Goal: Information Seeking & Learning: Check status

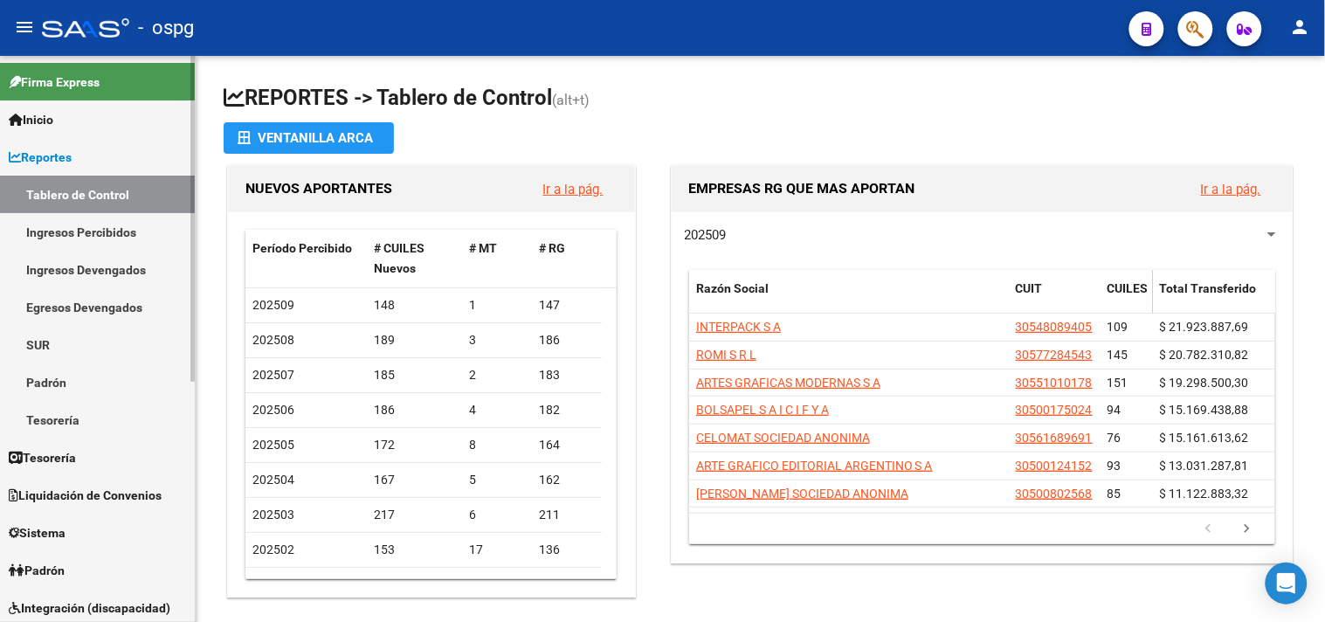
click at [72, 232] on link "Ingresos Percibidos" at bounding box center [97, 232] width 195 height 38
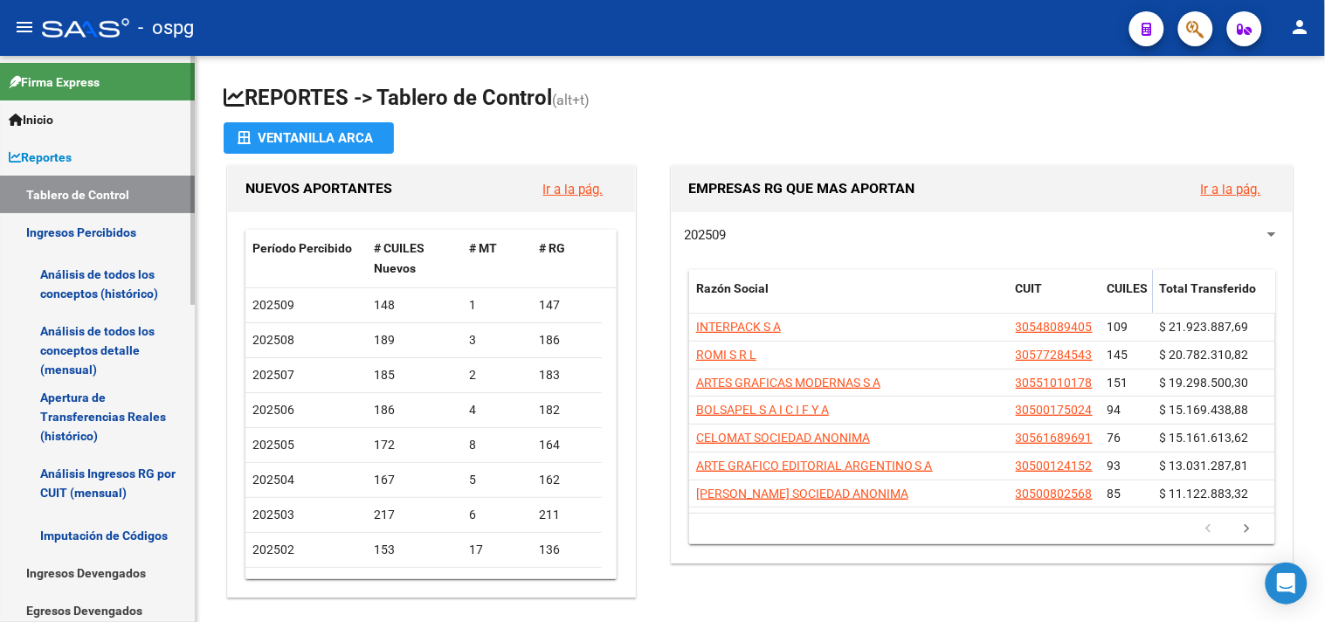
click at [75, 278] on link "Análisis de todos los conceptos (histórico)" at bounding box center [97, 284] width 195 height 66
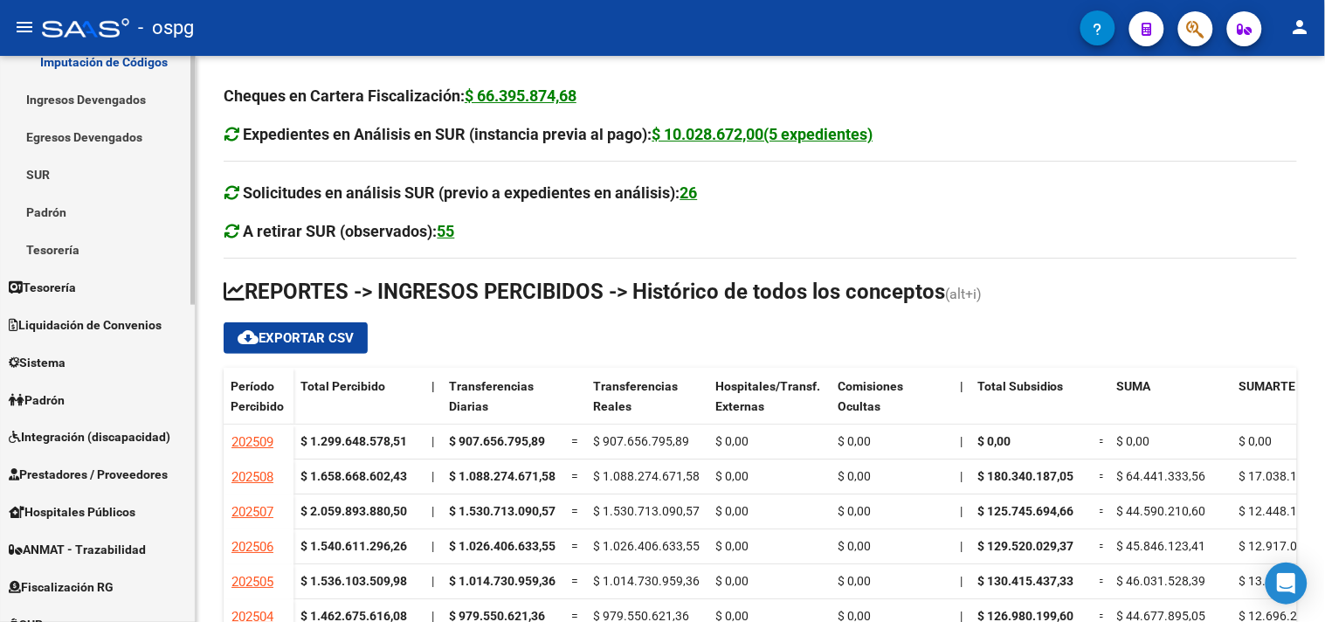
scroll to position [582, 0]
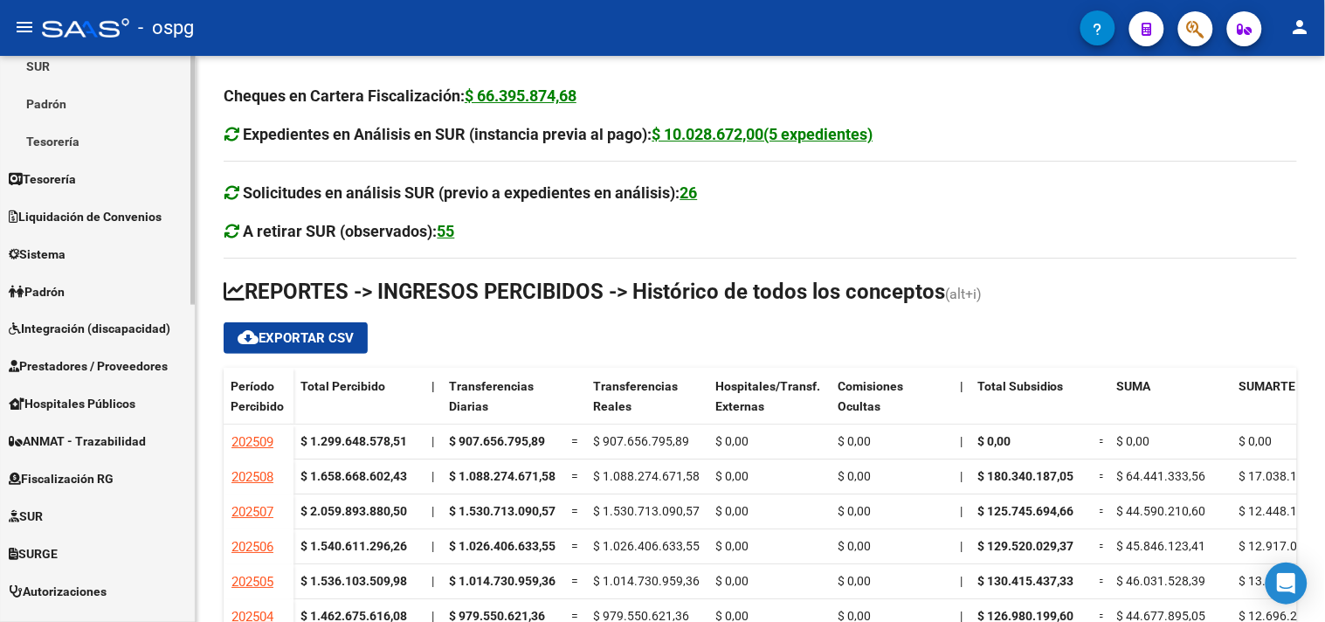
click at [68, 476] on span "Fiscalización RG" at bounding box center [61, 479] width 105 height 19
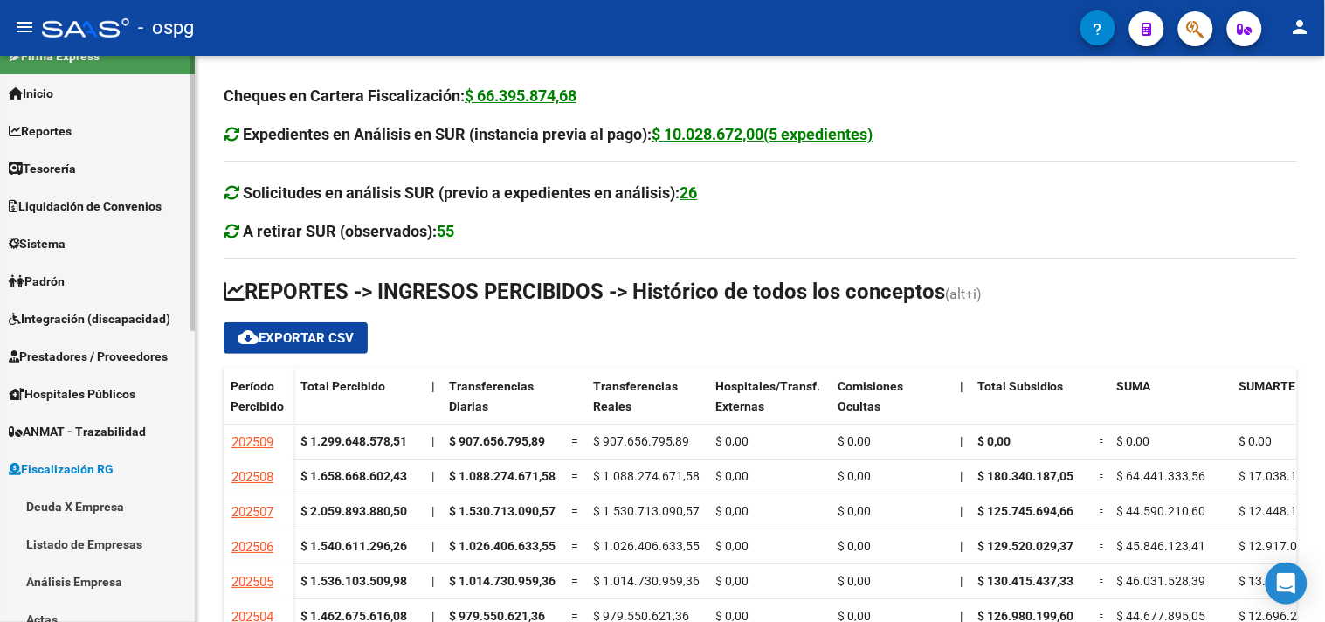
scroll to position [0, 0]
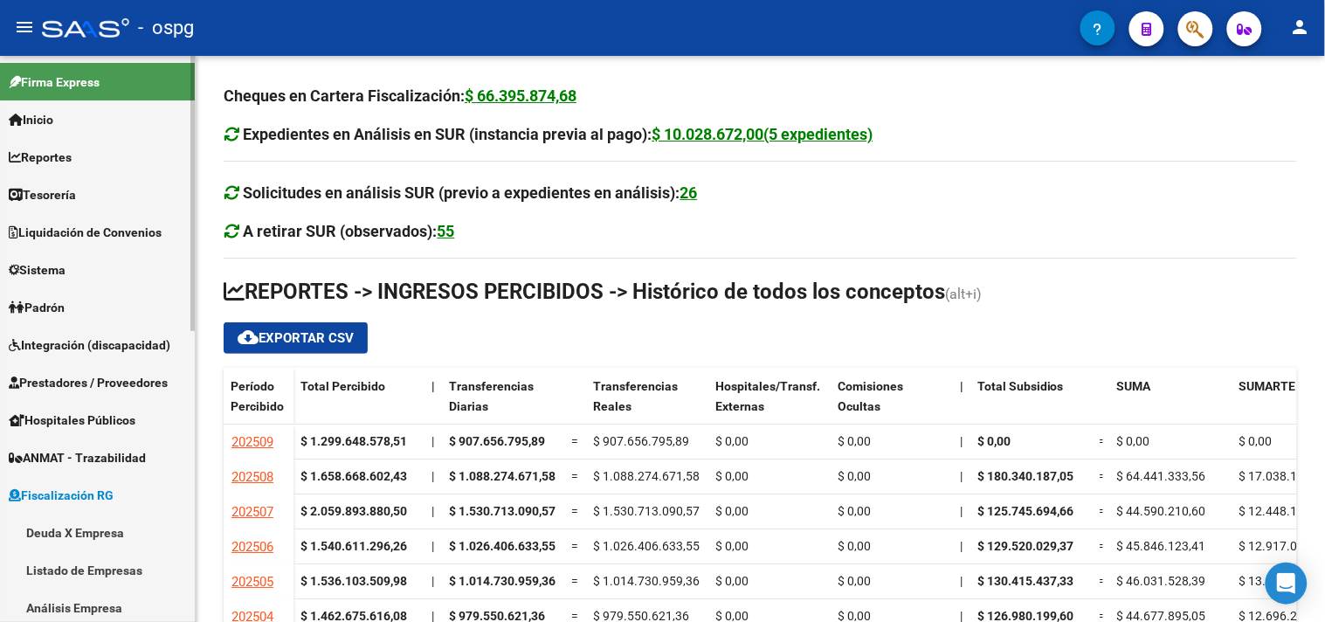
click at [62, 162] on span "Reportes" at bounding box center [40, 157] width 63 height 19
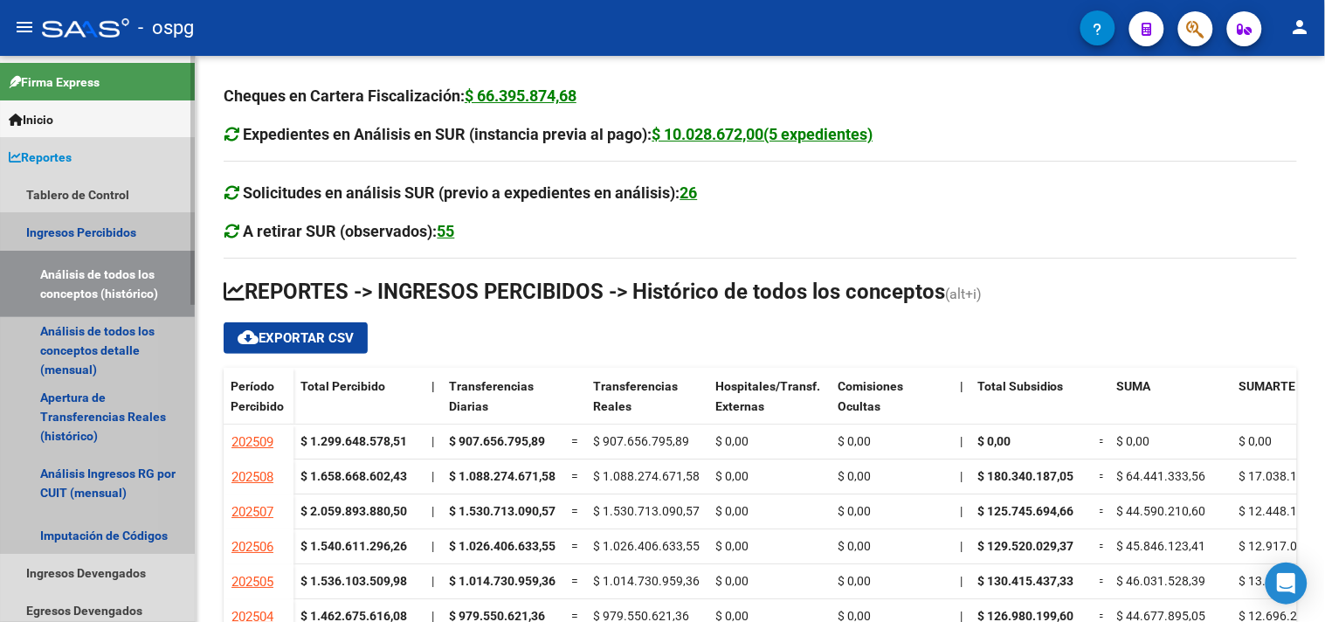
click at [66, 225] on link "Ingresos Percibidos" at bounding box center [97, 232] width 195 height 38
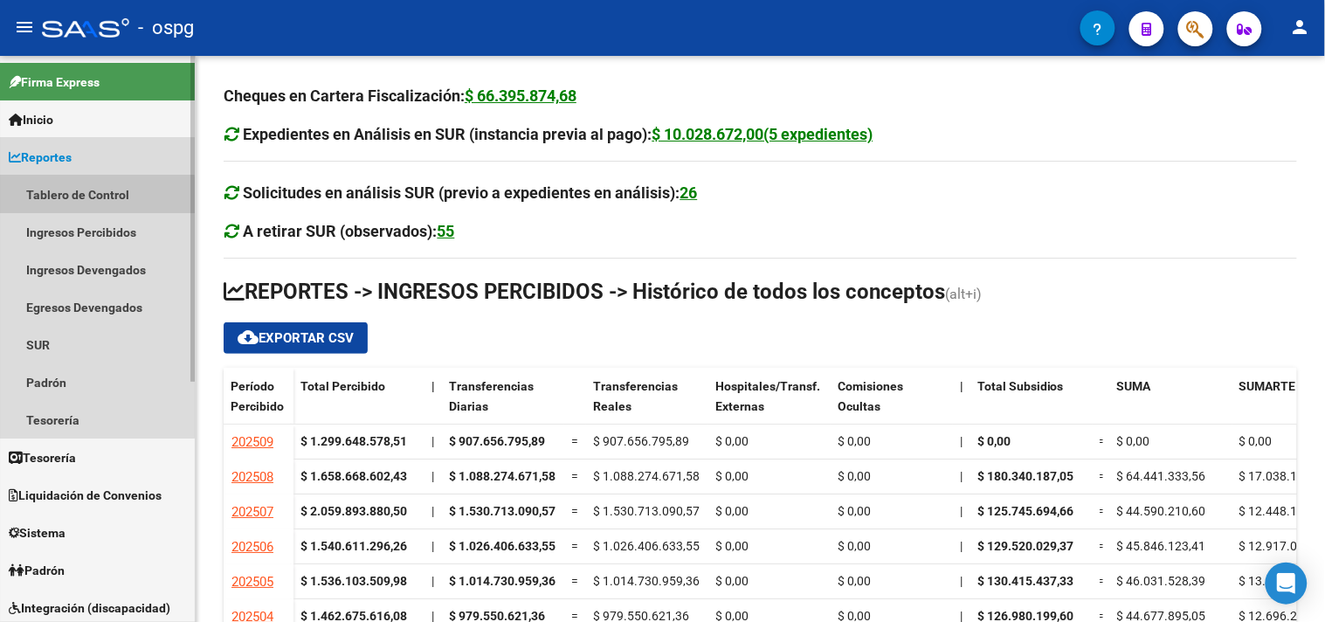
click at [70, 197] on link "Tablero de Control" at bounding box center [97, 195] width 195 height 38
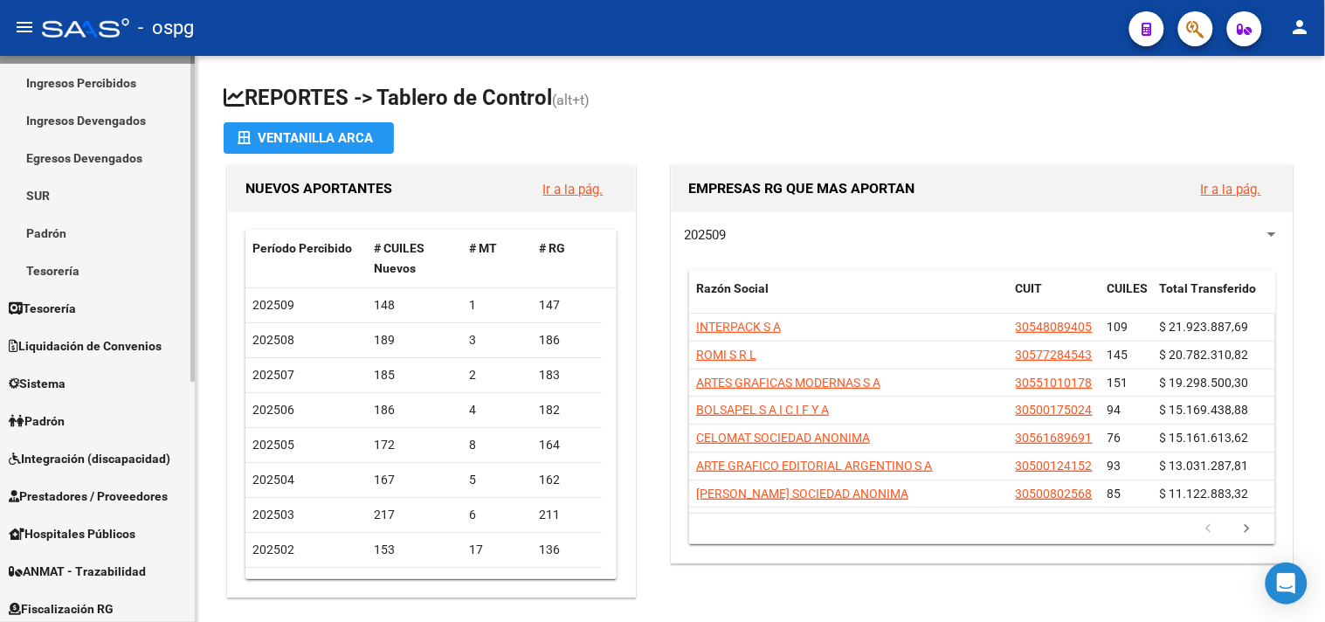
scroll to position [417, 0]
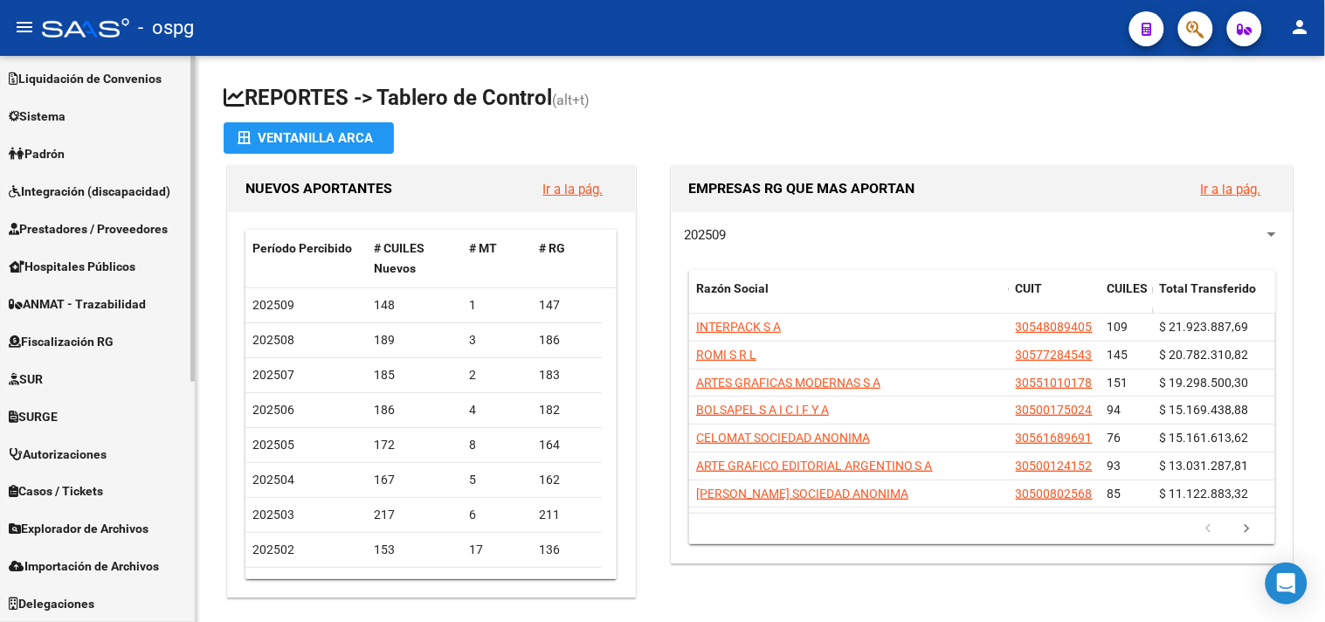
click at [79, 334] on span "Fiscalización RG" at bounding box center [61, 341] width 105 height 19
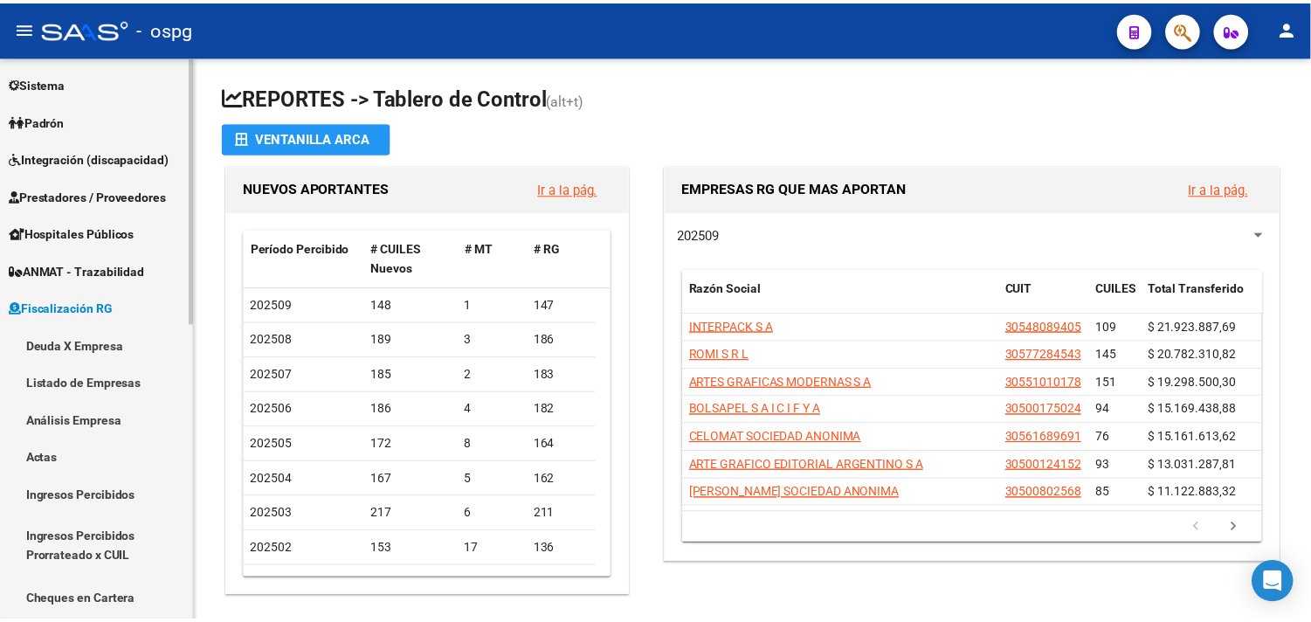
scroll to position [154, 0]
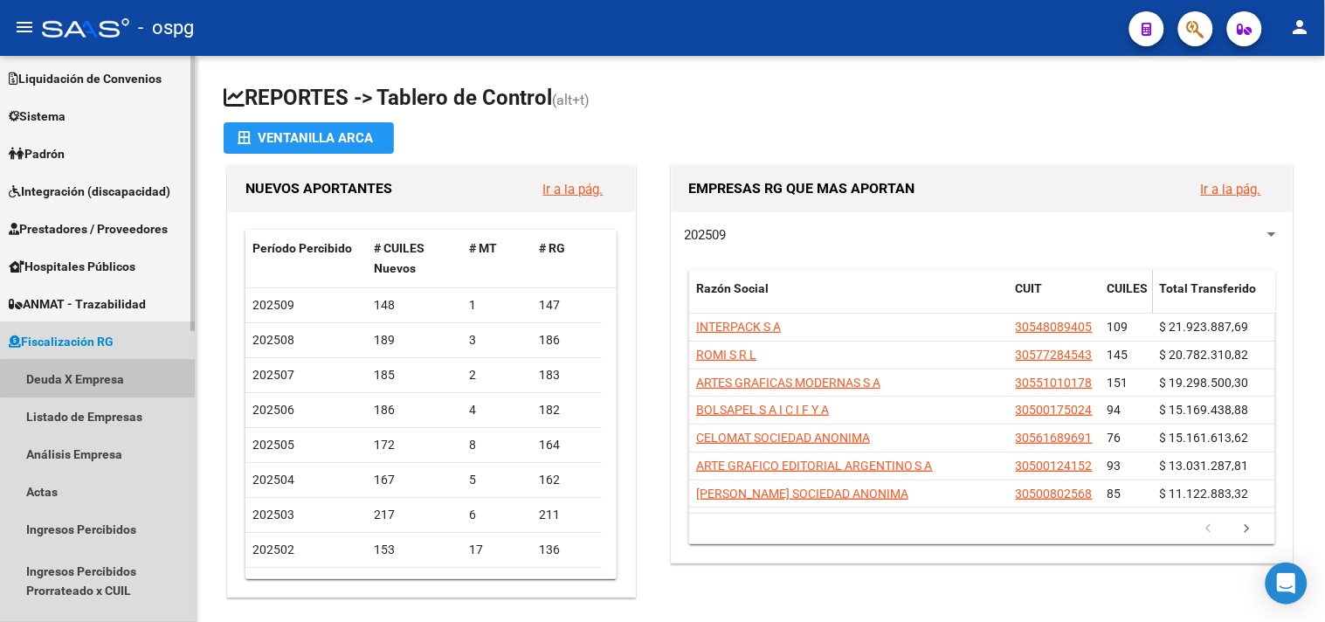
click at [81, 367] on link "Deuda X Empresa" at bounding box center [97, 379] width 195 height 38
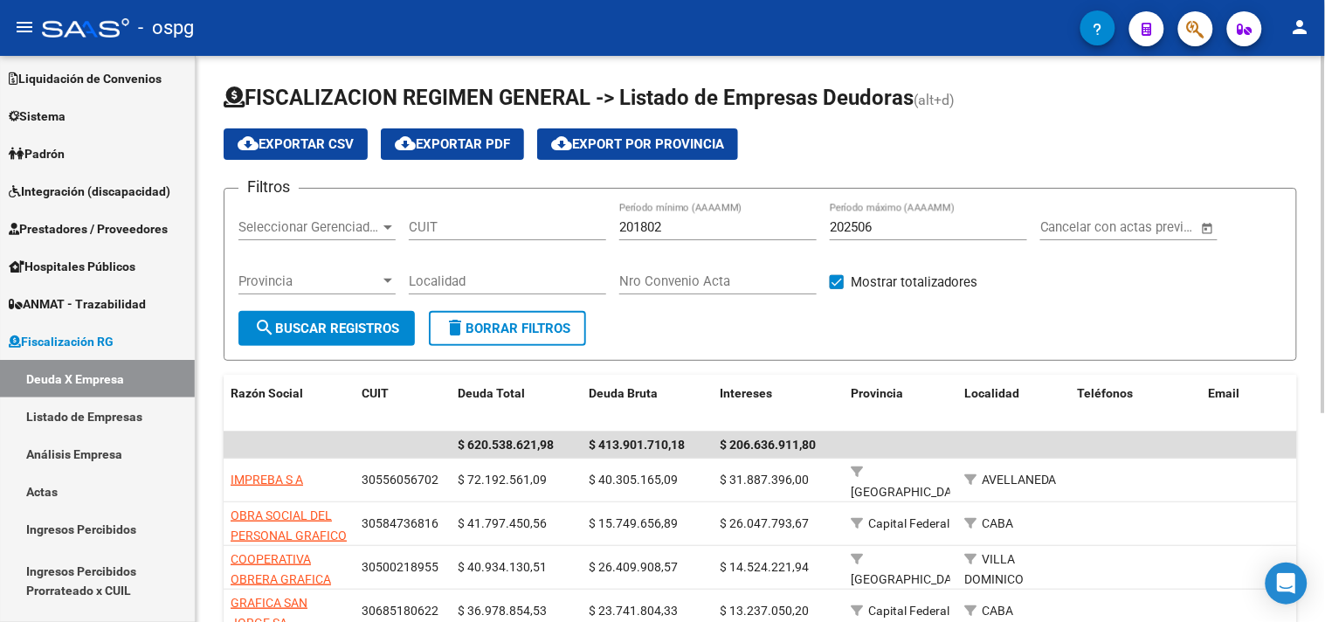
click at [920, 230] on input "202506" at bounding box center [928, 227] width 197 height 16
type input "202508"
drag, startPoint x: 726, startPoint y: 229, endPoint x: 622, endPoint y: 224, distance: 104.1
click at [623, 224] on input "201802" at bounding box center [717, 227] width 197 height 16
type input "202506"
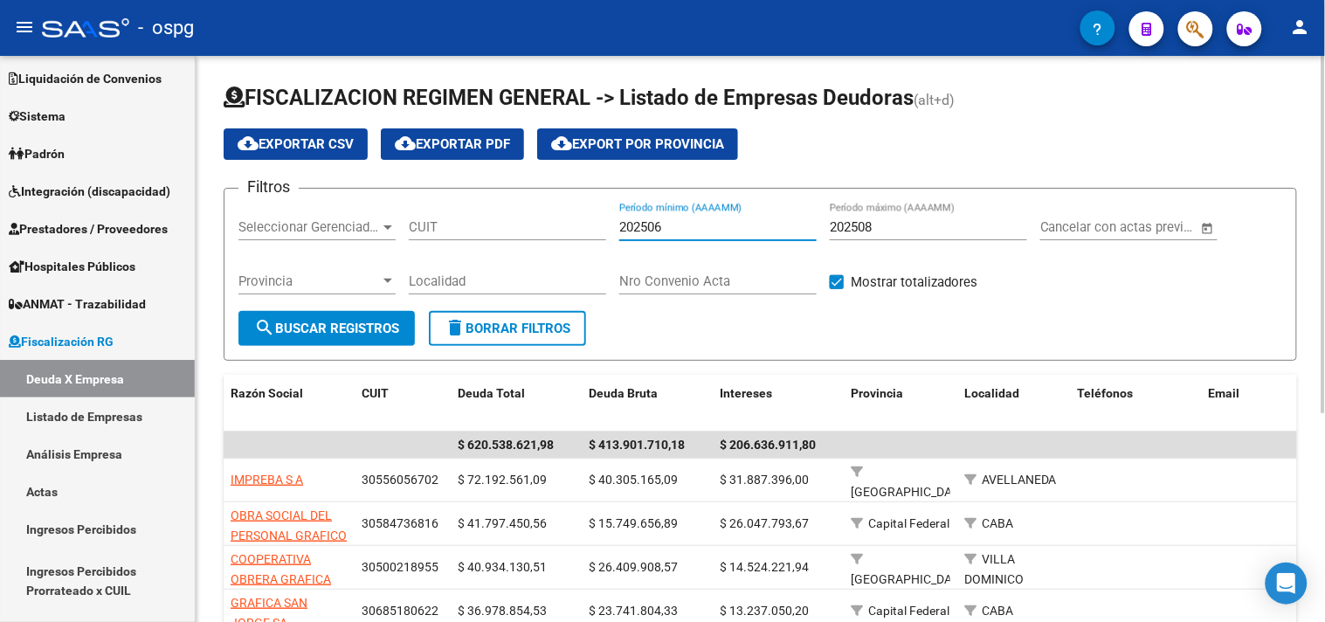
click at [347, 325] on span "search Buscar Registros" at bounding box center [326, 329] width 145 height 16
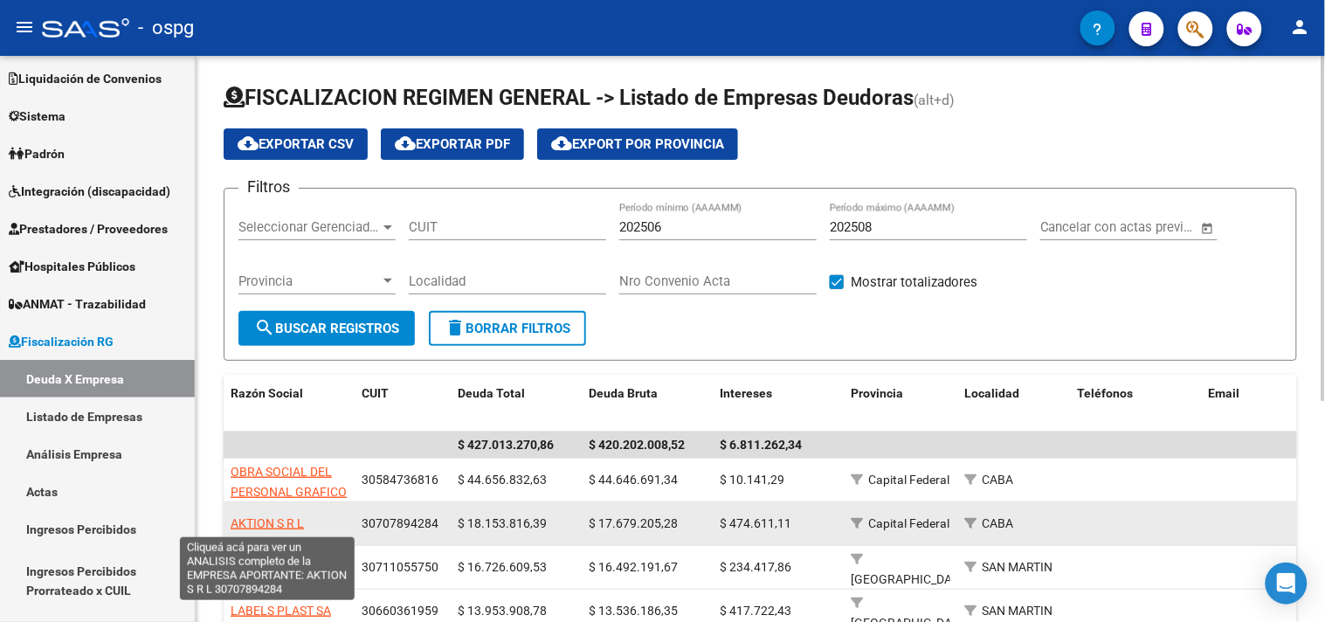
click at [290, 525] on span "AKTION S R L" at bounding box center [267, 523] width 73 height 14
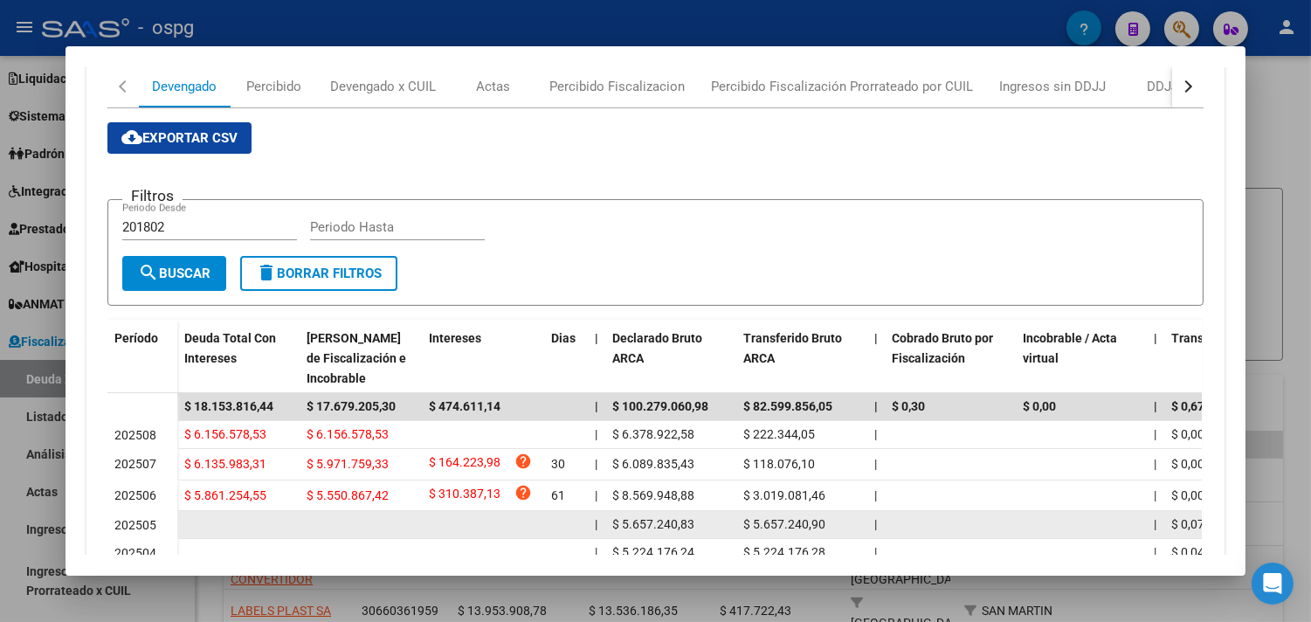
scroll to position [259, 0]
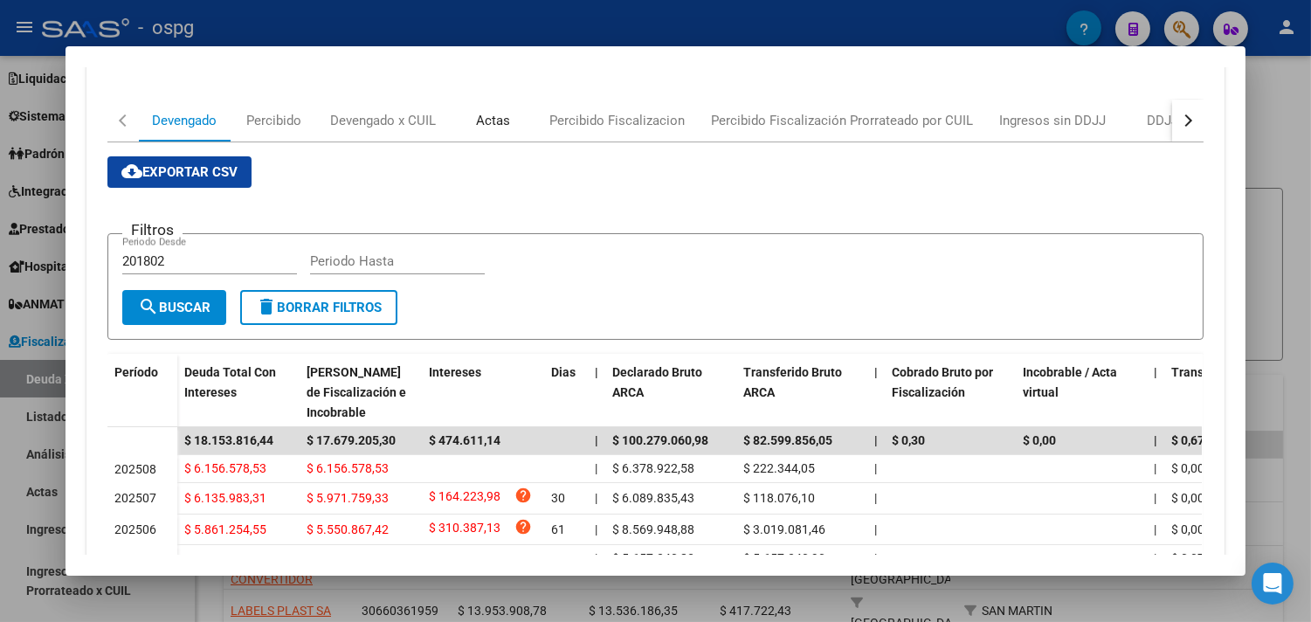
click at [490, 119] on div "Actas" at bounding box center [493, 120] width 34 height 19
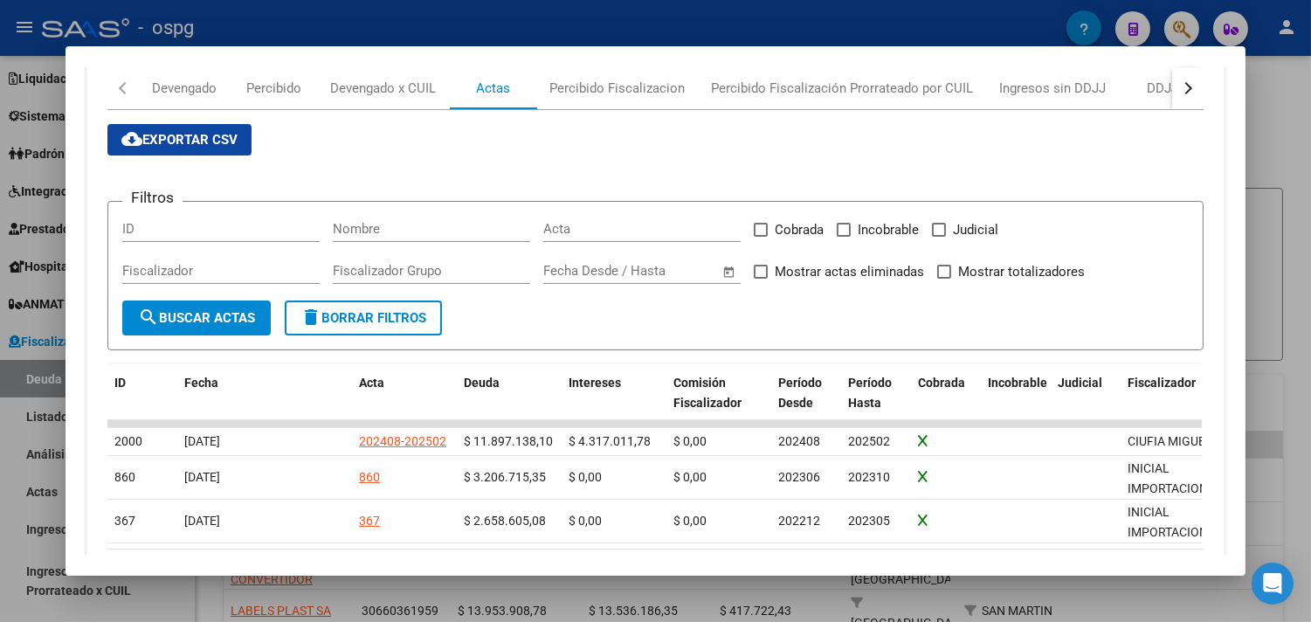
scroll to position [97, 0]
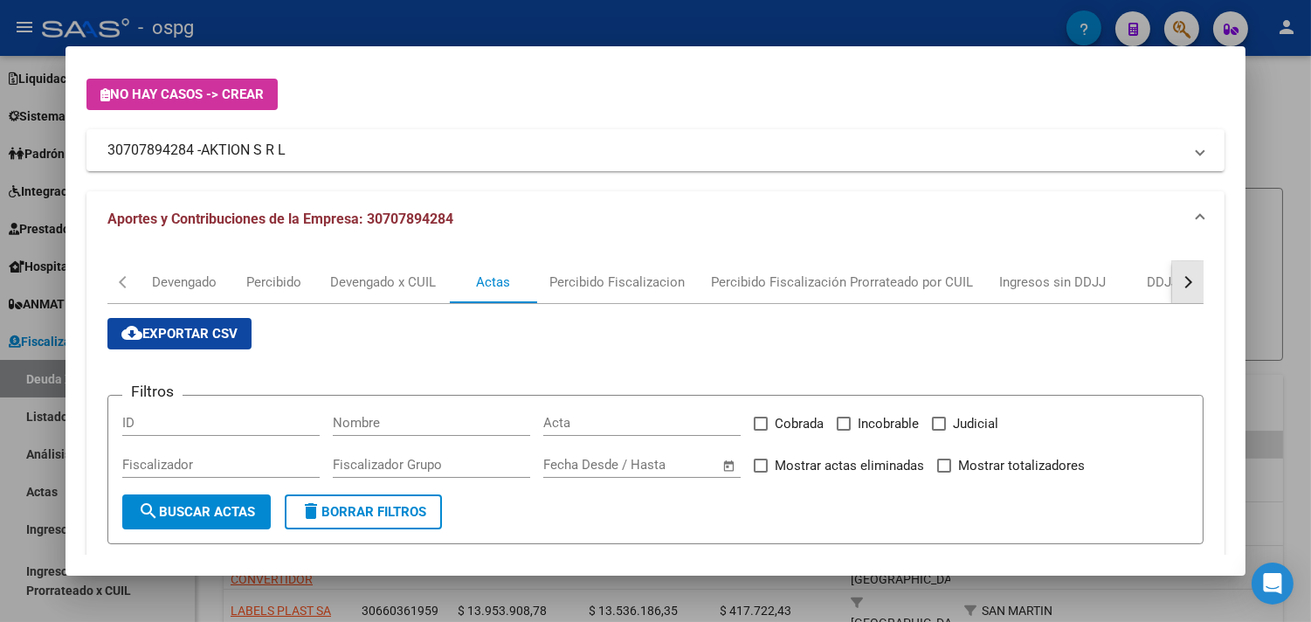
click at [1172, 279] on button "button" at bounding box center [1187, 282] width 31 height 42
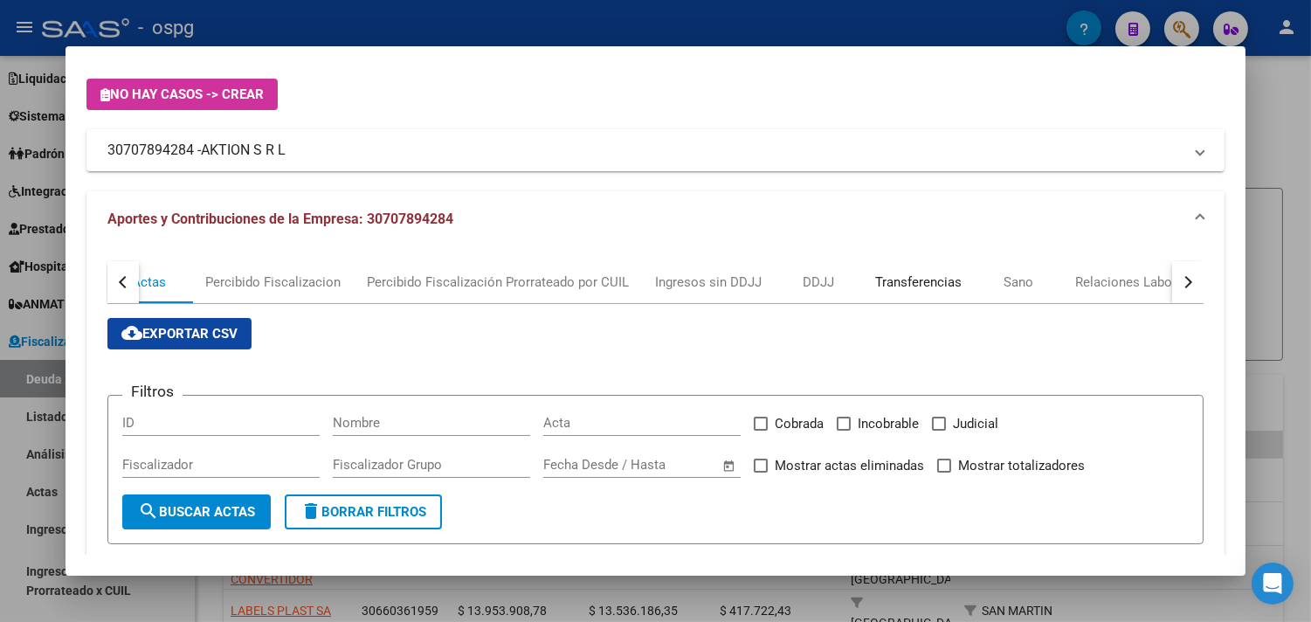
click at [914, 285] on div "Transferencias" at bounding box center [918, 281] width 86 height 19
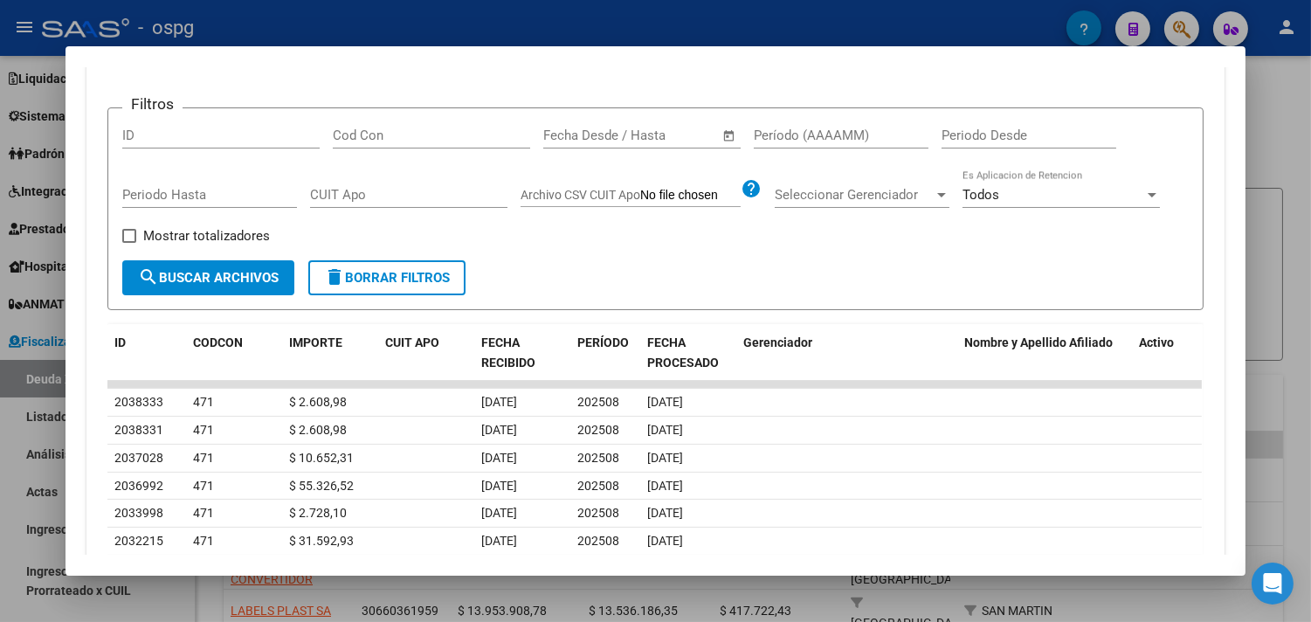
scroll to position [291, 0]
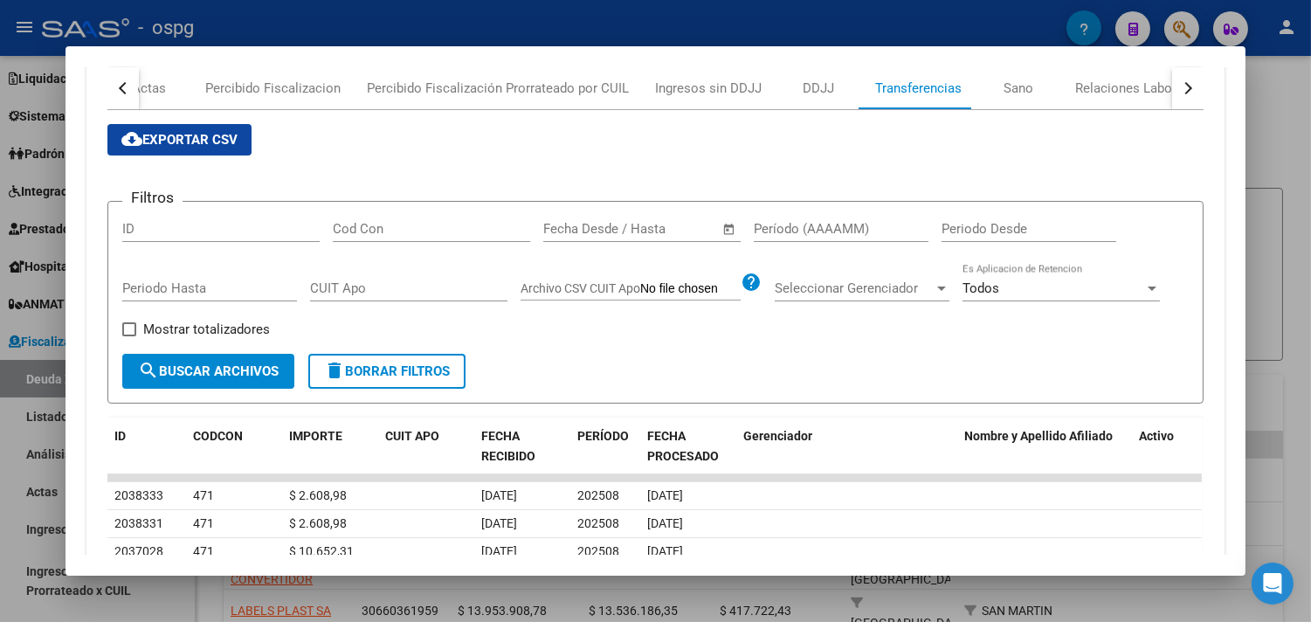
click at [718, 229] on span "Open calendar" at bounding box center [729, 230] width 42 height 42
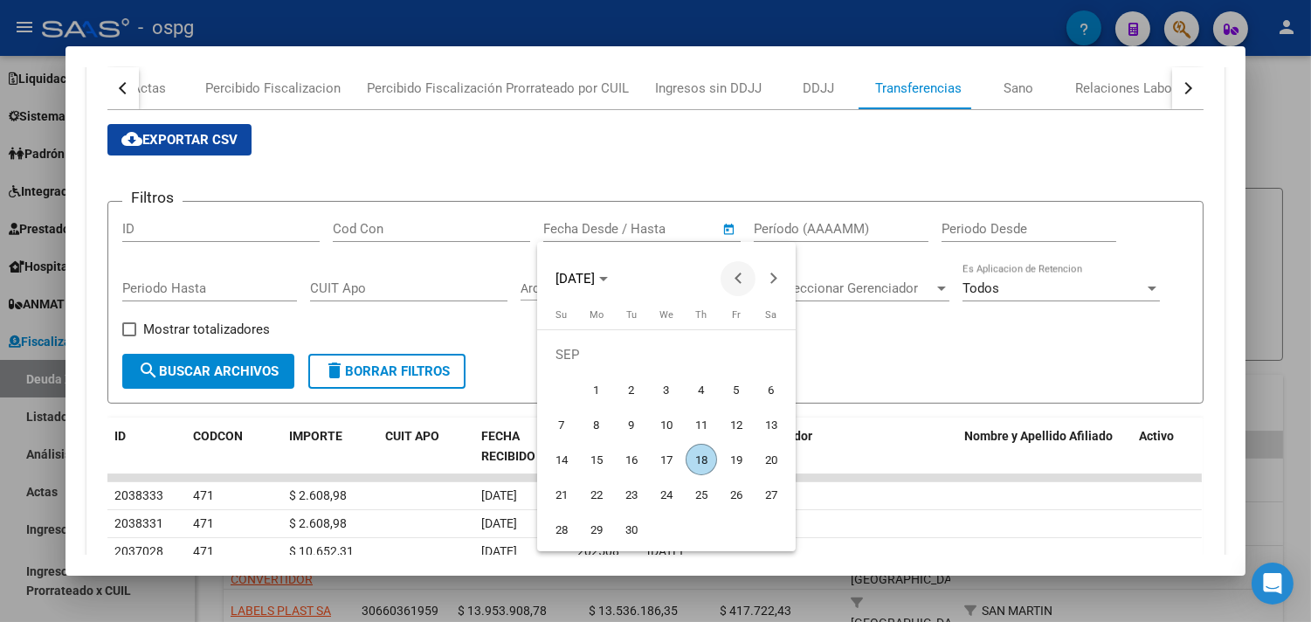
click at [730, 269] on span "Previous month" at bounding box center [738, 278] width 35 height 35
drag, startPoint x: 743, startPoint y: 355, endPoint x: 623, endPoint y: 433, distance: 143.4
click at [742, 354] on span "1" at bounding box center [736, 354] width 31 height 31
type input "[DATE]"
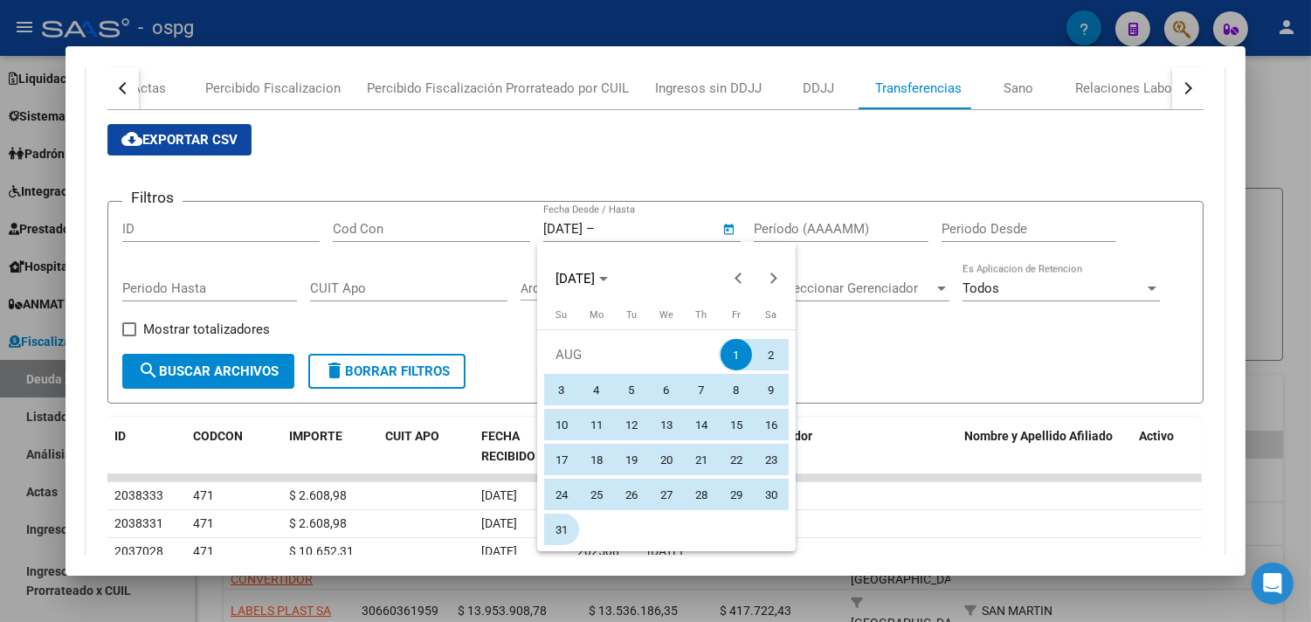
click at [569, 531] on span "31" at bounding box center [561, 529] width 31 height 31
type input "[DATE]"
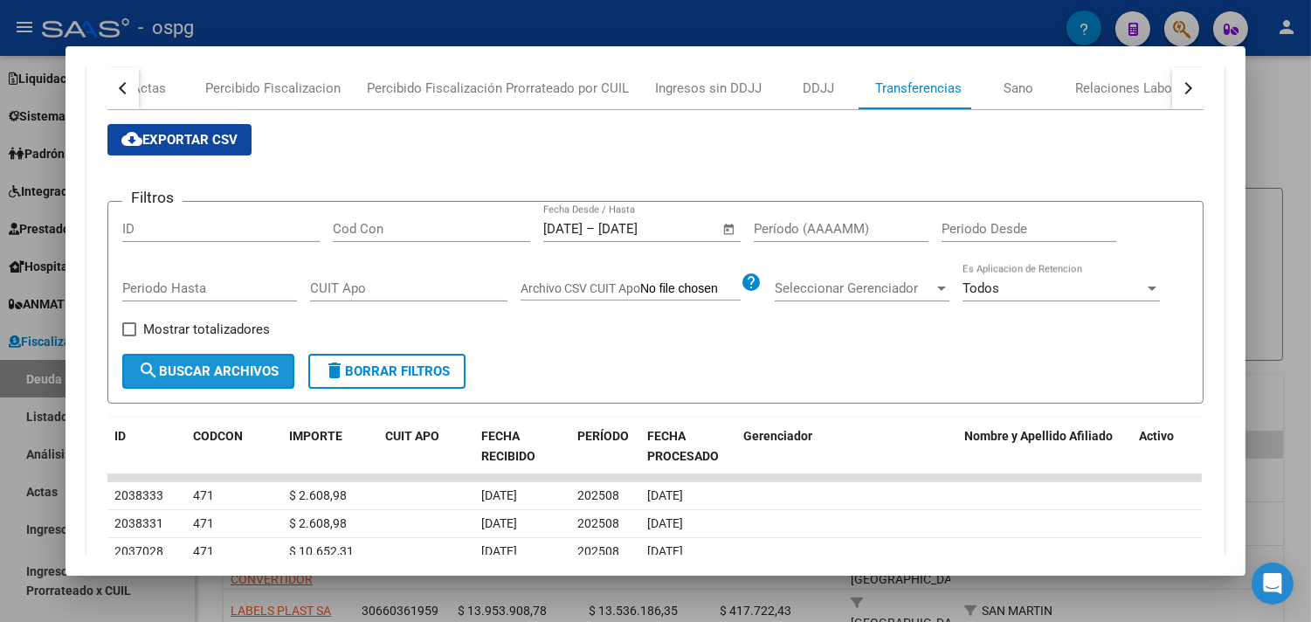
click at [198, 369] on span "search Buscar Archivos" at bounding box center [208, 371] width 141 height 16
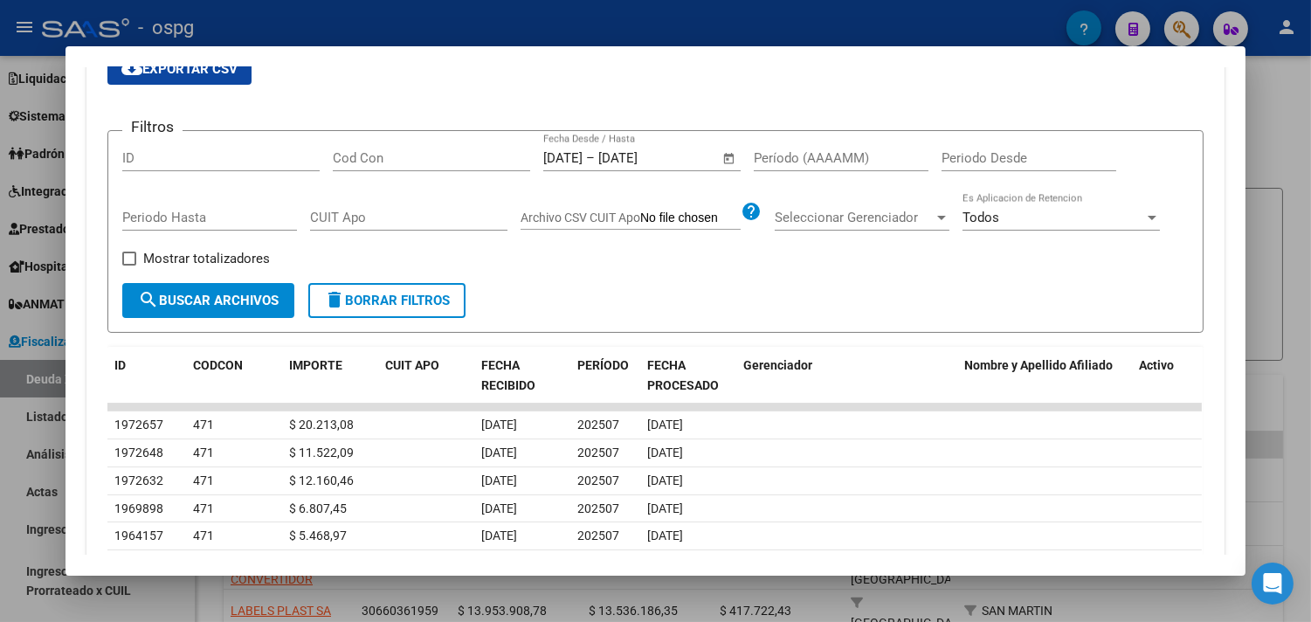
scroll to position [0, 0]
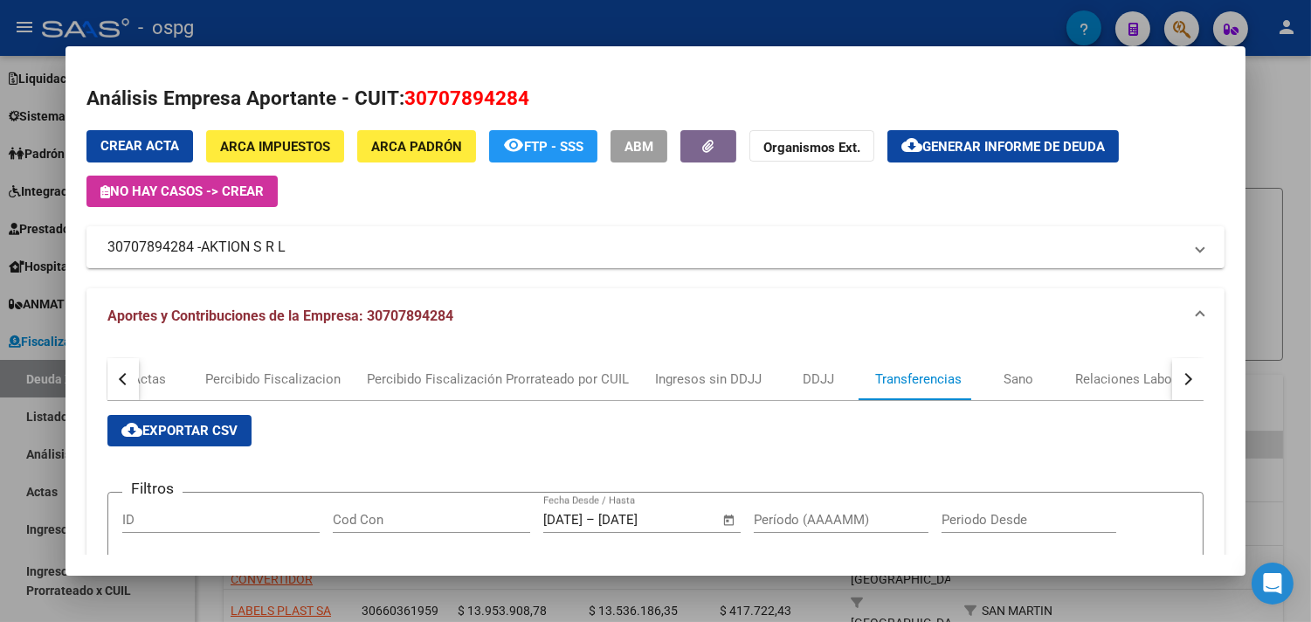
click at [119, 379] on div "button" at bounding box center [125, 378] width 12 height 12
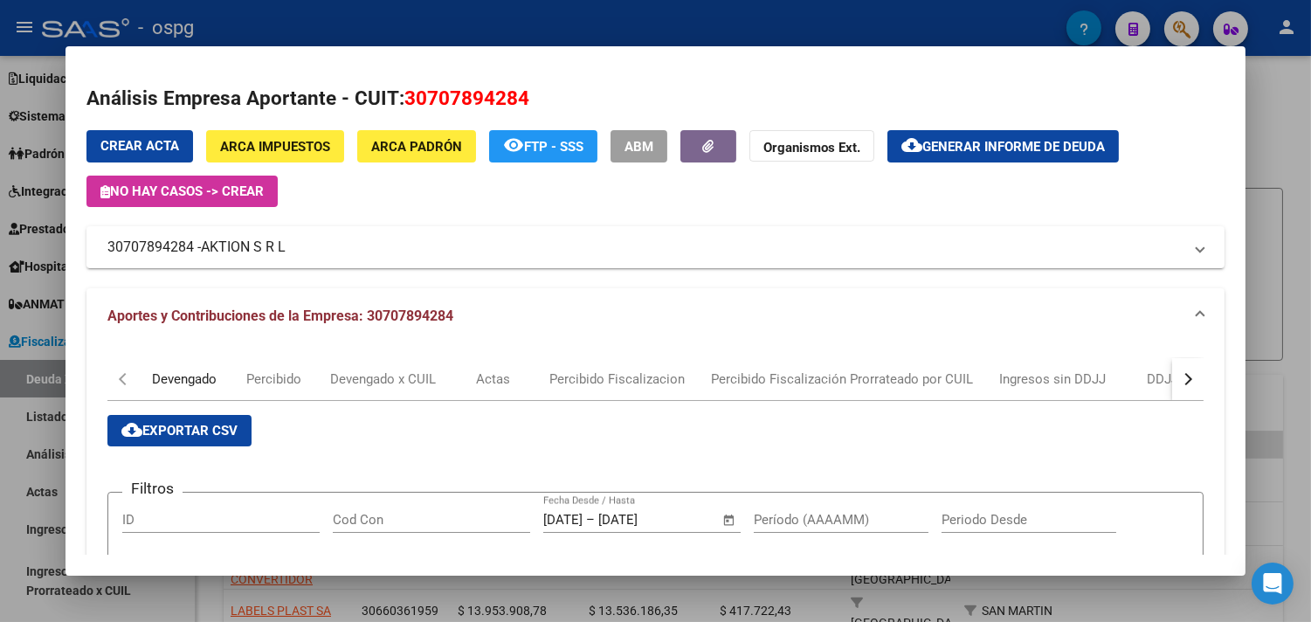
drag, startPoint x: 168, startPoint y: 384, endPoint x: 162, endPoint y: 414, distance: 30.3
click at [193, 369] on div "Devengado" at bounding box center [184, 378] width 65 height 19
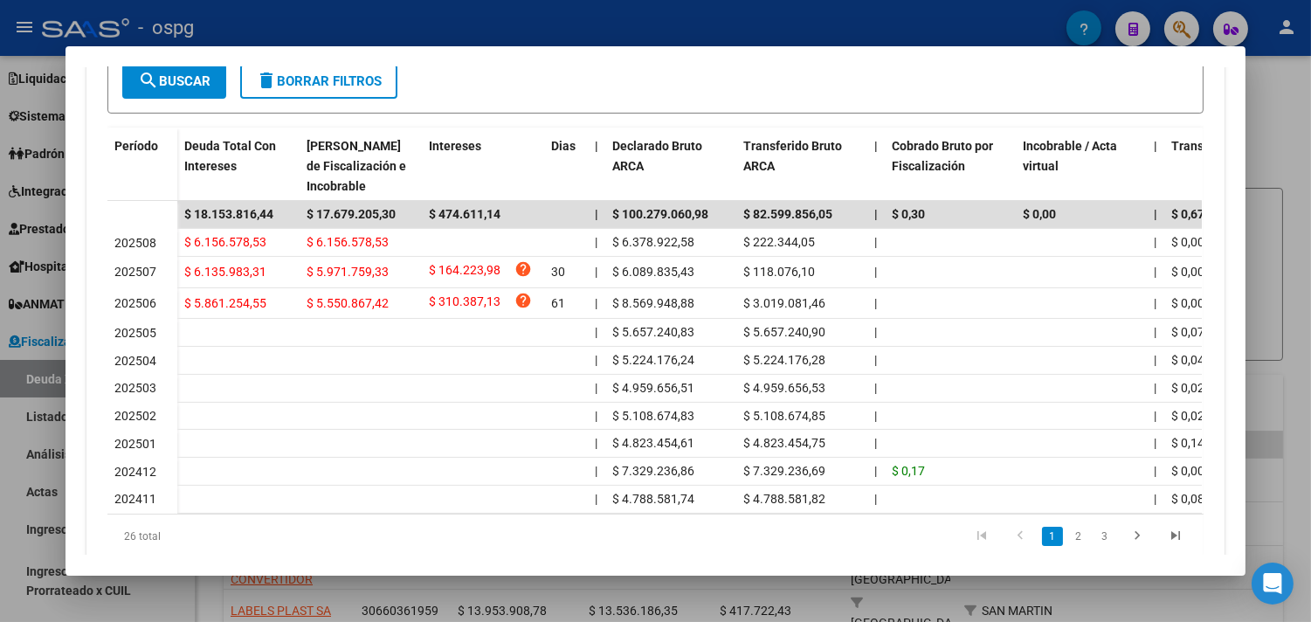
click at [1297, 346] on div at bounding box center [655, 311] width 1311 height 622
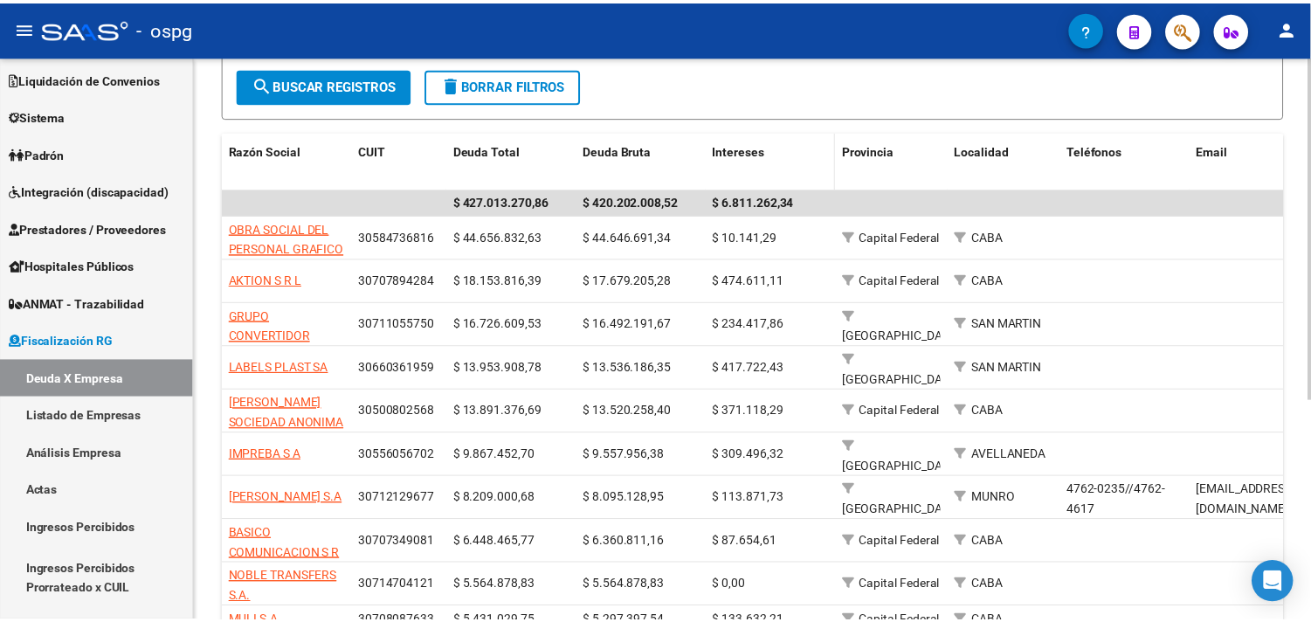
scroll to position [291, 0]
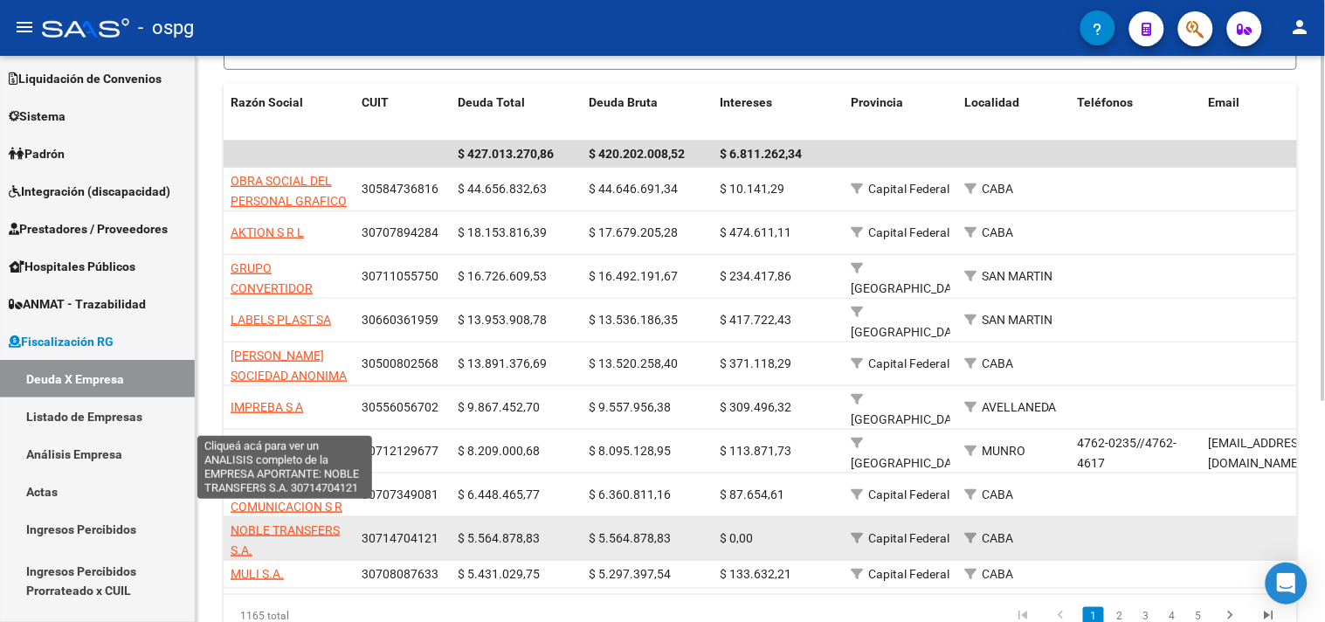
click at [301, 523] on span "NOBLE TRANSFERS S.A." at bounding box center [285, 540] width 109 height 34
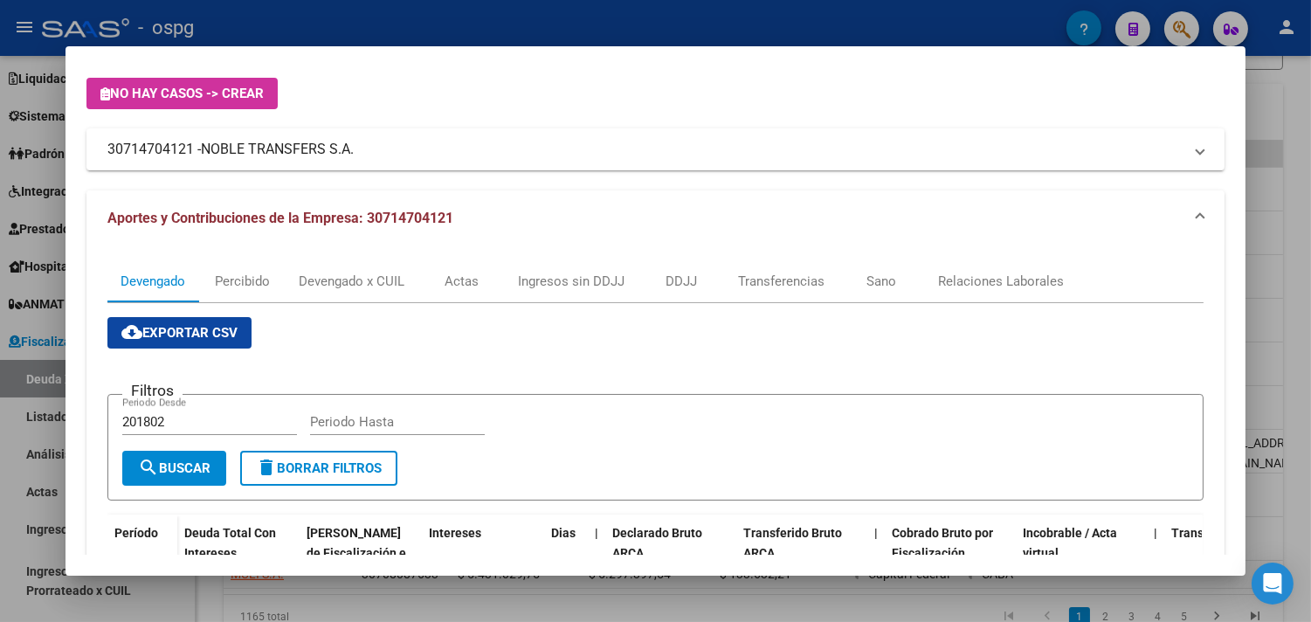
scroll to position [97, 0]
click at [773, 277] on div "Transferencias" at bounding box center [781, 281] width 86 height 19
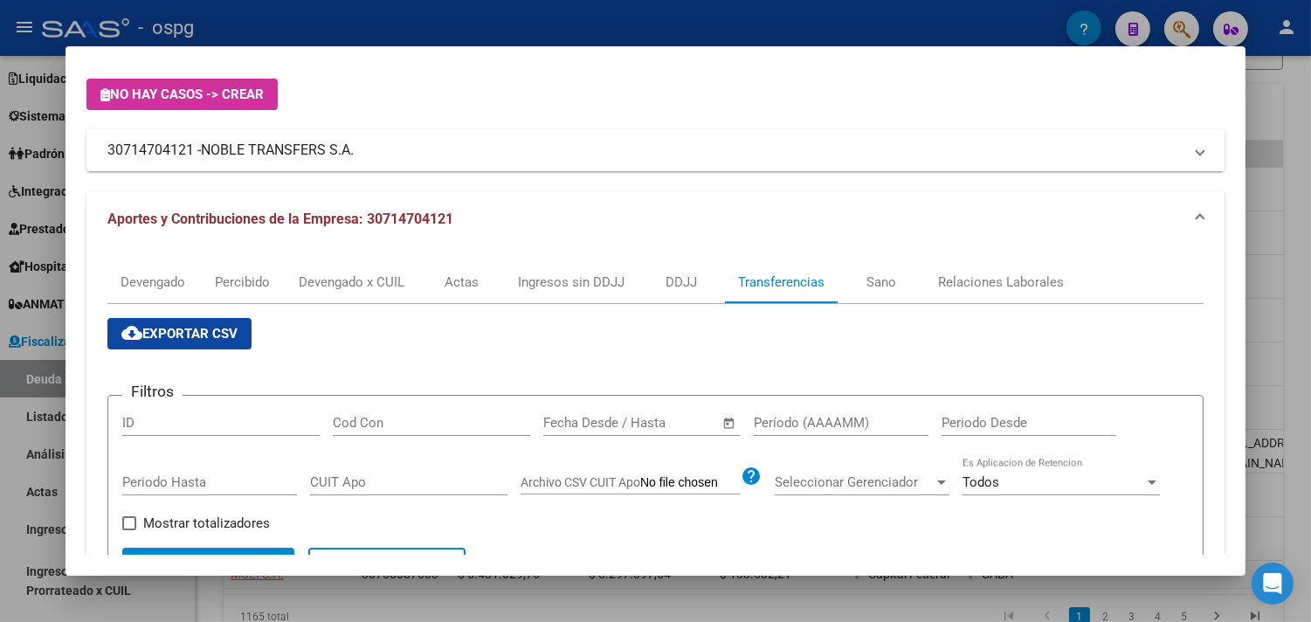
click at [1304, 249] on div at bounding box center [655, 311] width 1311 height 622
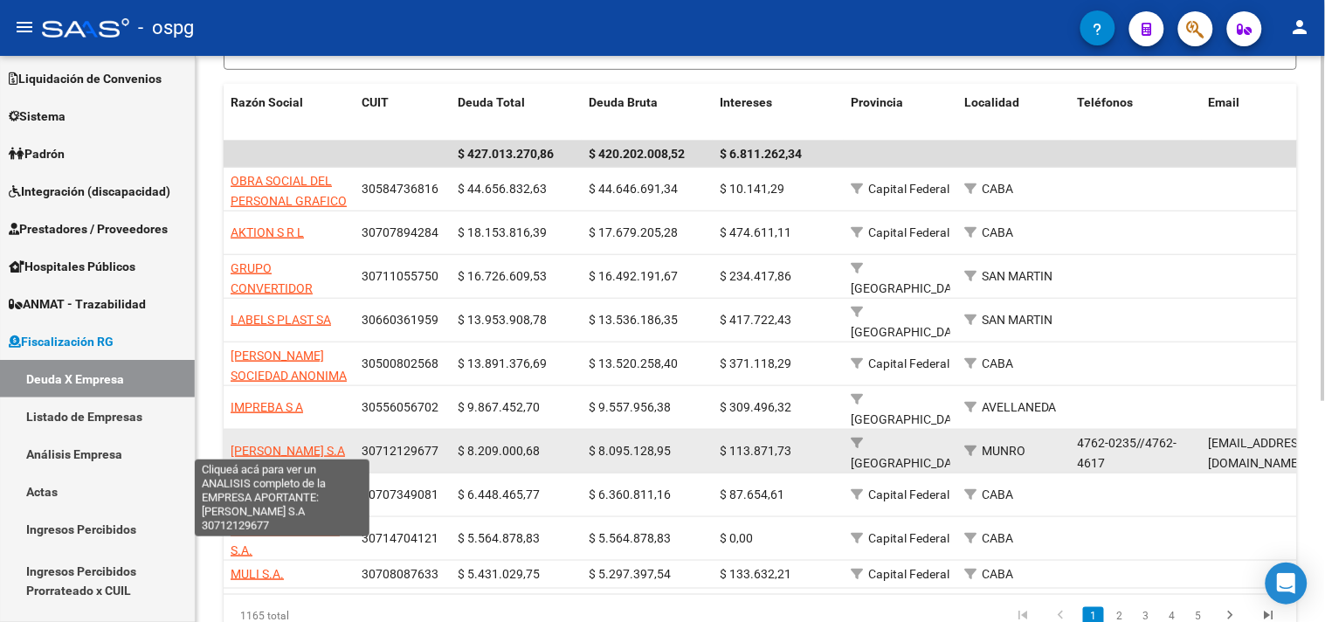
click at [263, 444] on span "LADISLAO BERKES S.A" at bounding box center [288, 451] width 114 height 14
type textarea "30712129677"
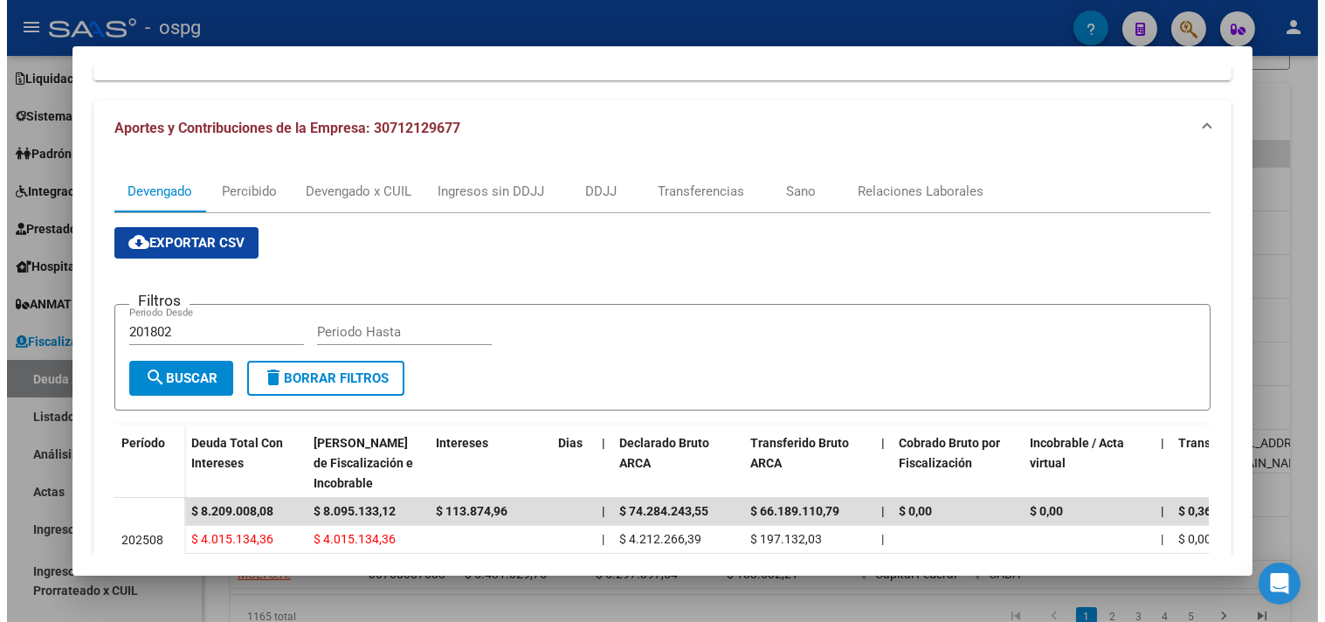
scroll to position [291, 0]
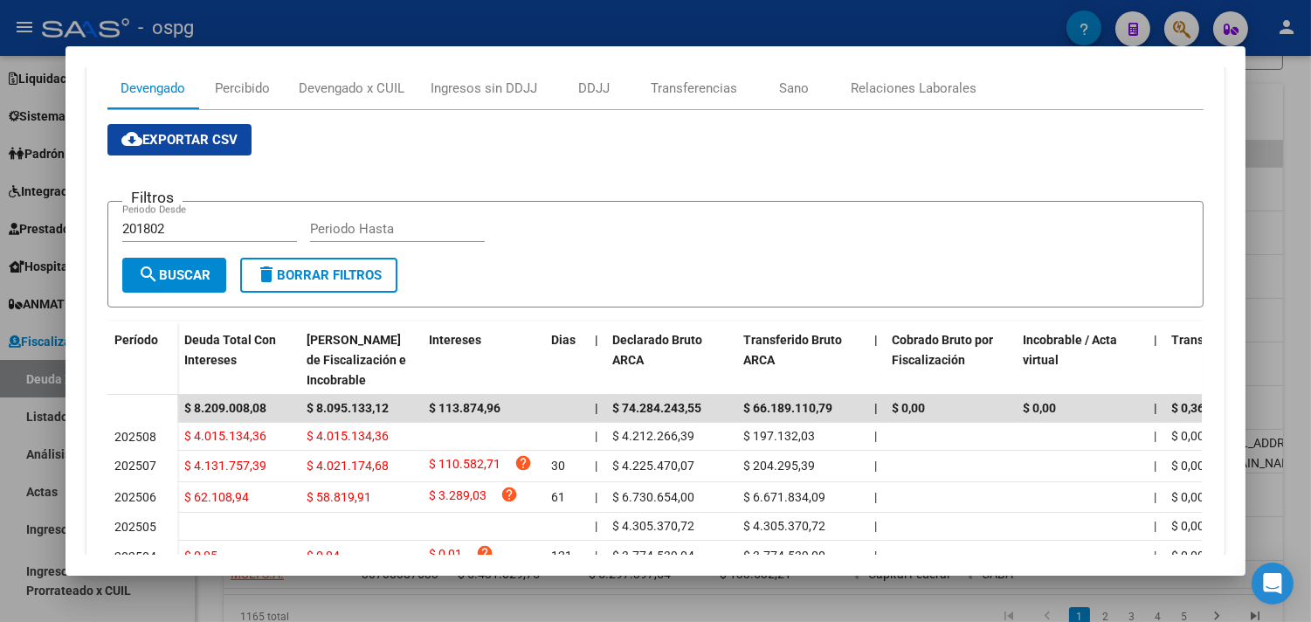
click at [1301, 312] on div at bounding box center [655, 311] width 1311 height 622
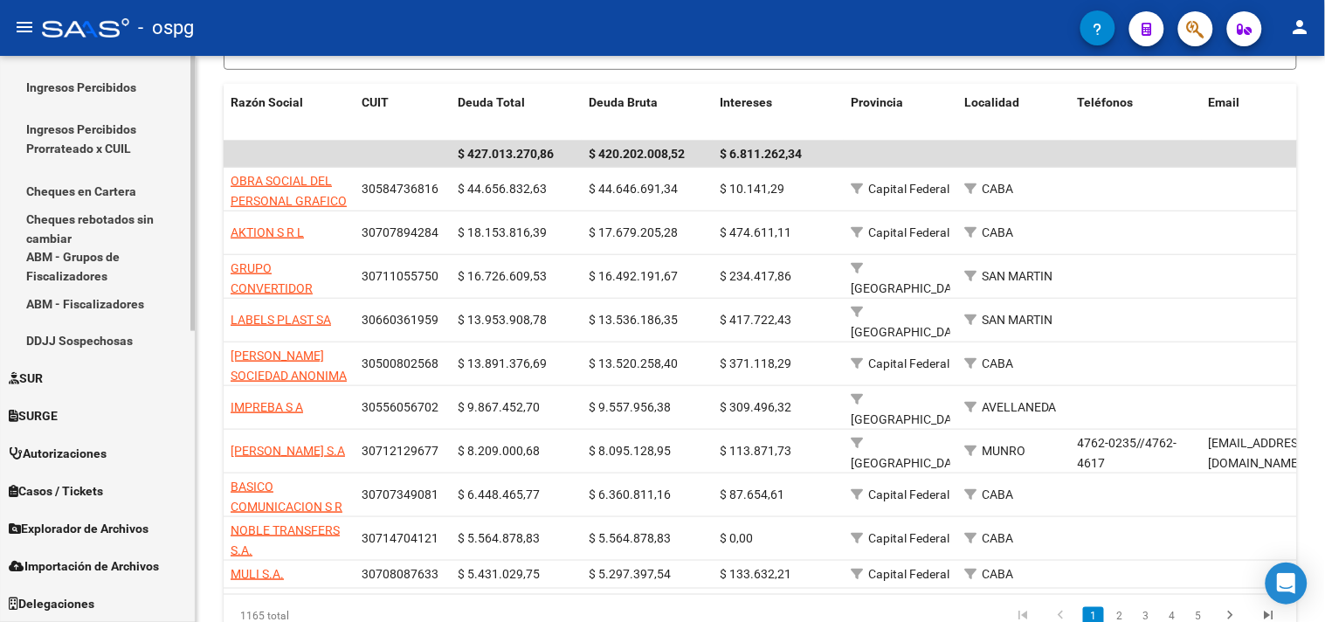
scroll to position [0, 0]
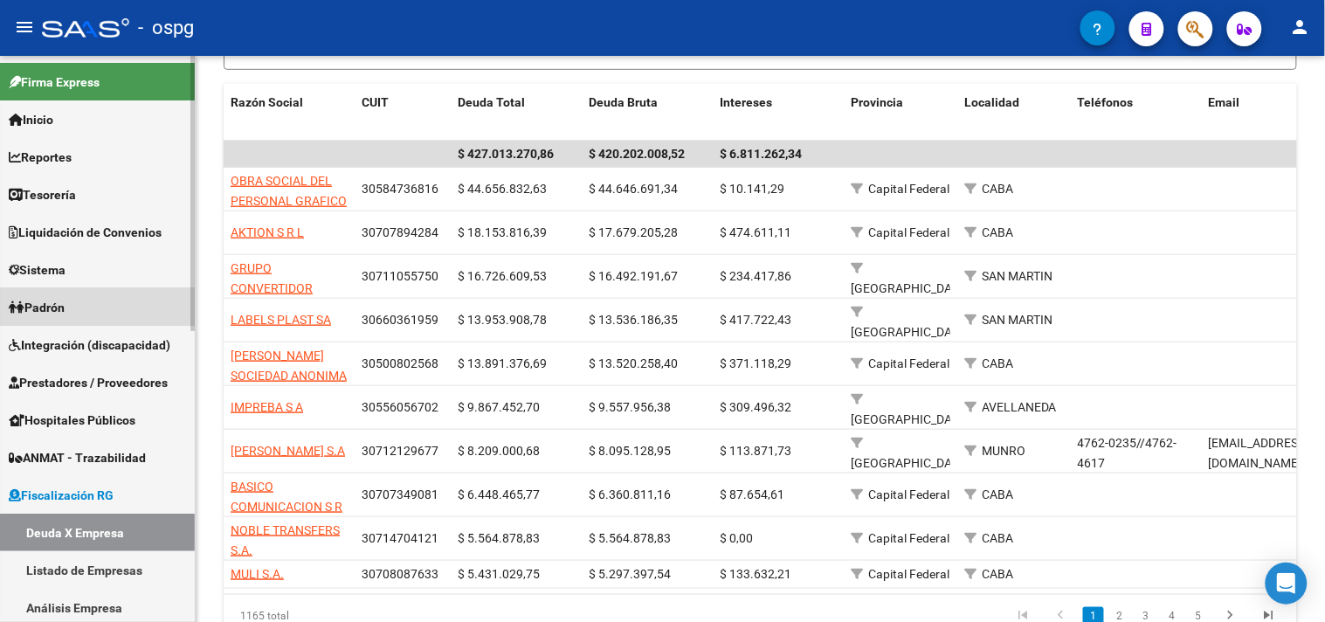
click at [79, 293] on link "Padrón" at bounding box center [97, 307] width 195 height 38
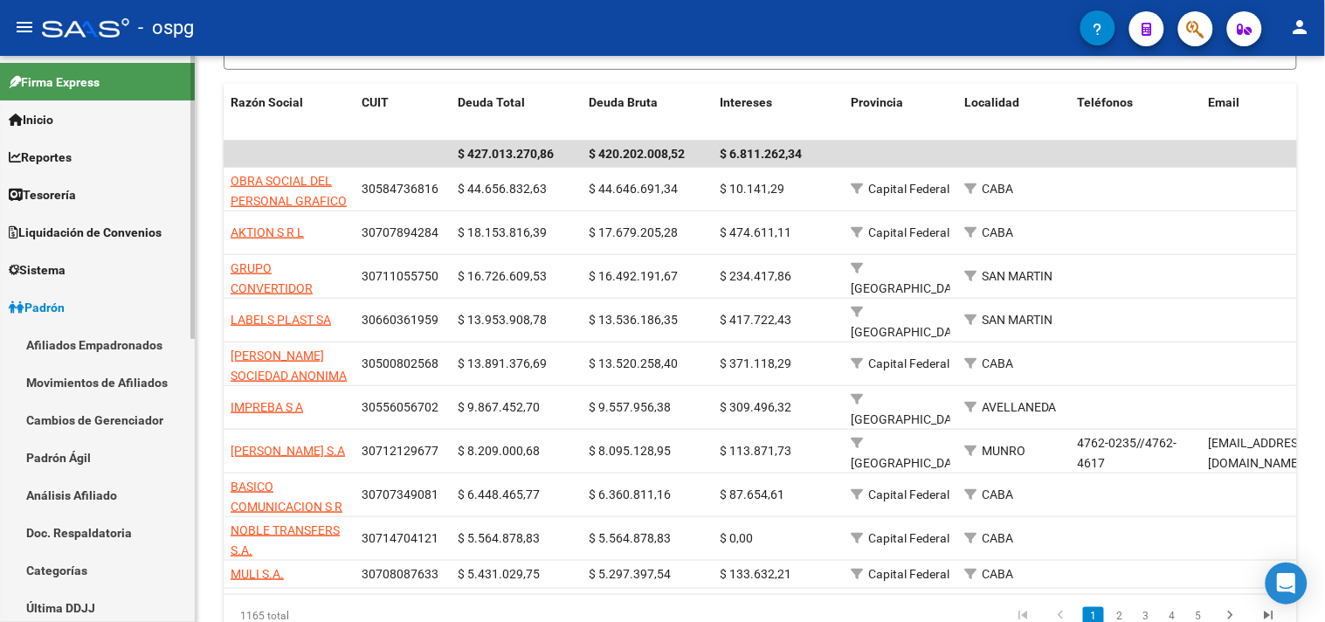
click at [90, 496] on link "Análisis Afiliado" at bounding box center [97, 495] width 195 height 38
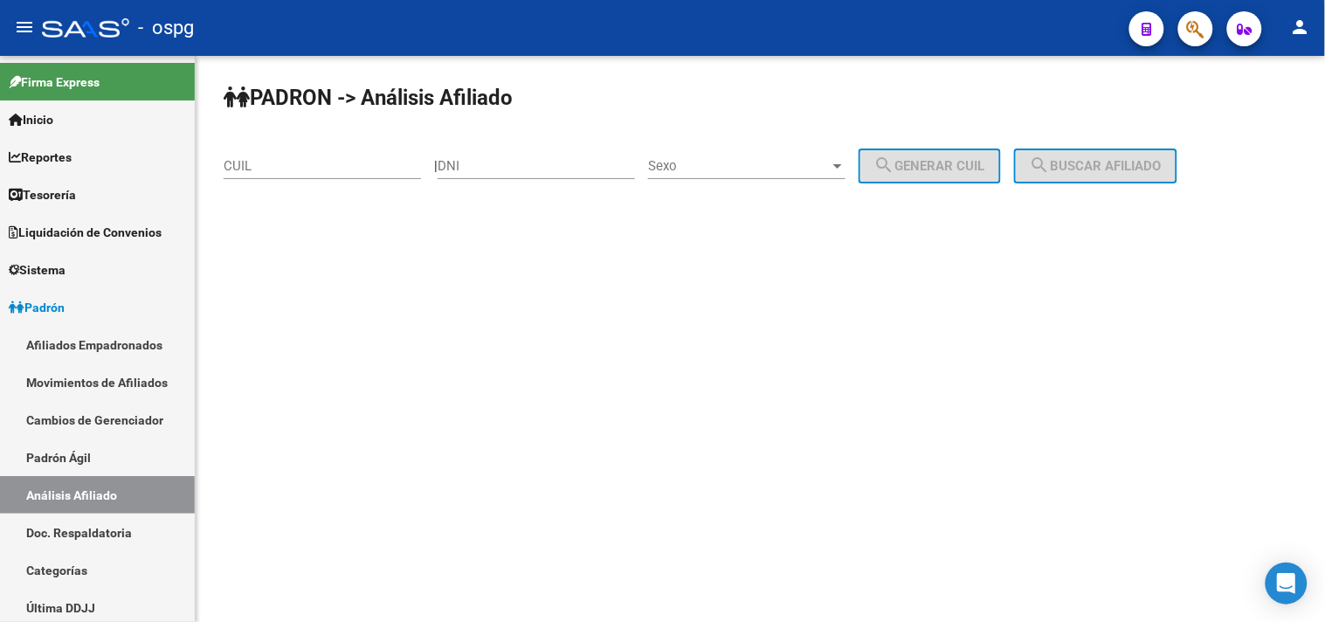
click at [315, 175] on div "CUIL" at bounding box center [322, 160] width 197 height 38
paste input "20-27106647-4"
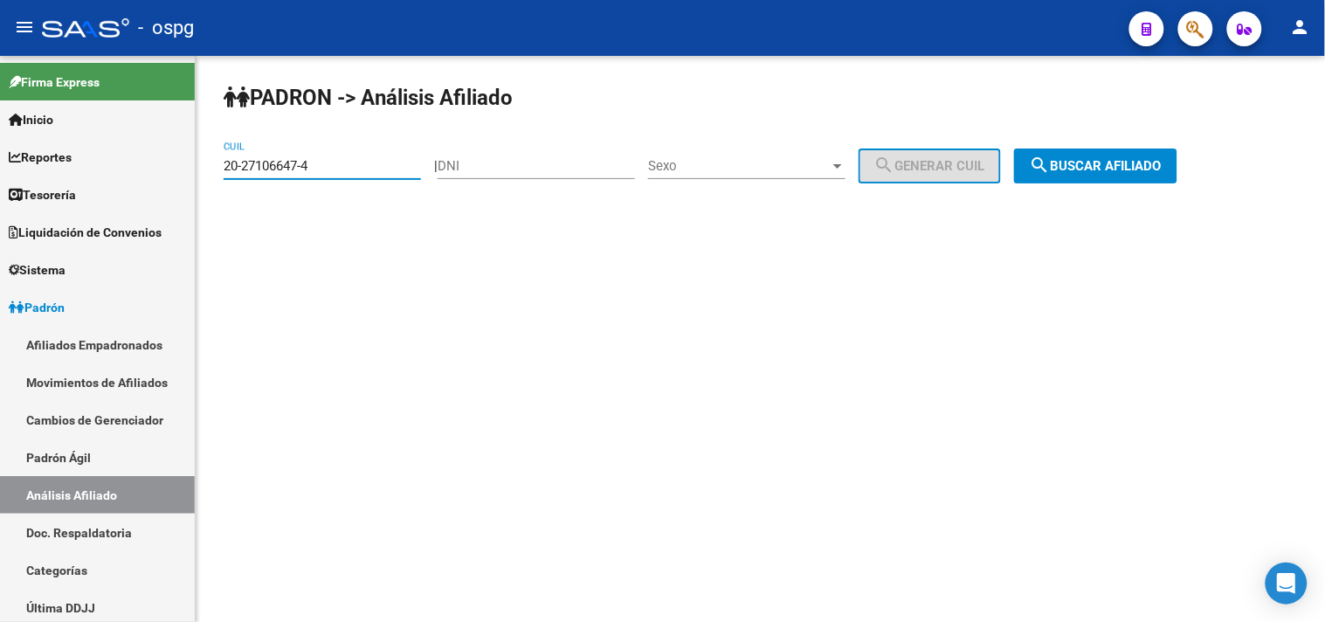
click at [317, 168] on input "20-27106647-4" at bounding box center [322, 166] width 197 height 16
drag, startPoint x: 1078, startPoint y: 168, endPoint x: 1049, endPoint y: 163, distance: 29.1
click at [1077, 168] on span "search Buscar afiliado" at bounding box center [1096, 166] width 132 height 16
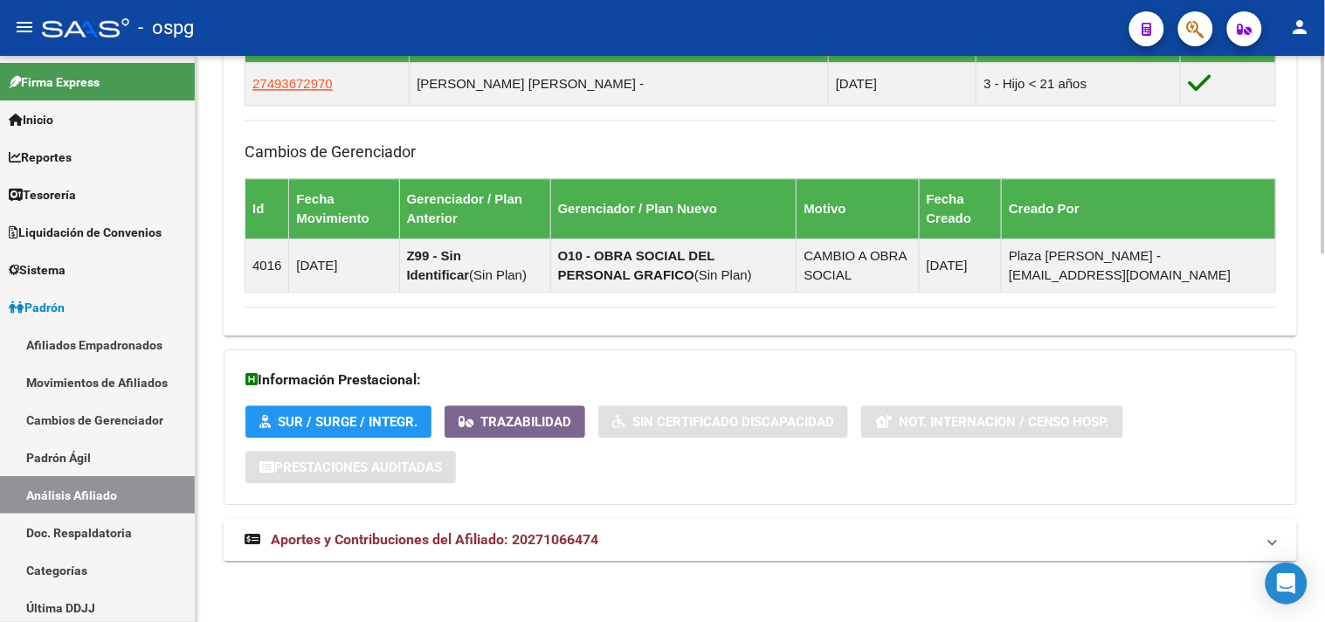
click at [752, 537] on mat-panel-title "Aportes y Contribuciones del Afiliado: 20271066474" at bounding box center [750, 539] width 1010 height 19
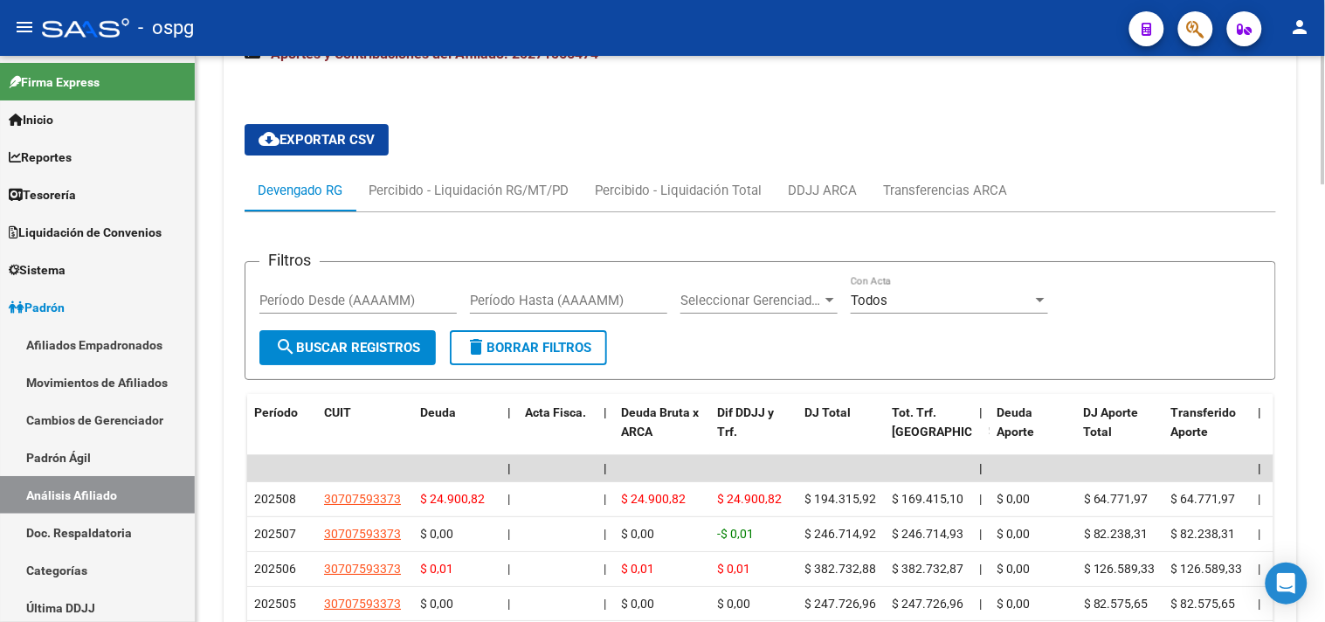
scroll to position [1645, 0]
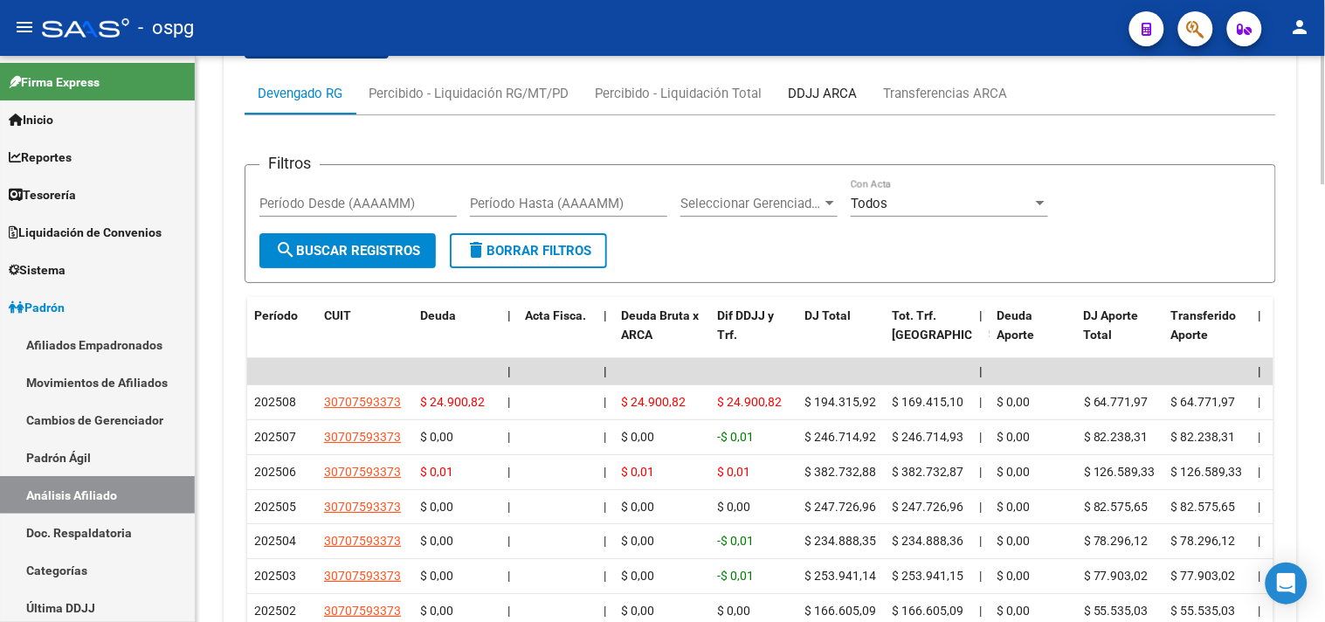
click at [831, 85] on div "DDJJ ARCA" at bounding box center [822, 93] width 95 height 42
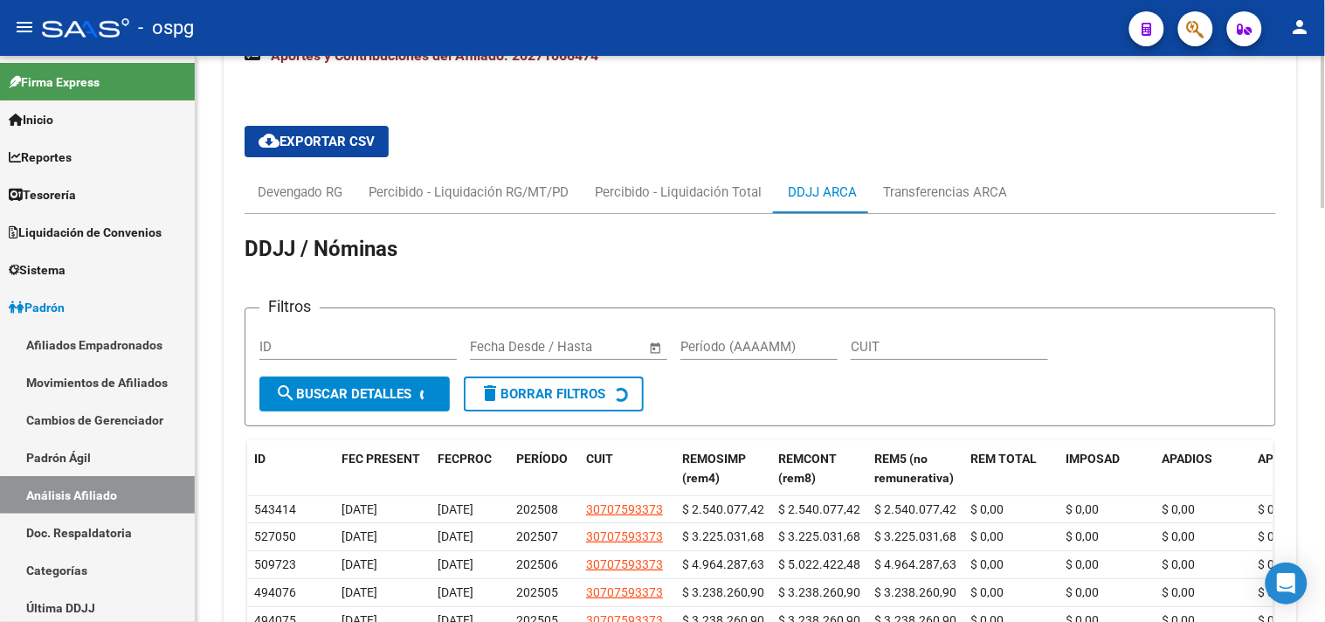
scroll to position [1628, 0]
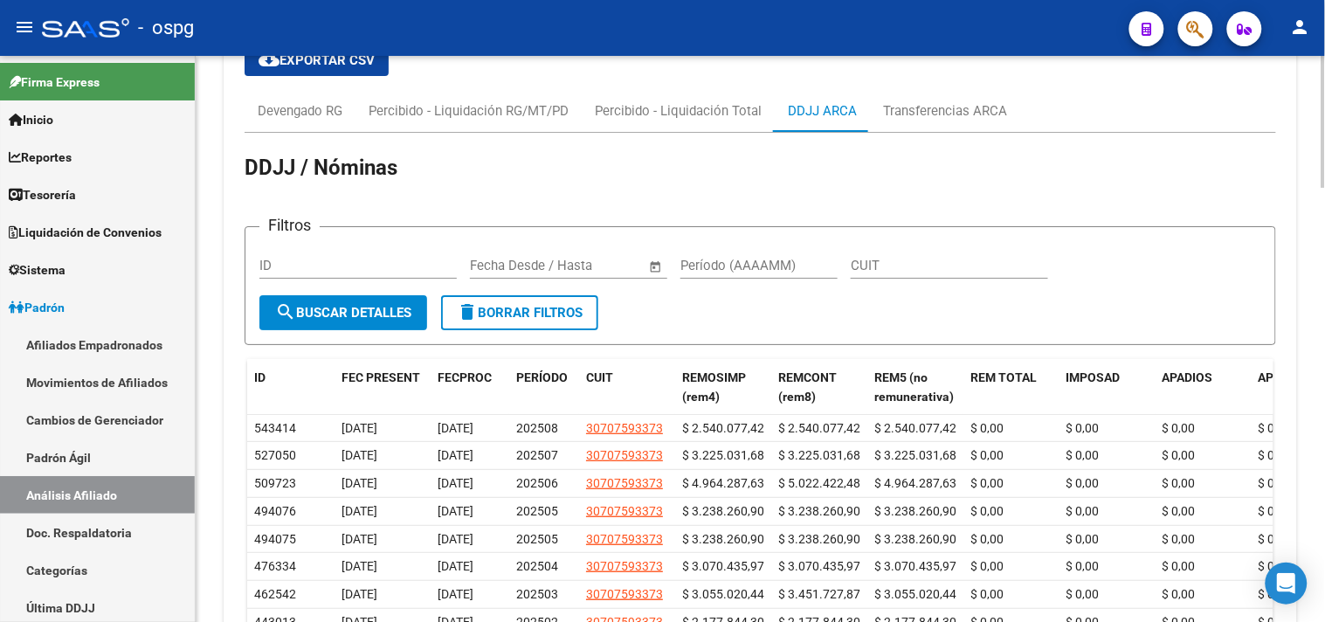
click at [1258, 184] on h1 "DDJJ / Nóminas" at bounding box center [760, 169] width 1031 height 31
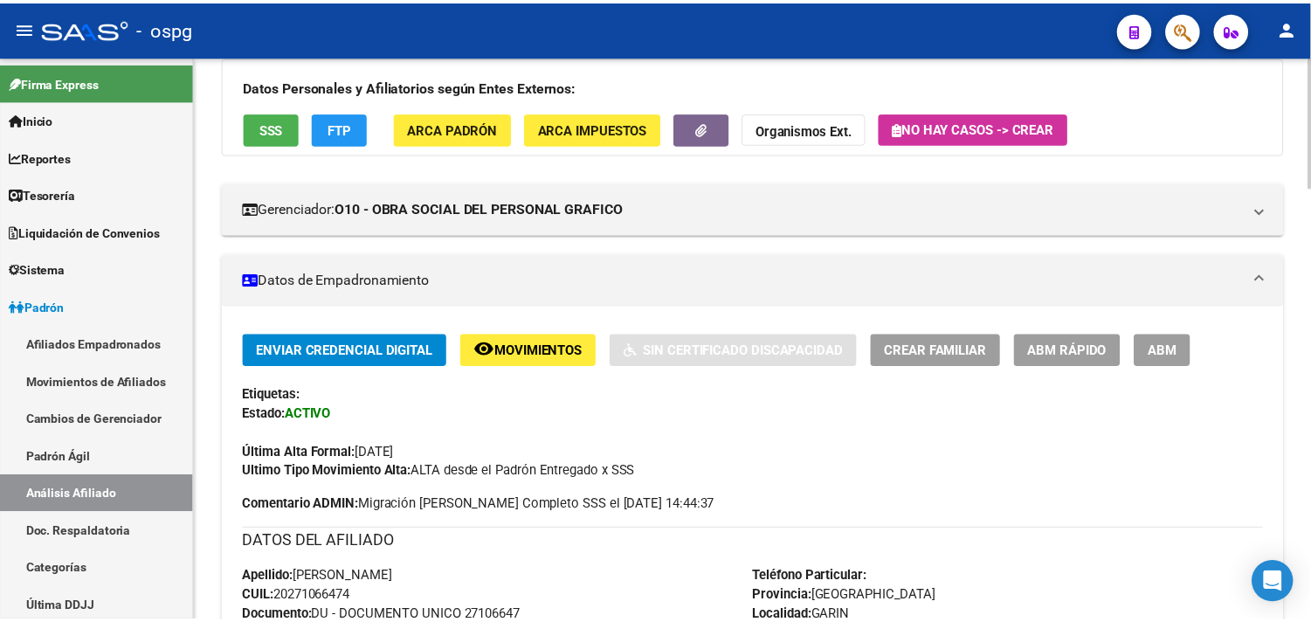
scroll to position [0, 0]
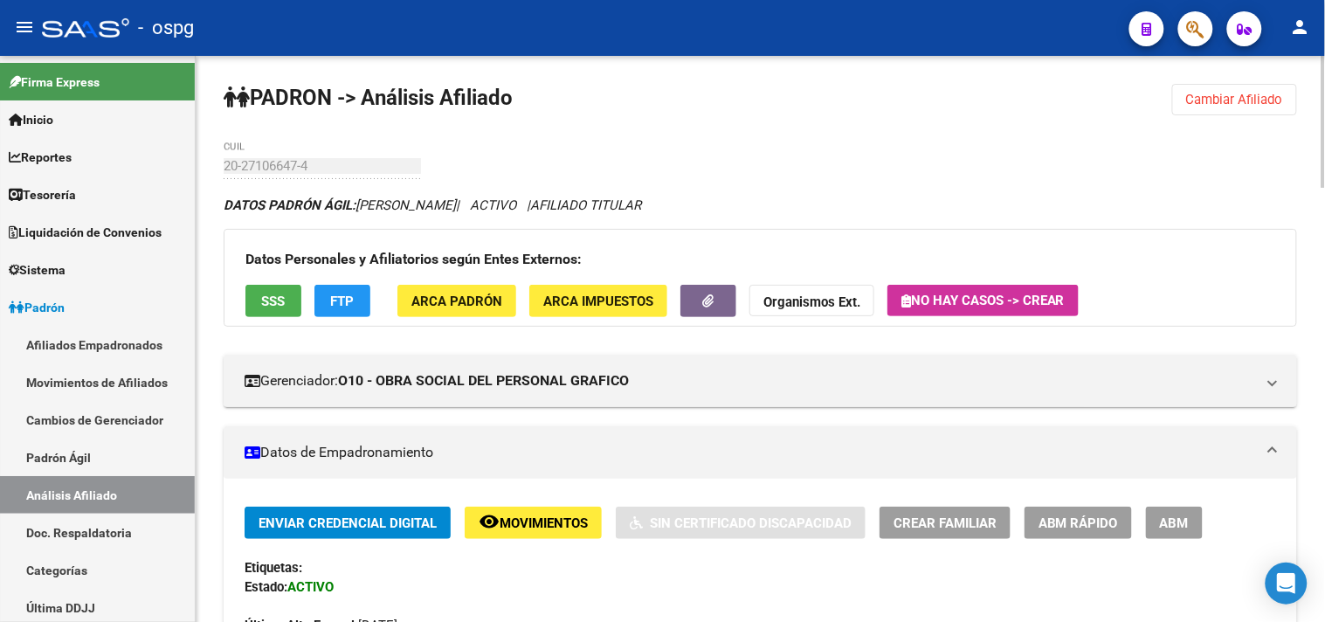
click at [1224, 107] on span "Cambiar Afiliado" at bounding box center [1234, 100] width 97 height 16
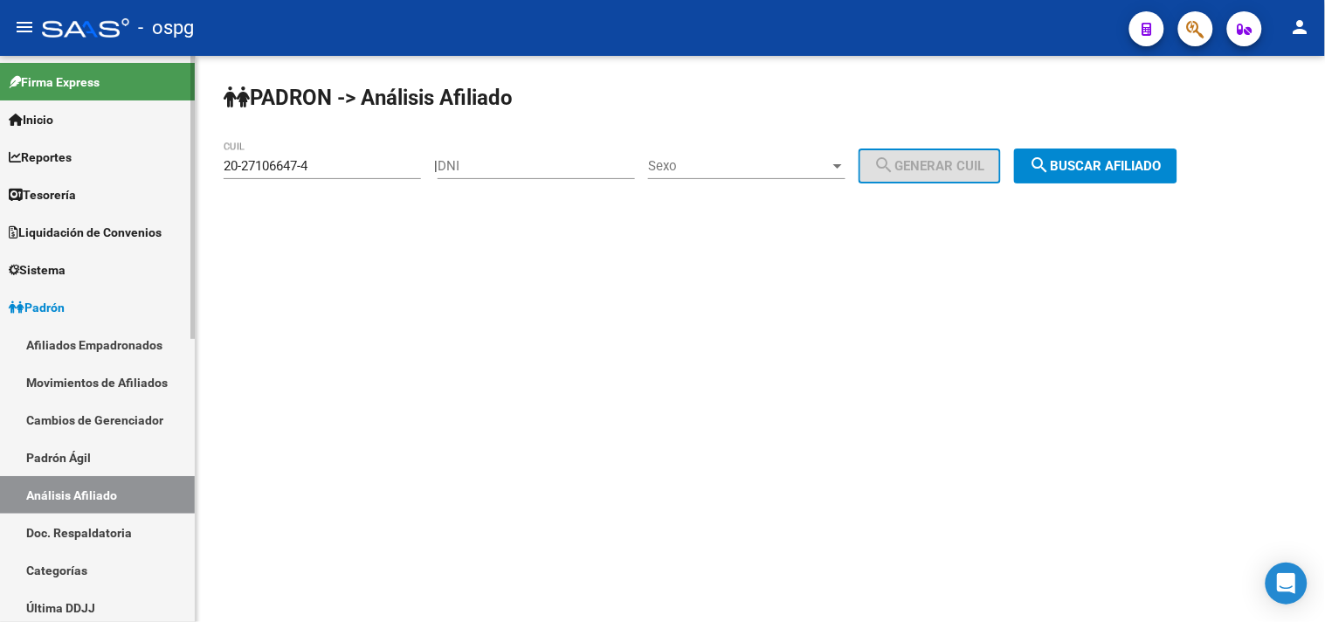
drag, startPoint x: 326, startPoint y: 164, endPoint x: 56, endPoint y: 144, distance: 270.6
click at [40, 150] on mat-sidenav-container "Firma Express Inicio Calendario SSS Instructivos Contacto OS Reportes Tablero d…" at bounding box center [662, 339] width 1325 height 566
paste input "39511326-8"
drag, startPoint x: 1074, startPoint y: 163, endPoint x: 214, endPoint y: 274, distance: 867.4
click at [1072, 163] on span "search Buscar afiliado" at bounding box center [1096, 166] width 132 height 16
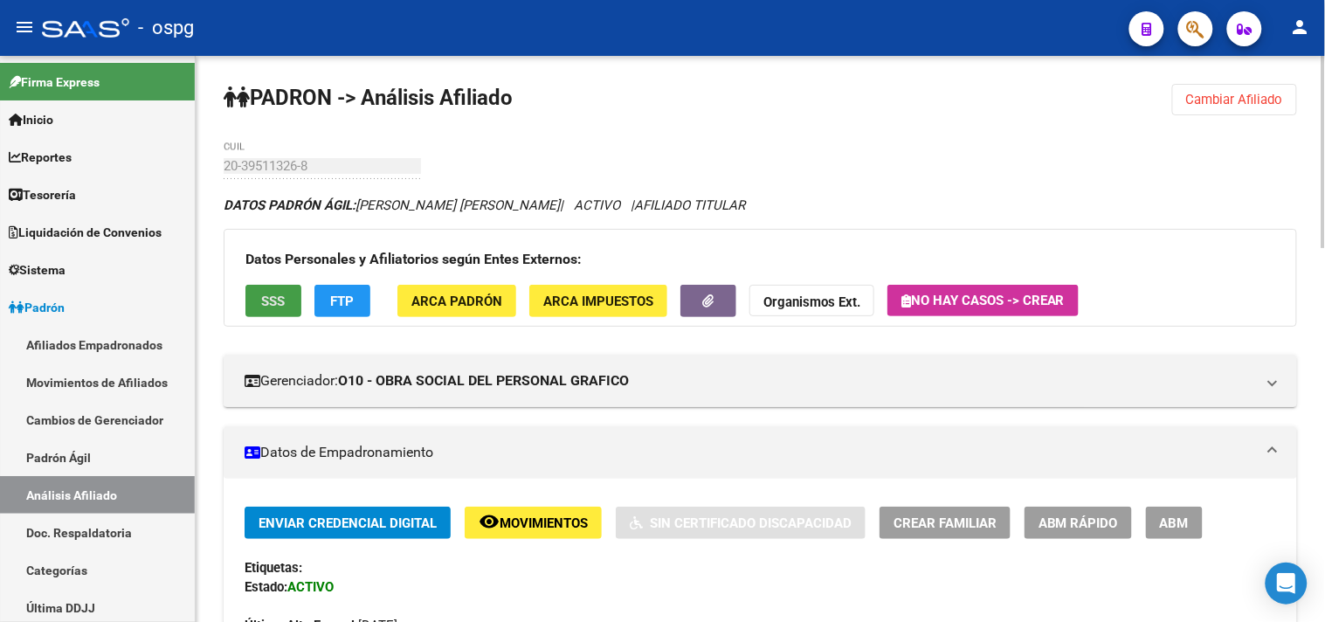
click at [281, 299] on span "SSS" at bounding box center [274, 301] width 24 height 16
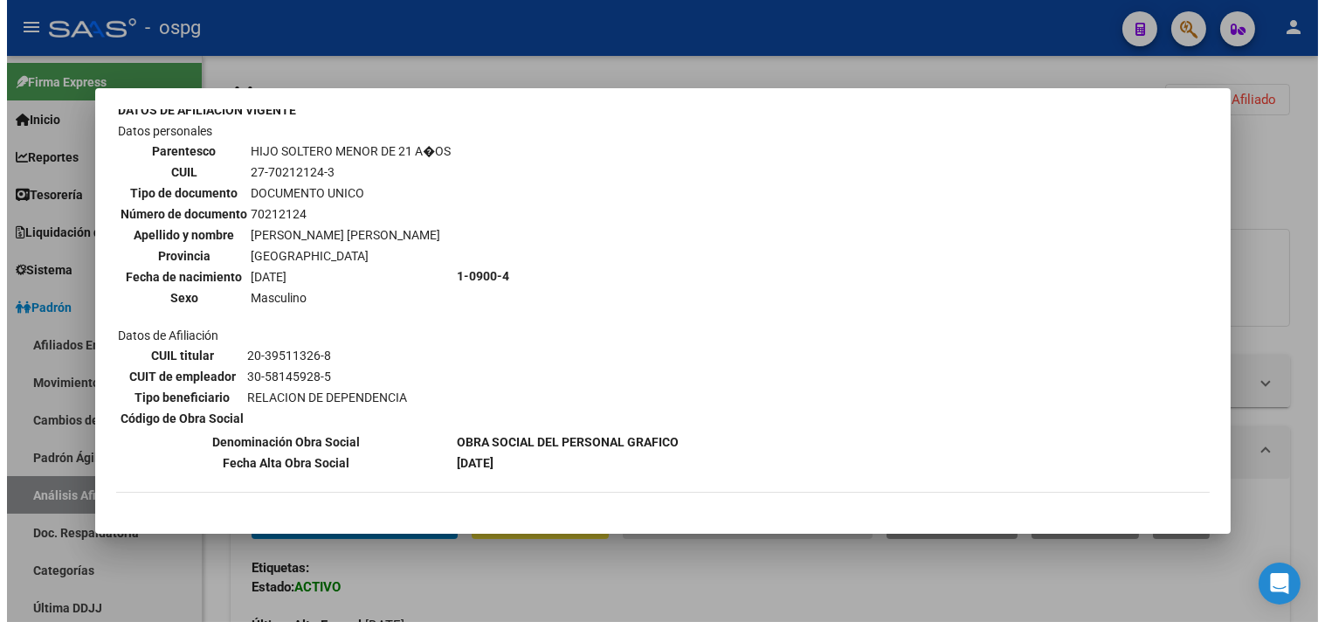
scroll to position [1045, 0]
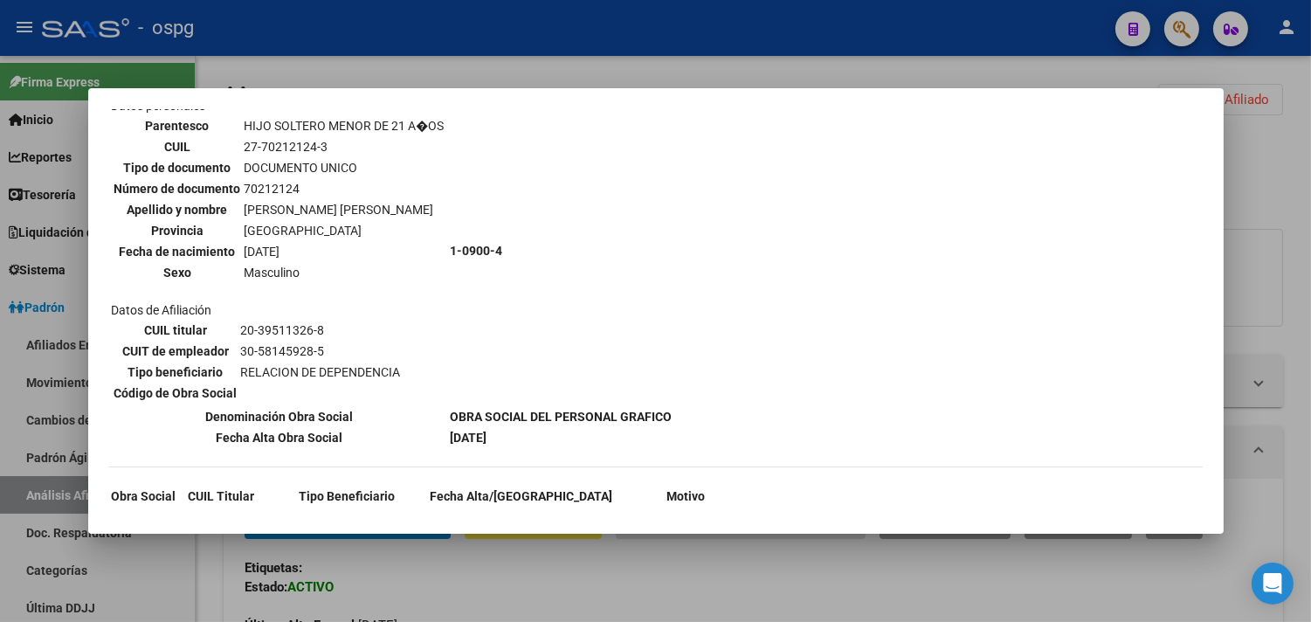
click at [1287, 184] on div at bounding box center [655, 311] width 1311 height 622
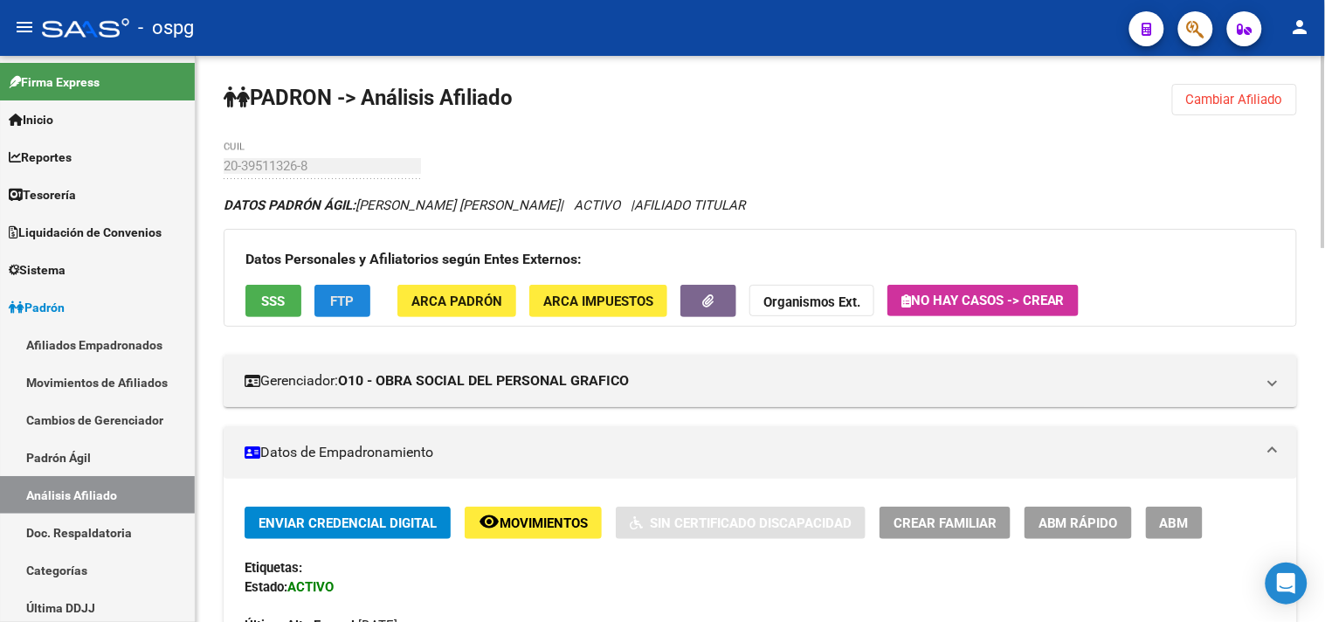
click at [341, 292] on button "FTP" at bounding box center [342, 301] width 56 height 32
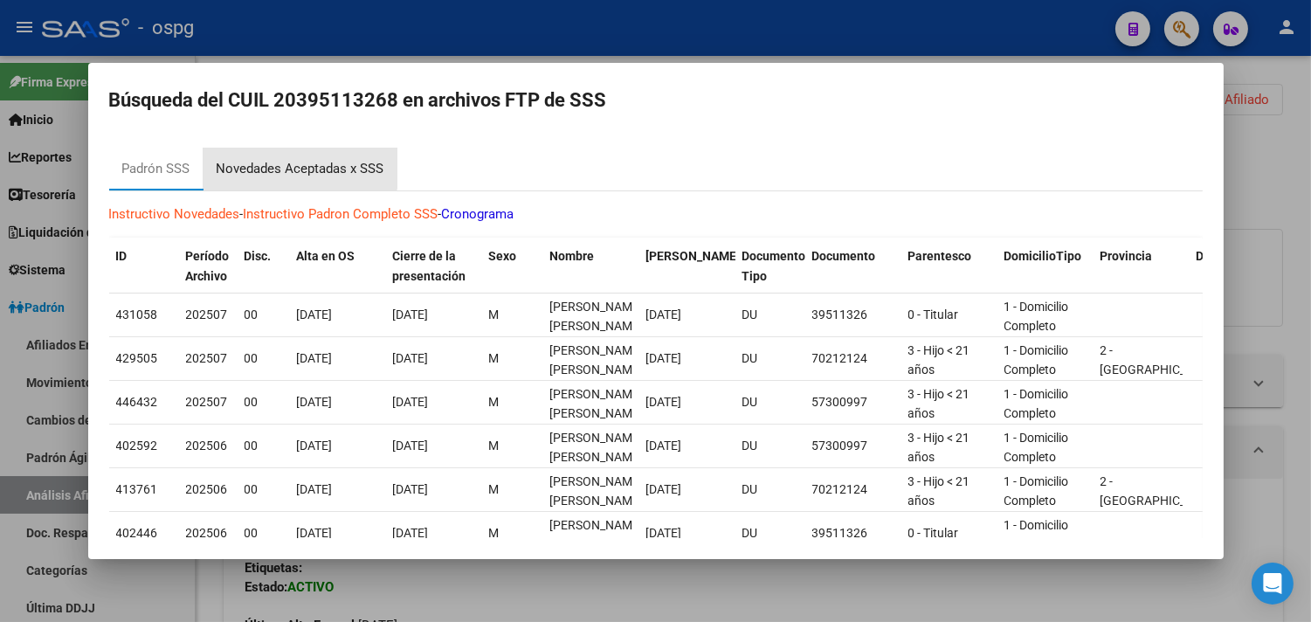
click at [300, 154] on div "Novedades Aceptadas x SSS" at bounding box center [300, 169] width 194 height 42
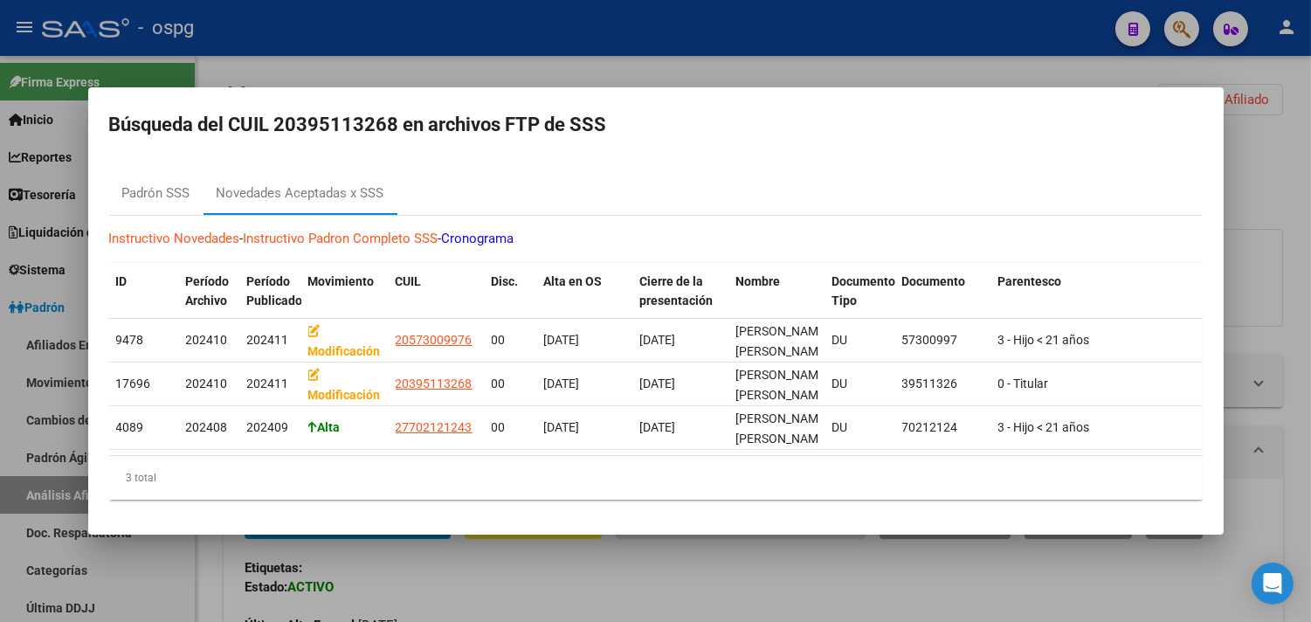
drag, startPoint x: 1295, startPoint y: 306, endPoint x: 857, endPoint y: 486, distance: 474.2
click at [1294, 306] on div at bounding box center [655, 311] width 1311 height 622
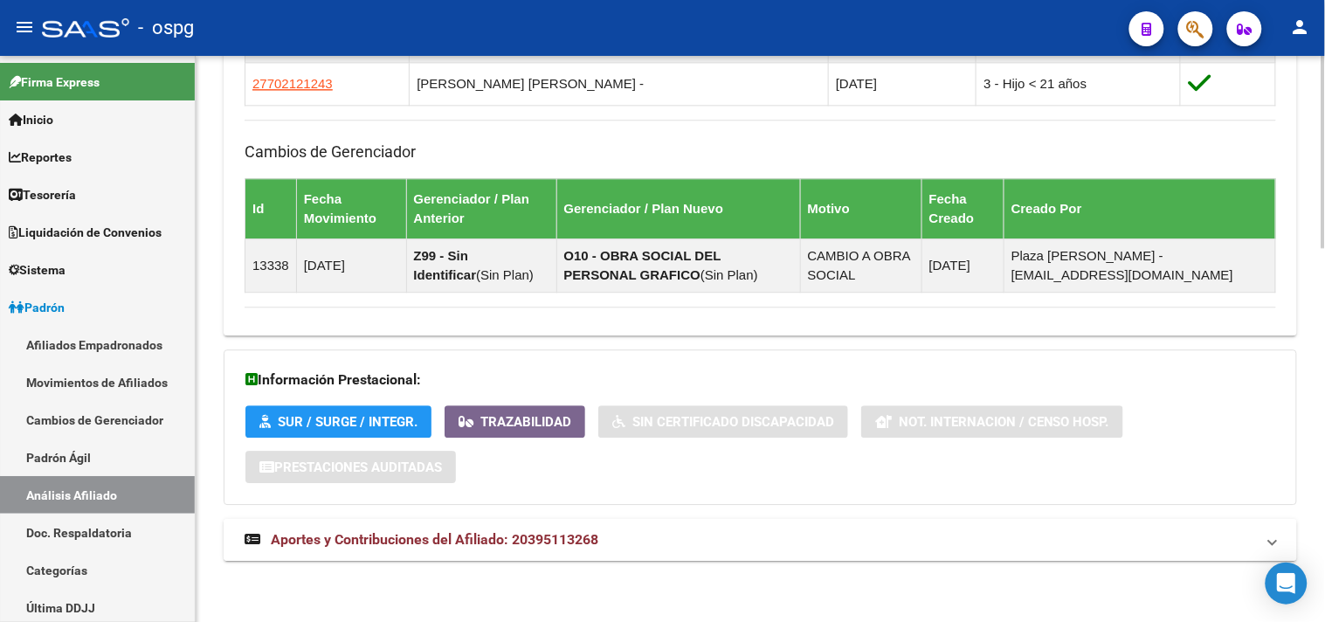
click at [587, 556] on mat-expansion-panel-header "Aportes y Contribuciones del Afiliado: 20395113268" at bounding box center [760, 540] width 1073 height 42
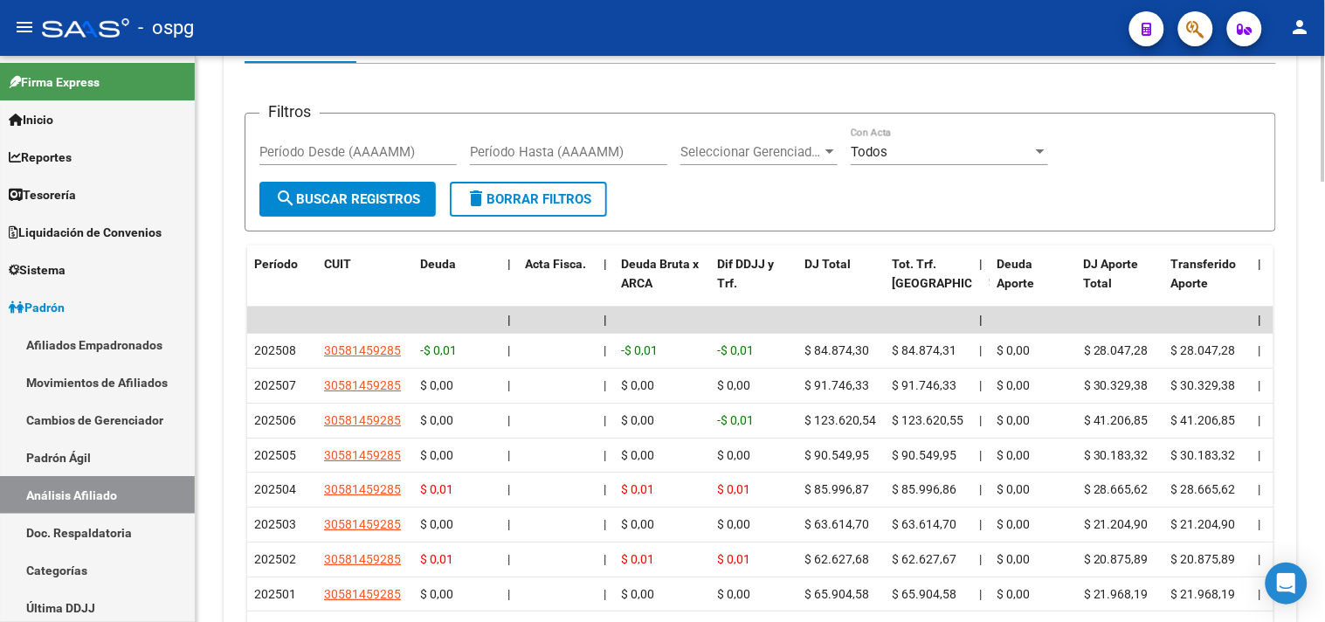
scroll to position [1743, 0]
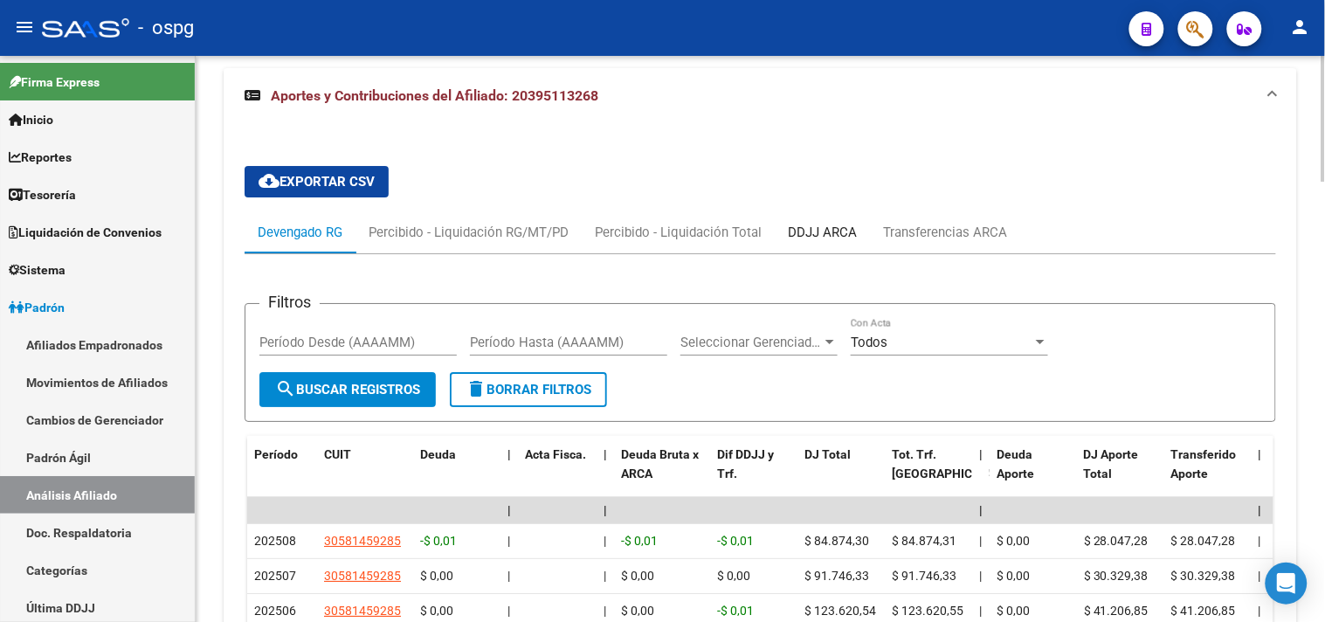
click at [836, 239] on div "DDJJ ARCA" at bounding box center [822, 232] width 69 height 19
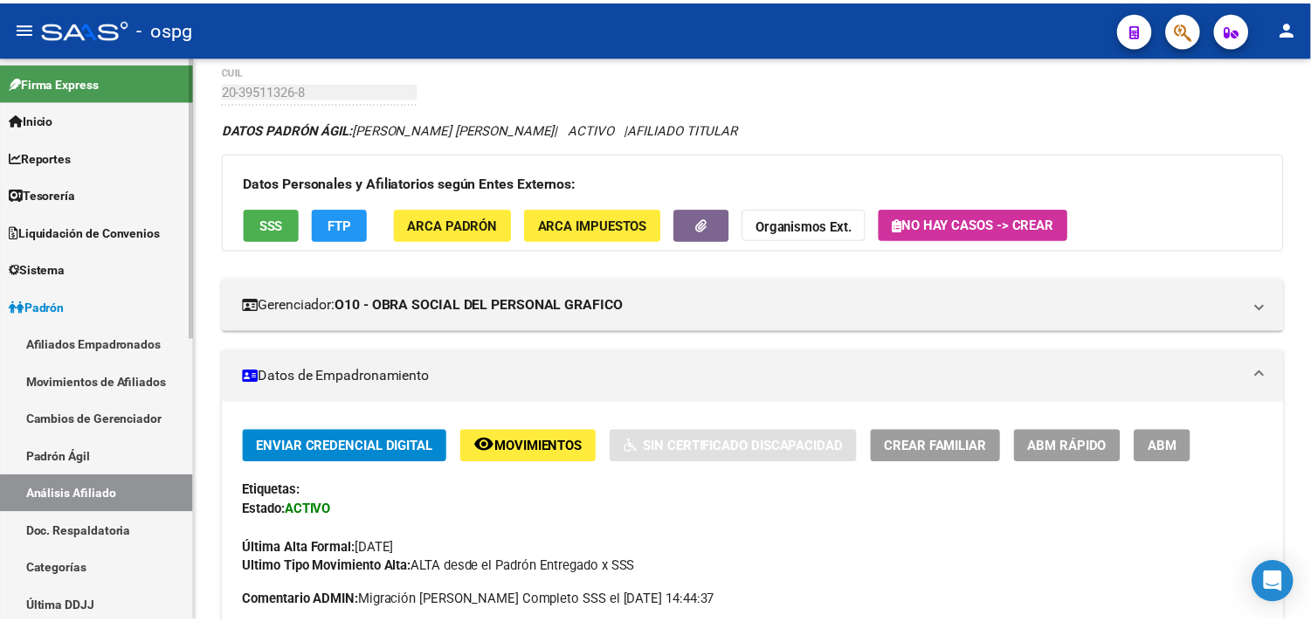
scroll to position [0, 0]
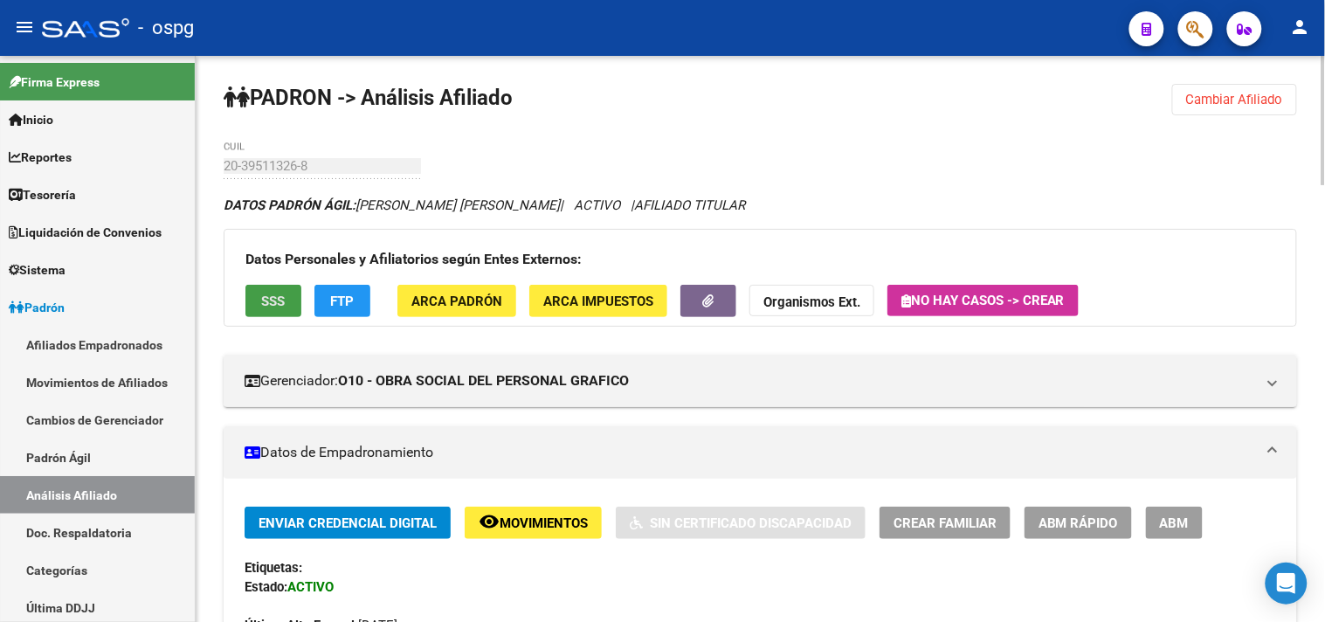
click at [272, 301] on span "SSS" at bounding box center [274, 301] width 24 height 16
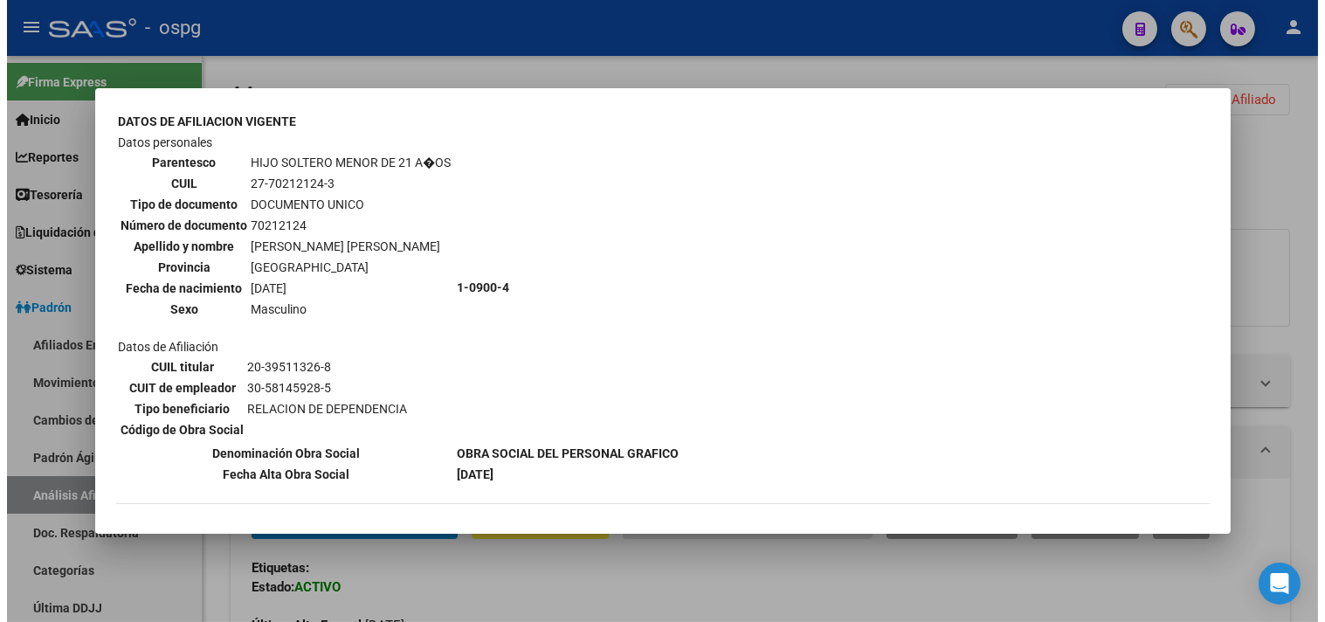
scroll to position [1045, 0]
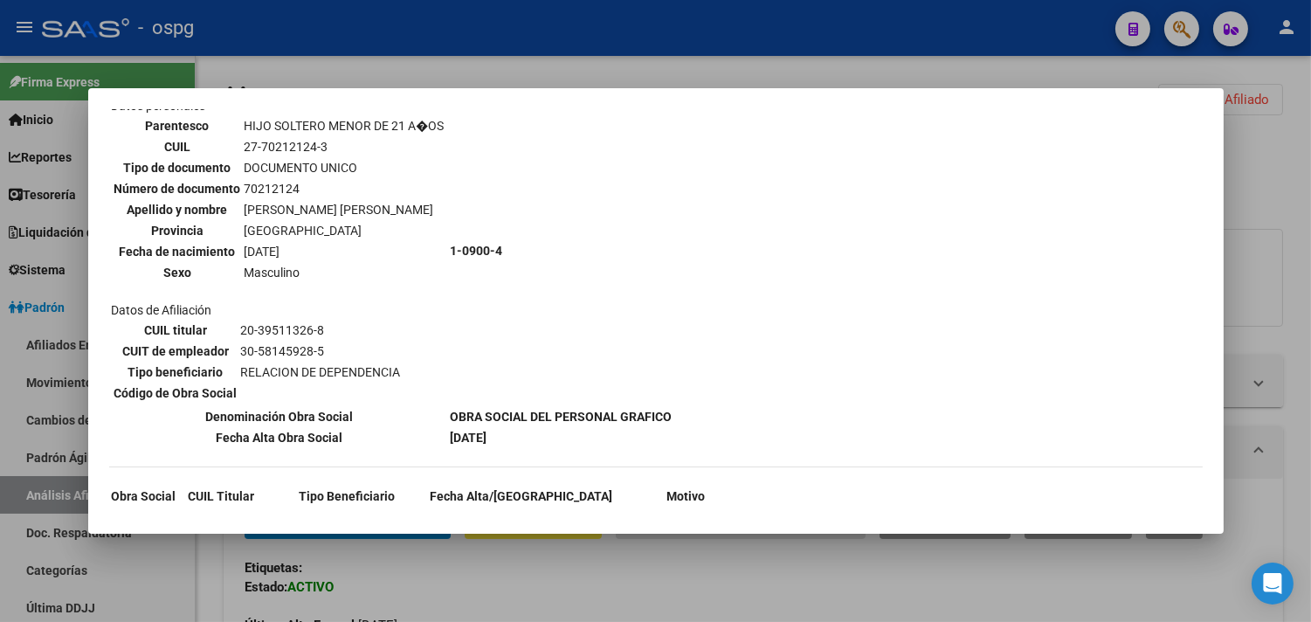
click at [1301, 300] on div at bounding box center [655, 311] width 1311 height 622
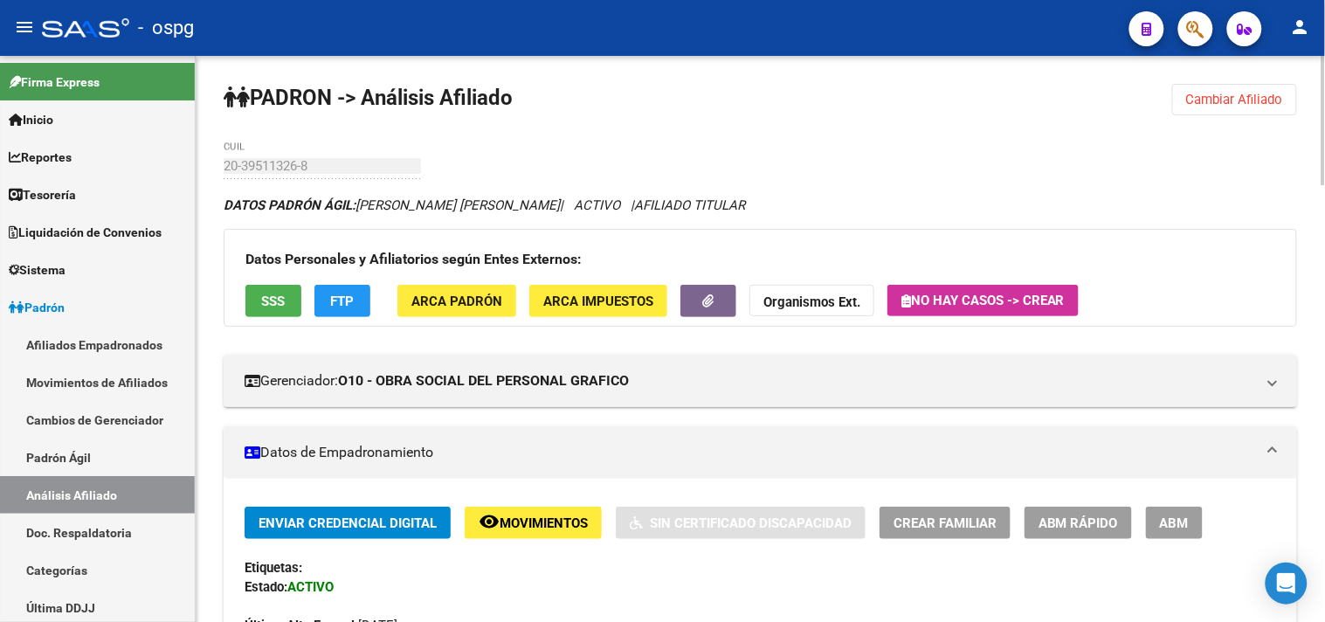
click at [1228, 93] on span "Cambiar Afiliado" at bounding box center [1234, 100] width 97 height 16
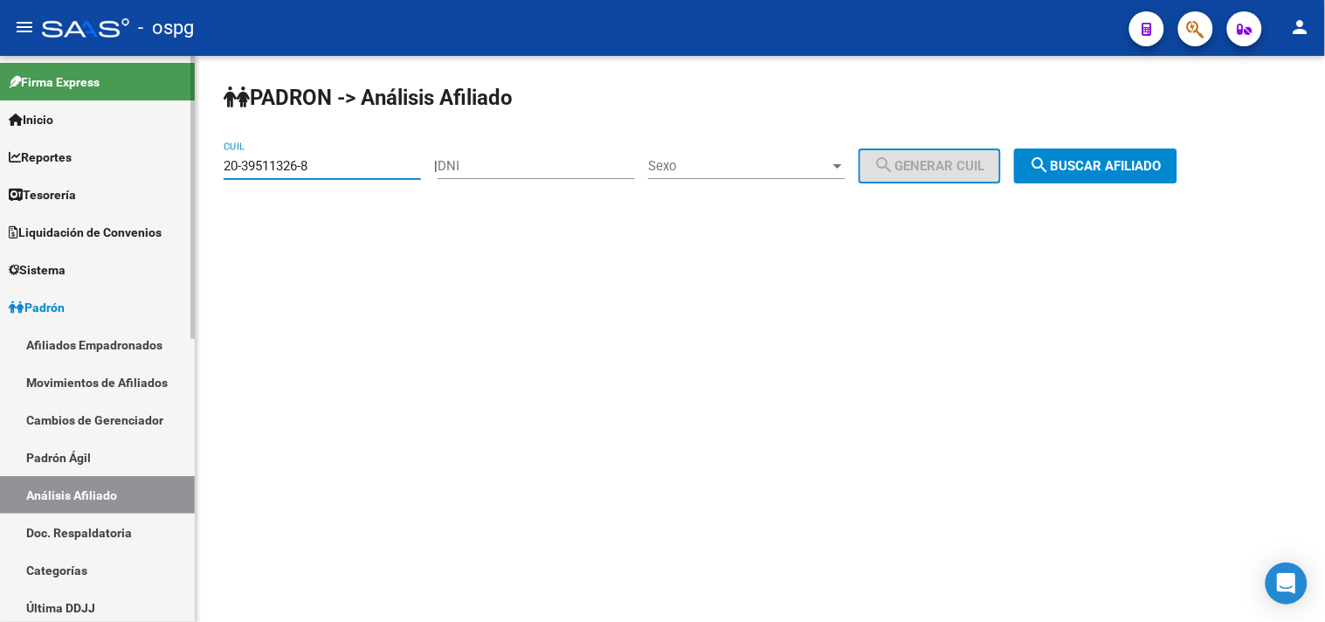
drag, startPoint x: 337, startPoint y: 164, endPoint x: 53, endPoint y: 154, distance: 284.0
click at [55, 161] on mat-sidenav-container "Firma Express Inicio Calendario SSS Instructivos Contacto OS Reportes Tablero d…" at bounding box center [662, 339] width 1325 height 566
paste input "41245018-4"
click at [1093, 162] on span "search Buscar afiliado" at bounding box center [1096, 166] width 132 height 16
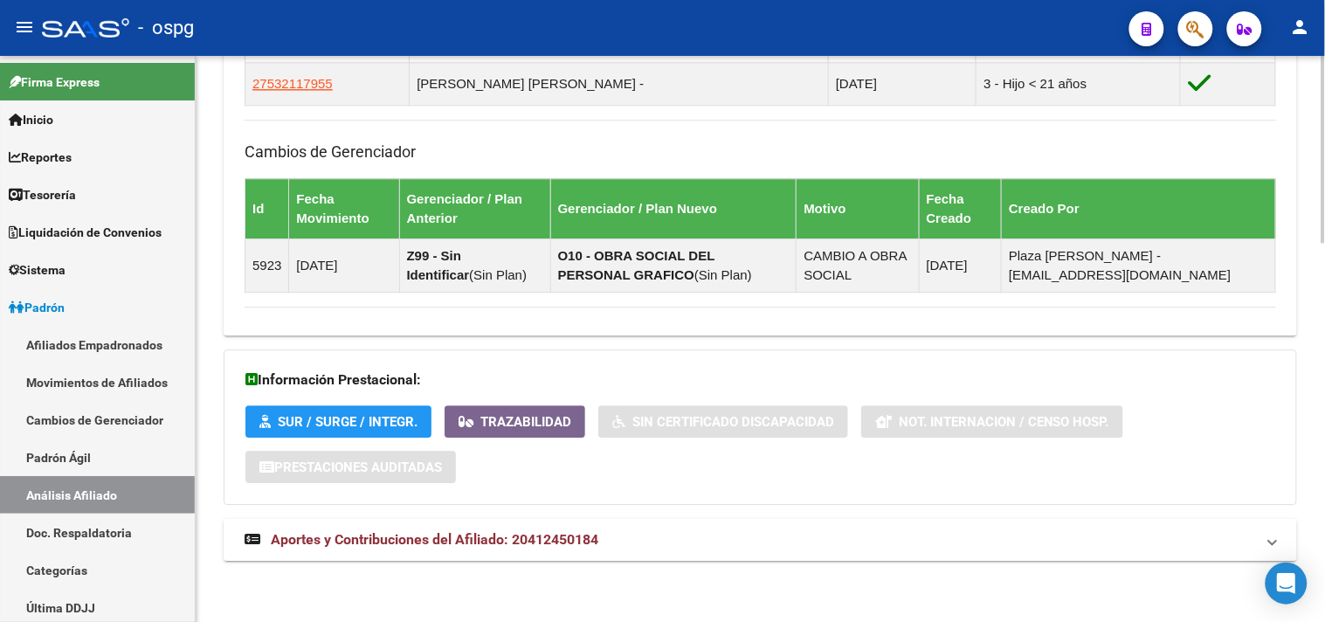
drag, startPoint x: 606, startPoint y: 547, endPoint x: 834, endPoint y: 515, distance: 230.1
click at [608, 547] on mat-panel-title "Aportes y Contribuciones del Afiliado: 20412450184" at bounding box center [750, 539] width 1010 height 19
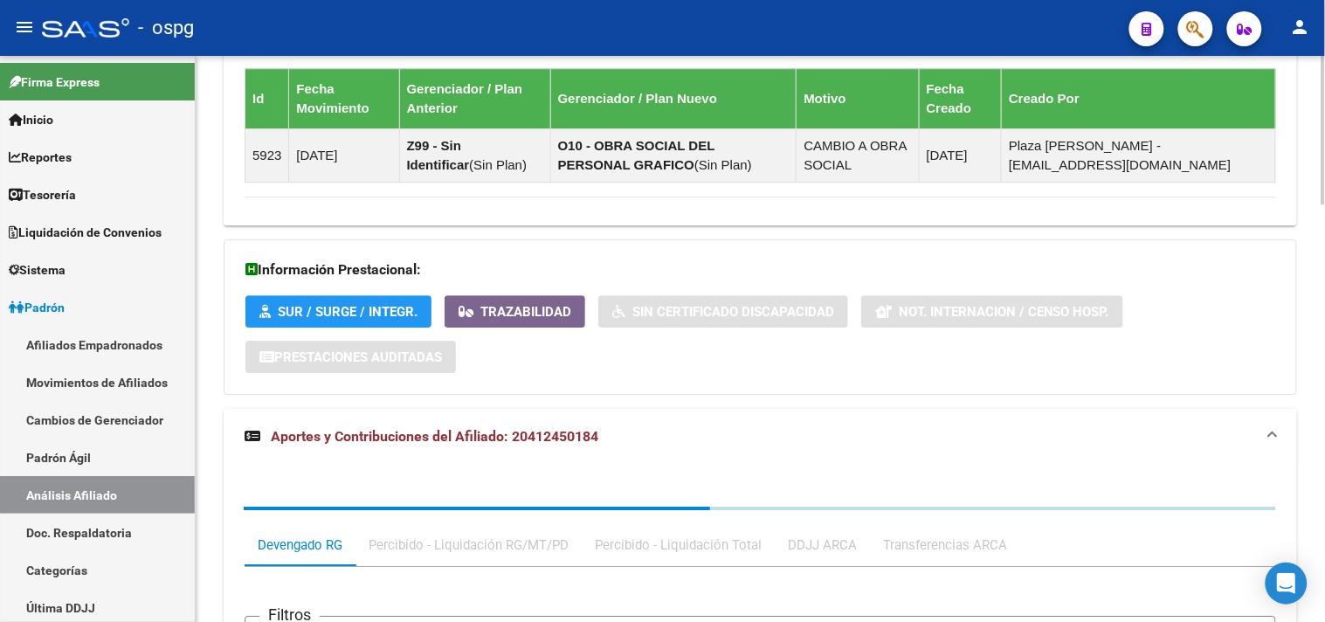
scroll to position [1592, 0]
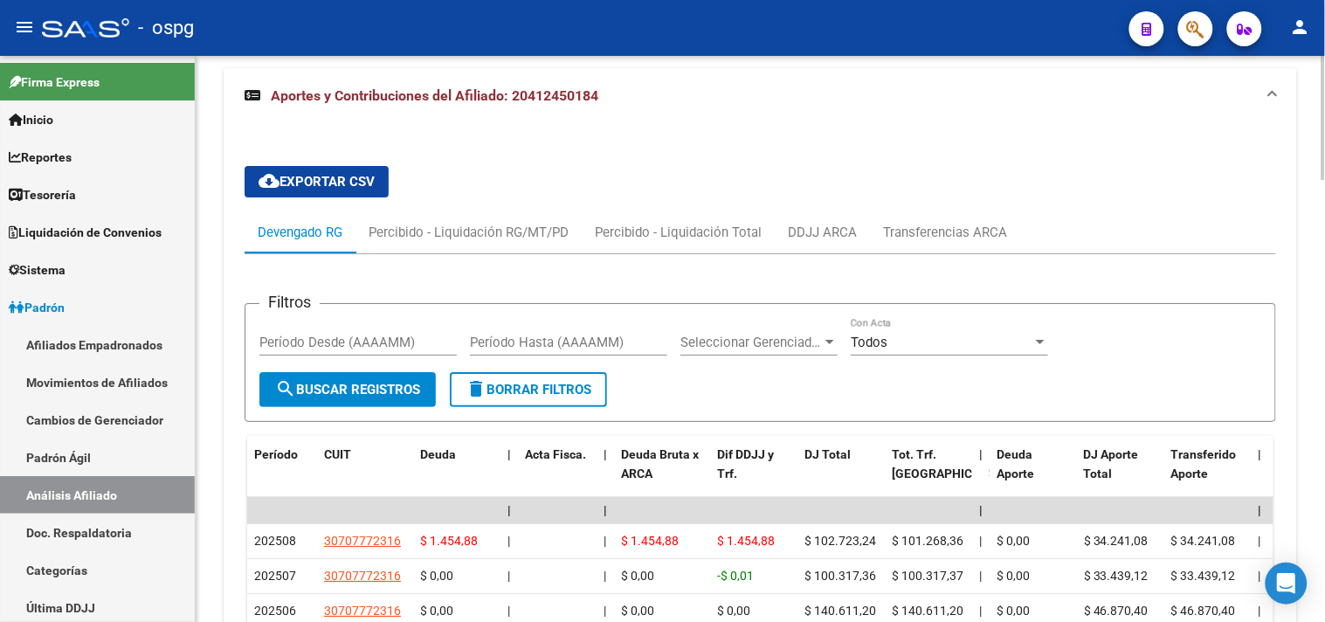
drag, startPoint x: 848, startPoint y: 193, endPoint x: 826, endPoint y: 221, distance: 35.5
click at [845, 194] on div "cloud_download Exportar CSV Devengado RG Percibido - Liquidación RG/MT/PD Perci…" at bounding box center [760, 543] width 1031 height 783
click at [826, 222] on div "DDJJ ARCA" at bounding box center [822, 232] width 95 height 42
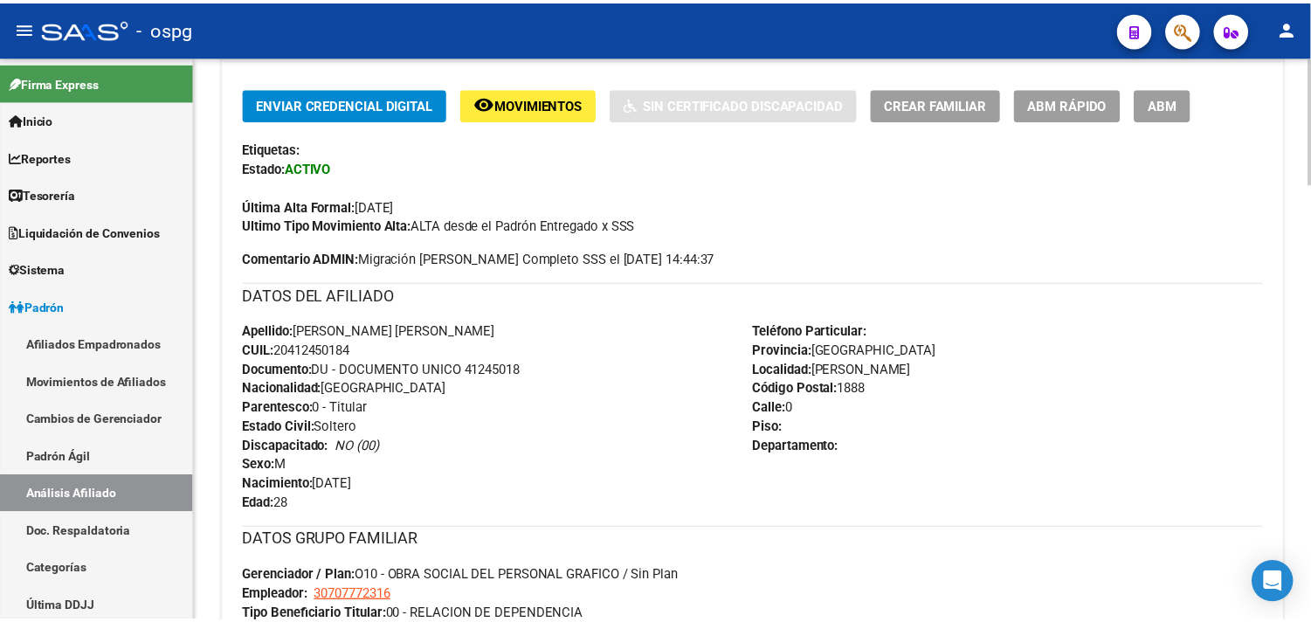
scroll to position [0, 0]
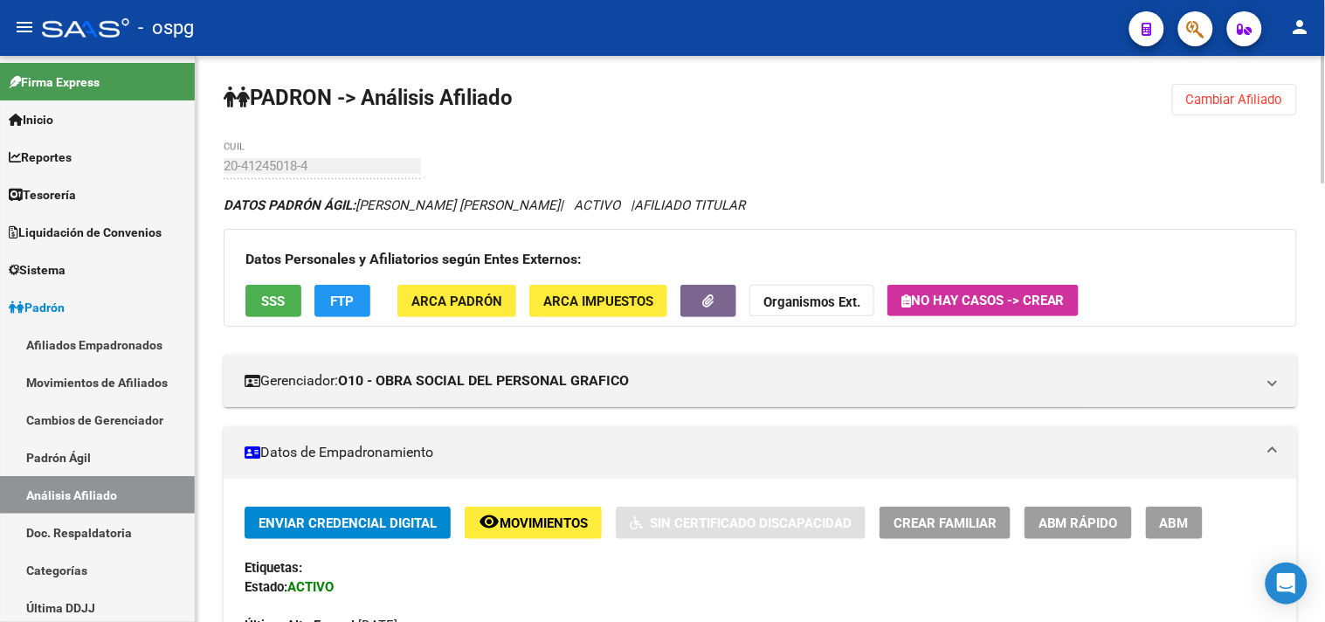
click at [284, 297] on span "SSS" at bounding box center [274, 301] width 24 height 16
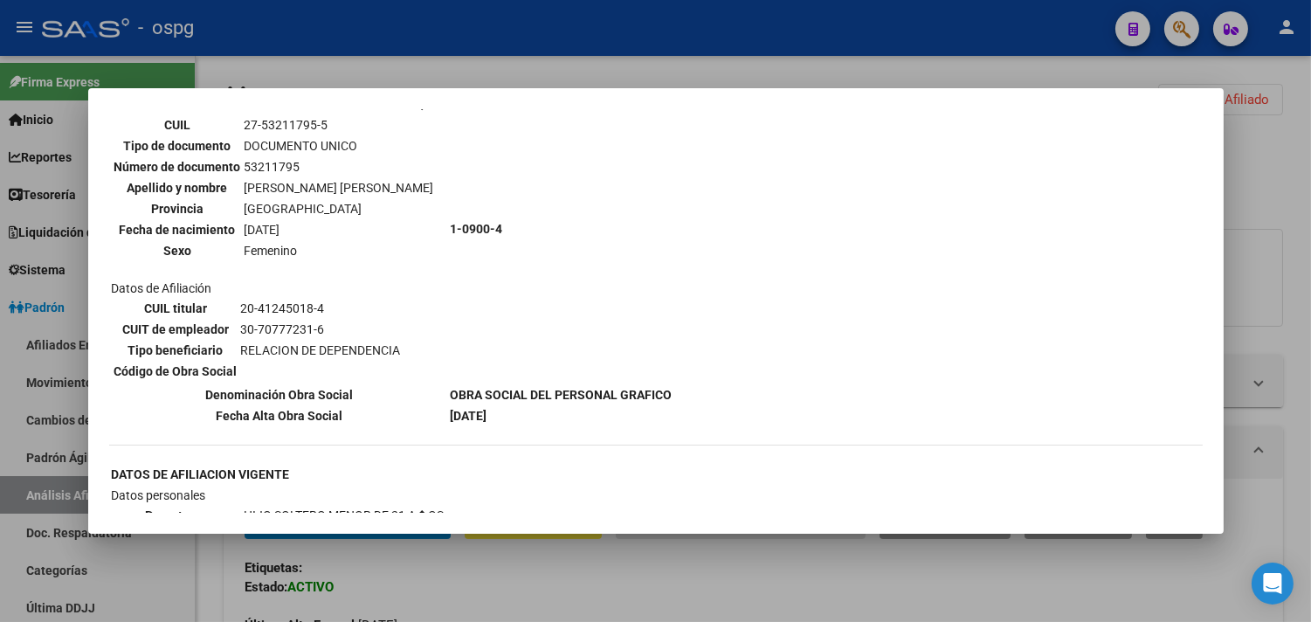
scroll to position [1482, 0]
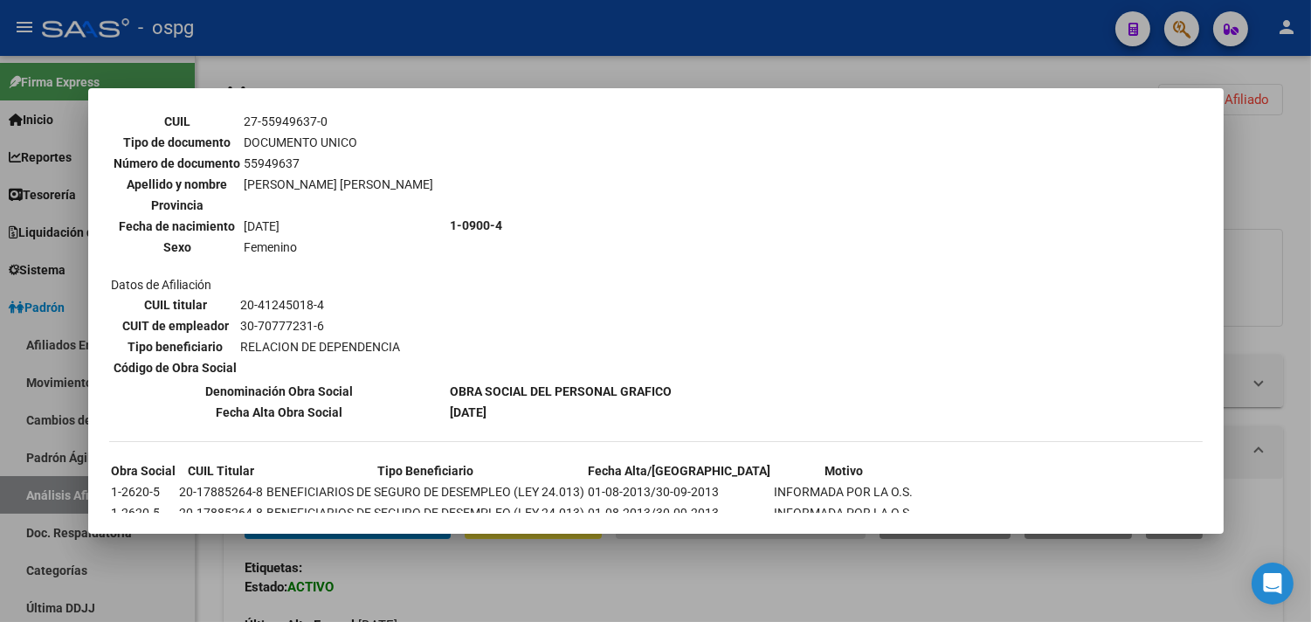
click at [1297, 326] on div at bounding box center [655, 311] width 1311 height 622
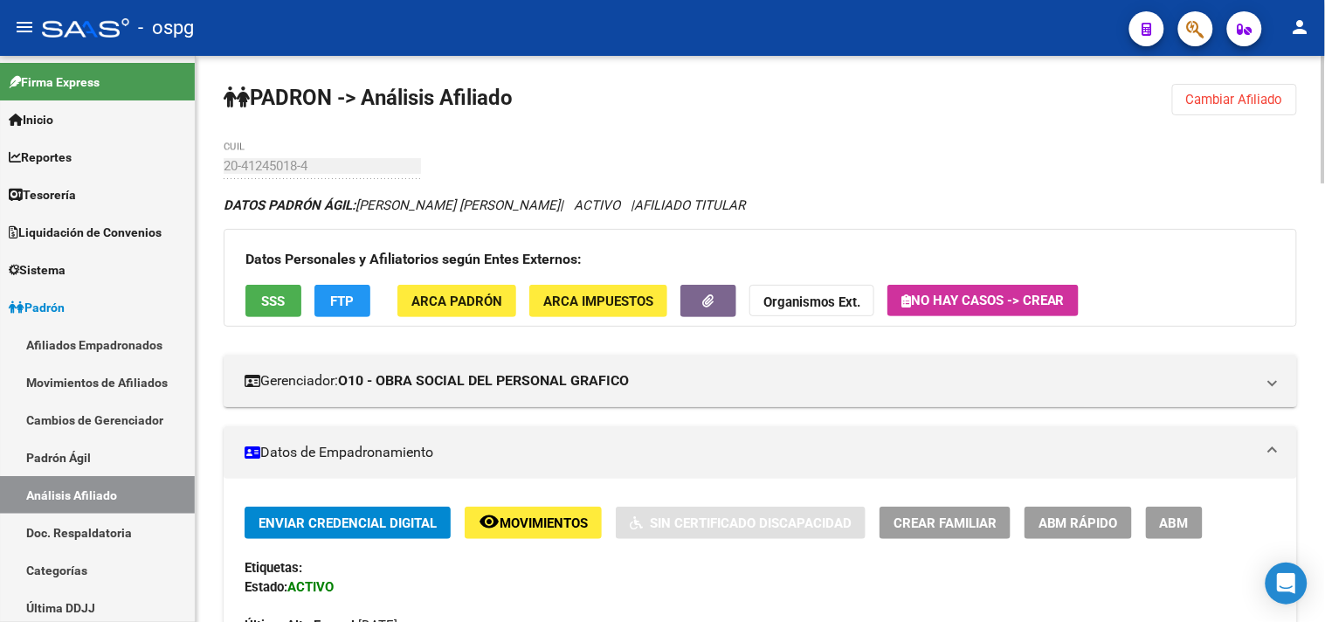
click at [354, 300] on span "FTP" at bounding box center [343, 301] width 24 height 16
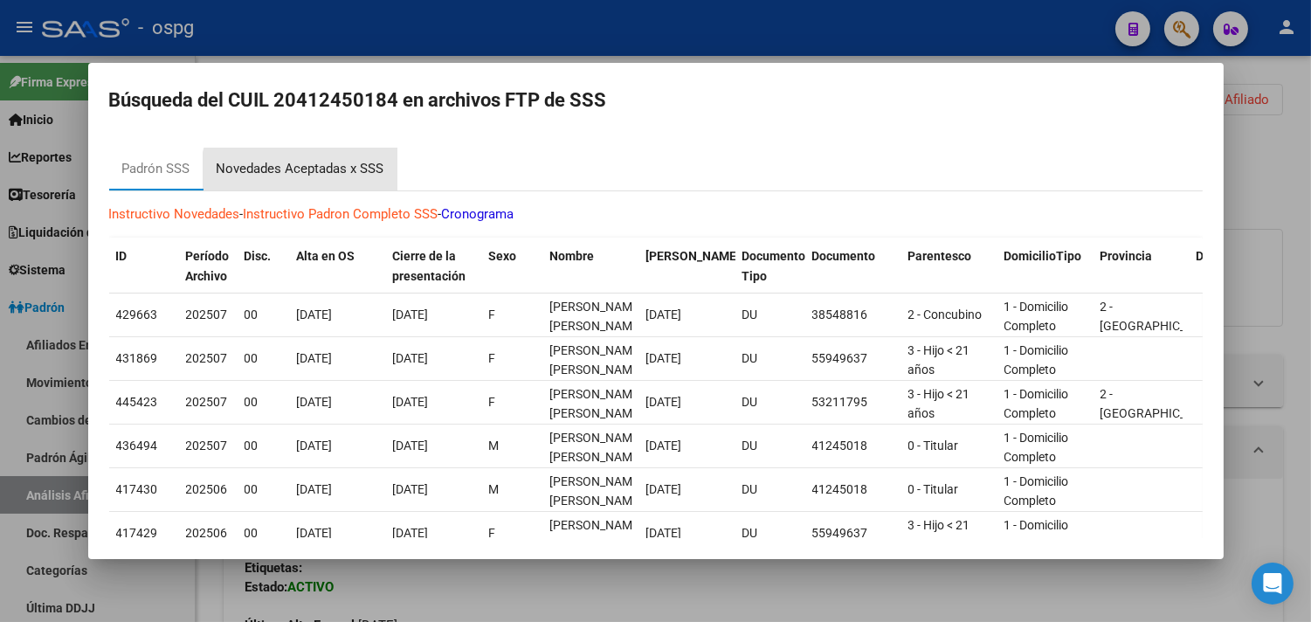
click at [338, 186] on div "Novedades Aceptadas x SSS" at bounding box center [300, 169] width 194 height 42
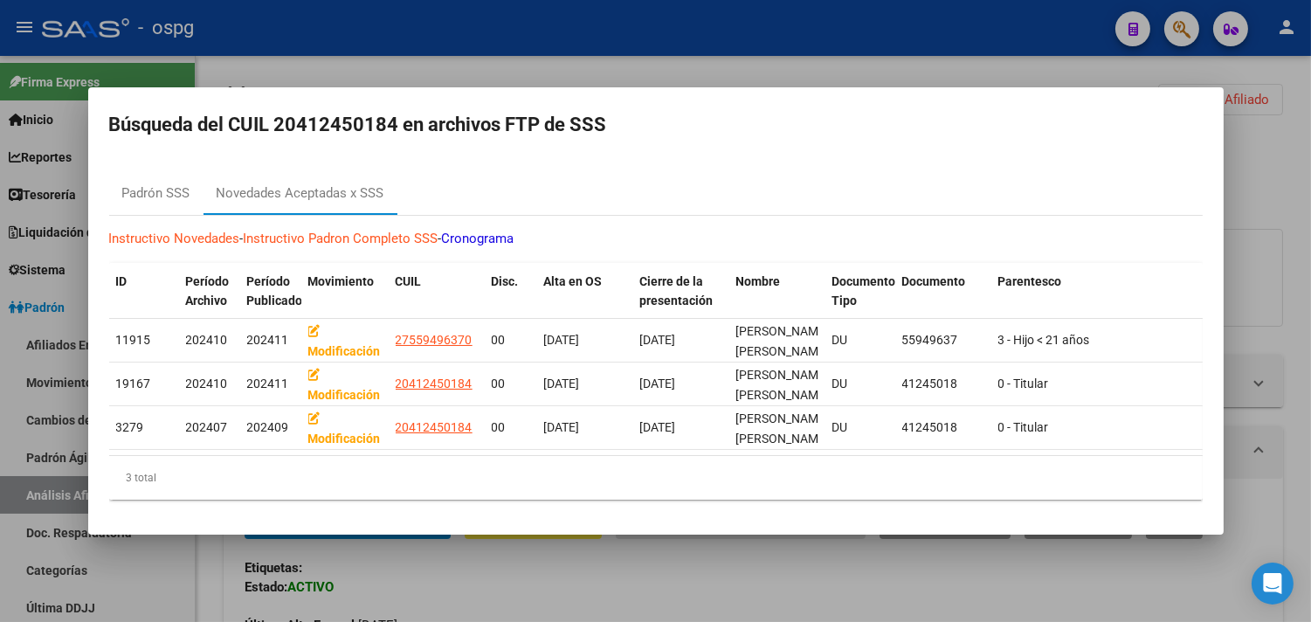
drag, startPoint x: 1299, startPoint y: 336, endPoint x: 1102, endPoint y: 389, distance: 203.4
click at [1299, 337] on div at bounding box center [655, 311] width 1311 height 622
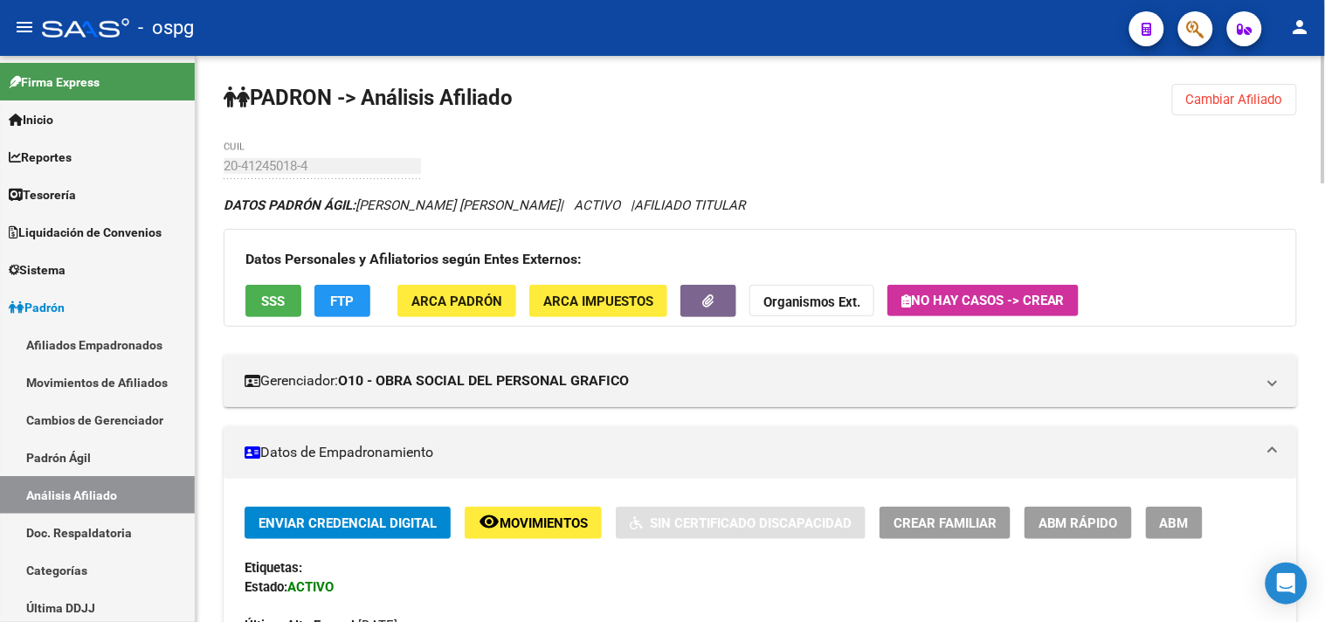
click at [826, 313] on button "Organismos Ext." at bounding box center [811, 301] width 125 height 32
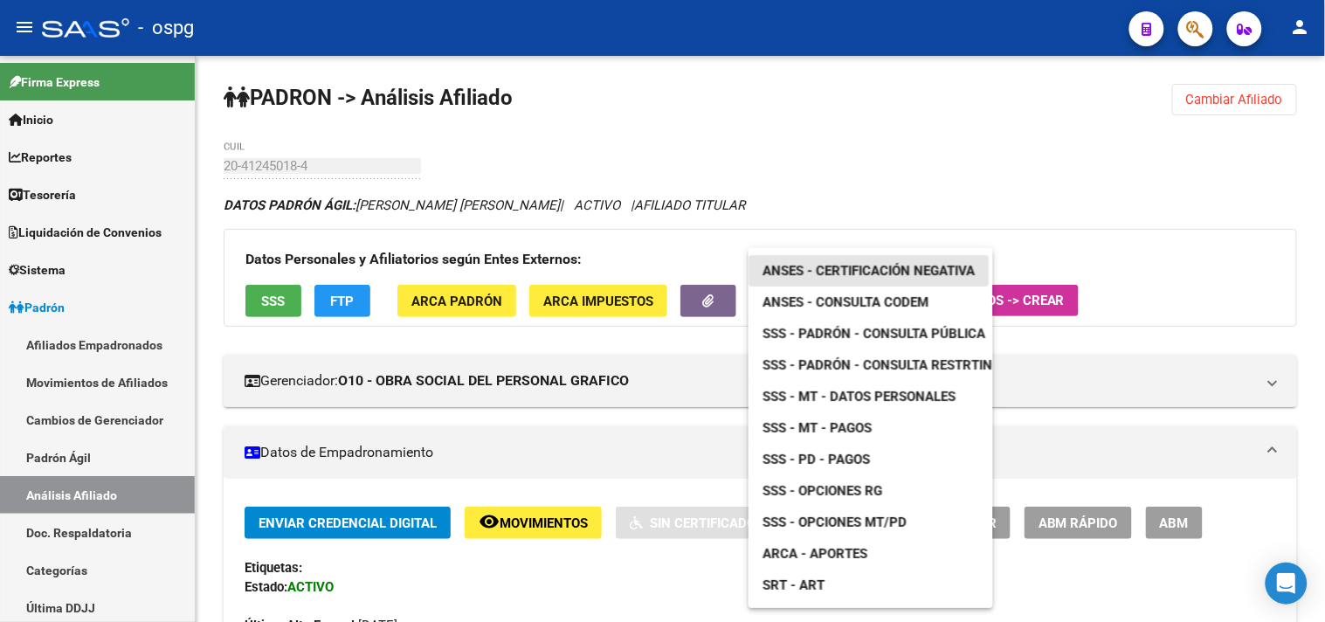
click at [833, 273] on span "ANSES - Certificación Negativa" at bounding box center [868, 271] width 212 height 16
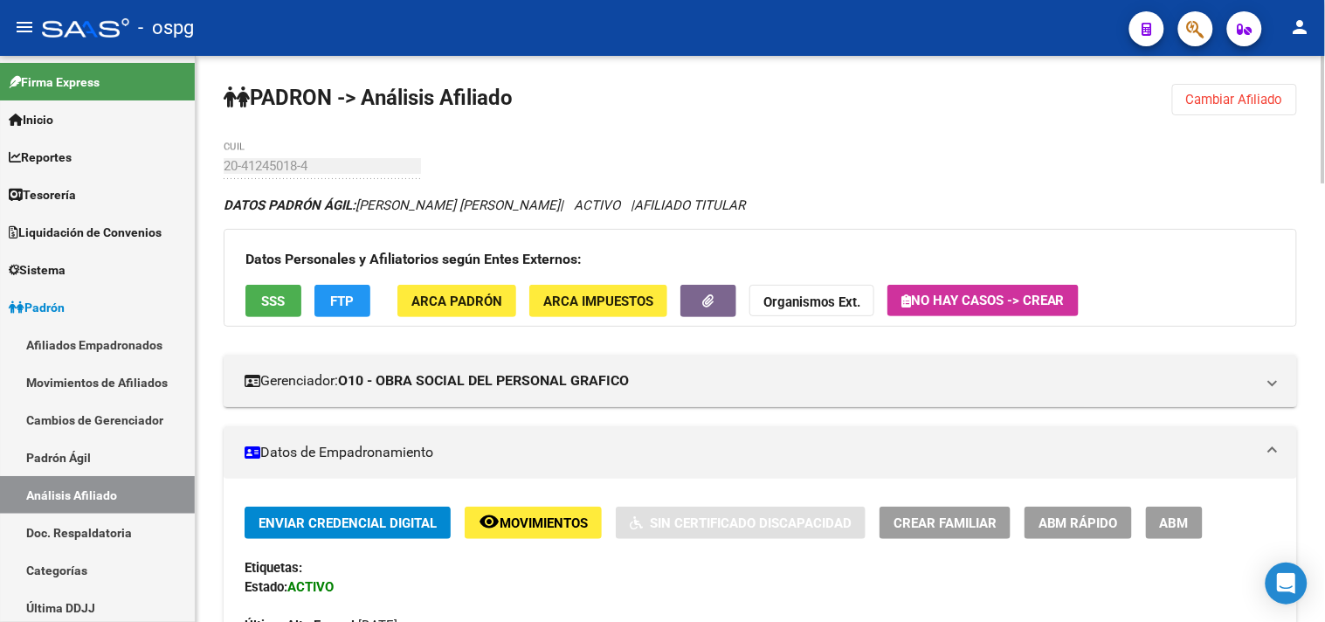
click at [1266, 103] on span "Cambiar Afiliado" at bounding box center [1234, 100] width 97 height 16
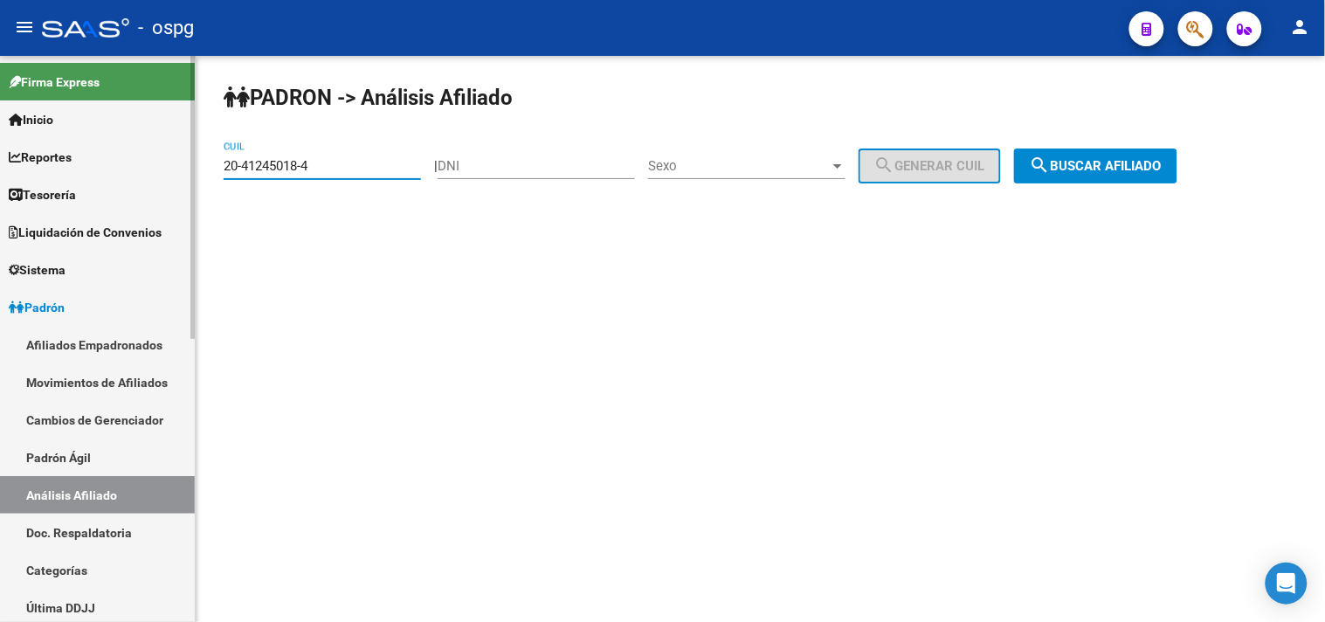
drag, startPoint x: 343, startPoint y: 169, endPoint x: 79, endPoint y: 154, distance: 265.1
click at [79, 161] on mat-sidenav-container "Firma Express Inicio Calendario SSS Instructivos Contacto OS Reportes Tablero d…" at bounding box center [662, 339] width 1325 height 566
paste input "18368485-0"
click at [1144, 160] on span "search Buscar afiliado" at bounding box center [1096, 166] width 132 height 16
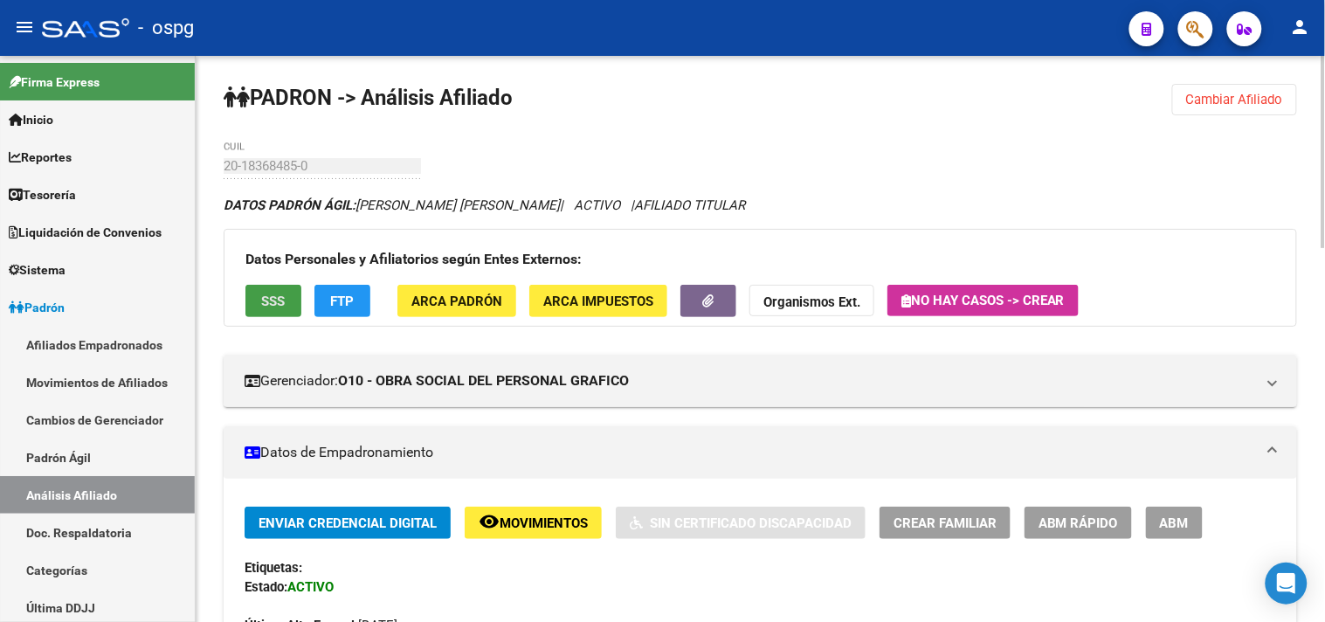
click at [272, 297] on span "SSS" at bounding box center [274, 301] width 24 height 16
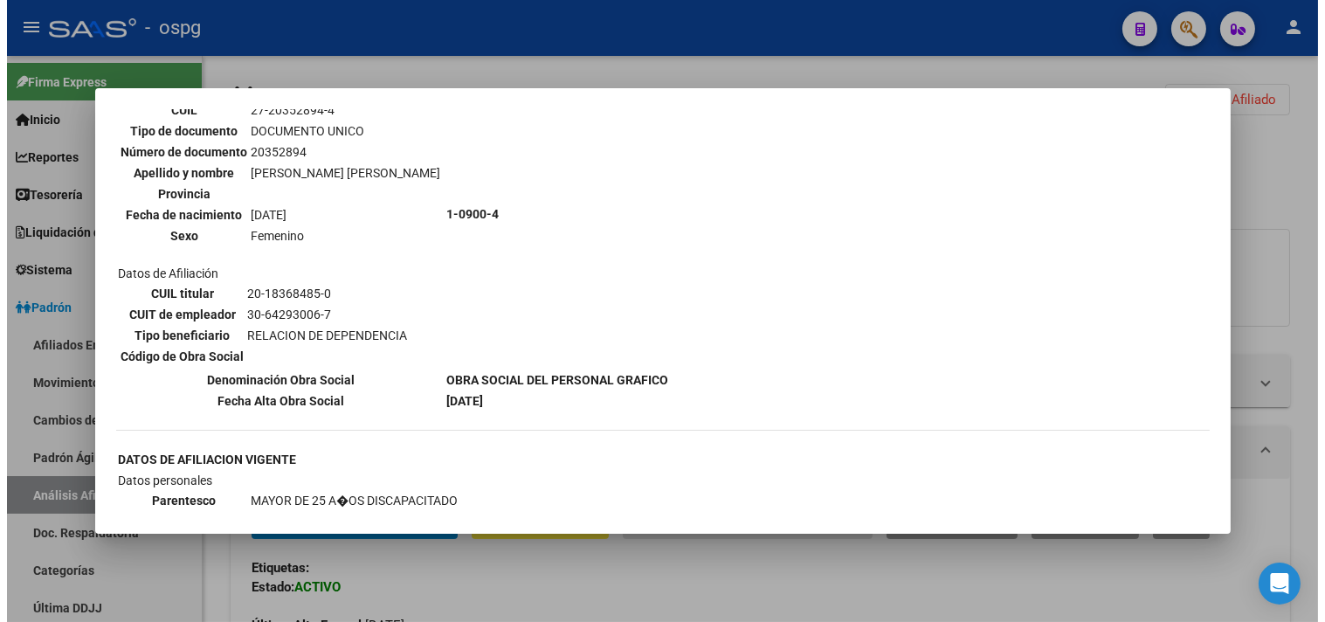
scroll to position [483, 0]
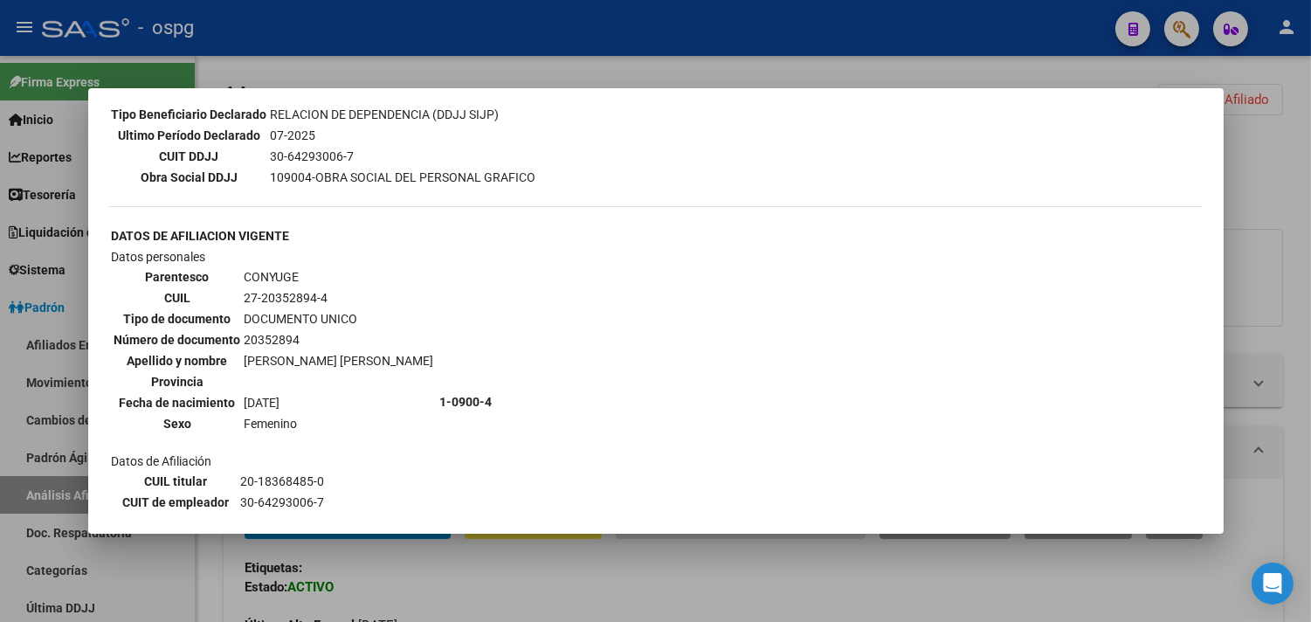
click at [1276, 153] on div at bounding box center [655, 311] width 1311 height 622
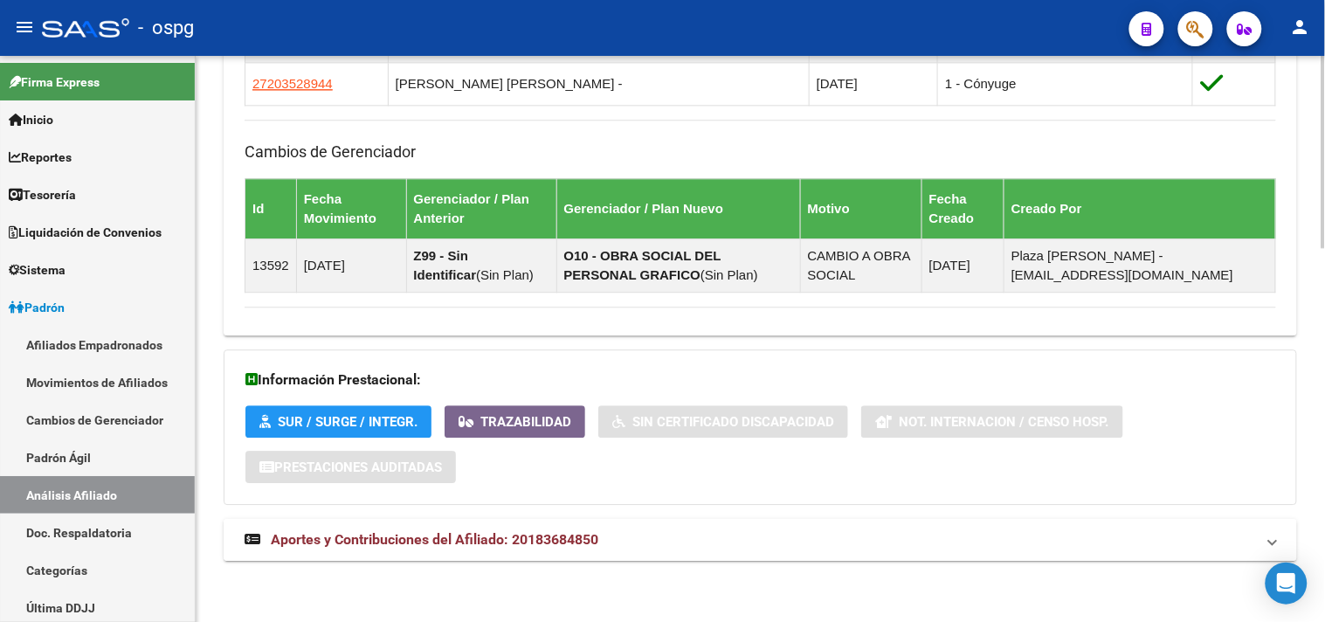
click at [859, 544] on mat-panel-title "Aportes y Contribuciones del Afiliado: 20183684850" at bounding box center [750, 539] width 1010 height 19
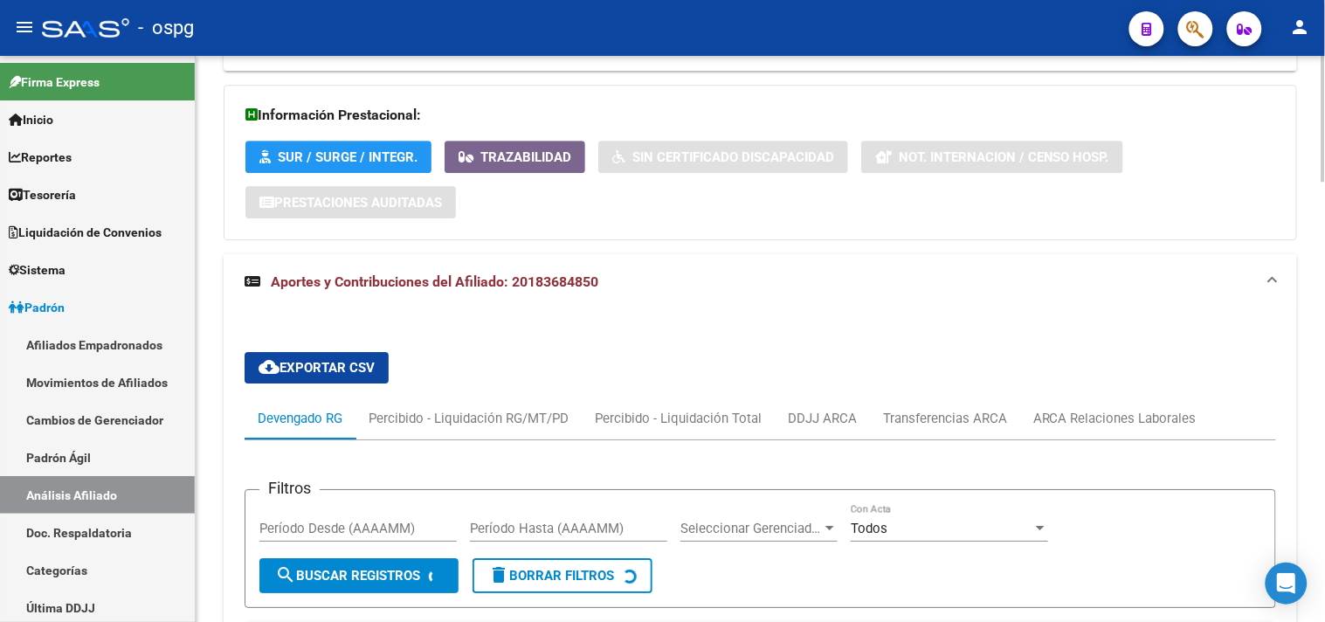
scroll to position [1549, 0]
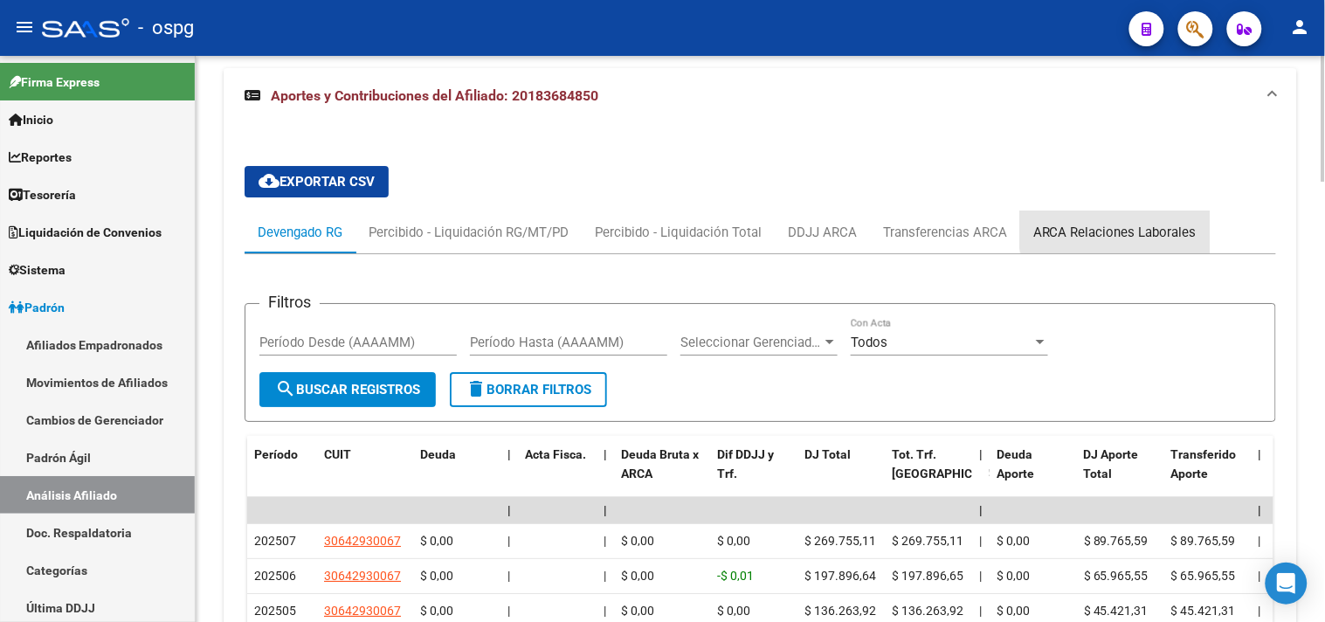
click at [1138, 225] on div "ARCA Relaciones Laborales" at bounding box center [1114, 232] width 163 height 19
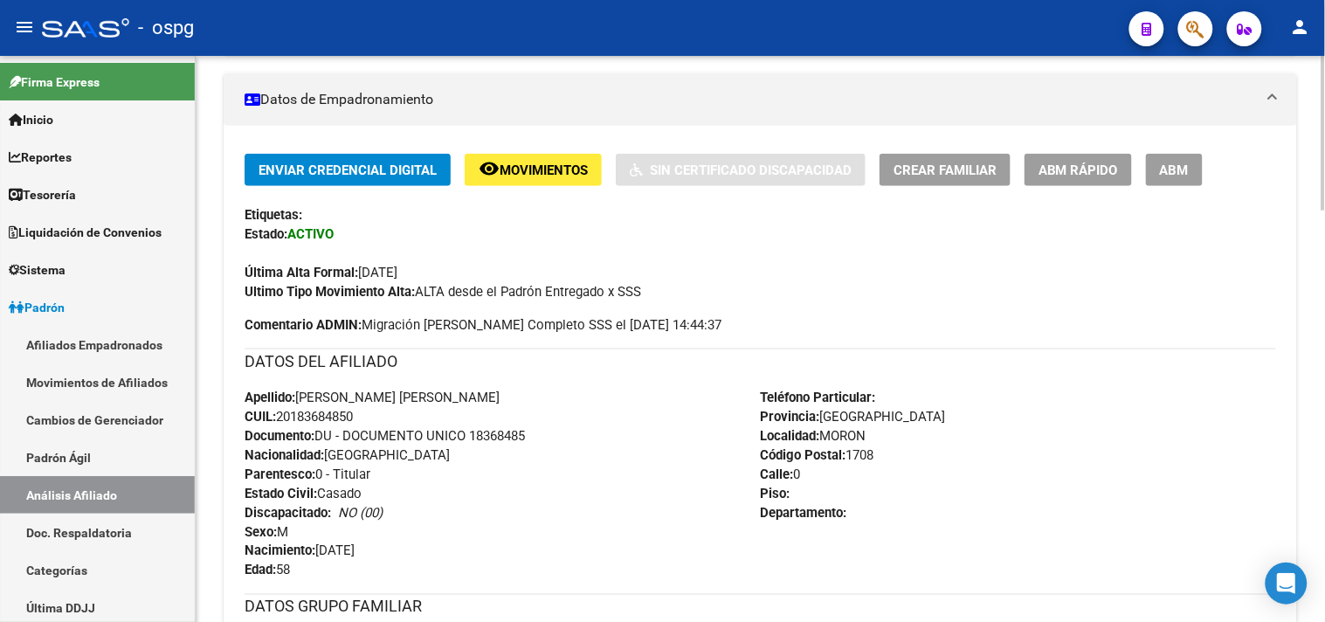
scroll to position [344, 0]
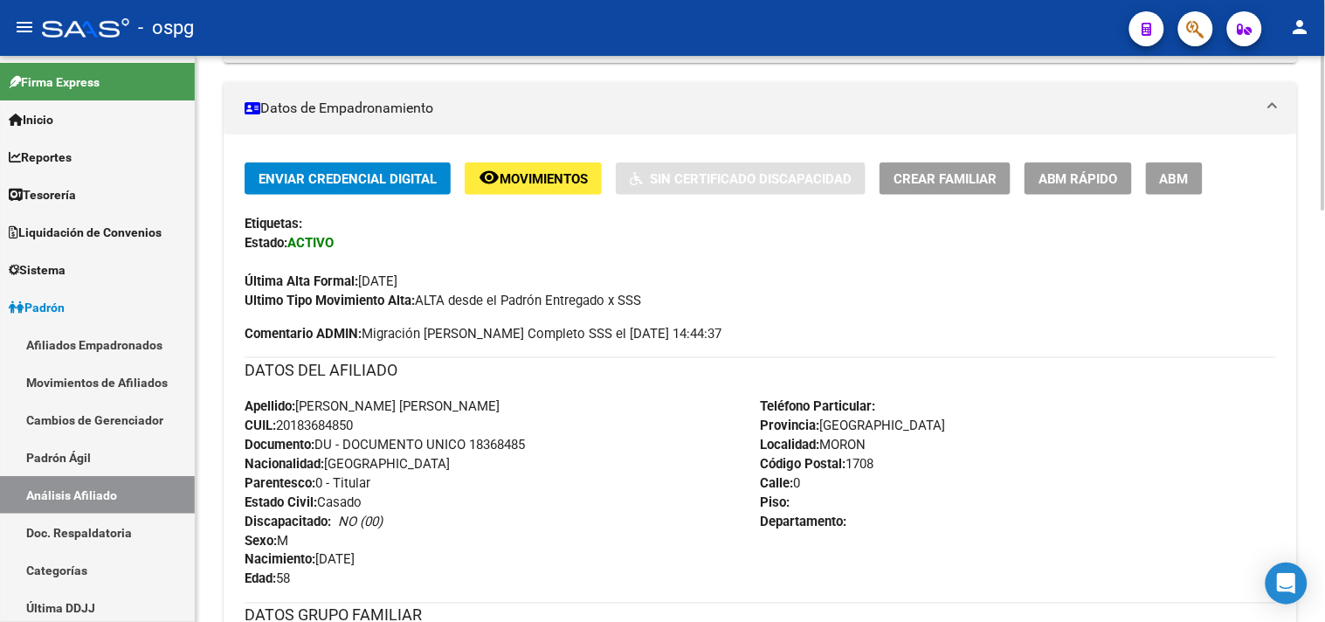
click at [512, 182] on span "Movimientos" at bounding box center [544, 179] width 88 height 16
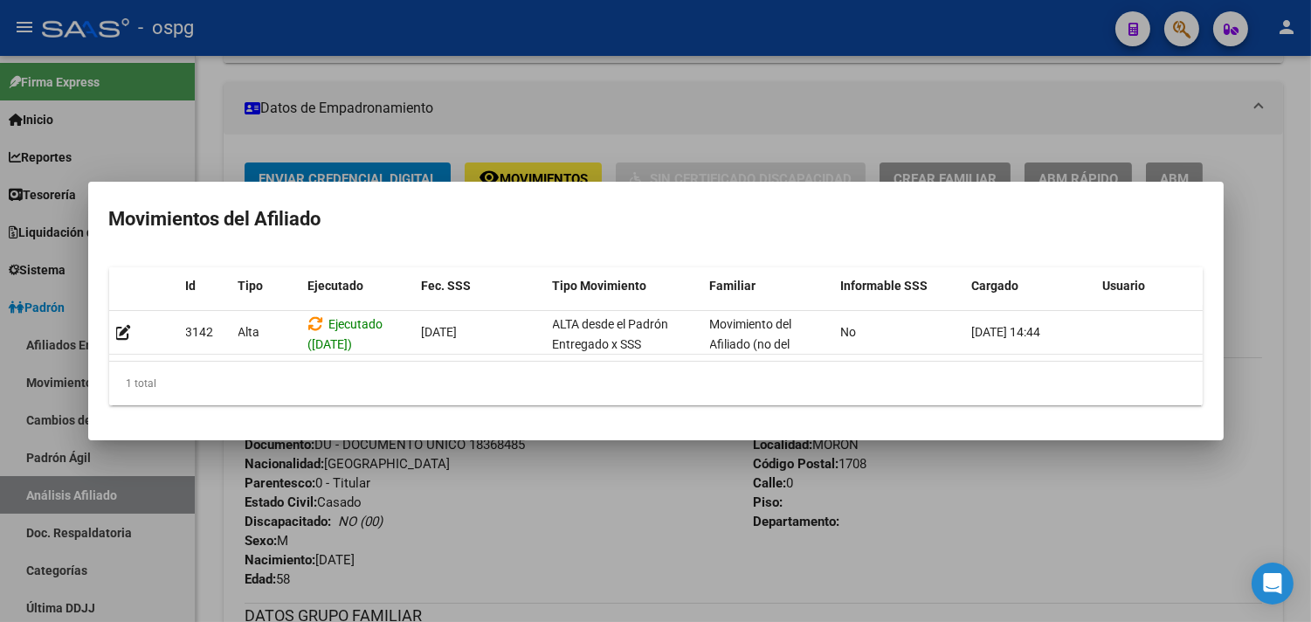
click at [1016, 521] on div at bounding box center [655, 311] width 1311 height 622
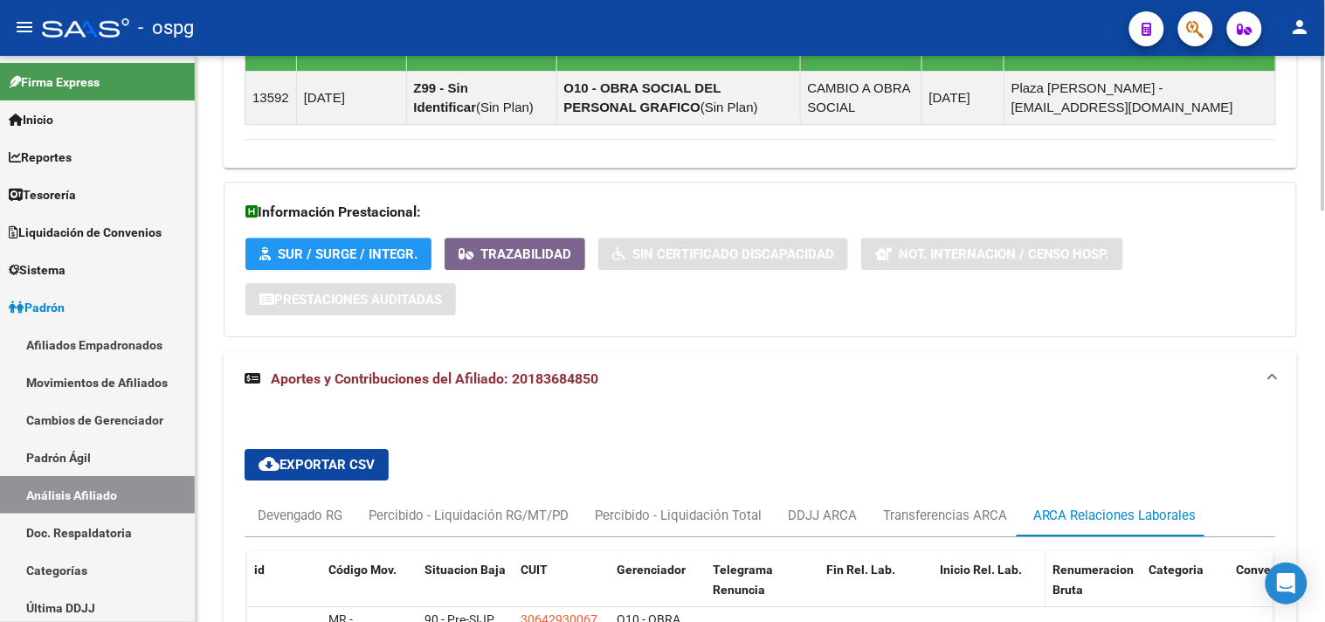
scroll to position [1411, 0]
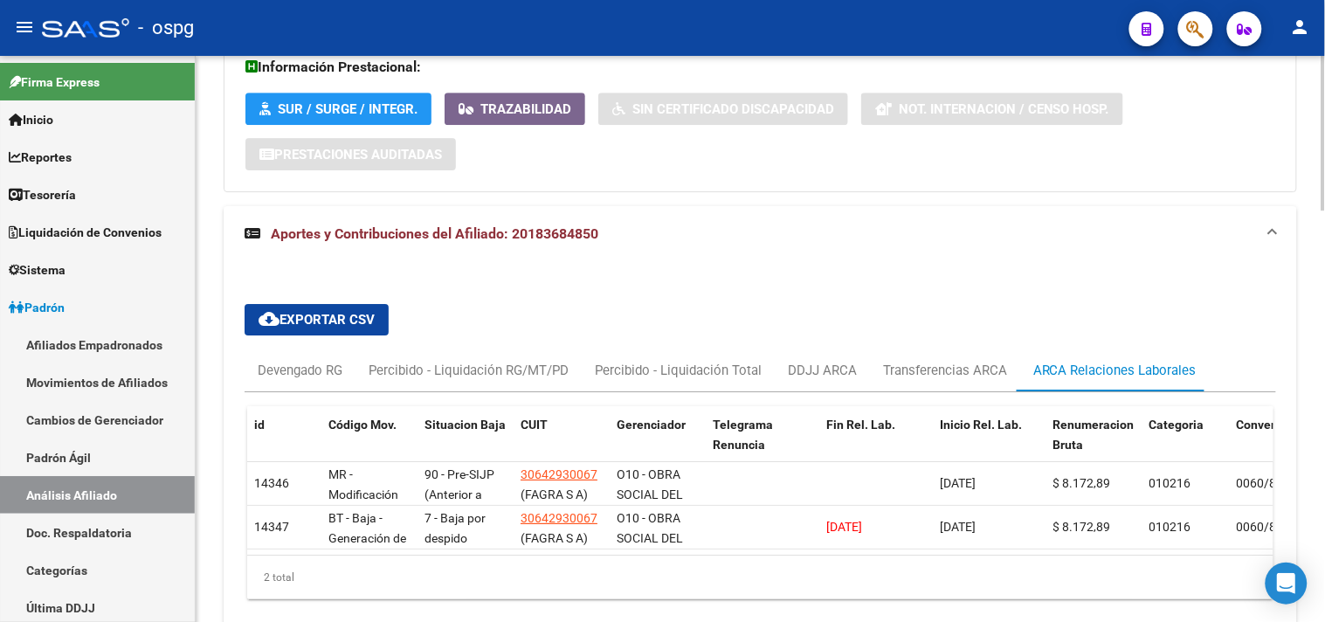
click at [1018, 272] on div "cloud_download Exportar CSV Devengado RG Percibido - Liquidación RG/MT/PD Perci…" at bounding box center [760, 451] width 1073 height 379
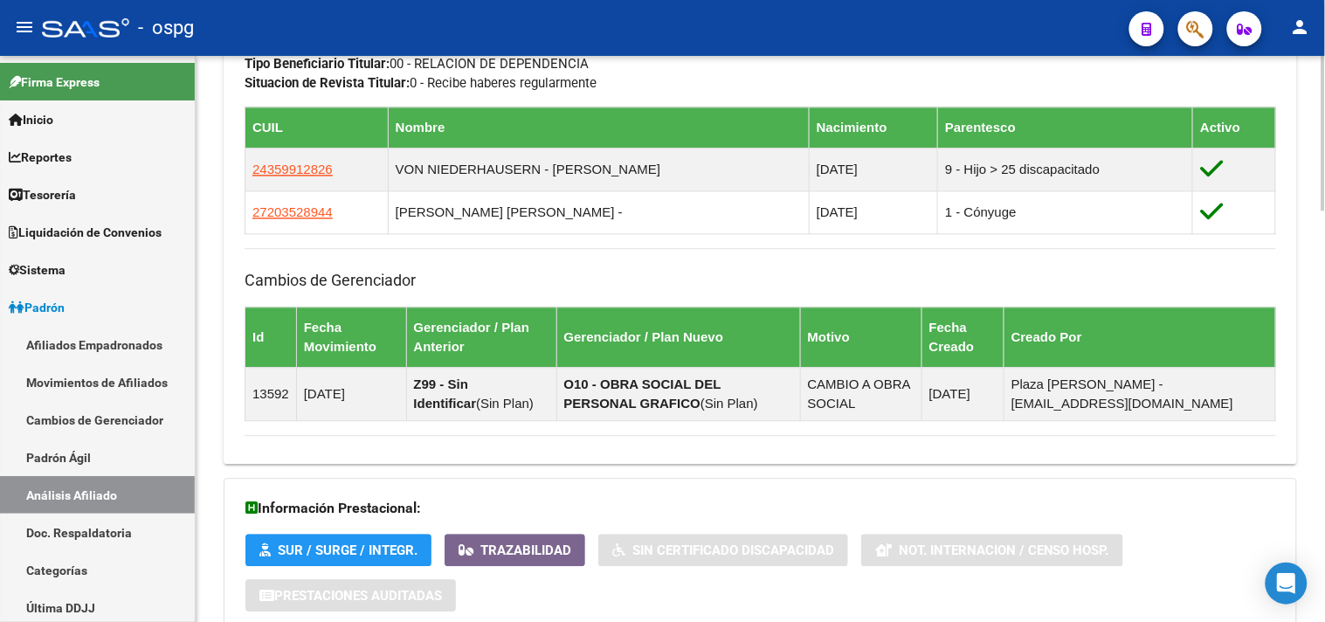
scroll to position [1508, 0]
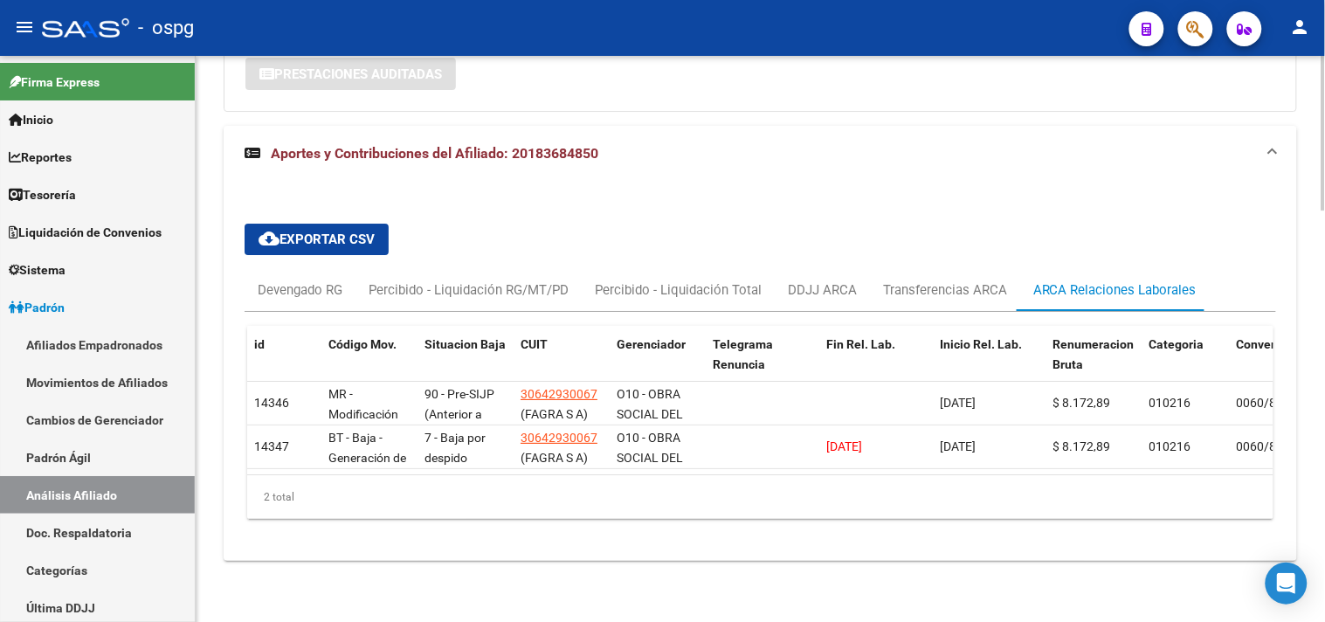
click at [460, 514] on div "2 total" at bounding box center [760, 497] width 1026 height 44
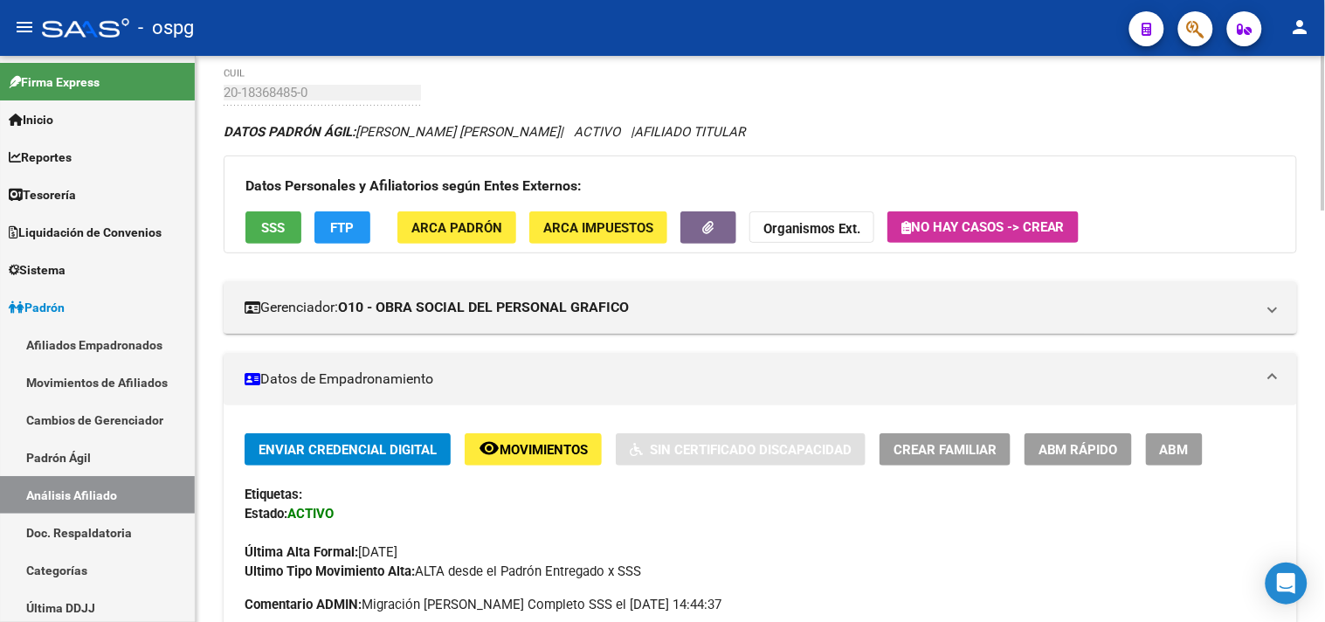
scroll to position [0, 0]
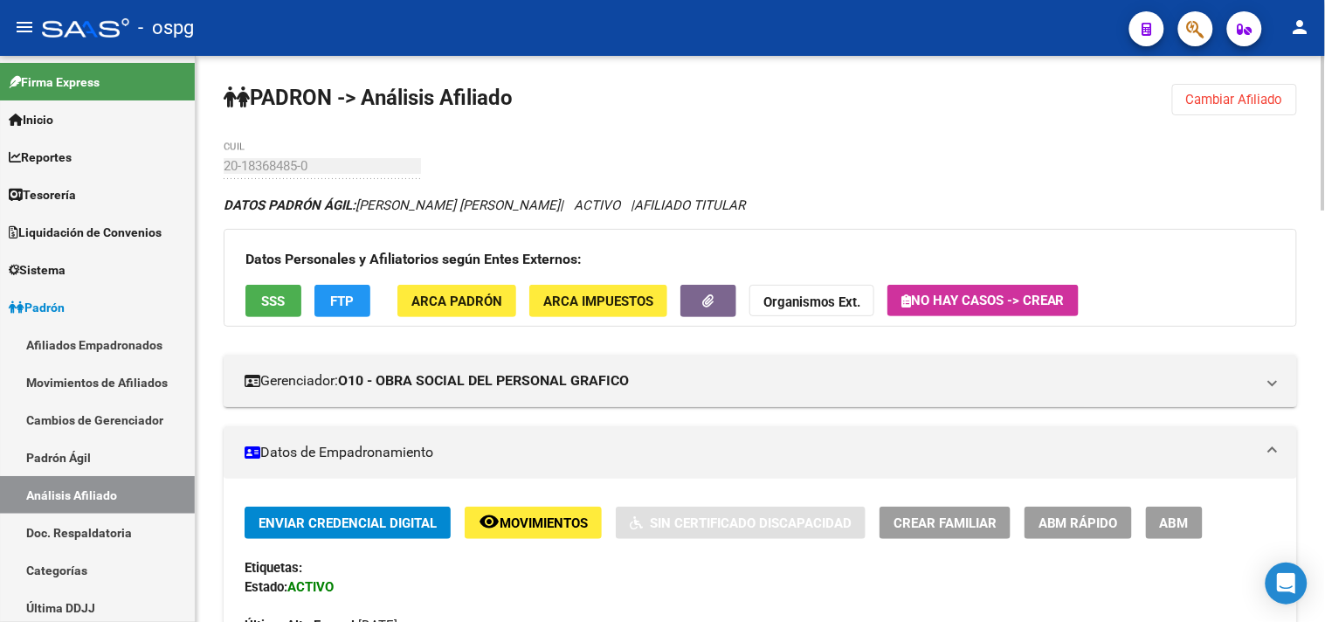
click at [1235, 98] on span "Cambiar Afiliado" at bounding box center [1234, 100] width 97 height 16
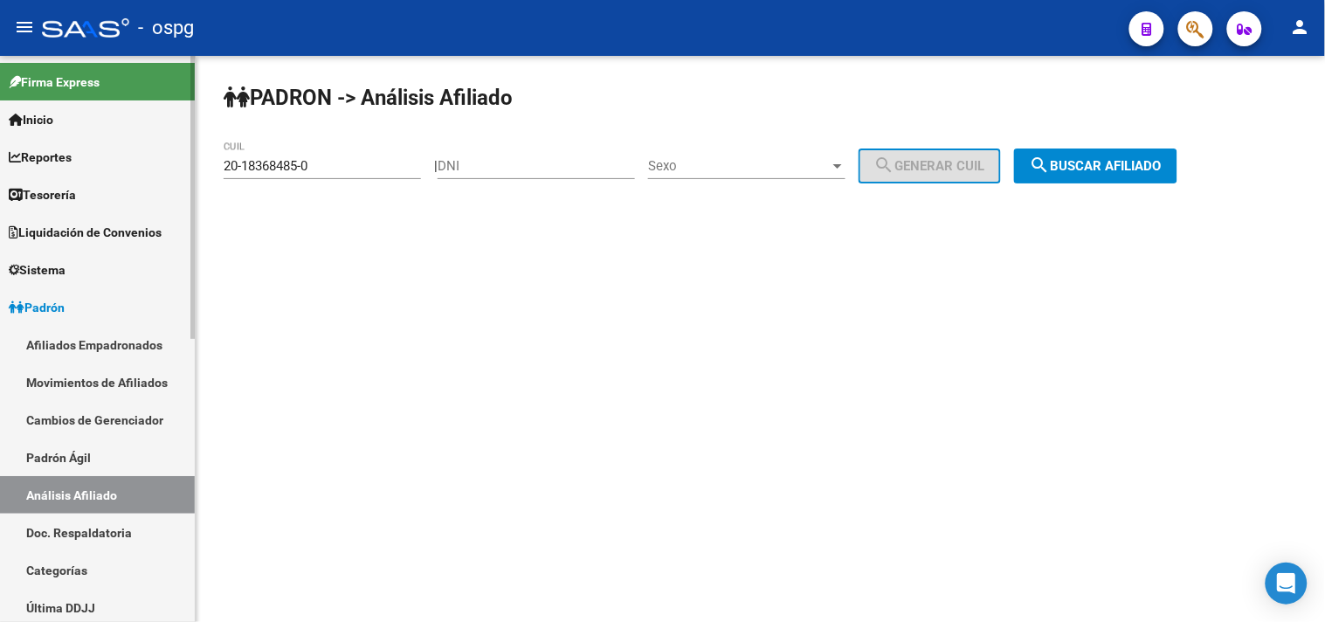
drag, startPoint x: 167, startPoint y: 168, endPoint x: 63, endPoint y: 164, distance: 104.0
click at [54, 168] on mat-sidenav-container "Firma Express Inicio Calendario SSS Instructivos Contacto OS Reportes Tablero d…" at bounding box center [662, 339] width 1325 height 566
paste input "7-24554486-9"
click at [1051, 161] on mat-icon "search" at bounding box center [1040, 165] width 21 height 21
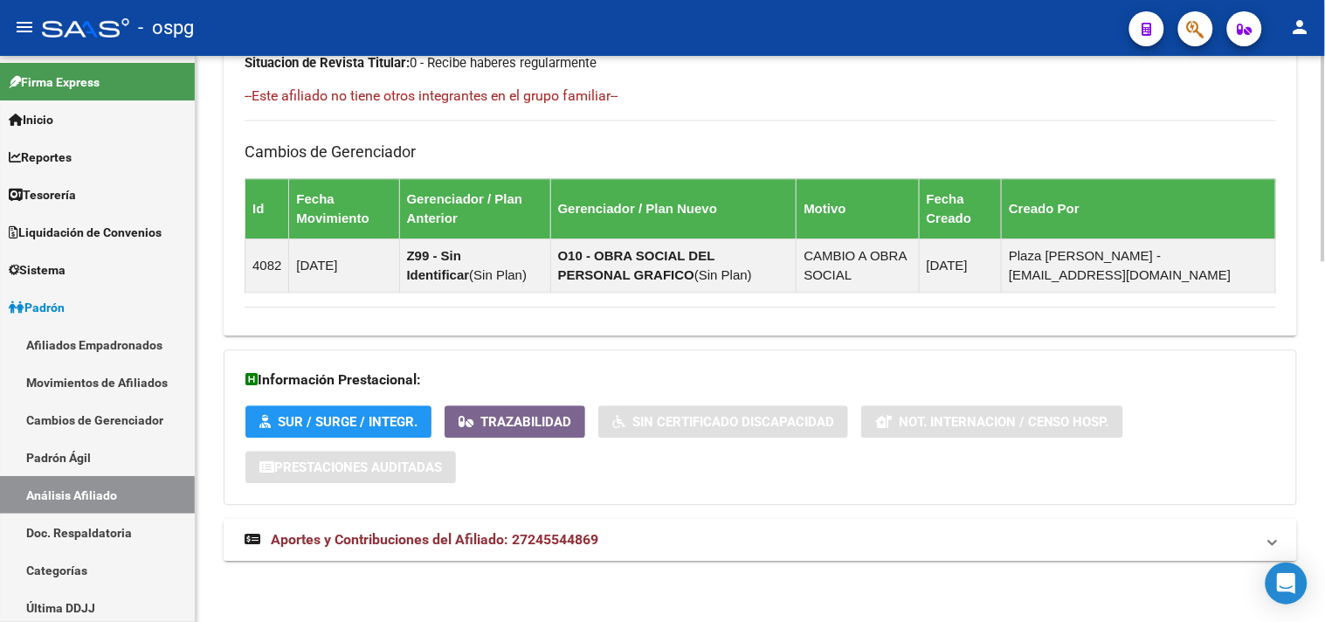
click at [690, 534] on mat-panel-title "Aportes y Contribuciones del Afiliado: 27245544869" at bounding box center [750, 539] width 1010 height 19
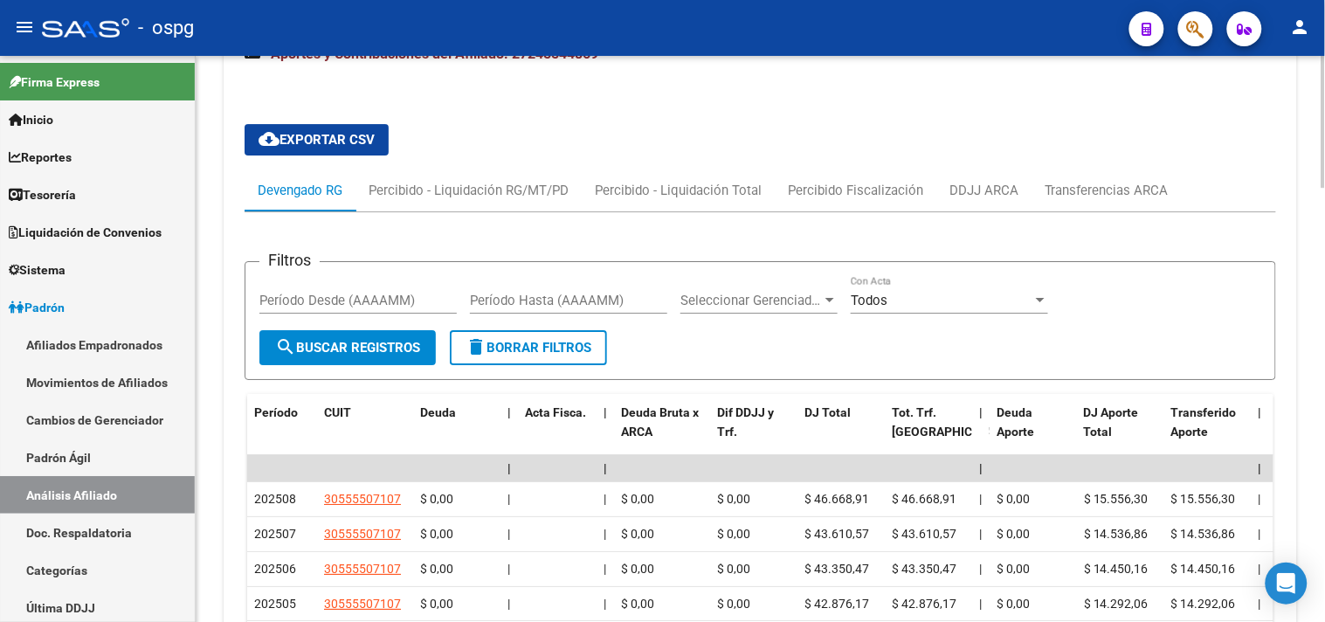
scroll to position [1441, 0]
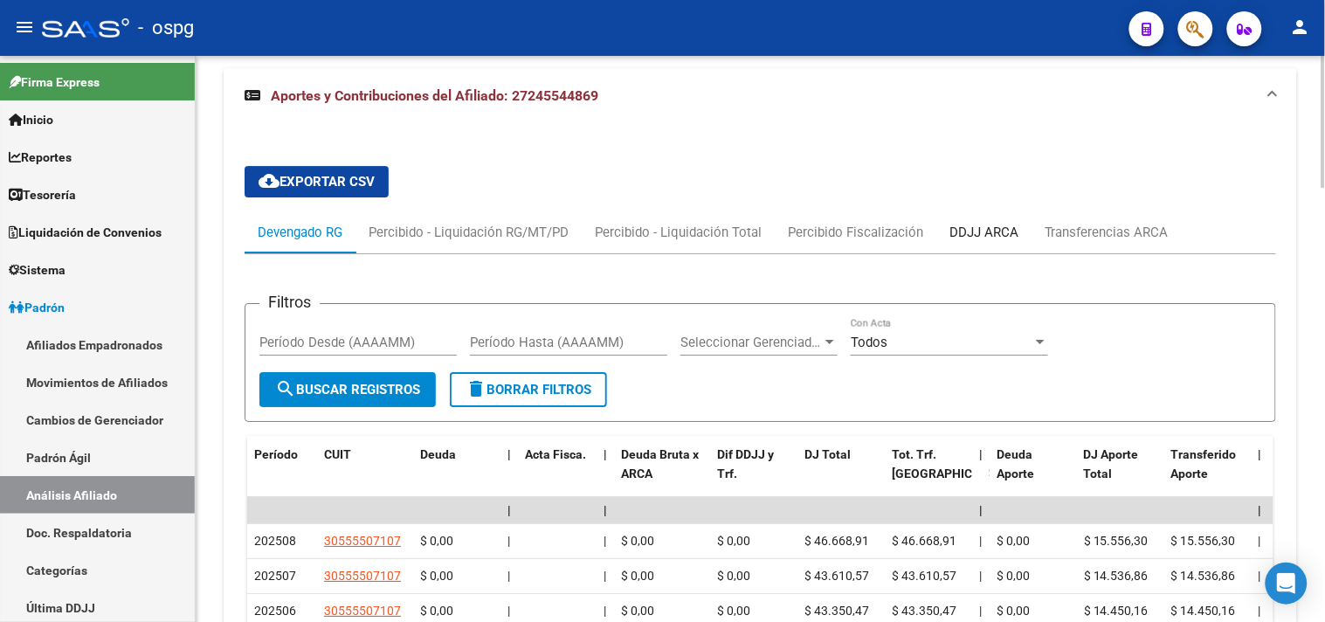
click at [976, 224] on div "DDJJ ARCA" at bounding box center [983, 232] width 95 height 42
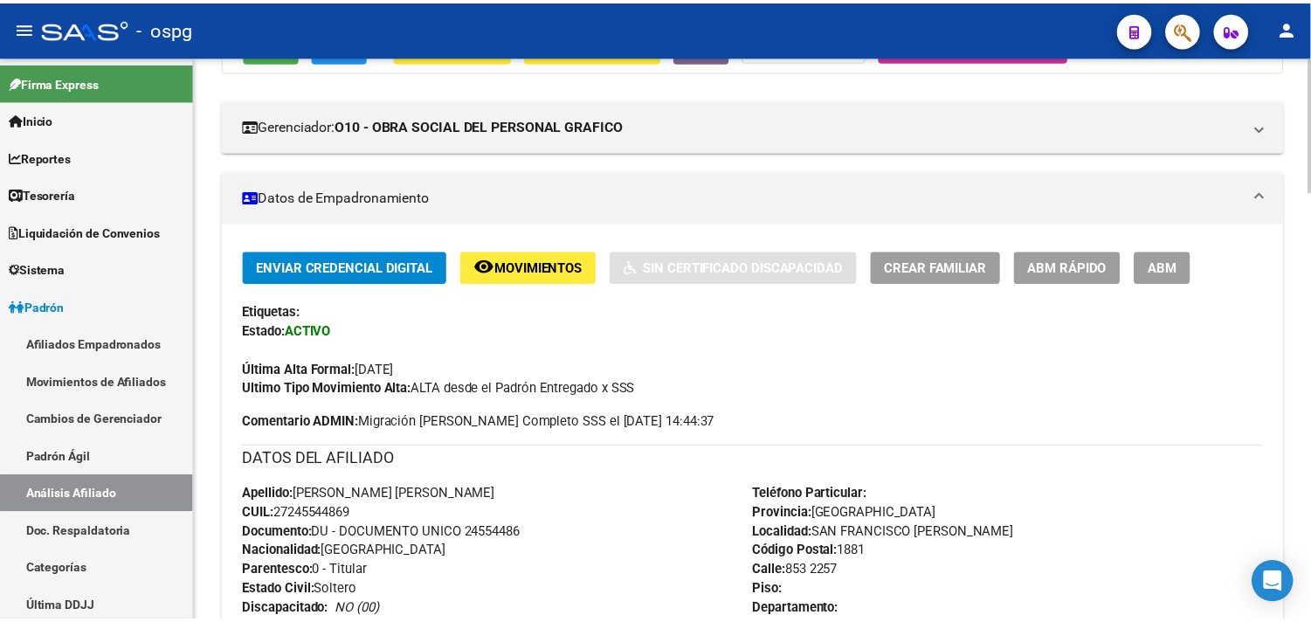
scroll to position [0, 0]
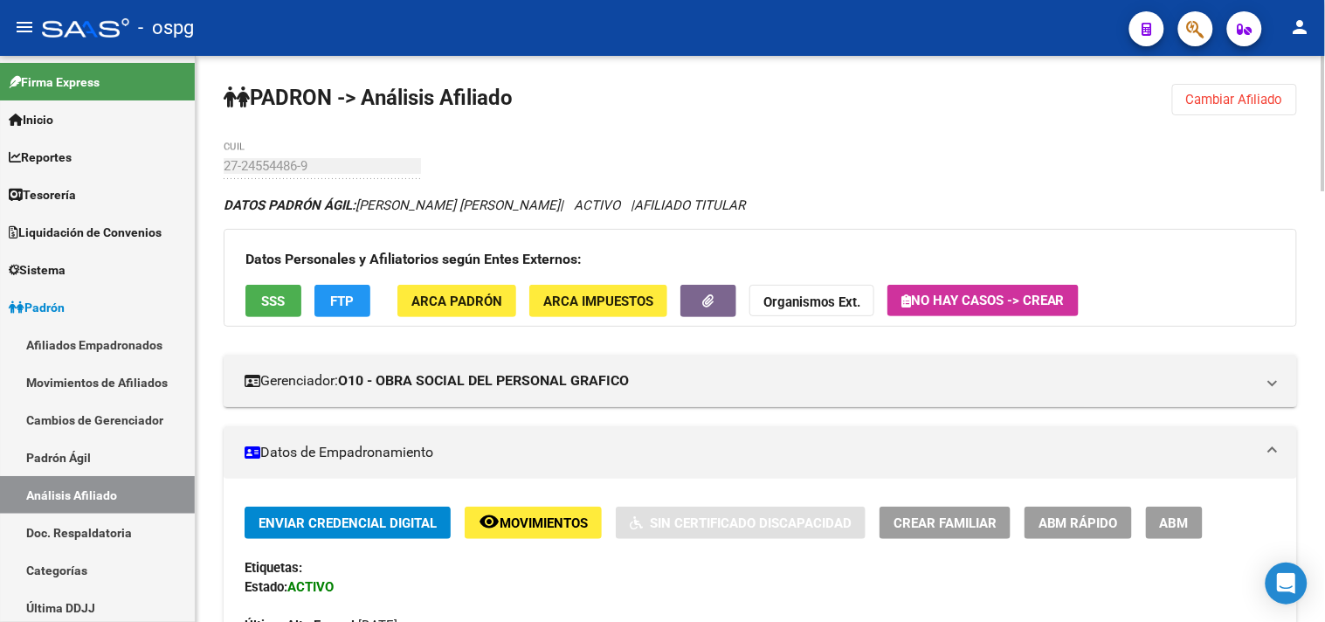
click at [286, 307] on button "SSS" at bounding box center [273, 301] width 56 height 32
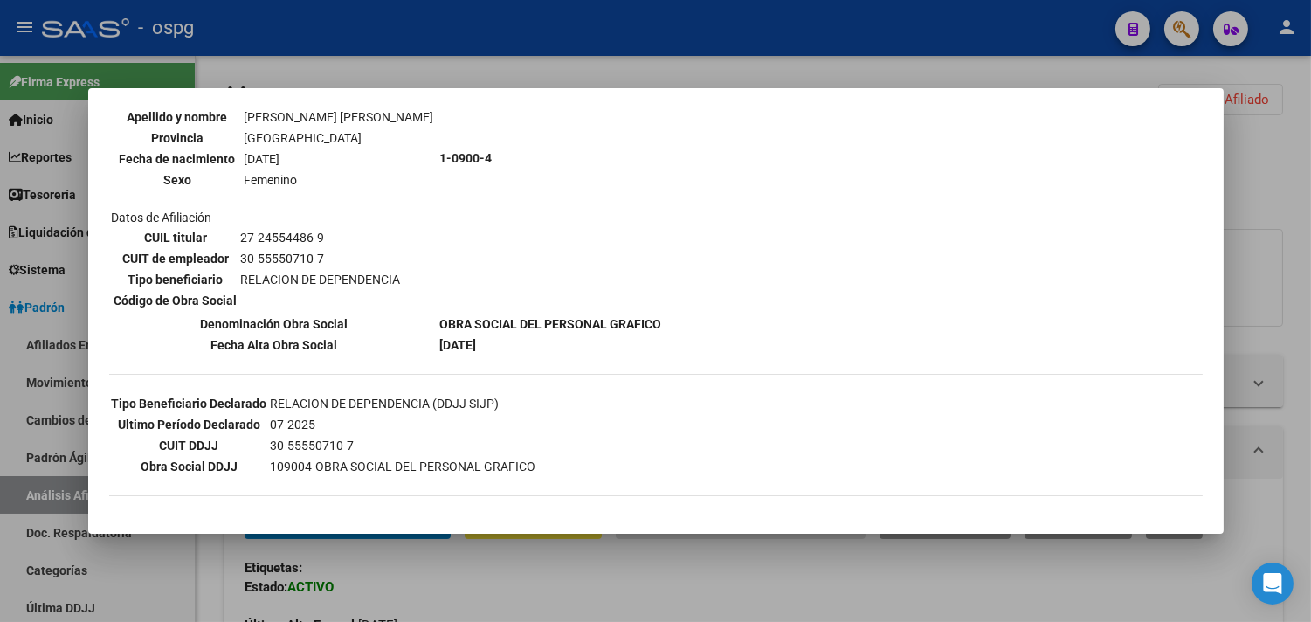
scroll to position [272, 0]
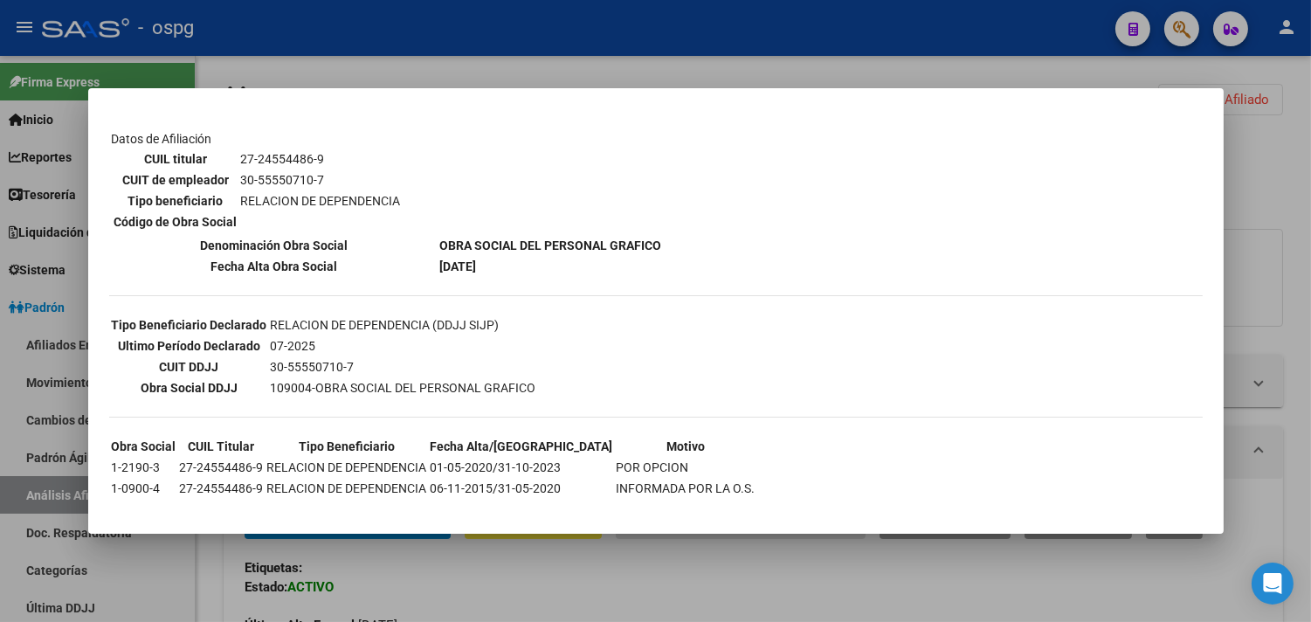
drag, startPoint x: 1279, startPoint y: 193, endPoint x: 805, endPoint y: 215, distance: 473.9
click at [1279, 192] on div at bounding box center [655, 311] width 1311 height 622
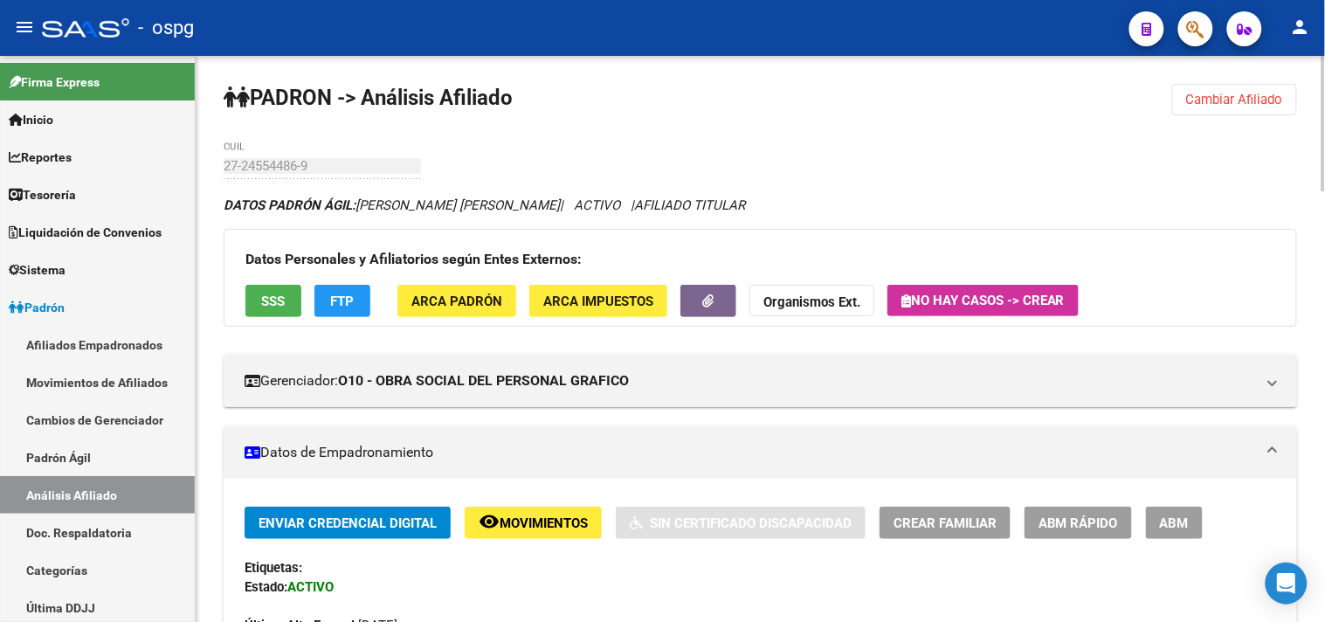
click at [339, 300] on span "FTP" at bounding box center [343, 301] width 24 height 16
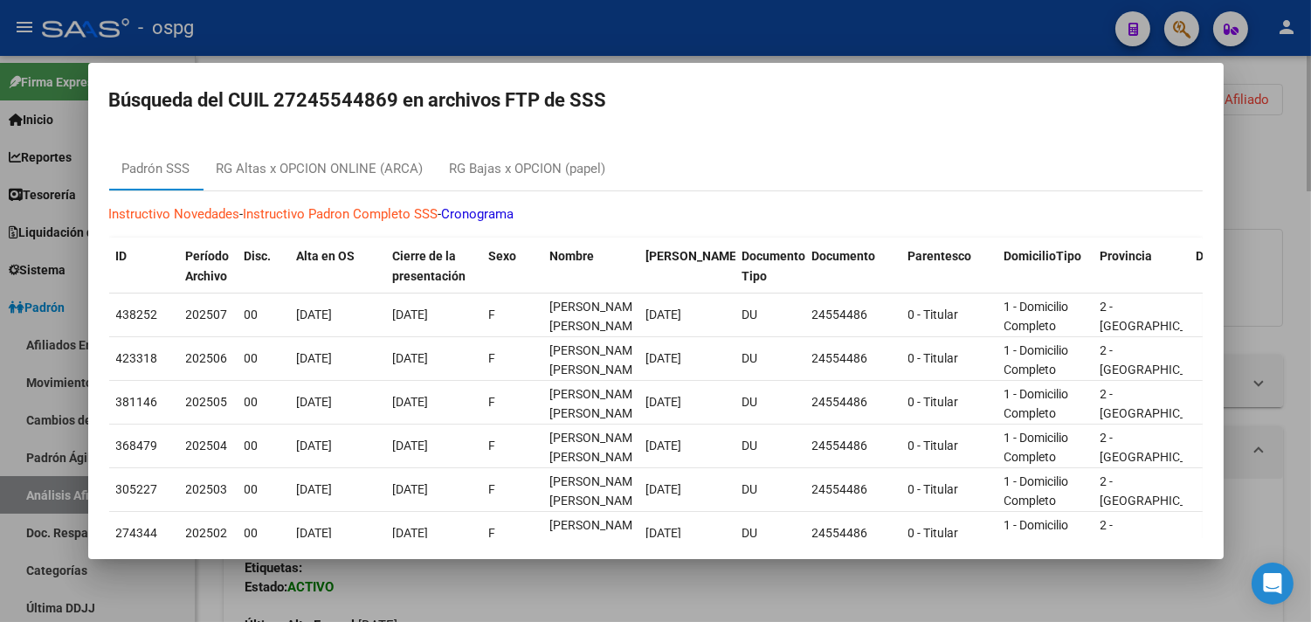
click at [1269, 176] on div at bounding box center [655, 311] width 1311 height 622
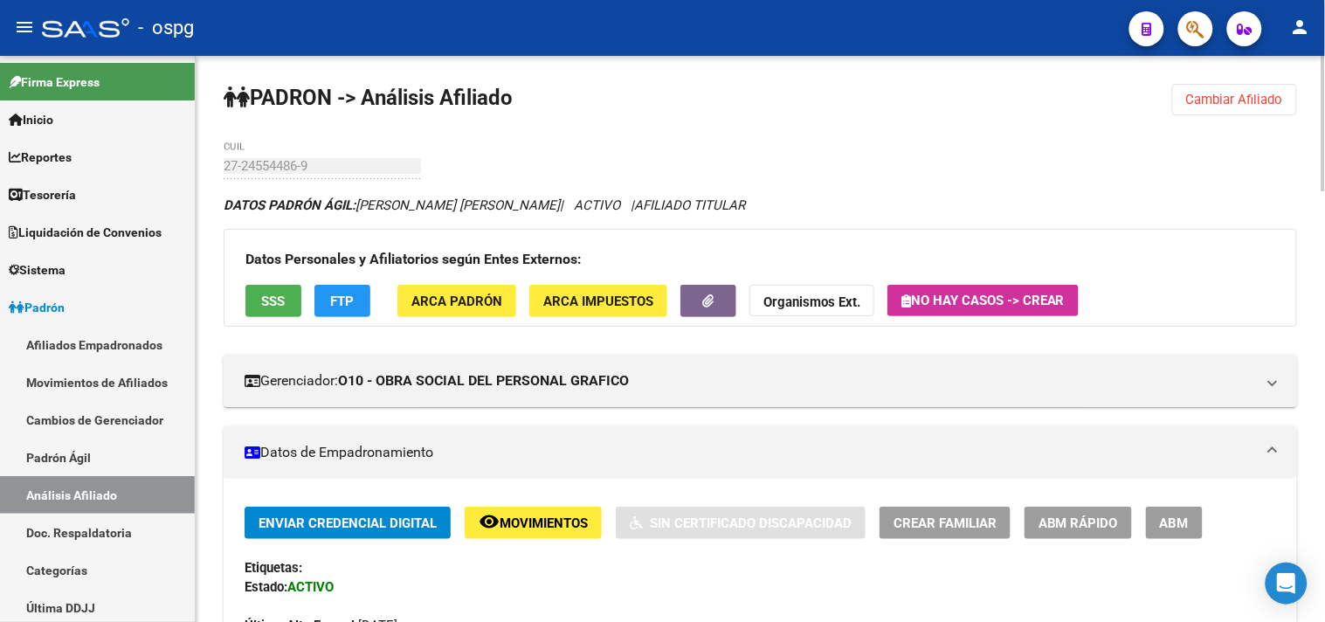
click at [1246, 114] on button "Cambiar Afiliado" at bounding box center [1234, 99] width 125 height 31
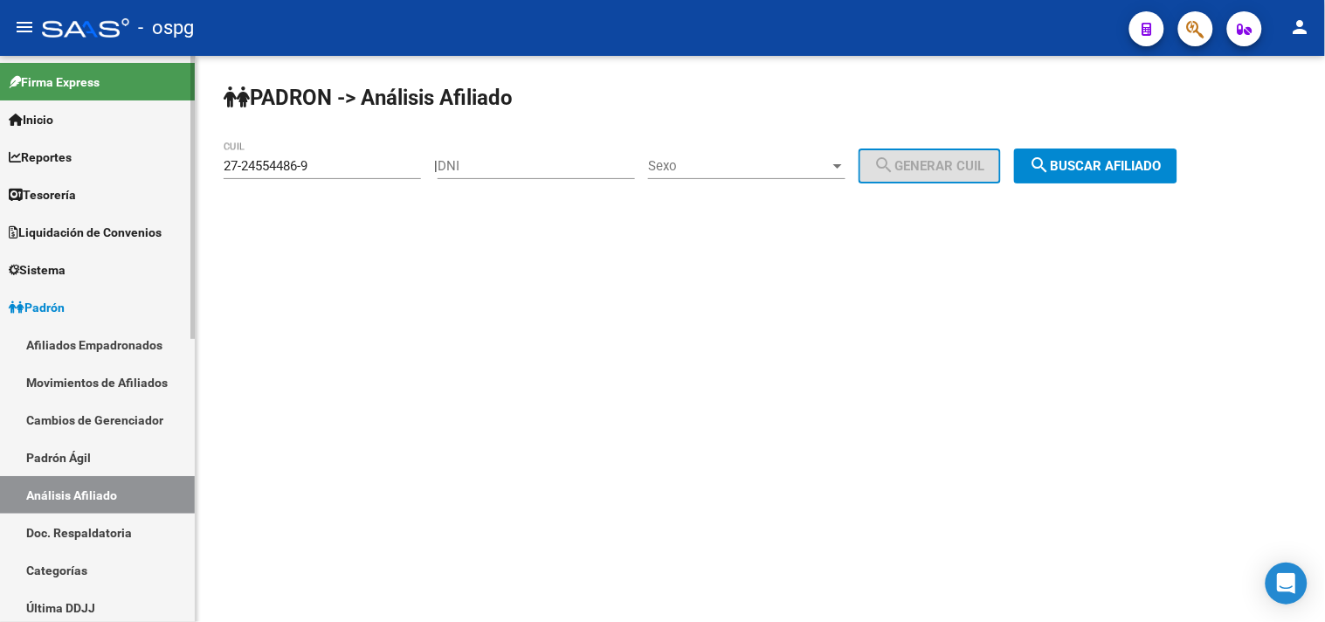
drag, startPoint x: 356, startPoint y: 176, endPoint x: 120, endPoint y: 186, distance: 236.9
click at [121, 186] on mat-sidenav-container "Firma Express Inicio Calendario SSS Instructivos Contacto OS Reportes Tablero d…" at bounding box center [662, 339] width 1325 height 566
click at [321, 168] on input "27-24554486-9" at bounding box center [322, 166] width 197 height 16
drag, startPoint x: 293, startPoint y: 169, endPoint x: 229, endPoint y: 166, distance: 63.8
click at [185, 169] on mat-sidenav-container "Firma Express Inicio Calendario SSS Instructivos Contacto OS Reportes Tablero d…" at bounding box center [662, 339] width 1325 height 566
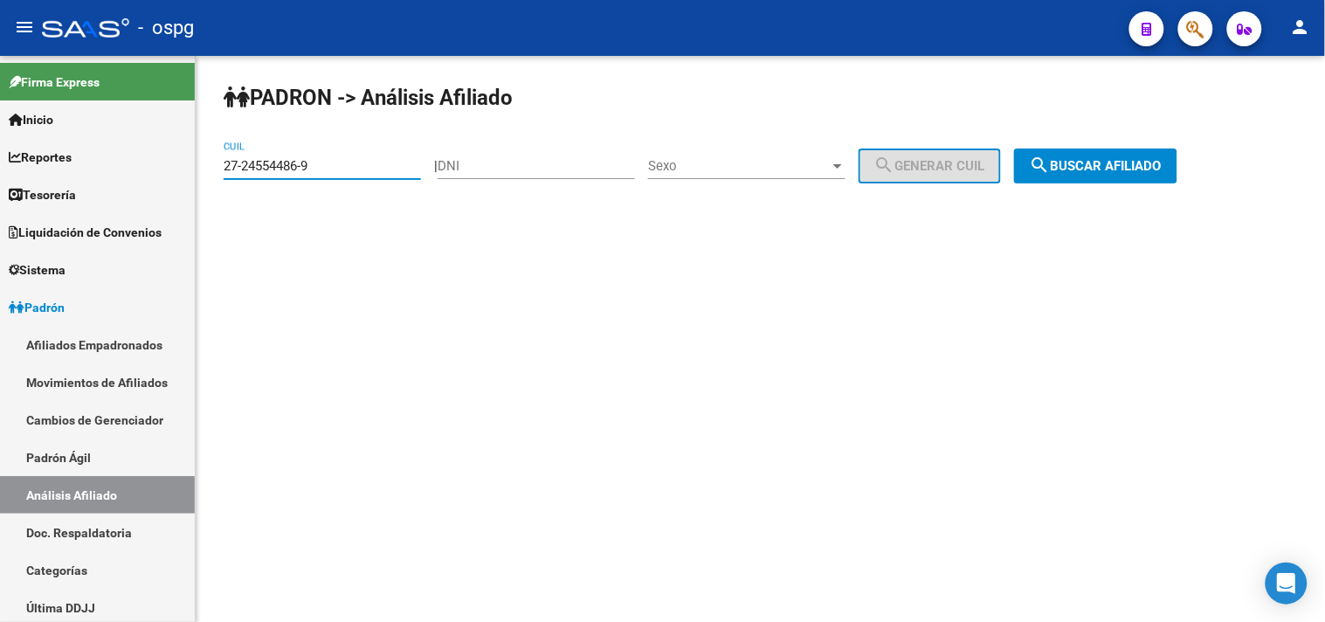
paste input "0-07675663-6"
drag, startPoint x: 1200, startPoint y: 168, endPoint x: 1140, endPoint y: 168, distance: 60.3
click at [1190, 168] on app-analisis-afiliado "PADRON -> Análisis Afiliado 20-07675663-6 CUIL | DNI Sexo Sexo search Generar C…" at bounding box center [707, 166] width 967 height 16
click at [1084, 169] on span "search Buscar afiliado" at bounding box center [1096, 166] width 132 height 16
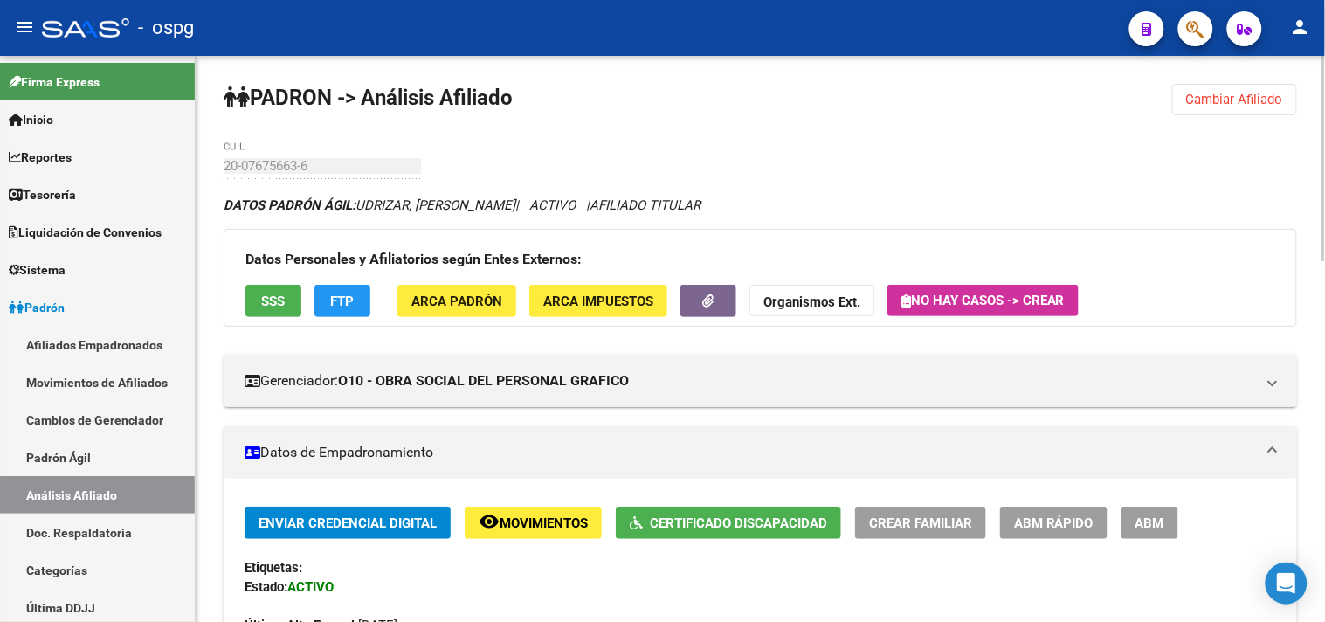
click at [278, 303] on span "SSS" at bounding box center [274, 301] width 24 height 16
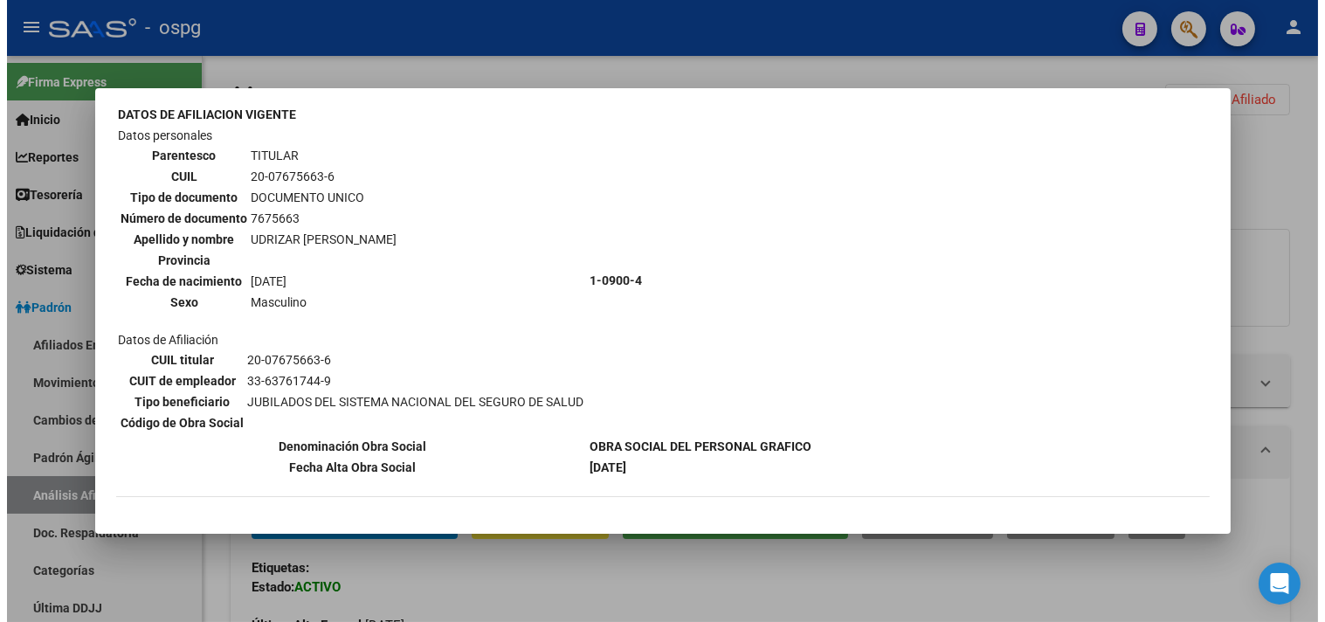
scroll to position [155, 0]
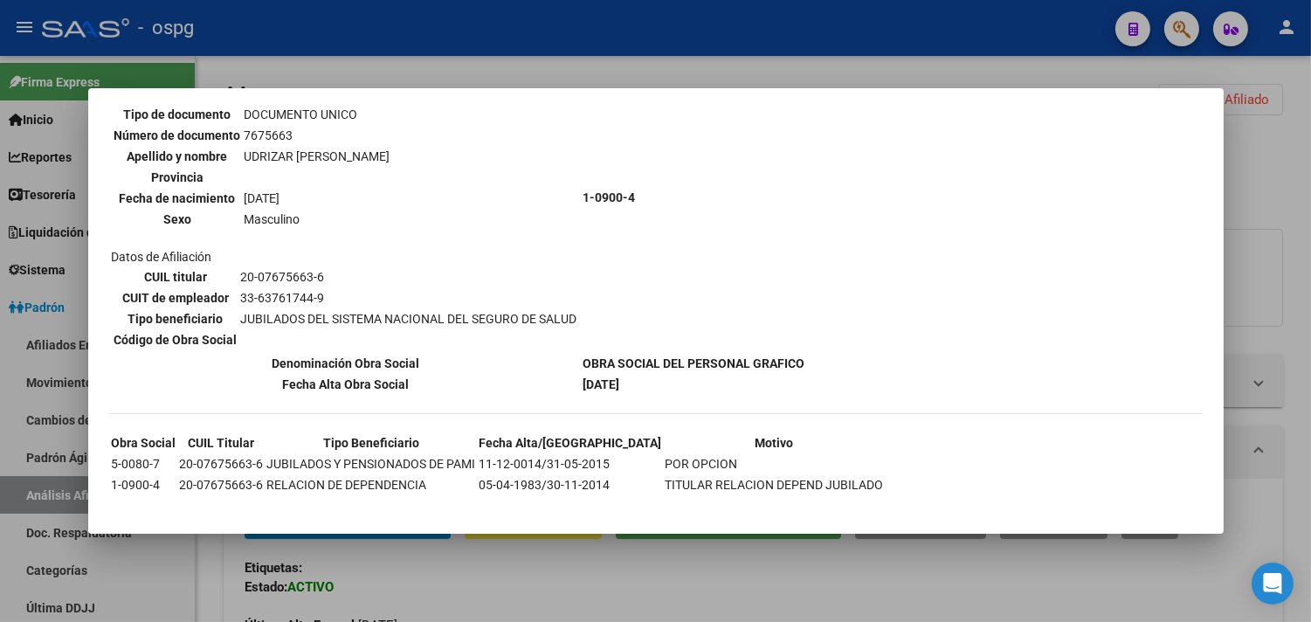
click at [407, 588] on div at bounding box center [655, 311] width 1311 height 622
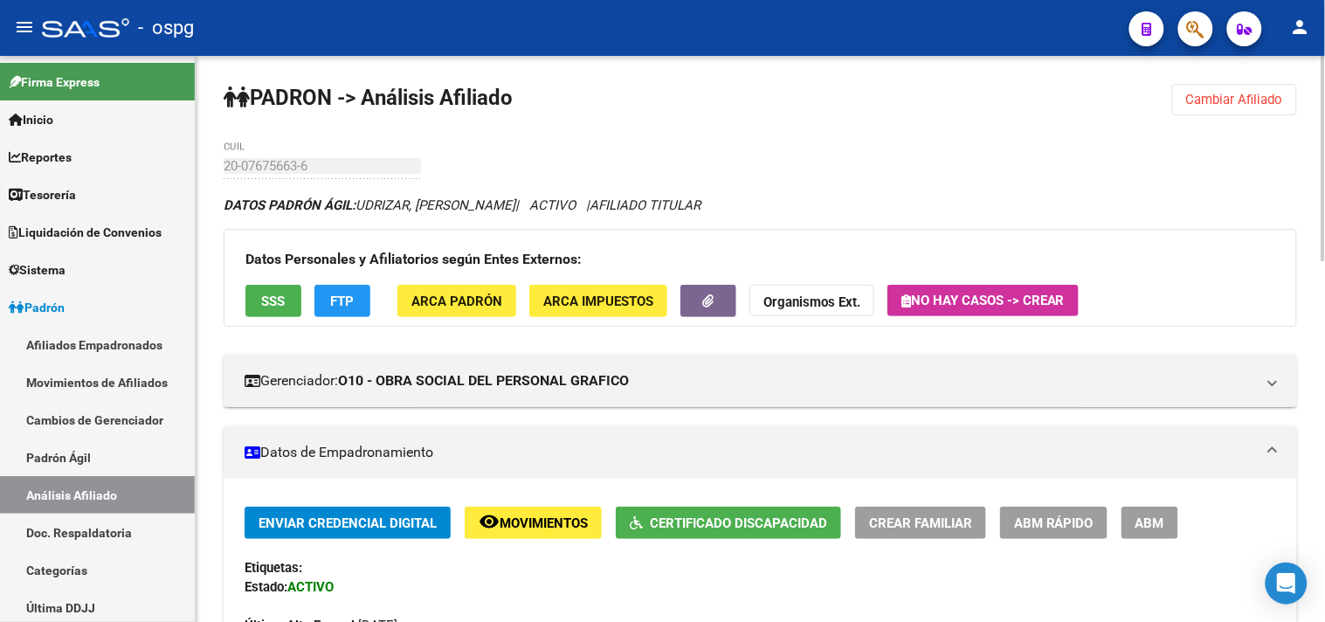
click at [354, 293] on button "FTP" at bounding box center [342, 301] width 56 height 32
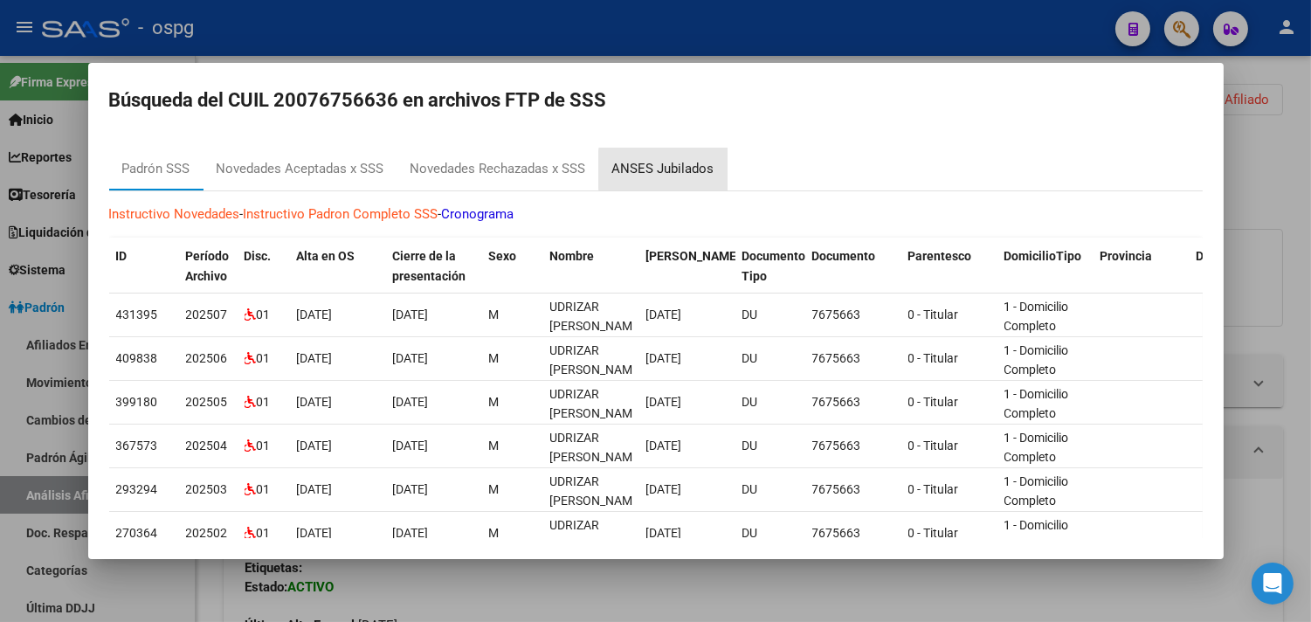
click at [711, 169] on div "ANSES Jubilados" at bounding box center [663, 169] width 102 height 20
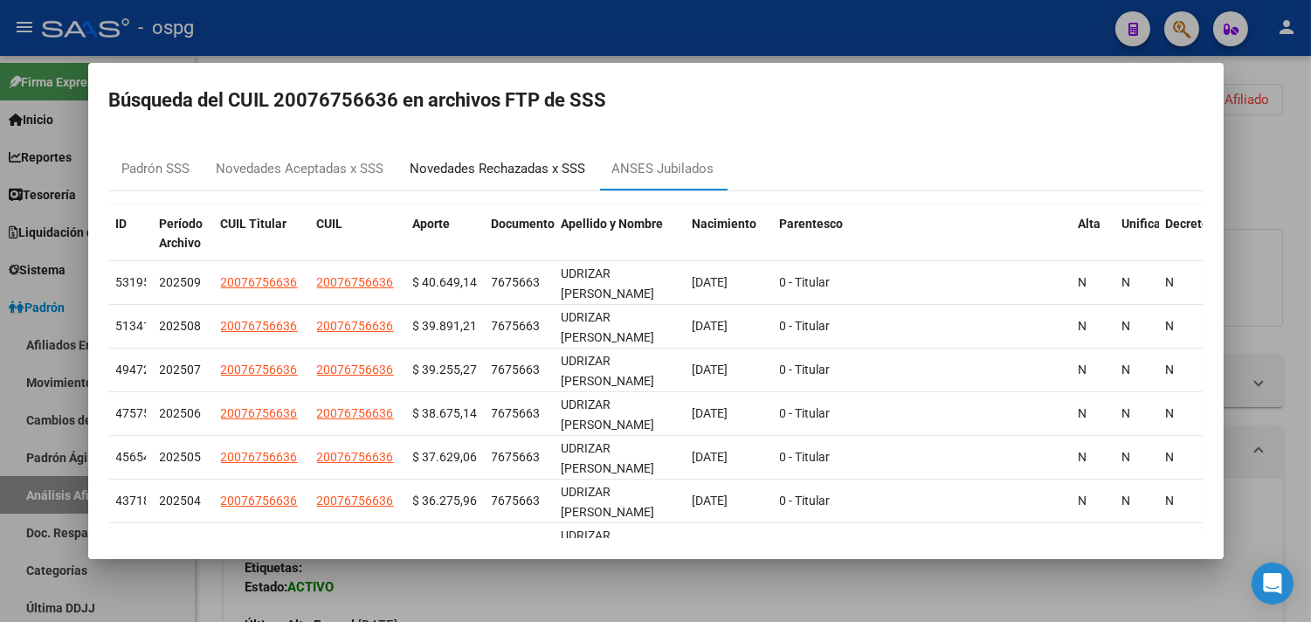
click at [479, 169] on div "Novedades Rechazadas x SSS" at bounding box center [498, 169] width 176 height 20
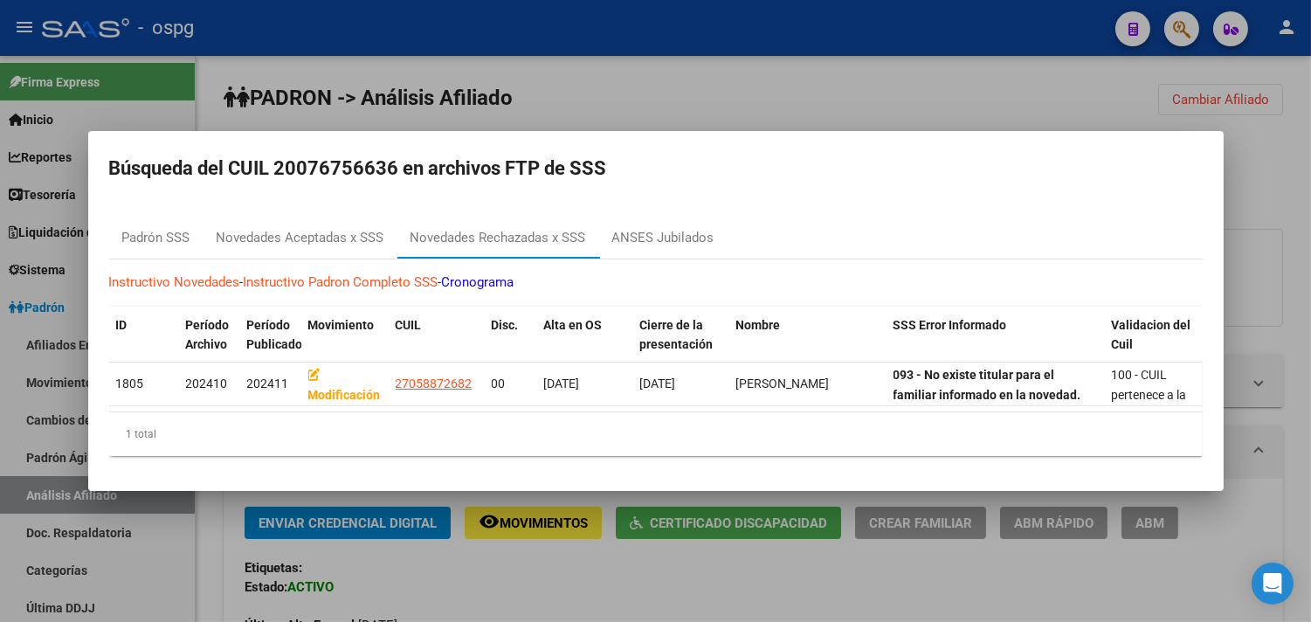
click at [1288, 403] on div at bounding box center [655, 311] width 1311 height 622
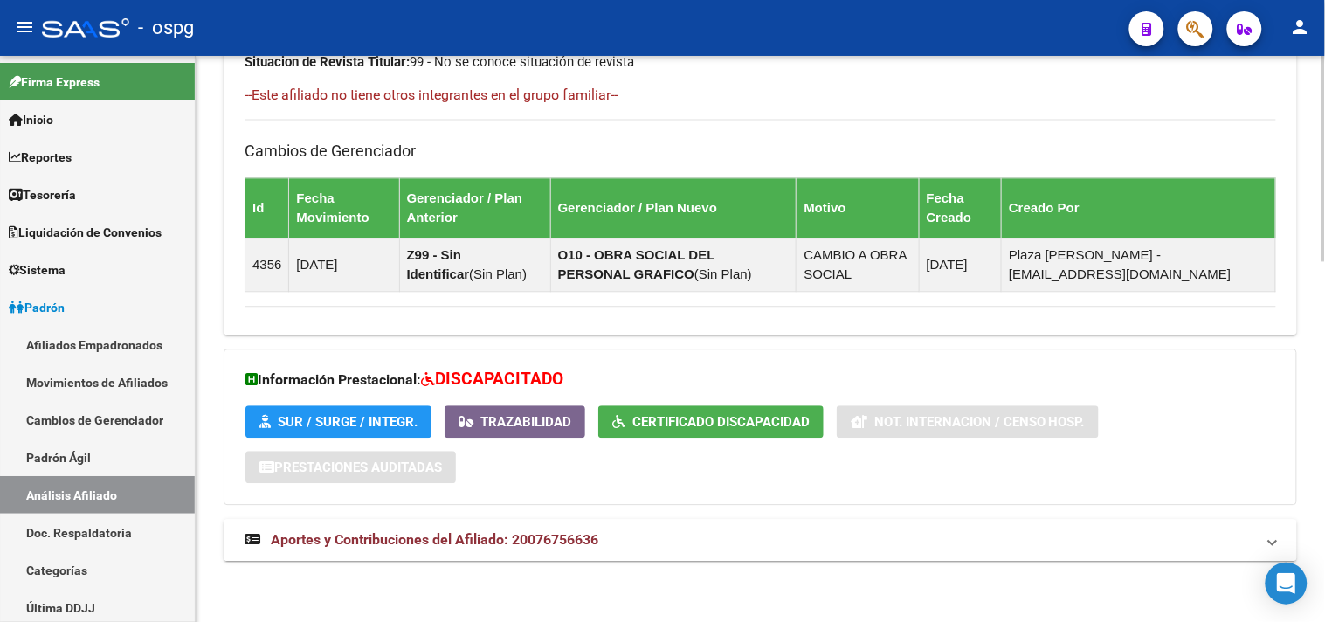
click at [605, 554] on mat-expansion-panel-header "Aportes y Contribuciones del Afiliado: 20076756636" at bounding box center [760, 540] width 1073 height 42
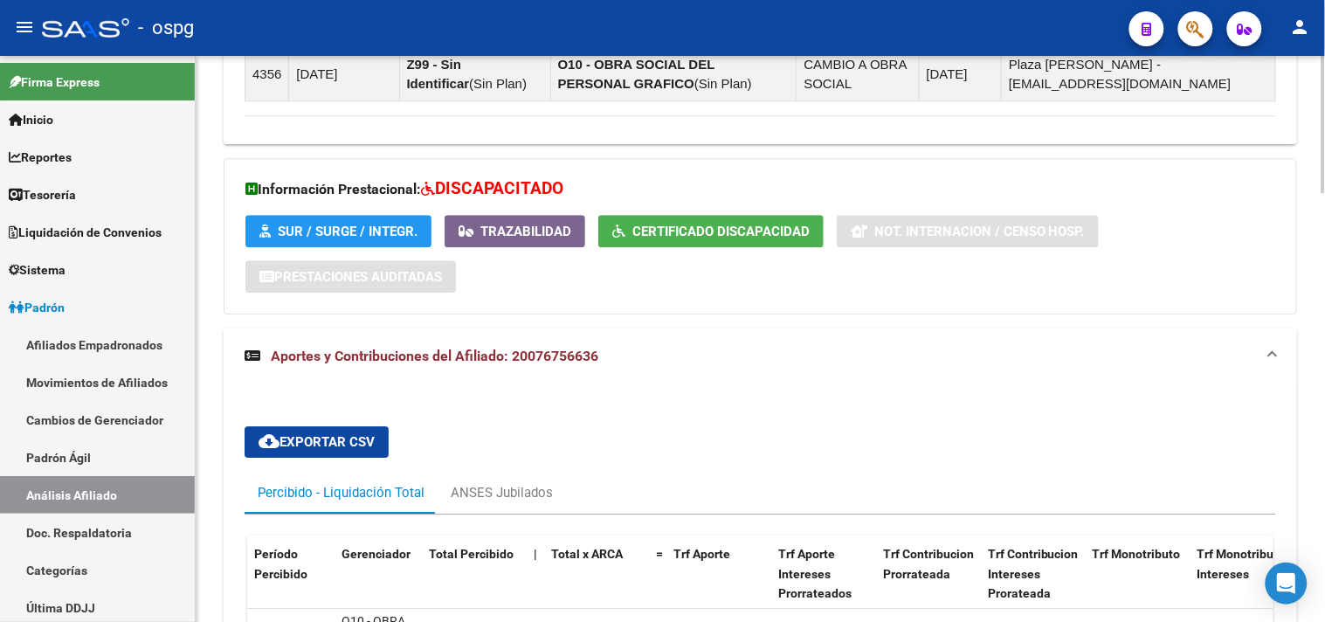
scroll to position [1294, 0]
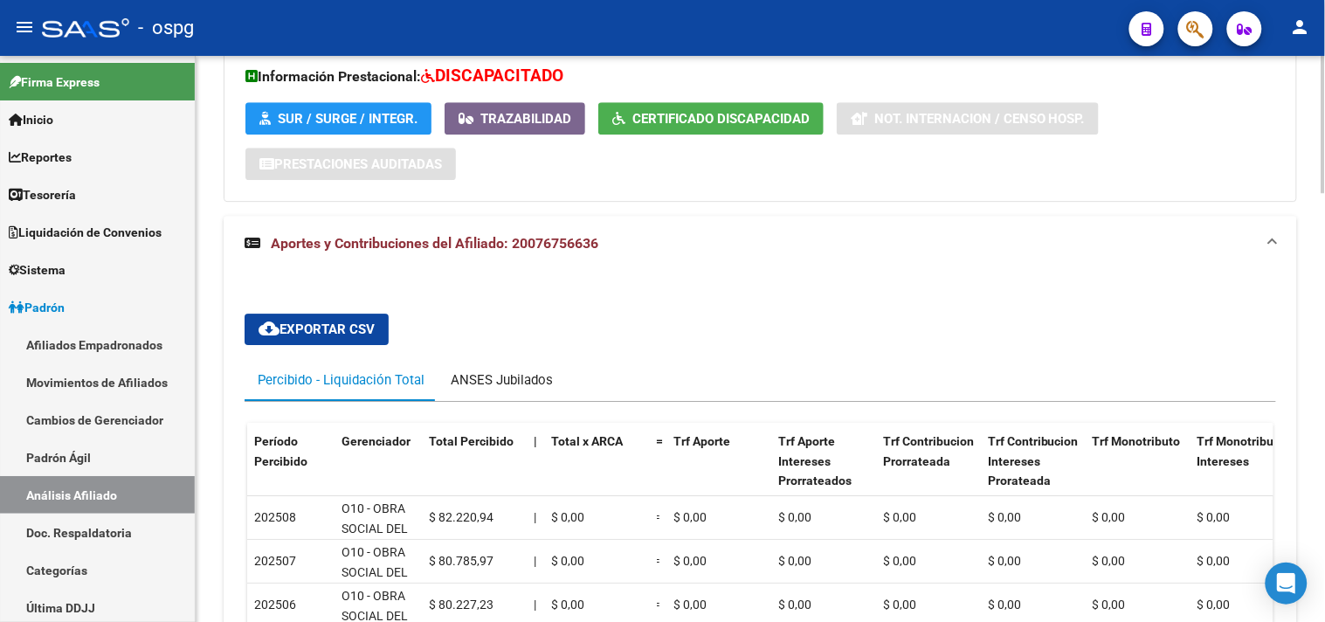
click at [513, 380] on div "ANSES Jubilados" at bounding box center [502, 379] width 102 height 19
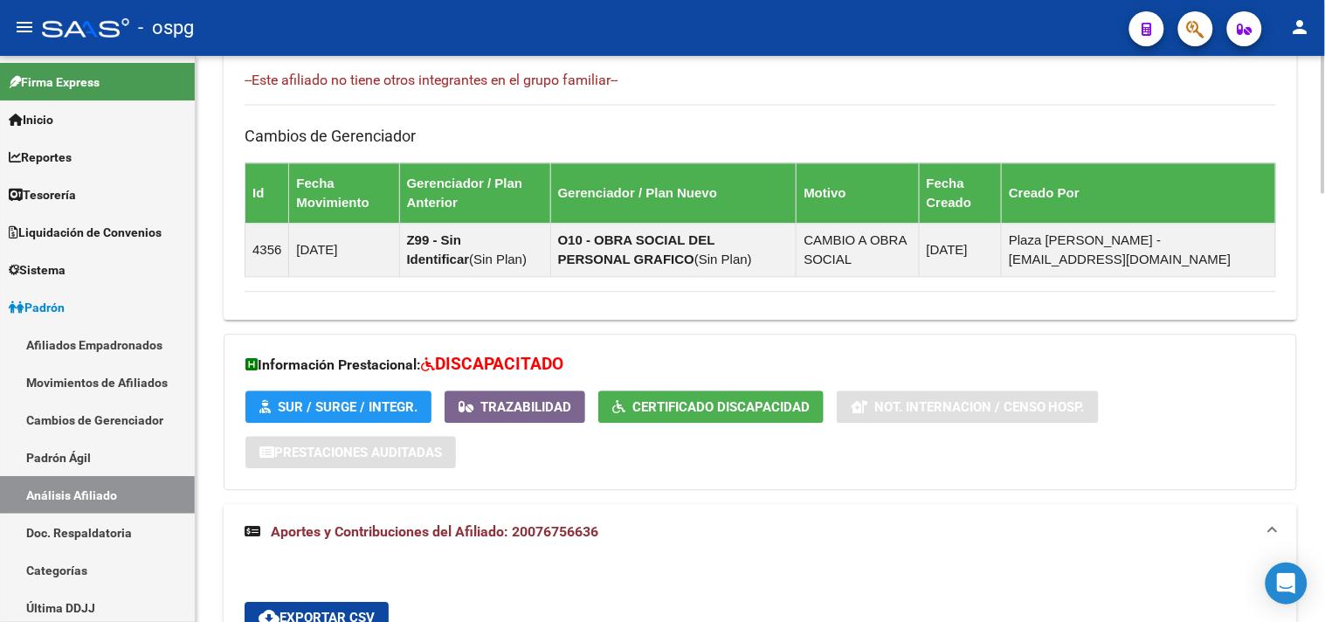
scroll to position [1003, 0]
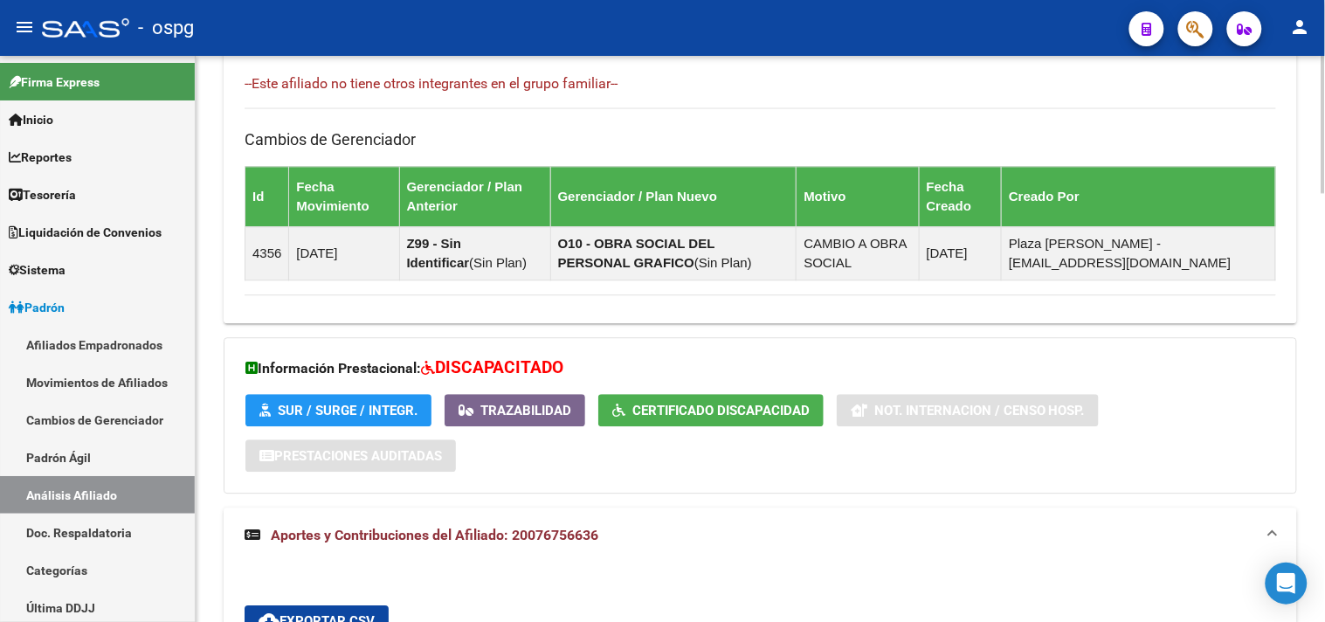
click at [686, 413] on span "Certificado Discapacidad" at bounding box center [720, 411] width 177 height 16
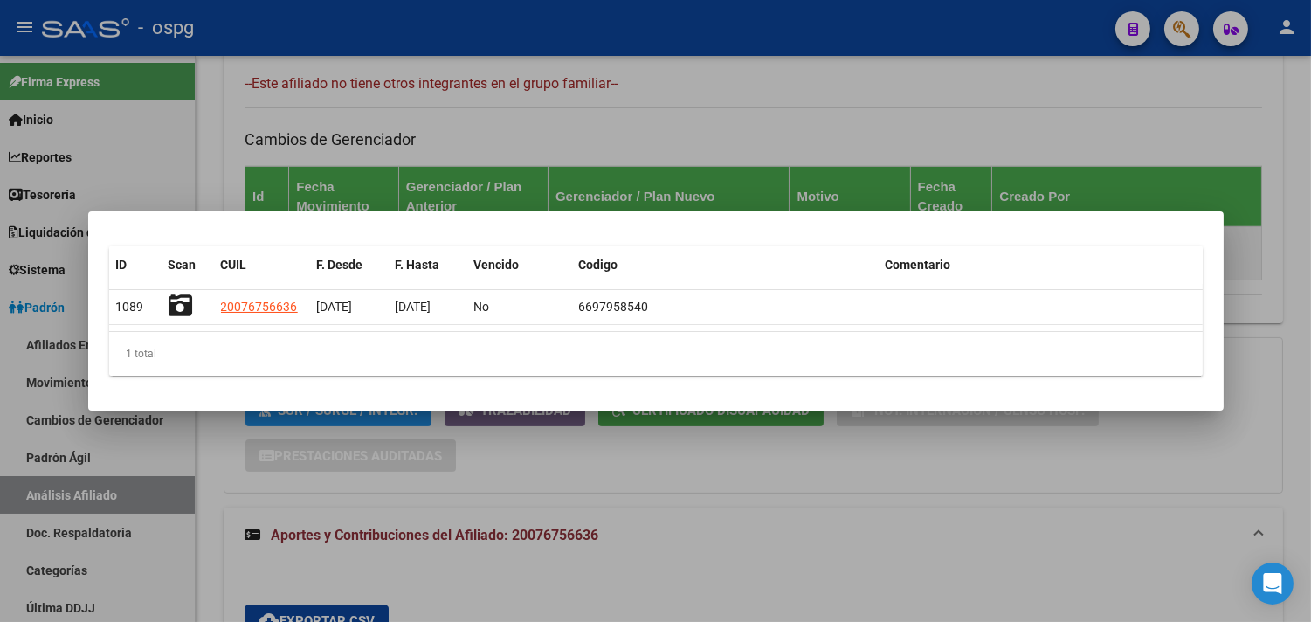
click at [685, 499] on div at bounding box center [655, 311] width 1311 height 622
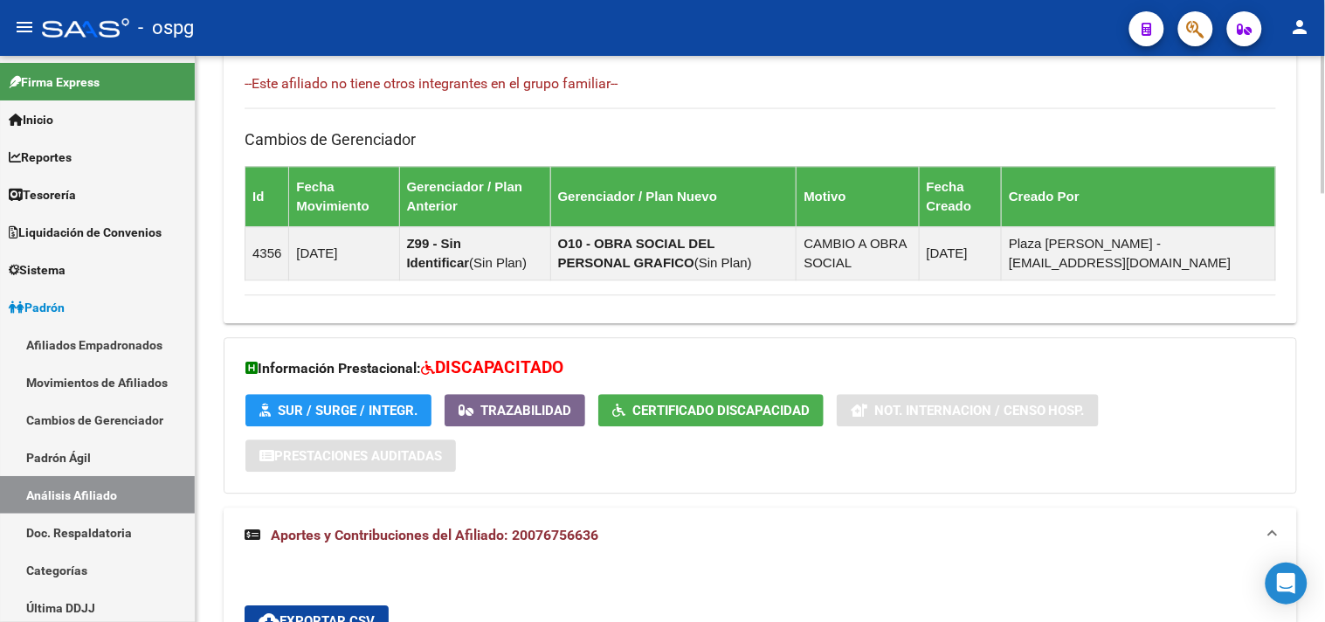
click at [1233, 123] on div "Cambios de Gerenciador Id Fecha Movimiento Gerenciador / Plan Anterior Gerencia…" at bounding box center [760, 193] width 1031 height 173
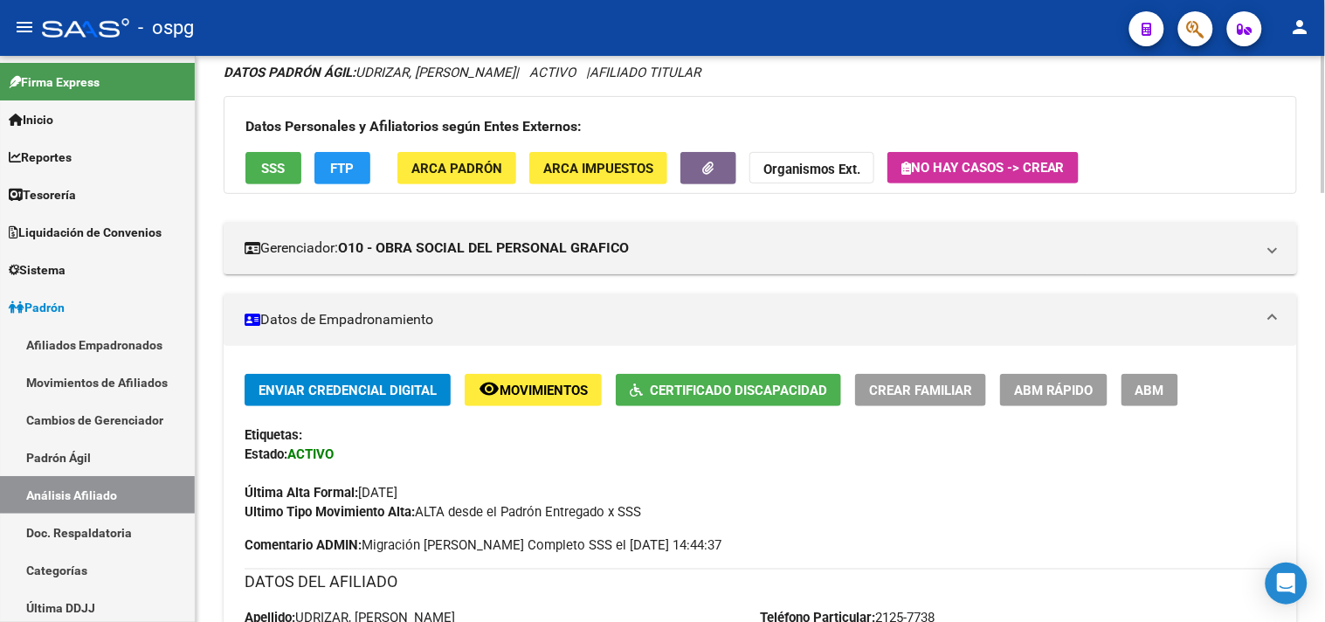
scroll to position [0, 0]
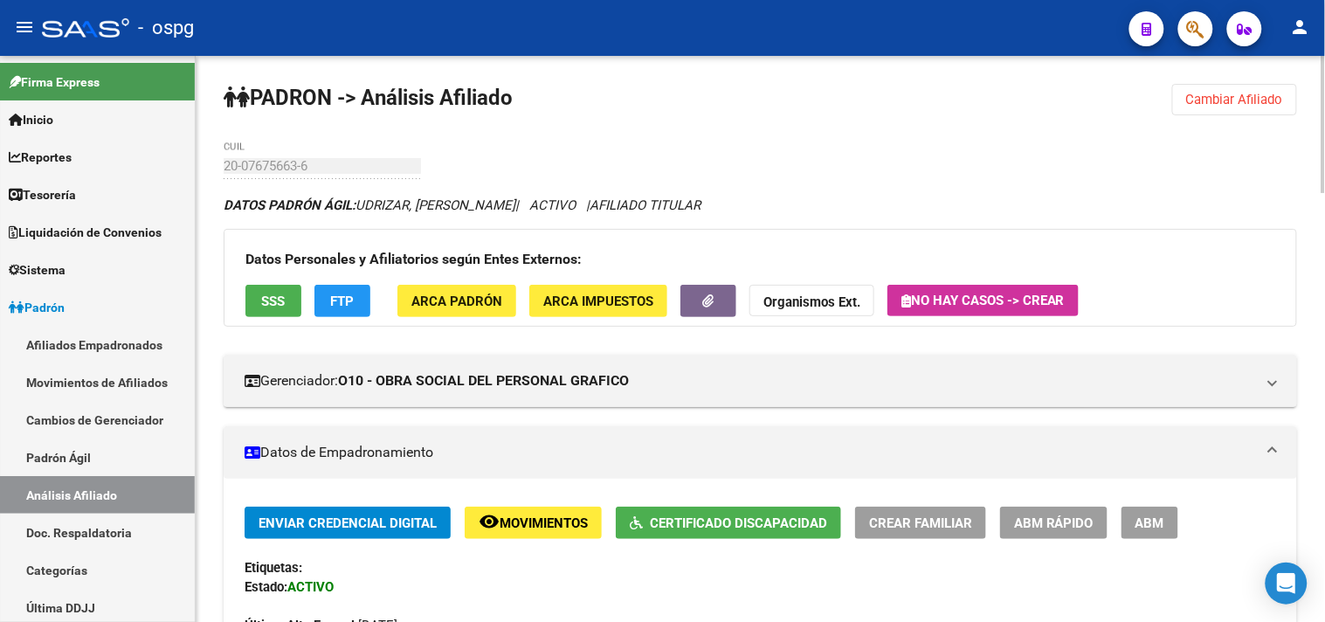
click at [1232, 114] on button "Cambiar Afiliado" at bounding box center [1234, 99] width 125 height 31
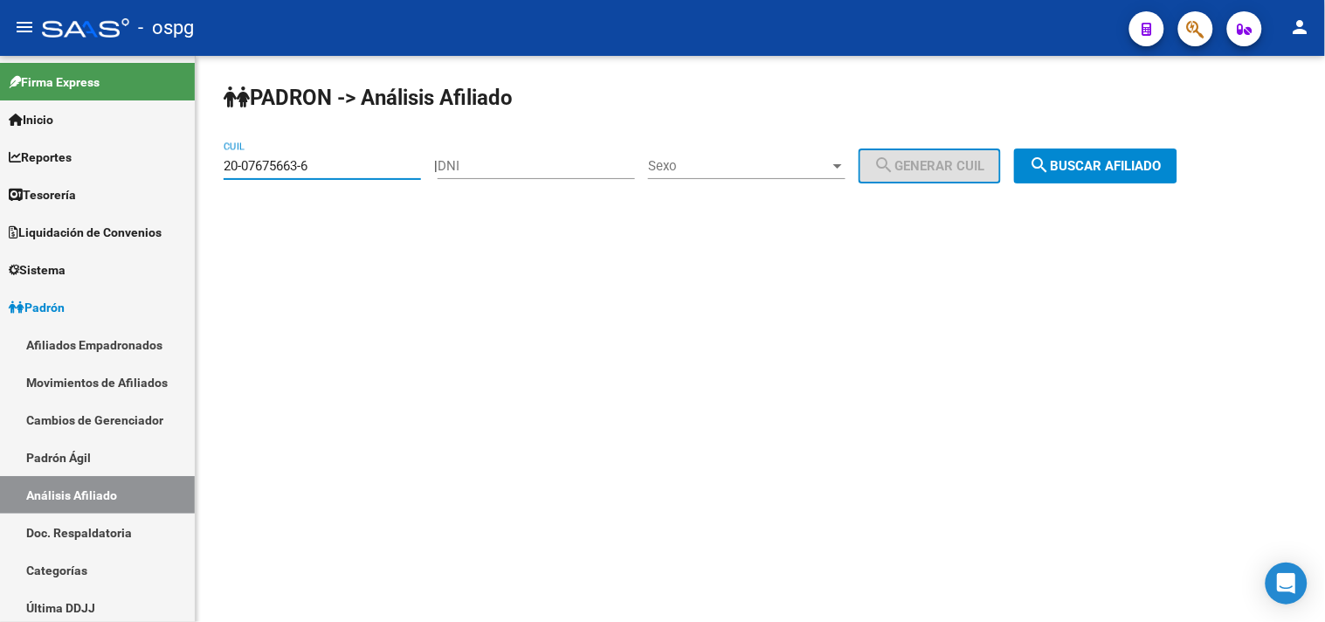
drag, startPoint x: 286, startPoint y: 149, endPoint x: 240, endPoint y: 143, distance: 46.7
click at [242, 145] on div "20-07675663-6 CUIL" at bounding box center [322, 160] width 197 height 38
paste input "27058872"
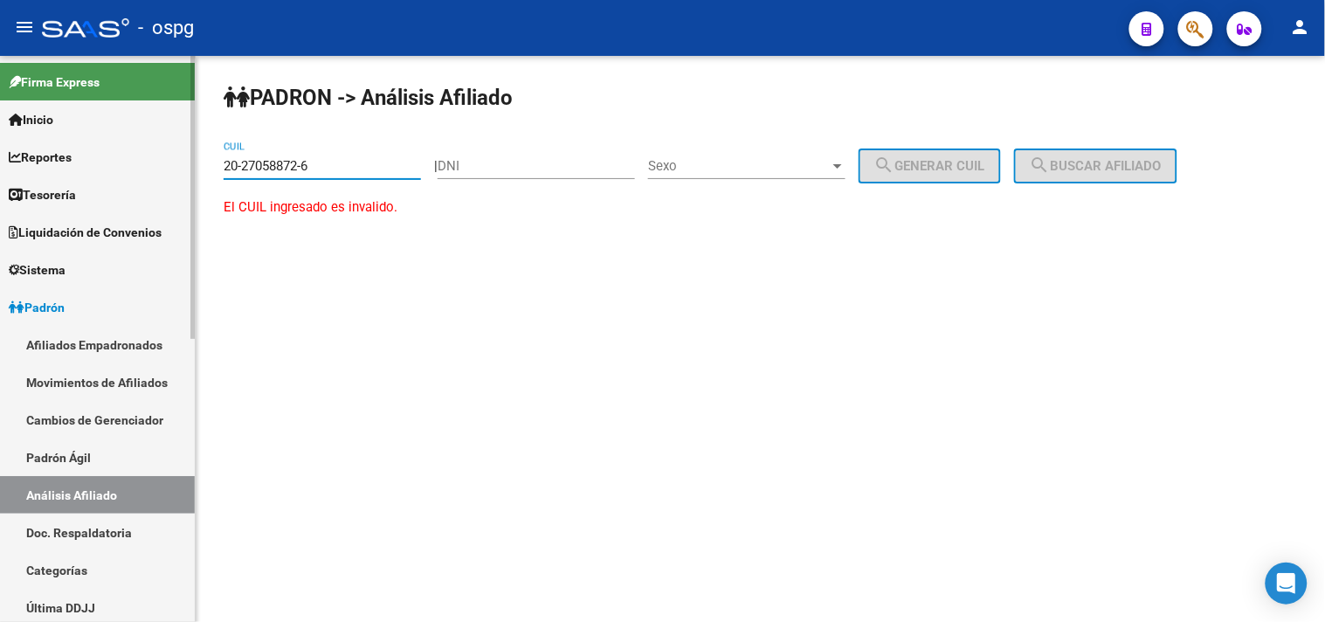
drag, startPoint x: 369, startPoint y: 167, endPoint x: 166, endPoint y: 167, distance: 202.6
click at [167, 167] on mat-sidenav-container "Firma Express Inicio Calendario SSS Instructivos Contacto OS Reportes Tablero d…" at bounding box center [662, 339] width 1325 height 566
paste input "7-05887268-2"
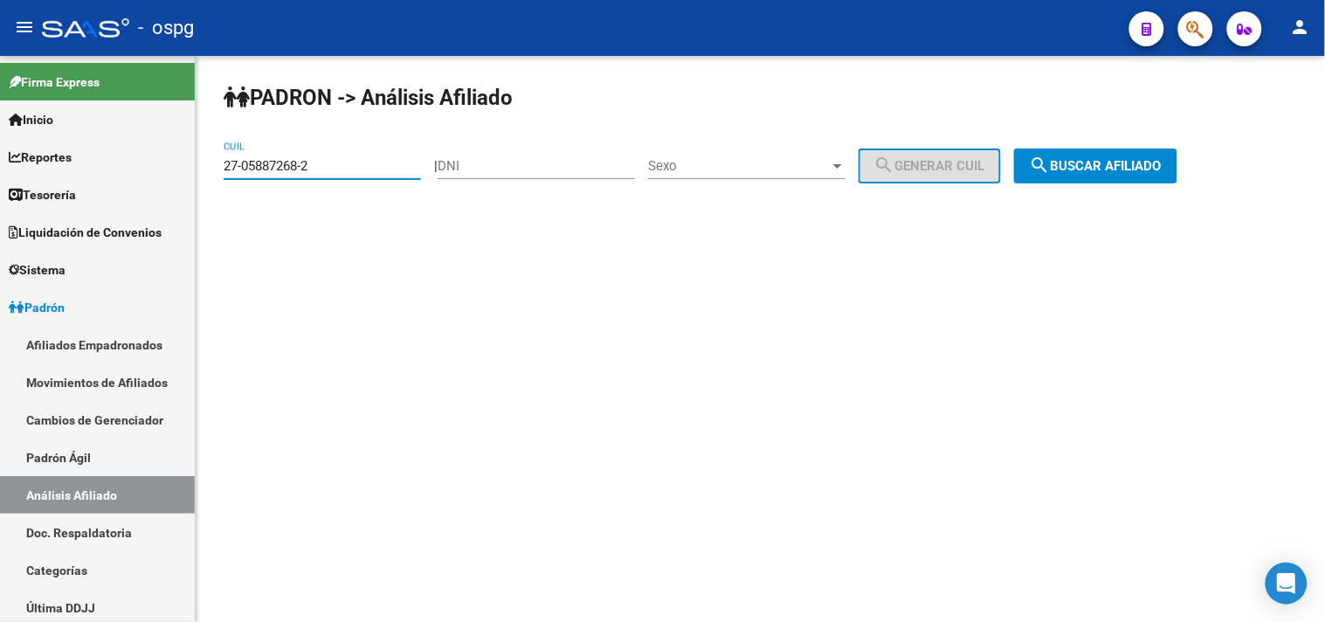
click at [1050, 163] on button "search Buscar afiliado" at bounding box center [1095, 165] width 163 height 35
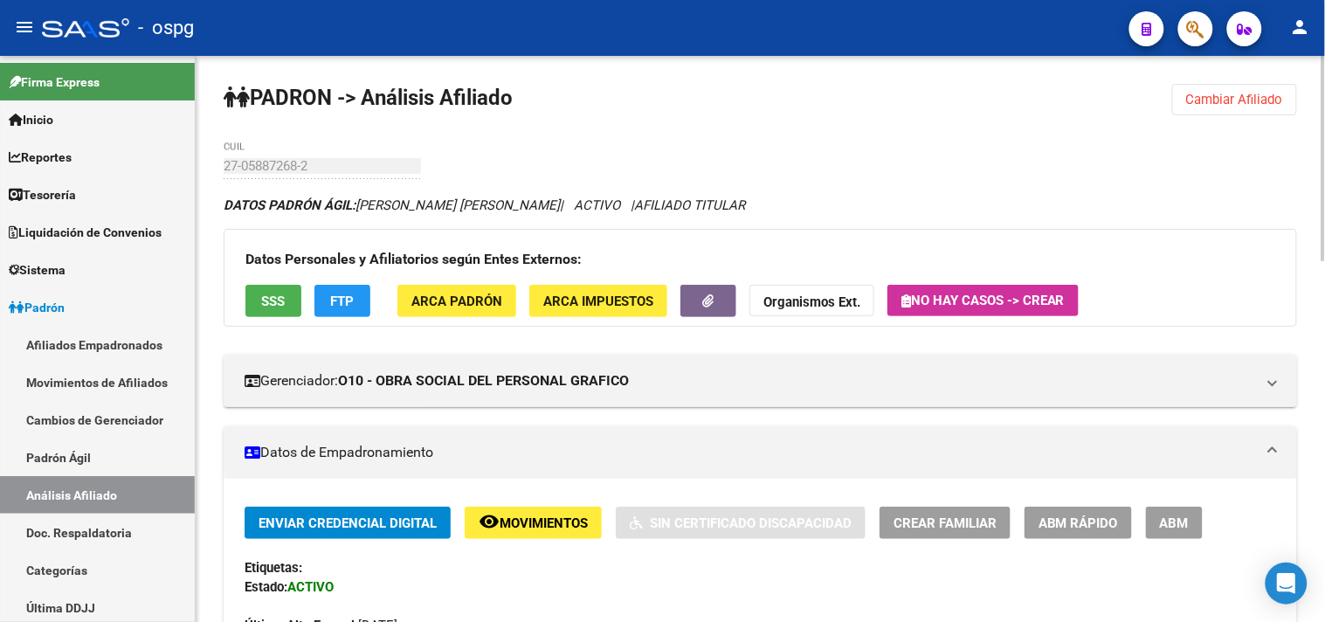
click at [268, 299] on span "SSS" at bounding box center [274, 301] width 24 height 16
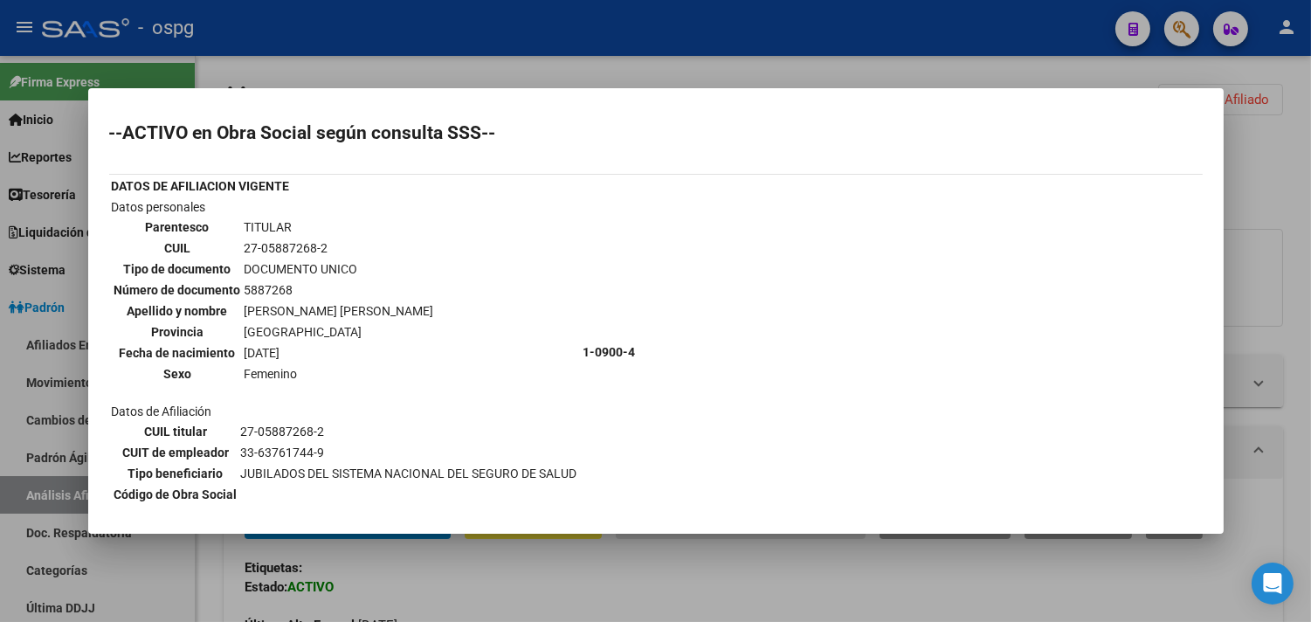
click at [500, 574] on div at bounding box center [655, 311] width 1311 height 622
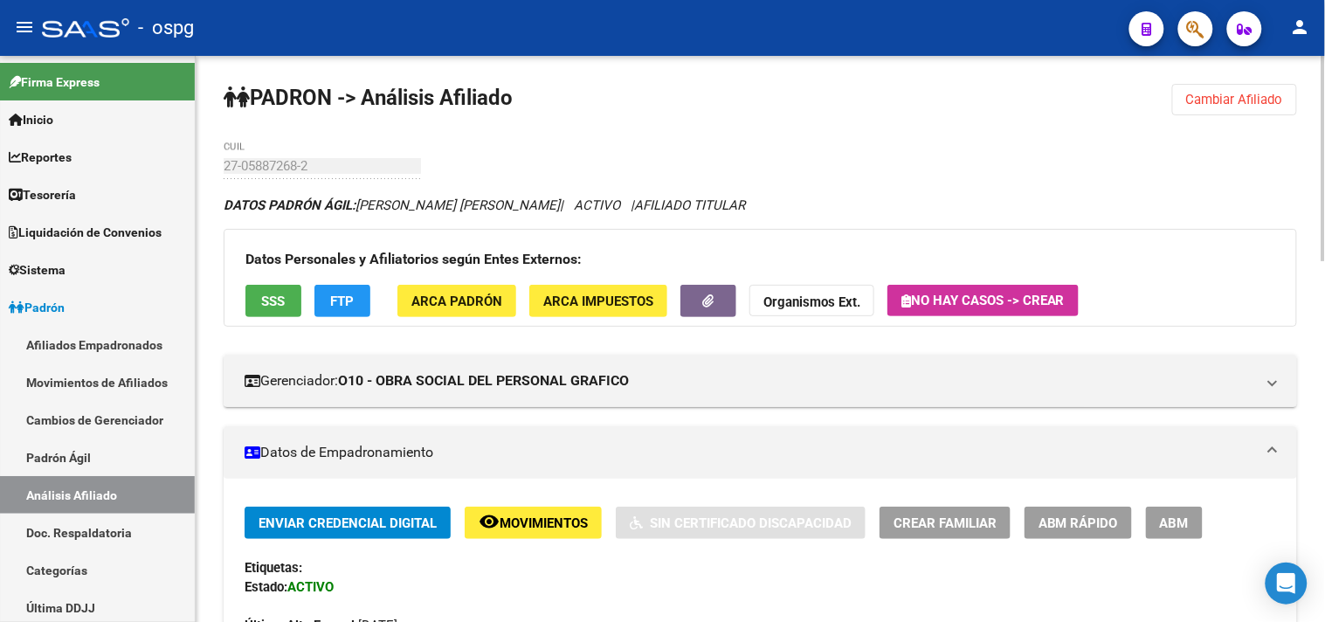
click at [350, 299] on span "FTP" at bounding box center [343, 301] width 24 height 16
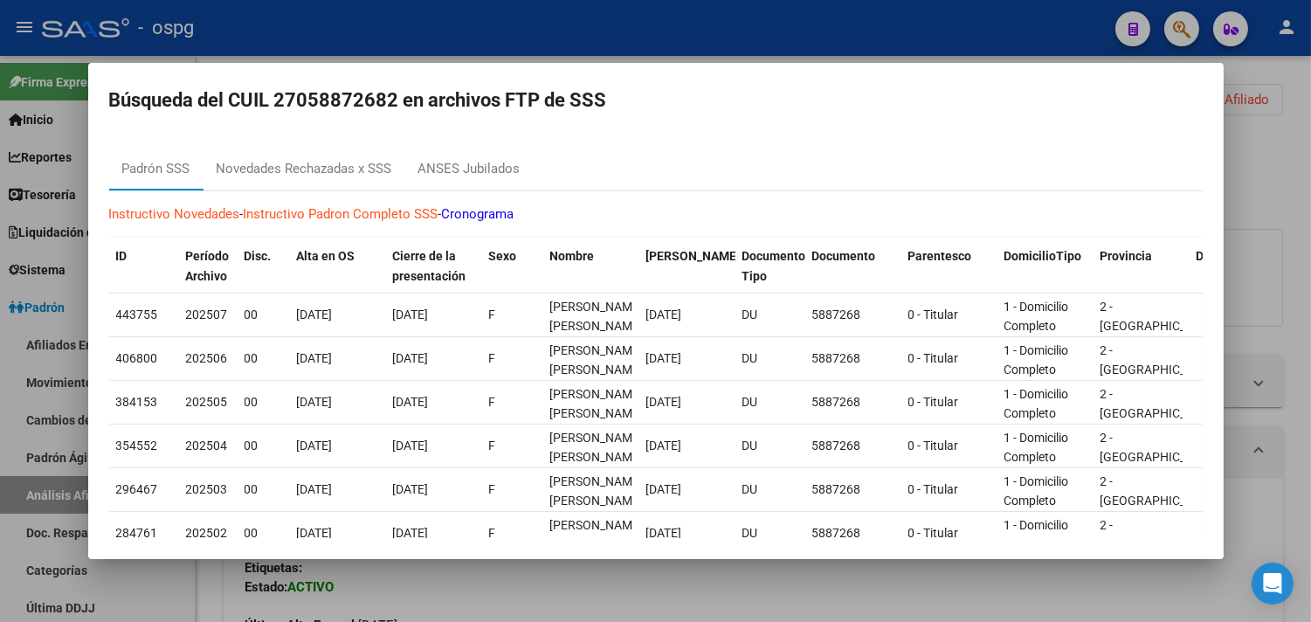
click at [582, 580] on div at bounding box center [655, 311] width 1311 height 622
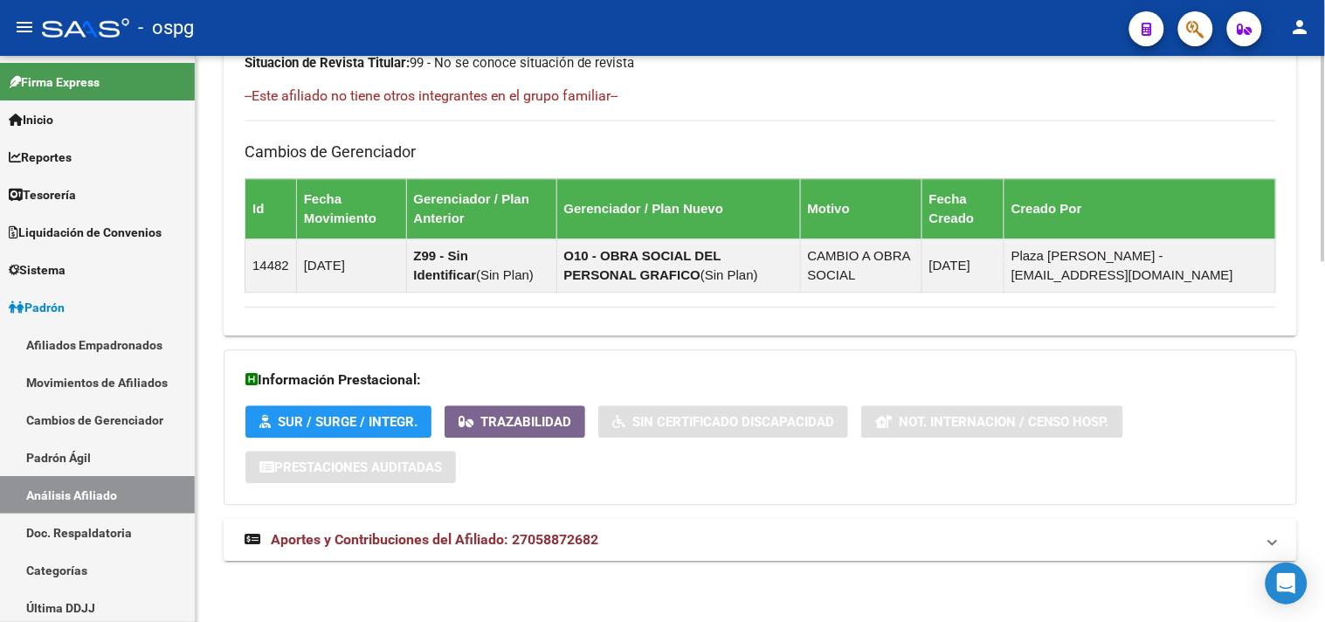
click at [611, 540] on mat-panel-title "Aportes y Contribuciones del Afiliado: 27058872682" at bounding box center [750, 539] width 1010 height 19
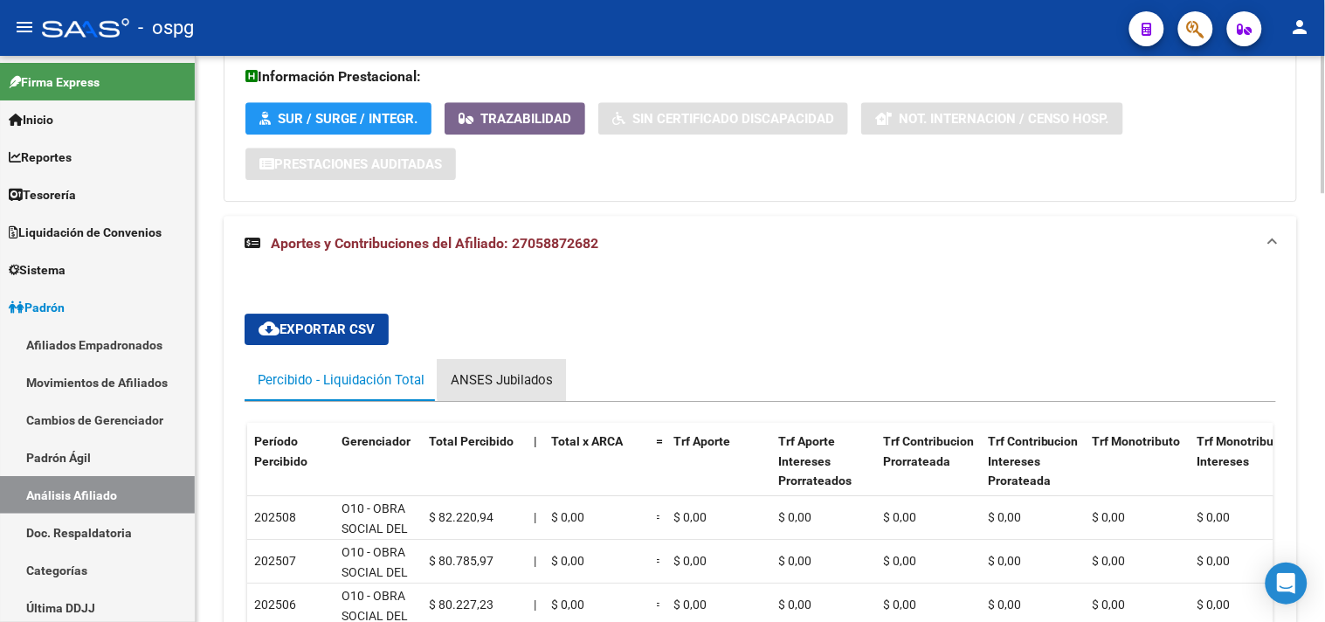
click at [522, 379] on div "ANSES Jubilados" at bounding box center [502, 379] width 102 height 19
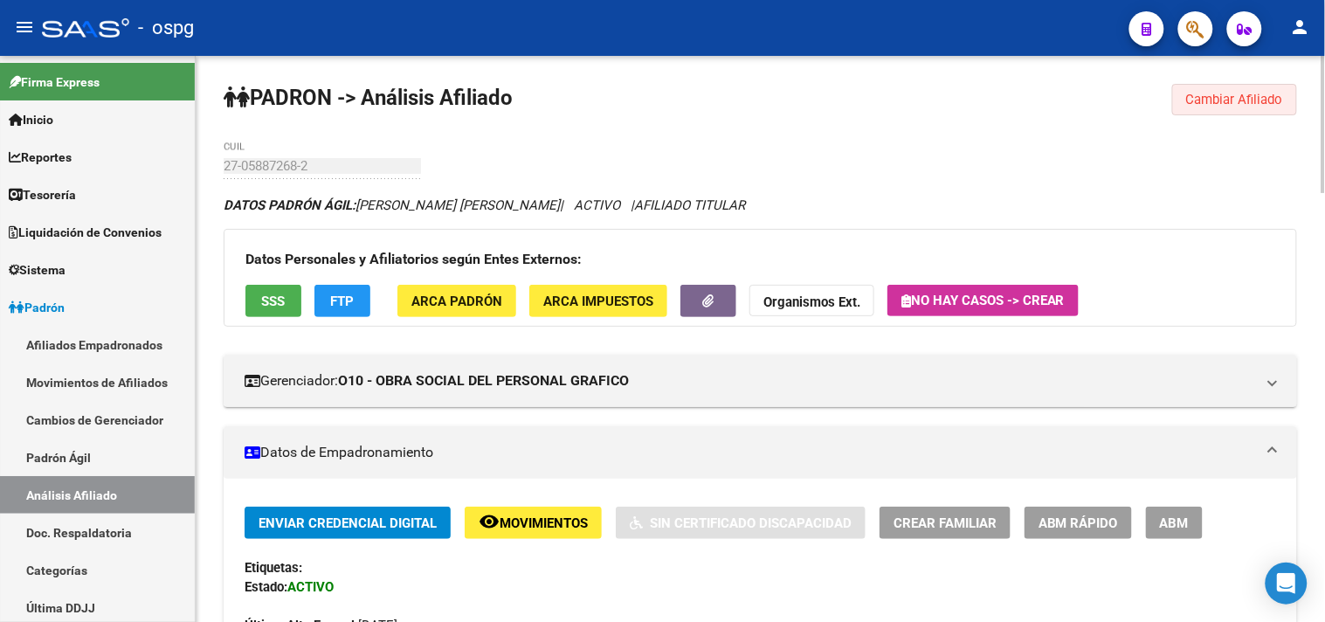
click at [1201, 102] on span "Cambiar Afiliado" at bounding box center [1234, 100] width 97 height 16
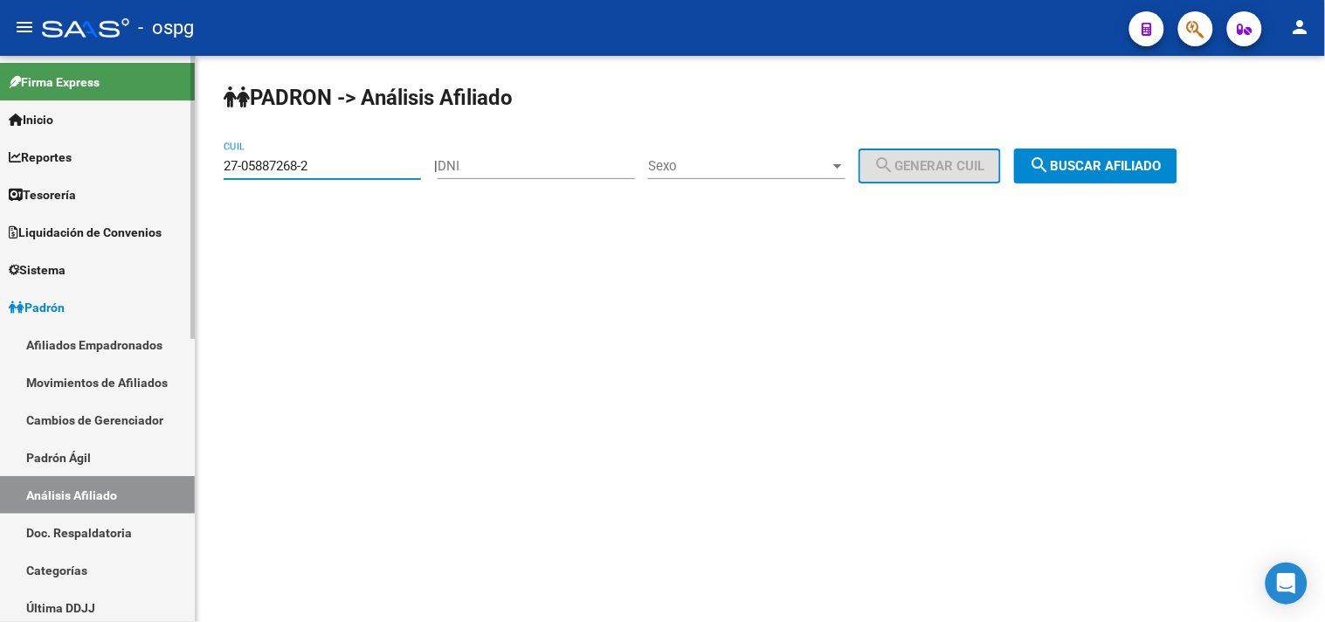
click at [0, 129] on mat-sidenav-container "Firma Express Inicio Calendario SSS Instructivos Contacto OS Reportes Tablero d…" at bounding box center [662, 339] width 1325 height 566
paste input "0-93720272-6"
click at [1057, 151] on button "search Buscar afiliado" at bounding box center [1095, 165] width 163 height 35
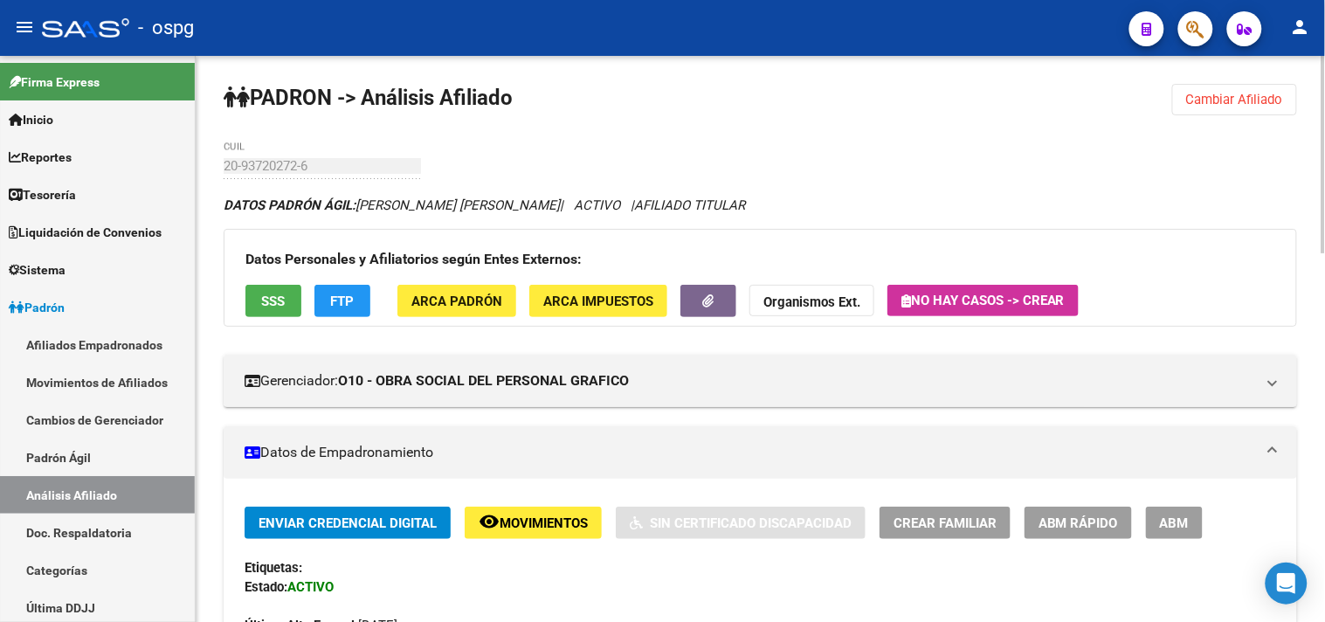
click at [262, 293] on span "SSS" at bounding box center [274, 301] width 24 height 16
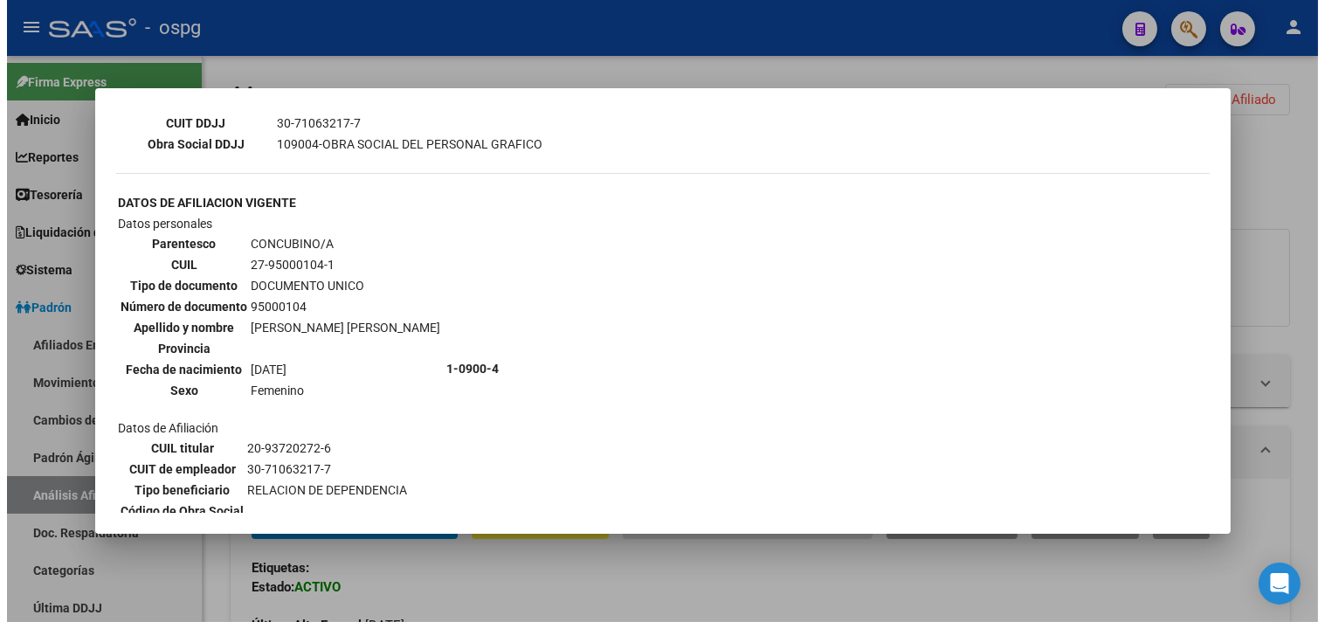
scroll to position [679, 0]
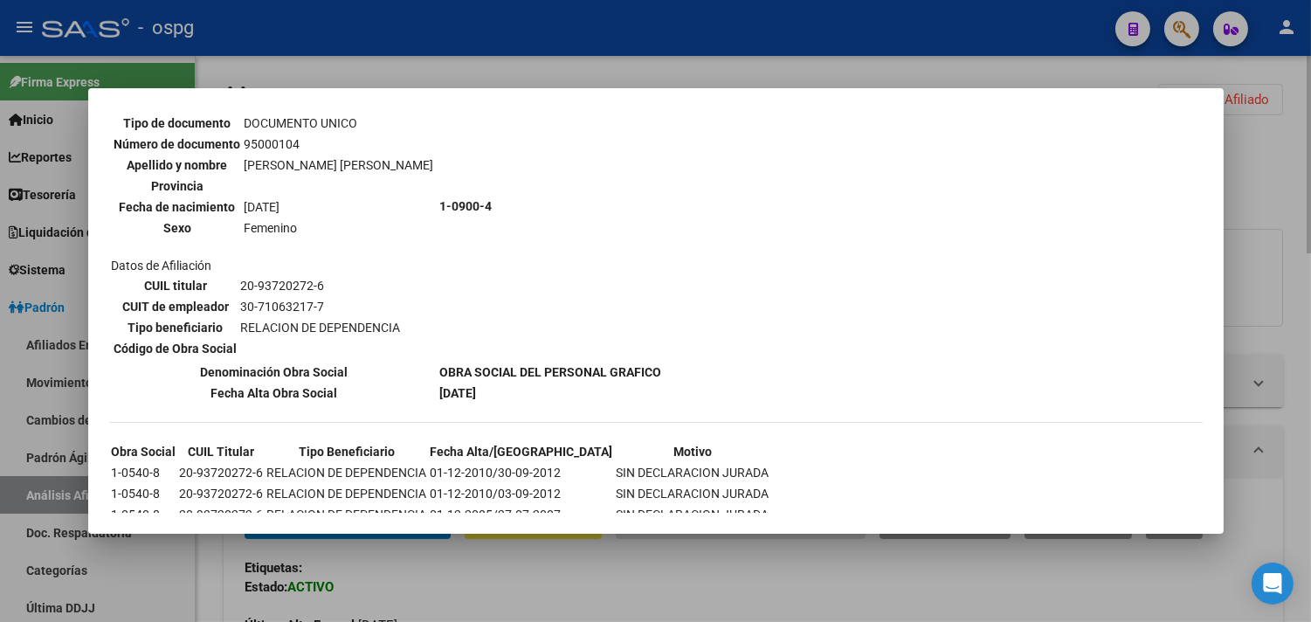
click at [417, 606] on div at bounding box center [655, 311] width 1311 height 622
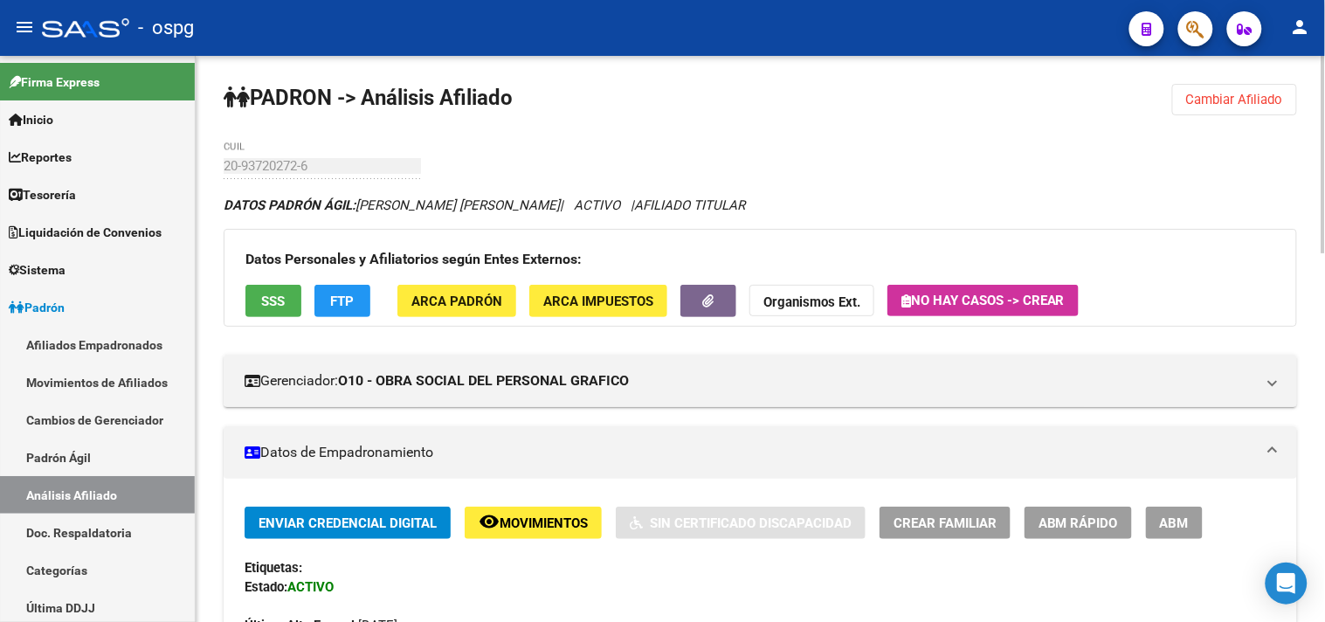
click at [362, 304] on button "FTP" at bounding box center [342, 301] width 56 height 32
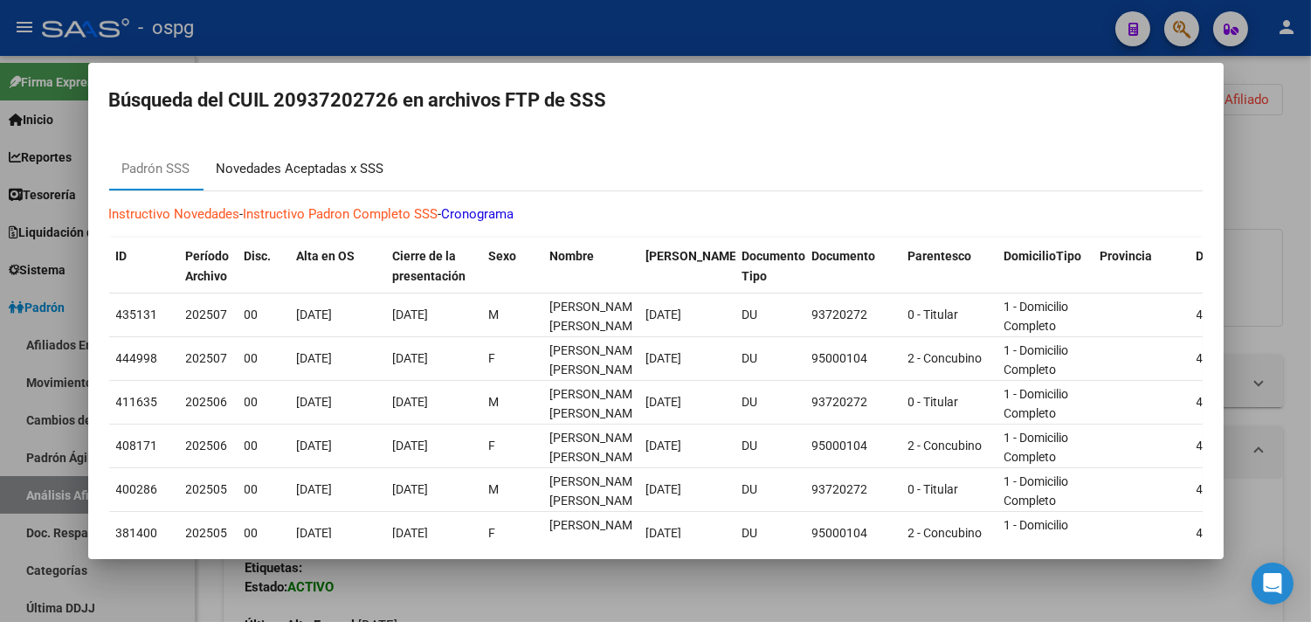
click at [336, 155] on div "Novedades Aceptadas x SSS" at bounding box center [300, 169] width 194 height 42
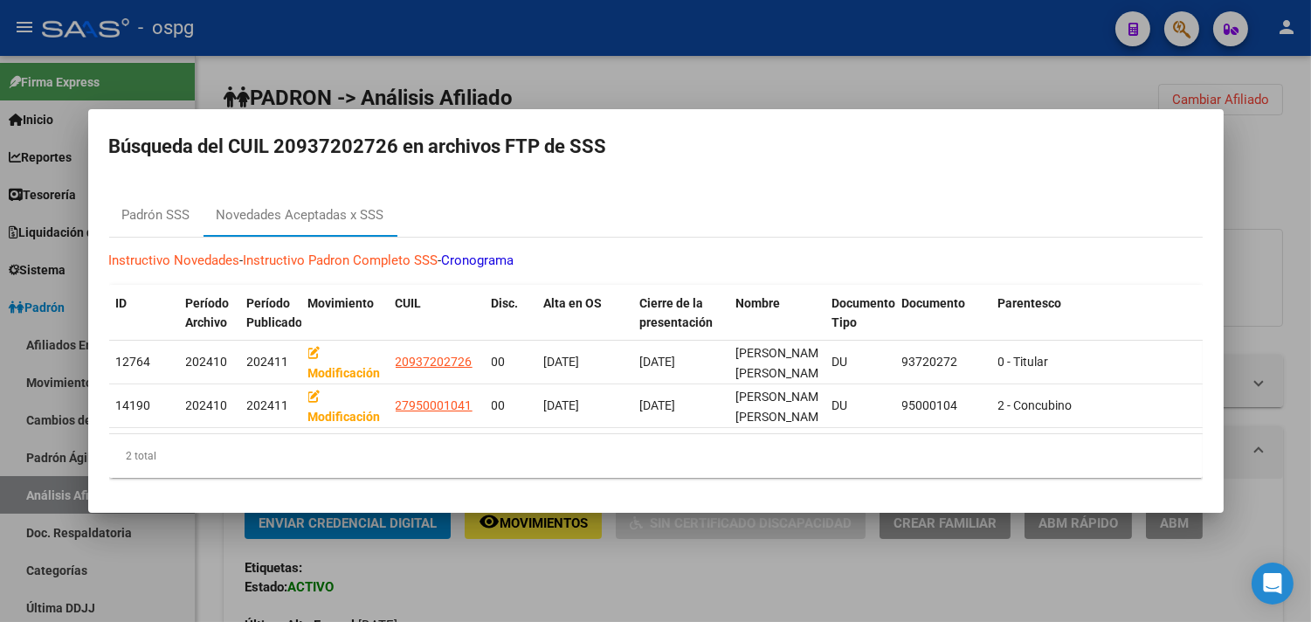
click at [615, 594] on div at bounding box center [655, 311] width 1311 height 622
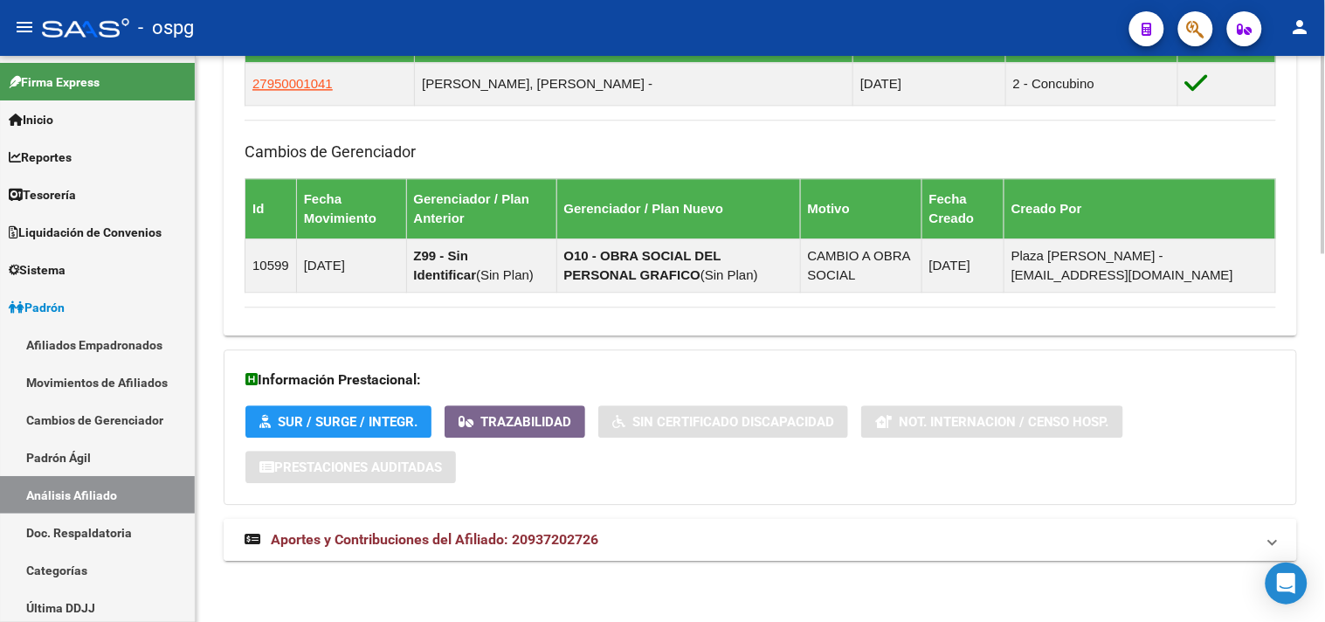
click at [563, 541] on span "Aportes y Contribuciones del Afiliado: 20937202726" at bounding box center [435, 539] width 328 height 17
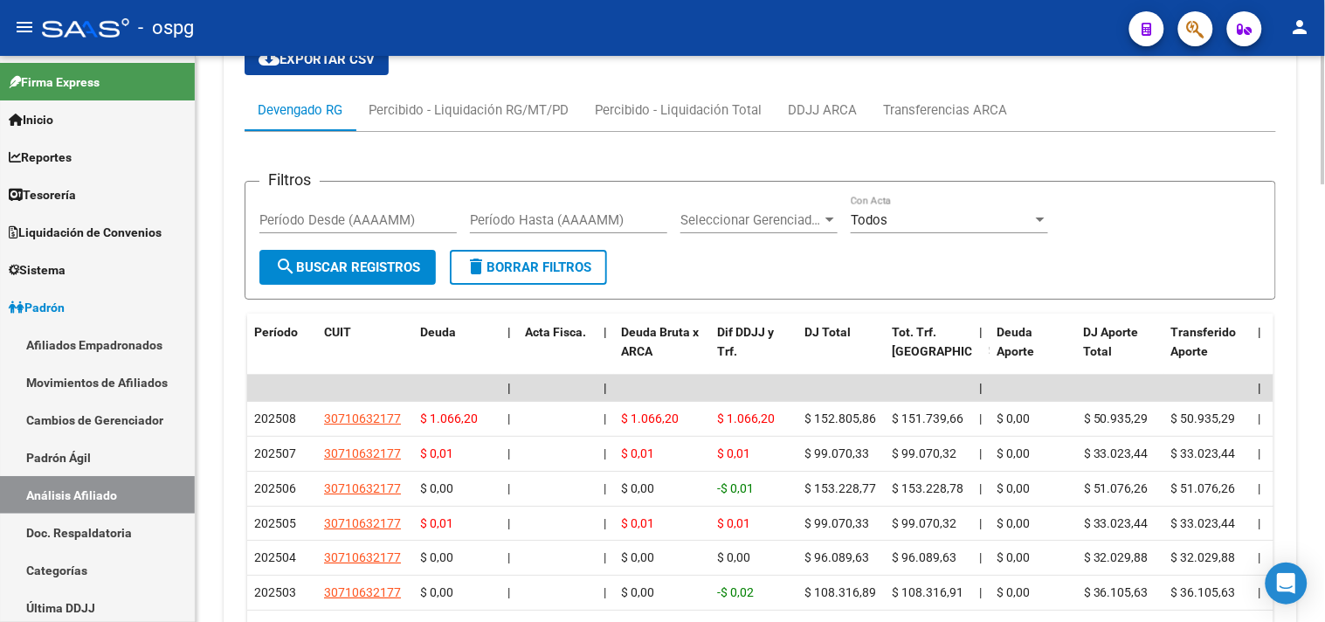
scroll to position [1507, 0]
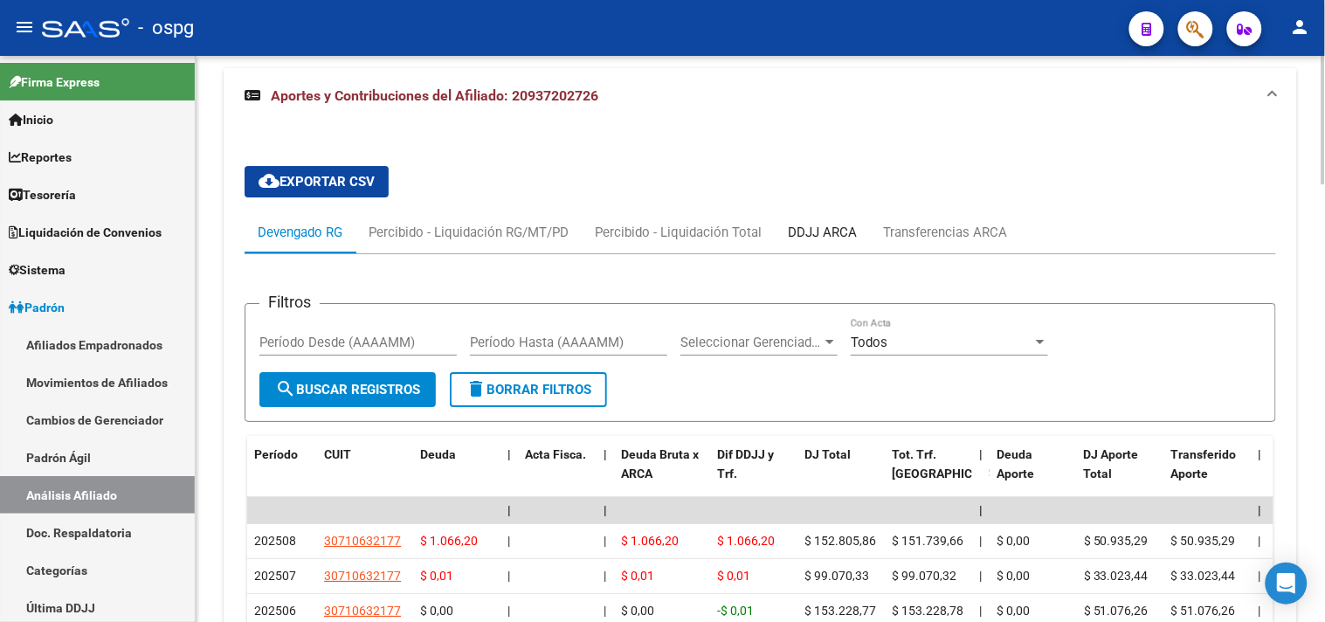
click at [842, 224] on div "DDJJ ARCA" at bounding box center [822, 232] width 69 height 19
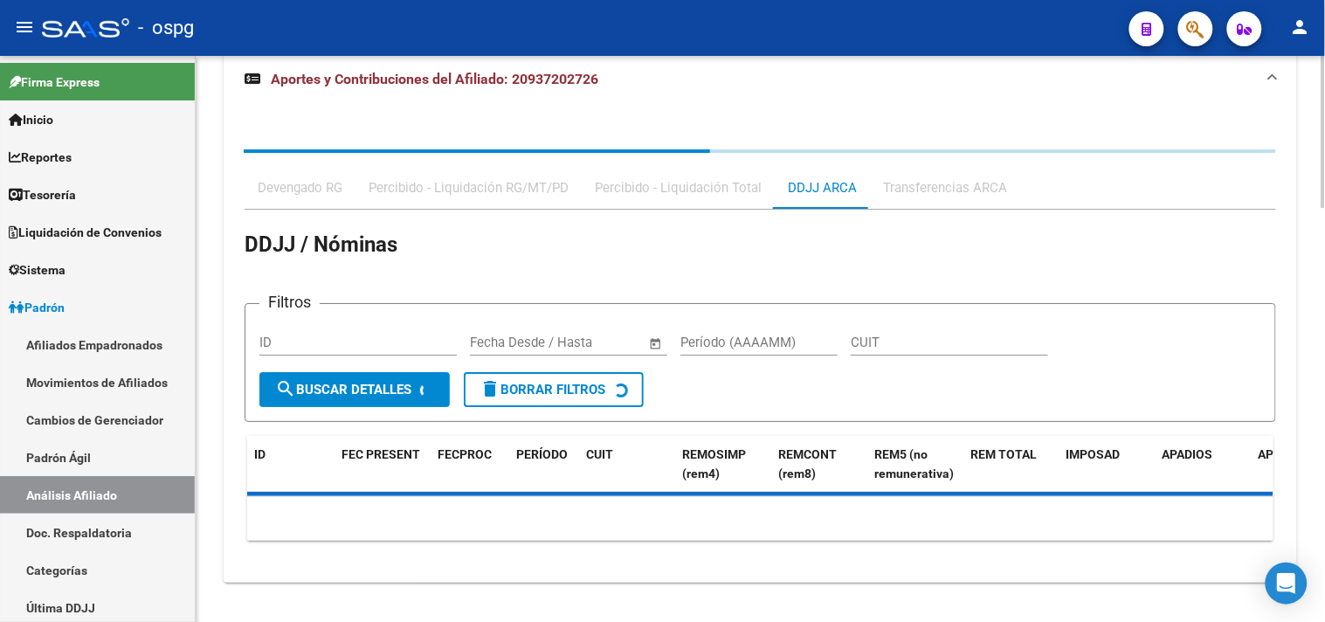
scroll to position [1546, 0]
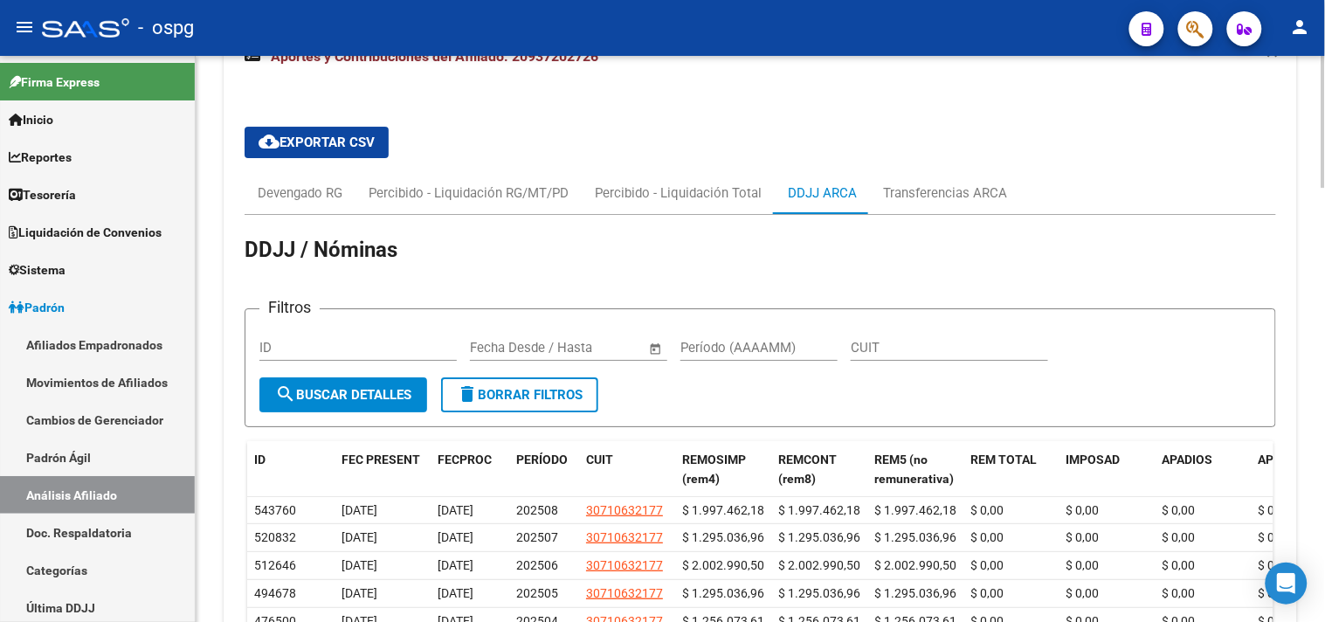
click at [1134, 144] on div "cloud_download Exportar CSV Devengado RG Percibido - Liquidación RG/MT/PD Perci…" at bounding box center [760, 475] width 1031 height 725
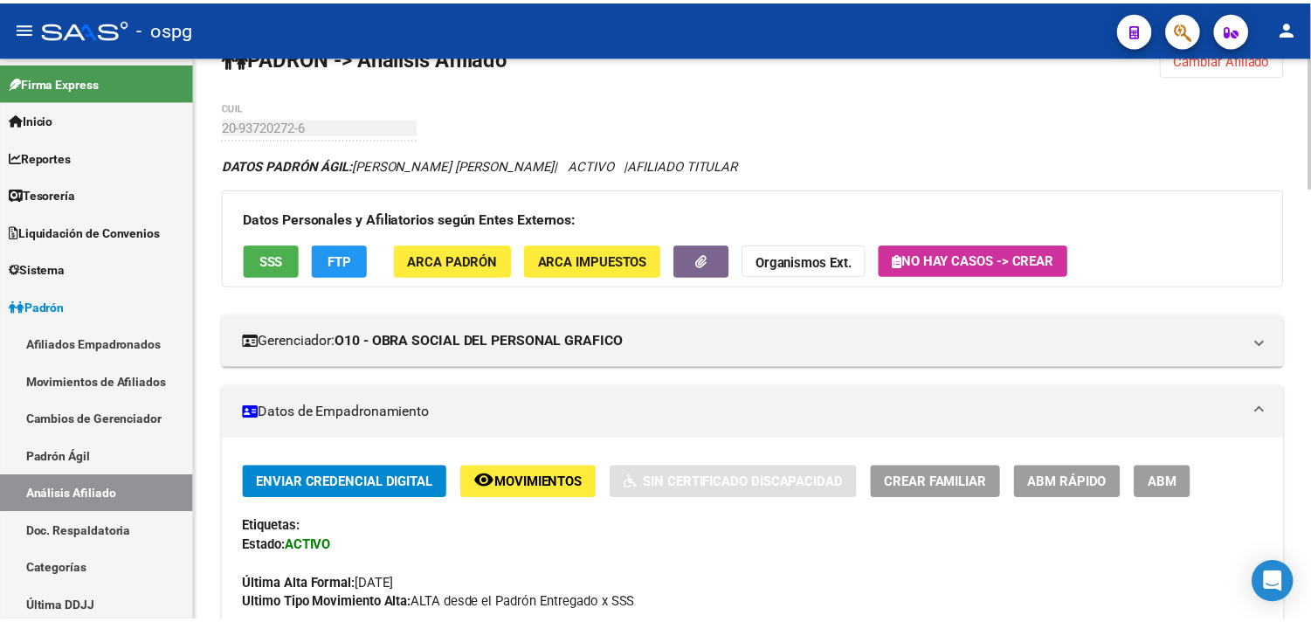
scroll to position [0, 0]
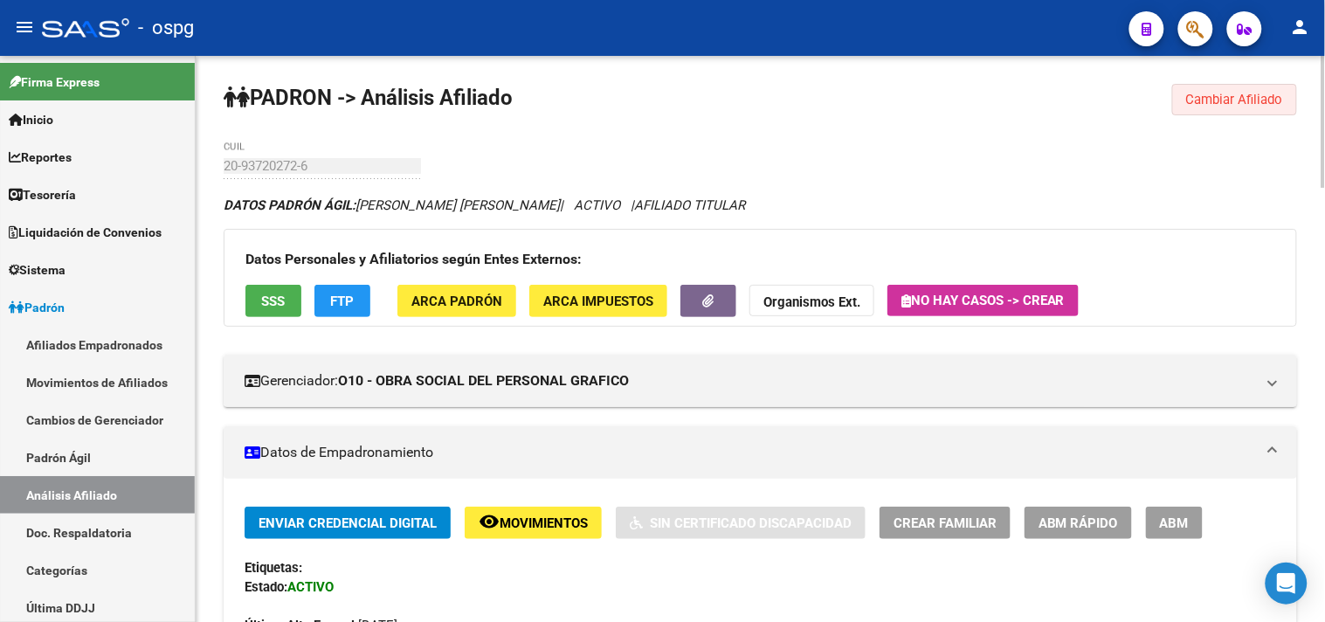
click at [1197, 100] on span "Cambiar Afiliado" at bounding box center [1234, 100] width 97 height 16
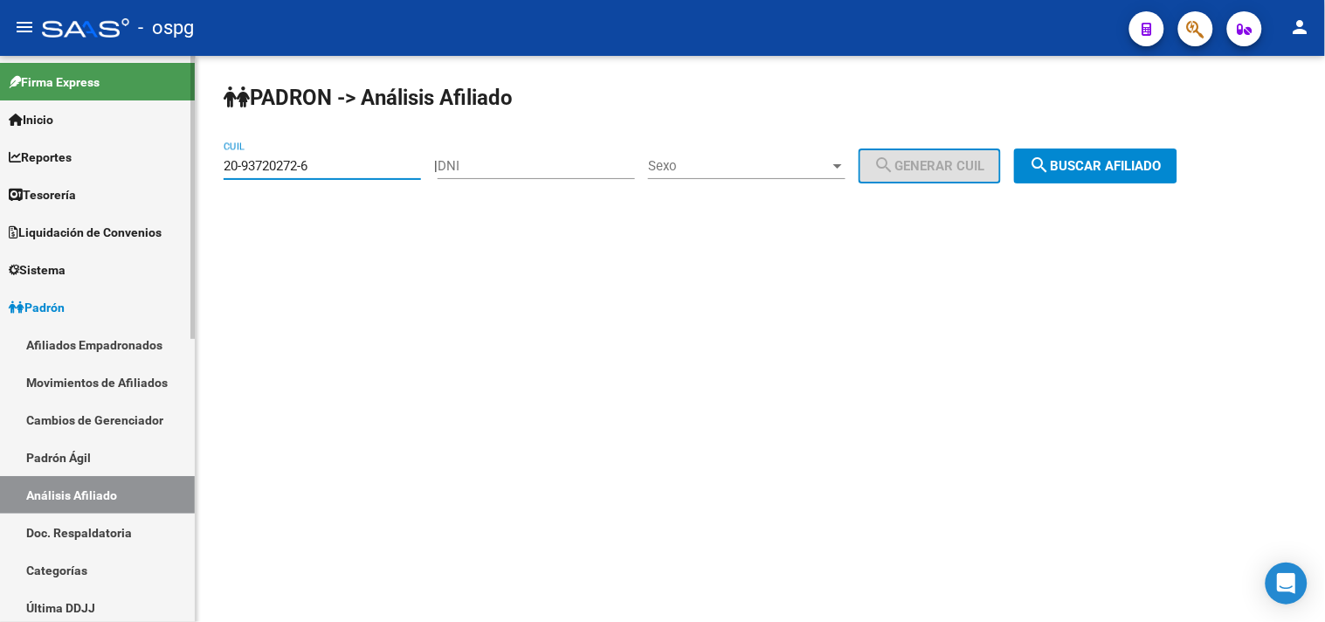
drag, startPoint x: 361, startPoint y: 164, endPoint x: 0, endPoint y: 148, distance: 361.0
click at [0, 148] on mat-sidenav-container "Firma Express Inicio Calendario SSS Instructivos Contacto OS Reportes Tablero d…" at bounding box center [662, 339] width 1325 height 566
paste input "7-13464473-2"
click at [1201, 151] on div "PADRON -> Análisis Afiliado 27-13464473-2 CUIL | DNI Sexo Sexo search Generar C…" at bounding box center [760, 147] width 1129 height 183
click at [1166, 176] on button "search Buscar afiliado" at bounding box center [1095, 165] width 163 height 35
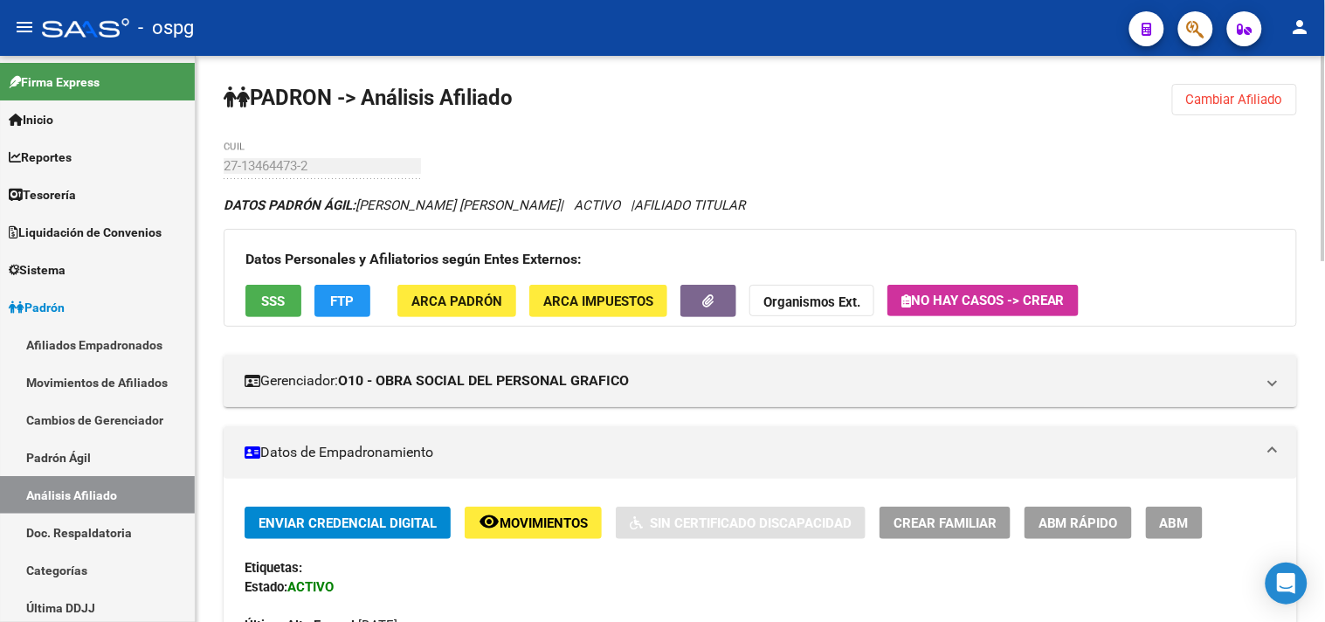
click at [278, 295] on span "SSS" at bounding box center [274, 301] width 24 height 16
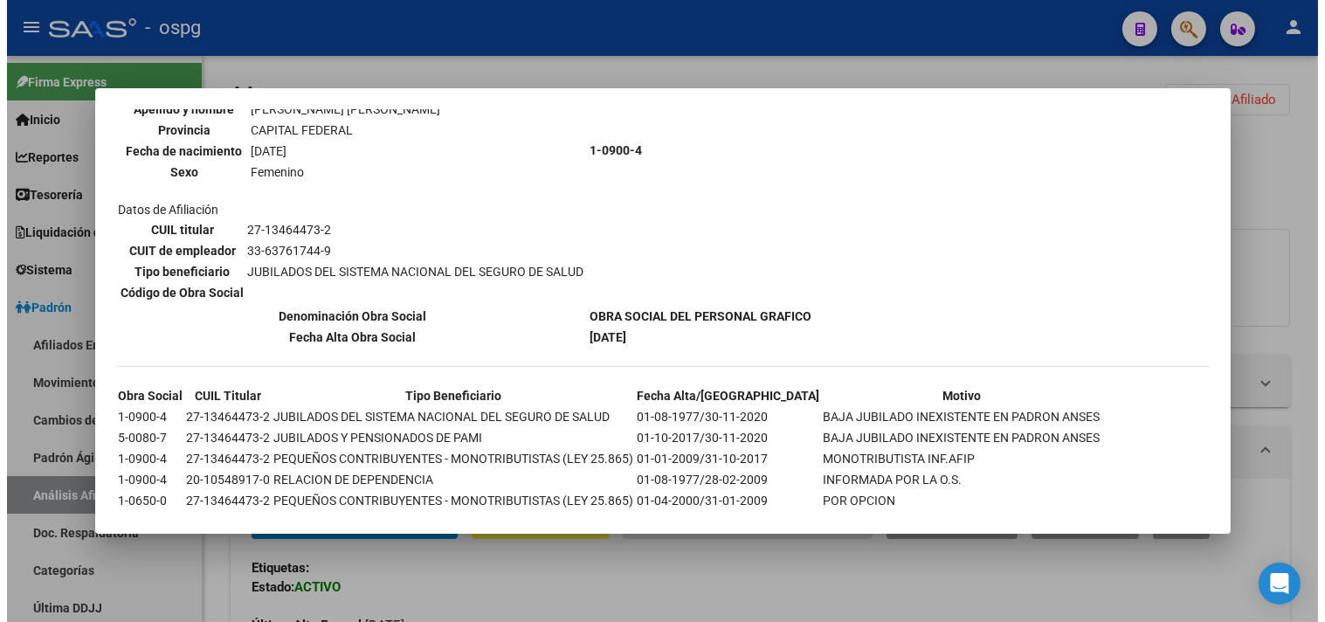
scroll to position [216, 0]
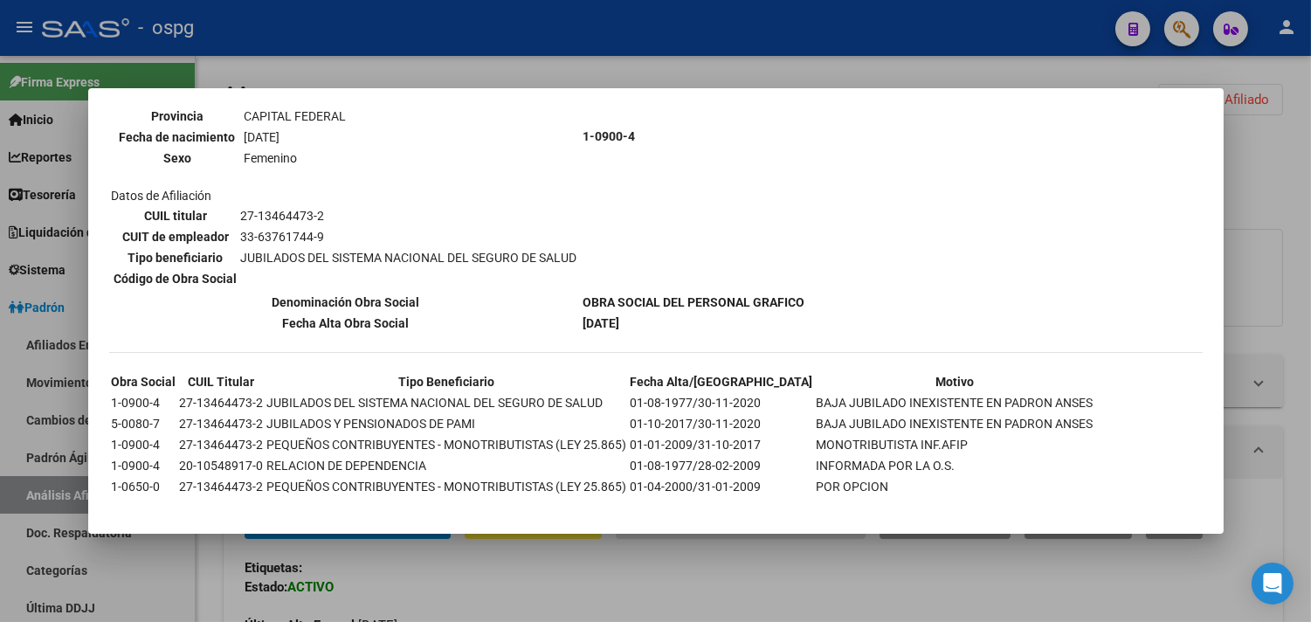
click at [413, 598] on div at bounding box center [655, 311] width 1311 height 622
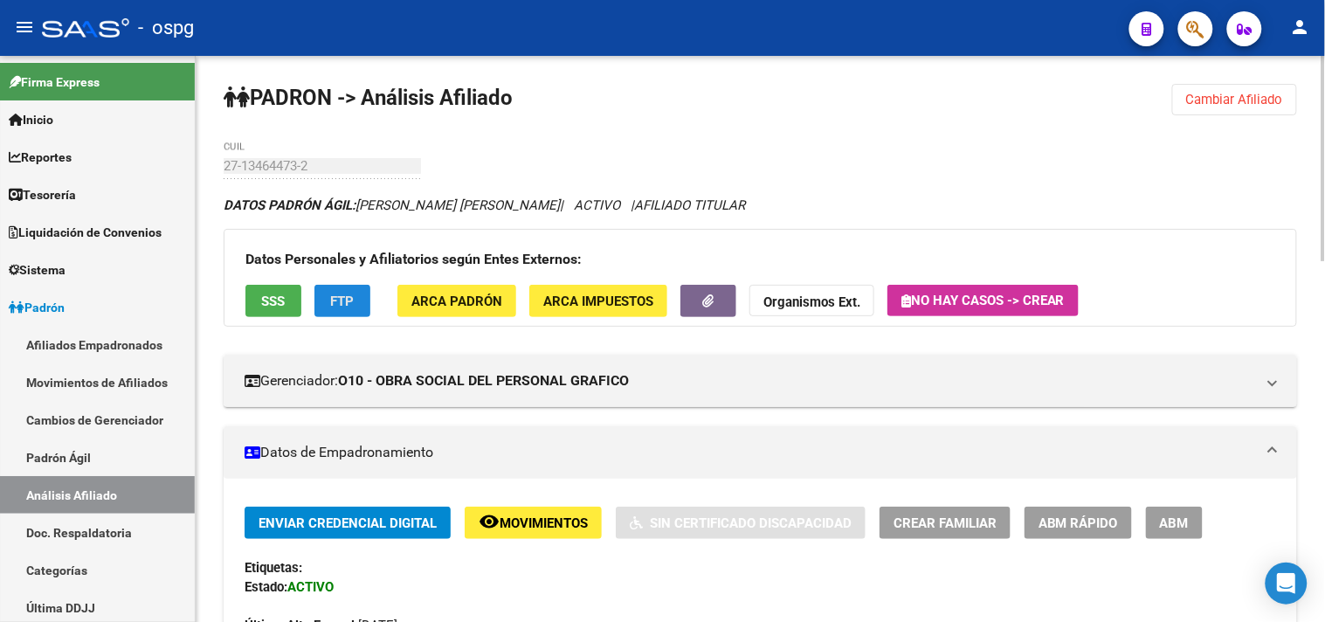
click at [350, 300] on span "FTP" at bounding box center [343, 301] width 24 height 16
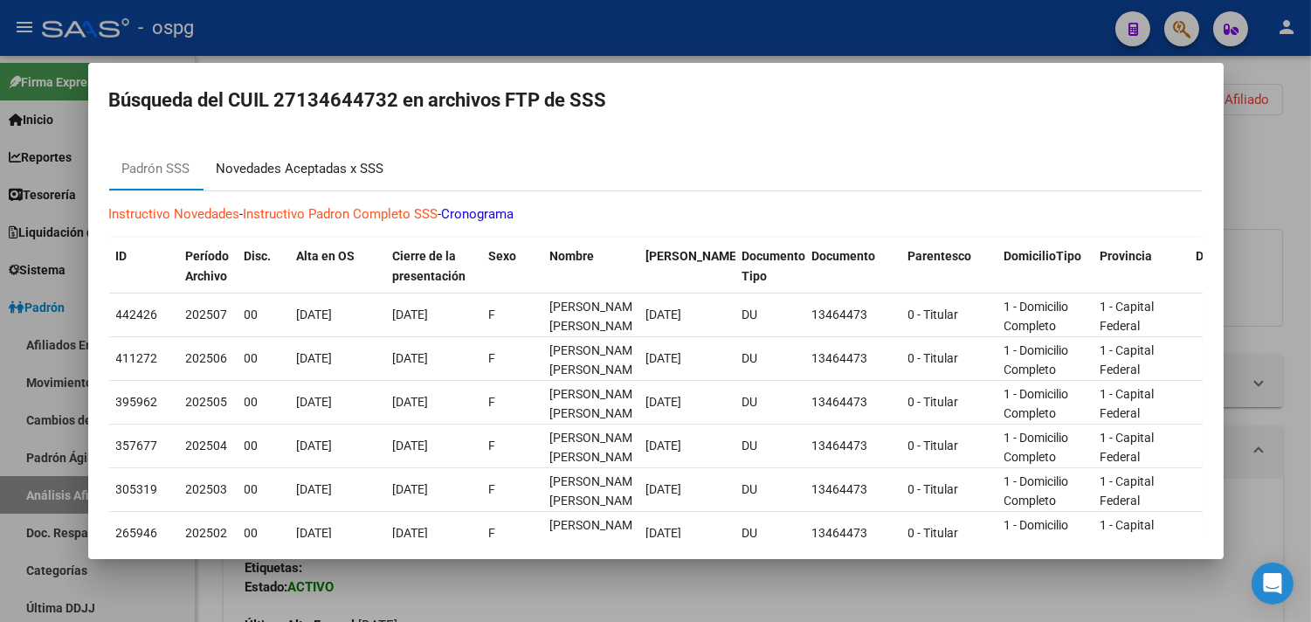
click at [356, 180] on div "Novedades Aceptadas x SSS" at bounding box center [300, 169] width 194 height 42
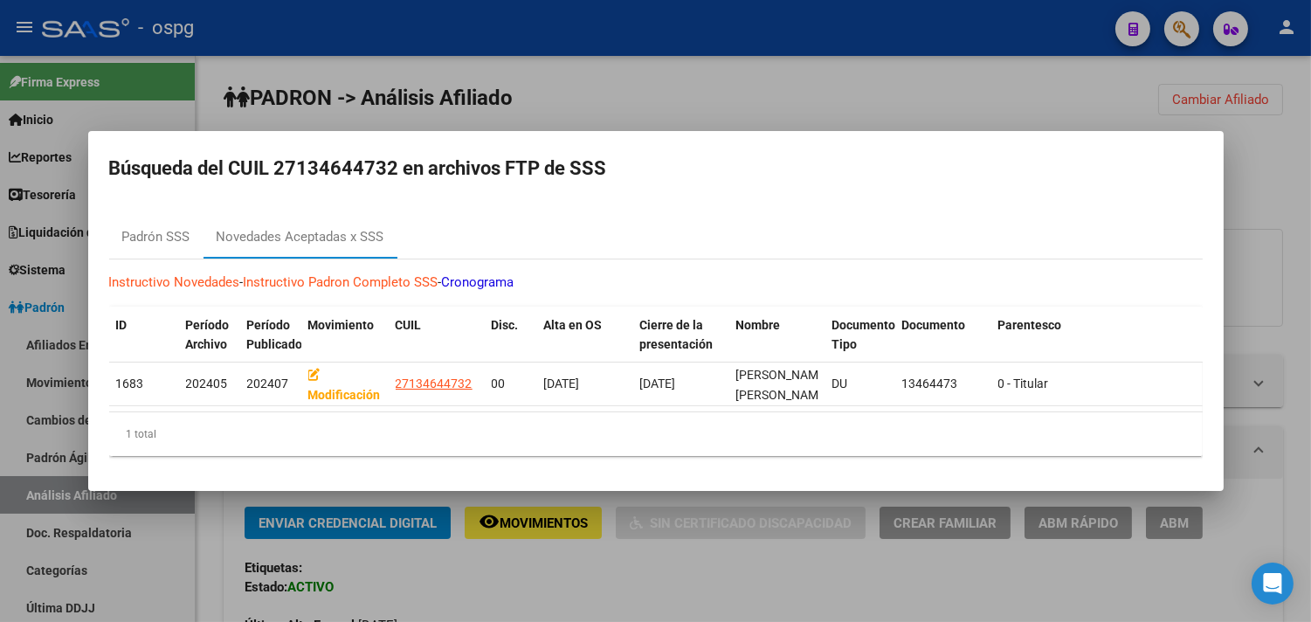
click at [569, 562] on div at bounding box center [655, 311] width 1311 height 622
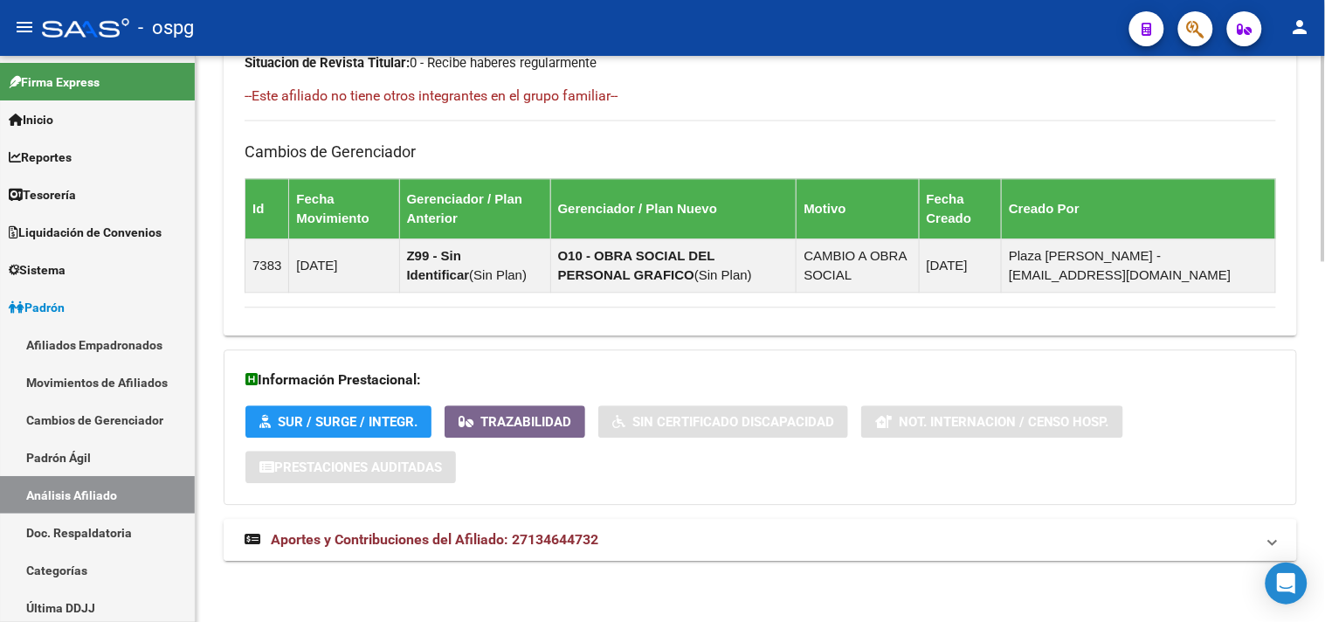
click at [638, 531] on mat-panel-title "Aportes y Contribuciones del Afiliado: 27134644732" at bounding box center [750, 539] width 1010 height 19
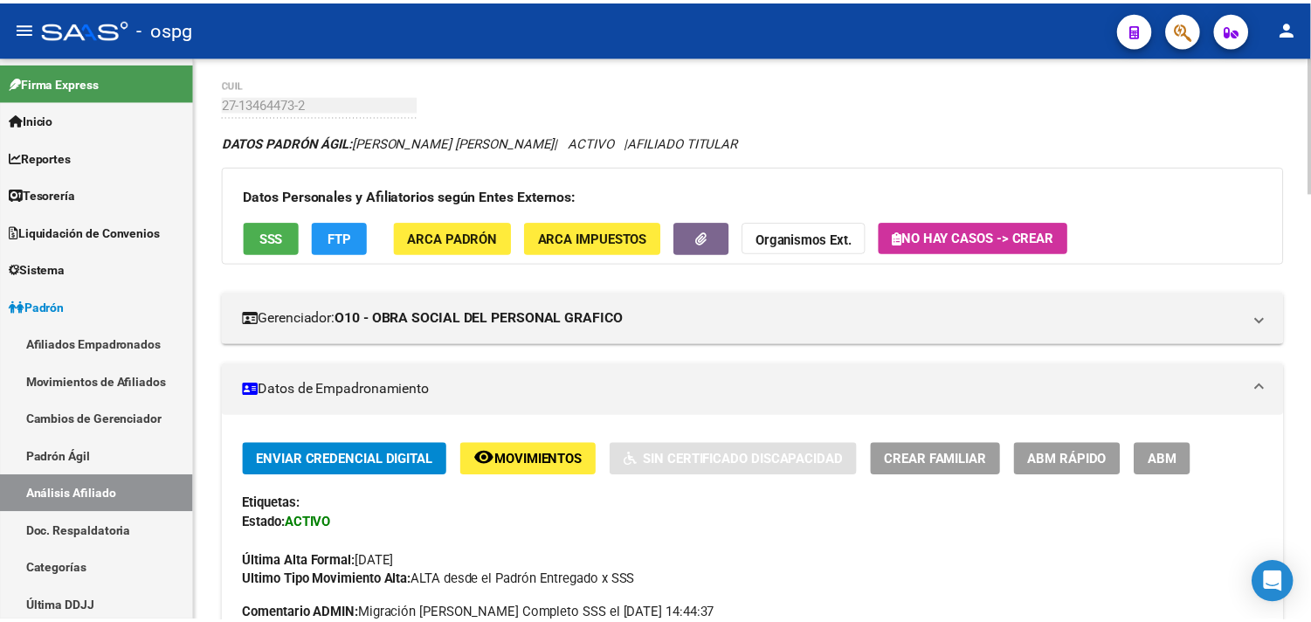
scroll to position [0, 0]
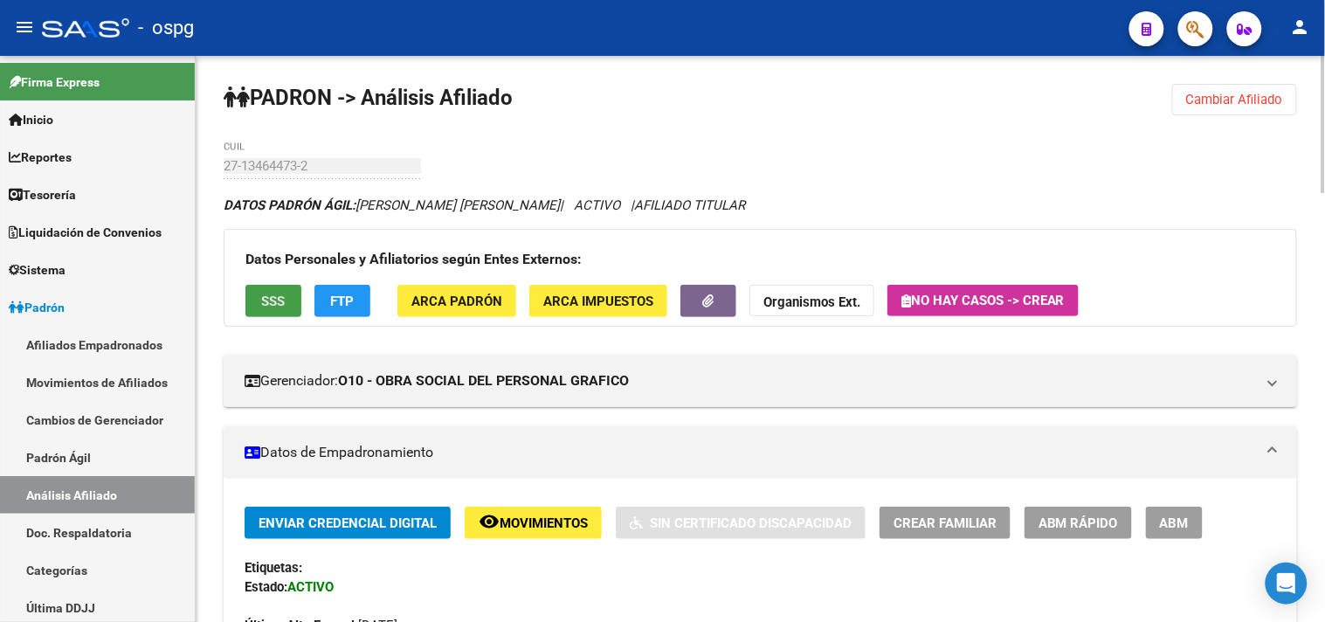
click at [276, 286] on button "SSS" at bounding box center [273, 301] width 56 height 32
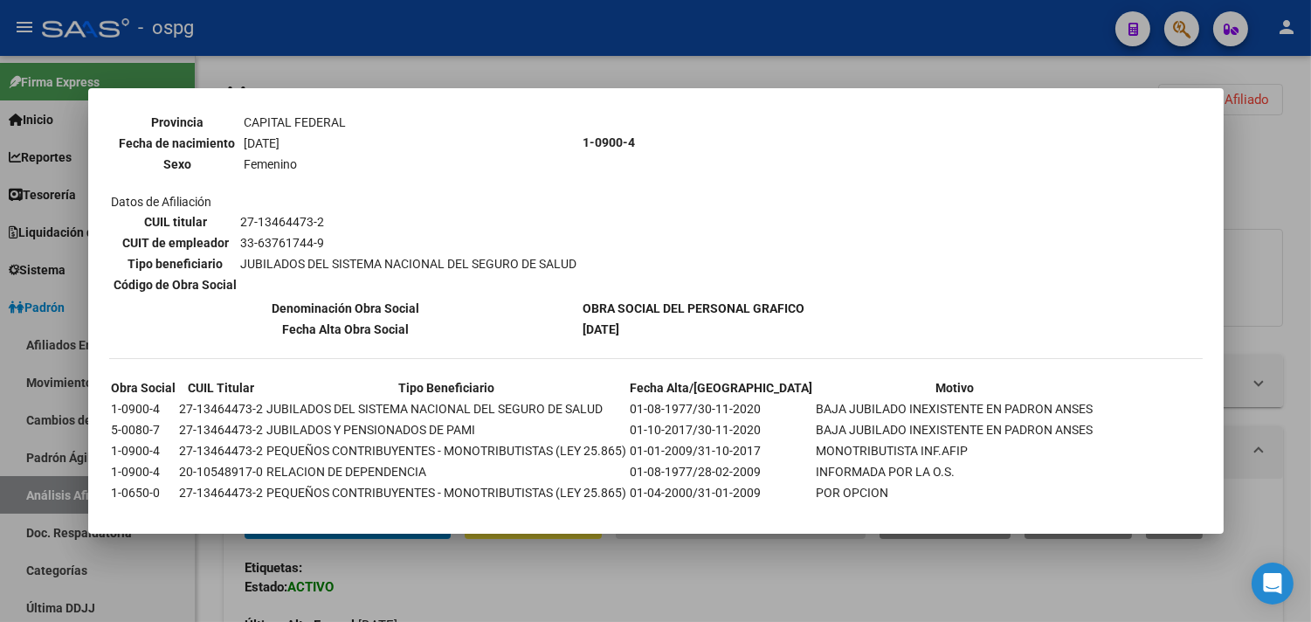
scroll to position [216, 0]
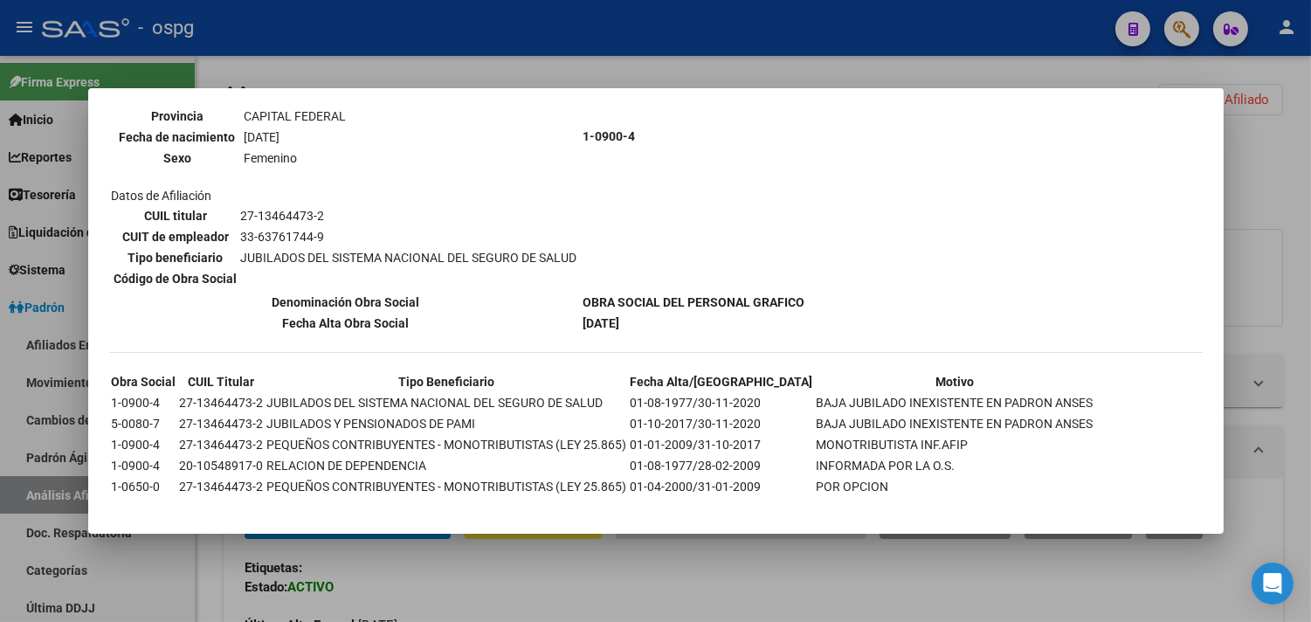
click at [594, 580] on div at bounding box center [655, 311] width 1311 height 622
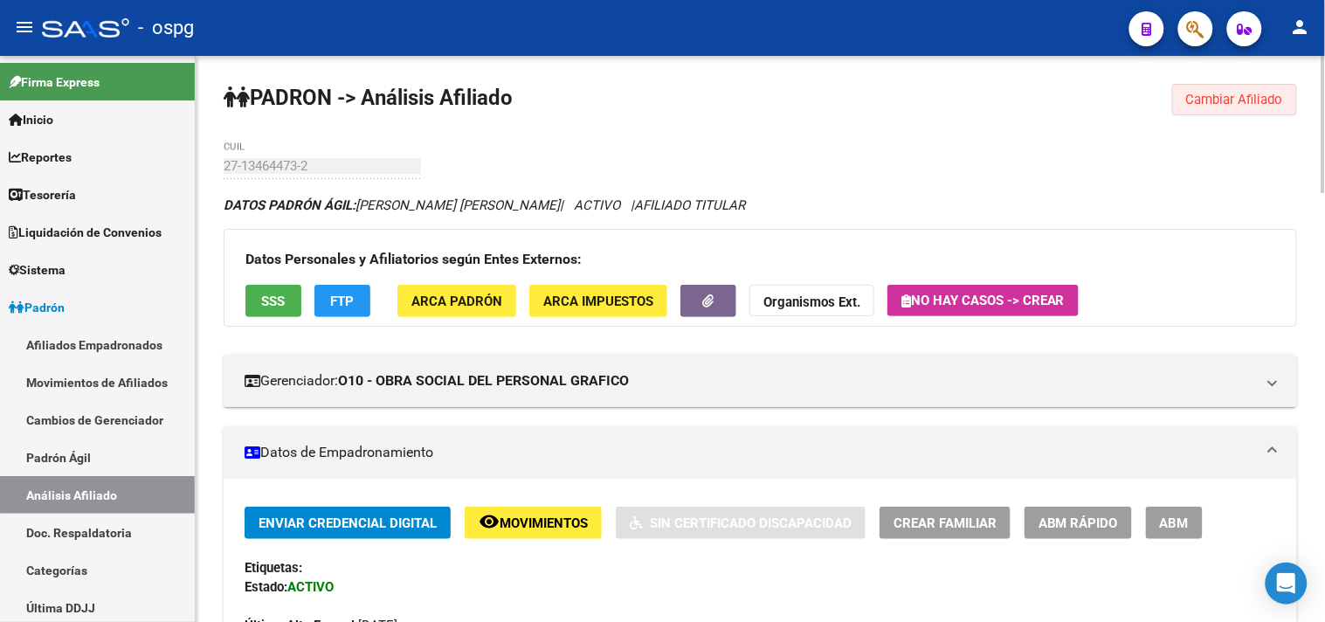
click at [1243, 93] on span "Cambiar Afiliado" at bounding box center [1234, 100] width 97 height 16
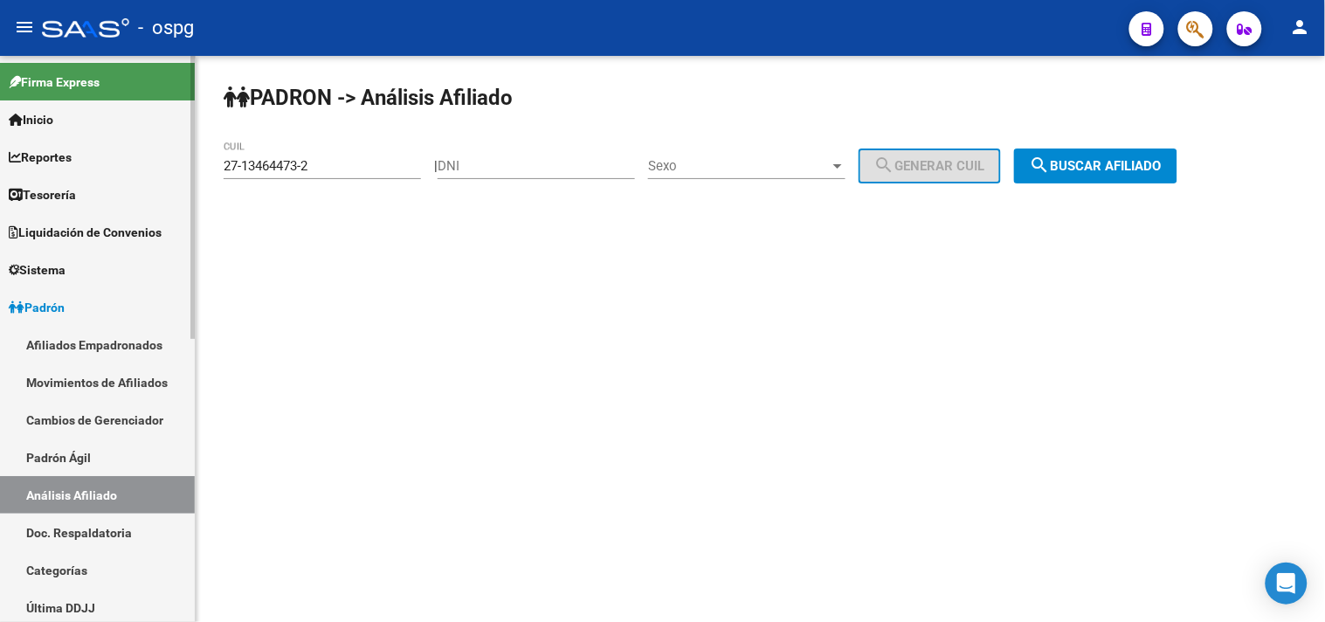
drag, startPoint x: 353, startPoint y: 162, endPoint x: 27, endPoint y: 147, distance: 326.1
click at [29, 147] on mat-sidenav-container "Firma Express Inicio Calendario SSS Instructivos Contacto OS Reportes Tablero d…" at bounding box center [662, 339] width 1325 height 566
paste input "0-10548917-0"
type input "20-10548917-0"
click at [1051, 162] on mat-icon "search" at bounding box center [1040, 165] width 21 height 21
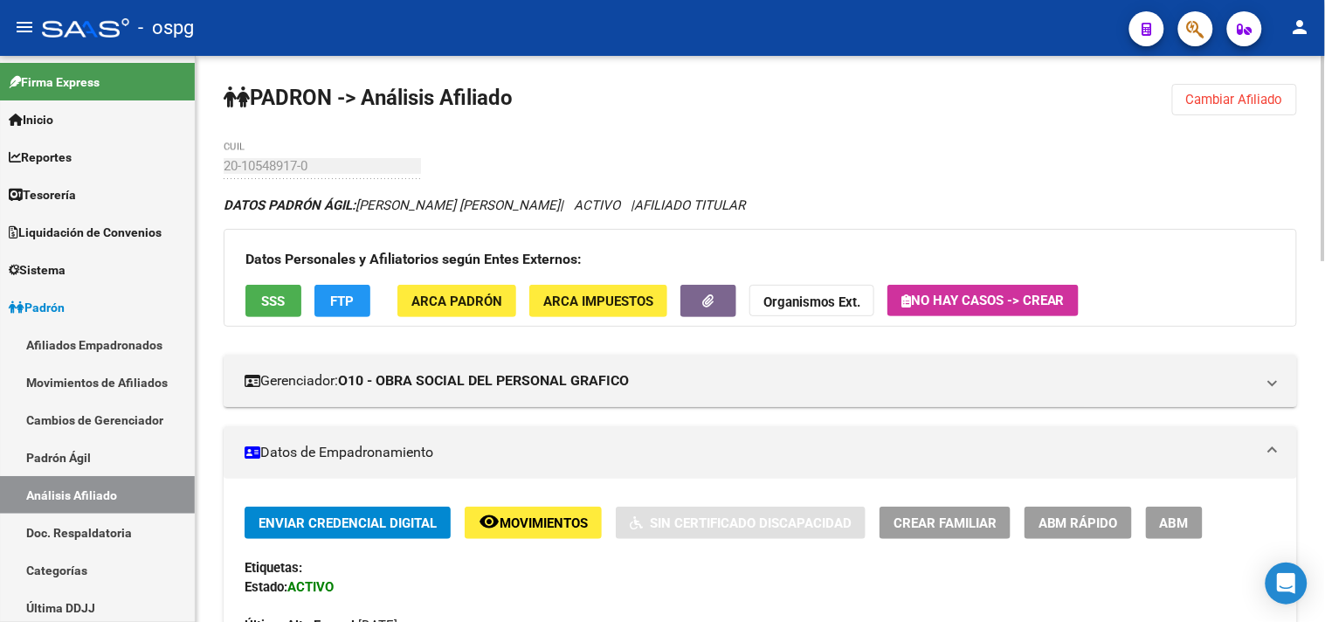
click at [265, 276] on div "Datos Personales y Afiliatorios según Entes Externos: SSS FTP ARCA Padrón ARCA …" at bounding box center [760, 278] width 1073 height 98
click at [274, 299] on span "SSS" at bounding box center [274, 301] width 24 height 16
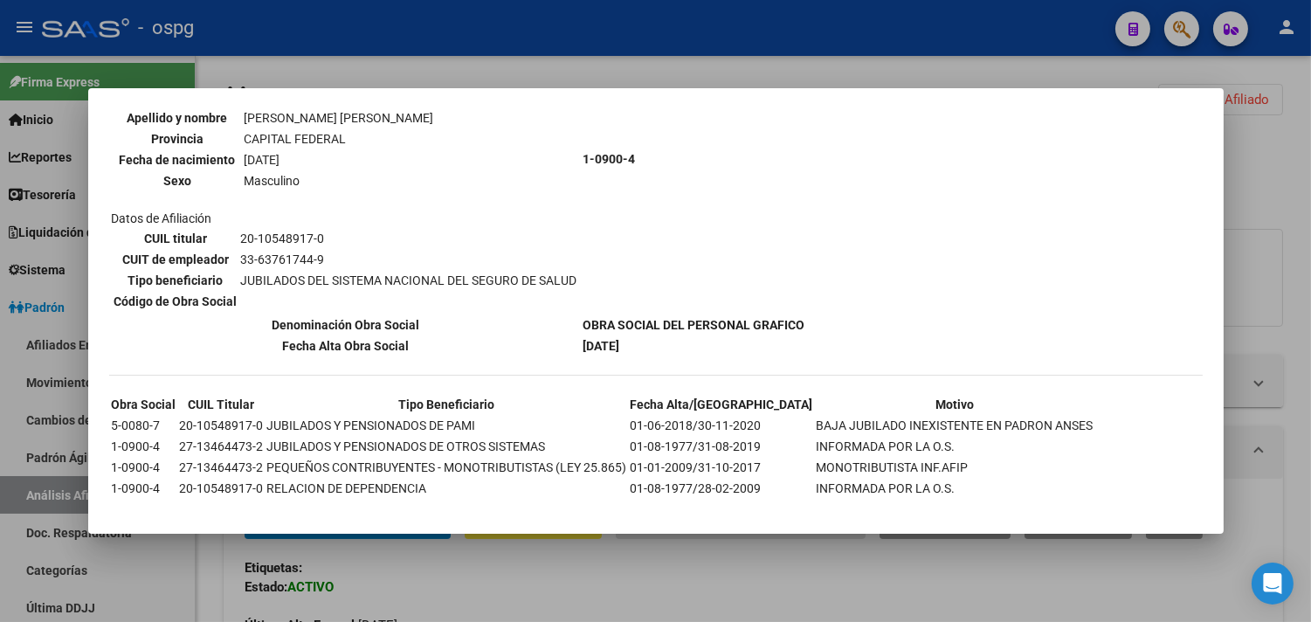
scroll to position [194, 0]
click at [1293, 321] on div at bounding box center [655, 311] width 1311 height 622
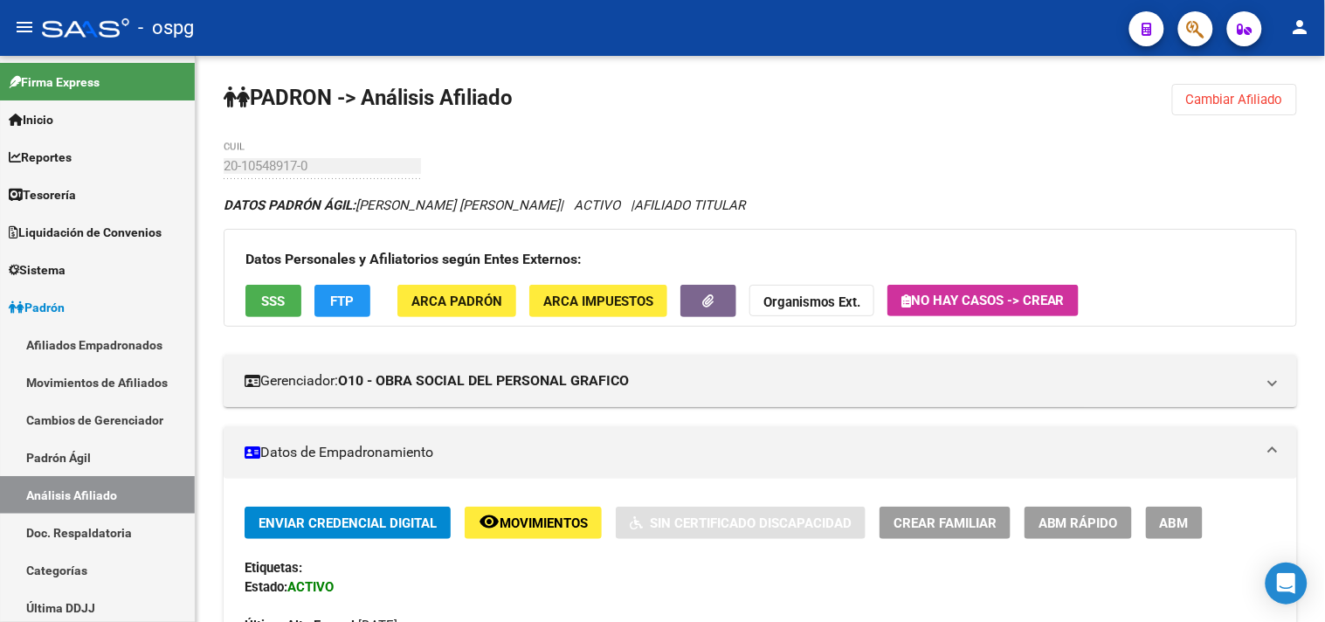
click at [1176, 521] on span "ABM" at bounding box center [1174, 523] width 29 height 16
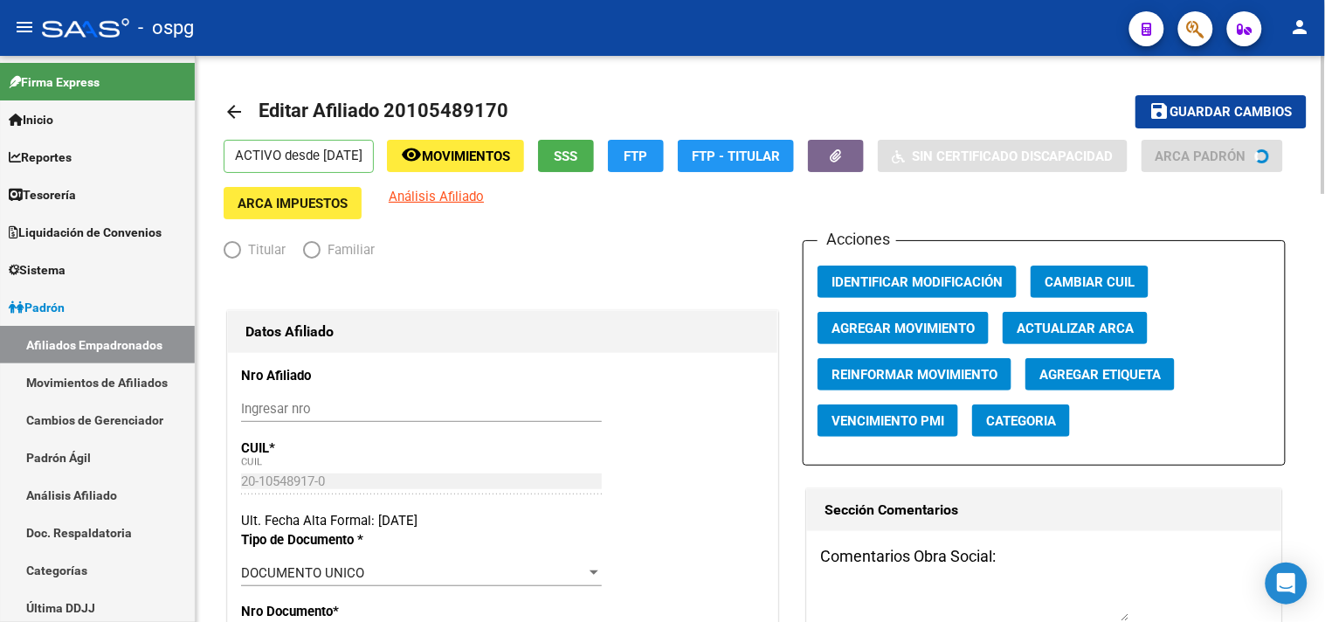
radio input "true"
type input "33-63761744-9"
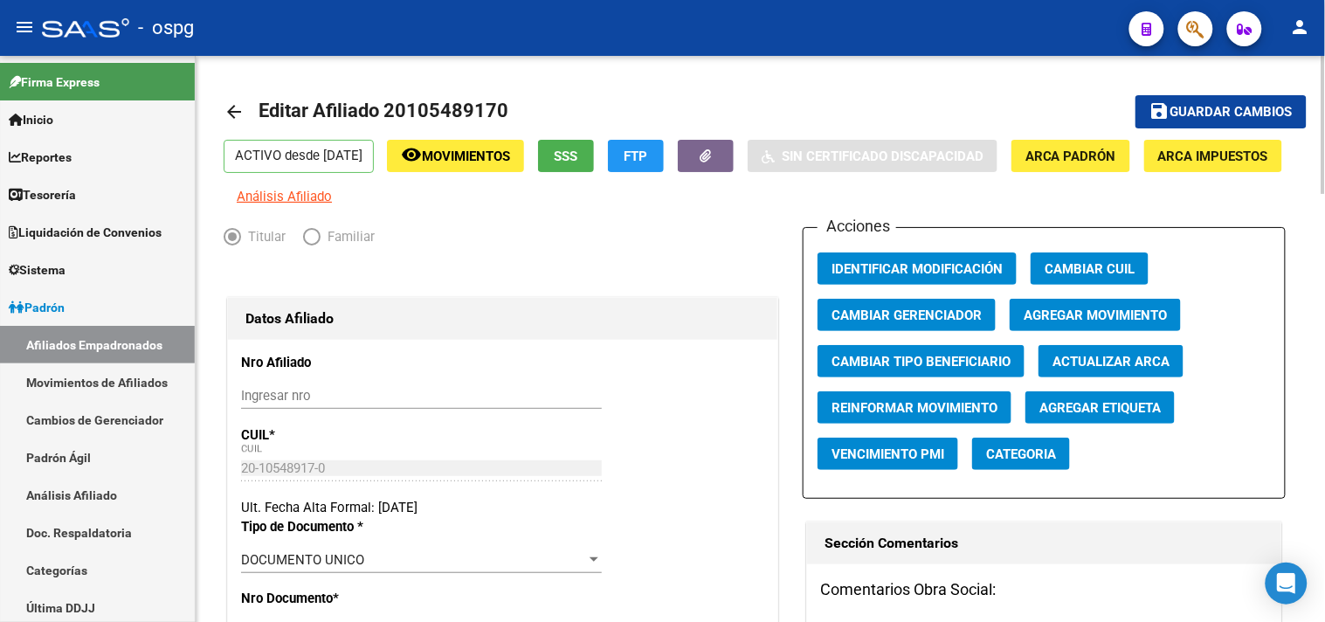
click at [1084, 416] on span "Agregar Etiqueta" at bounding box center [1099, 408] width 121 height 16
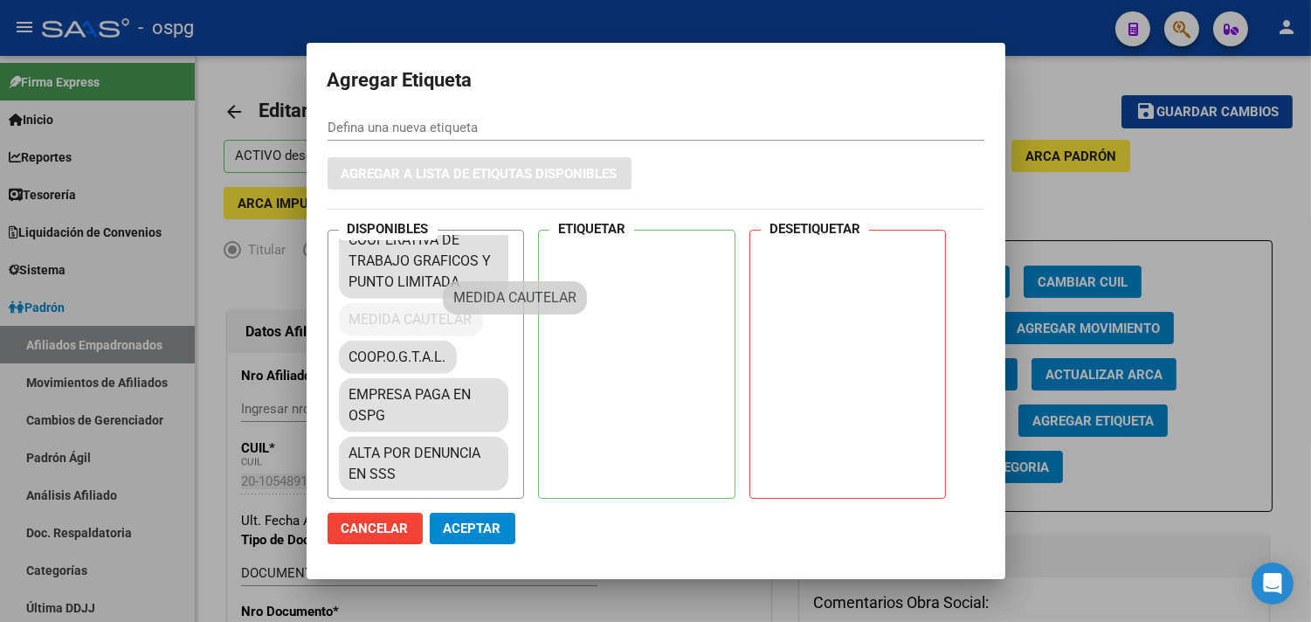
scroll to position [1642, 0]
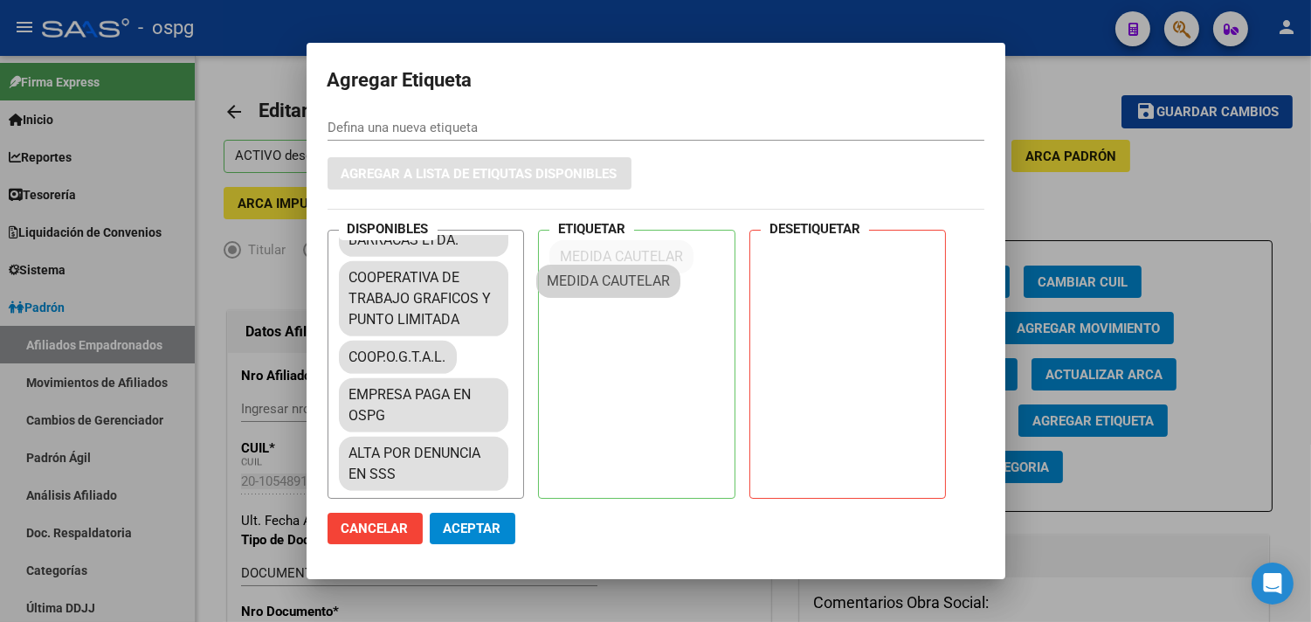
drag, startPoint x: 430, startPoint y: 300, endPoint x: 627, endPoint y: 277, distance: 198.8
click at [473, 522] on span "Aceptar" at bounding box center [473, 529] width 58 height 16
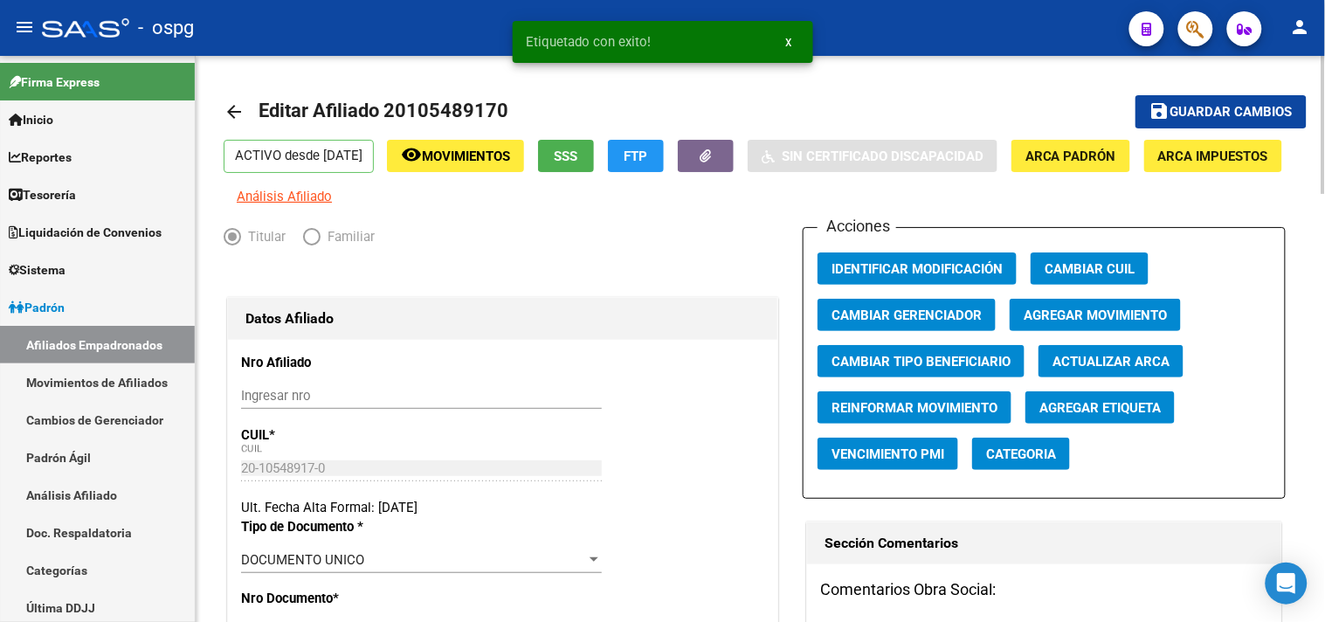
click at [229, 103] on mat-icon "arrow_back" at bounding box center [234, 111] width 21 height 21
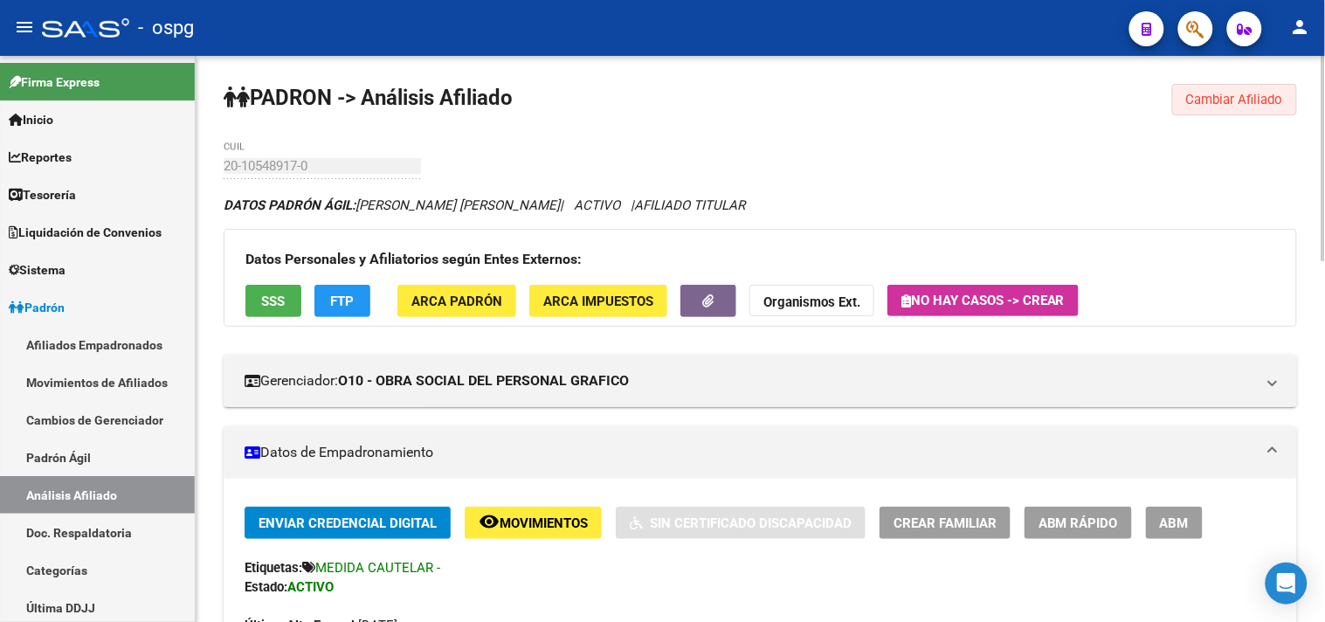
drag, startPoint x: 1217, startPoint y: 110, endPoint x: 346, endPoint y: 203, distance: 875.7
click at [1216, 109] on button "Cambiar Afiliado" at bounding box center [1234, 99] width 125 height 31
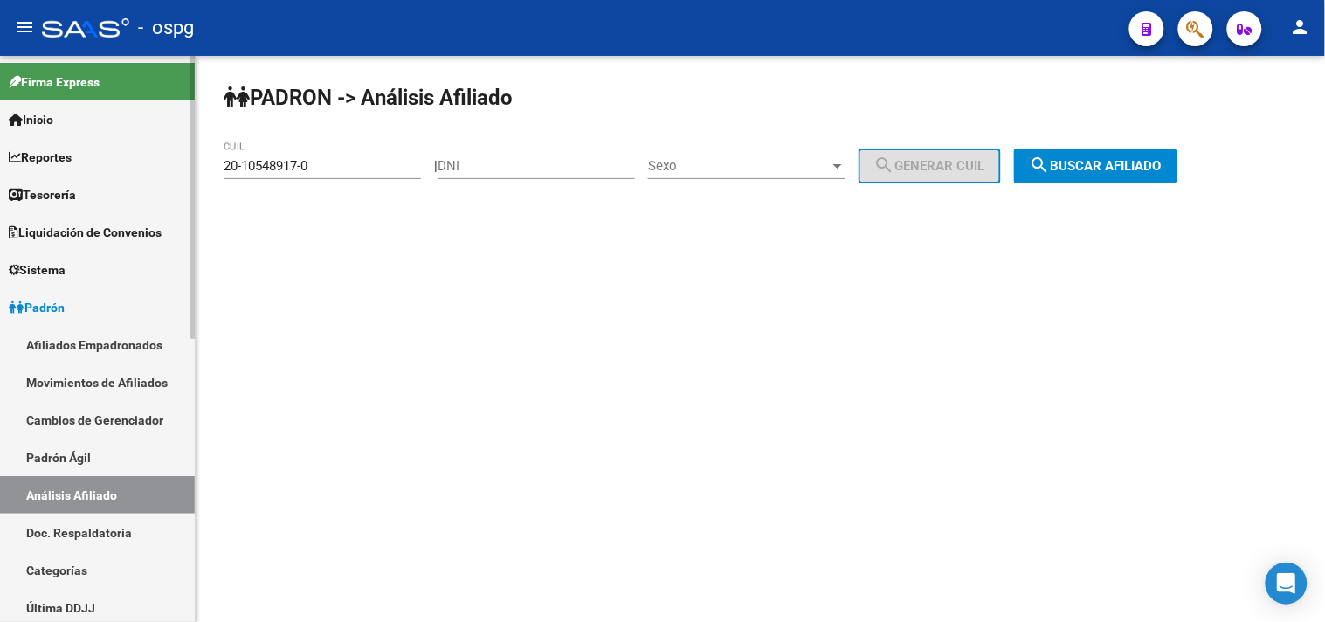
drag, startPoint x: 168, startPoint y: 169, endPoint x: 85, endPoint y: 148, distance: 85.4
click at [85, 149] on mat-sidenav-container "Firma Express Inicio Calendario SSS Instructivos Contacto OS Reportes Tablero d…" at bounding box center [662, 339] width 1325 height 566
paste input "7-13464473-2"
type input "27-13464473-2"
click at [1128, 164] on span "search Buscar afiliado" at bounding box center [1096, 166] width 132 height 16
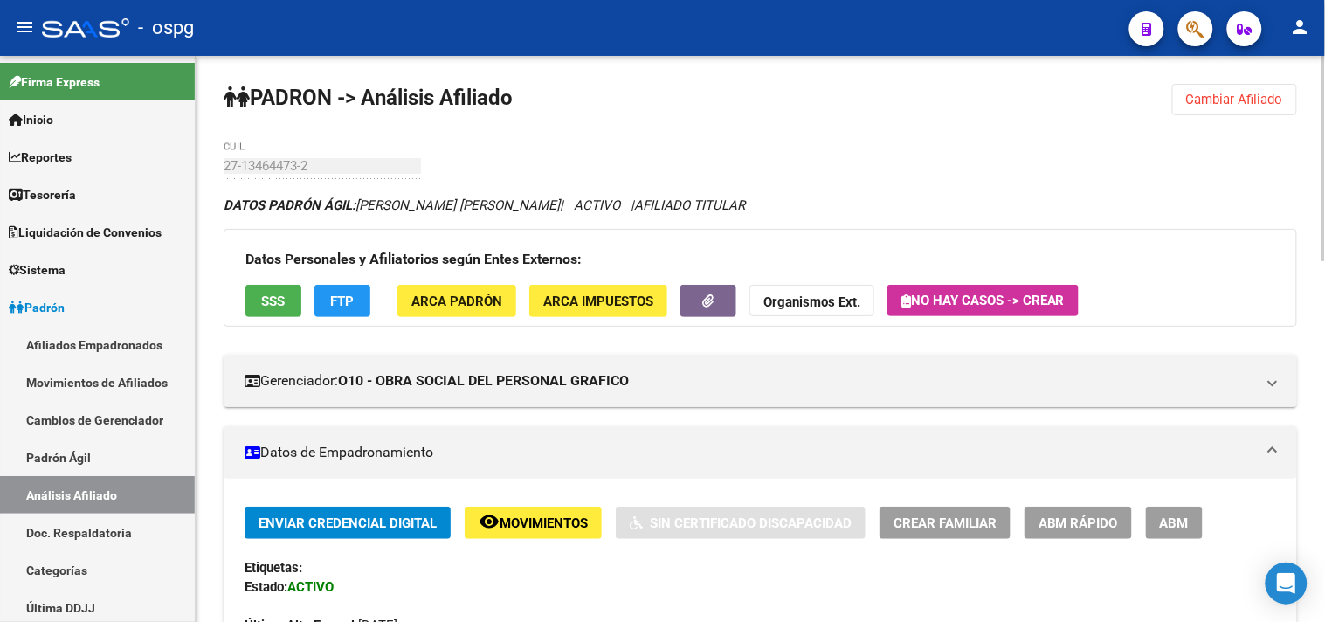
click at [1162, 522] on span "ABM" at bounding box center [1174, 523] width 29 height 16
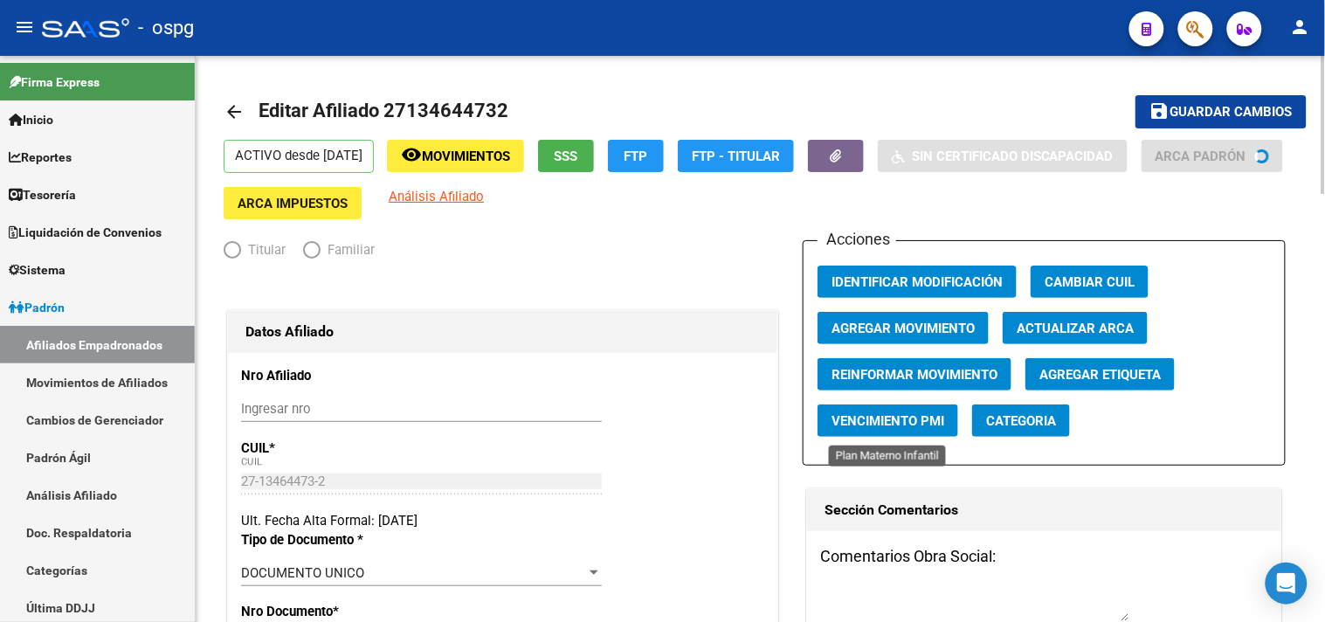
radio input "true"
type input "33-63761744-9"
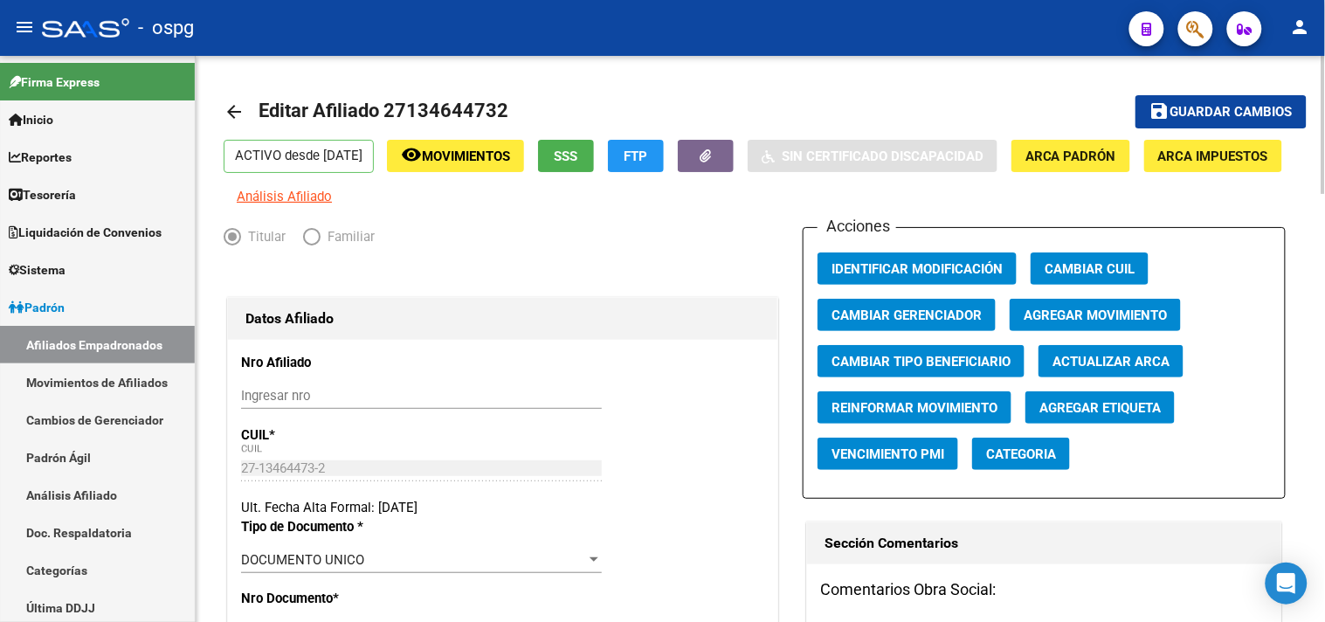
click at [1093, 416] on span "Agregar Etiqueta" at bounding box center [1099, 408] width 121 height 16
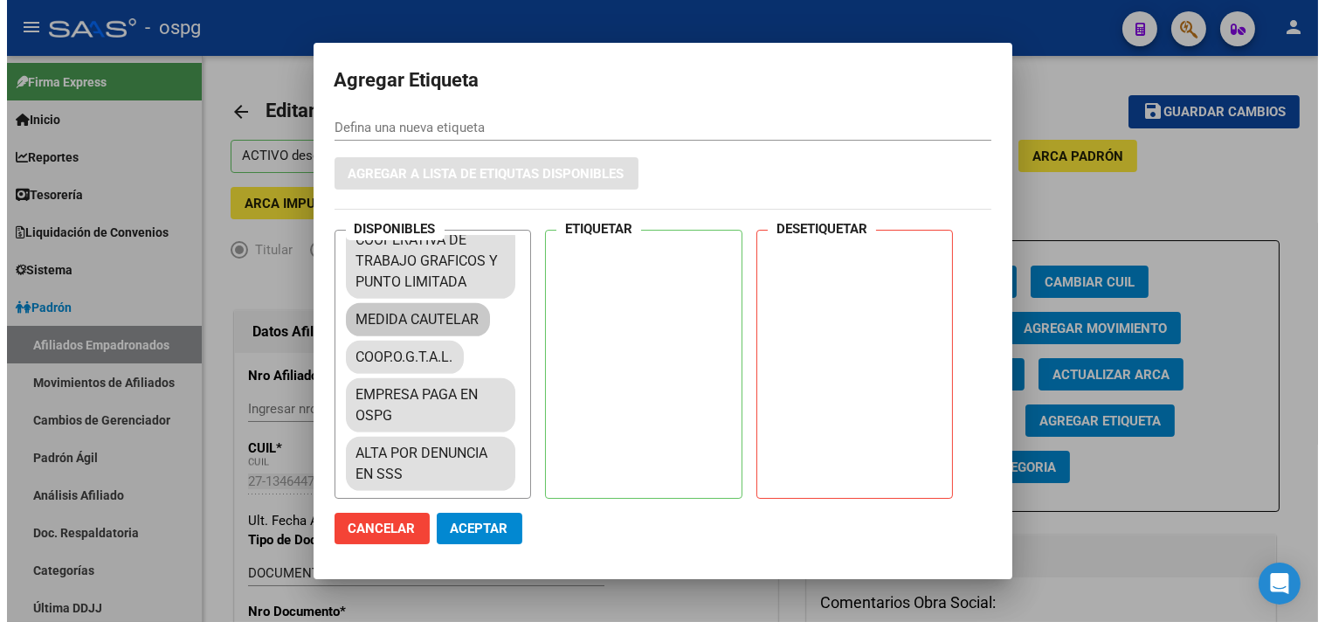
scroll to position [1642, 0]
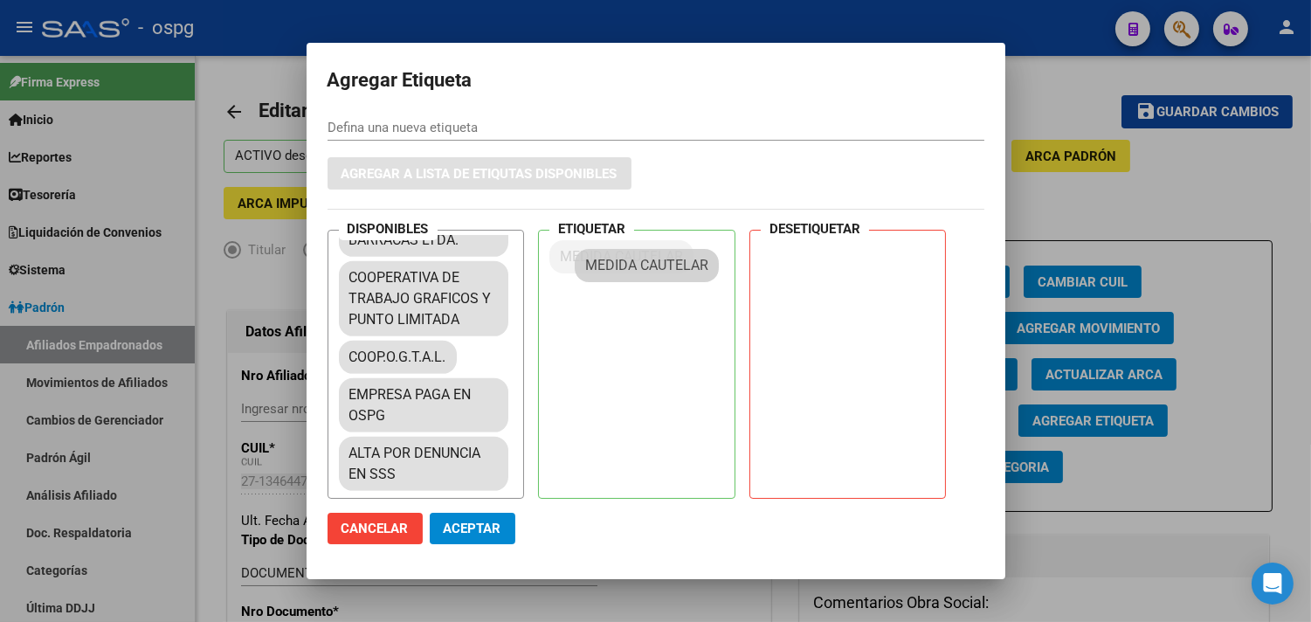
drag, startPoint x: 410, startPoint y: 307, endPoint x: 638, endPoint y: 259, distance: 231.9
click at [472, 522] on span "Aceptar" at bounding box center [473, 529] width 58 height 16
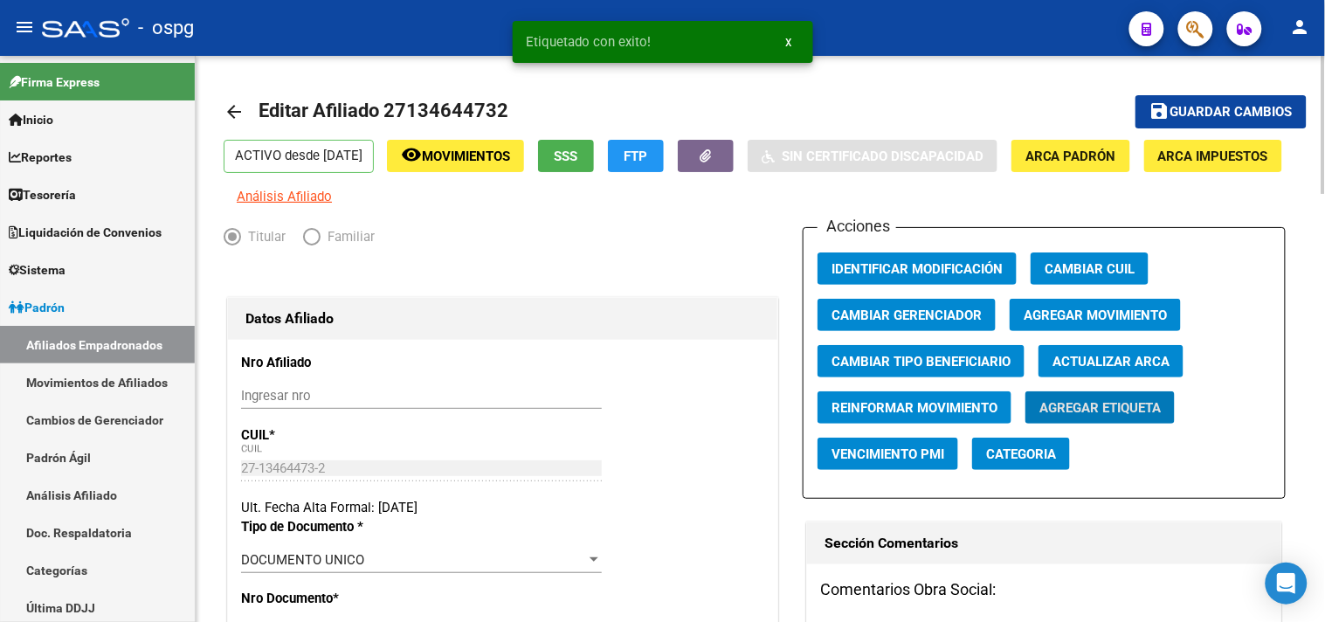
click at [234, 108] on mat-icon "arrow_back" at bounding box center [234, 111] width 21 height 21
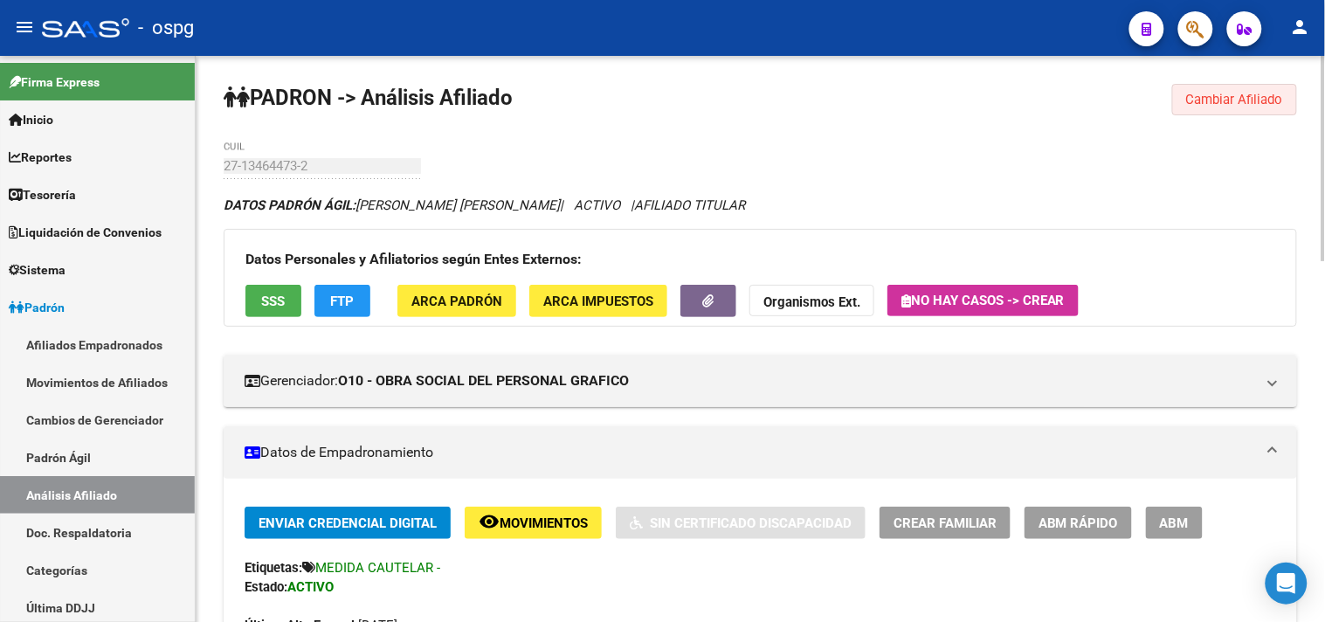
click at [1254, 98] on span "Cambiar Afiliado" at bounding box center [1234, 100] width 97 height 16
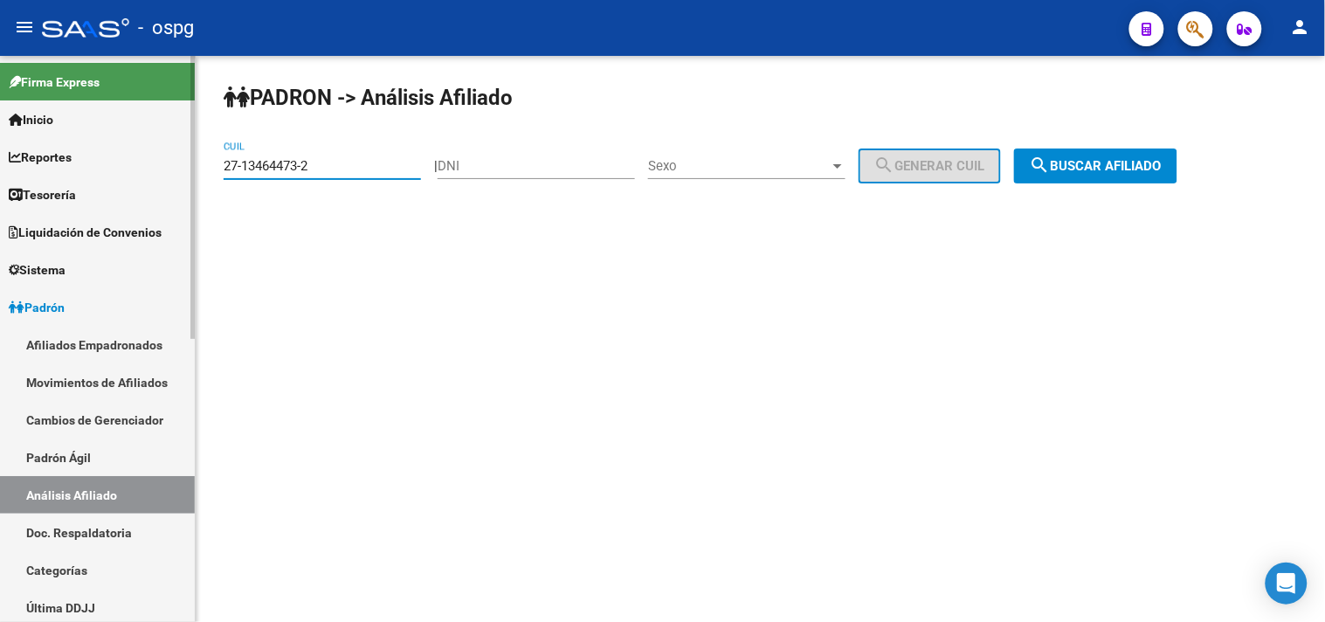
drag, startPoint x: 334, startPoint y: 167, endPoint x: 92, endPoint y: 160, distance: 242.9
click at [96, 162] on mat-sidenav-container "Firma Express Inicio Calendario SSS Instructivos Contacto OS Reportes Tablero d…" at bounding box center [662, 339] width 1325 height 566
paste input "8537791-7"
type input "27-18537791-7"
click at [1139, 166] on span "search Buscar afiliado" at bounding box center [1096, 166] width 132 height 16
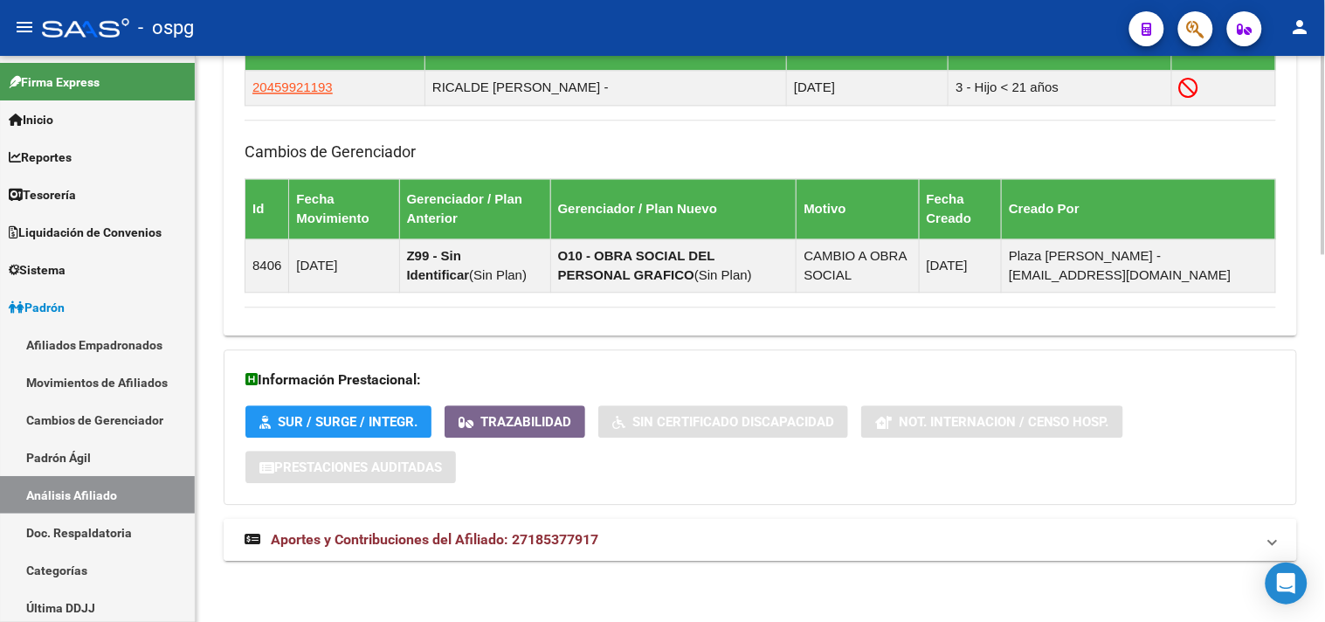
click at [751, 547] on mat-panel-title "Aportes y Contribuciones del Afiliado: 27185377917" at bounding box center [750, 539] width 1010 height 19
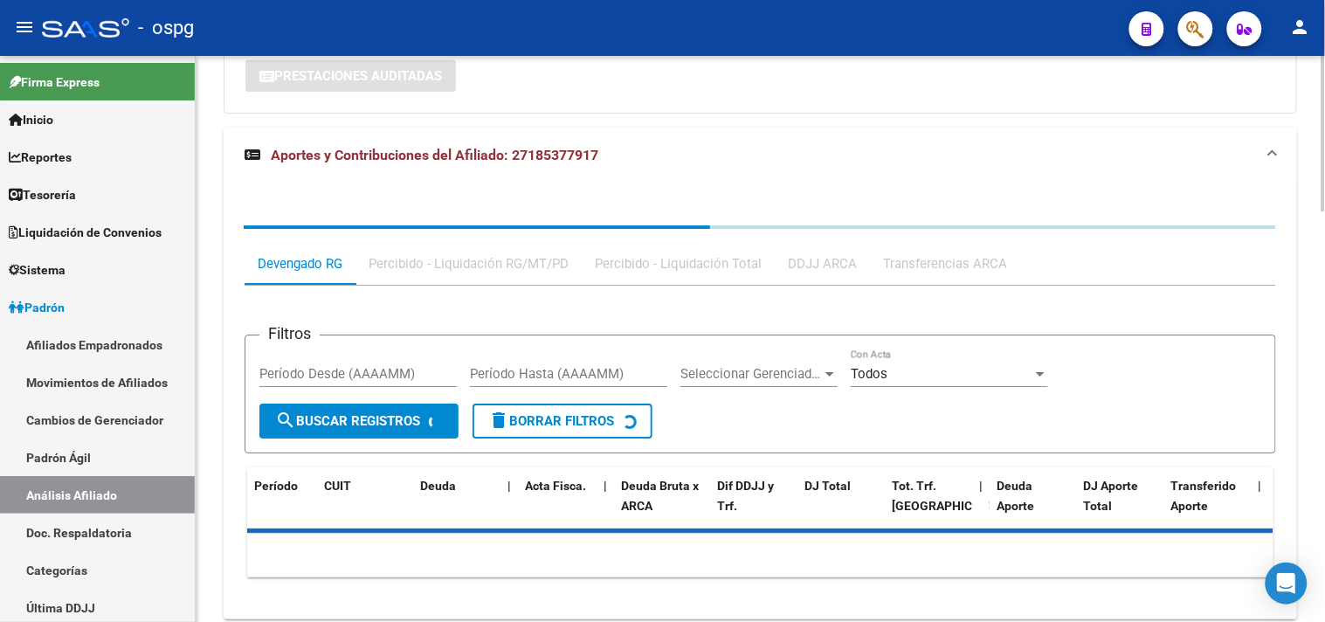
scroll to position [1499, 0]
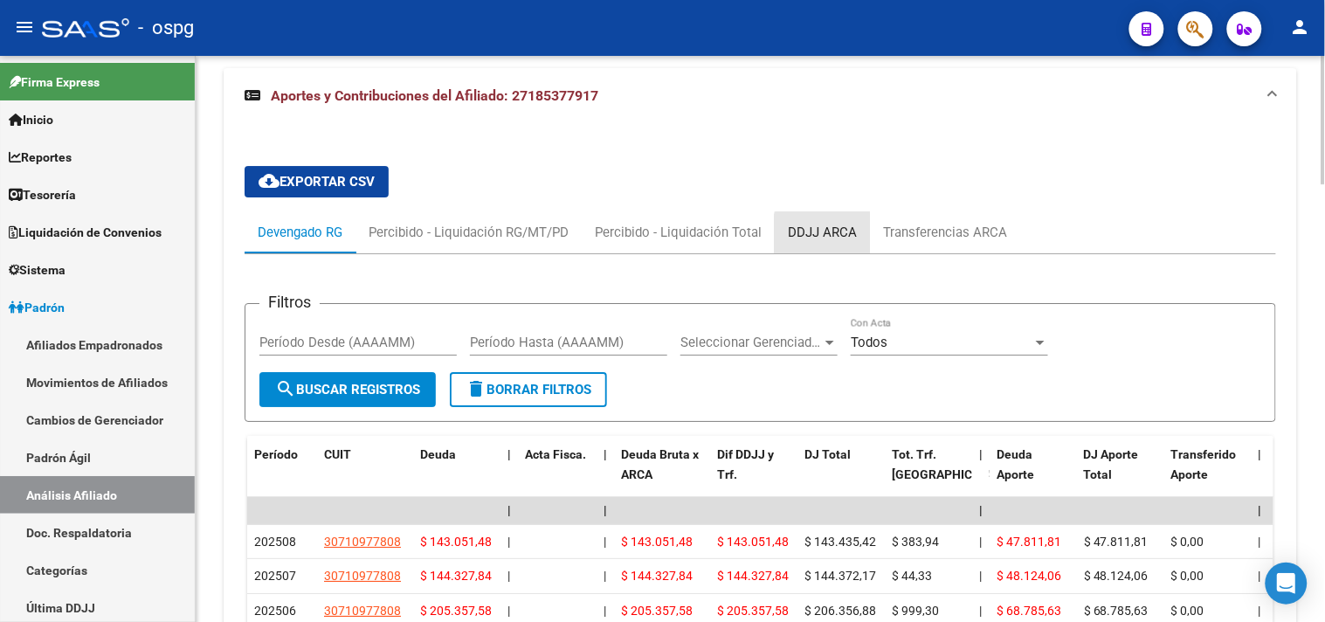
click at [836, 240] on div "DDJJ ARCA" at bounding box center [822, 232] width 69 height 19
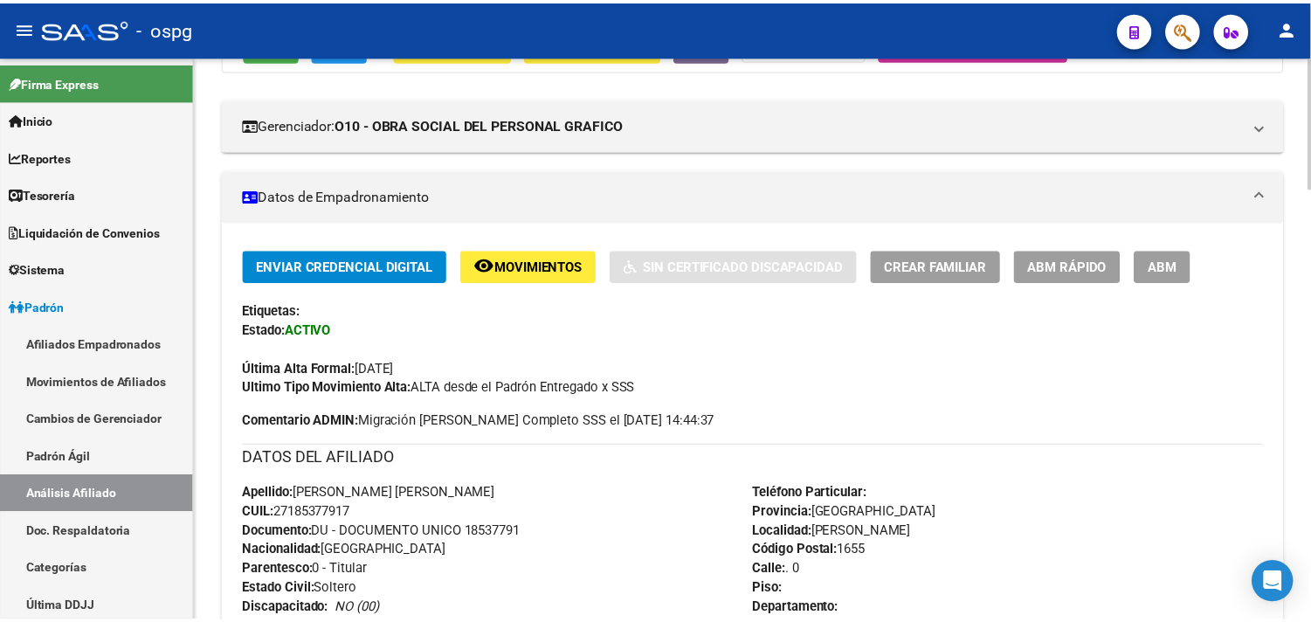
scroll to position [0, 0]
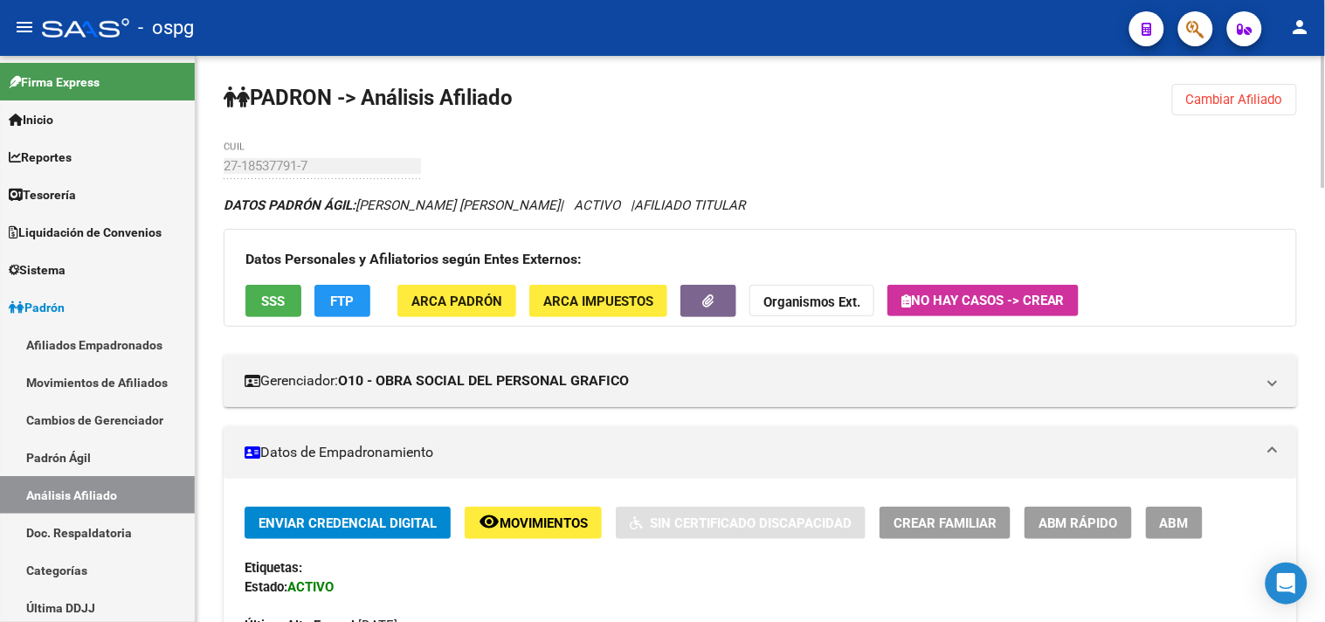
click at [245, 293] on button "SSS" at bounding box center [273, 301] width 56 height 32
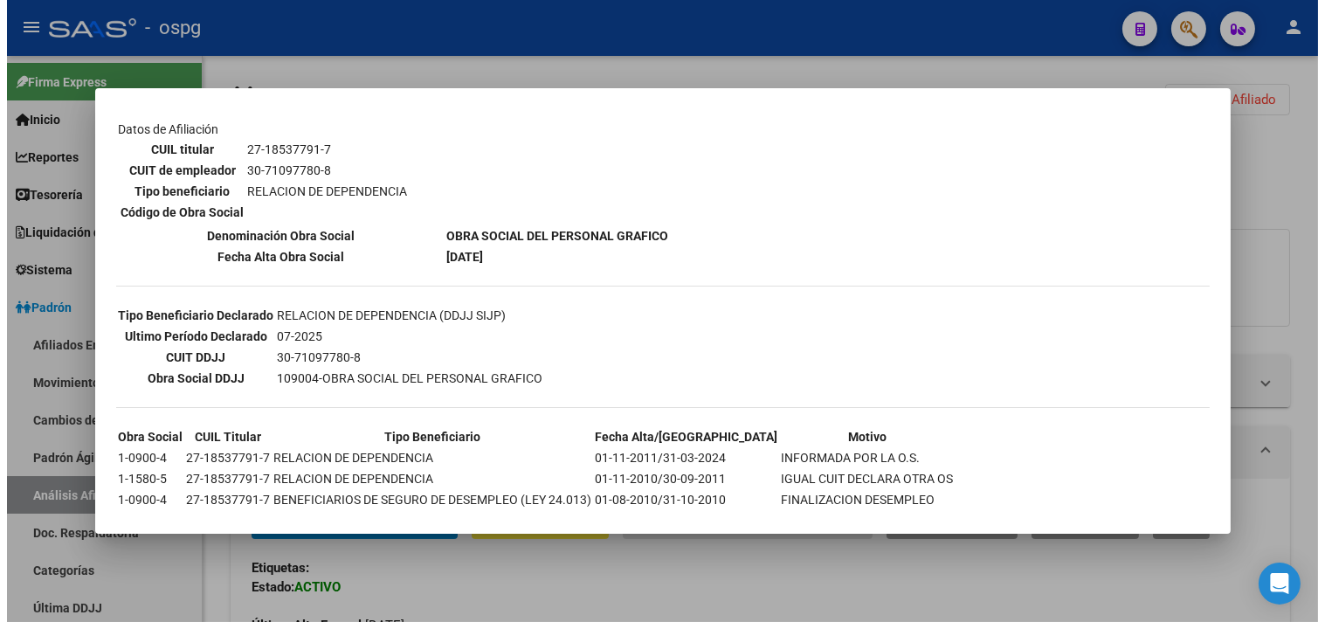
scroll to position [291, 0]
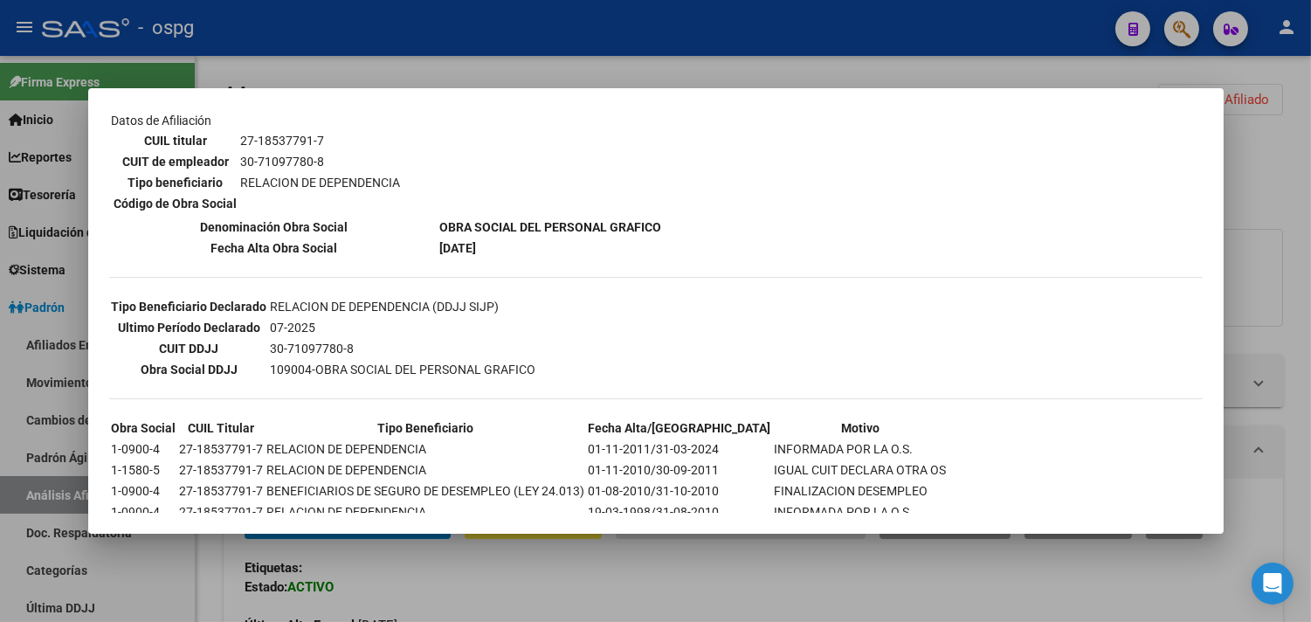
click at [463, 595] on div at bounding box center [655, 311] width 1311 height 622
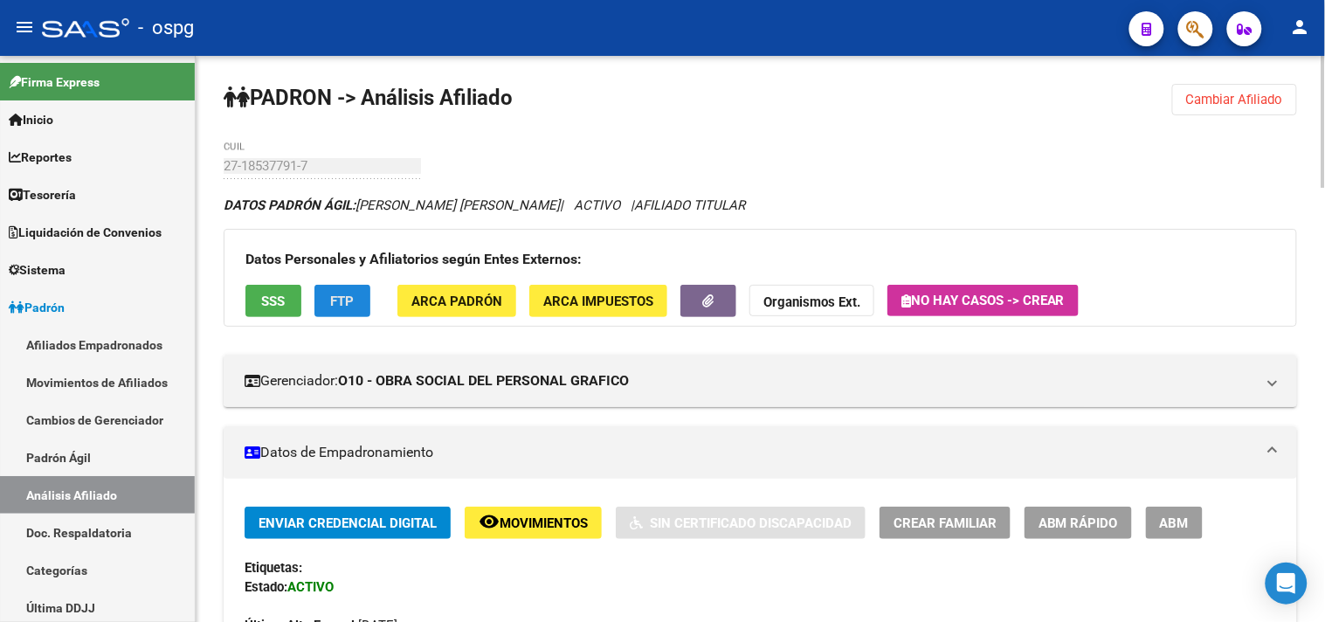
click at [349, 302] on span "FTP" at bounding box center [343, 301] width 24 height 16
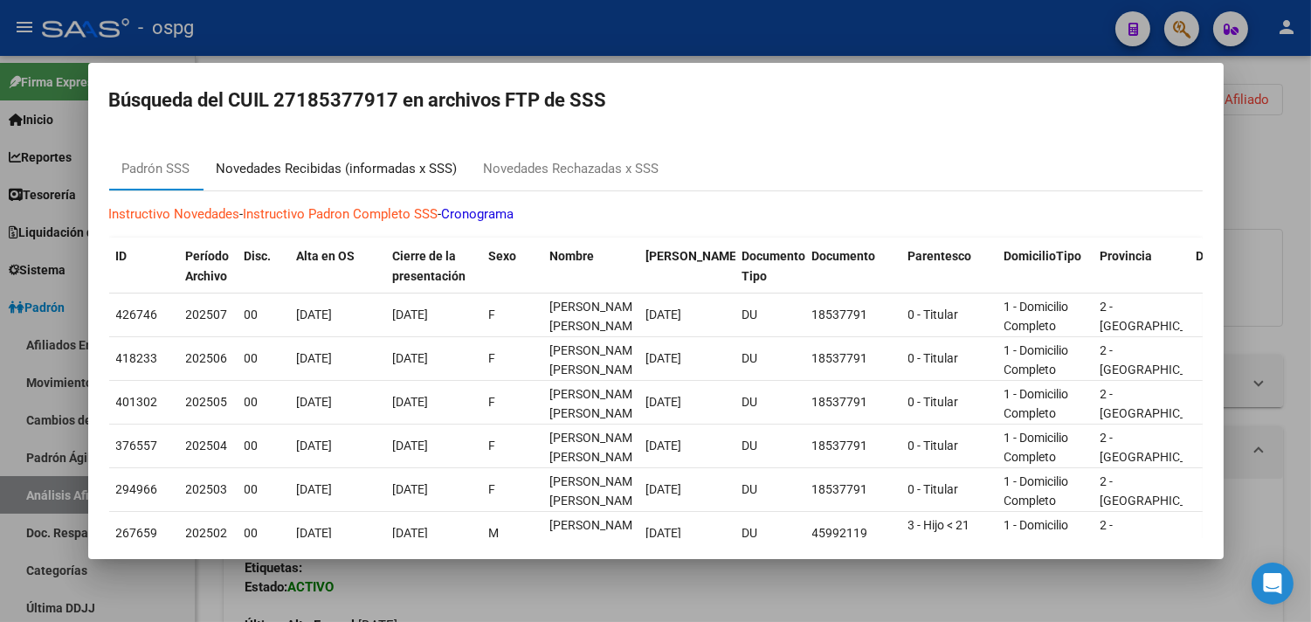
click at [384, 169] on div "Novedades Recibidas (informadas x SSS)" at bounding box center [337, 169] width 241 height 20
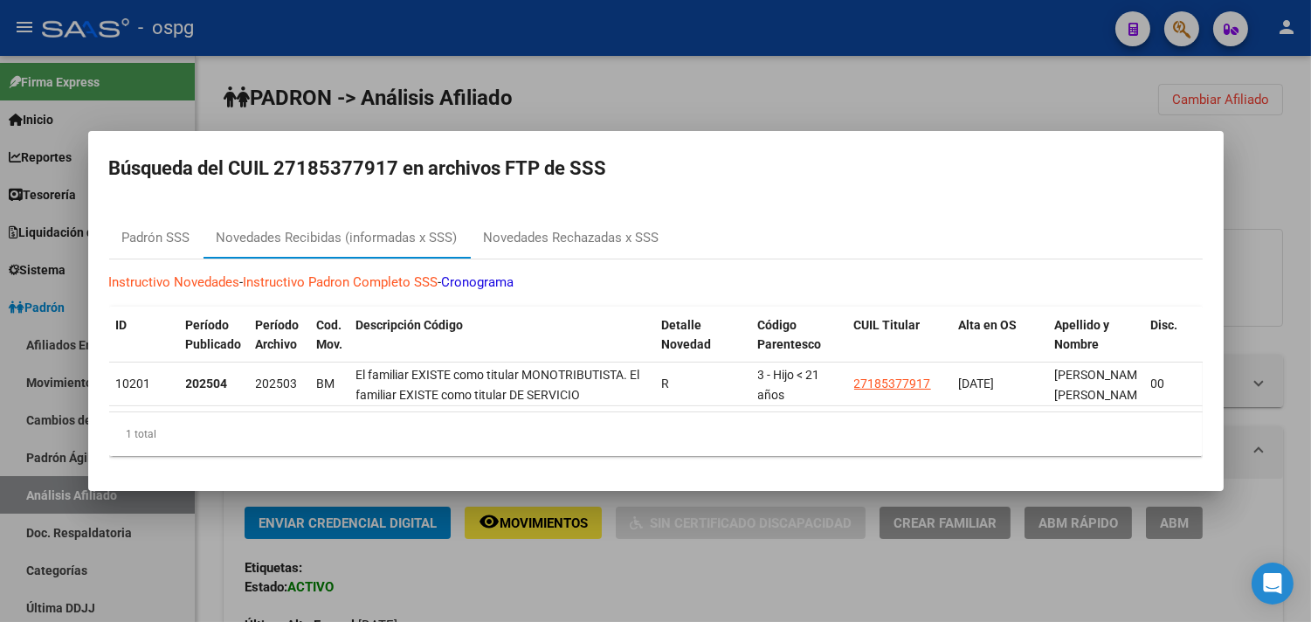
click at [729, 591] on div at bounding box center [655, 311] width 1311 height 622
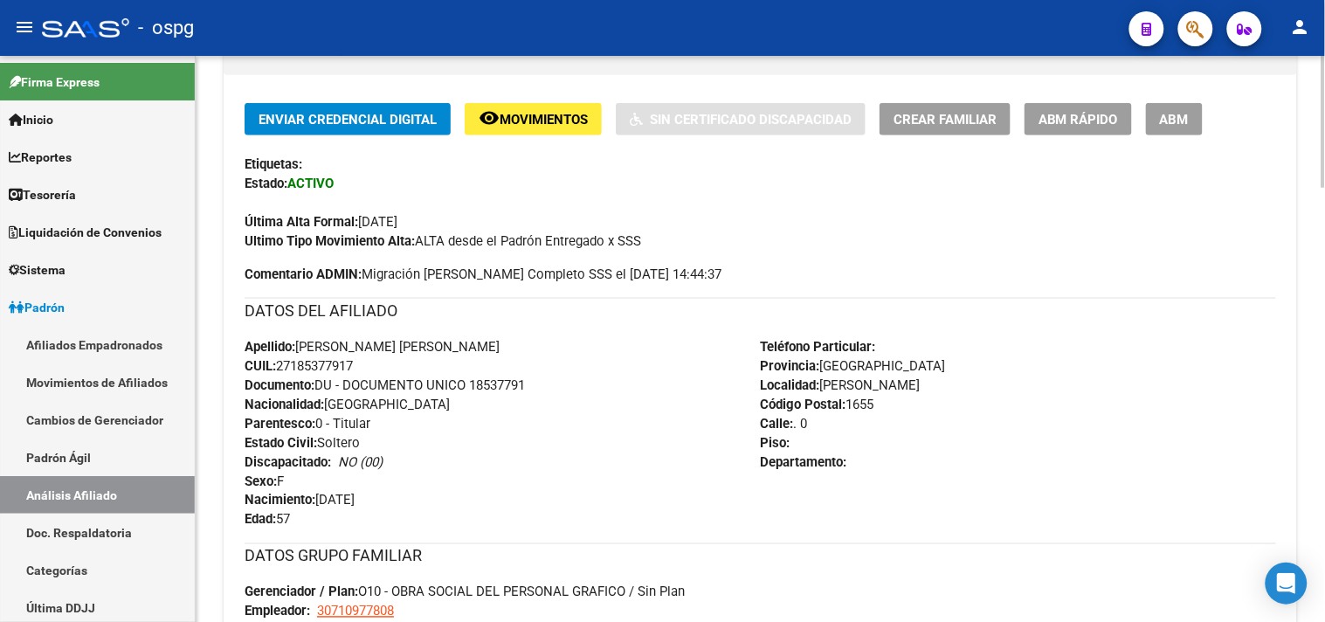
scroll to position [97, 0]
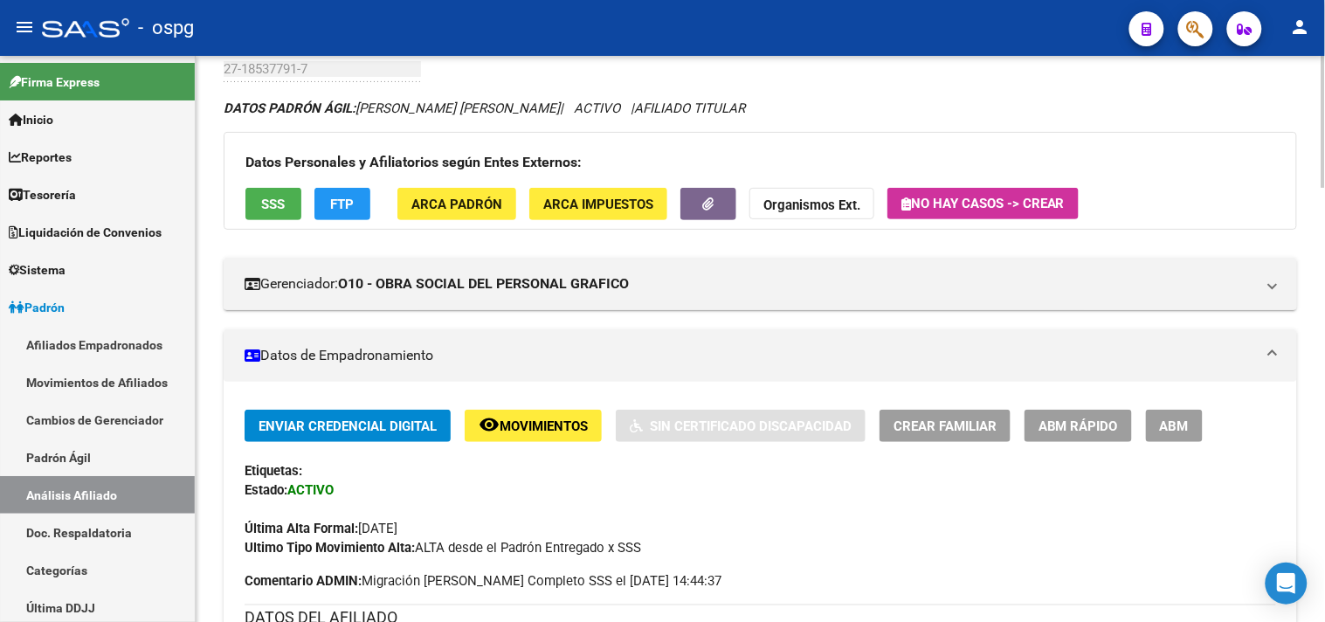
click at [349, 203] on span "FTP" at bounding box center [343, 205] width 24 height 16
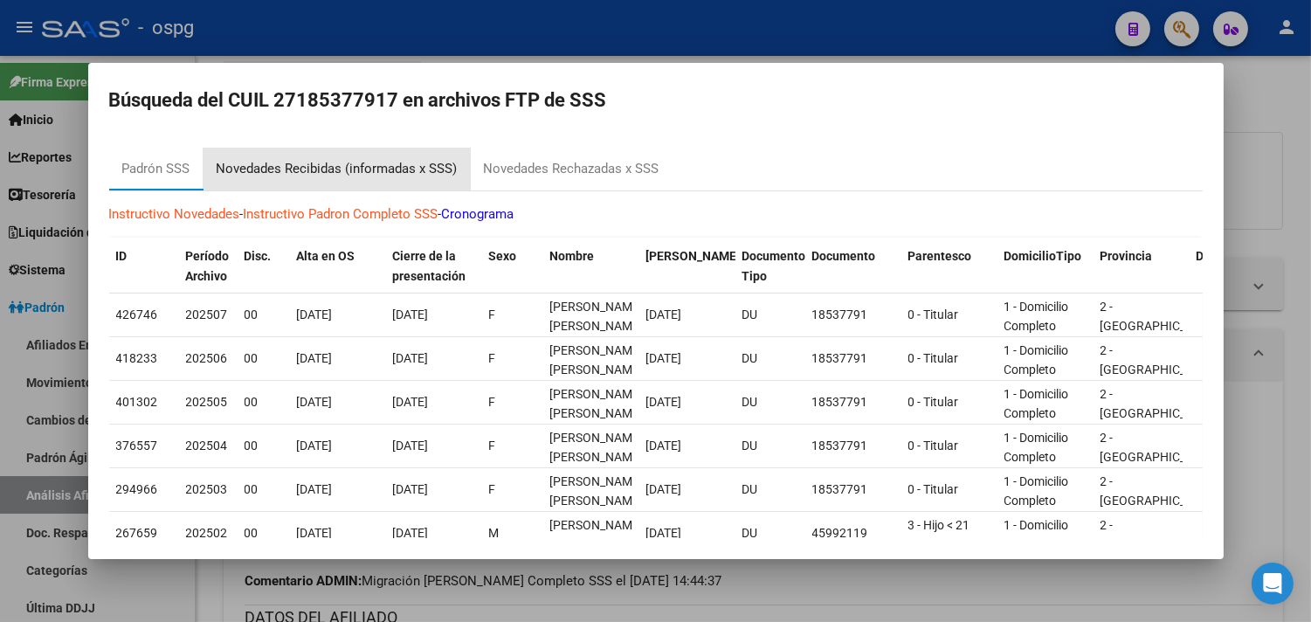
click at [428, 154] on div "Novedades Recibidas (informadas x SSS)" at bounding box center [336, 169] width 267 height 42
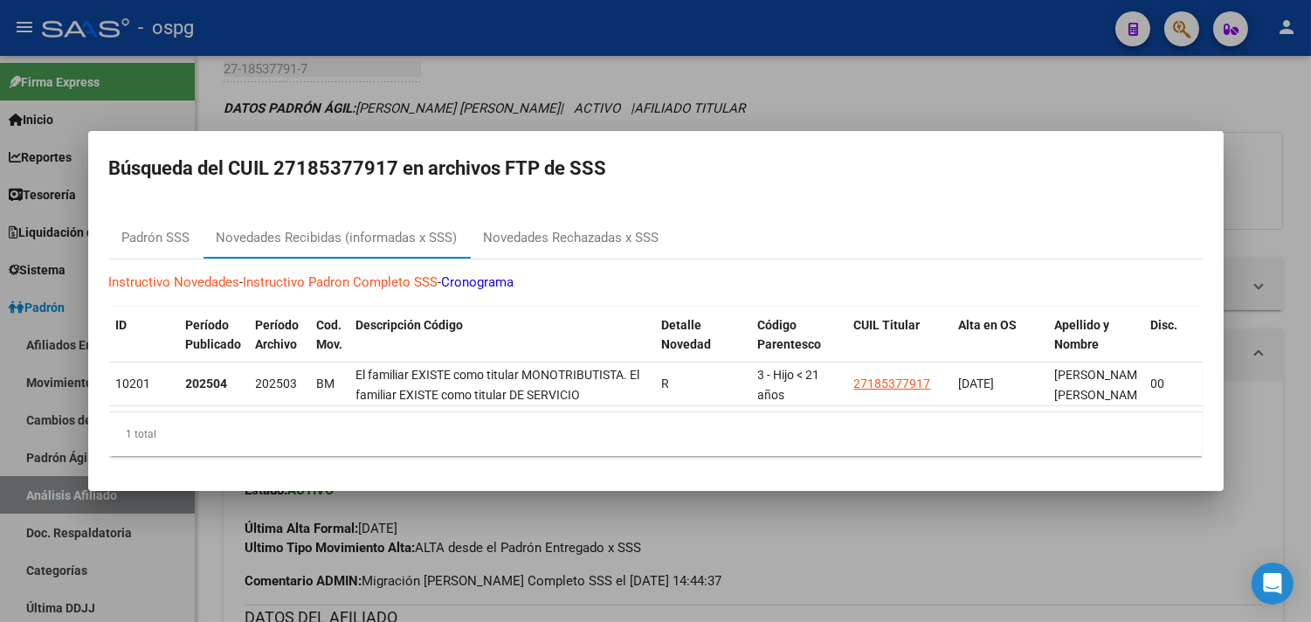
click at [693, 537] on div at bounding box center [655, 311] width 1311 height 622
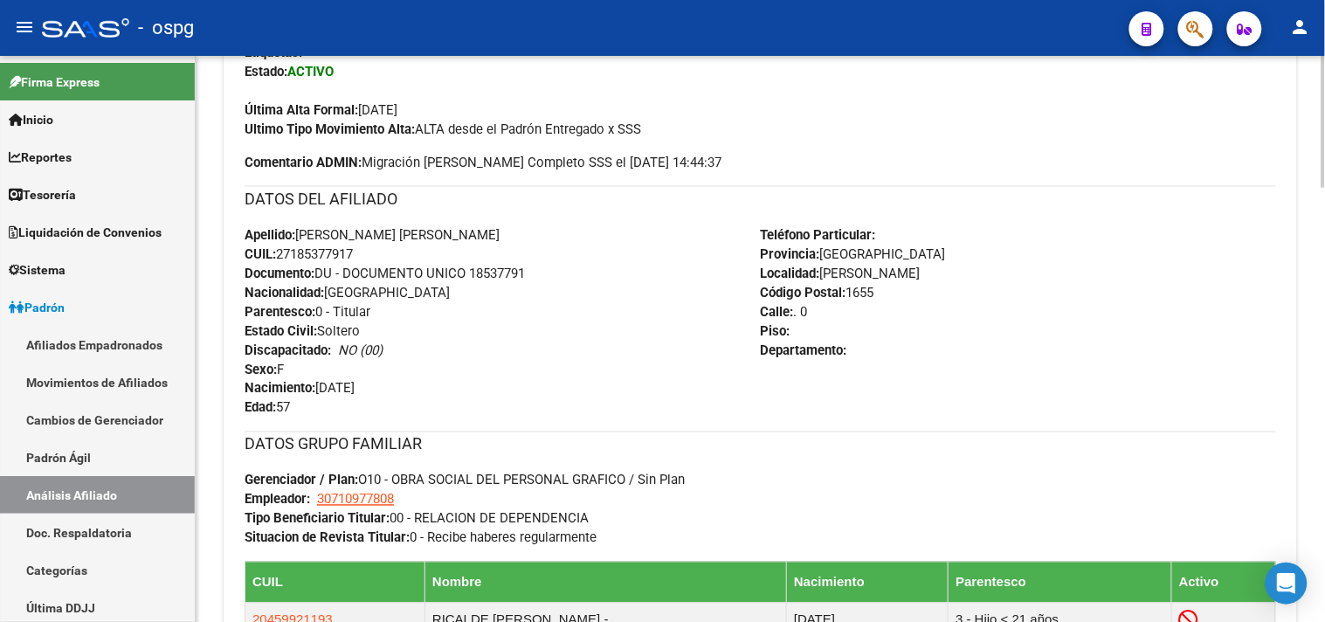
scroll to position [679, 0]
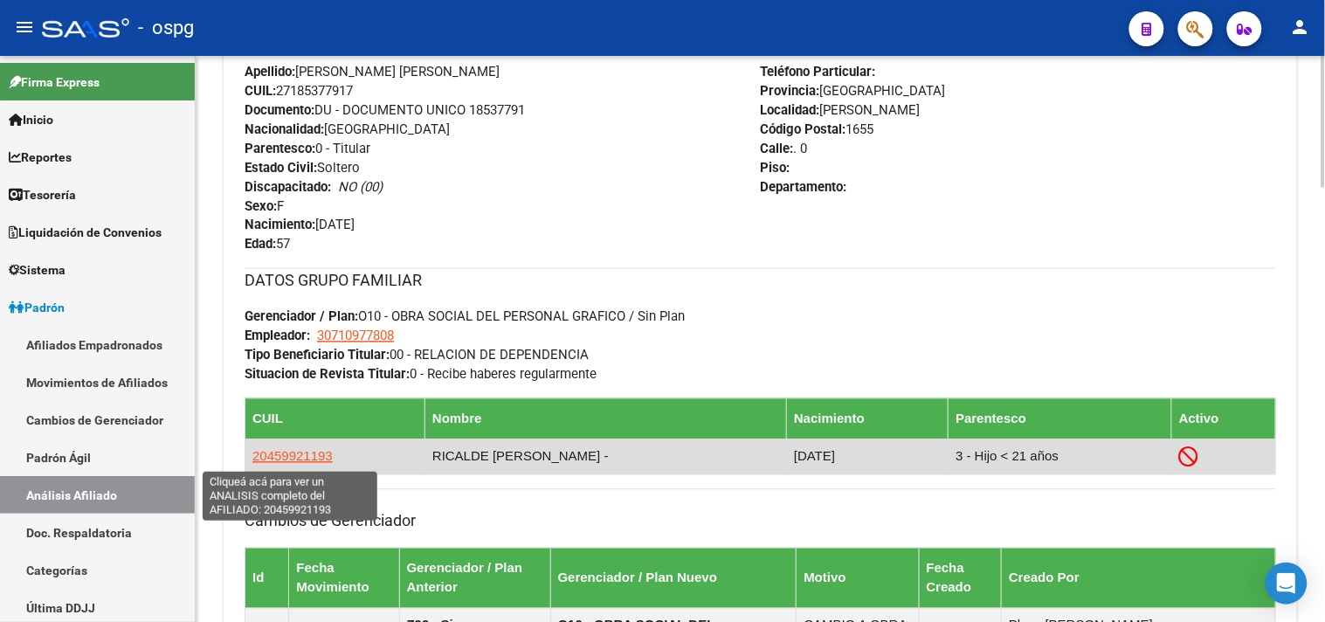
click at [298, 459] on span "20459921193" at bounding box center [292, 456] width 80 height 15
type textarea "20459921193"
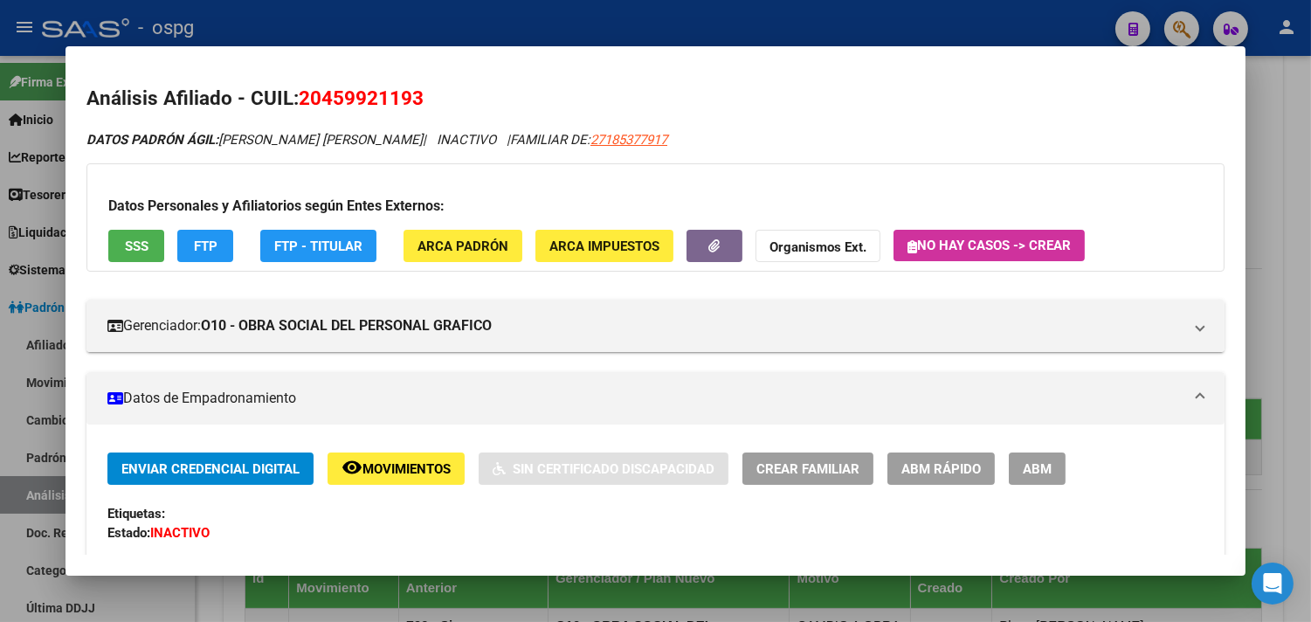
click at [1300, 284] on div at bounding box center [655, 311] width 1311 height 622
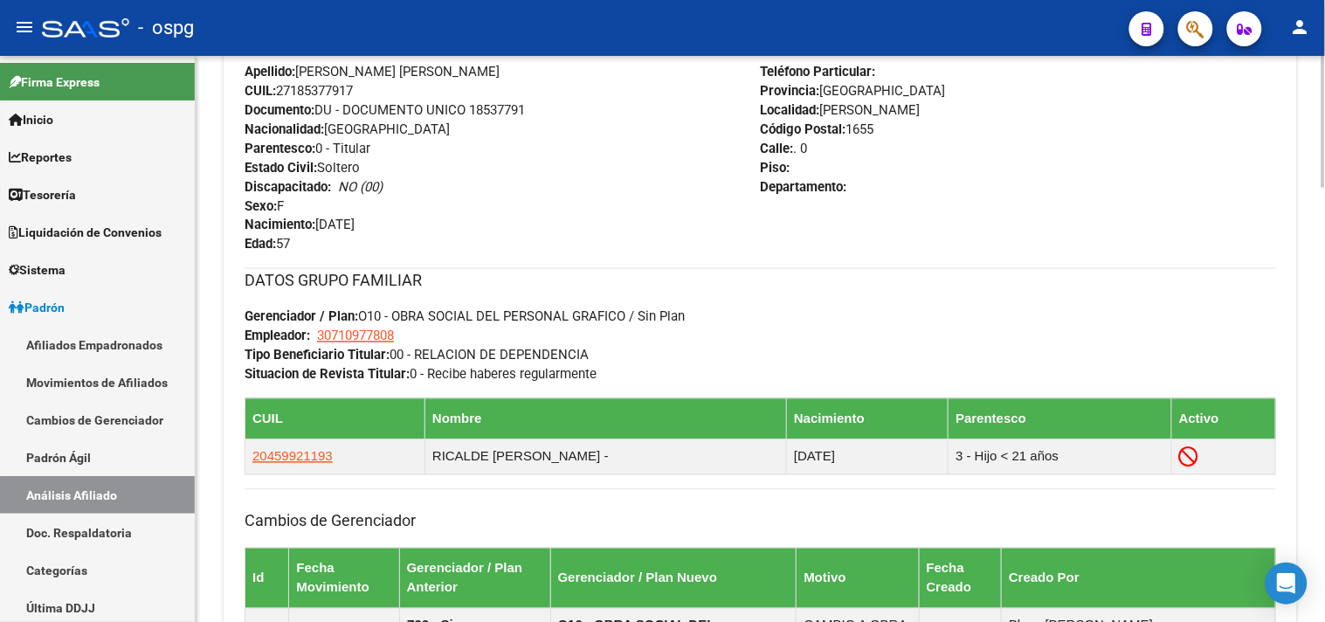
click at [1165, 491] on div "Cambios de Gerenciador Id Fecha Movimiento Gerenciador / Plan Anterior Gerencia…" at bounding box center [760, 575] width 1031 height 173
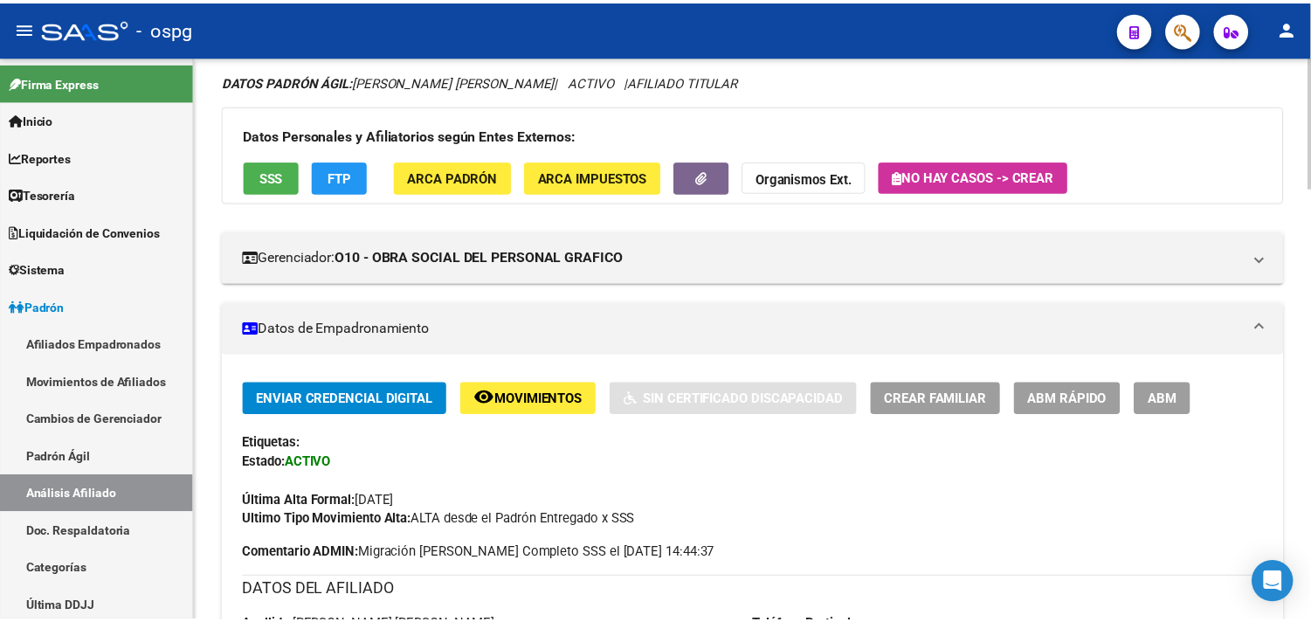
scroll to position [0, 0]
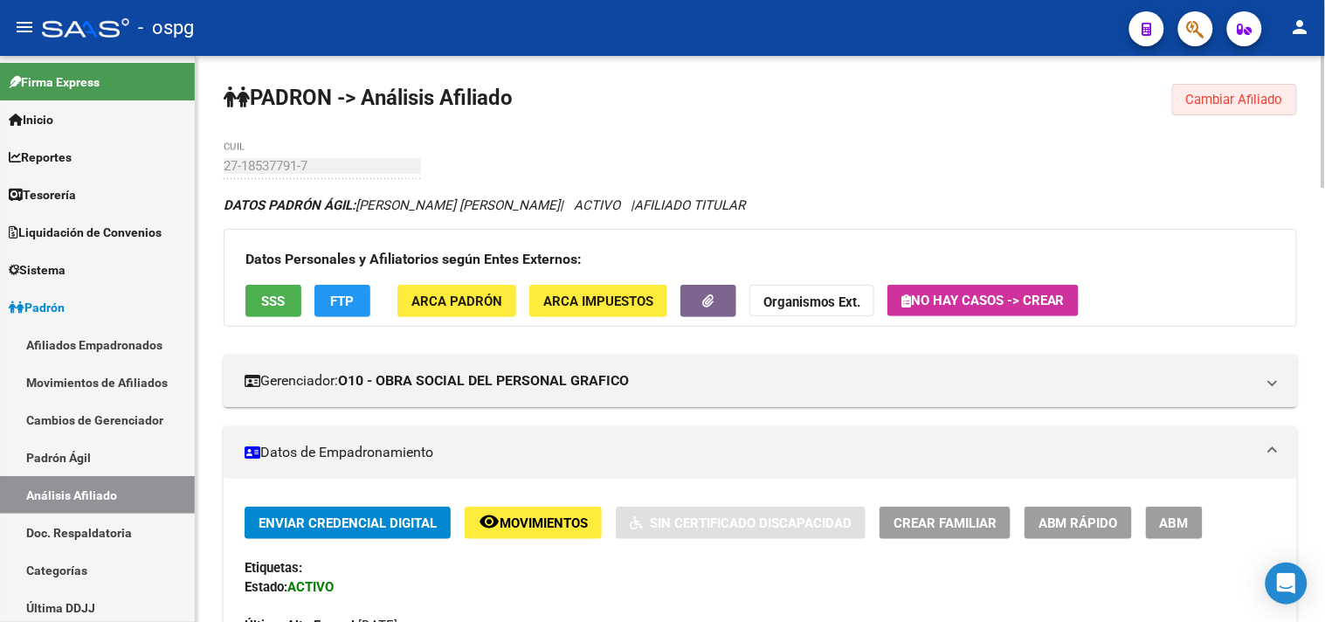
click at [1211, 97] on span "Cambiar Afiliado" at bounding box center [1234, 100] width 97 height 16
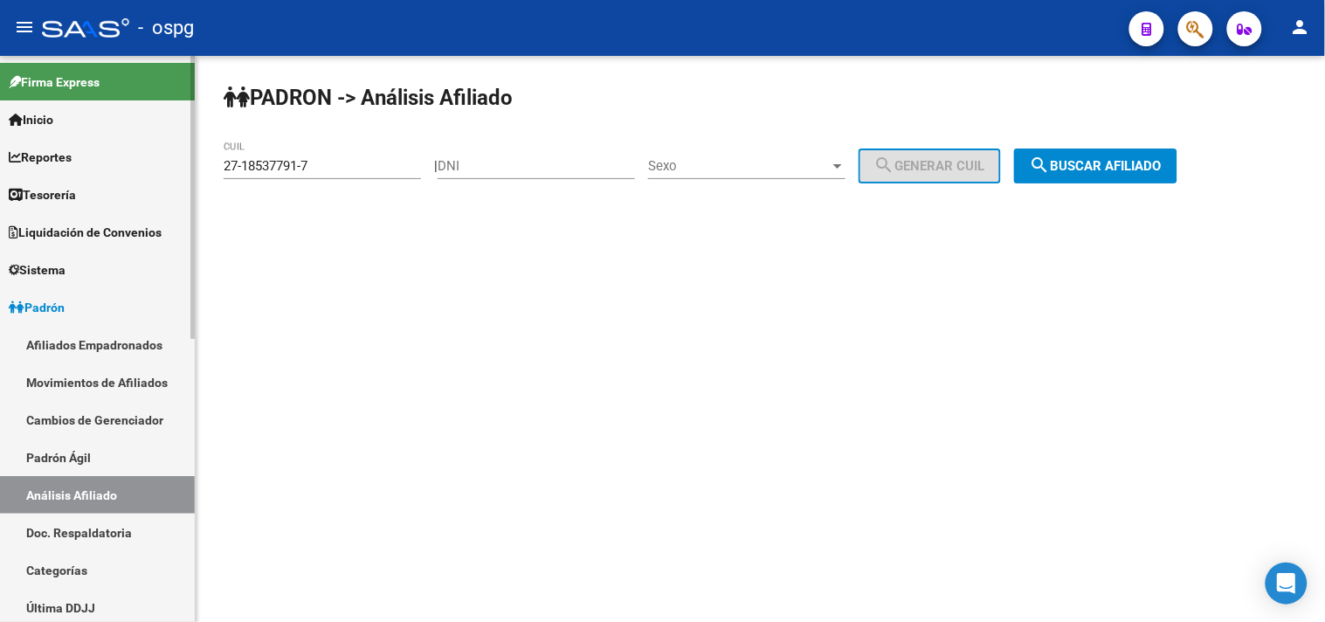
drag, startPoint x: 339, startPoint y: 167, endPoint x: 71, endPoint y: 171, distance: 268.2
click at [72, 171] on mat-sidenav-container "Firma Express Inicio Calendario SSS Instructivos Contacto OS Reportes Tablero d…" at bounding box center [662, 339] width 1325 height 566
paste input "0-10239195-1"
drag, startPoint x: 1119, startPoint y: 160, endPoint x: 1054, endPoint y: 159, distance: 64.6
click at [1118, 160] on span "search Buscar afiliado" at bounding box center [1096, 166] width 132 height 16
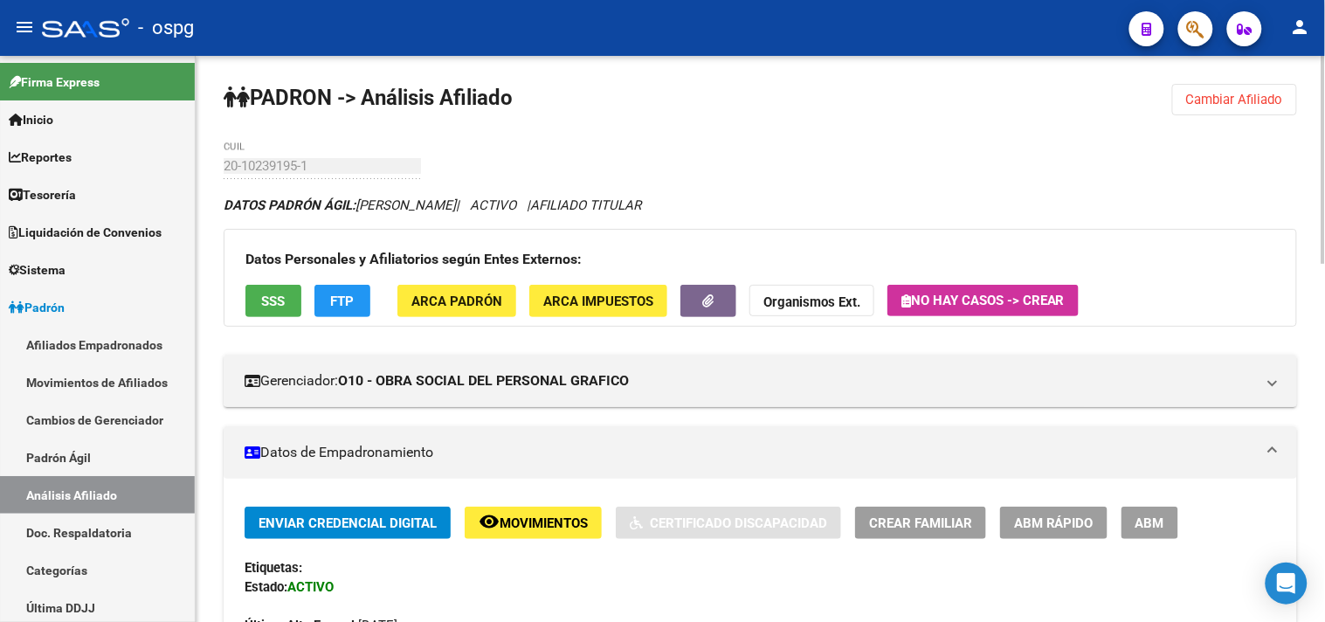
click at [284, 307] on span "SSS" at bounding box center [274, 301] width 24 height 16
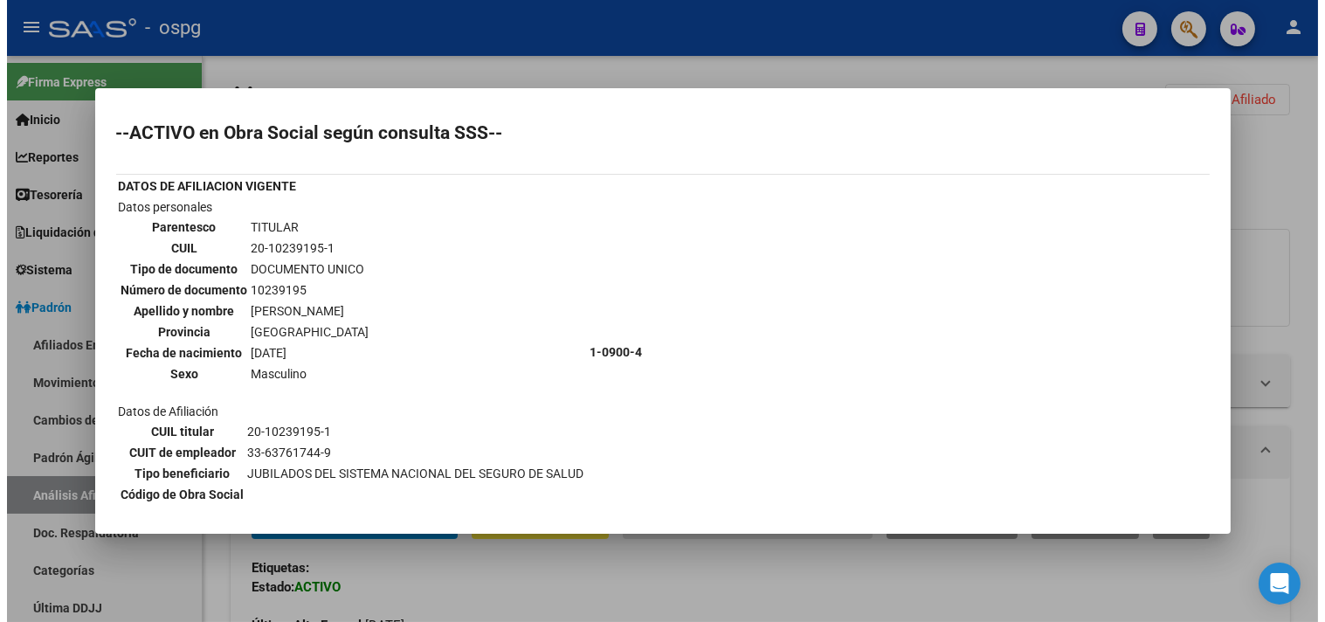
scroll to position [155, 0]
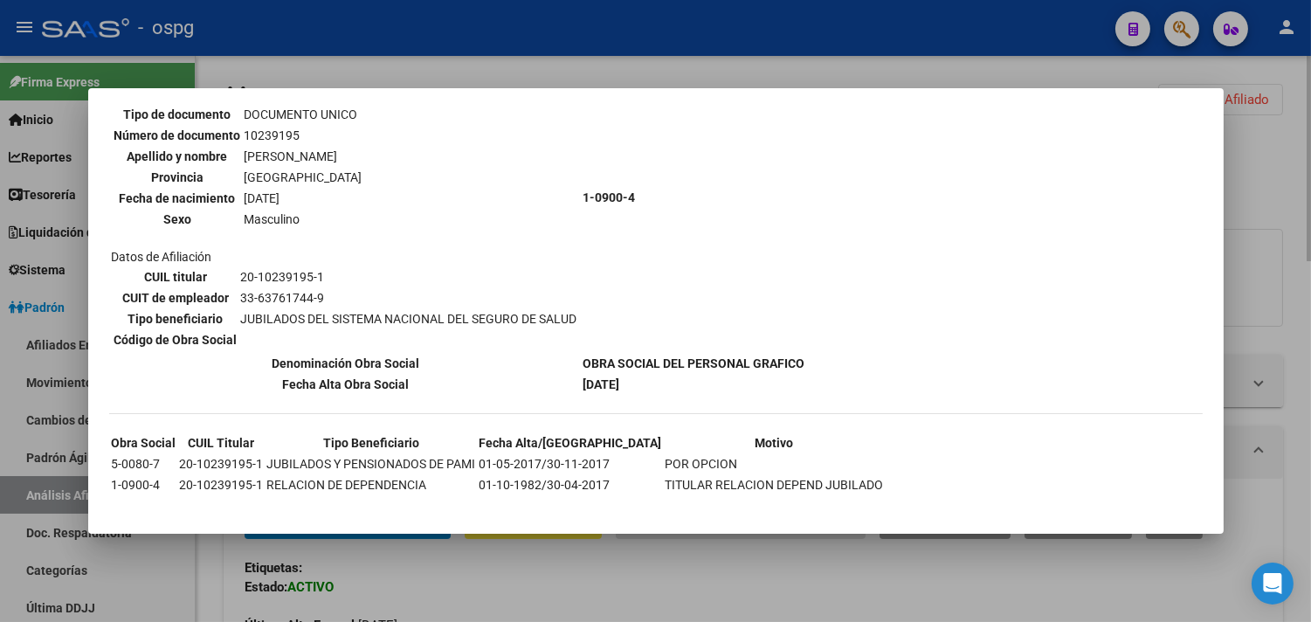
click at [522, 576] on div at bounding box center [655, 311] width 1311 height 622
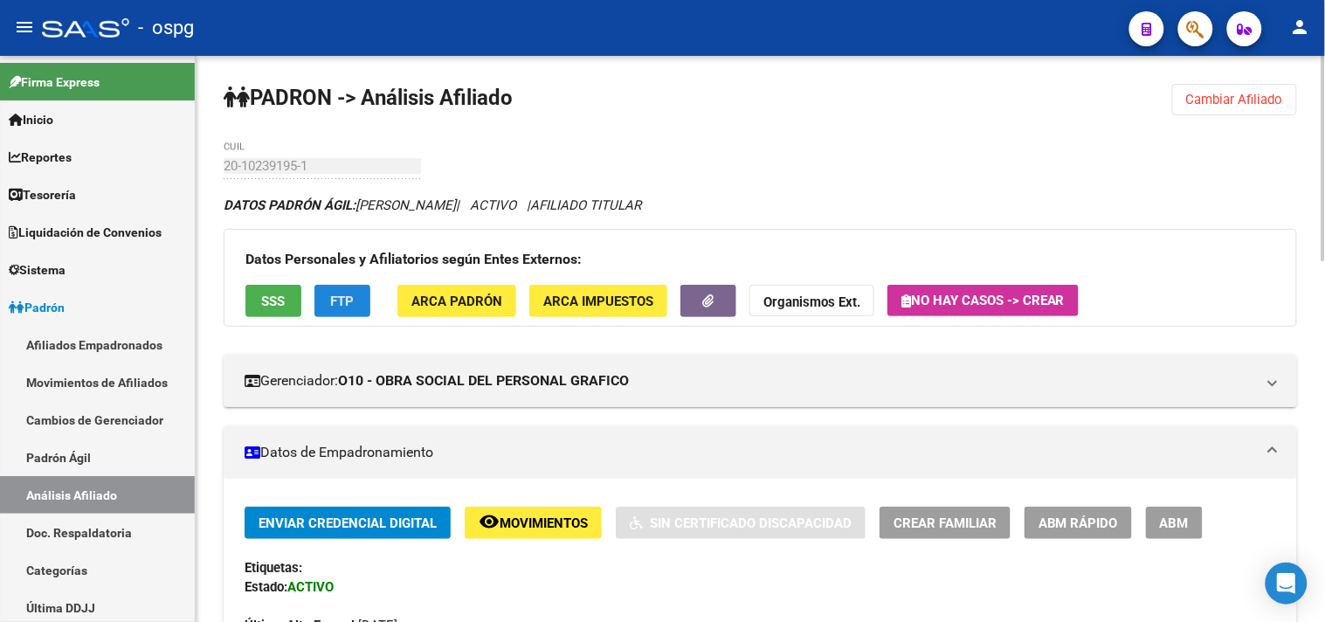
click at [342, 315] on button "FTP" at bounding box center [342, 301] width 56 height 32
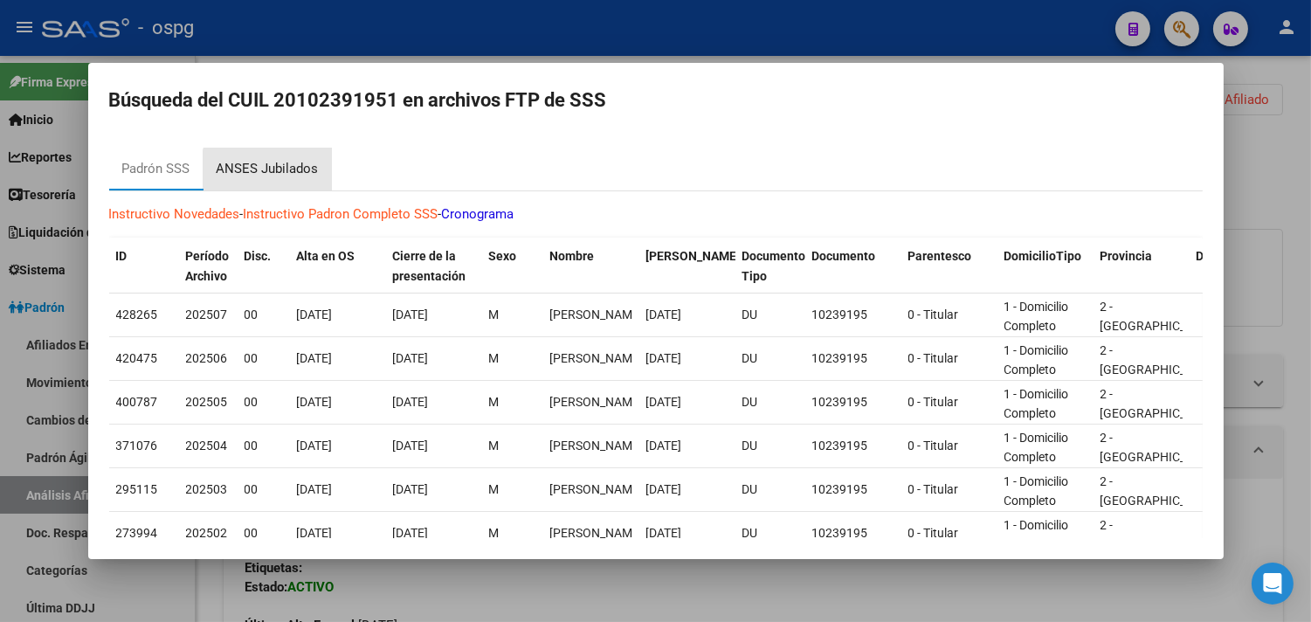
click at [288, 177] on div "ANSES Jubilados" at bounding box center [268, 169] width 102 height 20
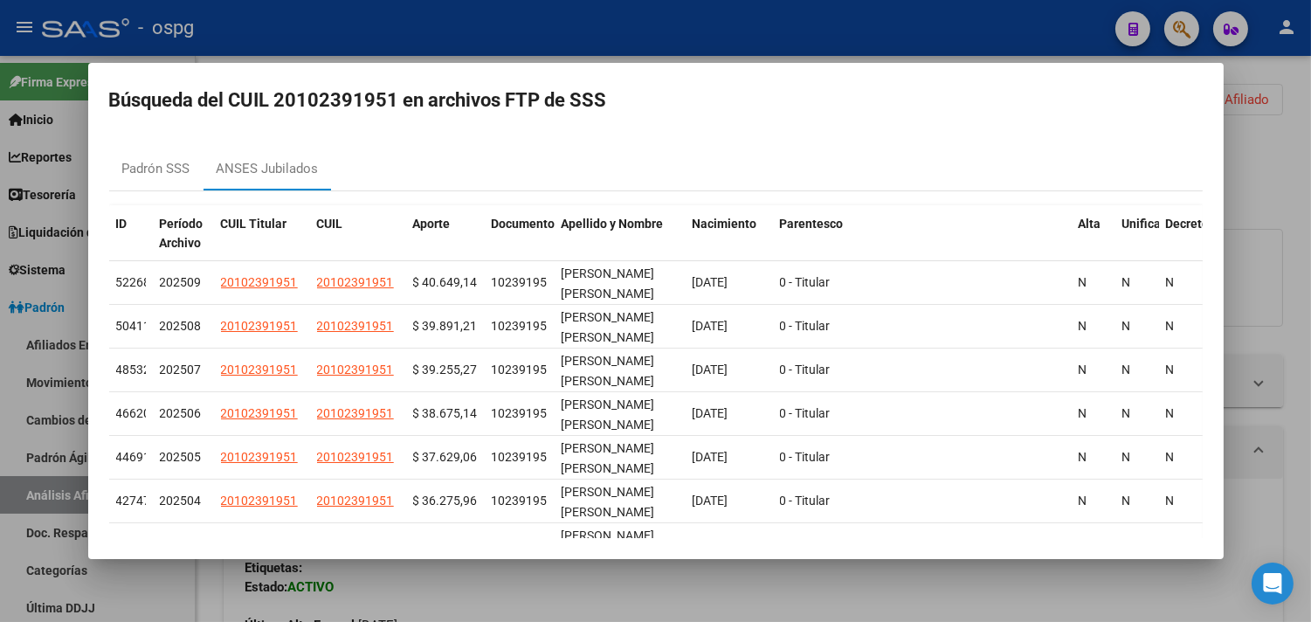
click at [560, 594] on div at bounding box center [655, 311] width 1311 height 622
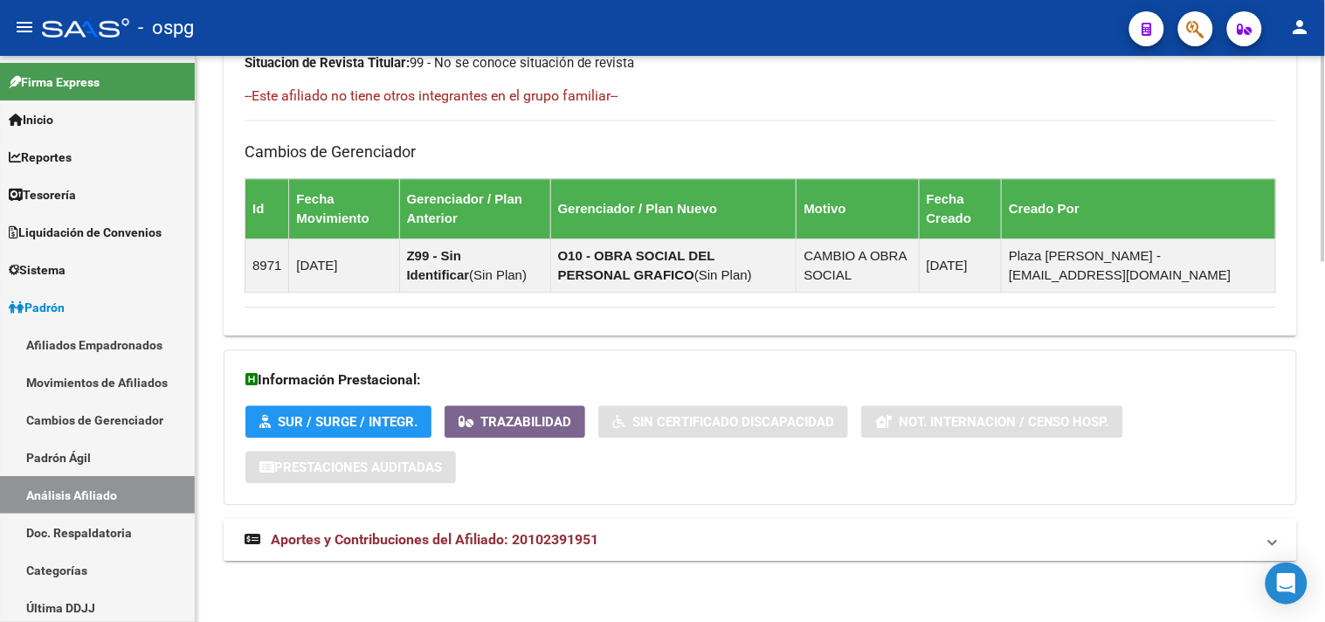
drag, startPoint x: 633, startPoint y: 542, endPoint x: 646, endPoint y: 541, distance: 13.1
click at [638, 541] on mat-panel-title "Aportes y Contribuciones del Afiliado: 20102391951" at bounding box center [750, 539] width 1010 height 19
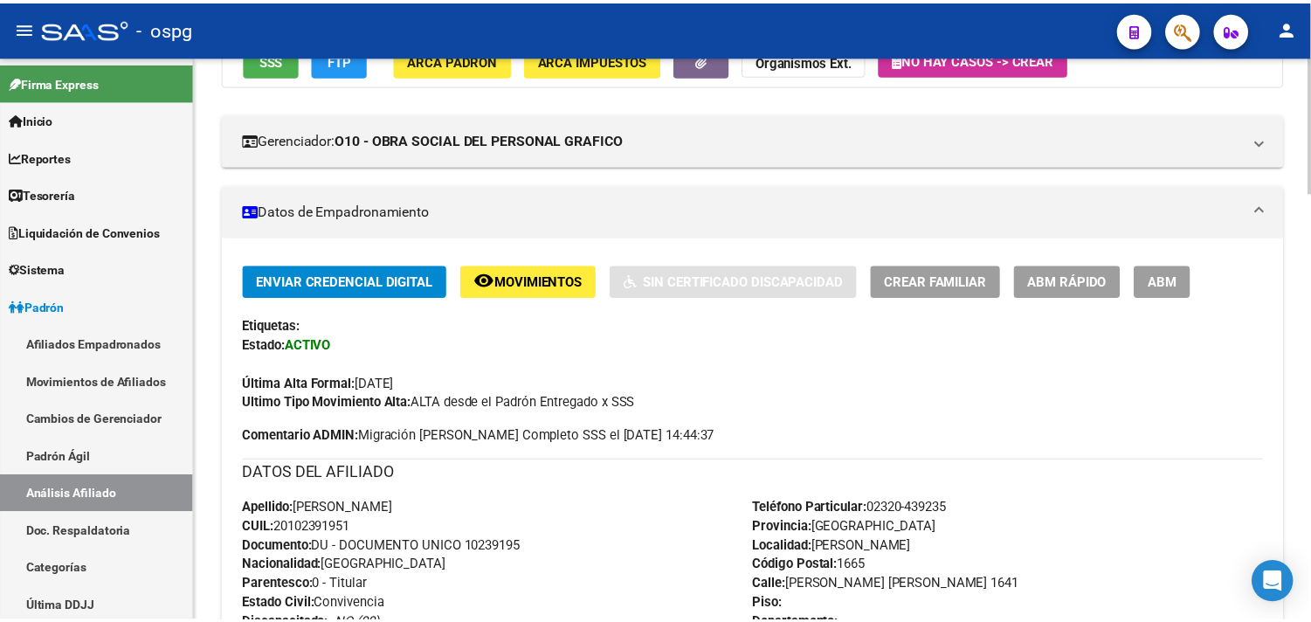
scroll to position [0, 0]
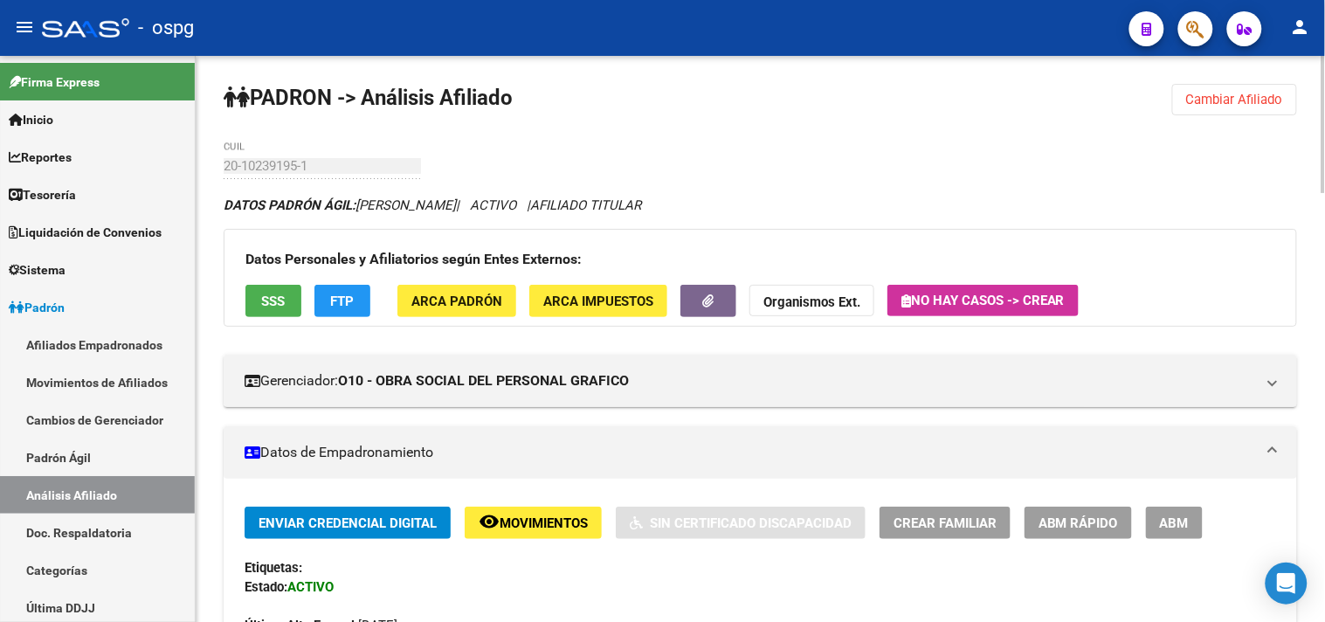
drag, startPoint x: 1253, startPoint y: 122, endPoint x: 1251, endPoint y: 111, distance: 11.7
click at [1247, 96] on span "Cambiar Afiliado" at bounding box center [1234, 100] width 97 height 16
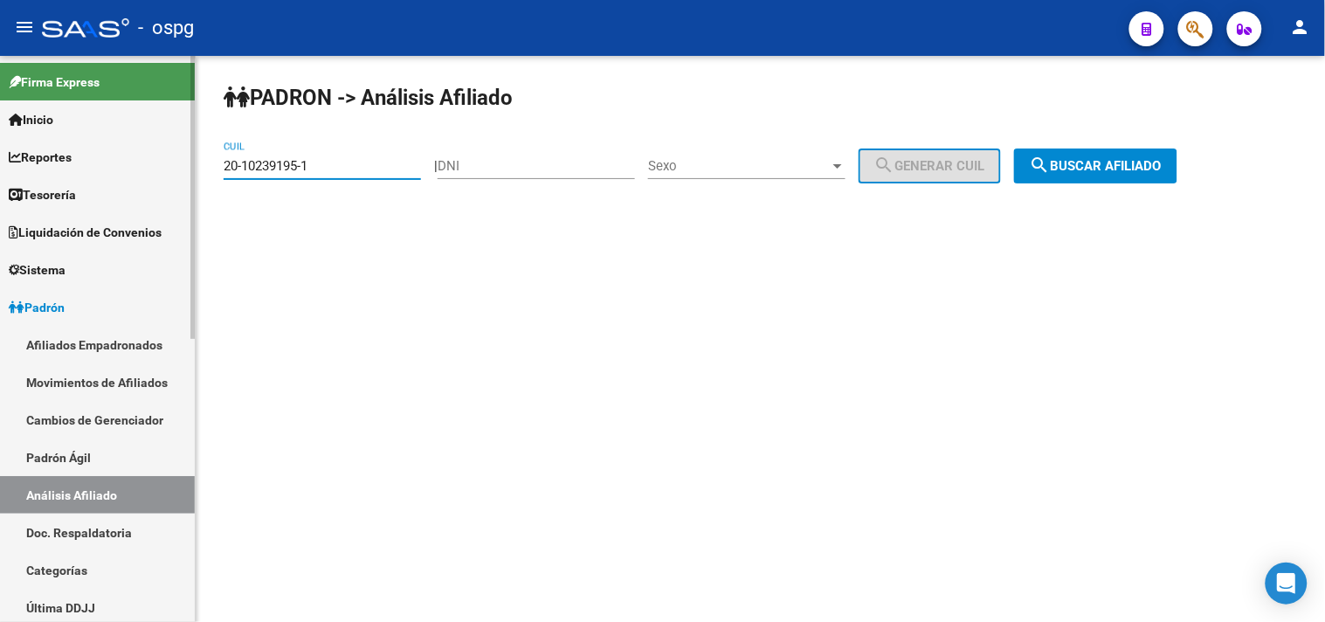
drag, startPoint x: 334, startPoint y: 166, endPoint x: 66, endPoint y: 158, distance: 268.2
click at [66, 160] on mat-sidenav-container "Firma Express Inicio Calendario SSS Instructivos Contacto OS Reportes Tablero d…" at bounding box center [662, 339] width 1325 height 566
paste input "3-04129768-9"
click at [1162, 169] on span "search Buscar afiliado" at bounding box center [1096, 166] width 132 height 16
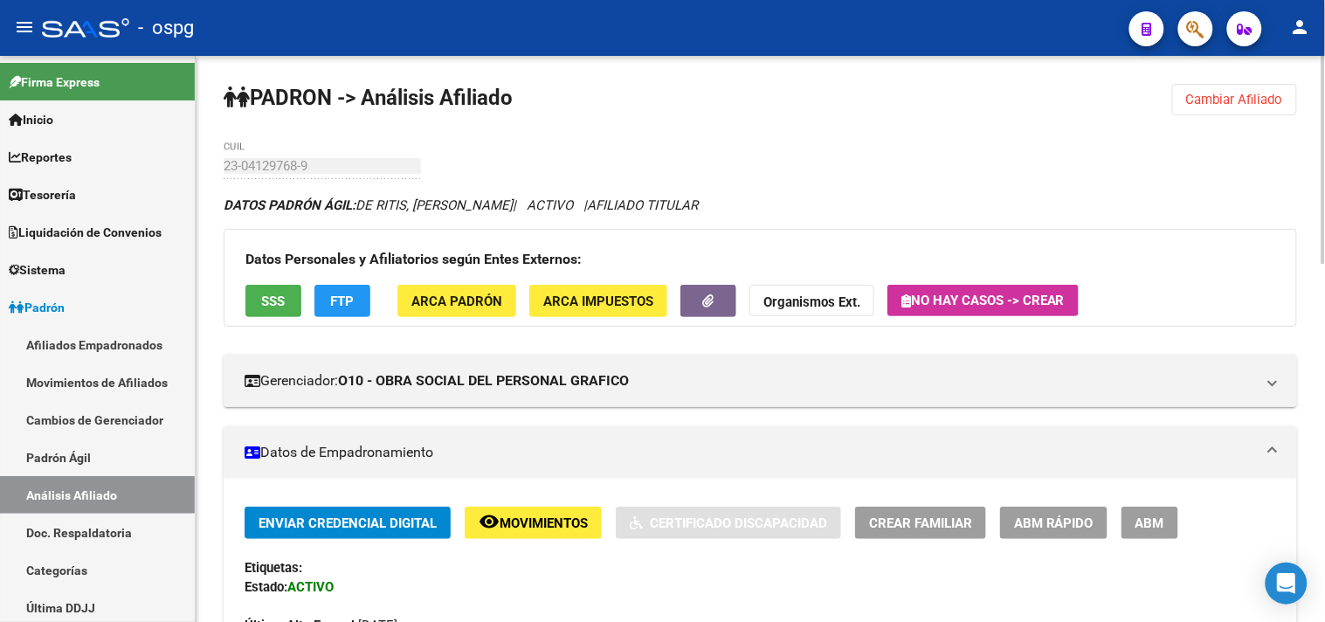
click at [274, 303] on span "SSS" at bounding box center [274, 301] width 24 height 16
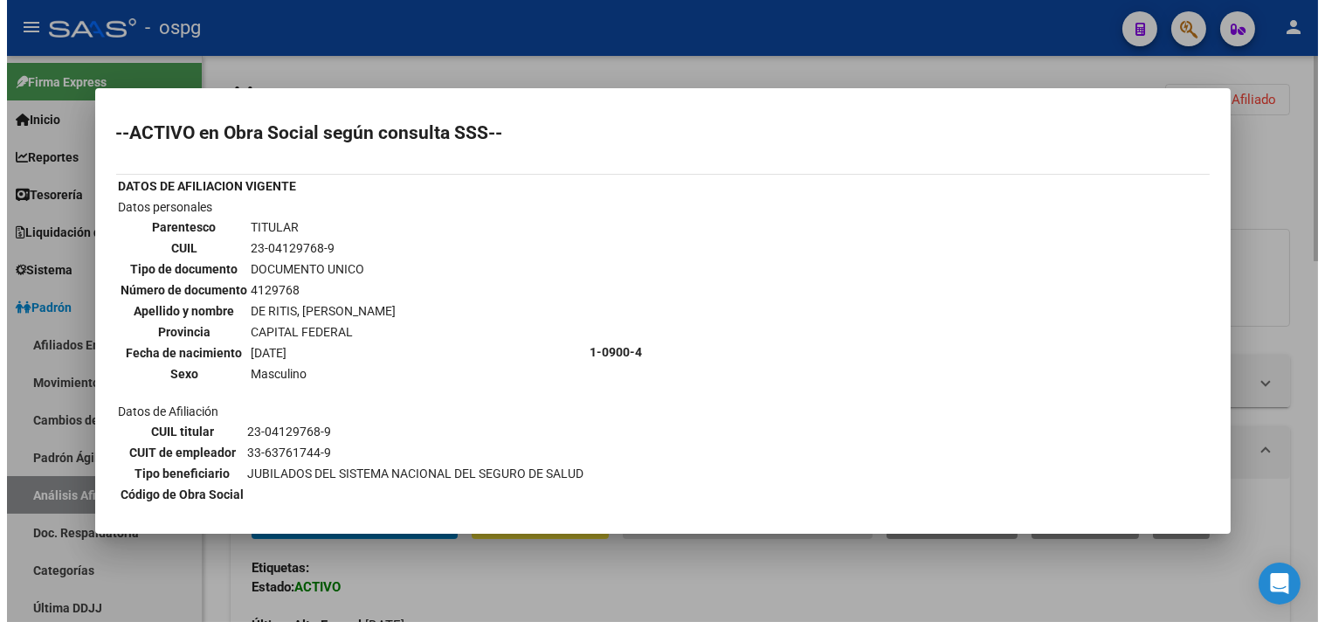
scroll to position [58, 0]
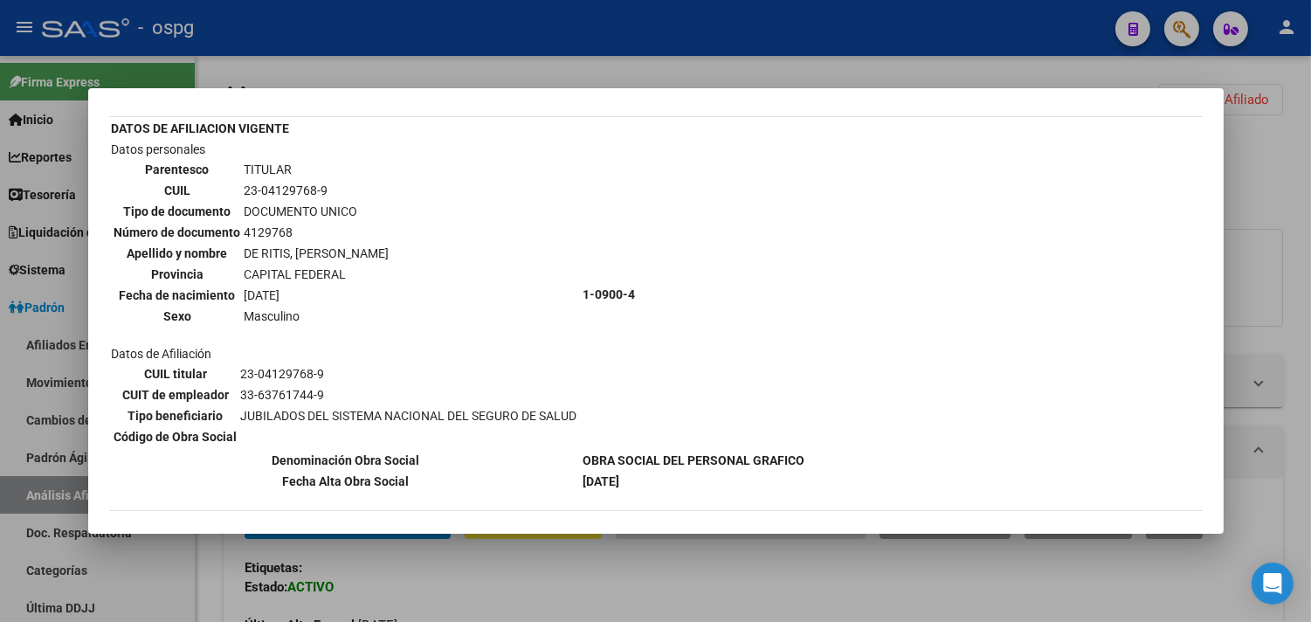
click at [568, 577] on div at bounding box center [655, 311] width 1311 height 622
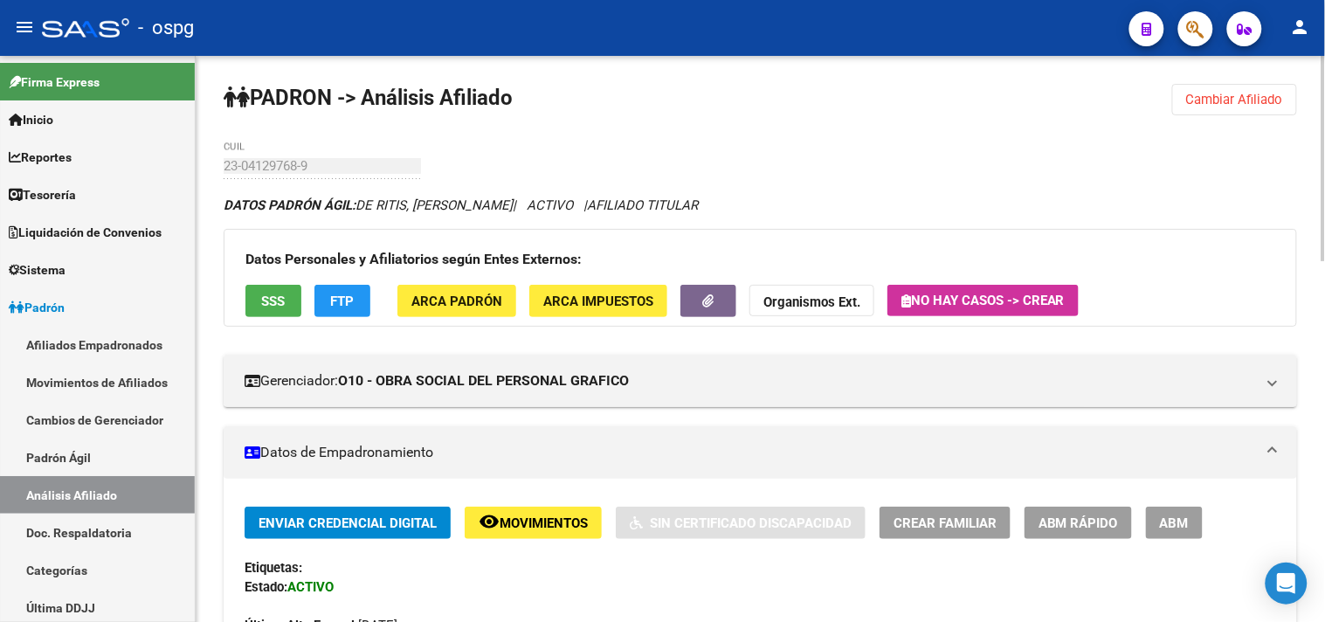
click at [351, 306] on span "FTP" at bounding box center [343, 301] width 24 height 16
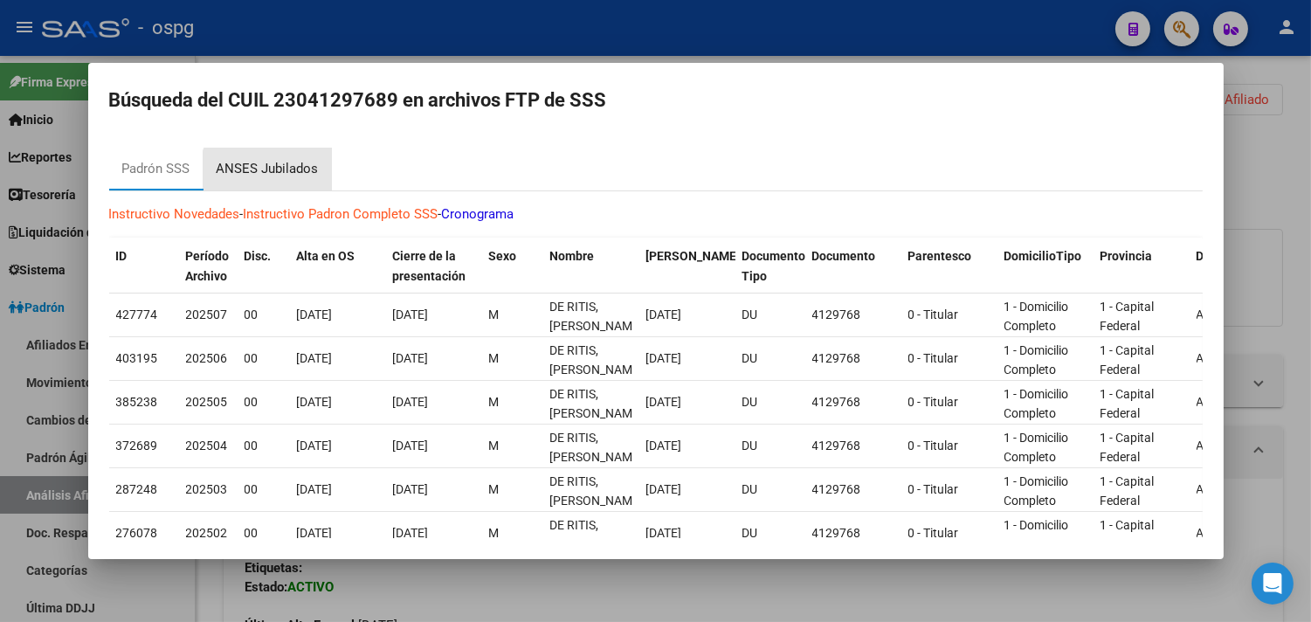
click at [288, 178] on div "ANSES Jubilados" at bounding box center [268, 169] width 102 height 20
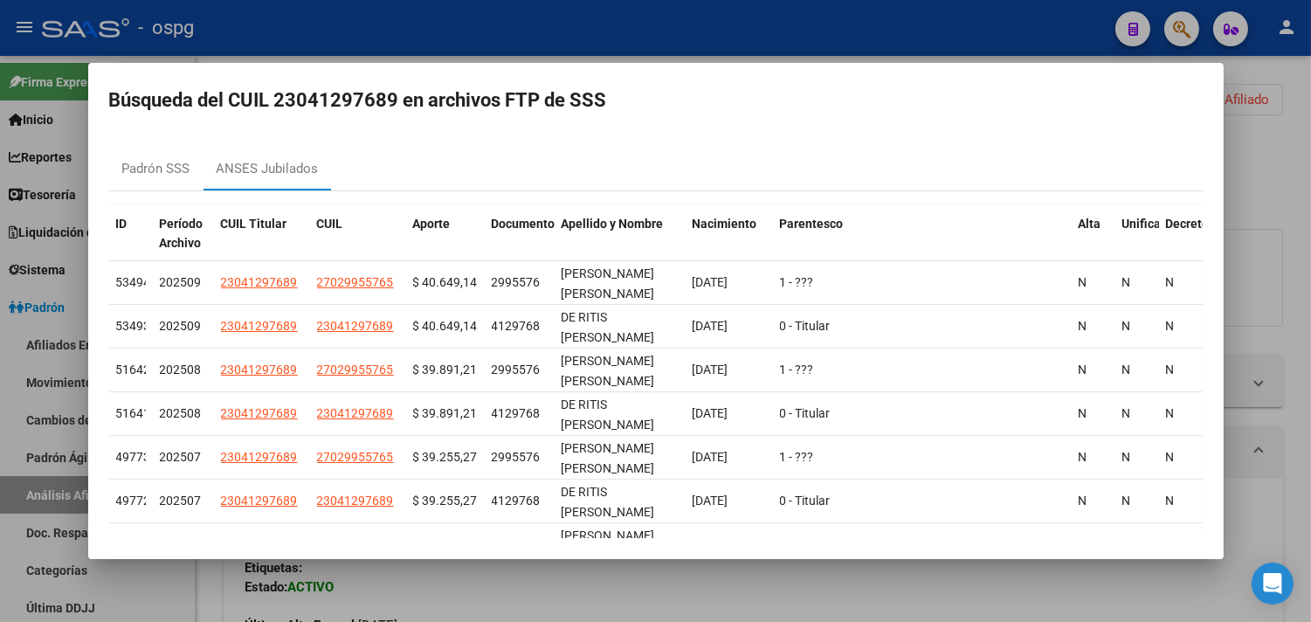
click at [548, 580] on div at bounding box center [655, 311] width 1311 height 622
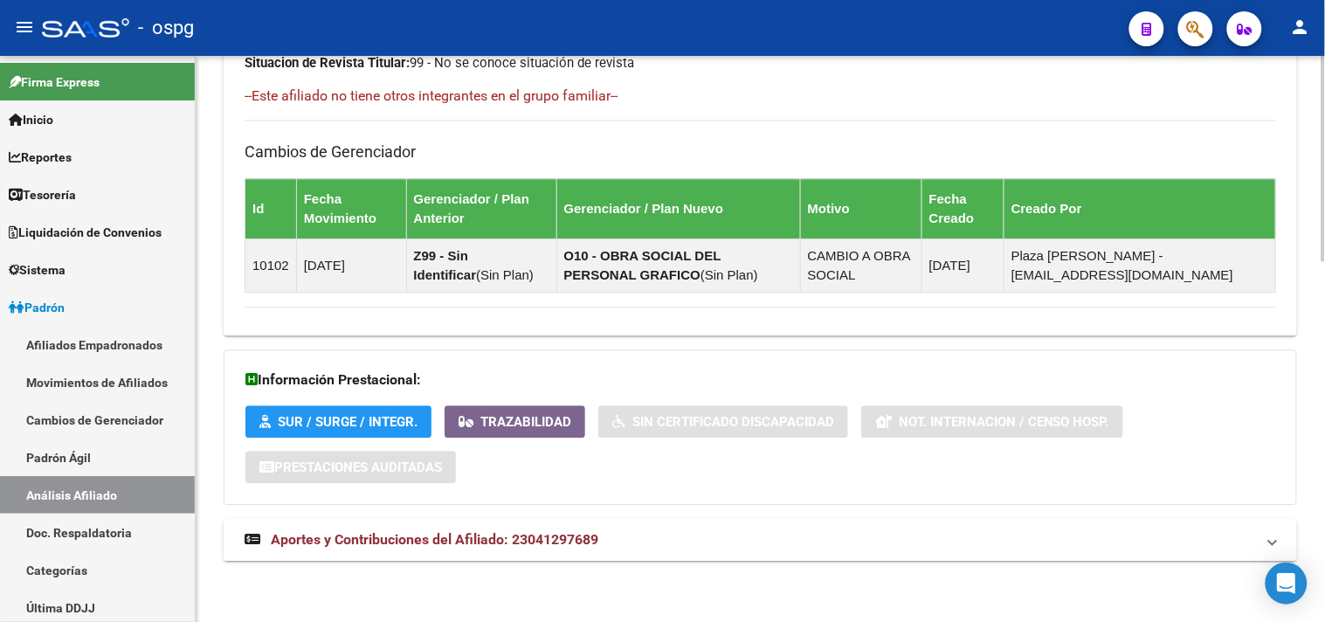
click at [694, 530] on mat-panel-title "Aportes y Contribuciones del Afiliado: 23041297689" at bounding box center [750, 539] width 1010 height 19
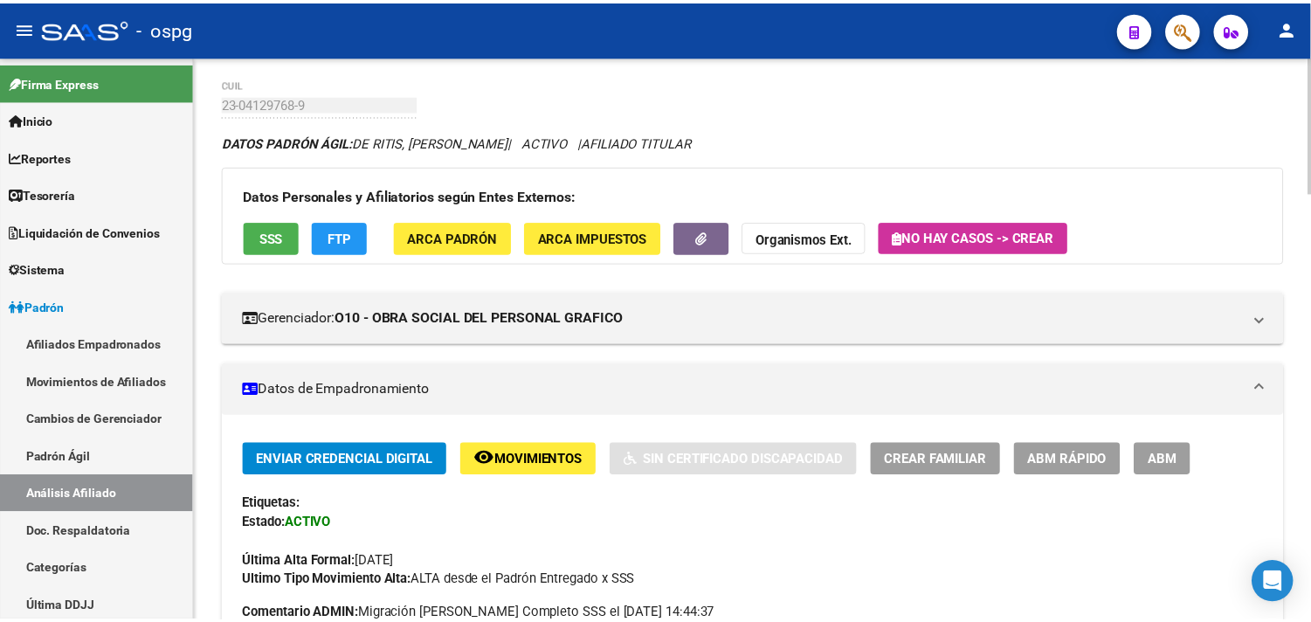
scroll to position [0, 0]
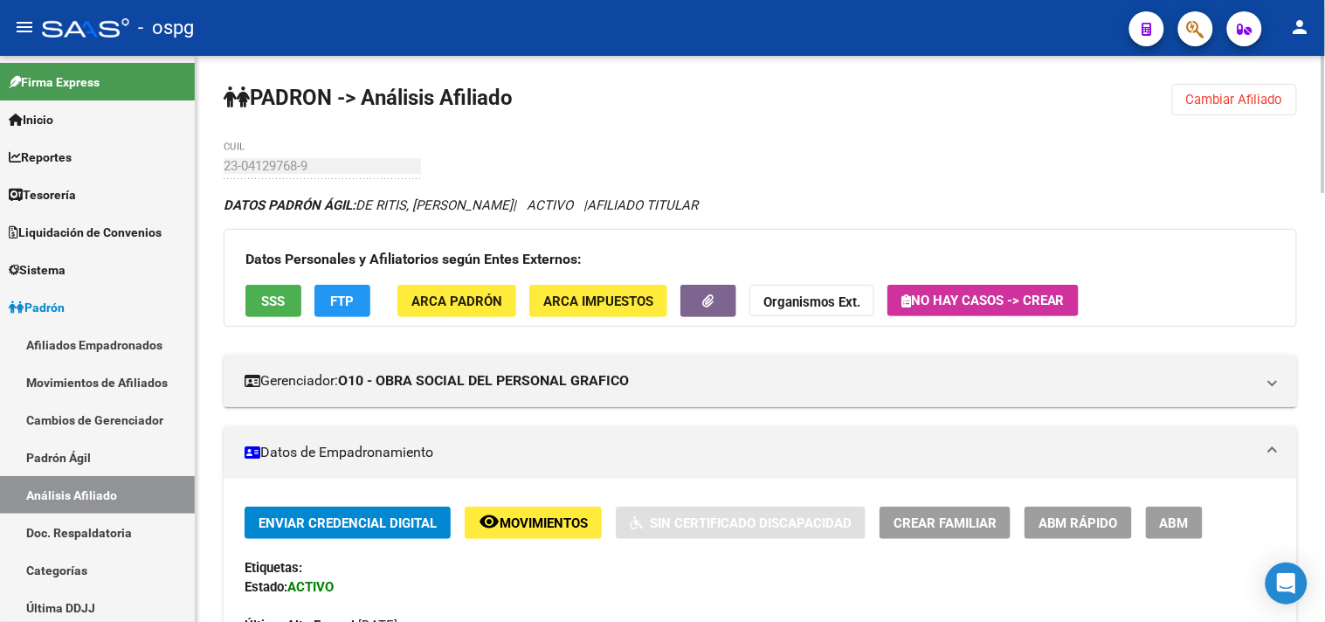
drag, startPoint x: 557, startPoint y: 486, endPoint x: 608, endPoint y: 568, distance: 95.7
click at [1206, 103] on span "Cambiar Afiliado" at bounding box center [1234, 100] width 97 height 16
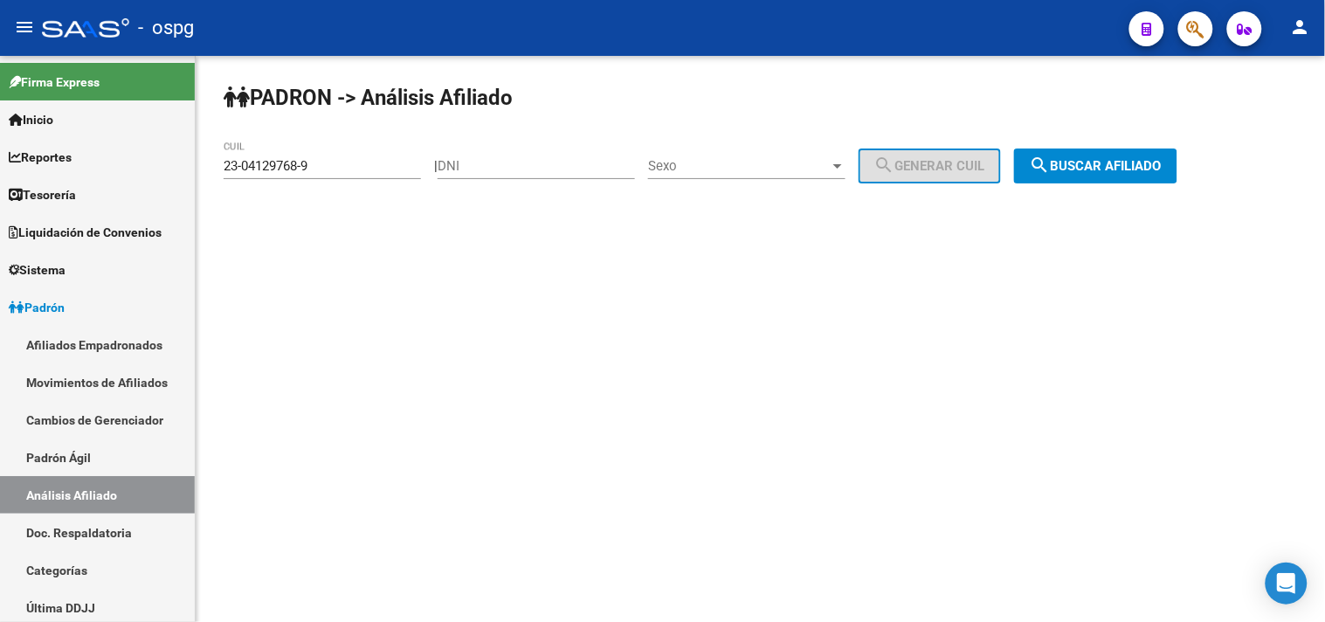
drag, startPoint x: 362, startPoint y: 155, endPoint x: 489, endPoint y: 169, distance: 128.3
click at [162, 181] on mat-sidenav-container "Firma Express Inicio Calendario SSS Instructivos Contacto OS Reportes Tablero d…" at bounding box center [662, 339] width 1325 height 566
click at [263, 207] on div "PADRON -> Análisis Afiliado 23-04129768-9 CUIL | DNI Sexo Sexo search Generar C…" at bounding box center [760, 147] width 1129 height 183
click at [295, 164] on input "23-04129768-9" at bounding box center [322, 166] width 197 height 16
drag, startPoint x: 306, startPoint y: 166, endPoint x: 201, endPoint y: 143, distance: 107.2
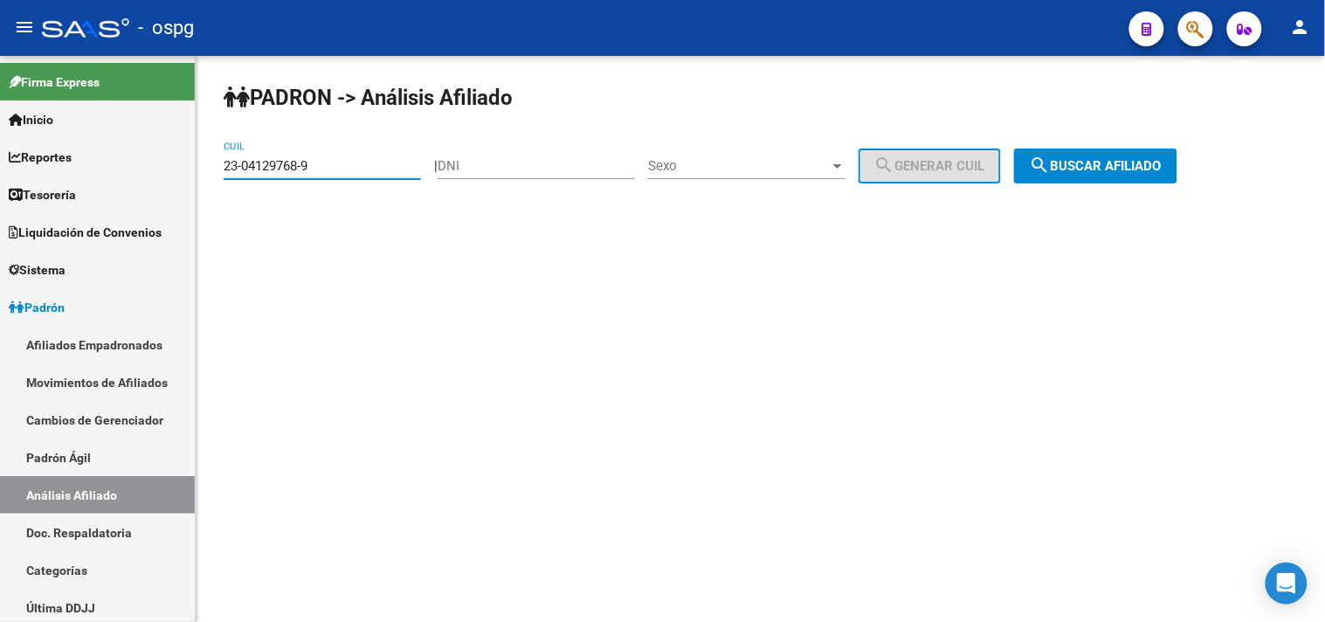
click at [155, 147] on mat-sidenav-container "Firma Express Inicio Calendario SSS Instructivos Contacto OS Reportes Tablero d…" at bounding box center [662, 339] width 1325 height 566
paste input "0-16874652-1"
click at [1135, 172] on span "search Buscar afiliado" at bounding box center [1096, 166] width 132 height 16
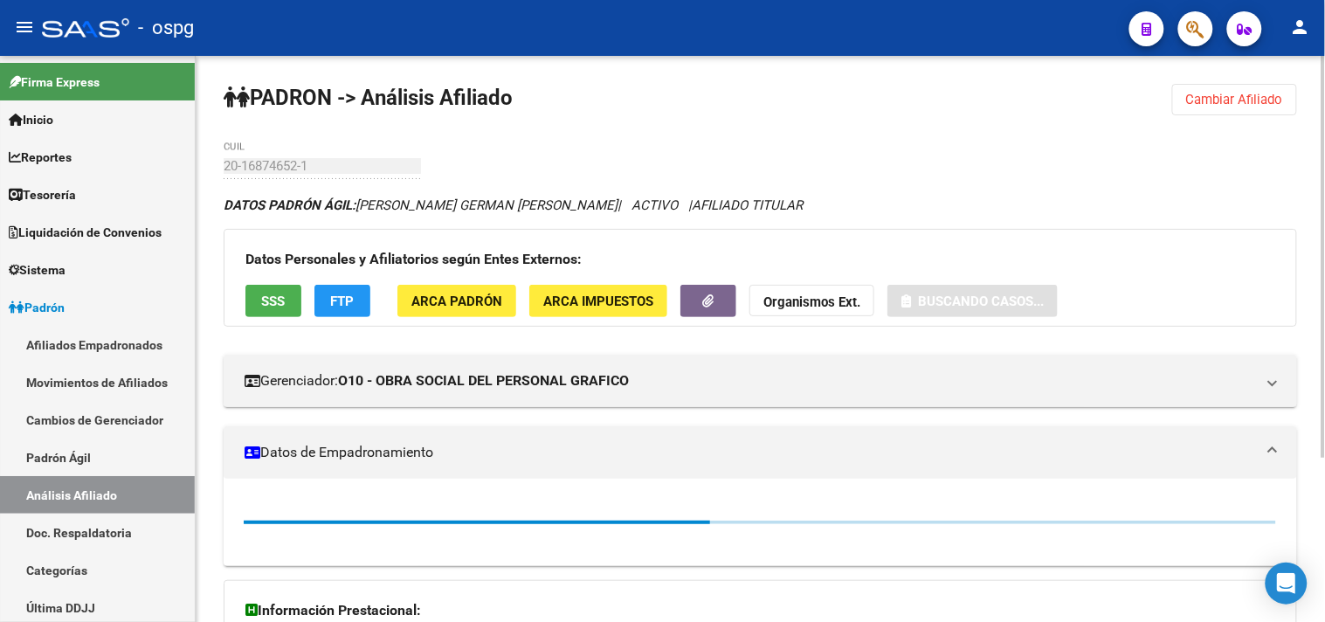
click at [276, 297] on span "SSS" at bounding box center [274, 301] width 24 height 16
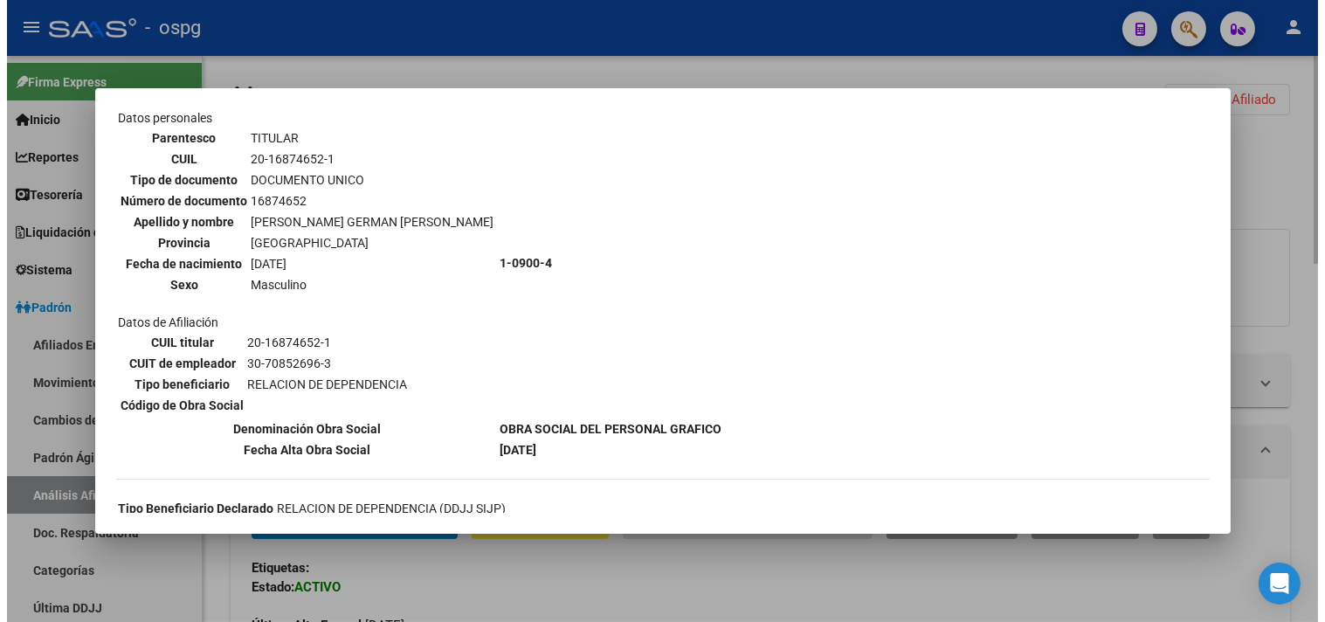
scroll to position [176, 0]
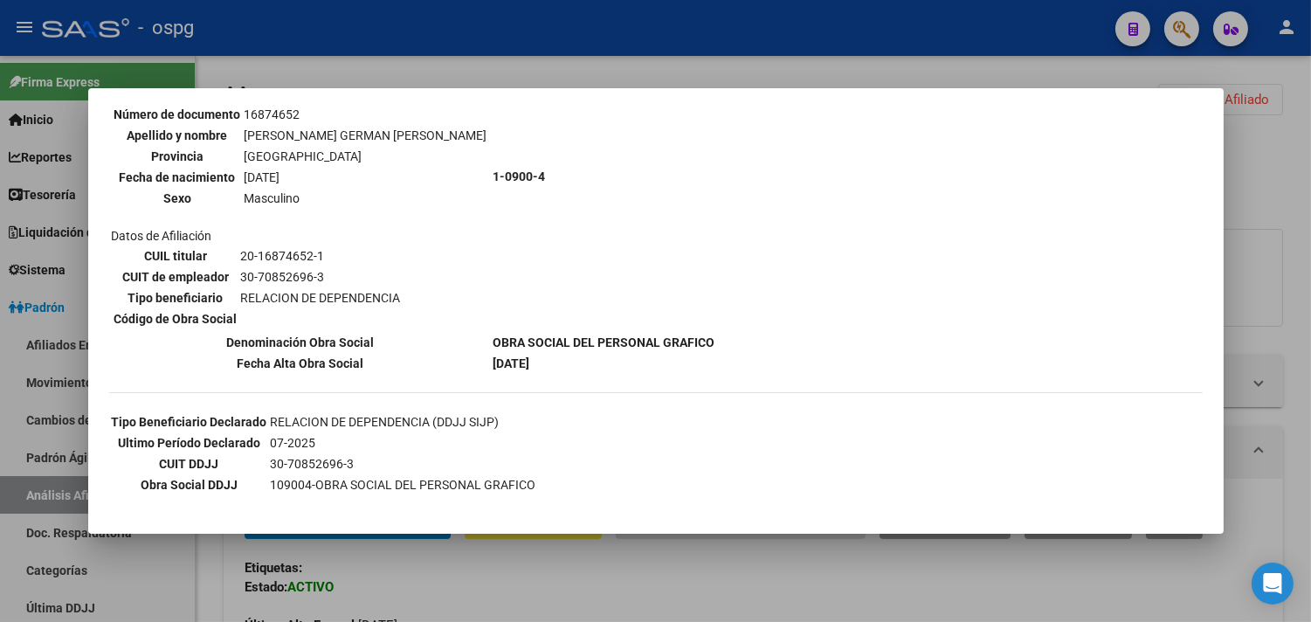
drag, startPoint x: 419, startPoint y: 569, endPoint x: 351, endPoint y: 384, distance: 197.3
click at [417, 568] on div at bounding box center [655, 311] width 1311 height 622
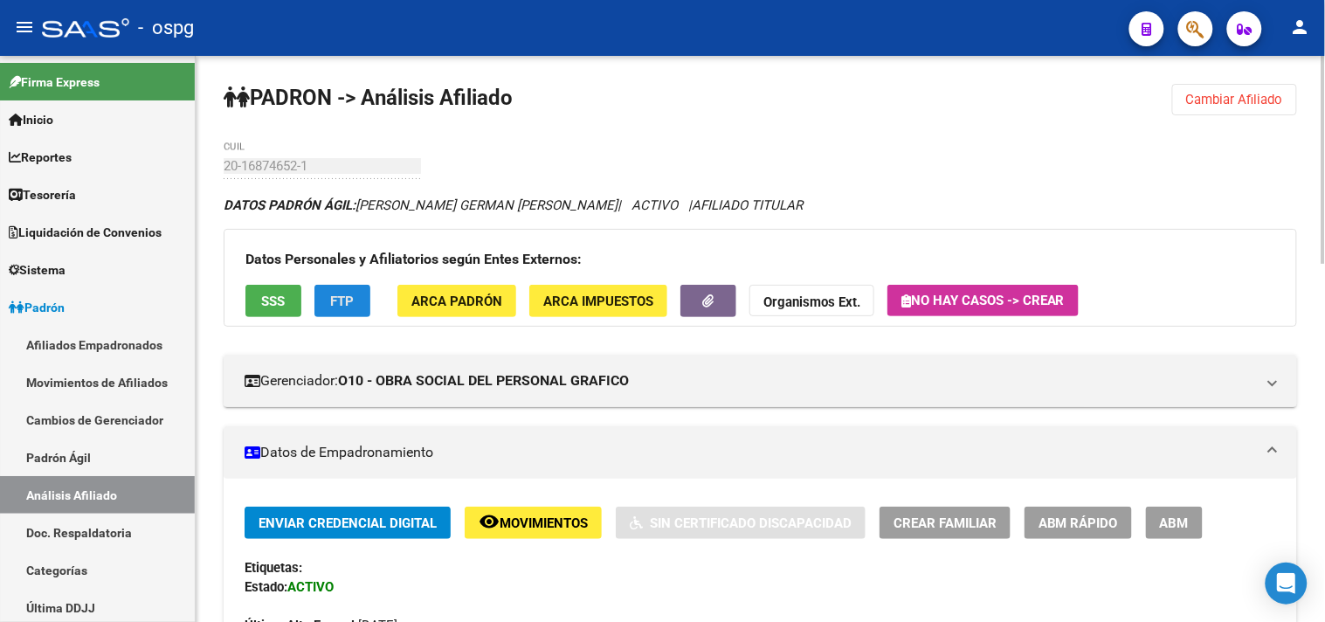
click at [336, 289] on button "FTP" at bounding box center [342, 301] width 56 height 32
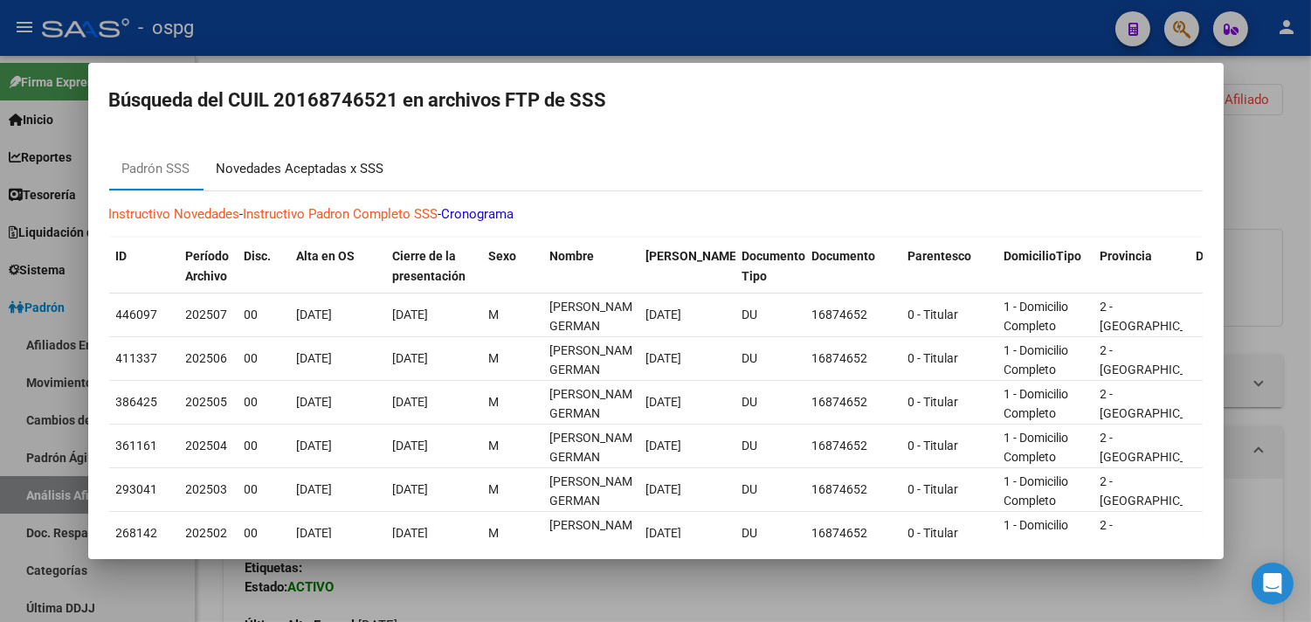
drag, startPoint x: 362, startPoint y: 184, endPoint x: 399, endPoint y: 203, distance: 41.4
click at [362, 184] on div "Novedades Aceptadas x SSS" at bounding box center [300, 169] width 194 height 42
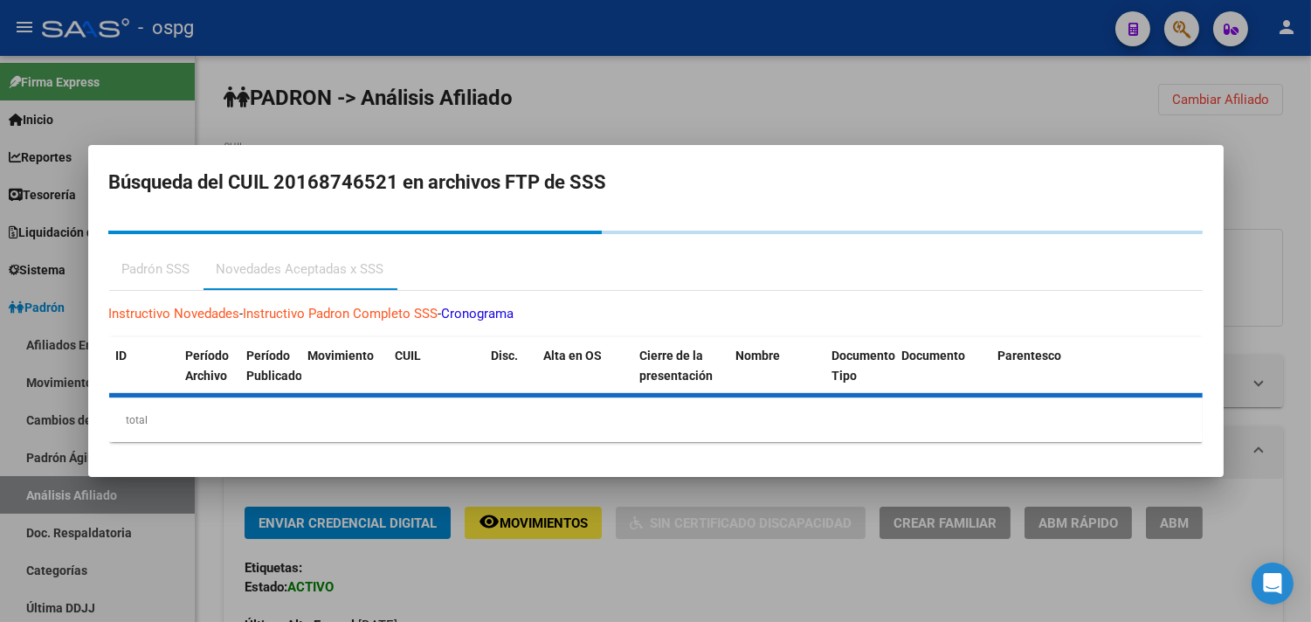
click at [599, 595] on div at bounding box center [655, 311] width 1311 height 622
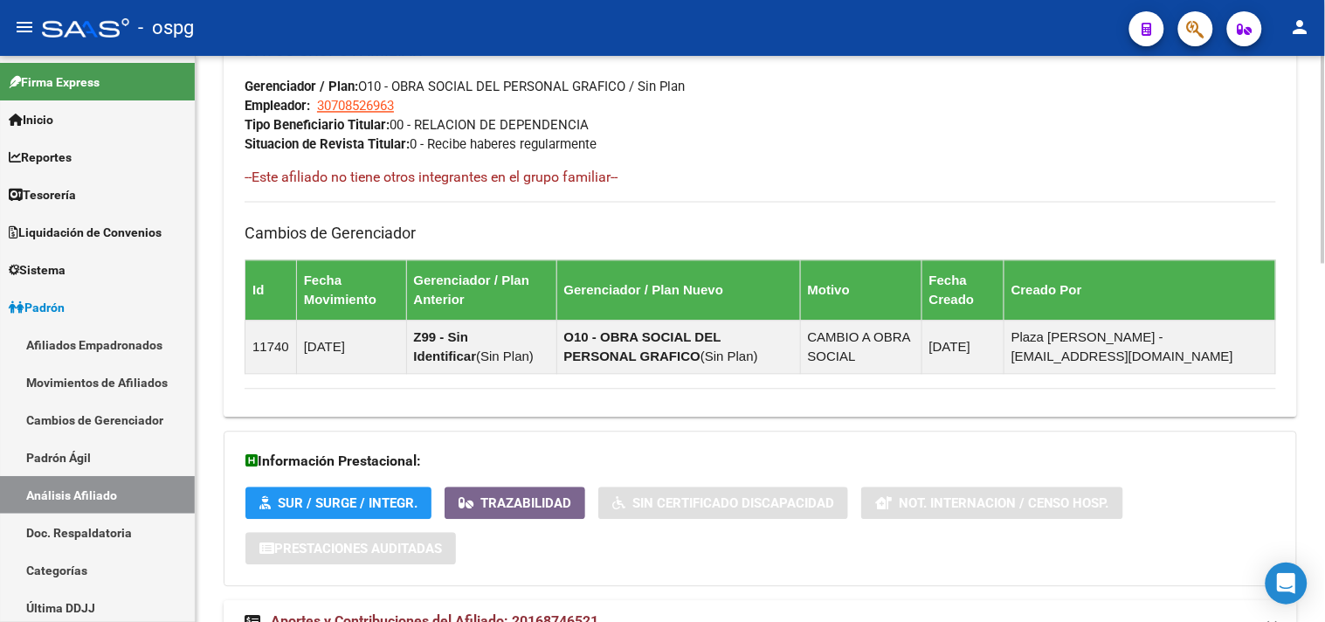
scroll to position [973, 0]
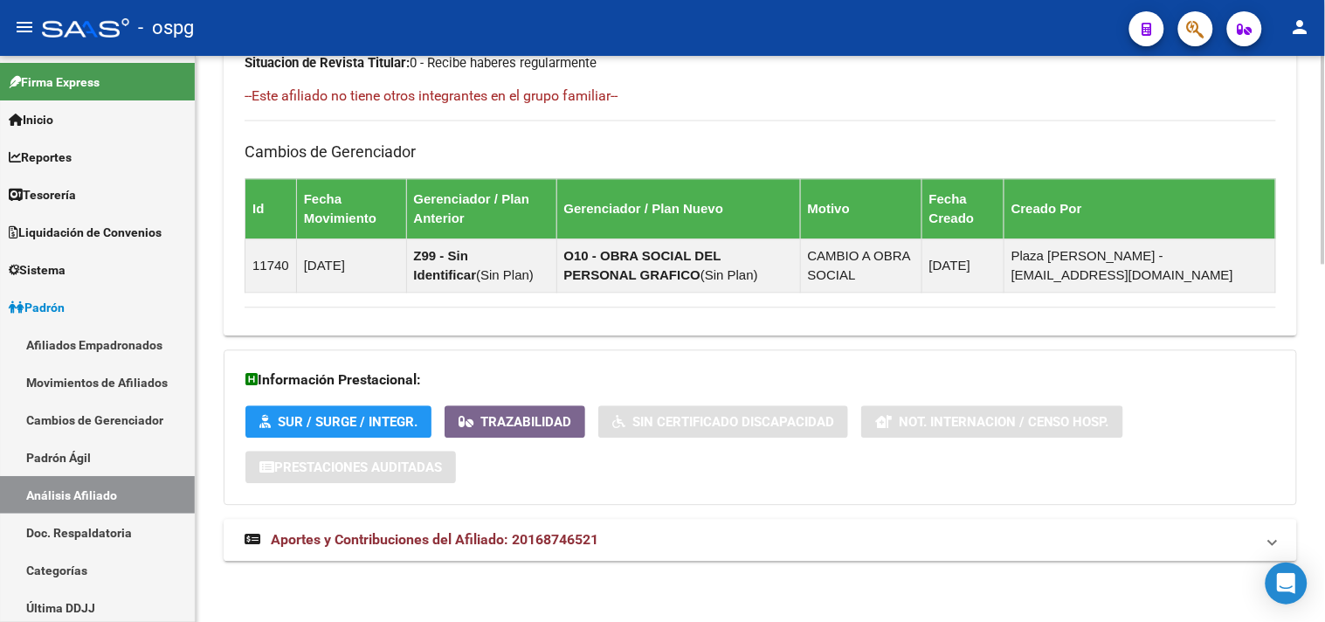
click at [753, 538] on mat-panel-title "Aportes y Contribuciones del Afiliado: 20168746521" at bounding box center [750, 539] width 1010 height 19
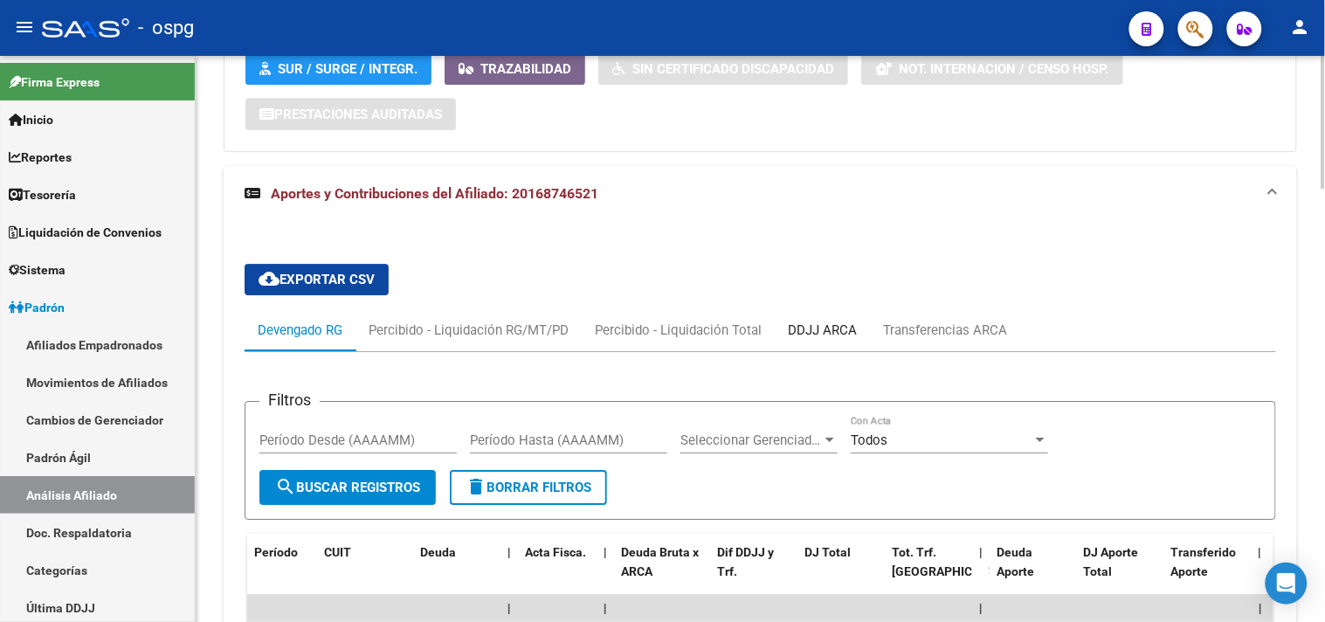
click at [848, 326] on div "DDJJ ARCA" at bounding box center [822, 330] width 69 height 19
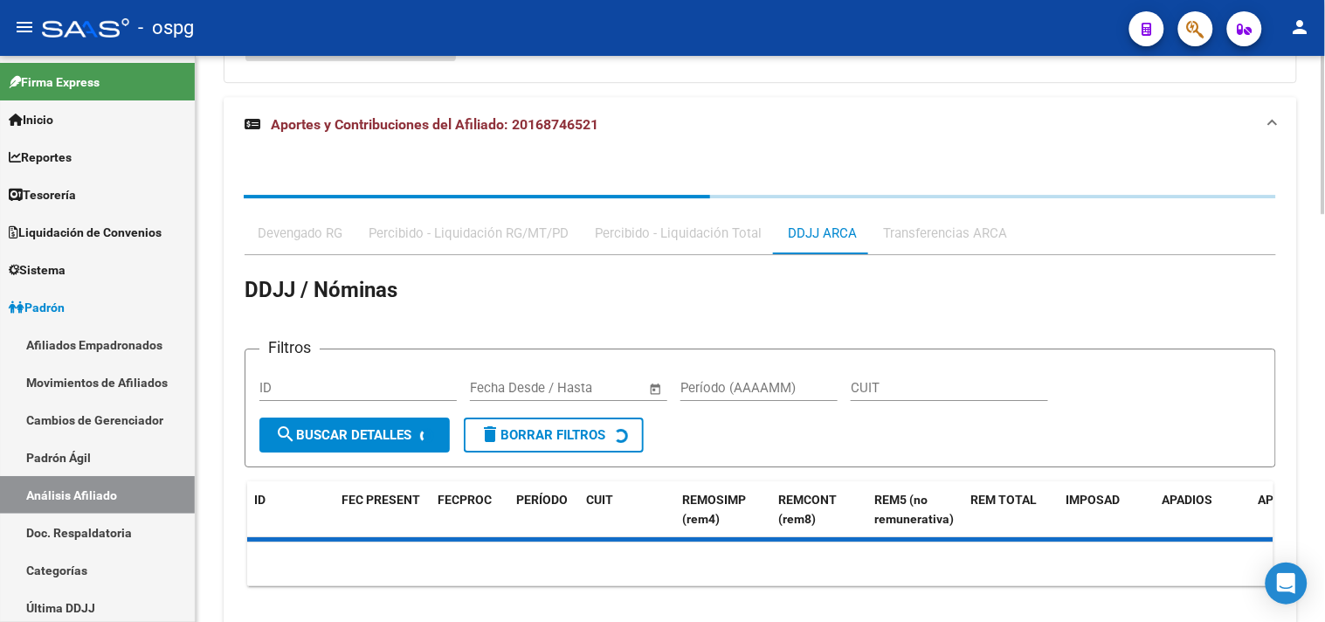
scroll to position [1461, 0]
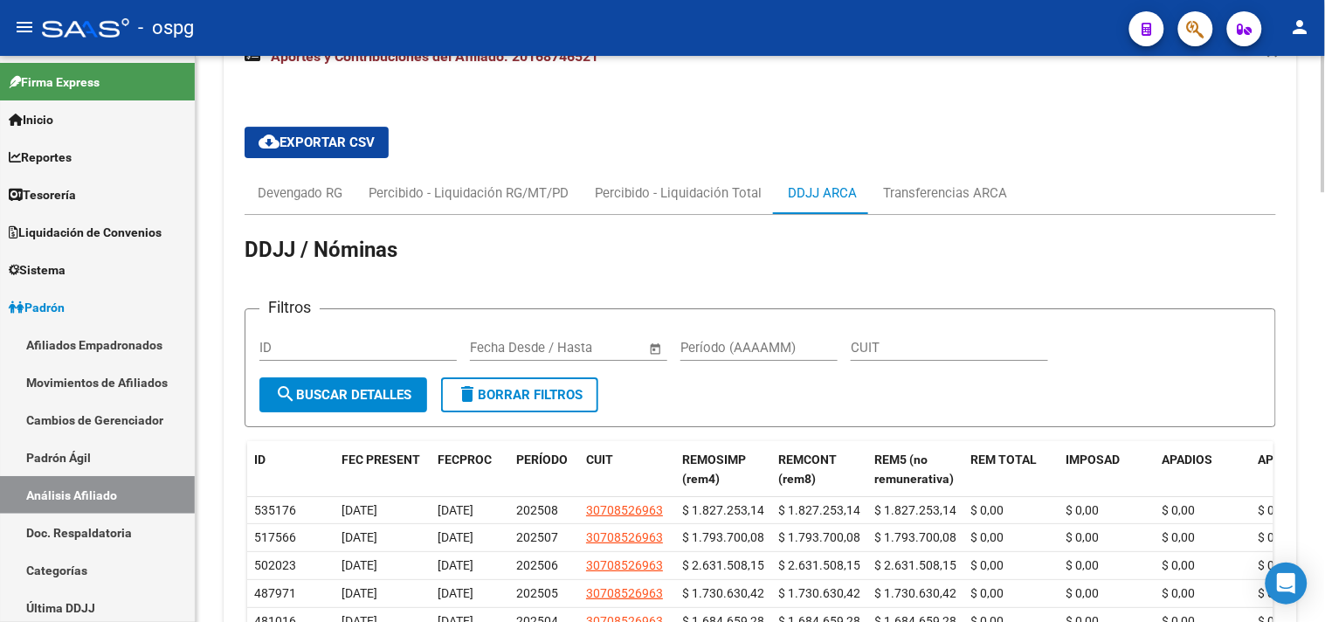
click at [1179, 173] on div "Devengado RG Percibido - Liquidación RG/MT/PD Percibido - Liquidación Total DDJ…" at bounding box center [760, 193] width 1031 height 42
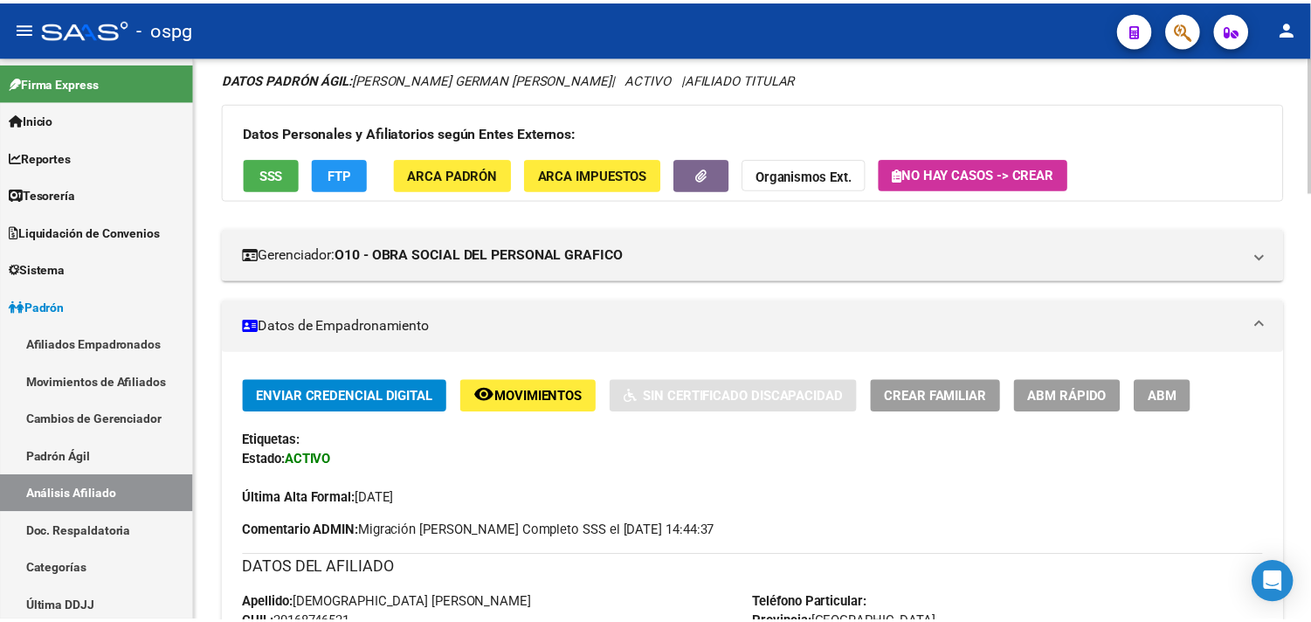
scroll to position [0, 0]
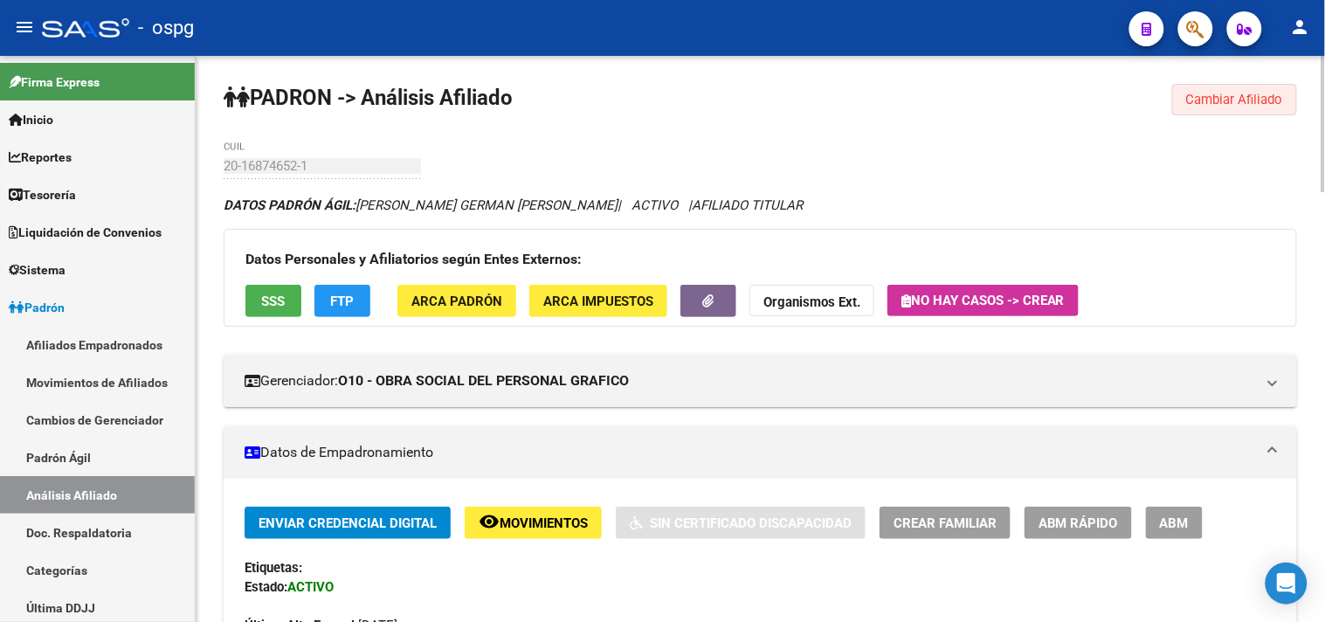
click at [1212, 96] on span "Cambiar Afiliado" at bounding box center [1234, 100] width 97 height 16
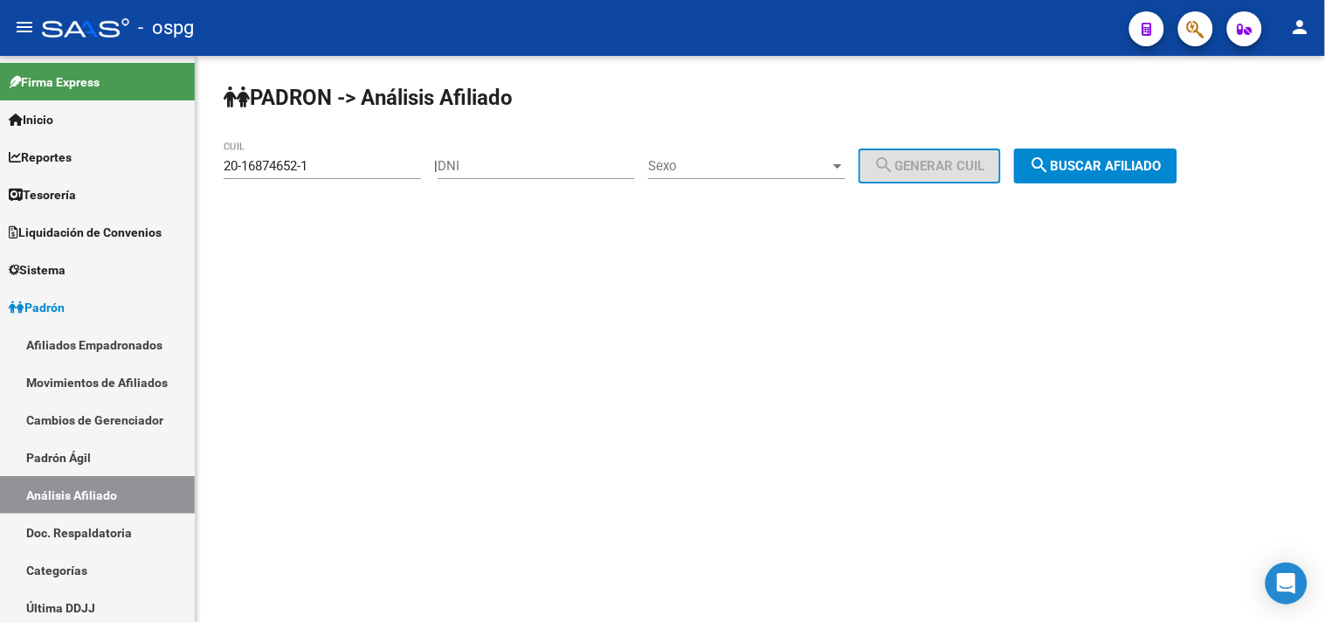
drag, startPoint x: 369, startPoint y: 176, endPoint x: 197, endPoint y: 150, distance: 174.8
click at [197, 150] on div "PADRON -> Análisis Afiliado 20-16874652-1 CUIL | DNI Sexo Sexo search Generar C…" at bounding box center [760, 147] width 1129 height 183
drag, startPoint x: 334, startPoint y: 166, endPoint x: 783, endPoint y: 493, distance: 555.2
click at [783, 493] on mat-sidenav-content "PADRON -> Análisis Afiliado 20-16874652-1 CUIL | DNI Sexo Sexo search Generar C…" at bounding box center [760, 339] width 1129 height 566
click at [313, 157] on div "20-16874652-1 CUIL" at bounding box center [322, 160] width 197 height 38
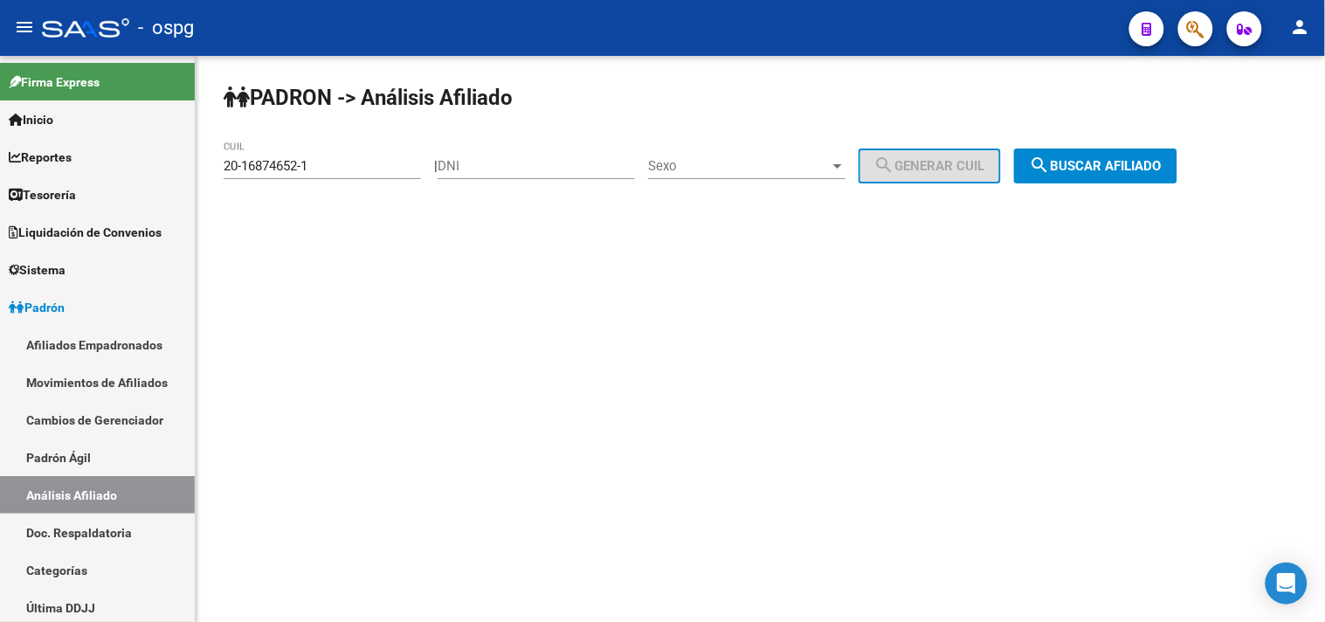
click at [310, 166] on input "20-16874652-1" at bounding box center [322, 166] width 197 height 16
click at [313, 168] on input "20-16874652-1" at bounding box center [322, 166] width 197 height 16
drag, startPoint x: 313, startPoint y: 168, endPoint x: 208, endPoint y: 169, distance: 104.8
click at [208, 169] on div "PADRON -> Análisis Afiliado 20-16874652-1 CUIL | DNI Sexo Sexo search Generar C…" at bounding box center [760, 147] width 1129 height 183
paste input "33307183-6"
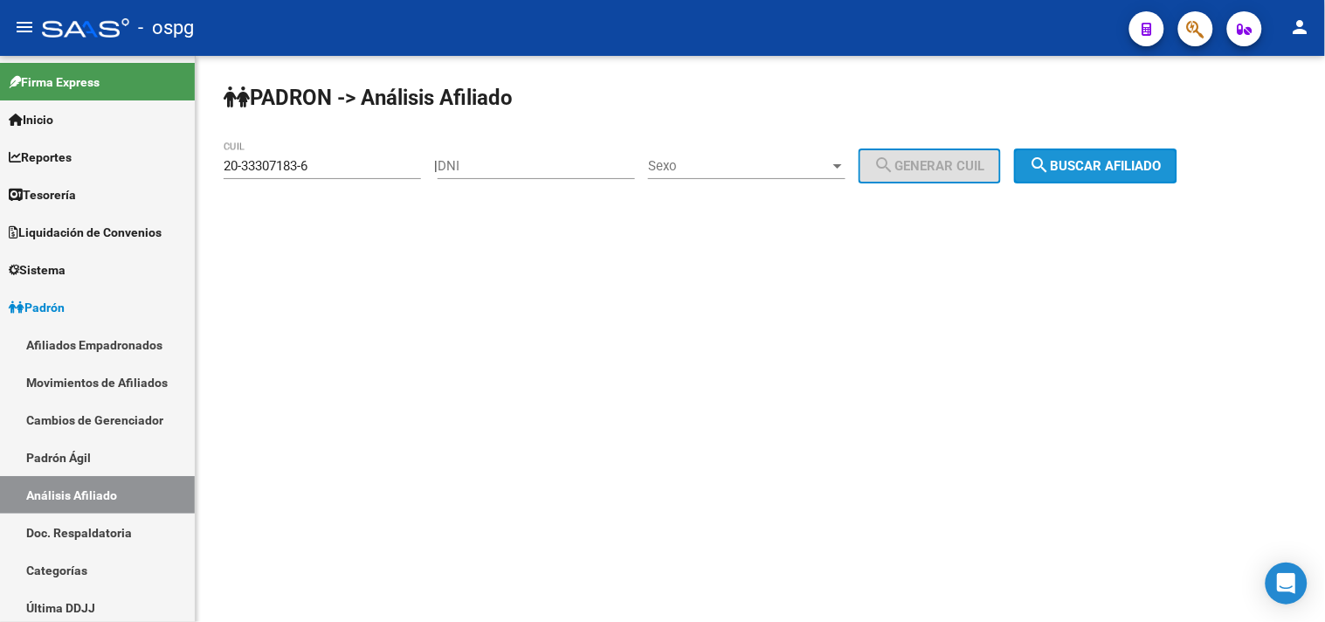
click at [1111, 171] on span "search Buscar afiliado" at bounding box center [1096, 166] width 132 height 16
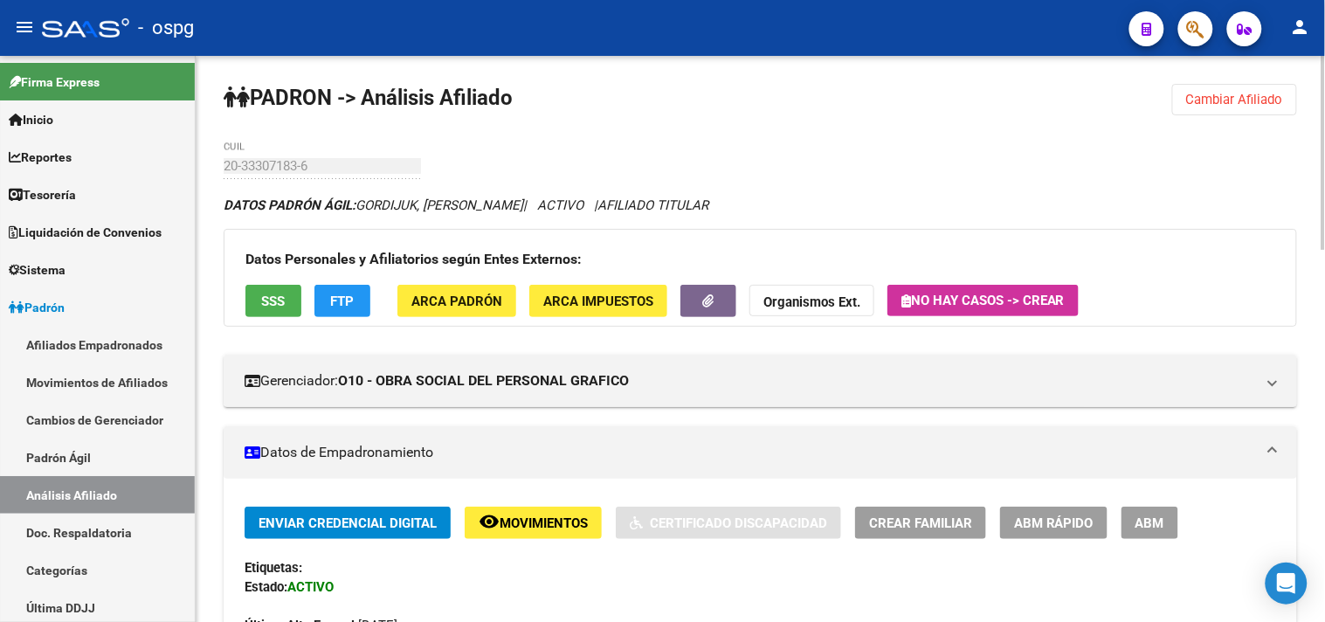
click at [267, 280] on div "Datos Personales y Afiliatorios según Entes Externos: SSS FTP ARCA Padrón ARCA …" at bounding box center [760, 278] width 1073 height 98
click at [258, 307] on button "SSS" at bounding box center [273, 301] width 56 height 32
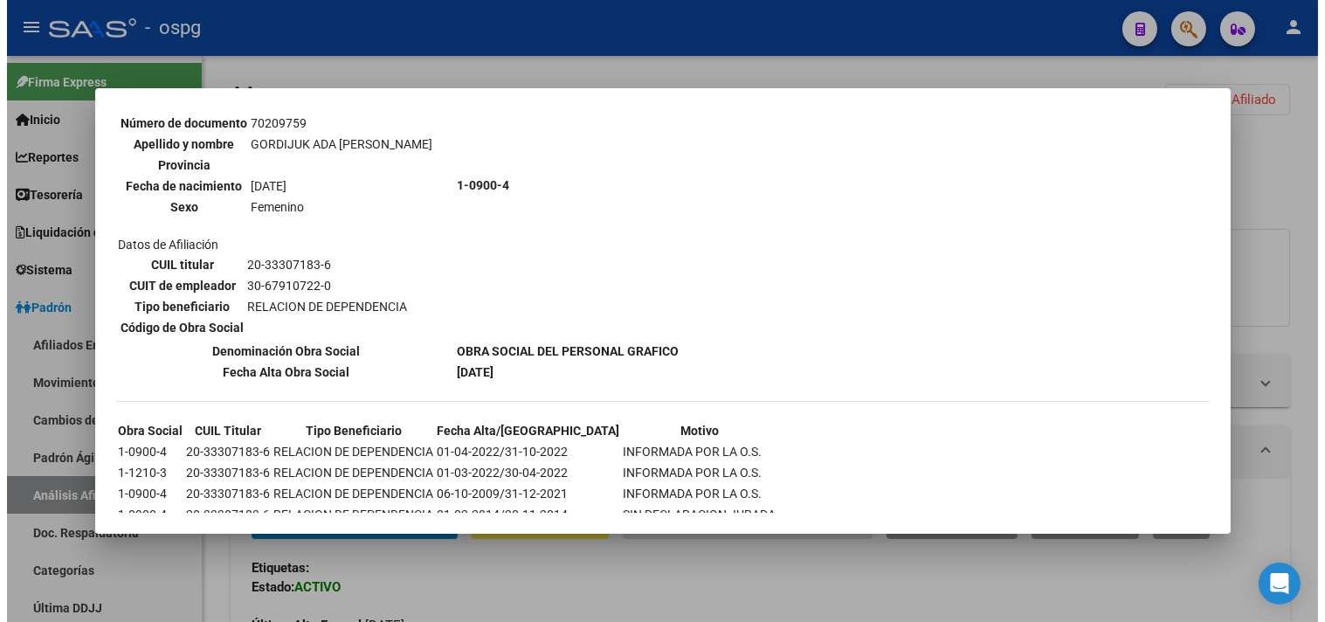
scroll to position [1146, 0]
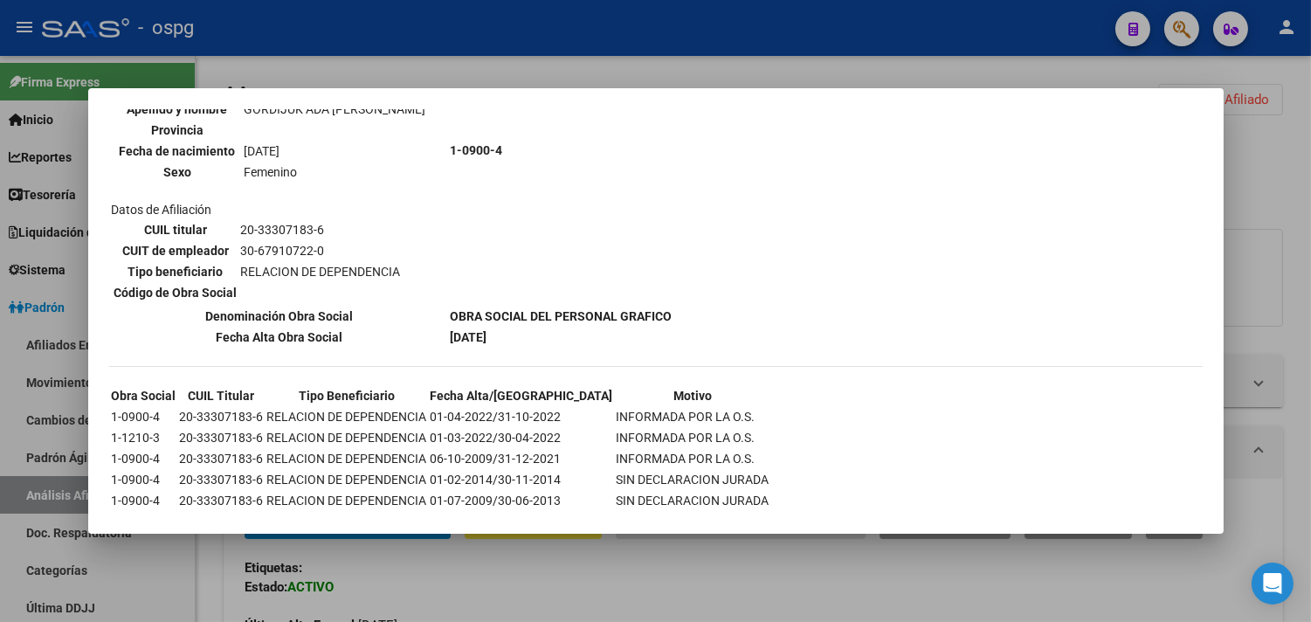
drag, startPoint x: 561, startPoint y: 595, endPoint x: 568, endPoint y: 587, distance: 10.5
click at [562, 595] on div at bounding box center [655, 311] width 1311 height 622
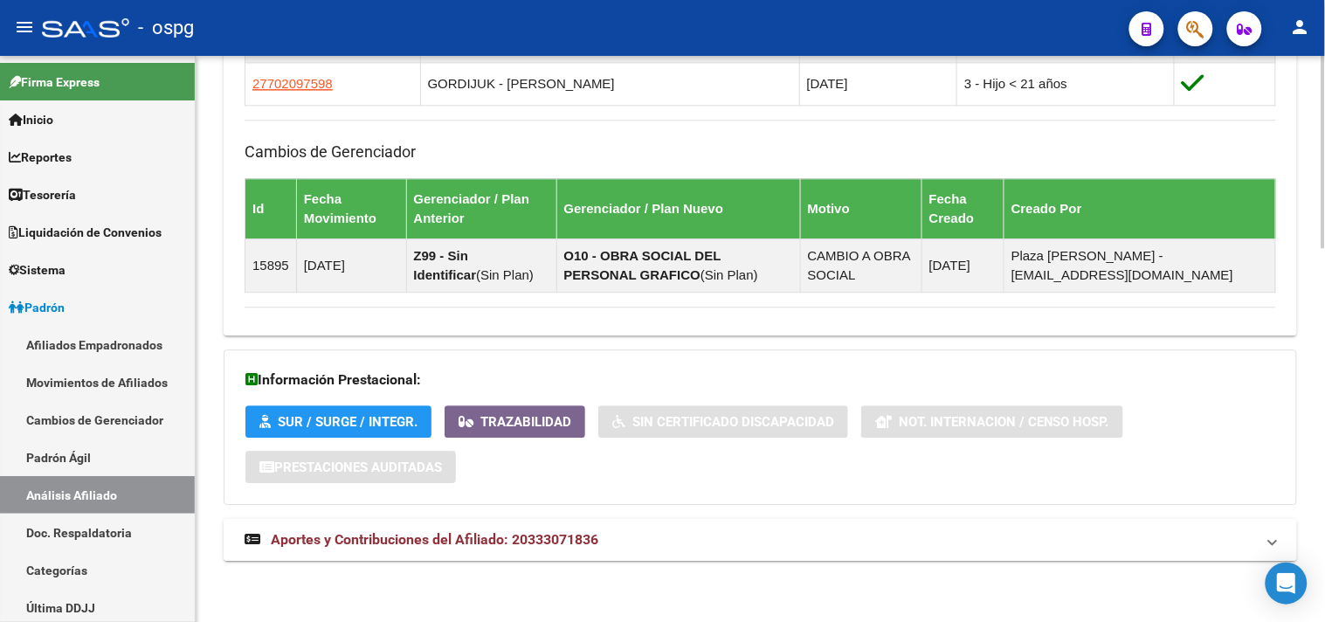
click at [636, 541] on mat-panel-title "Aportes y Contribuciones del Afiliado: 20333071836" at bounding box center [750, 539] width 1010 height 19
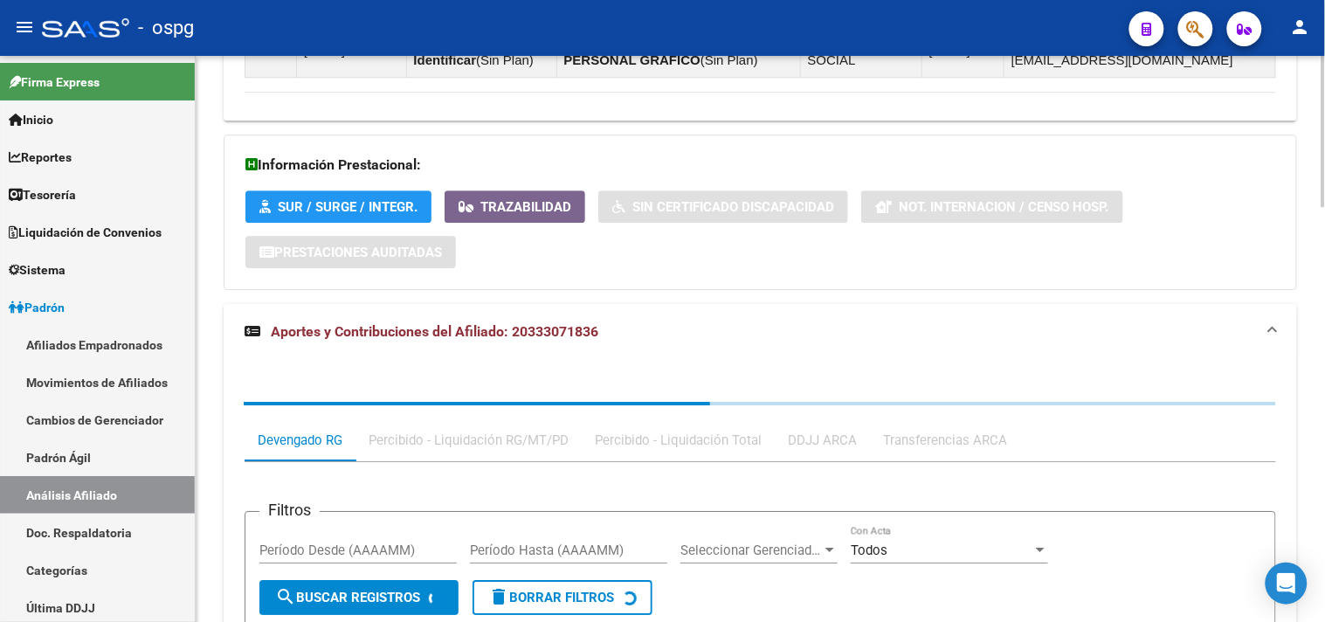
scroll to position [1549, 0]
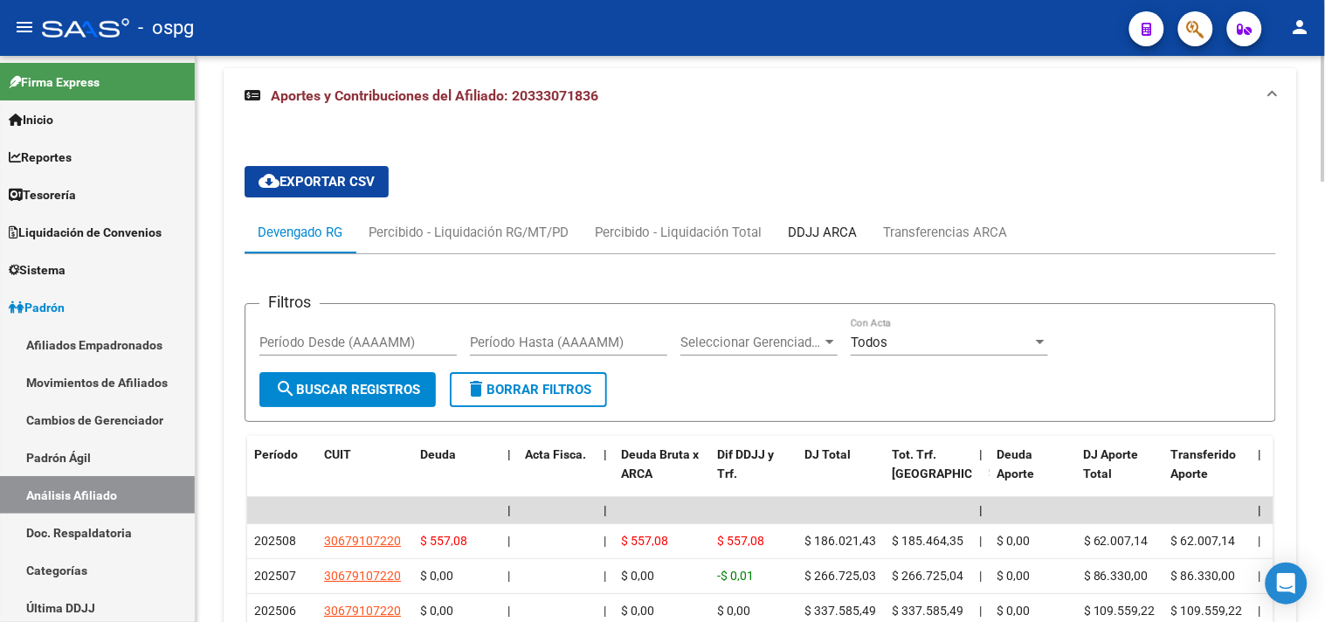
click at [828, 229] on div "DDJJ ARCA" at bounding box center [822, 232] width 69 height 19
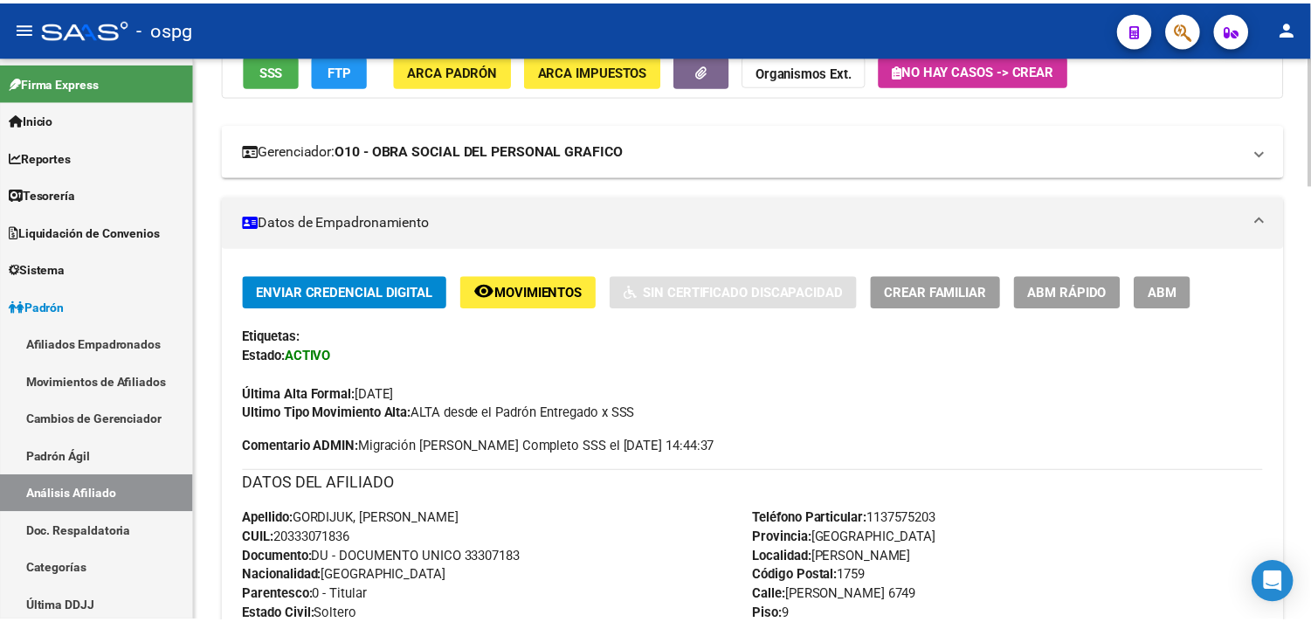
scroll to position [0, 0]
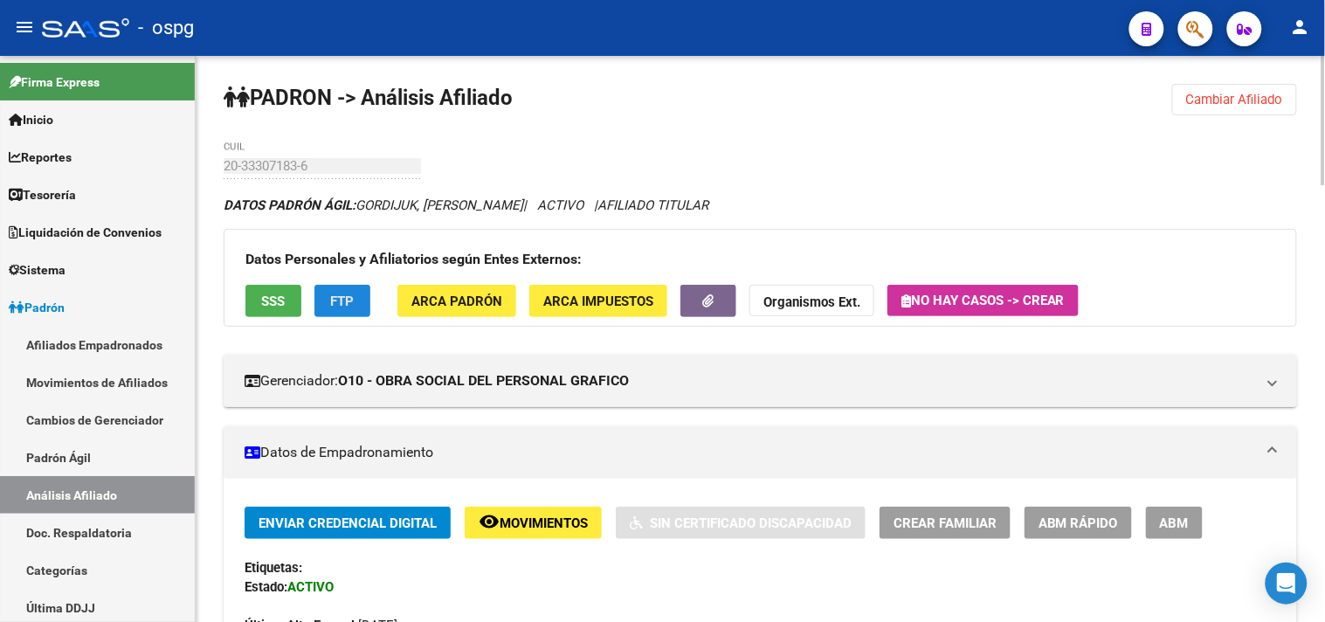
click at [342, 300] on span "FTP" at bounding box center [343, 301] width 24 height 16
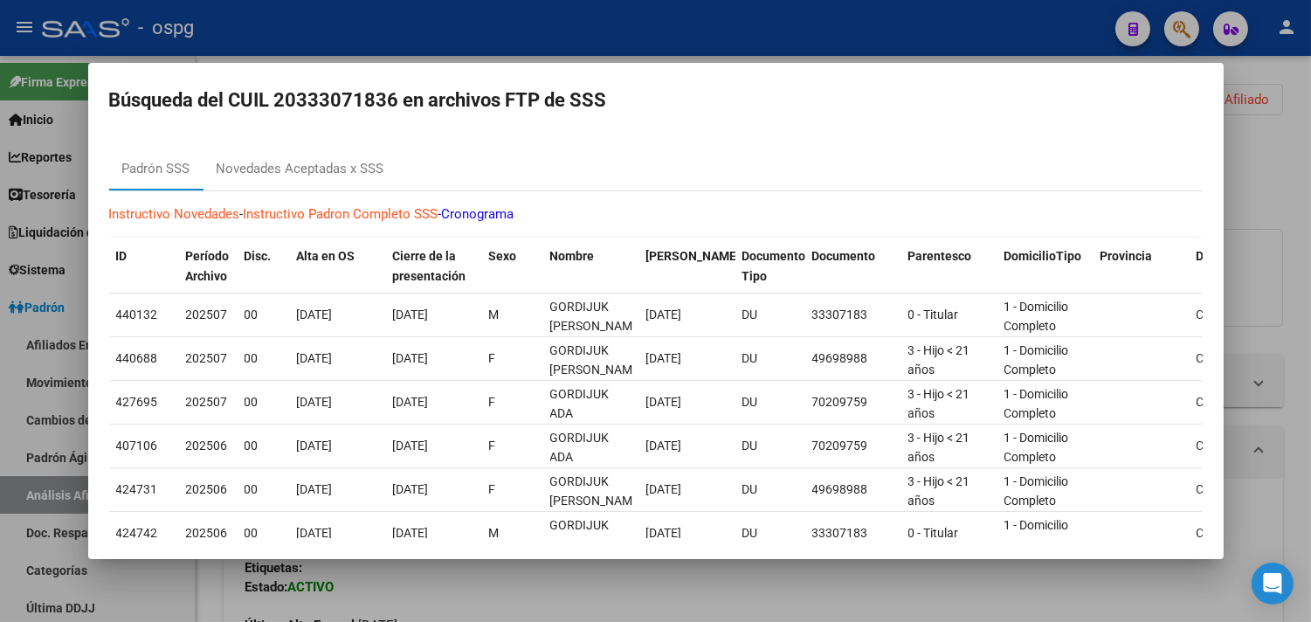
click at [1245, 141] on div at bounding box center [655, 311] width 1311 height 622
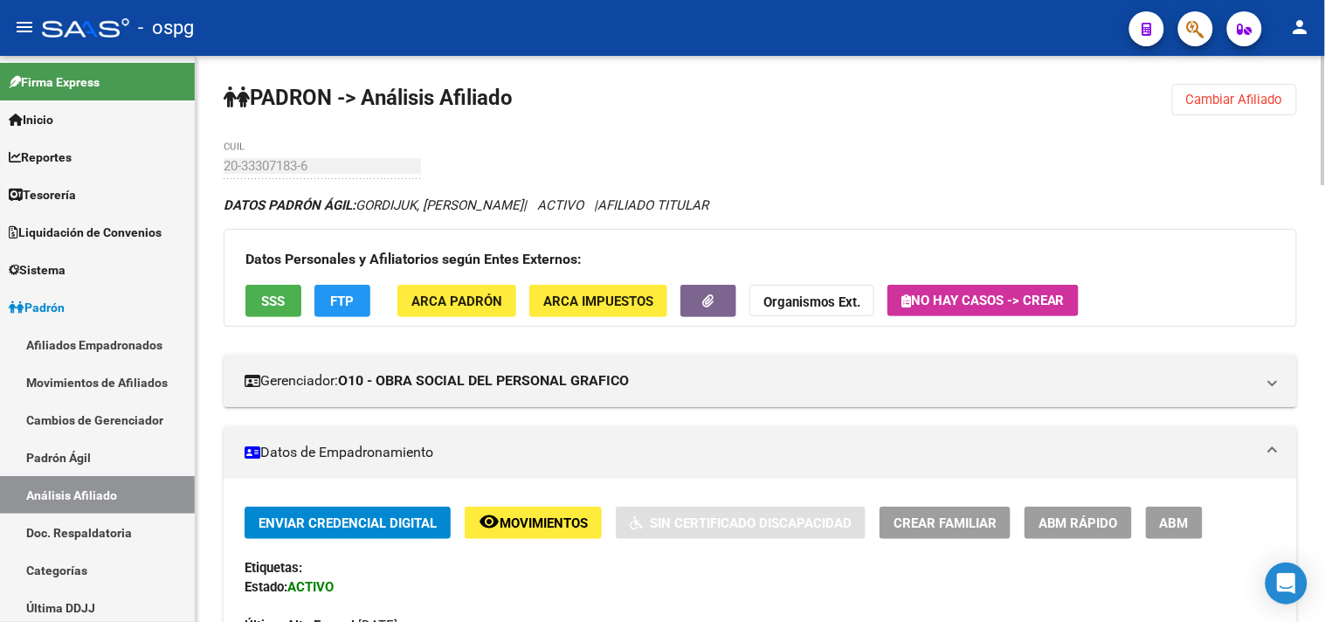
click at [1247, 107] on button "Cambiar Afiliado" at bounding box center [1234, 99] width 125 height 31
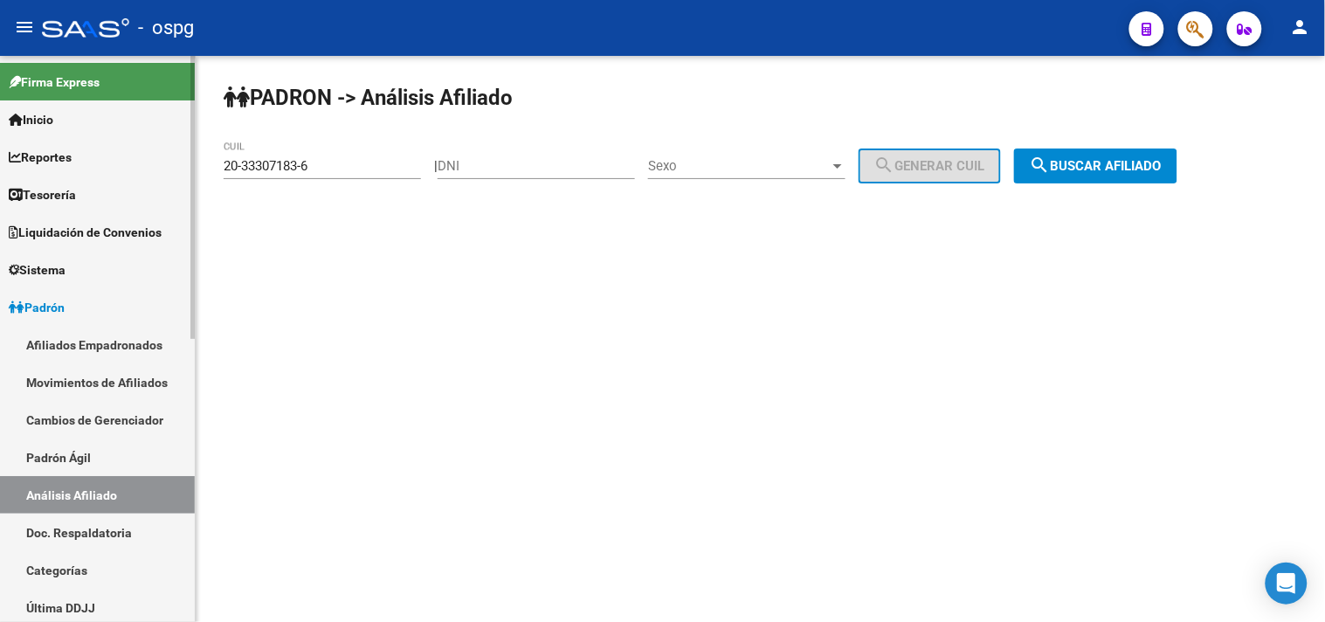
drag, startPoint x: 316, startPoint y: 166, endPoint x: 145, endPoint y: 166, distance: 171.2
click at [145, 166] on mat-sidenav-container "Firma Express Inicio Calendario SSS Instructivos Contacto OS Reportes Tablero d…" at bounding box center [662, 339] width 1325 height 566
paste input "3-34481928-9"
type input "23-34481928-9"
click at [1107, 146] on div "PADRON -> Análisis Afiliado 23-34481928-9 CUIL | DNI Sexo Sexo search Generar C…" at bounding box center [760, 147] width 1129 height 183
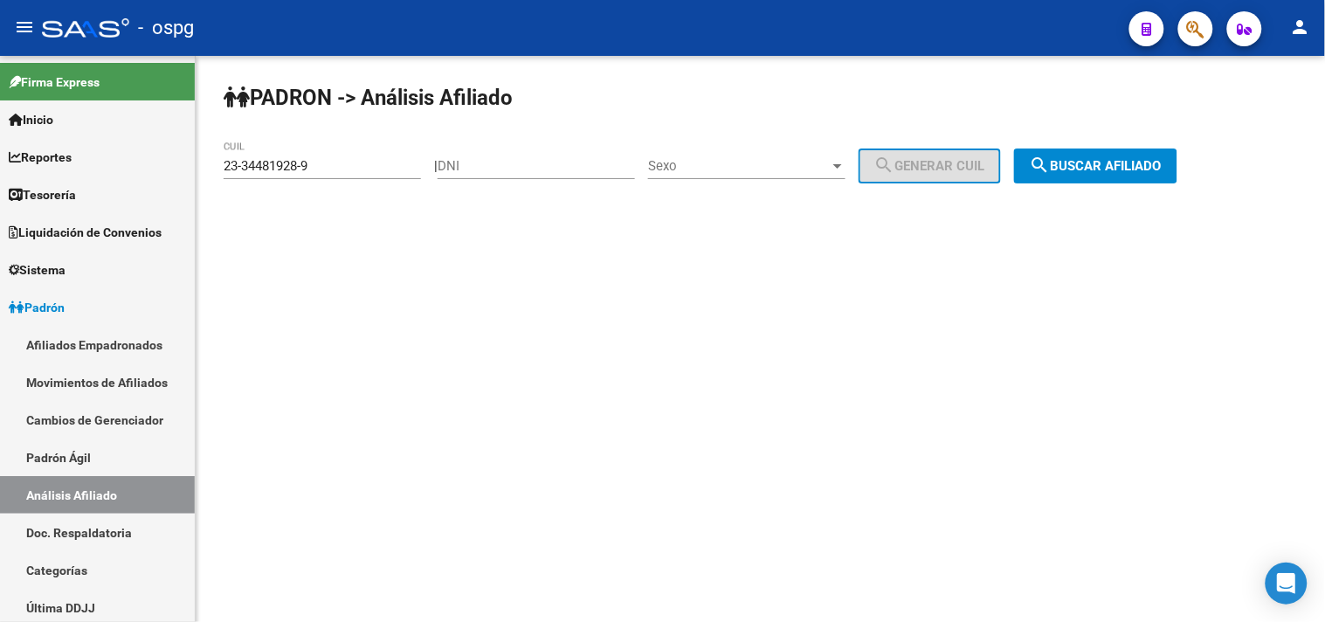
click at [1107, 169] on span "search Buscar afiliado" at bounding box center [1096, 166] width 132 height 16
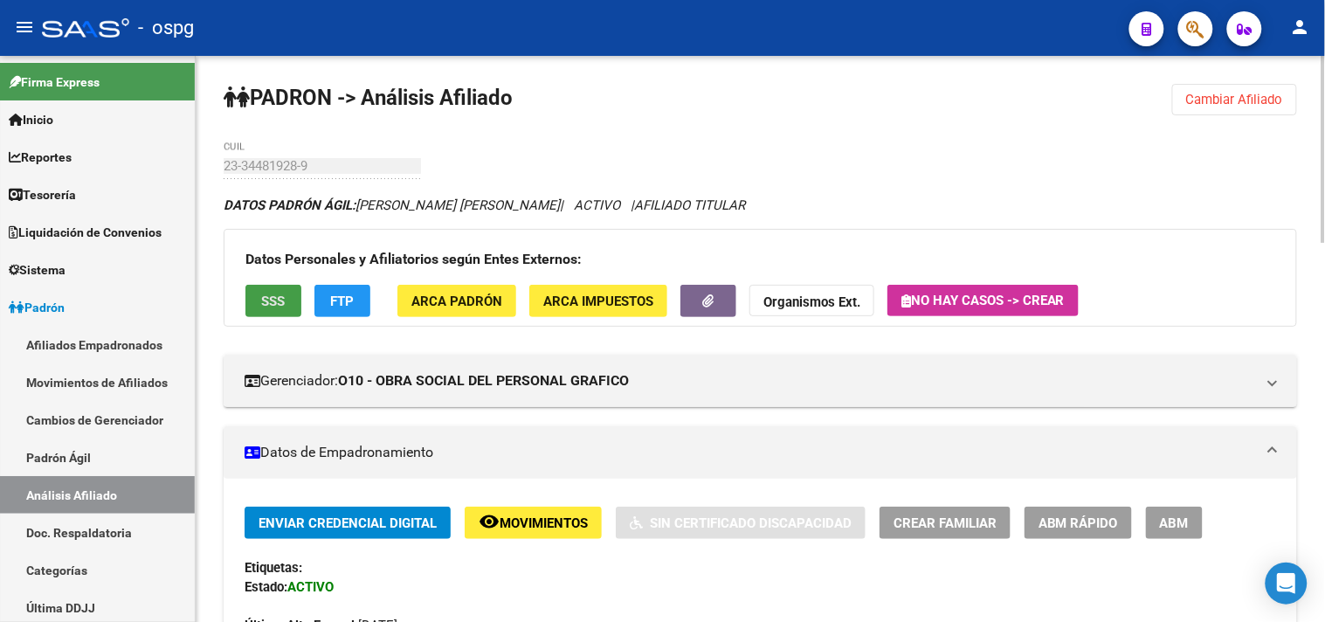
click at [280, 302] on span "SSS" at bounding box center [274, 301] width 24 height 16
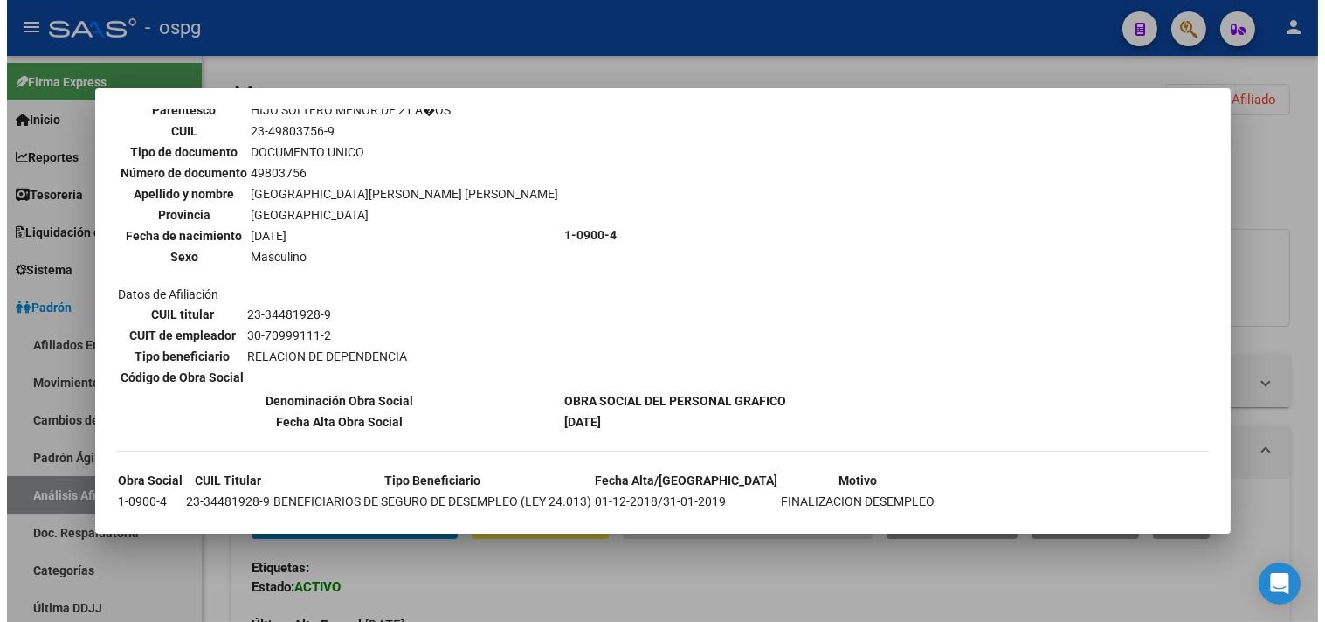
scroll to position [1482, 0]
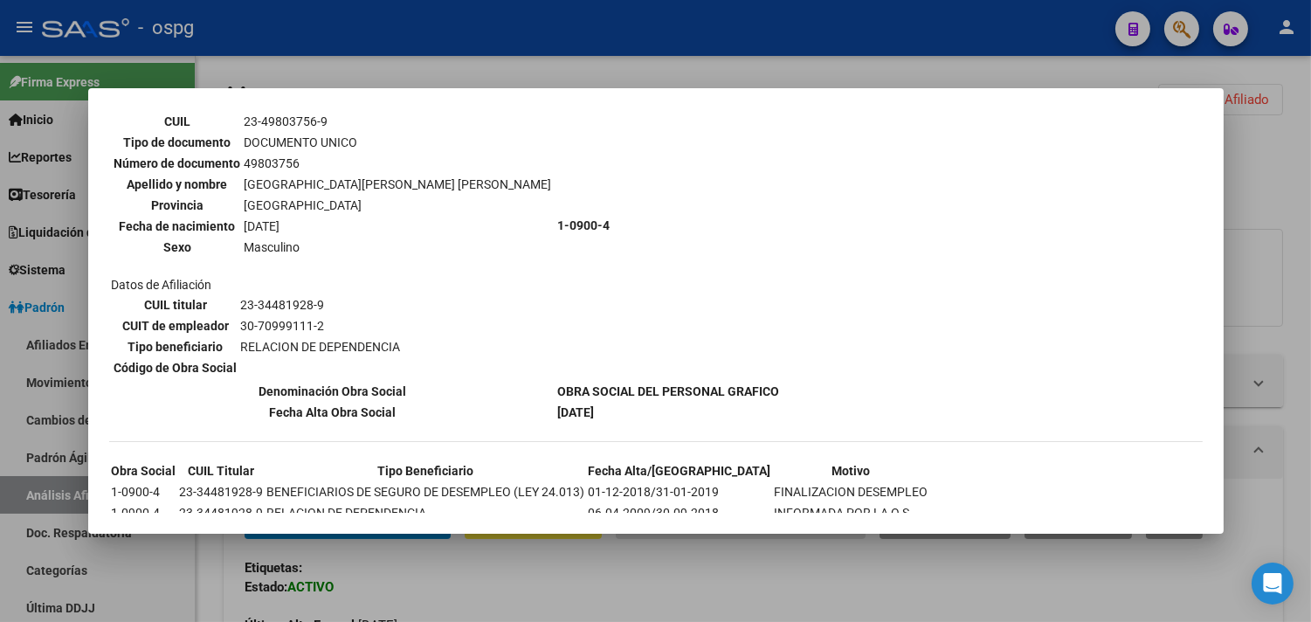
click at [514, 580] on div at bounding box center [655, 311] width 1311 height 622
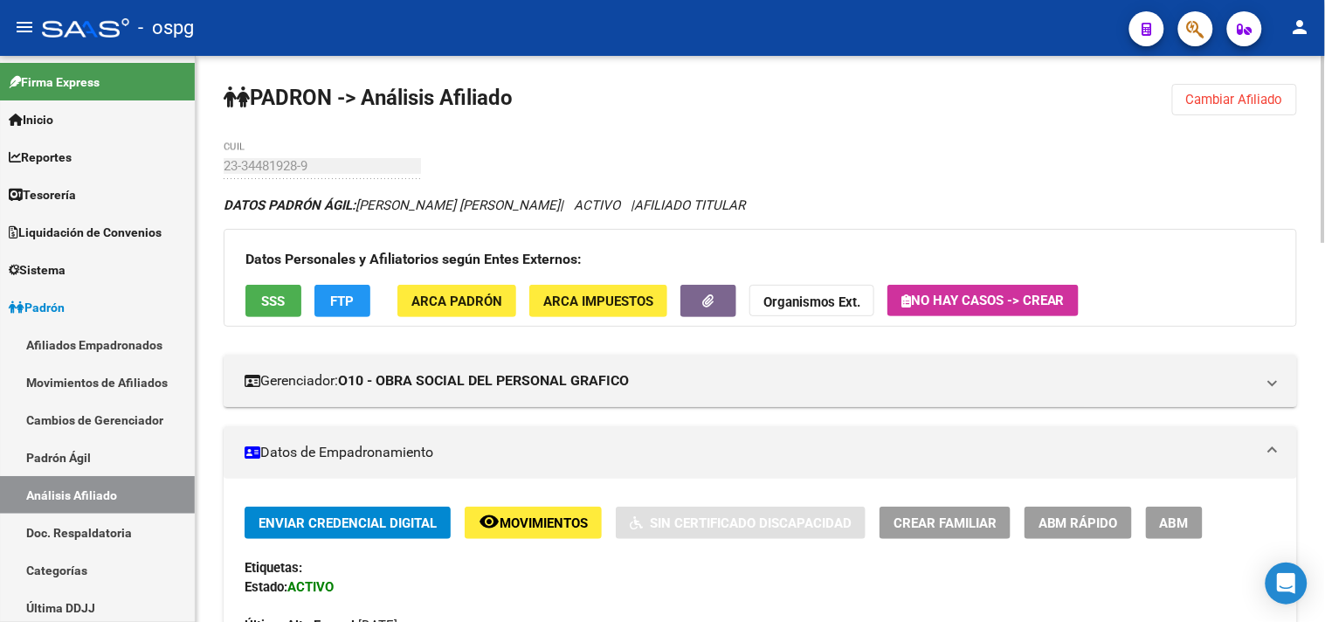
click at [362, 316] on button "FTP" at bounding box center [342, 301] width 56 height 32
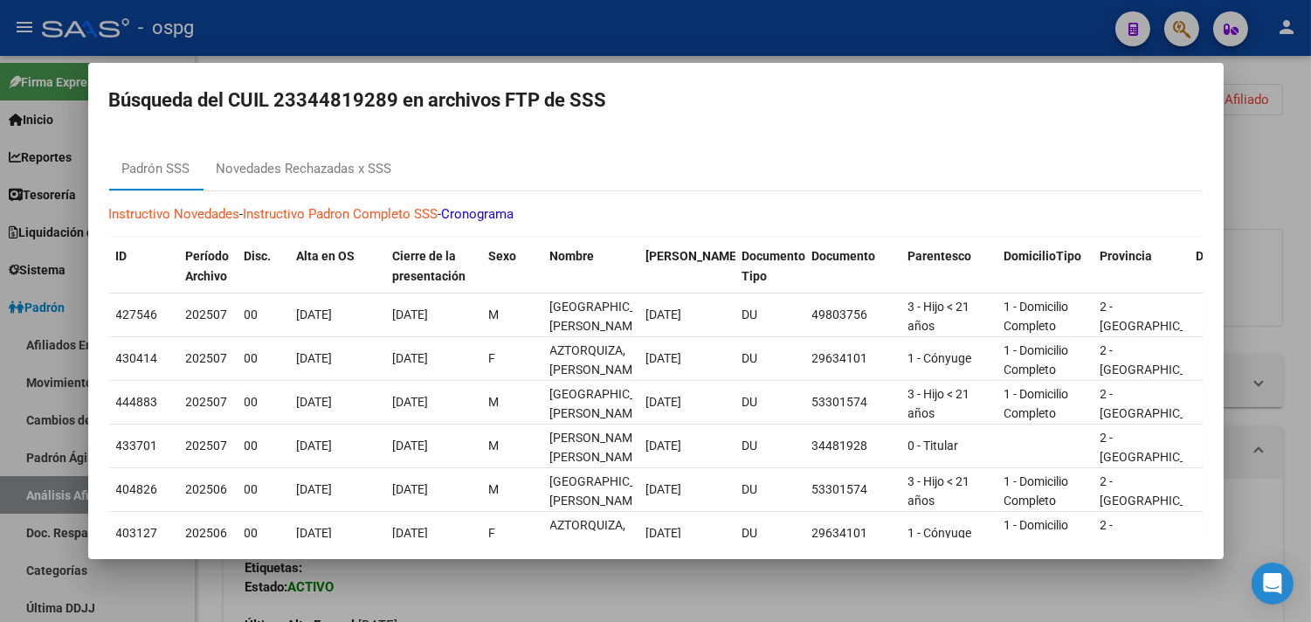
click at [502, 598] on div at bounding box center [655, 311] width 1311 height 622
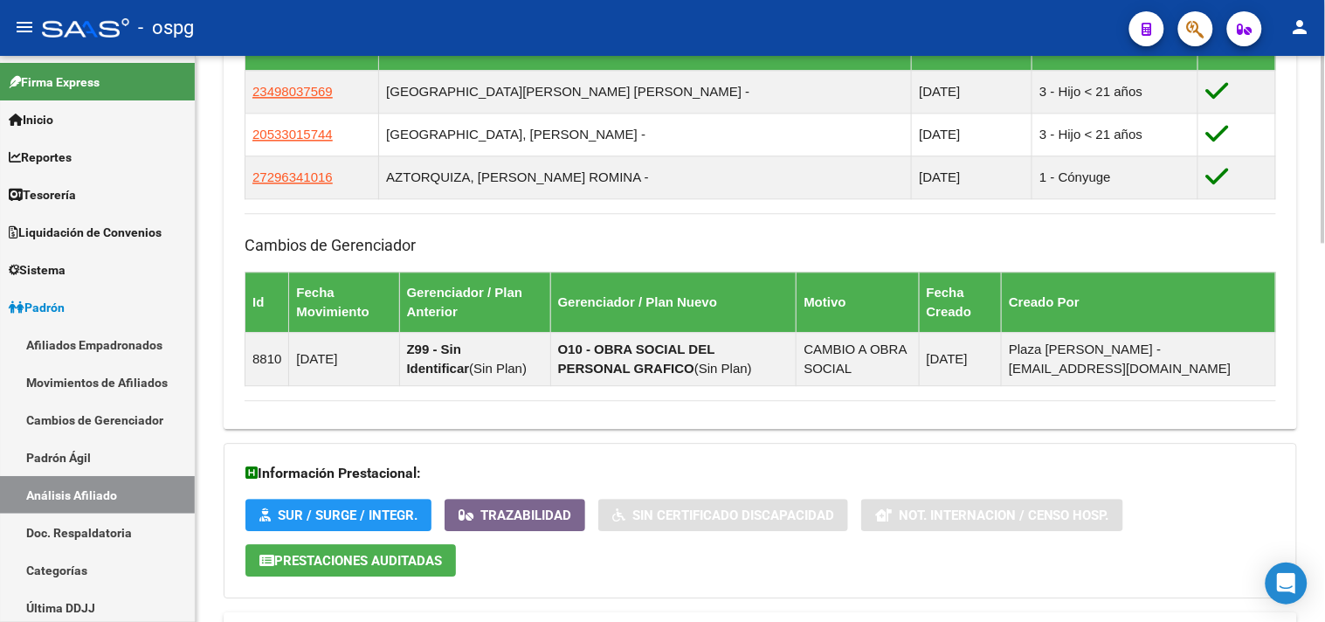
scroll to position [1144, 0]
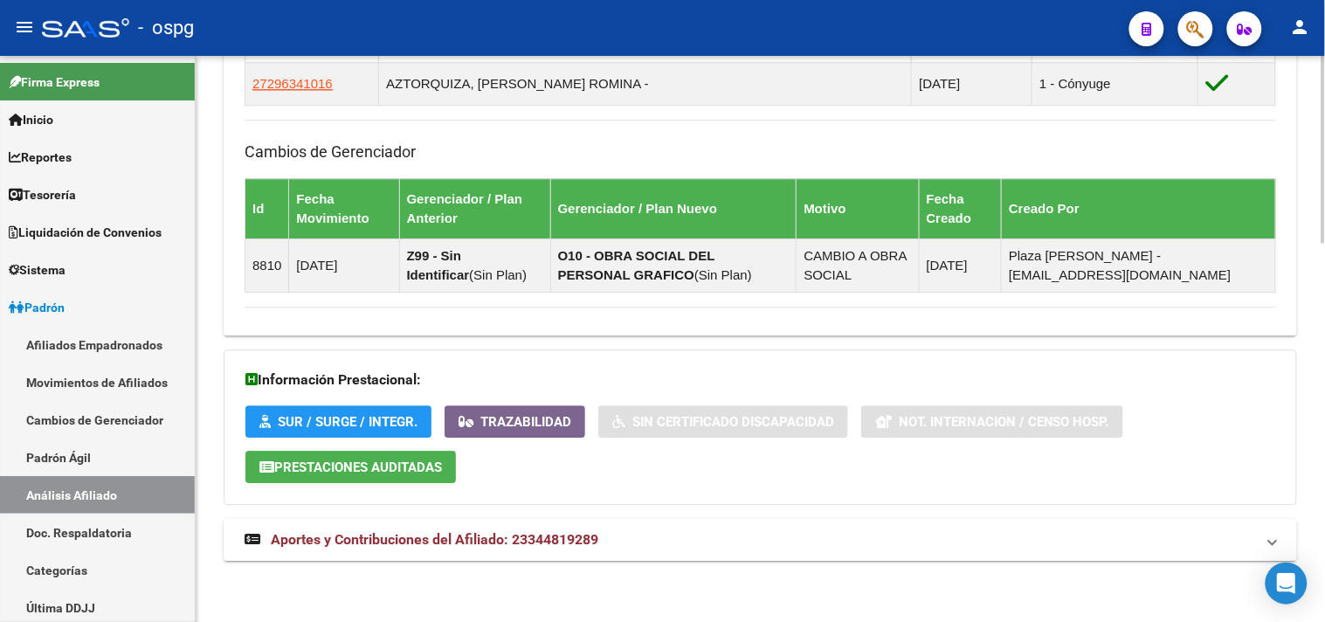
click at [649, 531] on mat-panel-title "Aportes y Contribuciones del Afiliado: 23344819289" at bounding box center [750, 539] width 1010 height 19
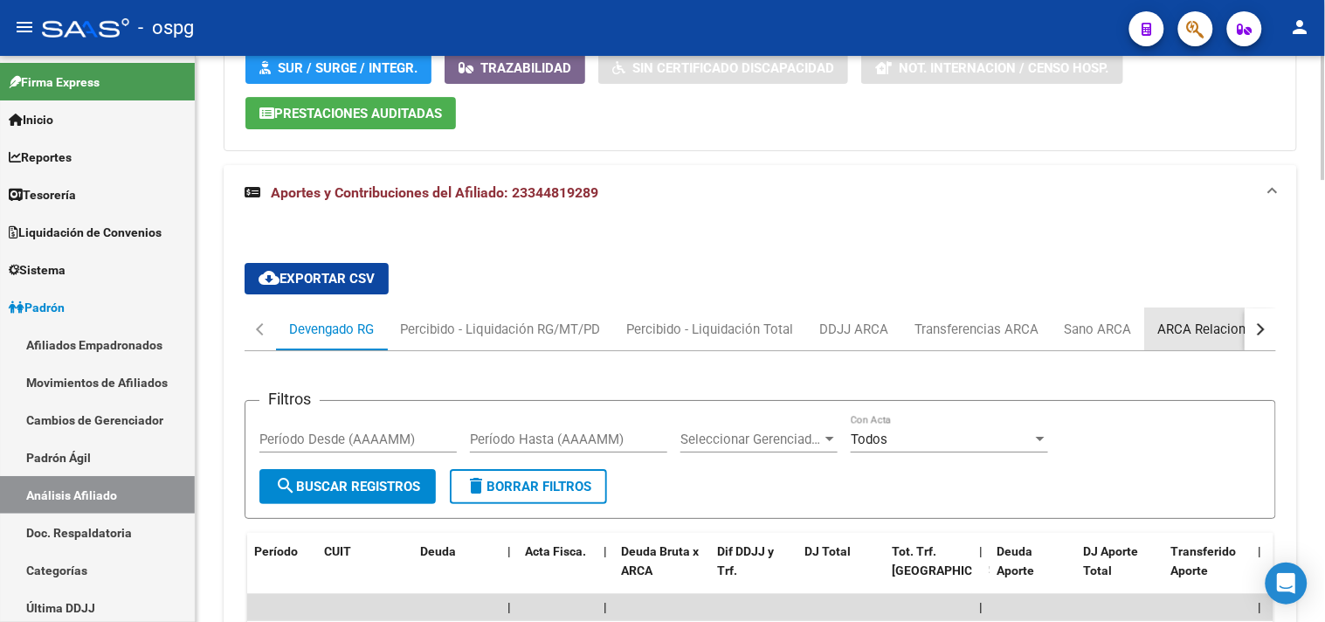
click at [1217, 325] on div "ARCA Relaciones Laborales" at bounding box center [1239, 329] width 163 height 19
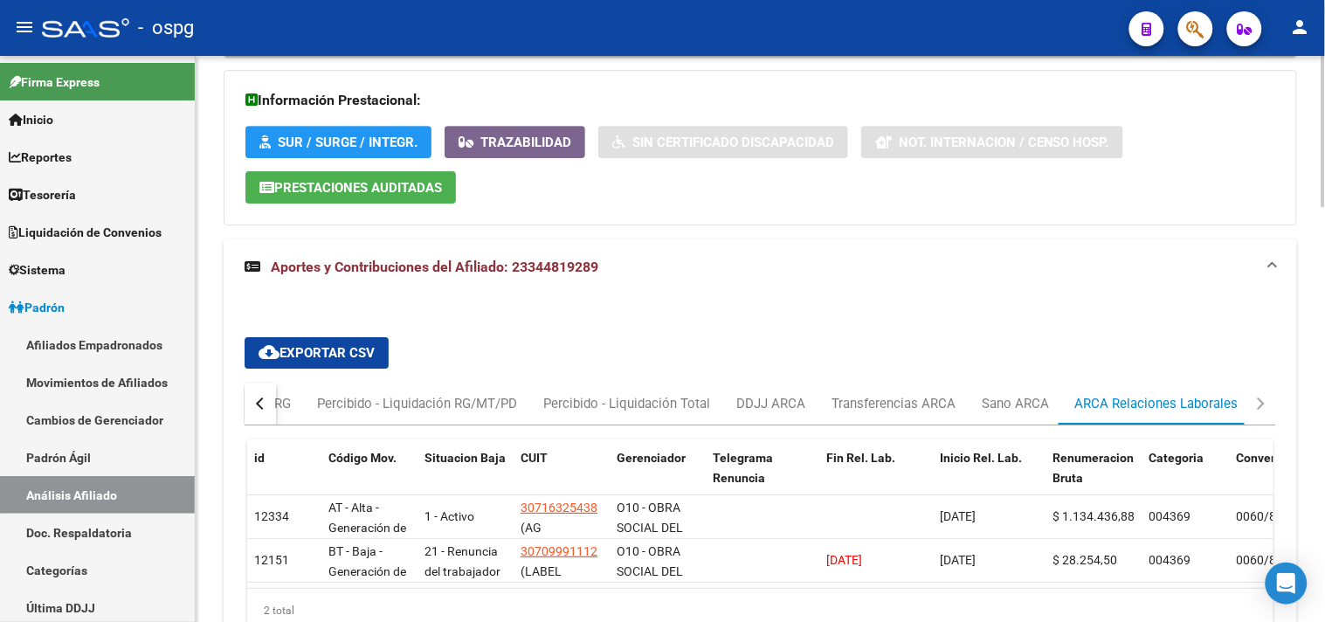
scroll to position [1495, 0]
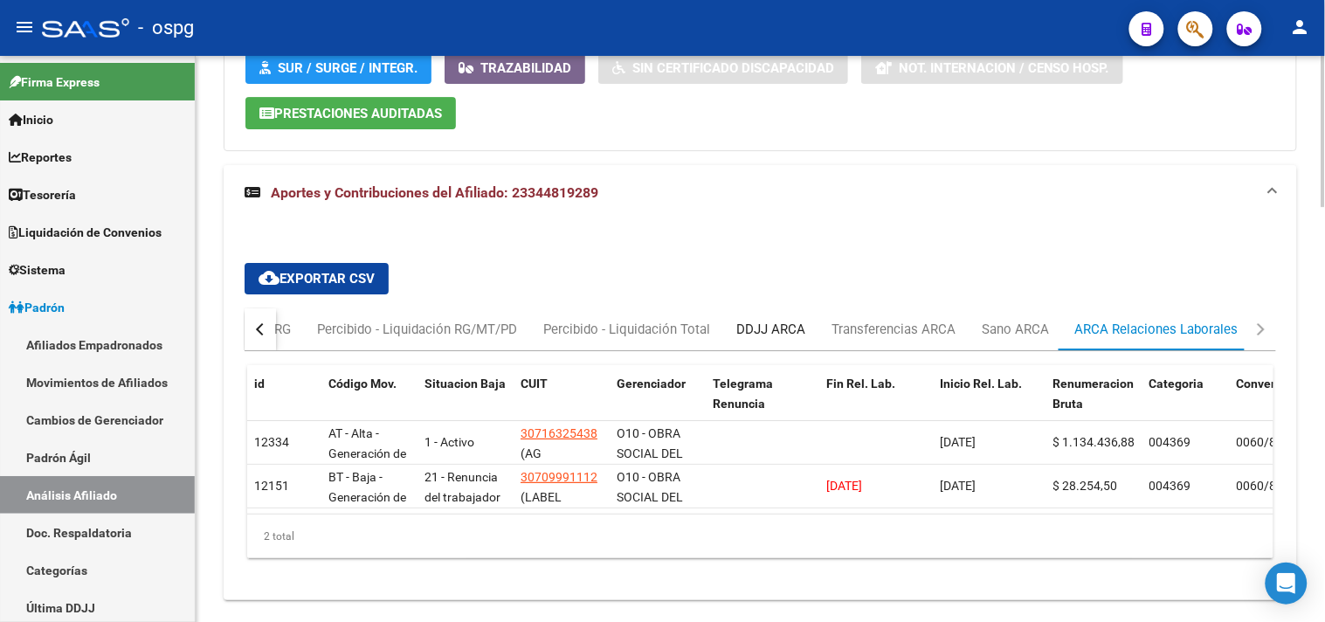
click at [773, 326] on div "DDJJ ARCA" at bounding box center [770, 329] width 69 height 19
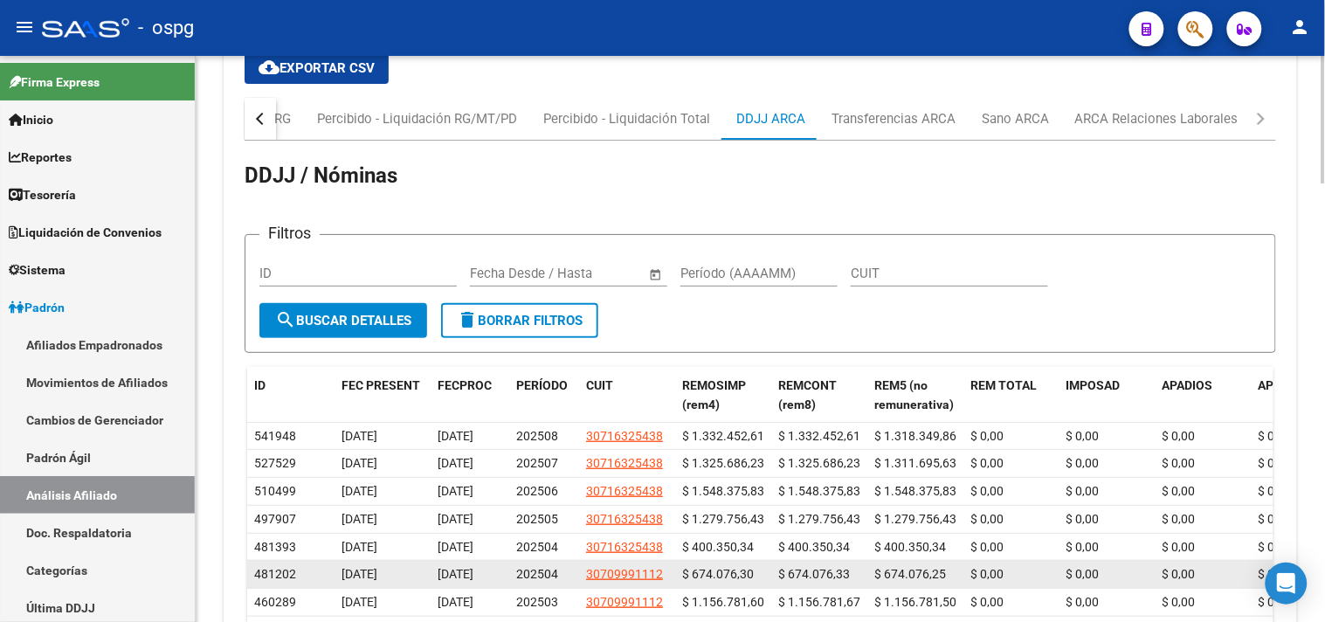
scroll to position [1729, 0]
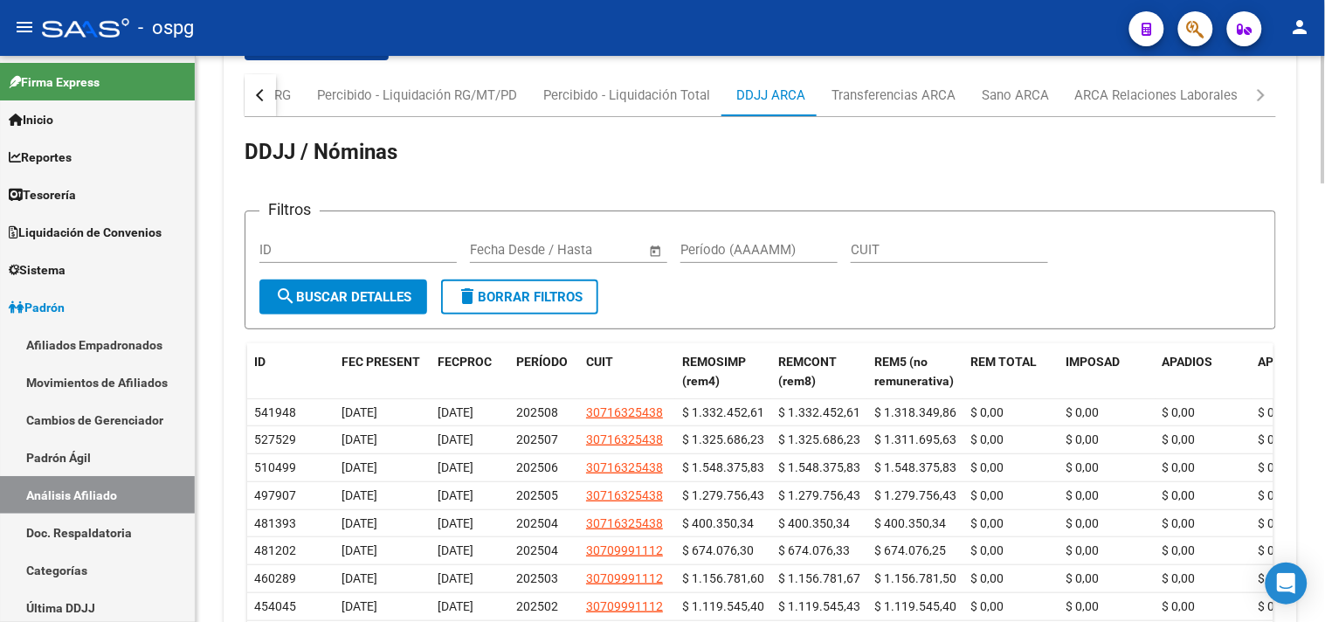
click at [1141, 154] on h1 "DDJJ / Nóminas" at bounding box center [760, 153] width 1031 height 31
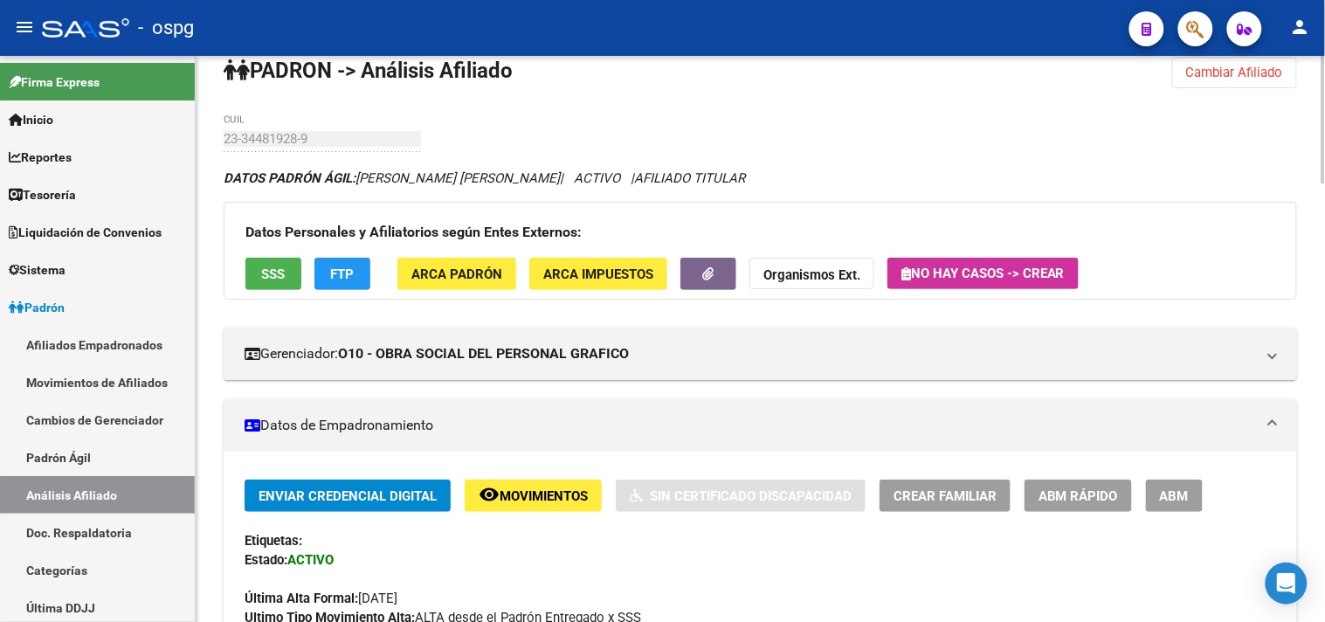
scroll to position [0, 0]
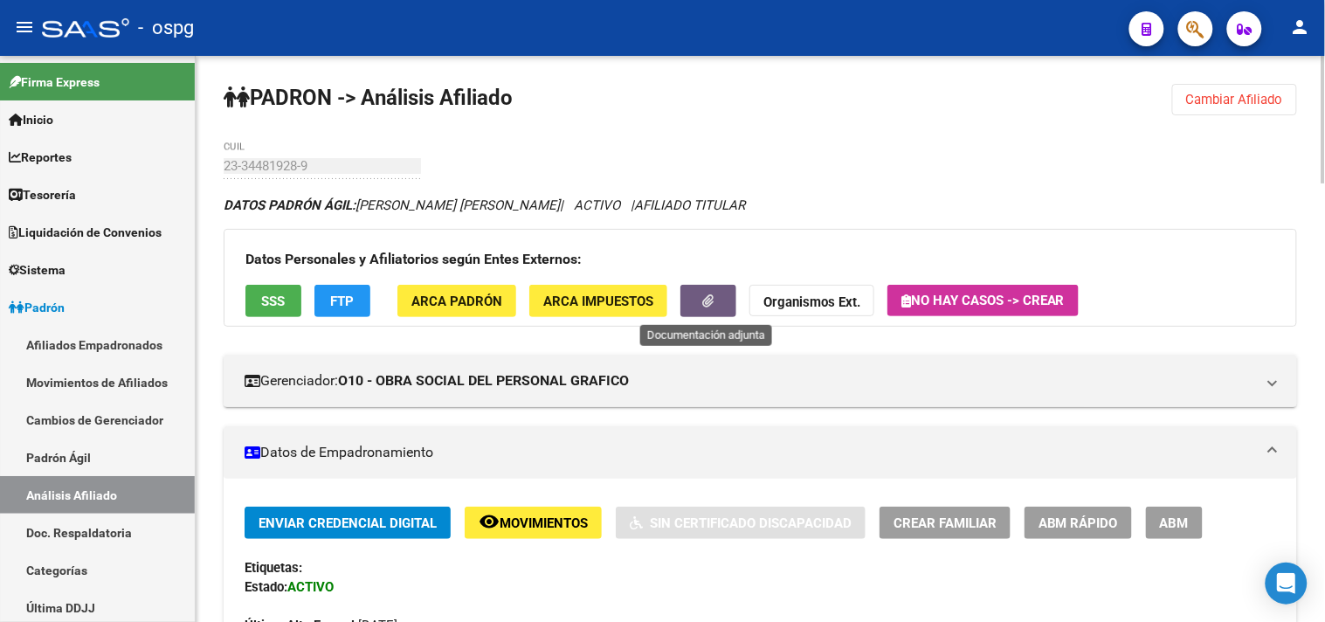
click at [699, 304] on button "button" at bounding box center [708, 301] width 56 height 32
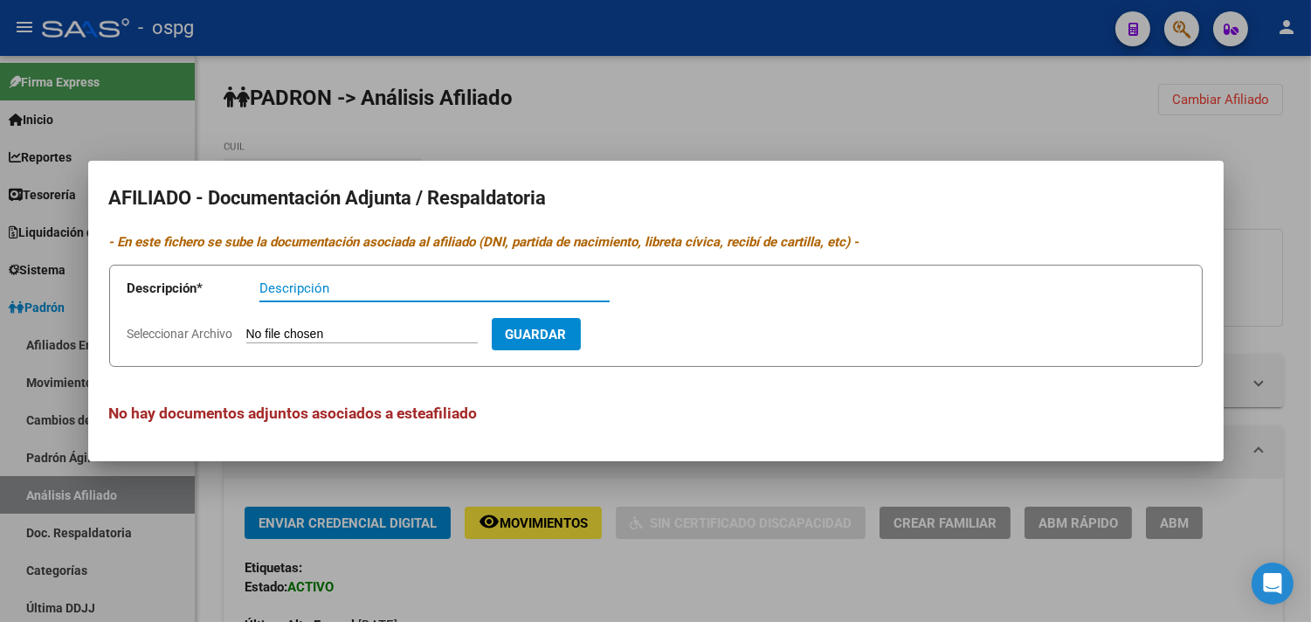
click at [745, 489] on div at bounding box center [655, 311] width 1311 height 622
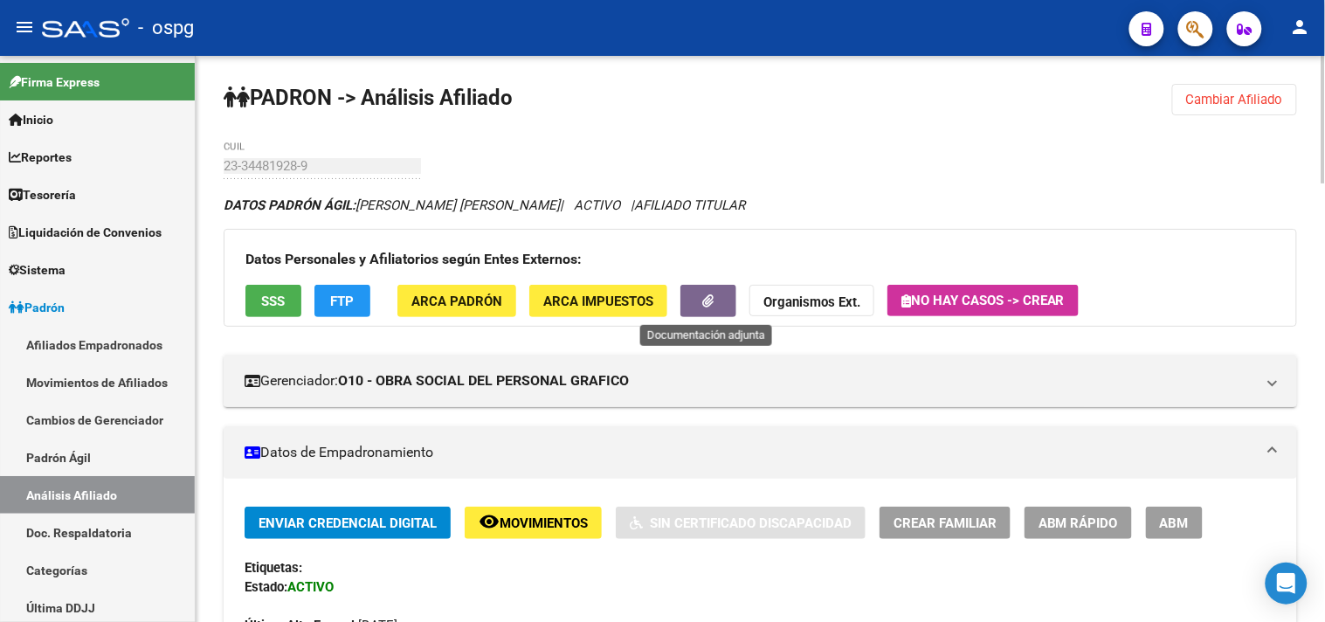
click at [708, 299] on icon "button" at bounding box center [708, 300] width 11 height 13
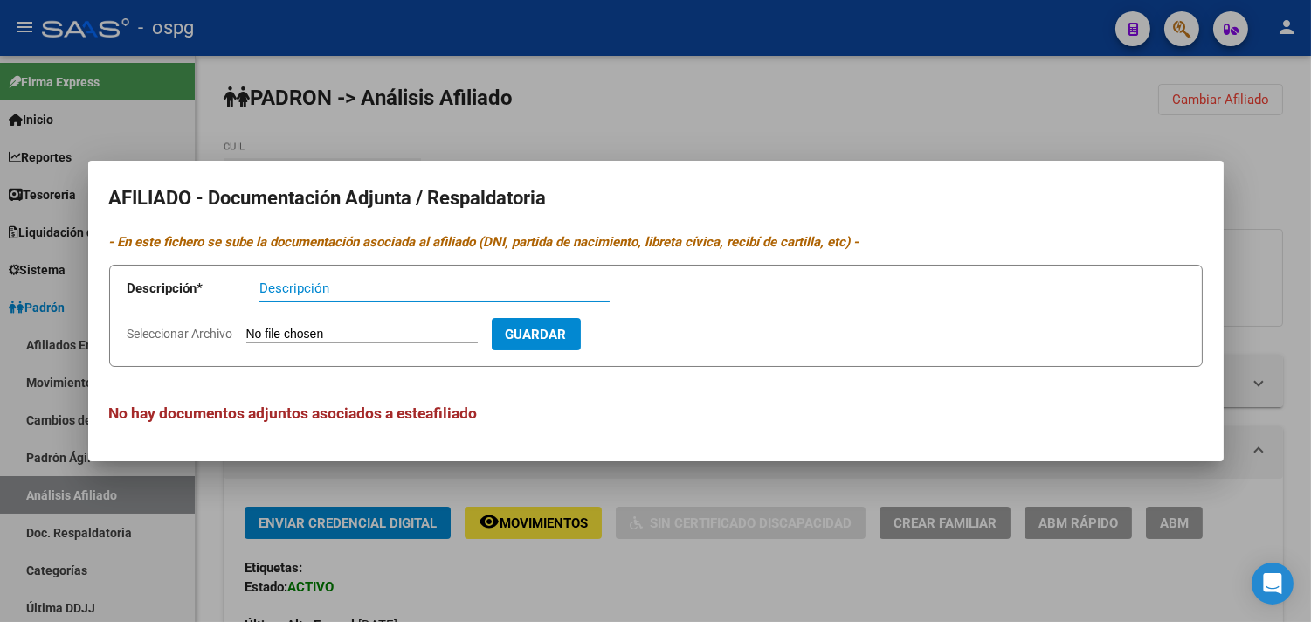
click at [352, 334] on input "Seleccionar Archivo" at bounding box center [361, 335] width 231 height 17
type input "C:\fakepath\1001487299.heic"
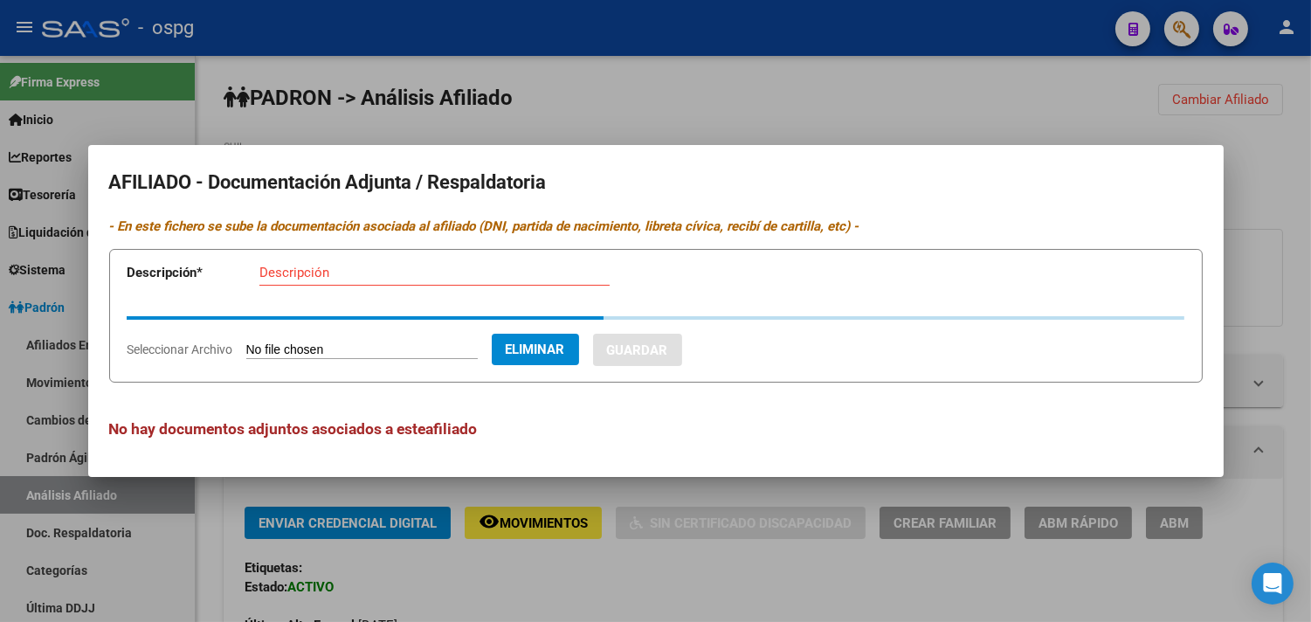
click at [753, 273] on form "Descripción * Descripción Seleccionar Archivo Eliminar Guardar" at bounding box center [655, 316] width 1093 height 134
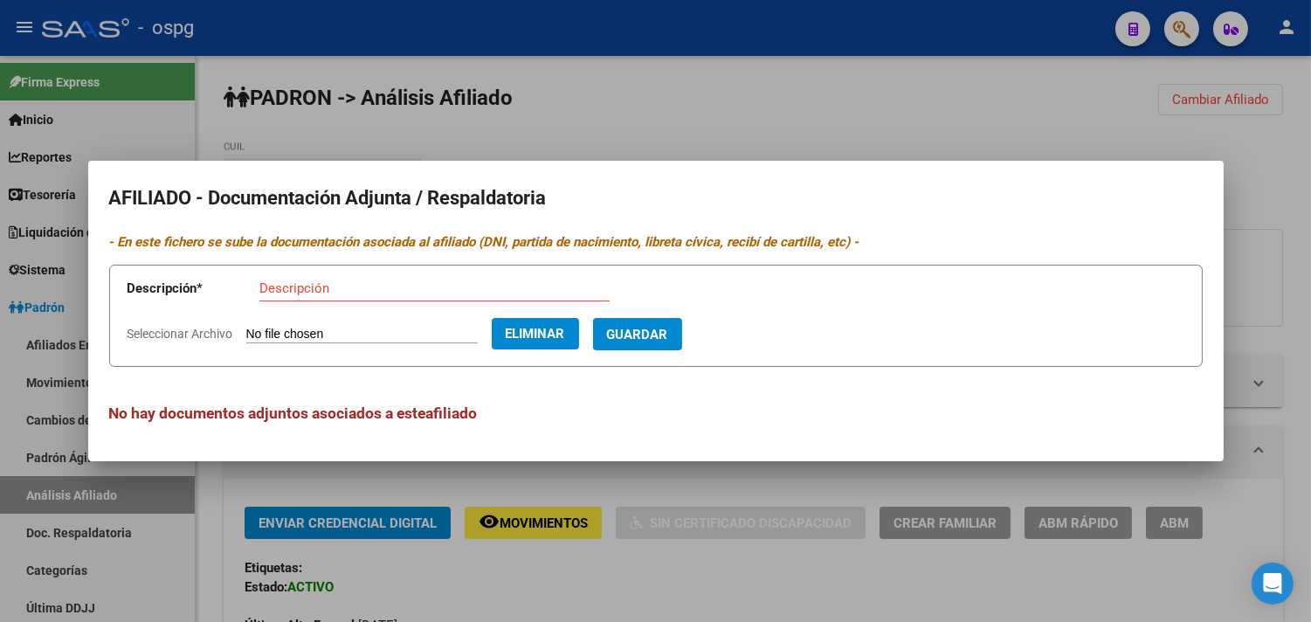
click at [668, 330] on span "Guardar" at bounding box center [637, 335] width 61 height 16
click at [537, 337] on button "Eliminar" at bounding box center [535, 333] width 87 height 31
click at [328, 332] on input "Seleccionar Archivo" at bounding box center [361, 335] width 231 height 17
type input "C:\fakepath\1001489562.jpg"
click at [320, 273] on app-form-text-field "Descripción * Descripción El campo es requerido" at bounding box center [381, 292] width 507 height 52
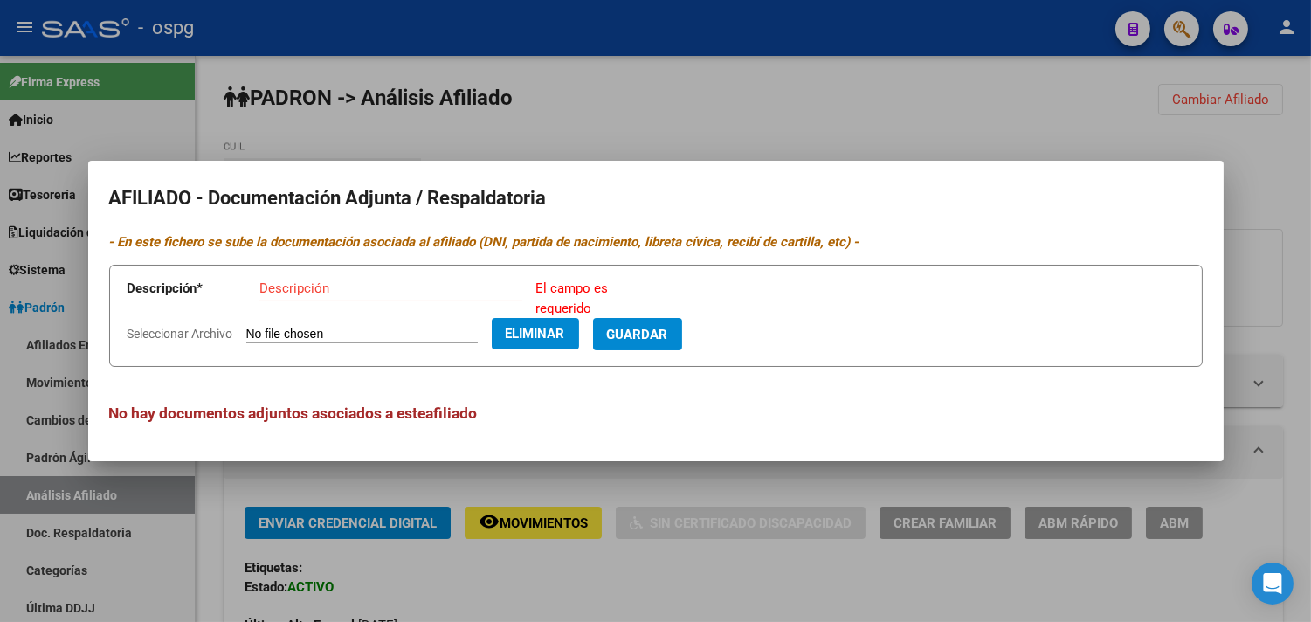
click at [327, 291] on input "Descripción" at bounding box center [390, 288] width 263 height 16
type input "DDJJ"
click at [668, 328] on span "Guardar" at bounding box center [637, 335] width 61 height 16
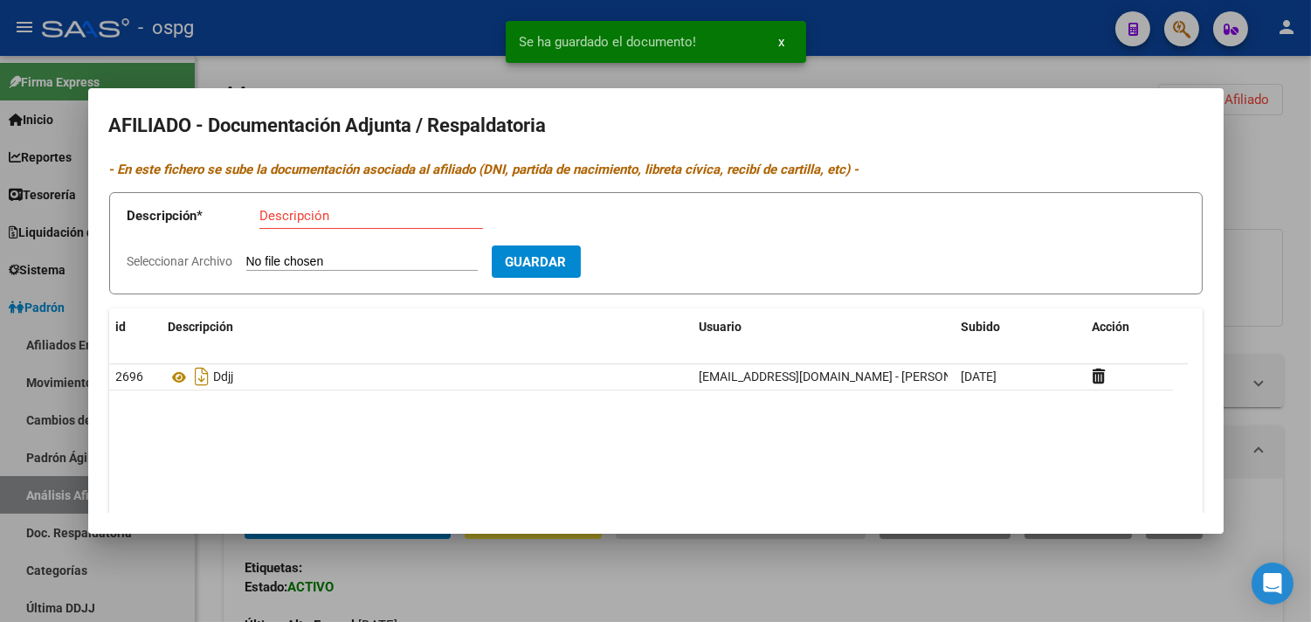
click at [393, 248] on form "Descripción * Descripción Seleccionar Archivo Guardar" at bounding box center [655, 243] width 1093 height 102
click at [342, 259] on input "Seleccionar Archivo" at bounding box center [361, 262] width 231 height 17
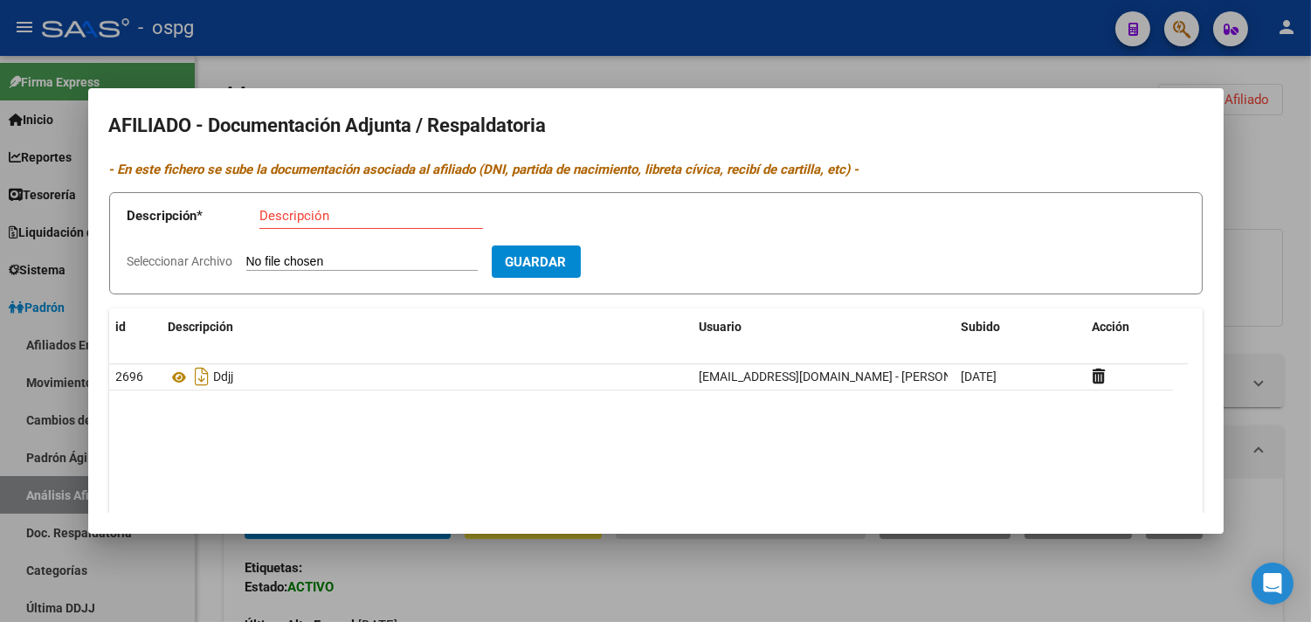
type input "C:\fakepath\1001489502.jpg"
click at [347, 224] on div "Descripción" at bounding box center [371, 216] width 224 height 26
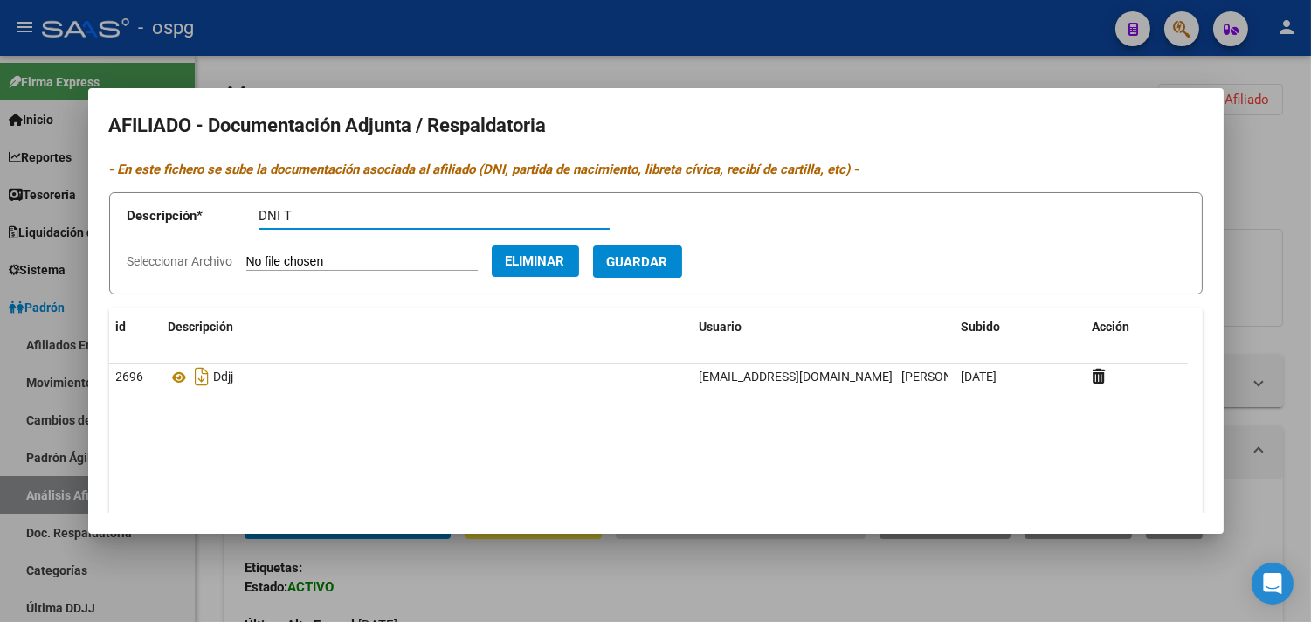
type input "DNI T"
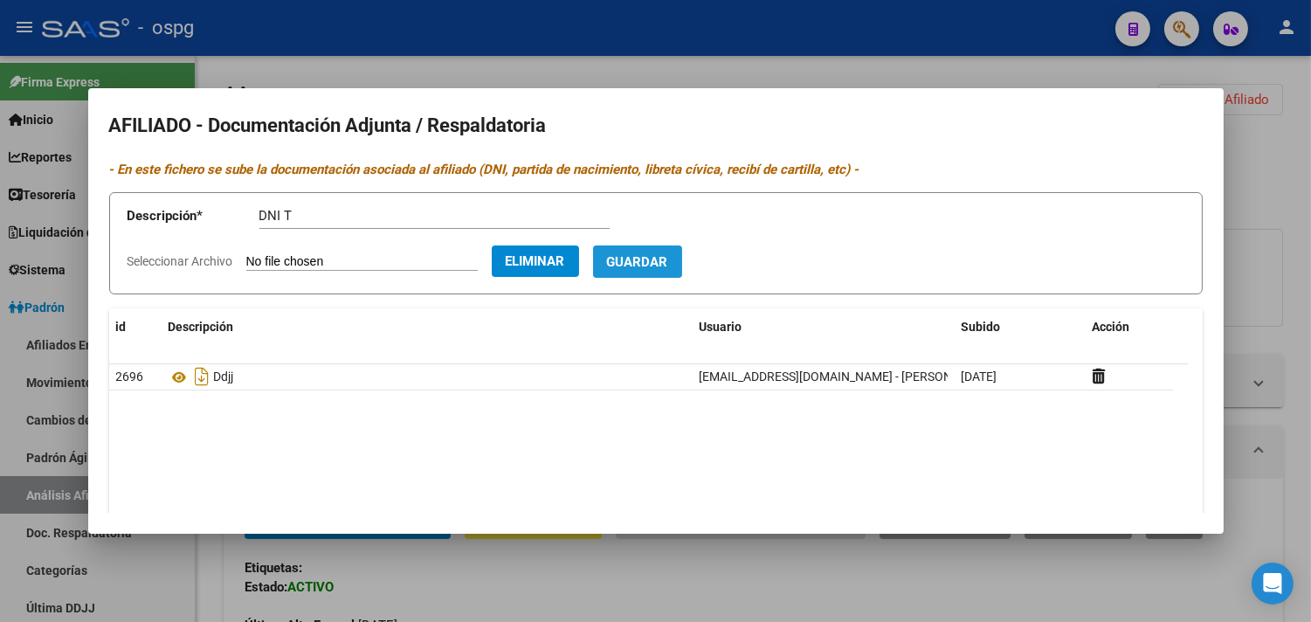
click at [668, 259] on span "Guardar" at bounding box center [637, 262] width 61 height 16
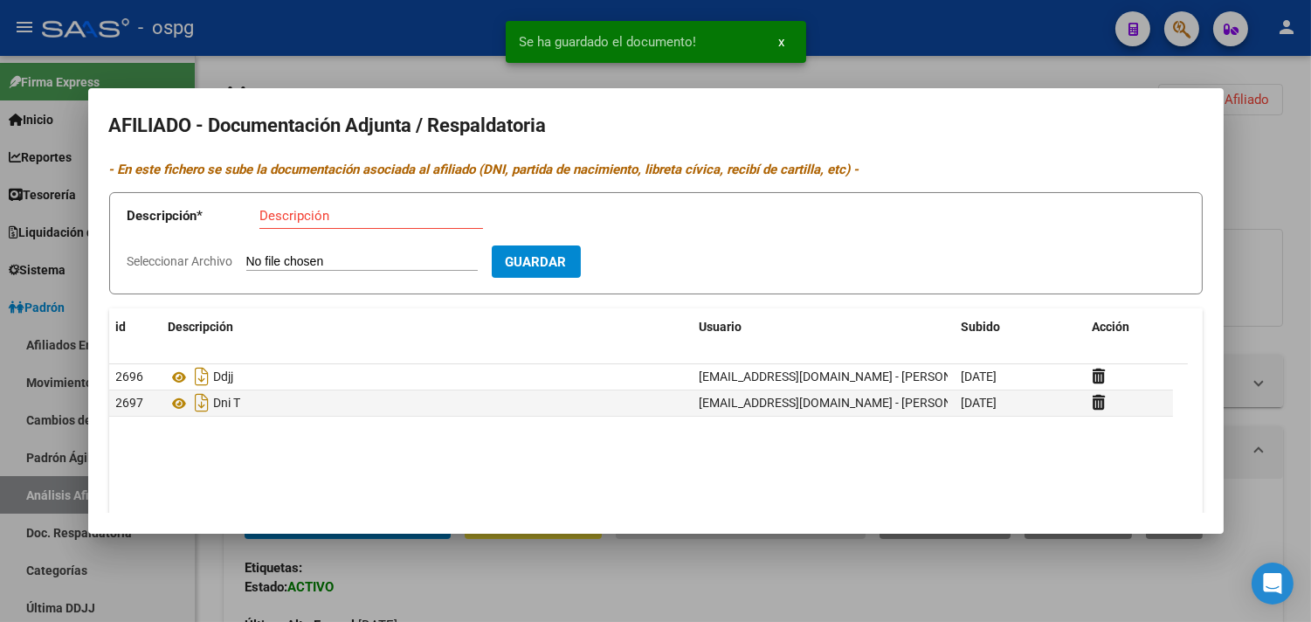
click at [430, 265] on input "Seleccionar Archivo" at bounding box center [361, 262] width 231 height 17
type input "C:\fakepath\1001489501.jpg"
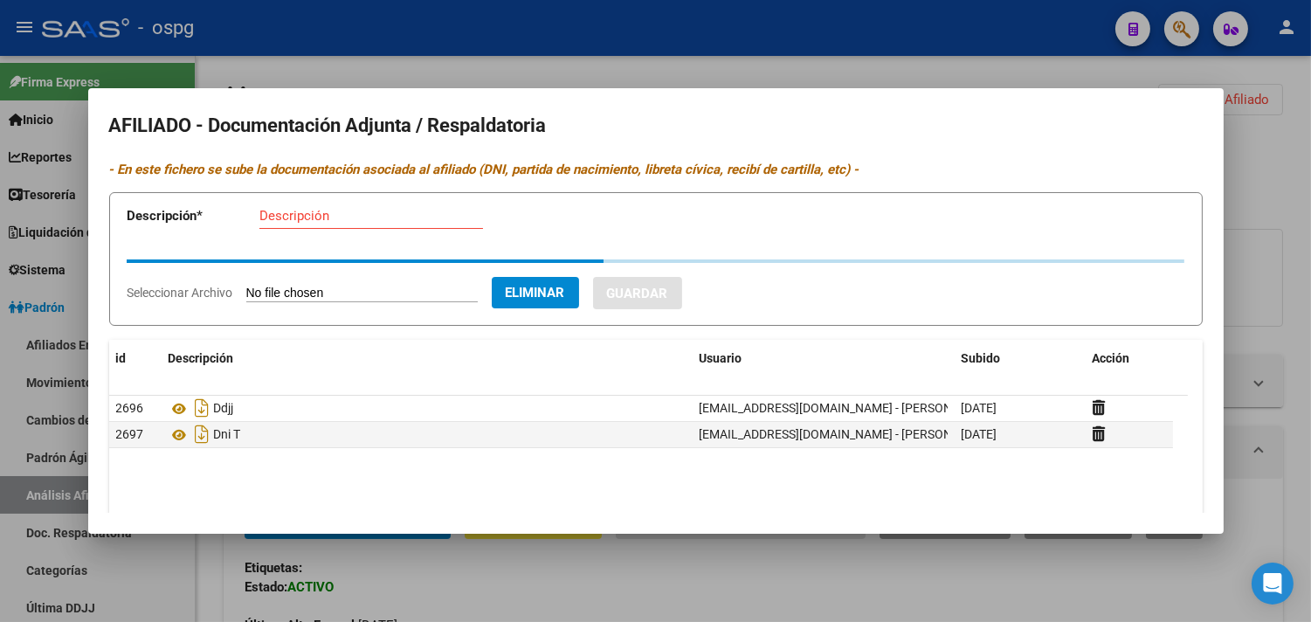
click at [311, 212] on input "Descripción" at bounding box center [371, 216] width 224 height 16
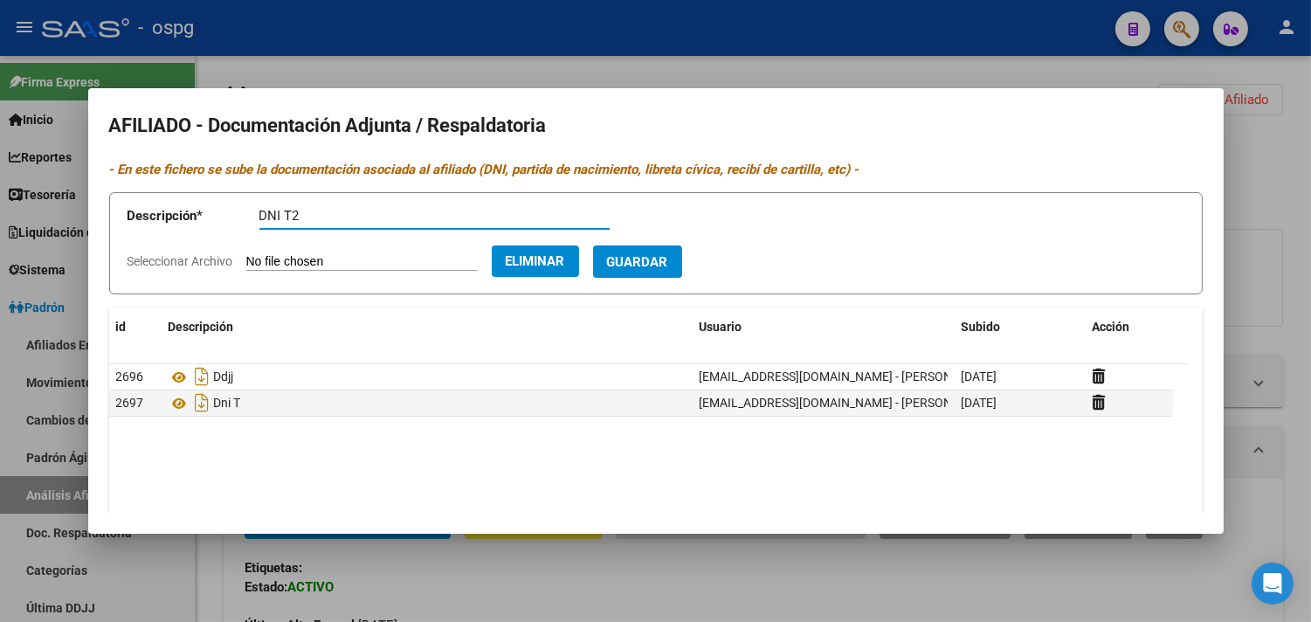
type input "DNI T2"
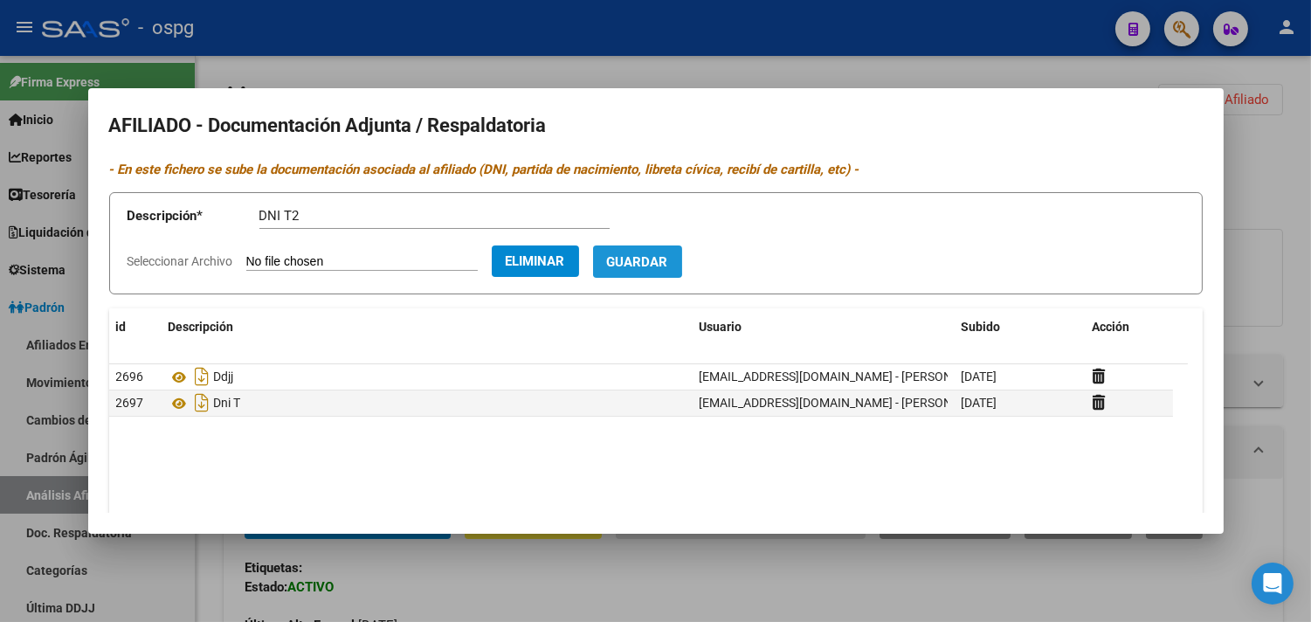
click at [667, 259] on span "Guardar" at bounding box center [637, 262] width 61 height 16
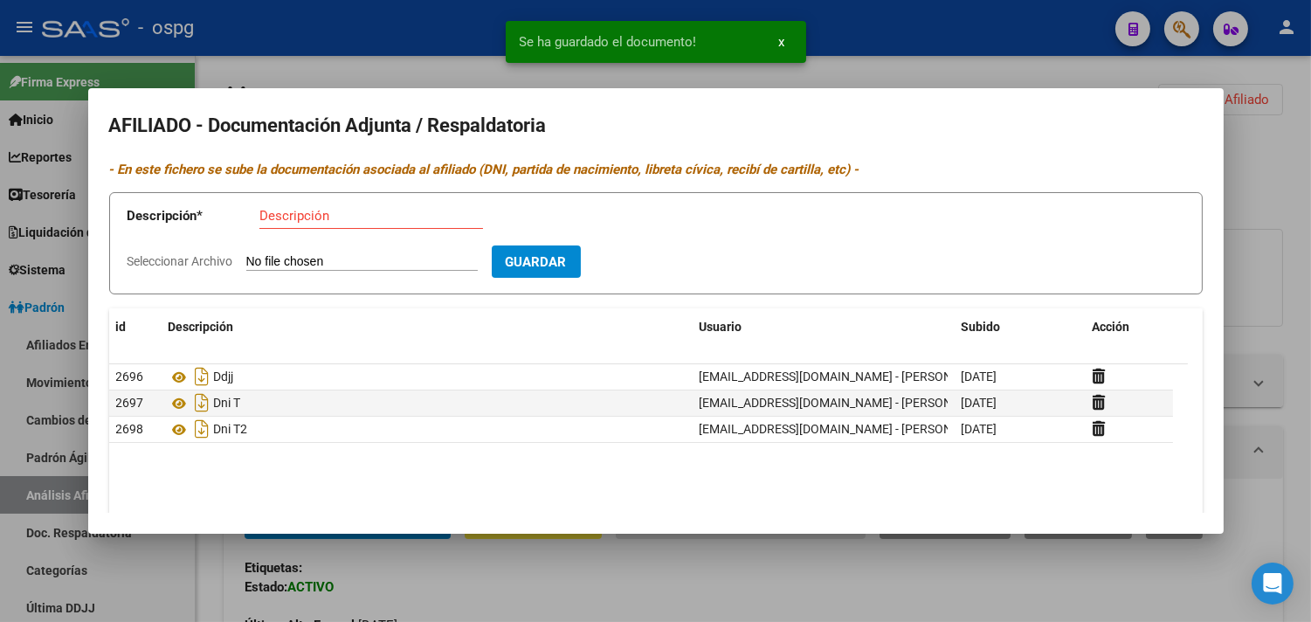
click at [329, 255] on input "Seleccionar Archivo" at bounding box center [361, 262] width 231 height 17
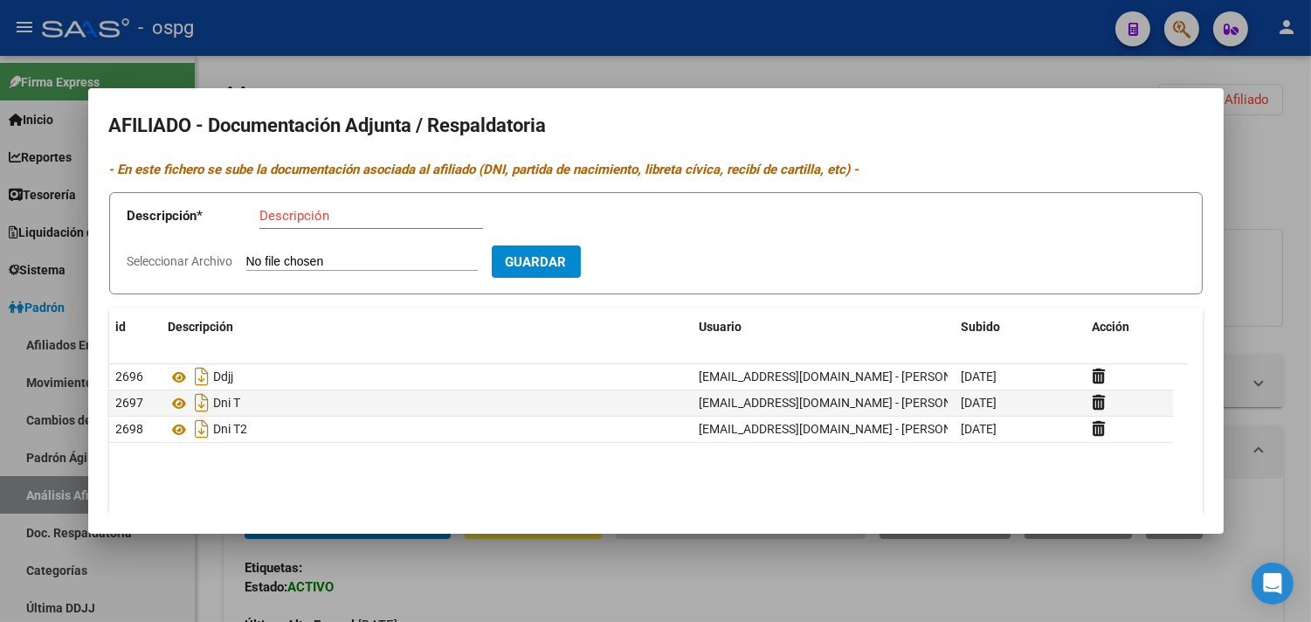
type input "C:\fakepath\1001487797.jpg"
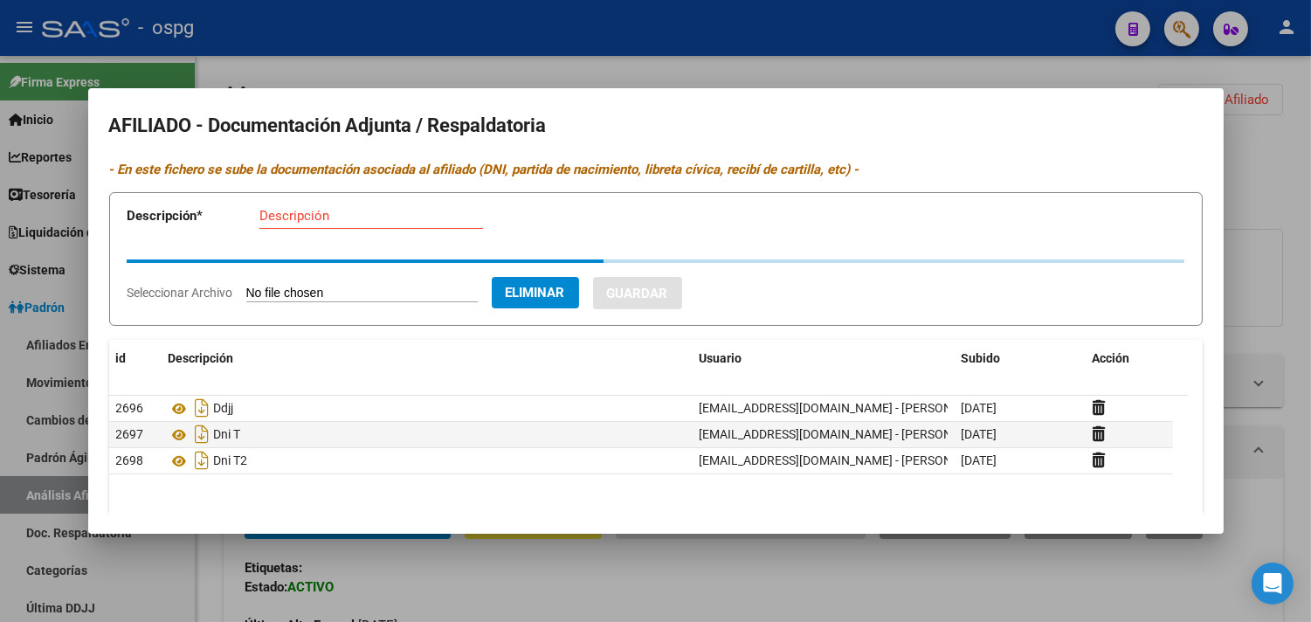
drag, startPoint x: 319, startPoint y: 225, endPoint x: 294, endPoint y: 219, distance: 25.2
click at [317, 227] on div "Descripción" at bounding box center [371, 216] width 224 height 26
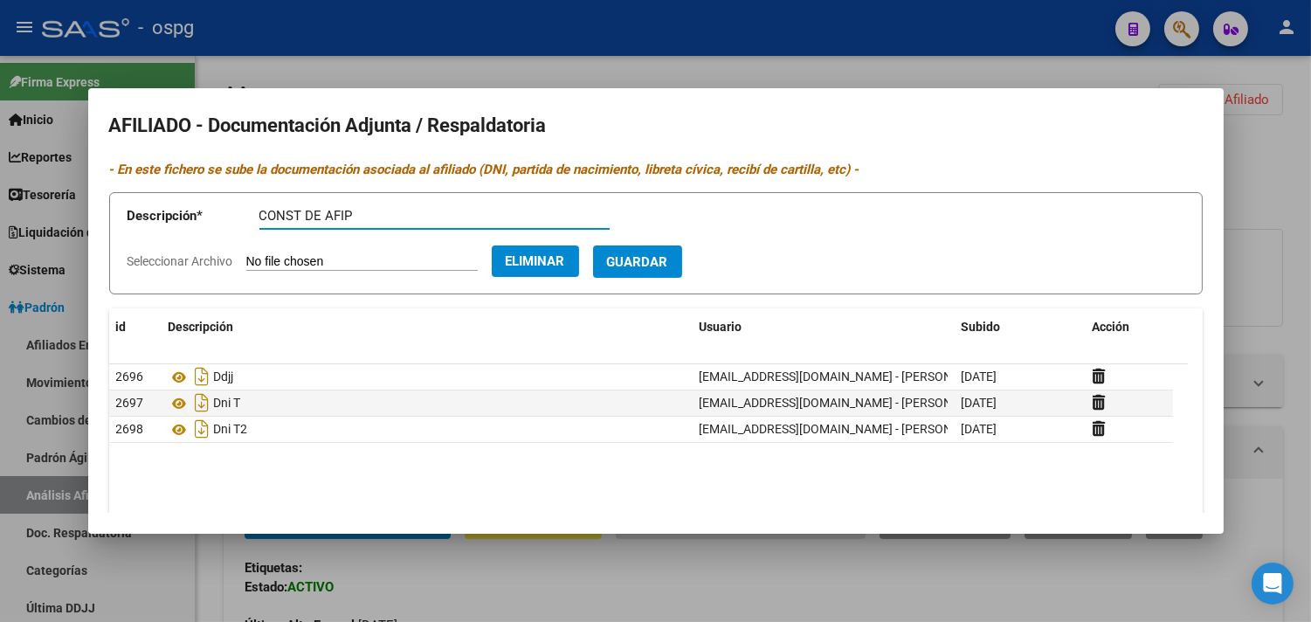
type input "CONST DE AFIP"
click at [652, 257] on span "Guardar" at bounding box center [637, 262] width 61 height 16
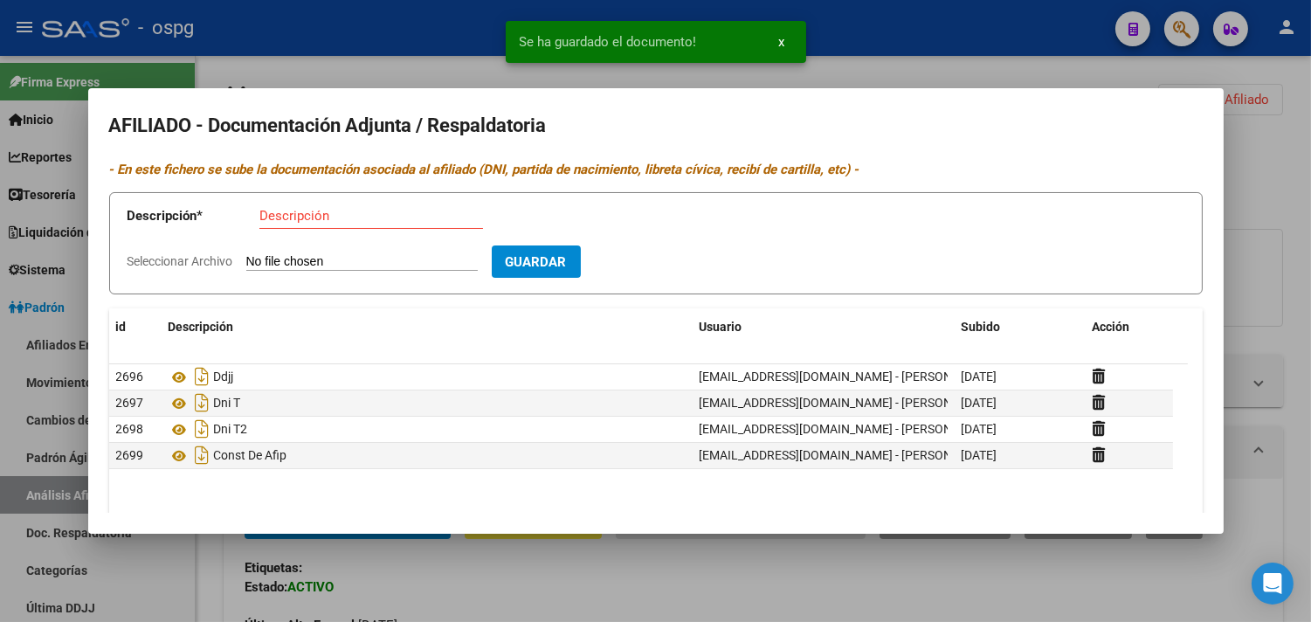
click at [361, 263] on input "Seleccionar Archivo" at bounding box center [361, 262] width 231 height 17
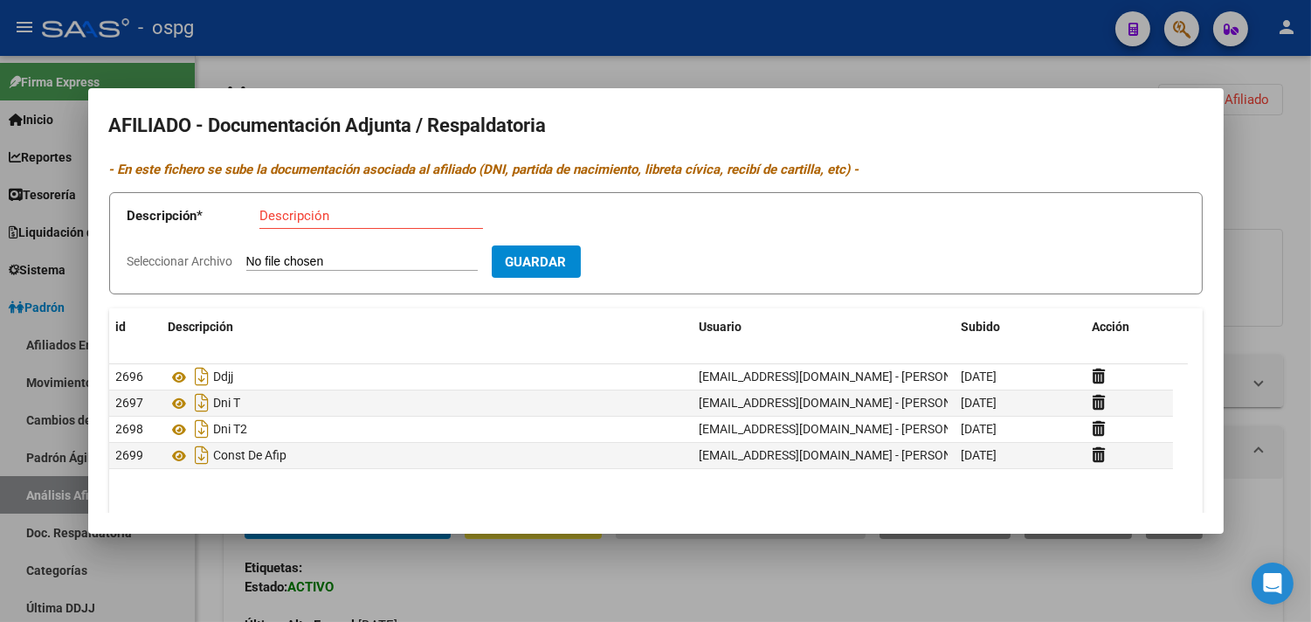
type input "C:\fakepath\1001487294.heic"
click at [495, 247] on form "Descripción * Descripción Seleccionar Archivo Guardar" at bounding box center [655, 243] width 1093 height 102
click at [356, 217] on input "Descripción" at bounding box center [371, 216] width 224 height 16
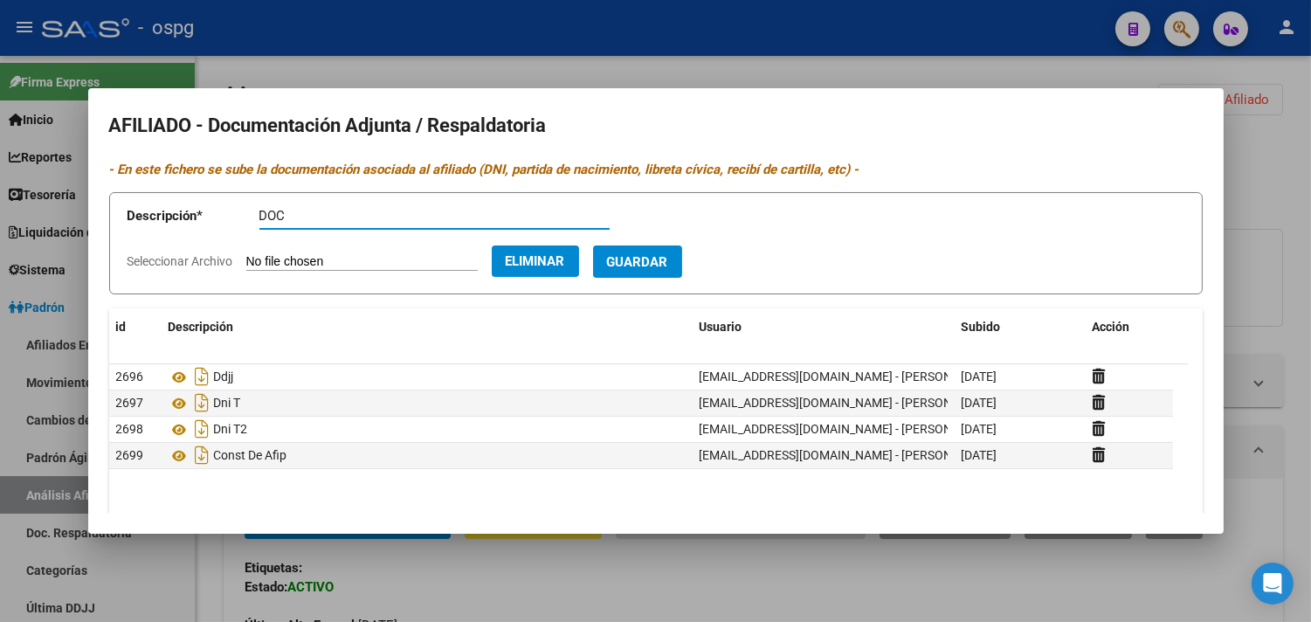
type input "DOC"
click at [660, 248] on button "Guardar" at bounding box center [637, 261] width 89 height 32
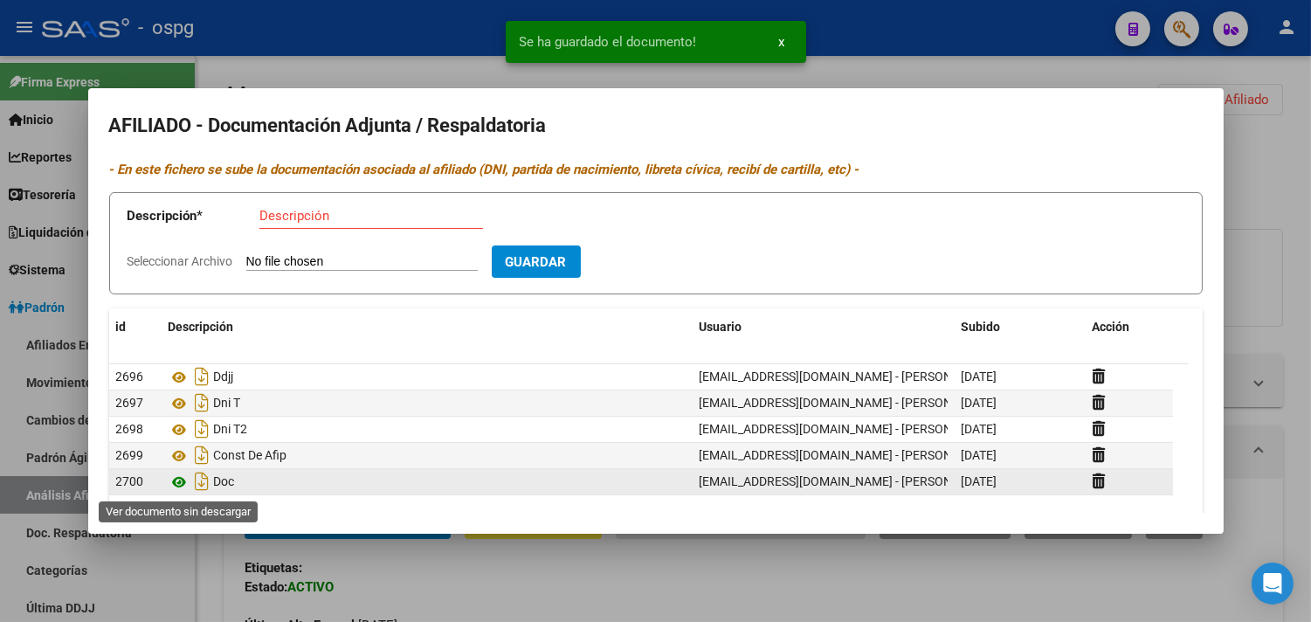
click at [181, 481] on icon at bounding box center [180, 482] width 23 height 21
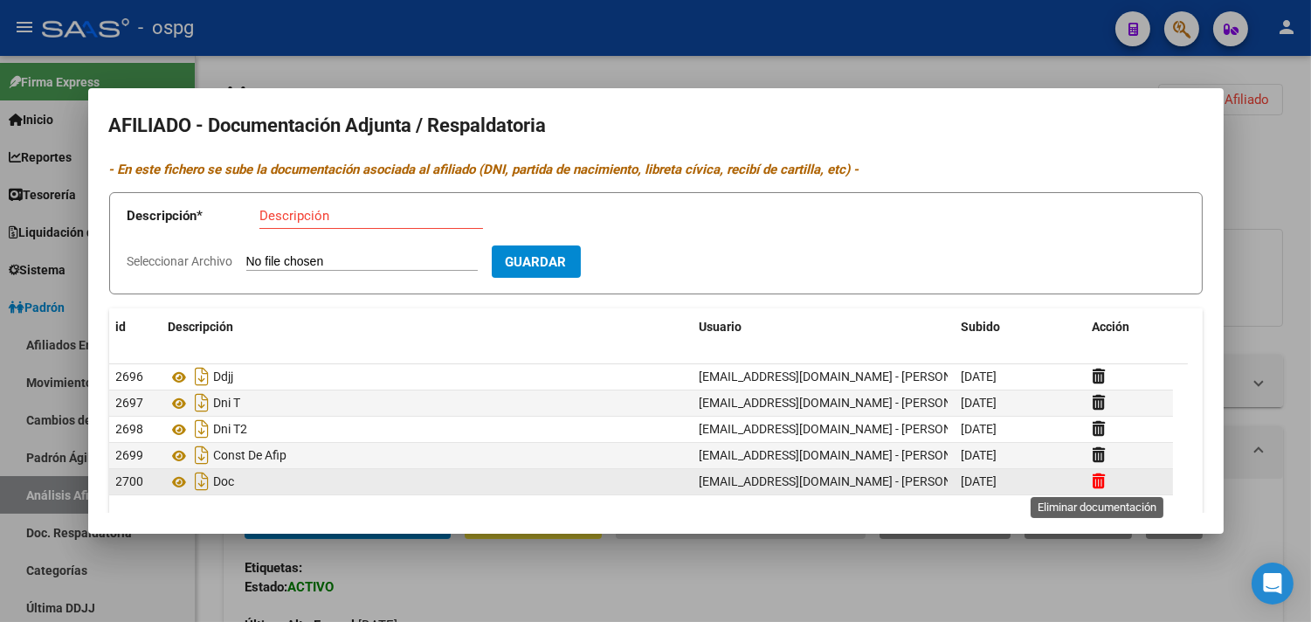
click at [1101, 487] on icon at bounding box center [1099, 480] width 13 height 17
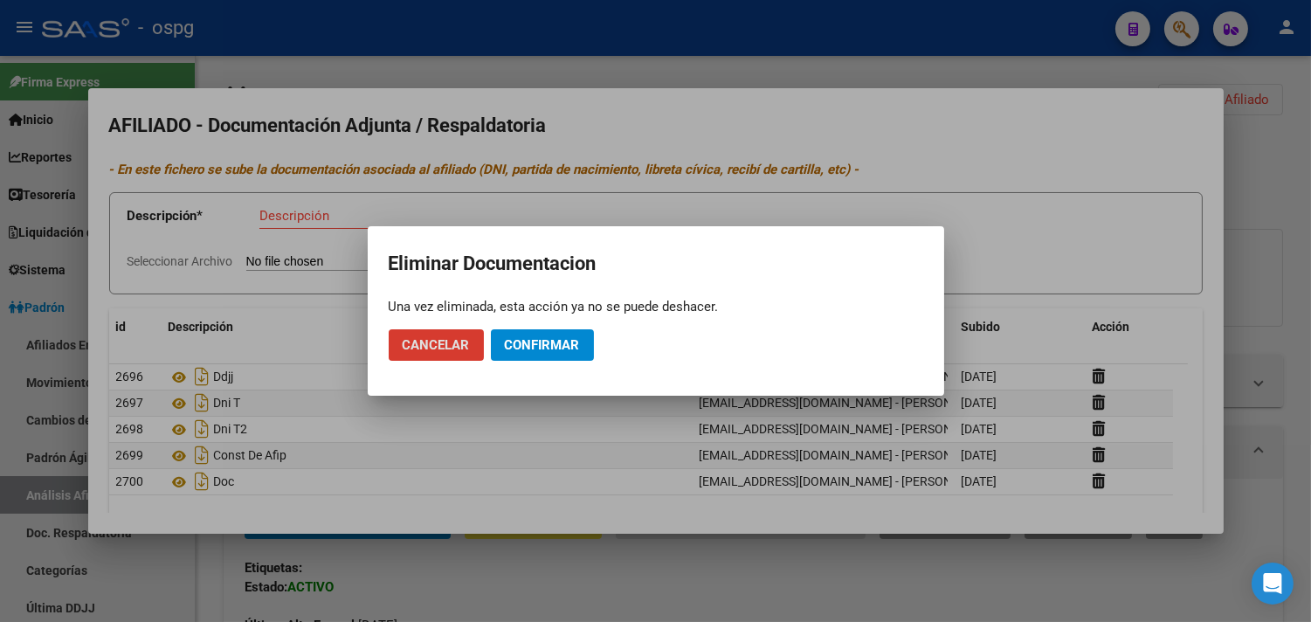
click at [552, 333] on button "Confirmar" at bounding box center [542, 344] width 103 height 31
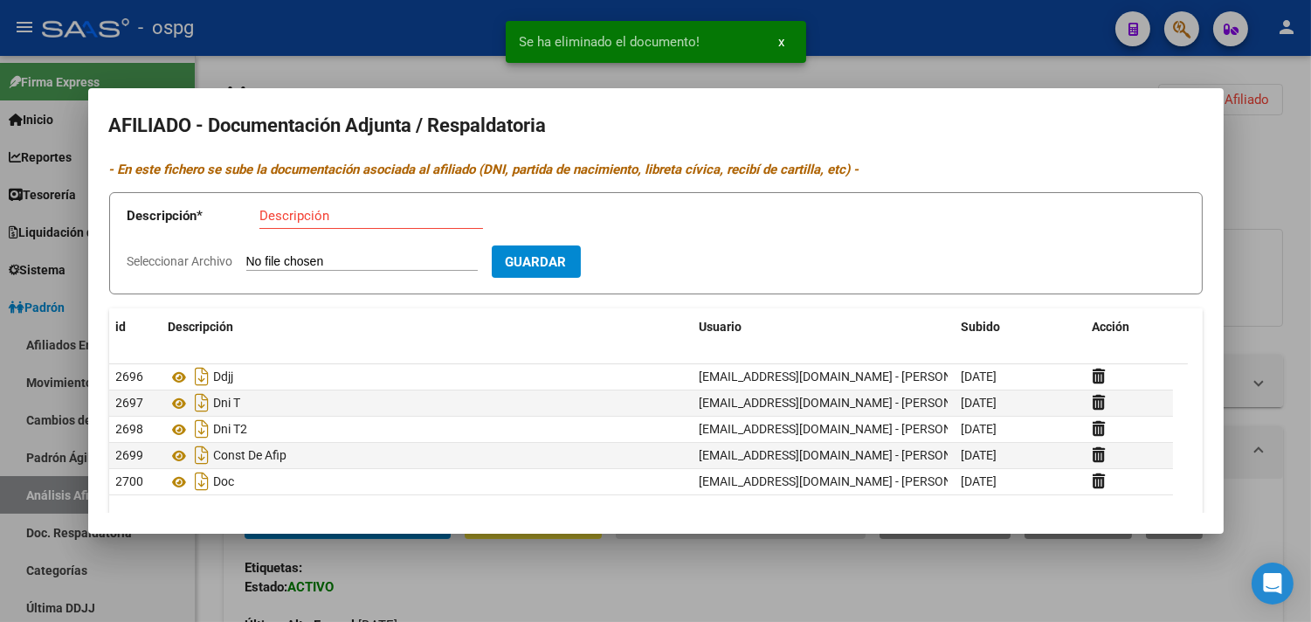
click at [429, 586] on div at bounding box center [655, 311] width 1311 height 622
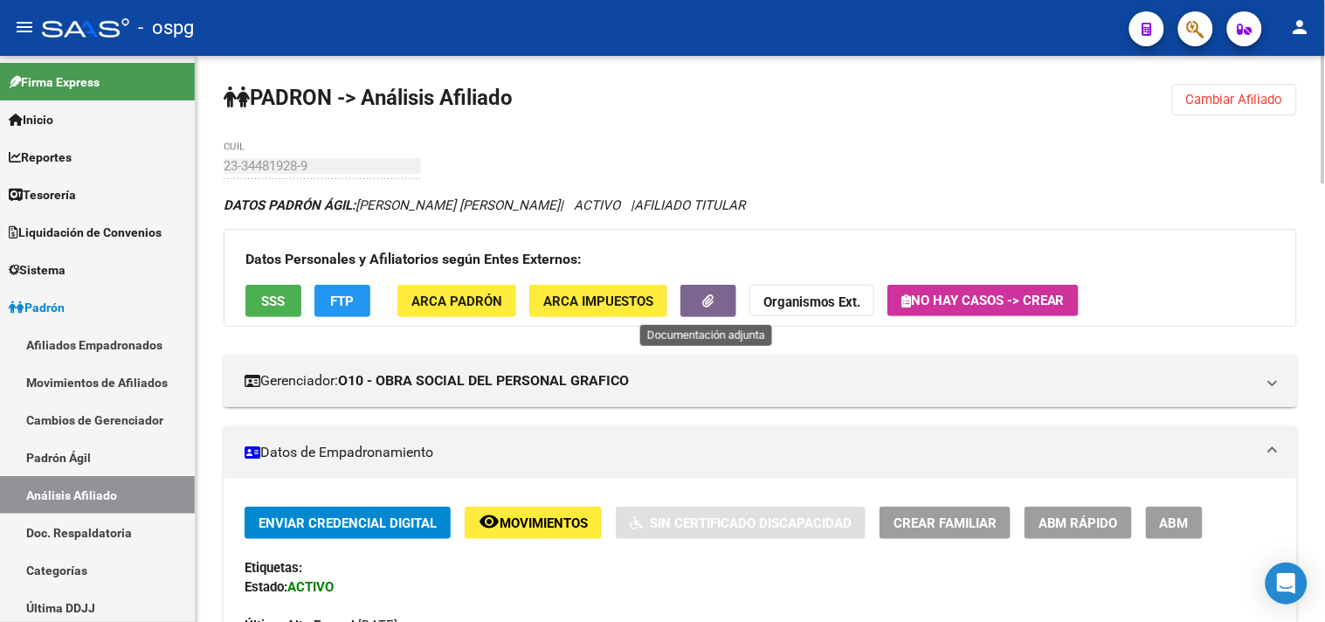
click at [703, 297] on icon "button" at bounding box center [708, 300] width 11 height 13
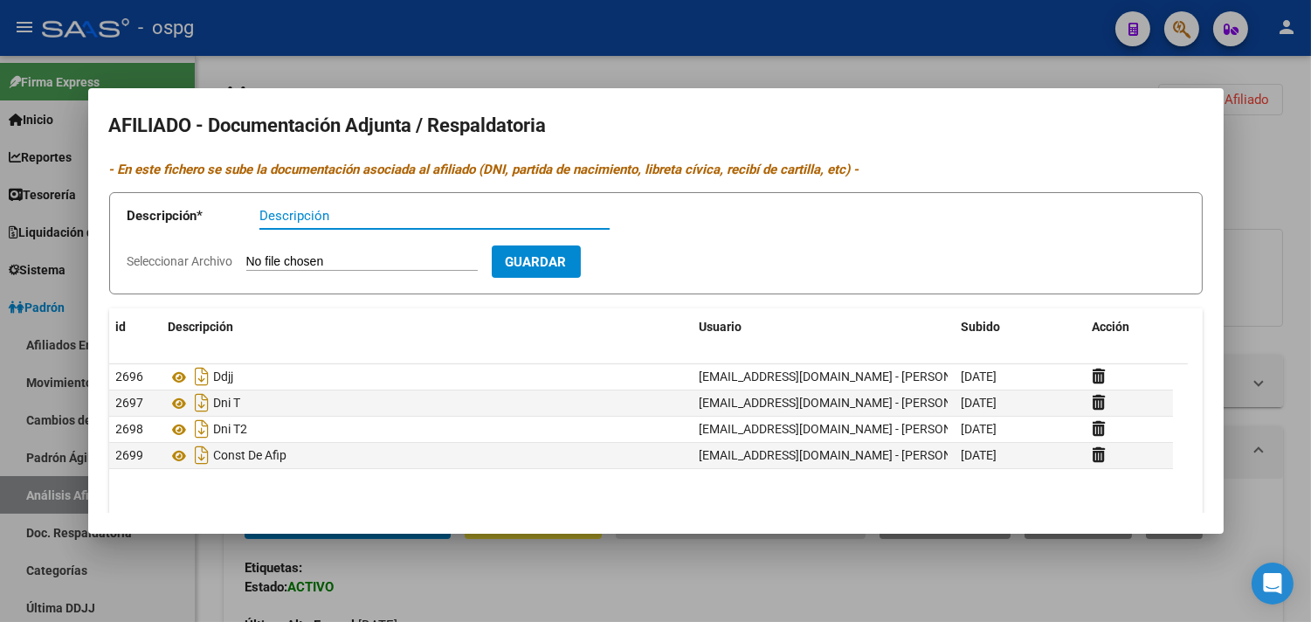
click at [318, 257] on input "Seleccionar Archivo" at bounding box center [361, 262] width 231 height 17
type input "C:\fakepath\1001487294.heic"
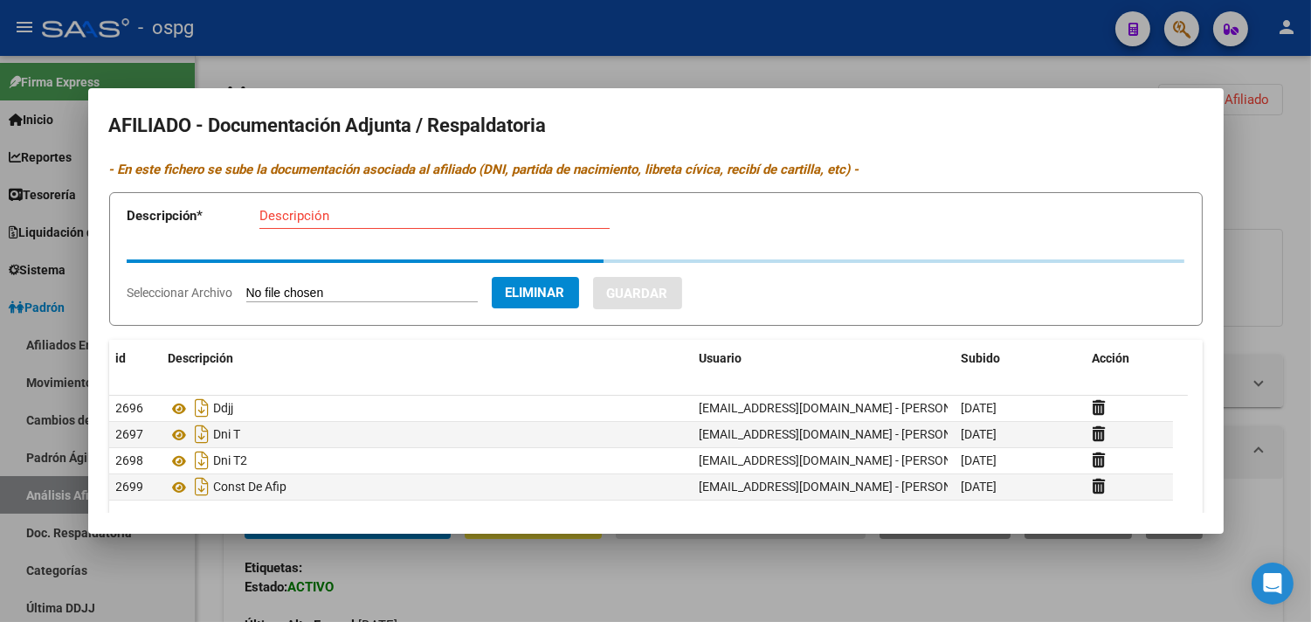
click at [307, 218] on input "Descripción" at bounding box center [434, 216] width 350 height 16
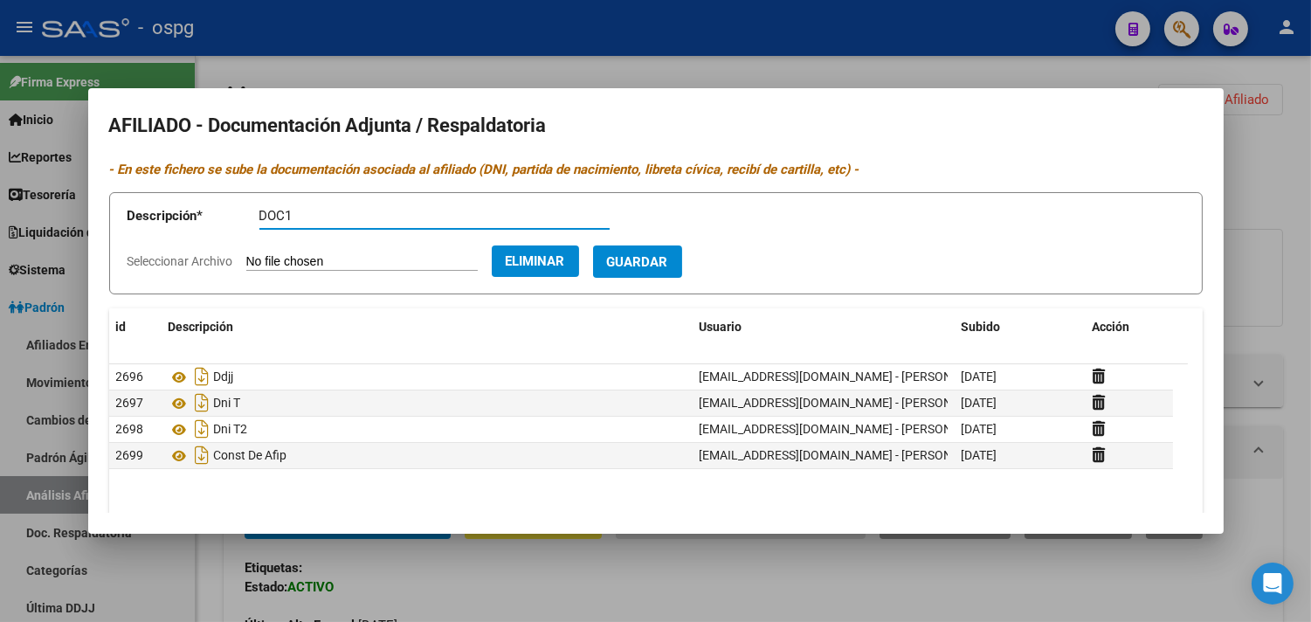
type input "DOC1"
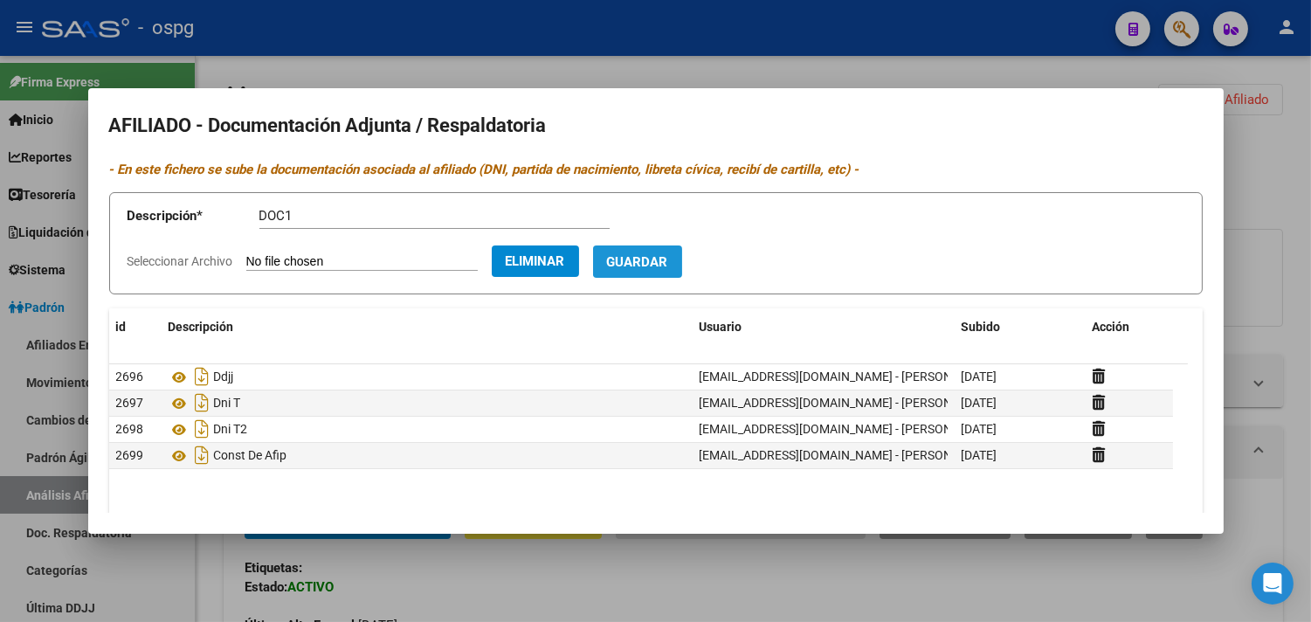
click at [682, 276] on button "Guardar" at bounding box center [637, 261] width 89 height 32
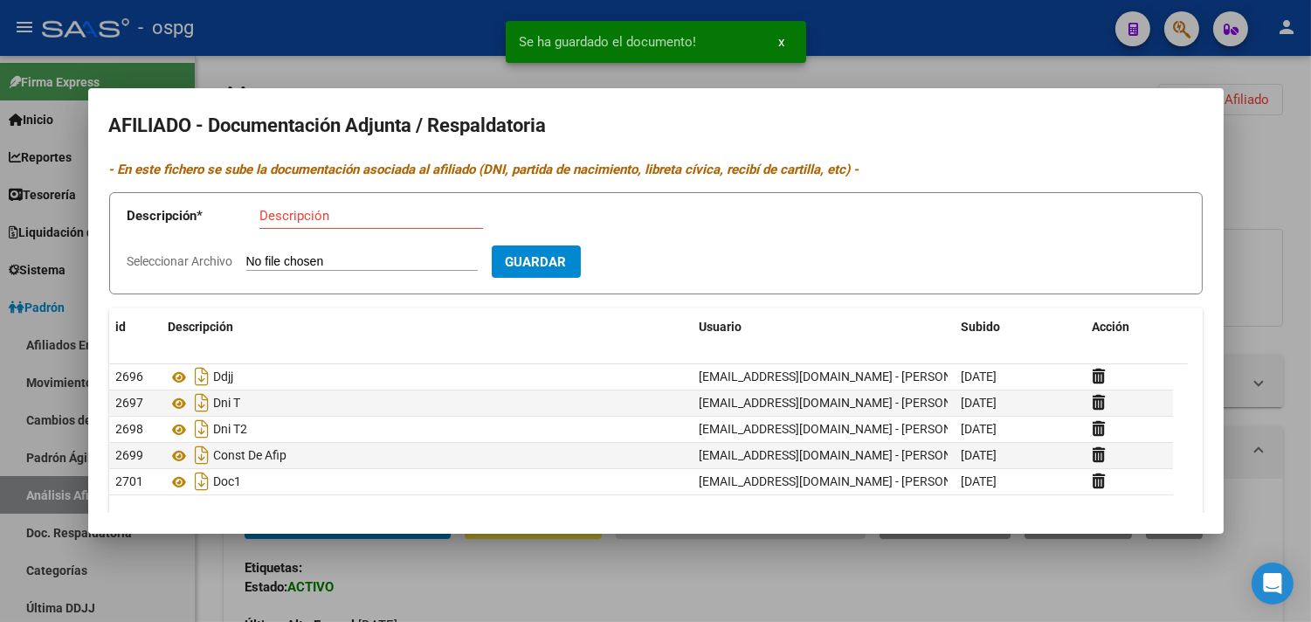
click at [451, 272] on form "Descripción * Descripción Seleccionar Archivo Guardar" at bounding box center [655, 243] width 1093 height 102
click at [441, 259] on input "Seleccionar Archivo" at bounding box center [361, 262] width 231 height 17
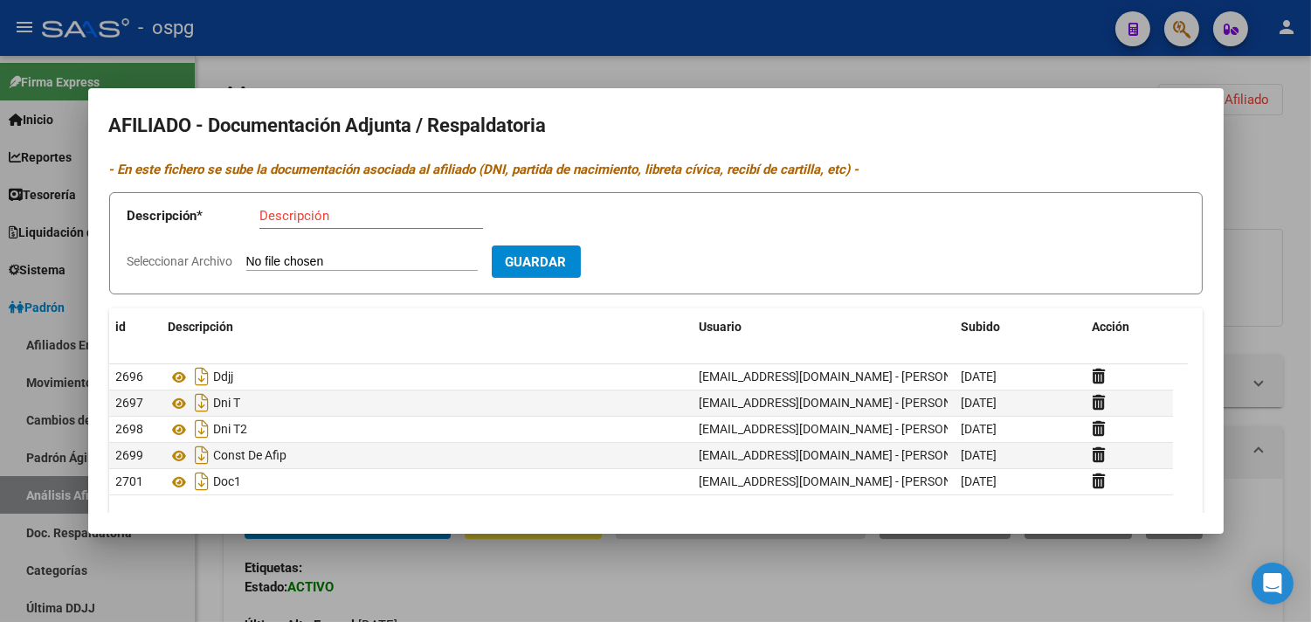
type input "C:\fakepath\1001487288.heic"
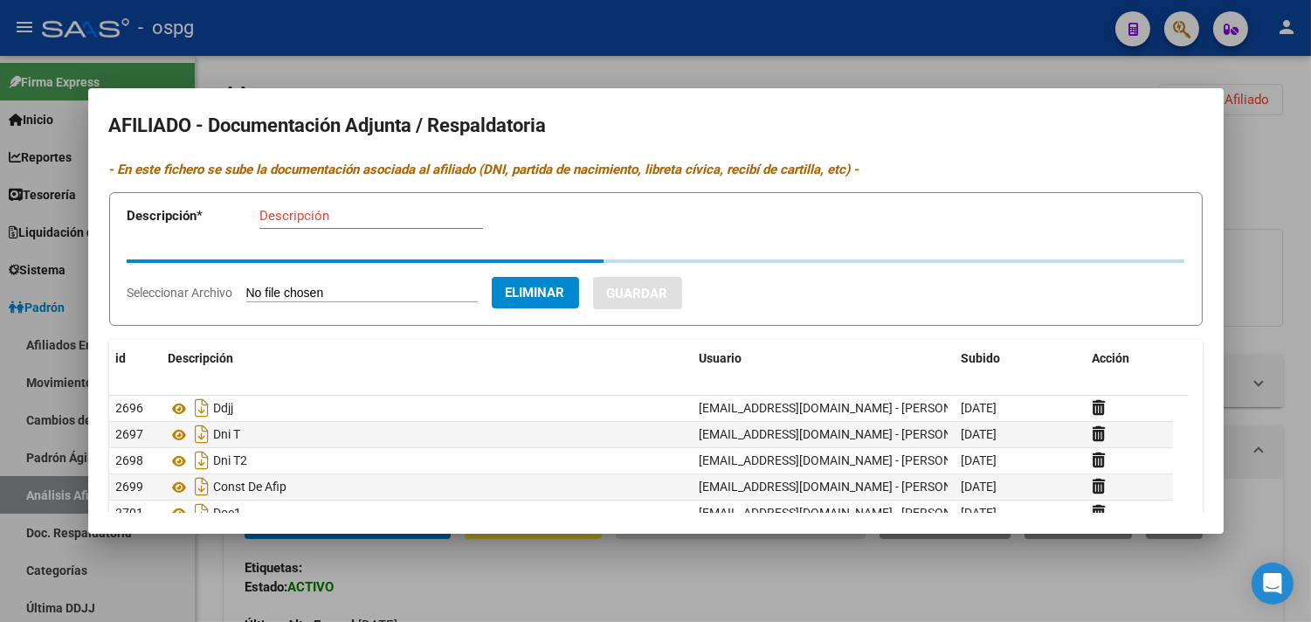
drag, startPoint x: 376, startPoint y: 220, endPoint x: 361, endPoint y: 221, distance: 15.7
click at [371, 222] on input "Descripción" at bounding box center [371, 216] width 224 height 16
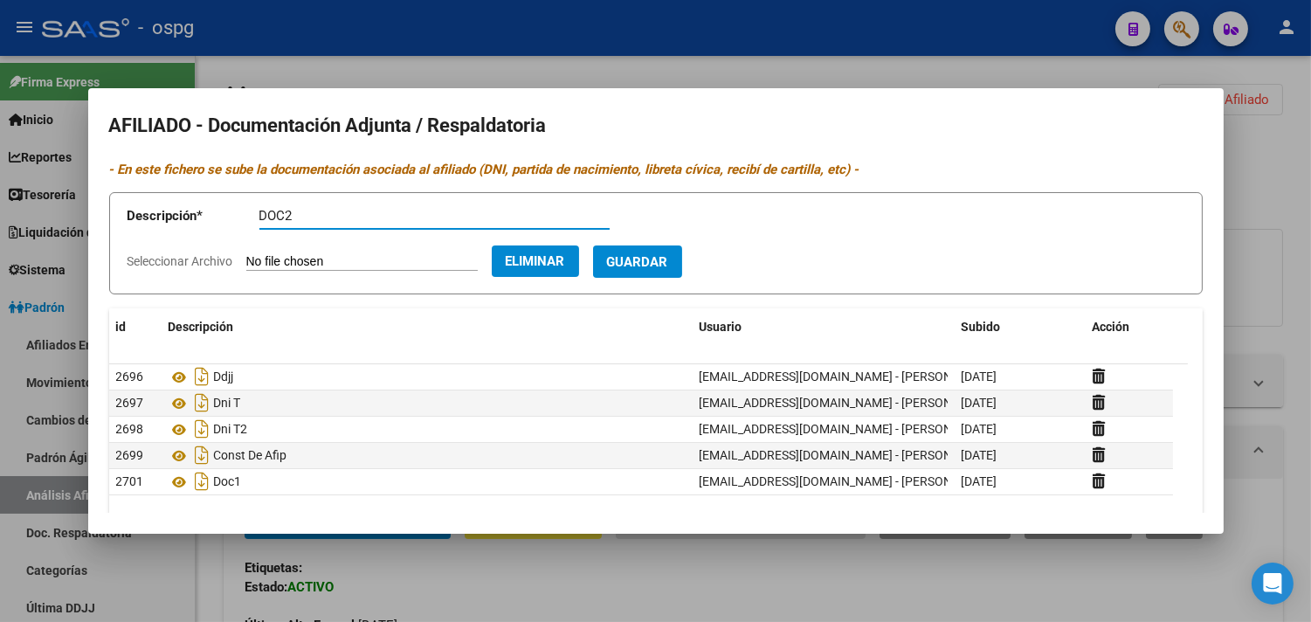
type input "DOC2"
click at [659, 253] on span "Guardar" at bounding box center [637, 261] width 61 height 16
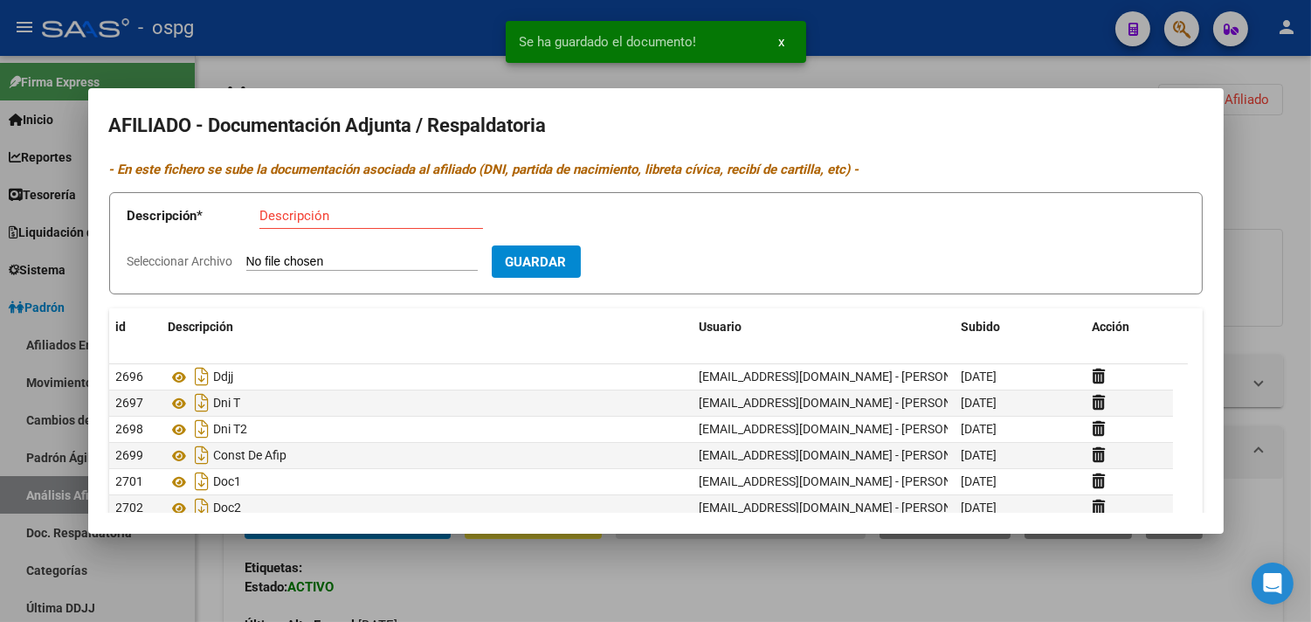
click at [306, 258] on input "Seleccionar Archivo" at bounding box center [361, 262] width 231 height 17
type input "C:\fakepath\1001489510.heic"
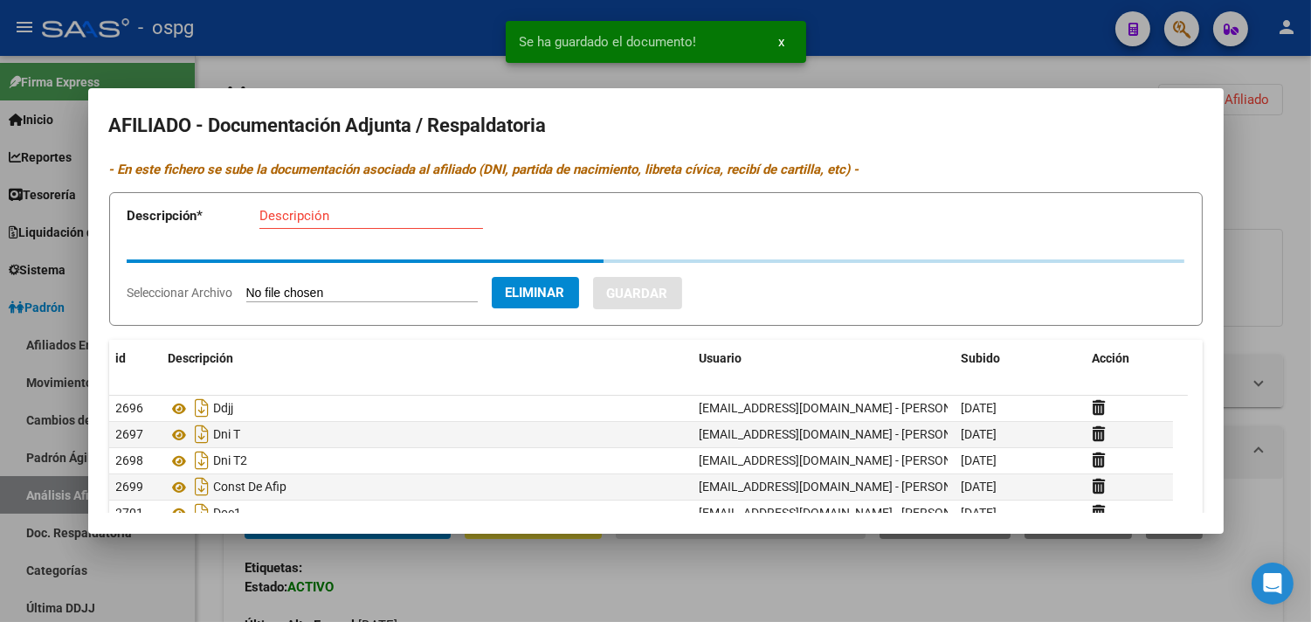
drag, startPoint x: 318, startPoint y: 222, endPoint x: 302, endPoint y: 214, distance: 17.6
click at [302, 214] on input "Descripción" at bounding box center [371, 216] width 224 height 16
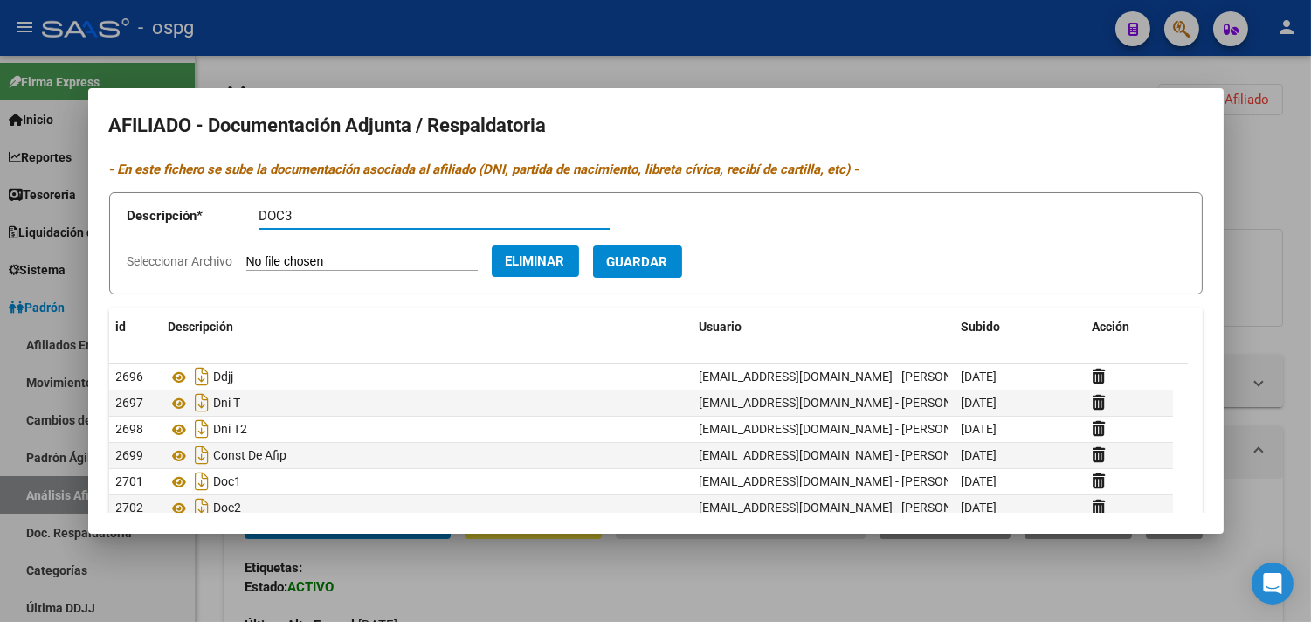
type input "DOC3"
click at [668, 268] on span "Guardar" at bounding box center [637, 262] width 61 height 16
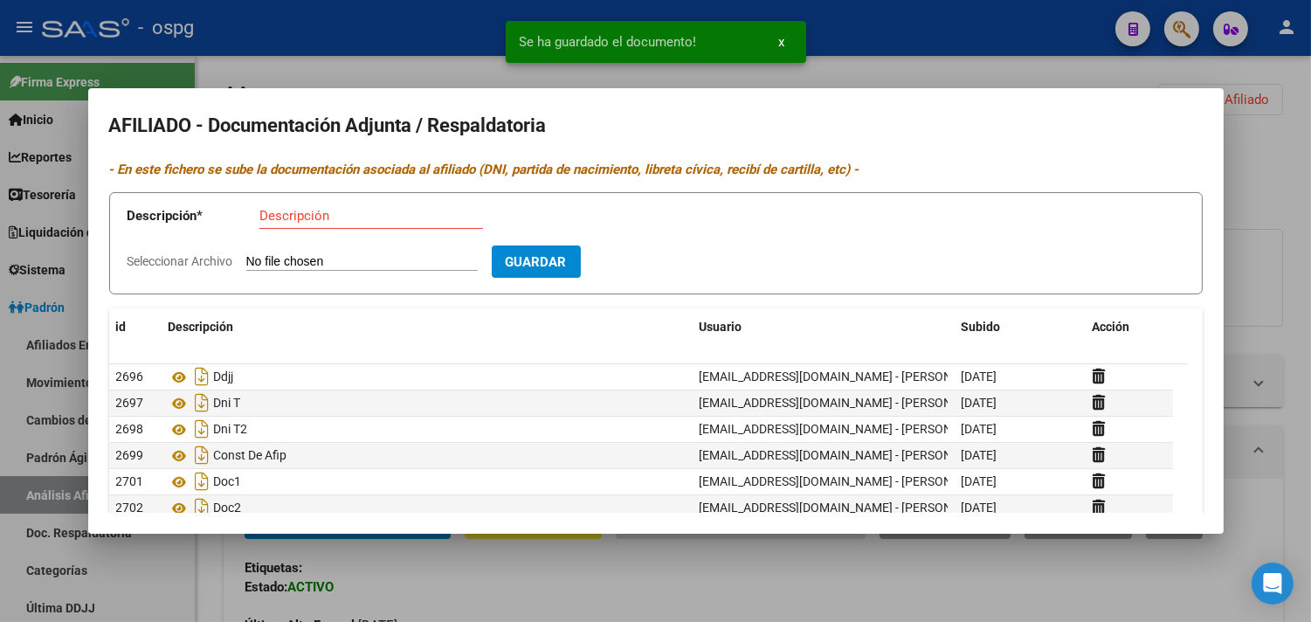
click at [387, 263] on input "Seleccionar Archivo" at bounding box center [361, 262] width 231 height 17
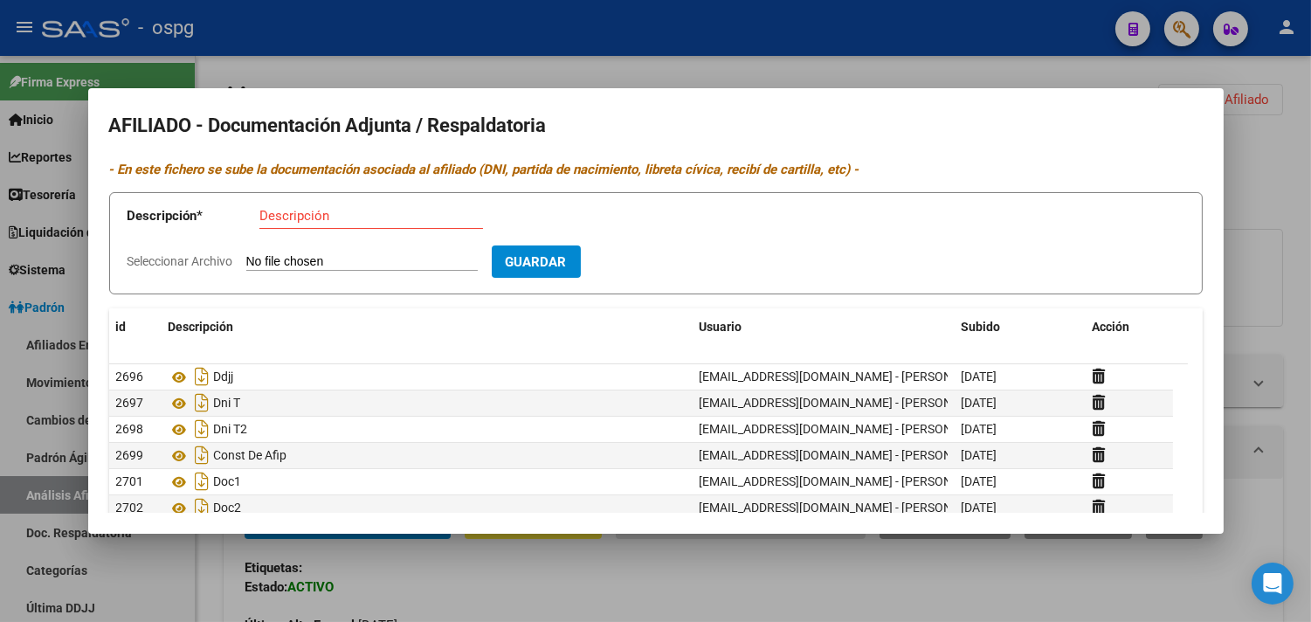
type input "C:\fakepath\1001487297.heic"
click at [328, 220] on input "Descripción" at bounding box center [371, 216] width 224 height 16
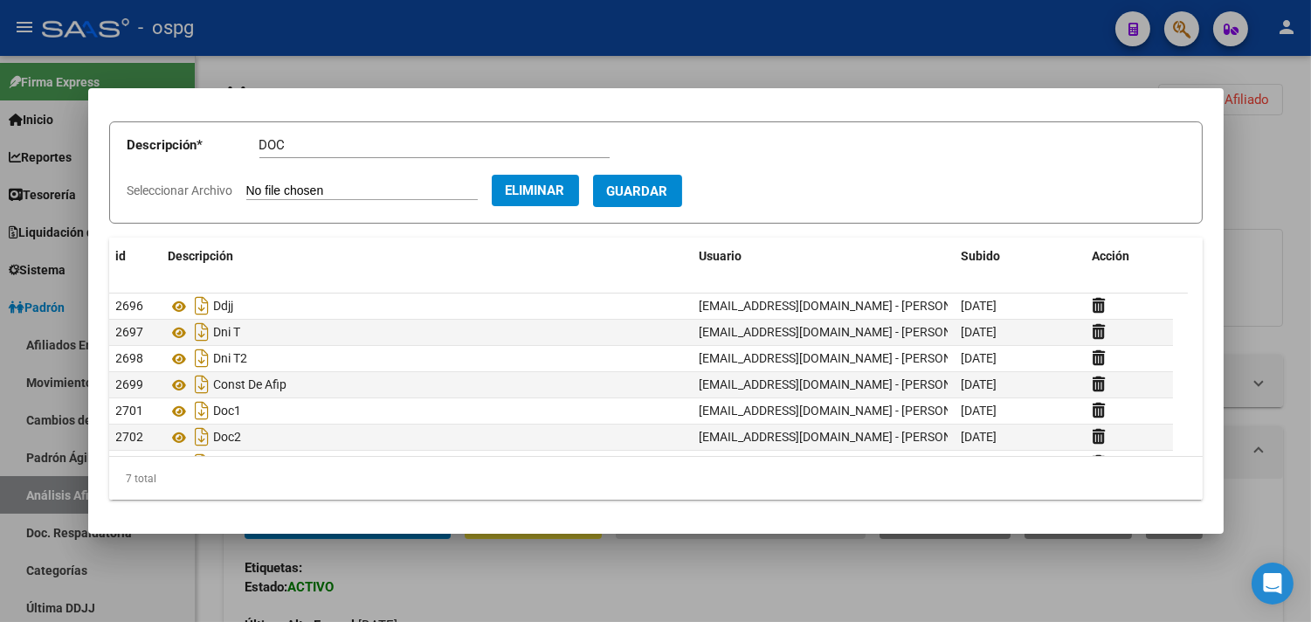
click at [281, 149] on input "DOC" at bounding box center [434, 145] width 350 height 16
type input "DOC4"
click at [682, 198] on button "Guardar" at bounding box center [637, 191] width 89 height 32
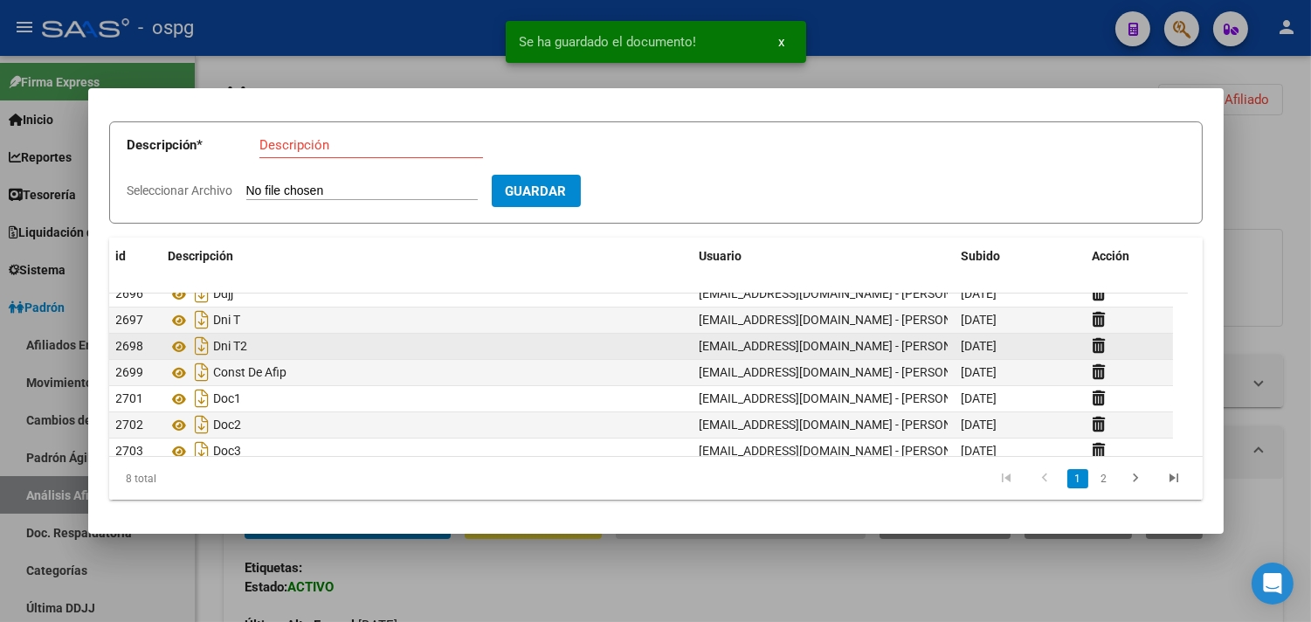
scroll to position [52, 0]
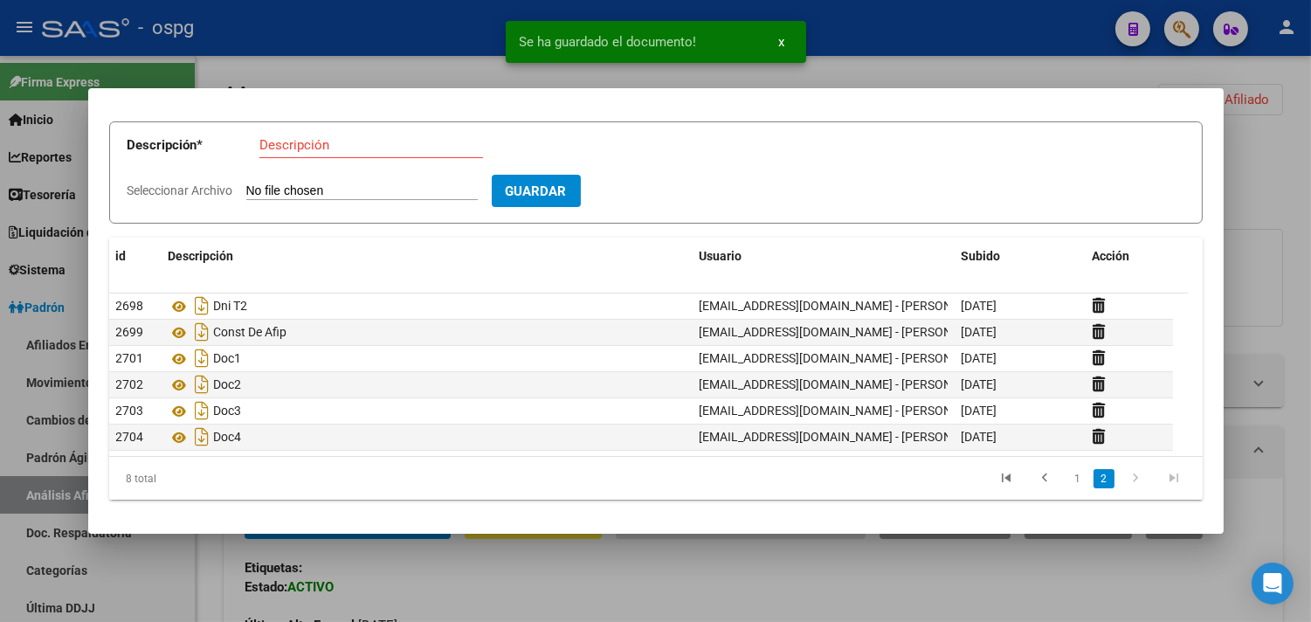
click at [293, 190] on input "Seleccionar Archivo" at bounding box center [361, 191] width 231 height 17
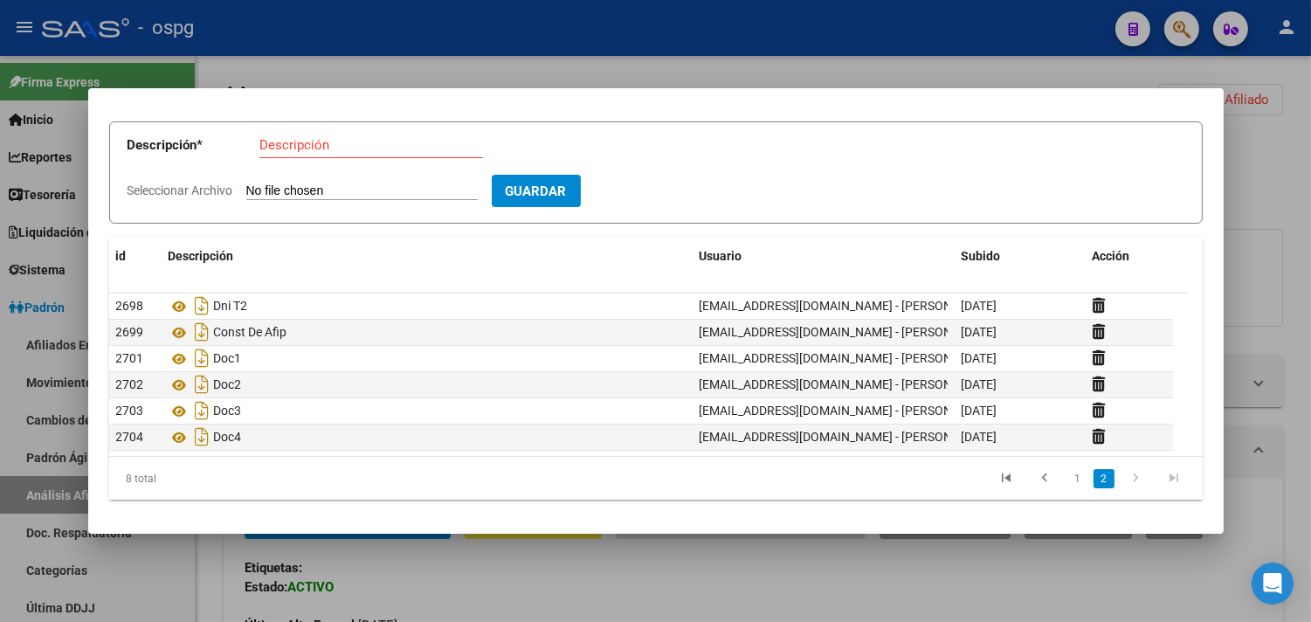
type input "C:\fakepath\1001487317.heic"
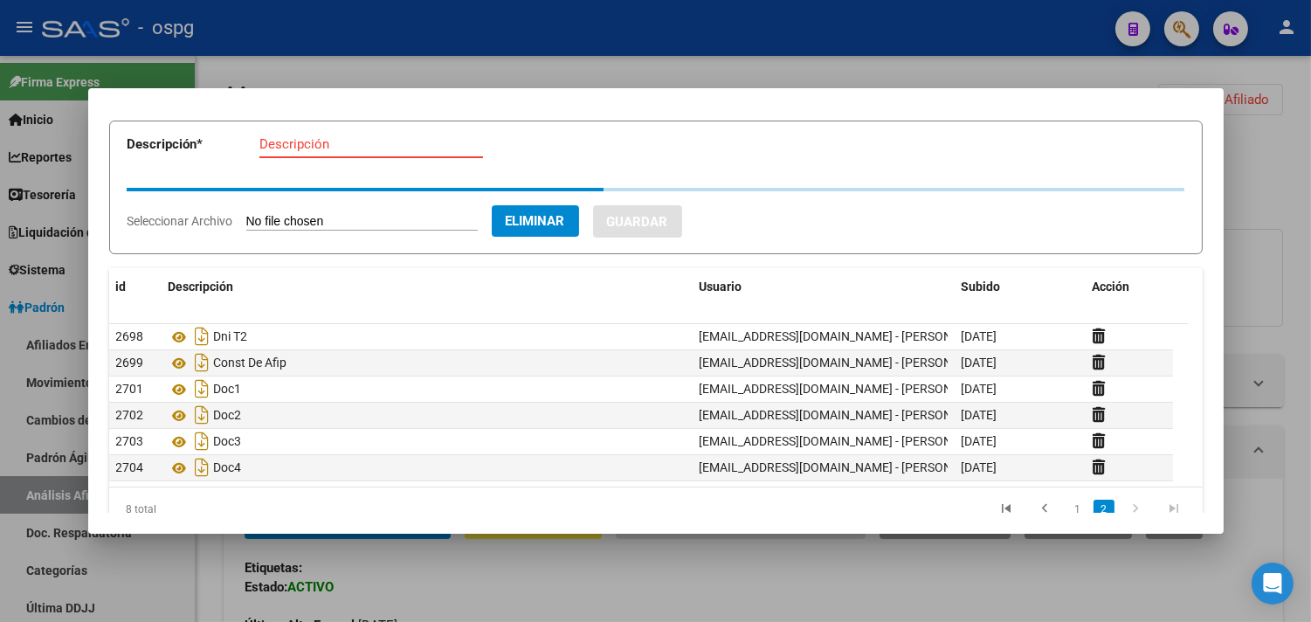
click at [300, 151] on input "Descripción" at bounding box center [371, 144] width 224 height 16
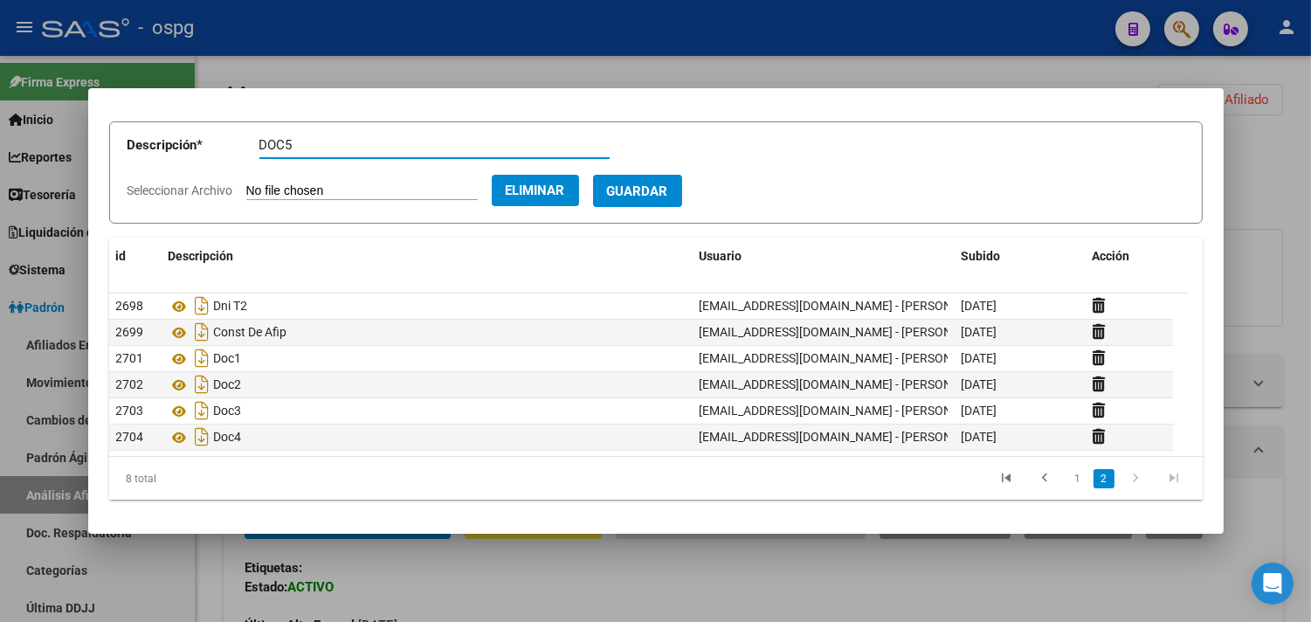
type input "DOC5"
click at [668, 195] on span "Guardar" at bounding box center [637, 191] width 61 height 16
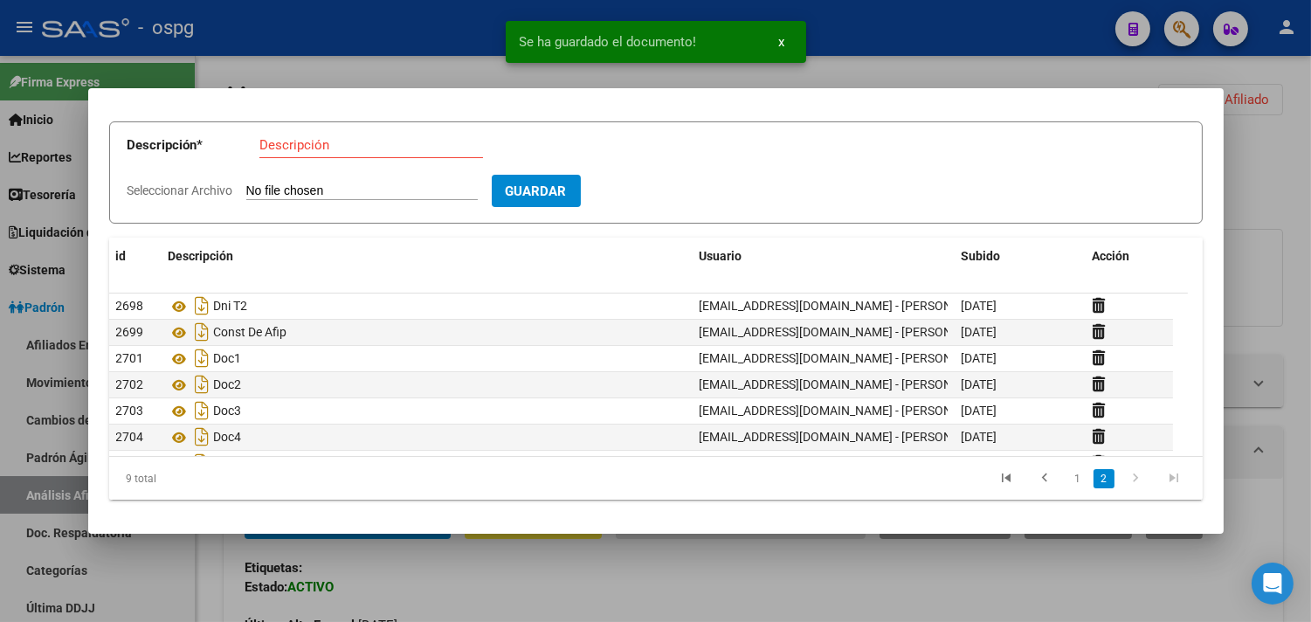
click at [424, 190] on input "Seleccionar Archivo" at bounding box center [361, 191] width 231 height 17
type input "C:\fakepath\1001489559.heic"
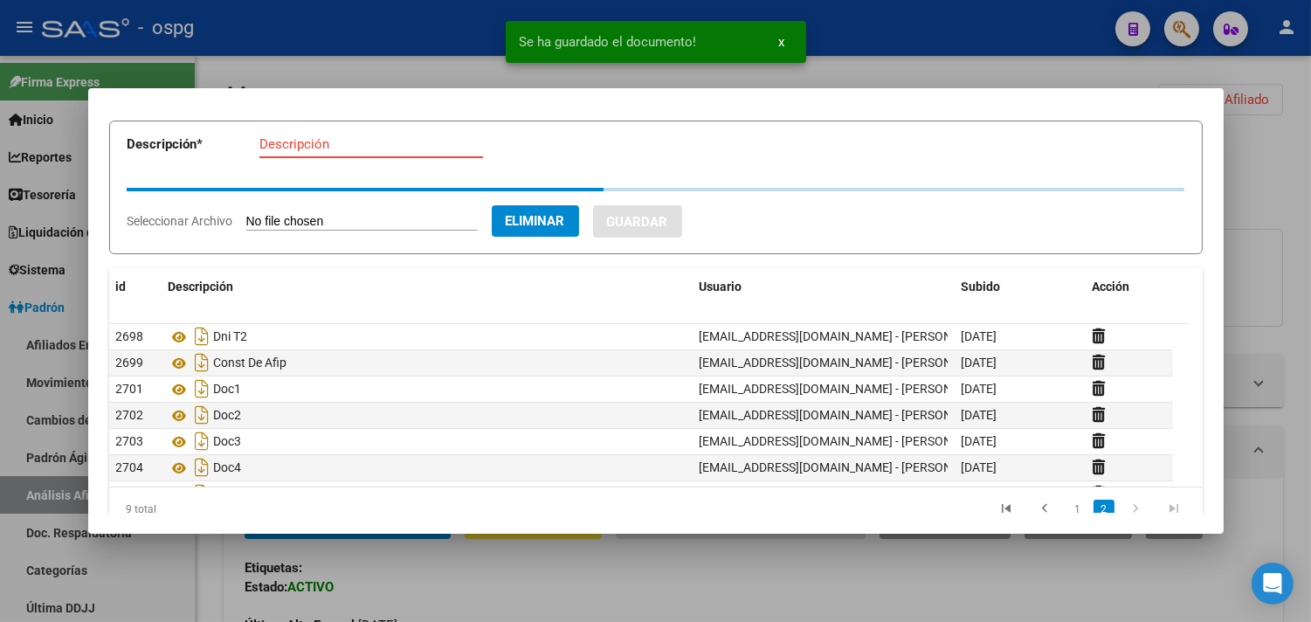
drag, startPoint x: 332, startPoint y: 146, endPoint x: 298, endPoint y: 137, distance: 35.2
click at [312, 143] on input "Descripción" at bounding box center [371, 144] width 224 height 16
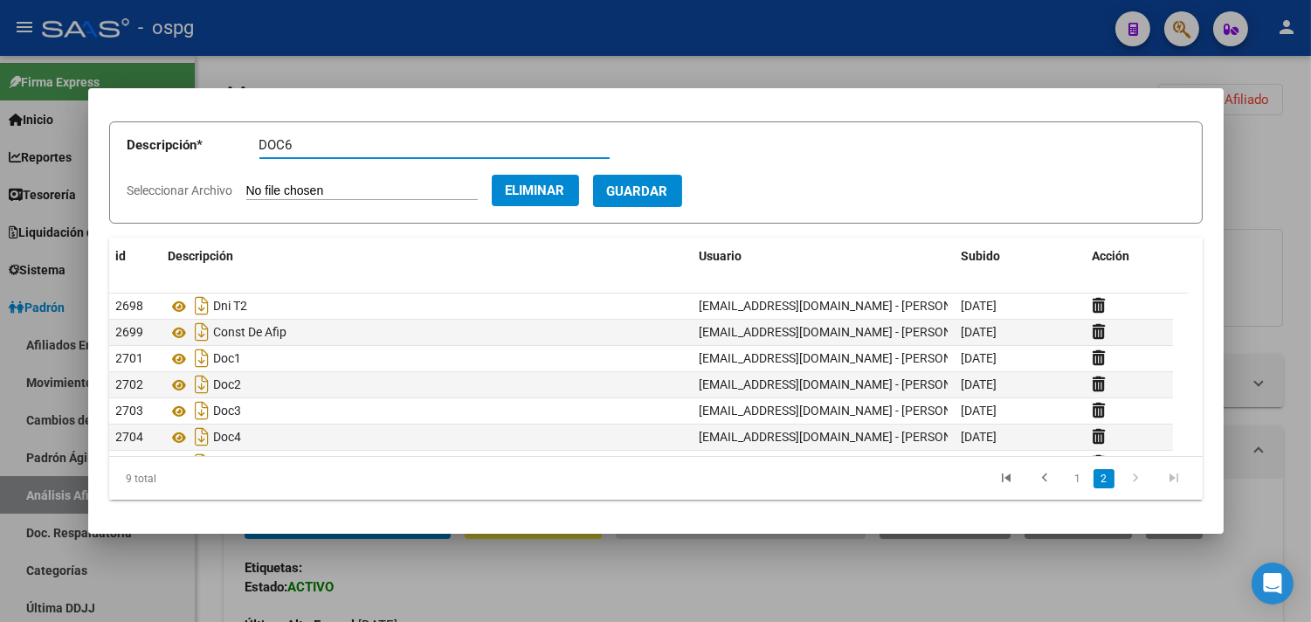
type input "DOC6"
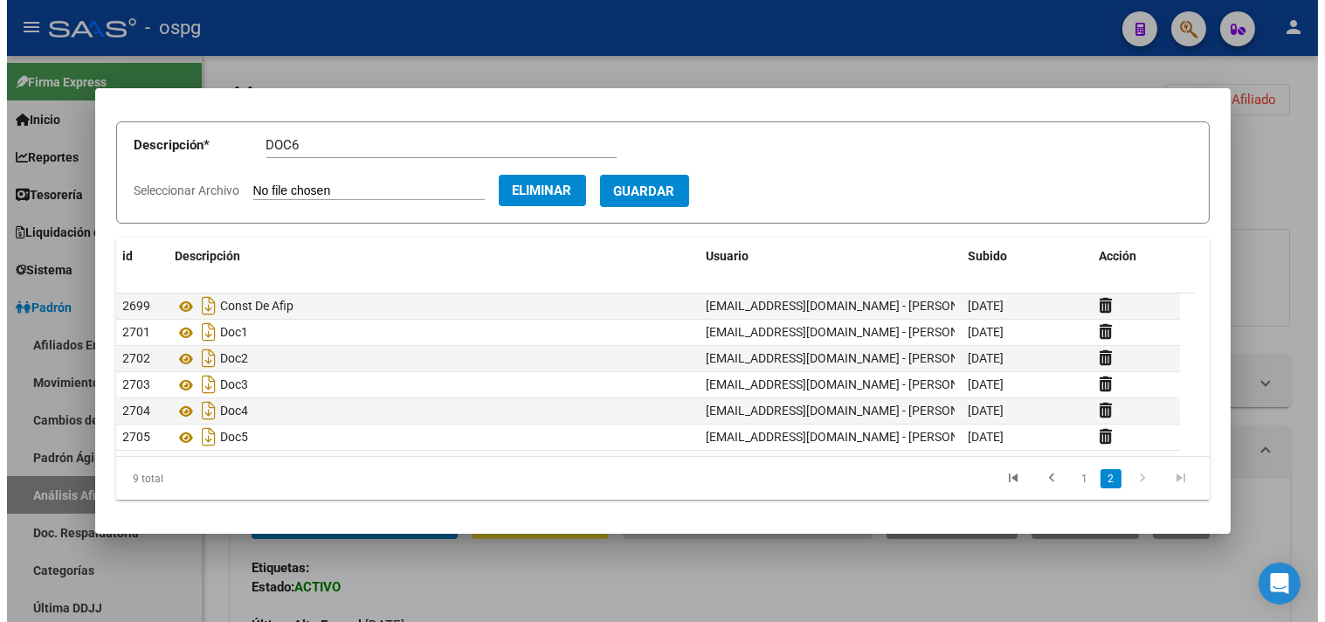
scroll to position [0, 0]
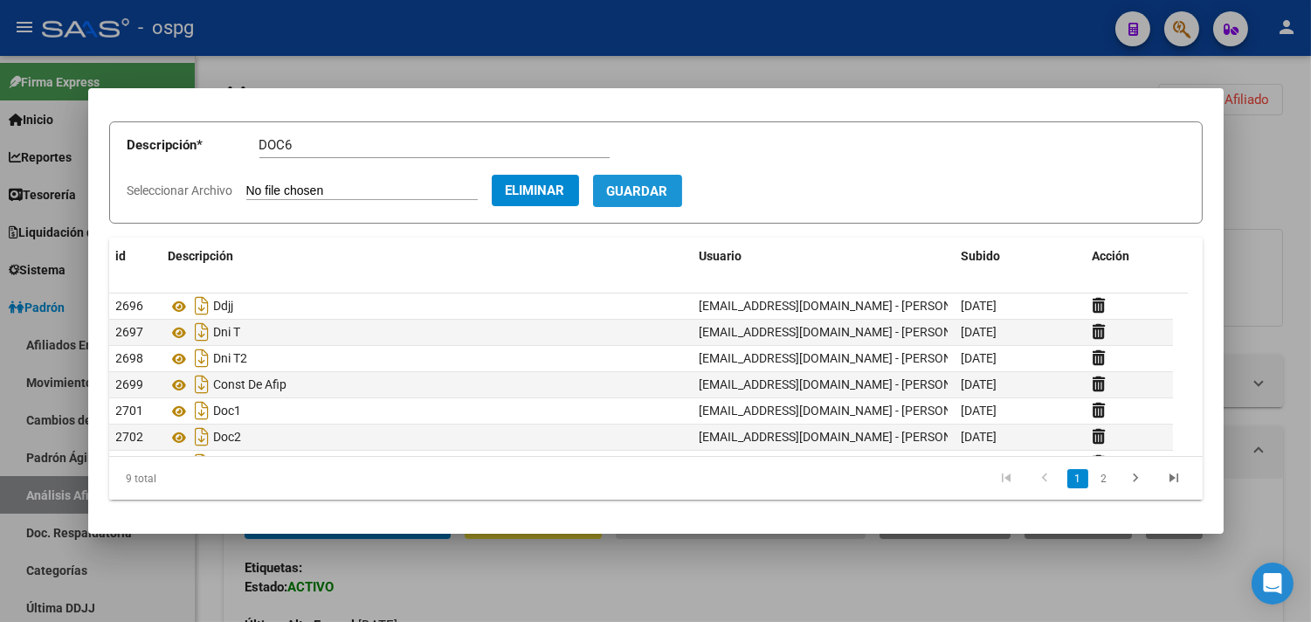
click at [673, 182] on button "Guardar" at bounding box center [637, 191] width 89 height 32
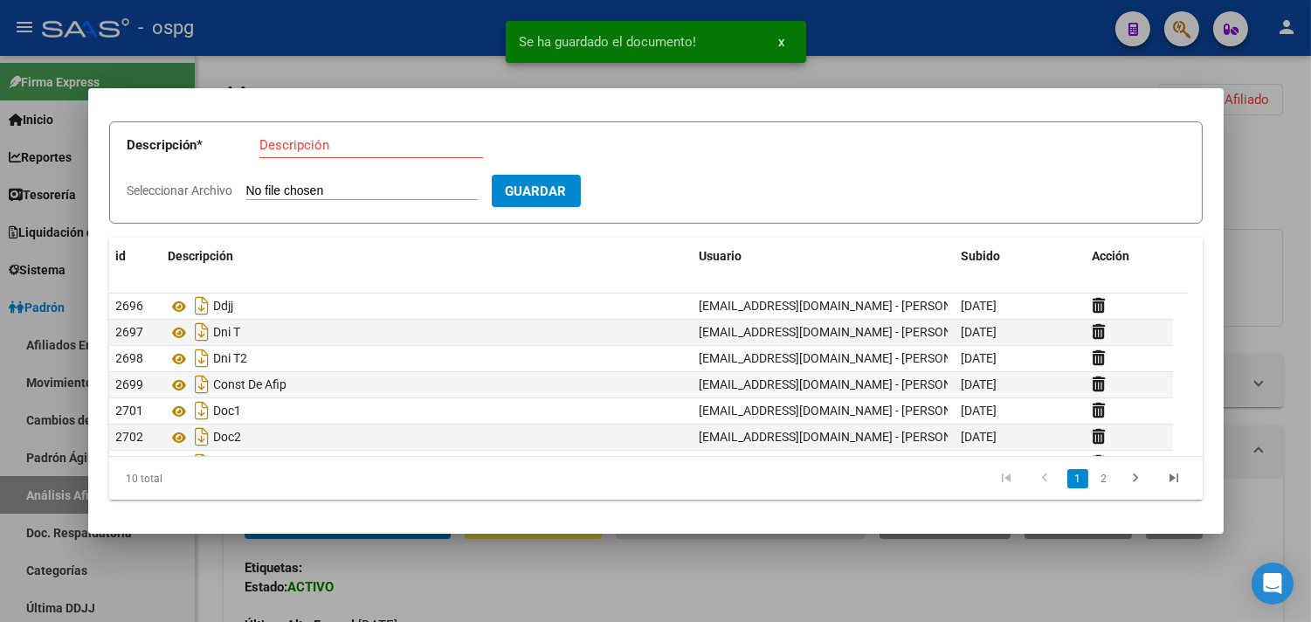
click at [293, 188] on input "Seleccionar Archivo" at bounding box center [361, 191] width 231 height 17
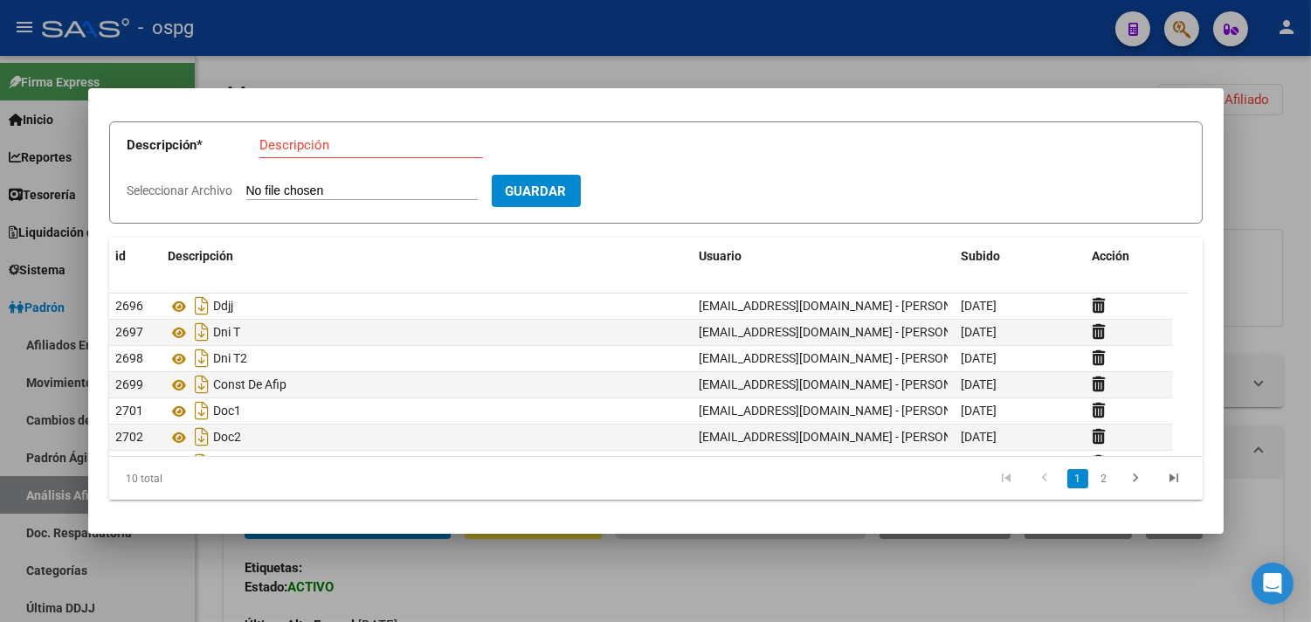
type input "C:\fakepath\1001487299.heic"
drag, startPoint x: 333, startPoint y: 147, endPoint x: 303, endPoint y: 134, distance: 32.1
click at [328, 144] on input "Descripción" at bounding box center [371, 145] width 224 height 16
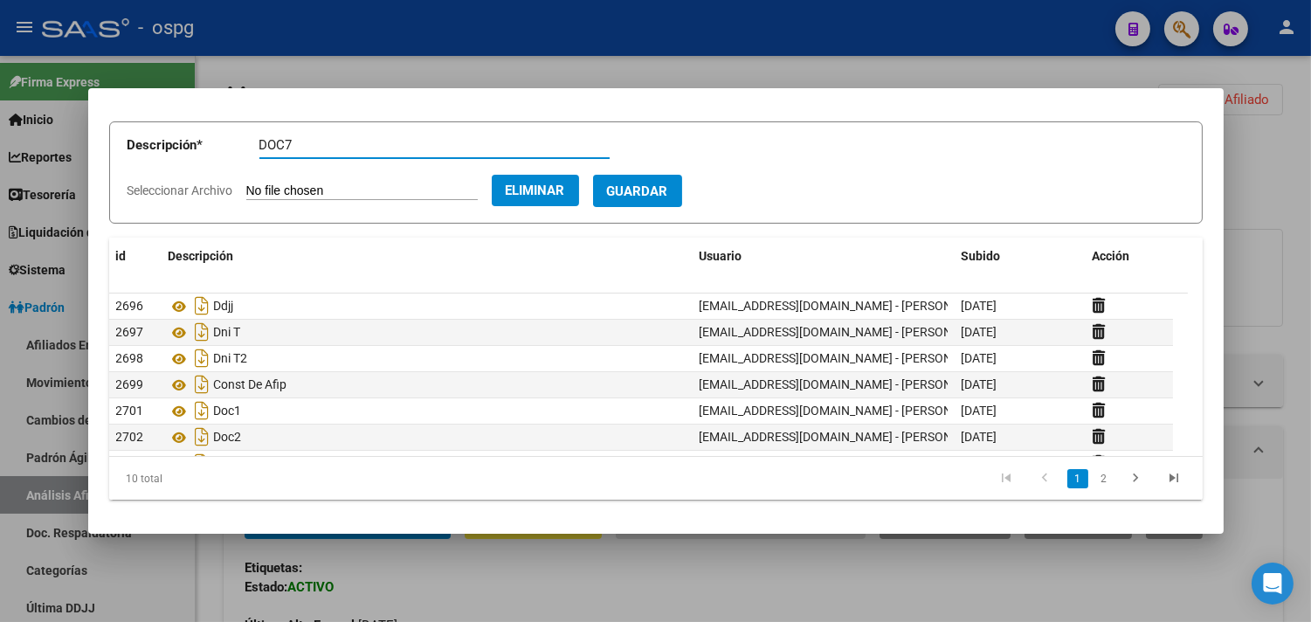
type input "DOC7"
drag, startPoint x: 652, startPoint y: 203, endPoint x: 657, endPoint y: 173, distance: 31.0
click at [657, 187] on button "Guardar" at bounding box center [637, 191] width 89 height 32
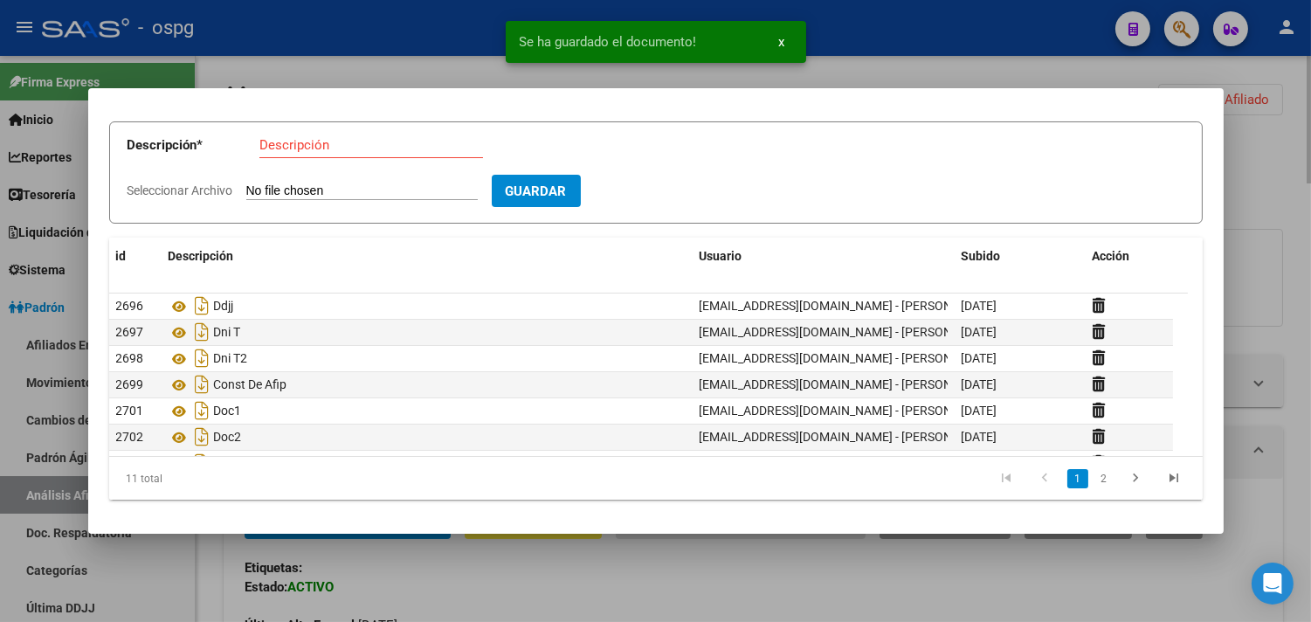
drag, startPoint x: 522, startPoint y: 581, endPoint x: 515, endPoint y: 574, distance: 9.9
click at [521, 581] on div at bounding box center [655, 311] width 1311 height 622
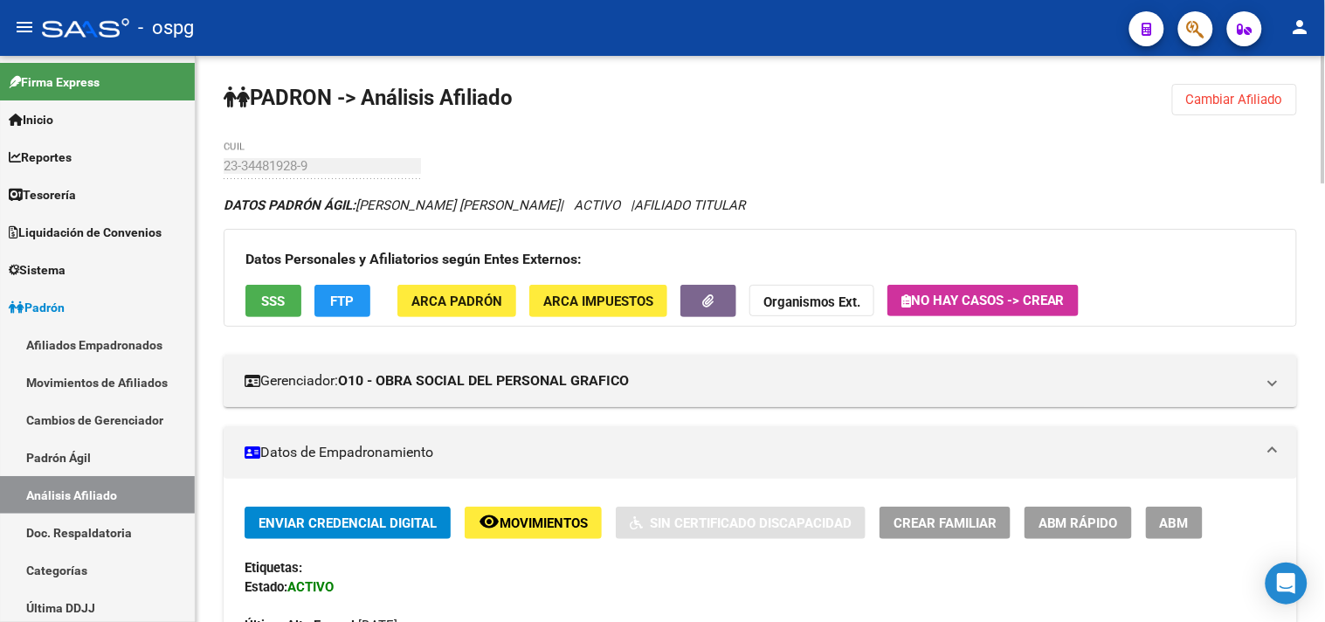
drag, startPoint x: 1238, startPoint y: 79, endPoint x: 1227, endPoint y: 90, distance: 16.1
drag, startPoint x: 1220, startPoint y: 96, endPoint x: 675, endPoint y: 131, distance: 546.1
click at [1219, 96] on span "Cambiar Afiliado" at bounding box center [1234, 100] width 97 height 16
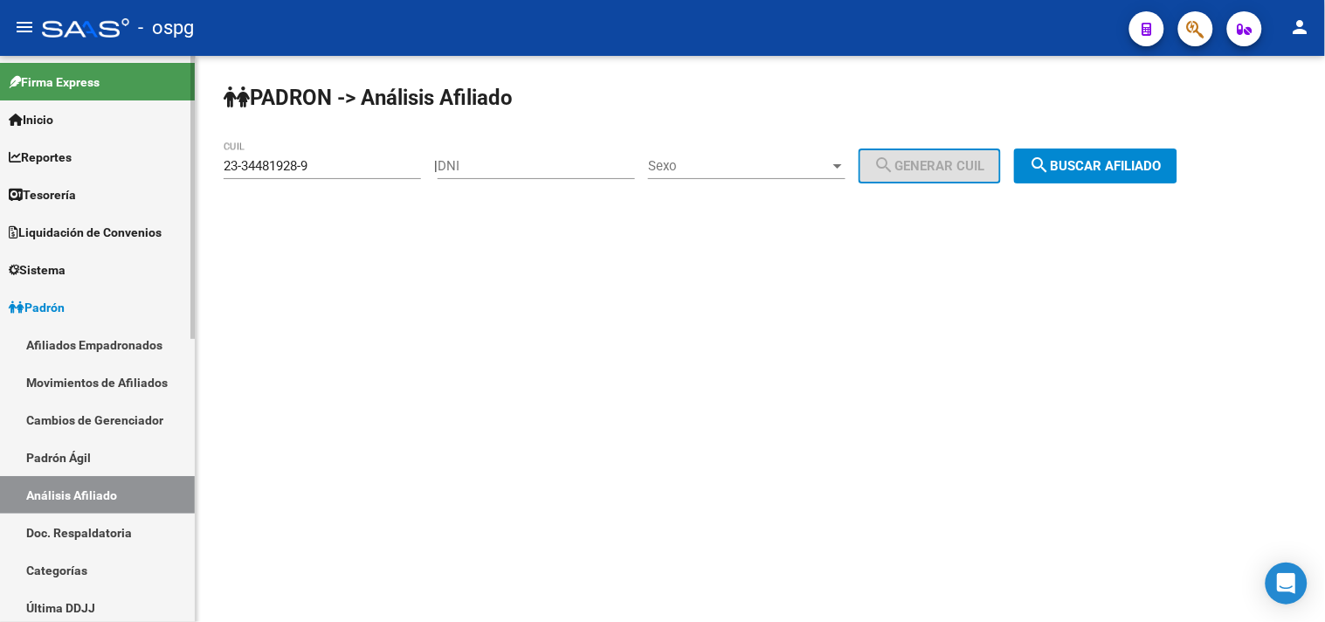
drag, startPoint x: 299, startPoint y: 169, endPoint x: 167, endPoint y: 169, distance: 131.9
click at [168, 171] on mat-sidenav-container "Firma Express Inicio Calendario SSS Instructivos Contacto OS Reportes Tablero d…" at bounding box center [662, 339] width 1325 height 566
paste input "0-28593051-1"
type input "20-28593051-1"
click at [1148, 162] on span "search Buscar afiliado" at bounding box center [1096, 166] width 132 height 16
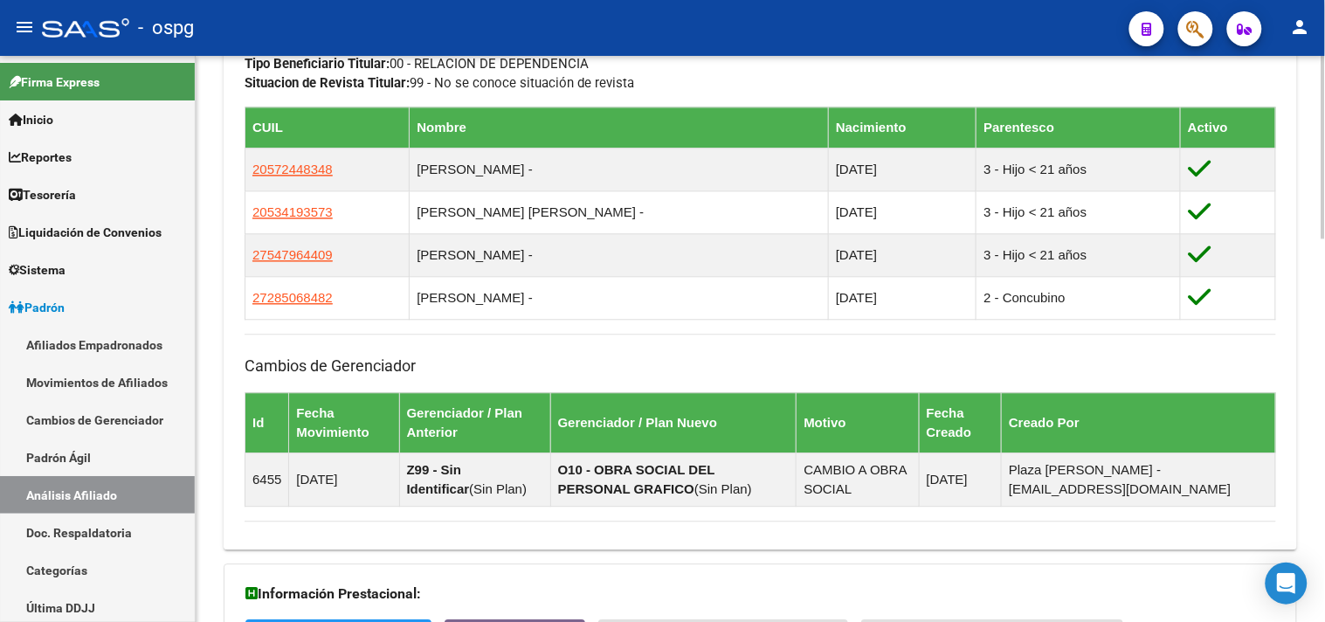
scroll to position [1186, 0]
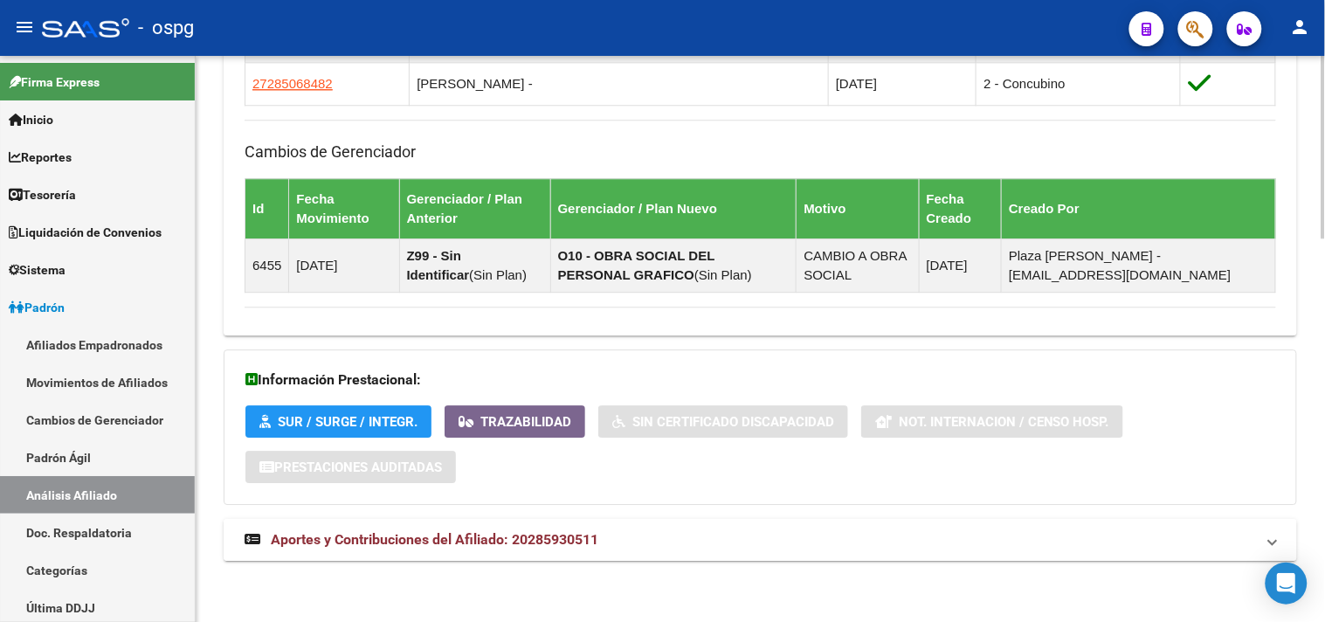
click at [648, 536] on mat-panel-title "Aportes y Contribuciones del Afiliado: 20285930511" at bounding box center [750, 539] width 1010 height 19
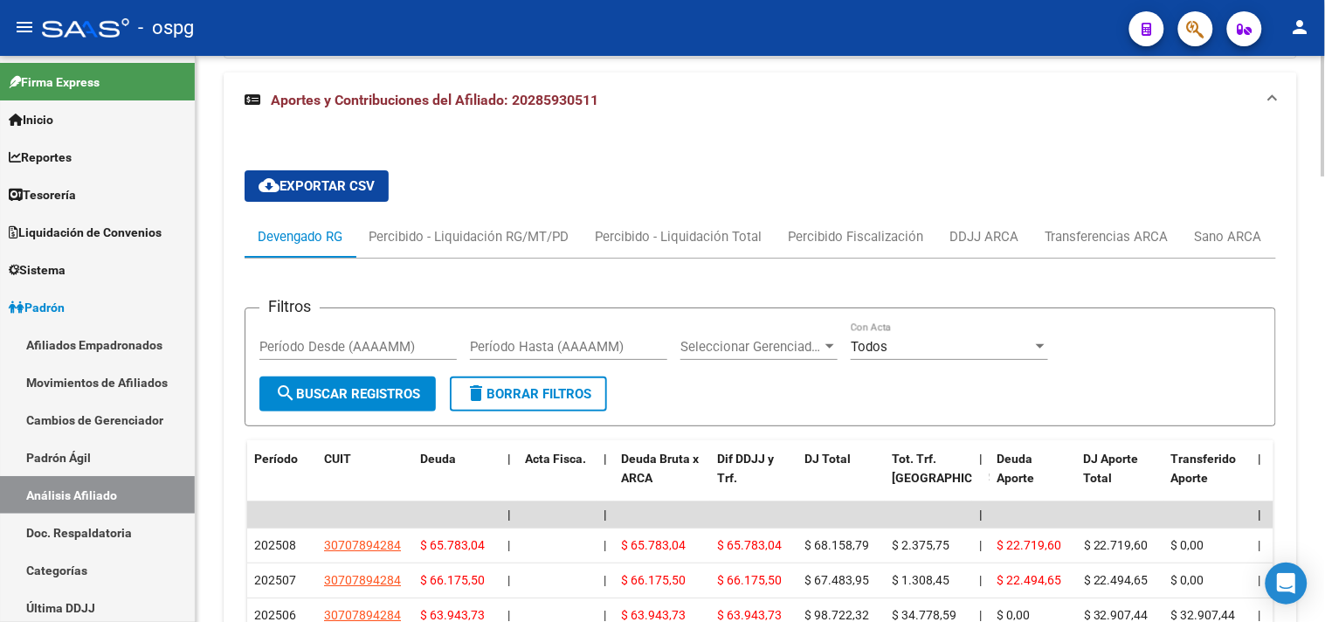
scroll to position [1538, 0]
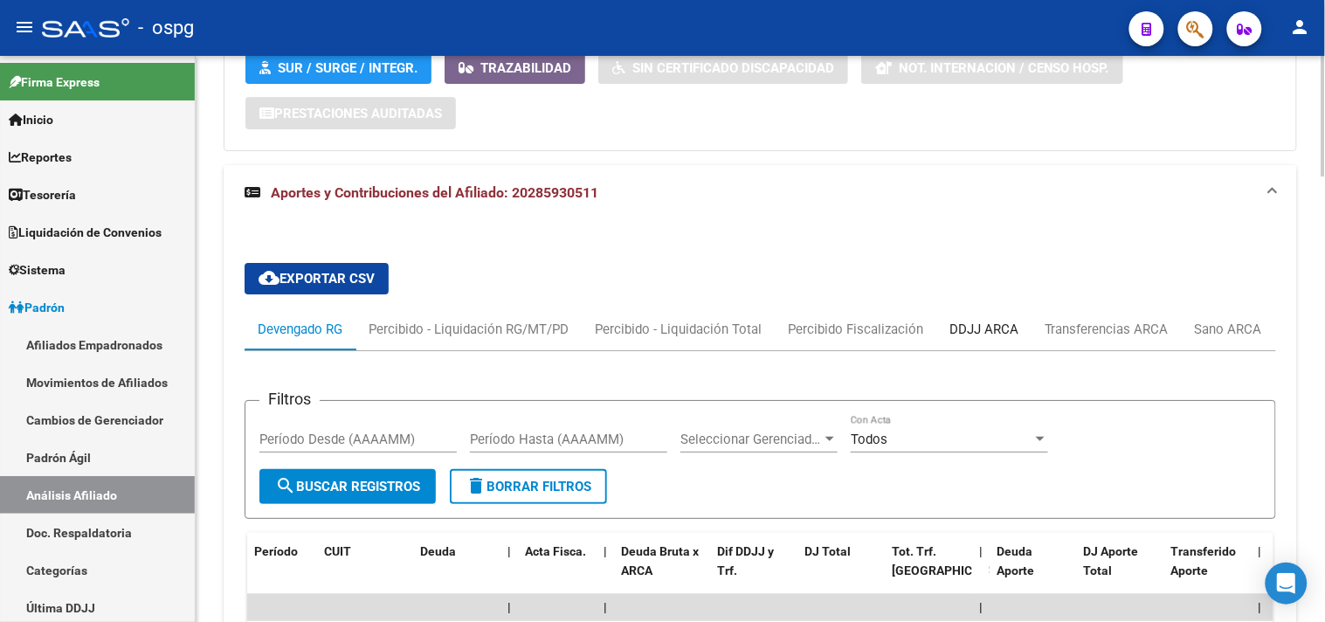
click at [988, 328] on div "DDJJ ARCA" at bounding box center [983, 329] width 69 height 19
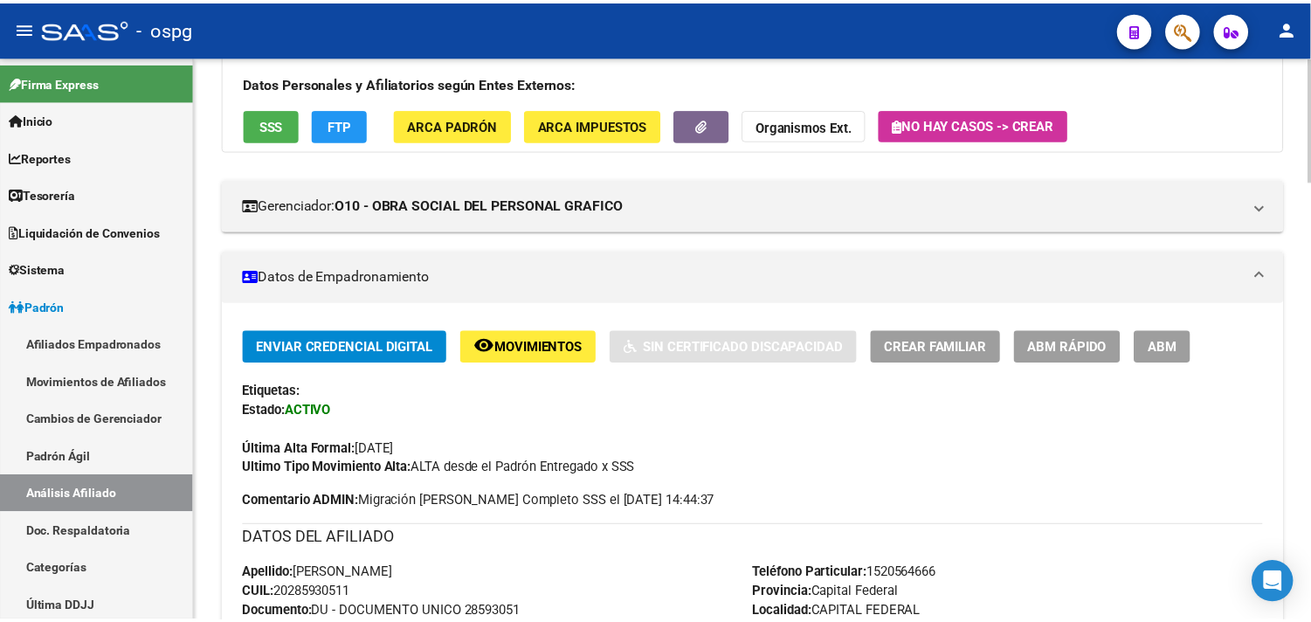
scroll to position [0, 0]
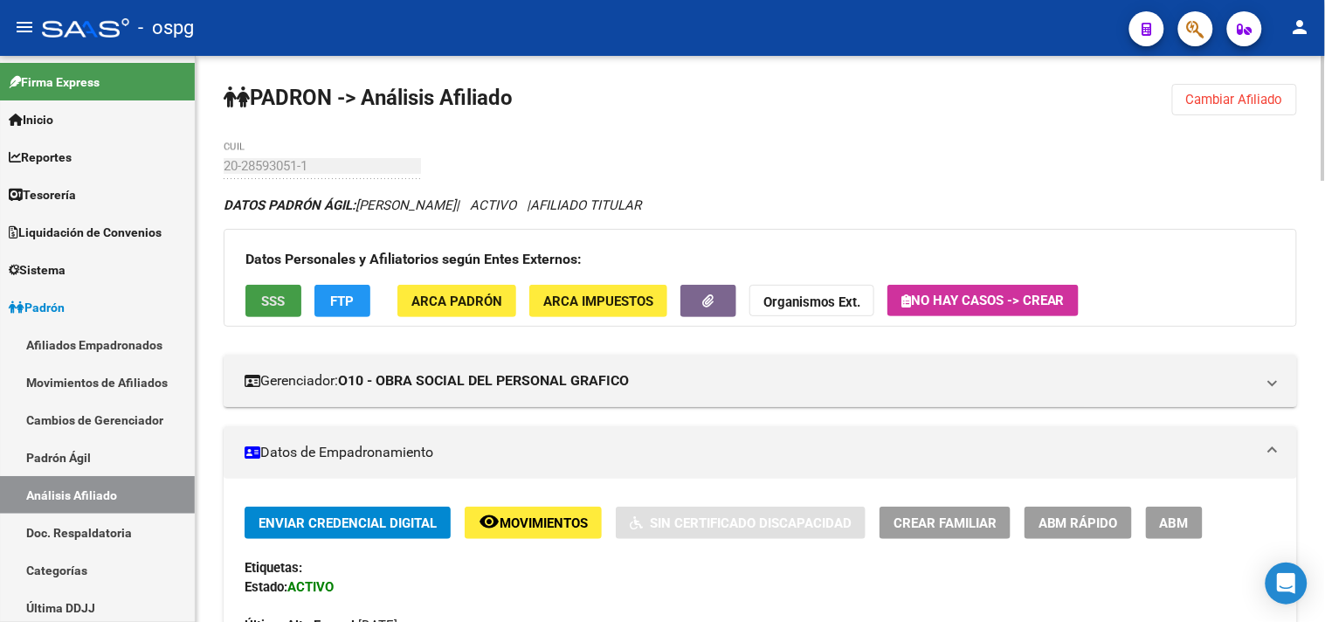
click at [267, 286] on button "SSS" at bounding box center [273, 301] width 56 height 32
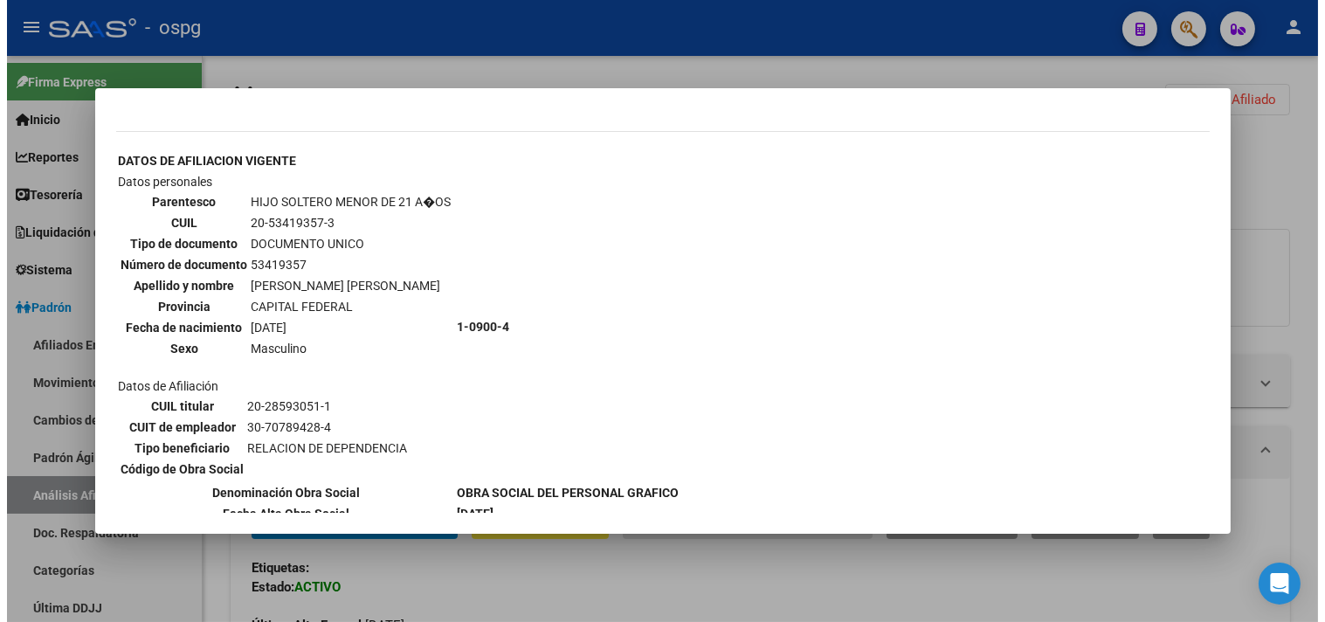
scroll to position [970, 0]
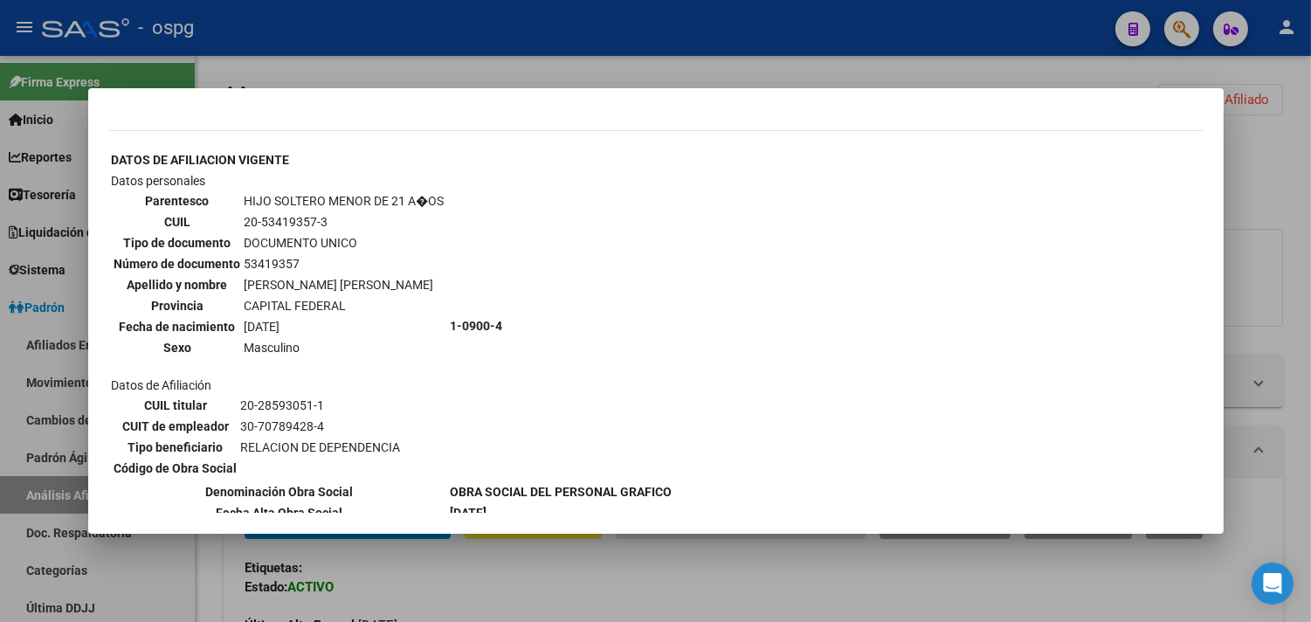
click at [422, 583] on div at bounding box center [655, 311] width 1311 height 622
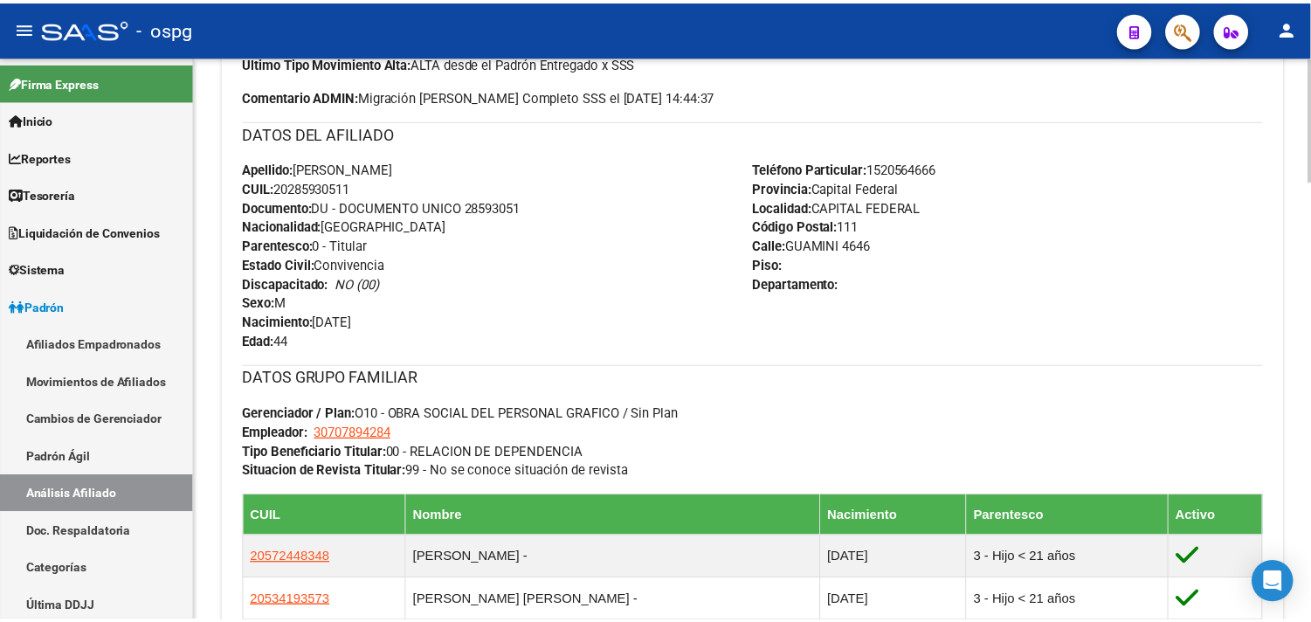
scroll to position [0, 0]
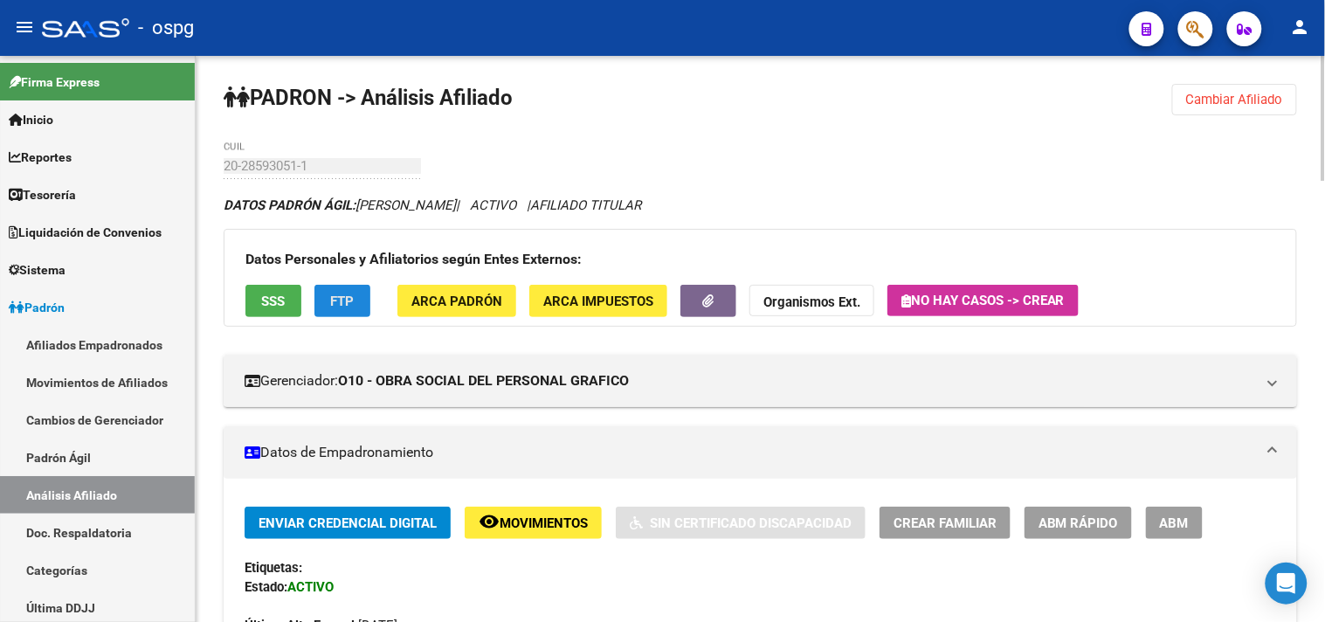
click at [342, 300] on span "FTP" at bounding box center [343, 301] width 24 height 16
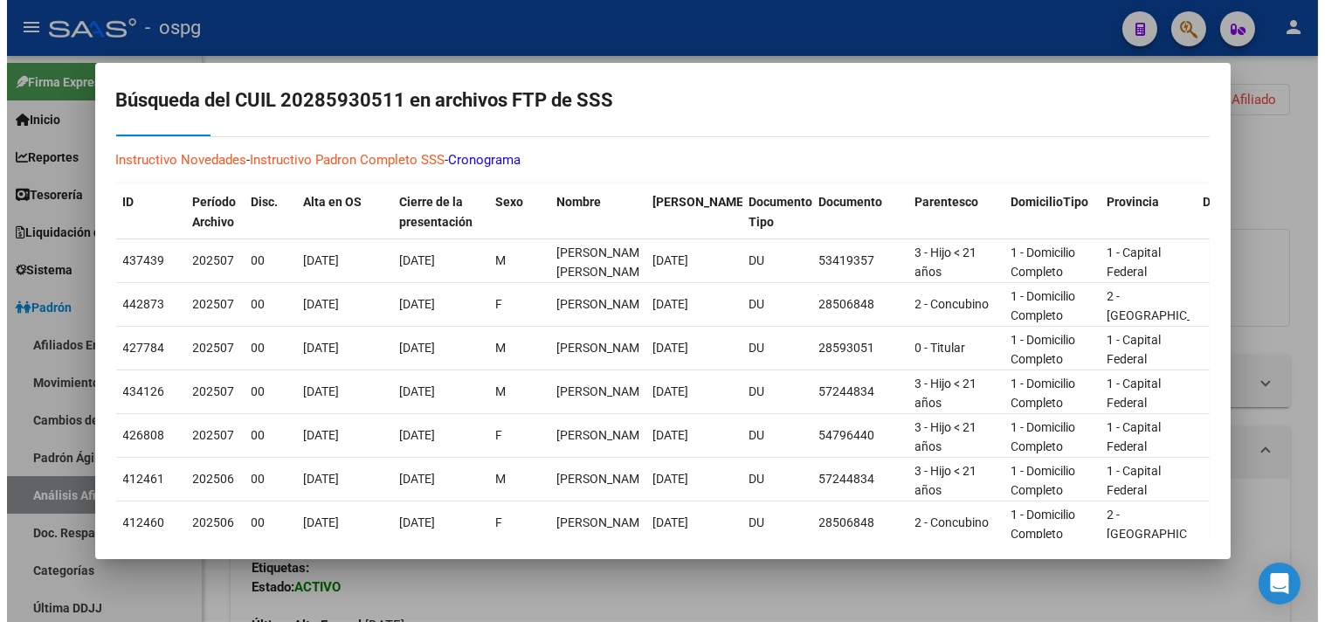
scroll to position [97, 0]
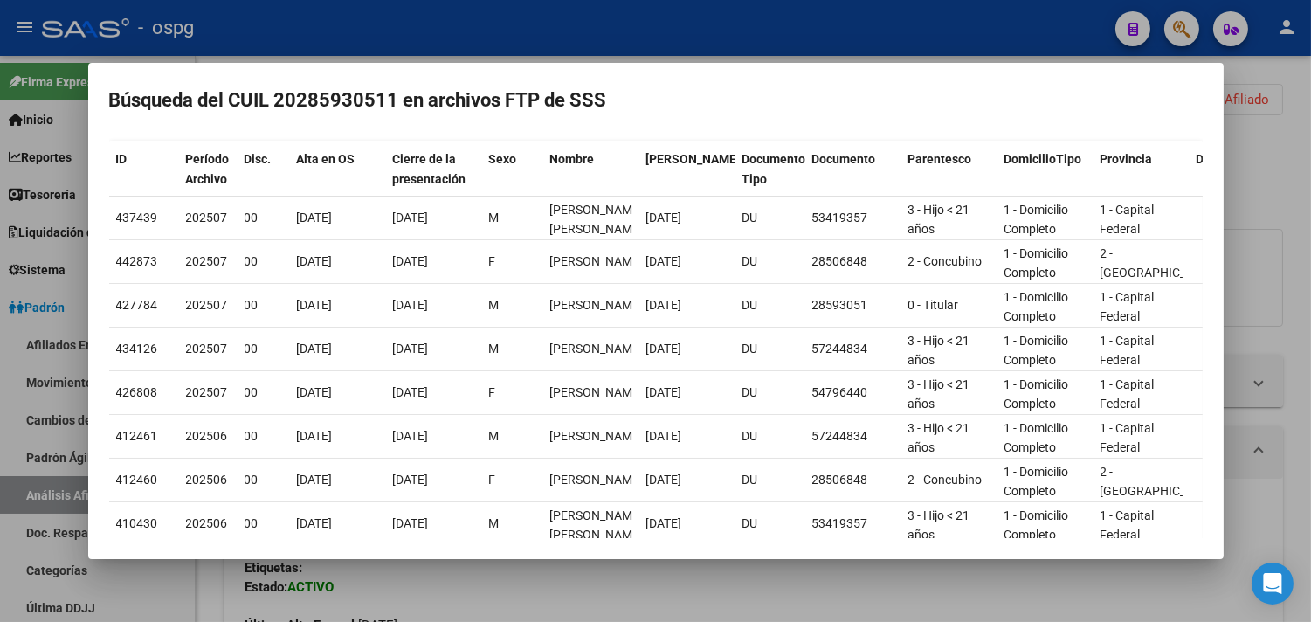
click at [483, 605] on div at bounding box center [655, 311] width 1311 height 622
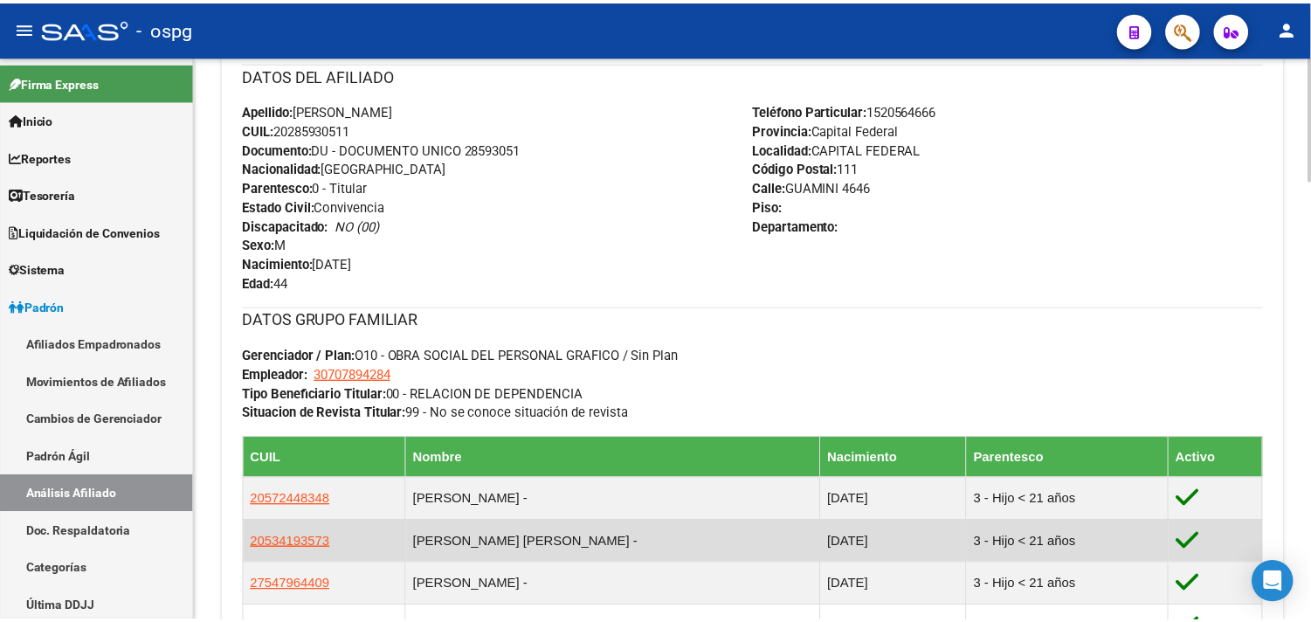
scroll to position [679, 0]
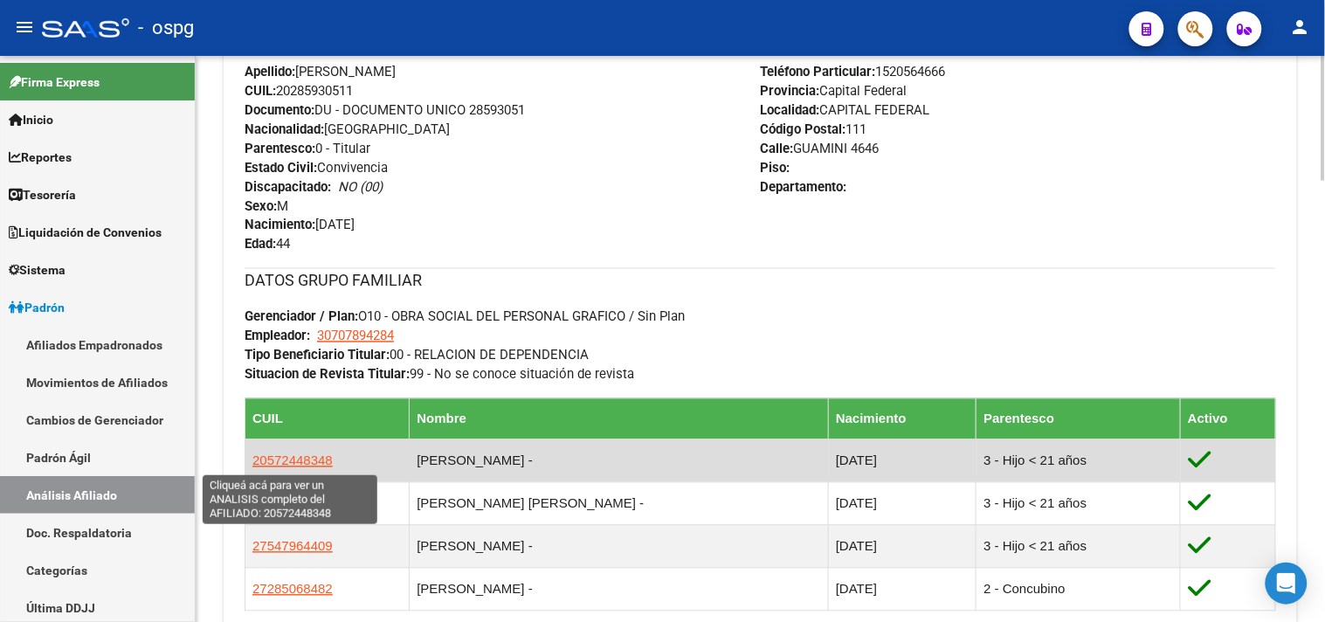
click at [291, 464] on span "20572448348" at bounding box center [292, 460] width 80 height 15
type textarea "20572448348"
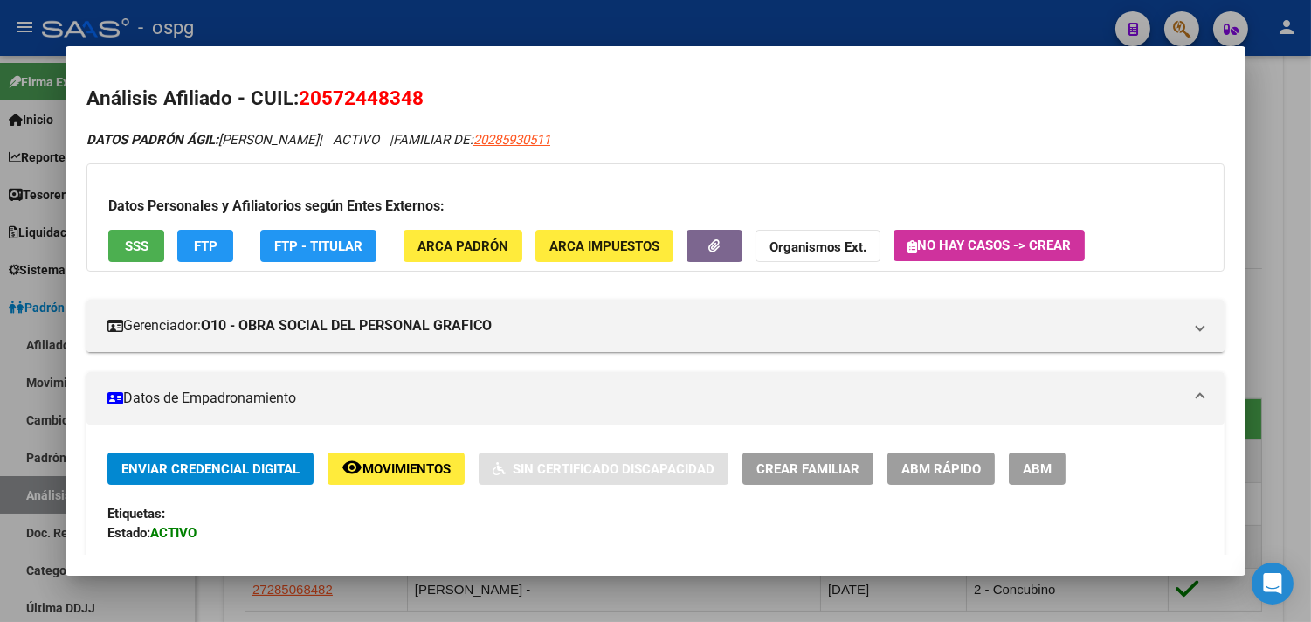
click at [132, 249] on span "SSS" at bounding box center [137, 246] width 24 height 16
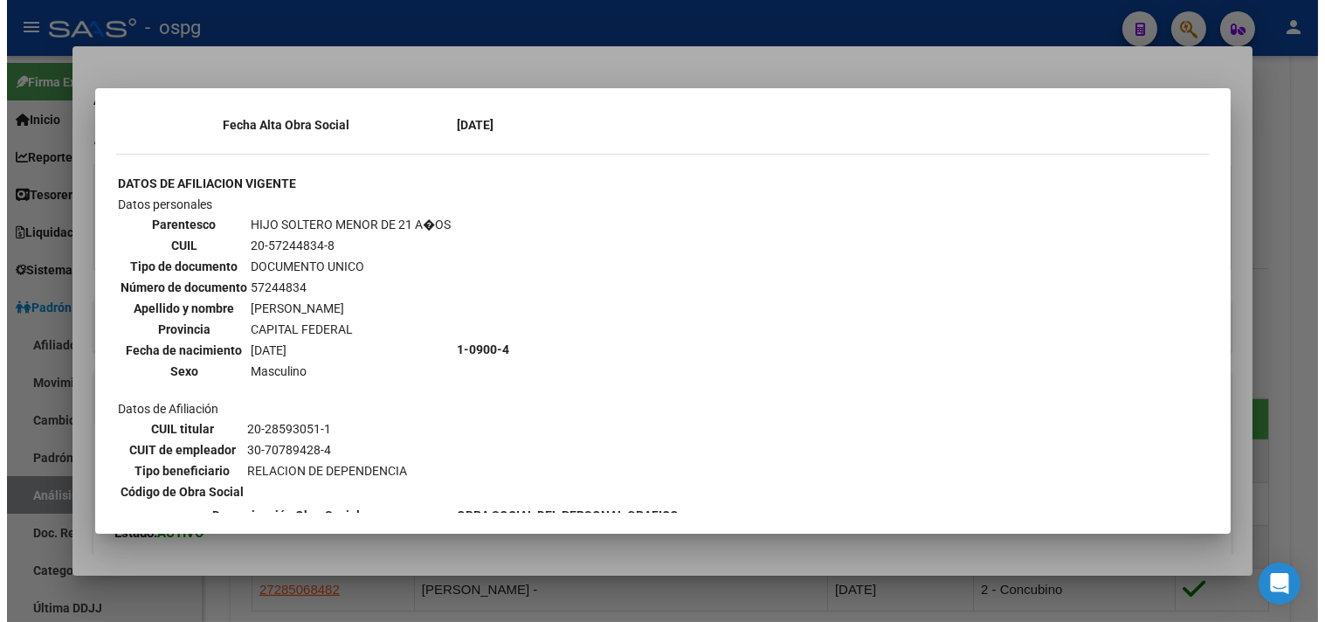
scroll to position [1455, 0]
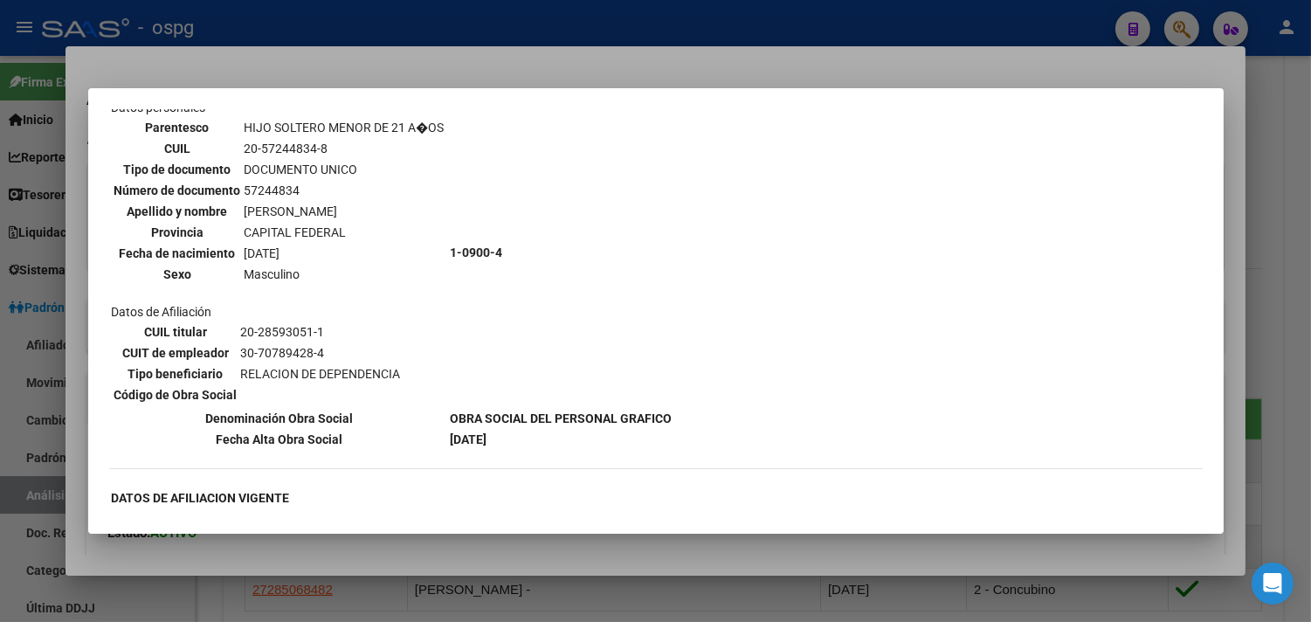
click at [557, 599] on div at bounding box center [655, 311] width 1311 height 622
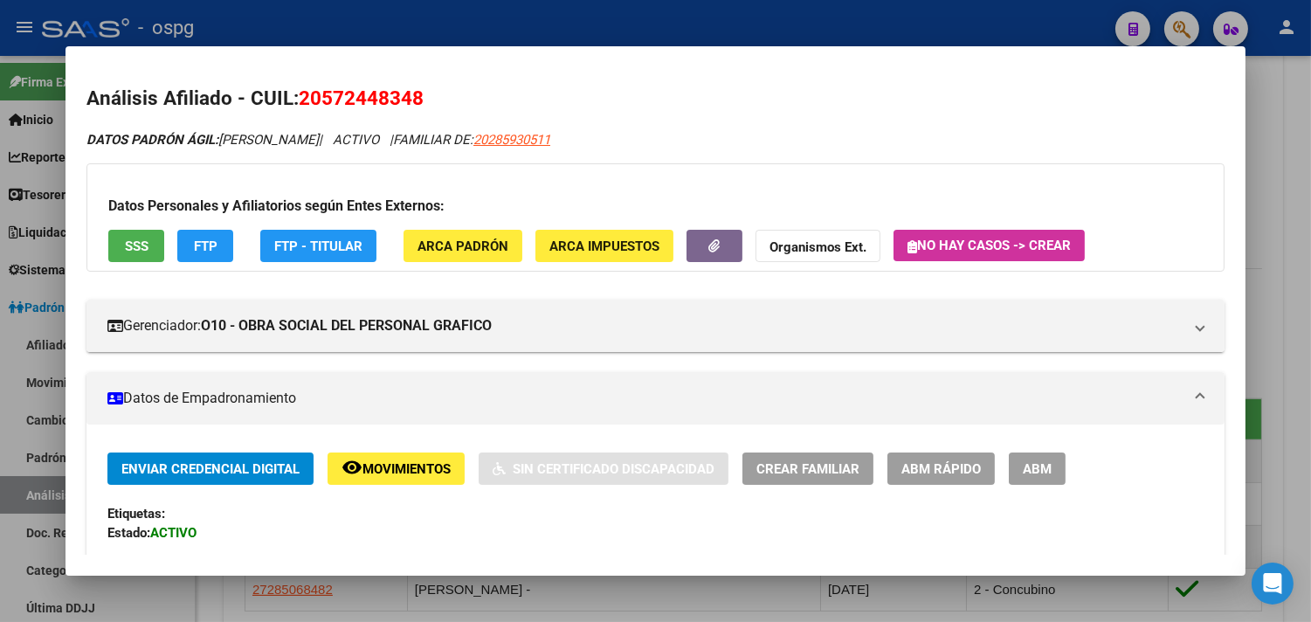
click at [1195, 217] on div "Datos Personales y Afiliatorios según Entes Externos: SSS FTP FTP - Titular ARC…" at bounding box center [655, 217] width 1138 height 108
click at [1307, 195] on div at bounding box center [655, 311] width 1311 height 622
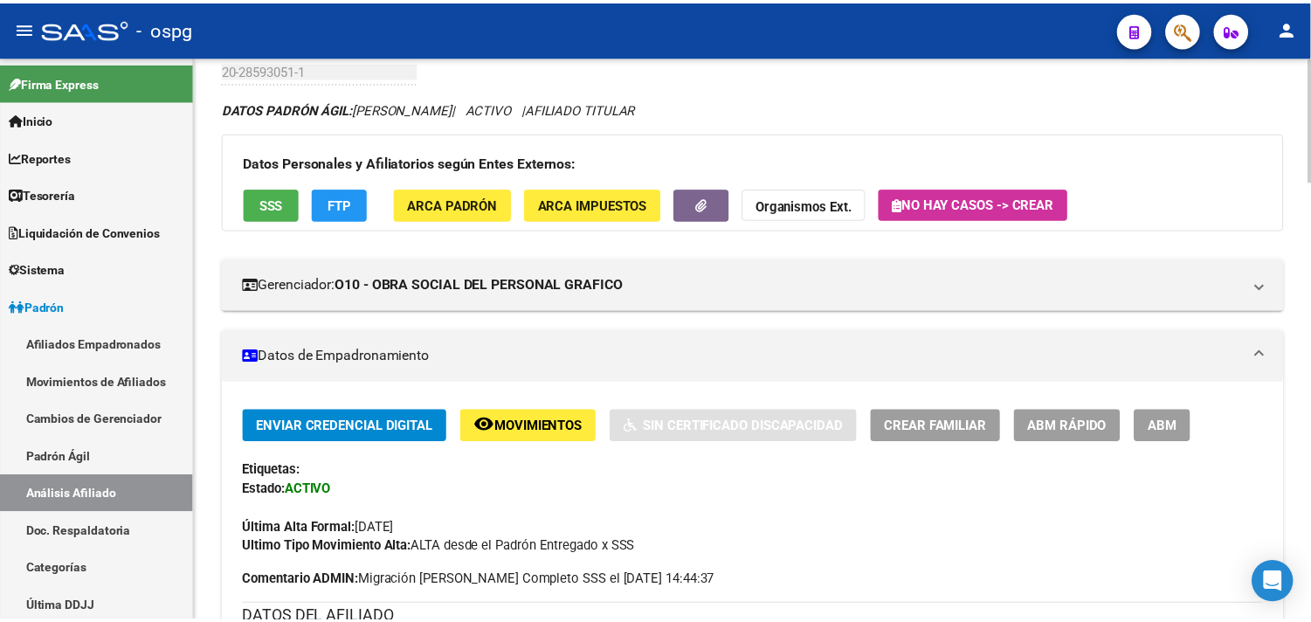
scroll to position [0, 0]
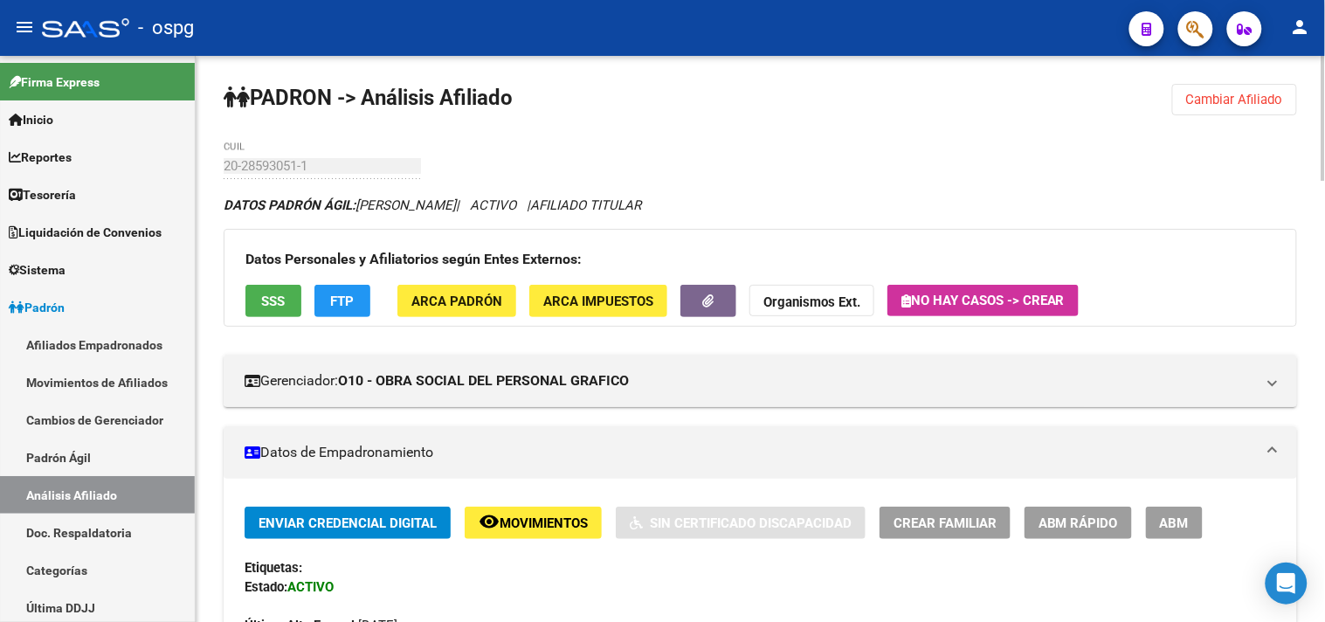
click at [1249, 106] on span "Cambiar Afiliado" at bounding box center [1234, 100] width 97 height 16
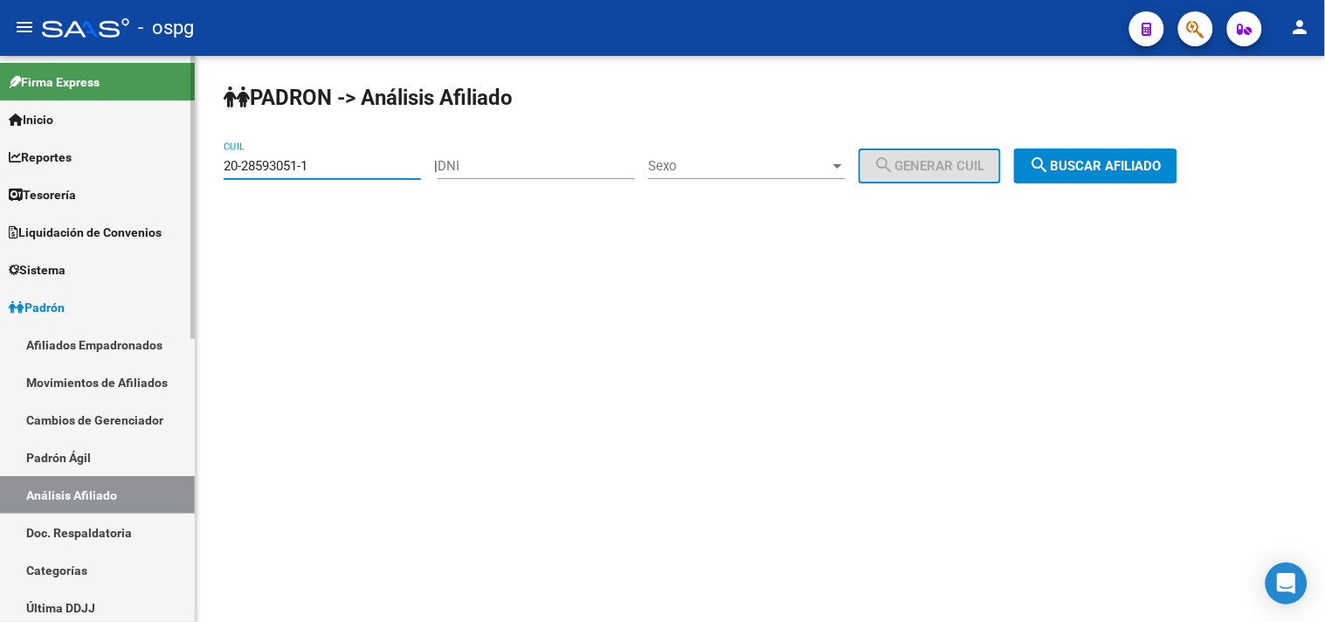
drag, startPoint x: 362, startPoint y: 170, endPoint x: 159, endPoint y: 142, distance: 204.5
click at [159, 142] on mat-sidenav-container "Firma Express Inicio Calendario SSS Instructivos Contacto OS Reportes Tablero d…" at bounding box center [662, 339] width 1325 height 566
drag, startPoint x: 350, startPoint y: 175, endPoint x: 245, endPoint y: 164, distance: 105.3
click at [245, 164] on input "CUIL" at bounding box center [322, 166] width 197 height 16
paste input "20-27988261-0"
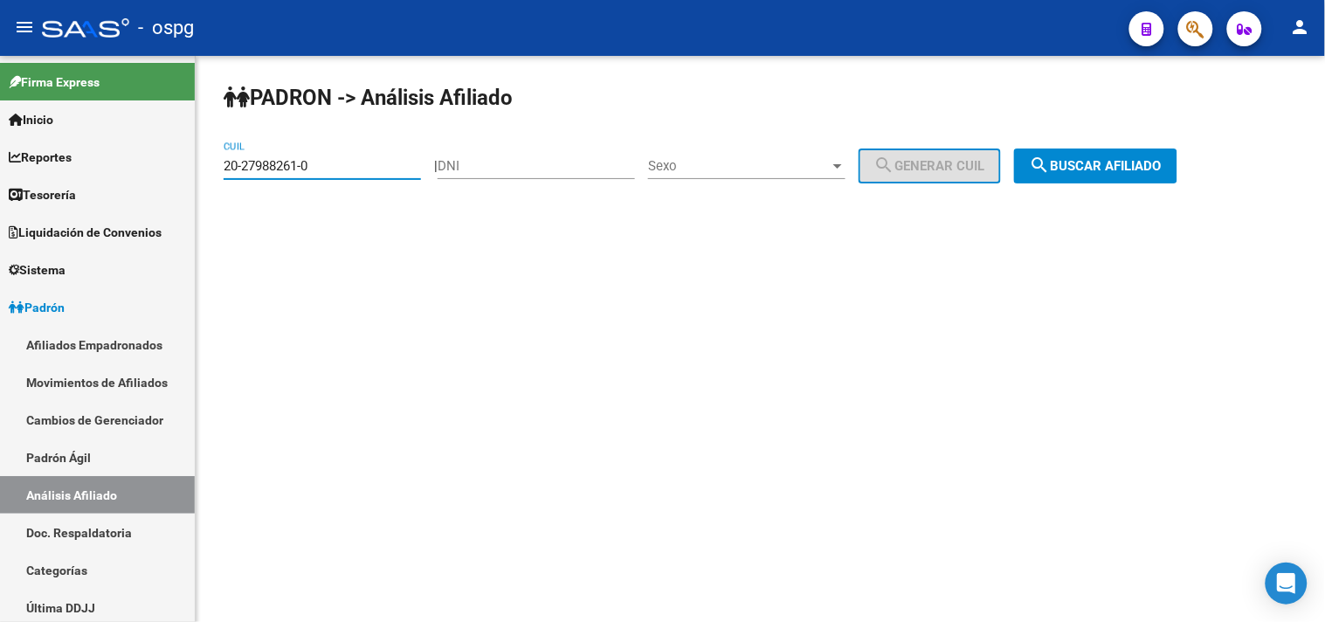
type input "20-27988261-0"
click at [1107, 163] on span "search Buscar afiliado" at bounding box center [1096, 166] width 132 height 16
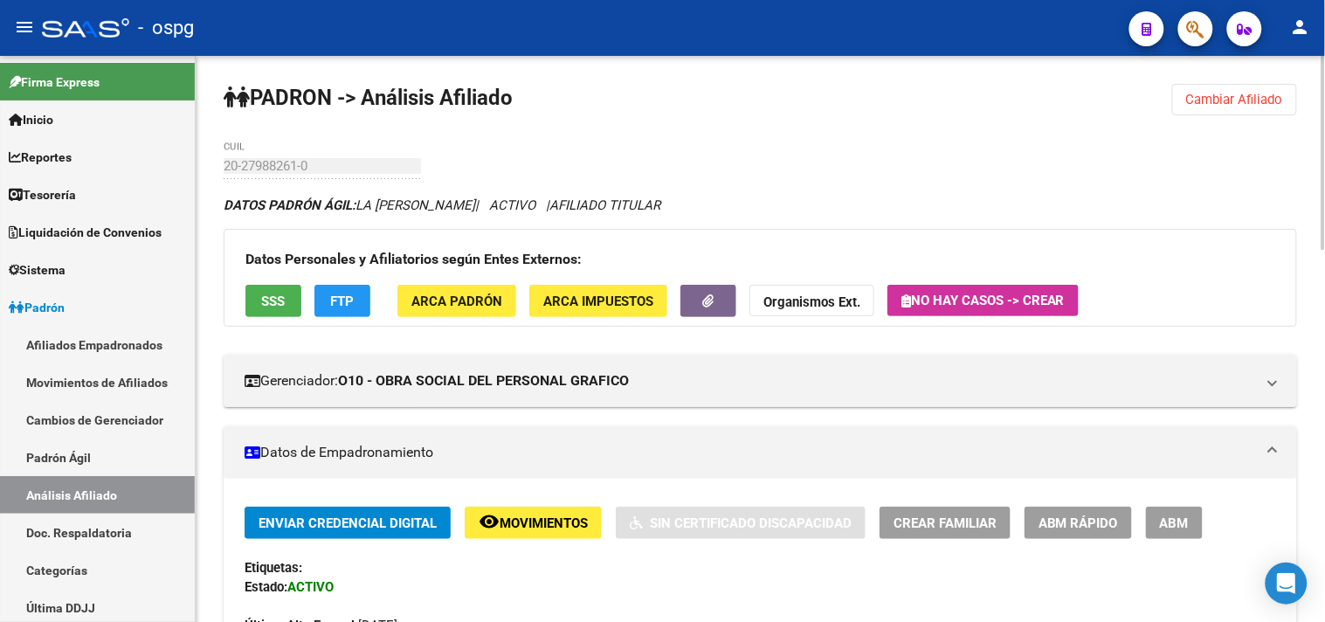
click at [329, 286] on button "FTP" at bounding box center [342, 301] width 56 height 32
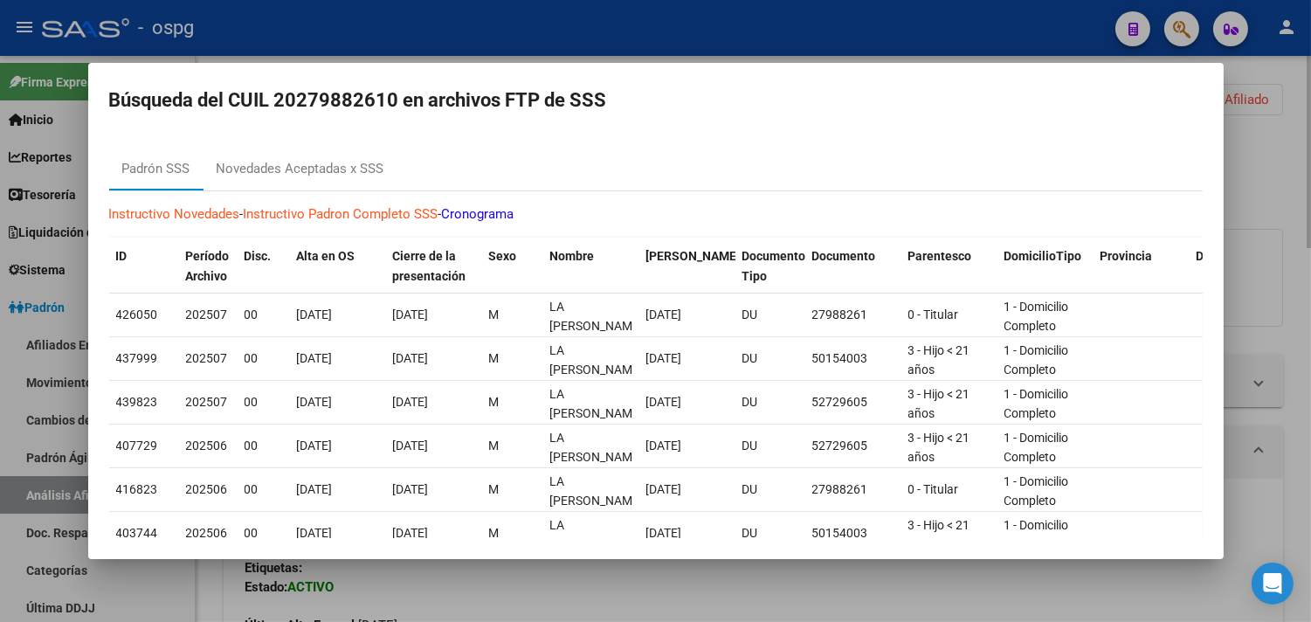
click at [380, 586] on div at bounding box center [655, 311] width 1311 height 622
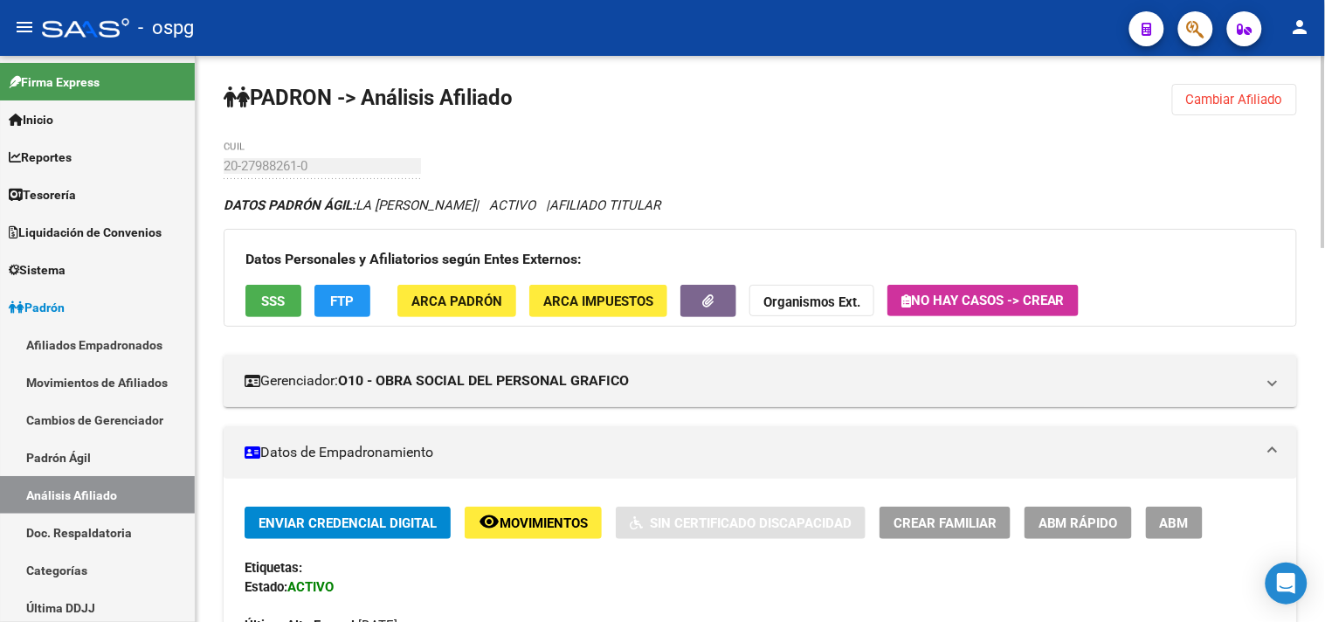
click at [263, 285] on button "SSS" at bounding box center [273, 301] width 56 height 32
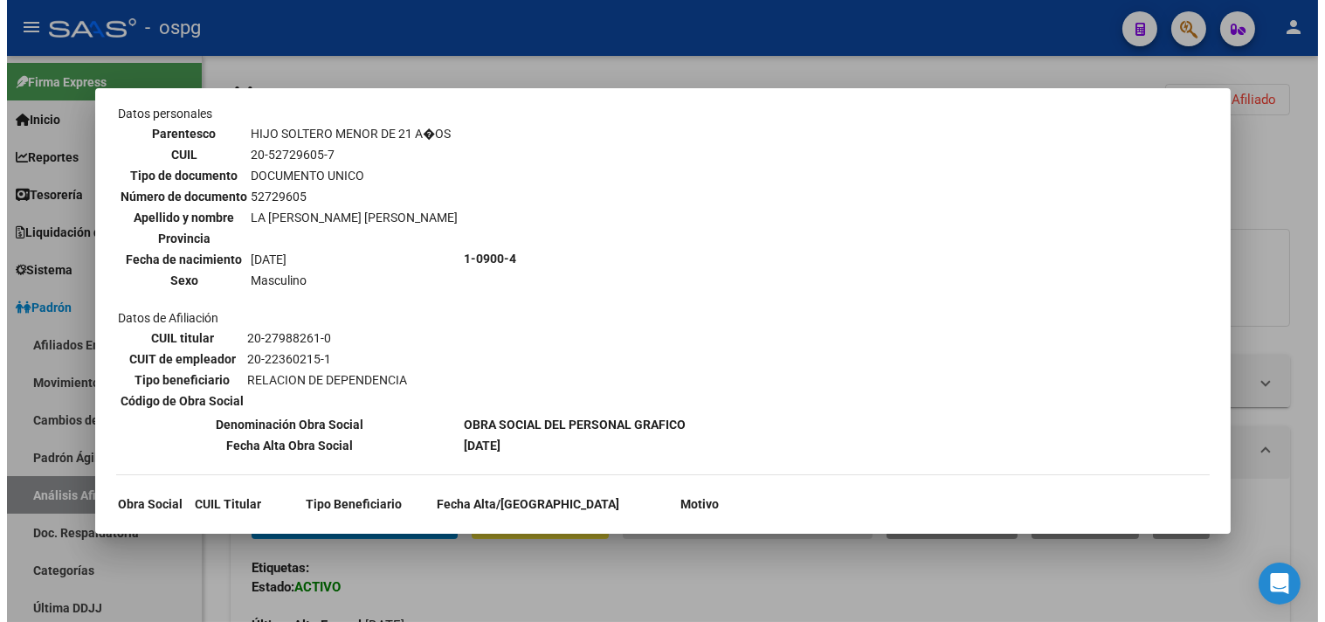
scroll to position [1045, 0]
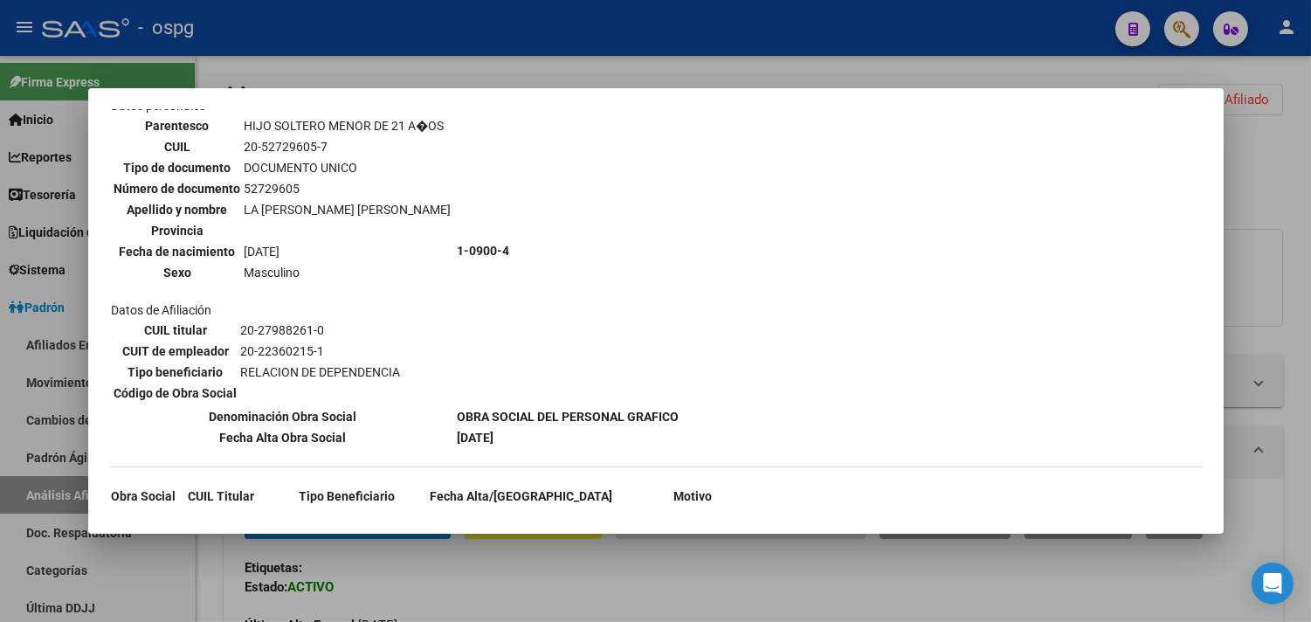
click at [469, 568] on div at bounding box center [655, 311] width 1311 height 622
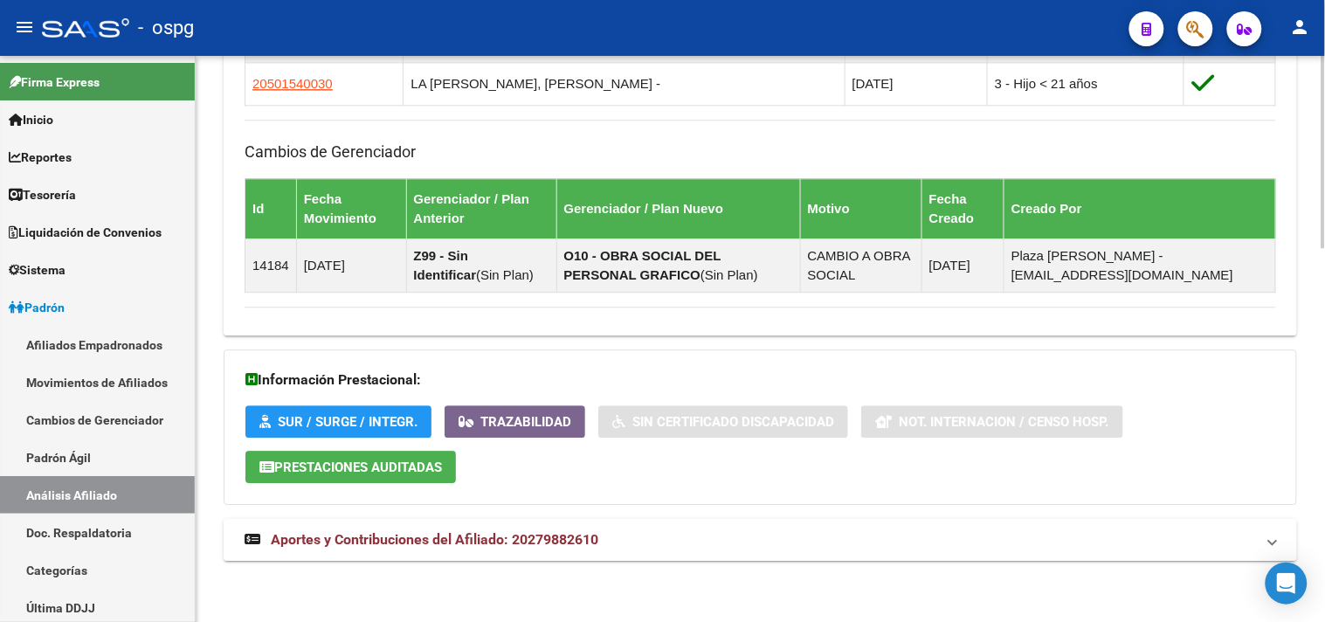
drag, startPoint x: 721, startPoint y: 545, endPoint x: 1049, endPoint y: 544, distance: 328.4
click at [731, 545] on mat-panel-title "Aportes y Contribuciones del Afiliado: 20279882610" at bounding box center [750, 539] width 1010 height 19
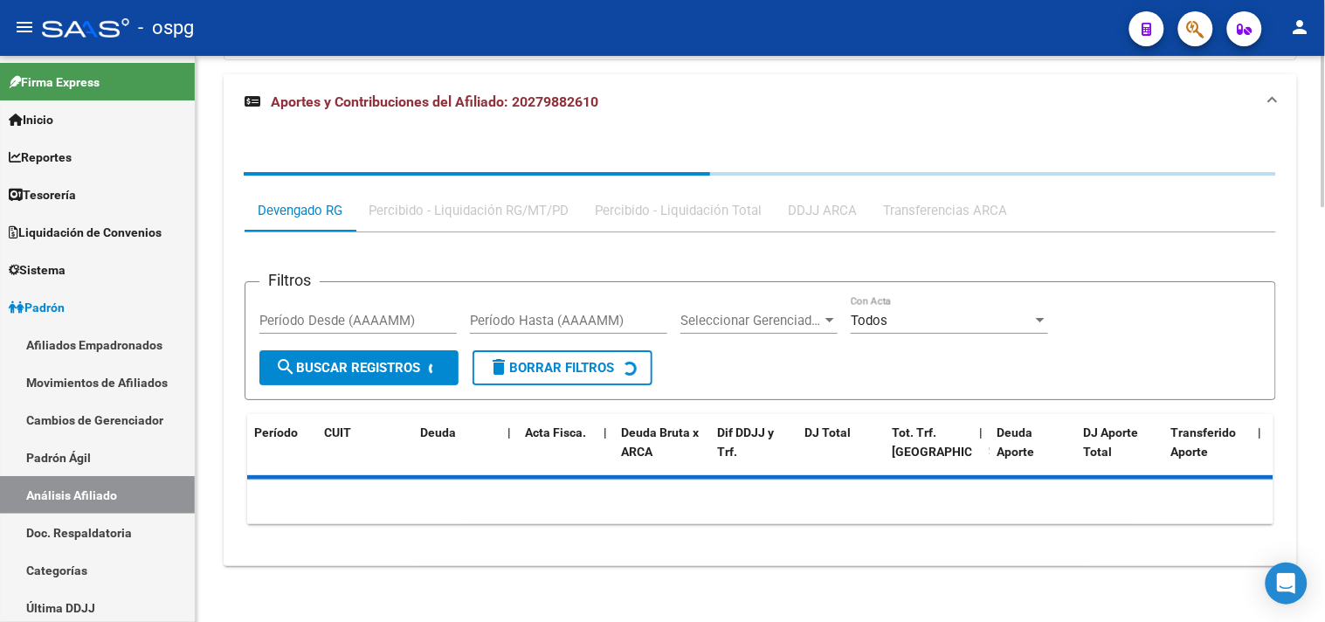
scroll to position [1549, 0]
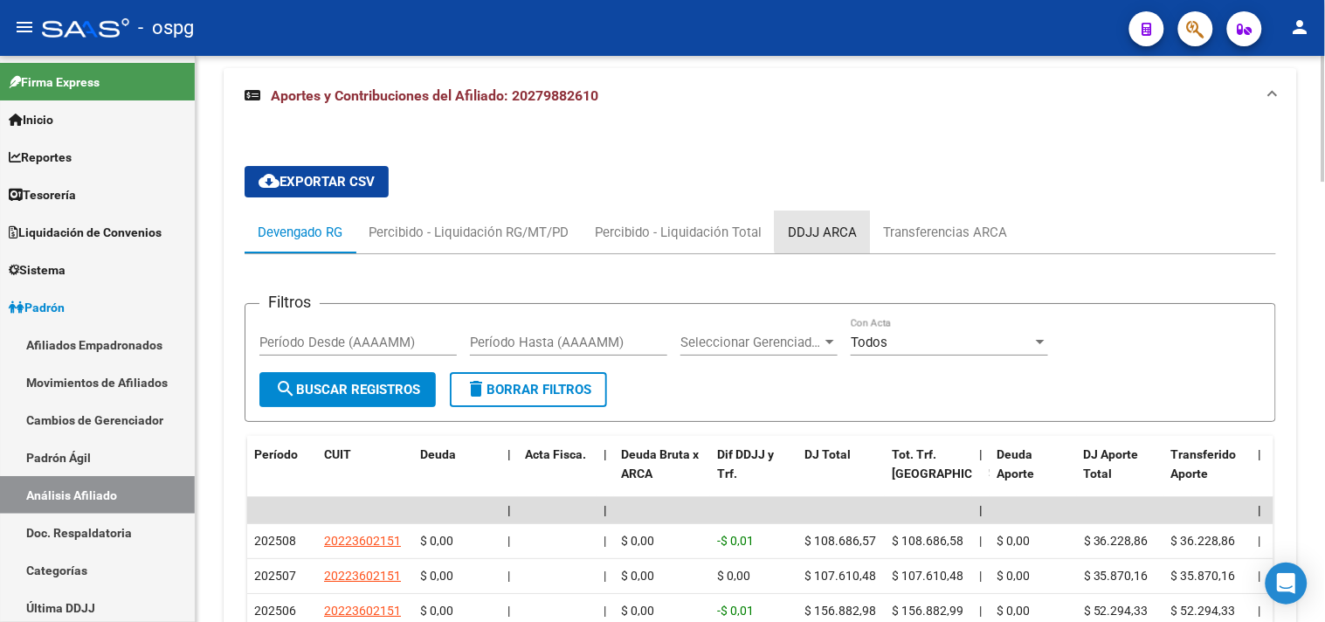
click at [831, 230] on div "DDJJ ARCA" at bounding box center [822, 232] width 69 height 19
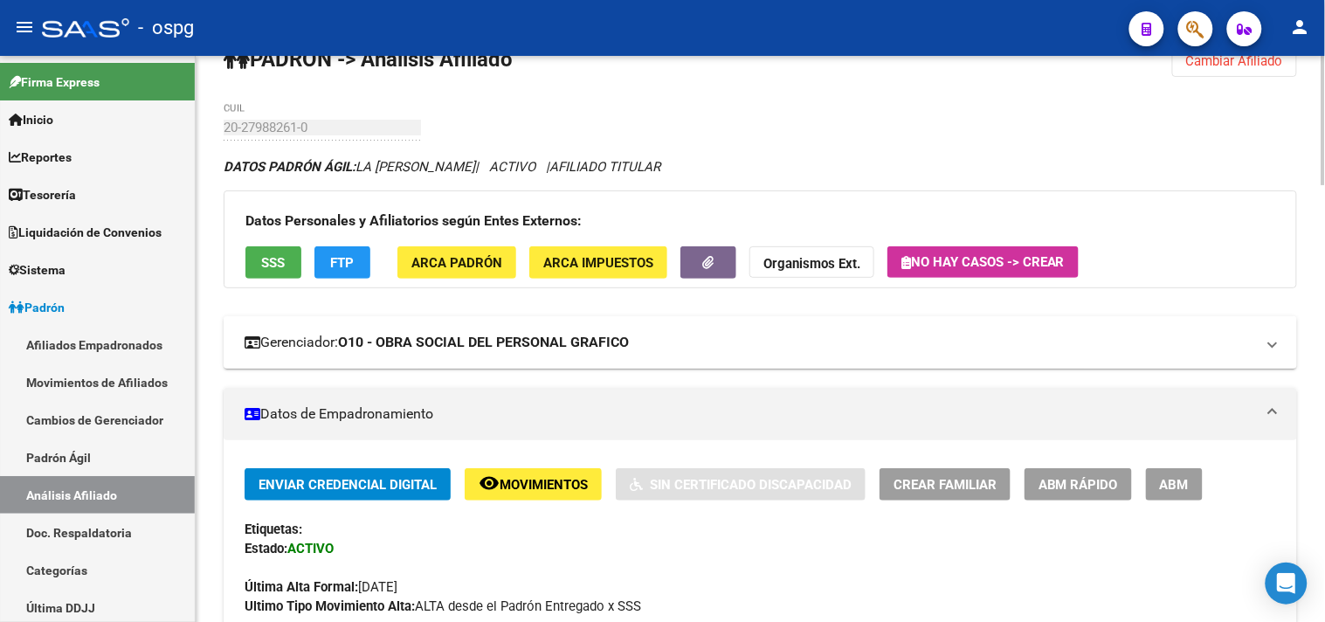
scroll to position [0, 0]
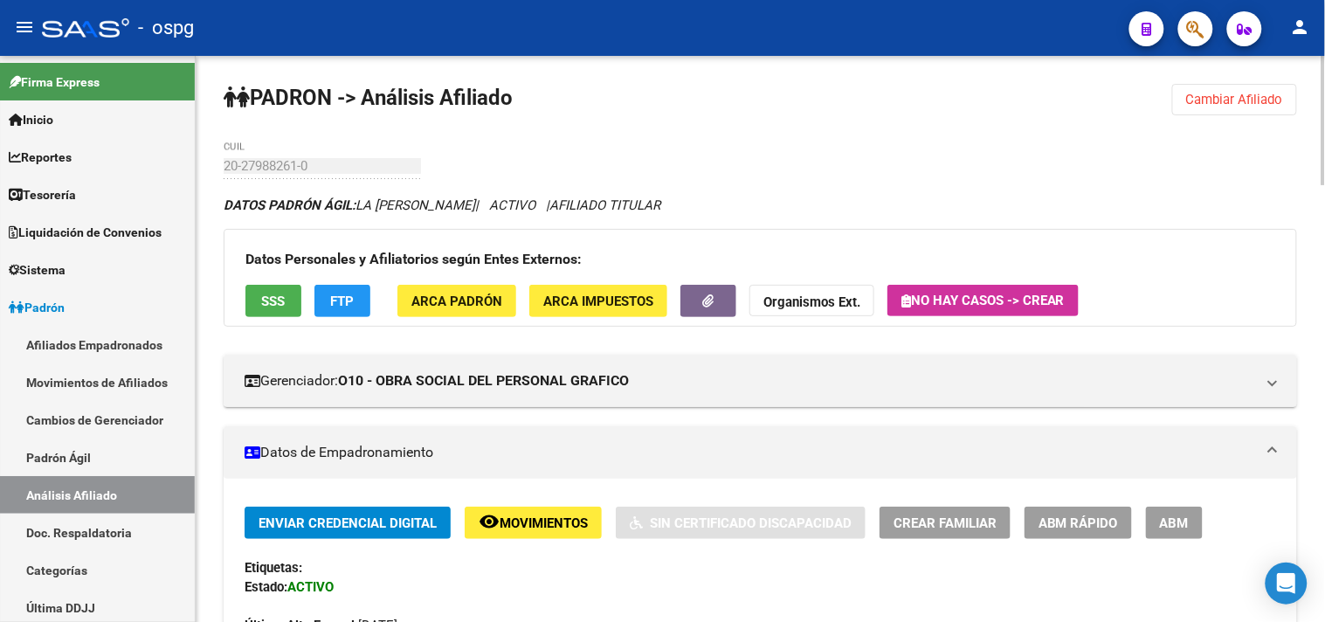
click at [913, 569] on div "Etiquetas:" at bounding box center [760, 567] width 1031 height 19
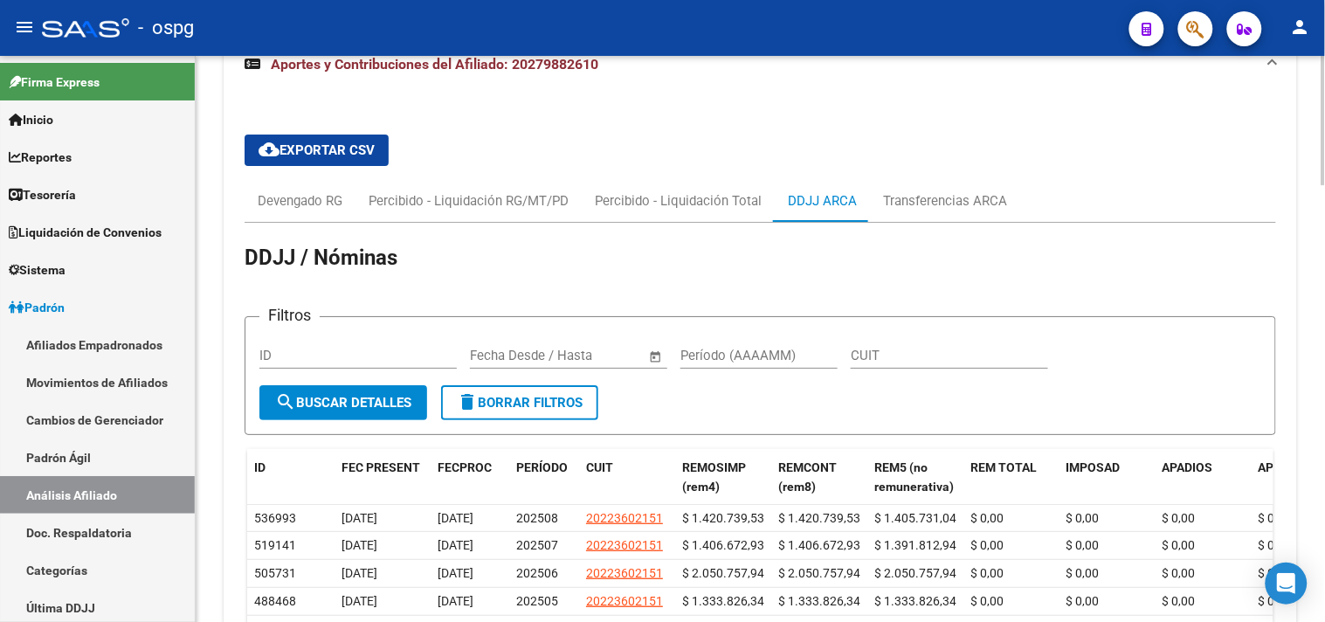
scroll to position [1844, 0]
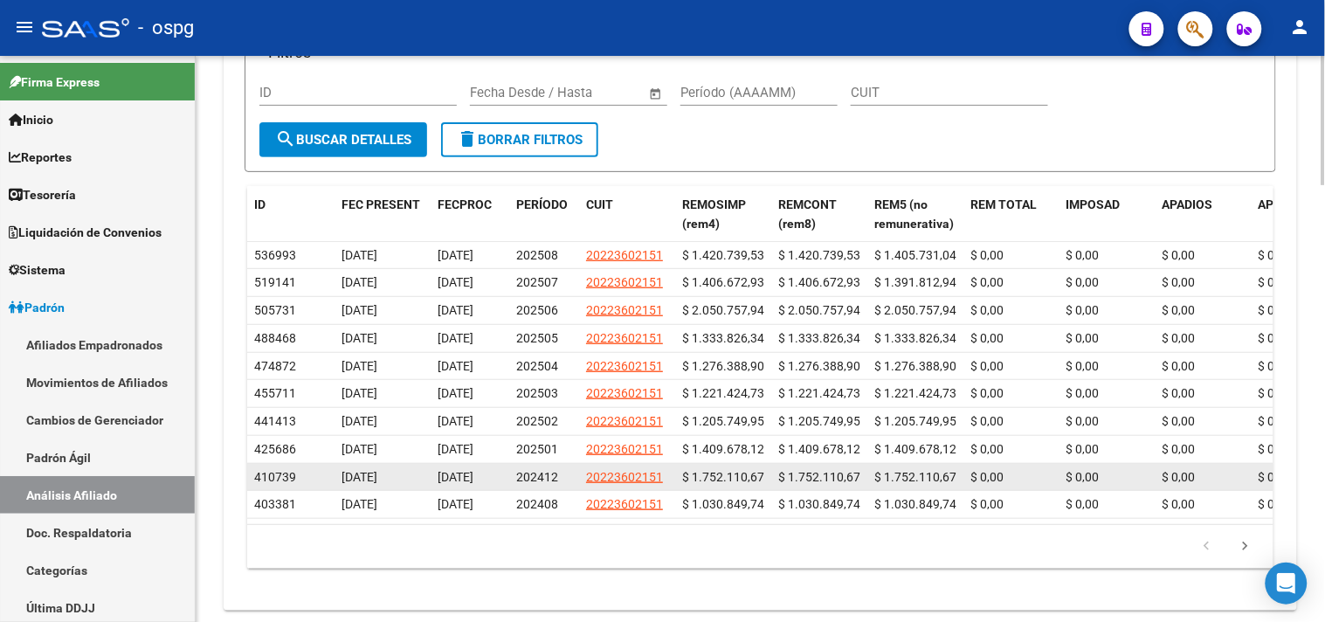
drag, startPoint x: 718, startPoint y: 604, endPoint x: 562, endPoint y: 484, distance: 197.4
click at [718, 597] on div "cloud_download Exportar CSV Devengado RG Percibido - Liquidación RG/MT/PD Perci…" at bounding box center [760, 227] width 1073 height 739
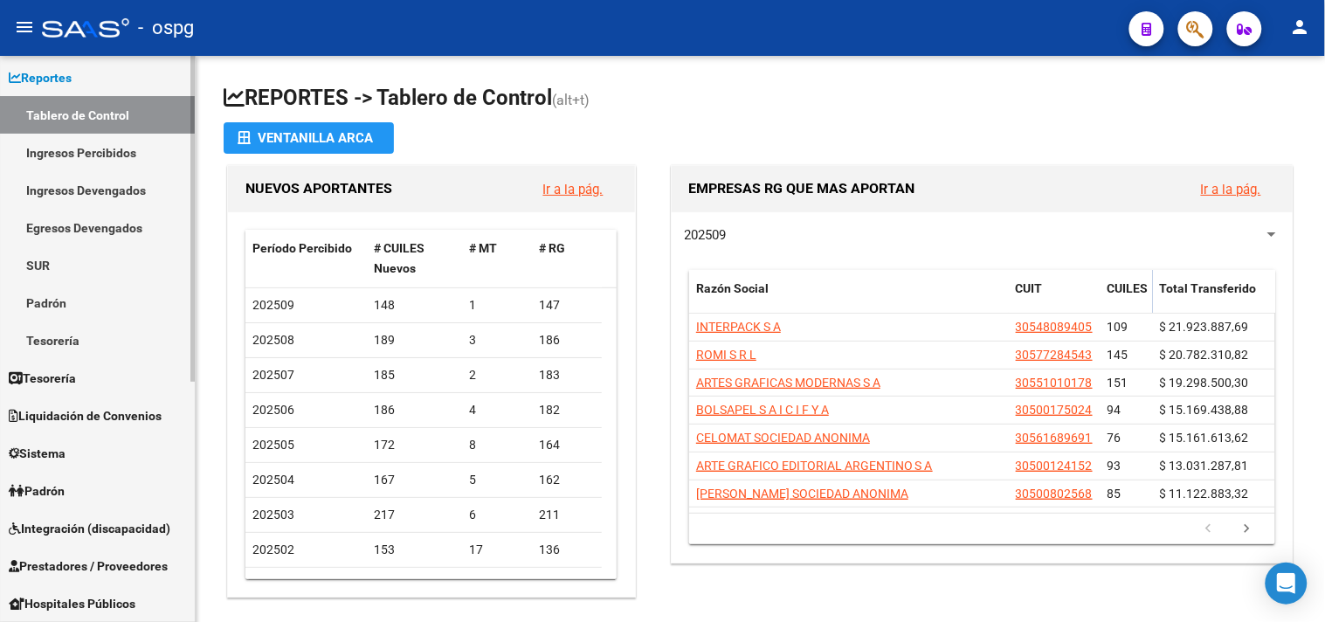
scroll to position [194, 0]
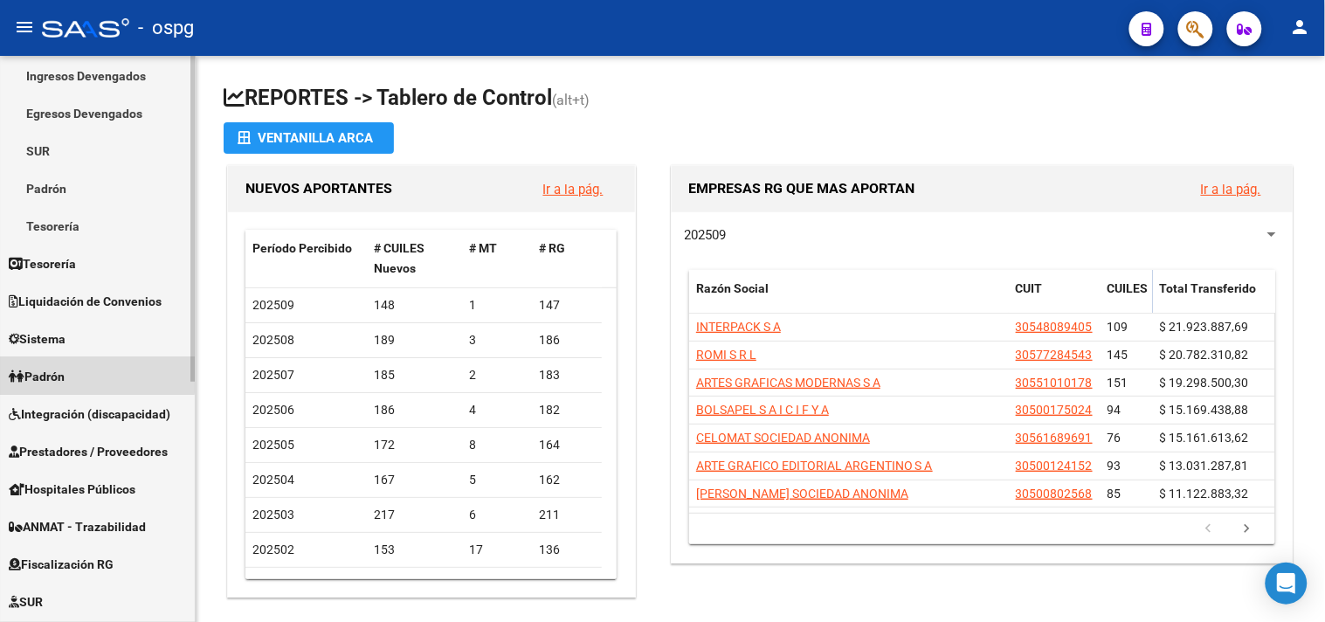
click at [64, 368] on span "Padrón" at bounding box center [37, 376] width 56 height 19
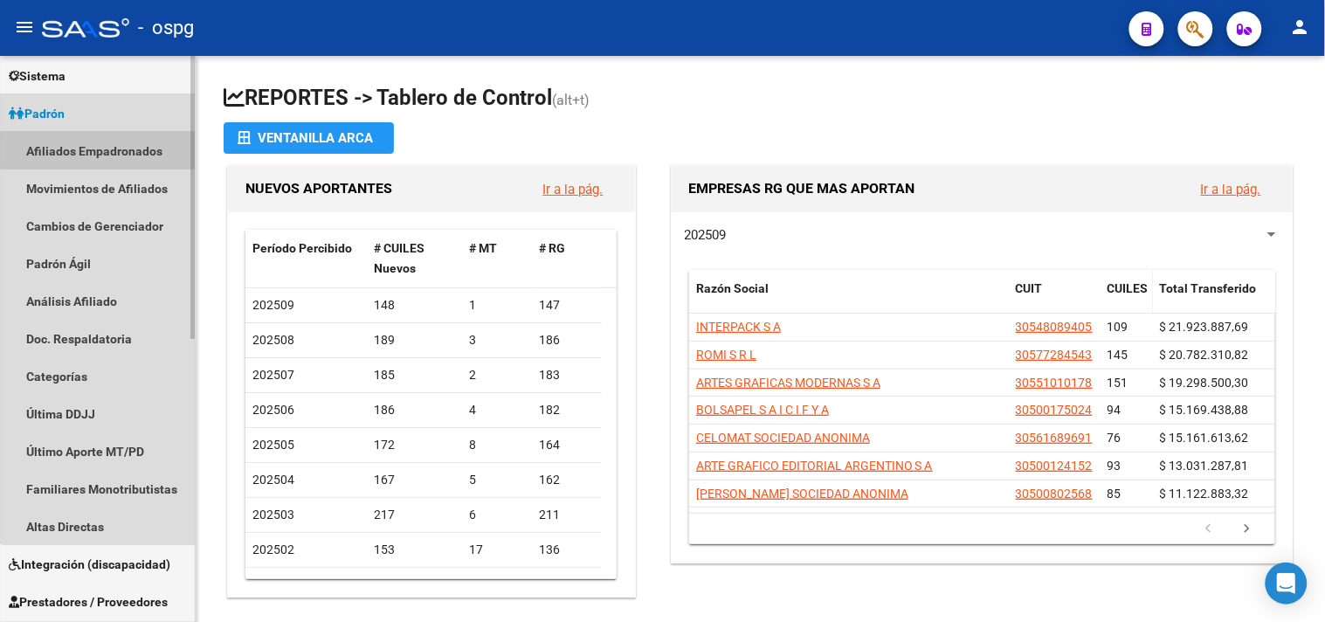
click at [105, 148] on link "Afiliados Empadronados" at bounding box center [97, 151] width 195 height 38
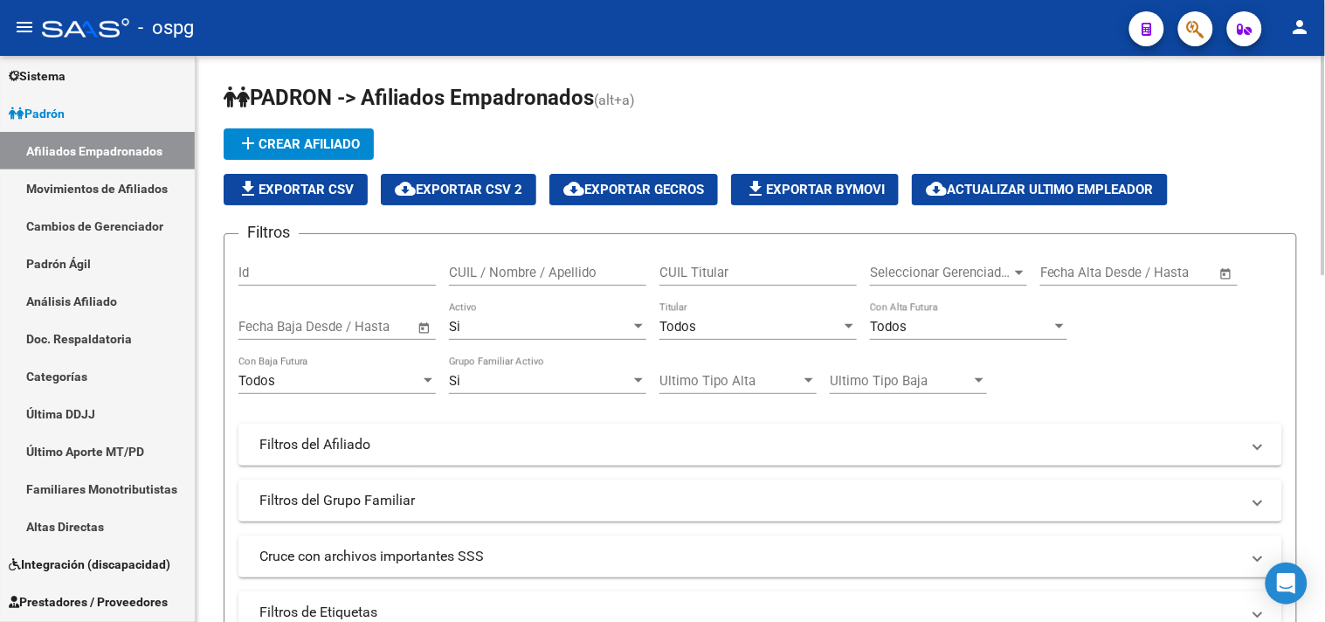
click at [708, 338] on div "Todos Titular" at bounding box center [757, 321] width 197 height 38
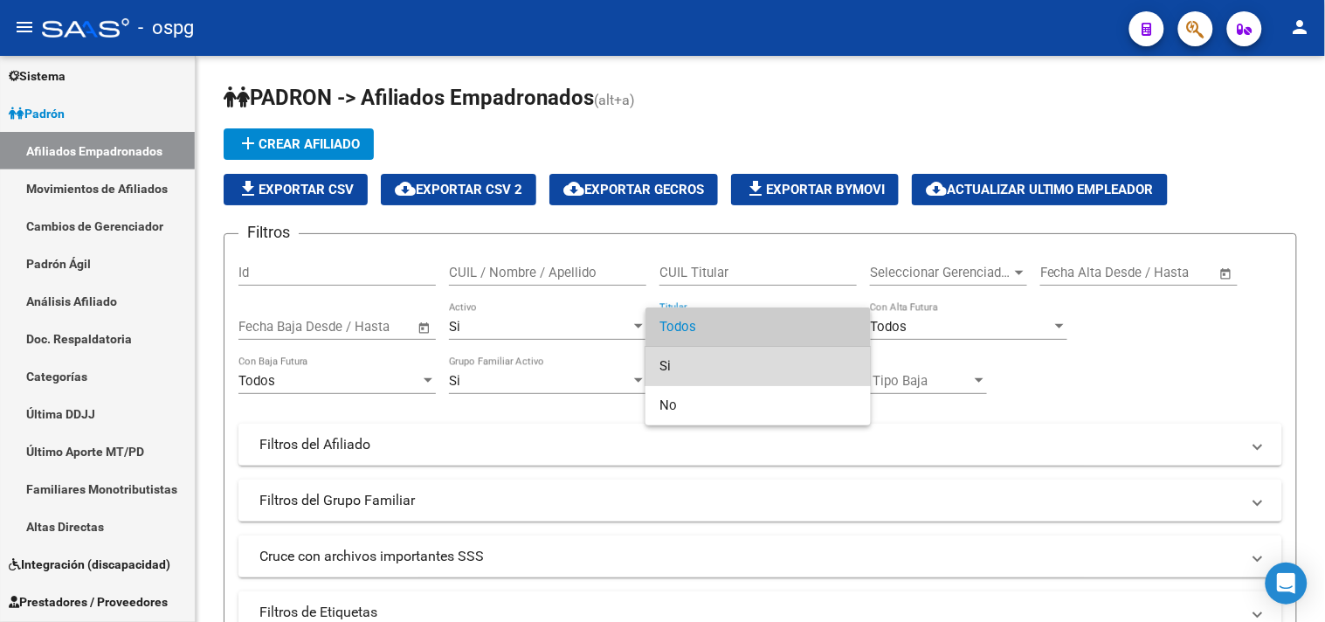
click at [699, 362] on span "Si" at bounding box center [757, 366] width 197 height 39
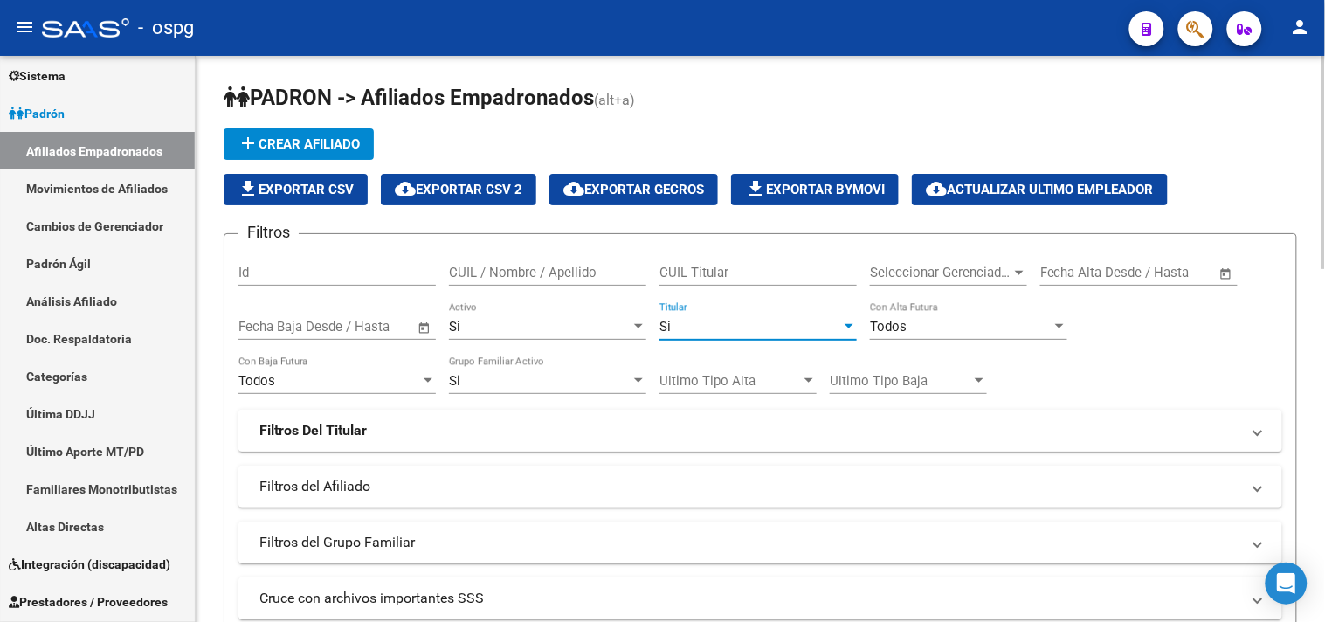
click at [426, 429] on mat-panel-title "Filtros Del Titular" at bounding box center [749, 430] width 981 height 19
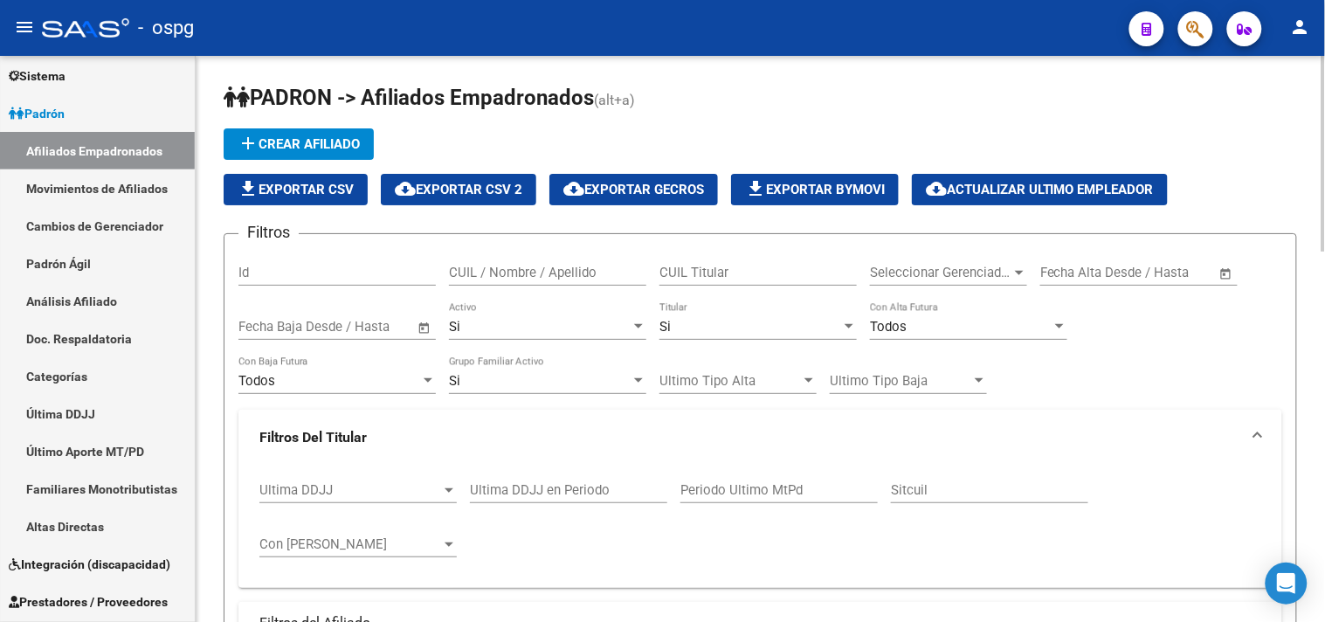
click at [365, 492] on span "Ultima DDJJ" at bounding box center [350, 490] width 182 height 16
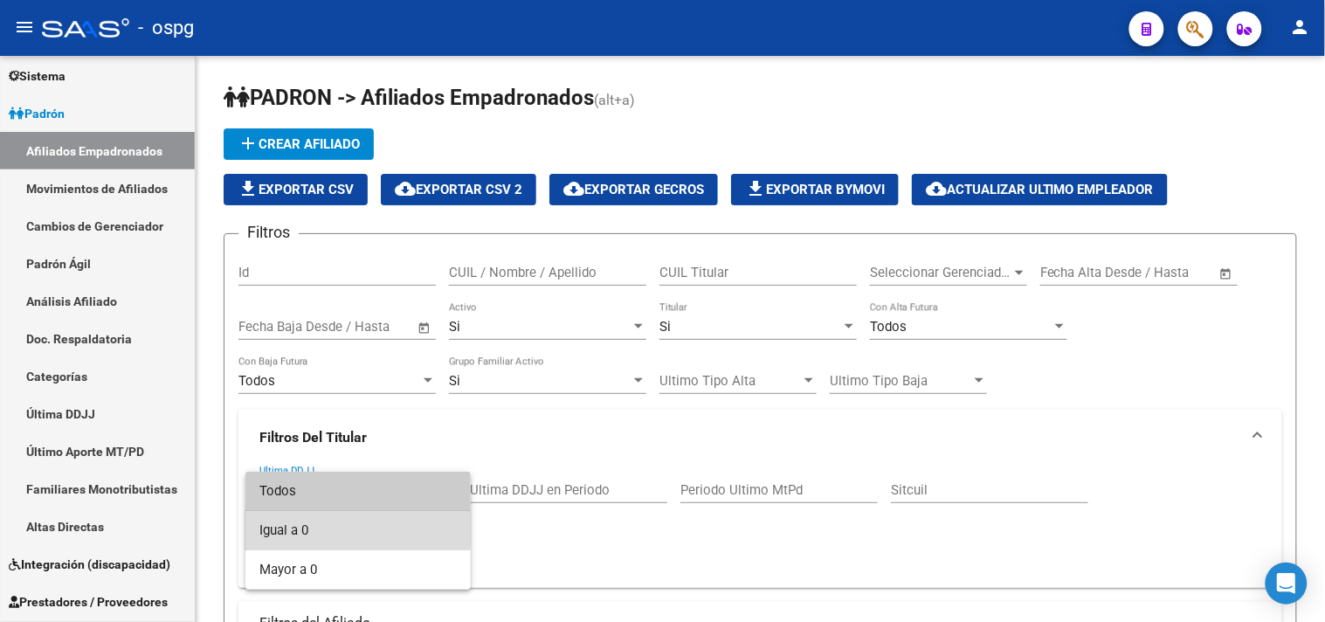
click at [286, 529] on span "Igual a 0" at bounding box center [357, 530] width 197 height 39
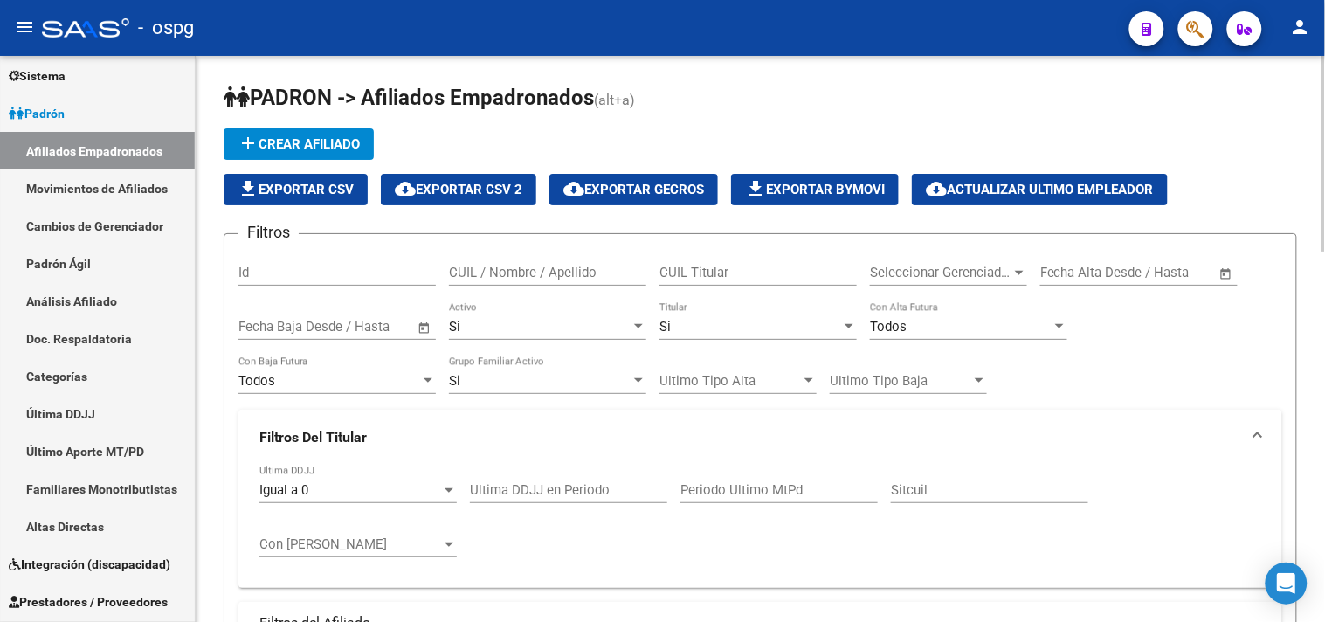
click at [569, 404] on div "Si Grupo Familiar Activo" at bounding box center [547, 383] width 197 height 54
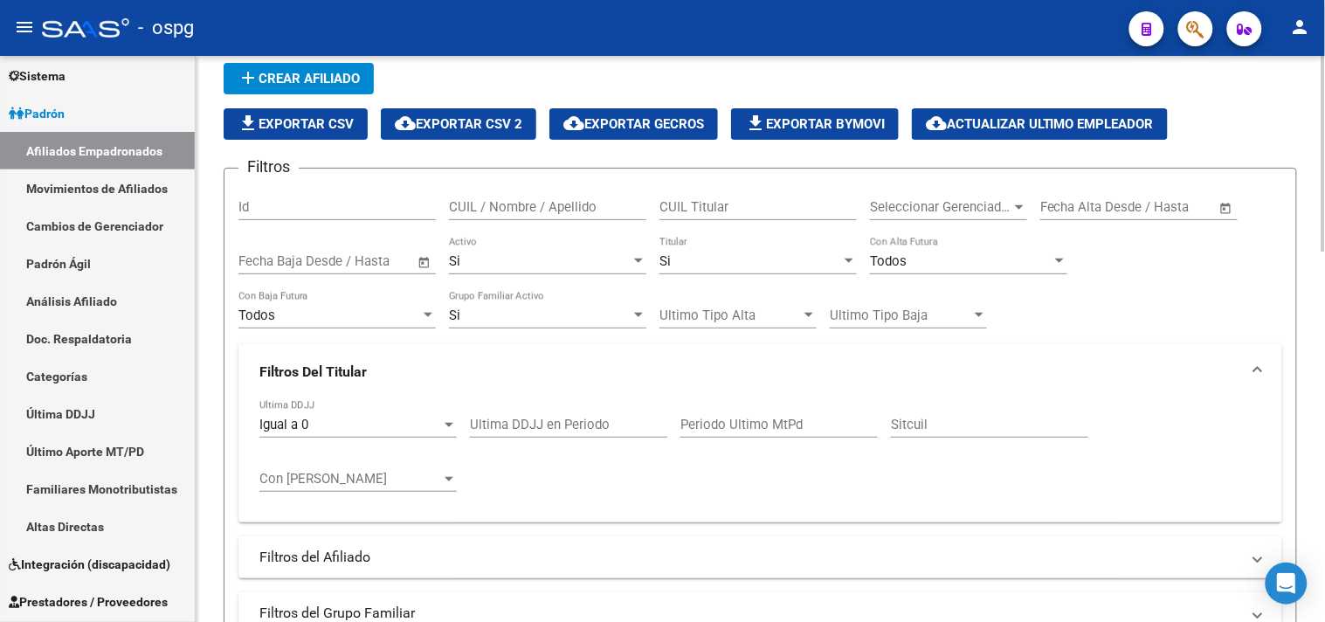
scroll to position [97, 0]
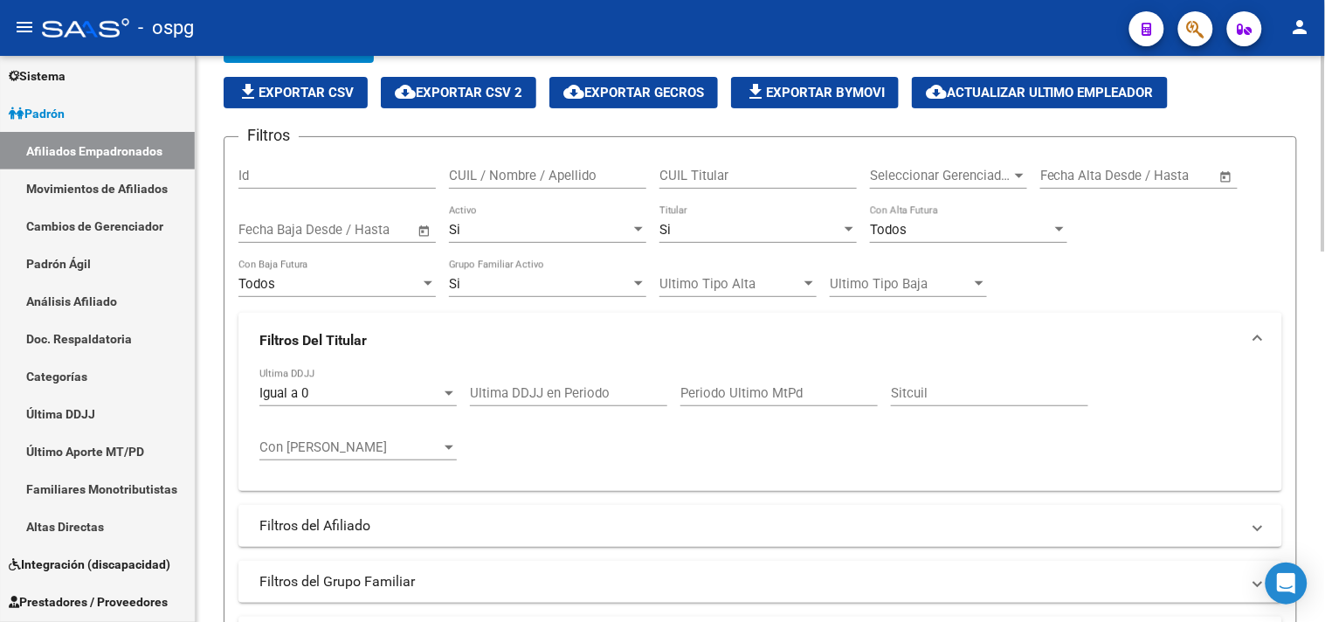
click at [473, 575] on mat-panel-title "Filtros del Grupo Familiar" at bounding box center [749, 581] width 981 height 19
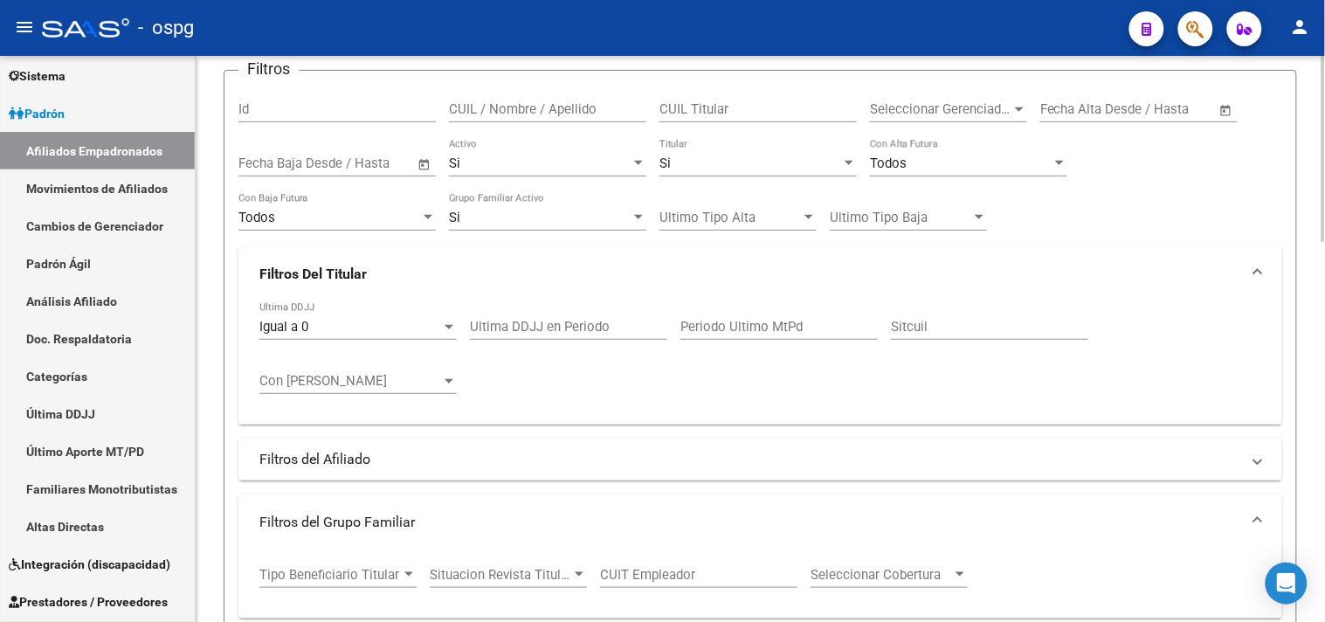
scroll to position [291, 0]
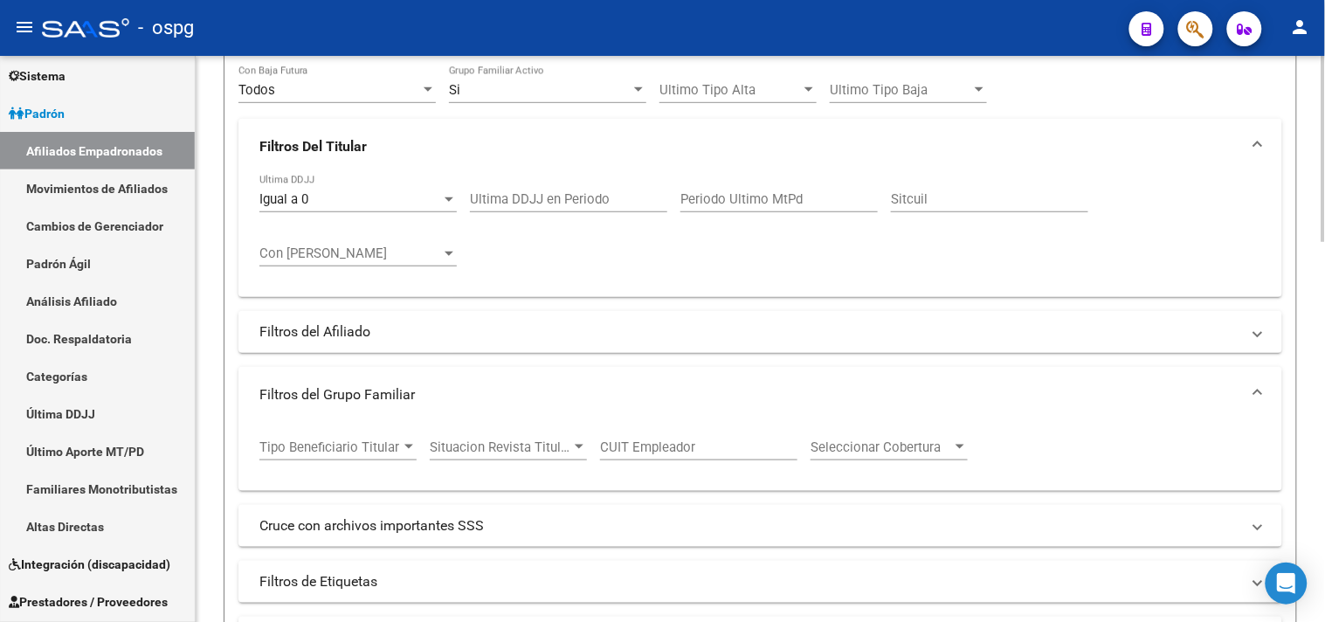
click at [645, 454] on input "CUIT Empleador" at bounding box center [698, 447] width 197 height 16
click at [688, 443] on input "CUIT Empleador" at bounding box center [698, 447] width 197 height 16
paste input "33-70918599-9"
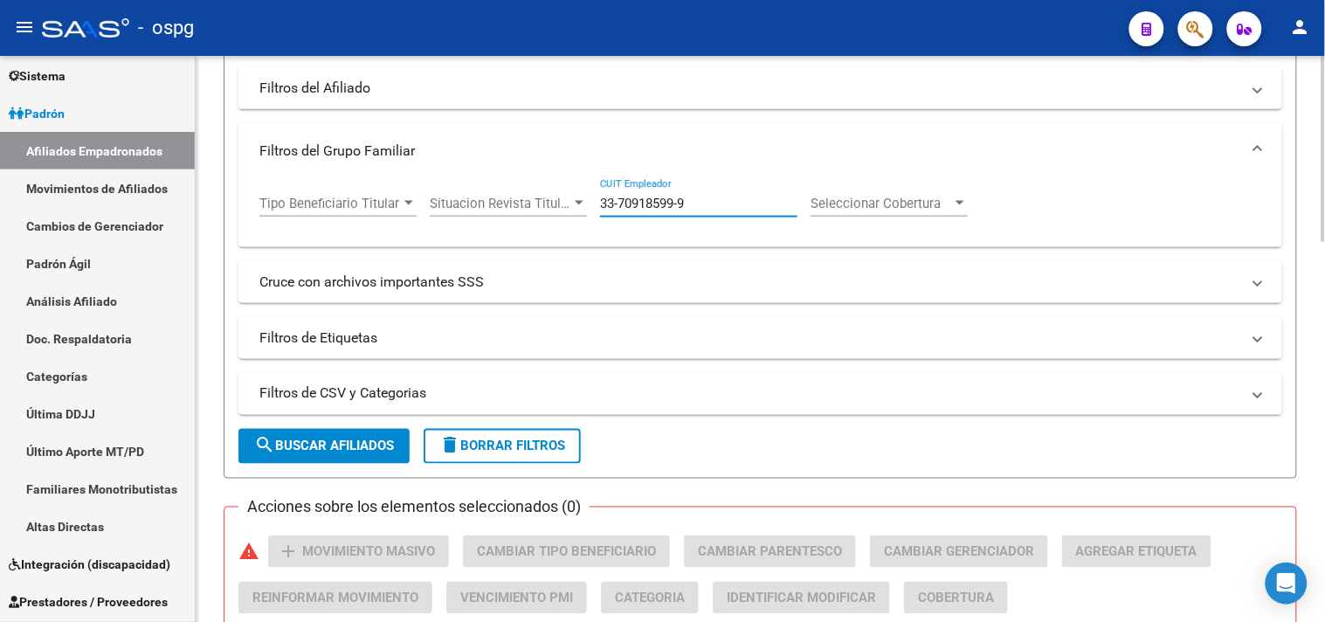
scroll to position [582, 0]
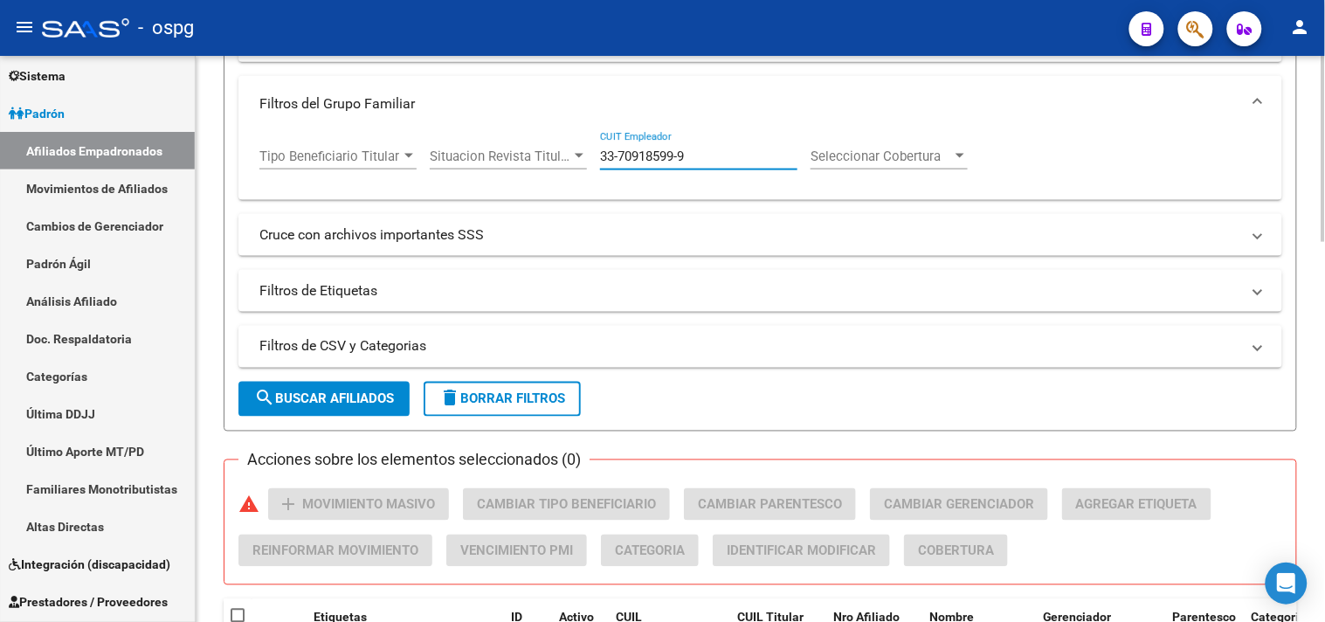
type input "33-70918599-9"
click at [336, 404] on span "search Buscar Afiliados" at bounding box center [324, 399] width 140 height 16
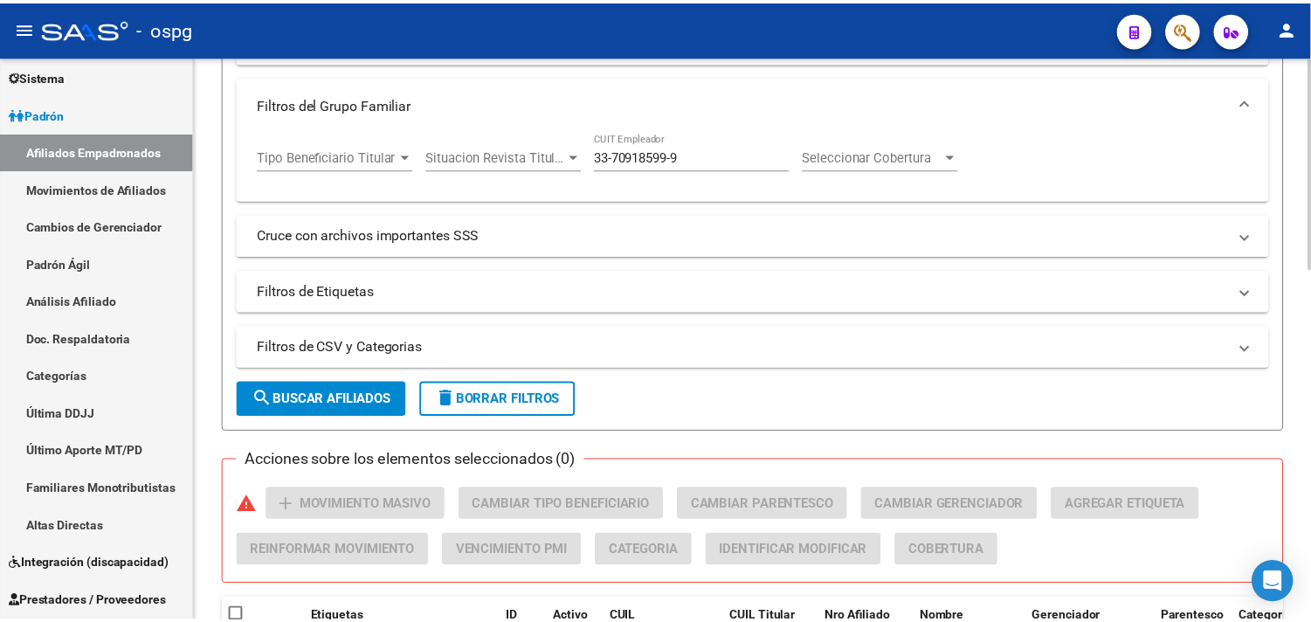
scroll to position [936, 0]
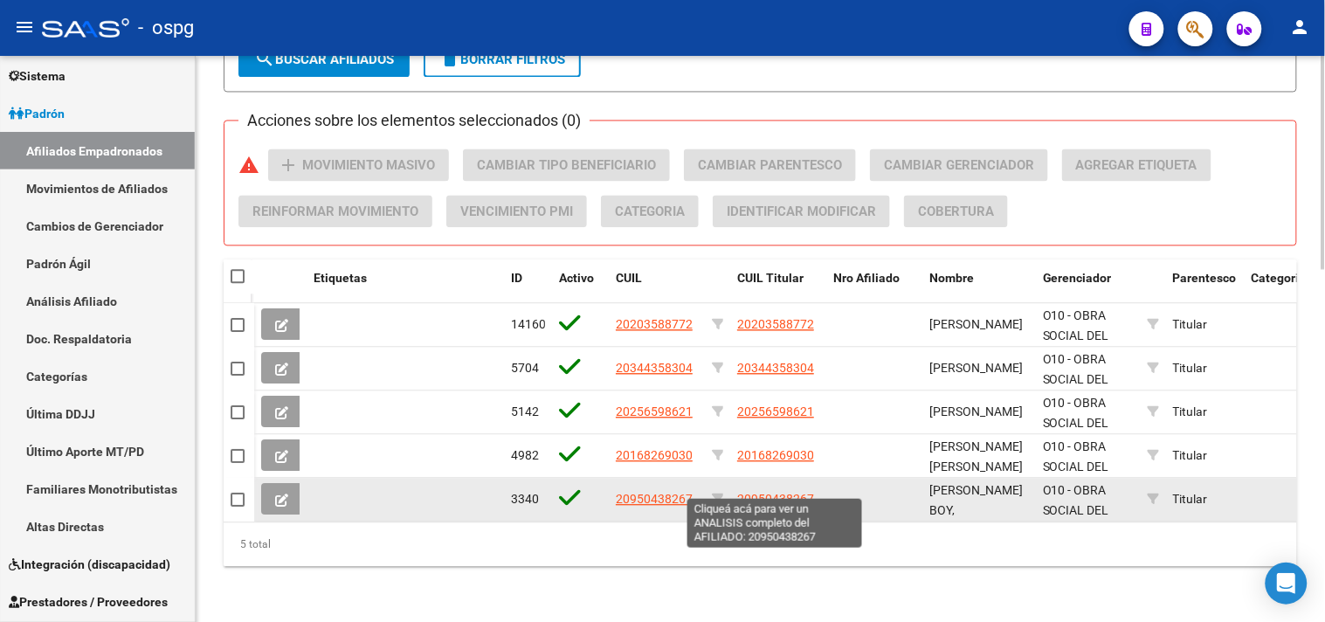
click at [790, 492] on span "20950438267" at bounding box center [775, 499] width 77 height 14
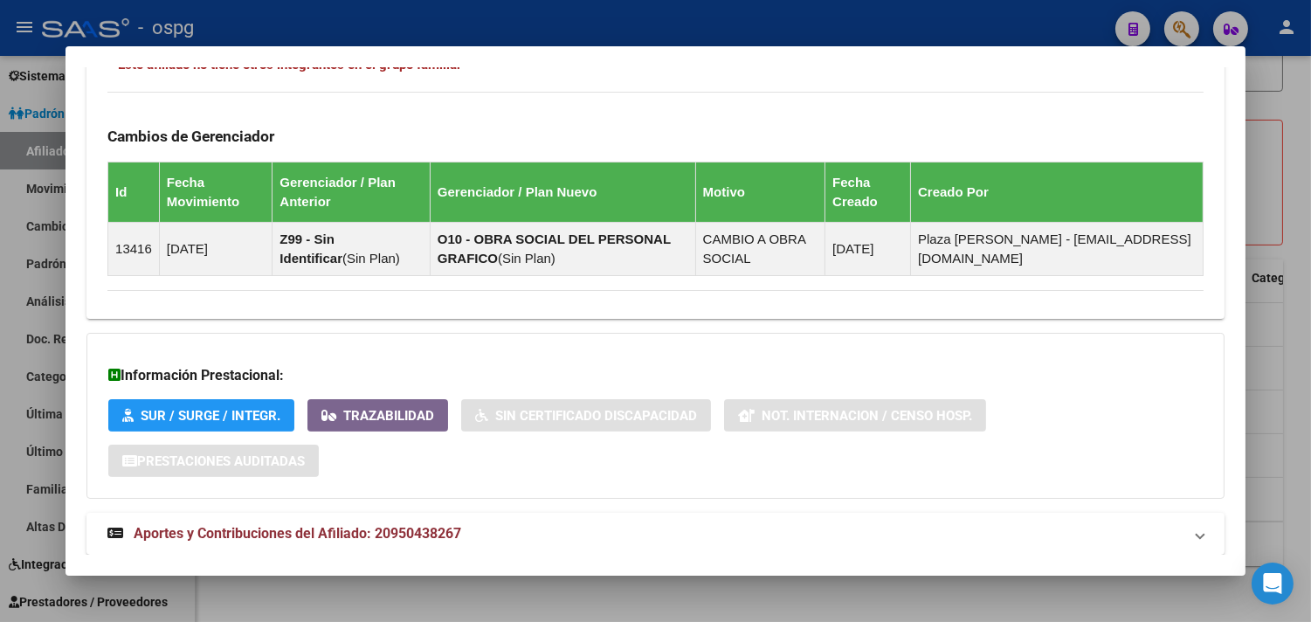
scroll to position [1034, 0]
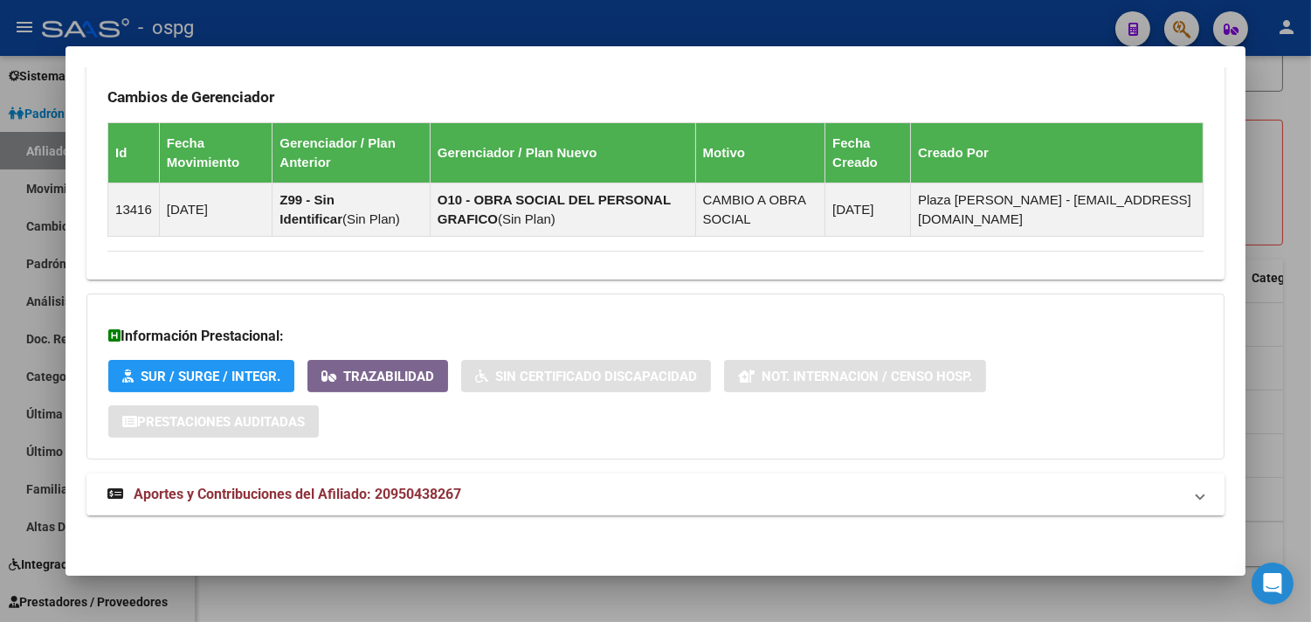
click at [362, 493] on span "Aportes y Contribuciones del Afiliado: 20950438267" at bounding box center [298, 494] width 328 height 17
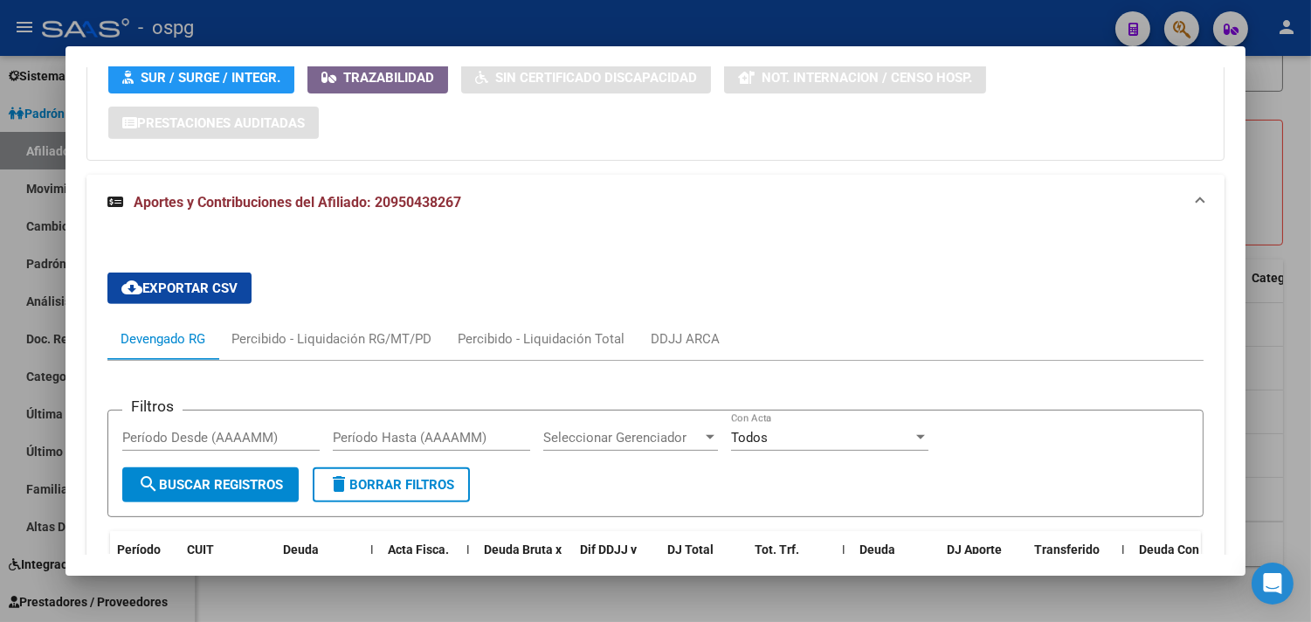
scroll to position [1472, 0]
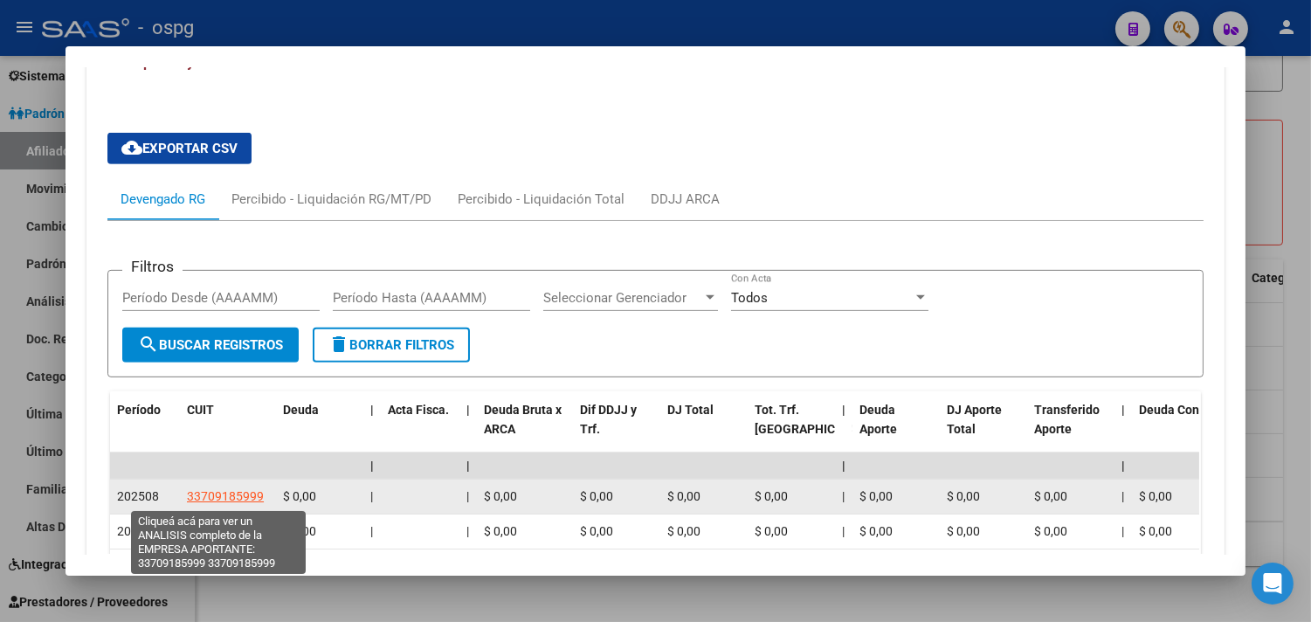
click at [220, 499] on span "33709185999" at bounding box center [225, 496] width 77 height 14
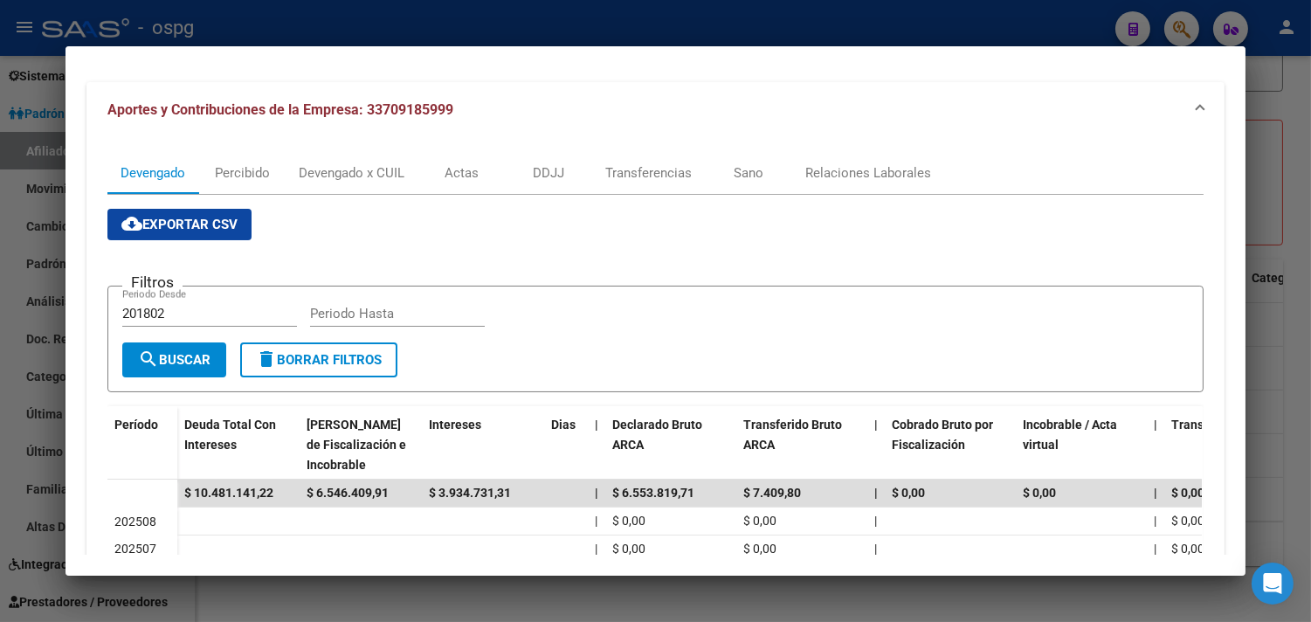
scroll to position [194, 0]
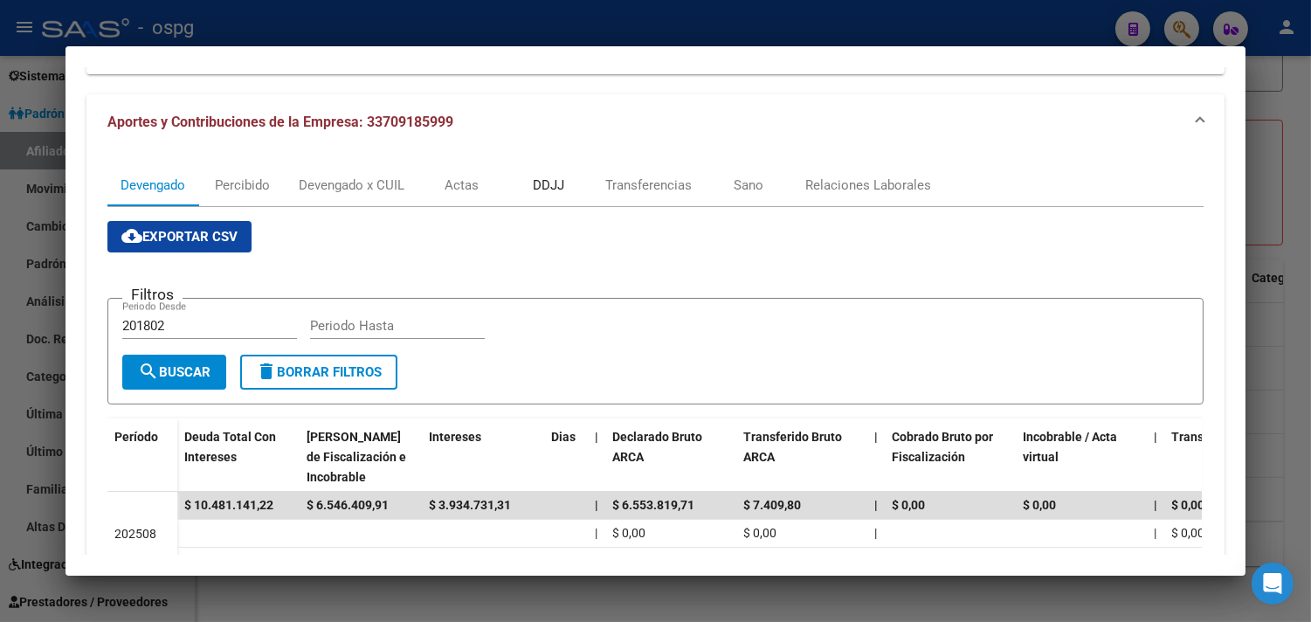
click at [553, 194] on div "DDJJ" at bounding box center [548, 185] width 31 height 19
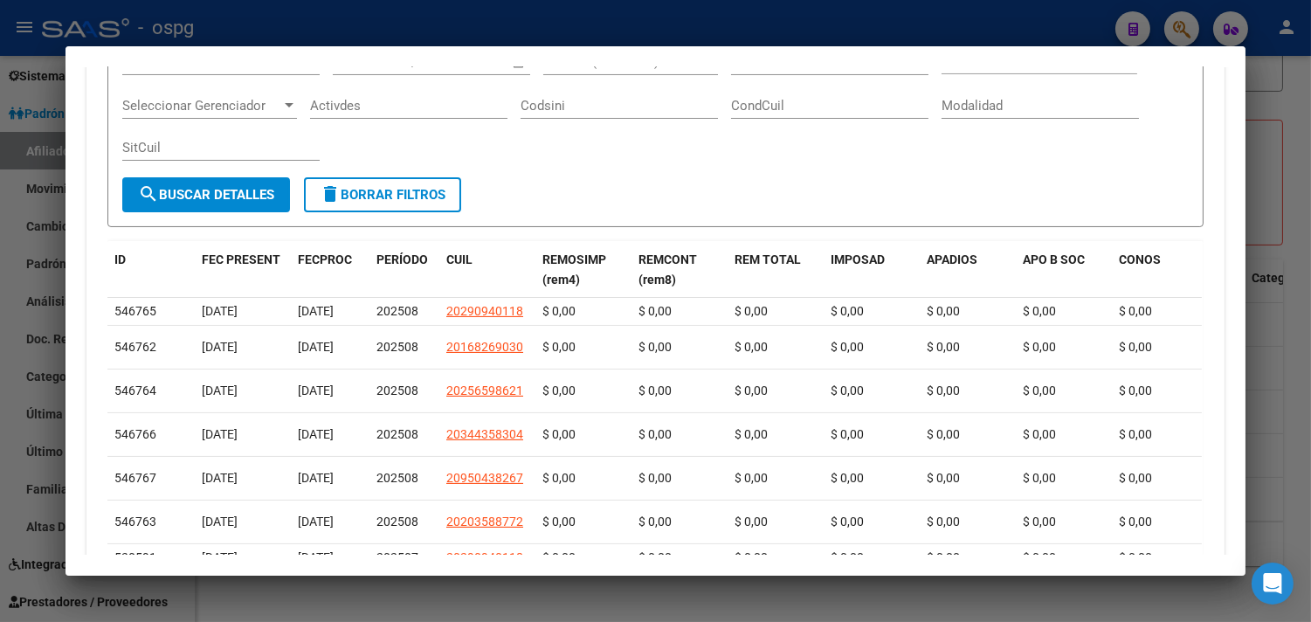
scroll to position [582, 0]
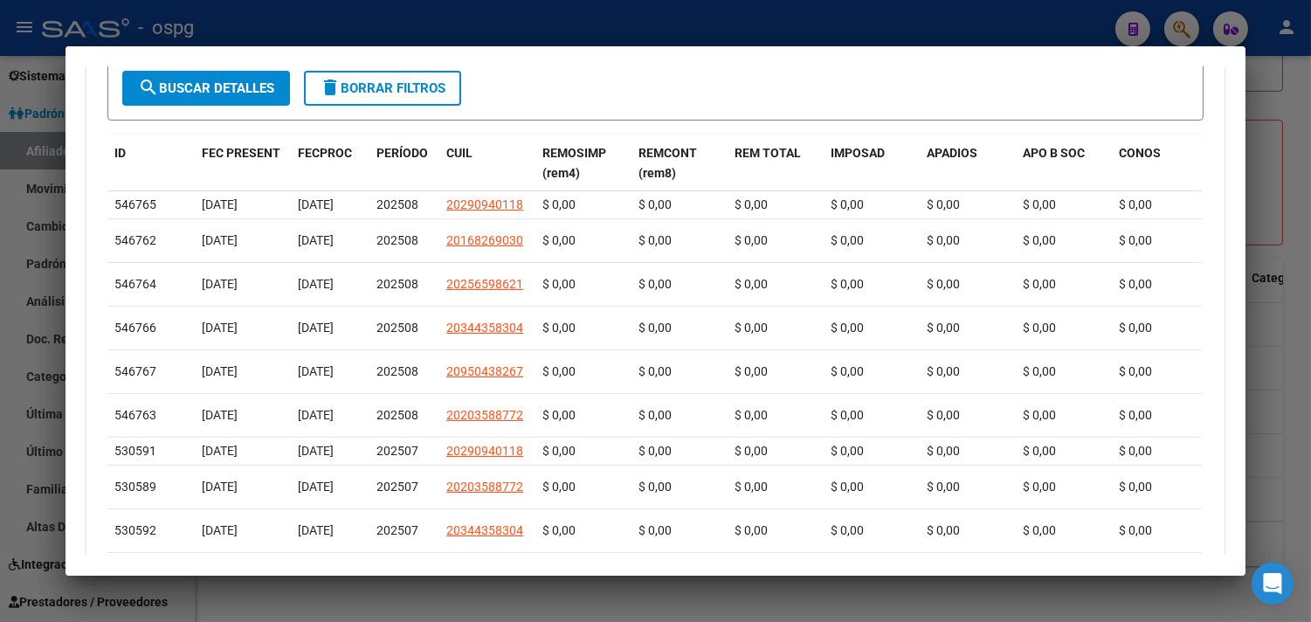
click at [487, 609] on div at bounding box center [655, 311] width 1311 height 622
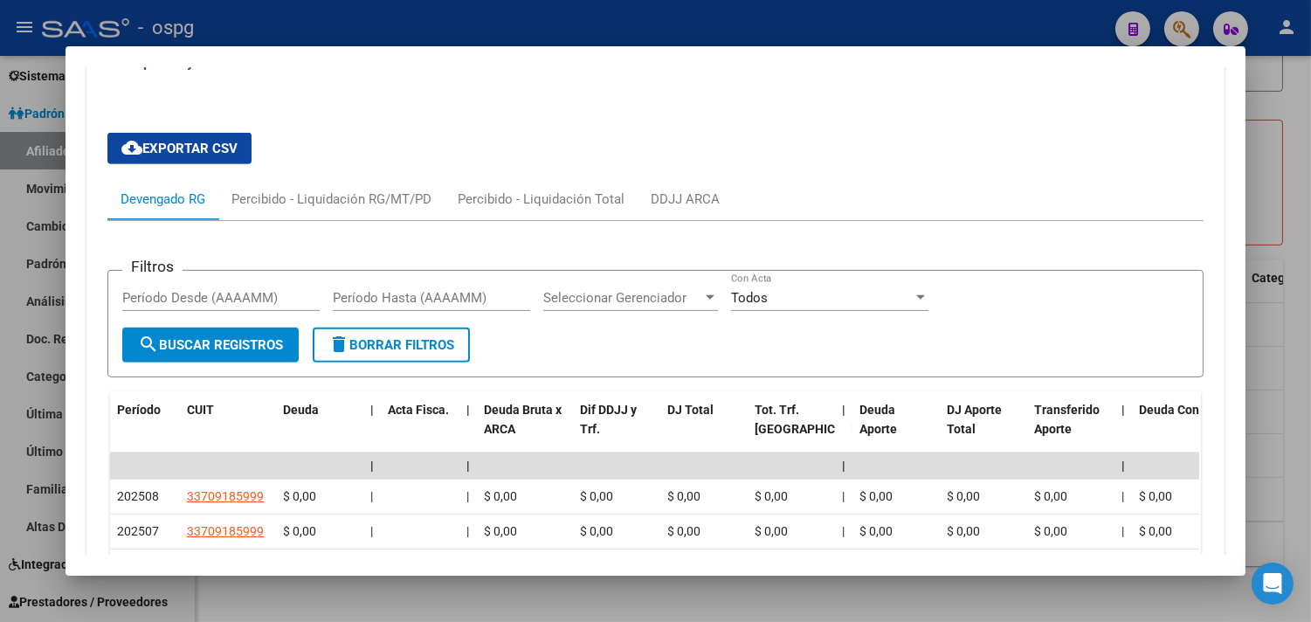
click at [545, 611] on div at bounding box center [655, 311] width 1311 height 622
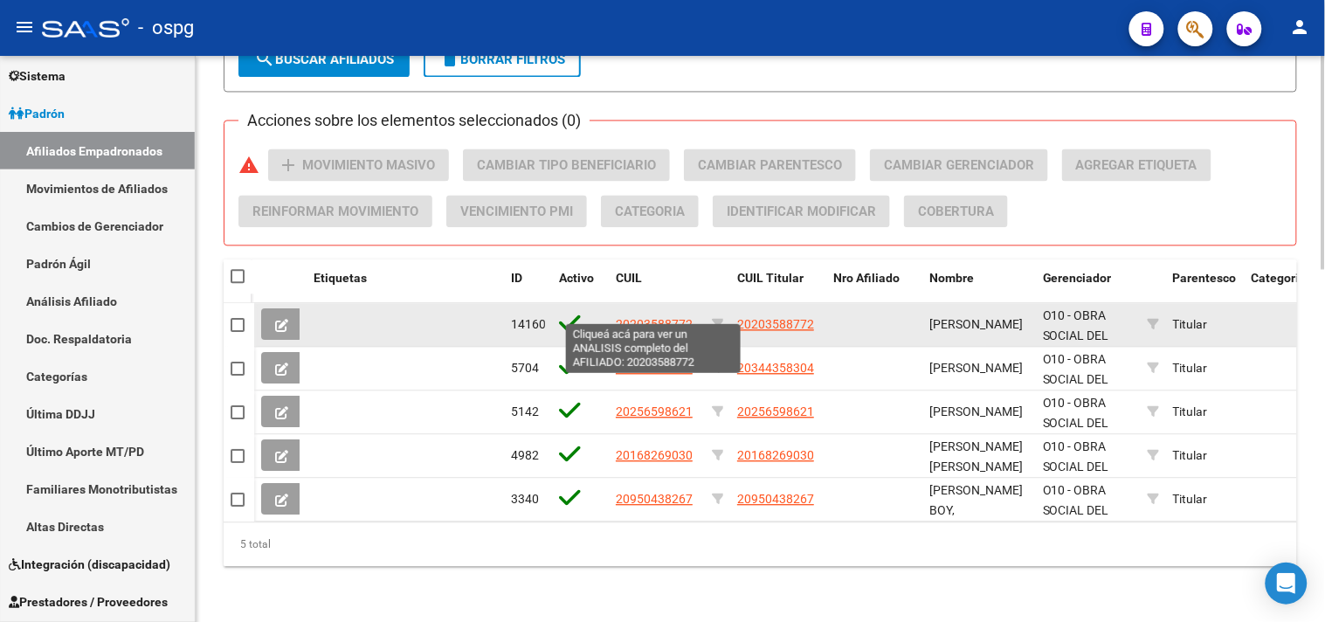
drag, startPoint x: 632, startPoint y: 306, endPoint x: 638, endPoint y: 315, distance: 10.9
click at [638, 317] on span "20203588772" at bounding box center [654, 324] width 77 height 14
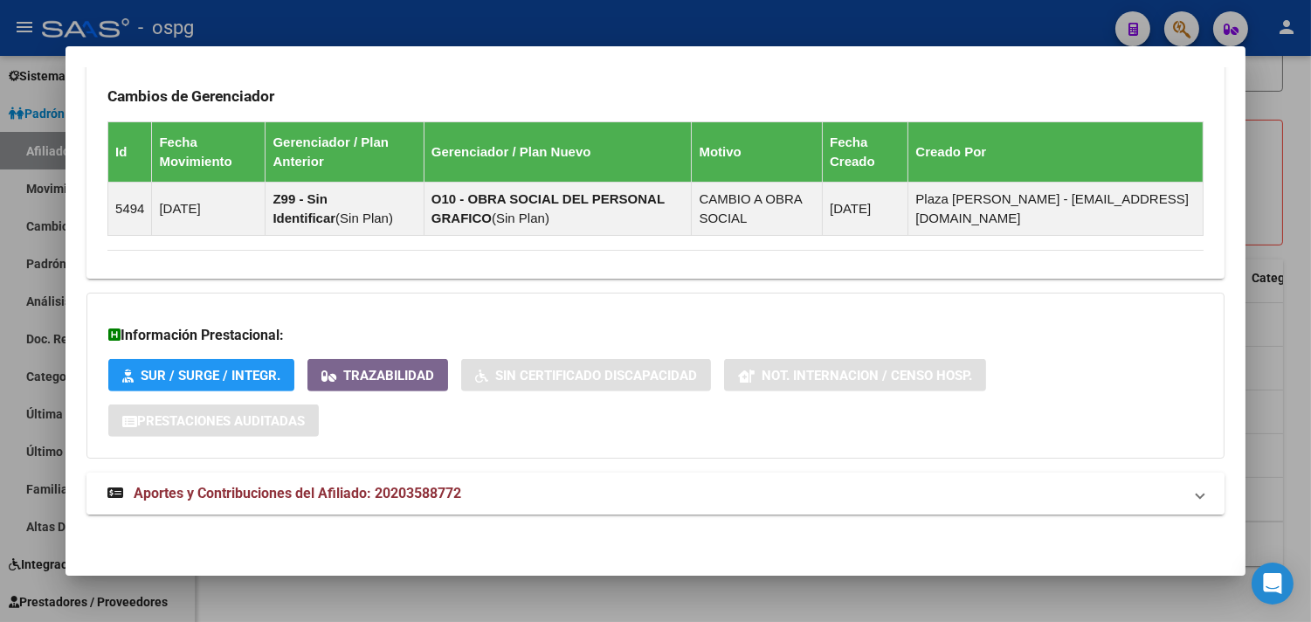
click at [658, 494] on mat-panel-title "Aportes y Contribuciones del Afiliado: 20203588772" at bounding box center [644, 493] width 1075 height 21
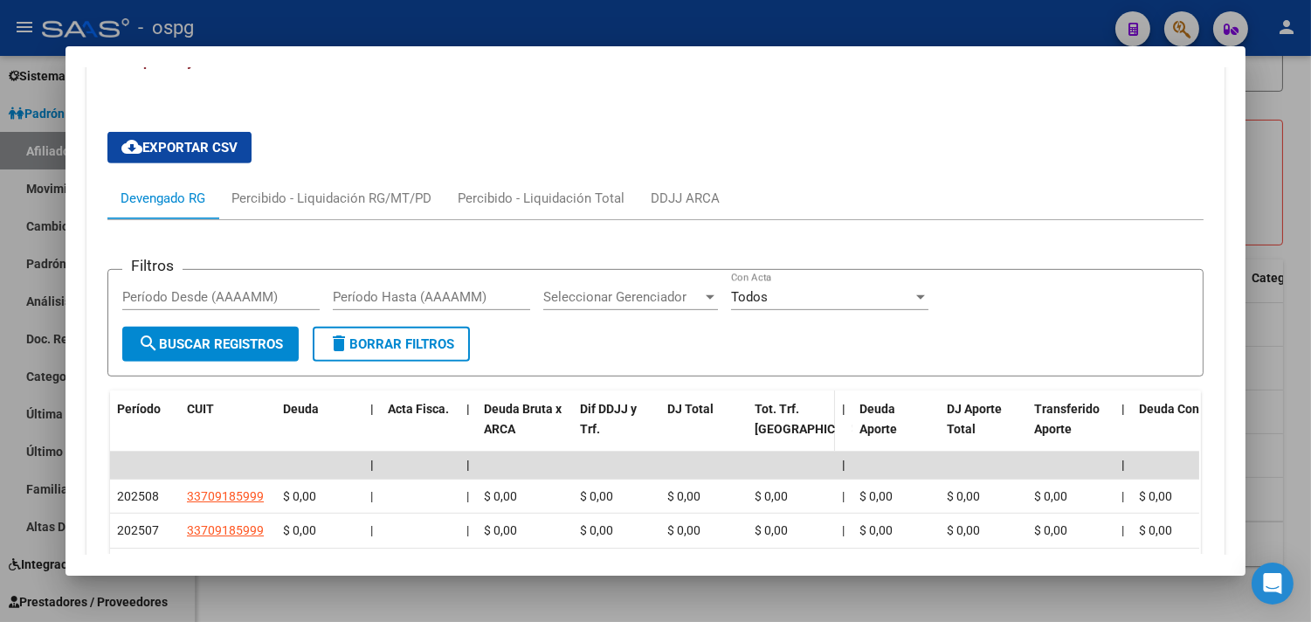
scroll to position [2039, 0]
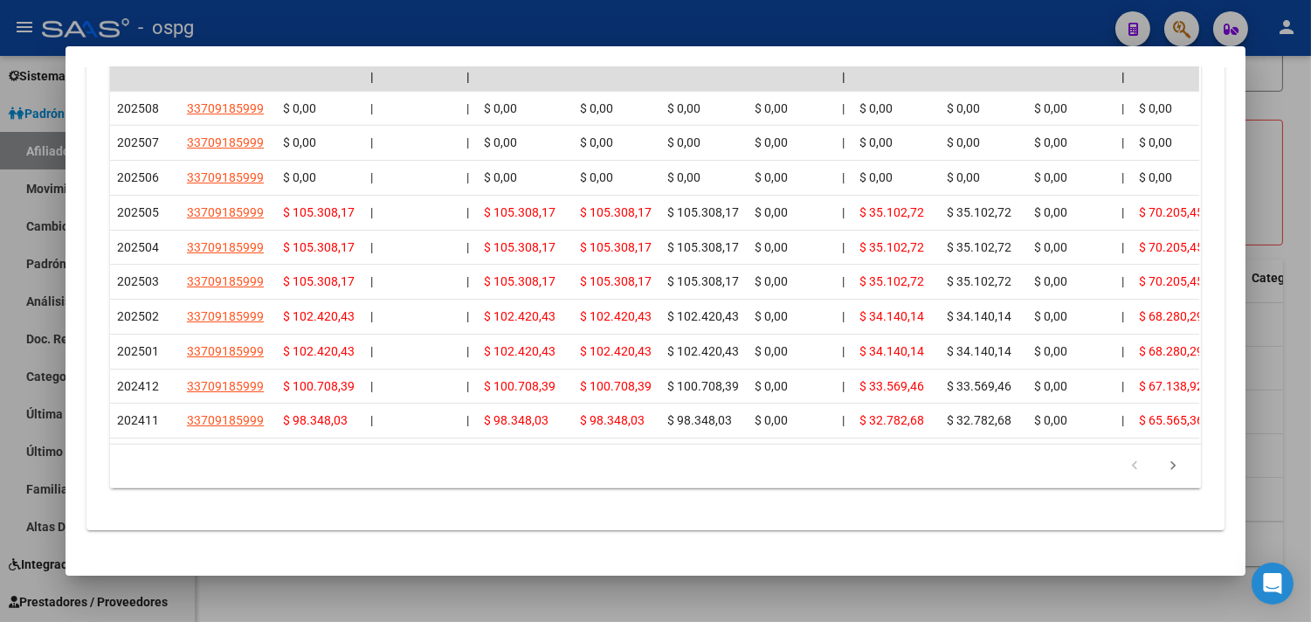
click at [480, 612] on div at bounding box center [655, 311] width 1311 height 622
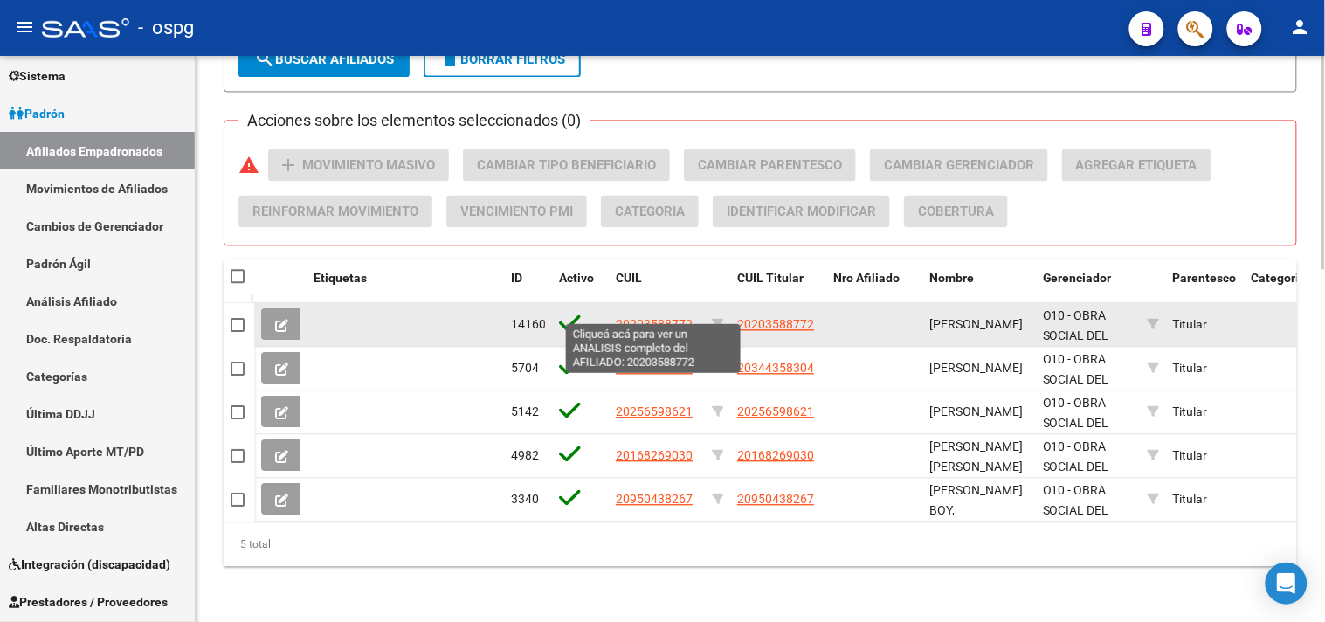
drag, startPoint x: 617, startPoint y: 312, endPoint x: 688, endPoint y: 310, distance: 71.6
click at [688, 317] on span "20203588772" at bounding box center [654, 324] width 77 height 14
copy span "20203588772"
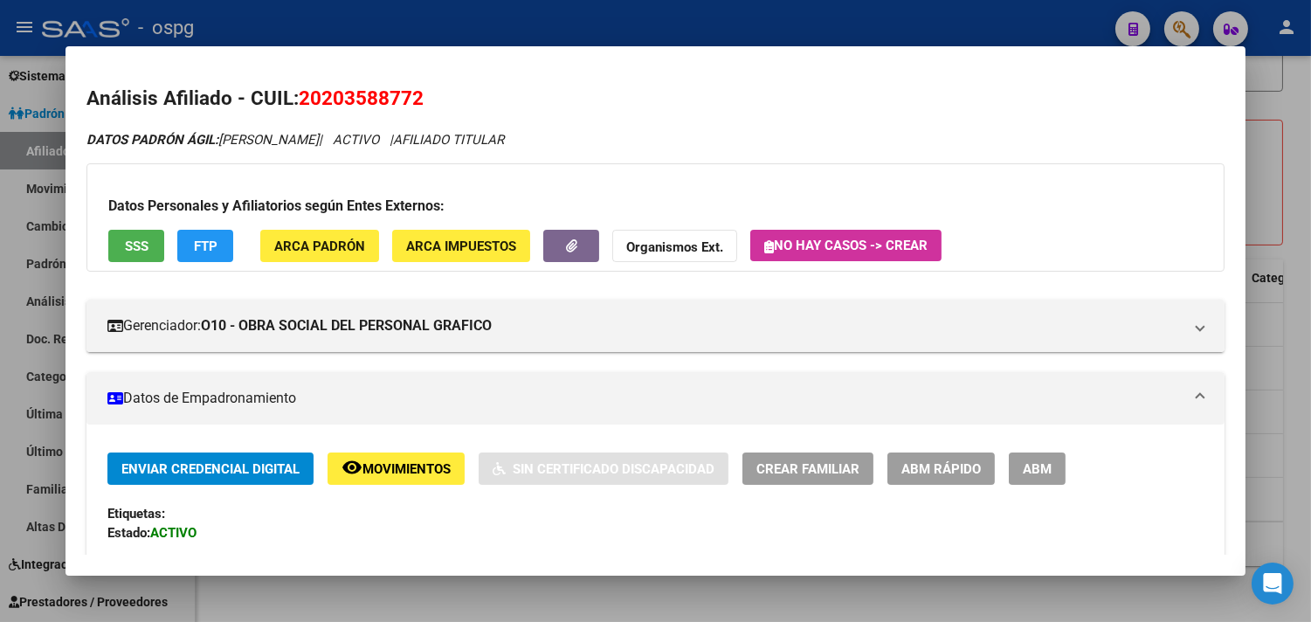
drag, startPoint x: 292, startPoint y: 93, endPoint x: 434, endPoint y: 88, distance: 142.4
click at [434, 88] on h2 "Análisis Afiliado - CUIL: 20203588772" at bounding box center [655, 99] width 1138 height 30
drag, startPoint x: 731, startPoint y: 617, endPoint x: 720, endPoint y: 609, distance: 14.3
click at [731, 617] on div at bounding box center [655, 311] width 1311 height 622
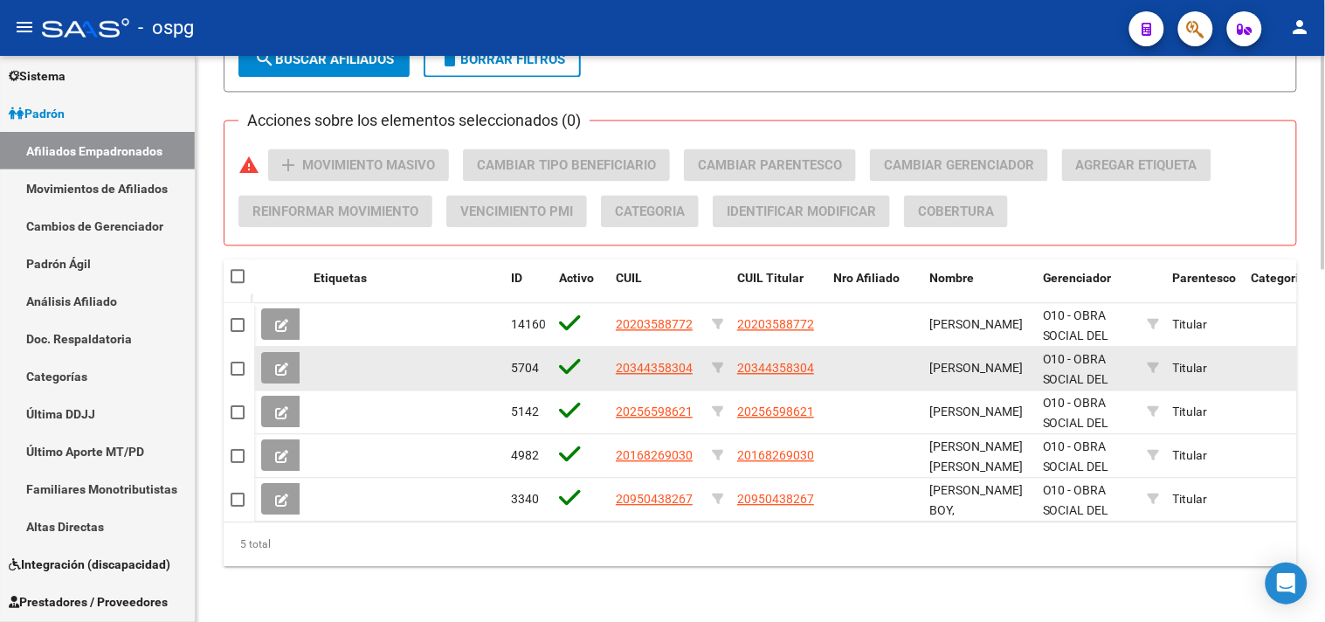
drag, startPoint x: 617, startPoint y: 350, endPoint x: 681, endPoint y: 354, distance: 64.7
click at [693, 358] on div "20344358304" at bounding box center [657, 368] width 82 height 20
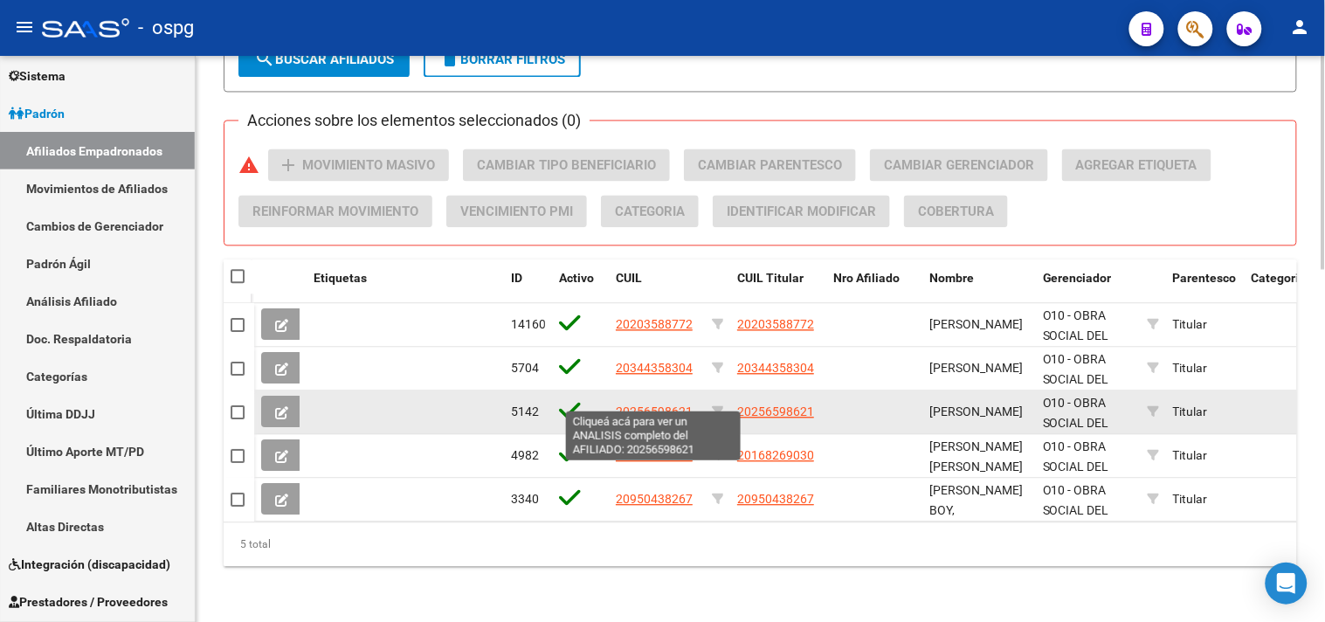
drag, startPoint x: 614, startPoint y: 397, endPoint x: 691, endPoint y: 402, distance: 77.0
click at [691, 402] on datatable-body-cell "20256598621" at bounding box center [657, 411] width 96 height 43
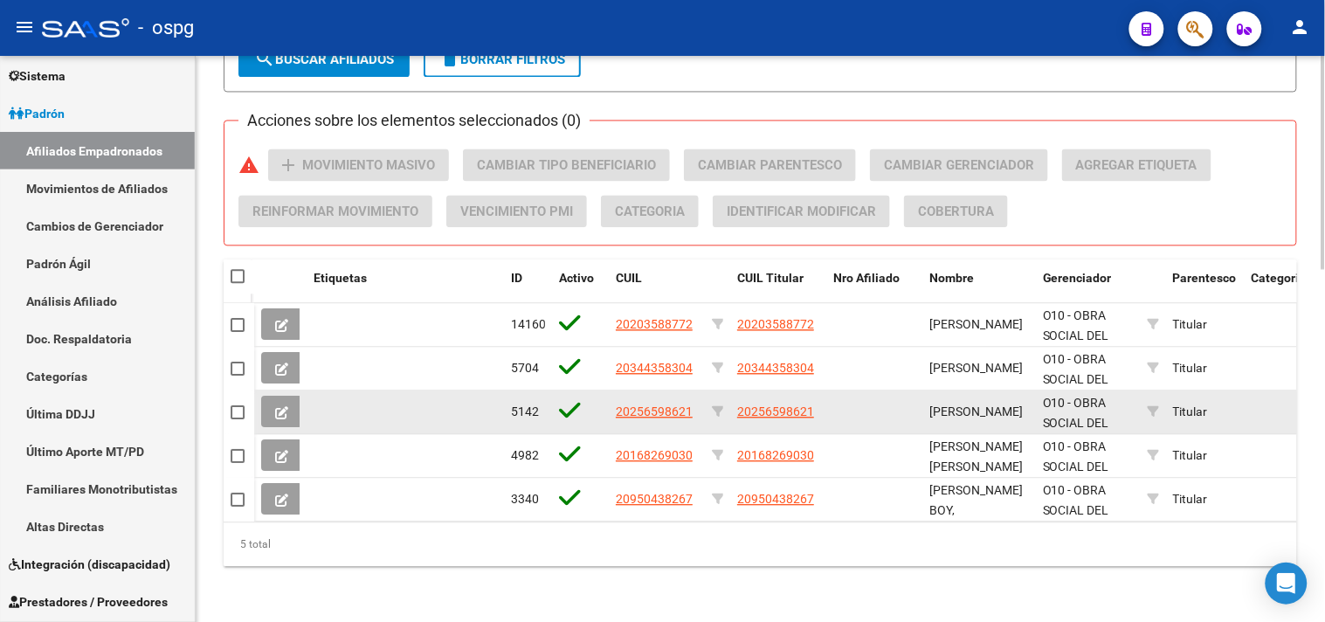
copy span "20256598621"
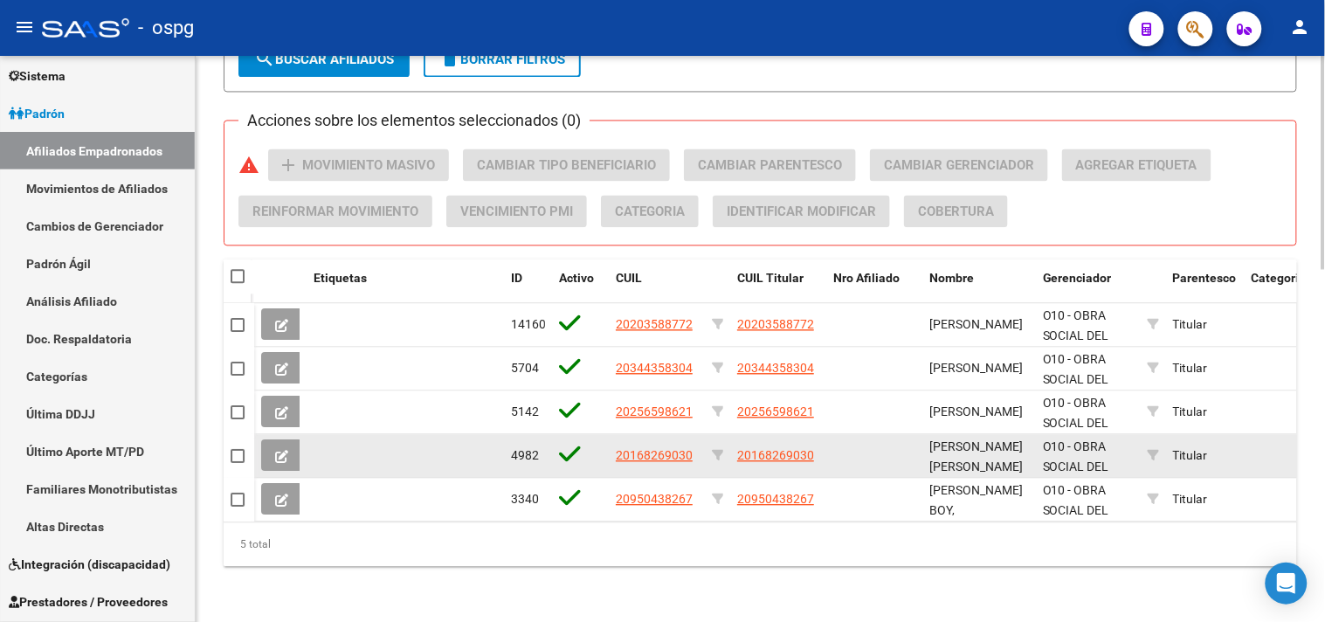
drag, startPoint x: 617, startPoint y: 438, endPoint x: 691, endPoint y: 446, distance: 73.8
click at [691, 448] on span "20168269030" at bounding box center [654, 455] width 77 height 14
copy span "20168269030"
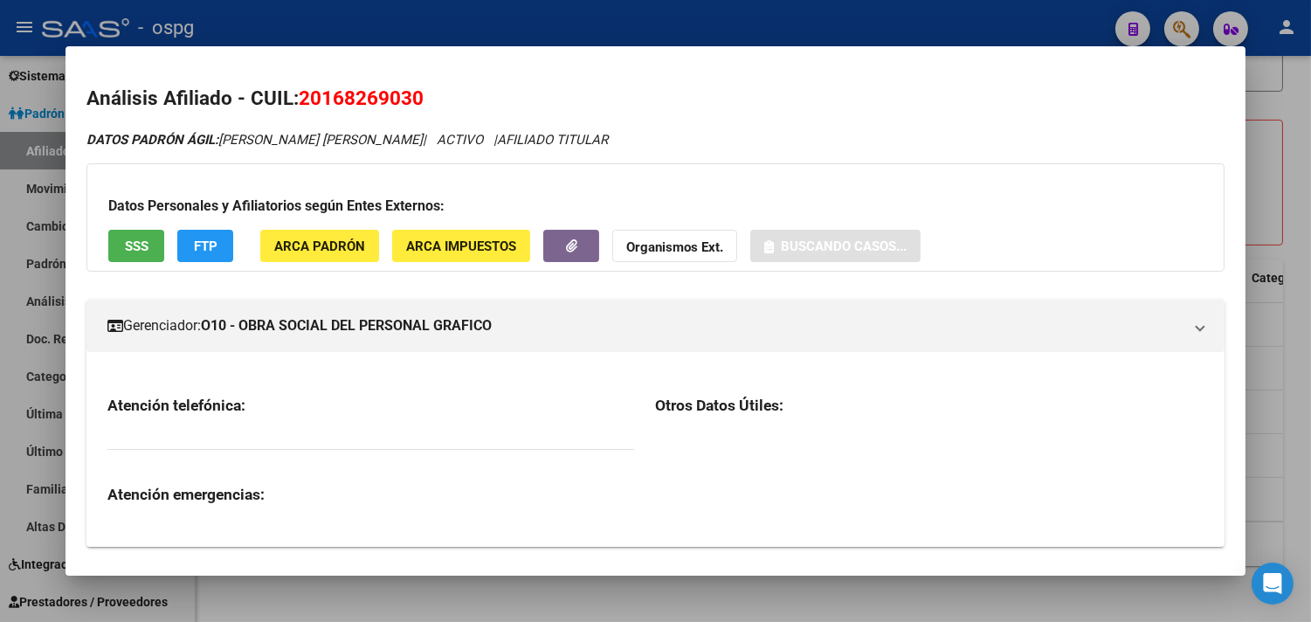
drag, startPoint x: 691, startPoint y: 446, endPoint x: 405, endPoint y: 246, distance: 348.7
click at [406, 246] on span "ARCA Impuestos" at bounding box center [461, 246] width 110 height 16
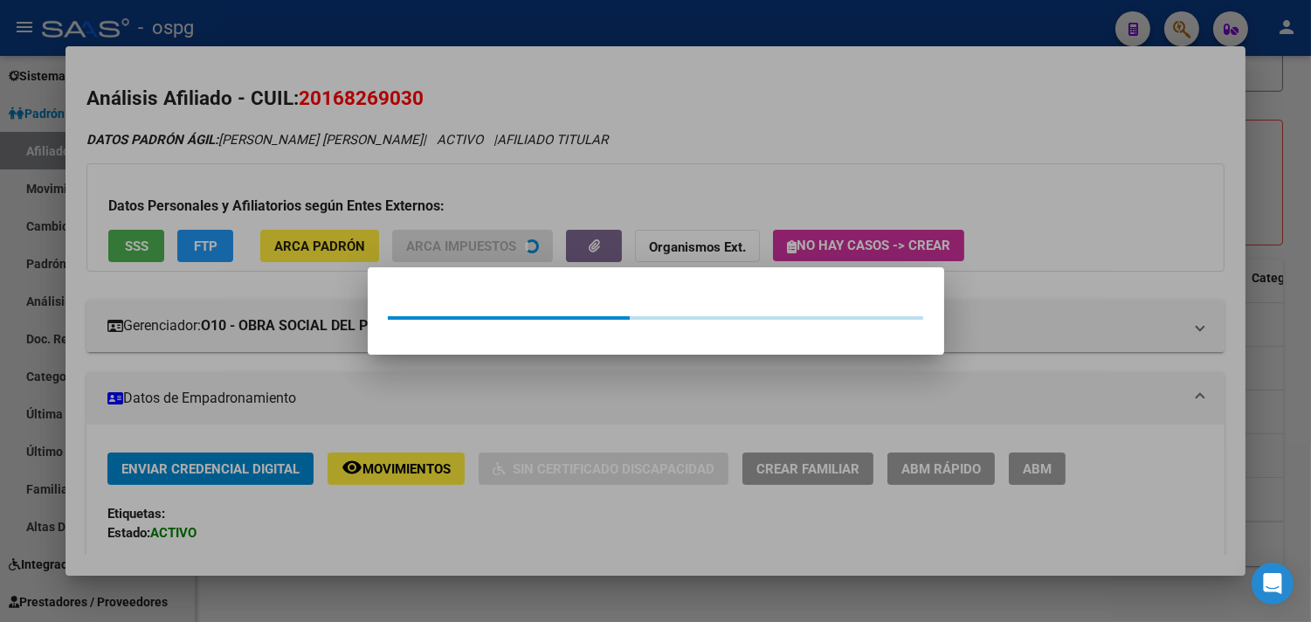
click at [293, 92] on div at bounding box center [655, 311] width 1311 height 622
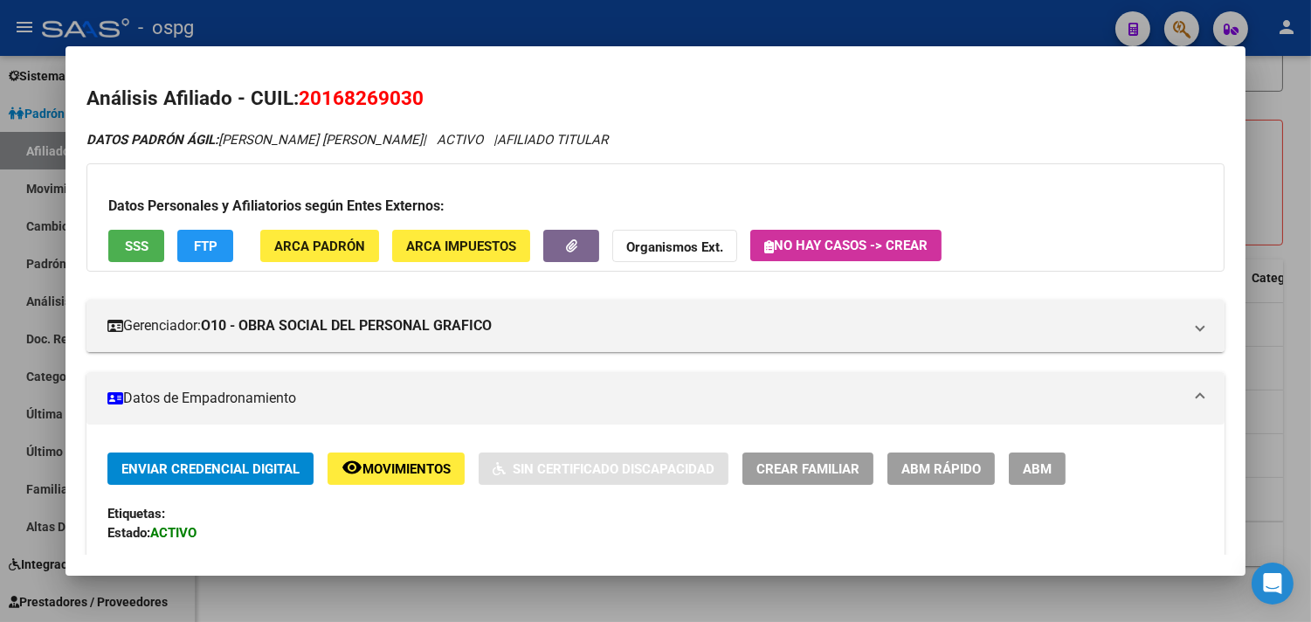
drag, startPoint x: 293, startPoint y: 91, endPoint x: 435, endPoint y: 99, distance: 142.6
click at [435, 99] on h2 "Análisis Afiliado - CUIL: 20168269030" at bounding box center [655, 99] width 1138 height 30
copy span "20168269030"
click at [591, 596] on div at bounding box center [655, 311] width 1311 height 622
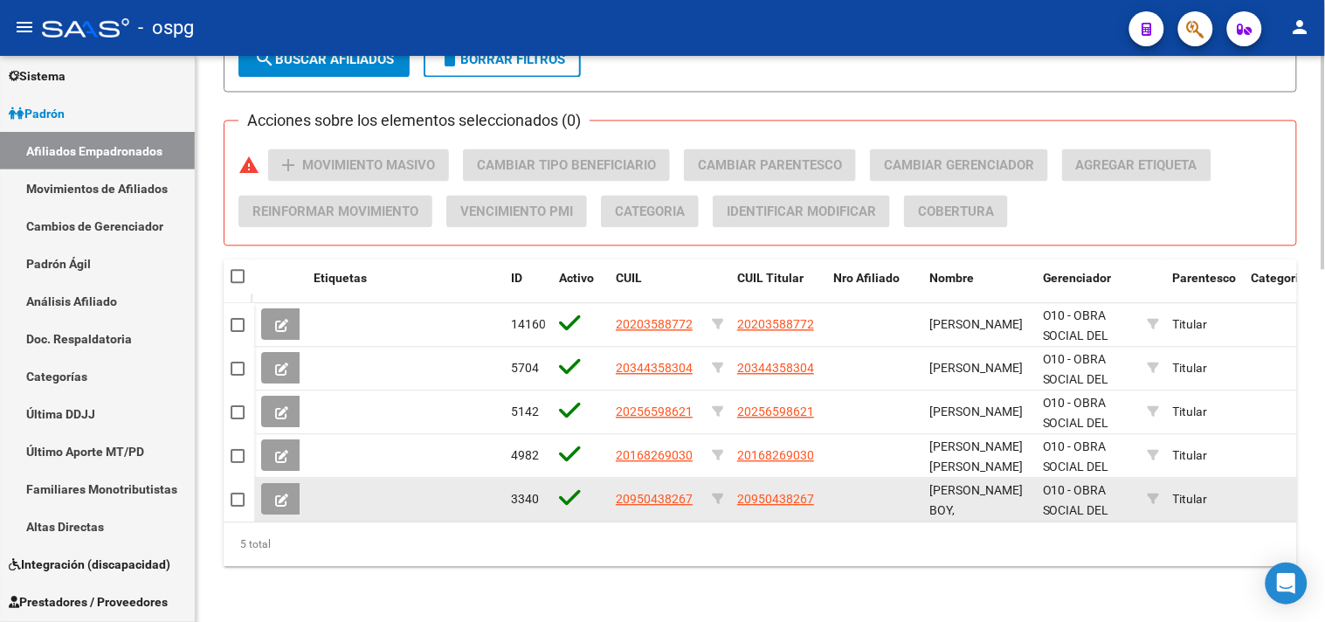
drag, startPoint x: 617, startPoint y: 486, endPoint x: 699, endPoint y: 486, distance: 81.2
click at [699, 486] on datatable-body-cell "20950438267" at bounding box center [657, 499] width 96 height 43
copy span "20950438267"
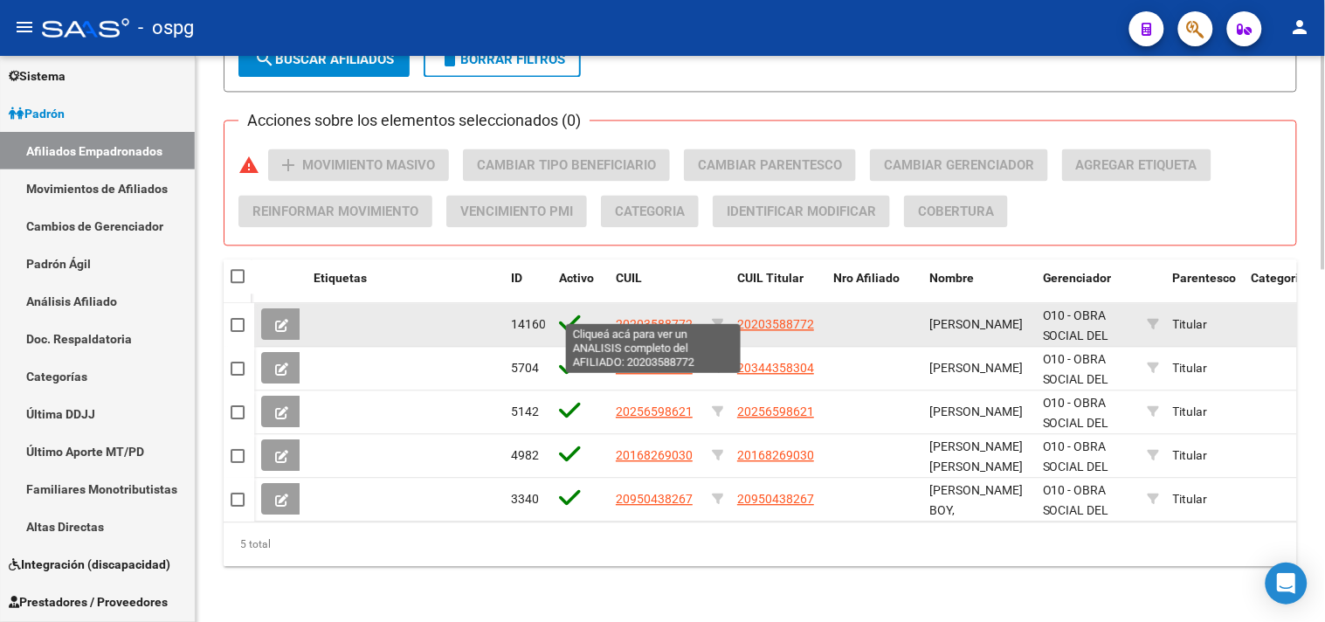
click at [652, 317] on span "20203588772" at bounding box center [654, 324] width 77 height 14
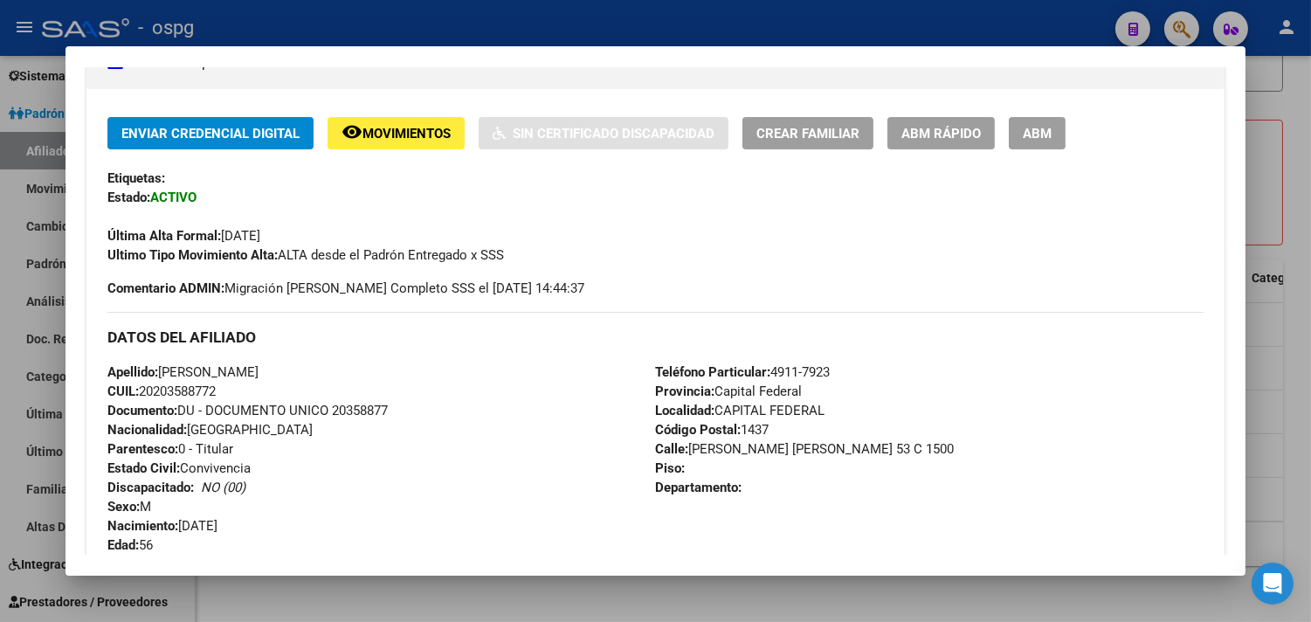
scroll to position [1215, 0]
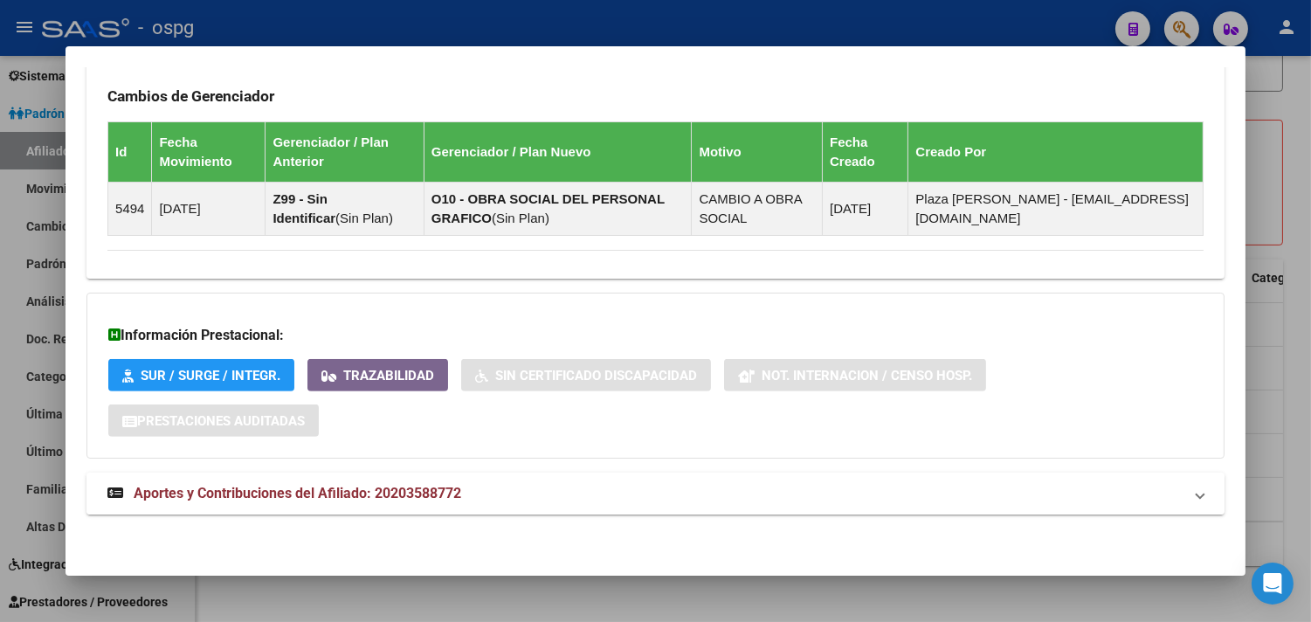
click at [631, 499] on mat-panel-title "Aportes y Contribuciones del Afiliado: 20203588772" at bounding box center [644, 493] width 1075 height 21
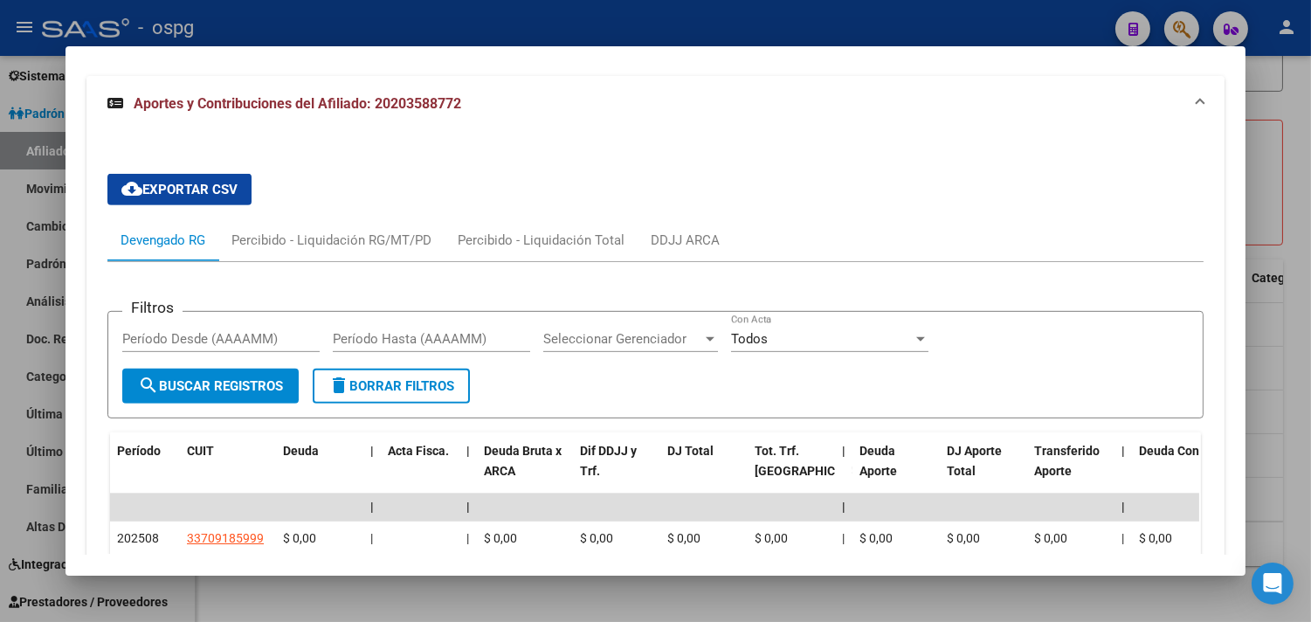
scroll to position [1893, 0]
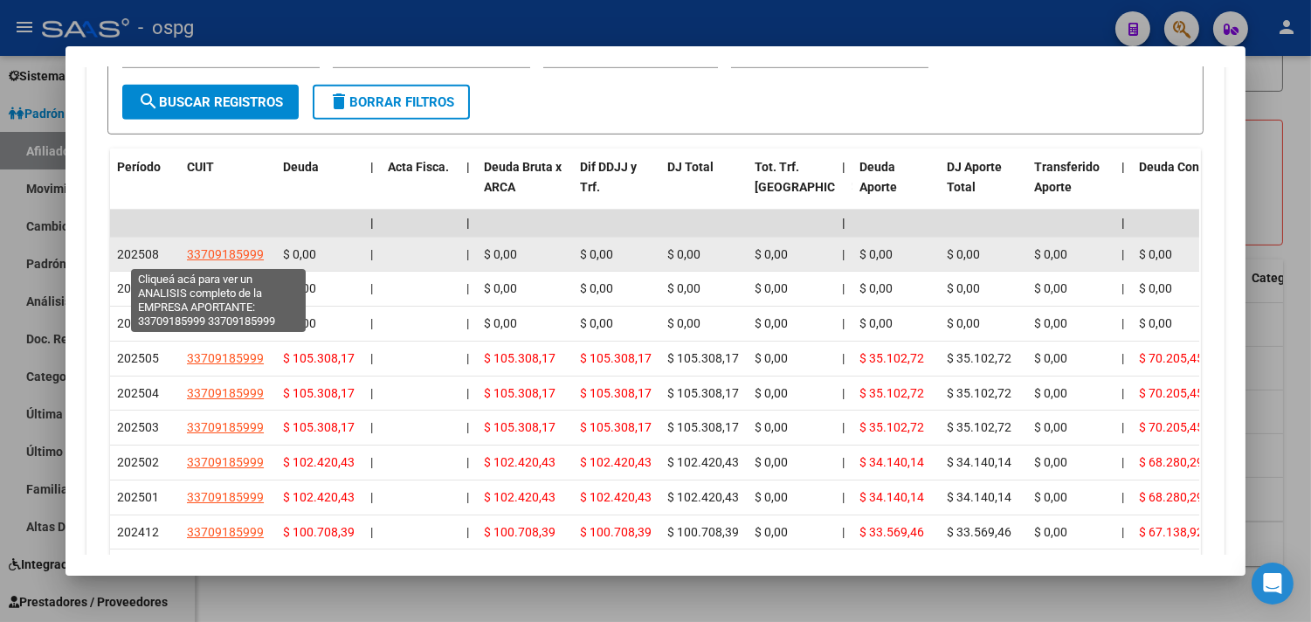
click at [208, 250] on span "33709185999" at bounding box center [225, 254] width 77 height 14
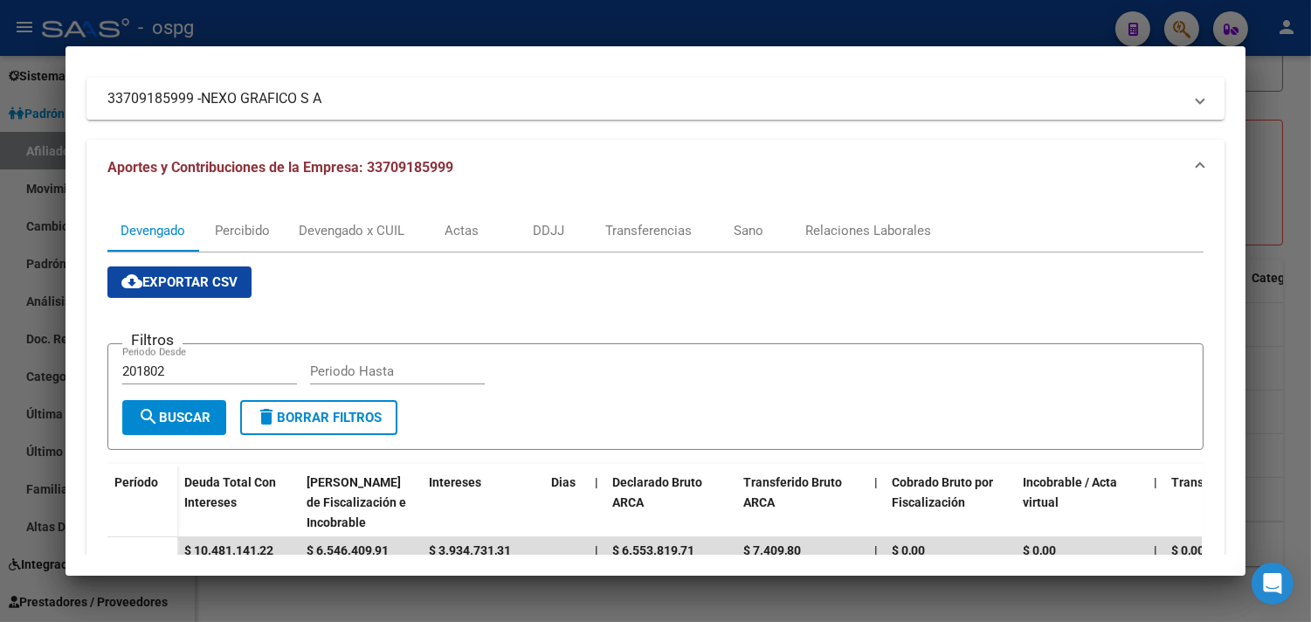
scroll to position [194, 0]
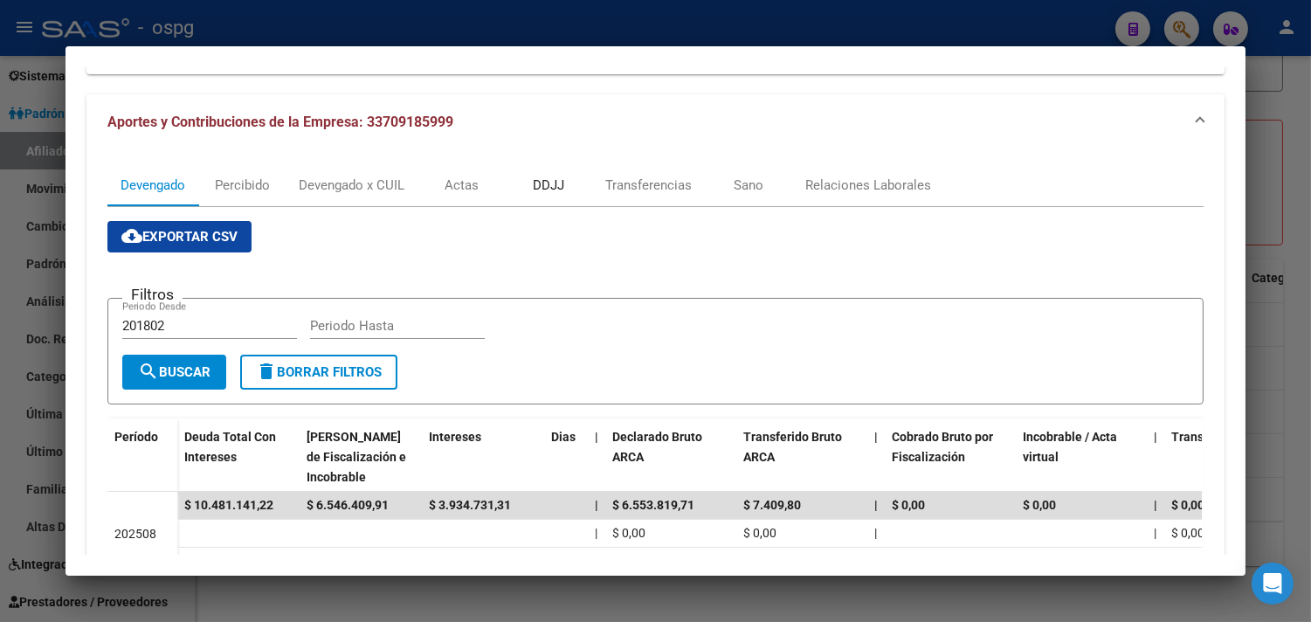
click at [550, 190] on div "DDJJ" at bounding box center [548, 185] width 31 height 19
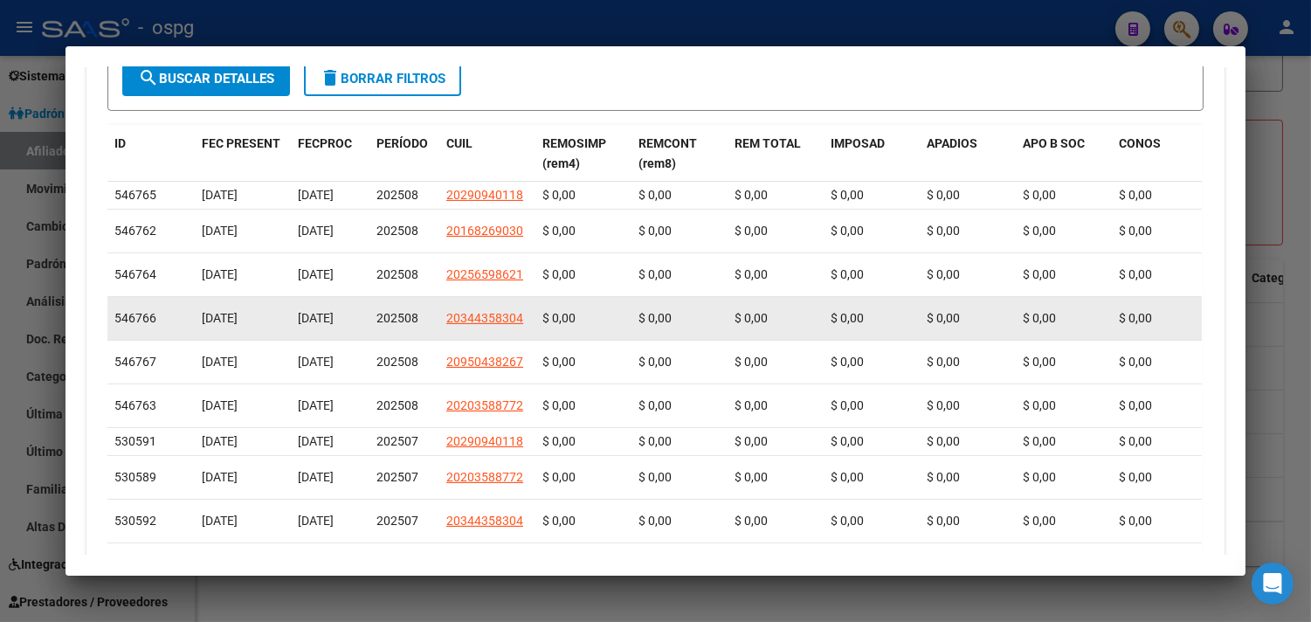
scroll to position [623, 0]
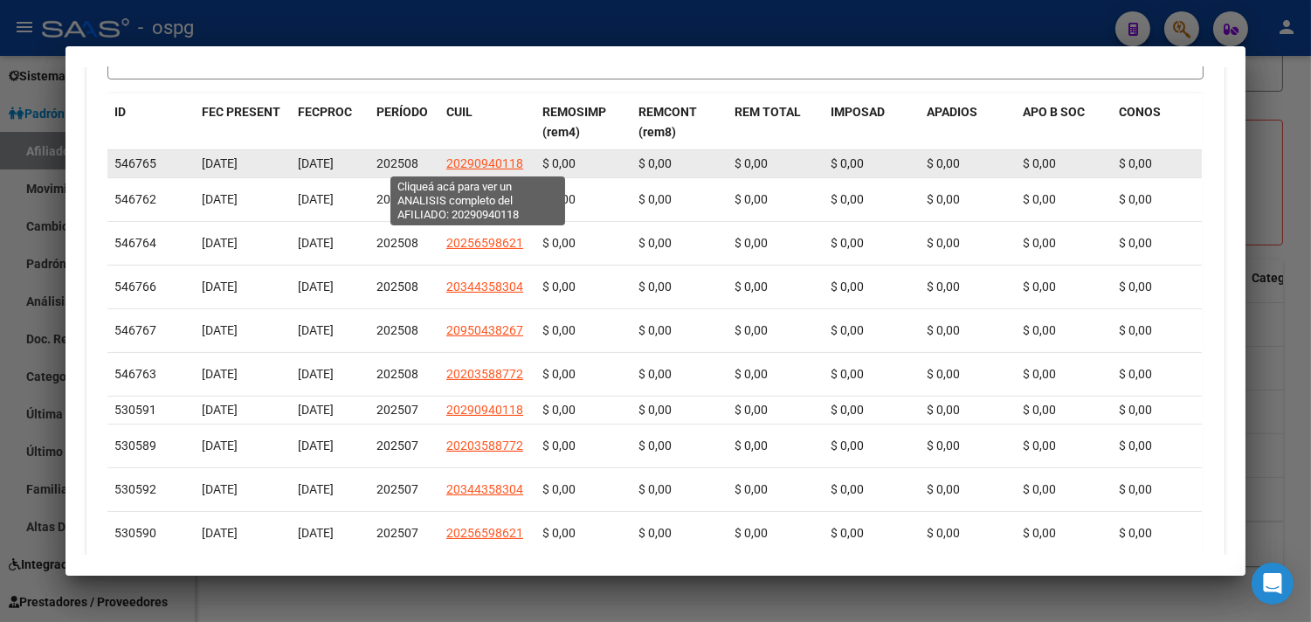
click at [454, 158] on span "20290940118" at bounding box center [484, 163] width 77 height 14
type textarea "20290940118"
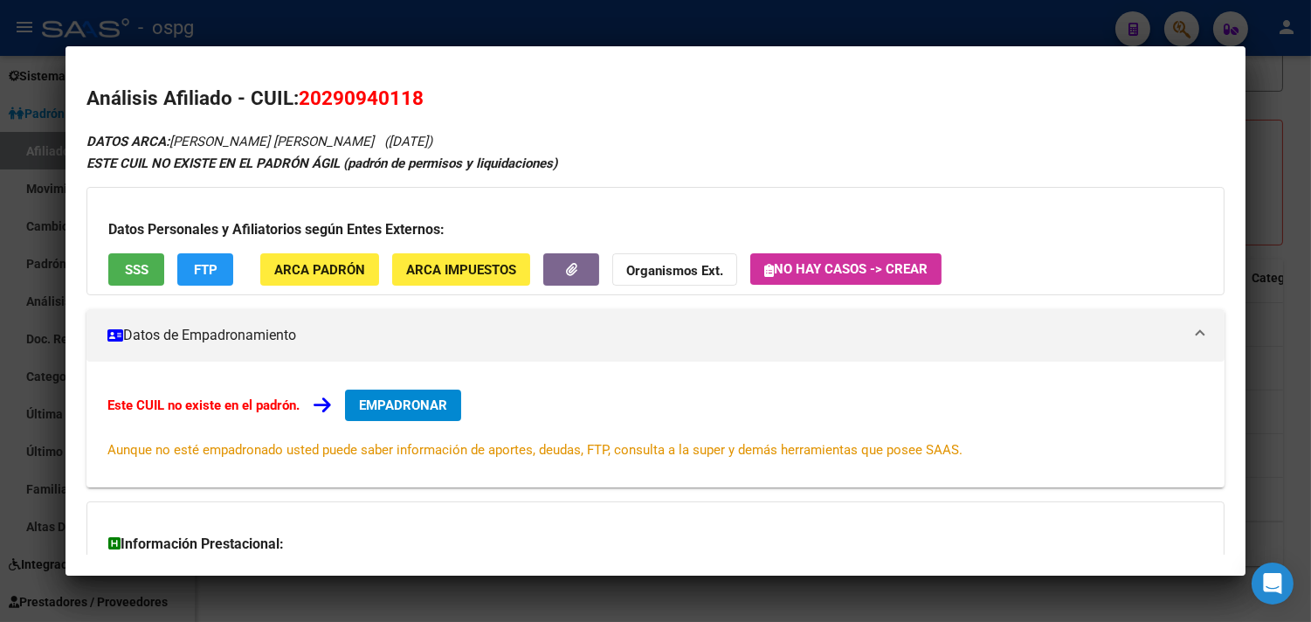
drag, startPoint x: 293, startPoint y: 88, endPoint x: 438, endPoint y: 89, distance: 145.0
click at [445, 91] on h2 "Análisis Afiliado - CUIL: 20290940118" at bounding box center [655, 99] width 1138 height 30
copy span "20290940118"
click at [600, 601] on div at bounding box center [655, 311] width 1311 height 622
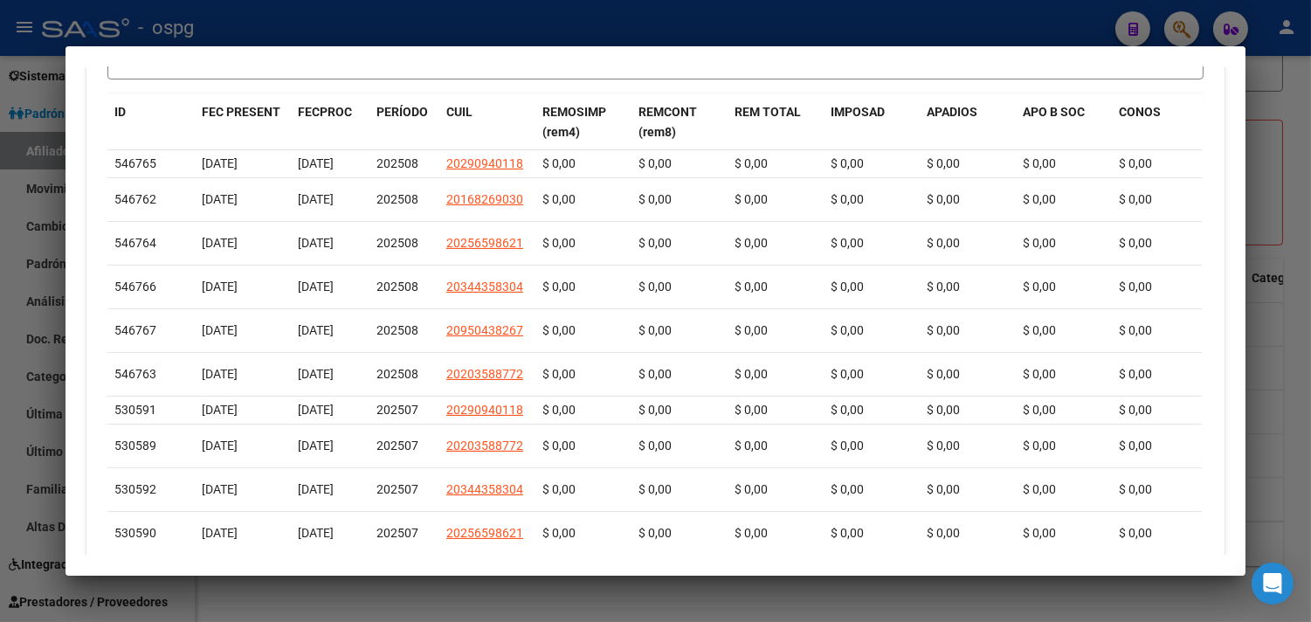
click at [597, 599] on div at bounding box center [655, 311] width 1311 height 622
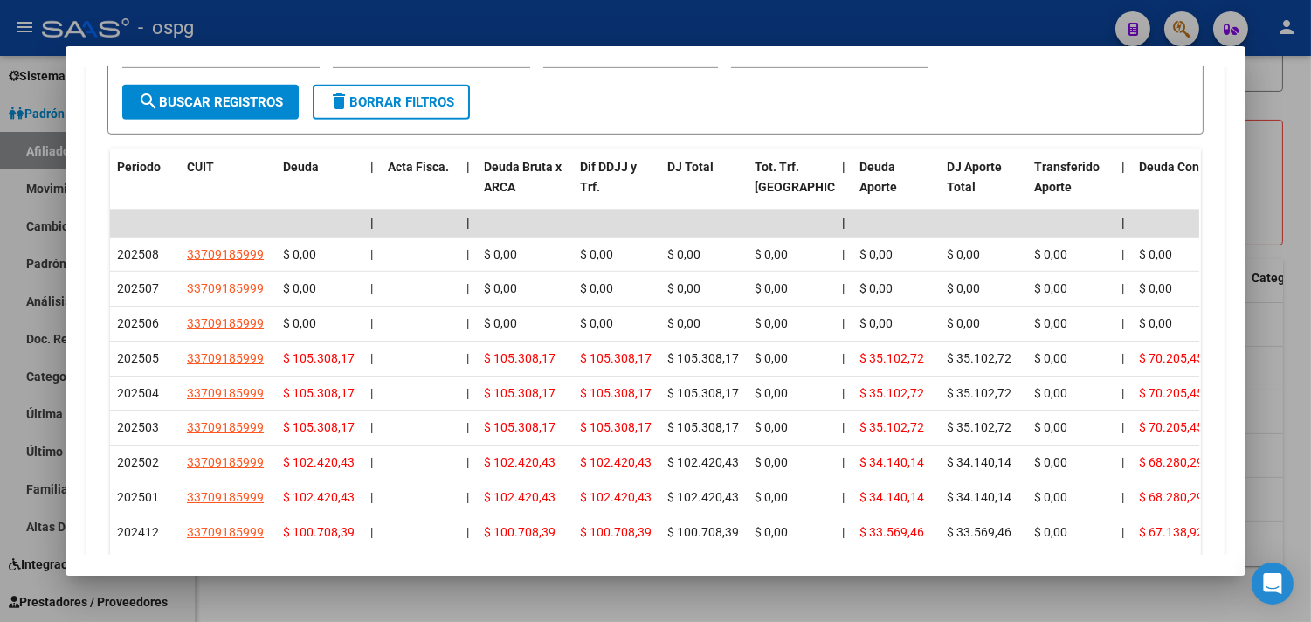
click at [597, 599] on div at bounding box center [655, 311] width 1311 height 622
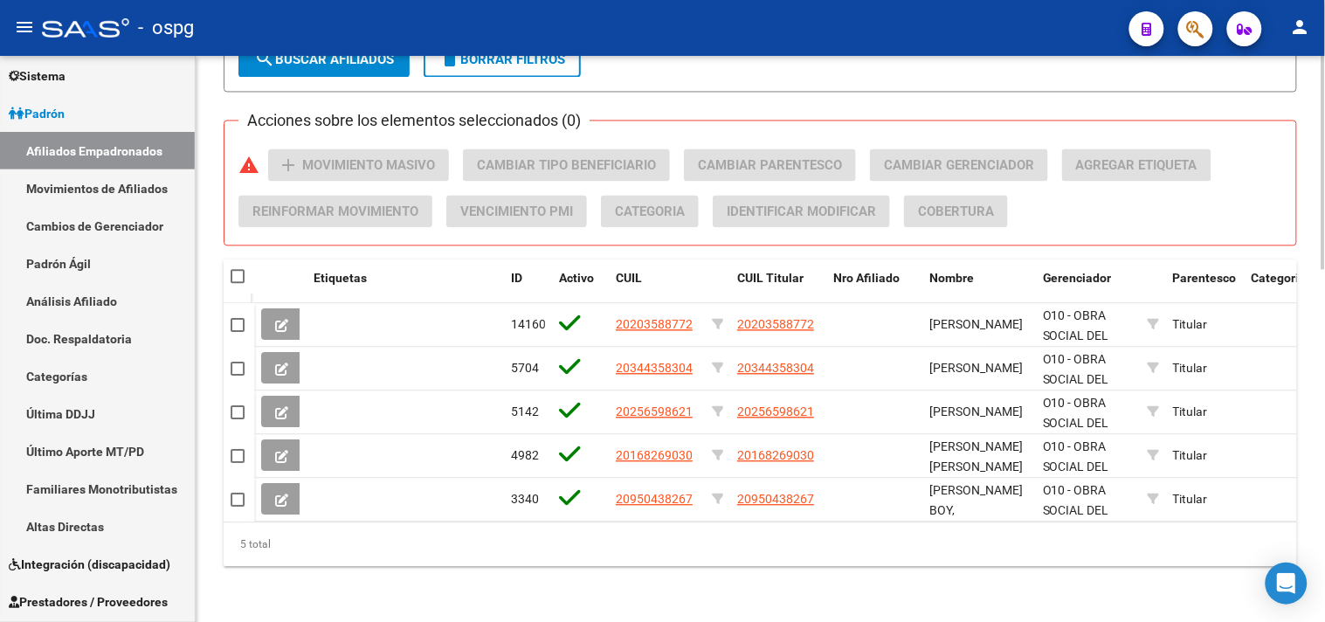
click at [241, 269] on span at bounding box center [238, 276] width 14 height 14
click at [238, 283] on input "checkbox" at bounding box center [237, 283] width 1 height 1
checkbox input "true"
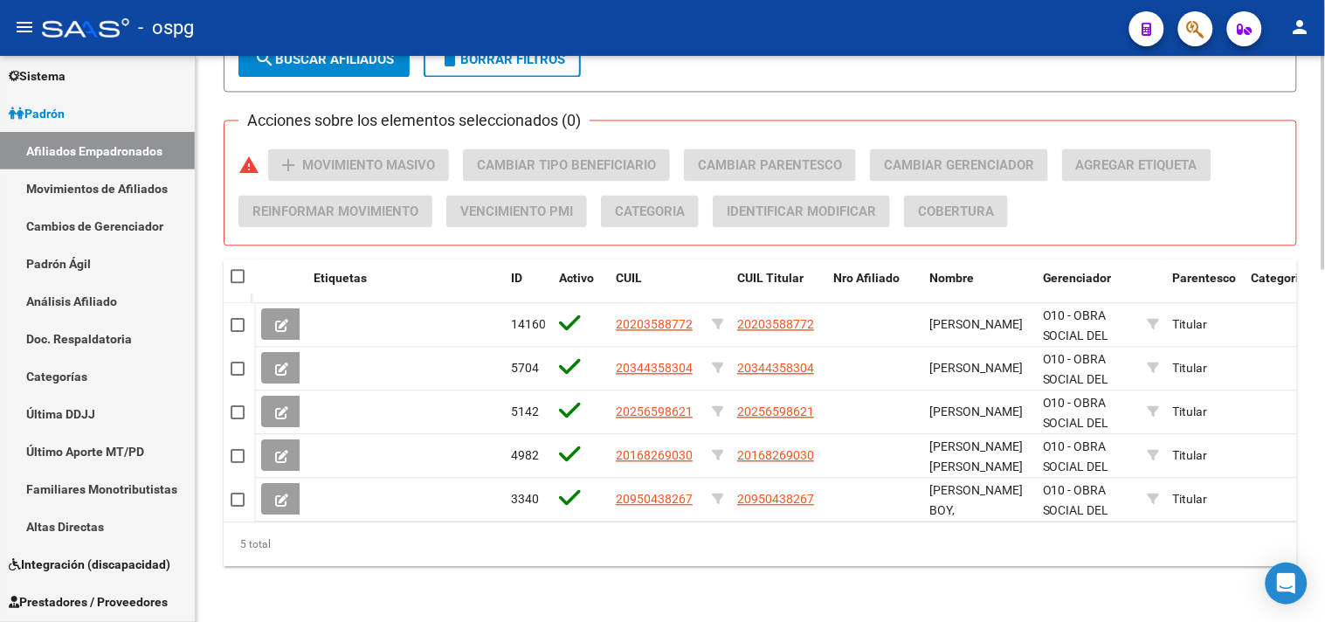
checkbox input "true"
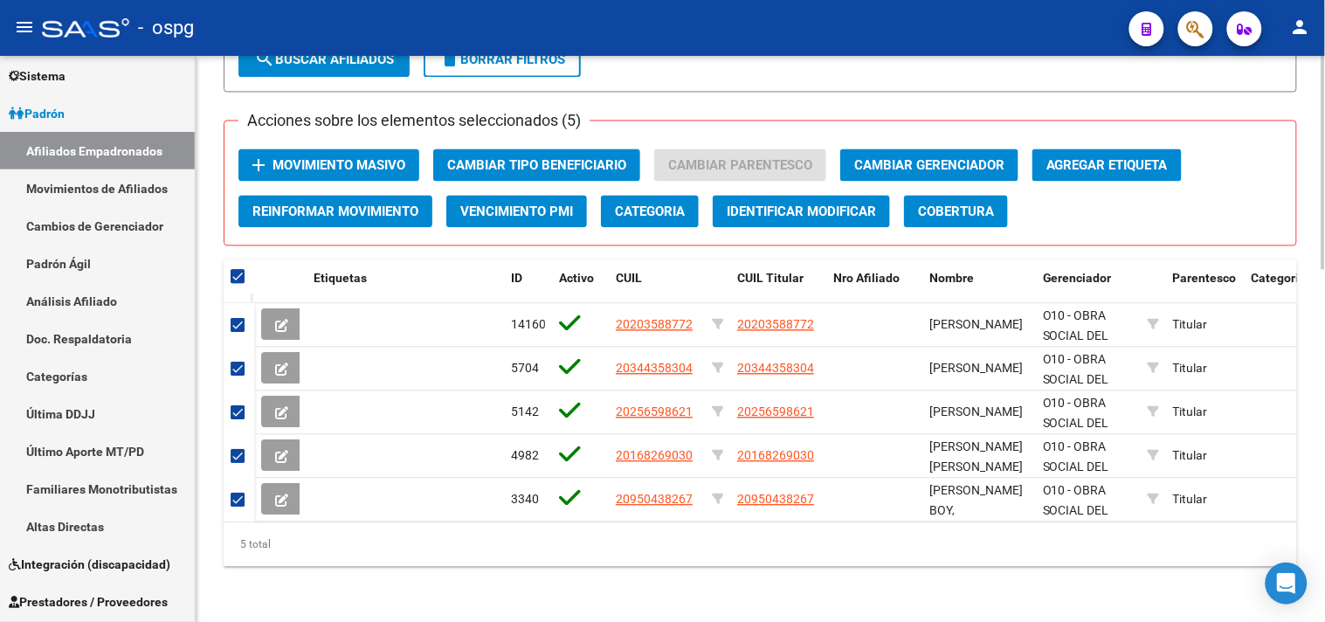
click at [293, 157] on span "Movimiento Masivo" at bounding box center [338, 165] width 133 height 16
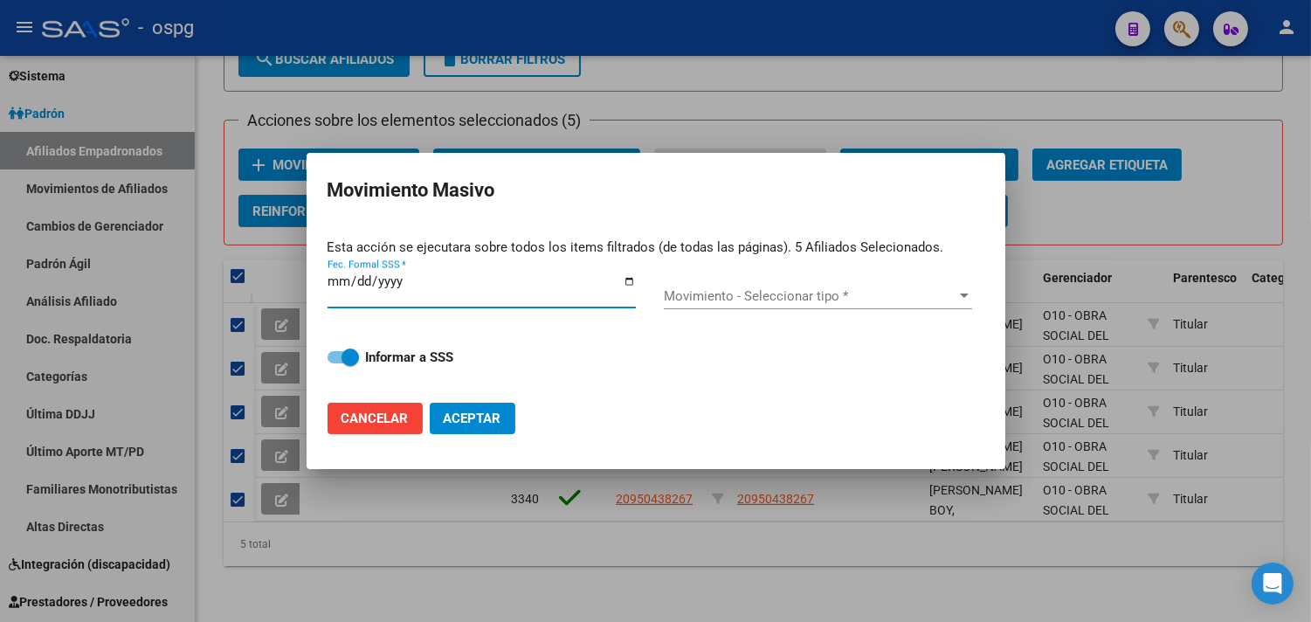
click at [624, 285] on input "Fec. Formal SSS *" at bounding box center [482, 288] width 308 height 28
type input "[DATE]"
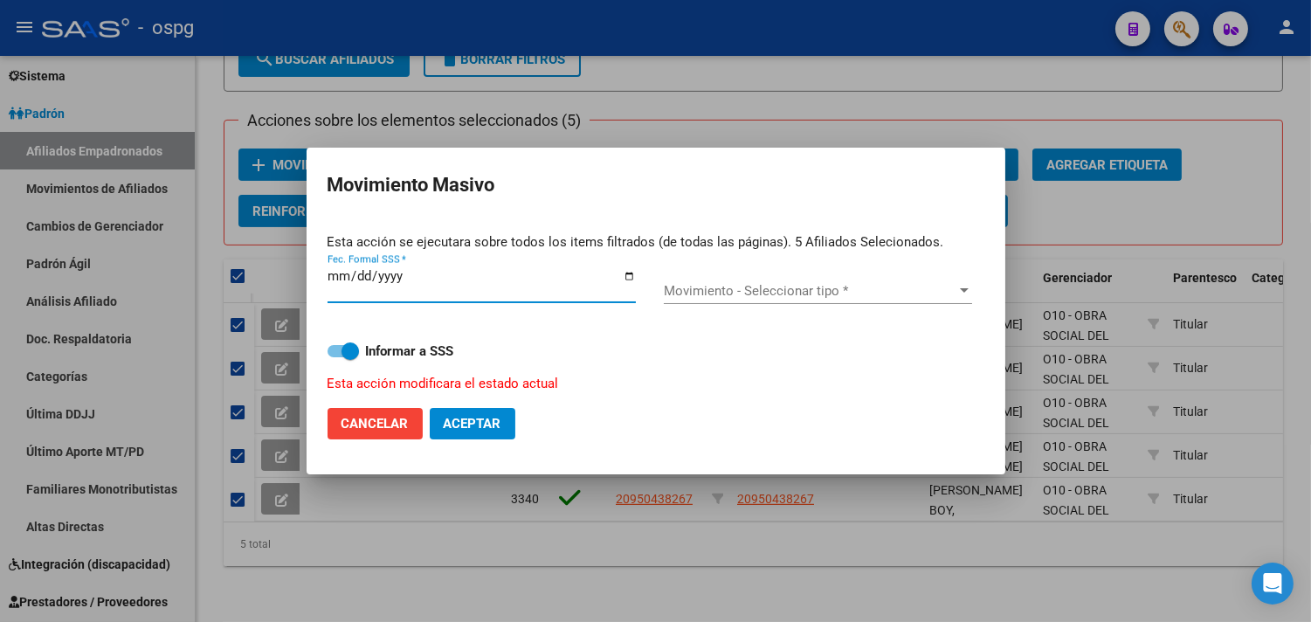
click at [798, 280] on div "Movimiento - Seleccionar tipo * Movimiento - Seleccionar tipo *" at bounding box center [818, 291] width 308 height 26
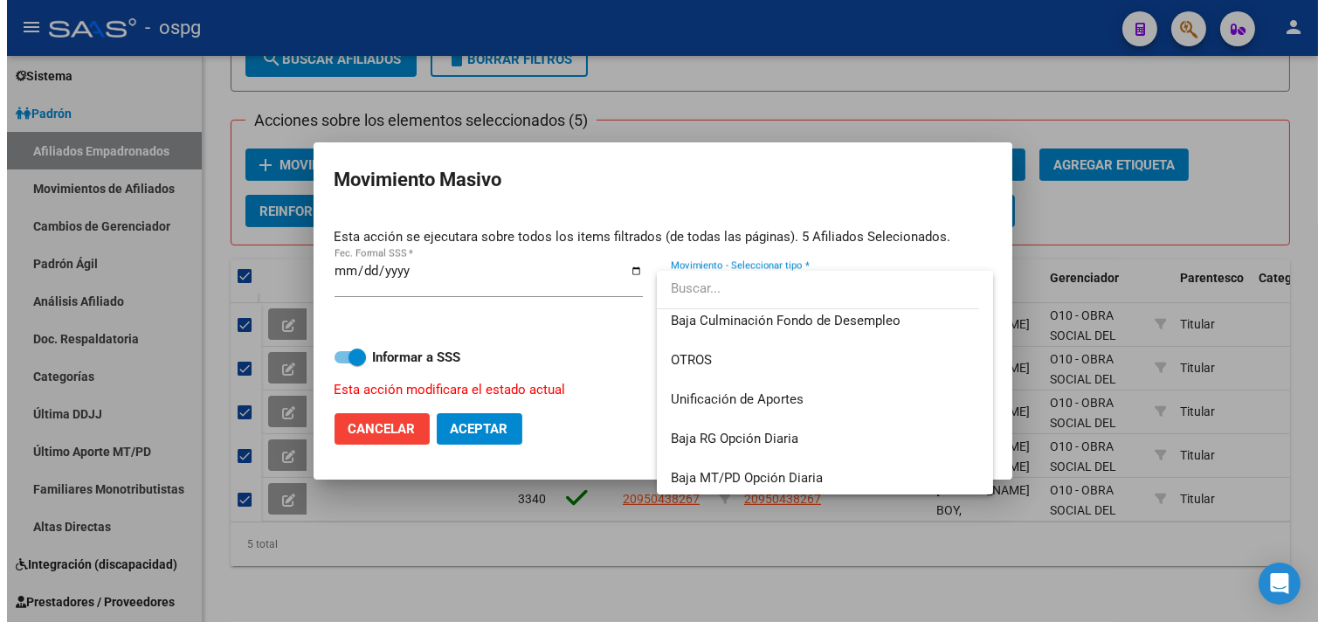
scroll to position [1269, 0]
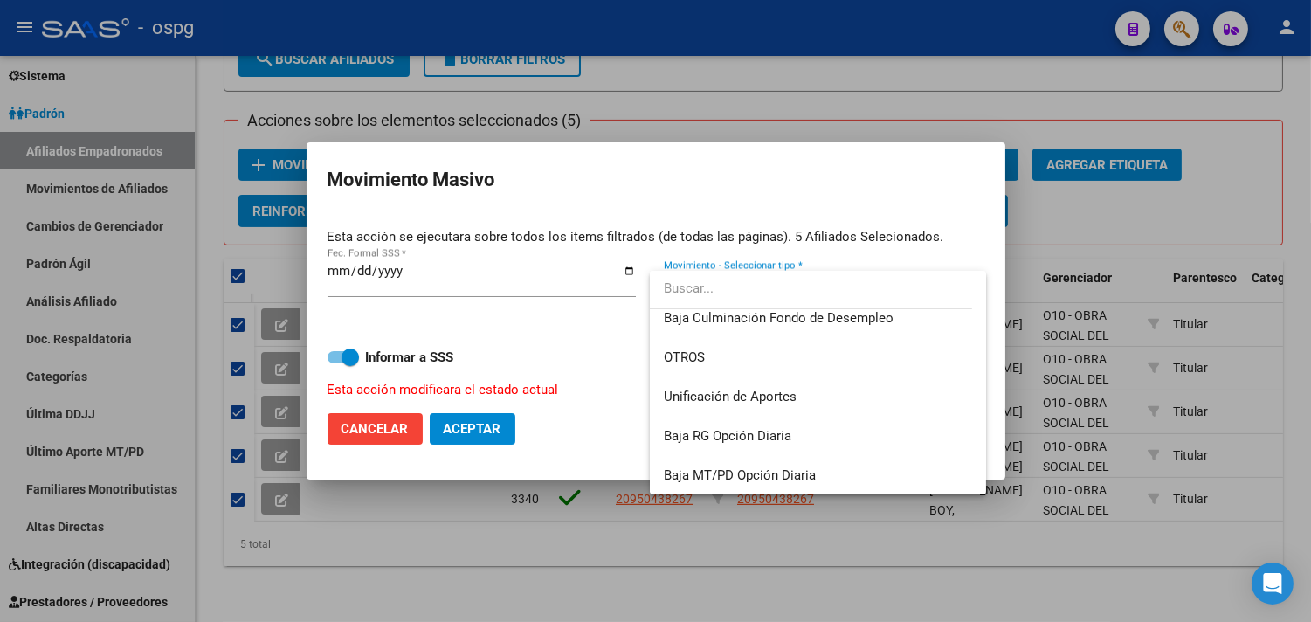
click at [758, 546] on div at bounding box center [655, 311] width 1311 height 622
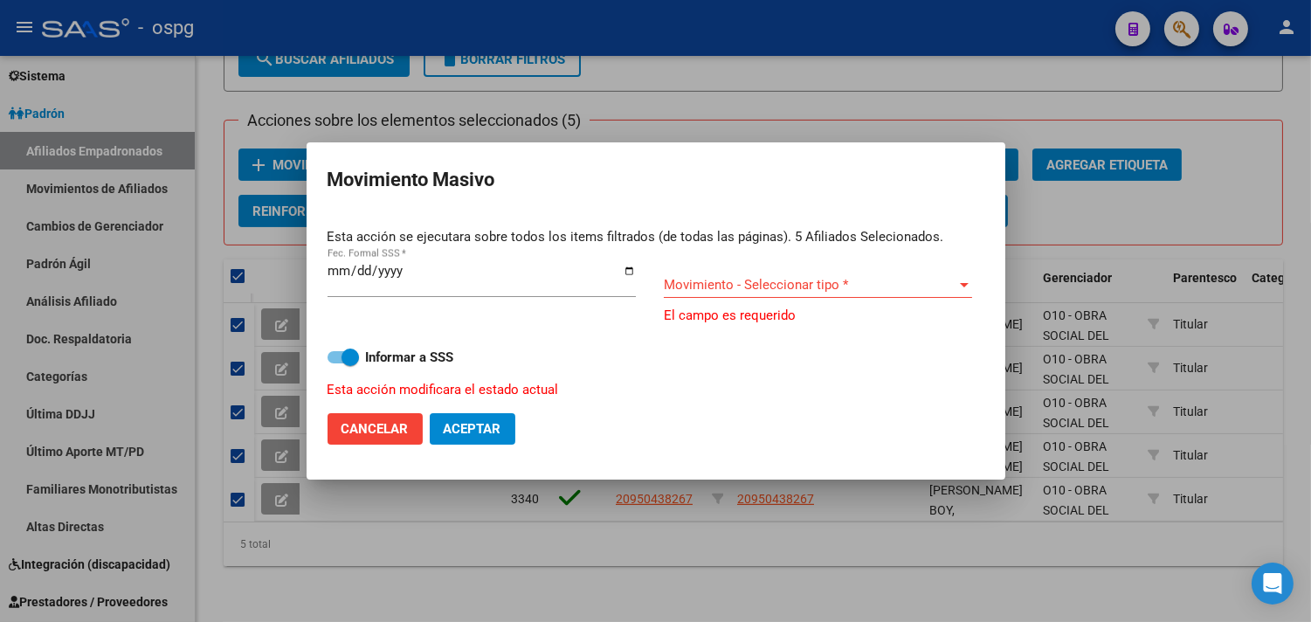
click at [363, 429] on span "Cancelar" at bounding box center [374, 429] width 67 height 16
checkbox input "false"
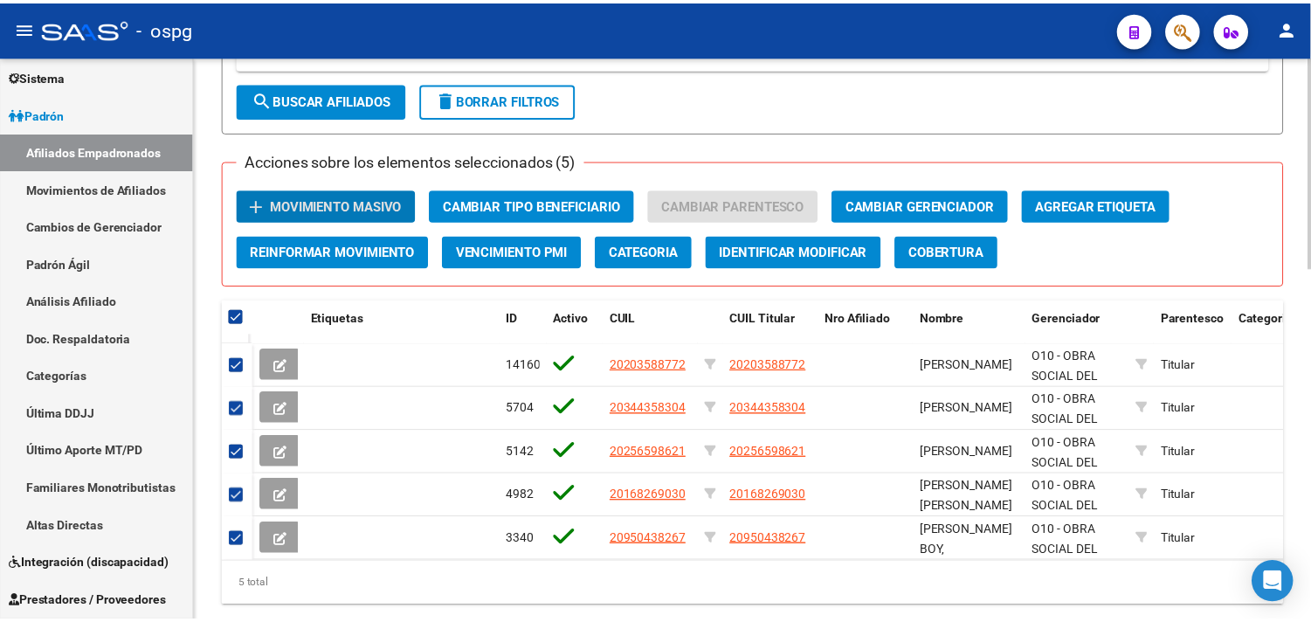
scroll to position [839, 0]
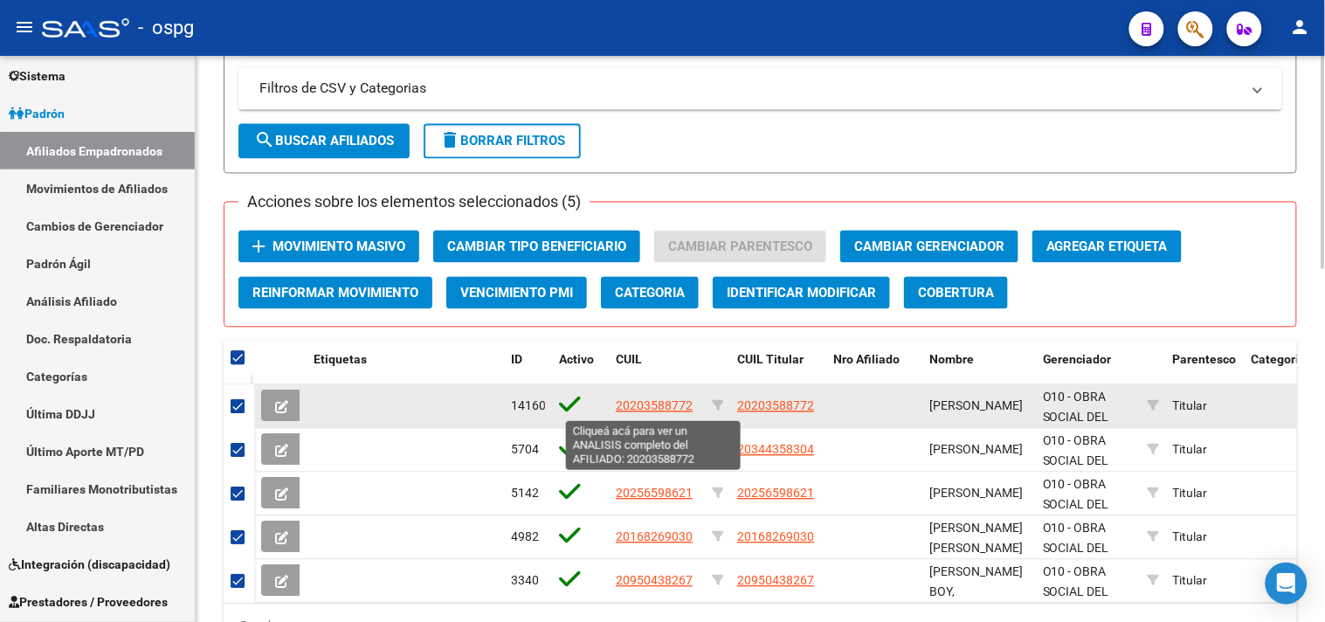
click at [650, 406] on span "20203588772" at bounding box center [654, 406] width 77 height 14
type textarea "20203588772"
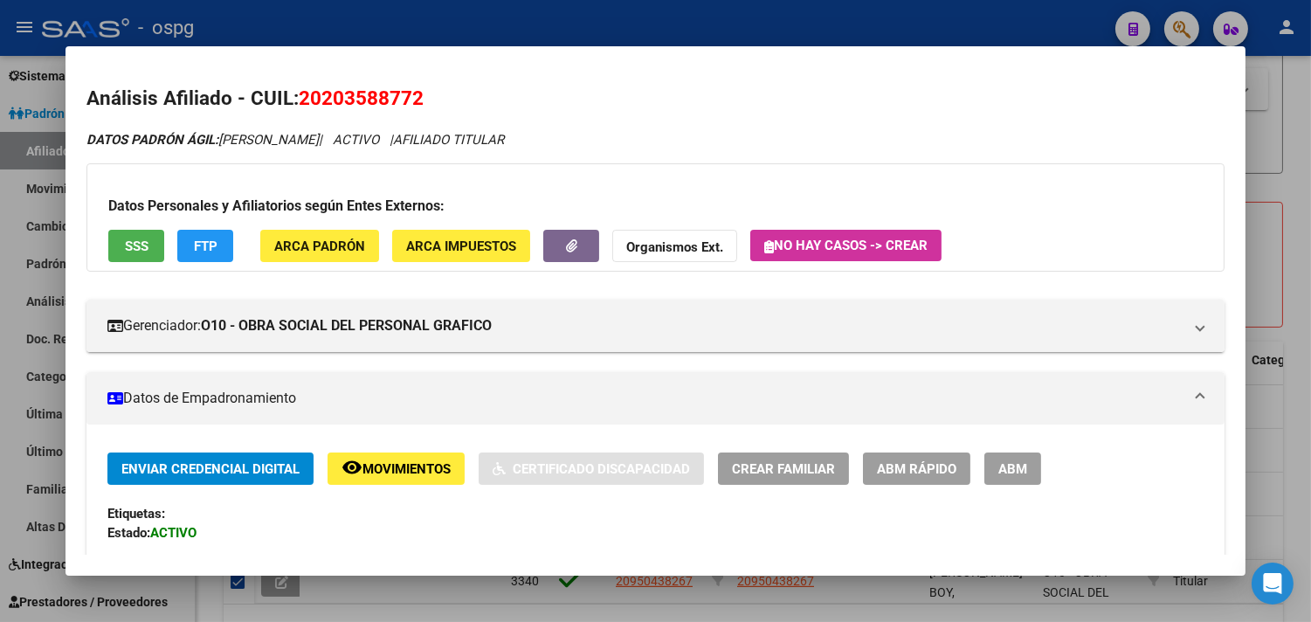
click at [217, 245] on button "FTP" at bounding box center [205, 246] width 56 height 32
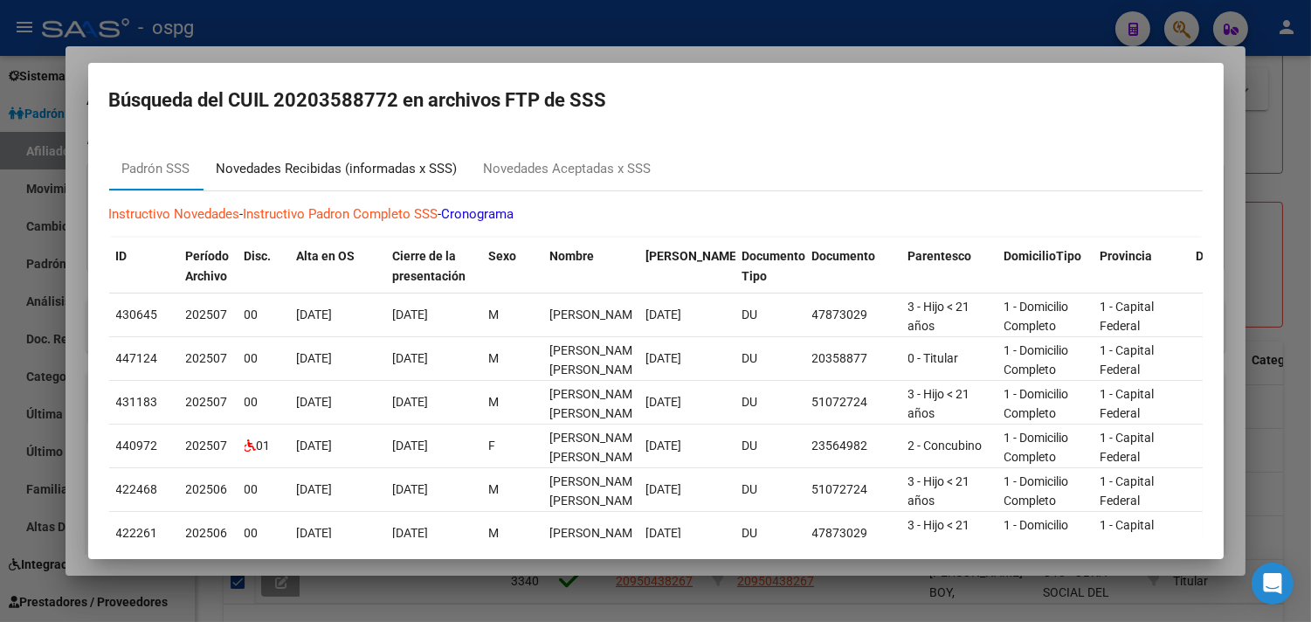
click at [354, 167] on div "Novedades Recibidas (informadas x SSS)" at bounding box center [337, 169] width 241 height 20
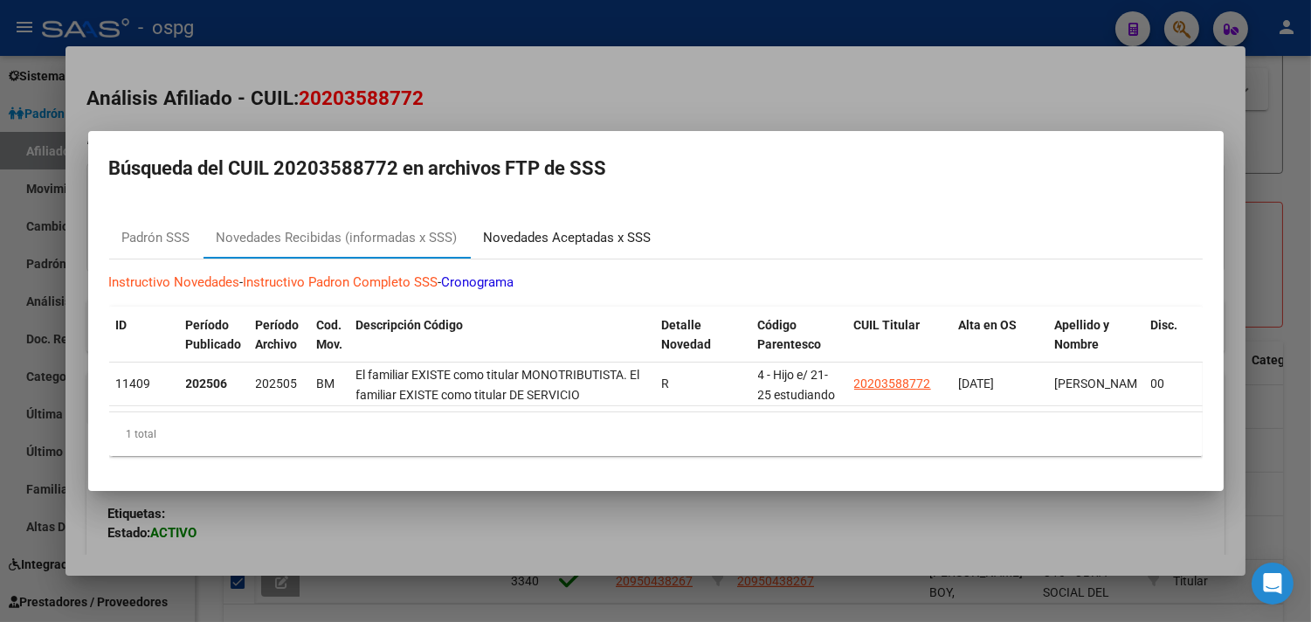
click at [520, 228] on div "Novedades Aceptadas x SSS" at bounding box center [568, 238] width 168 height 20
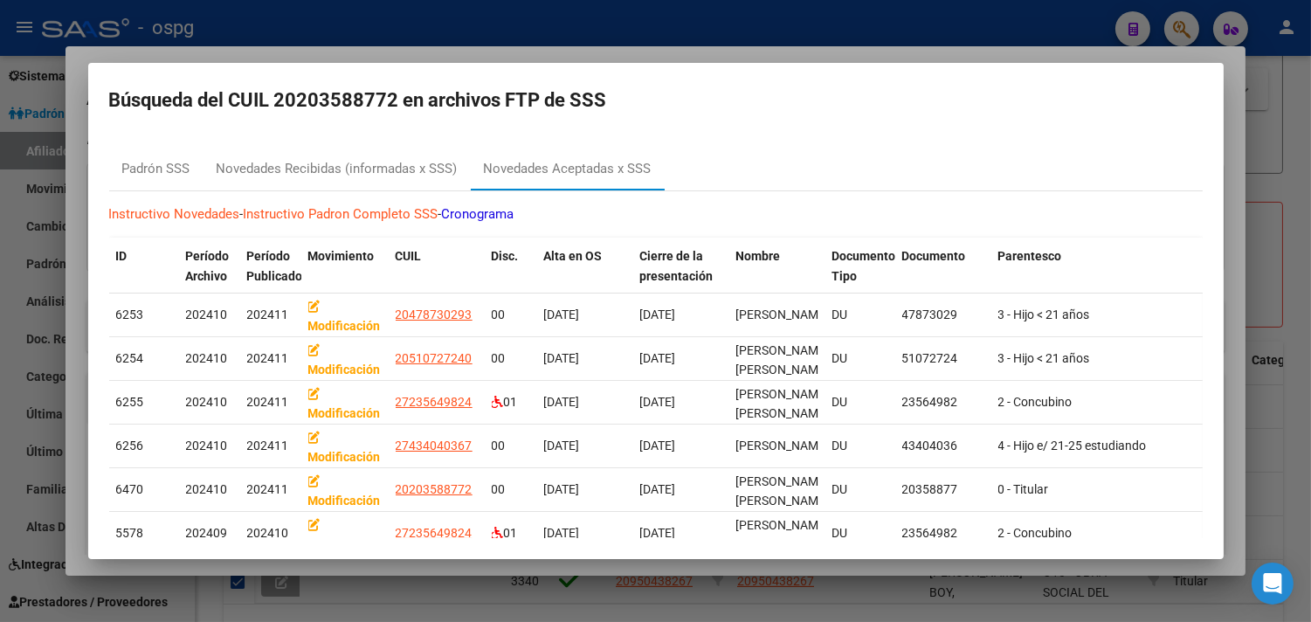
click at [420, 577] on div at bounding box center [655, 311] width 1311 height 622
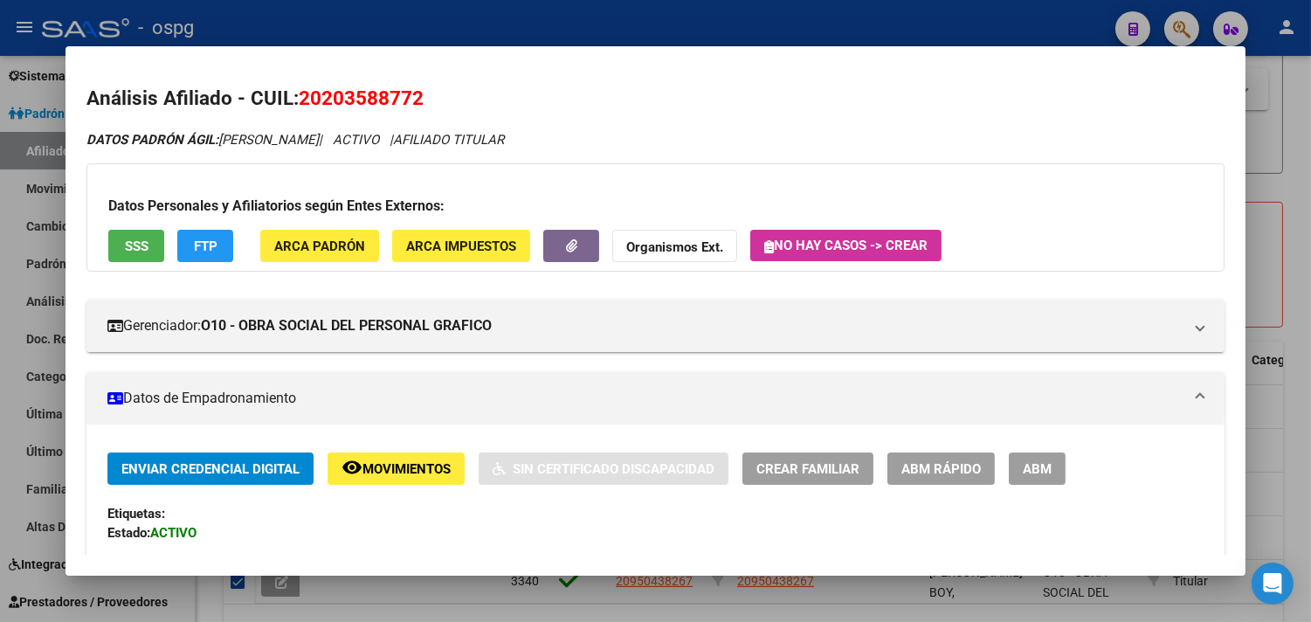
click at [121, 233] on button "SSS" at bounding box center [136, 246] width 56 height 32
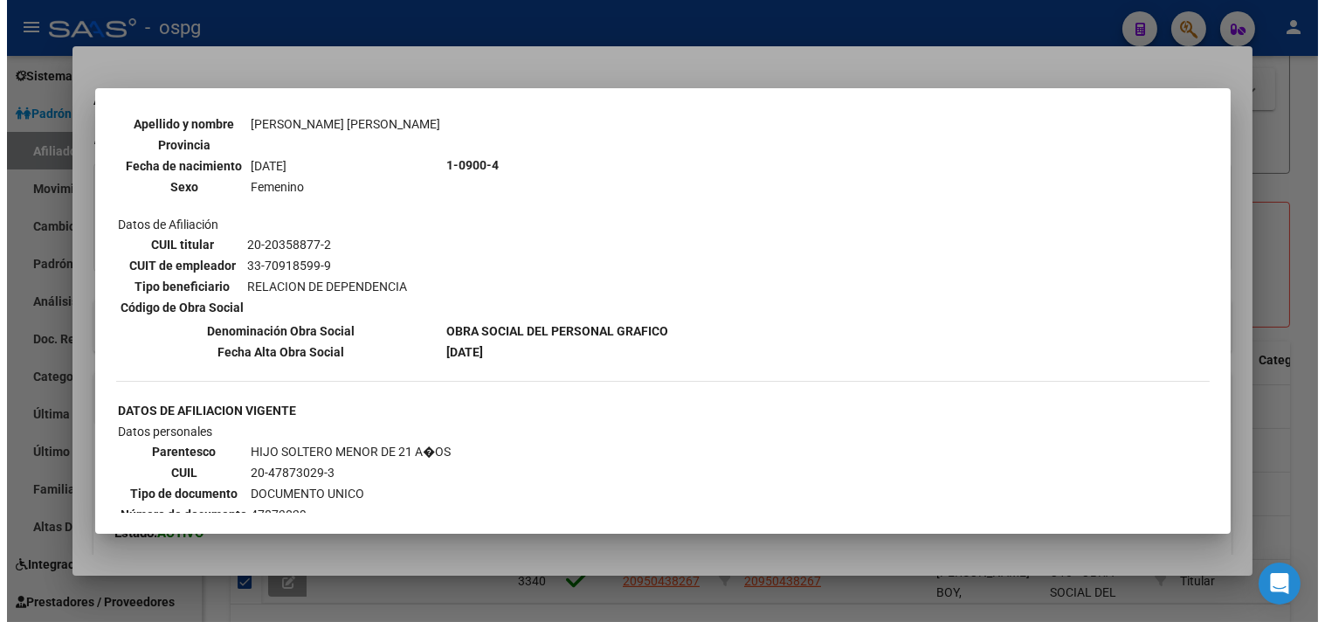
scroll to position [1261, 0]
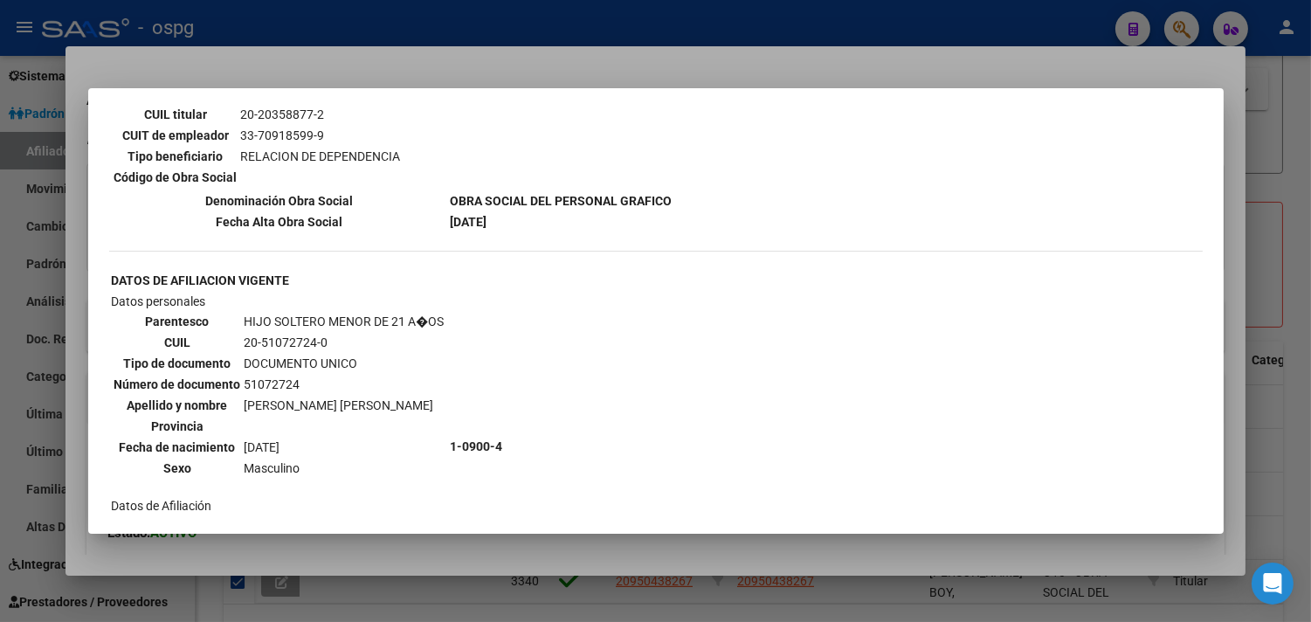
click at [640, 604] on div at bounding box center [655, 311] width 1311 height 622
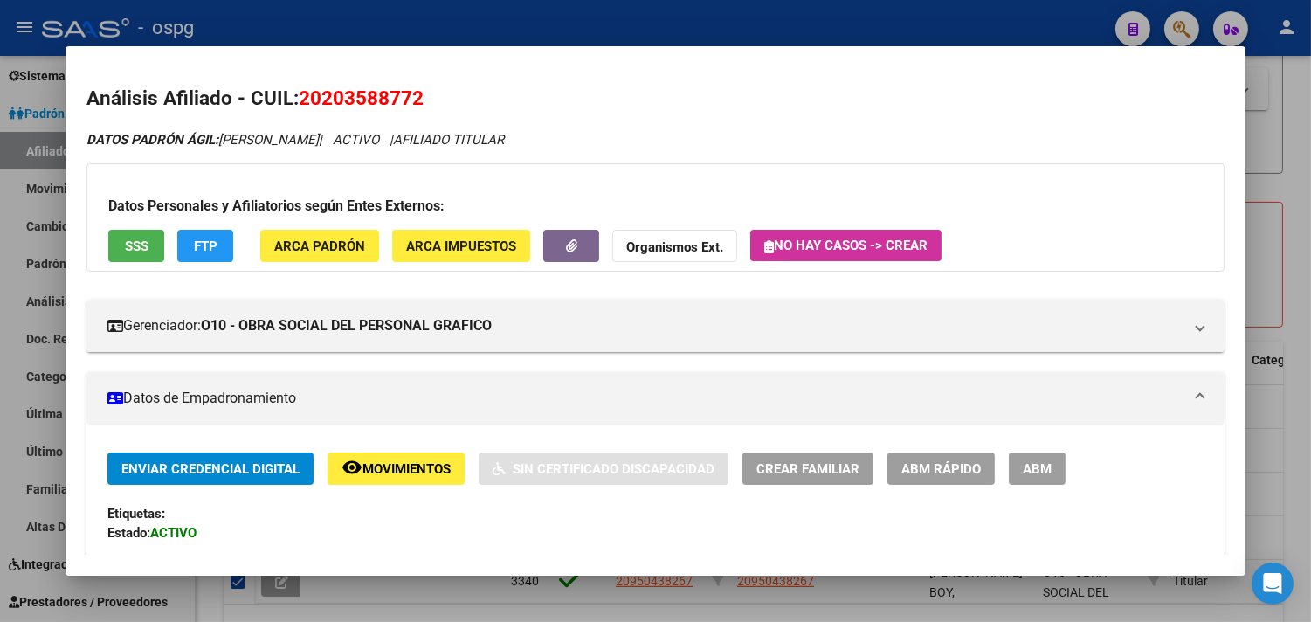
click at [643, 611] on div at bounding box center [655, 311] width 1311 height 622
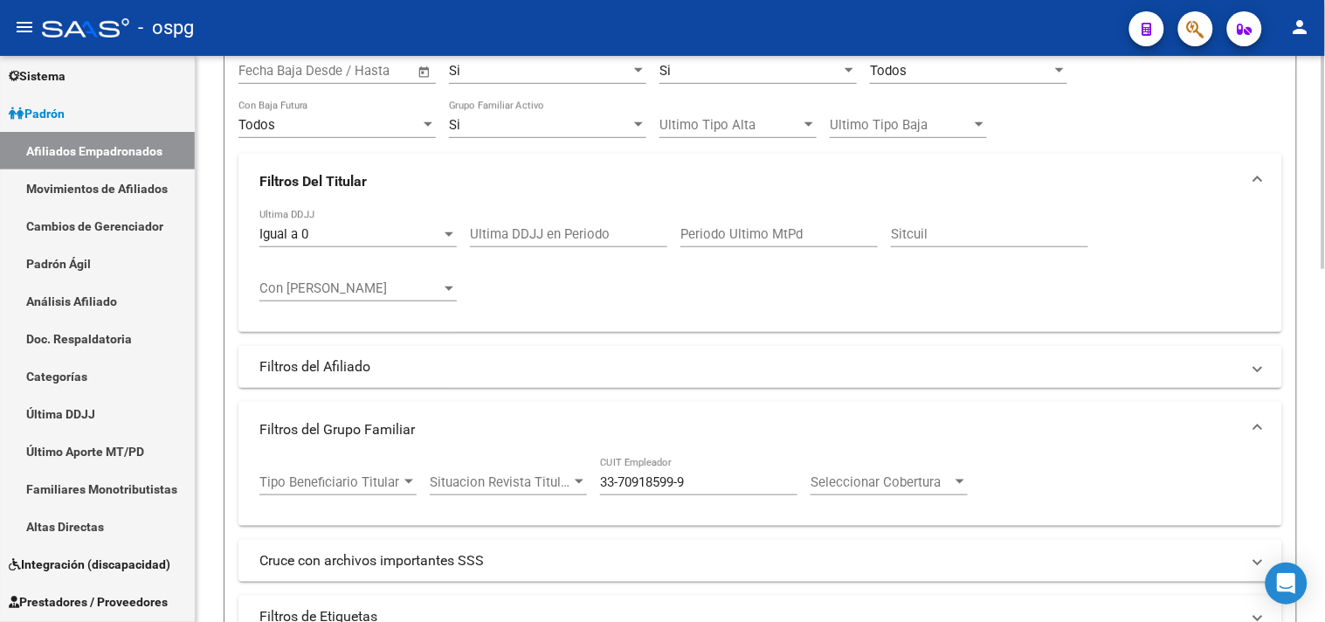
scroll to position [257, 0]
drag, startPoint x: 706, startPoint y: 483, endPoint x: 483, endPoint y: 474, distance: 222.9
click at [484, 474] on div "Tipo Beneficiario Titular Tipo Beneficiario Titular Situacion Revista Titular S…" at bounding box center [619, 484] width 721 height 54
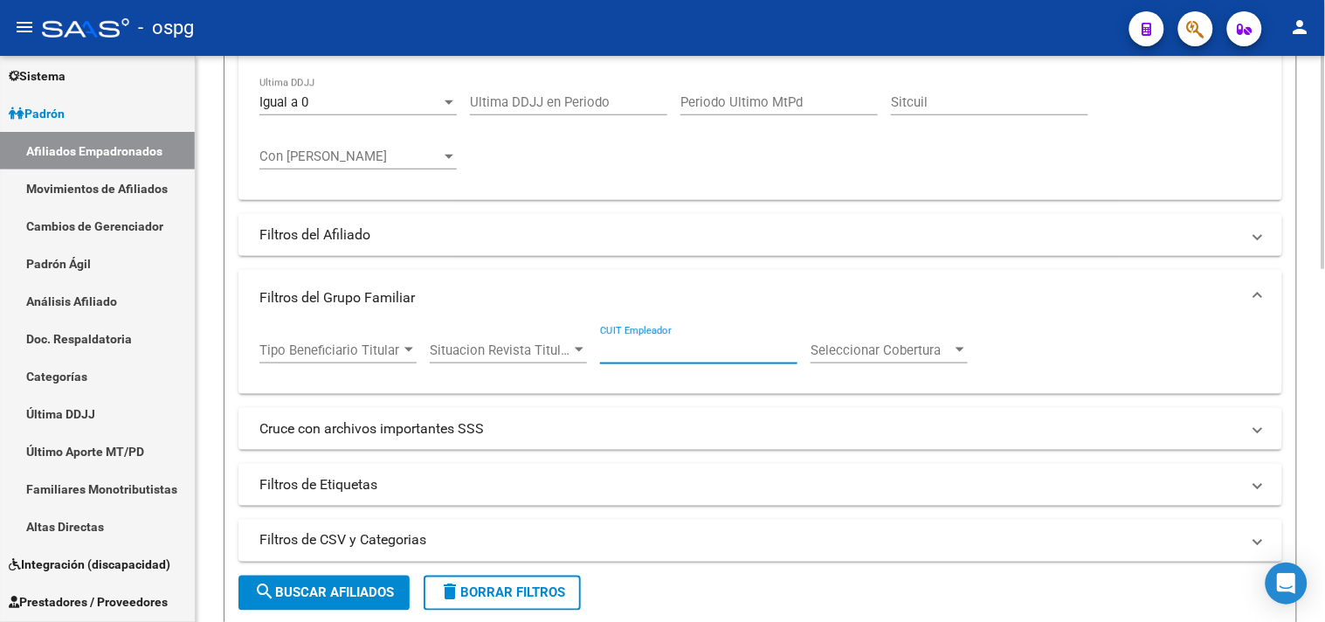
scroll to position [451, 0]
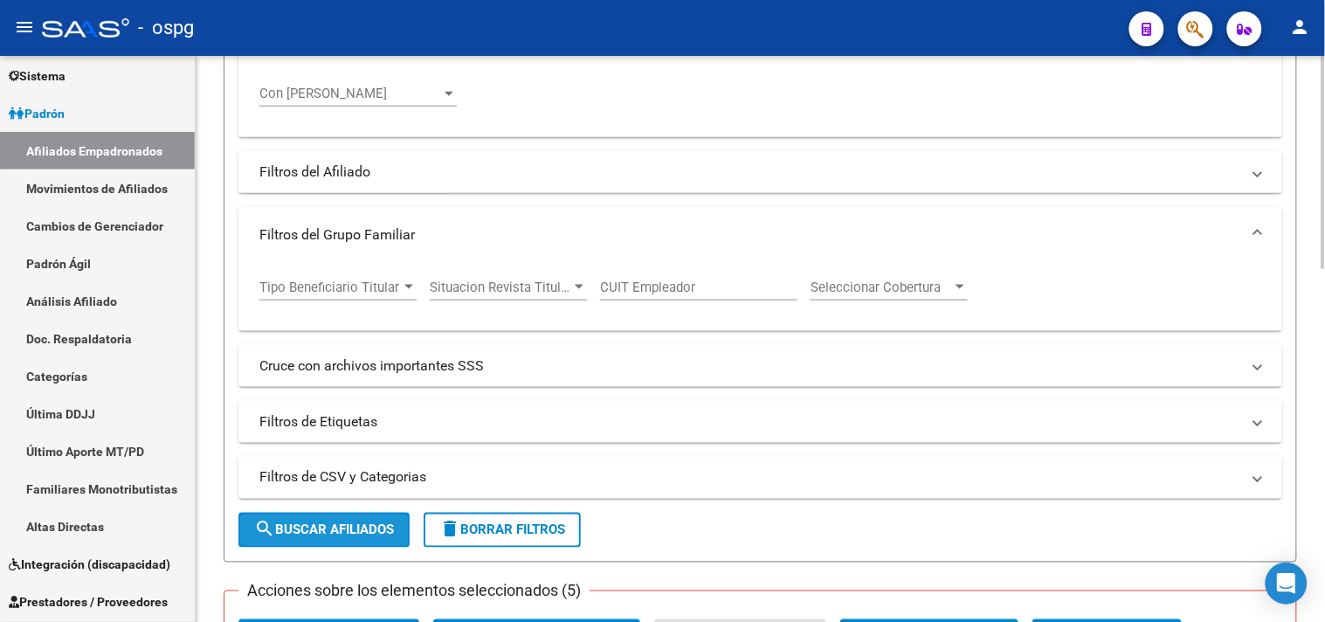
click at [315, 527] on span "search Buscar Afiliados" at bounding box center [324, 530] width 140 height 16
checkbox input "false"
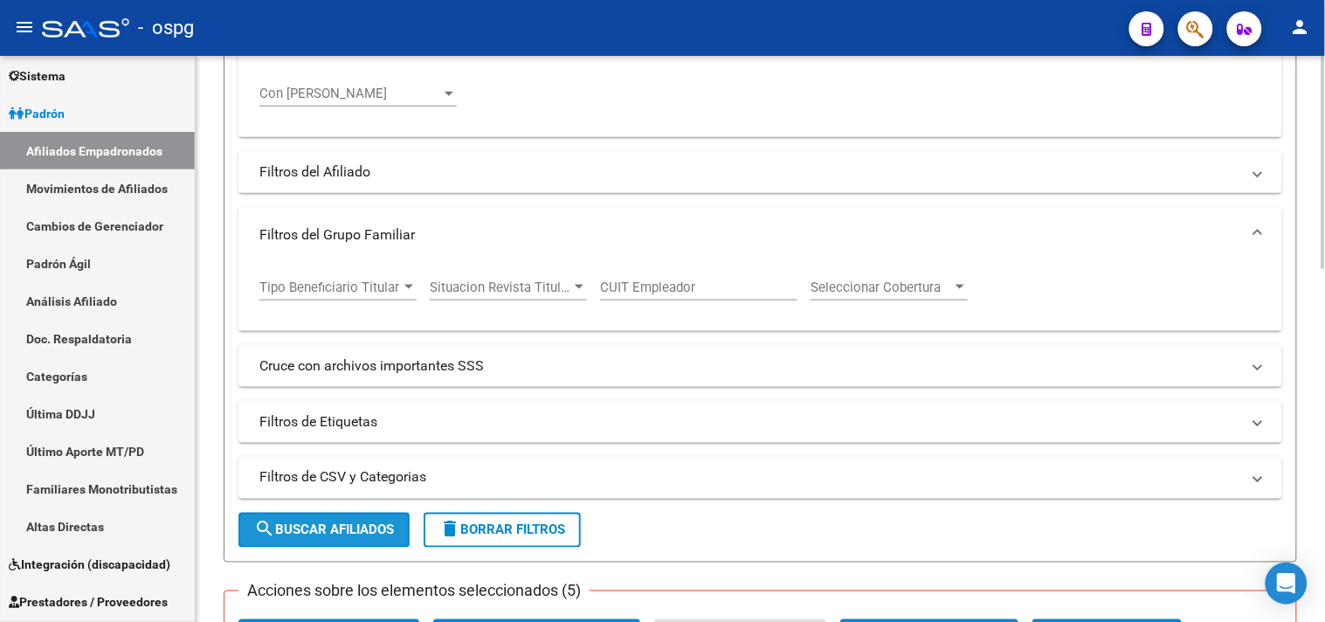
checkbox input "false"
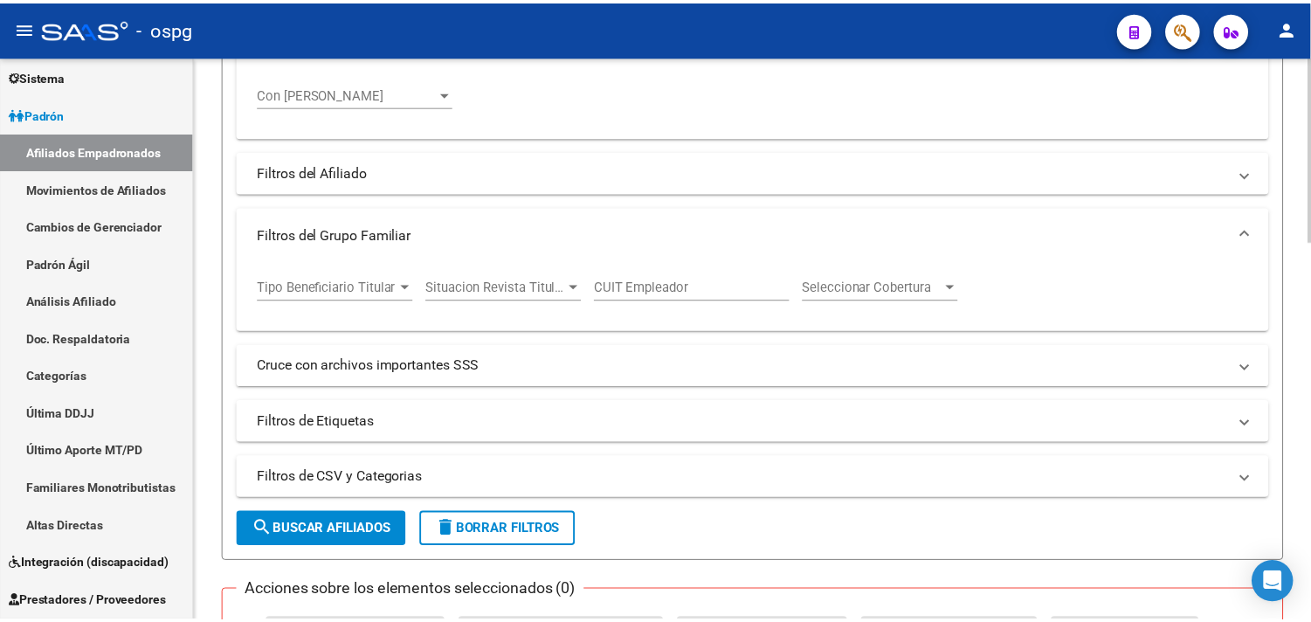
scroll to position [1130, 0]
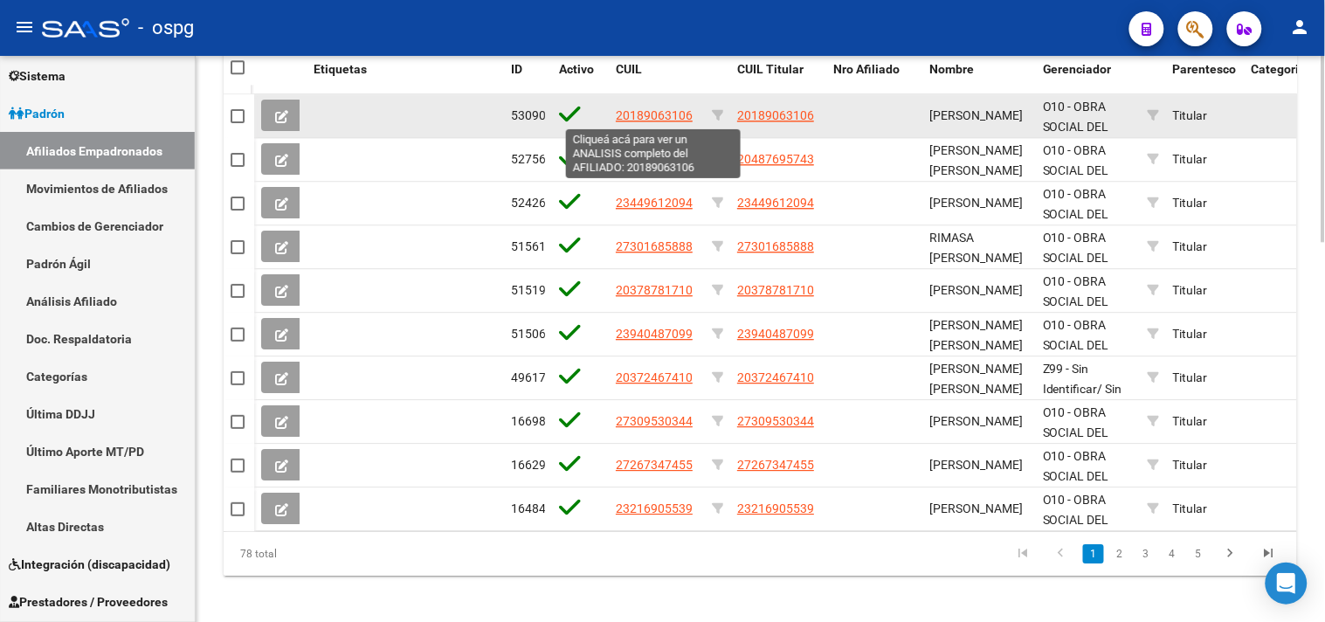
click at [660, 112] on span "20189063106" at bounding box center [654, 115] width 77 height 14
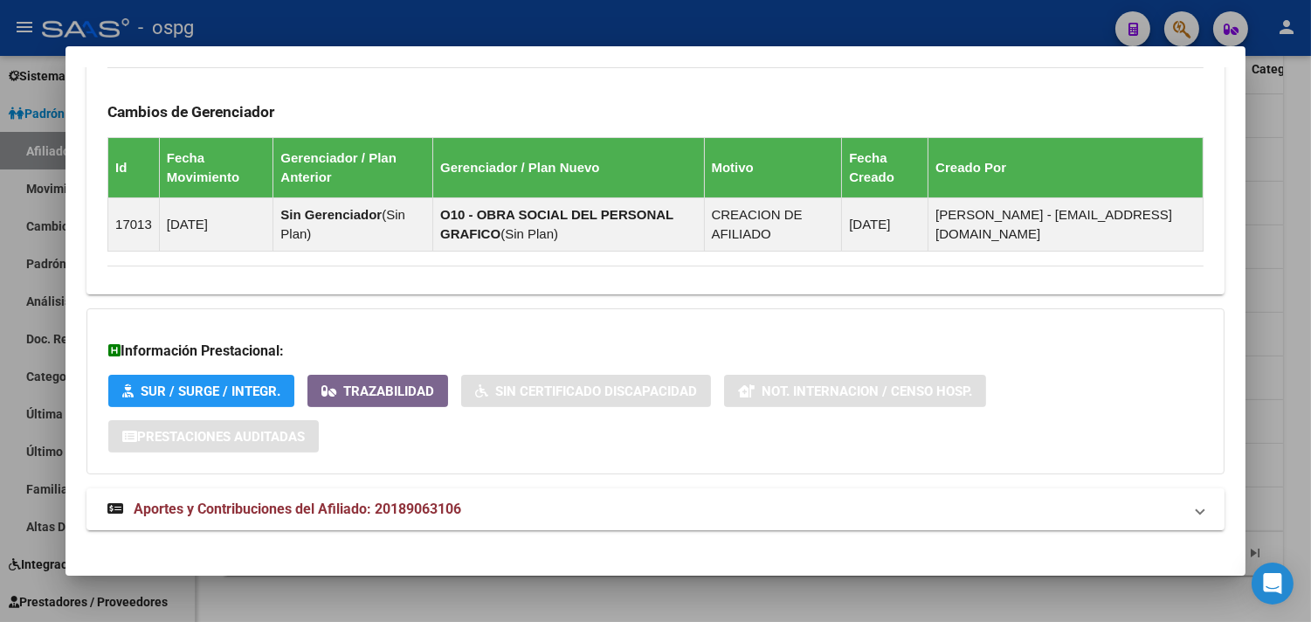
scroll to position [1001, 0]
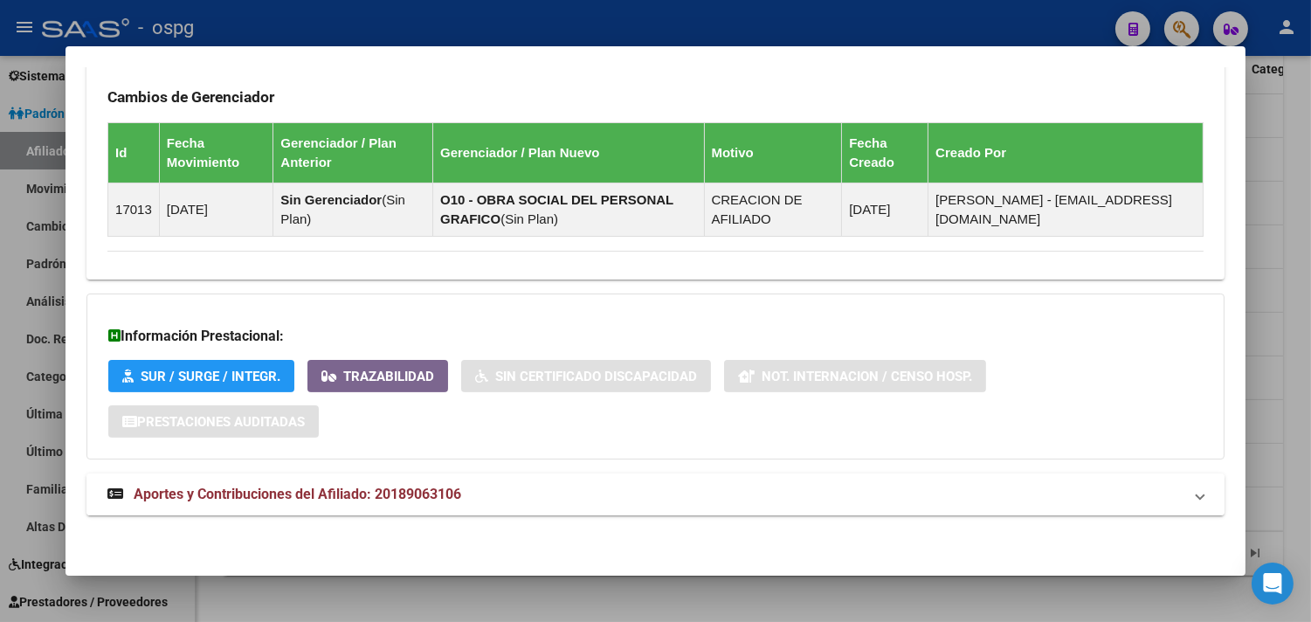
click at [670, 489] on mat-panel-title "Aportes y Contribuciones del Afiliado: 20189063106" at bounding box center [644, 494] width 1075 height 21
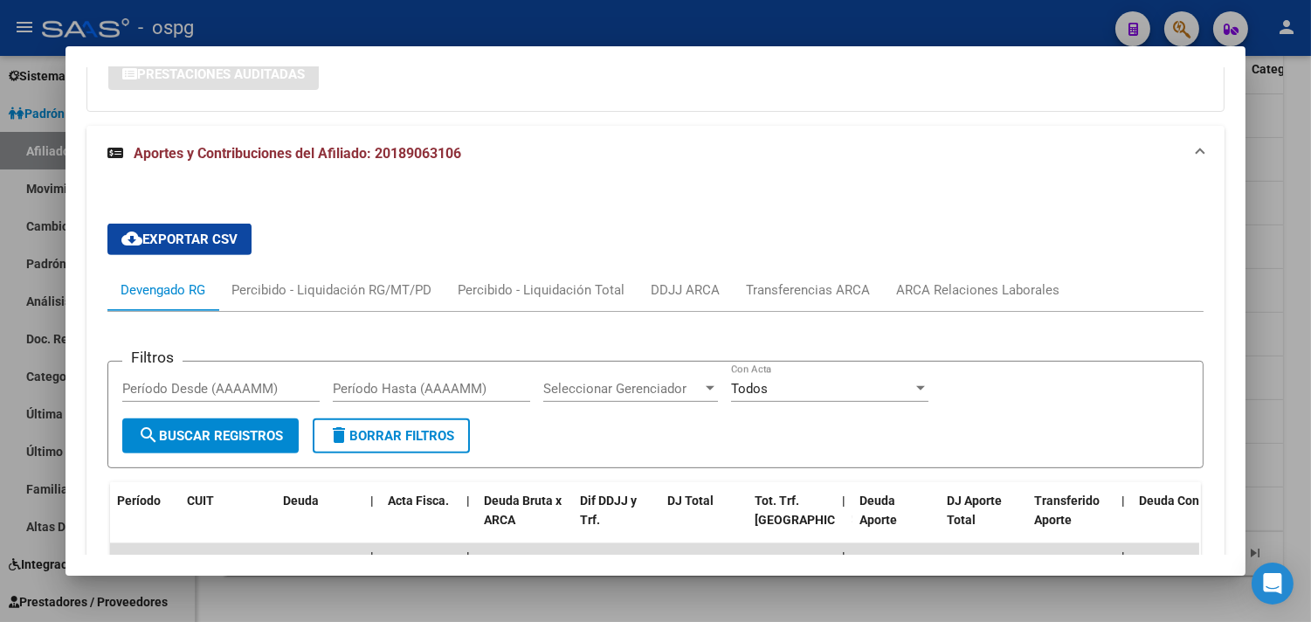
scroll to position [1652, 0]
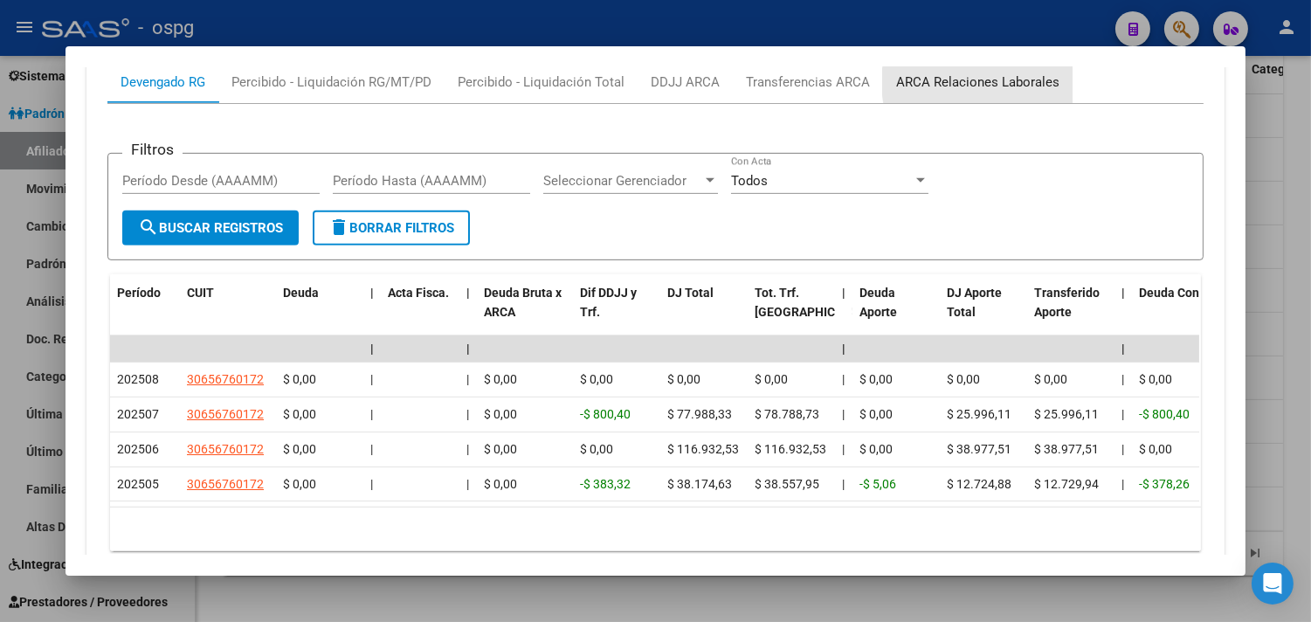
click at [994, 83] on div "ARCA Relaciones Laborales" at bounding box center [977, 81] width 163 height 19
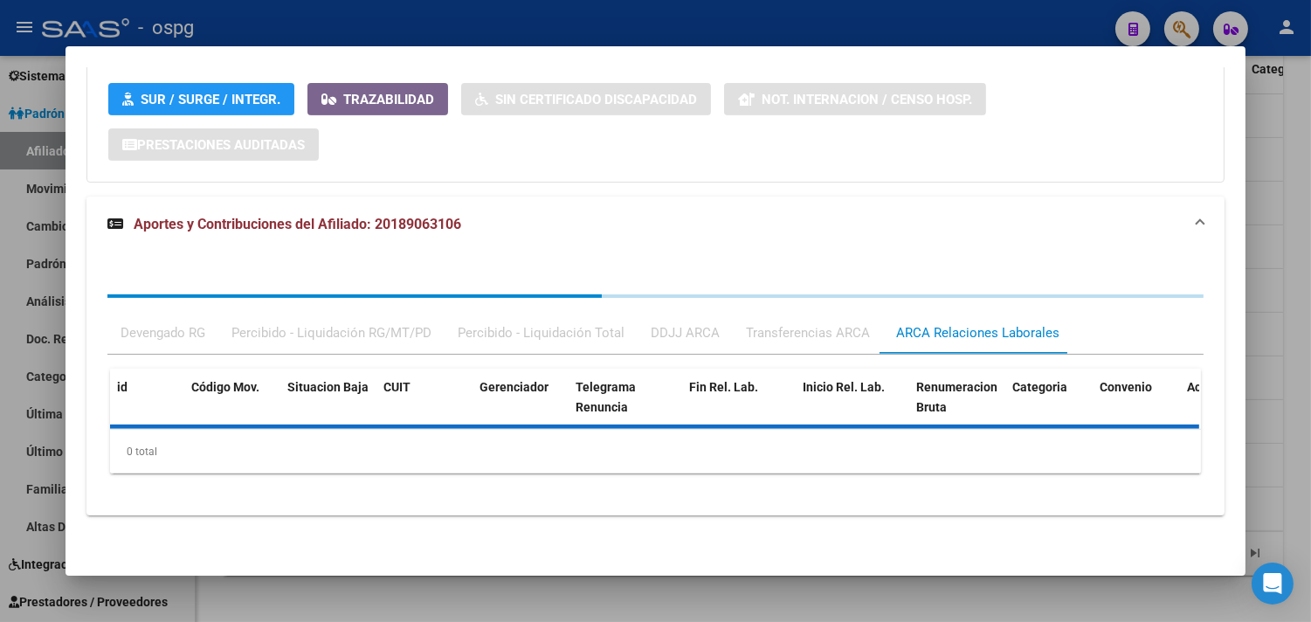
scroll to position [1410, 0]
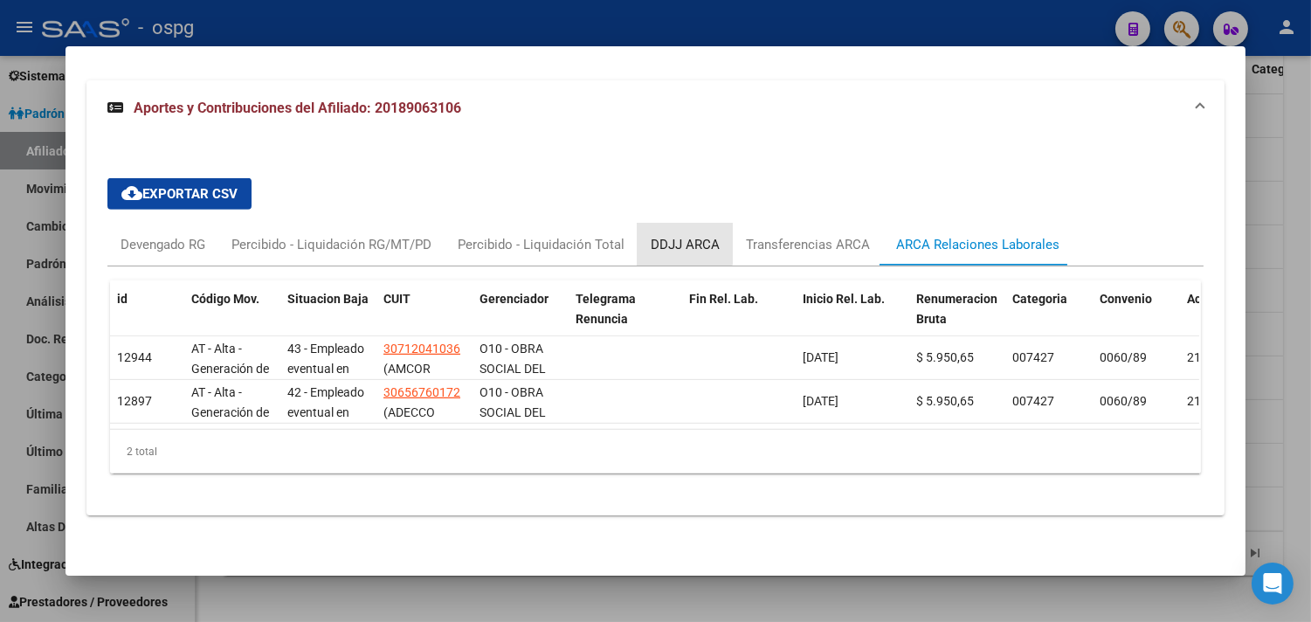
click at [671, 235] on div "DDJJ ARCA" at bounding box center [685, 244] width 69 height 19
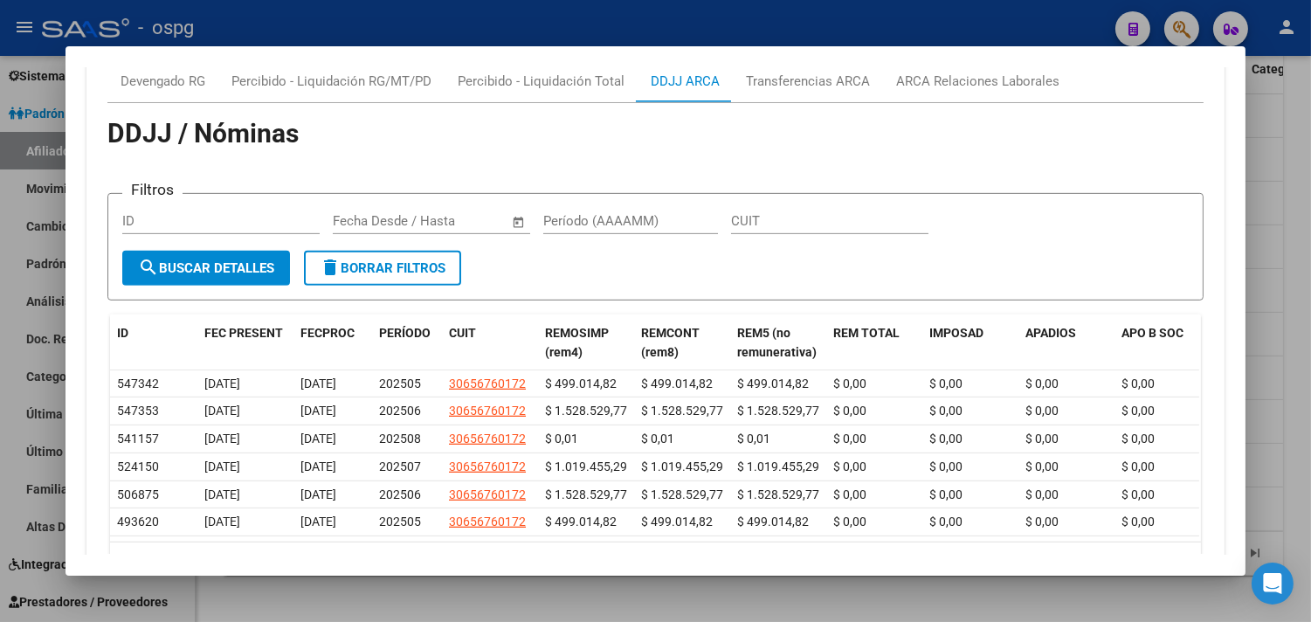
scroll to position [1686, 0]
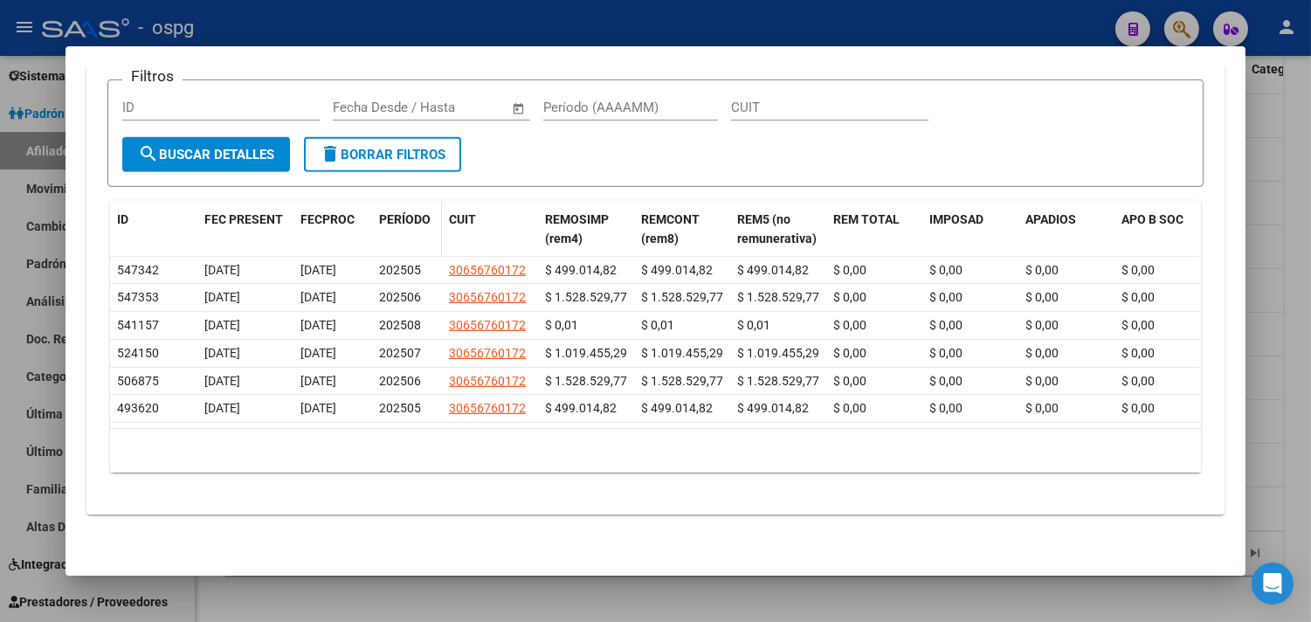
click at [396, 212] on span "PERÍODO" at bounding box center [405, 219] width 52 height 14
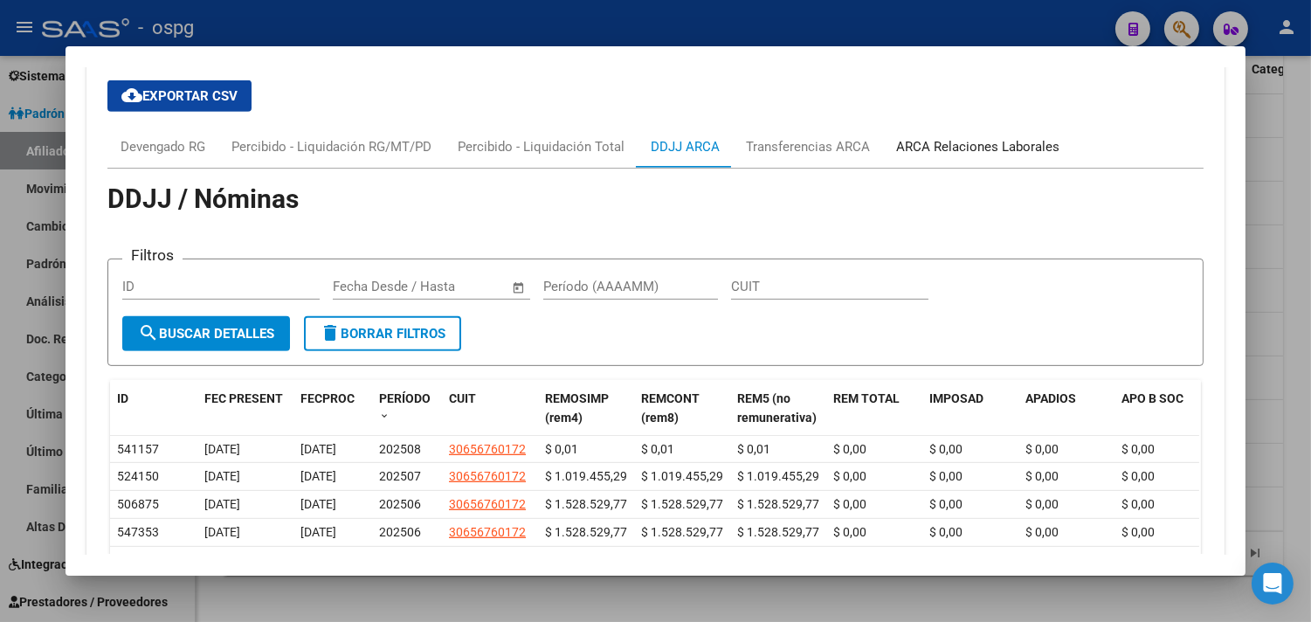
click at [955, 148] on div "ARCA Relaciones Laborales" at bounding box center [977, 146] width 163 height 19
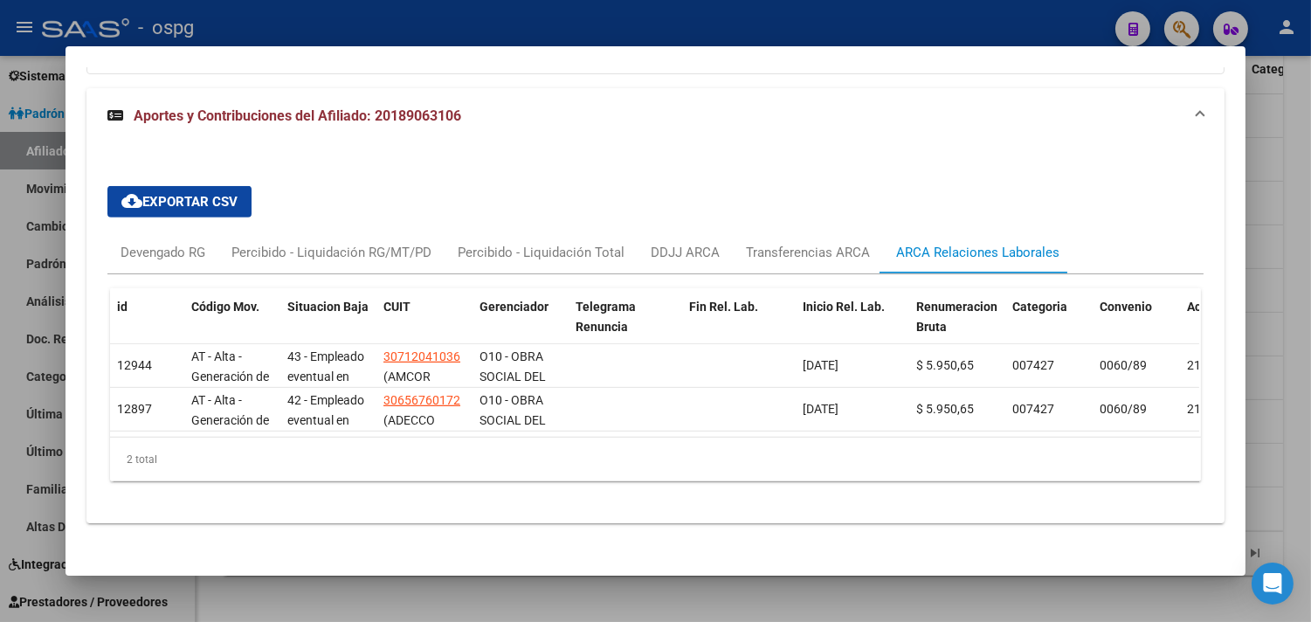
scroll to position [1410, 0]
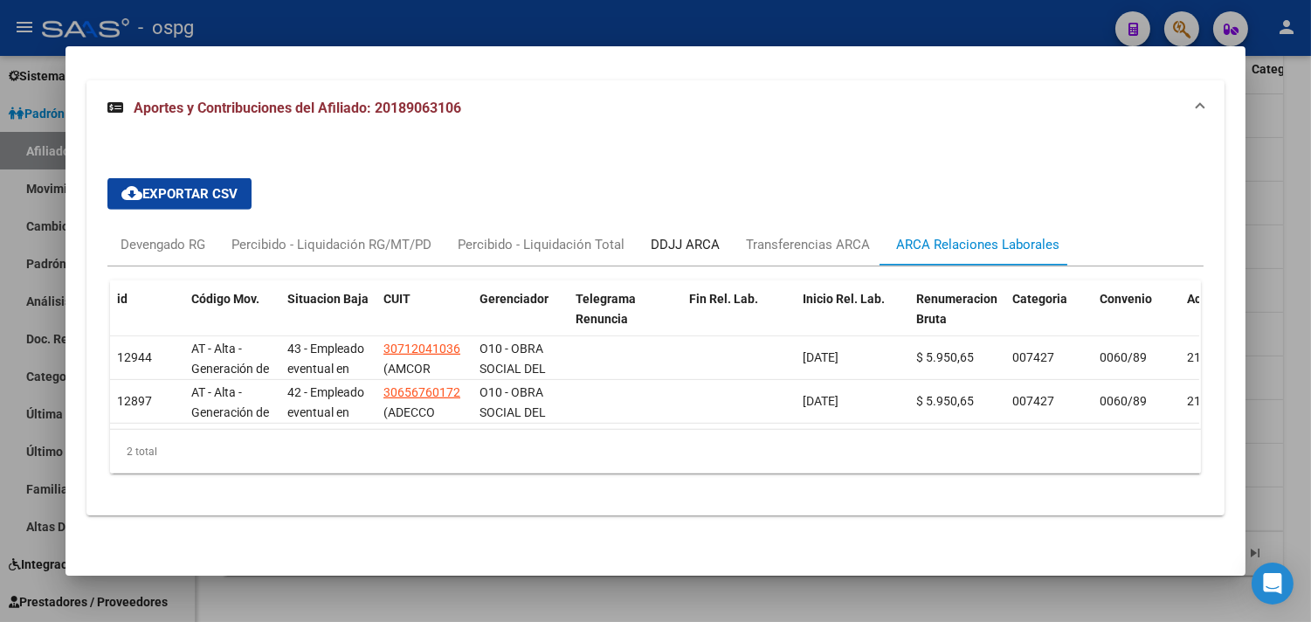
click at [660, 235] on div "DDJJ ARCA" at bounding box center [685, 244] width 69 height 19
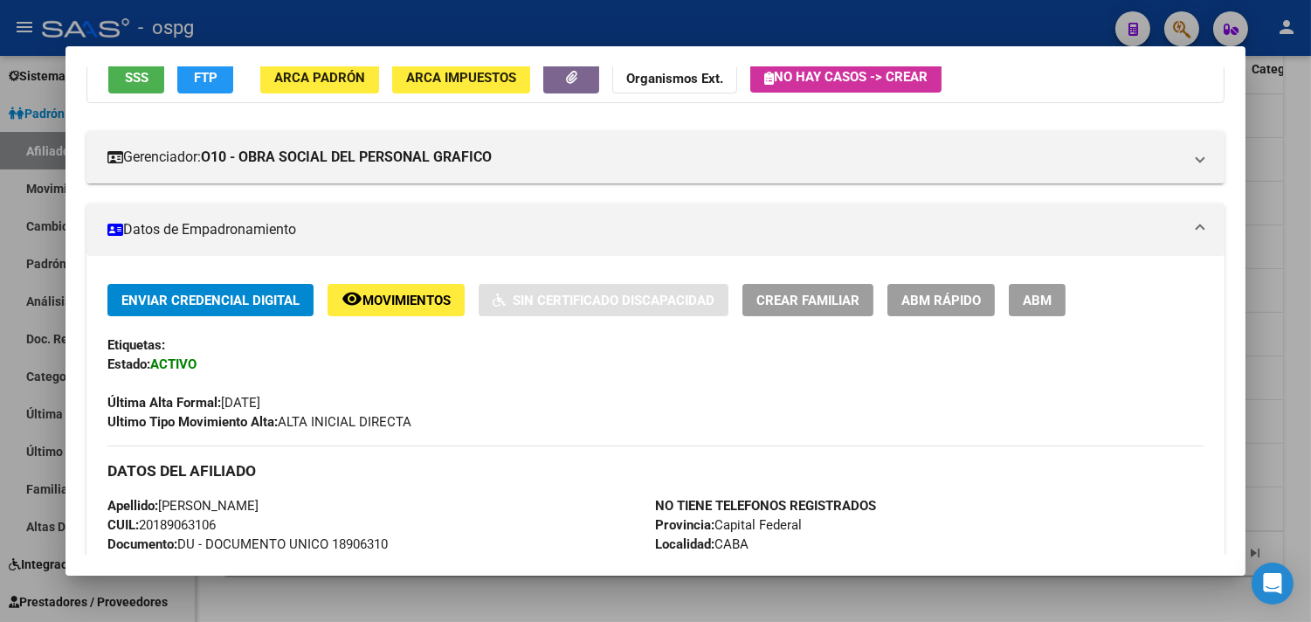
scroll to position [0, 0]
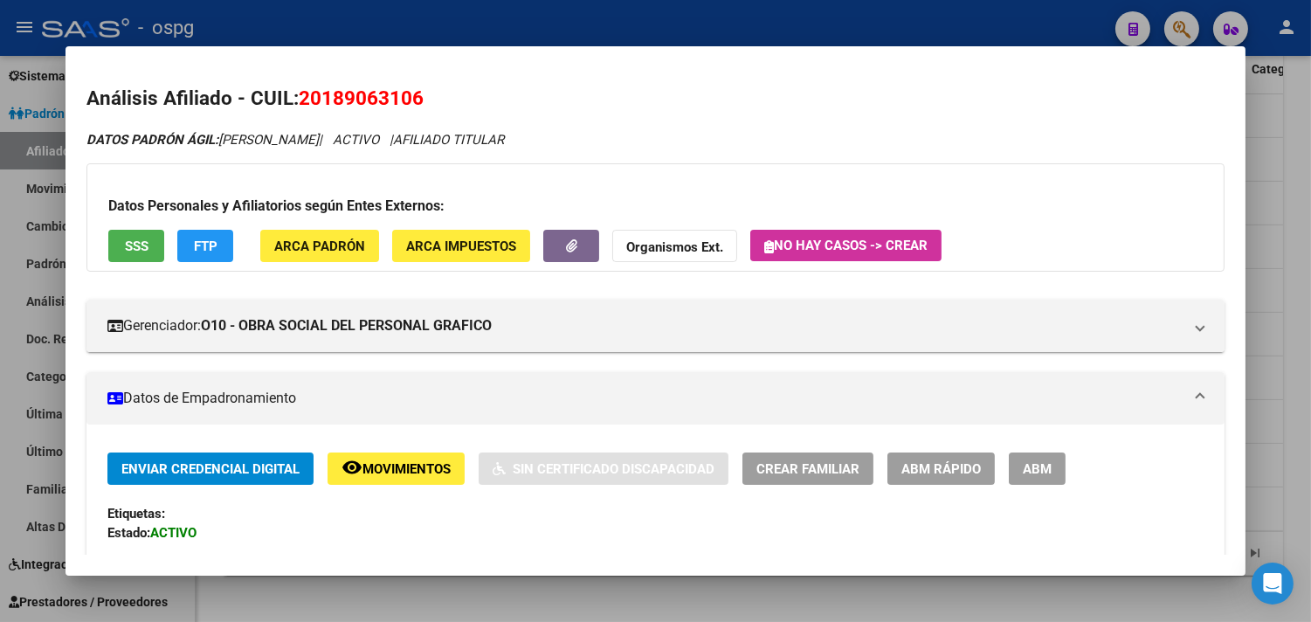
drag, startPoint x: 295, startPoint y: 97, endPoint x: 428, endPoint y: 94, distance: 132.8
click at [431, 96] on h2 "Análisis Afiliado - CUIL: 20189063106" at bounding box center [655, 99] width 1138 height 30
copy span "20189063106"
click at [824, 597] on div at bounding box center [655, 311] width 1311 height 622
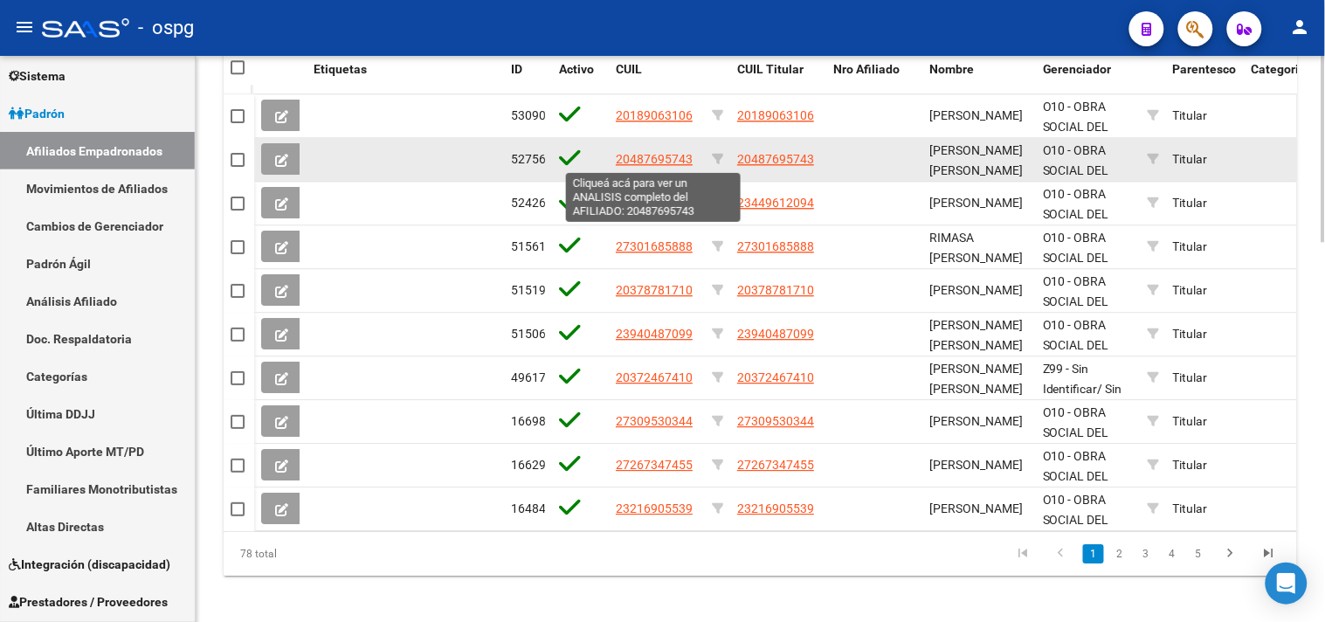
click at [623, 159] on span "20487695743" at bounding box center [654, 159] width 77 height 14
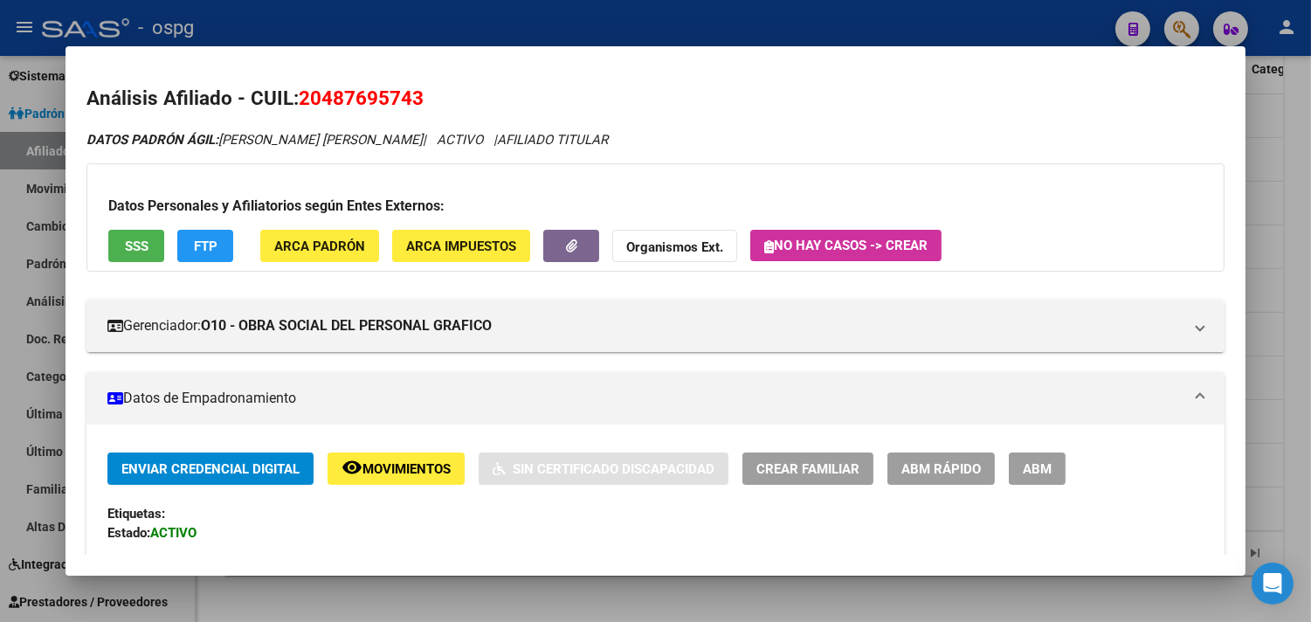
click at [1291, 499] on div at bounding box center [655, 311] width 1311 height 622
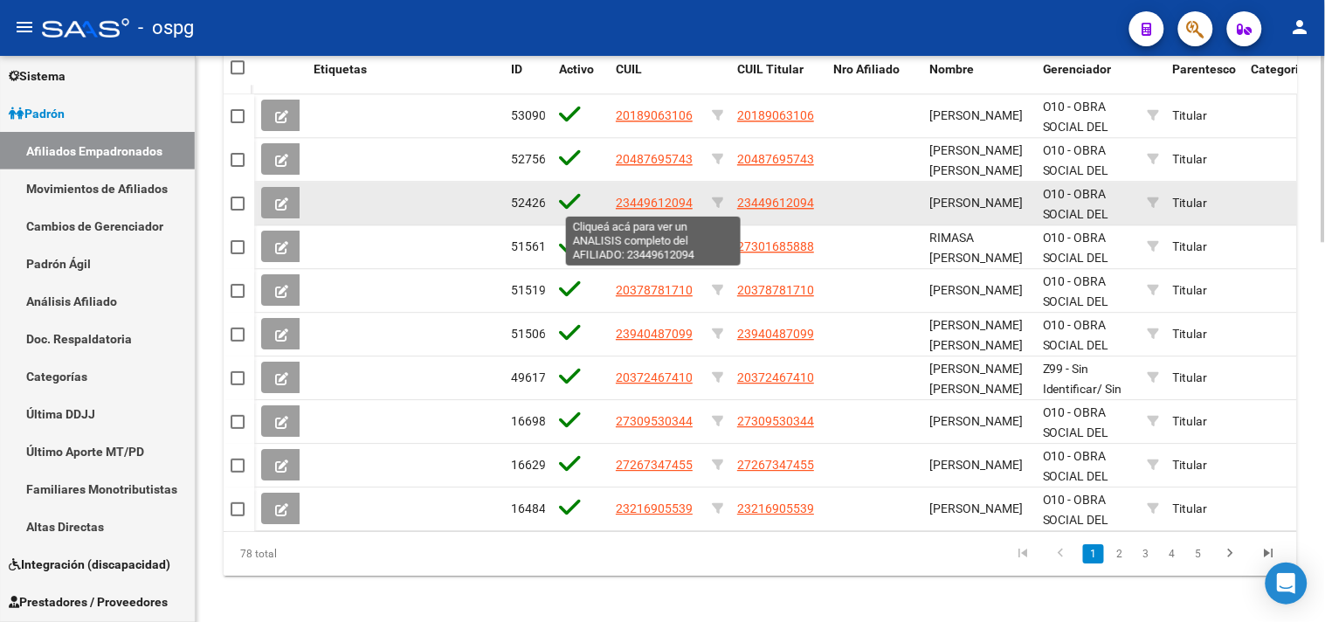
click at [630, 203] on span "23449612094" at bounding box center [654, 203] width 77 height 14
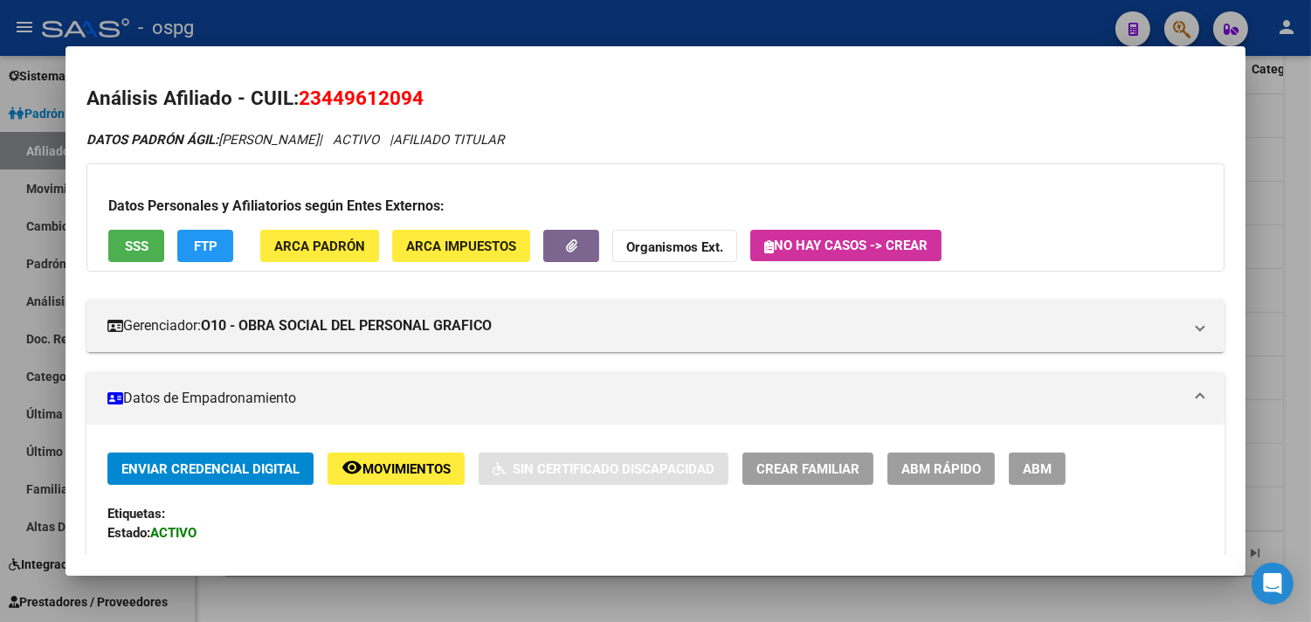
click at [1287, 391] on div at bounding box center [655, 311] width 1311 height 622
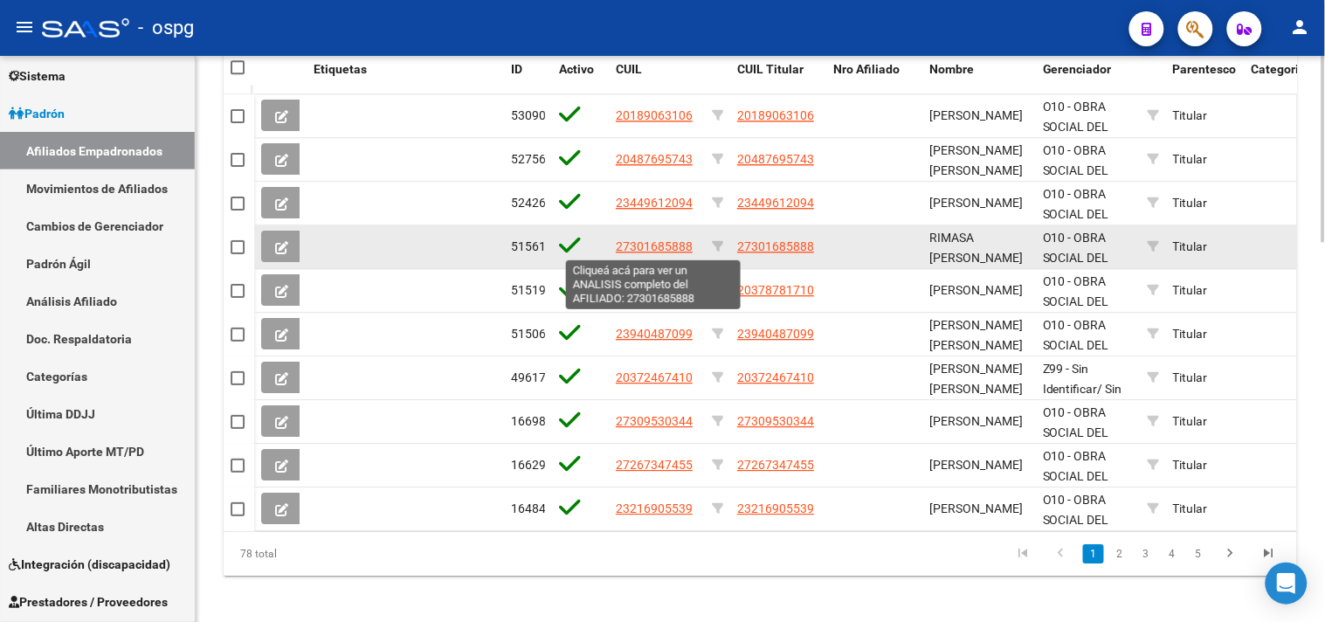
click at [641, 246] on span "27301685888" at bounding box center [654, 246] width 77 height 14
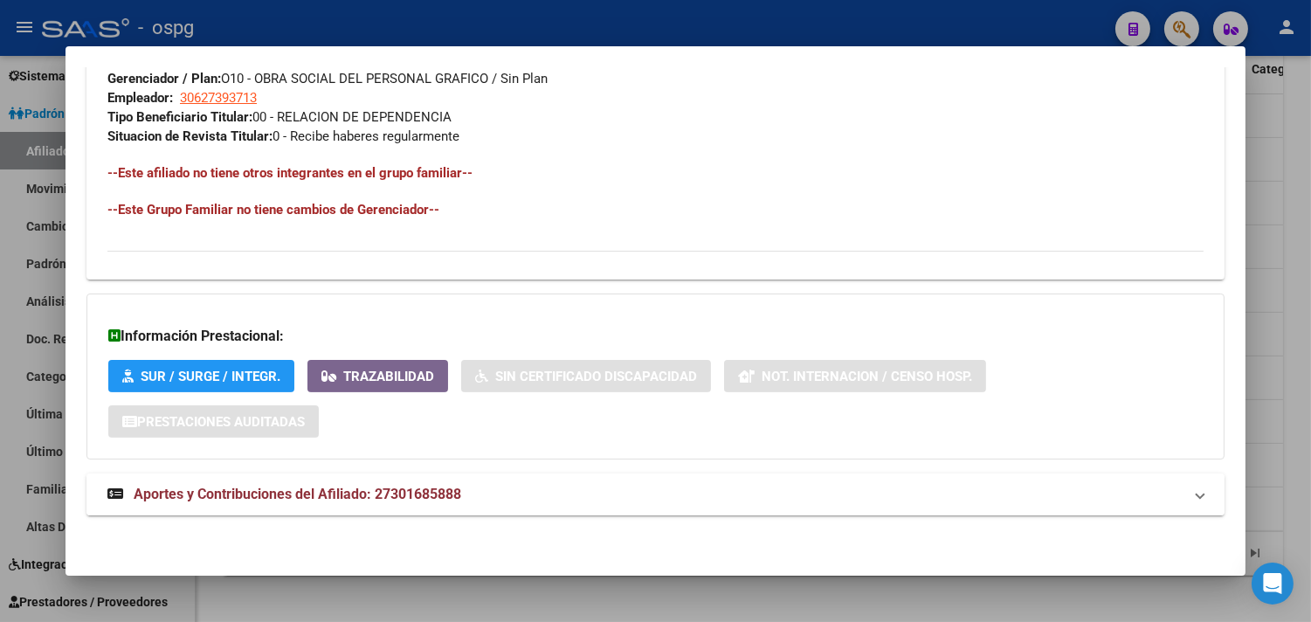
click at [677, 499] on mat-panel-title "Aportes y Contribuciones del Afiliado: 27301685888" at bounding box center [644, 494] width 1075 height 21
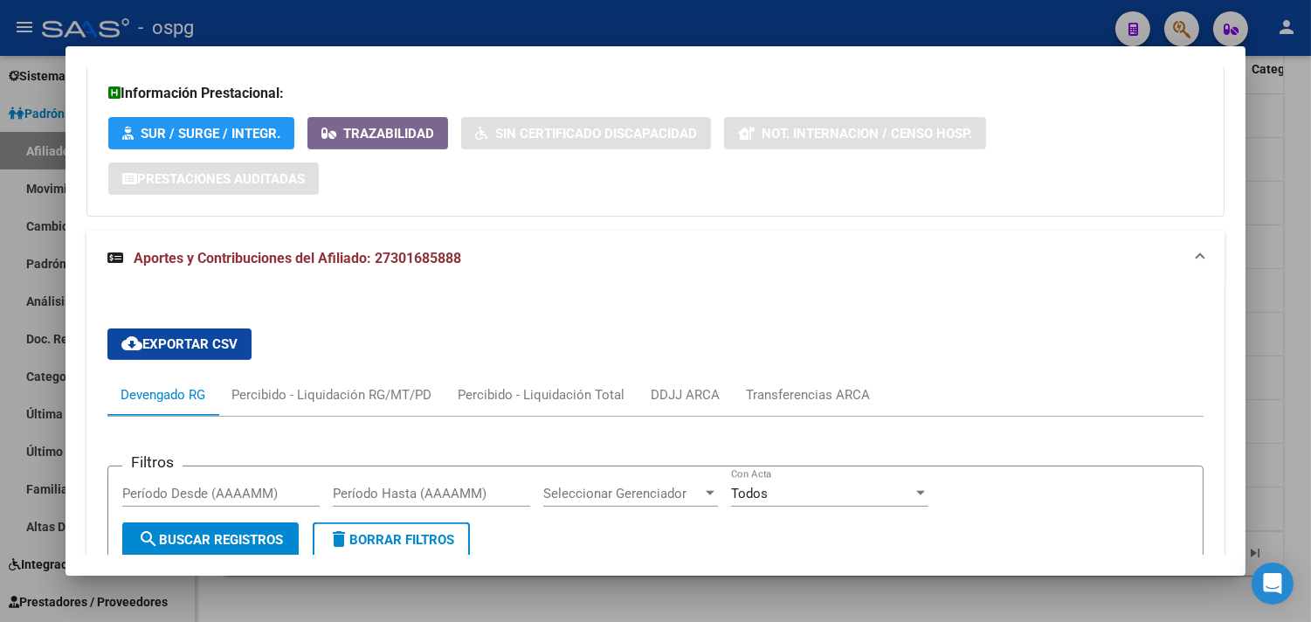
scroll to position [1420, 0]
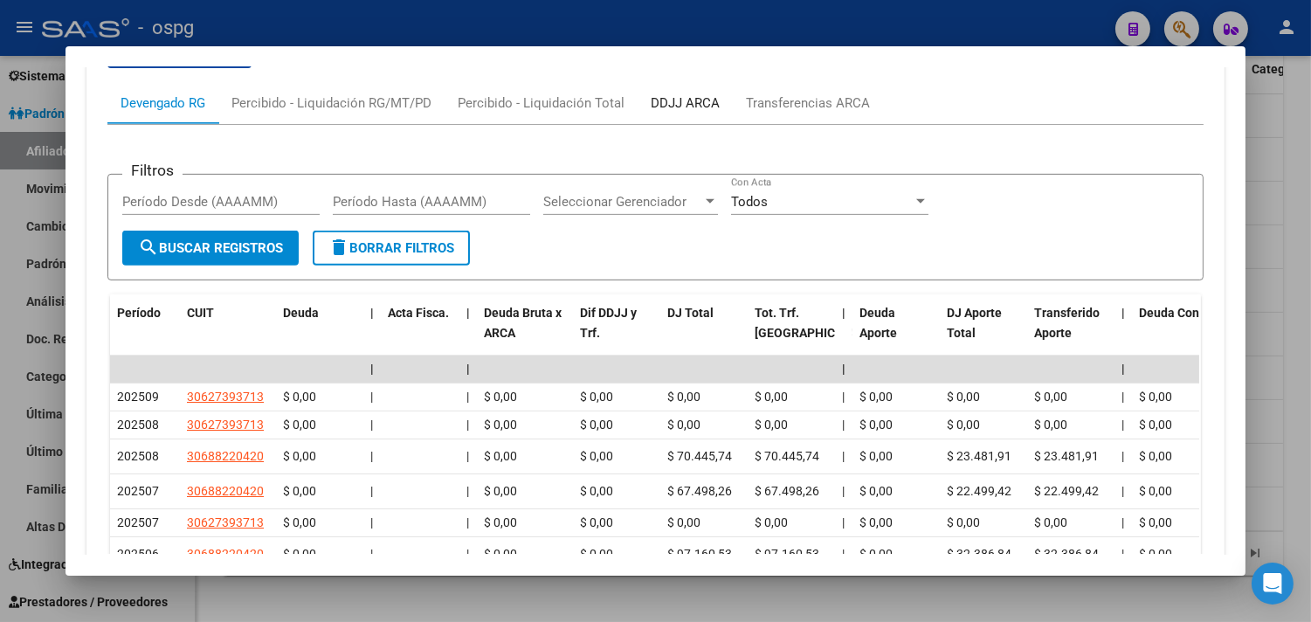
click at [678, 107] on div "DDJJ ARCA" at bounding box center [685, 102] width 69 height 19
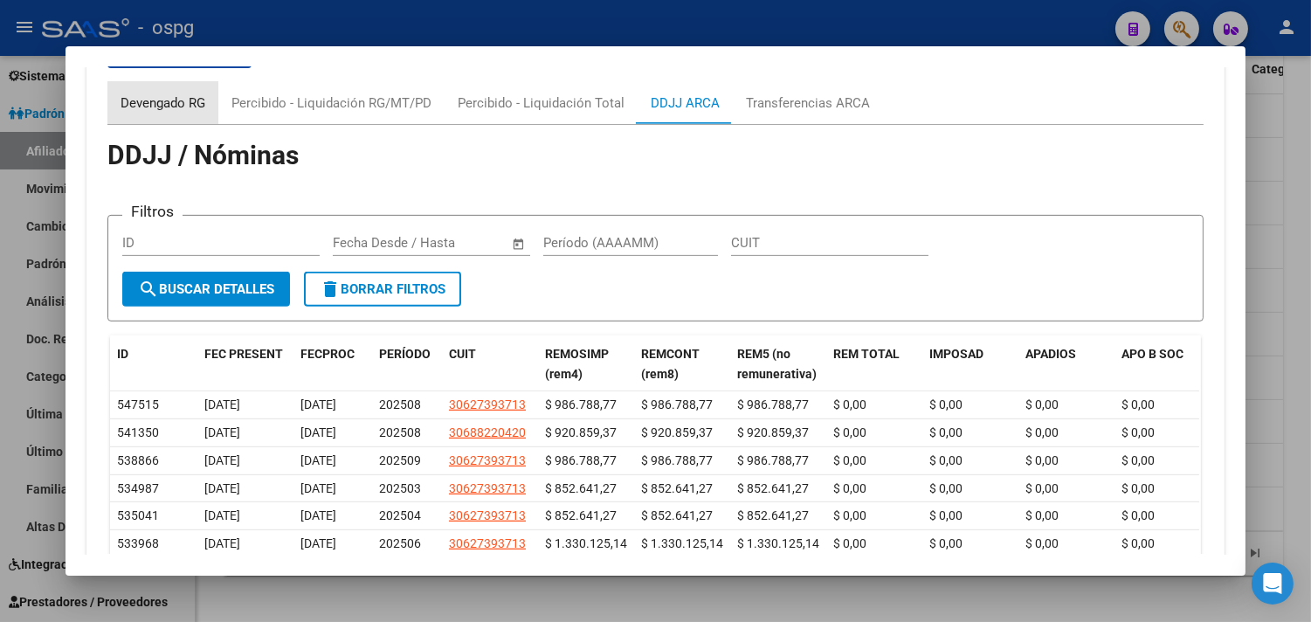
click at [171, 103] on div "Devengado RG" at bounding box center [163, 102] width 85 height 19
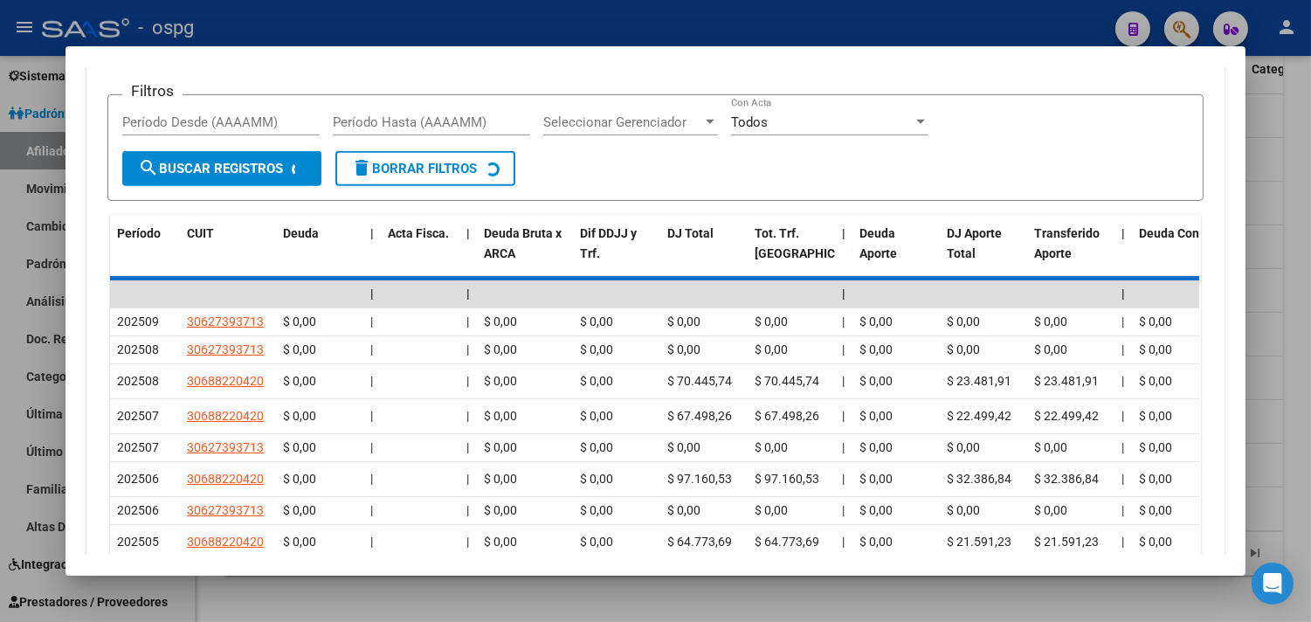
scroll to position [1400, 0]
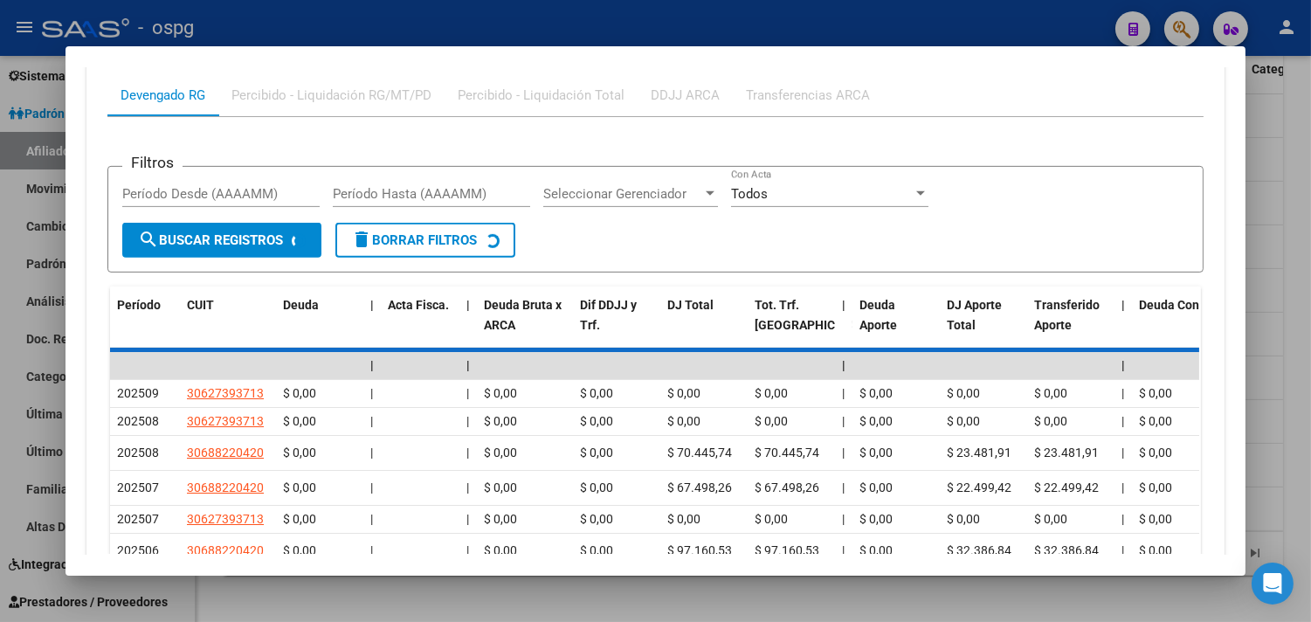
click at [674, 93] on div "DDJJ ARCA" at bounding box center [685, 95] width 69 height 19
click at [1299, 443] on div at bounding box center [655, 311] width 1311 height 622
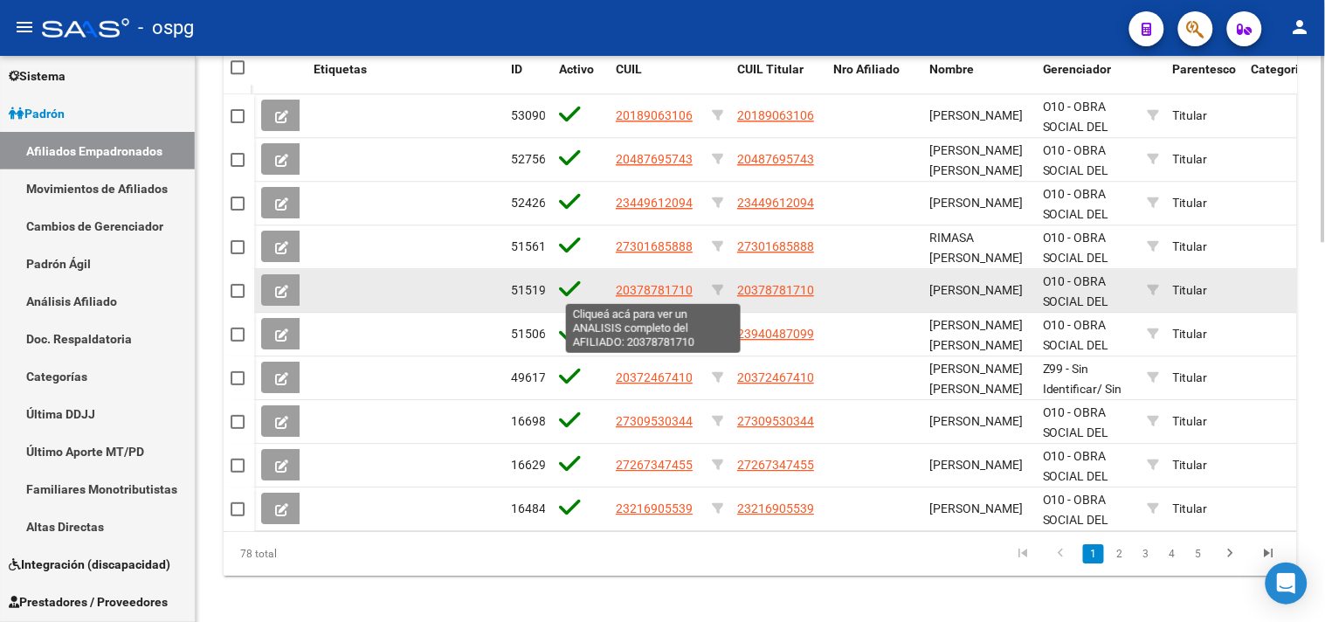
click at [652, 292] on span "20378781710" at bounding box center [654, 290] width 77 height 14
type textarea "20378781710"
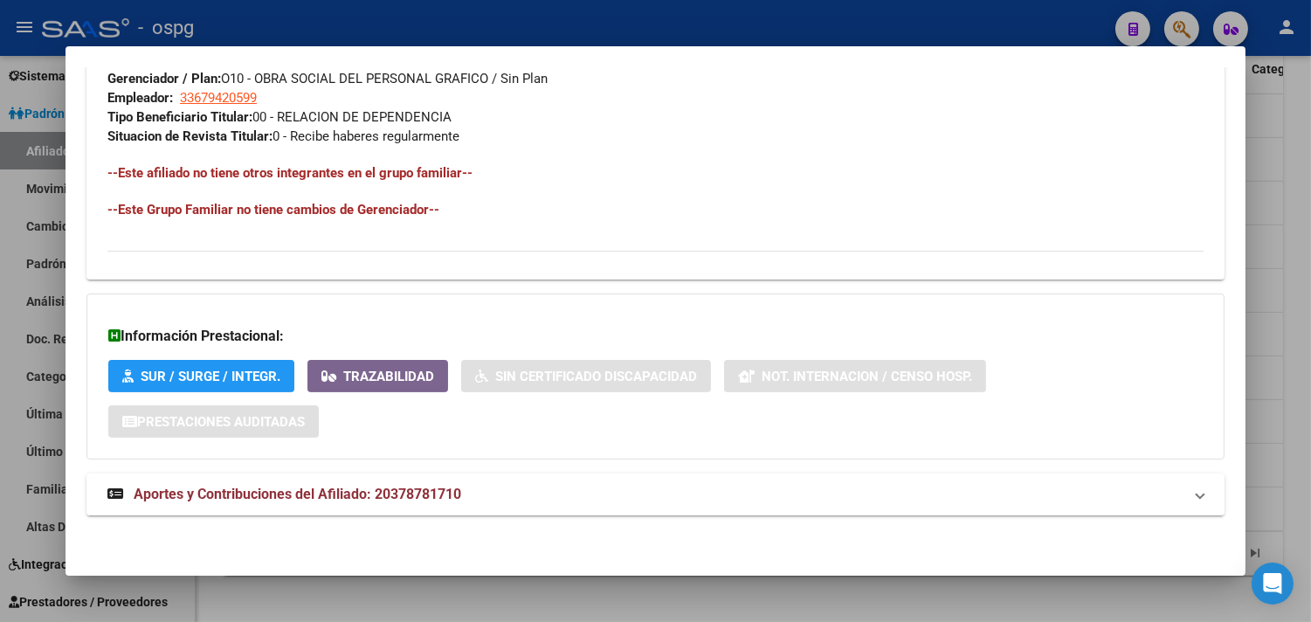
click at [566, 480] on mat-expansion-panel-header "Aportes y Contribuciones del Afiliado: 20378781710" at bounding box center [655, 494] width 1138 height 42
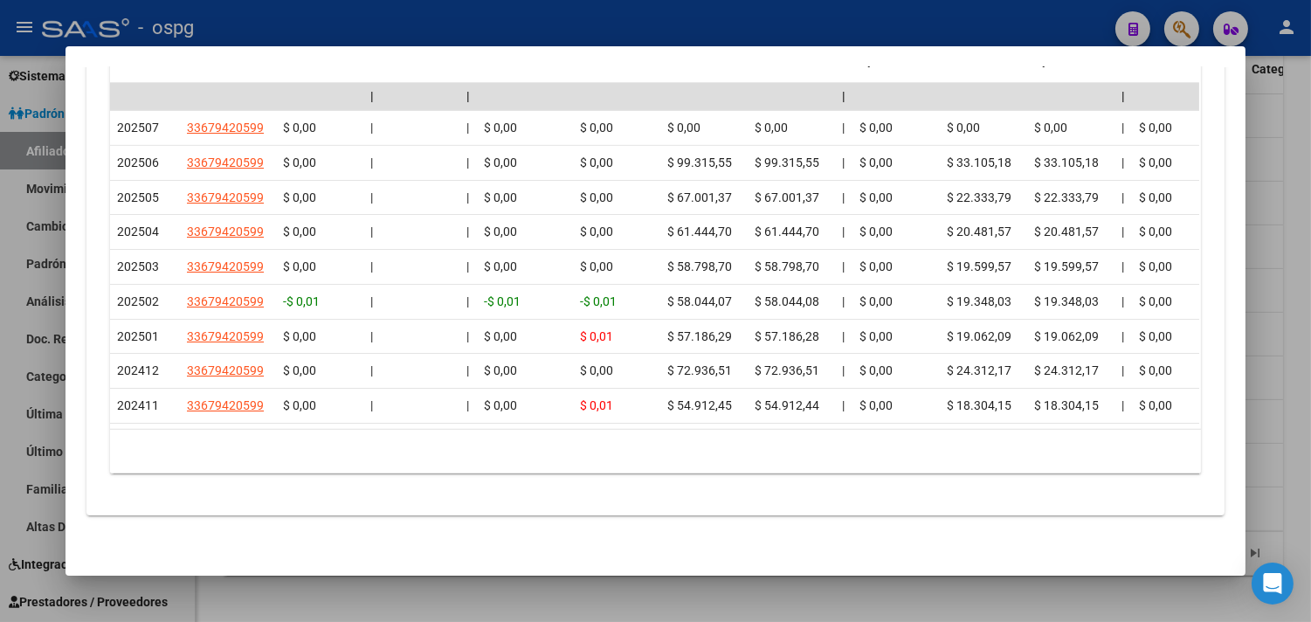
scroll to position [1130, 0]
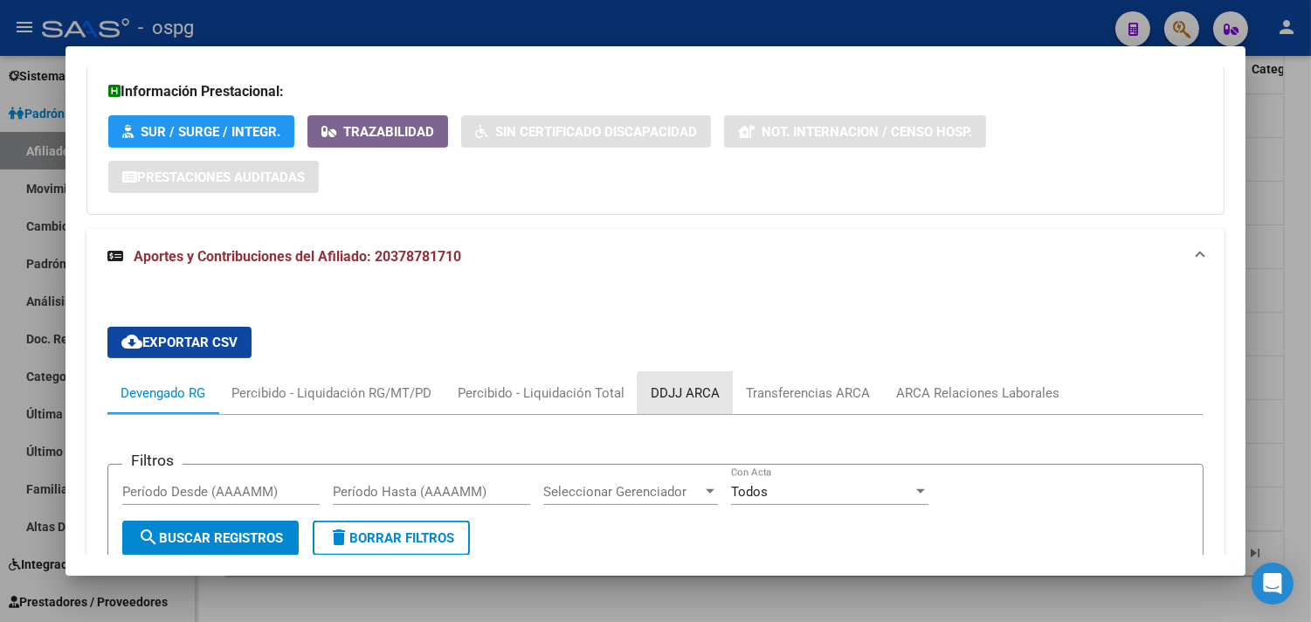
click at [688, 397] on div "DDJJ ARCA" at bounding box center [685, 392] width 69 height 19
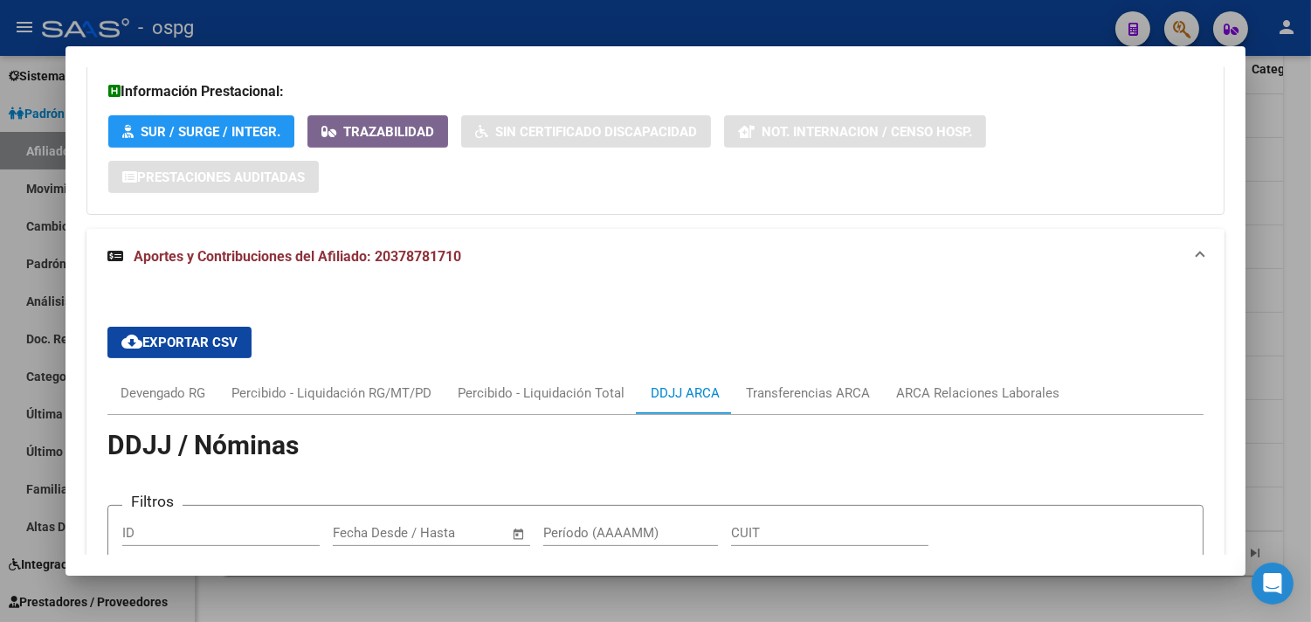
scroll to position [1653, 0]
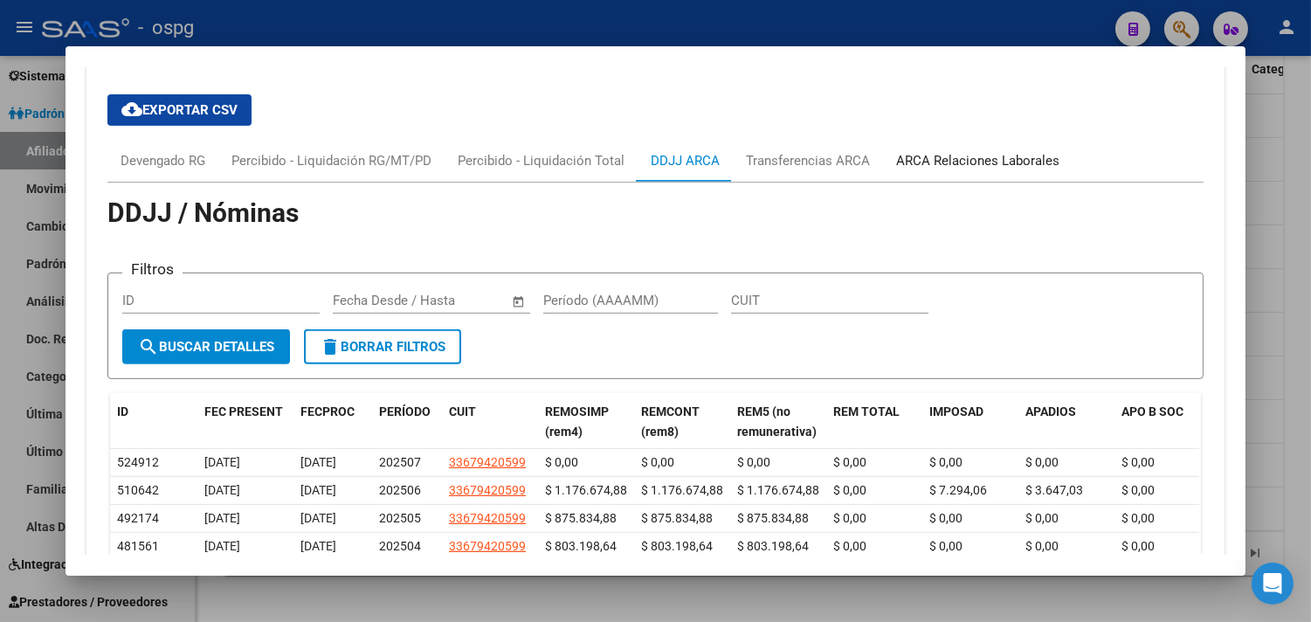
click at [975, 159] on div "ARCA Relaciones Laborales" at bounding box center [977, 160] width 163 height 19
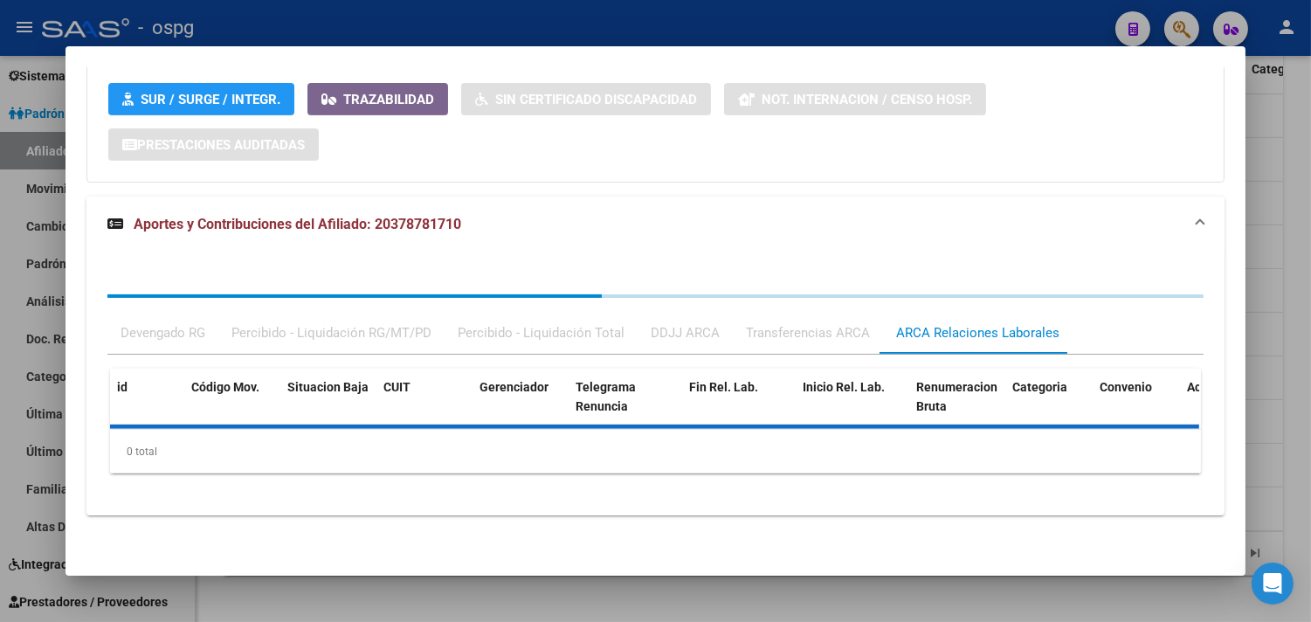
scroll to position [1245, 0]
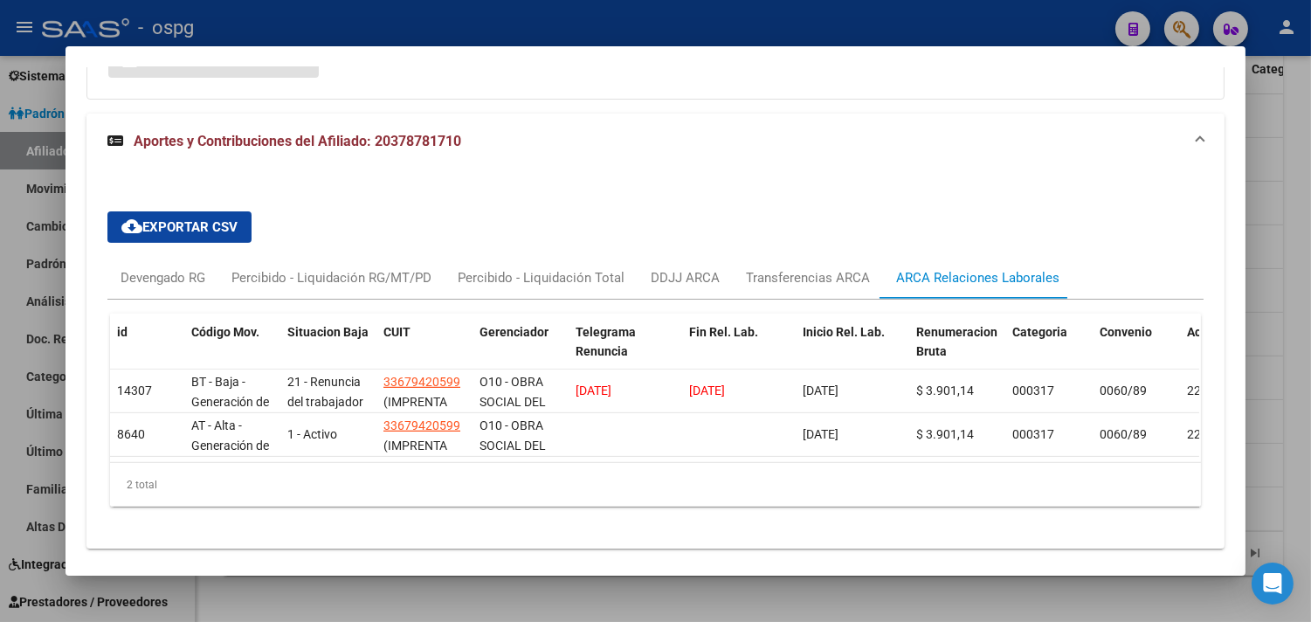
click at [465, 594] on div at bounding box center [655, 311] width 1311 height 622
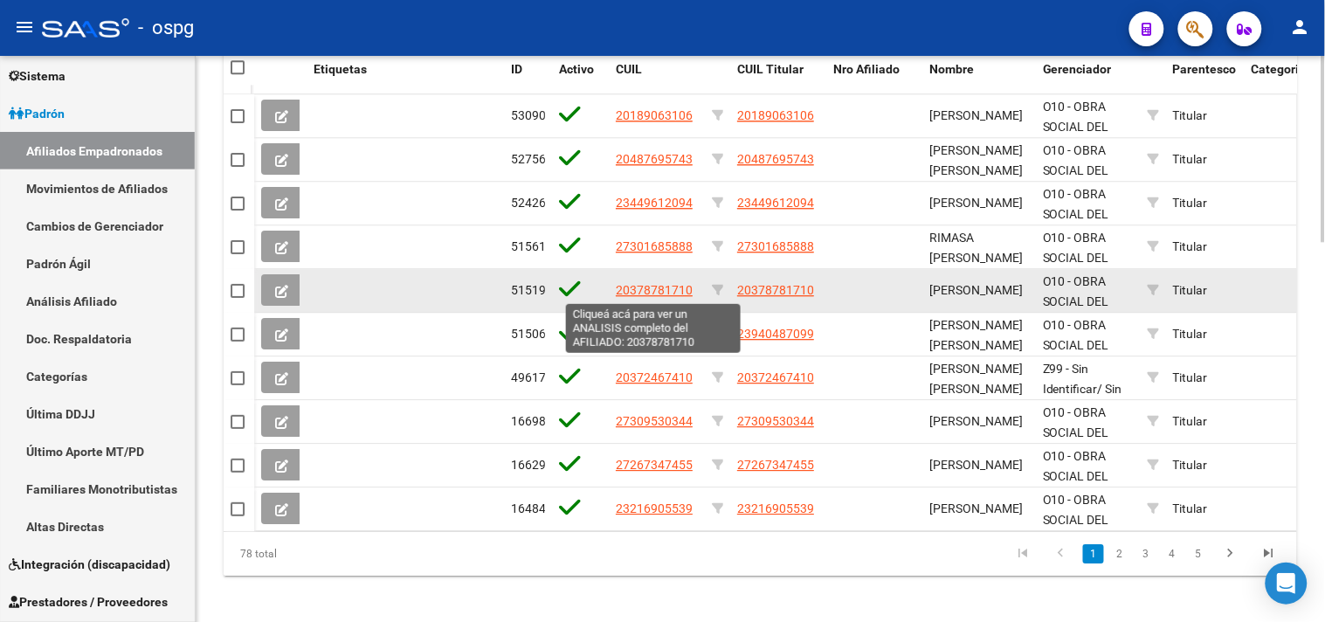
click at [644, 288] on span "20378781710" at bounding box center [654, 290] width 77 height 14
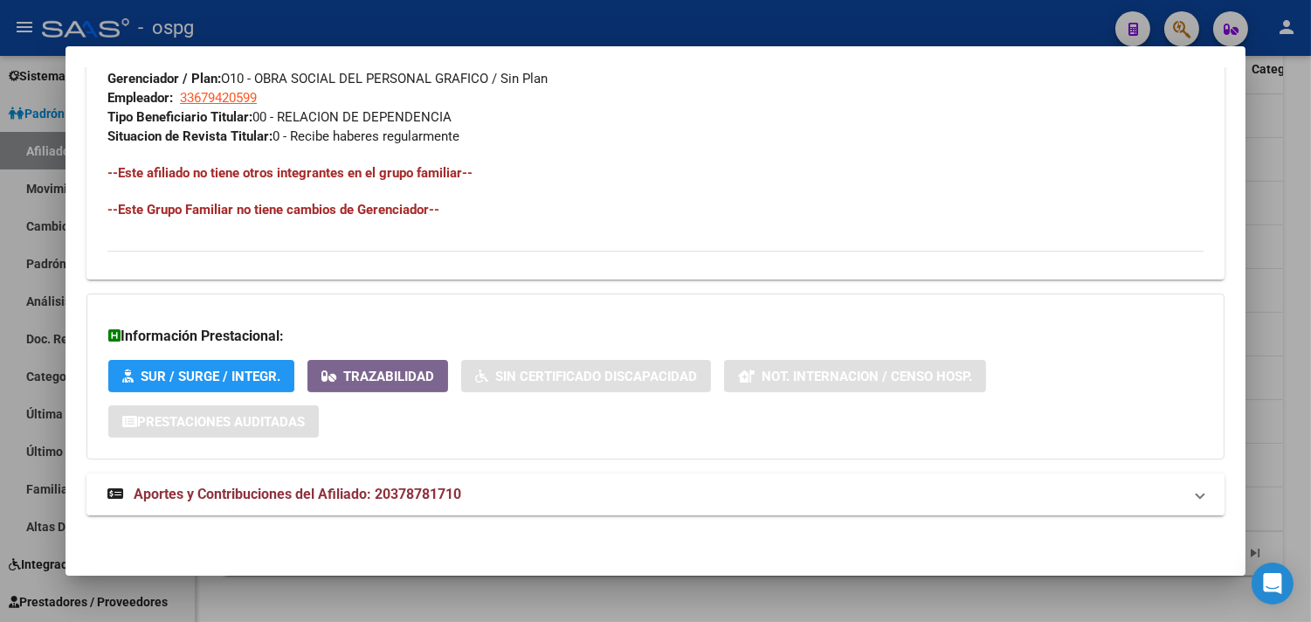
click at [703, 496] on mat-panel-title "Aportes y Contribuciones del Afiliado: 20378781710" at bounding box center [644, 494] width 1075 height 21
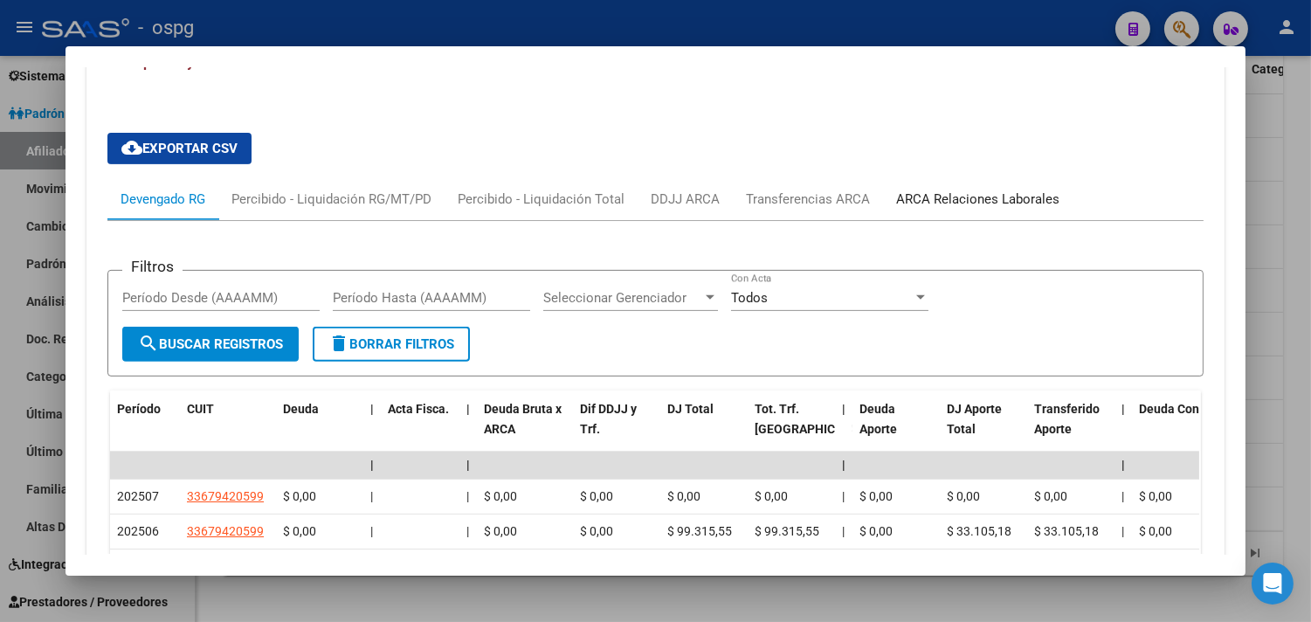
click at [957, 190] on div "ARCA Relaciones Laborales" at bounding box center [977, 199] width 163 height 19
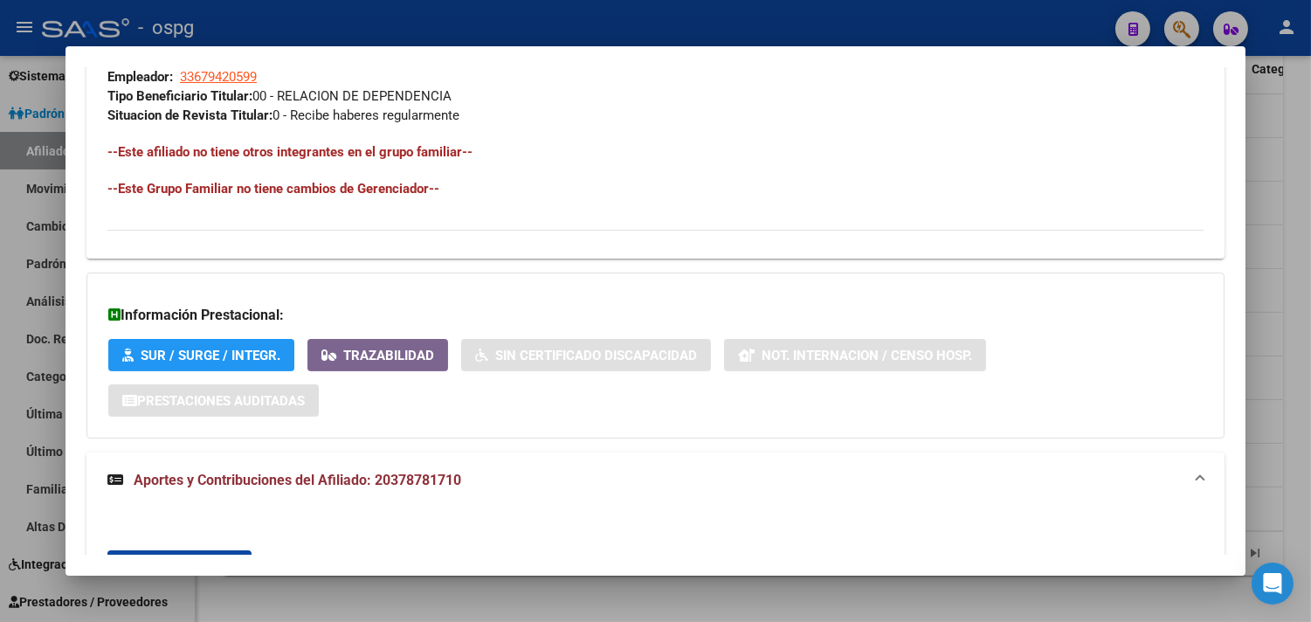
scroll to position [906, 0]
drag, startPoint x: 369, startPoint y: 482, endPoint x: 458, endPoint y: 476, distance: 88.4
click at [458, 476] on mat-panel-title "Aportes y Contribuciones del Afiliado: 20378781710" at bounding box center [644, 481] width 1075 height 21
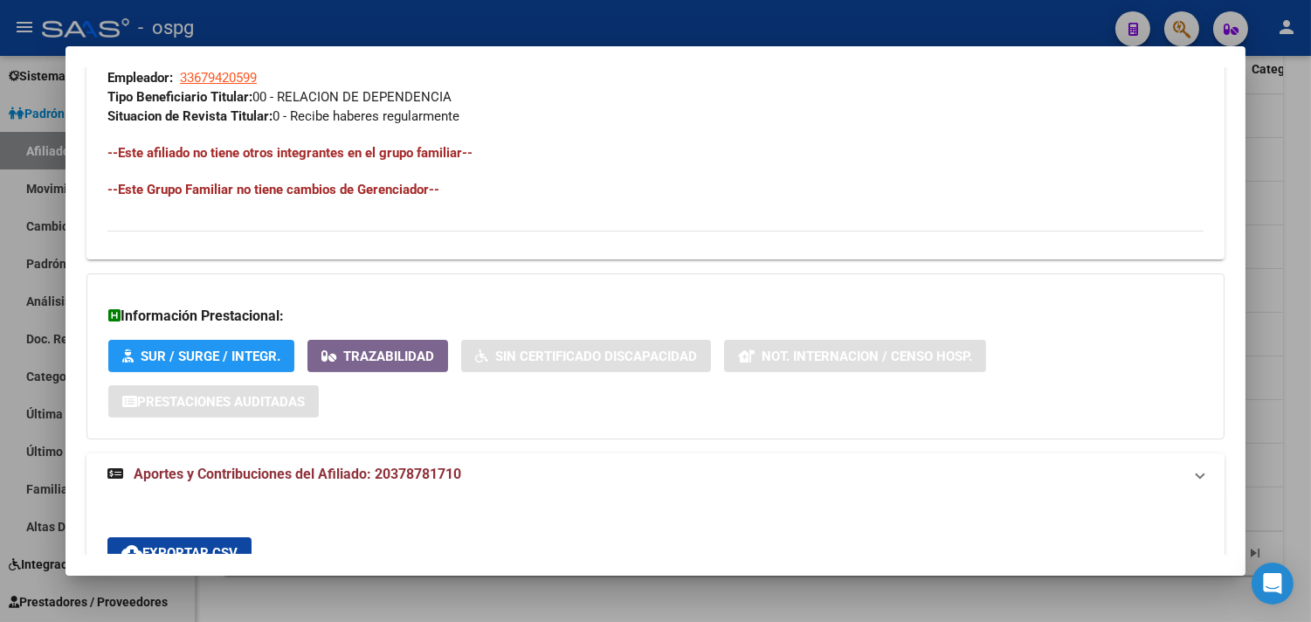
scroll to position [886, 0]
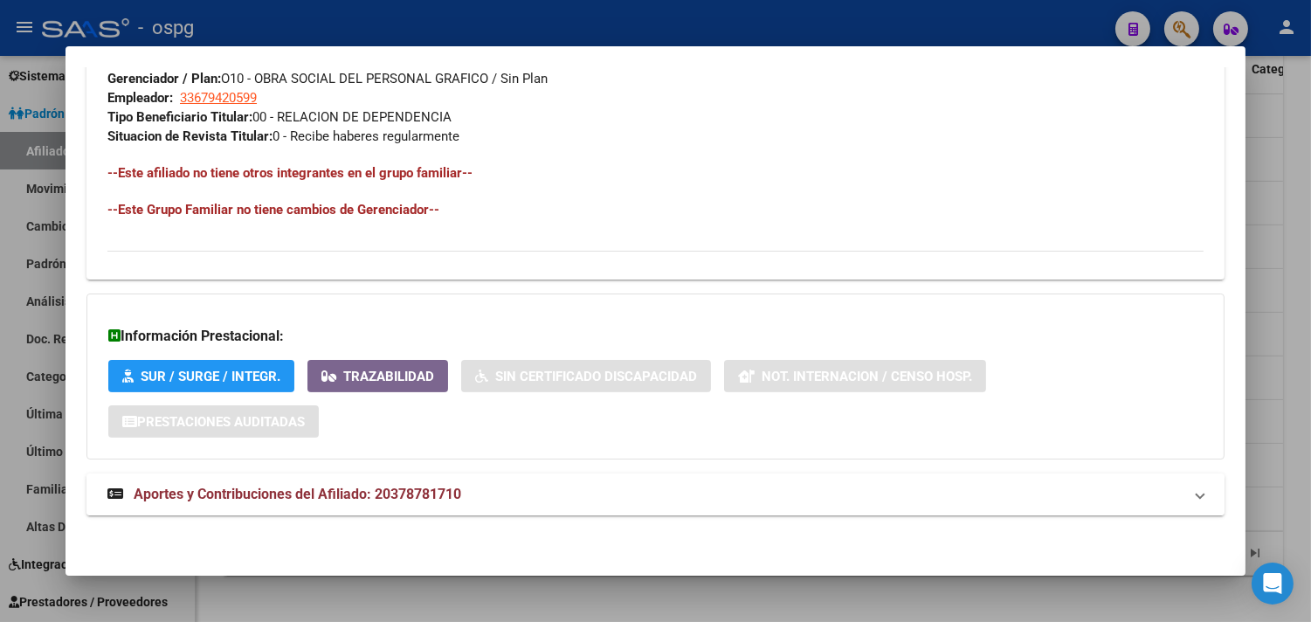
copy span "20378781710"
click at [919, 495] on mat-panel-title "Aportes y Contribuciones del Afiliado: 20378781710" at bounding box center [644, 494] width 1075 height 21
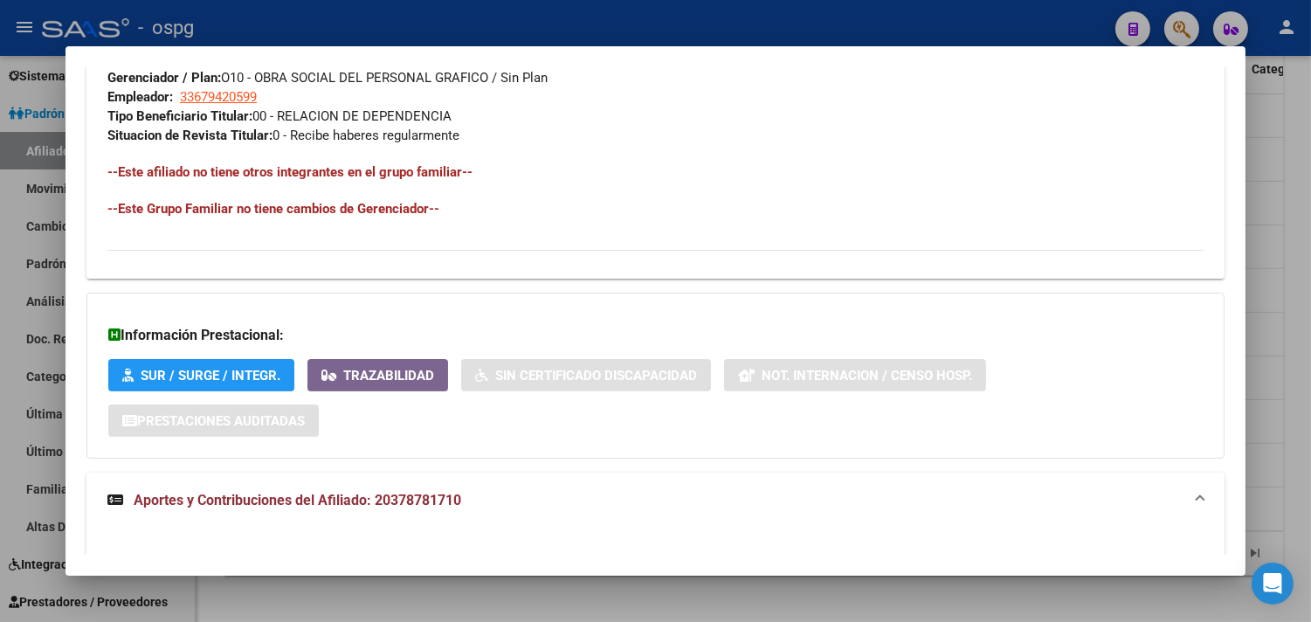
scroll to position [1163, 0]
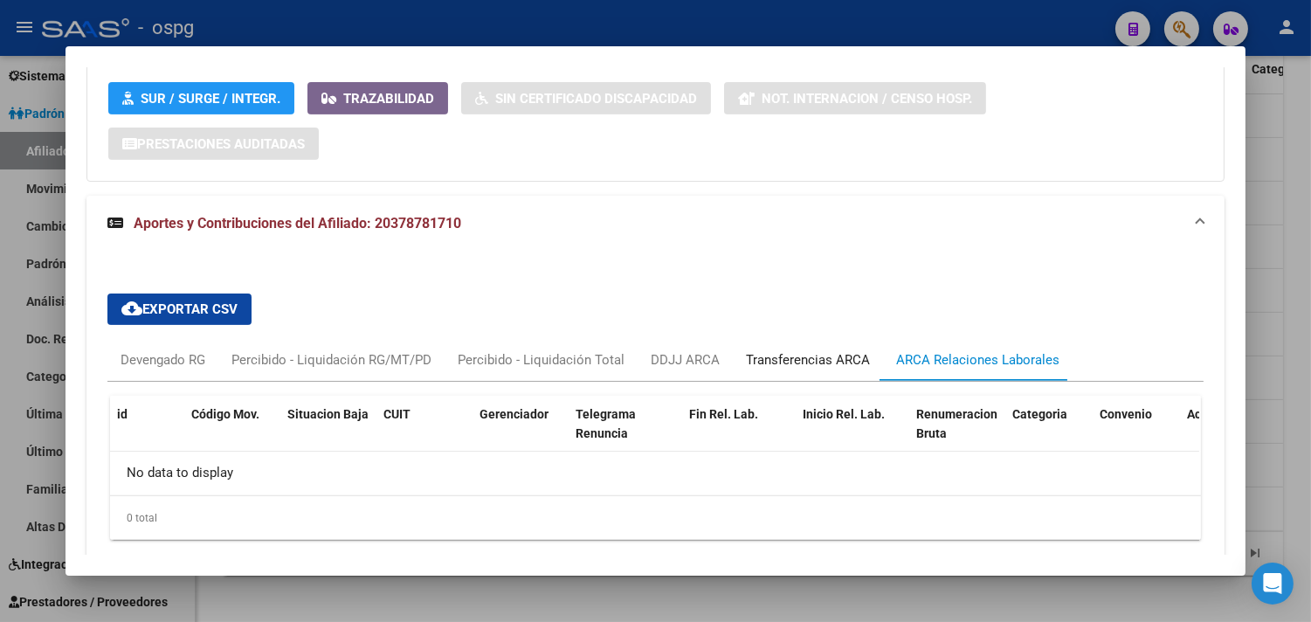
click at [746, 353] on div "Transferencias ARCA" at bounding box center [808, 359] width 124 height 19
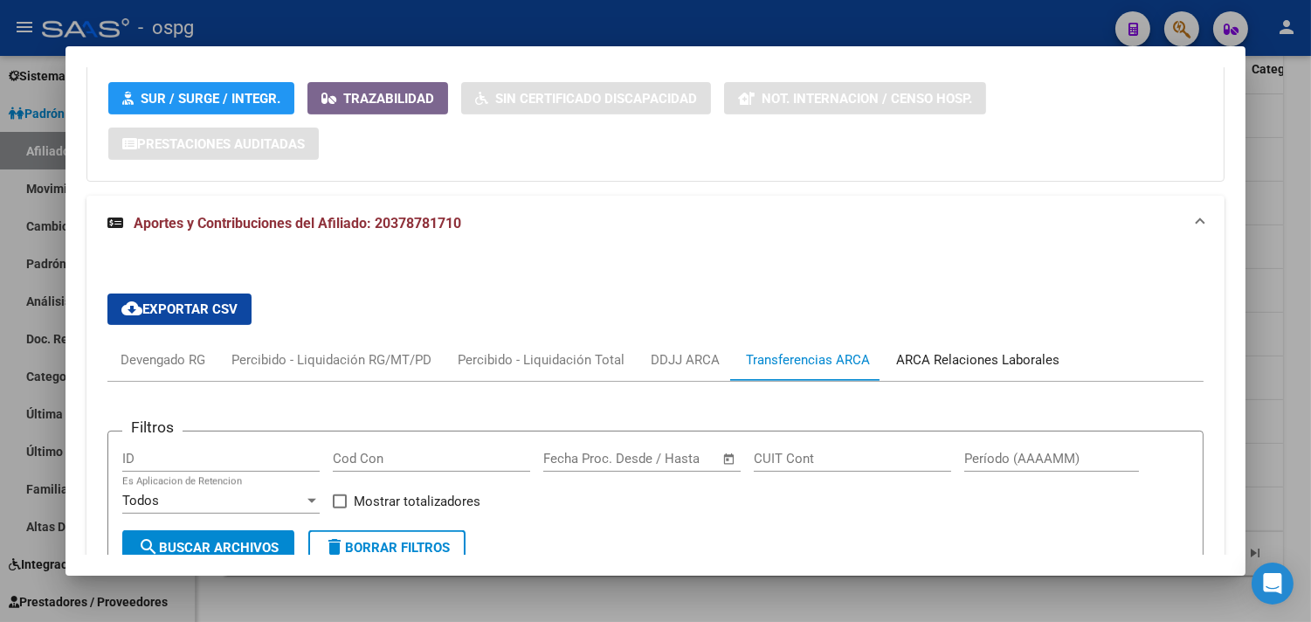
click at [989, 346] on div "ARCA Relaciones Laborales" at bounding box center [978, 360] width 190 height 42
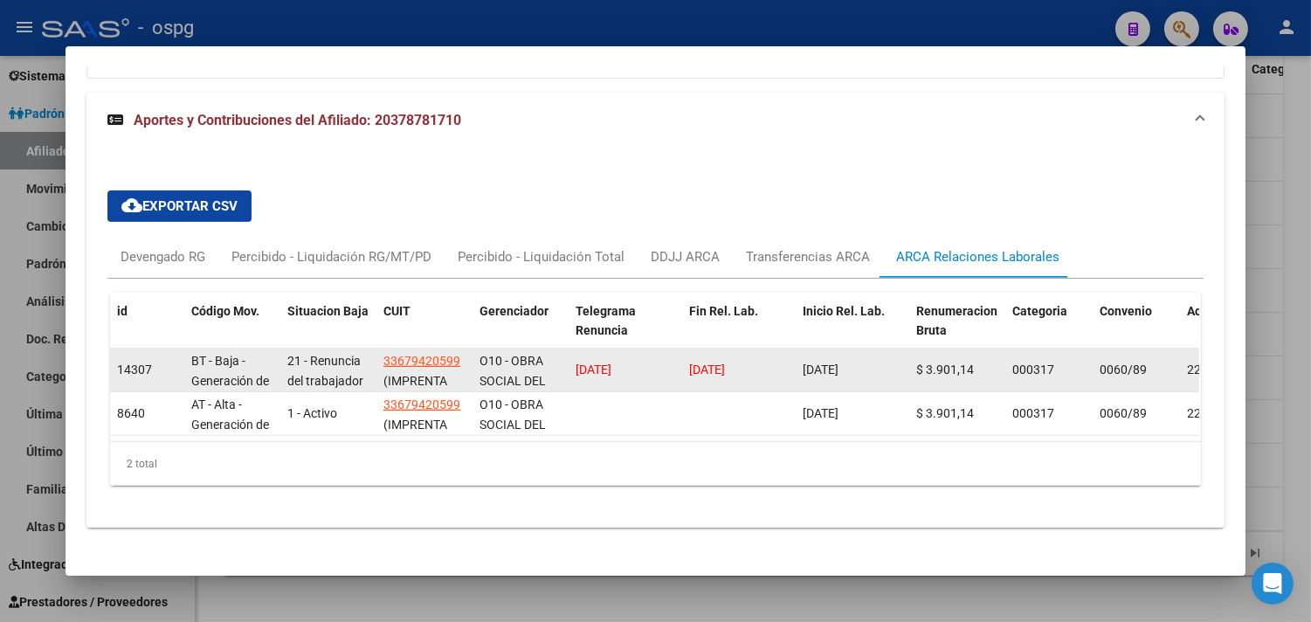
scroll to position [1294, 0]
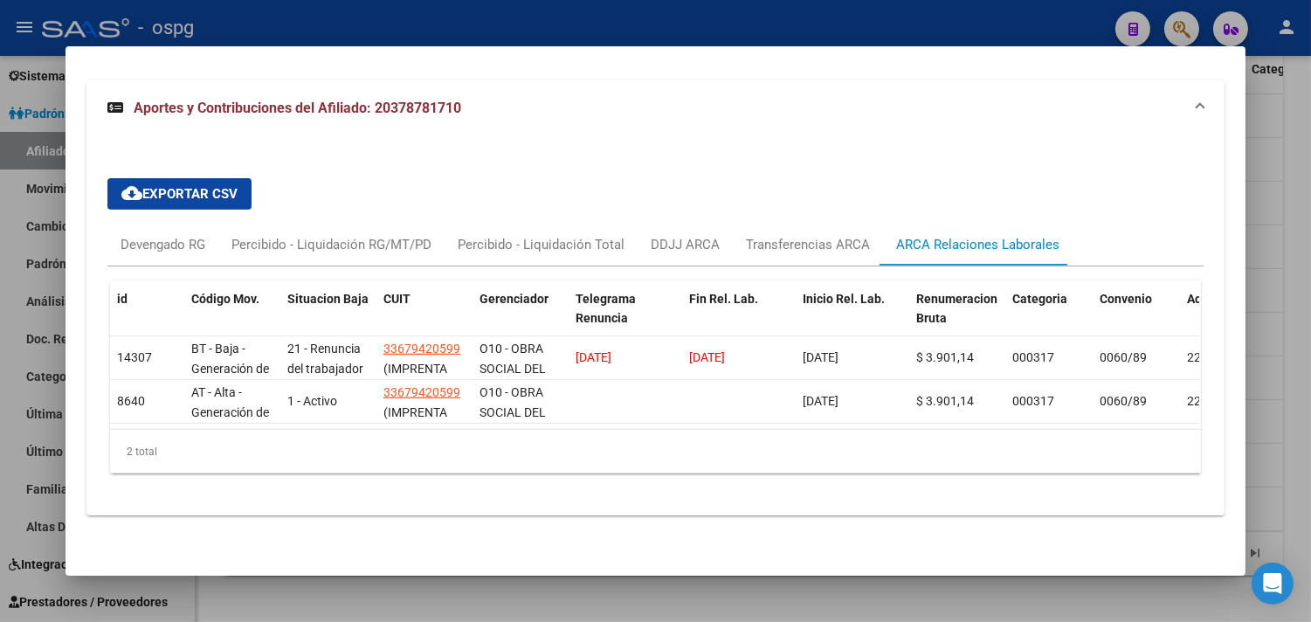
click at [800, 597] on div at bounding box center [655, 311] width 1311 height 622
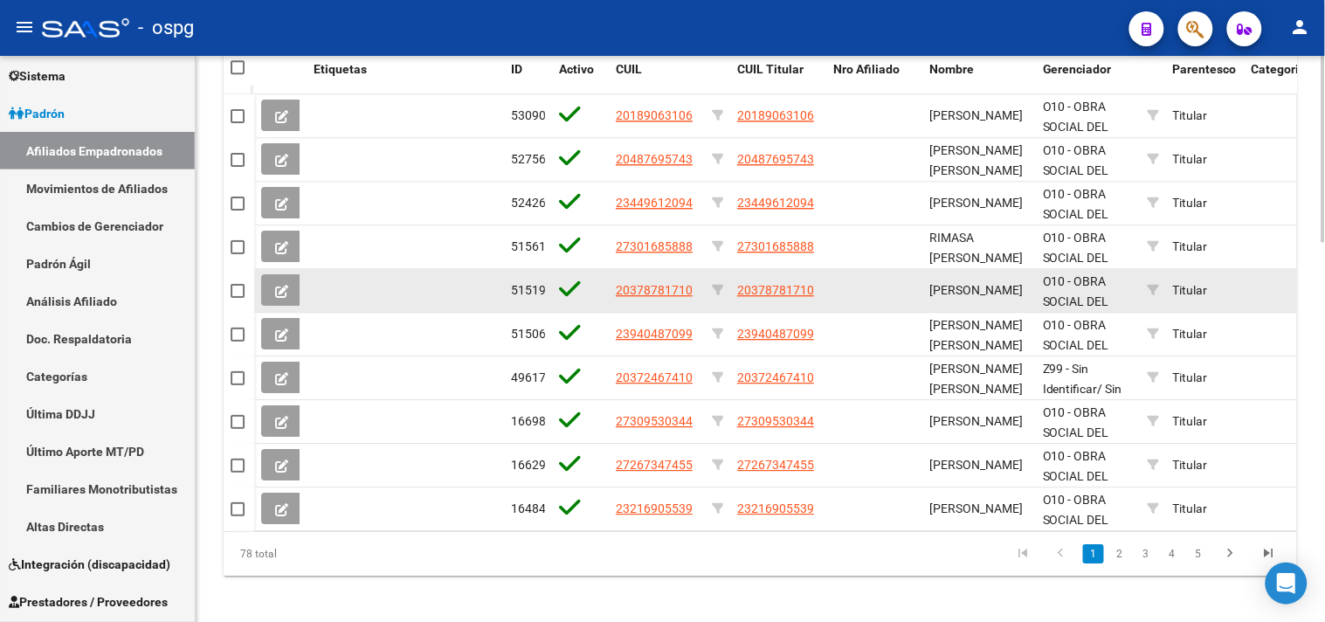
click at [243, 289] on span at bounding box center [238, 291] width 14 height 14
click at [238, 298] on input "checkbox" at bounding box center [237, 298] width 1 height 1
checkbox input "true"
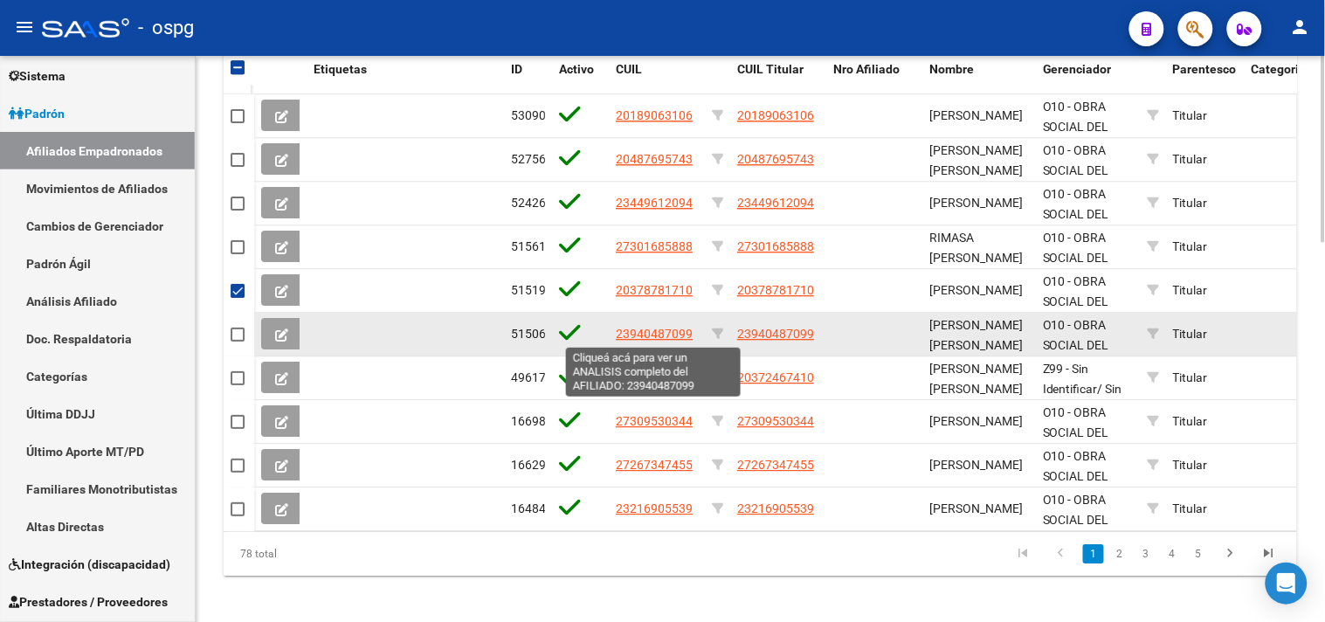
click at [673, 334] on span "23940487099" at bounding box center [654, 334] width 77 height 14
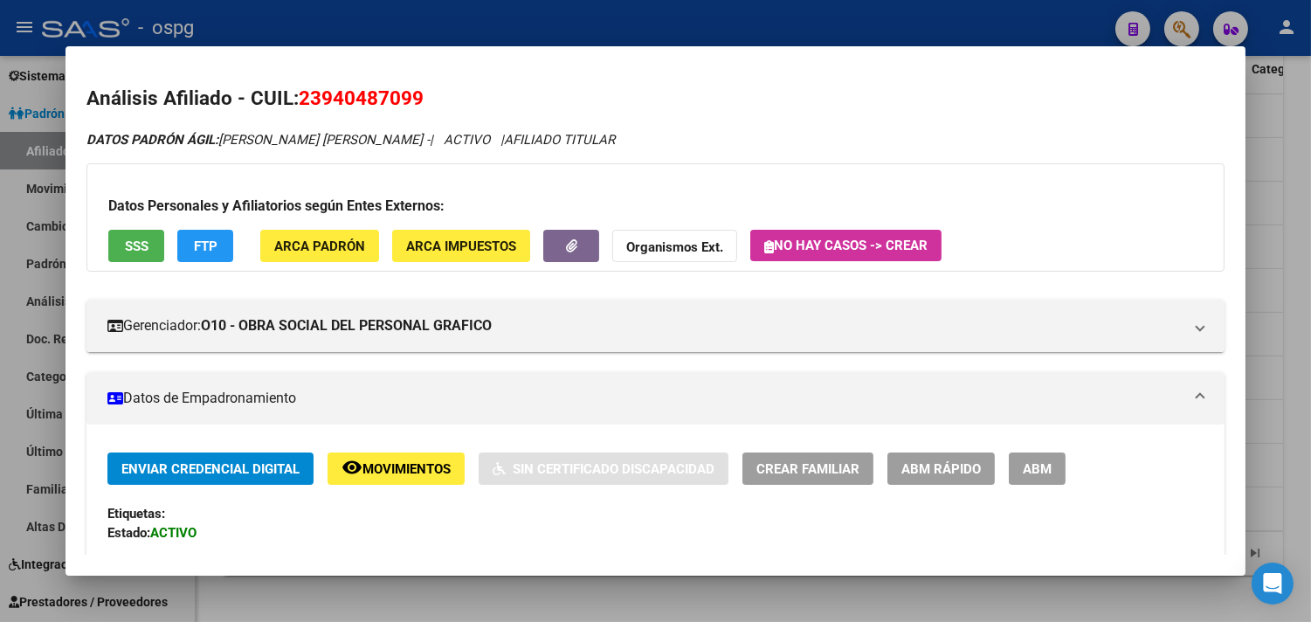
drag, startPoint x: 293, startPoint y: 96, endPoint x: 411, endPoint y: 93, distance: 118.0
click at [424, 99] on h2 "Análisis Afiliado - CUIL: 23940487099" at bounding box center [655, 99] width 1138 height 30
drag, startPoint x: 393, startPoint y: 88, endPoint x: 407, endPoint y: 94, distance: 15.3
copy span "23940487099"
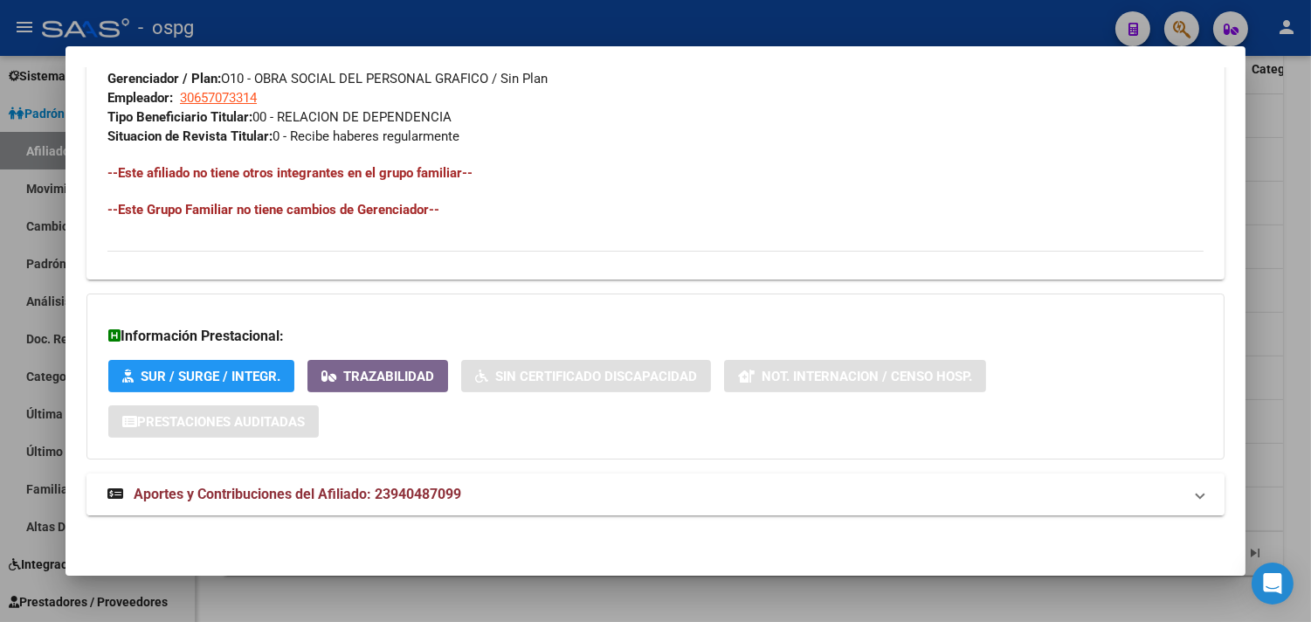
click at [678, 490] on mat-panel-title "Aportes y Contribuciones del Afiliado: 23940487099" at bounding box center [644, 494] width 1075 height 21
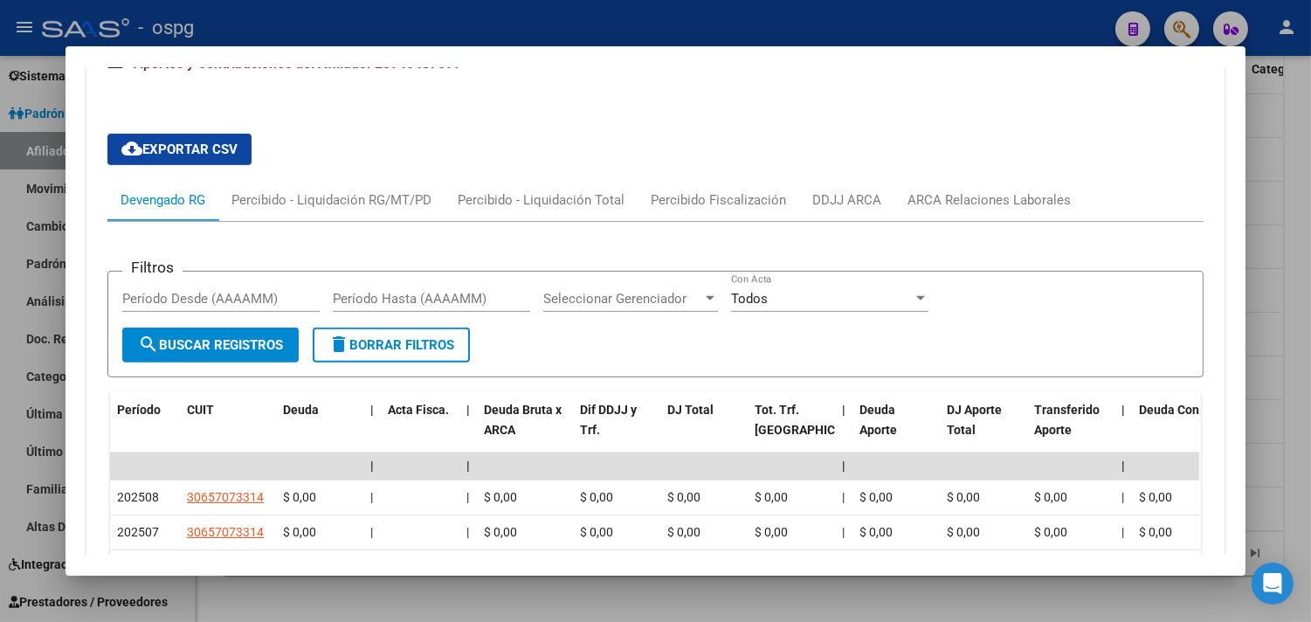
scroll to position [1517, 0]
click at [969, 201] on div "ARCA Relaciones Laborales" at bounding box center [988, 199] width 163 height 19
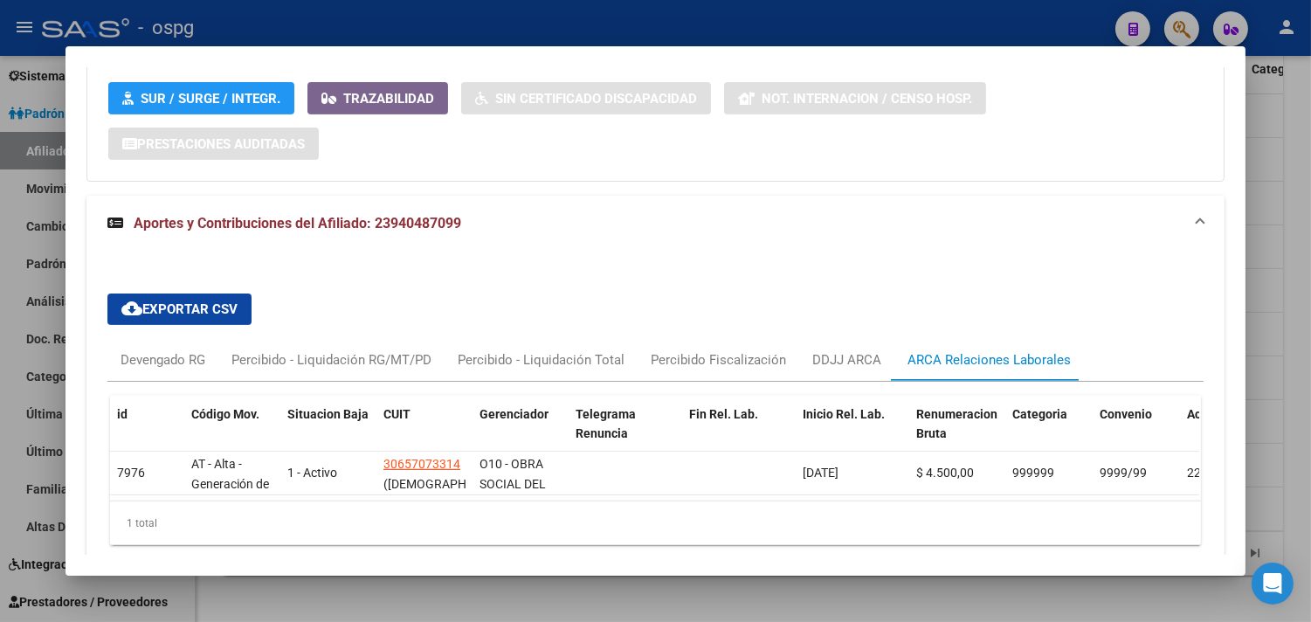
scroll to position [1251, 0]
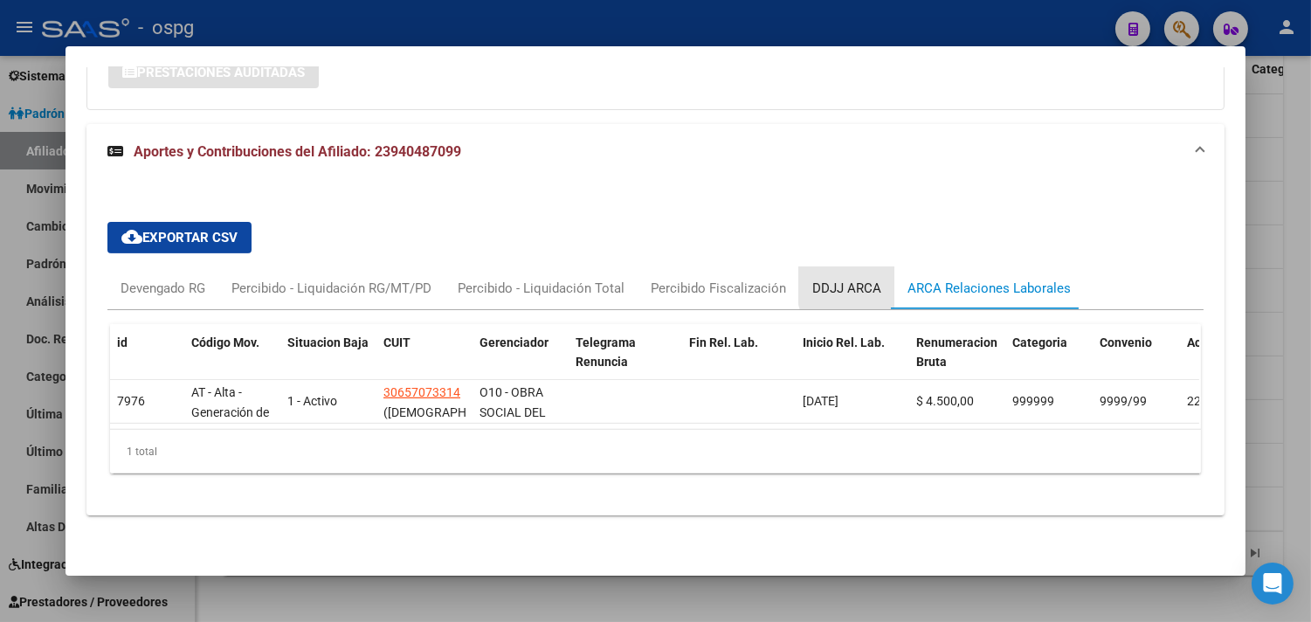
click at [862, 279] on div "DDJJ ARCA" at bounding box center [846, 288] width 69 height 19
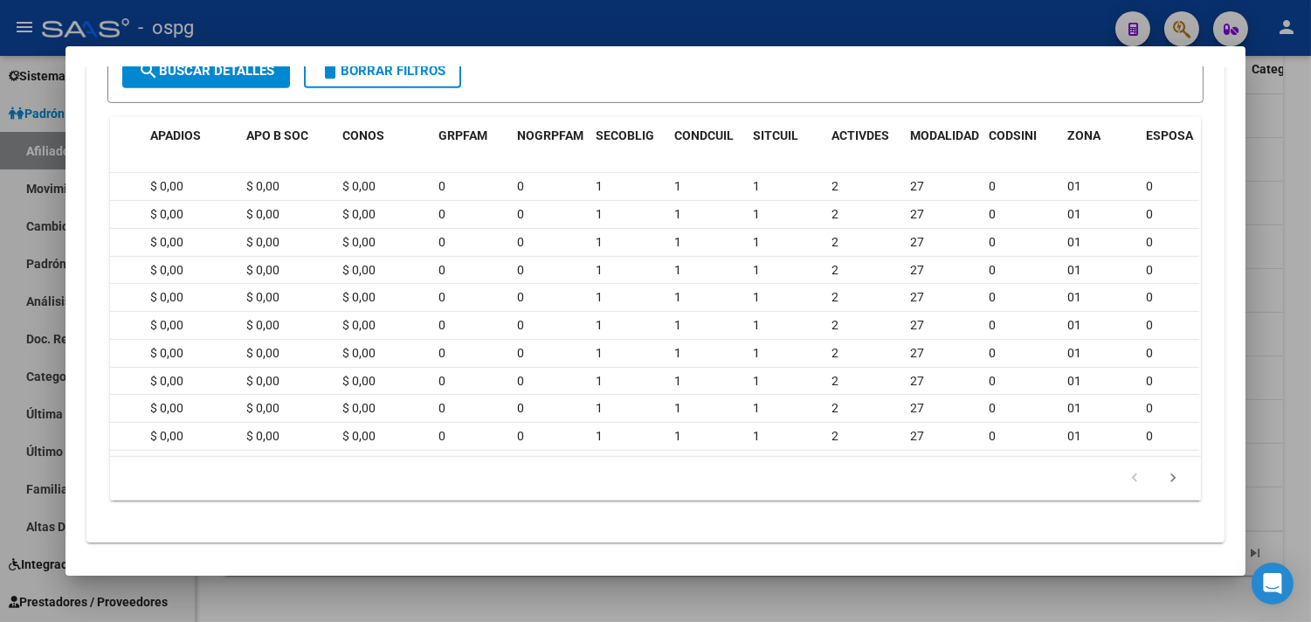
scroll to position [0, 1015]
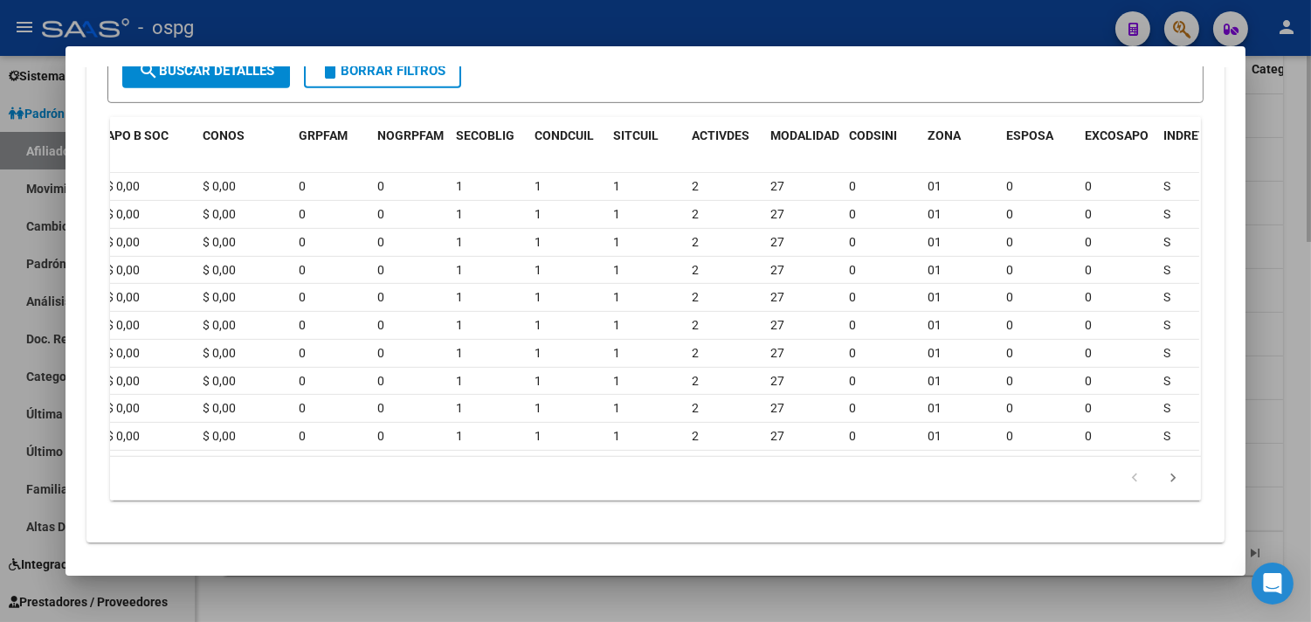
click at [472, 595] on div at bounding box center [655, 311] width 1311 height 622
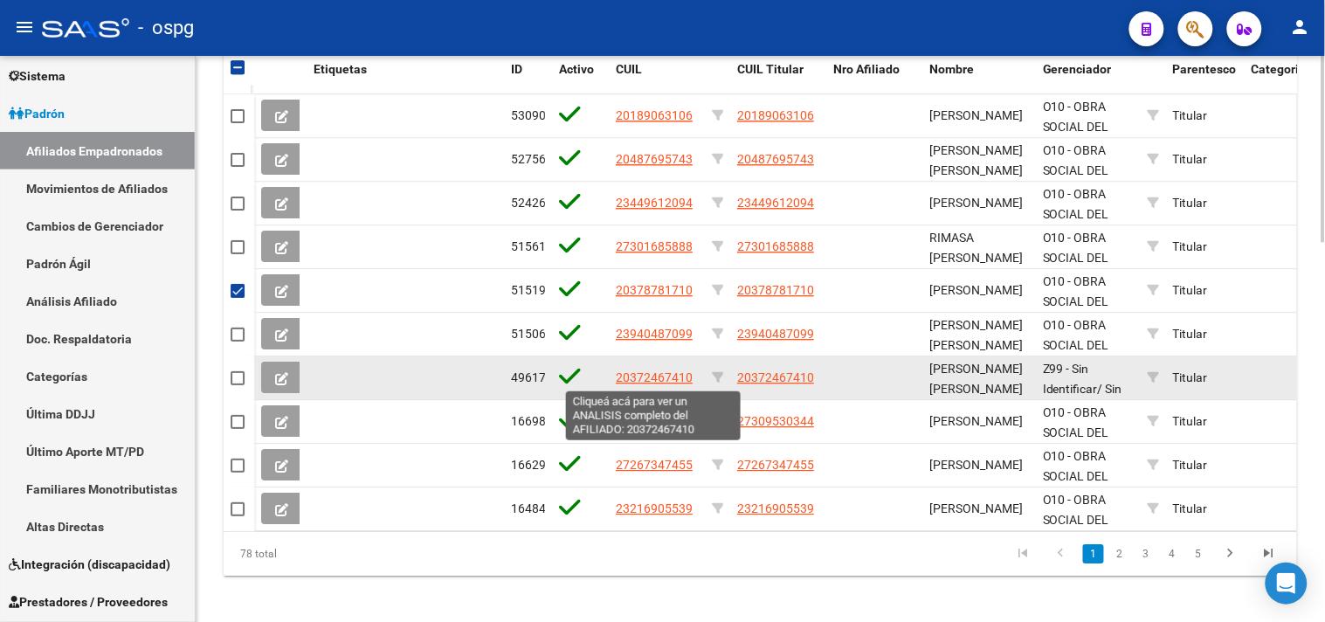
click at [659, 376] on span "20372467410" at bounding box center [654, 377] width 77 height 14
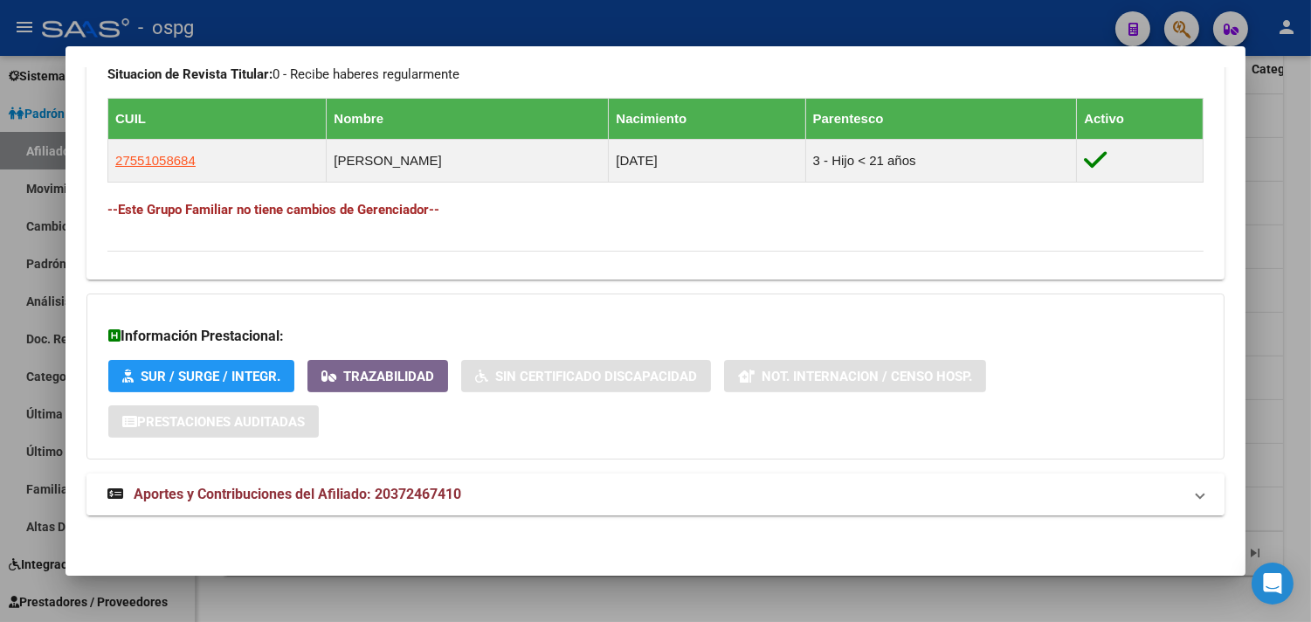
click at [679, 507] on mat-expansion-panel-header "Aportes y Contribuciones del Afiliado: 20372467410" at bounding box center [655, 494] width 1138 height 42
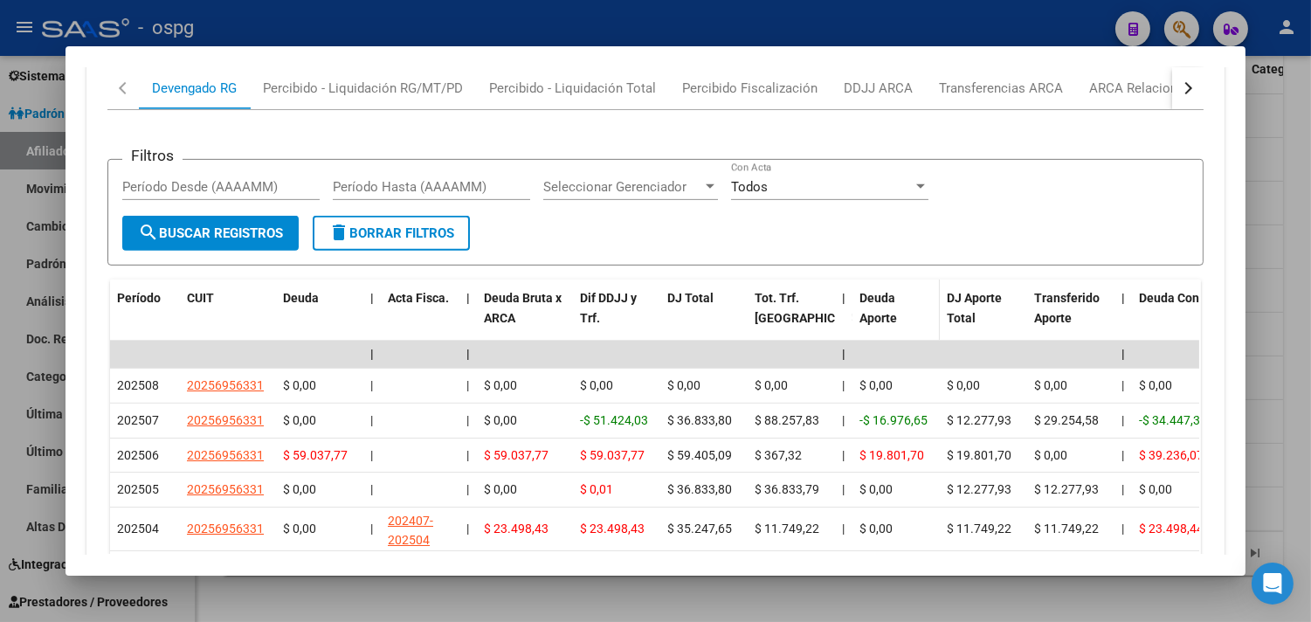
scroll to position [1366, 0]
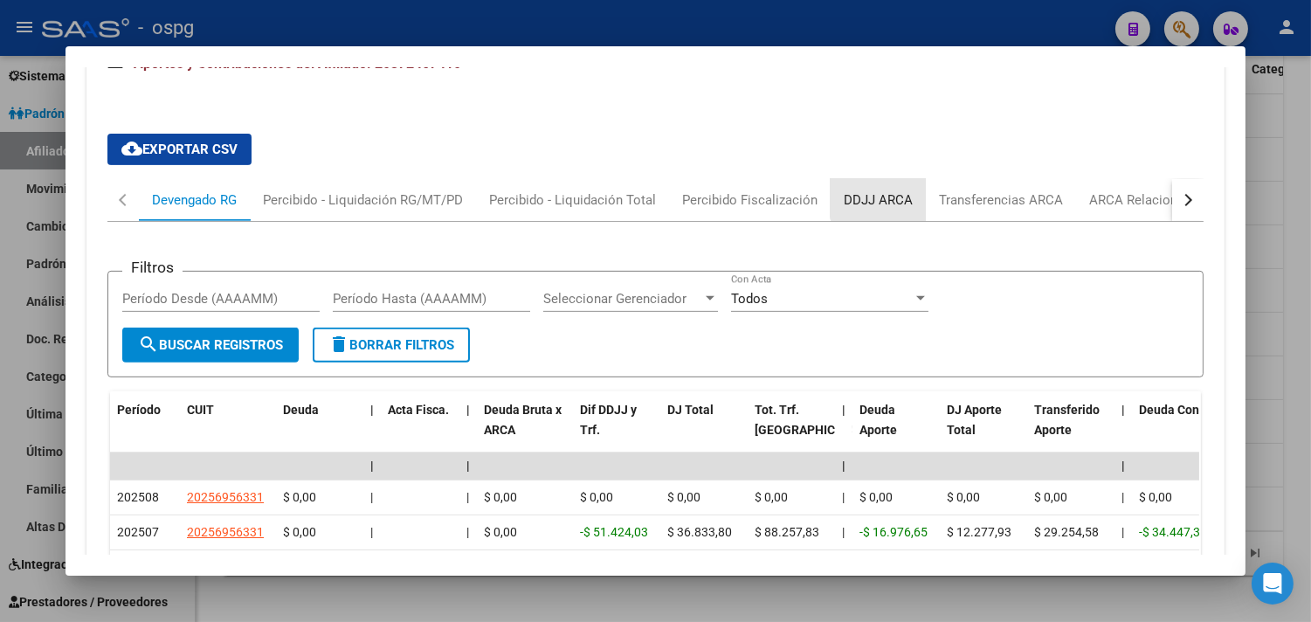
click at [896, 197] on div "DDJJ ARCA" at bounding box center [878, 199] width 69 height 19
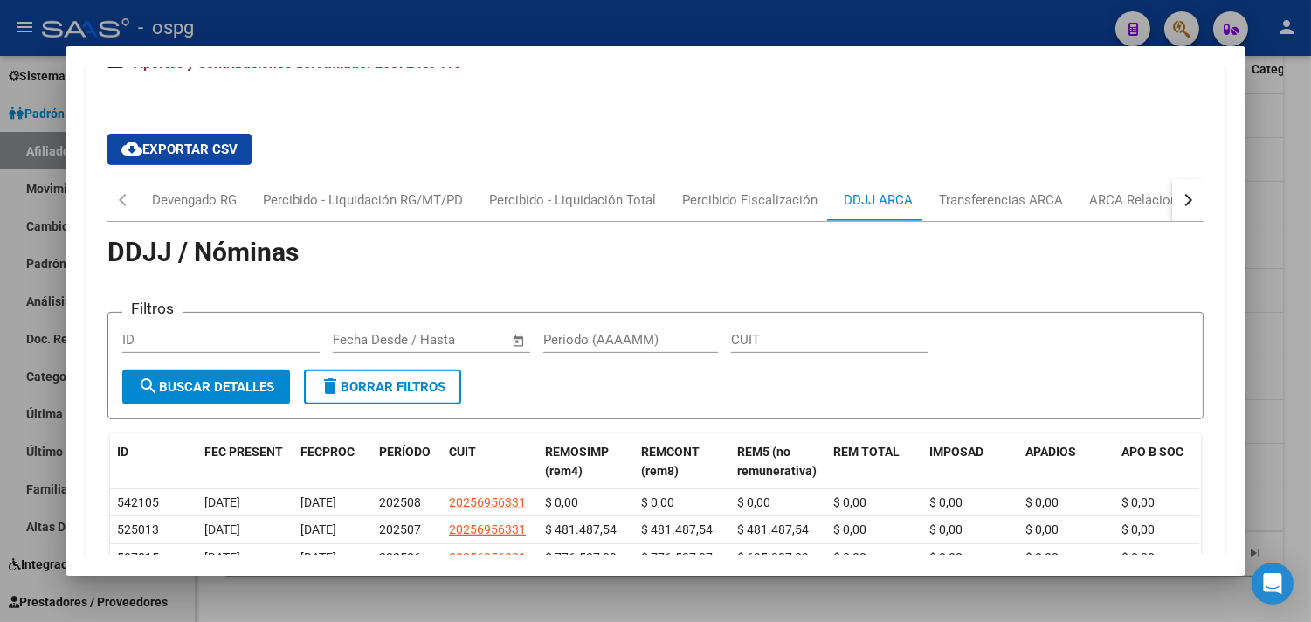
scroll to position [1560, 0]
drag, startPoint x: 1103, startPoint y: 188, endPoint x: 1069, endPoint y: 192, distance: 34.3
click at [1103, 189] on div "ARCA Relaciones Laborales" at bounding box center [1171, 200] width 190 height 42
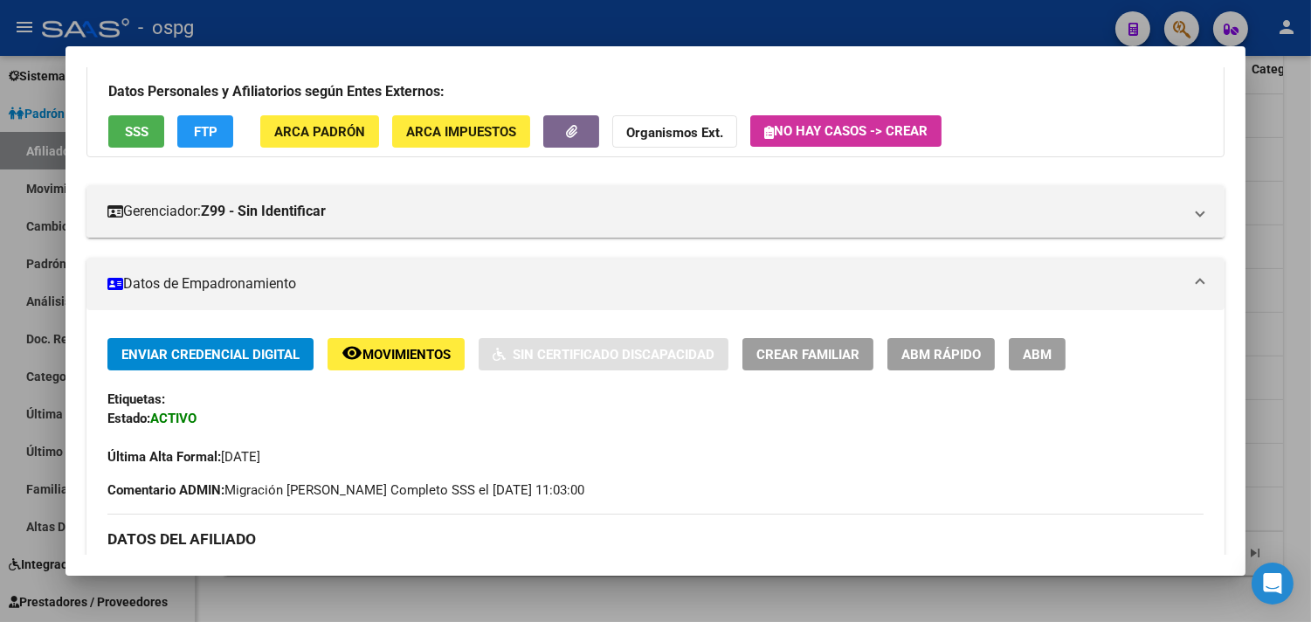
scroll to position [0, 0]
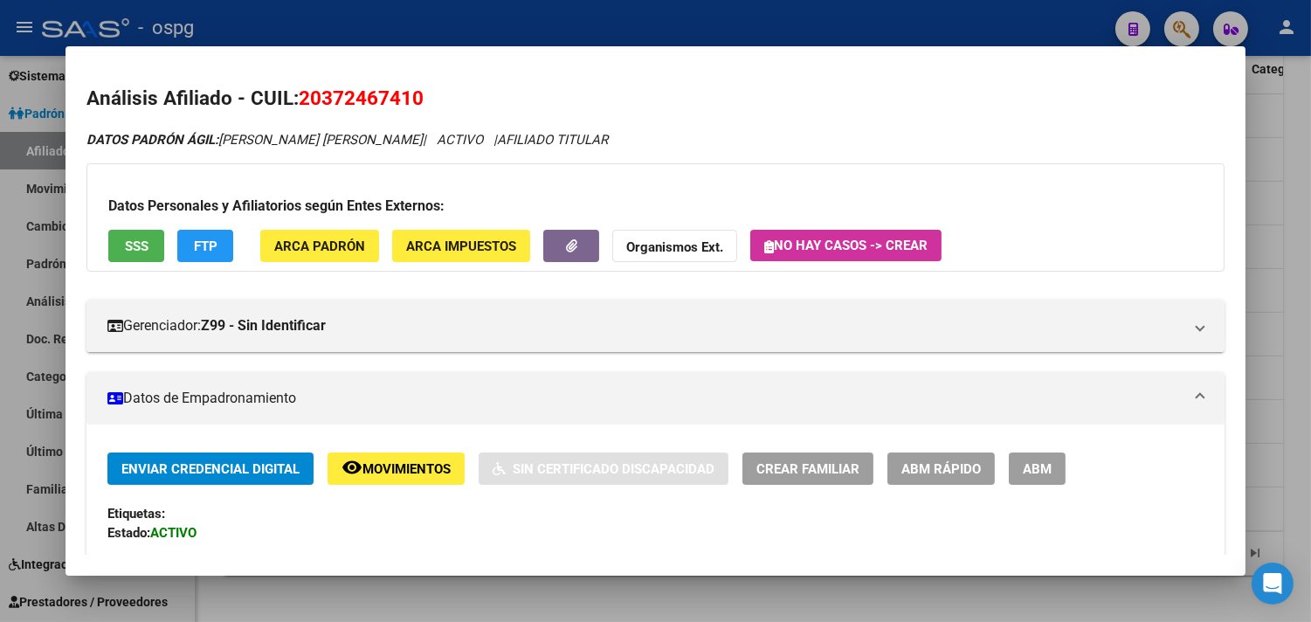
drag, startPoint x: 293, startPoint y: 93, endPoint x: 414, endPoint y: 96, distance: 121.4
click at [414, 96] on span "20372467410" at bounding box center [361, 97] width 125 height 23
copy span "20372467410"
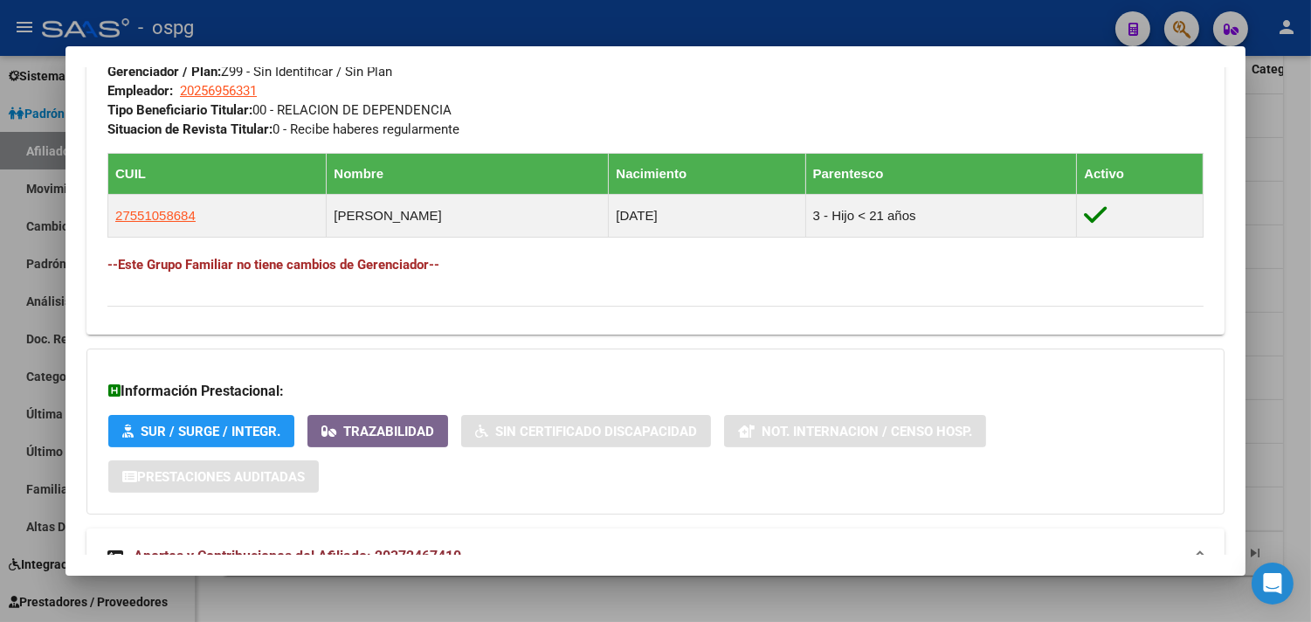
scroll to position [1382, 0]
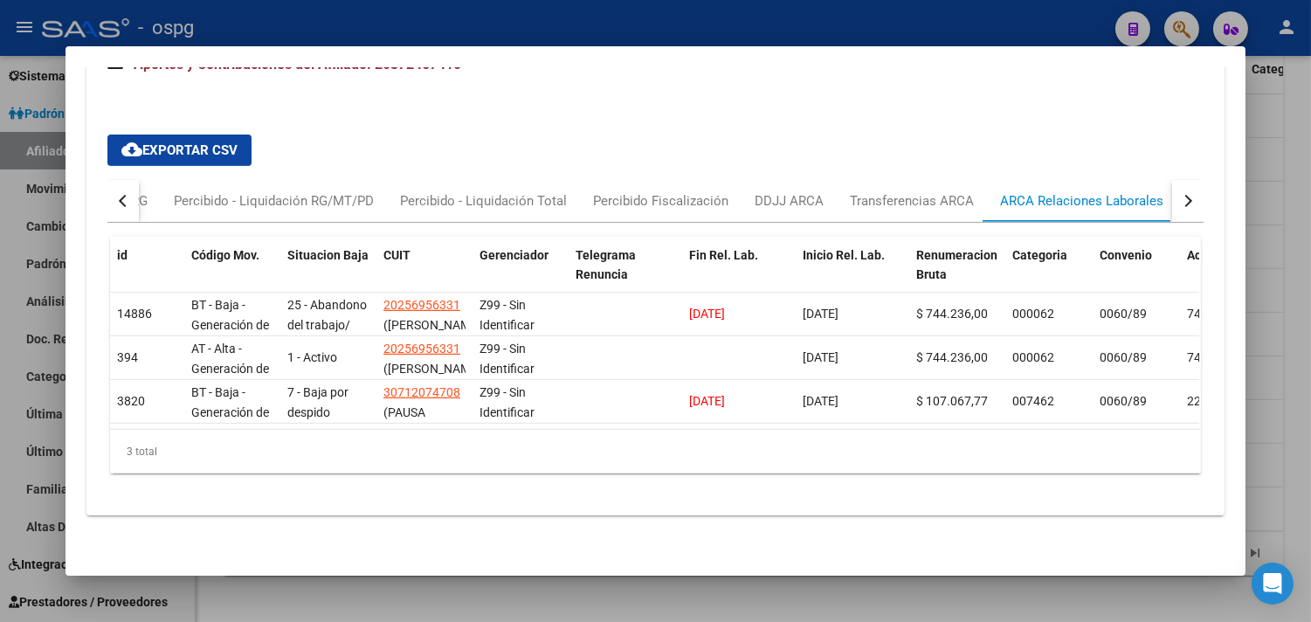
click at [1014, 607] on div at bounding box center [655, 311] width 1311 height 622
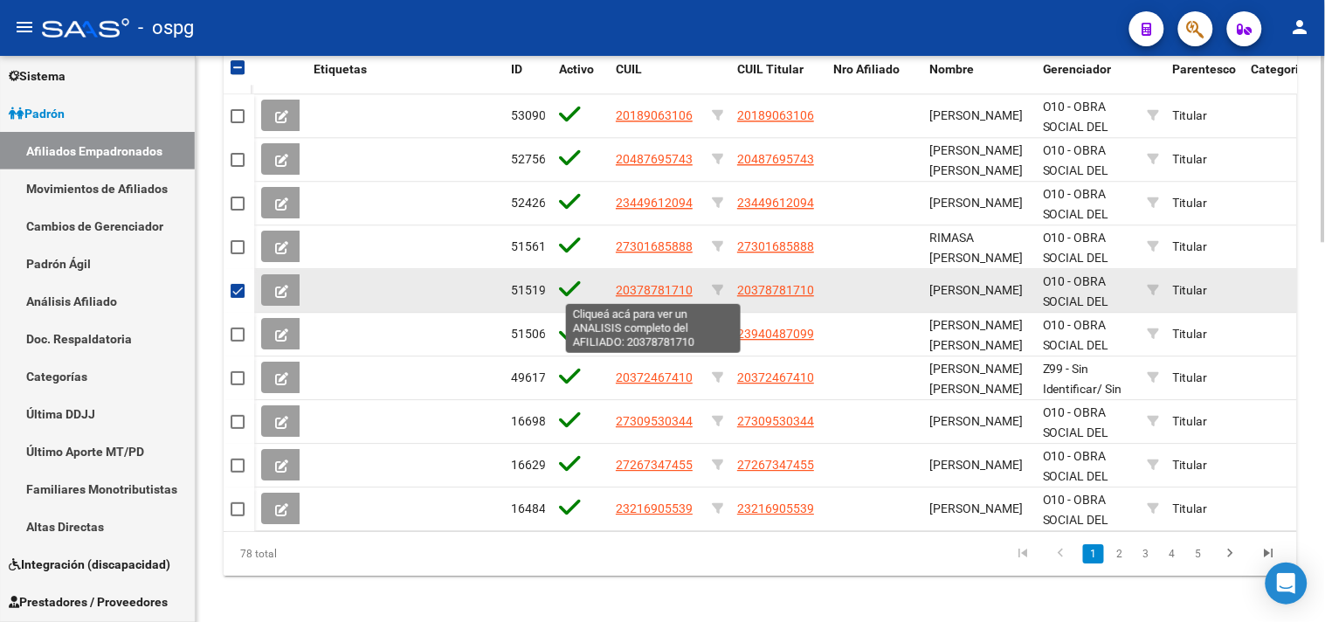
click at [660, 285] on span "20378781710" at bounding box center [654, 290] width 77 height 14
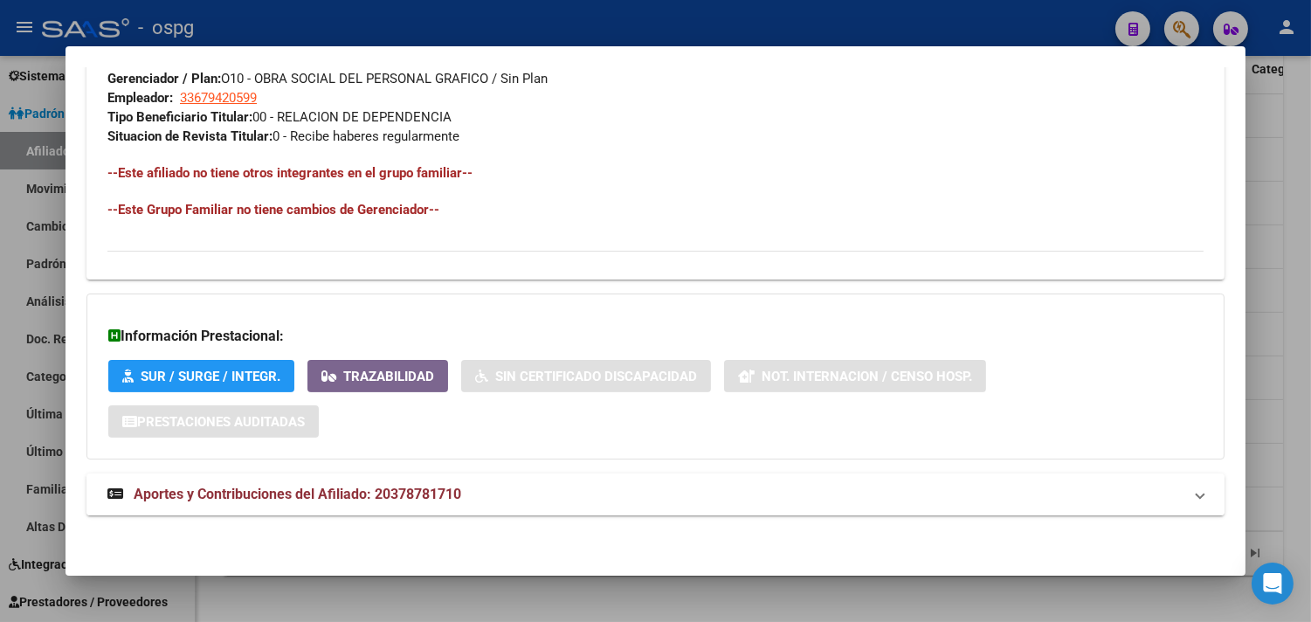
drag, startPoint x: 731, startPoint y: 504, endPoint x: 764, endPoint y: 507, distance: 33.4
click at [734, 504] on mat-panel-title "Aportes y Contribuciones del Afiliado: 20378781710" at bounding box center [644, 494] width 1075 height 21
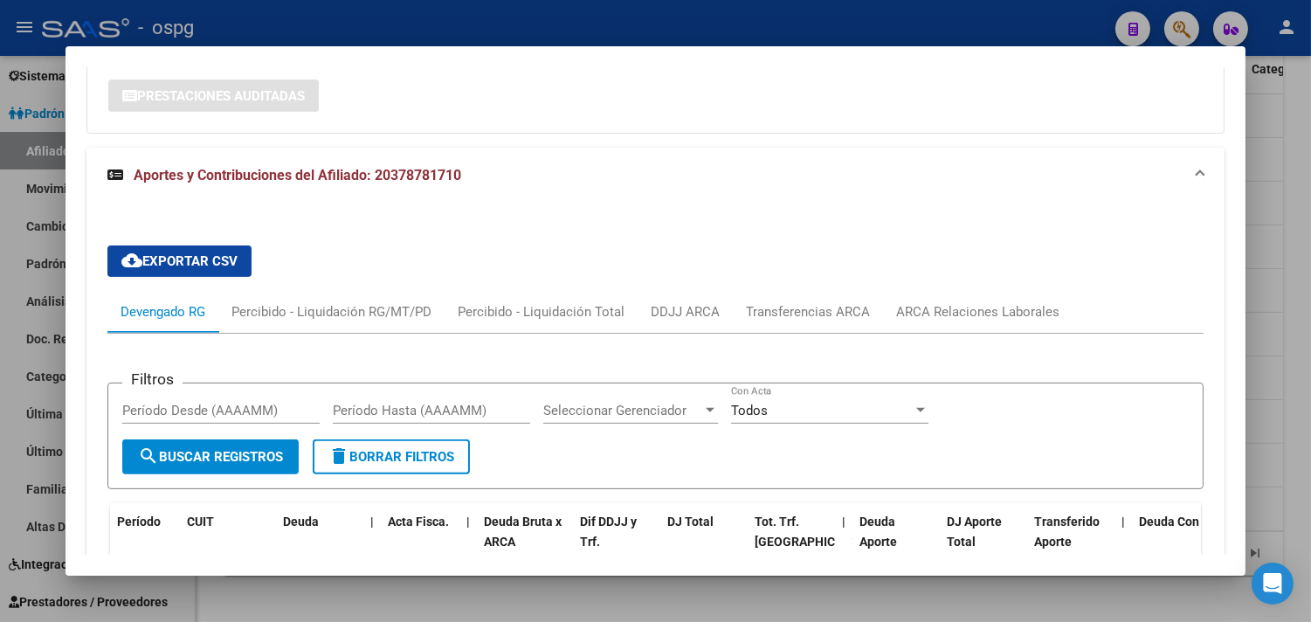
scroll to position [1280, 0]
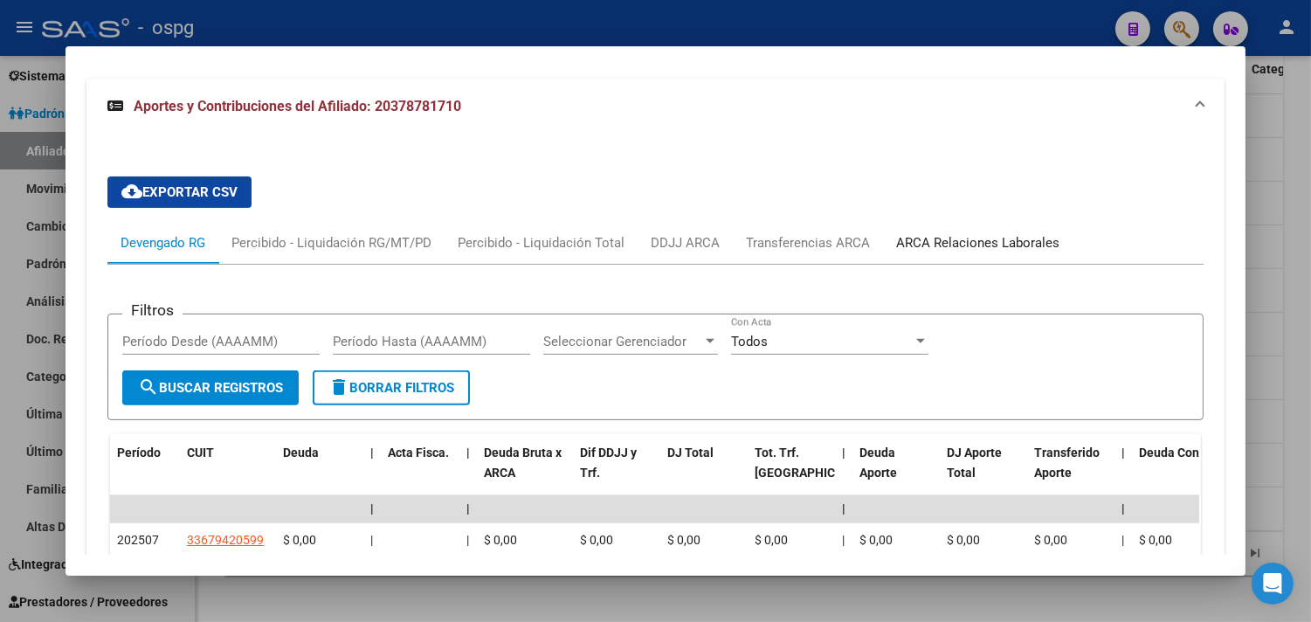
click at [962, 236] on div "ARCA Relaciones Laborales" at bounding box center [977, 242] width 163 height 19
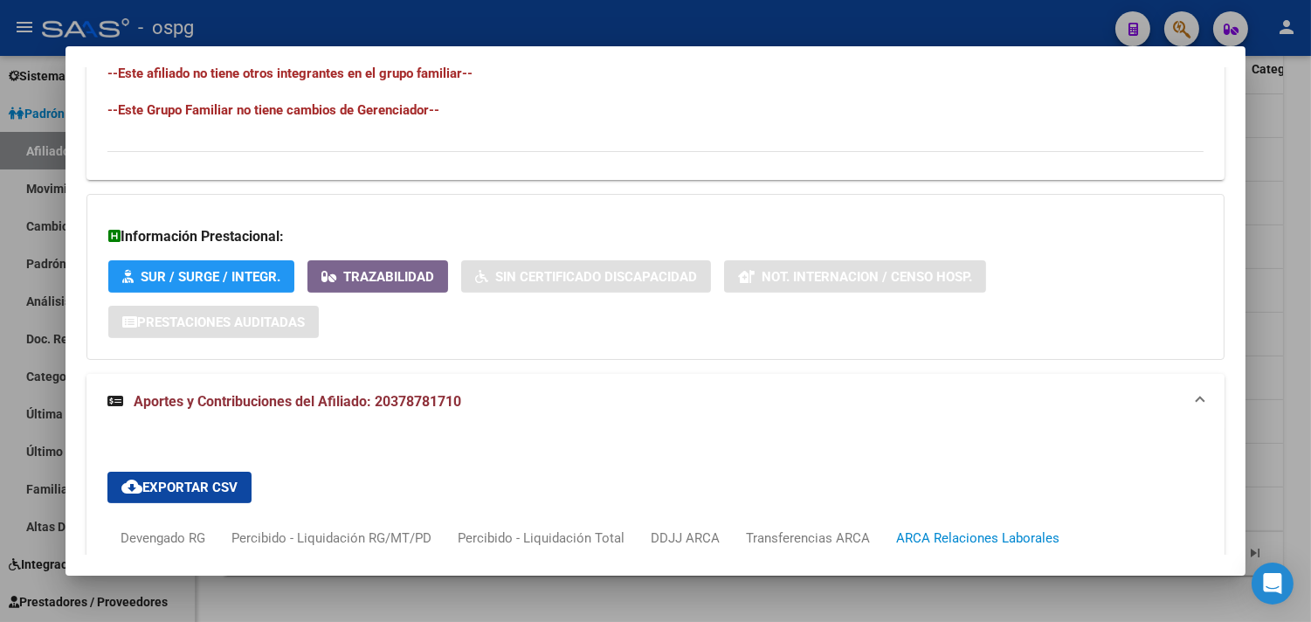
scroll to position [1184, 0]
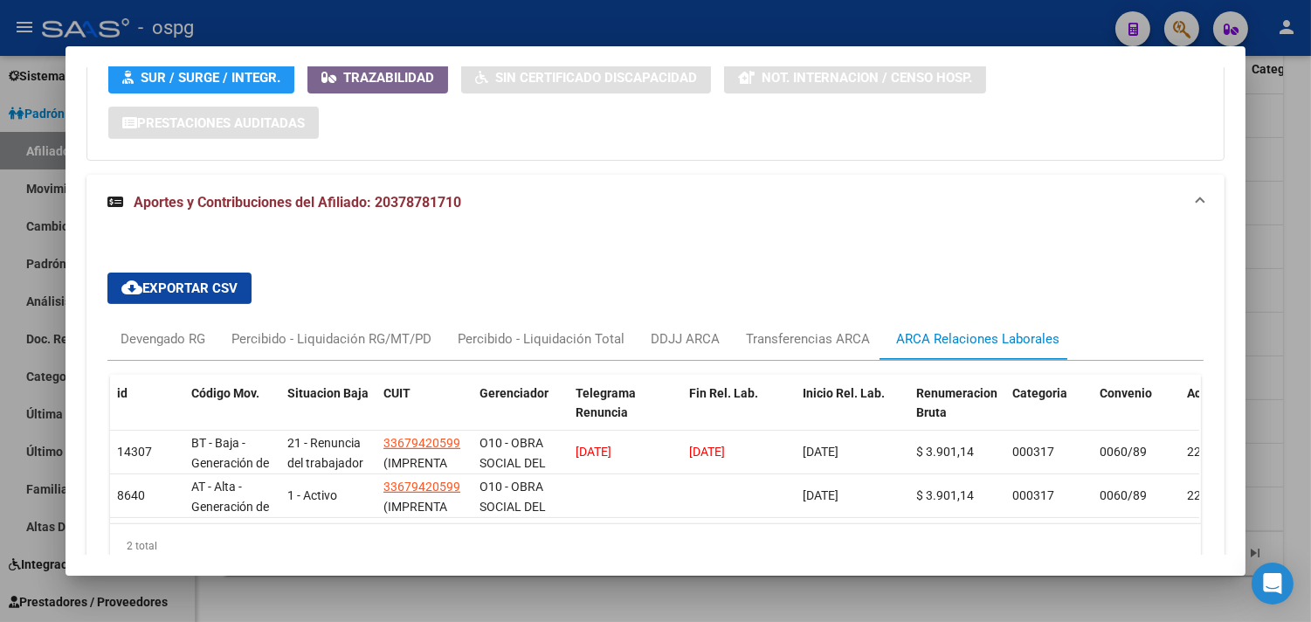
click at [1282, 371] on div at bounding box center [655, 311] width 1311 height 622
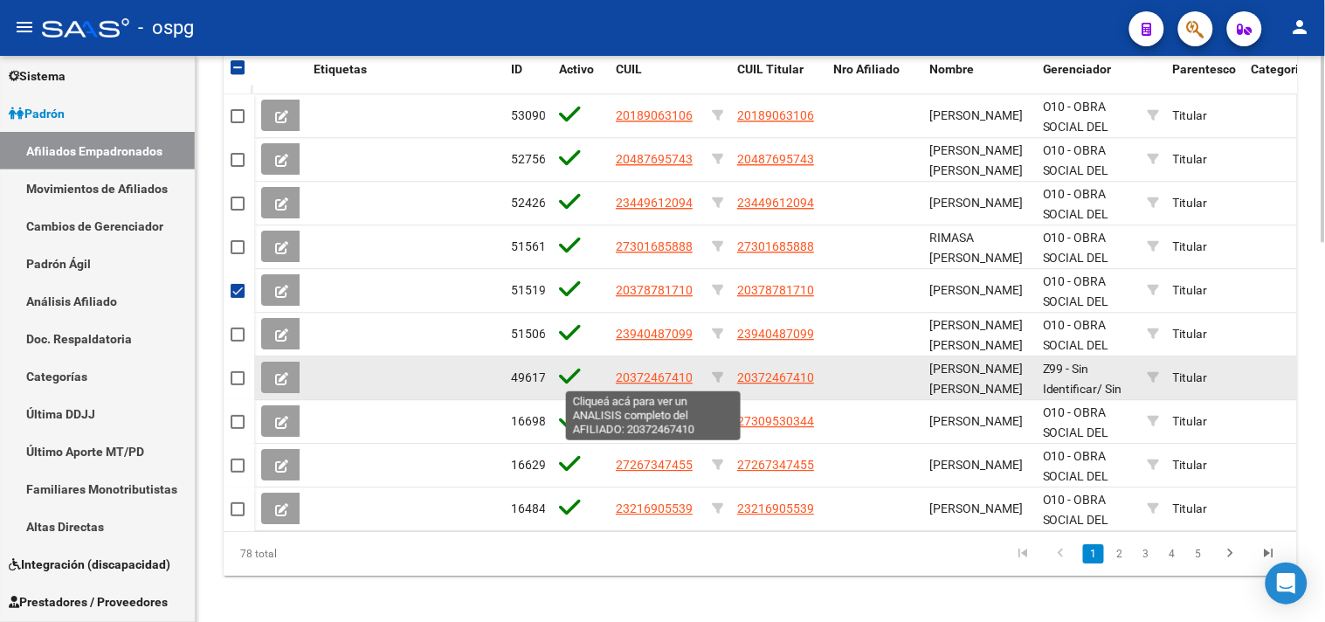
click at [648, 381] on span "20372467410" at bounding box center [654, 377] width 77 height 14
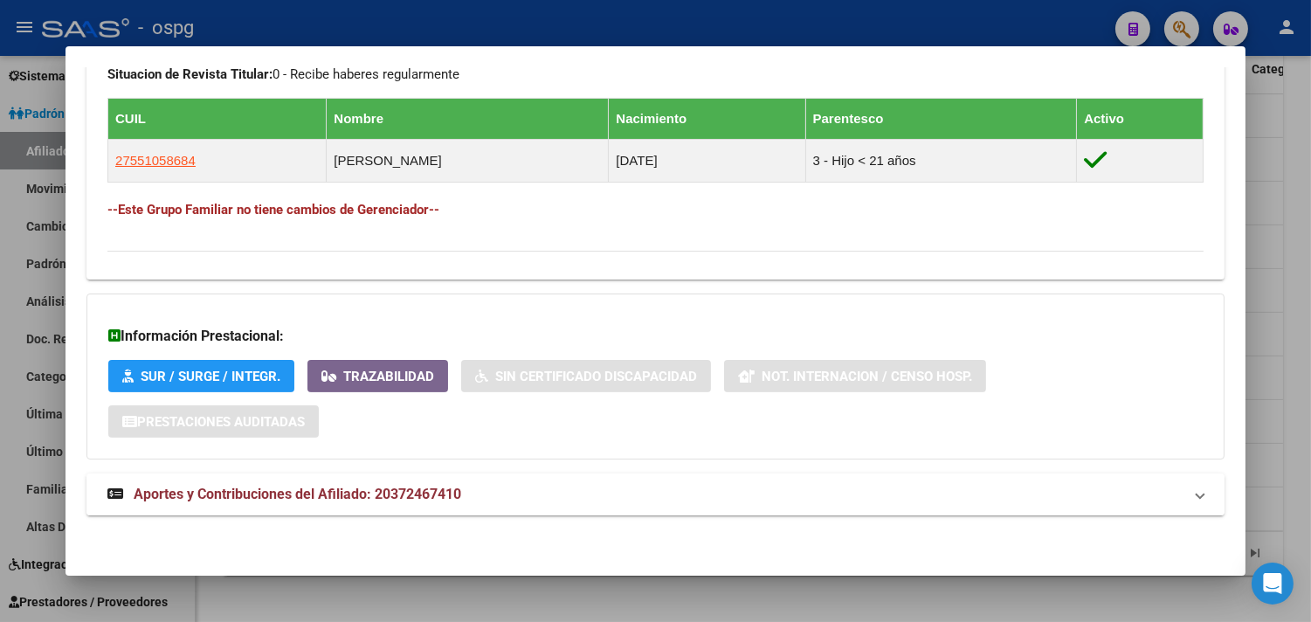
click at [729, 490] on mat-panel-title "Aportes y Contribuciones del Afiliado: 20372467410" at bounding box center [644, 494] width 1075 height 21
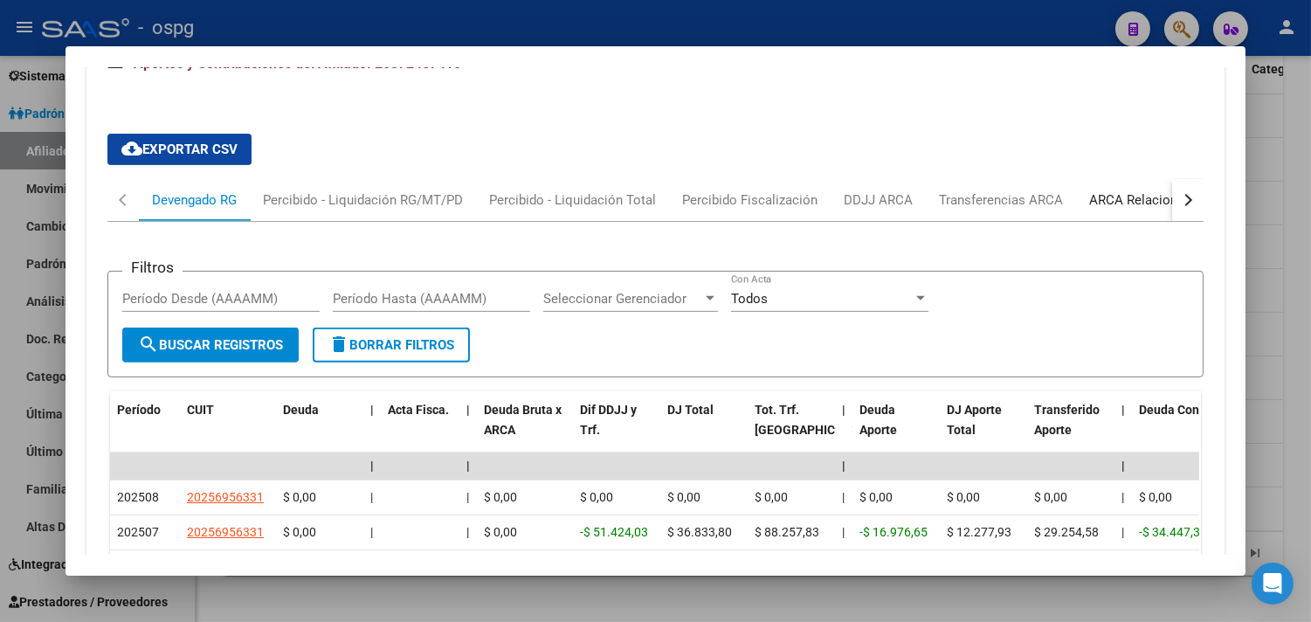
click at [1095, 201] on div "ARCA Relaciones Laborales" at bounding box center [1170, 199] width 163 height 19
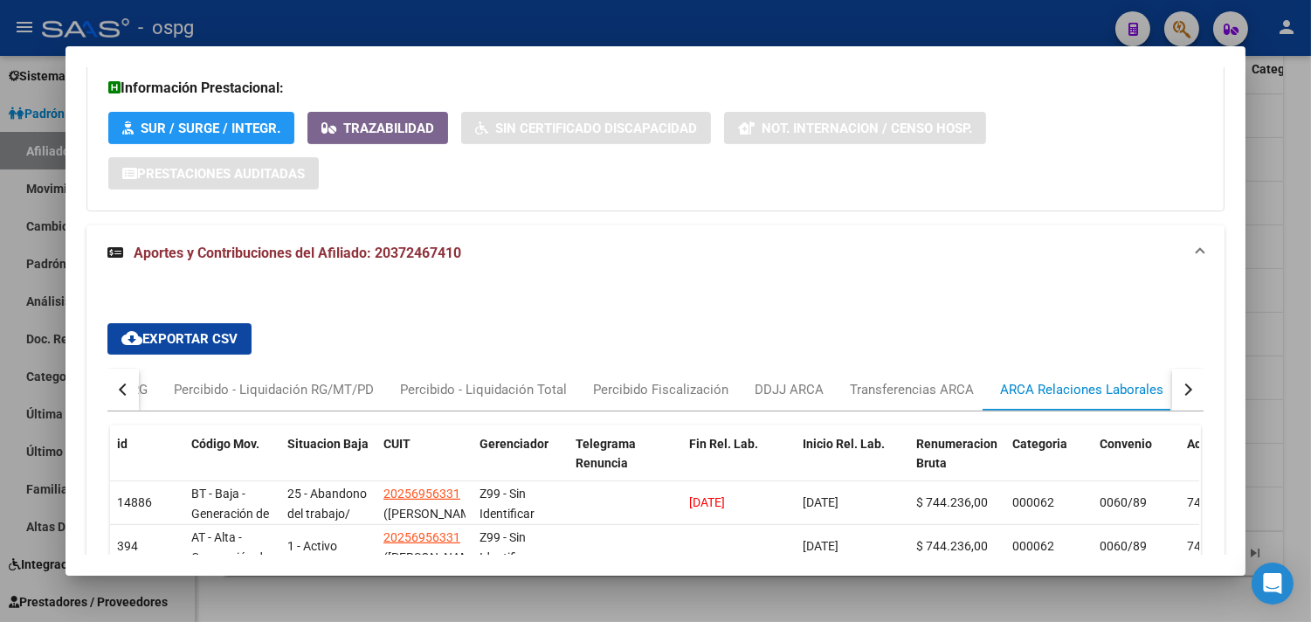
scroll to position [1075, 0]
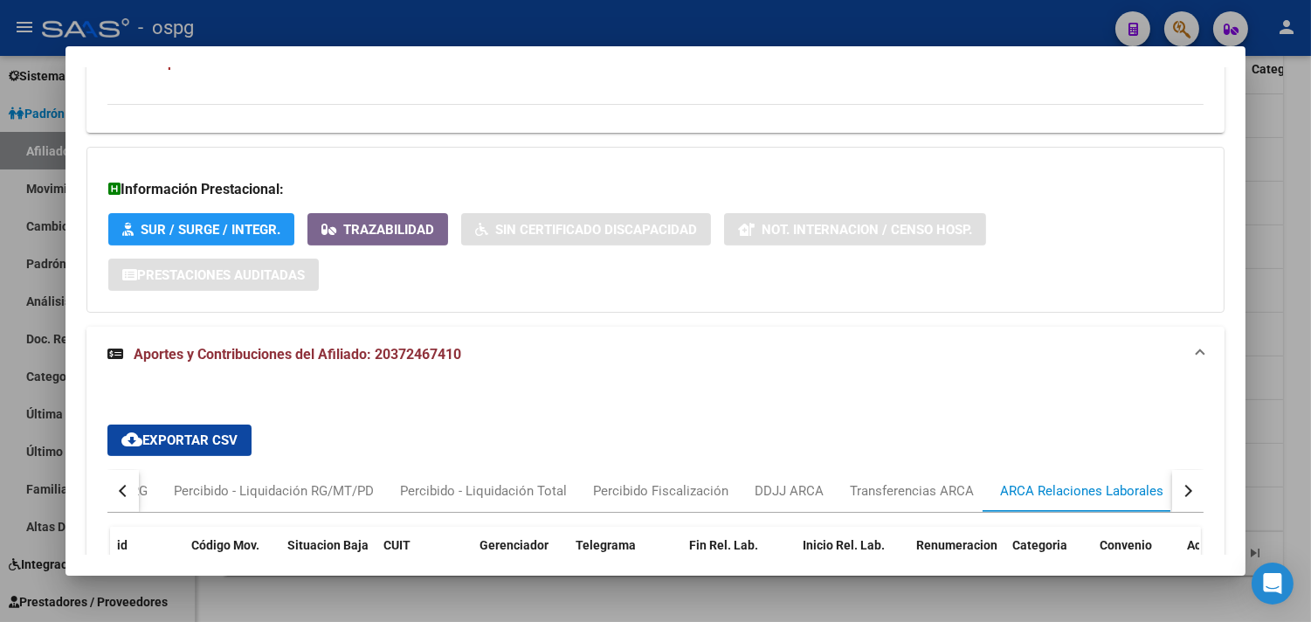
drag, startPoint x: 370, startPoint y: 354, endPoint x: 451, endPoint y: 355, distance: 80.4
click at [457, 359] on mat-panel-title "Aportes y Contribuciones del Afiliado: 20372467410" at bounding box center [644, 354] width 1075 height 21
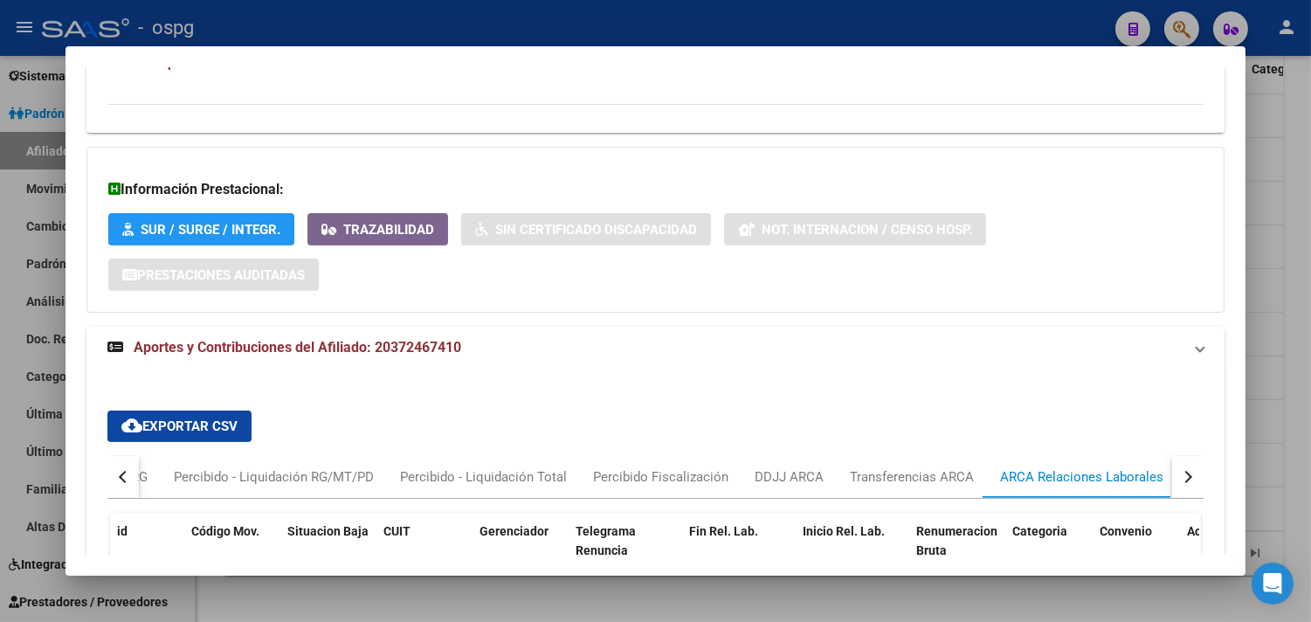
scroll to position [929, 0]
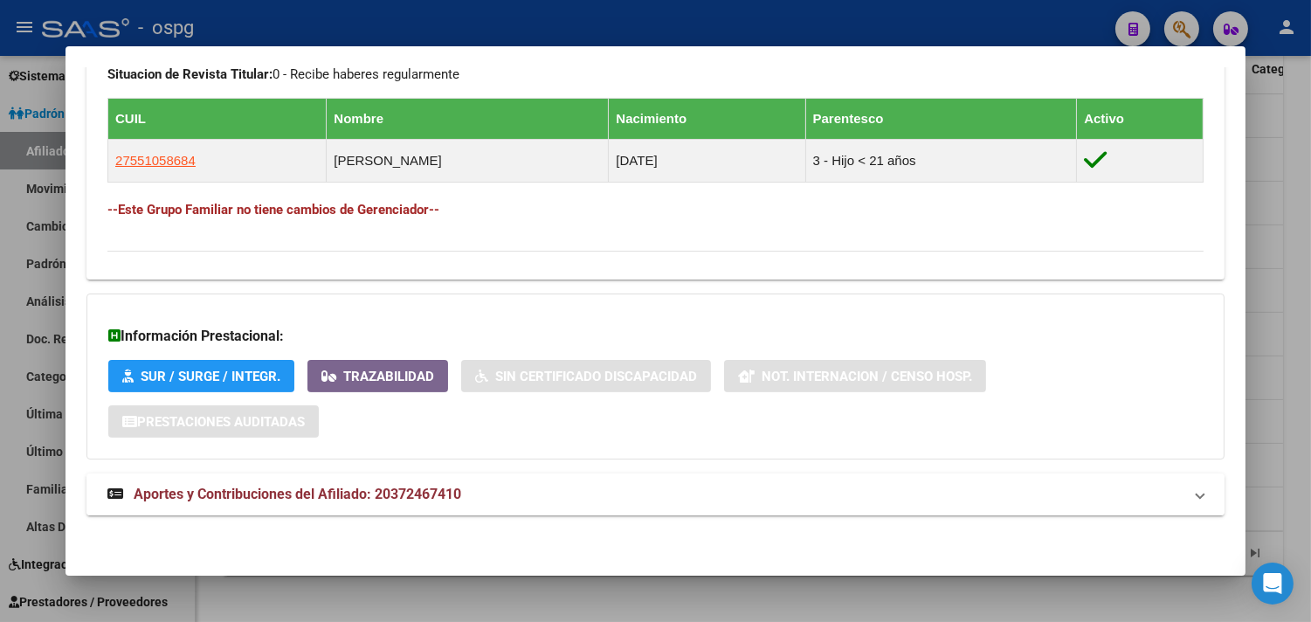
drag, startPoint x: 451, startPoint y: 355, endPoint x: 404, endPoint y: 494, distance: 147.2
click at [404, 494] on span "Aportes y Contribuciones del Afiliado: 20372467410" at bounding box center [298, 494] width 328 height 17
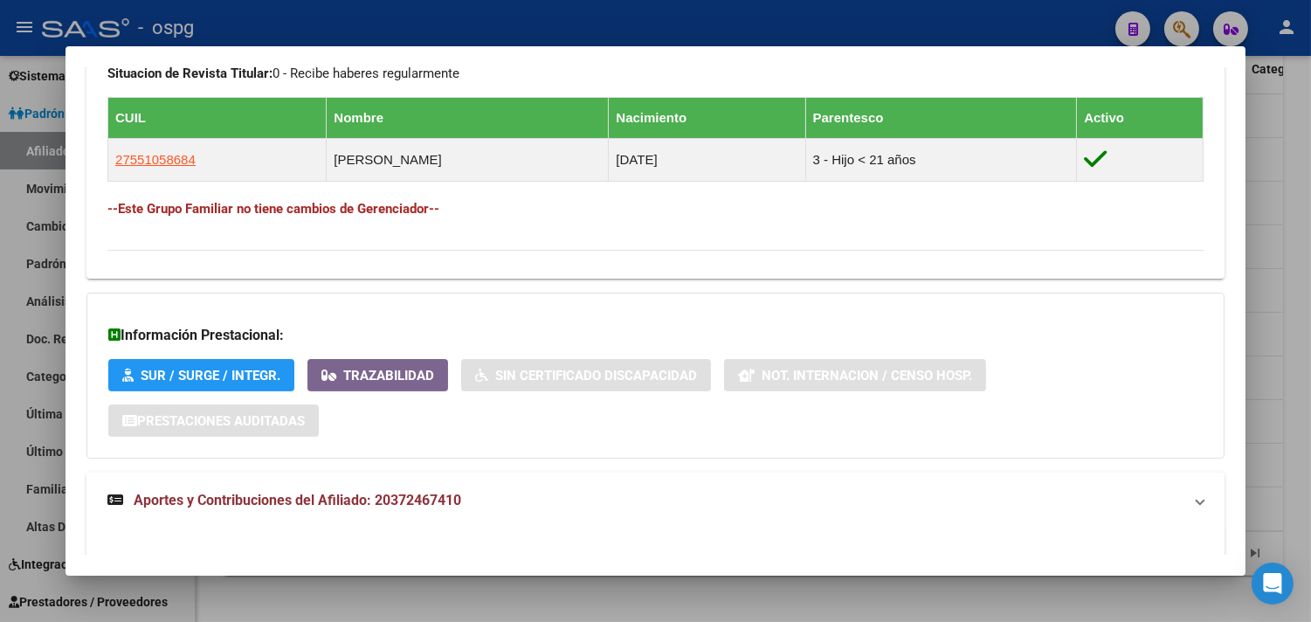
scroll to position [1075, 0]
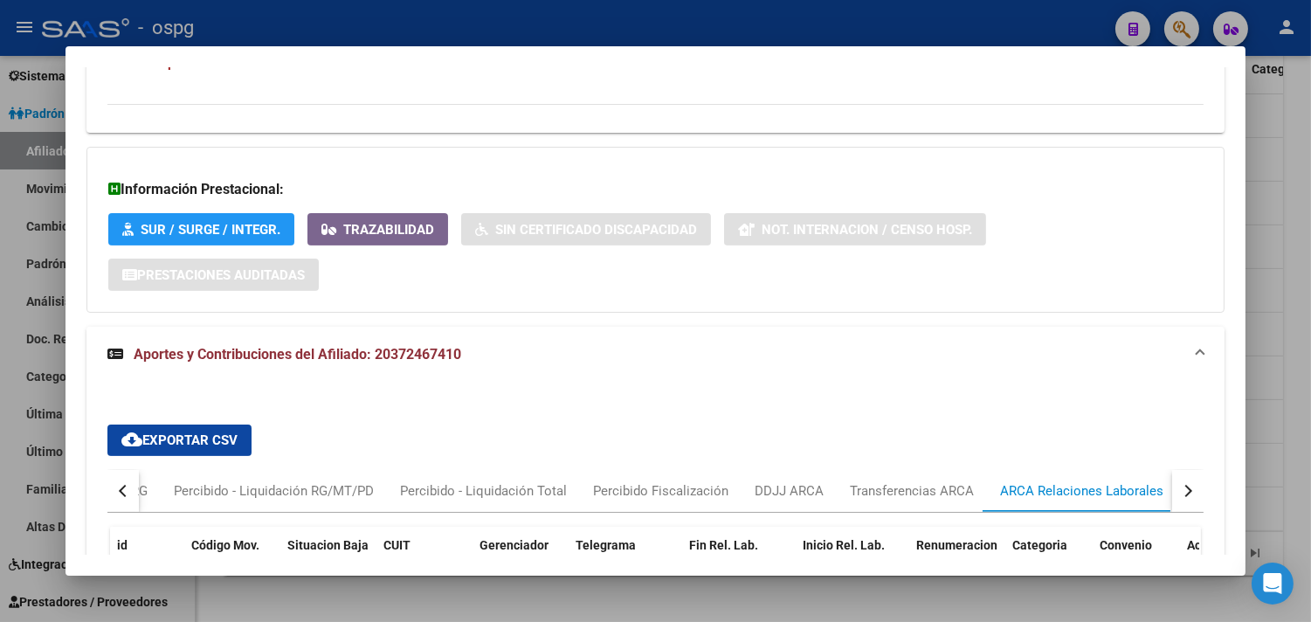
drag, startPoint x: 404, startPoint y: 494, endPoint x: 454, endPoint y: 352, distance: 150.8
click at [454, 352] on span "Aportes y Contribuciones del Afiliado: 20372467410" at bounding box center [298, 354] width 328 height 17
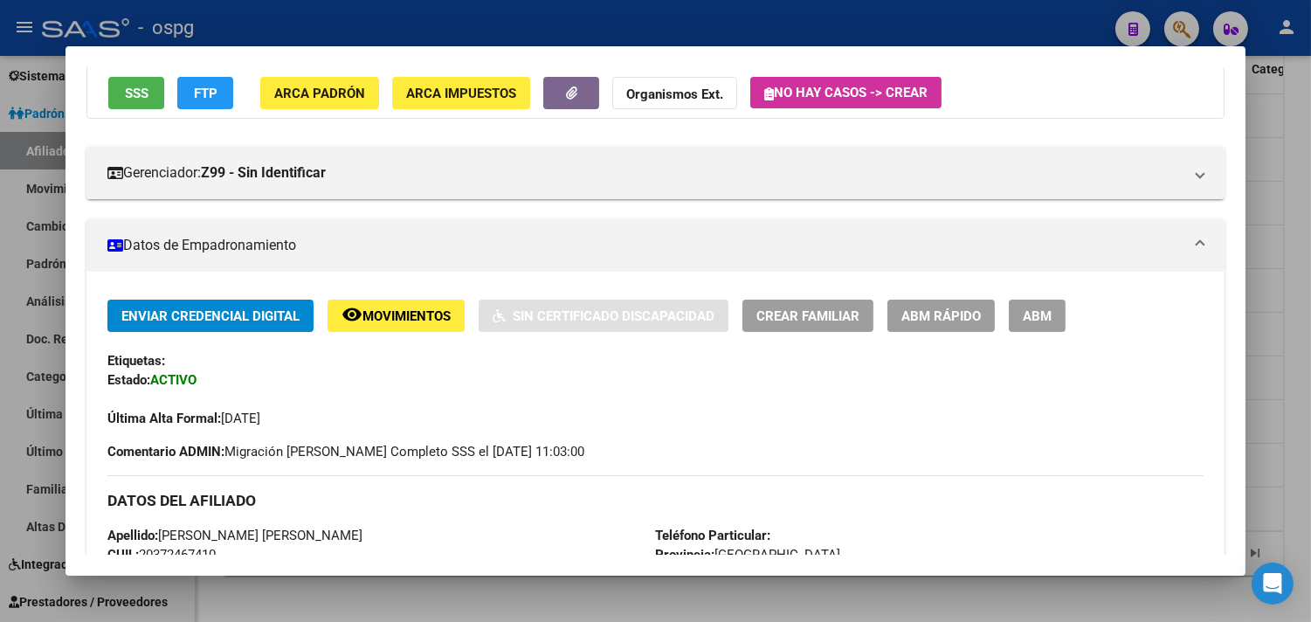
scroll to position [0, 0]
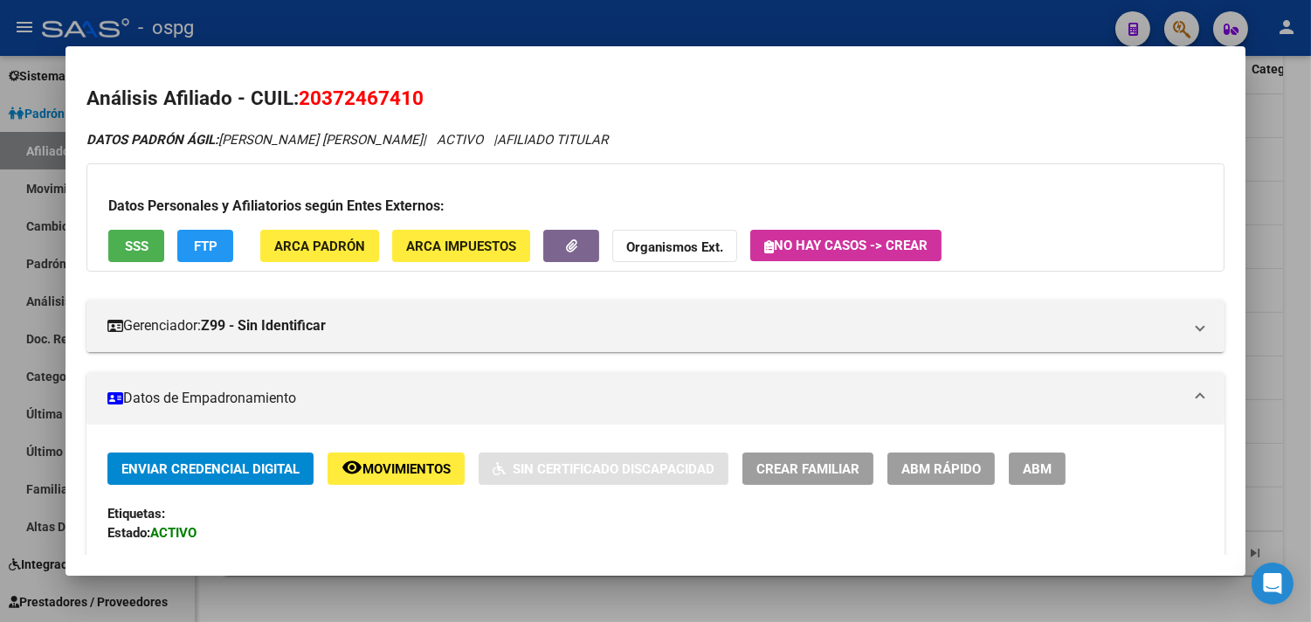
click at [299, 90] on span "20372467410" at bounding box center [361, 97] width 125 height 23
drag, startPoint x: 298, startPoint y: 92, endPoint x: 407, endPoint y: 85, distance: 109.4
click at [407, 85] on h2 "Análisis Afiliado - CUIL: 20372467410" at bounding box center [655, 99] width 1138 height 30
click at [1273, 276] on div at bounding box center [655, 311] width 1311 height 622
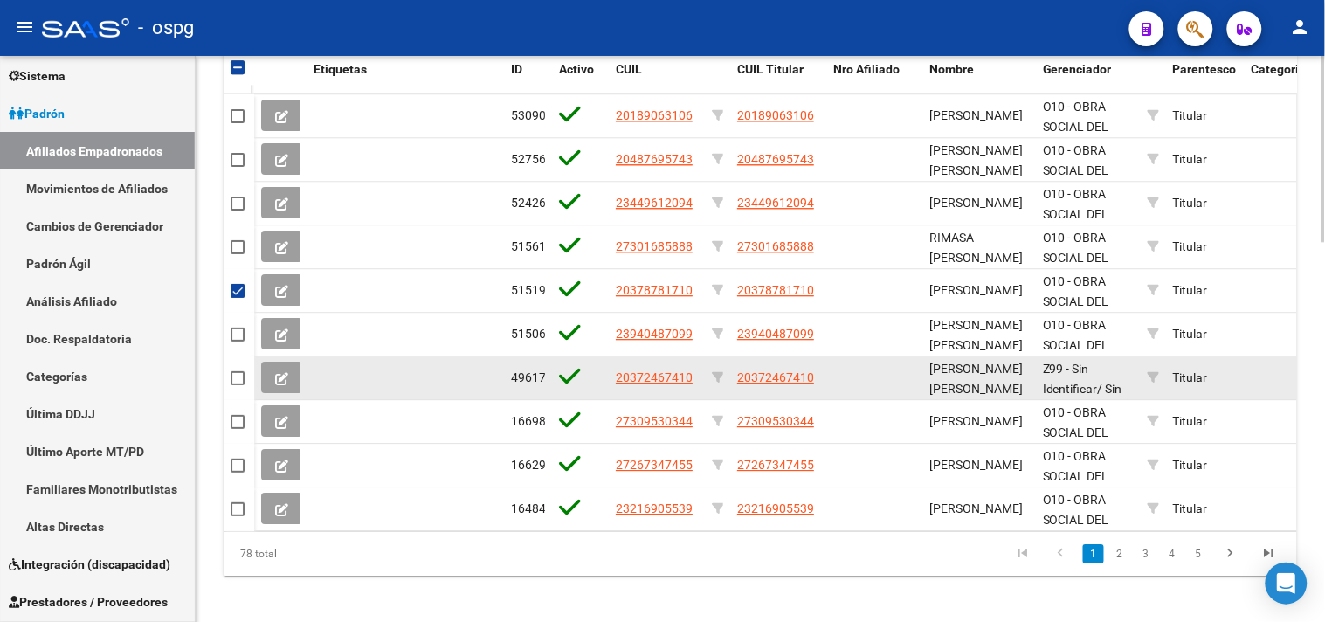
drag, startPoint x: 614, startPoint y: 376, endPoint x: 704, endPoint y: 376, distance: 90.0
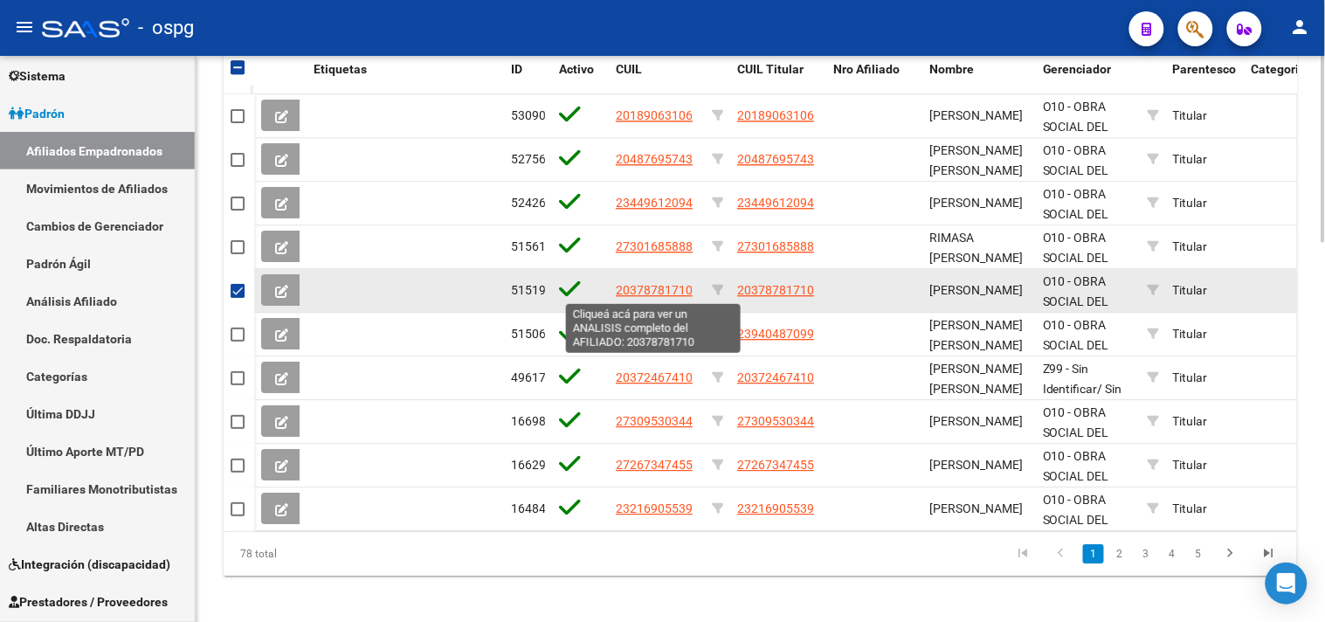
drag, startPoint x: 617, startPoint y: 293, endPoint x: 690, endPoint y: 290, distance: 72.5
click at [690, 290] on span "20378781710" at bounding box center [654, 290] width 77 height 14
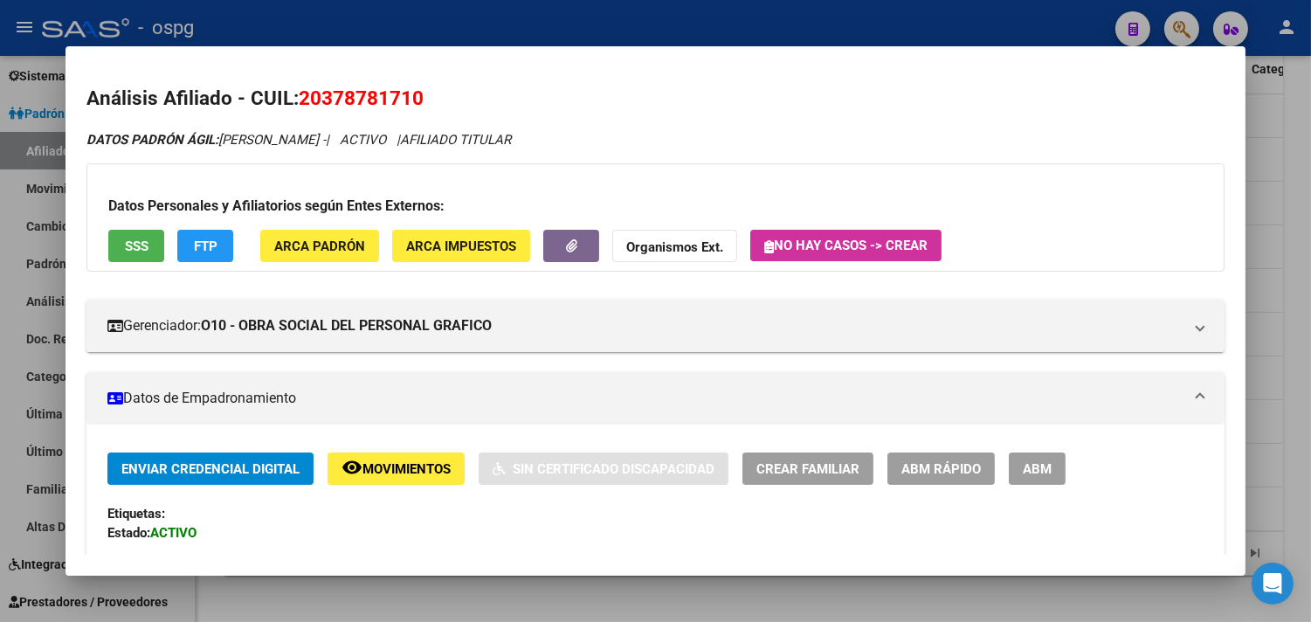
drag, startPoint x: 671, startPoint y: 290, endPoint x: 437, endPoint y: 99, distance: 302.3
click at [437, 99] on h2 "Análisis Afiliado - CUIL: 20378781710" at bounding box center [655, 99] width 1138 height 30
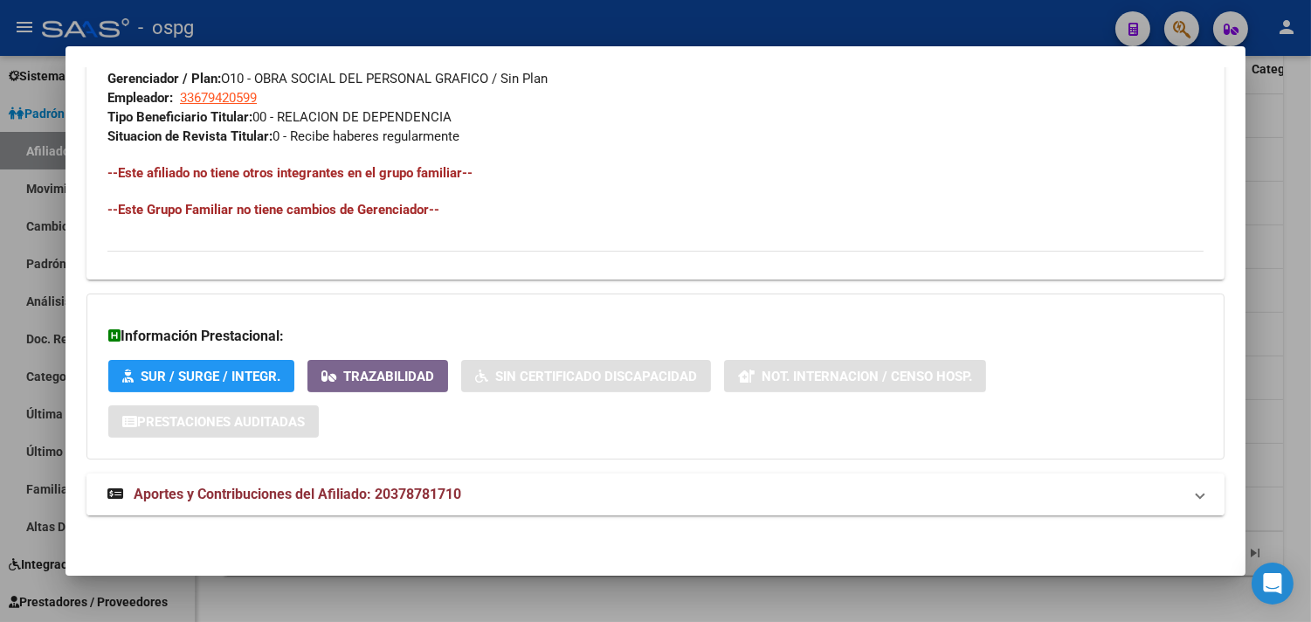
click at [738, 480] on mat-expansion-panel-header "Aportes y Contribuciones del Afiliado: 20378781710" at bounding box center [655, 494] width 1138 height 42
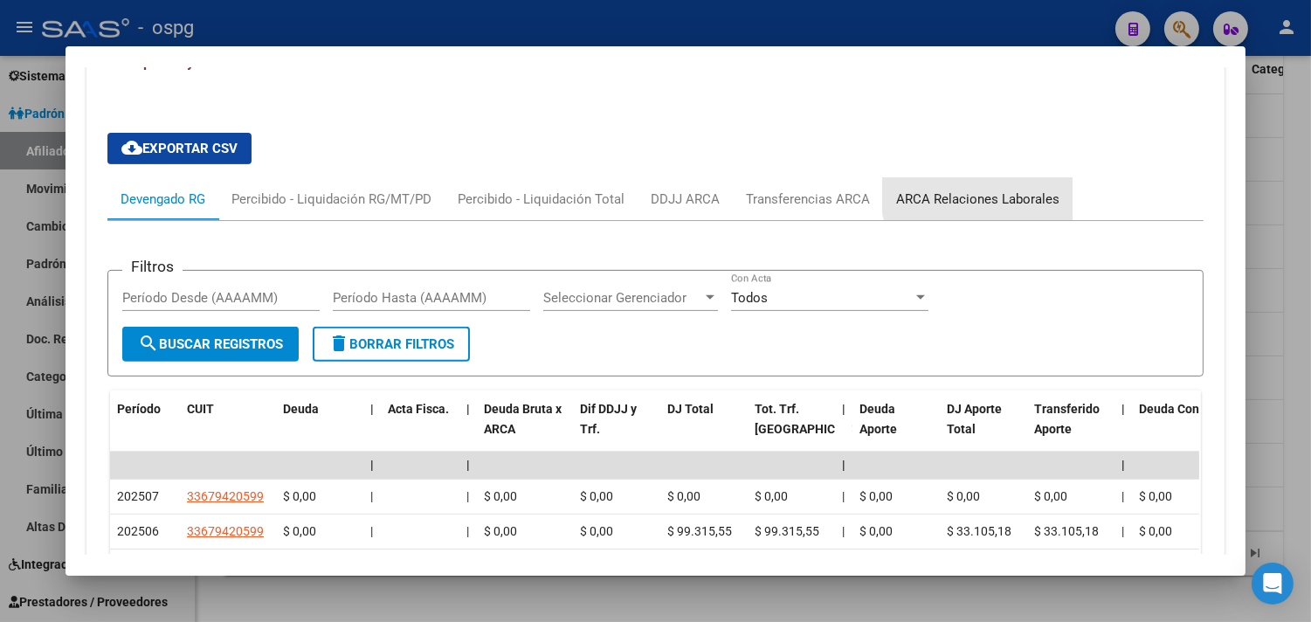
click at [983, 195] on div "ARCA Relaciones Laborales" at bounding box center [977, 199] width 163 height 19
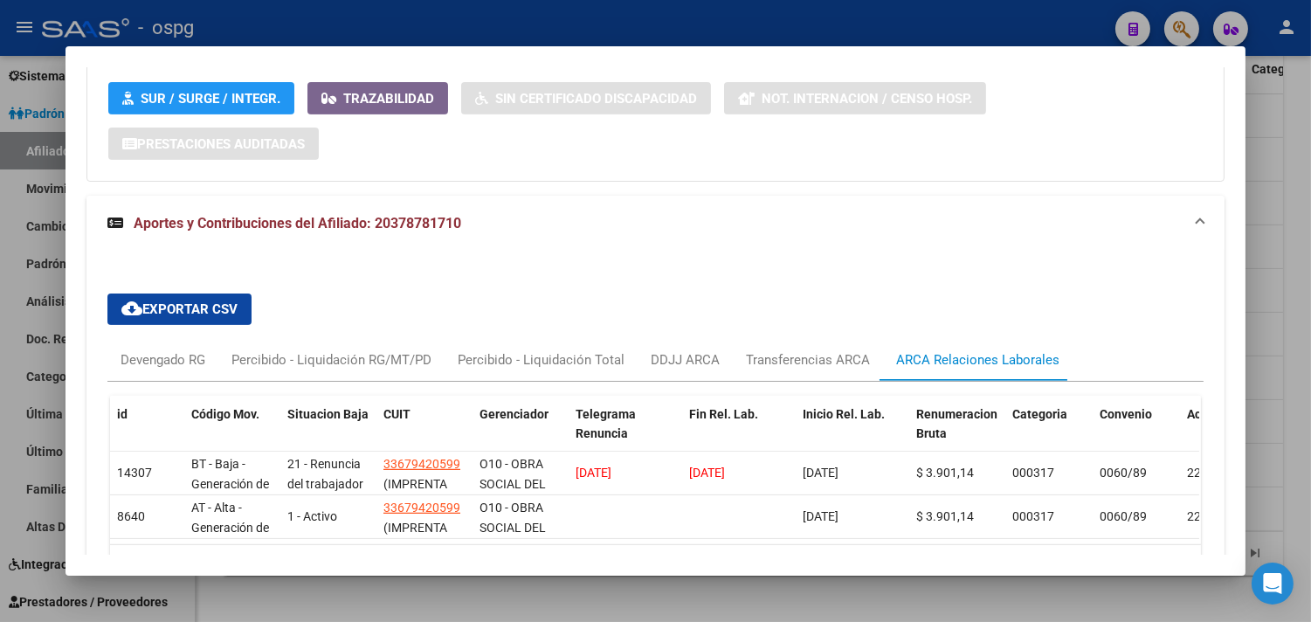
scroll to position [1294, 0]
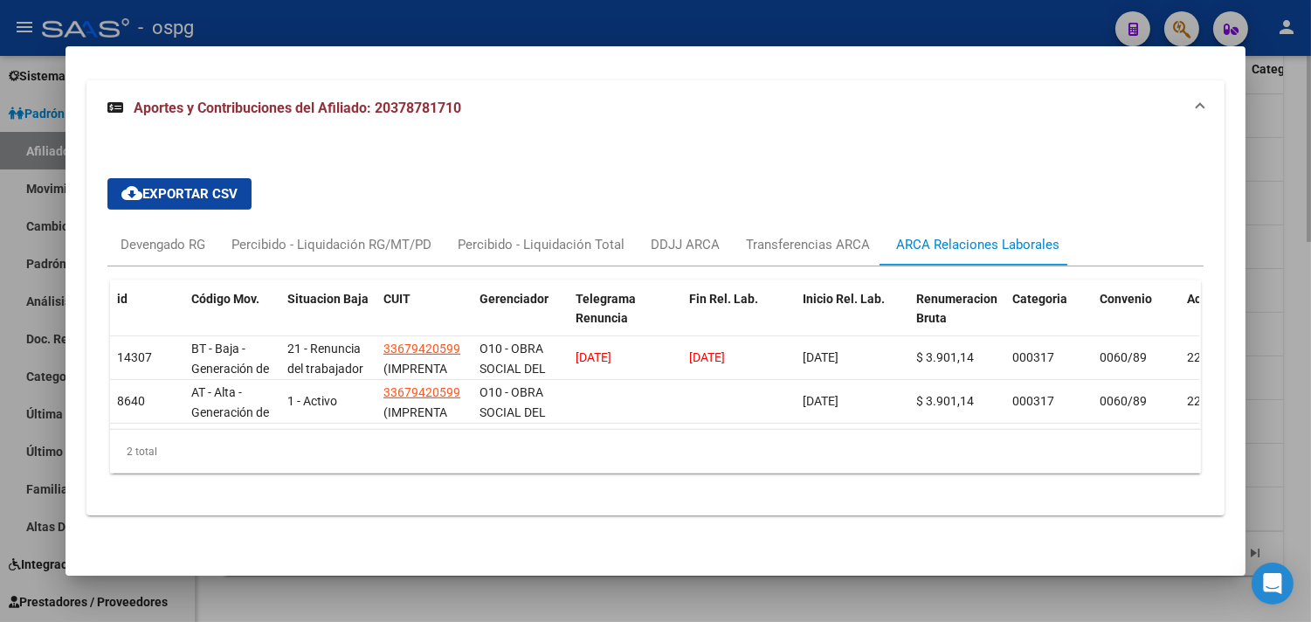
click at [1295, 334] on div at bounding box center [655, 311] width 1311 height 622
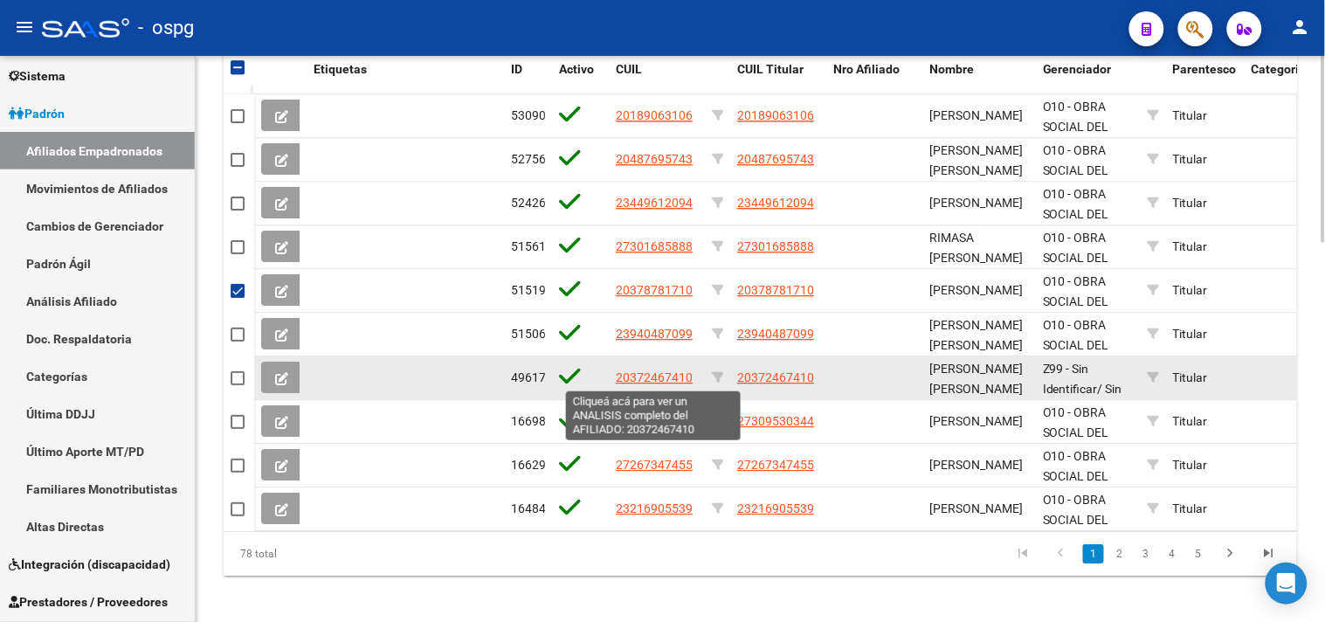
click at [650, 378] on span "20372467410" at bounding box center [654, 377] width 77 height 14
type textarea "20372467410"
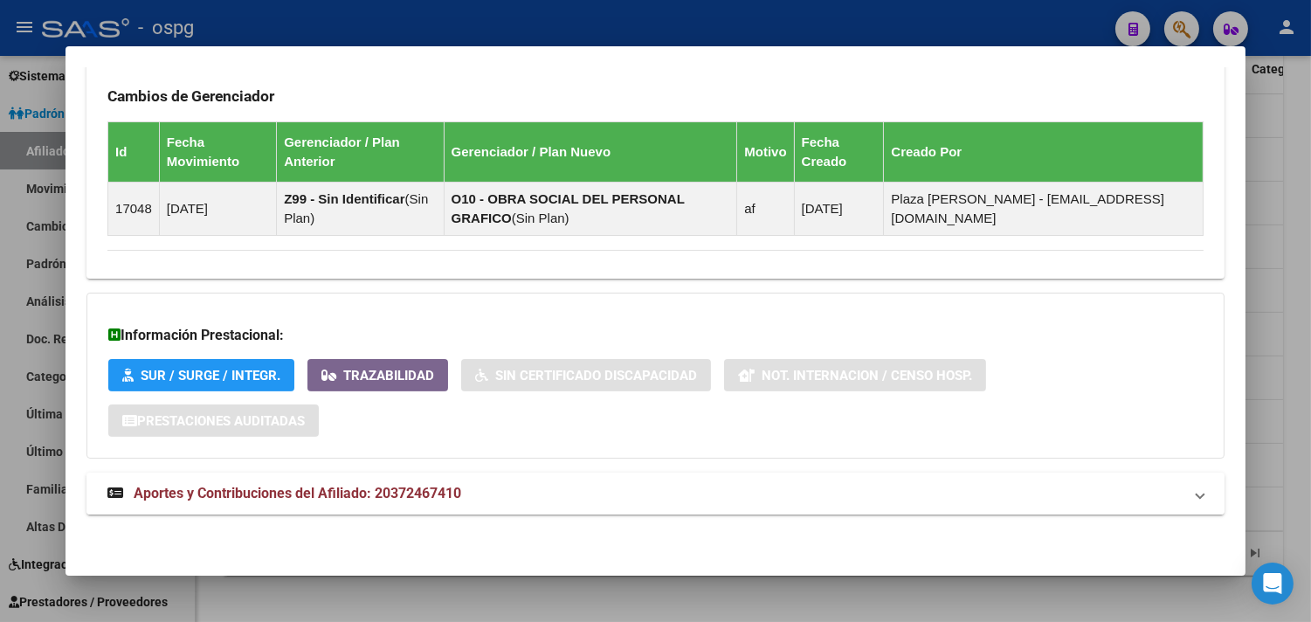
click at [863, 507] on mat-expansion-panel-header "Aportes y Contribuciones del Afiliado: 20372467410" at bounding box center [655, 493] width 1138 height 42
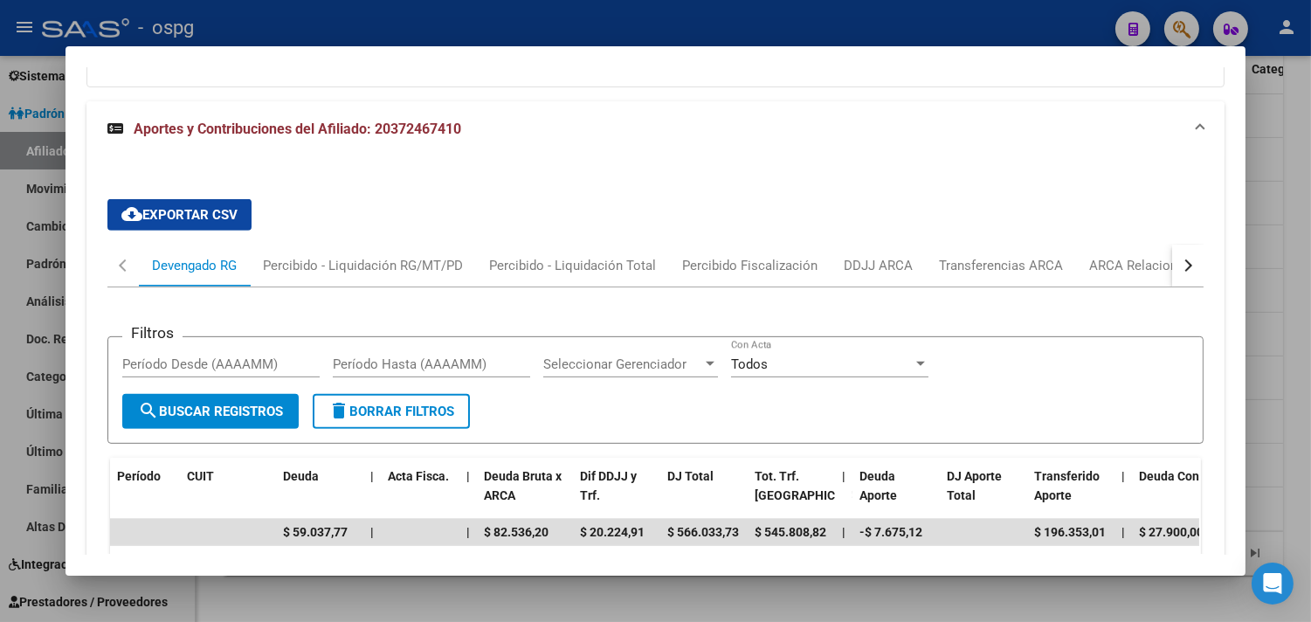
scroll to position [1512, 0]
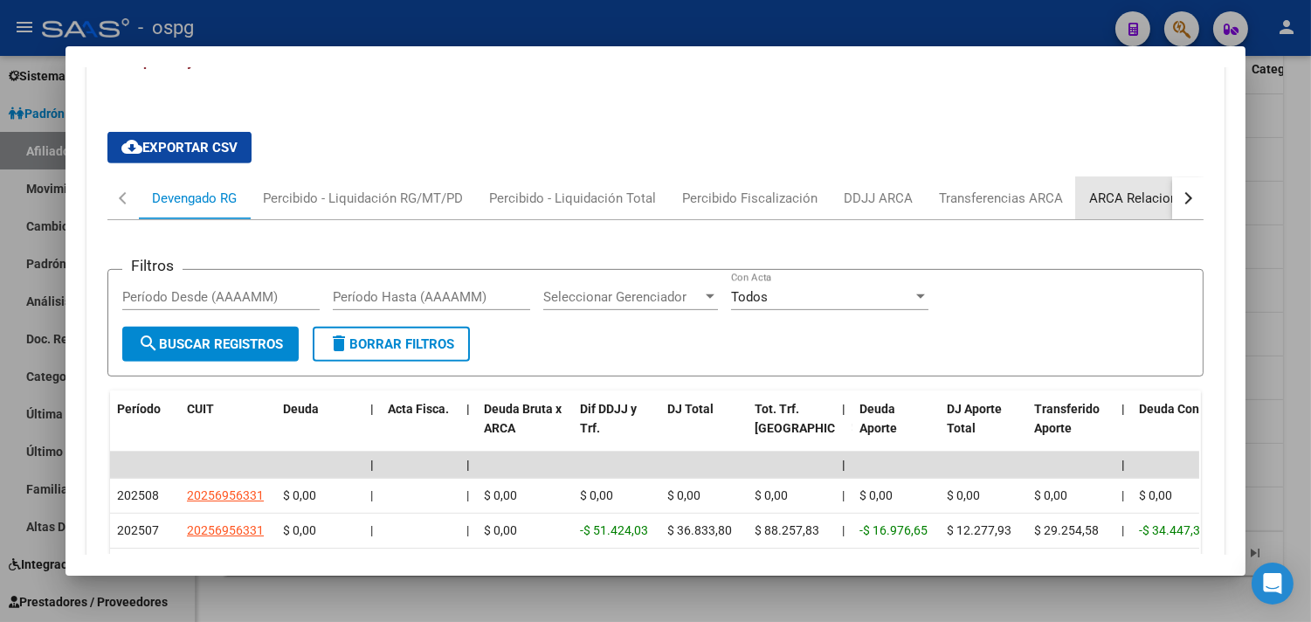
click at [1124, 206] on div "ARCA Relaciones Laborales" at bounding box center [1170, 198] width 163 height 19
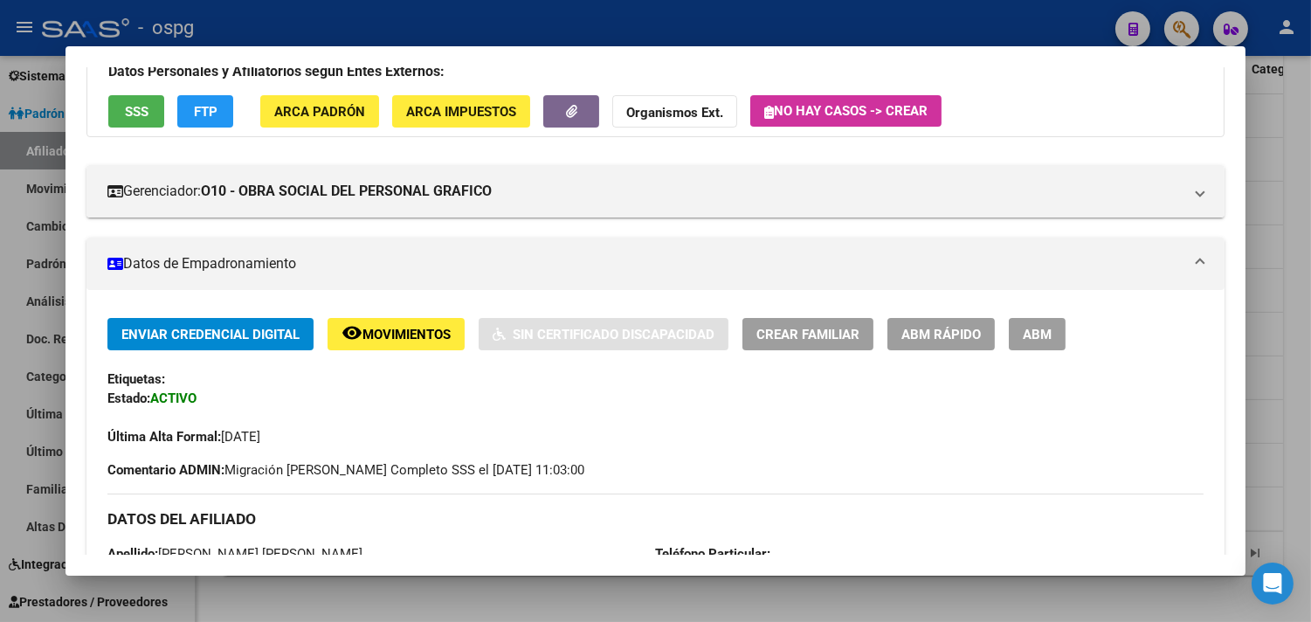
scroll to position [0, 0]
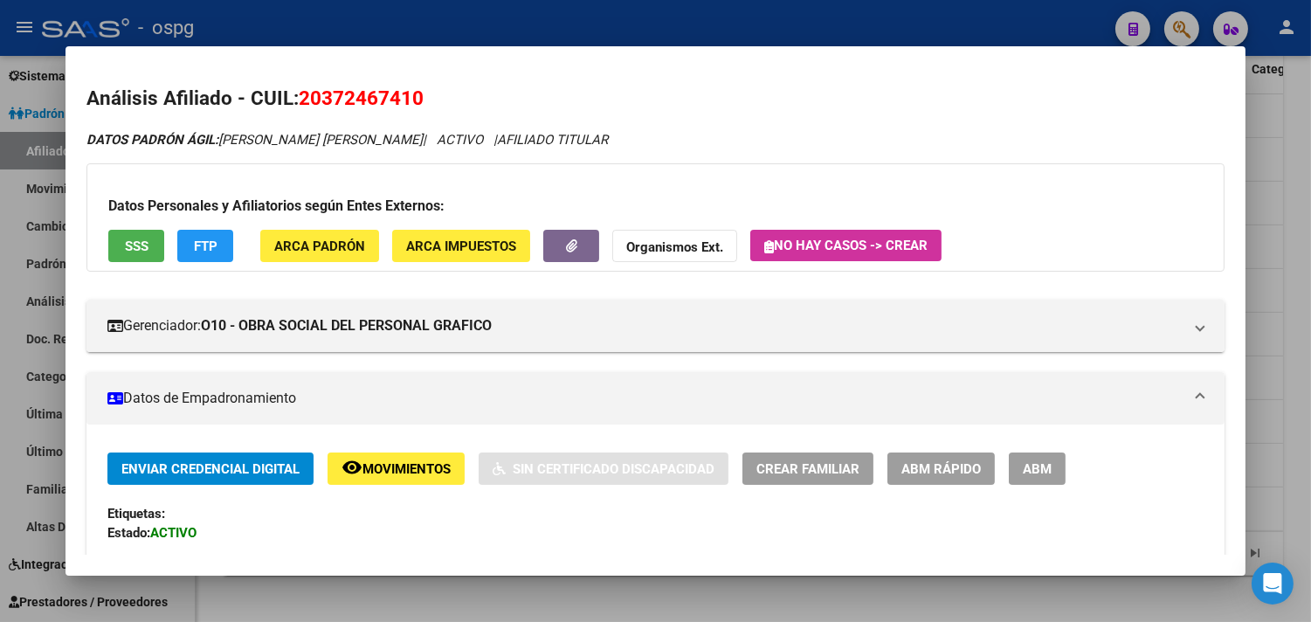
drag, startPoint x: 291, startPoint y: 98, endPoint x: 420, endPoint y: 99, distance: 129.3
click at [420, 99] on h2 "Análisis Afiliado - CUIL: 20372467410" at bounding box center [655, 99] width 1138 height 30
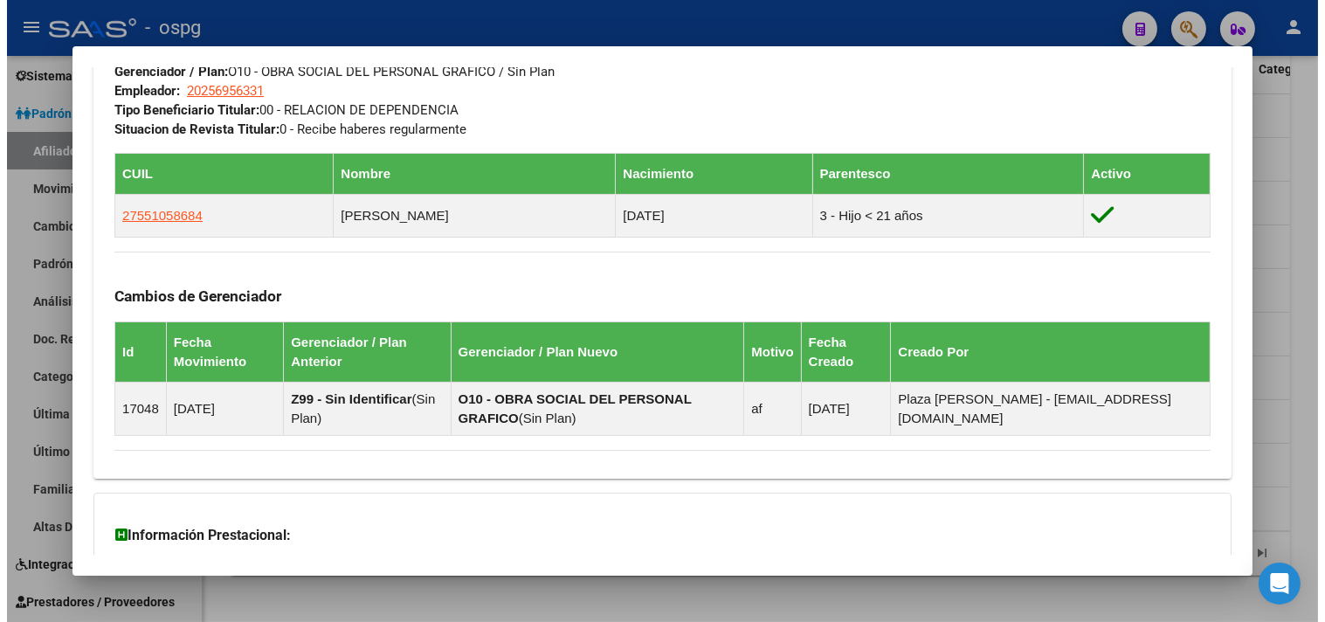
scroll to position [1526, 0]
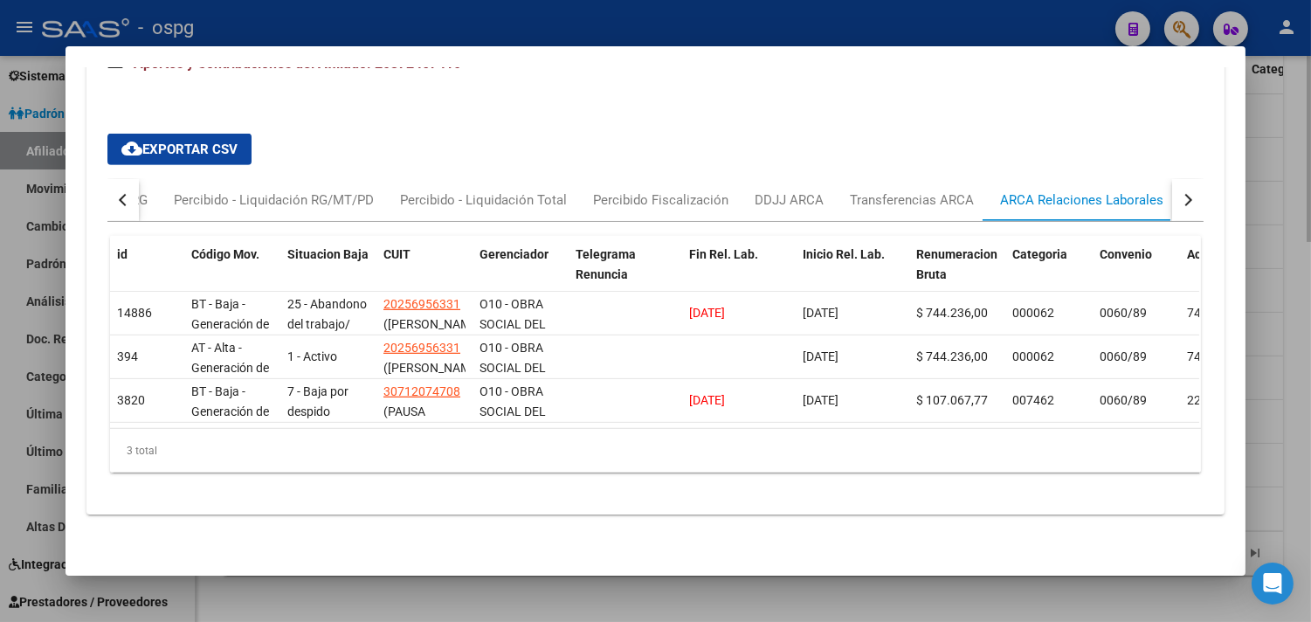
click at [486, 609] on div at bounding box center [655, 311] width 1311 height 622
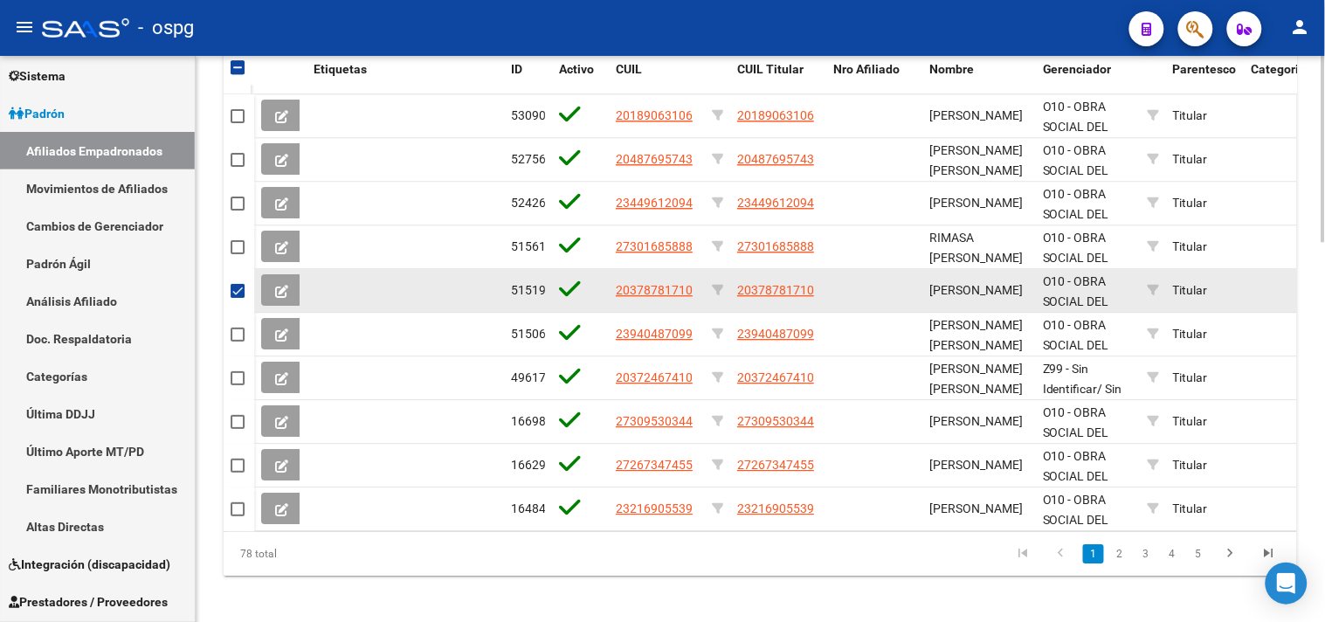
drag, startPoint x: 657, startPoint y: 291, endPoint x: 679, endPoint y: 286, distance: 22.5
click at [692, 289] on div "20378781710" at bounding box center [657, 290] width 82 height 20
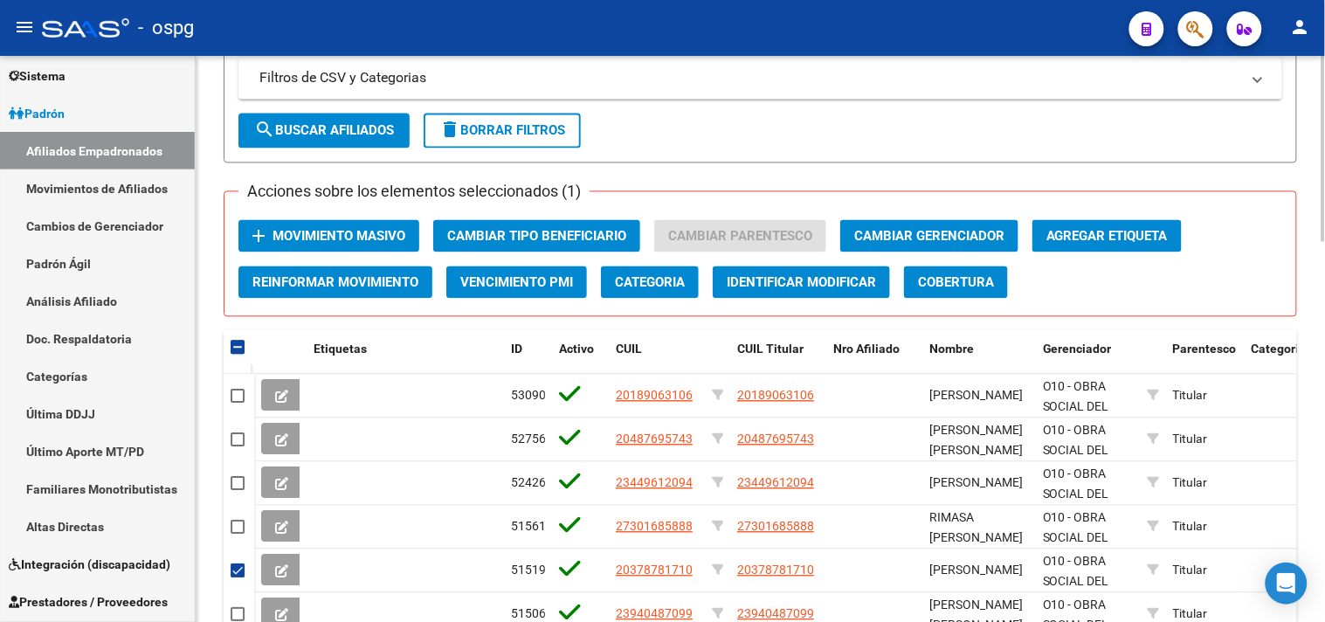
scroll to position [839, 0]
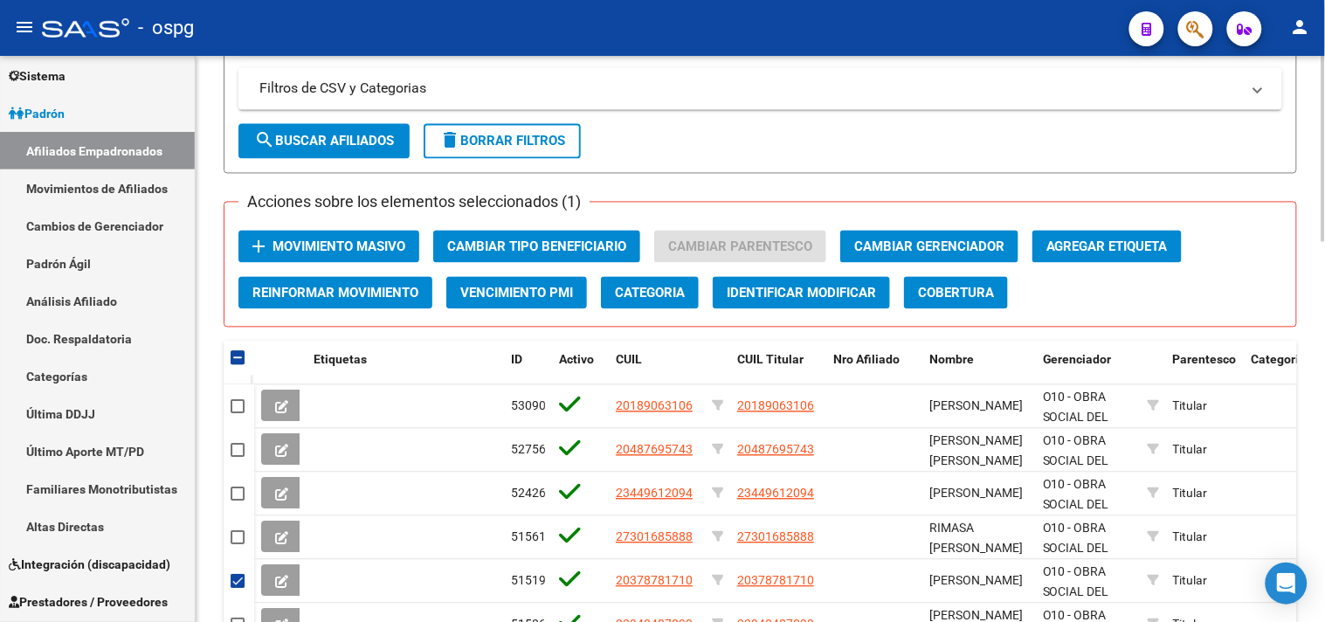
drag, startPoint x: 318, startPoint y: 142, endPoint x: 459, endPoint y: 127, distance: 142.4
click at [318, 141] on span "search Buscar Afiliados" at bounding box center [324, 142] width 140 height 16
checkbox input "false"
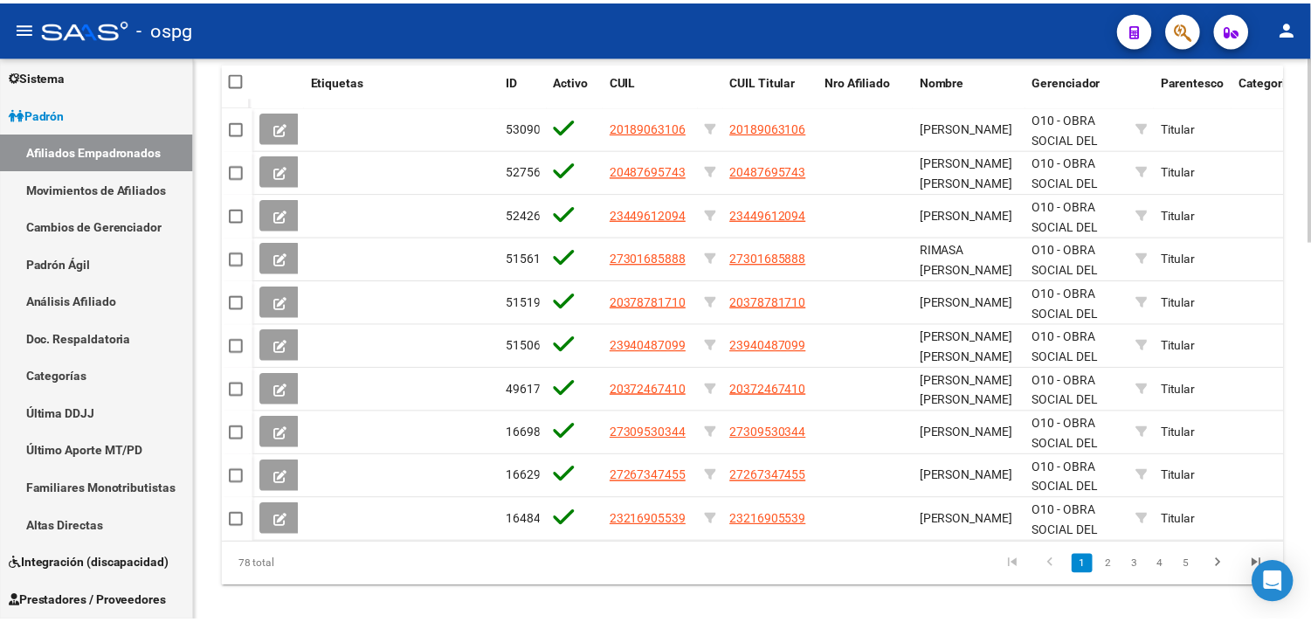
scroll to position [1130, 0]
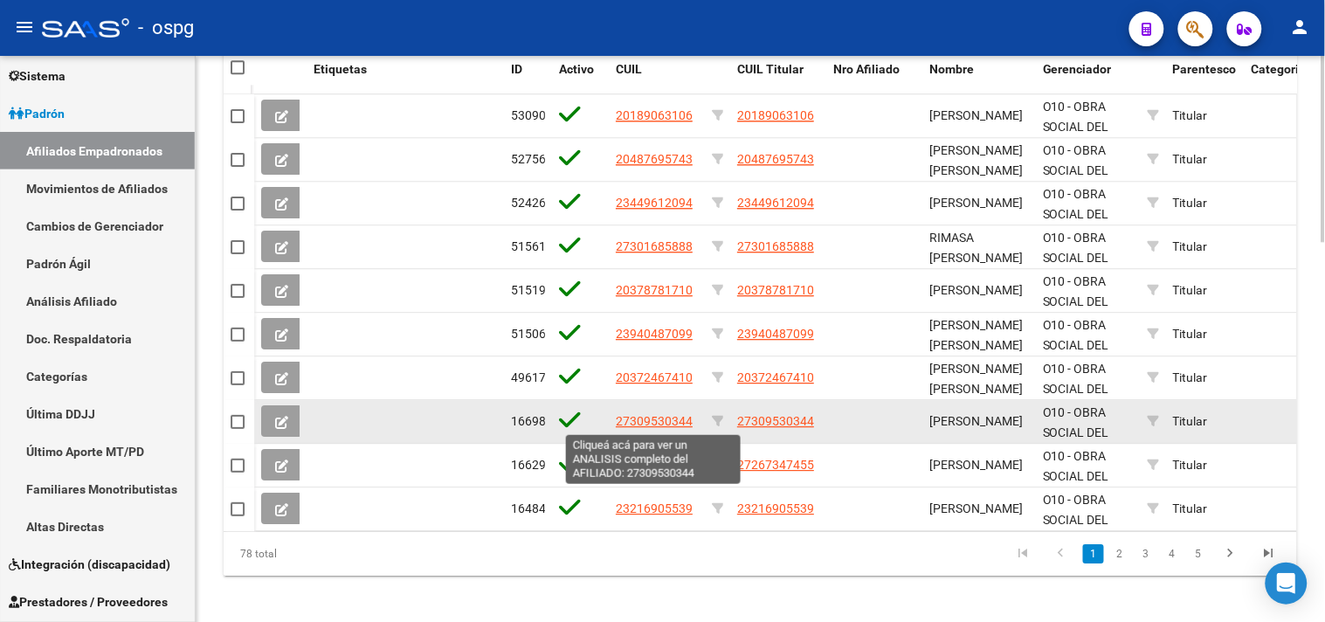
click at [632, 421] on span "27309530344" at bounding box center [654, 421] width 77 height 14
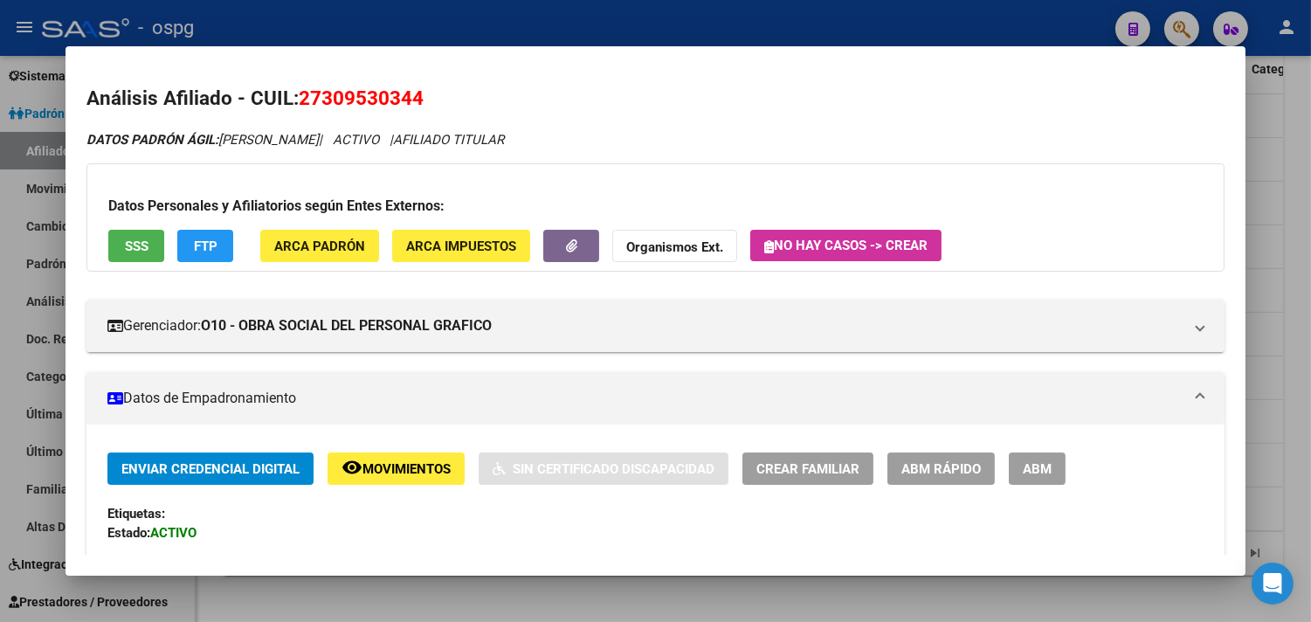
drag, startPoint x: 293, startPoint y: 92, endPoint x: 434, endPoint y: 88, distance: 141.5
click at [434, 88] on h2 "Análisis Afiliado - CUIL: 27309530344" at bounding box center [655, 99] width 1138 height 30
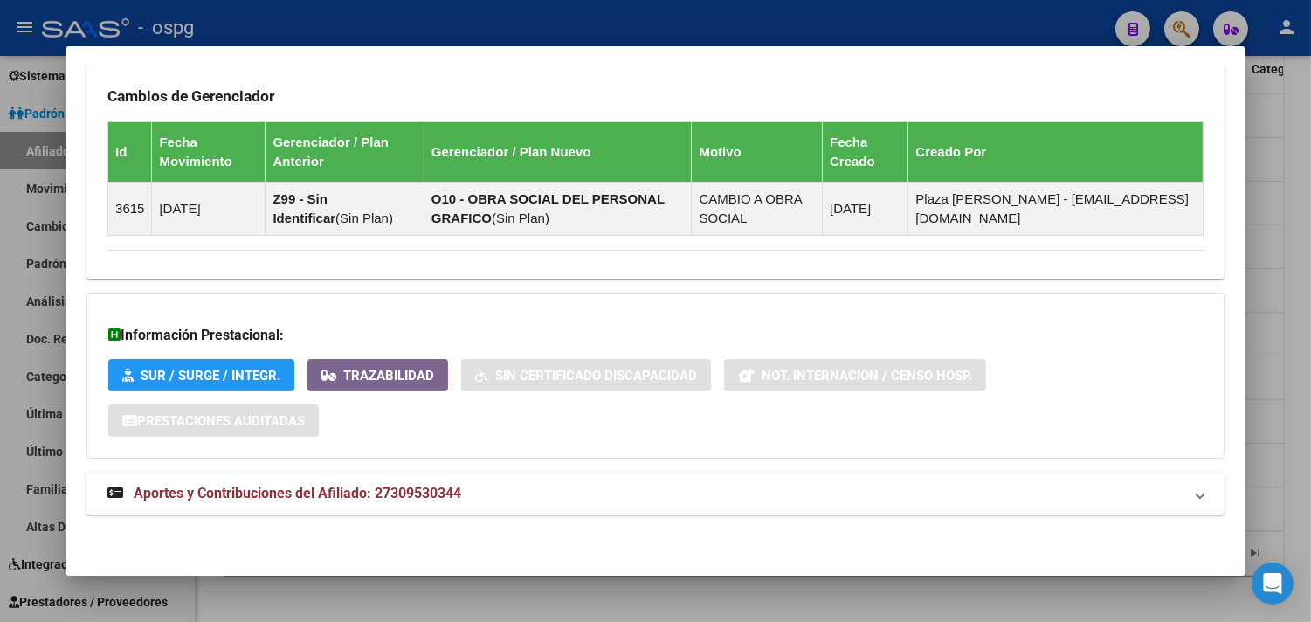
click at [554, 499] on mat-panel-title "Aportes y Contribuciones del Afiliado: 27309530344" at bounding box center [644, 493] width 1075 height 21
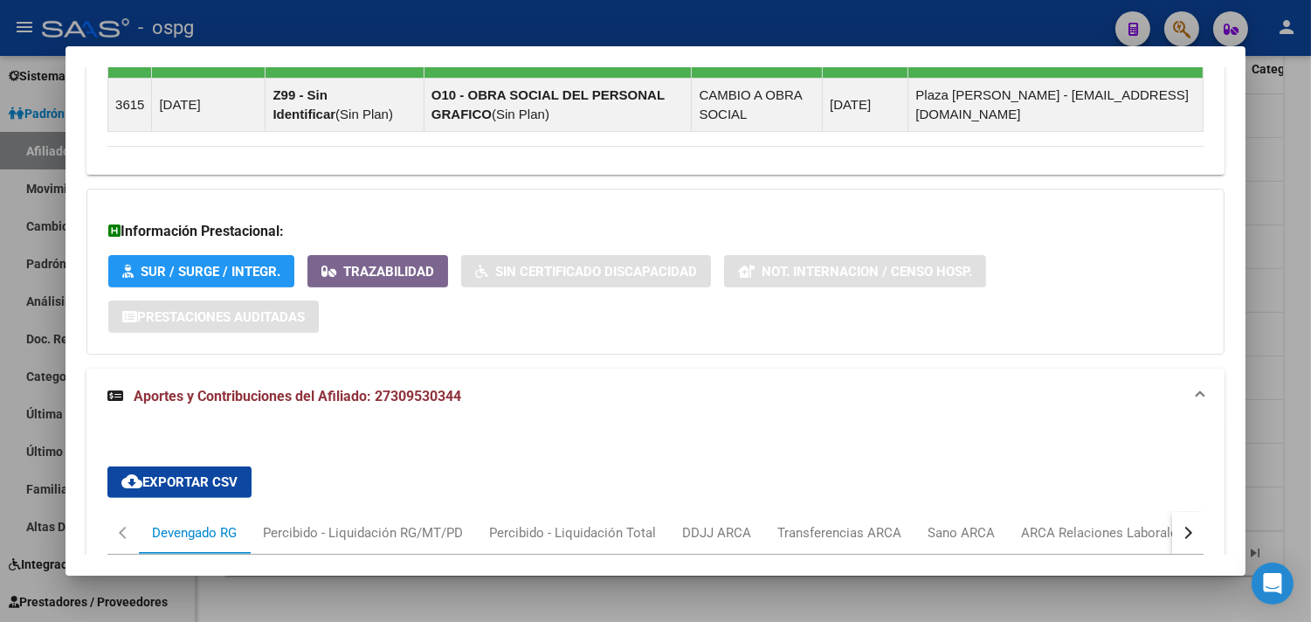
scroll to position [1628, 0]
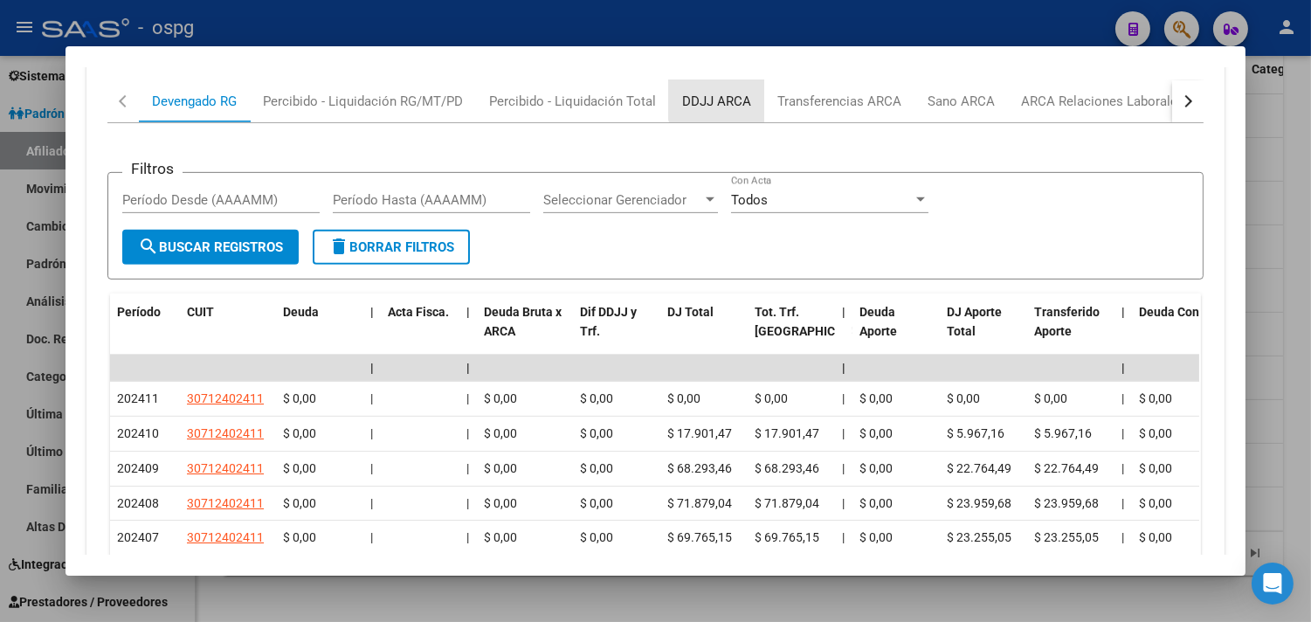
click at [719, 99] on div "DDJJ ARCA" at bounding box center [716, 101] width 69 height 19
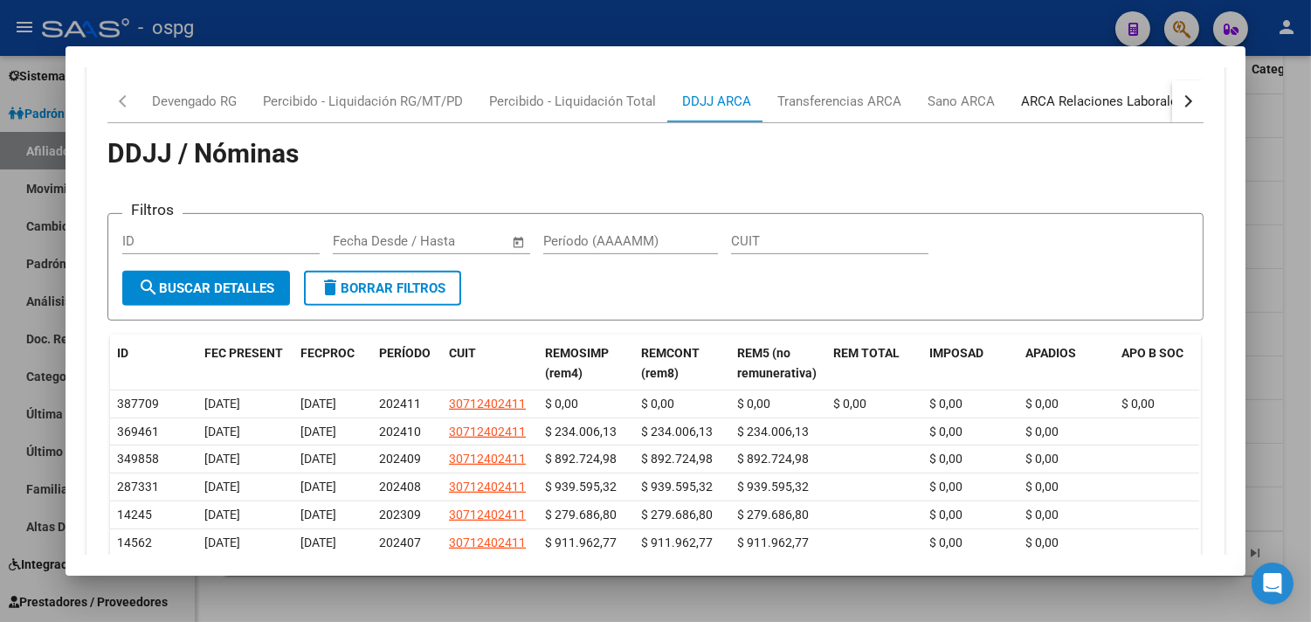
click at [1101, 98] on div "ARCA Relaciones Laborales" at bounding box center [1102, 101] width 163 height 19
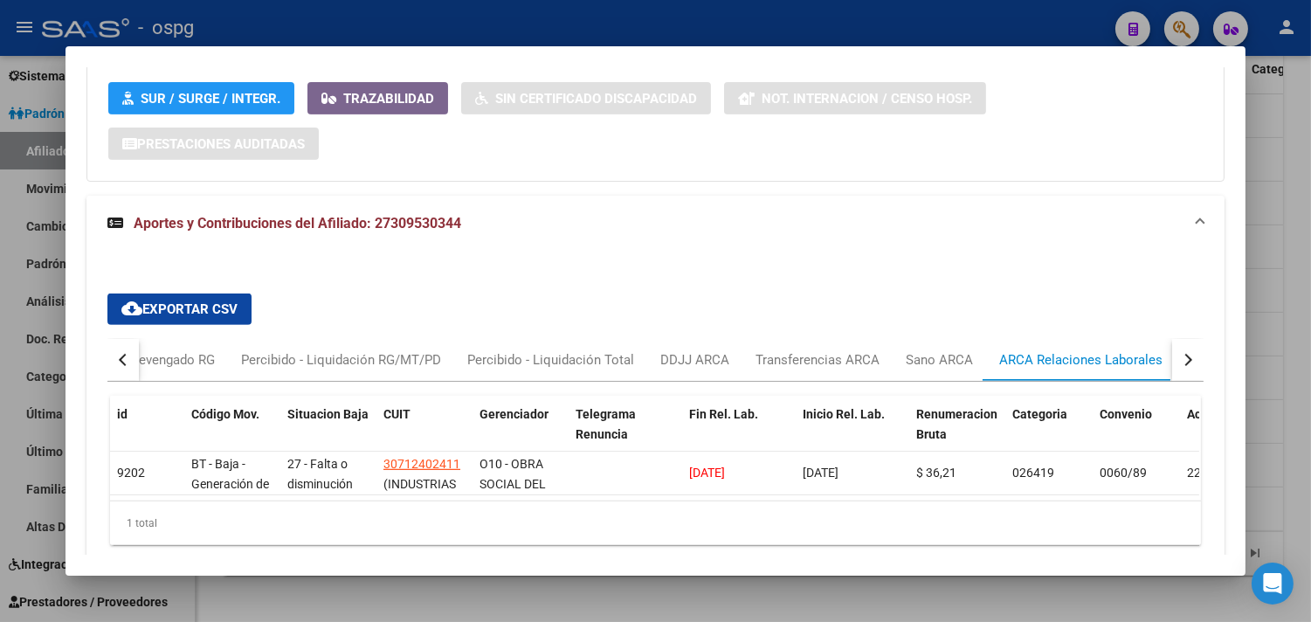
scroll to position [1452, 0]
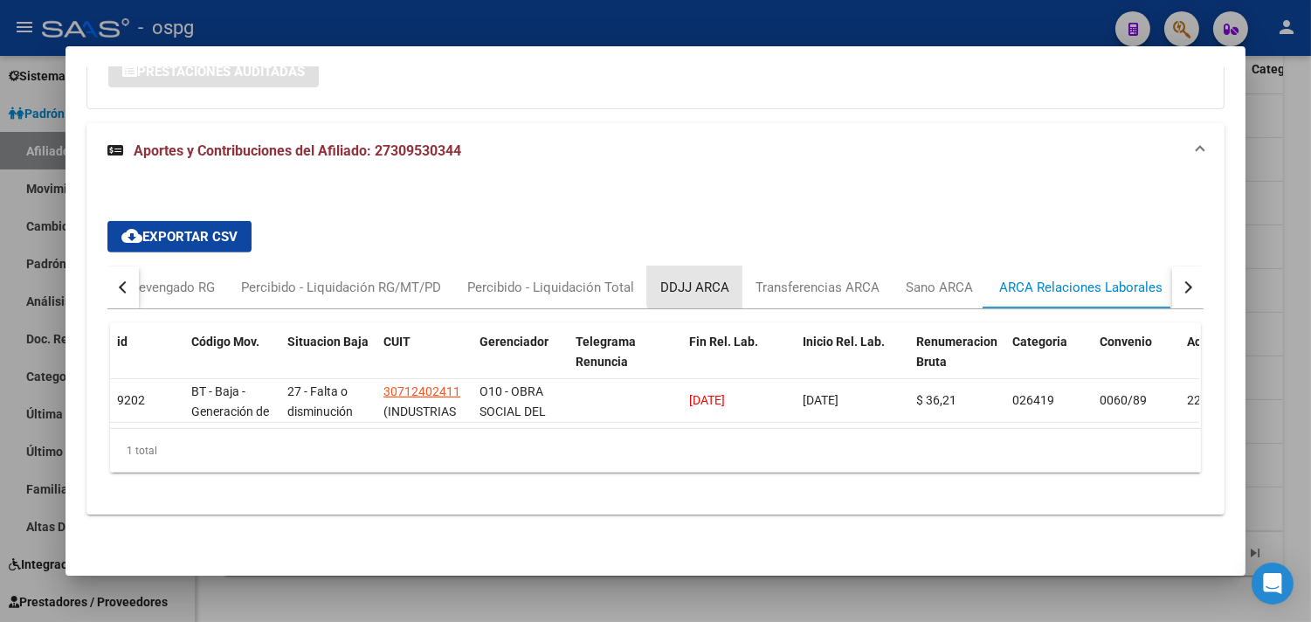
click at [714, 278] on div "DDJJ ARCA" at bounding box center [694, 287] width 69 height 19
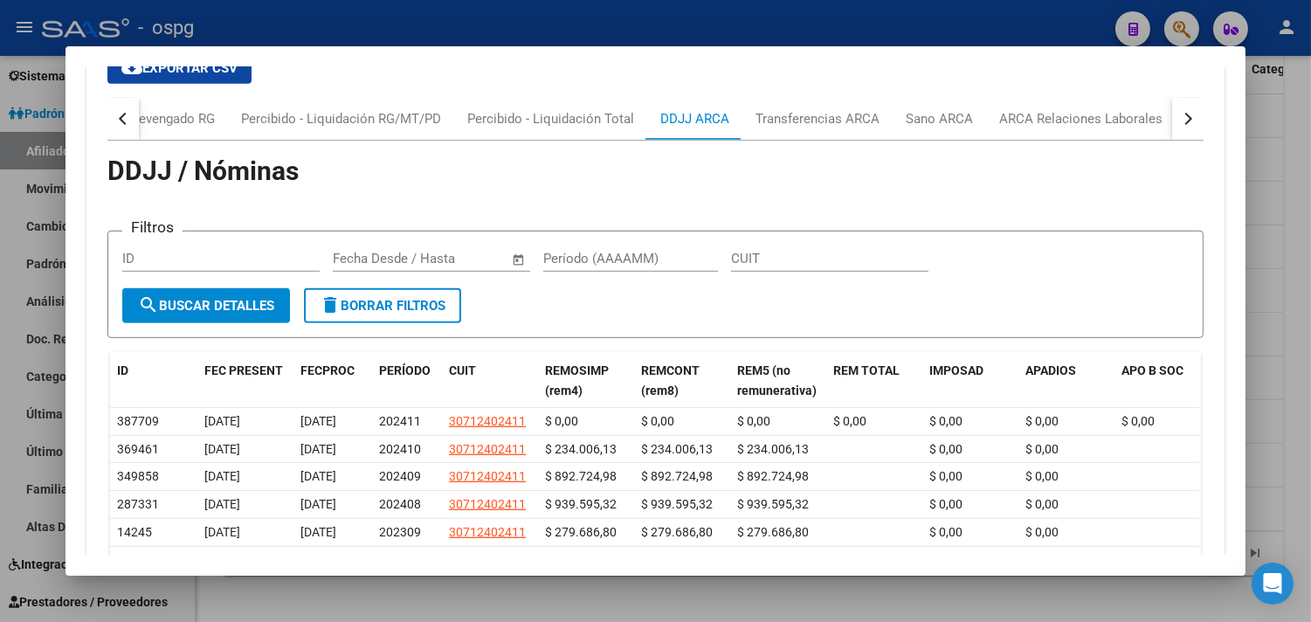
scroll to position [1549, 0]
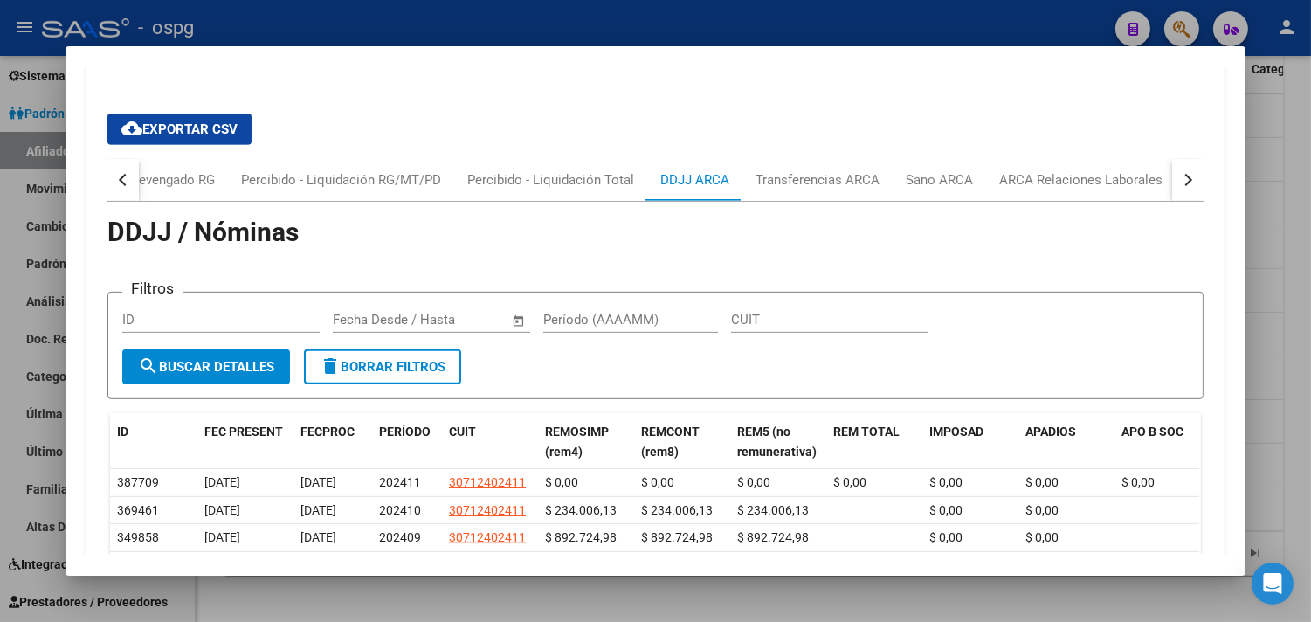
click at [1118, 157] on div "cloud_download Exportar CSV Devengado RG Percibido - Liquidación RG/MT/PD Perci…" at bounding box center [655, 455] width 1096 height 710
click at [1093, 177] on div "ARCA Relaciones Laborales" at bounding box center [1080, 179] width 163 height 19
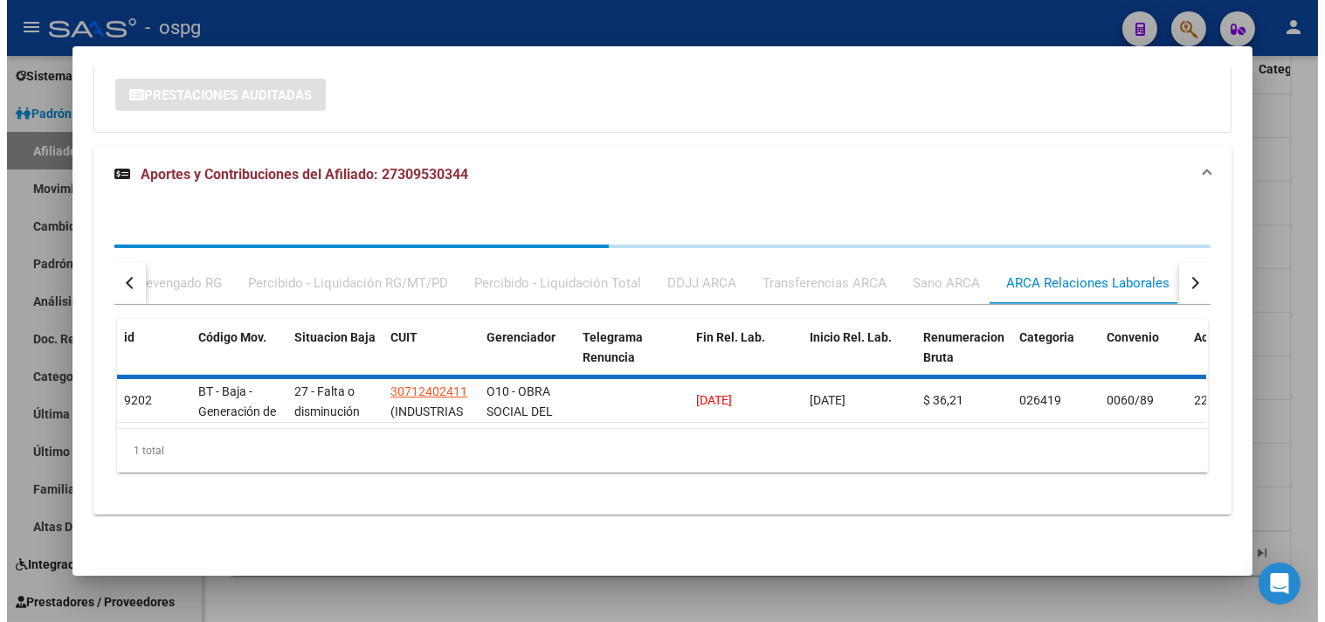
scroll to position [1459, 0]
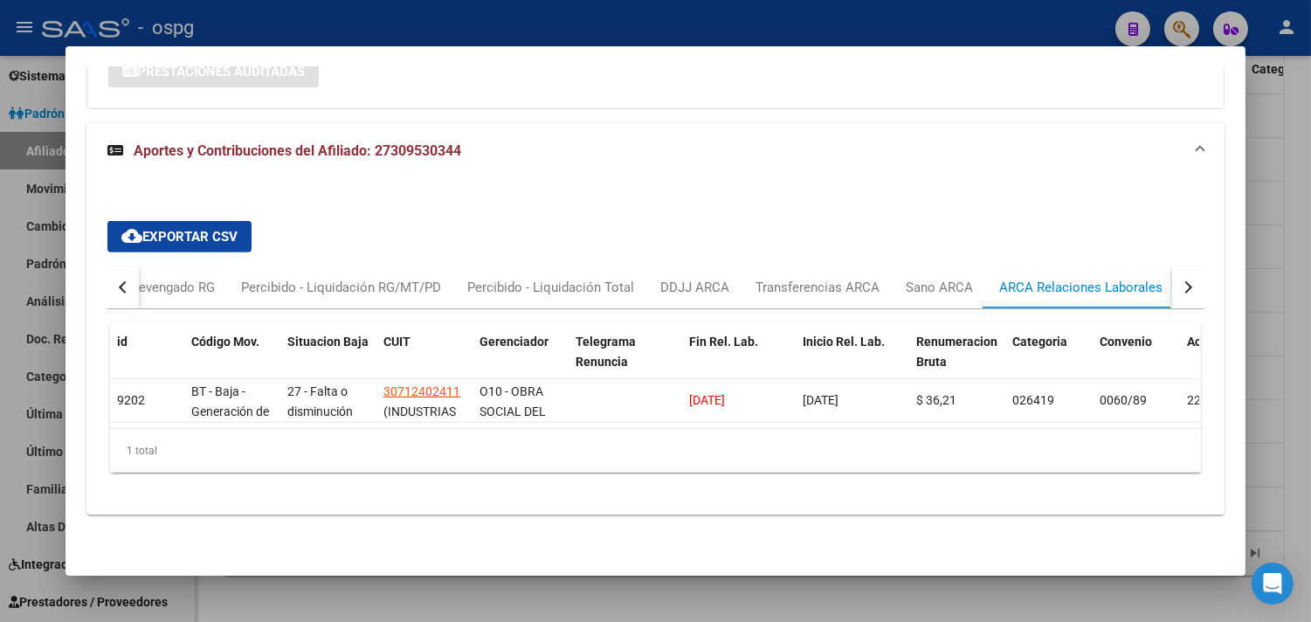
click at [730, 606] on div at bounding box center [655, 311] width 1311 height 622
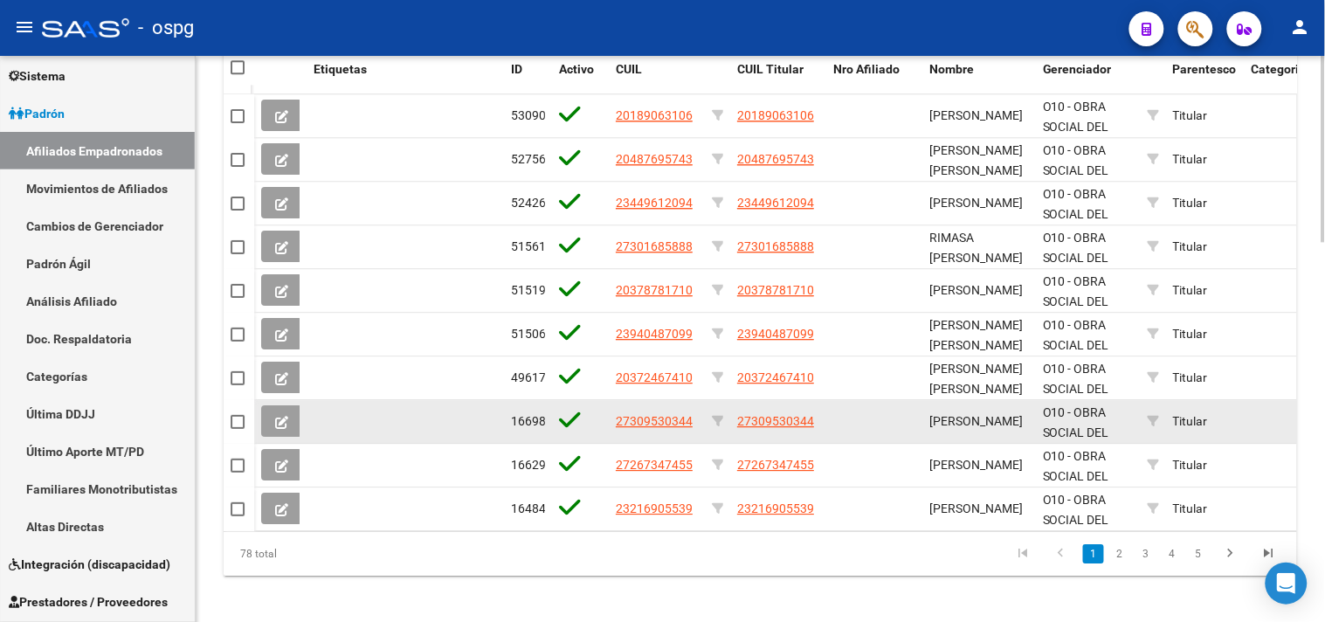
drag, startPoint x: 616, startPoint y: 424, endPoint x: 691, endPoint y: 428, distance: 75.2
click at [691, 428] on span "27309530344" at bounding box center [654, 421] width 77 height 14
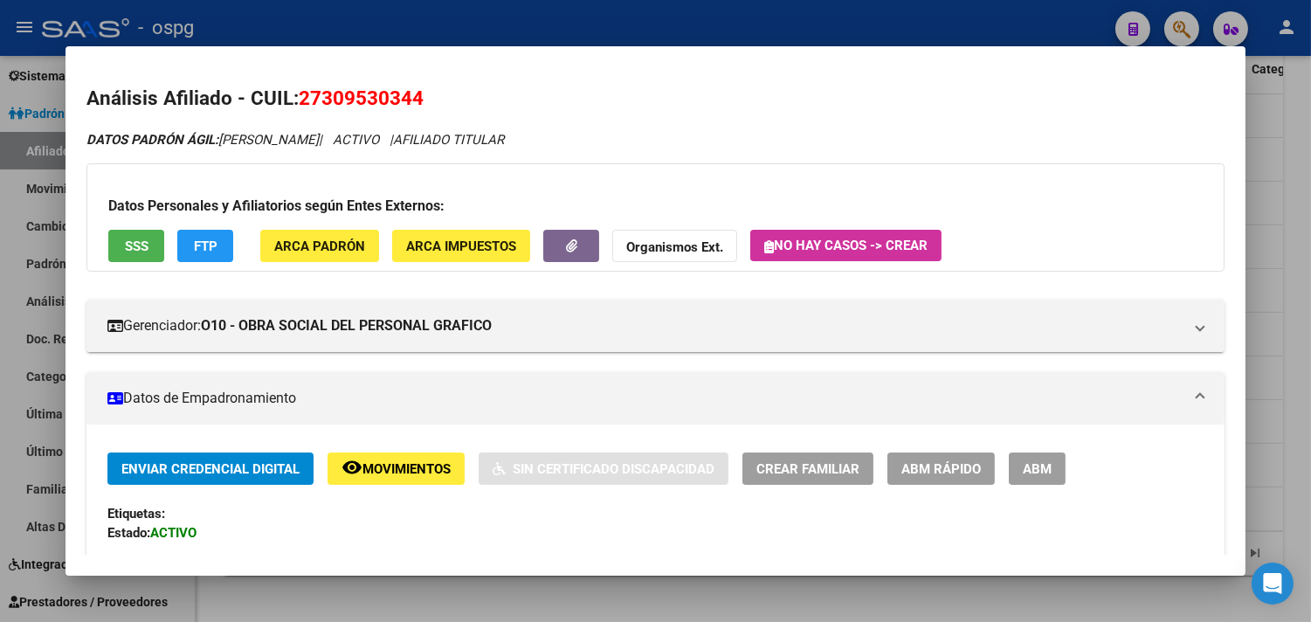
drag, startPoint x: 681, startPoint y: 424, endPoint x: 298, endPoint y: 93, distance: 505.9
click at [299, 93] on span "27309530344" at bounding box center [361, 97] width 125 height 23
drag, startPoint x: 298, startPoint y: 93, endPoint x: 409, endPoint y: 93, distance: 110.9
click at [409, 93] on span "27309530344" at bounding box center [361, 97] width 125 height 23
click at [376, 600] on div at bounding box center [655, 311] width 1311 height 622
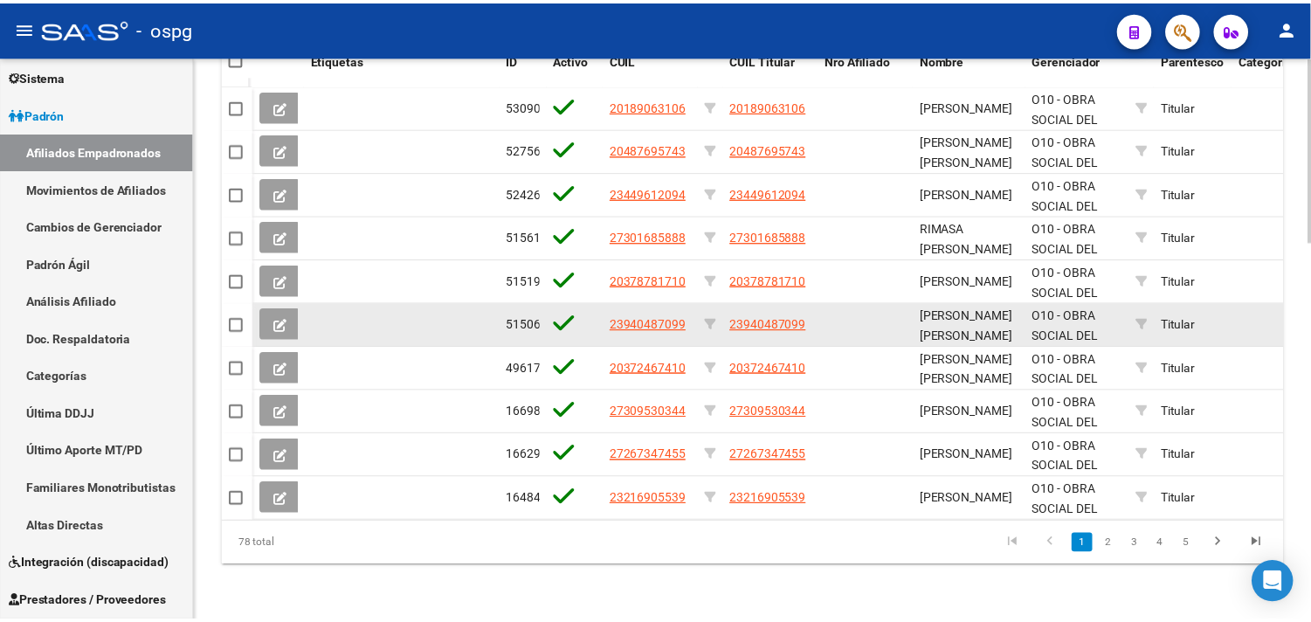
scroll to position [1155, 0]
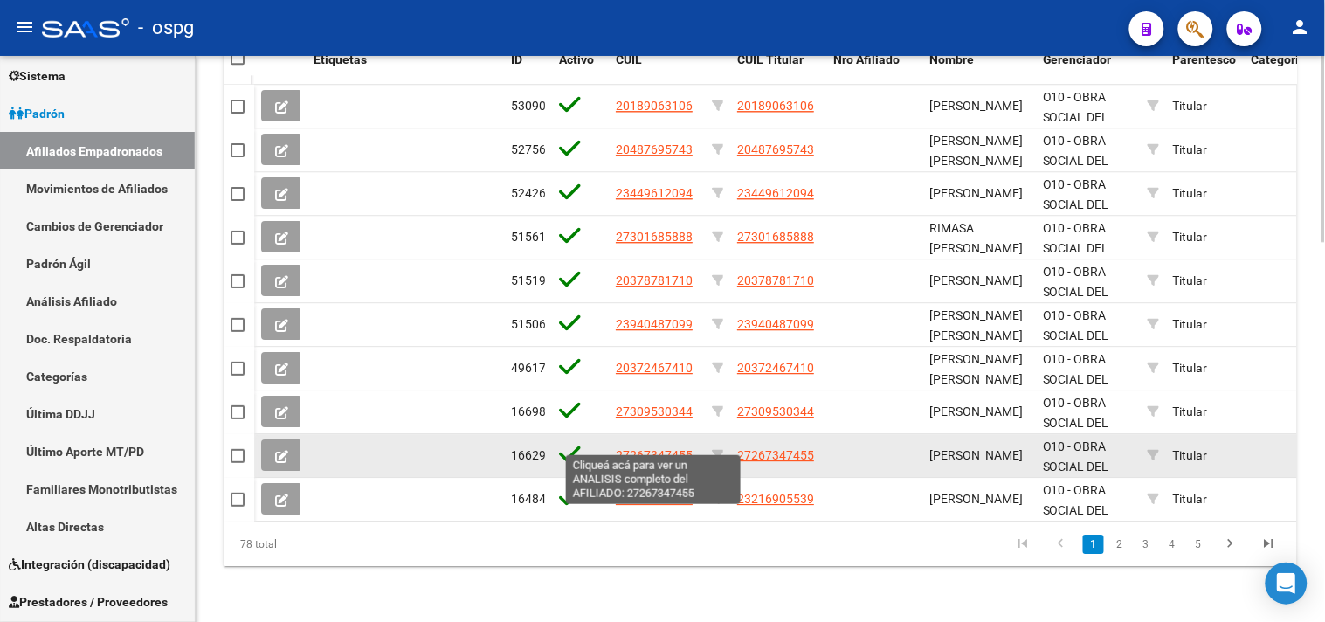
click at [625, 448] on span "27267347455" at bounding box center [654, 455] width 77 height 14
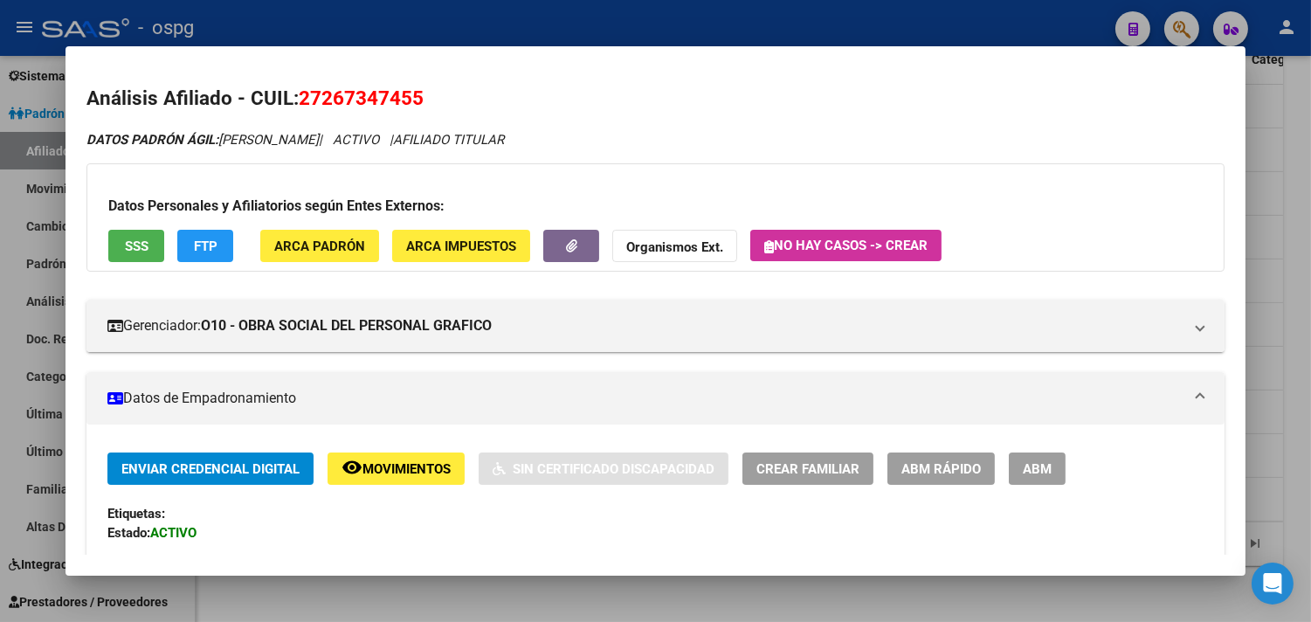
drag, startPoint x: 293, startPoint y: 101, endPoint x: 439, endPoint y: 94, distance: 146.9
click at [463, 100] on h2 "Análisis Afiliado - CUIL: 27267347455" at bounding box center [655, 99] width 1138 height 30
click at [216, 249] on button "FTP" at bounding box center [205, 246] width 56 height 32
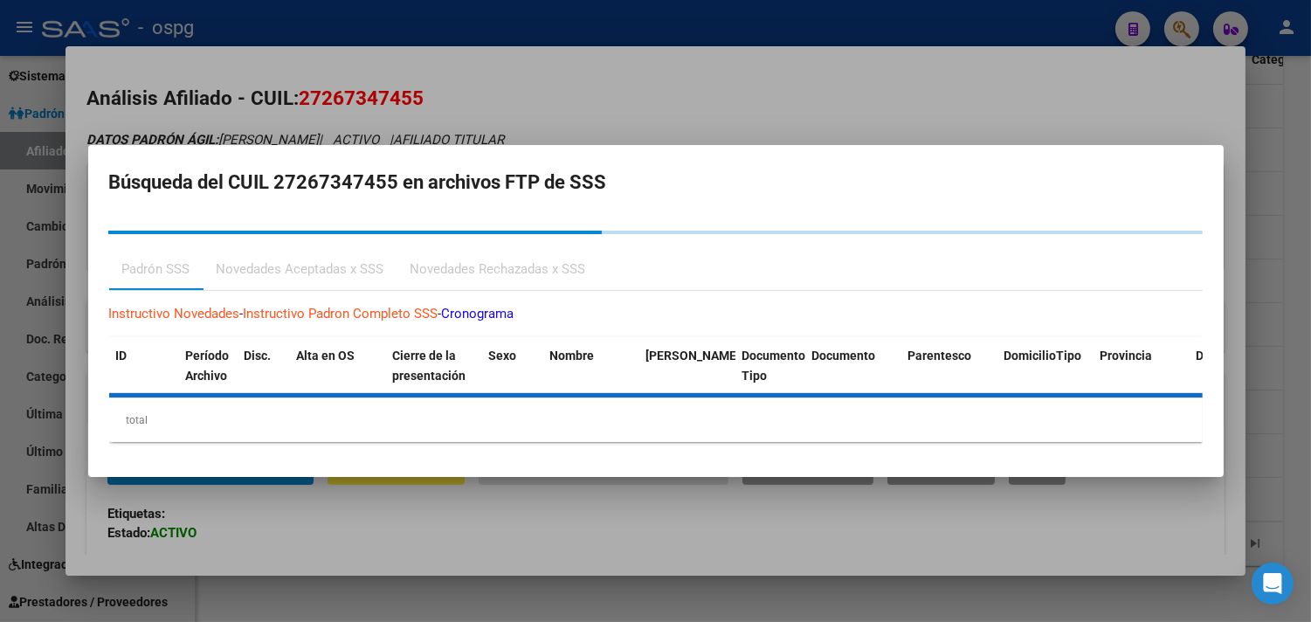
click at [583, 528] on div at bounding box center [655, 311] width 1311 height 622
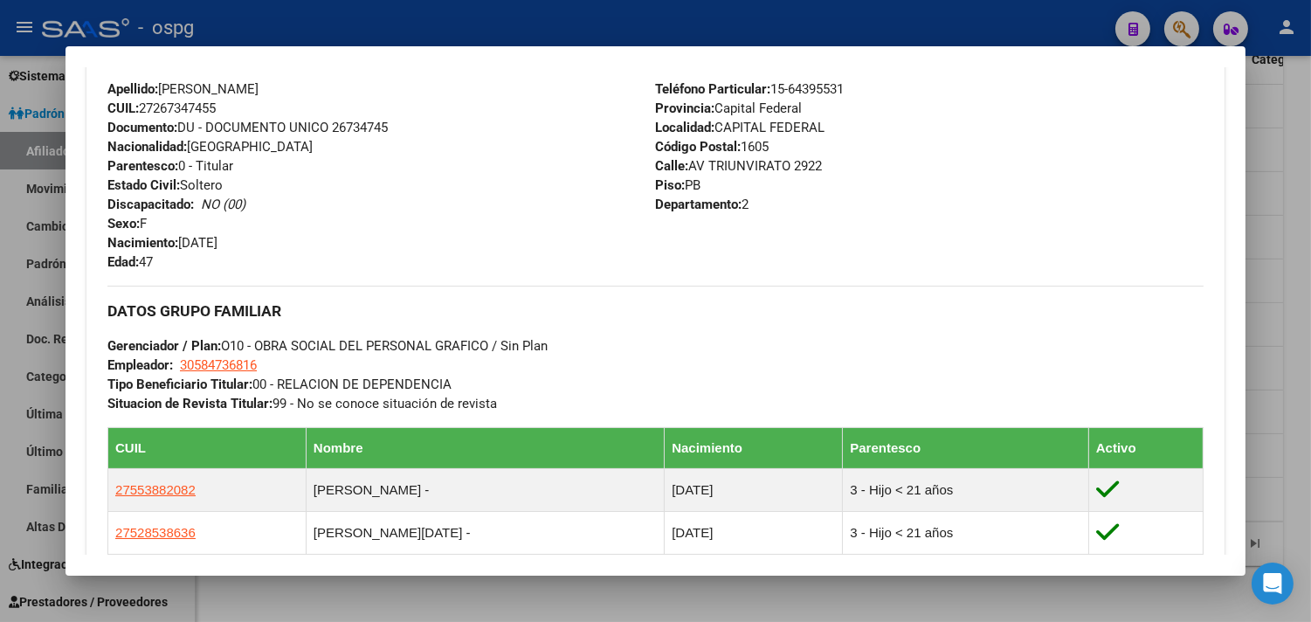
scroll to position [679, 0]
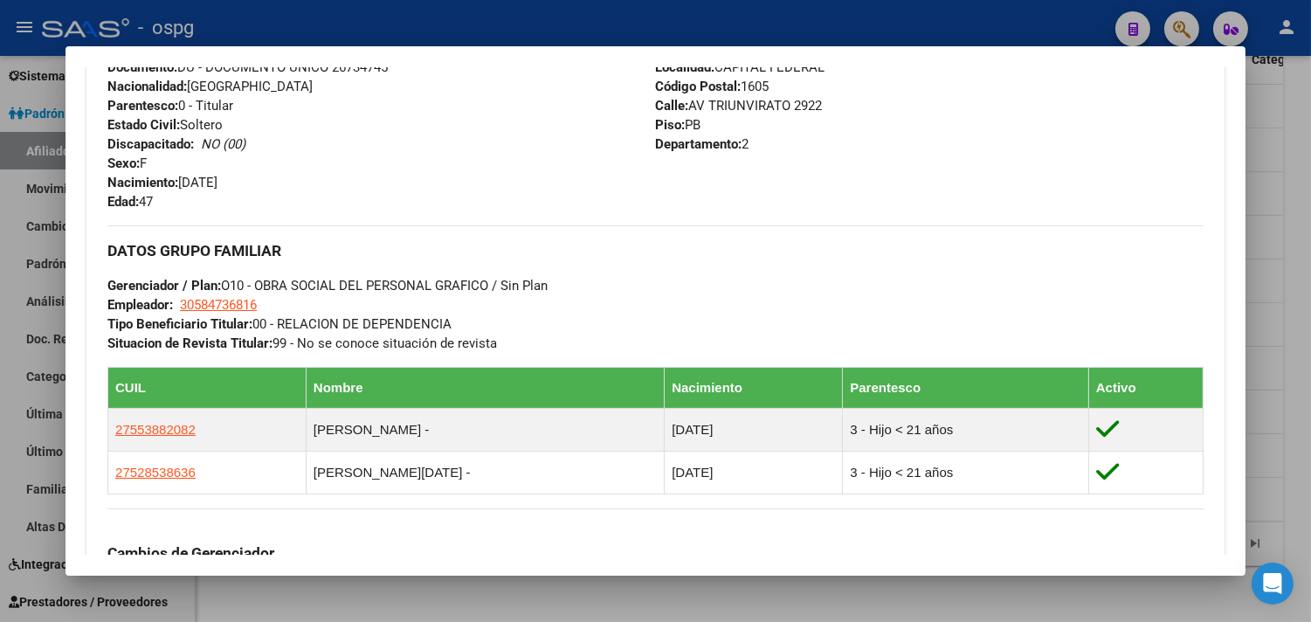
click at [681, 595] on div at bounding box center [655, 311] width 1311 height 622
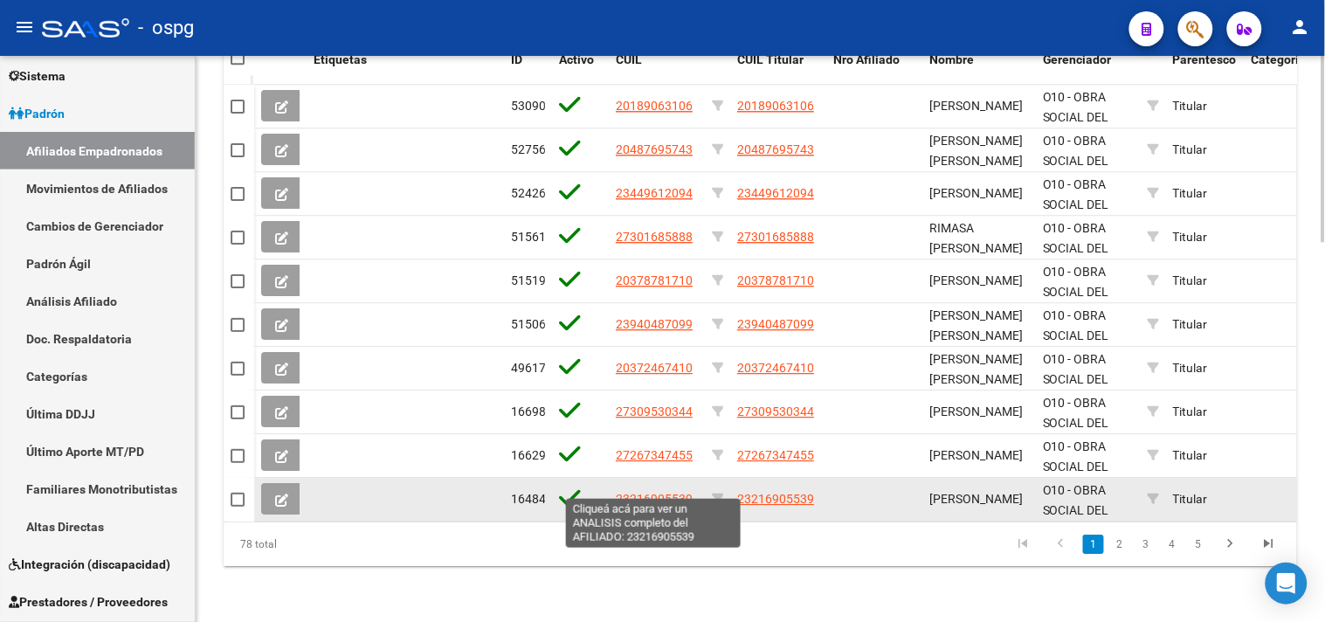
click at [665, 492] on span "23216905539" at bounding box center [654, 499] width 77 height 14
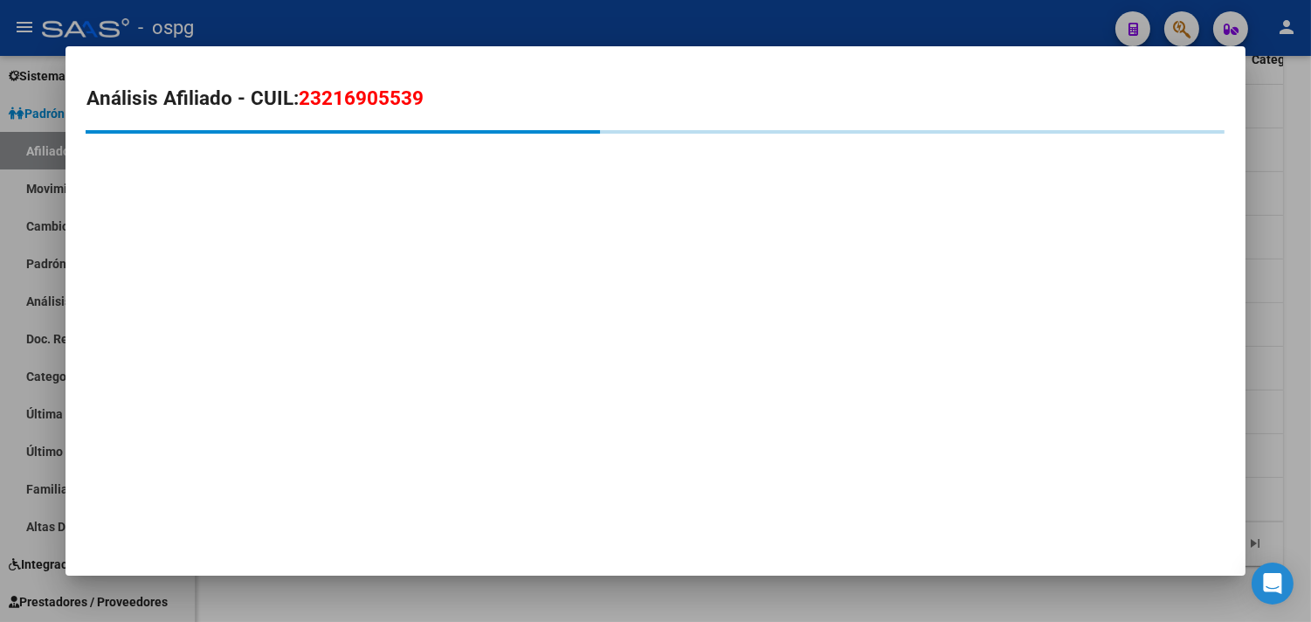
drag, startPoint x: 291, startPoint y: 93, endPoint x: 467, endPoint y: 97, distance: 176.5
click at [467, 97] on h2 "Análisis Afiliado - CUIL: 23216905539" at bounding box center [655, 99] width 1138 height 30
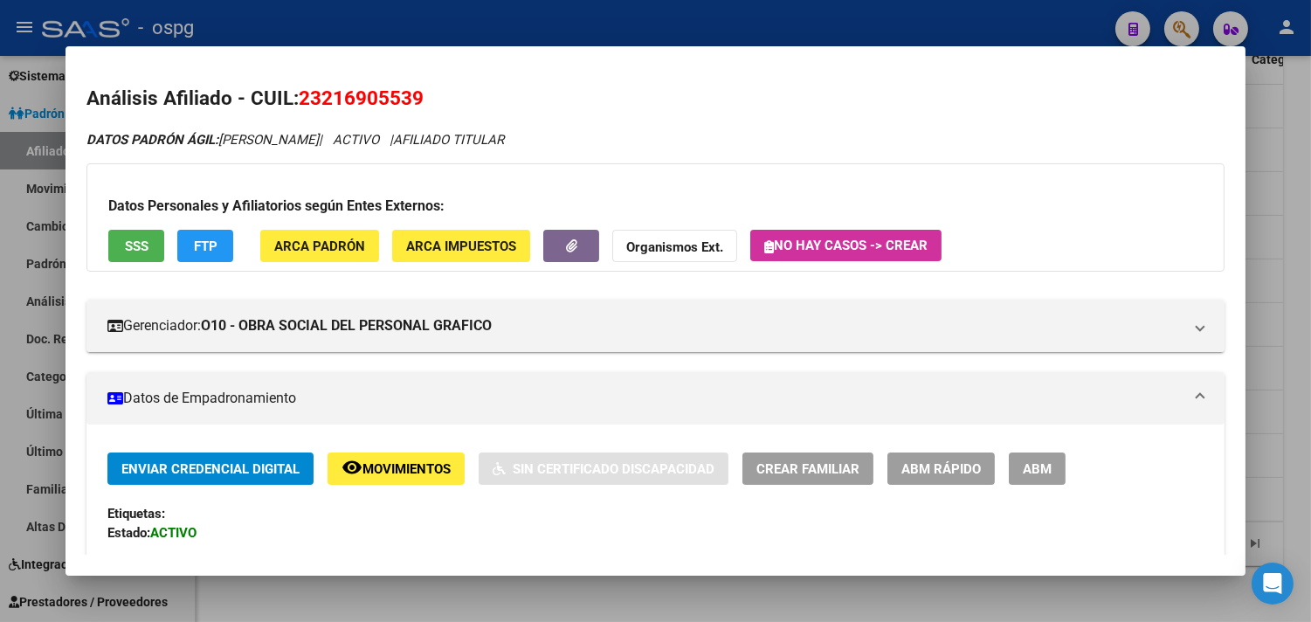
click at [457, 547] on div "Última Alta Formal: [DATE]" at bounding box center [655, 561] width 1096 height 38
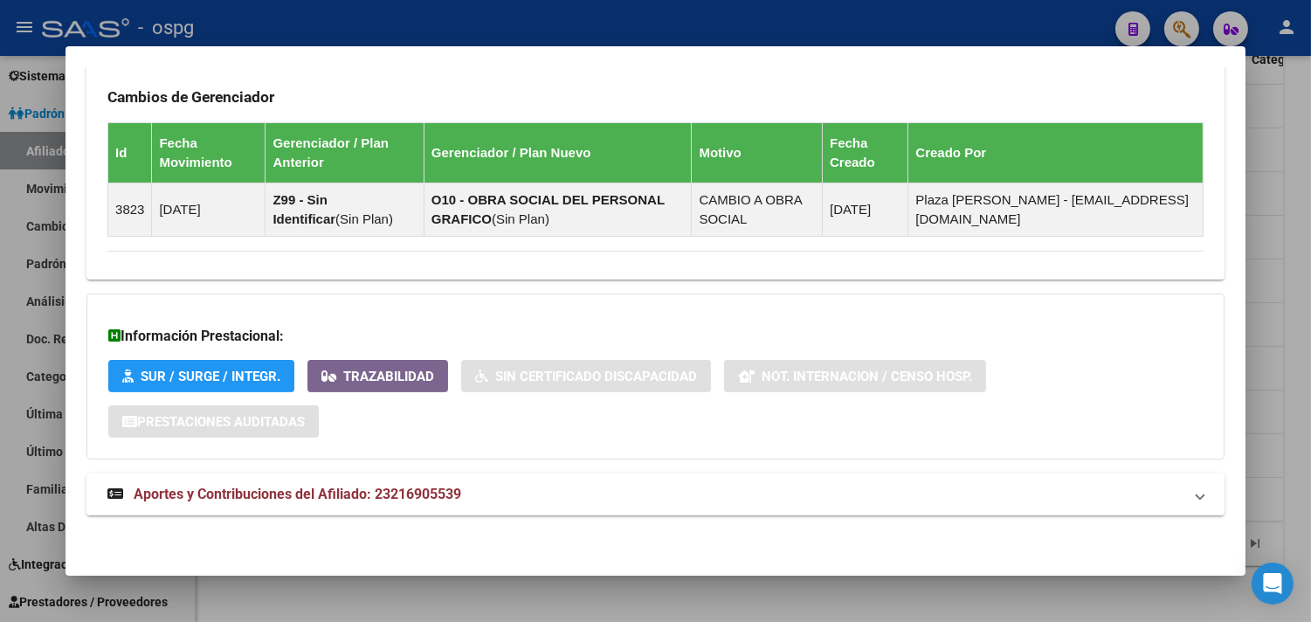
scroll to position [1034, 0]
click at [510, 511] on mat-expansion-panel-header "Aportes y Contribuciones del Afiliado: 23216905539" at bounding box center [655, 494] width 1138 height 42
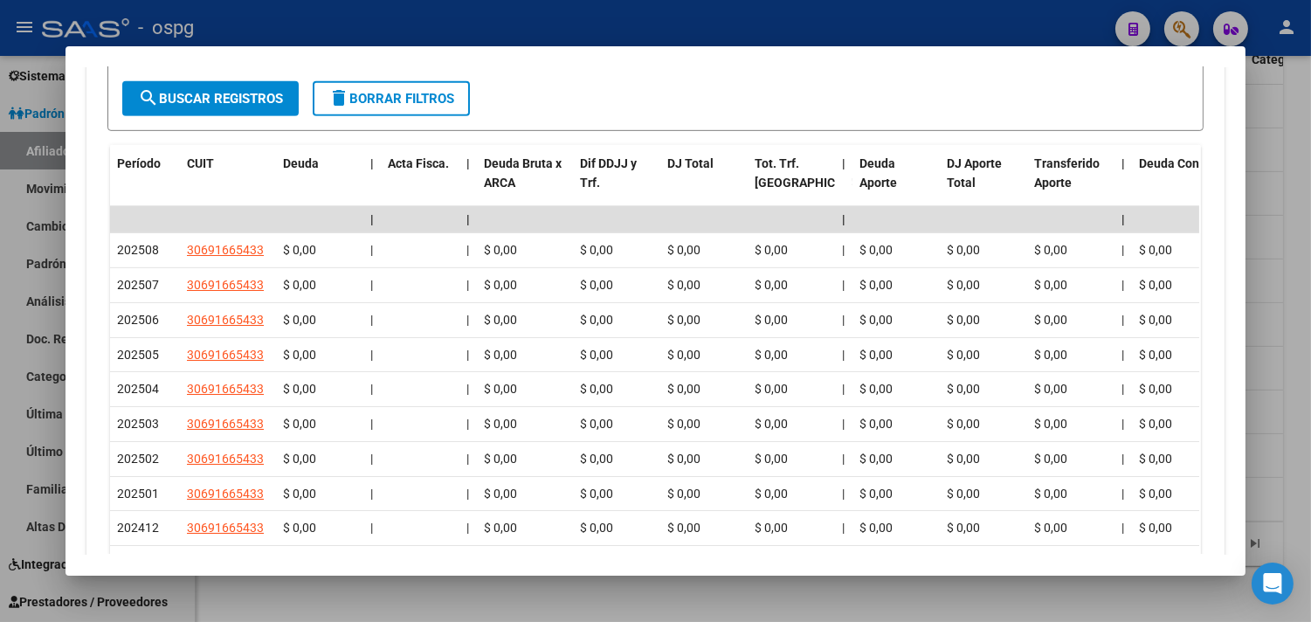
scroll to position [1472, 0]
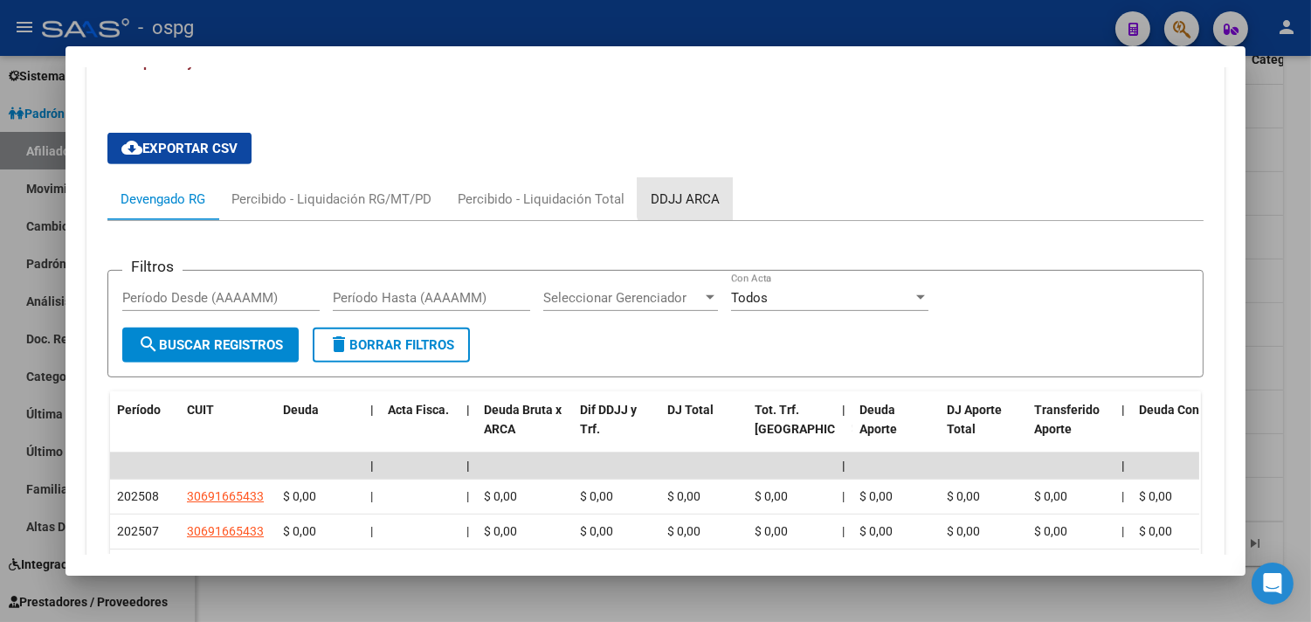
click at [693, 194] on div "DDJJ ARCA" at bounding box center [685, 199] width 69 height 19
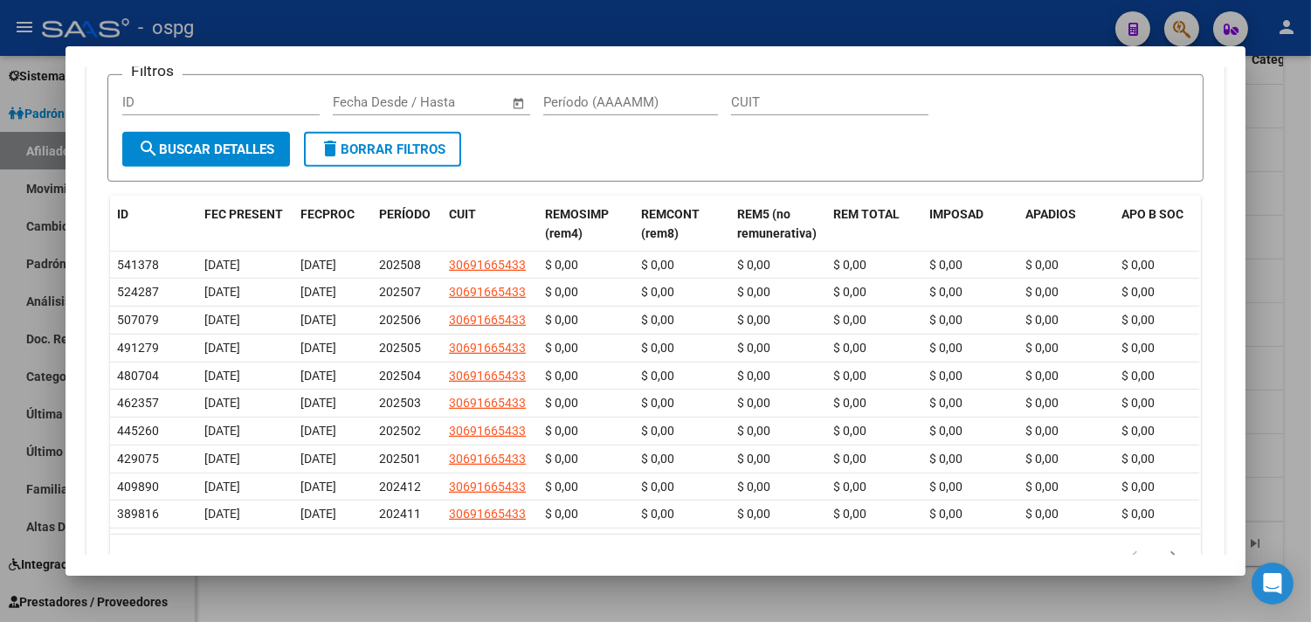
scroll to position [1830, 0]
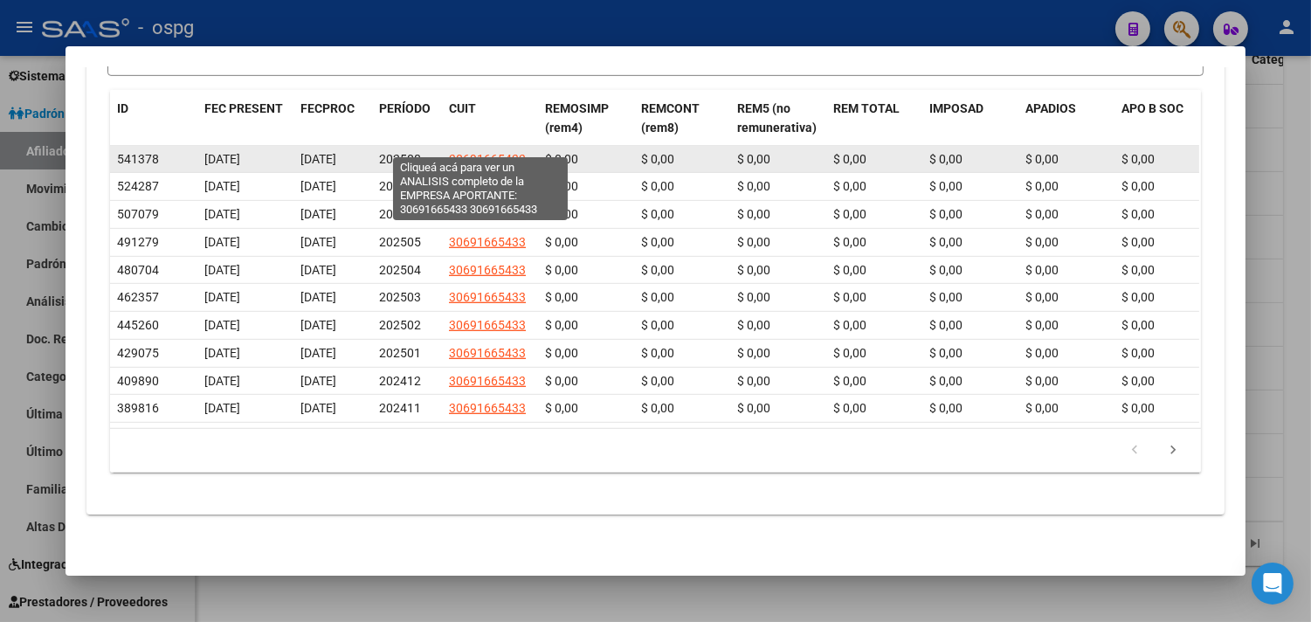
click at [498, 152] on span "30691665433" at bounding box center [487, 159] width 77 height 14
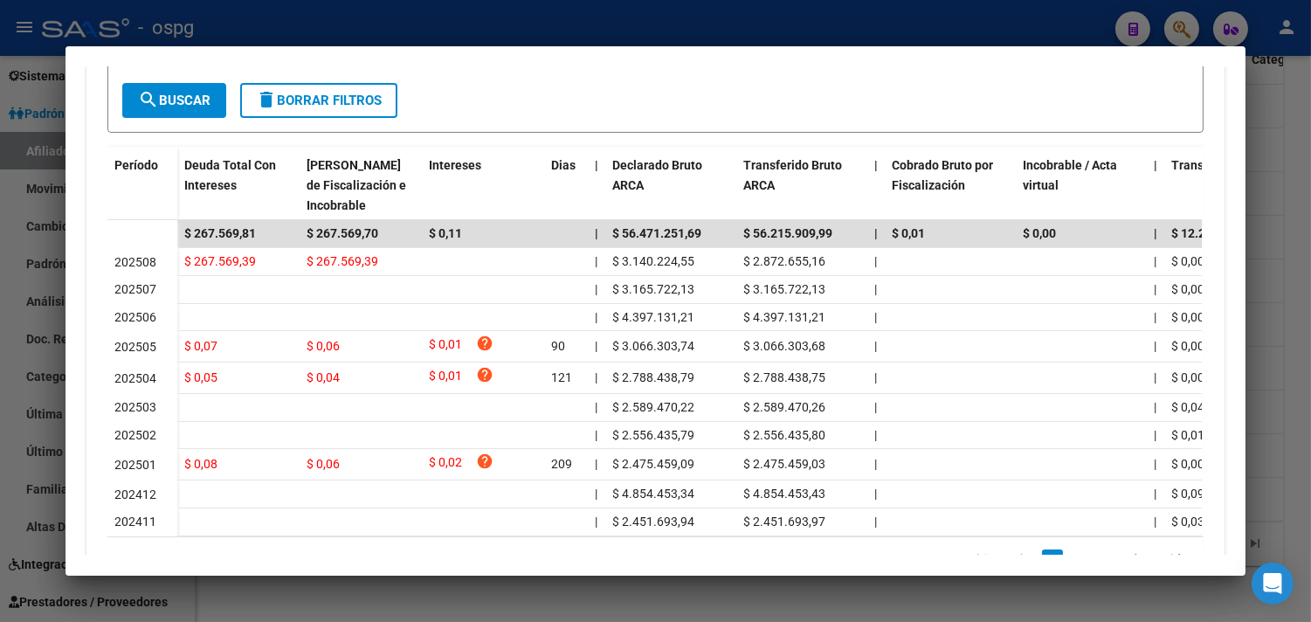
scroll to position [457, 0]
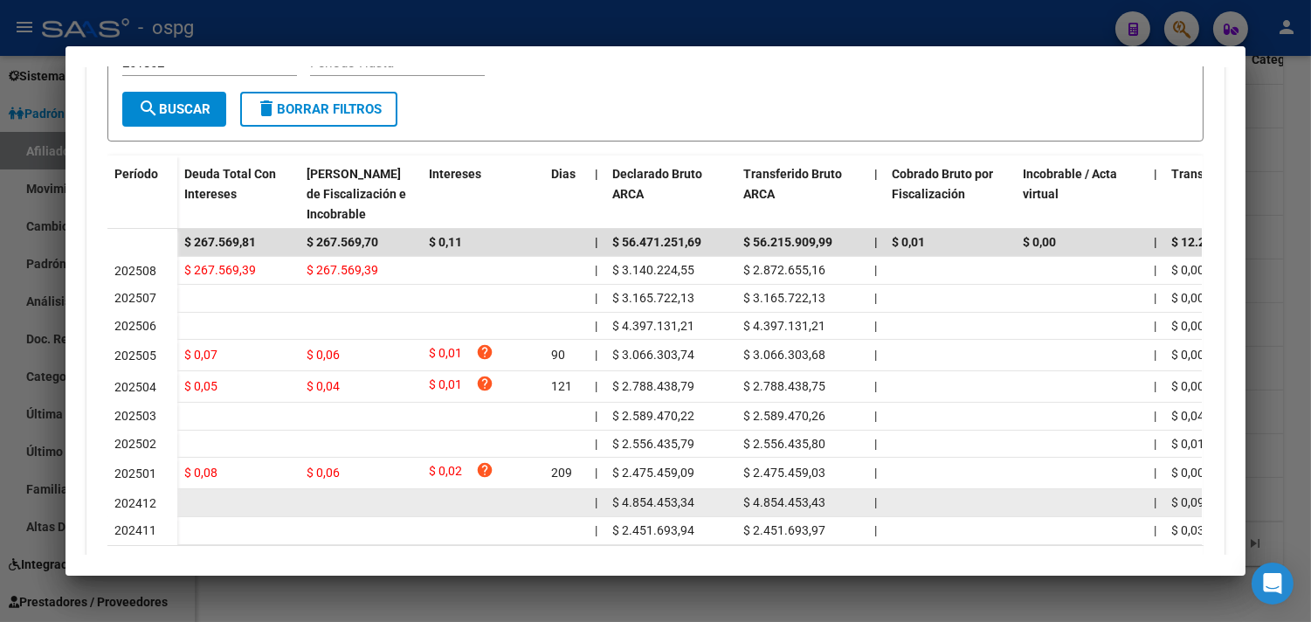
click at [603, 590] on div at bounding box center [655, 311] width 1311 height 622
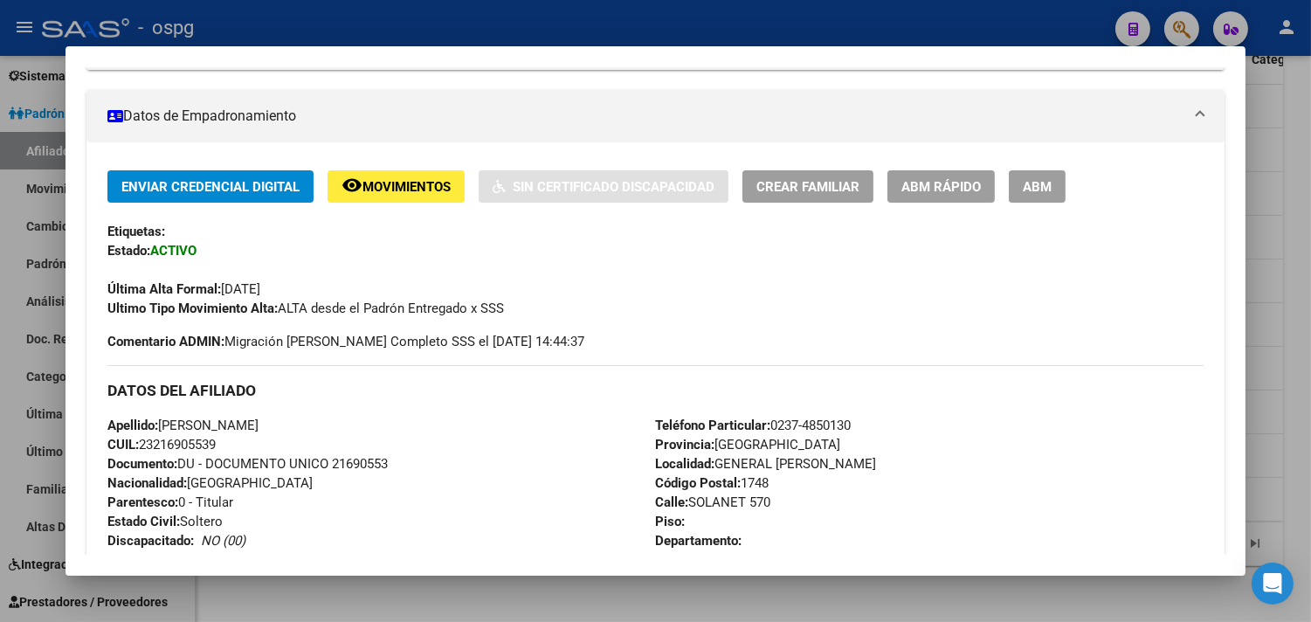
scroll to position [0, 0]
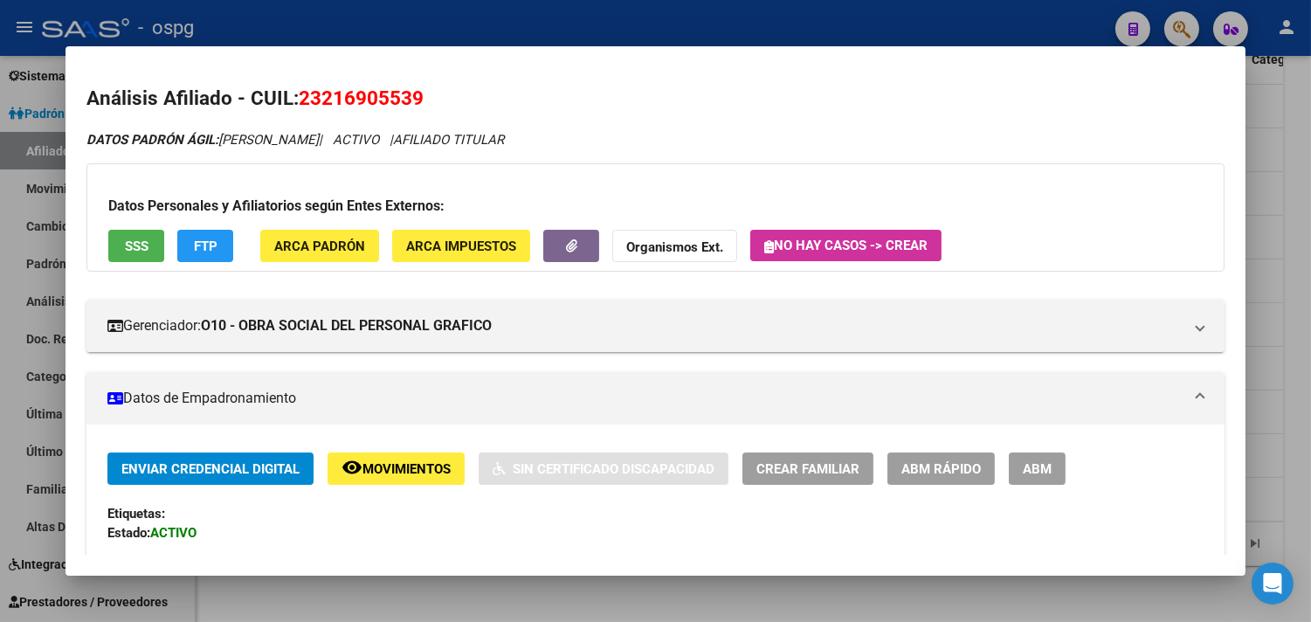
drag, startPoint x: 417, startPoint y: 98, endPoint x: 297, endPoint y: 98, distance: 119.7
click at [297, 98] on h2 "Análisis Afiliado - CUIL: 23216905539" at bounding box center [655, 99] width 1138 height 30
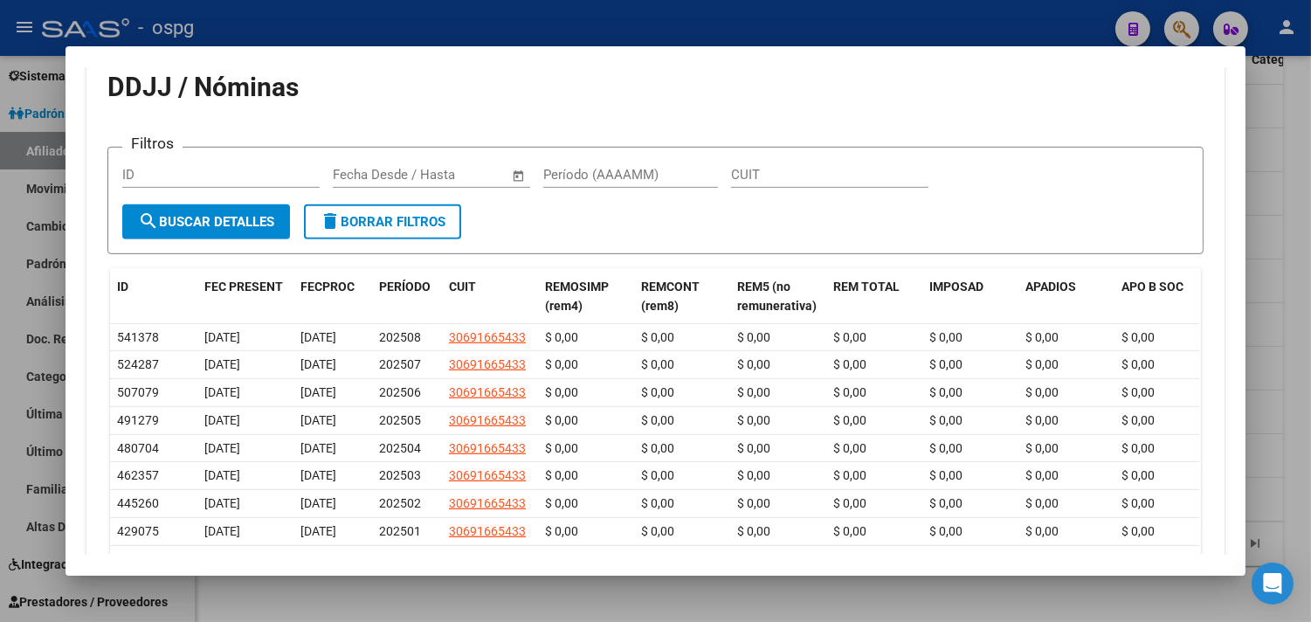
scroll to position [1539, 0]
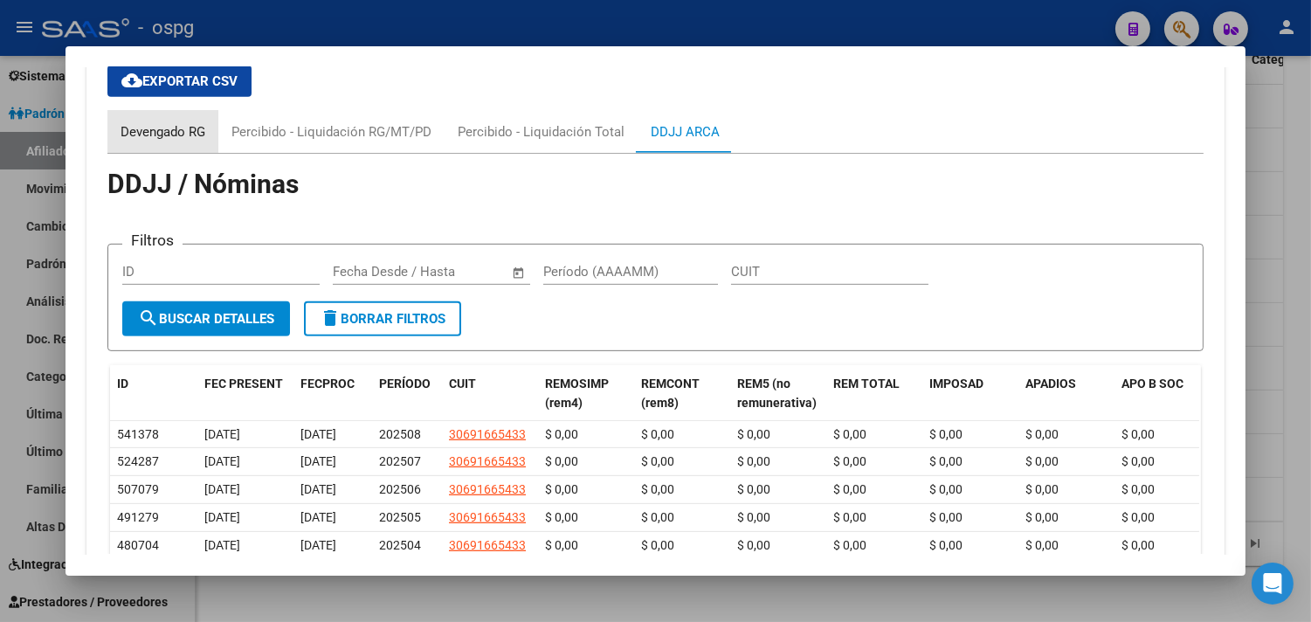
click at [155, 134] on div "Devengado RG" at bounding box center [163, 131] width 85 height 19
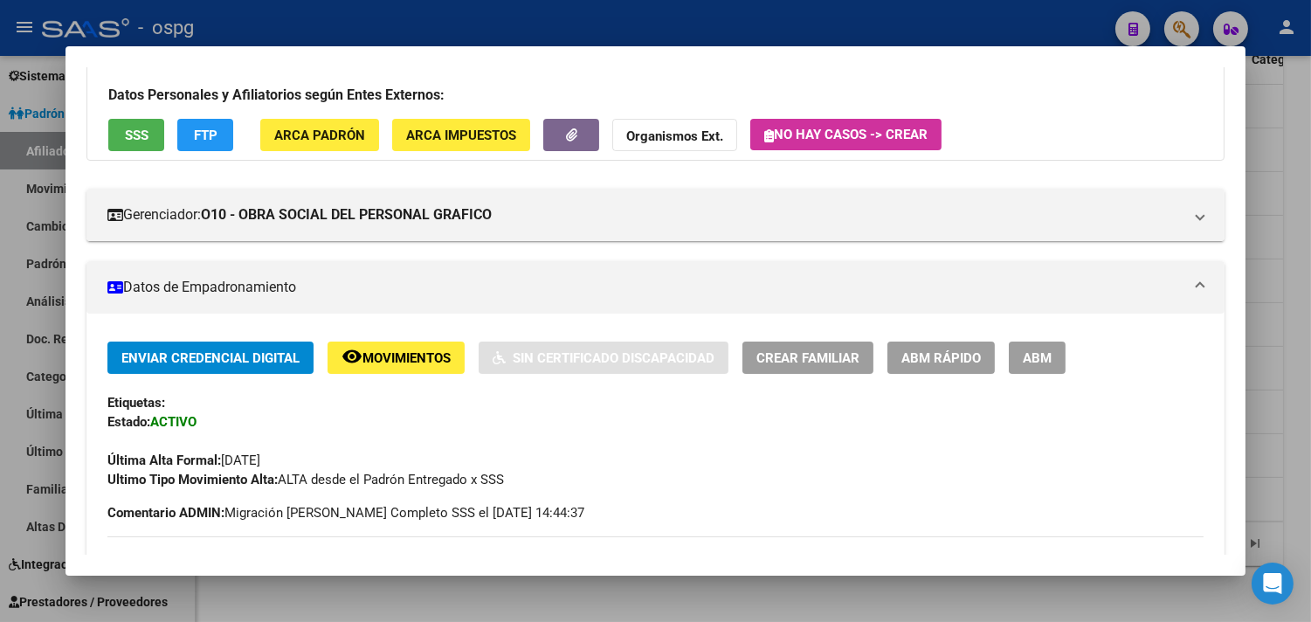
scroll to position [0, 0]
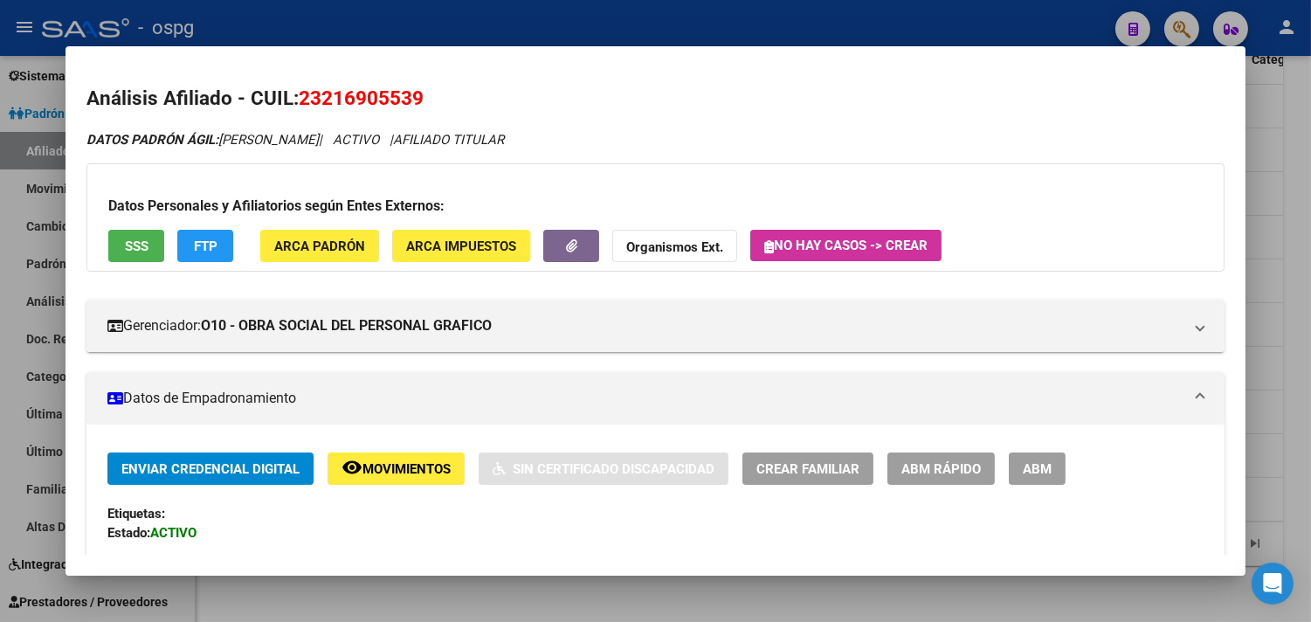
click at [208, 252] on span "FTP" at bounding box center [206, 246] width 24 height 16
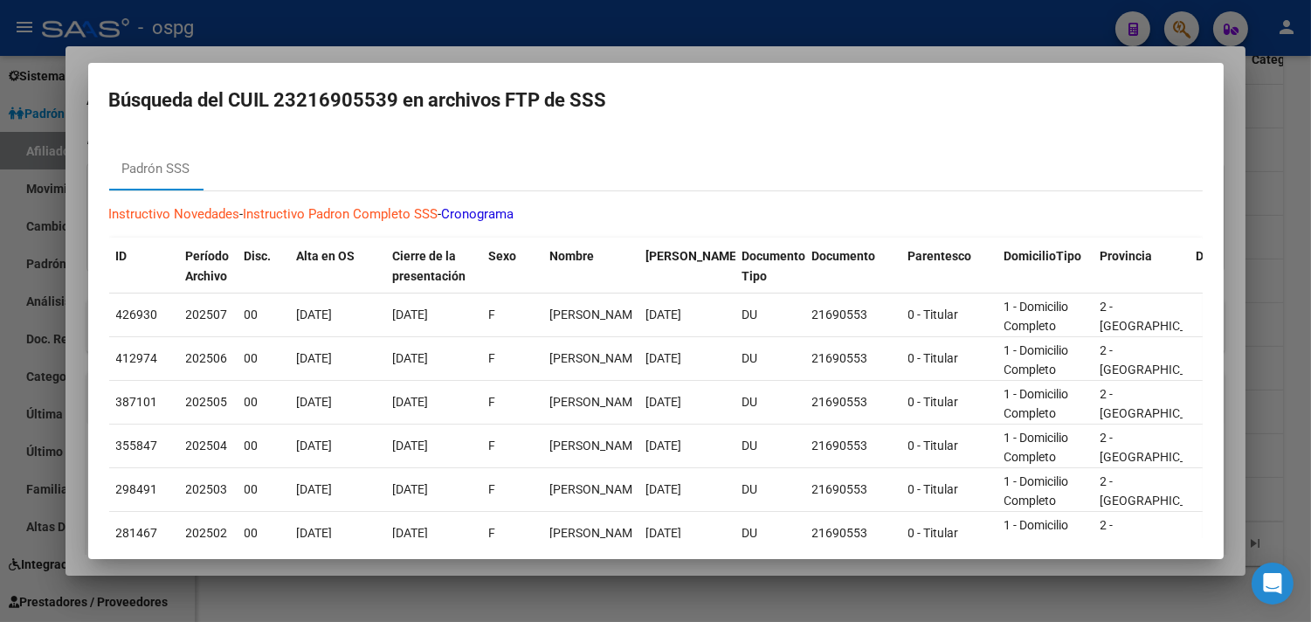
click at [498, 590] on div at bounding box center [655, 311] width 1311 height 622
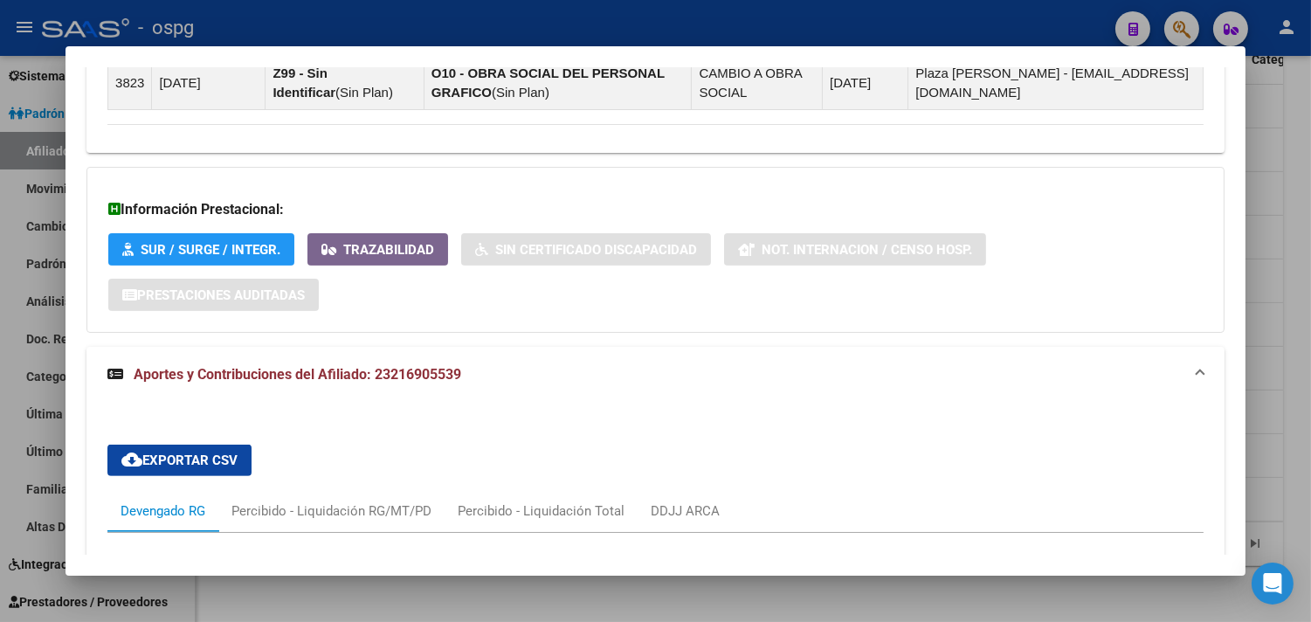
scroll to position [1455, 0]
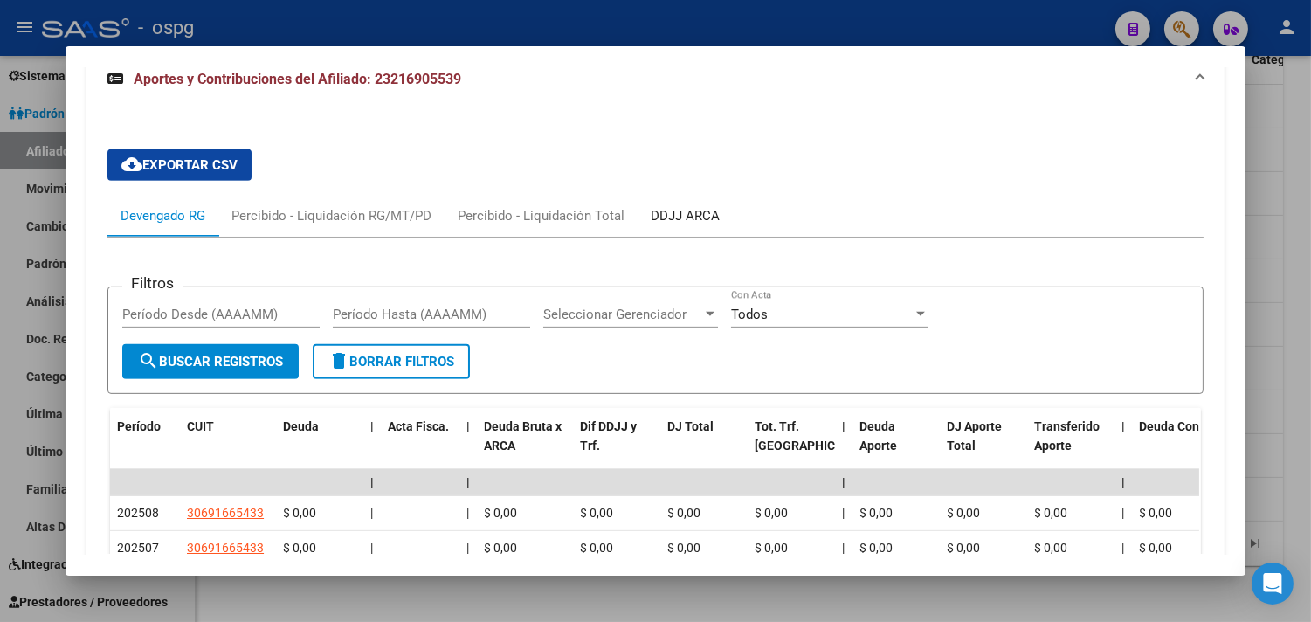
click at [694, 221] on div "DDJJ ARCA" at bounding box center [685, 215] width 69 height 19
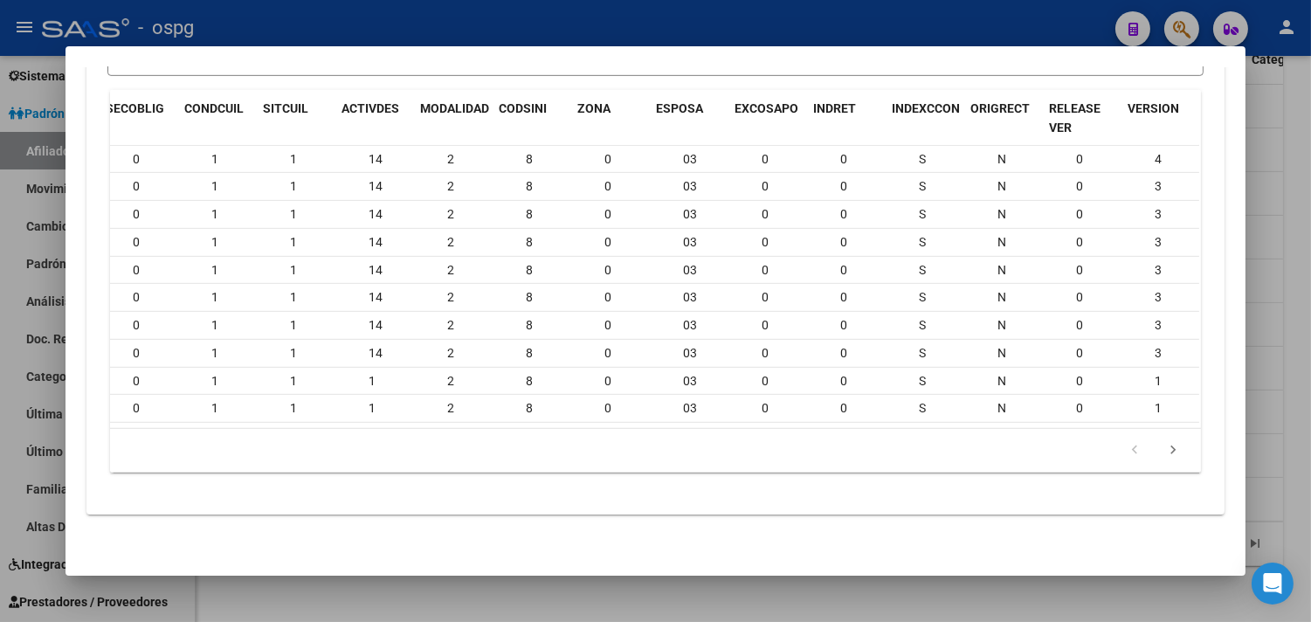
scroll to position [0, 1365]
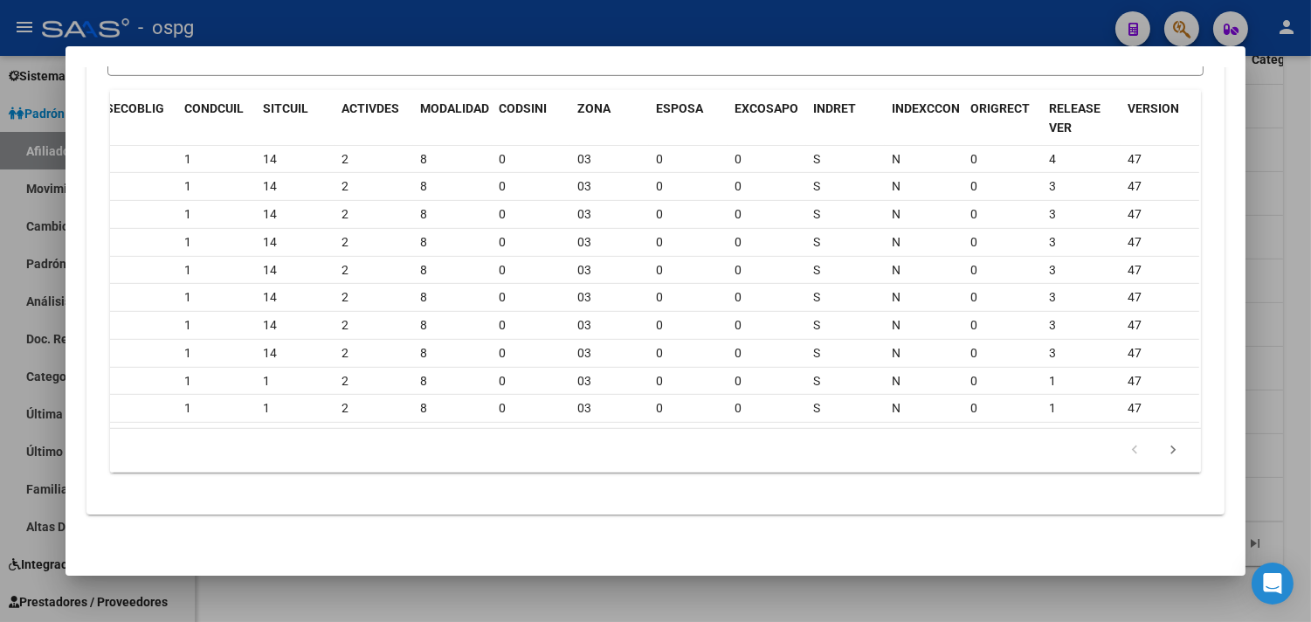
click at [1293, 410] on div at bounding box center [655, 311] width 1311 height 622
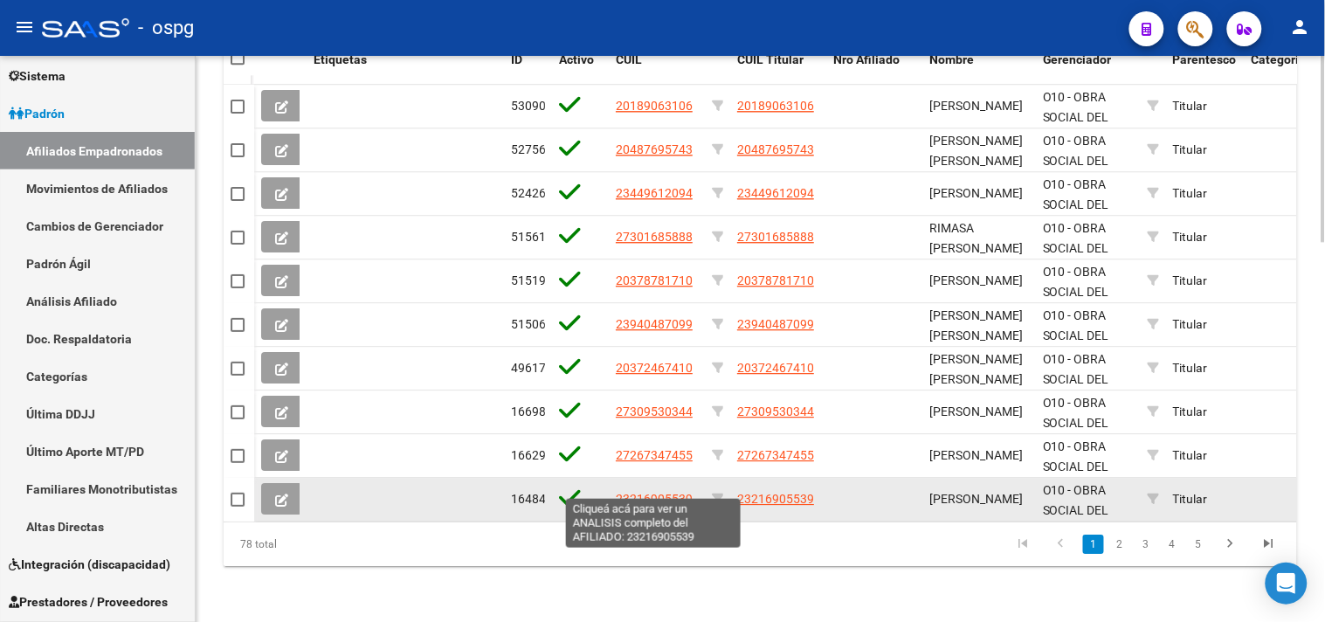
drag, startPoint x: 617, startPoint y: 486, endPoint x: 692, endPoint y: 480, distance: 75.3
click at [694, 489] on div "23216905539" at bounding box center [657, 499] width 82 height 20
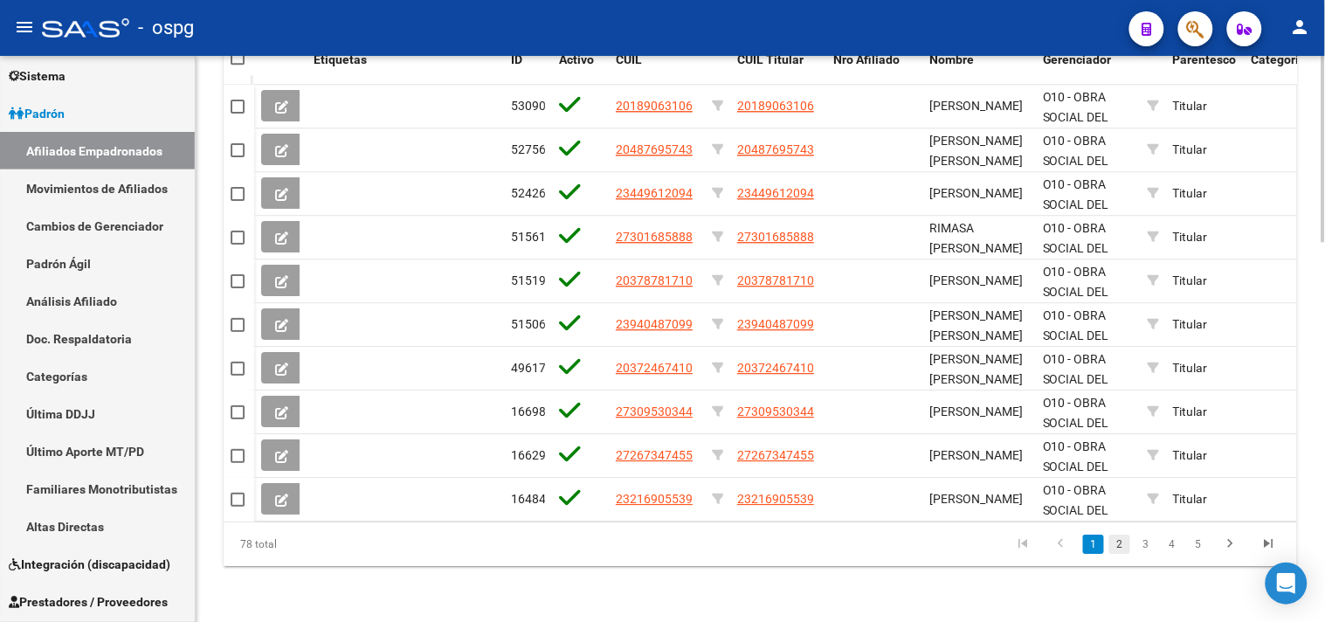
click at [1116, 550] on link "2" at bounding box center [1119, 543] width 21 height 19
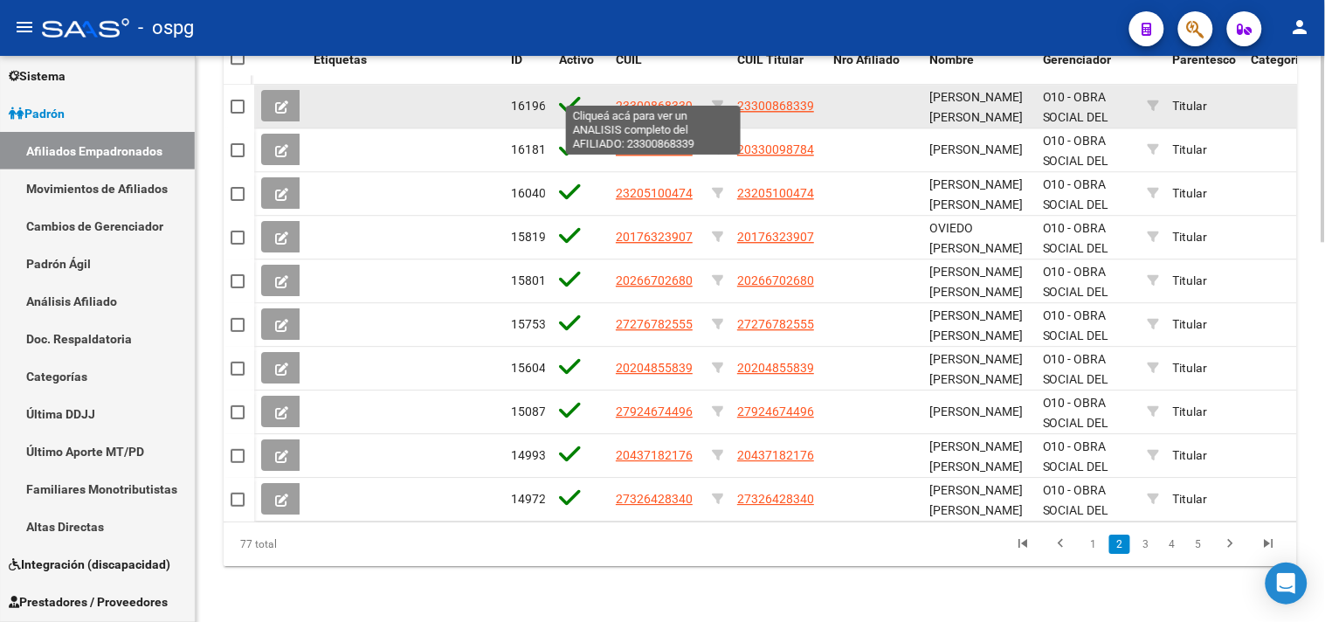
click at [626, 99] on span "23300868339" at bounding box center [654, 106] width 77 height 14
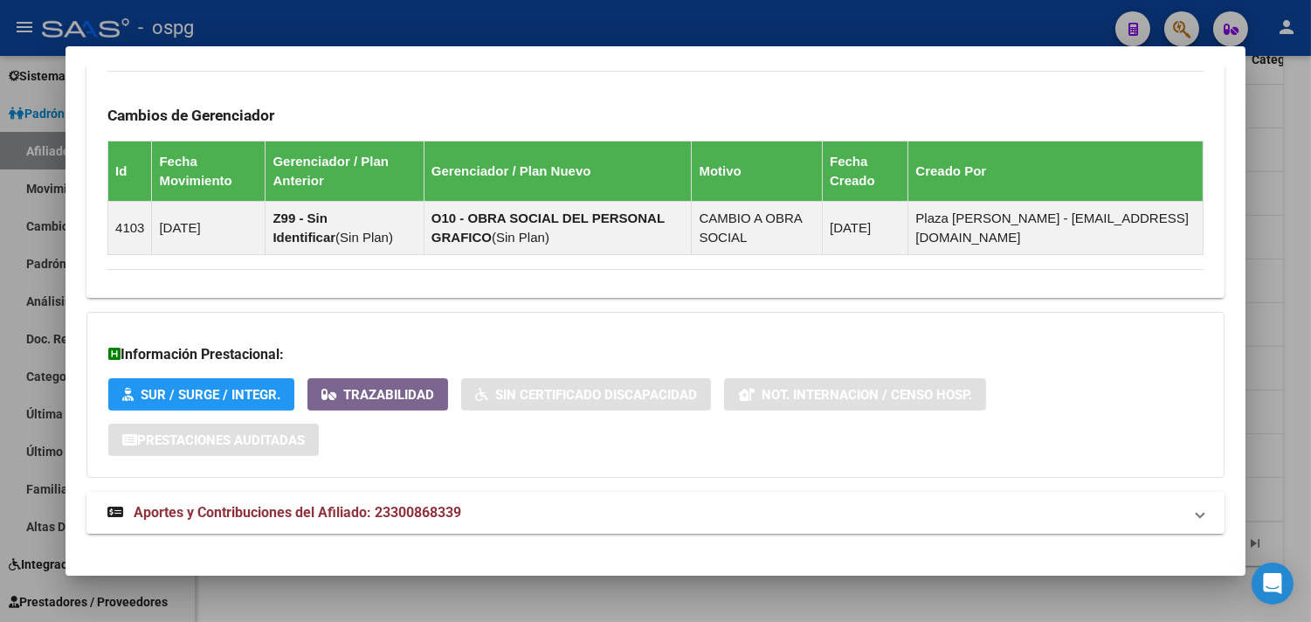
scroll to position [1034, 0]
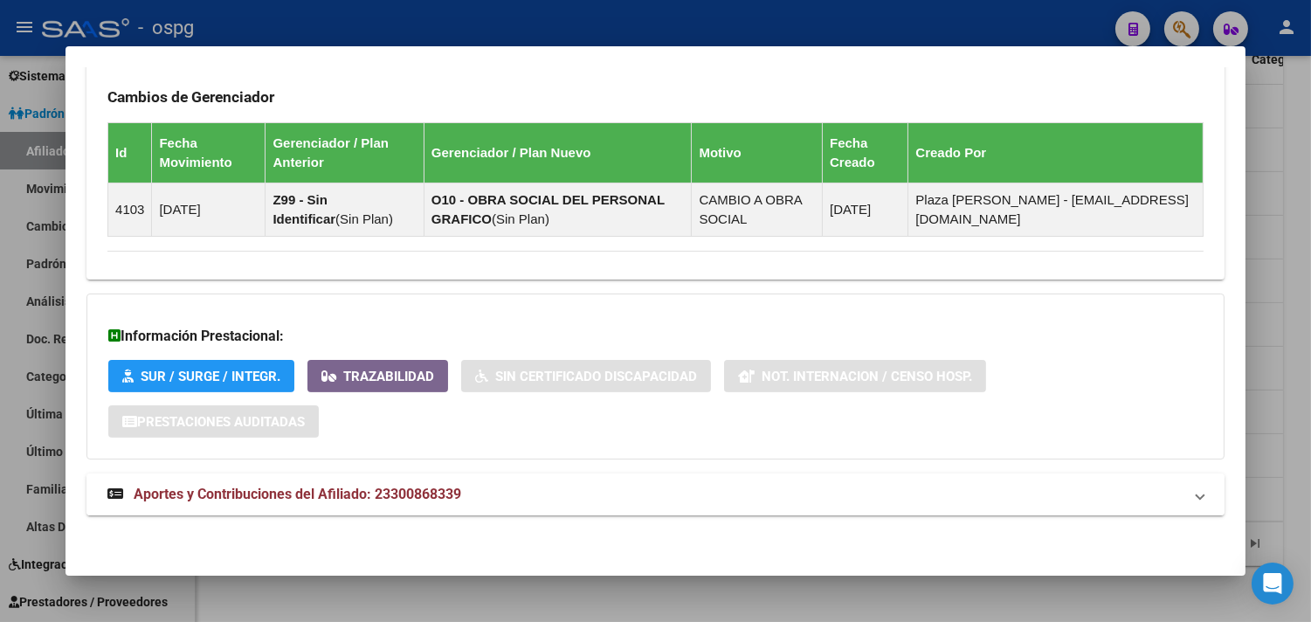
click at [614, 502] on mat-panel-title "Aportes y Contribuciones del Afiliado: 23300868339" at bounding box center [644, 494] width 1075 height 21
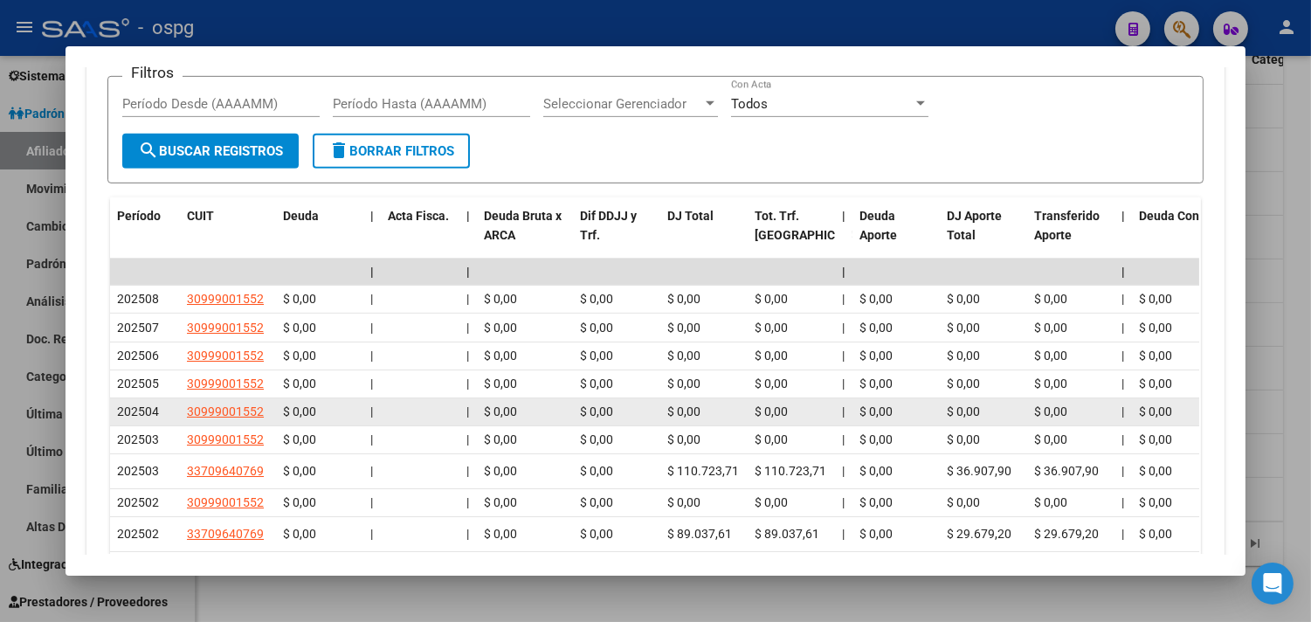
scroll to position [1472, 0]
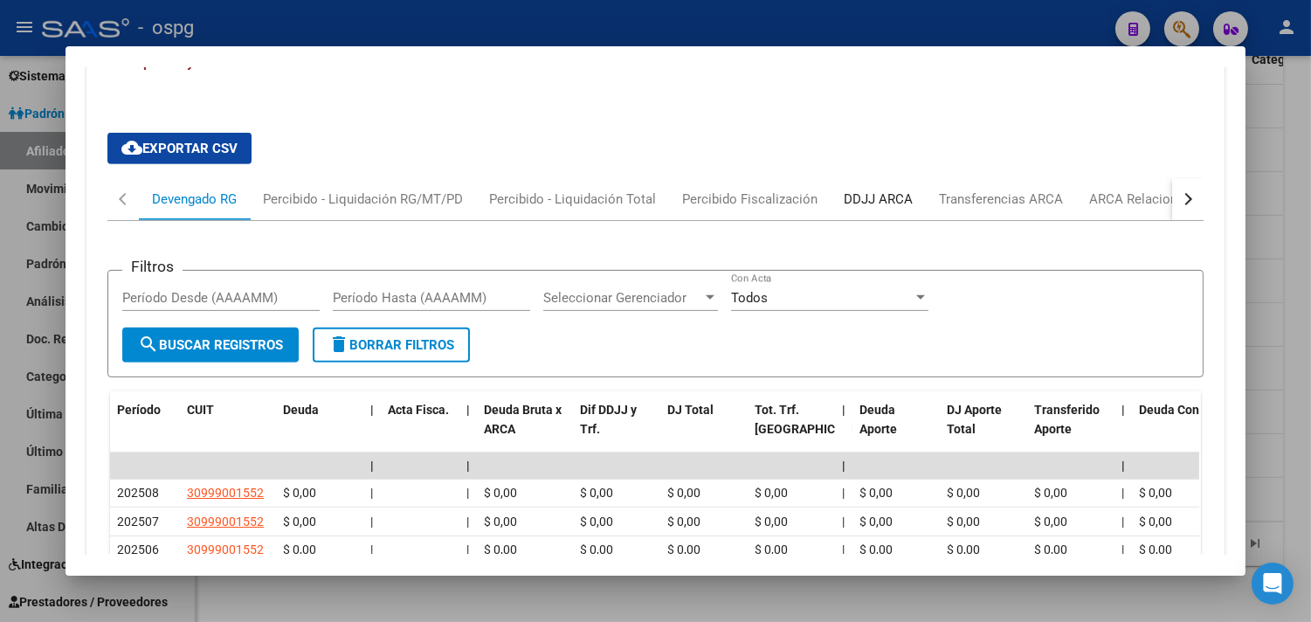
click at [859, 194] on div "DDJJ ARCA" at bounding box center [878, 199] width 69 height 19
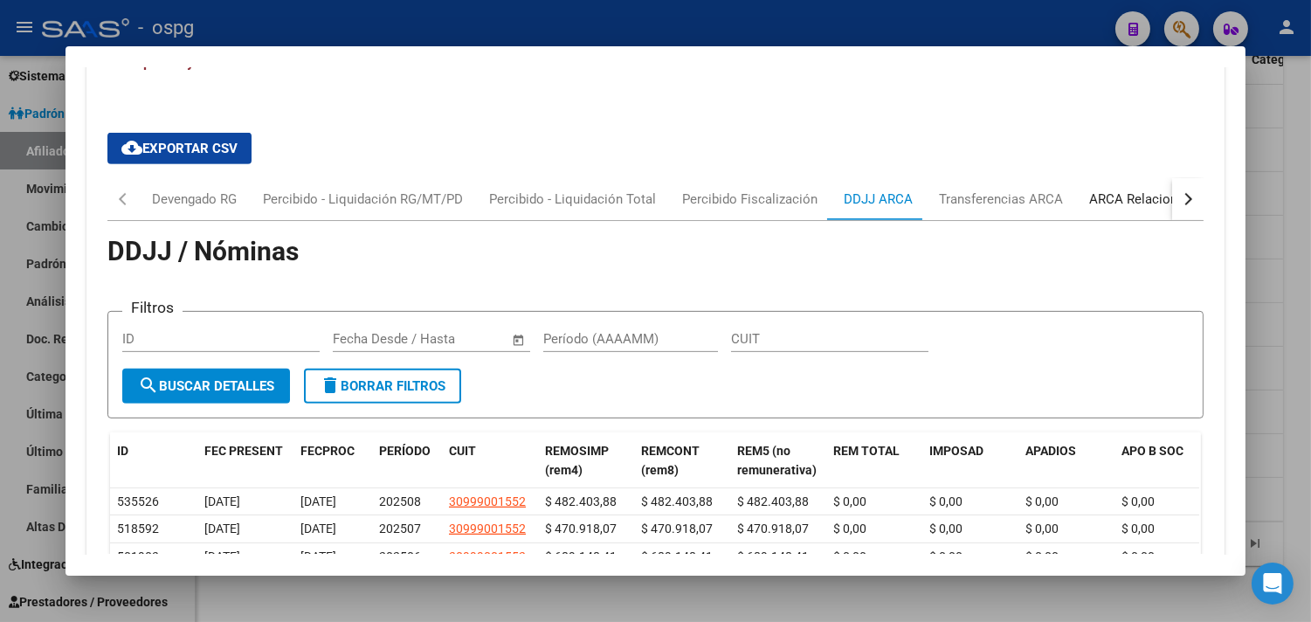
click at [1113, 193] on div "ARCA Relaciones Laborales" at bounding box center [1170, 199] width 163 height 19
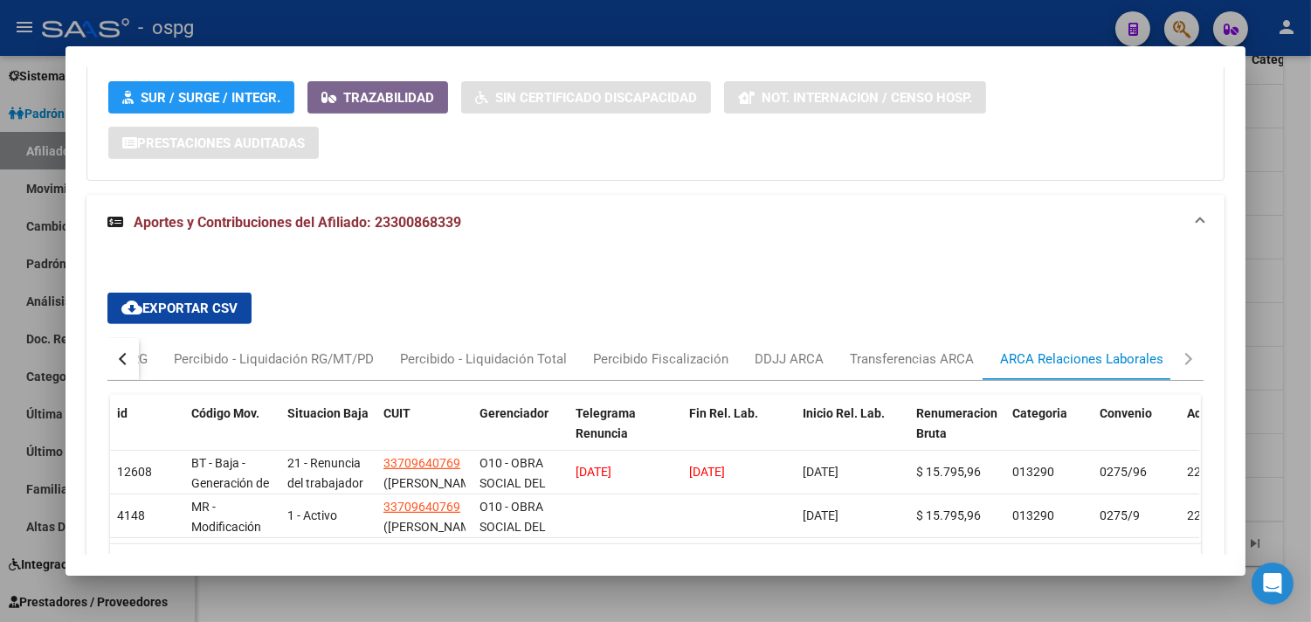
scroll to position [1443, 0]
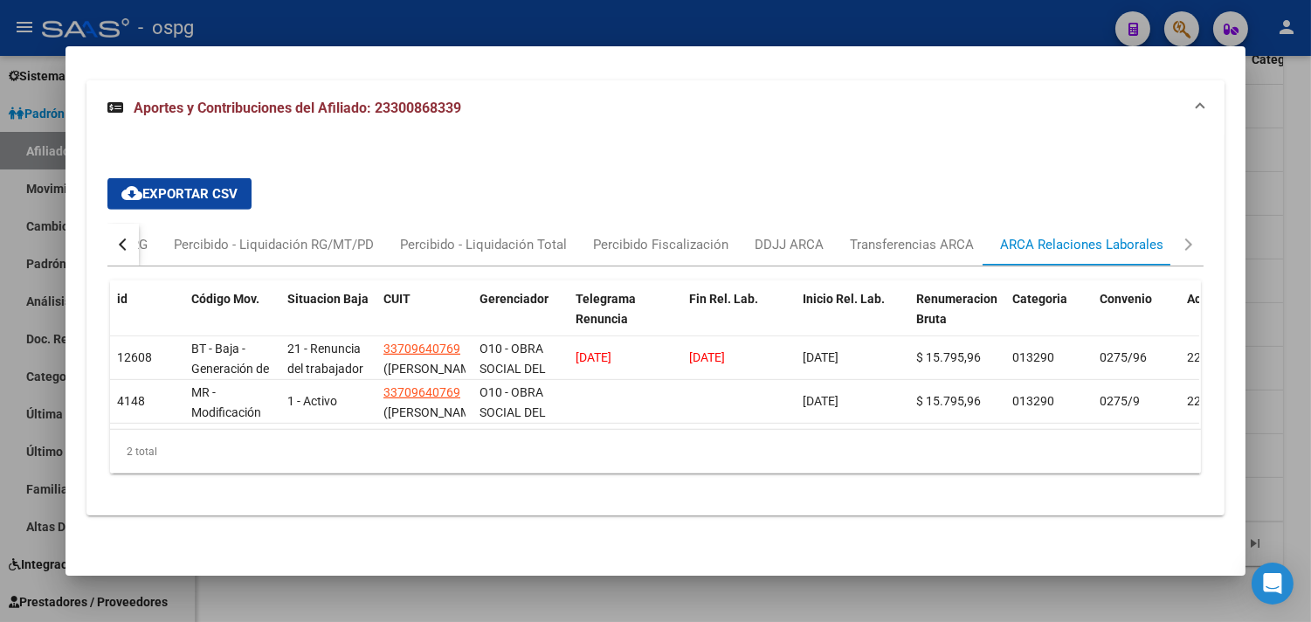
drag, startPoint x: 369, startPoint y: 90, endPoint x: 446, endPoint y: 93, distance: 77.8
click at [463, 98] on mat-panel-title "Aportes y Contribuciones del Afiliado: 23300868339" at bounding box center [644, 108] width 1075 height 21
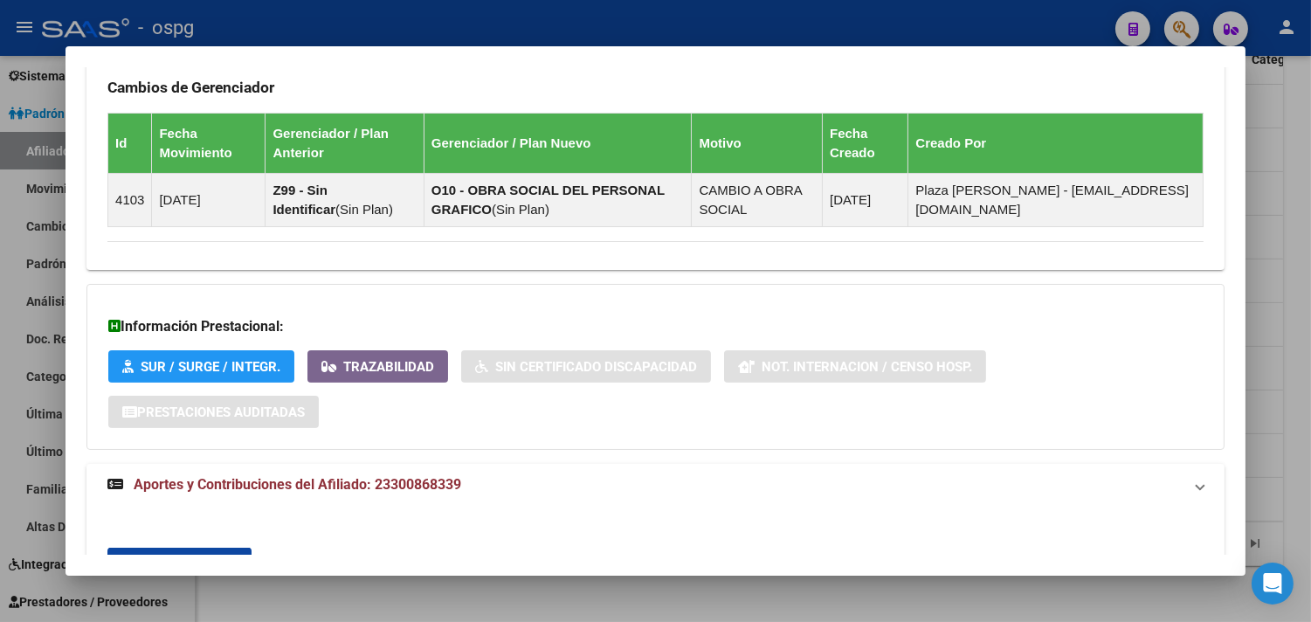
scroll to position [1034, 0]
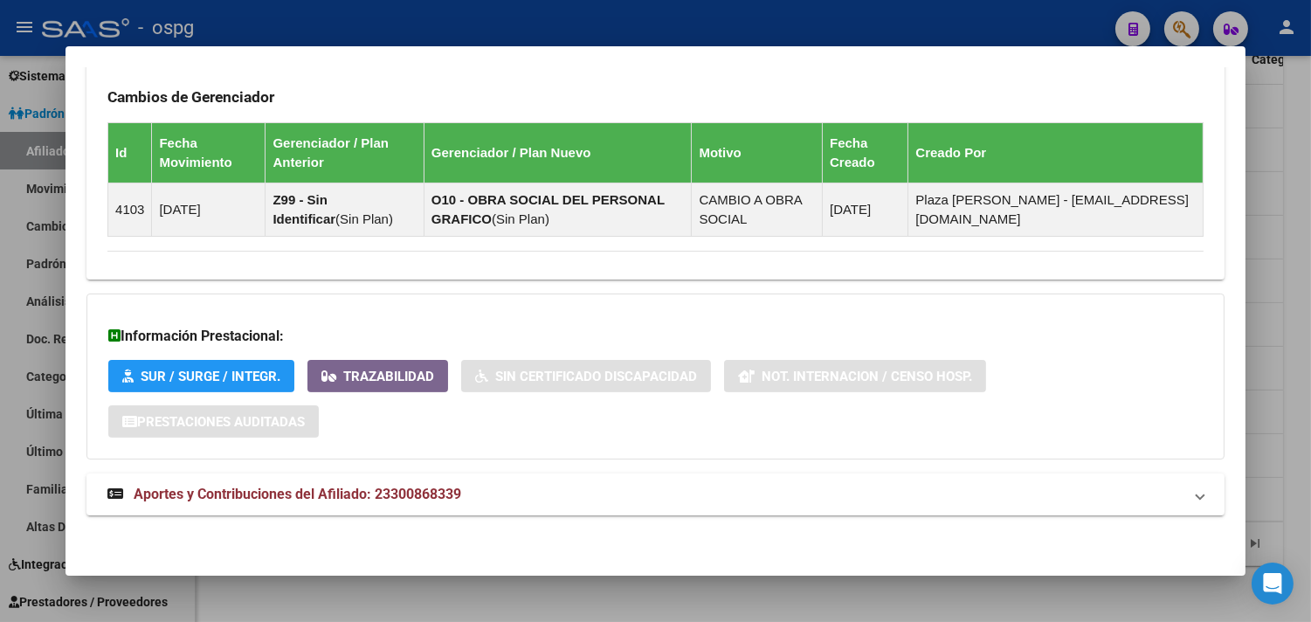
drag, startPoint x: 443, startPoint y: 93, endPoint x: 361, endPoint y: 448, distance: 364.0
click at [334, 442] on div "Información Prestacional: SUR / SURGE / INTEGR. Trazabilidad Sin Certificado Di…" at bounding box center [655, 376] width 1138 height 166
drag, startPoint x: 371, startPoint y: 493, endPoint x: 465, endPoint y: 486, distance: 93.6
click at [469, 489] on mat-panel-title "Aportes y Contribuciones del Afiliado: 23300868339" at bounding box center [644, 494] width 1075 height 21
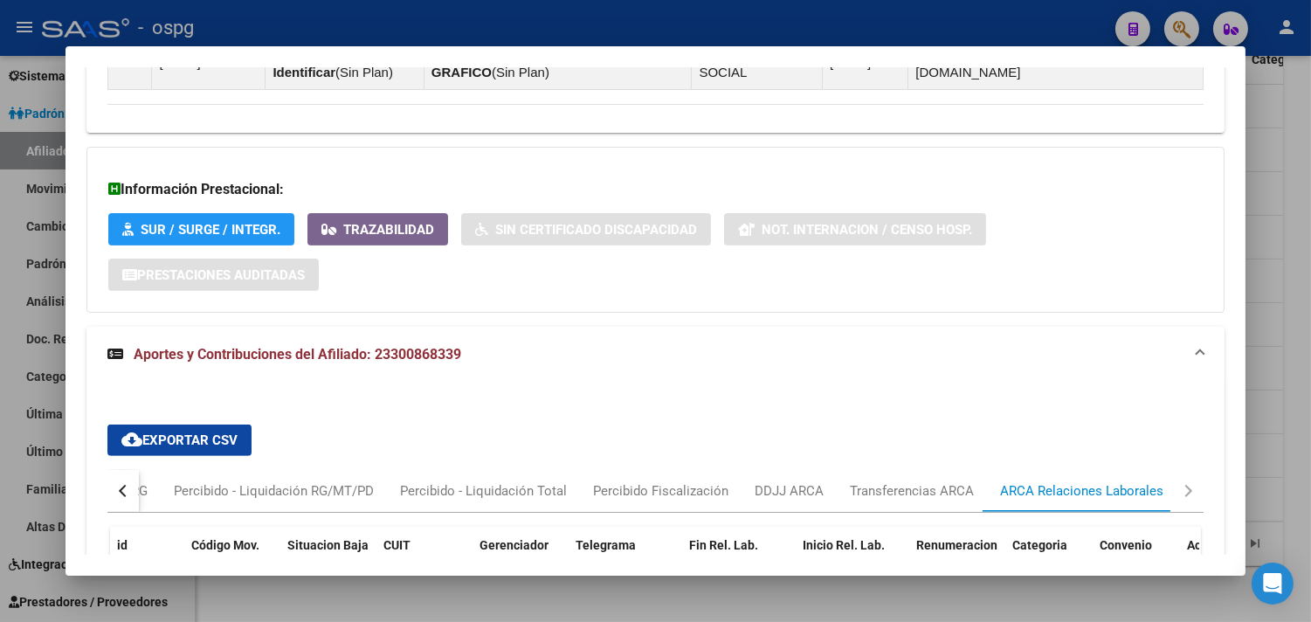
scroll to position [1378, 0]
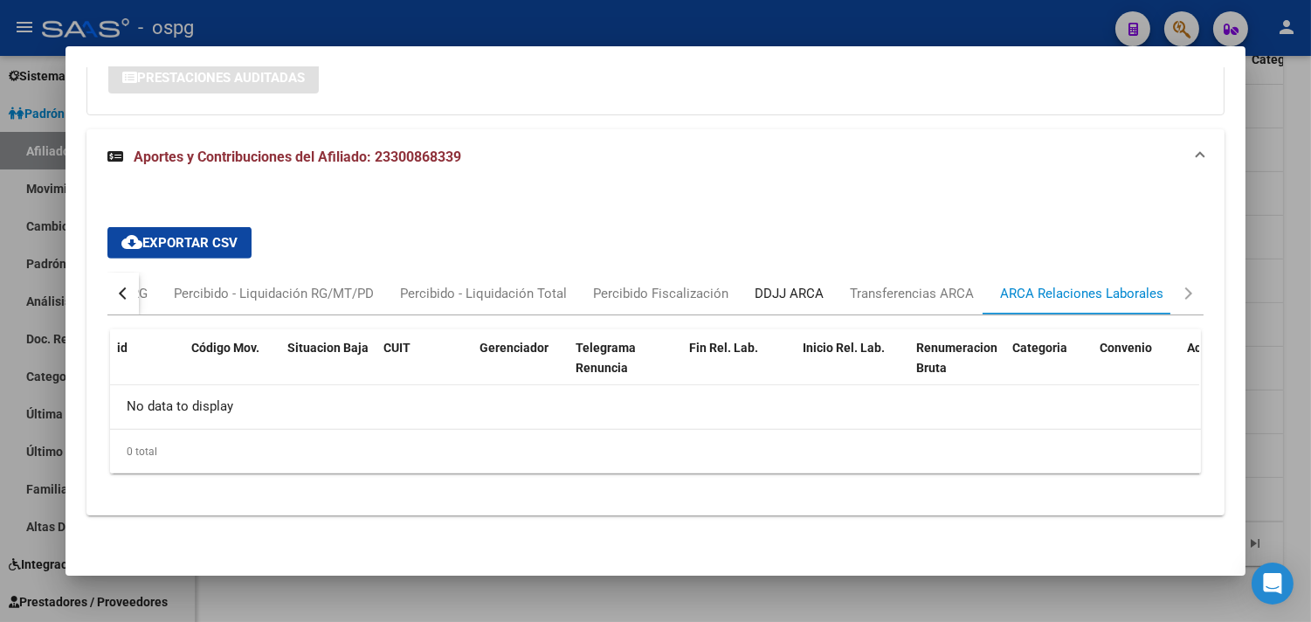
click at [793, 272] on div "DDJJ ARCA" at bounding box center [788, 293] width 95 height 42
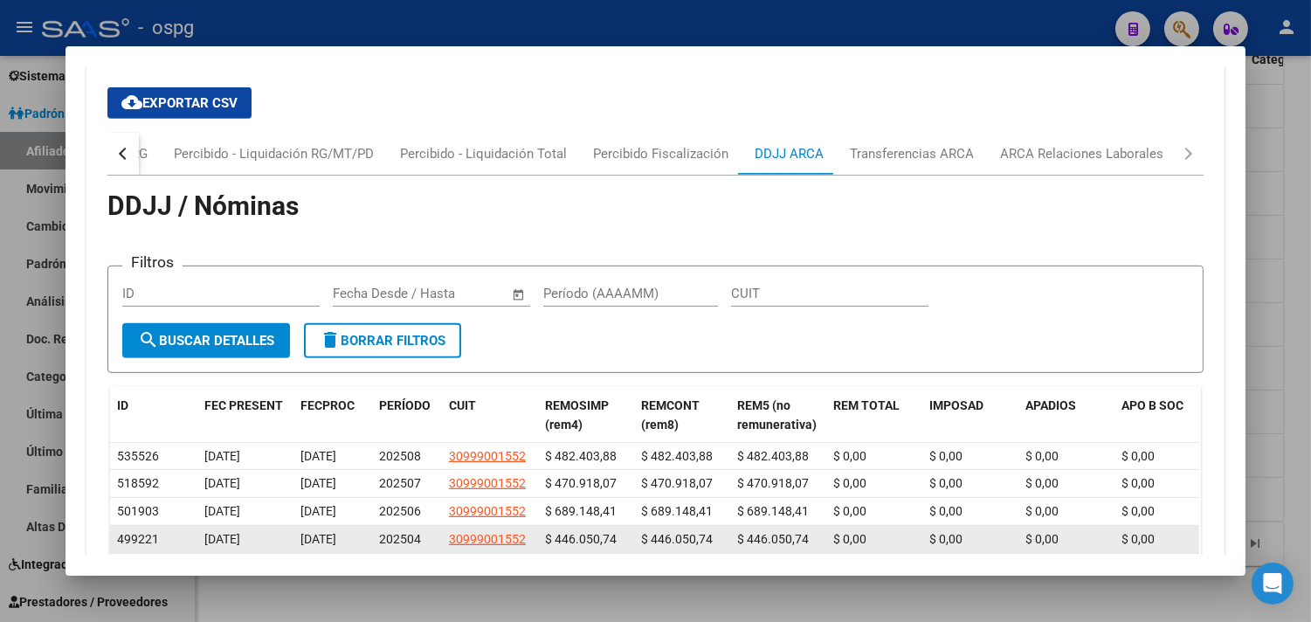
scroll to position [1830, 0]
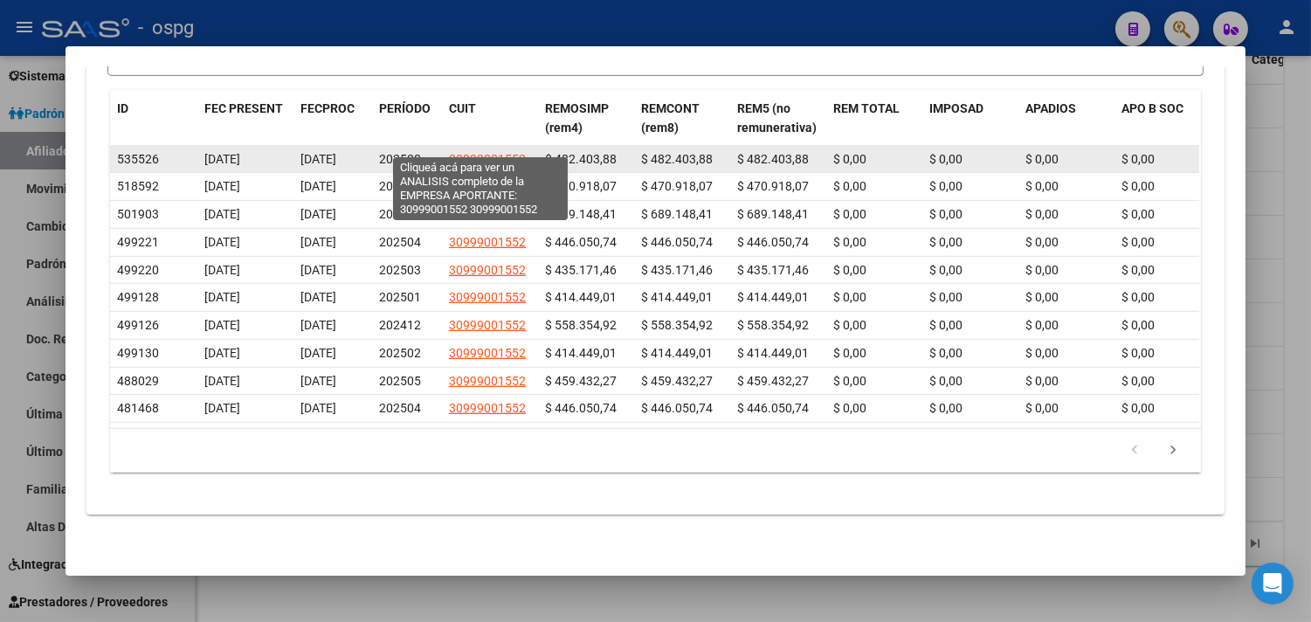
click at [510, 152] on span "30999001552" at bounding box center [487, 159] width 77 height 14
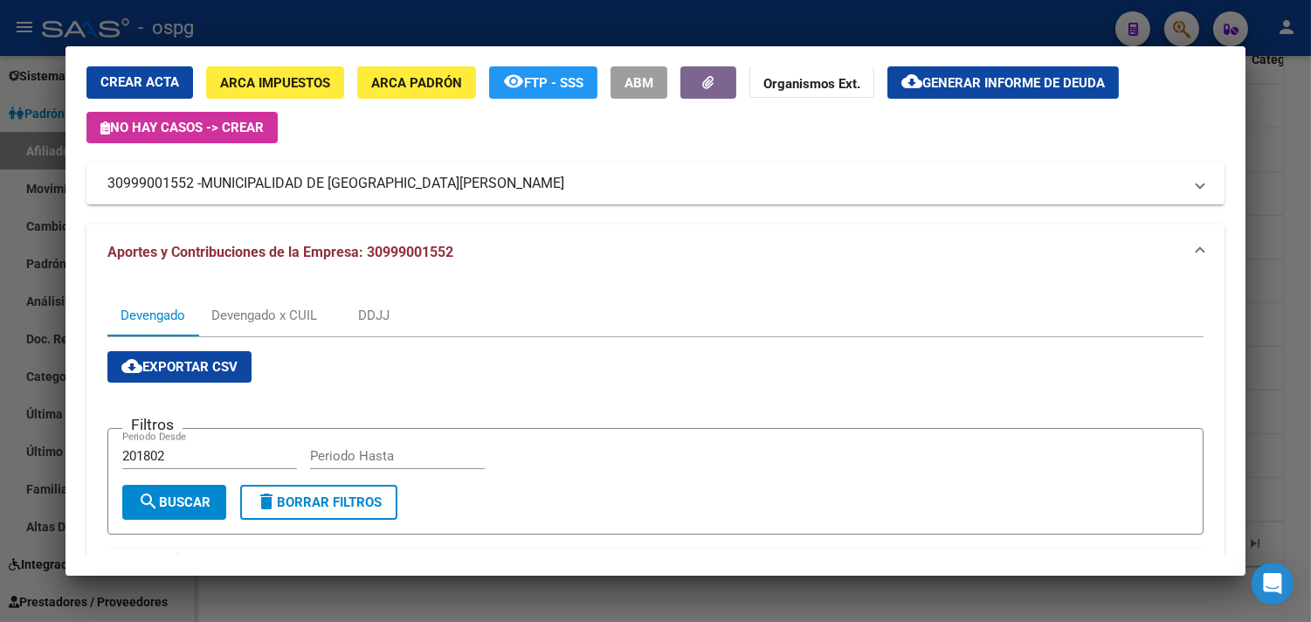
scroll to position [0, 0]
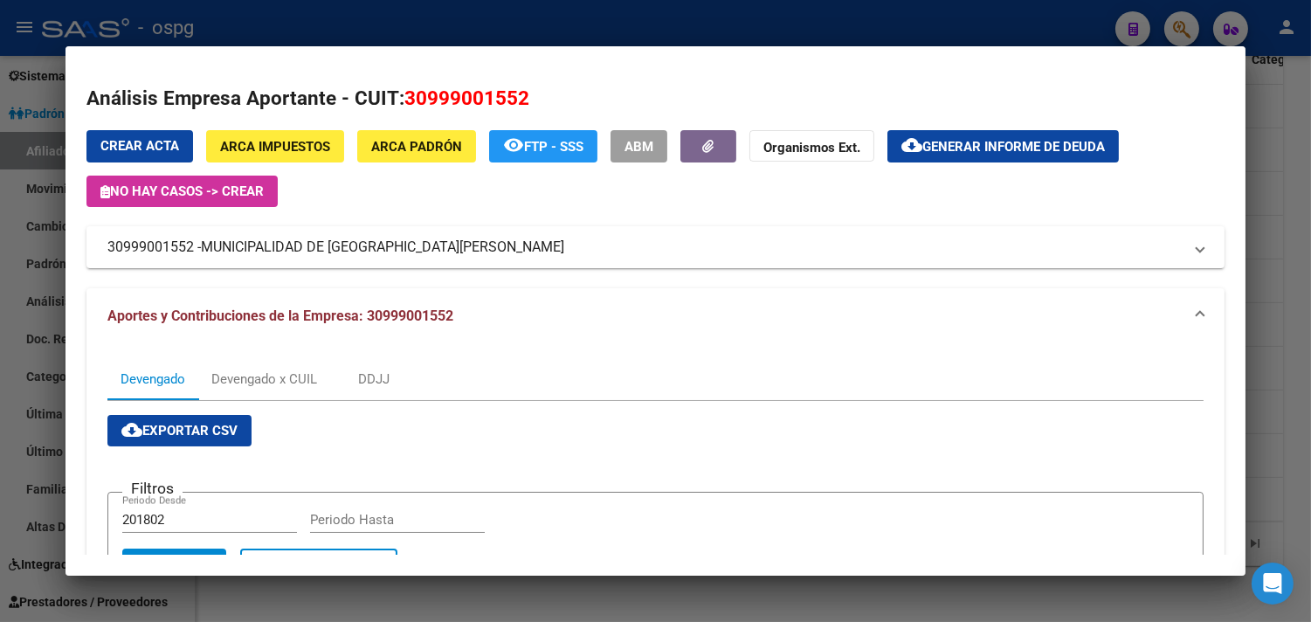
click at [1291, 465] on div at bounding box center [655, 311] width 1311 height 622
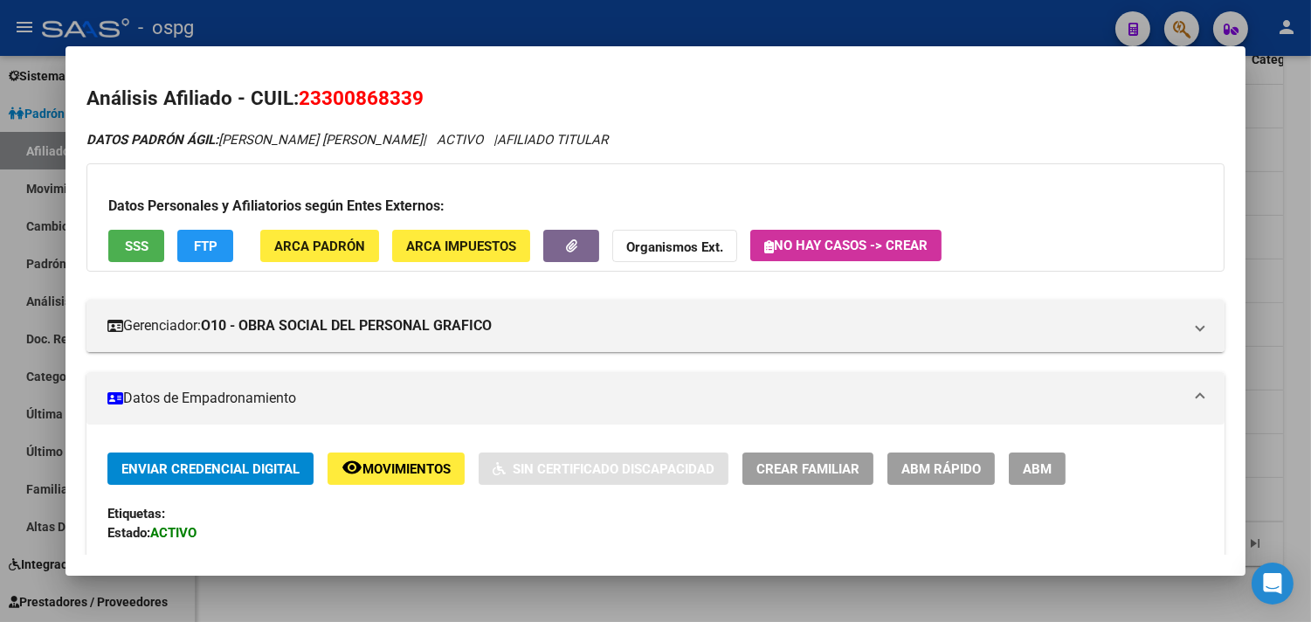
click at [299, 93] on span "23300868339" at bounding box center [361, 97] width 125 height 23
drag, startPoint x: 293, startPoint y: 94, endPoint x: 428, endPoint y: 96, distance: 134.5
click at [428, 96] on h2 "Análisis Afiliado - CUIL: 23300868339" at bounding box center [655, 99] width 1138 height 30
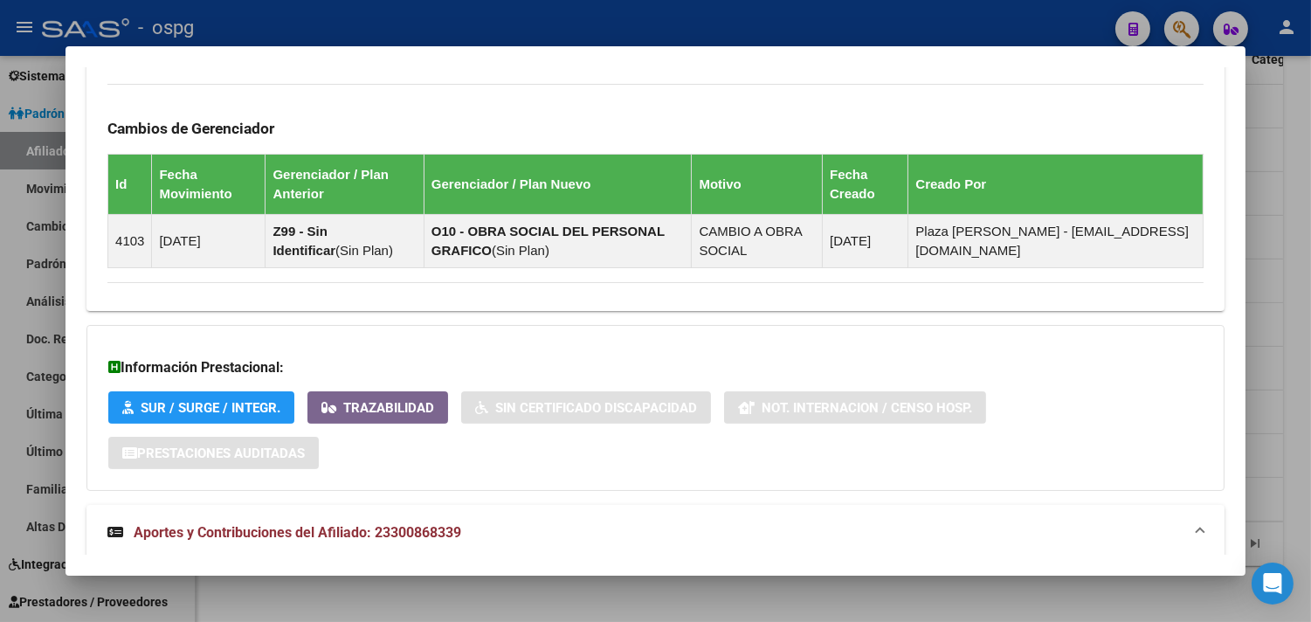
scroll to position [1261, 0]
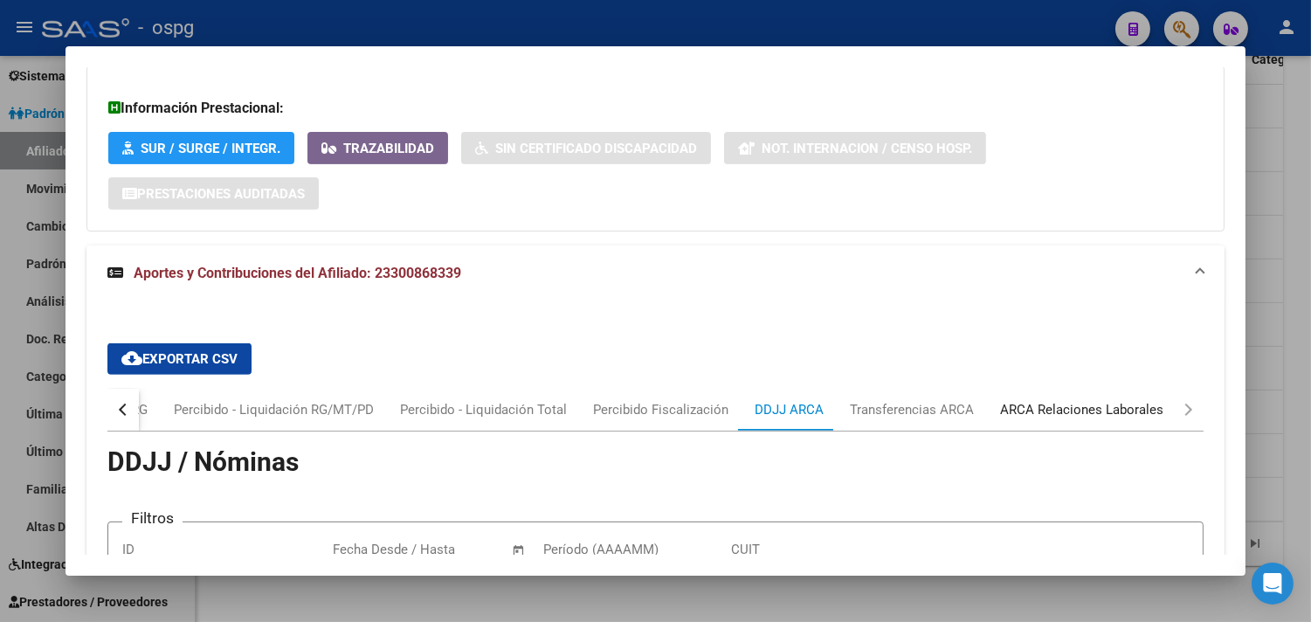
click at [1062, 408] on div "ARCA Relaciones Laborales" at bounding box center [1081, 409] width 163 height 19
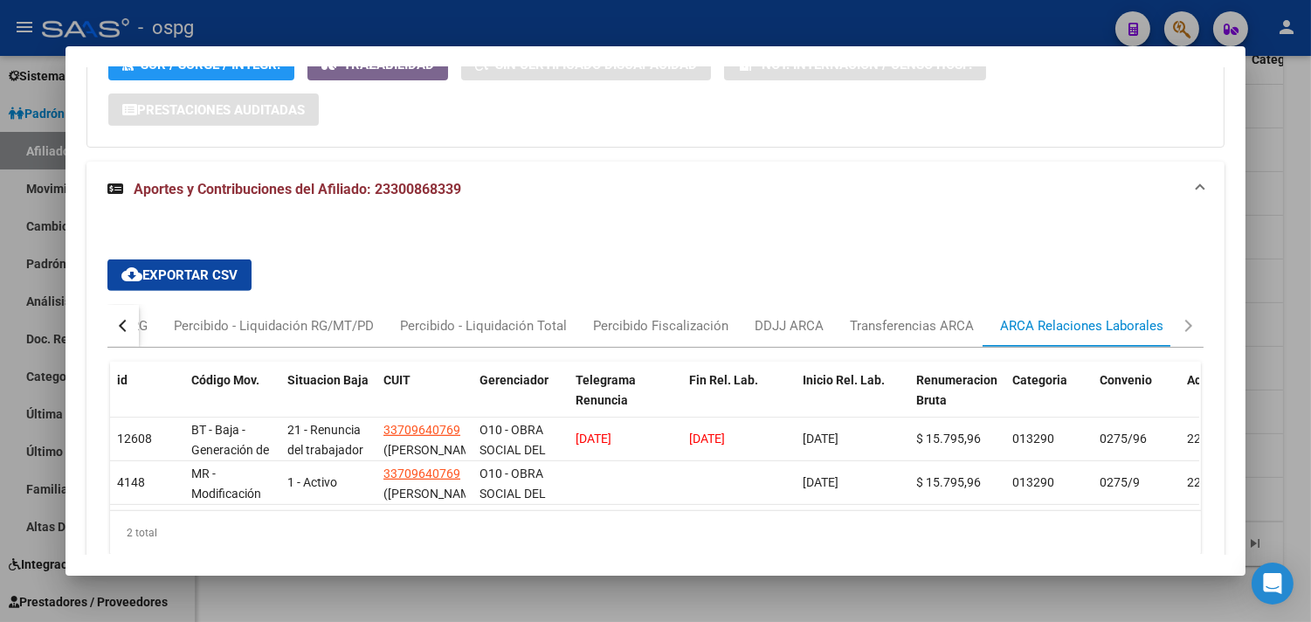
scroll to position [1443, 0]
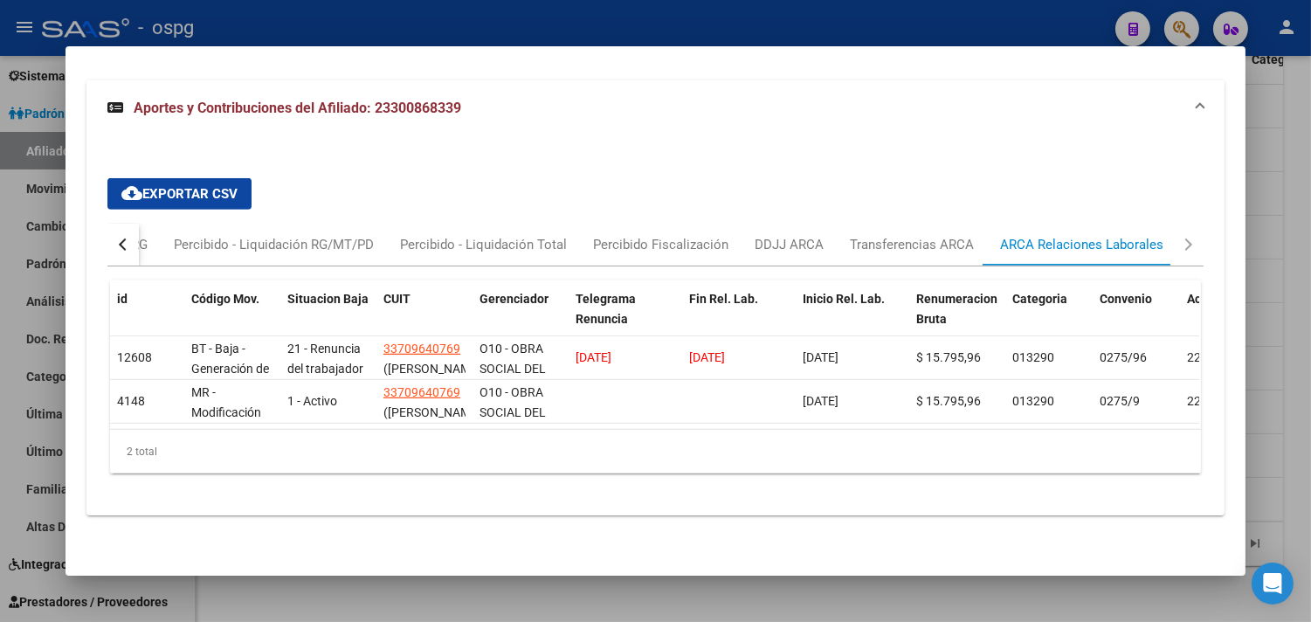
click at [1297, 184] on div at bounding box center [655, 311] width 1311 height 622
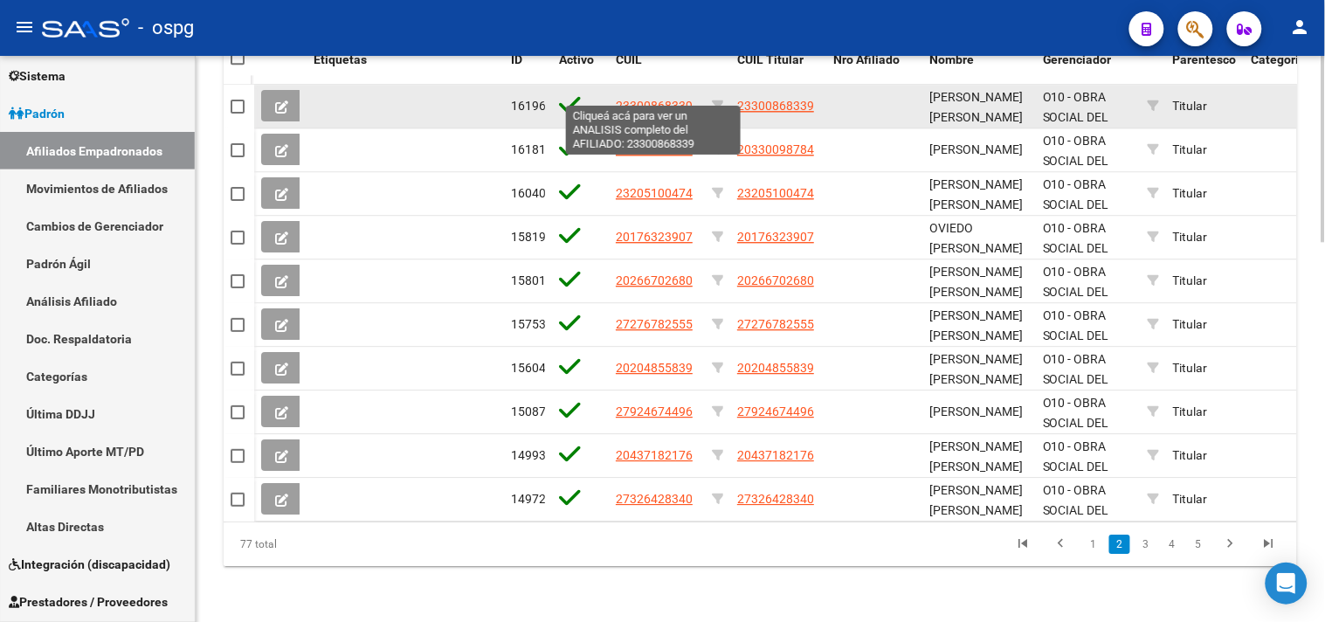
drag, startPoint x: 617, startPoint y: 91, endPoint x: 699, endPoint y: 93, distance: 81.2
click at [699, 93] on datatable-body-cell "23300868339" at bounding box center [657, 106] width 96 height 43
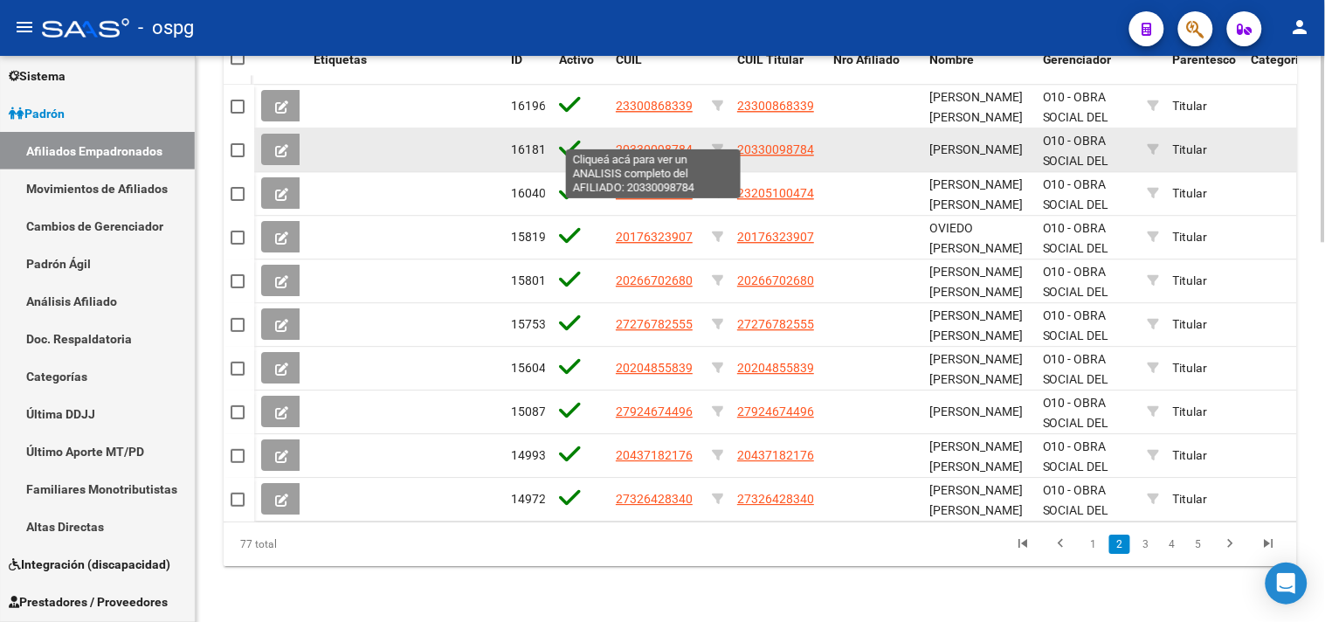
click at [665, 142] on span "20330098784" at bounding box center [654, 149] width 77 height 14
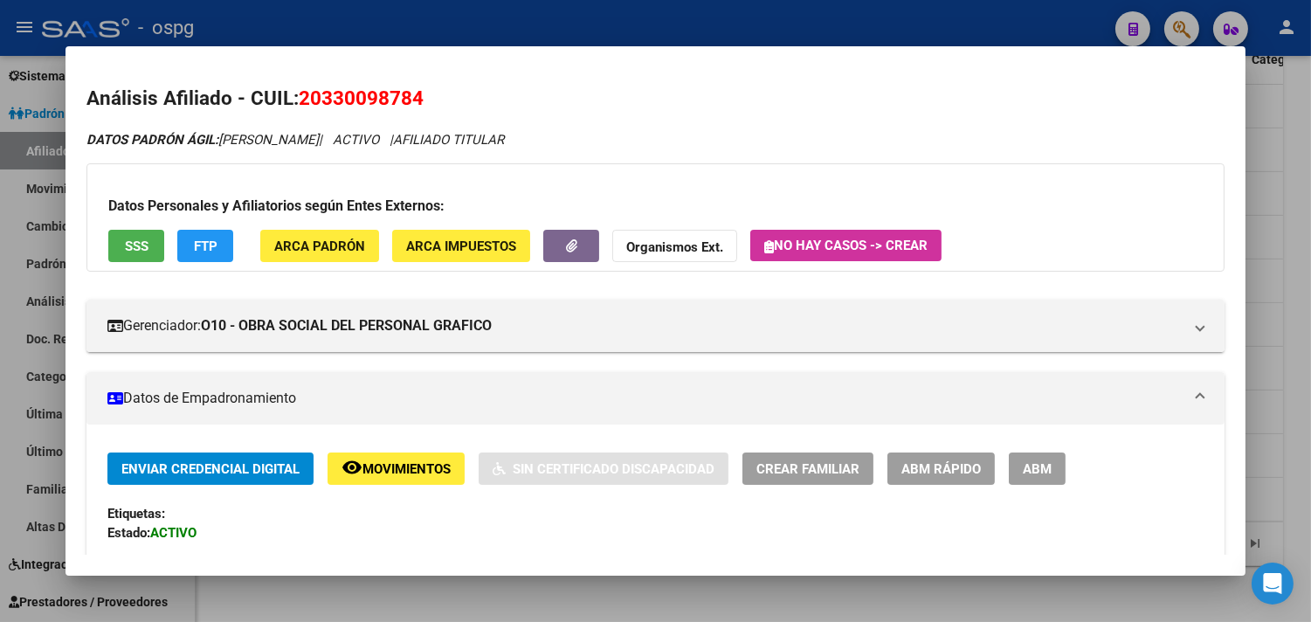
drag, startPoint x: 291, startPoint y: 90, endPoint x: 409, endPoint y: 102, distance: 118.5
click at [417, 103] on h2 "Análisis Afiliado - CUIL: 20330098784" at bounding box center [655, 99] width 1138 height 30
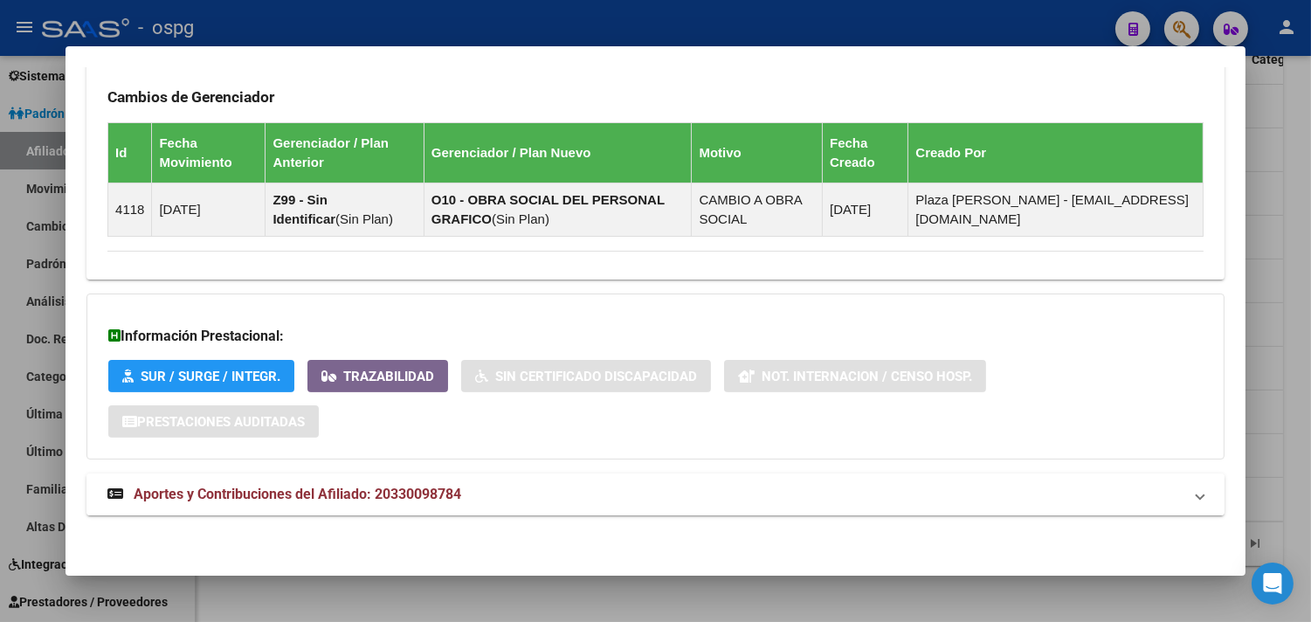
click at [665, 512] on mat-expansion-panel-header "Aportes y Contribuciones del Afiliado: 20330098784" at bounding box center [655, 494] width 1138 height 42
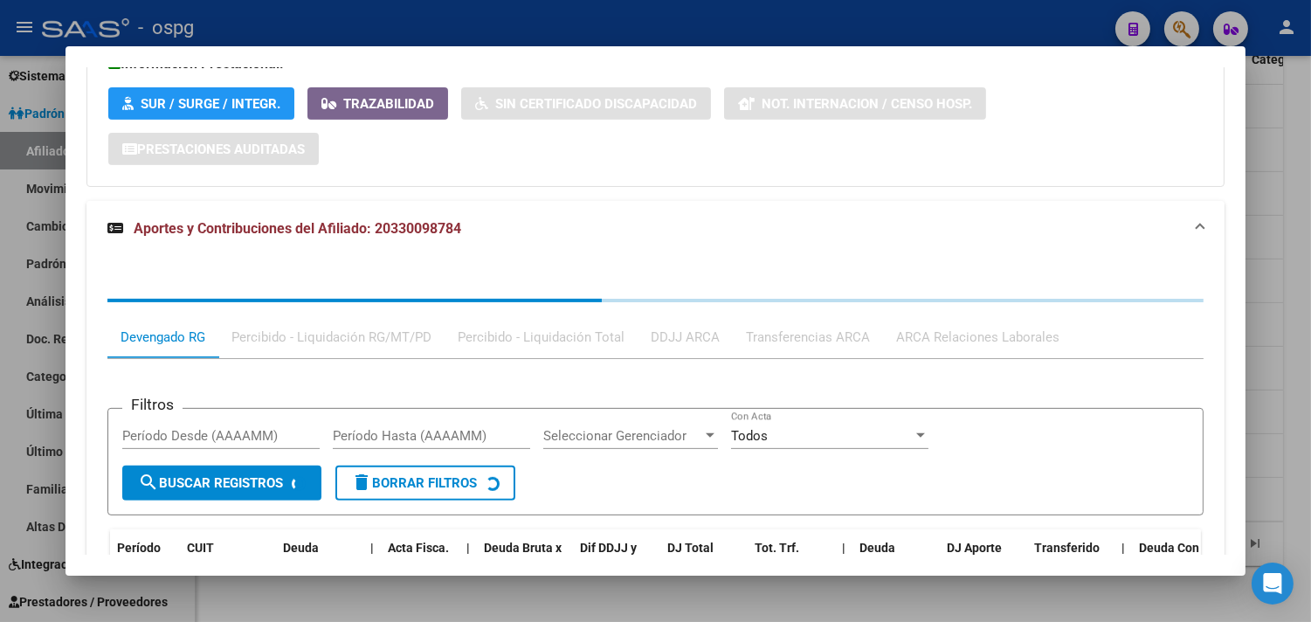
scroll to position [1472, 0]
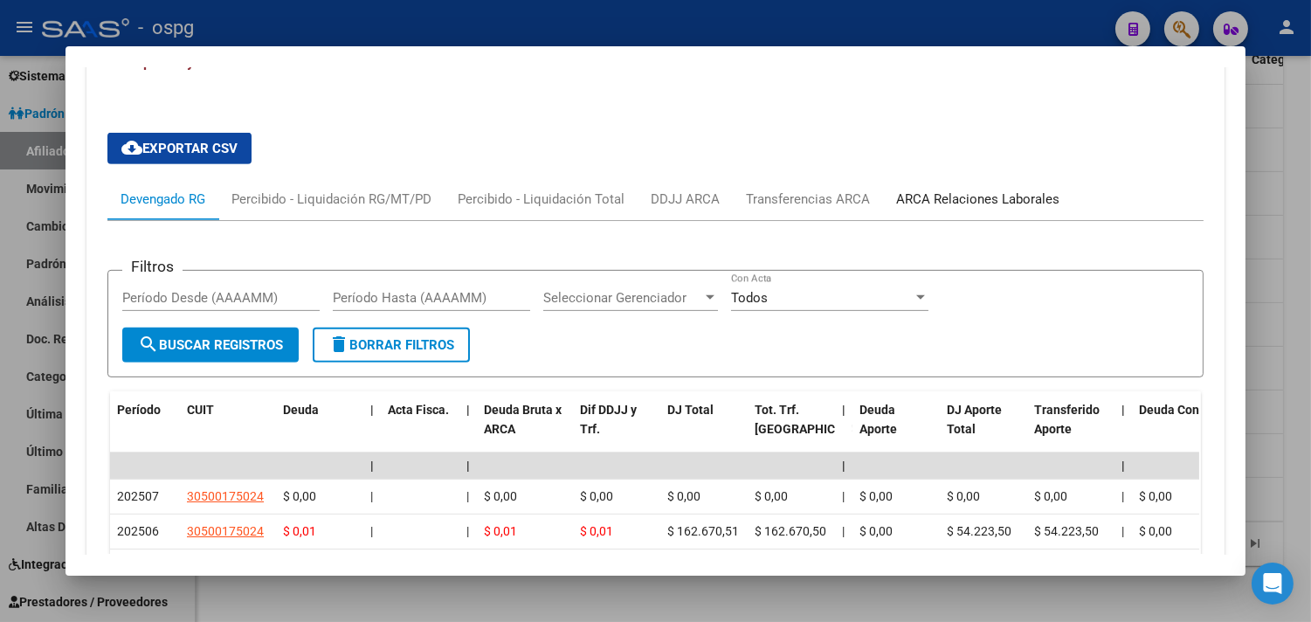
click at [972, 204] on div "ARCA Relaciones Laborales" at bounding box center [977, 199] width 163 height 19
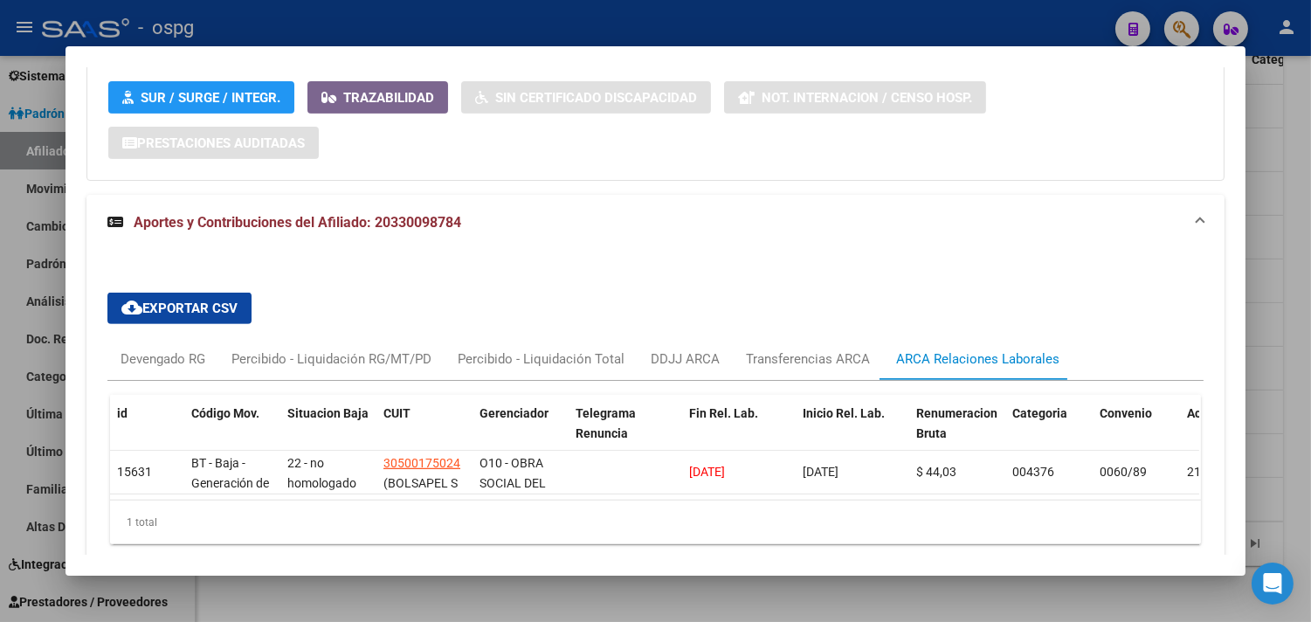
scroll to position [1399, 0]
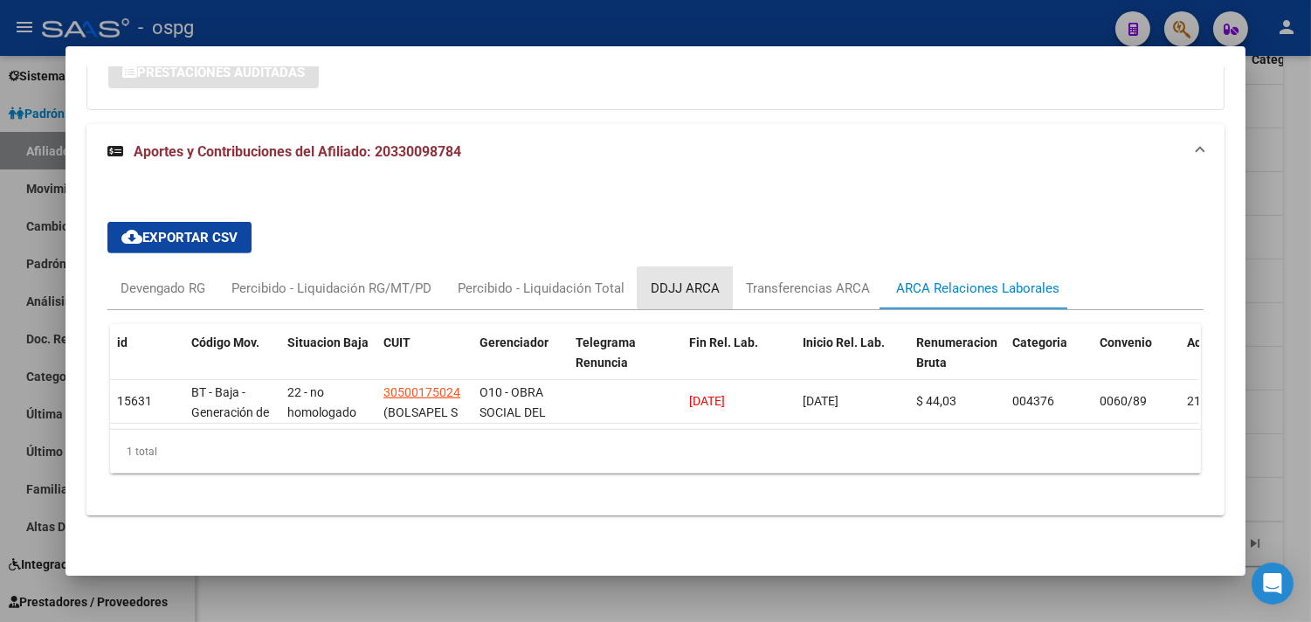
click at [697, 279] on div "DDJJ ARCA" at bounding box center [685, 288] width 69 height 19
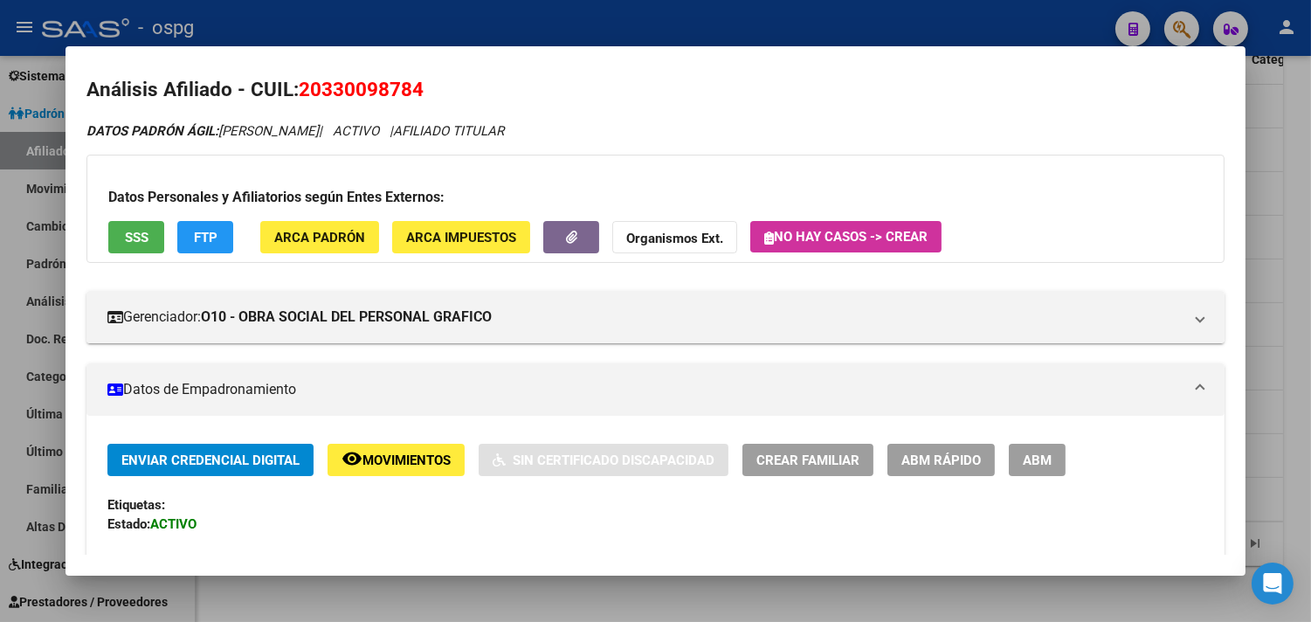
scroll to position [0, 0]
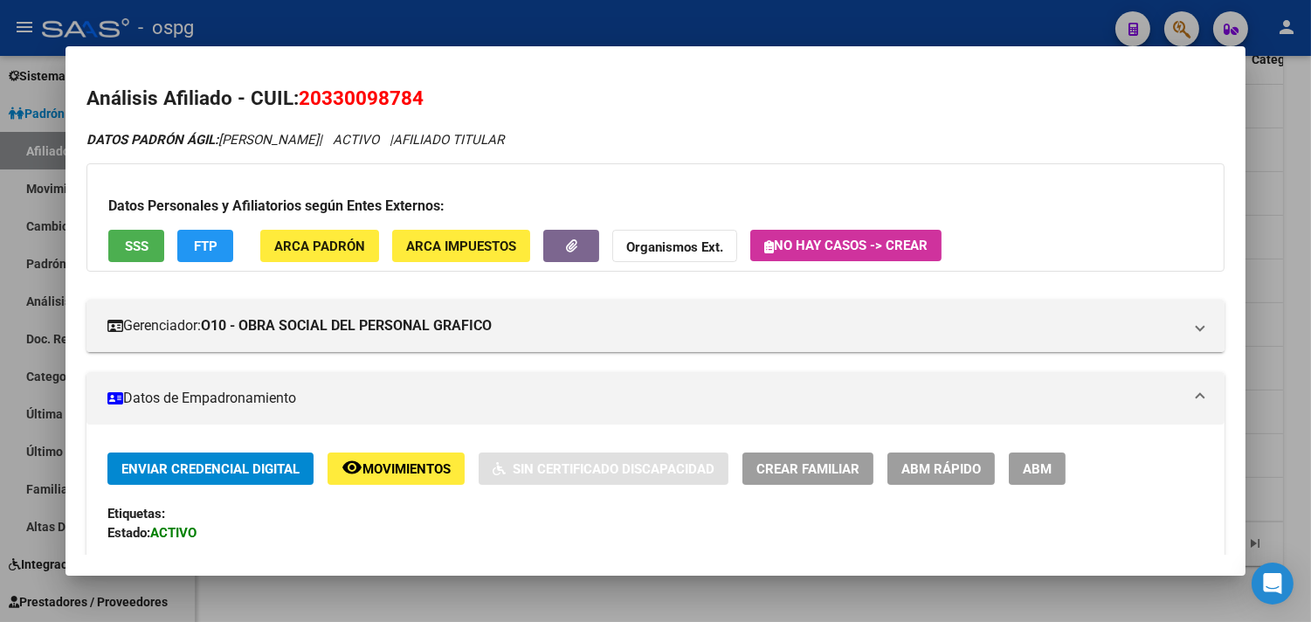
drag, startPoint x: 297, startPoint y: 94, endPoint x: 425, endPoint y: 98, distance: 128.4
click at [425, 98] on h2 "Análisis Afiliado - CUIL: 20330098784" at bounding box center [655, 99] width 1138 height 30
click at [702, 597] on div at bounding box center [655, 311] width 1311 height 622
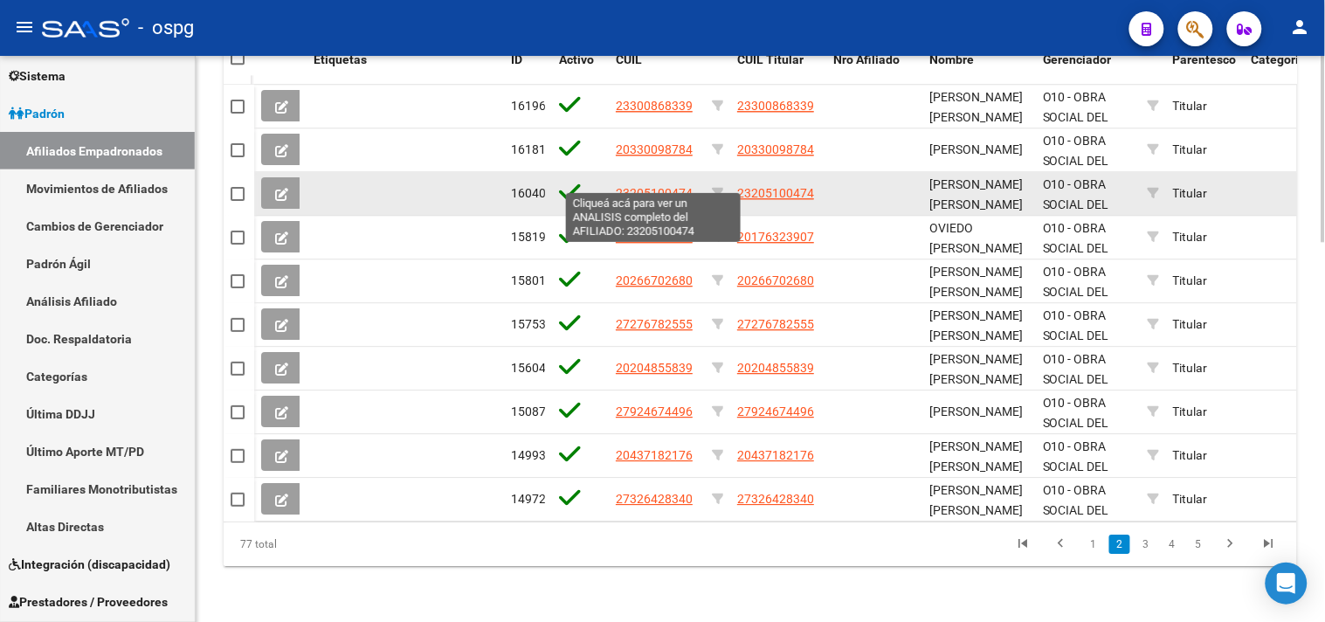
click at [670, 186] on span "23205100474" at bounding box center [654, 193] width 77 height 14
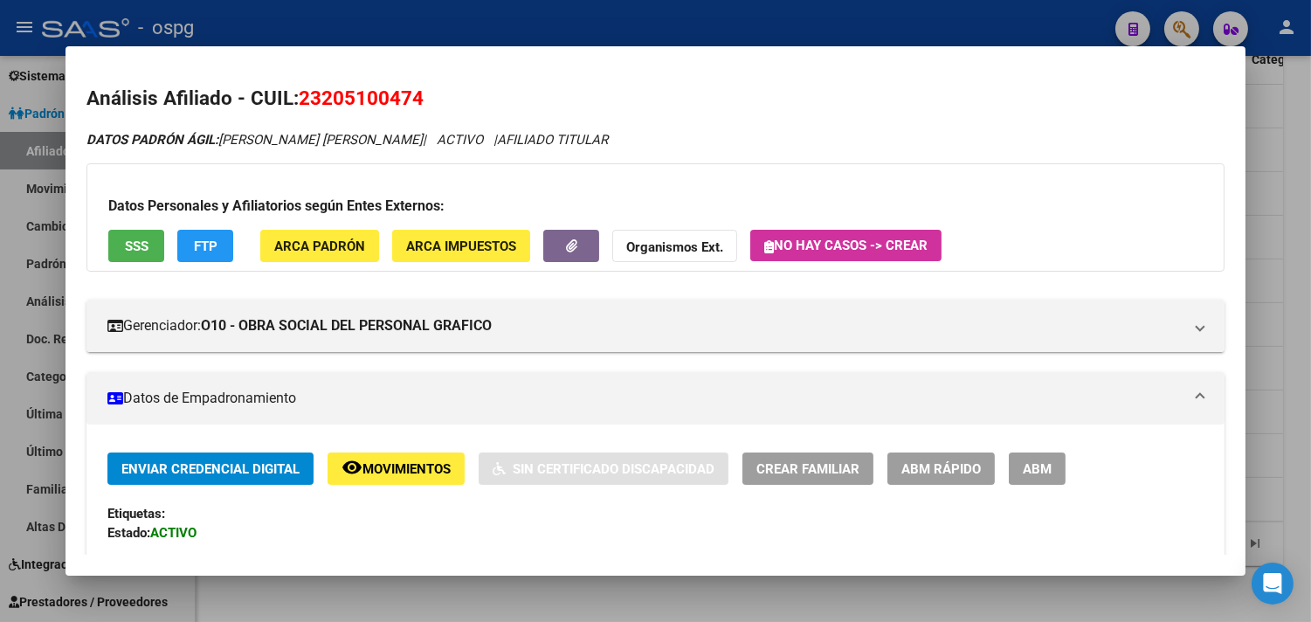
drag, startPoint x: 293, startPoint y: 91, endPoint x: 417, endPoint y: 85, distance: 124.2
click at [428, 87] on h2 "Análisis Afiliado - CUIL: 23205100474" at bounding box center [655, 99] width 1138 height 30
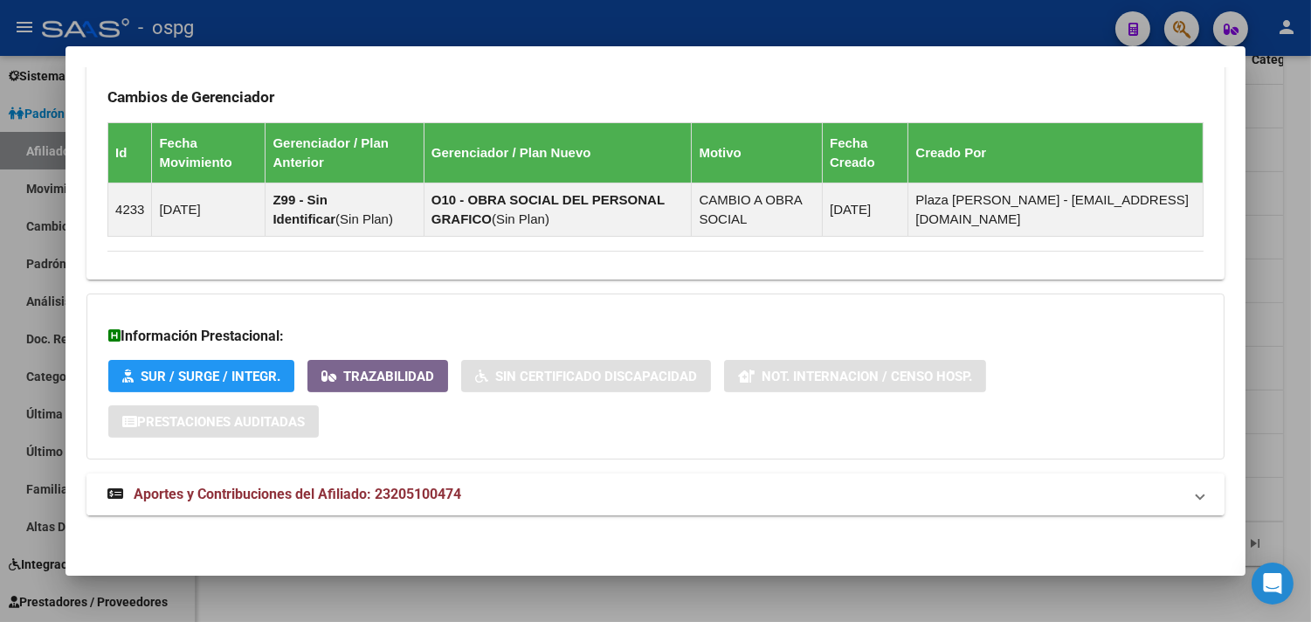
click at [675, 504] on mat-panel-title "Aportes y Contribuciones del Afiliado: 23205100474" at bounding box center [644, 494] width 1075 height 21
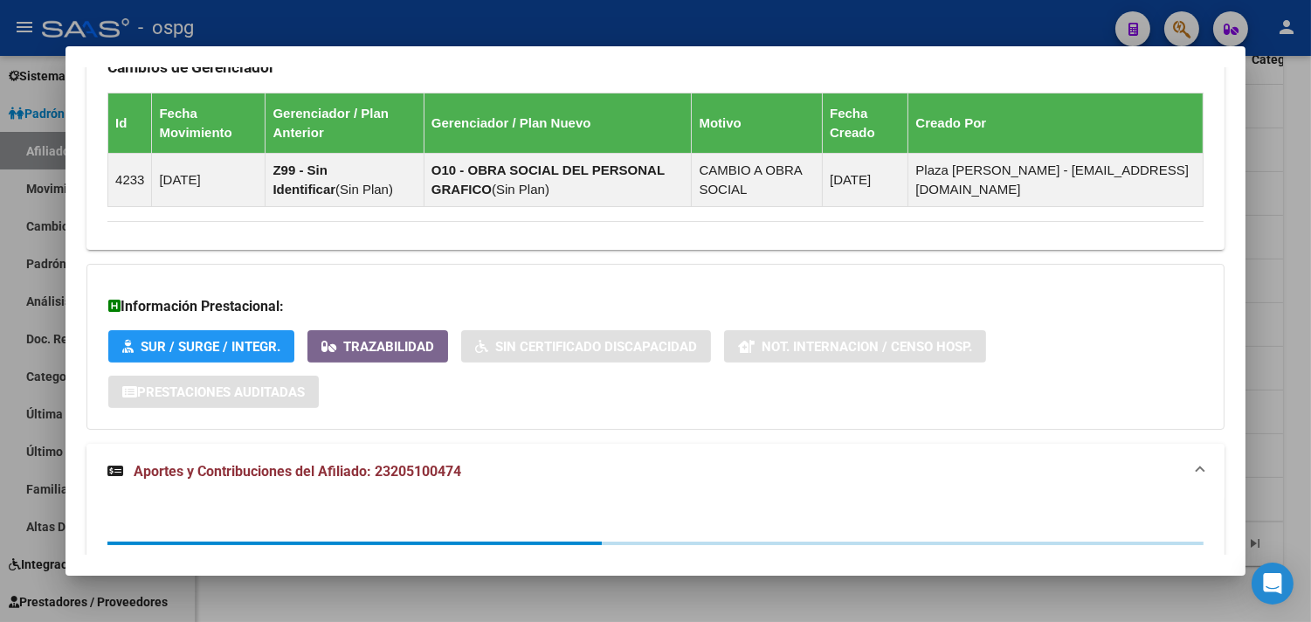
scroll to position [1472, 0]
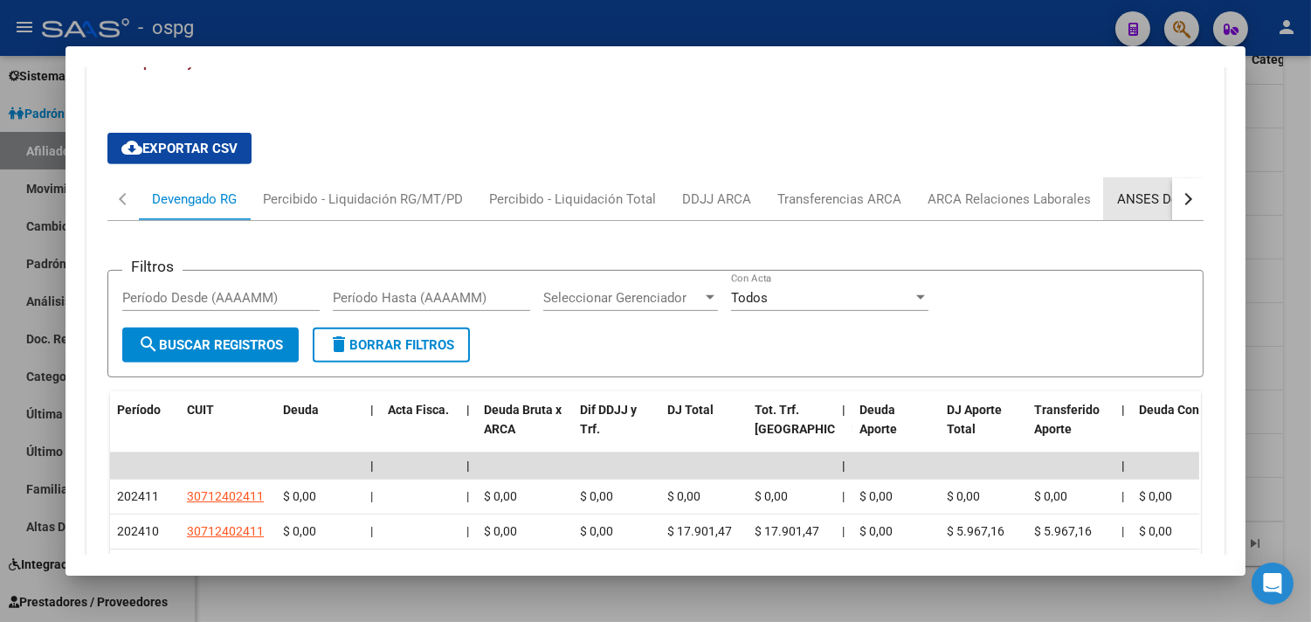
click at [1121, 203] on div "ANSES Desempleo" at bounding box center [1173, 199] width 112 height 19
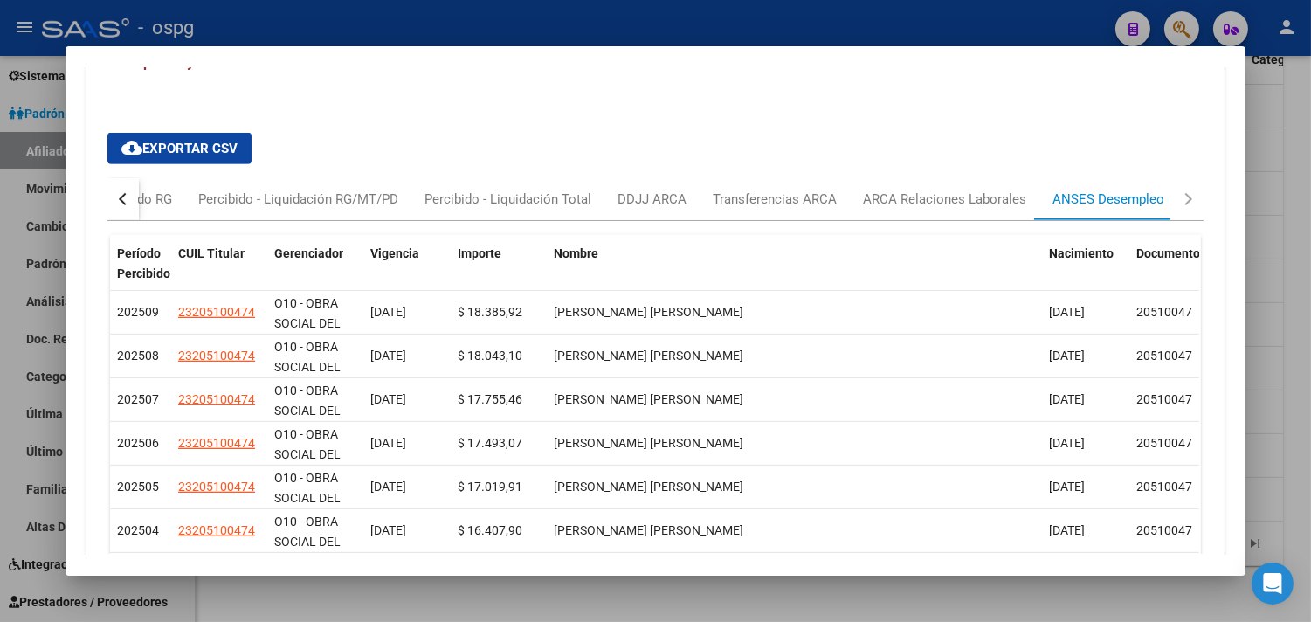
click at [779, 571] on mat-dialog-container "Análisis Afiliado - CUIL: 23205100474 DATOS [PERSON_NAME] ÁGIL: [PERSON_NAME] […" at bounding box center [656, 310] width 1180 height 528
click at [764, 604] on div at bounding box center [655, 311] width 1311 height 622
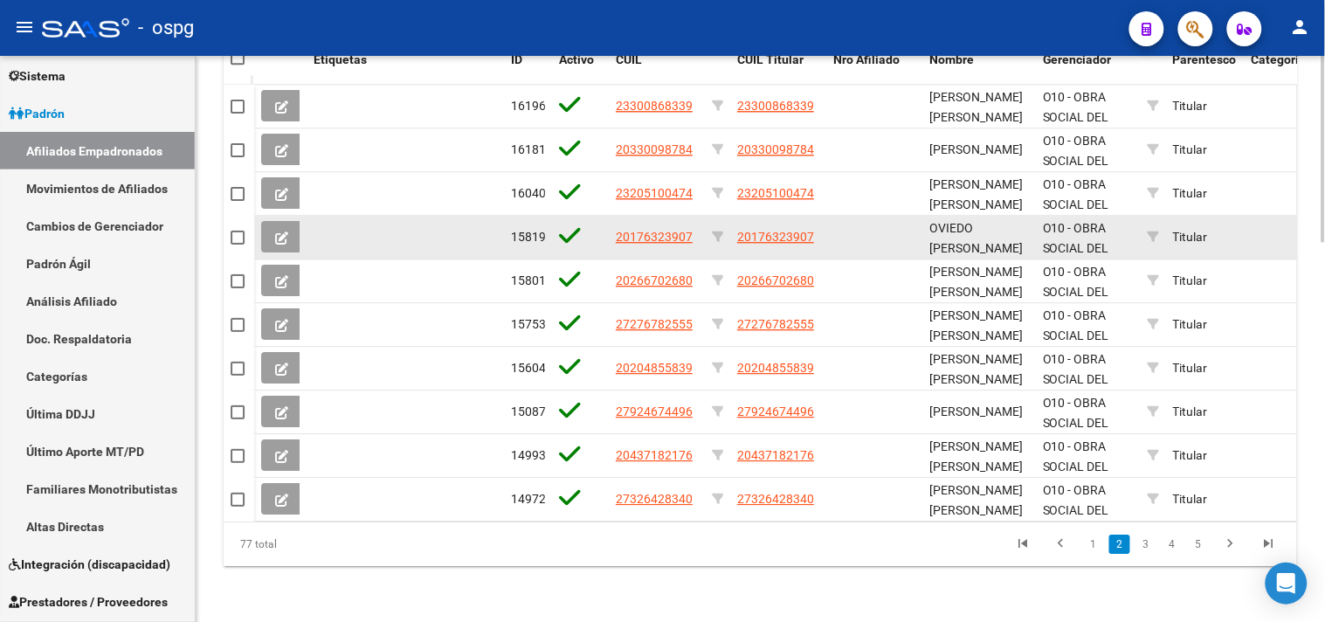
click at [652, 230] on span "20176323907" at bounding box center [654, 237] width 77 height 14
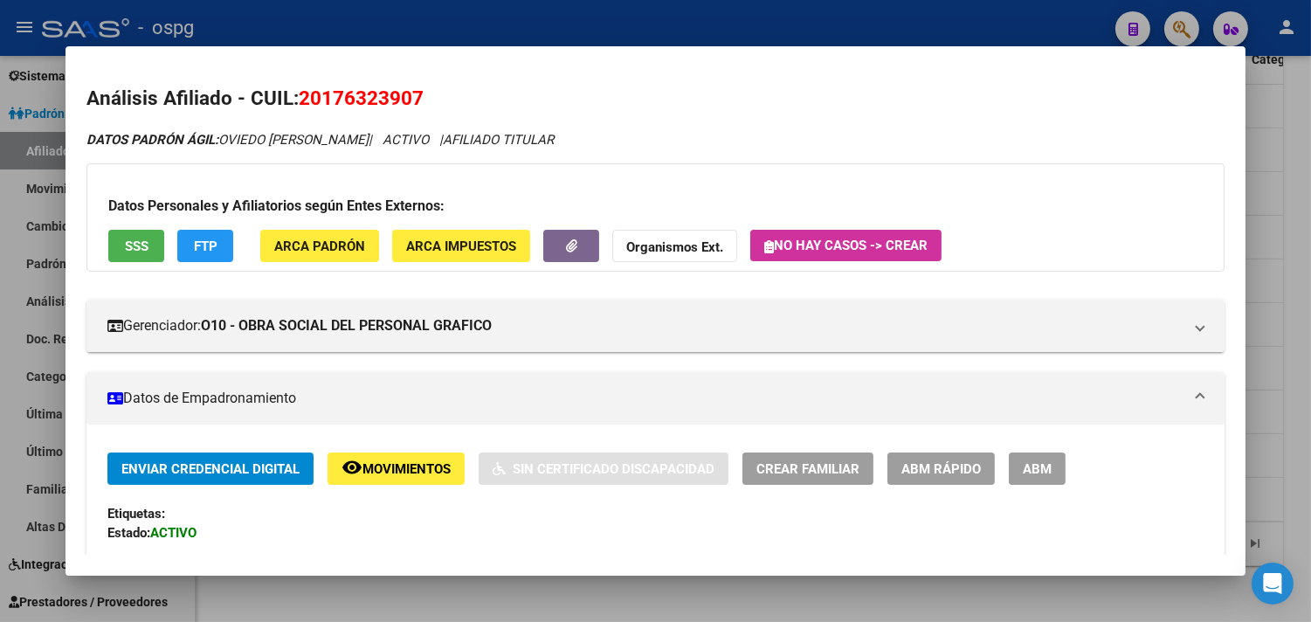
drag, startPoint x: 407, startPoint y: 93, endPoint x: 426, endPoint y: 96, distance: 19.4
click at [426, 96] on h2 "Análisis Afiliado - CUIL: 20176323907" at bounding box center [655, 99] width 1138 height 30
click at [128, 243] on span "SSS" at bounding box center [137, 246] width 24 height 16
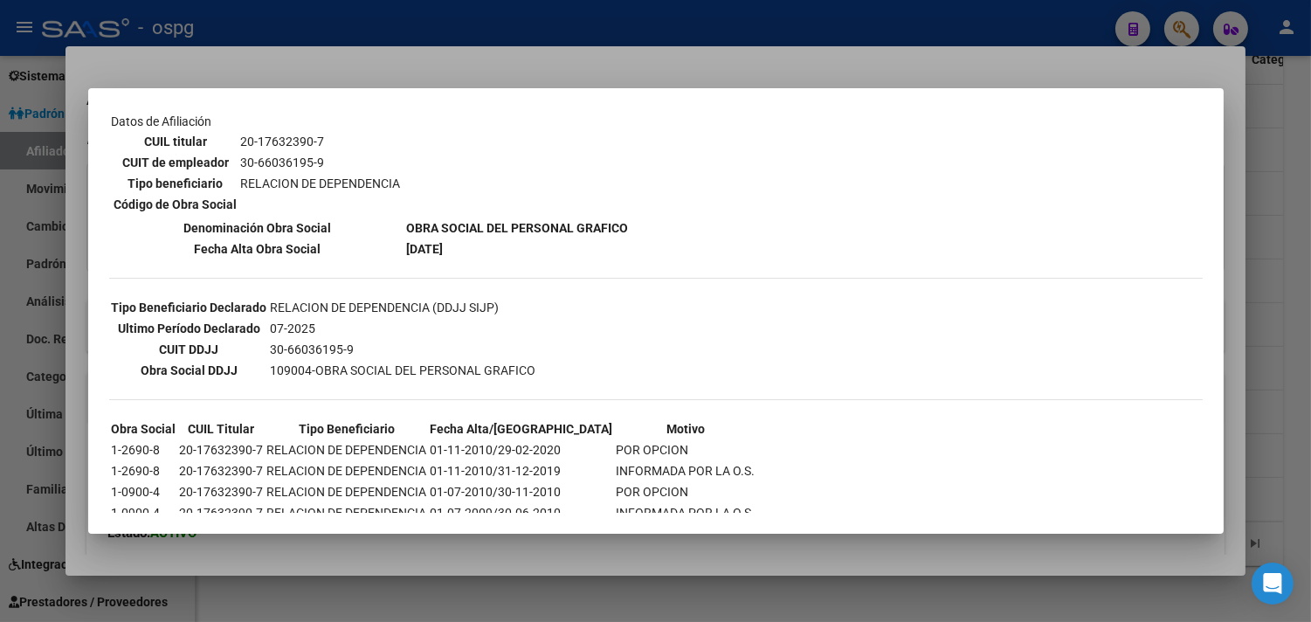
scroll to position [291, 0]
click at [415, 570] on div at bounding box center [655, 311] width 1311 height 622
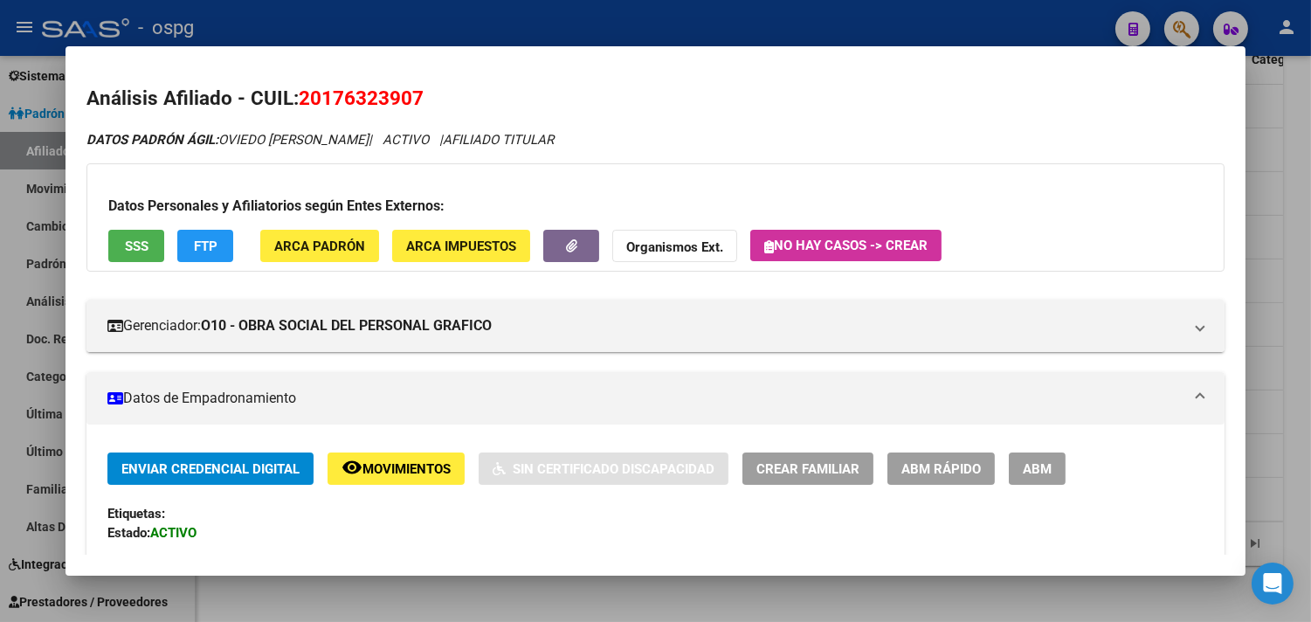
scroll to position [1034, 0]
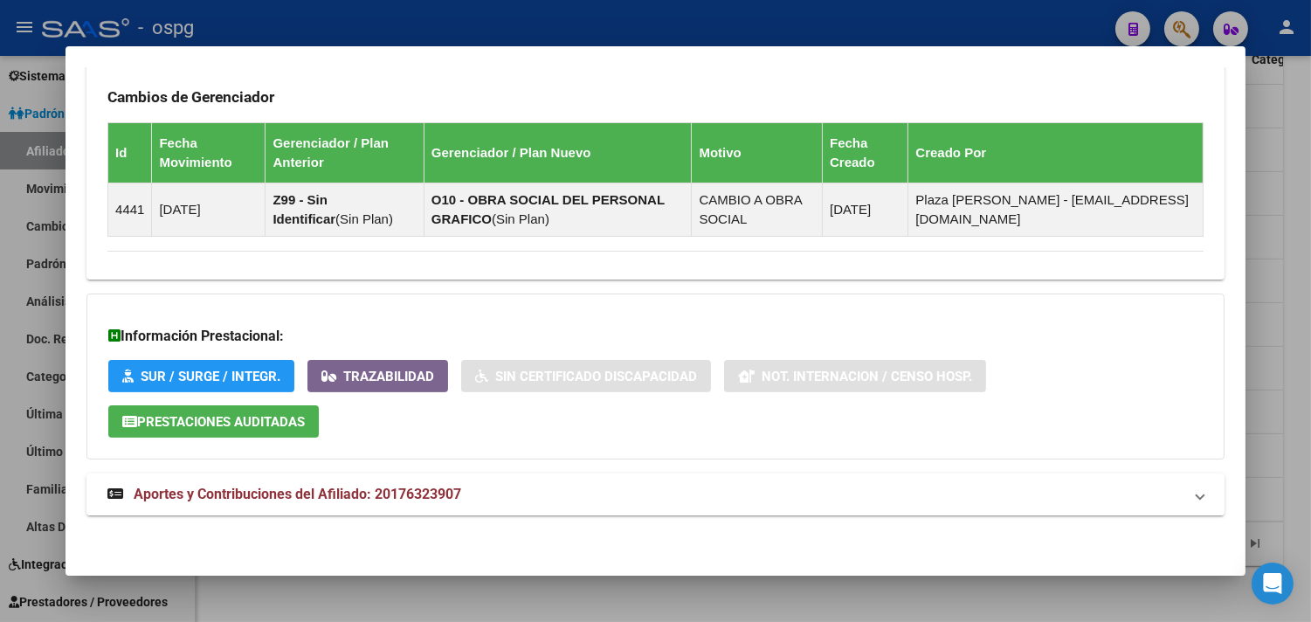
click at [679, 507] on mat-expansion-panel-header "Aportes y Contribuciones del Afiliado: 20176323907" at bounding box center [655, 494] width 1138 height 42
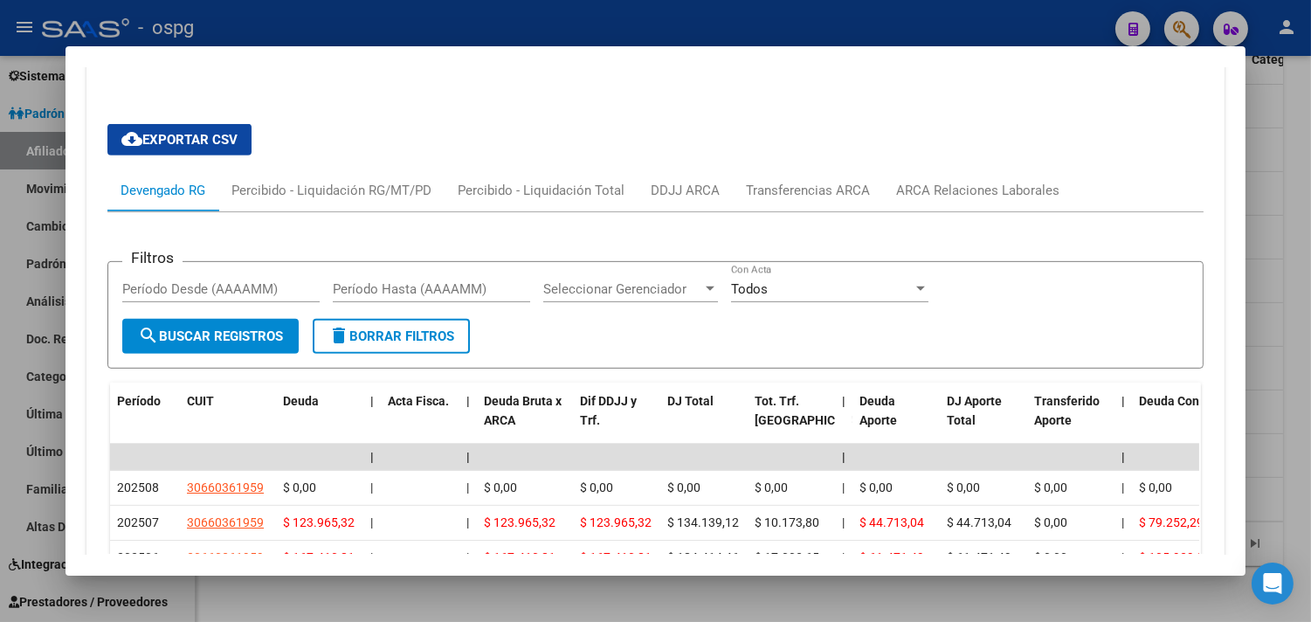
scroll to position [1525, 0]
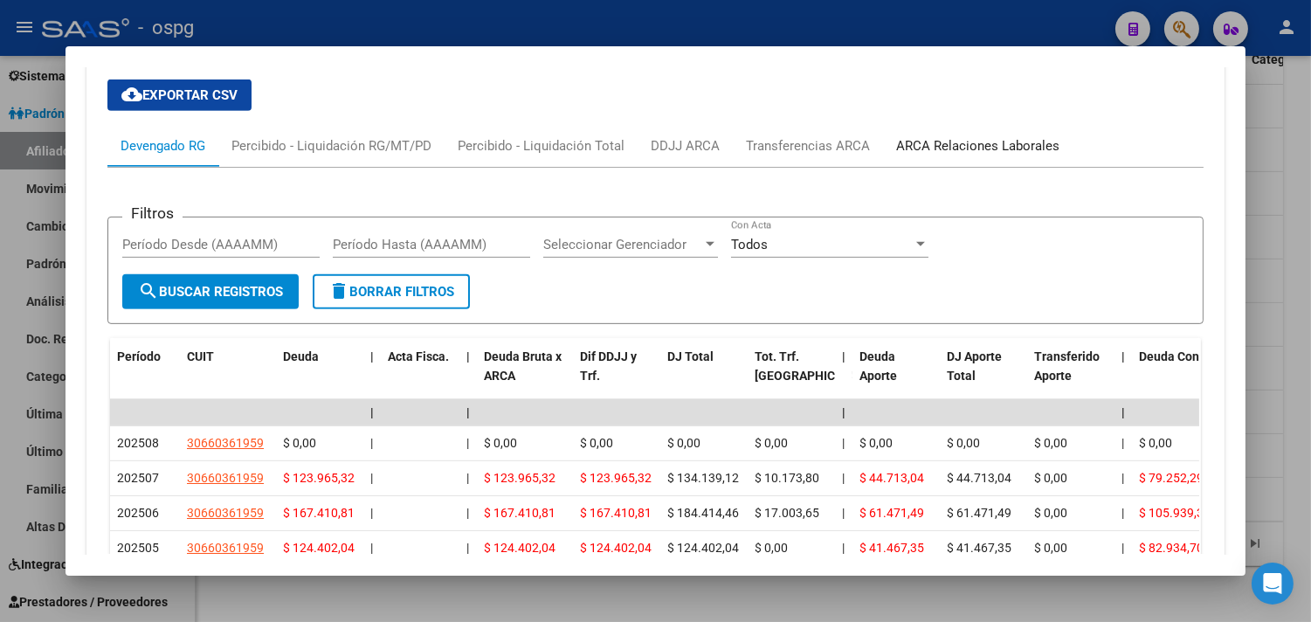
click at [970, 150] on div "ARCA Relaciones Laborales" at bounding box center [977, 145] width 163 height 19
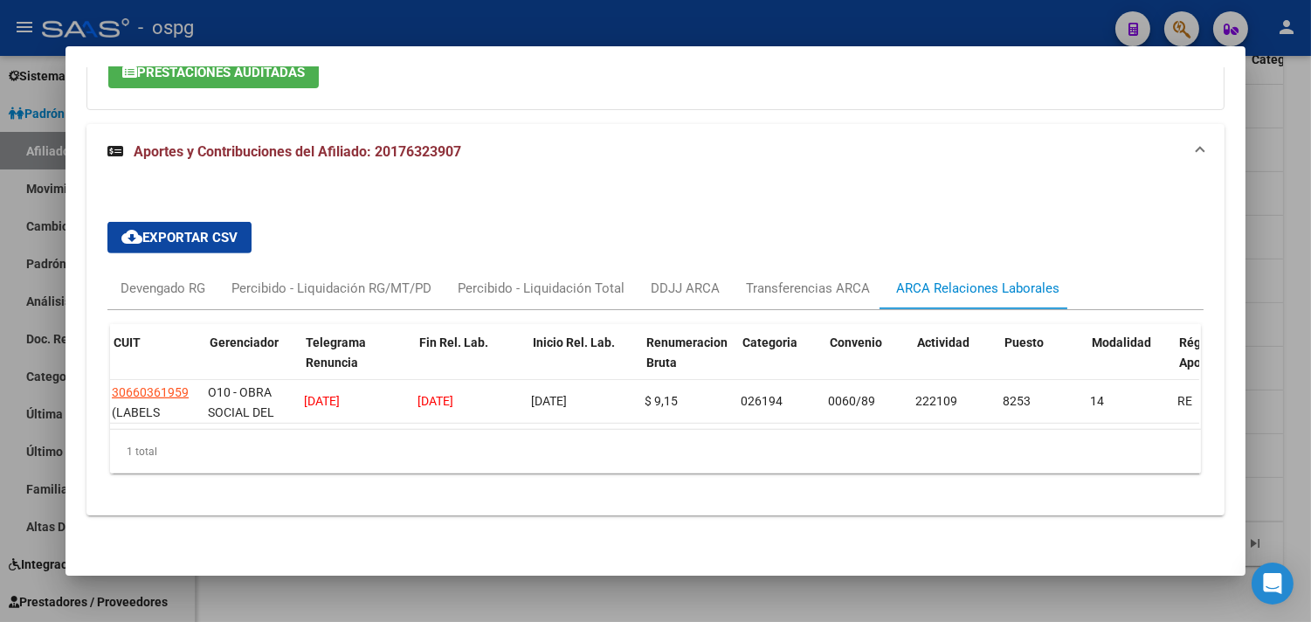
scroll to position [0, 0]
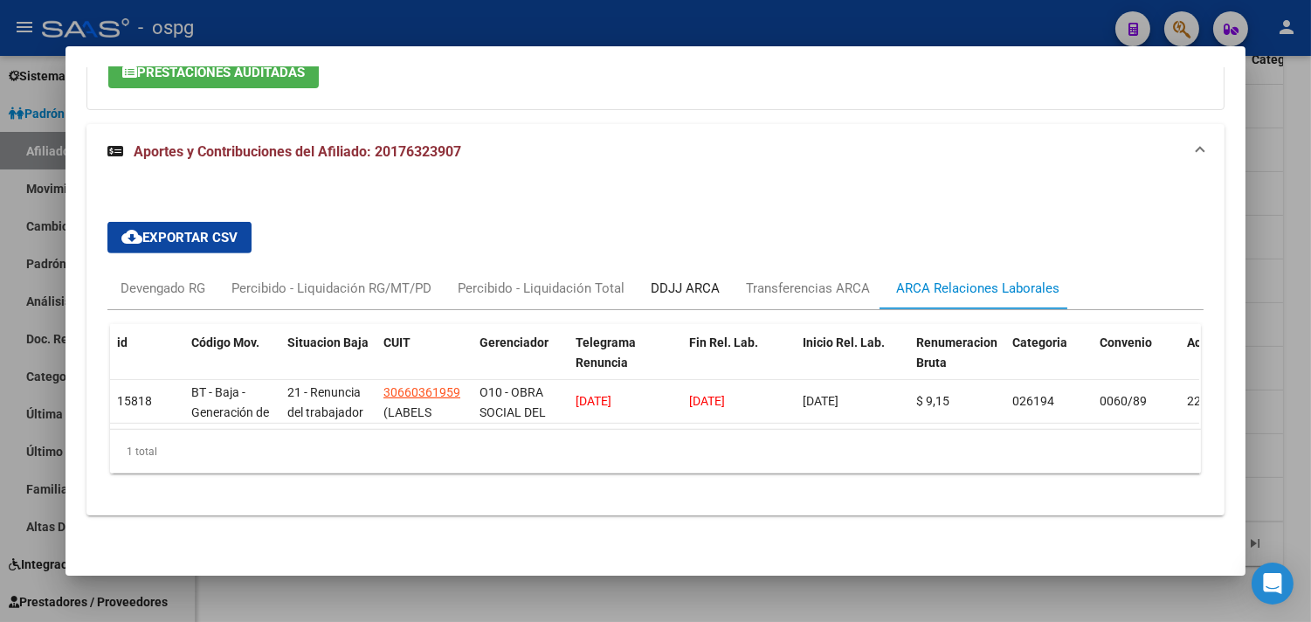
click at [686, 279] on div "DDJJ ARCA" at bounding box center [685, 288] width 69 height 19
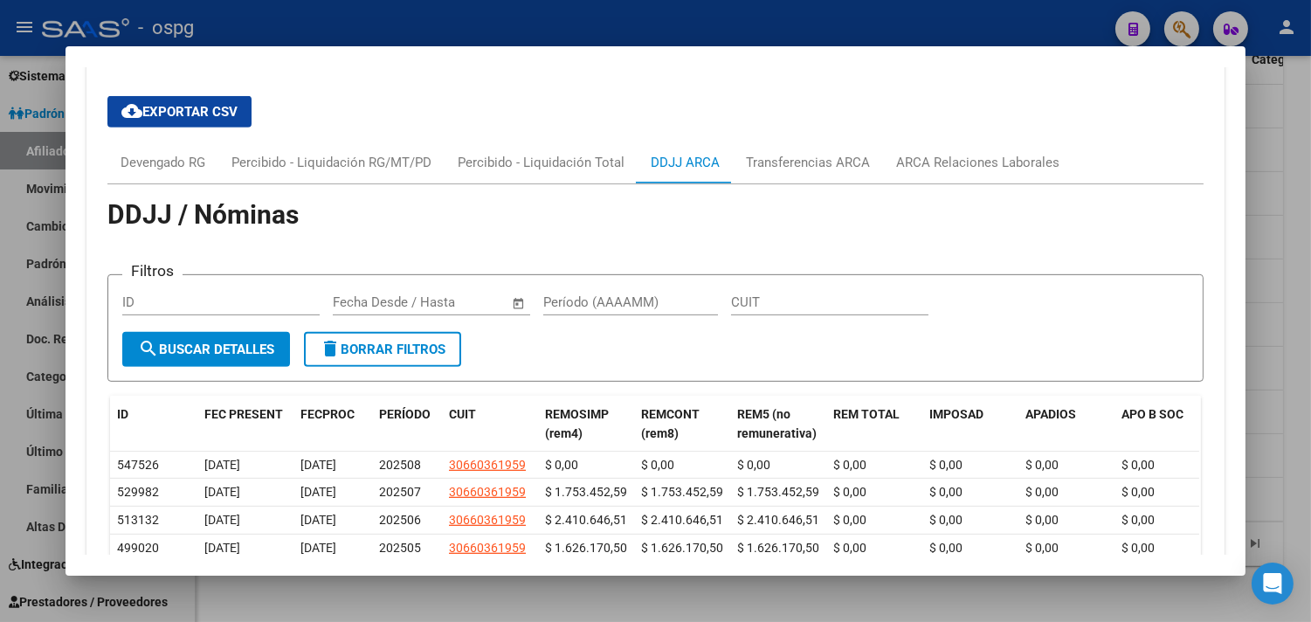
scroll to position [1605, 0]
click at [928, 162] on div "ARCA Relaciones Laborales" at bounding box center [977, 162] width 163 height 19
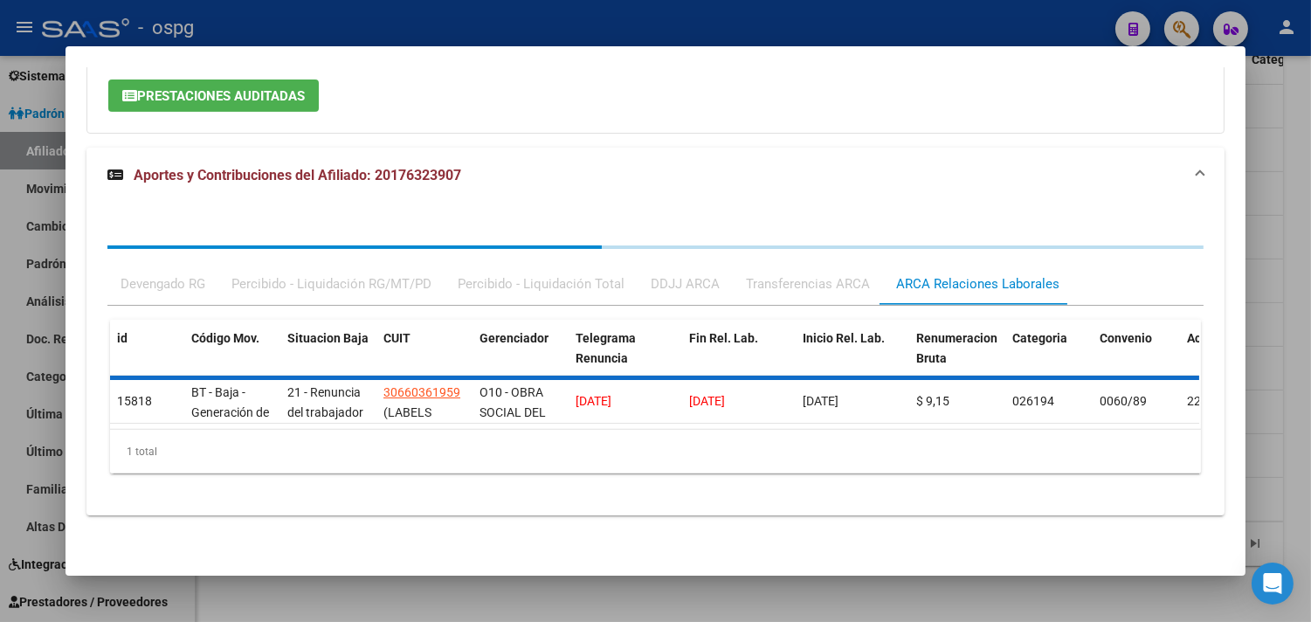
scroll to position [1399, 0]
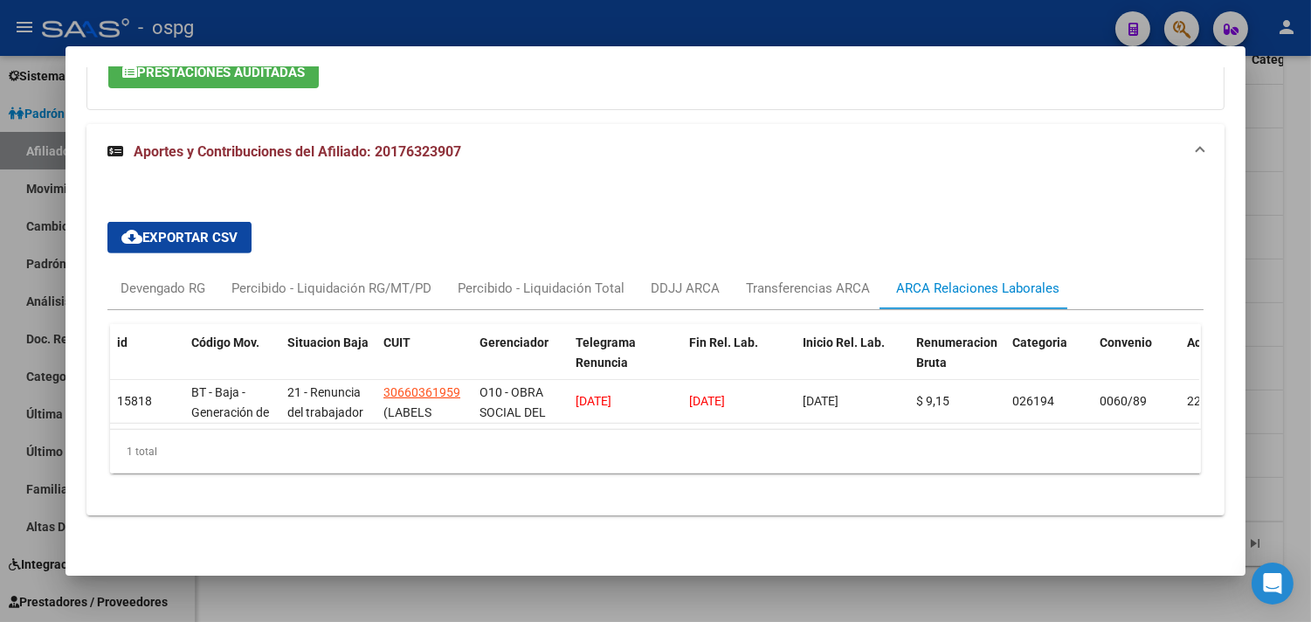
drag, startPoint x: 371, startPoint y: 134, endPoint x: 482, endPoint y: 140, distance: 111.0
click at [512, 141] on mat-panel-title "Aportes y Contribuciones del Afiliado: 20176323907" at bounding box center [644, 151] width 1075 height 21
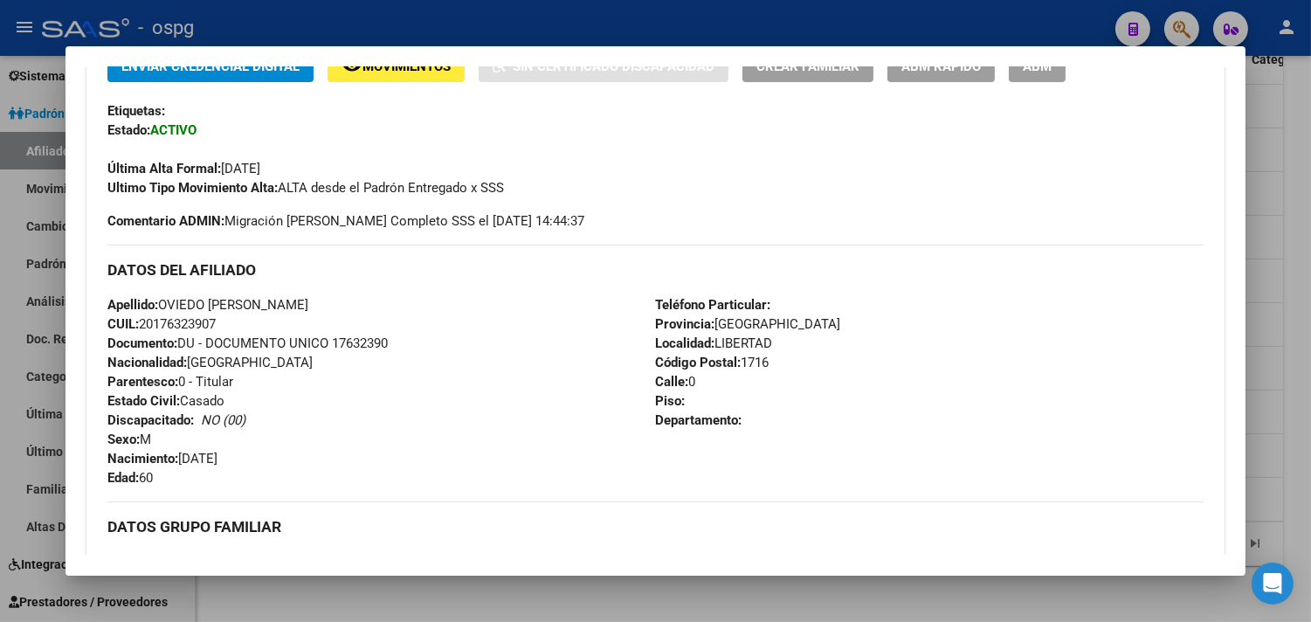
scroll to position [0, 0]
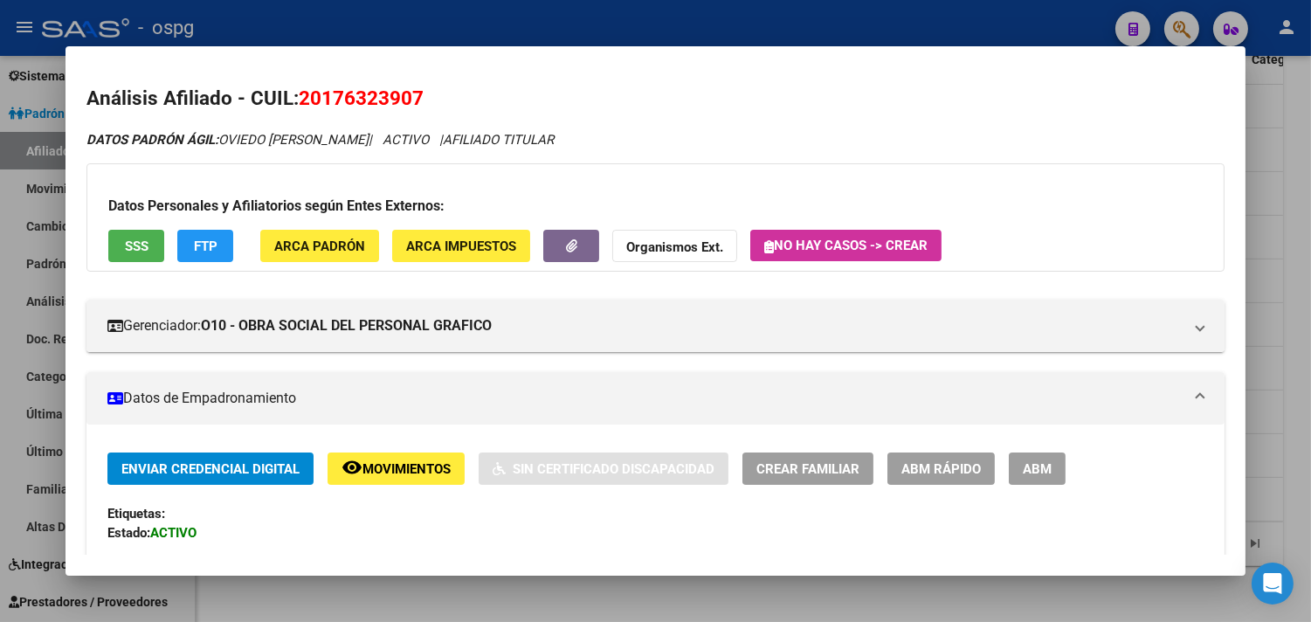
drag, startPoint x: 293, startPoint y: 99, endPoint x: 405, endPoint y: 89, distance: 112.2
click at [448, 91] on h2 "Análisis Afiliado - CUIL: 20176323907" at bounding box center [655, 99] width 1138 height 30
click at [686, 597] on div at bounding box center [655, 311] width 1311 height 622
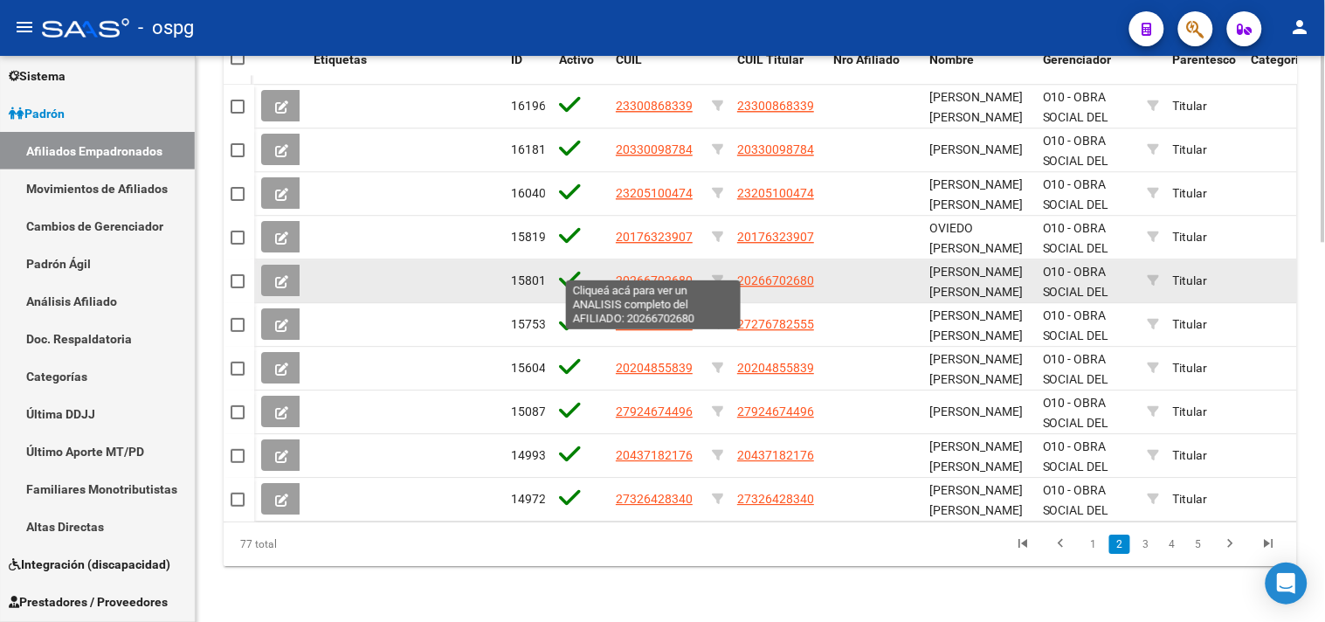
click at [626, 273] on span "20266702680" at bounding box center [654, 280] width 77 height 14
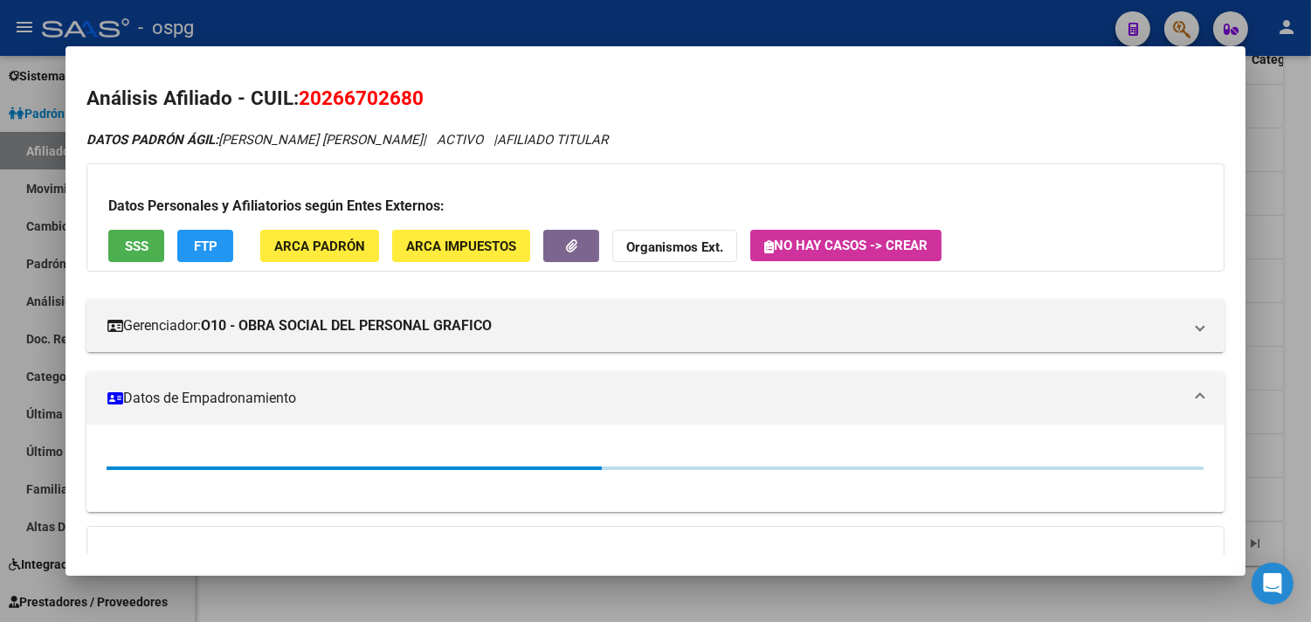
drag, startPoint x: 295, startPoint y: 94, endPoint x: 440, endPoint y: 105, distance: 145.4
click at [440, 105] on h2 "Análisis Afiliado - CUIL: 20266702680" at bounding box center [655, 99] width 1138 height 30
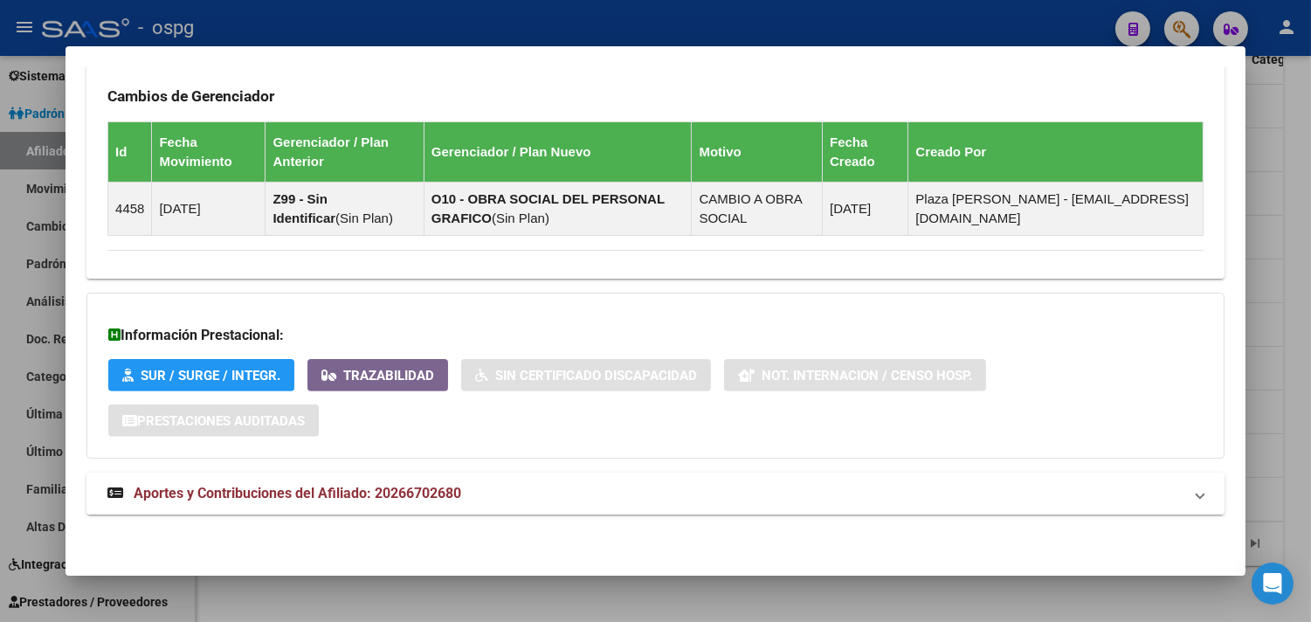
drag, startPoint x: 624, startPoint y: 499, endPoint x: 646, endPoint y: 498, distance: 22.7
click at [626, 499] on mat-panel-title "Aportes y Contribuciones del Afiliado: 20266702680" at bounding box center [644, 493] width 1075 height 21
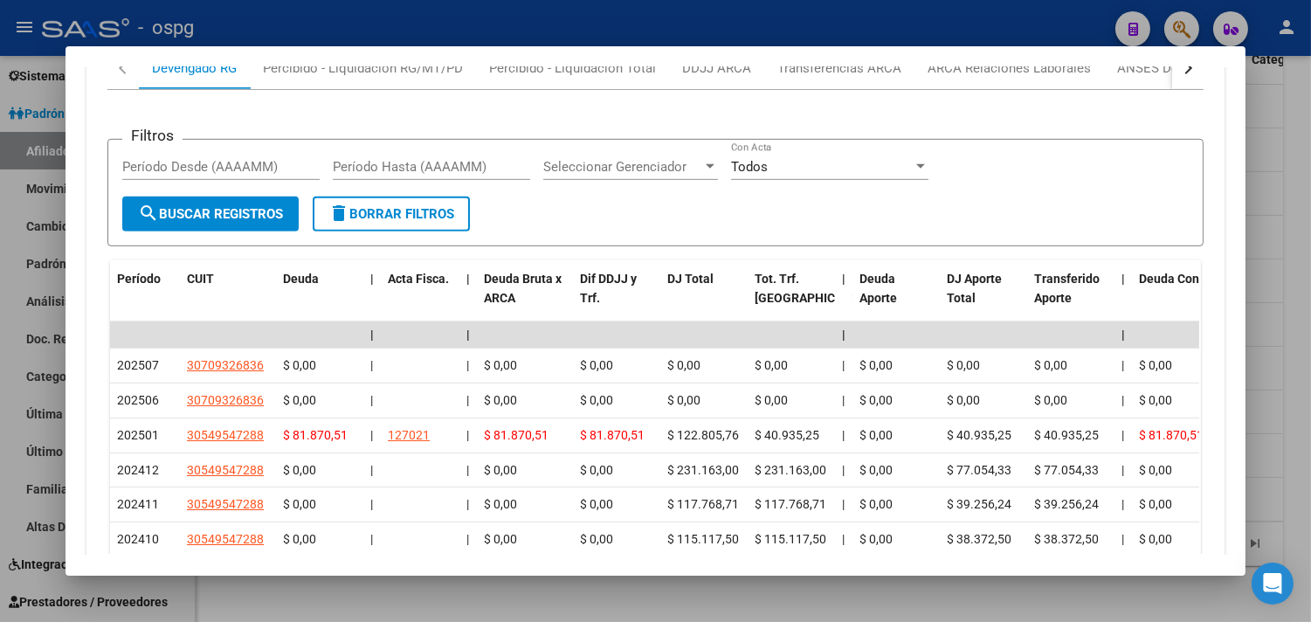
scroll to position [1714, 0]
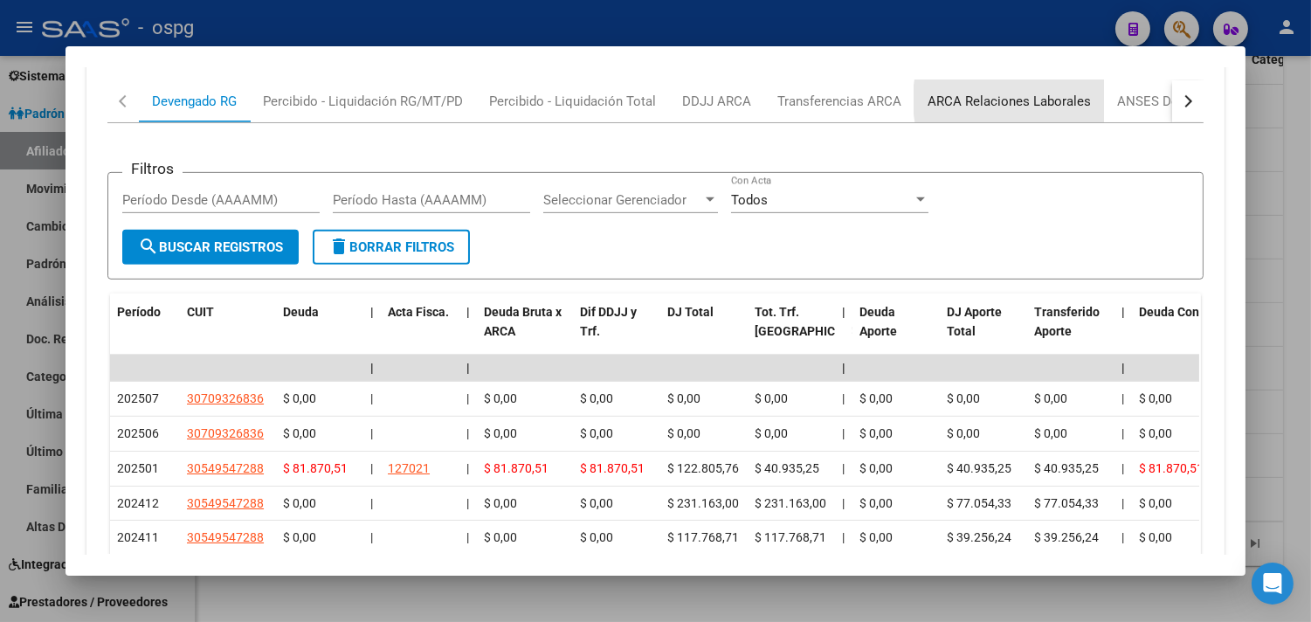
click at [1031, 102] on div "ARCA Relaciones Laborales" at bounding box center [1009, 101] width 163 height 19
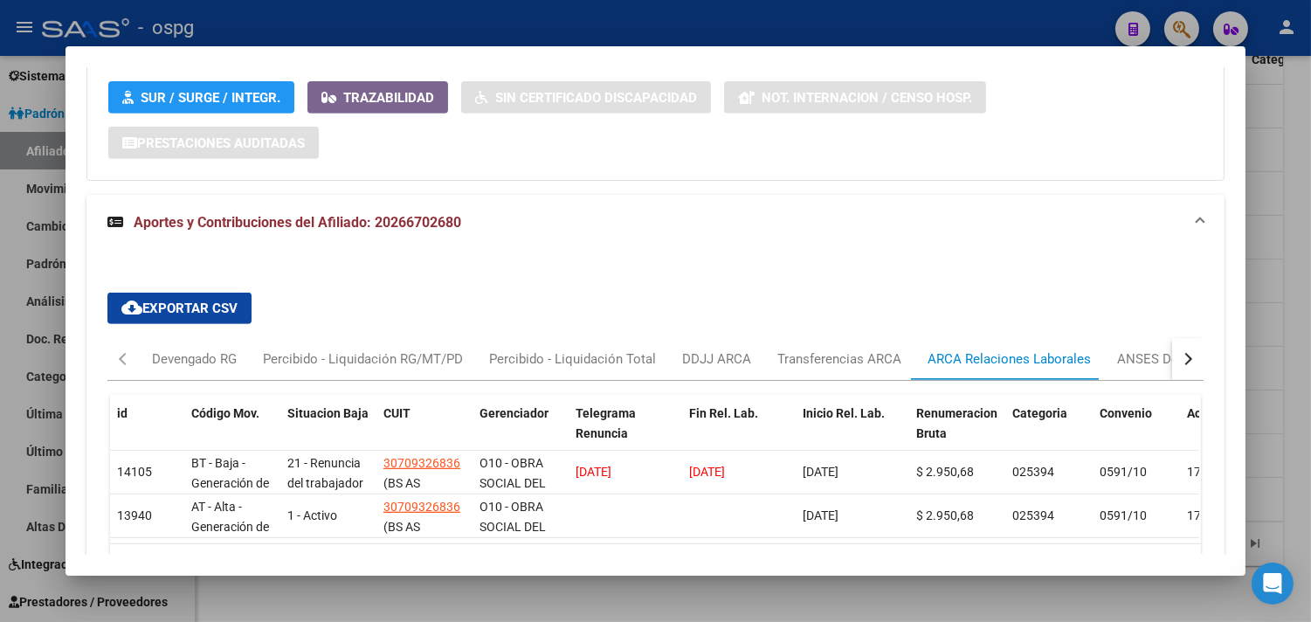
scroll to position [1538, 0]
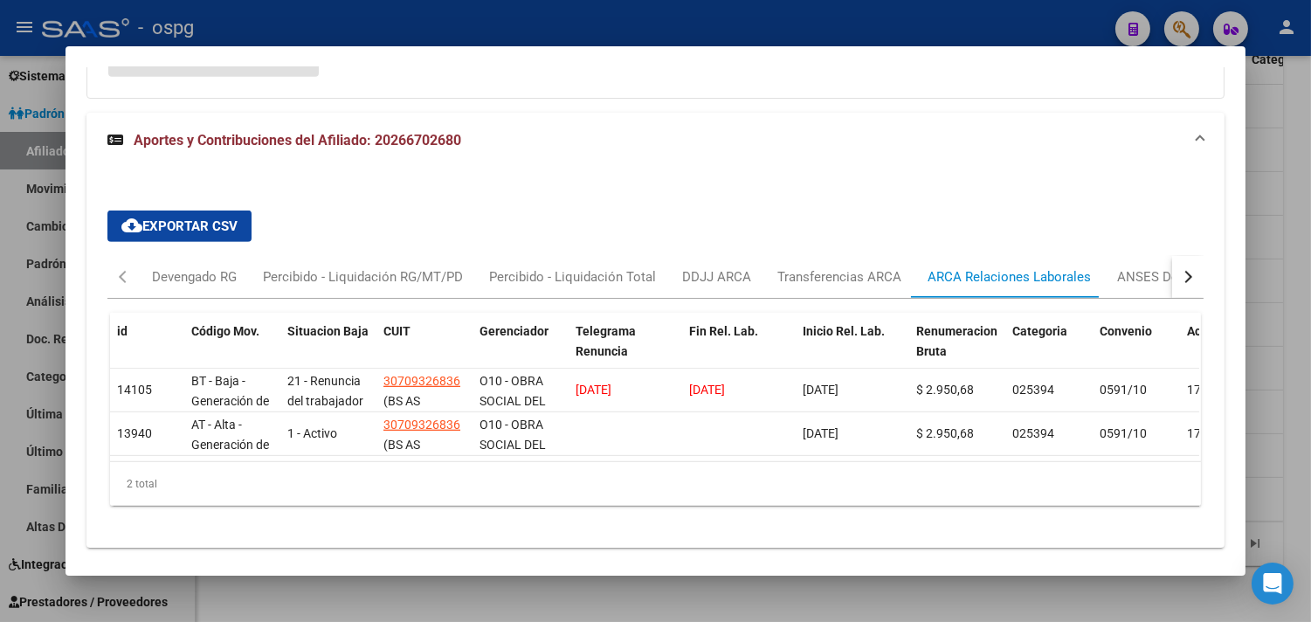
click at [556, 556] on mat-dialog-container "Análisis Afiliado - CUIL: 20266702680 DATOS [PERSON_NAME] ÁGIL: [PERSON_NAME] […" at bounding box center [656, 310] width 1180 height 528
click at [568, 591] on div at bounding box center [655, 311] width 1311 height 622
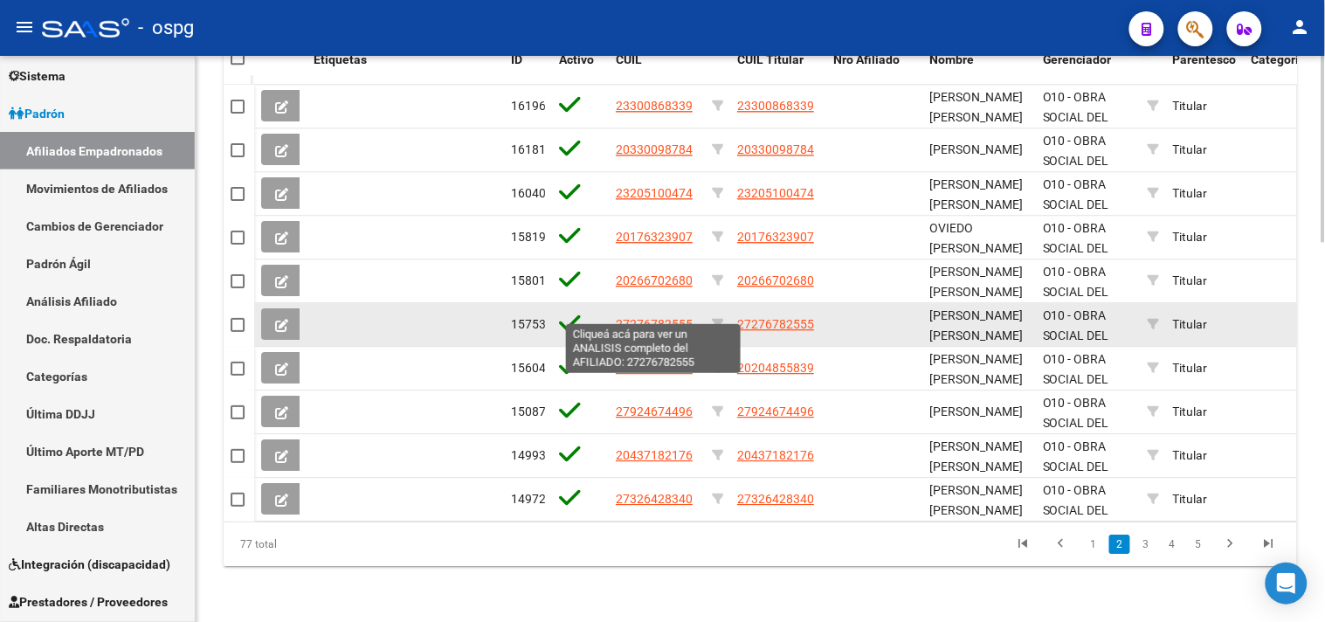
click at [629, 317] on span "27276782555" at bounding box center [654, 324] width 77 height 14
type textarea "27276782555"
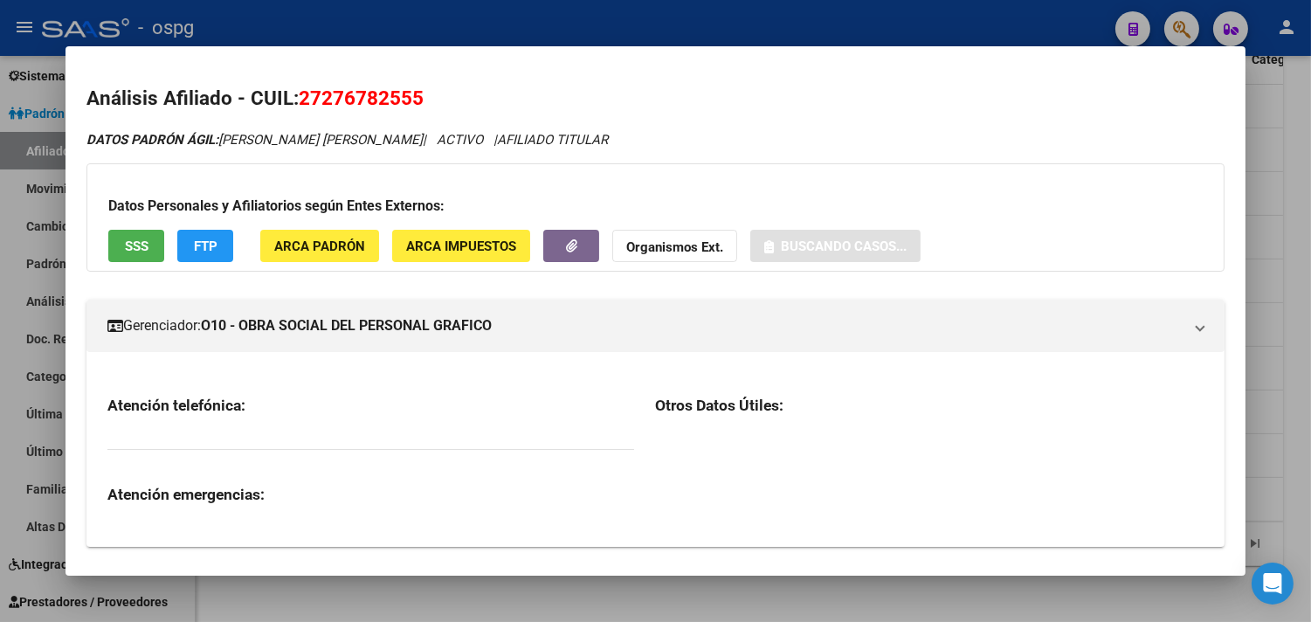
drag, startPoint x: 354, startPoint y: 100, endPoint x: 416, endPoint y: 97, distance: 62.1
click at [420, 100] on h2 "Análisis Afiliado - CUIL: 27276782555" at bounding box center [655, 99] width 1138 height 30
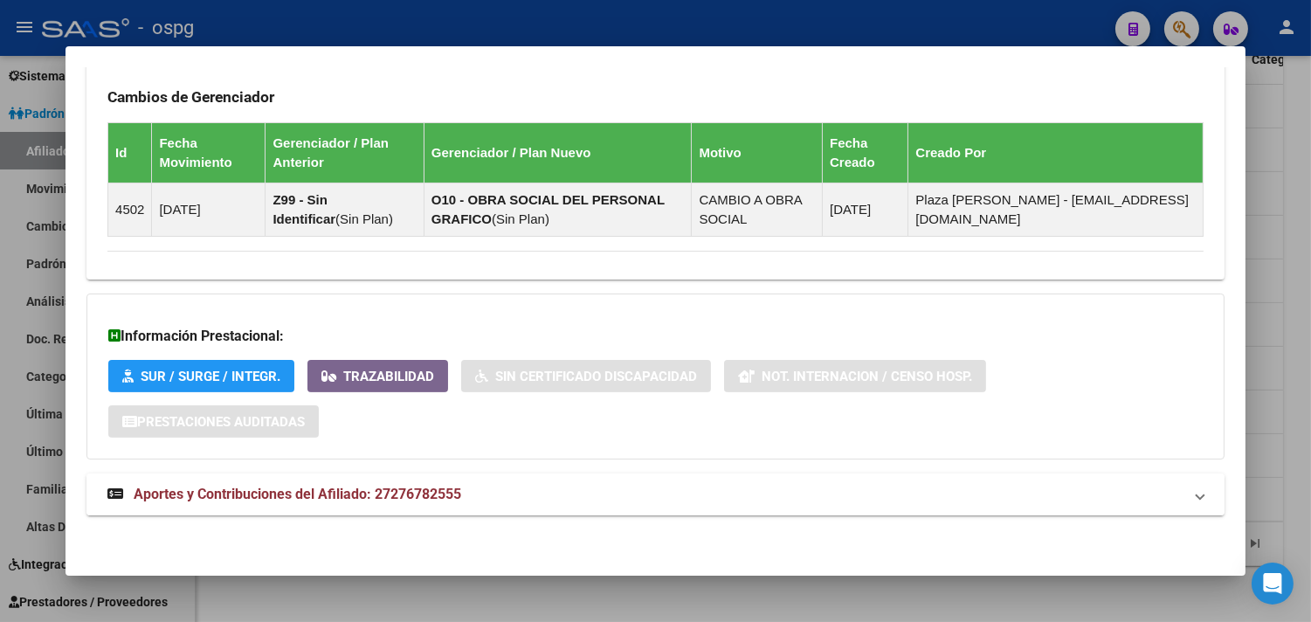
click at [616, 493] on mat-panel-title "Aportes y Contribuciones del Afiliado: 27276782555" at bounding box center [644, 494] width 1075 height 21
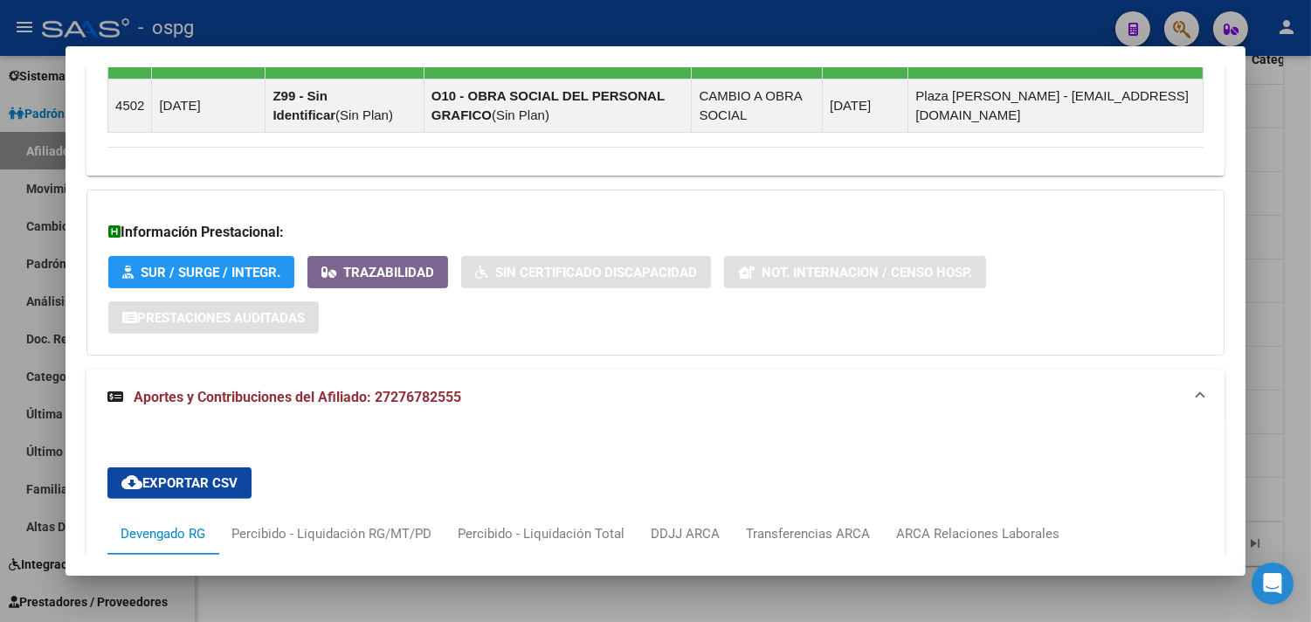
scroll to position [1569, 0]
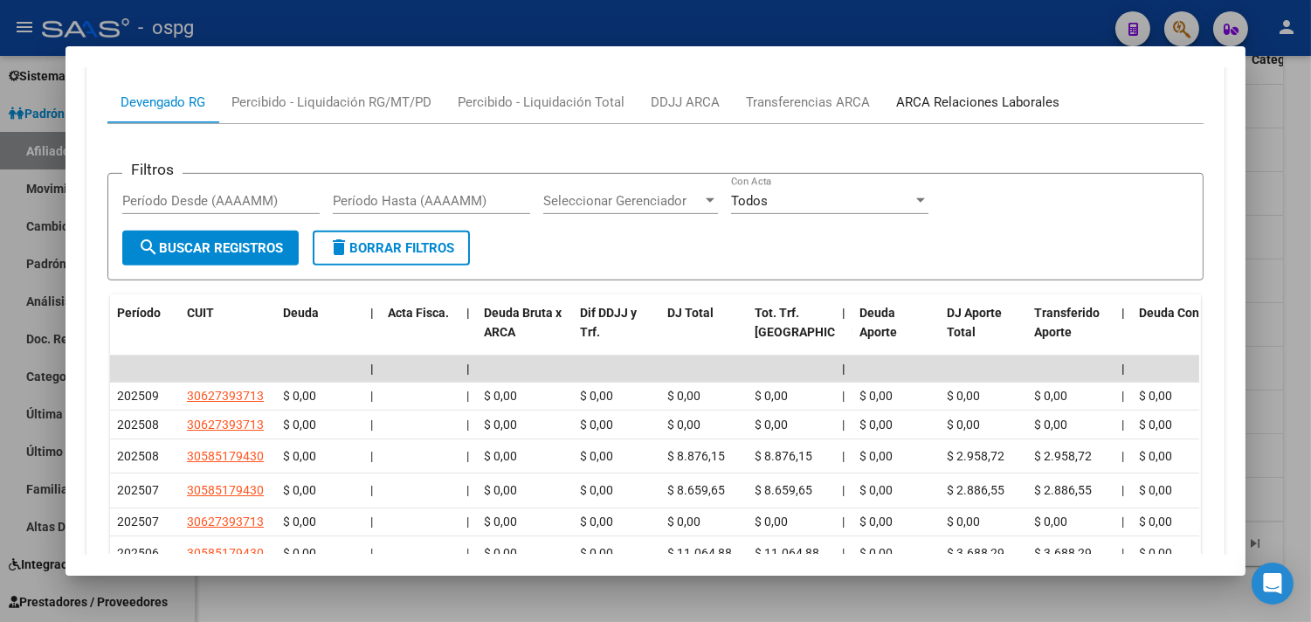
click at [975, 99] on div "ARCA Relaciones Laborales" at bounding box center [977, 102] width 163 height 19
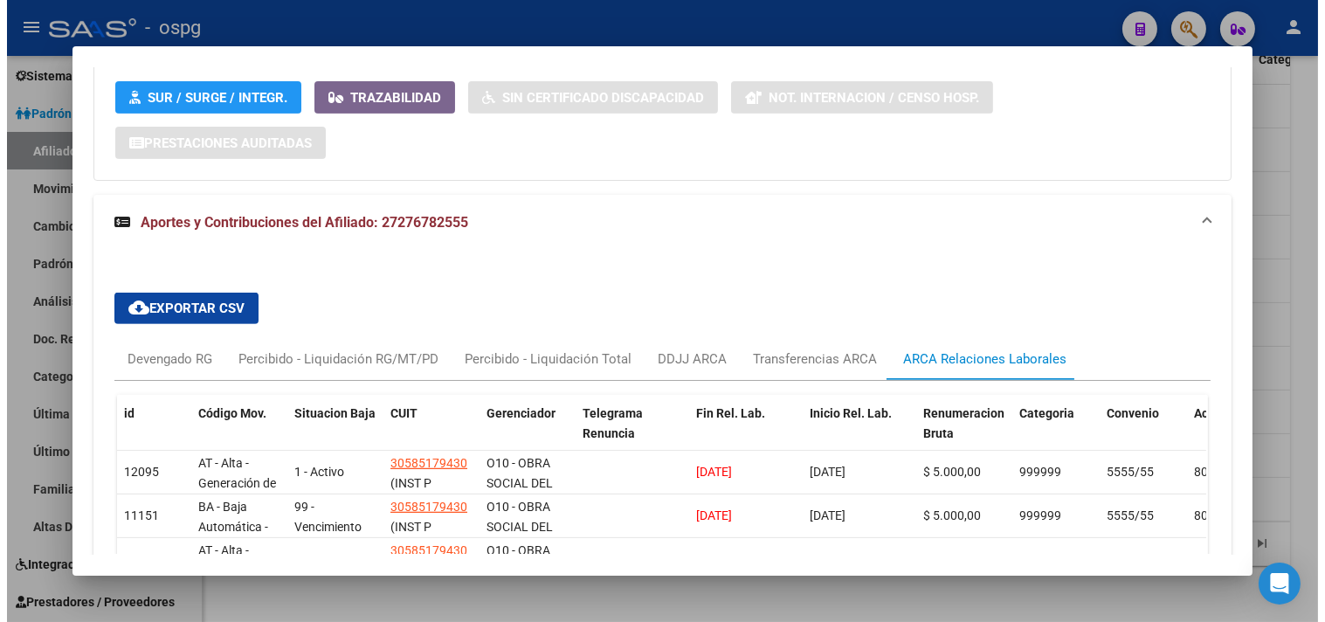
scroll to position [1393, 0]
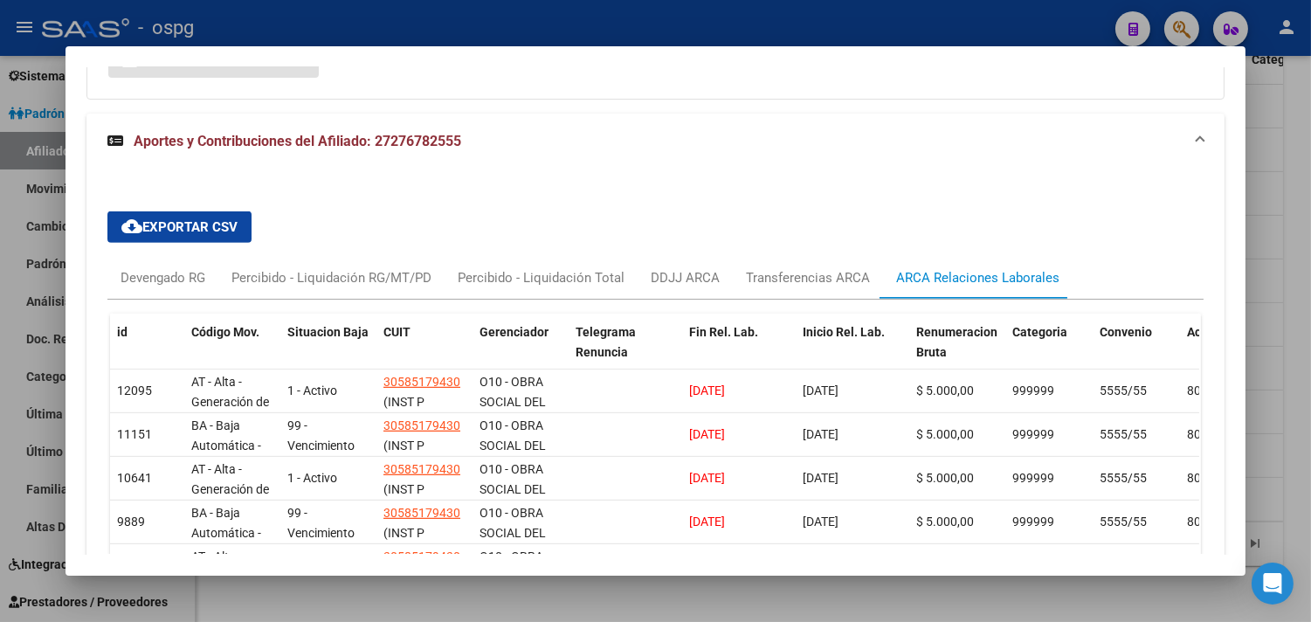
click at [1300, 303] on div at bounding box center [655, 311] width 1311 height 622
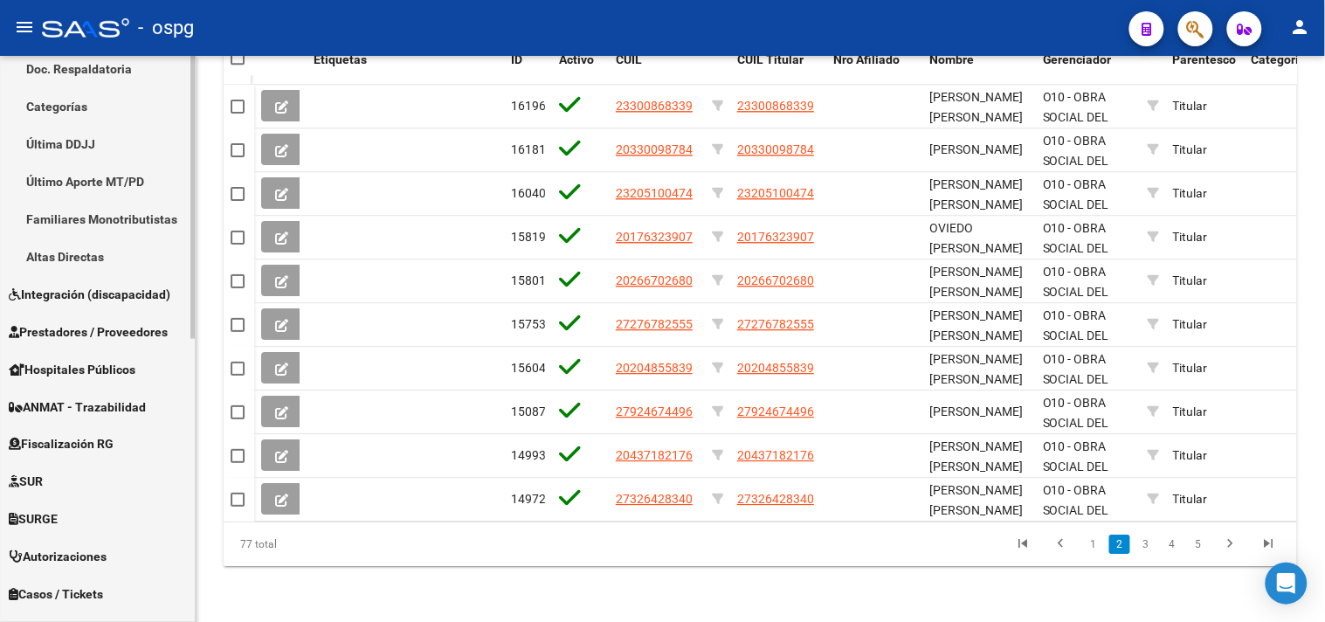
scroll to position [566, 0]
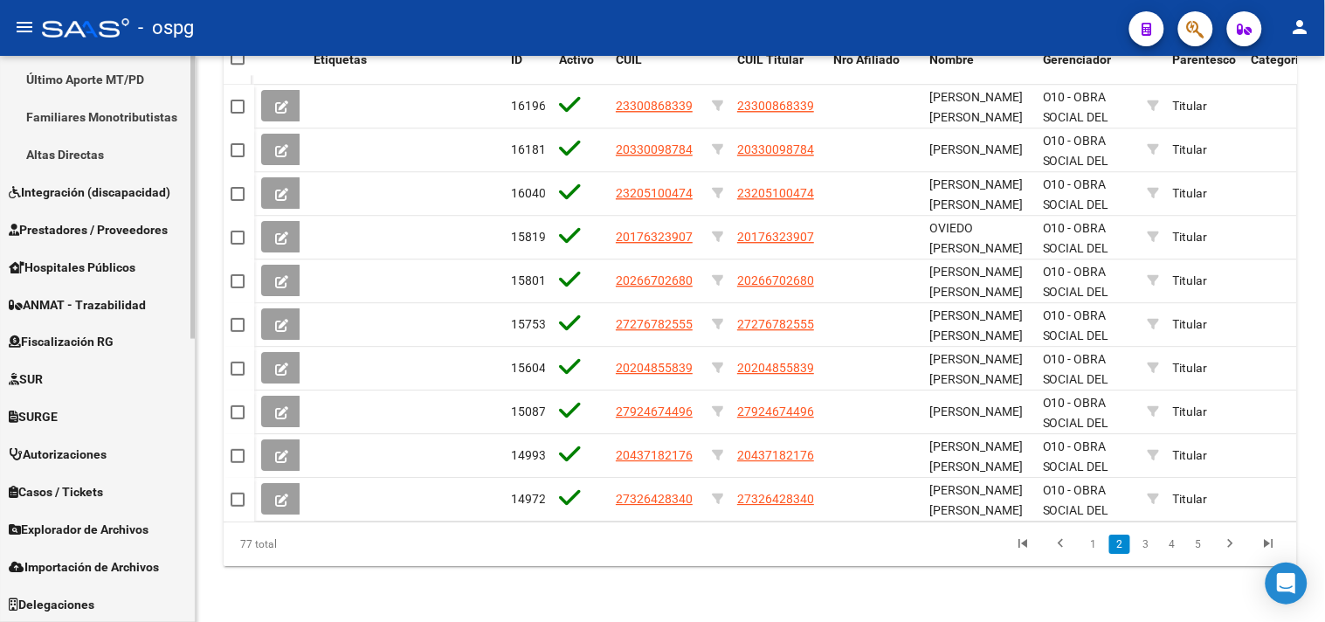
click at [64, 524] on span "Explorador de Archivos" at bounding box center [79, 530] width 140 height 19
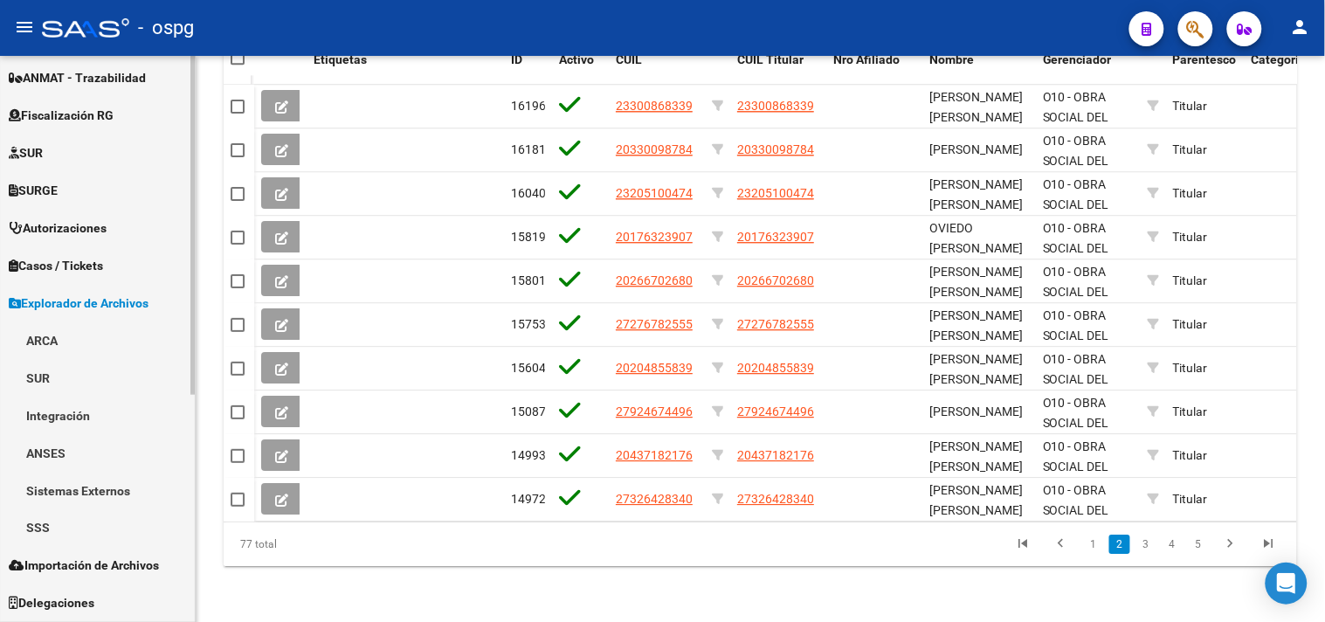
scroll to position [378, 0]
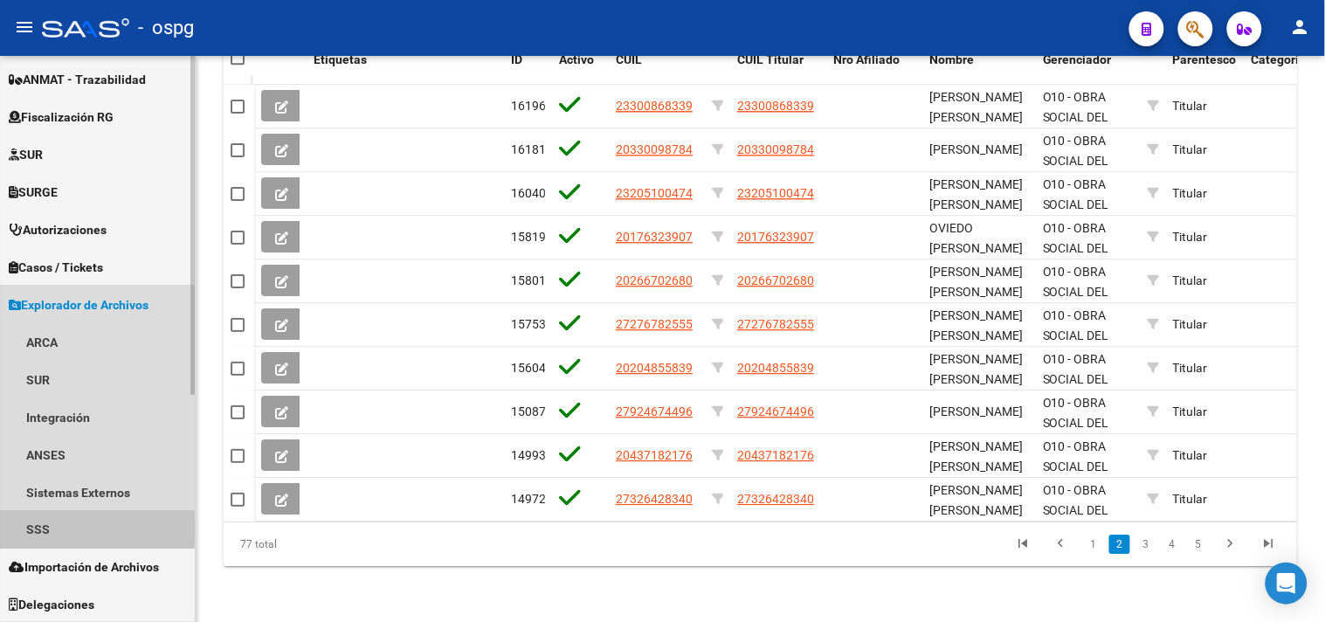
click at [59, 528] on link "SSS" at bounding box center [97, 530] width 195 height 38
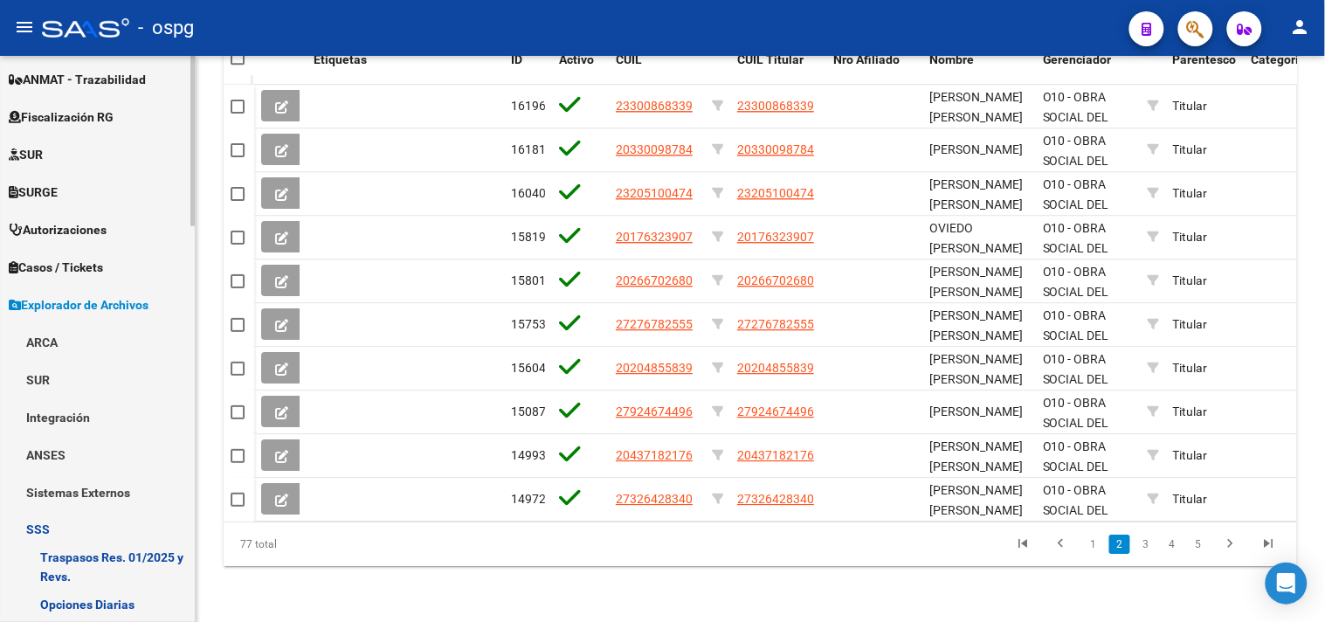
scroll to position [572, 0]
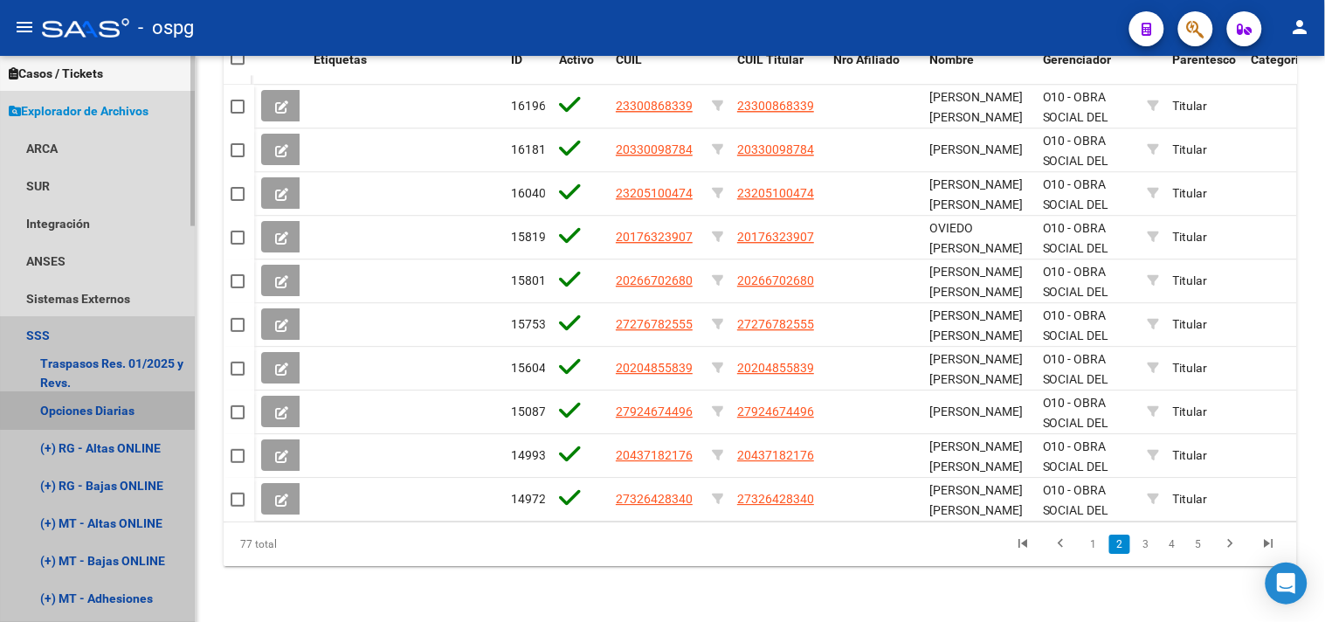
click at [102, 406] on link "Opciones Diarias" at bounding box center [97, 411] width 195 height 38
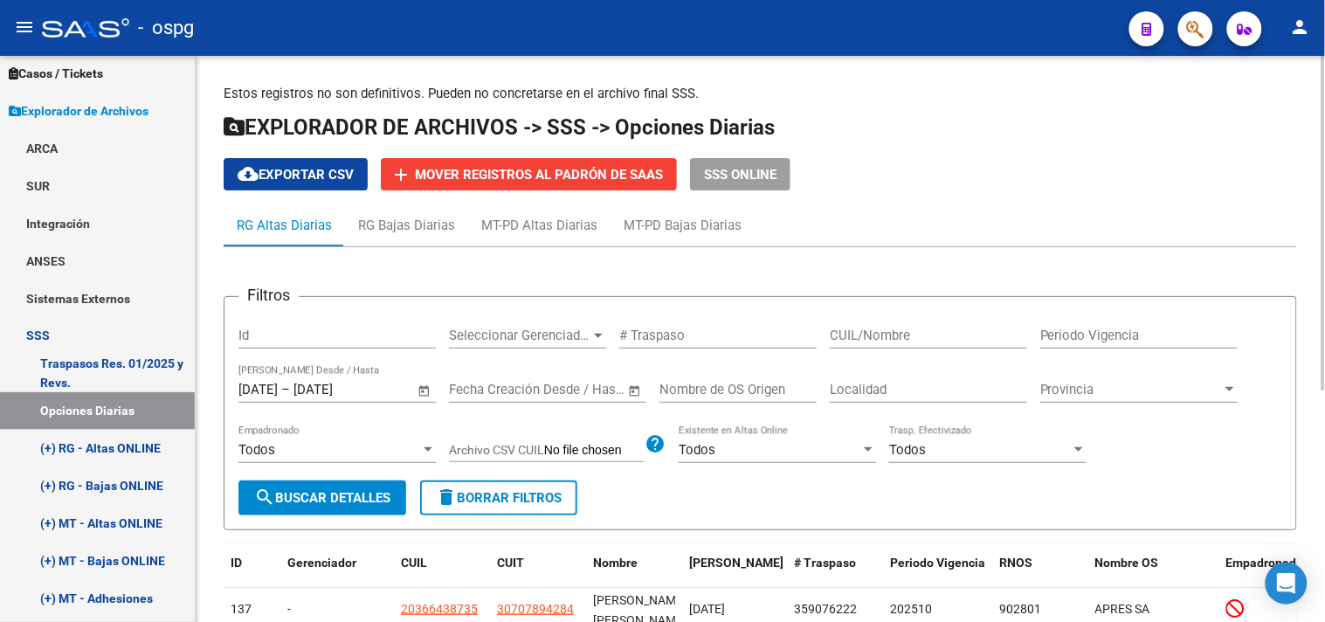
click at [931, 338] on input "CUIL/Nombre" at bounding box center [928, 336] width 197 height 16
type input "20946532283"
click at [338, 496] on span "search Buscar Detalles" at bounding box center [322, 498] width 136 height 16
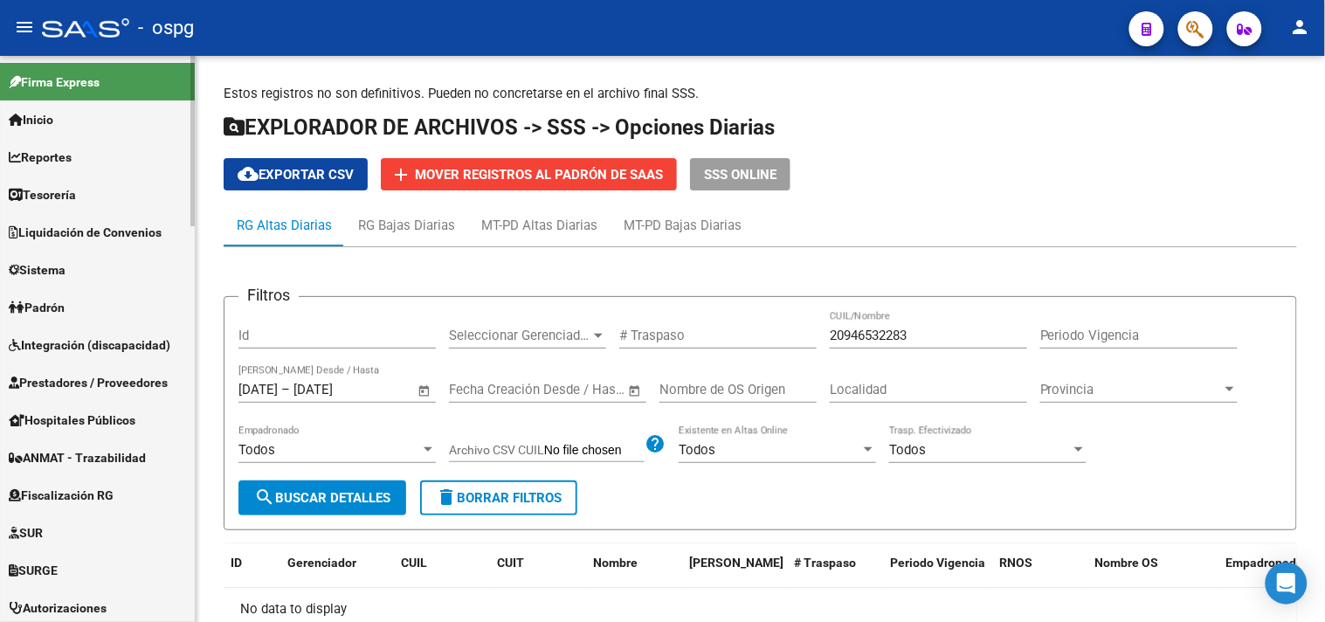
click at [91, 298] on link "Padrón" at bounding box center [97, 307] width 195 height 38
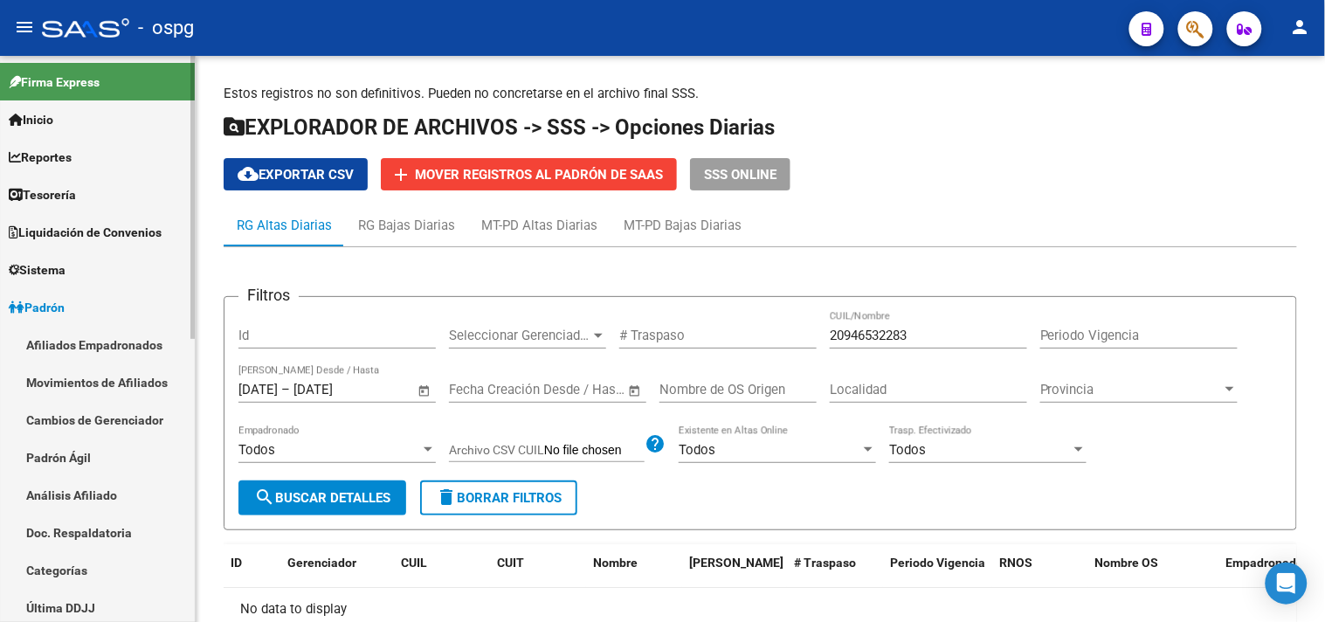
click at [50, 493] on link "Análisis Afiliado" at bounding box center [97, 495] width 195 height 38
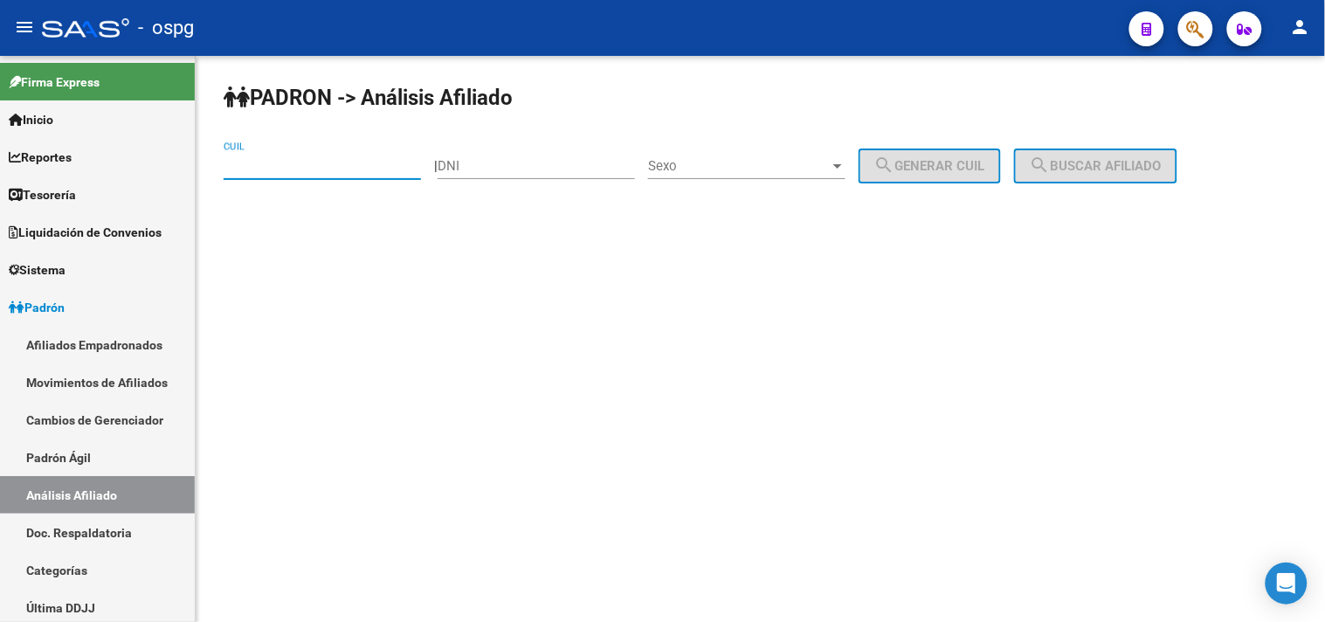
drag, startPoint x: 328, startPoint y: 167, endPoint x: 320, endPoint y: 164, distance: 9.1
click at [328, 167] on input "CUIL" at bounding box center [322, 166] width 197 height 16
type input "20-94653228-3"
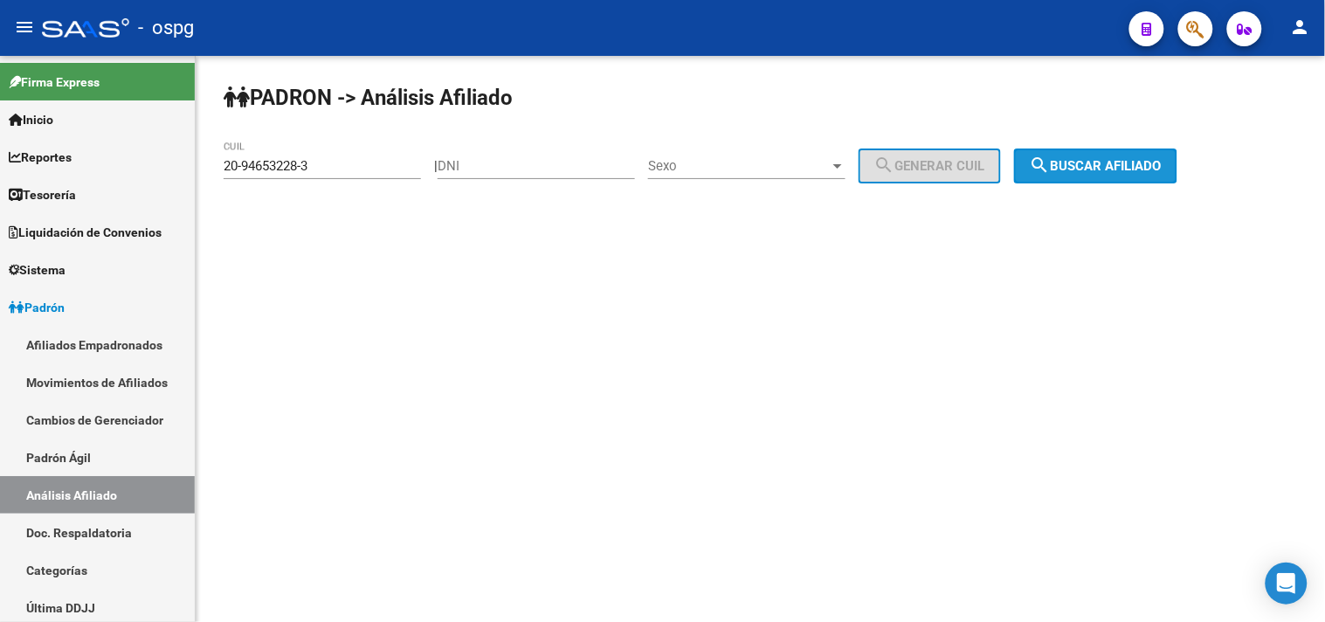
click at [1113, 155] on button "search Buscar afiliado" at bounding box center [1095, 165] width 163 height 35
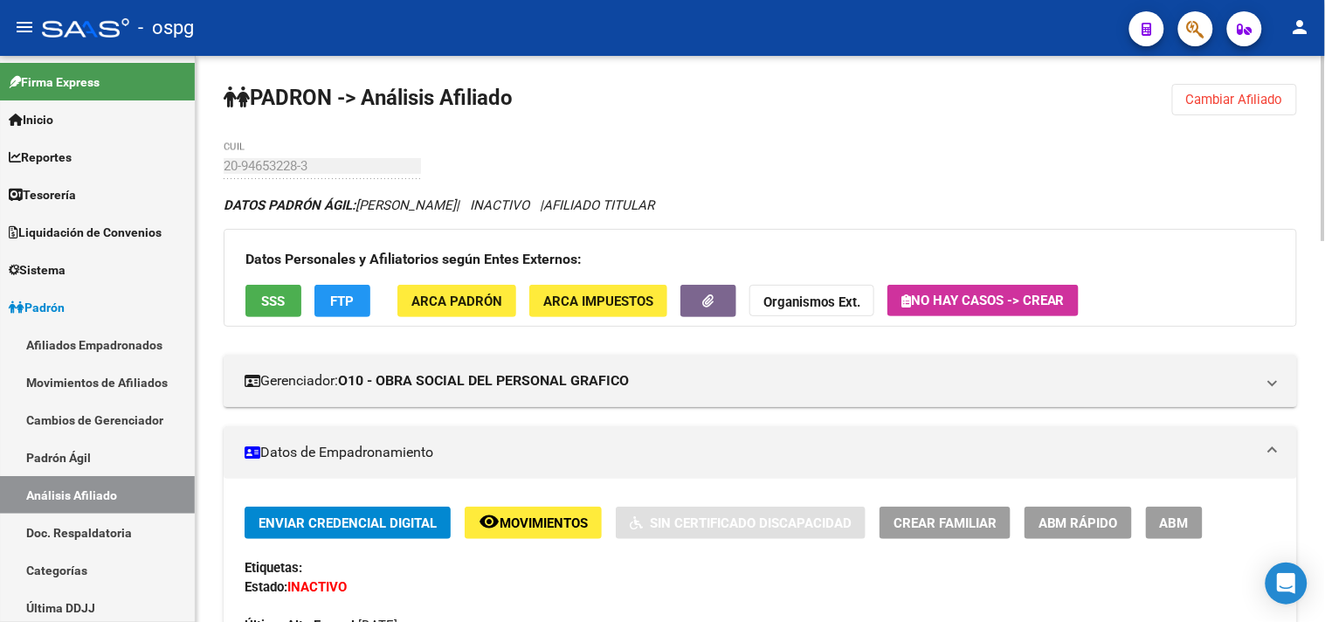
click at [352, 293] on span "FTP" at bounding box center [343, 301] width 24 height 16
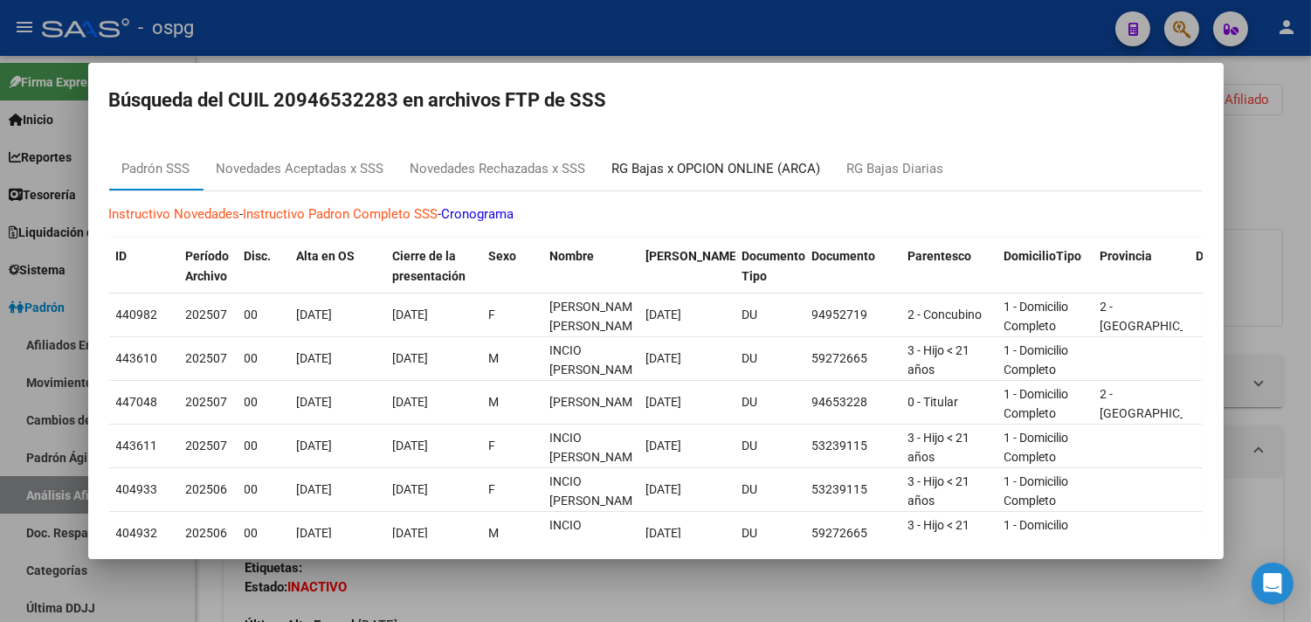
click at [747, 171] on div "RG Bajas x OPCION ONLINE (ARCA)" at bounding box center [716, 169] width 209 height 20
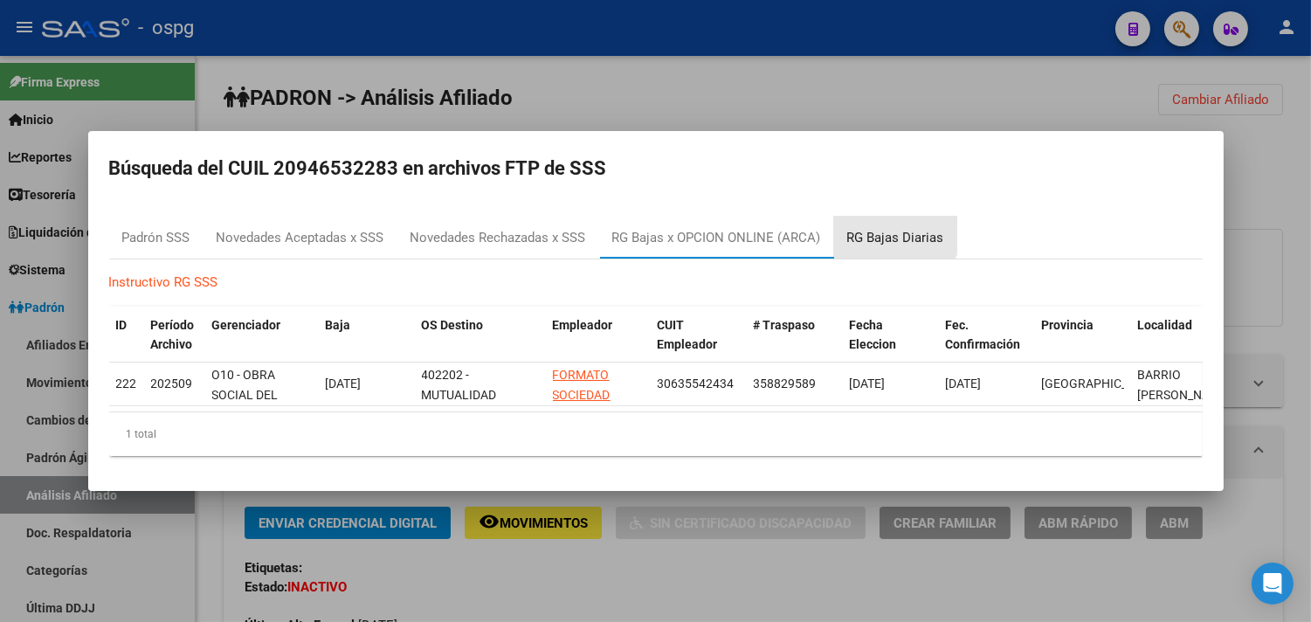
click at [887, 228] on div "RG Bajas Diarias" at bounding box center [895, 238] width 97 height 20
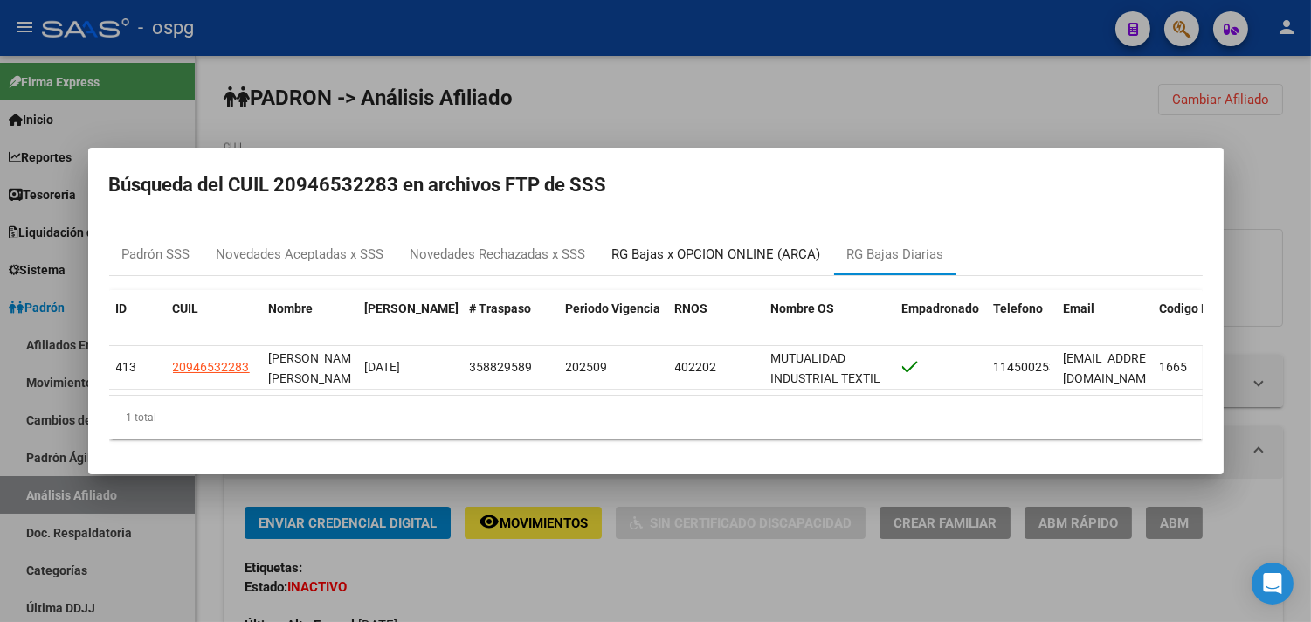
click at [694, 245] on div "RG Bajas x OPCION ONLINE (ARCA)" at bounding box center [716, 255] width 209 height 20
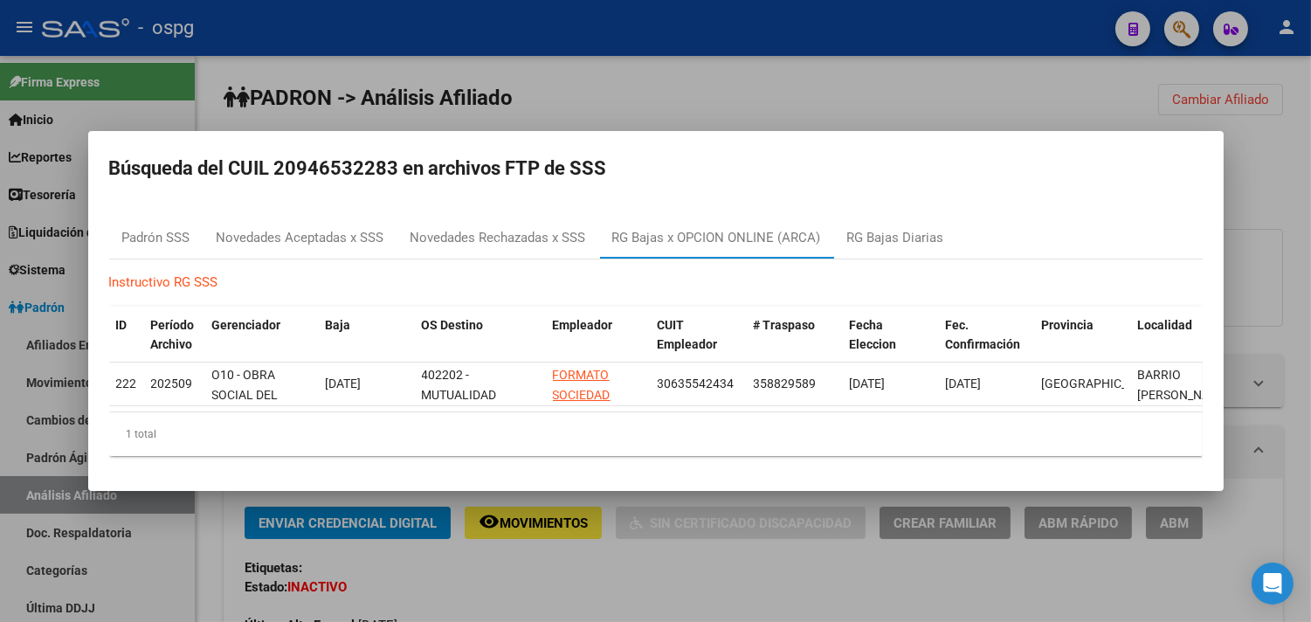
click at [489, 577] on div at bounding box center [655, 311] width 1311 height 622
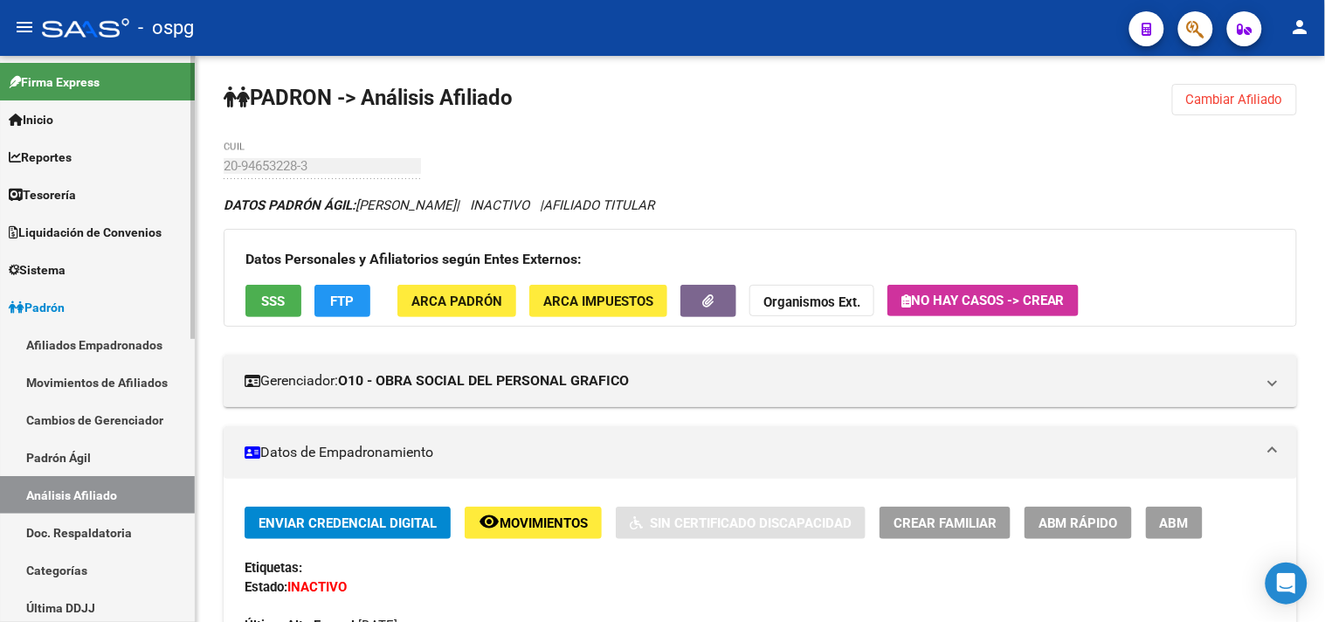
click at [114, 347] on link "Afiliados Empadronados" at bounding box center [97, 345] width 195 height 38
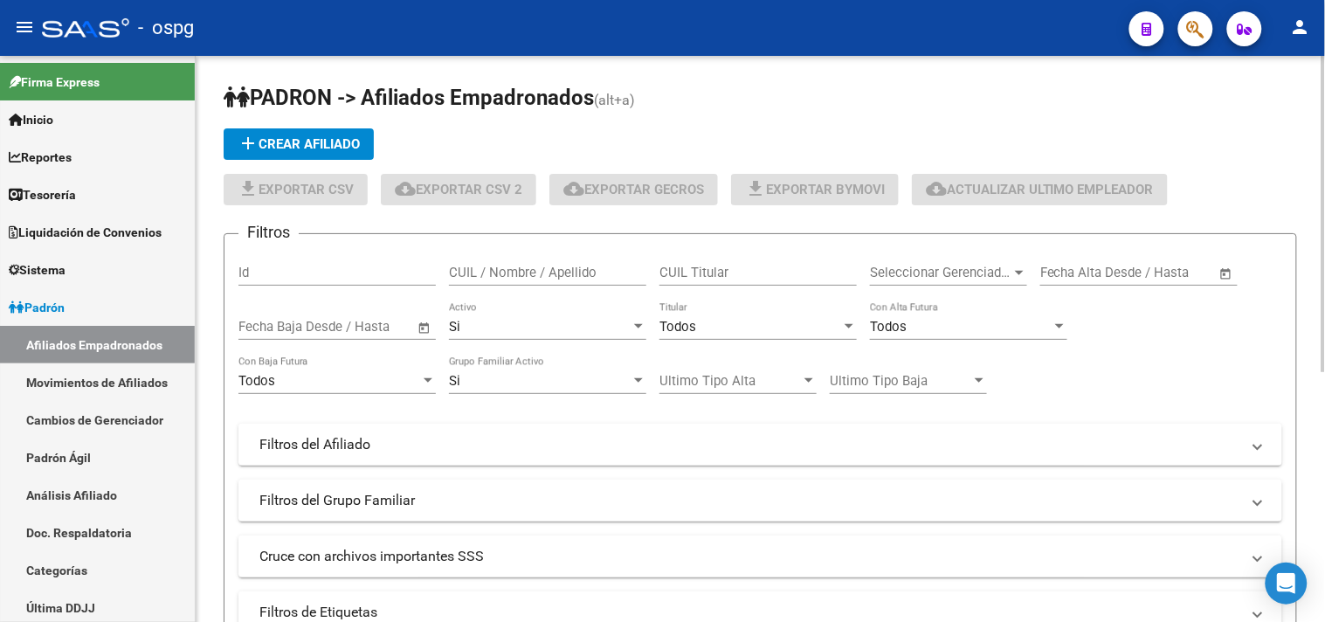
click at [687, 333] on span "Todos" at bounding box center [677, 327] width 37 height 16
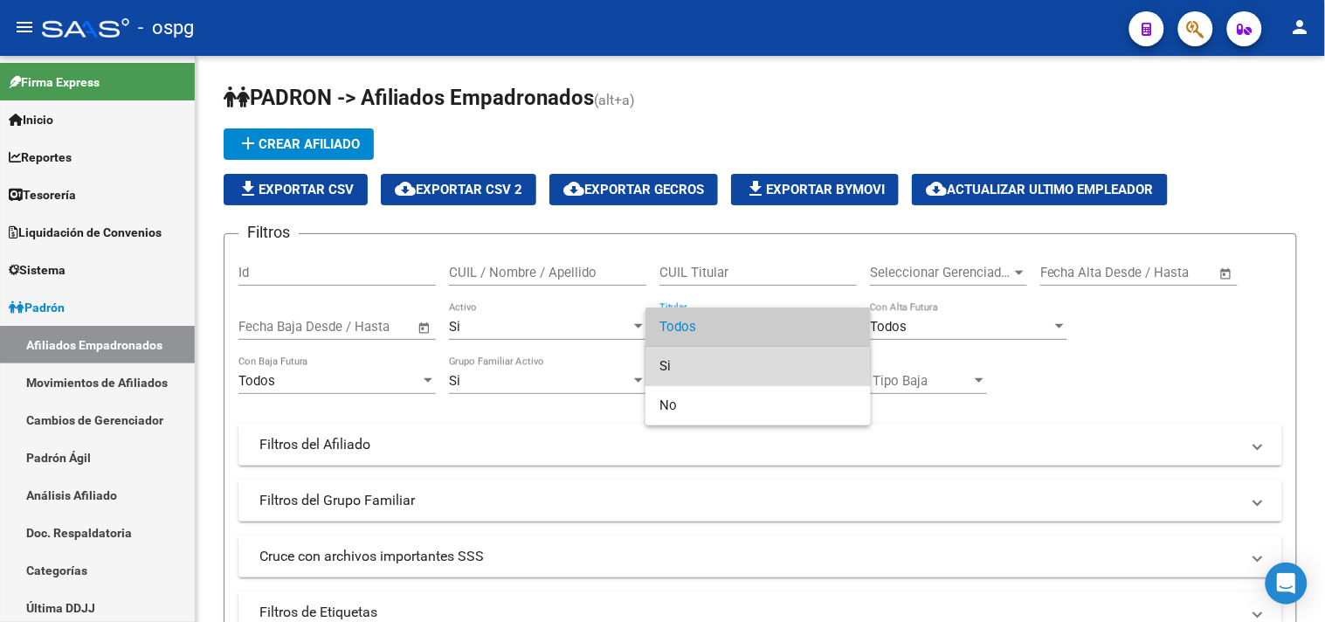
click at [695, 361] on span "Si" at bounding box center [757, 366] width 197 height 39
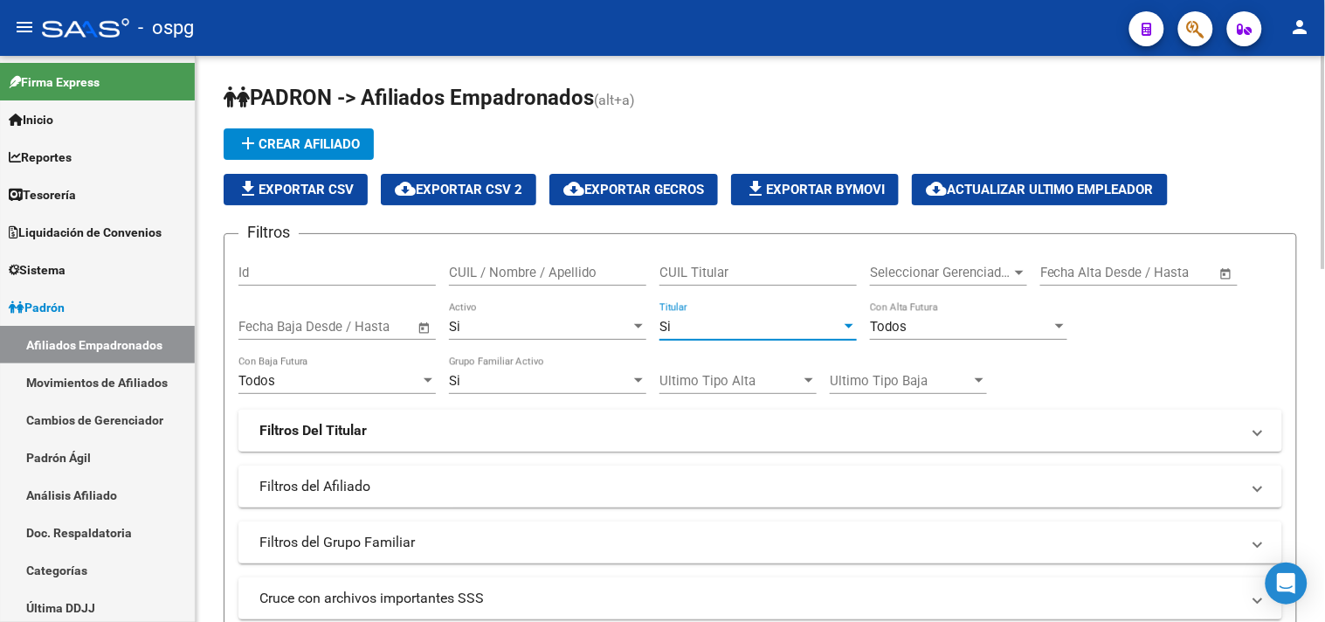
click at [446, 424] on mat-panel-title "Filtros Del Titular" at bounding box center [749, 430] width 981 height 19
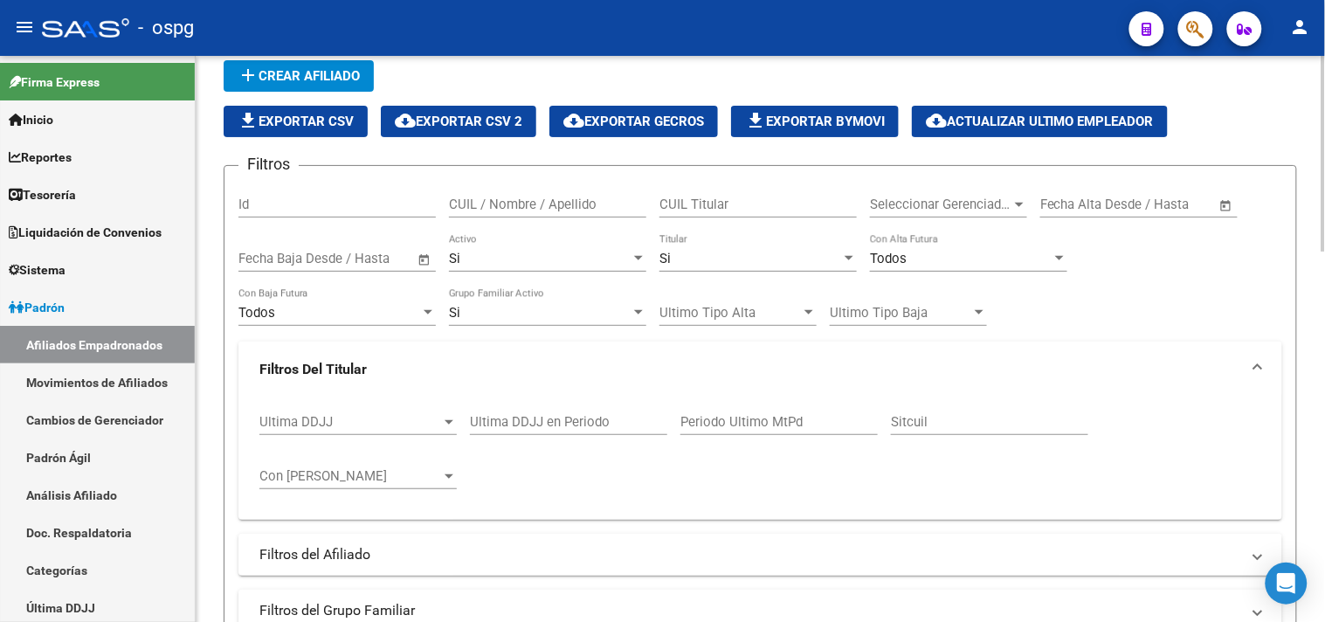
scroll to position [97, 0]
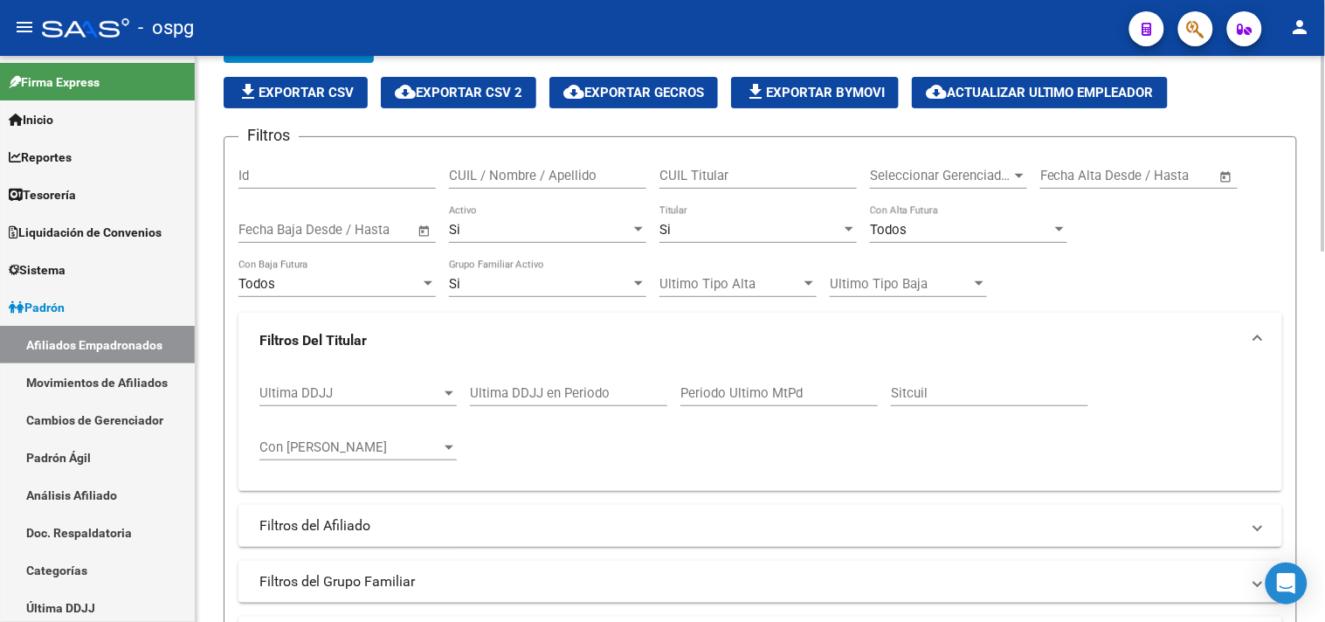
click at [382, 394] on span "Ultima DDJJ" at bounding box center [350, 393] width 182 height 16
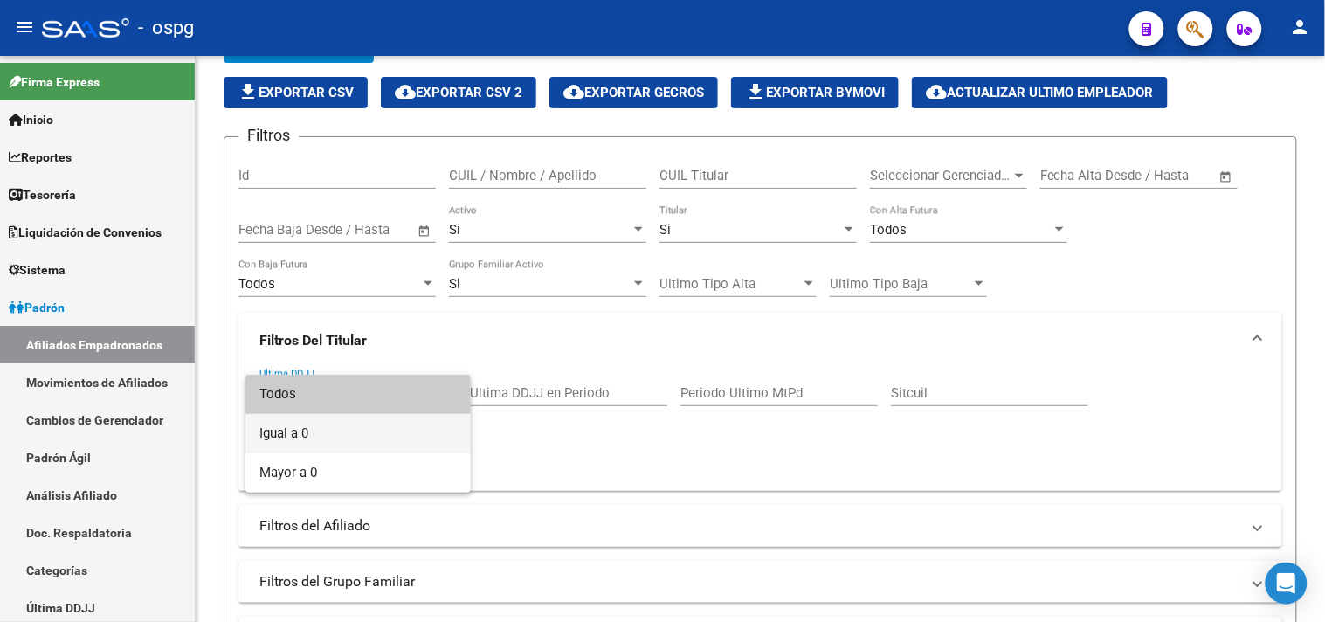
click at [316, 437] on span "Igual a 0" at bounding box center [357, 433] width 197 height 39
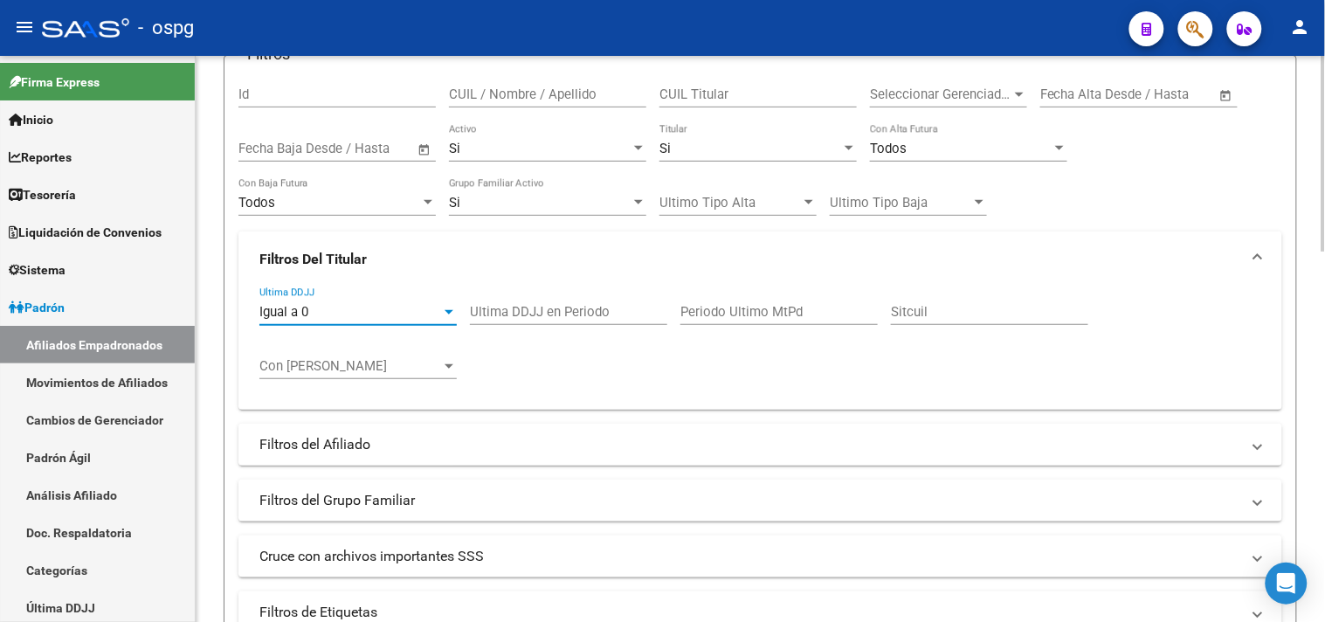
scroll to position [291, 0]
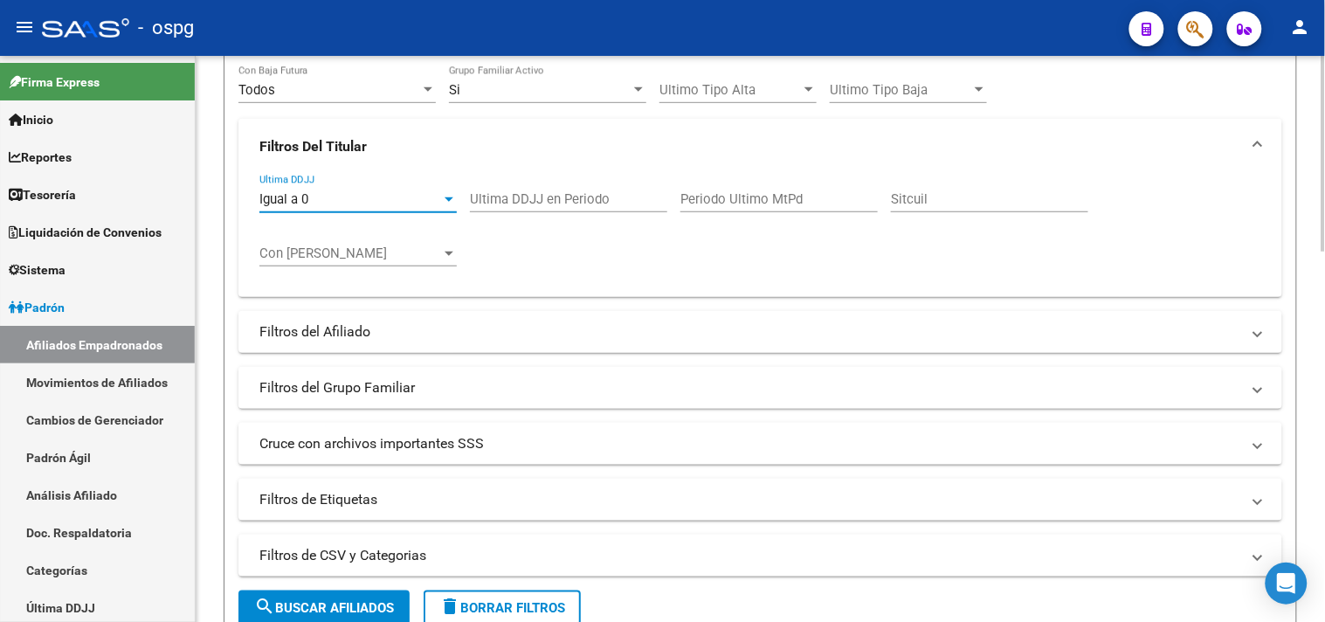
click at [508, 376] on mat-expansion-panel-header "Filtros del Grupo Familiar" at bounding box center [760, 388] width 1044 height 42
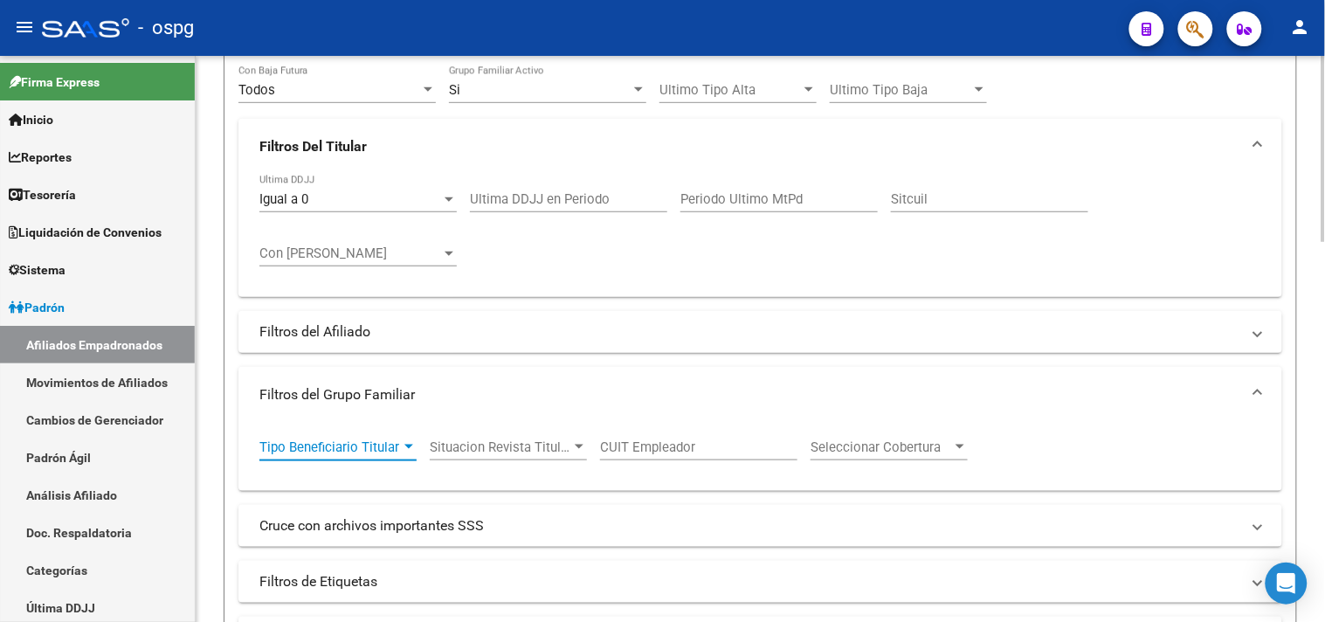
click at [395, 452] on span "Tipo Beneficiario Titular" at bounding box center [329, 447] width 141 height 16
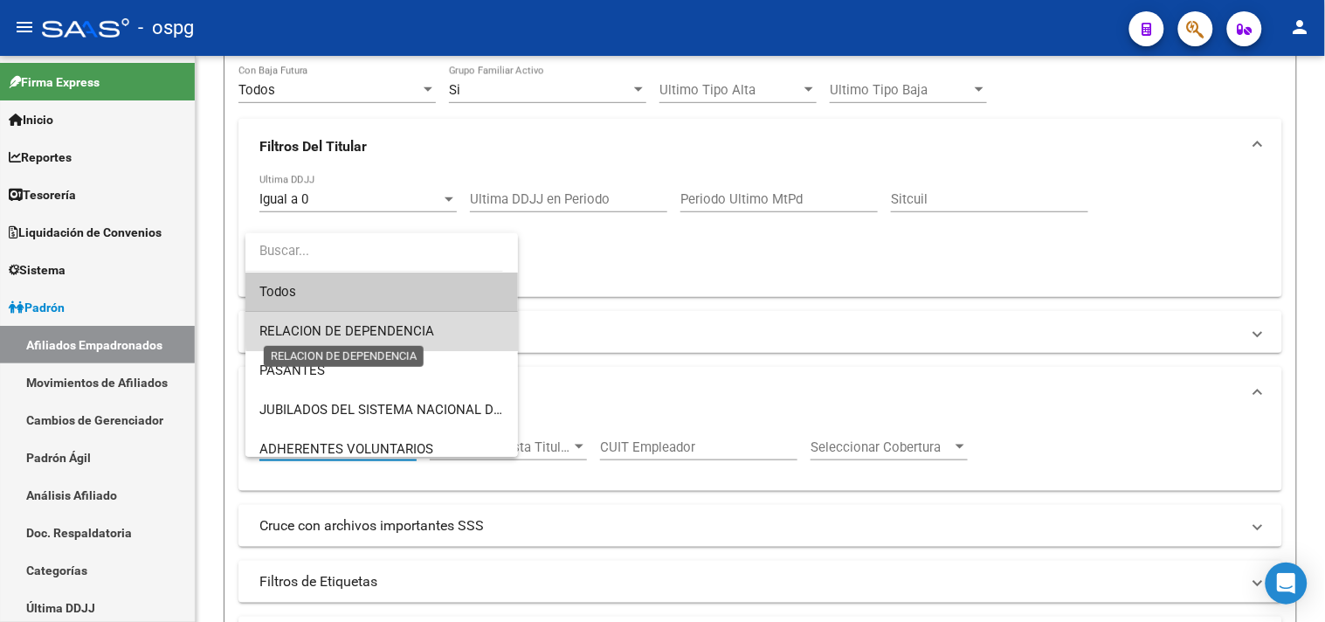
click at [386, 327] on span "RELACION DE DEPENDENCIA" at bounding box center [346, 331] width 175 height 16
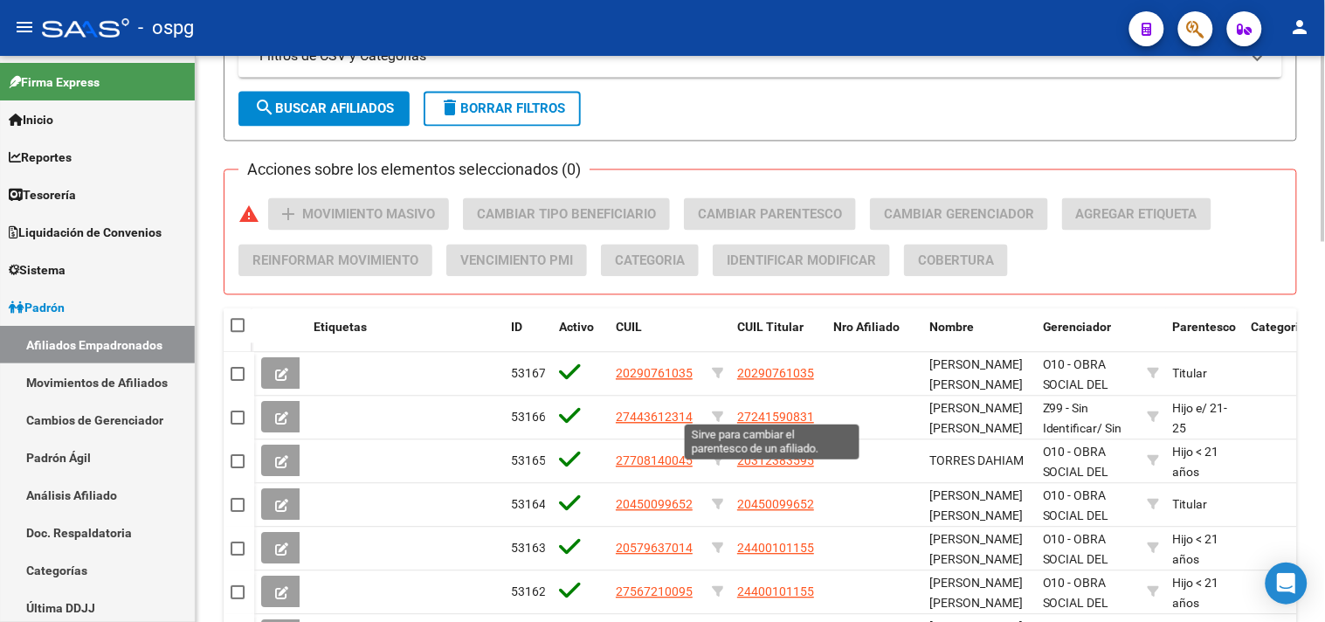
scroll to position [873, 0]
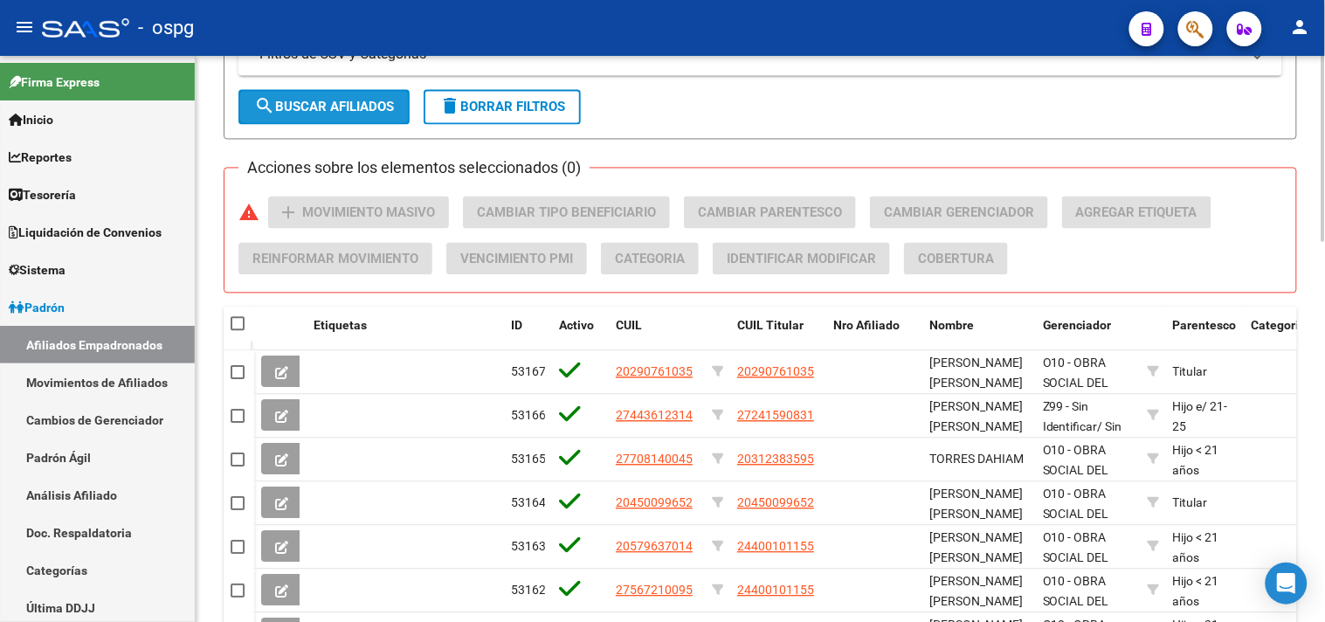
click at [362, 105] on span "search Buscar Afiliados" at bounding box center [324, 108] width 140 height 16
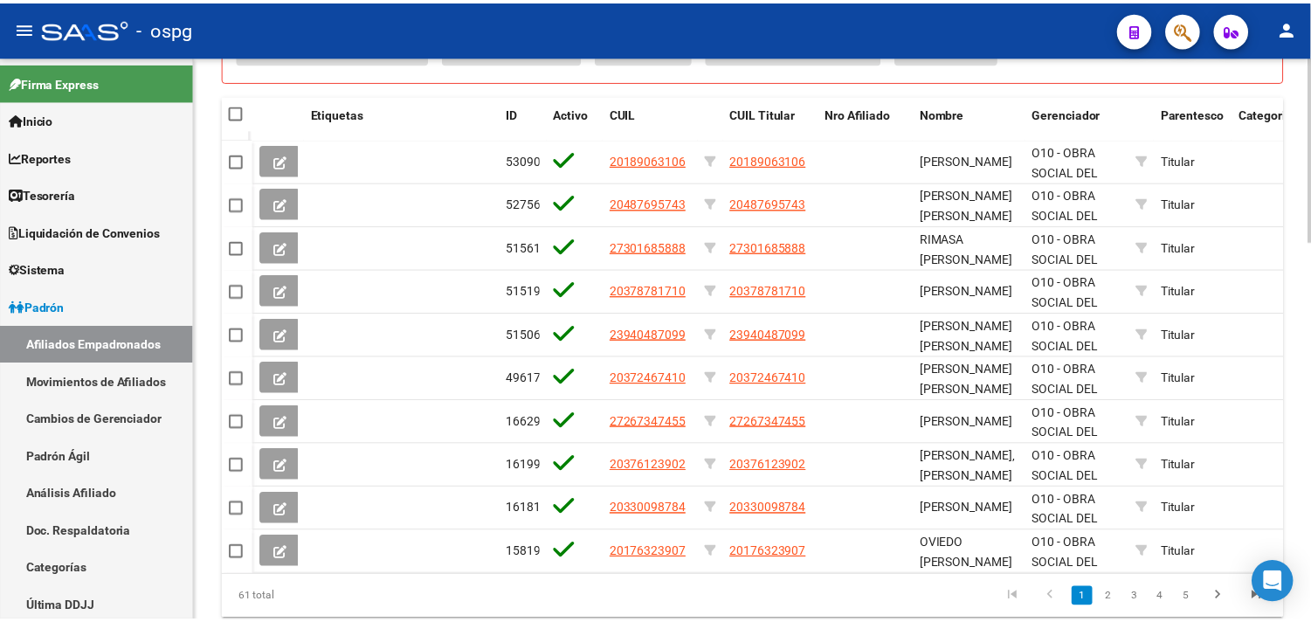
scroll to position [1058, 0]
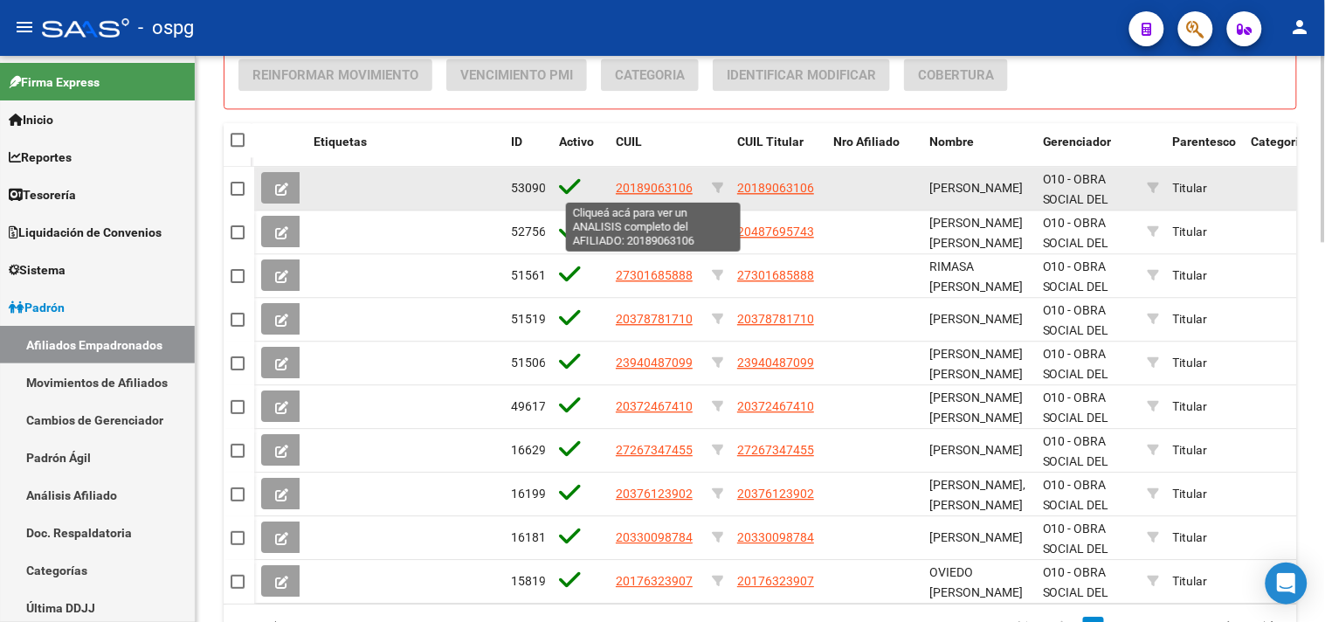
click at [648, 190] on span "20189063106" at bounding box center [654, 188] width 77 height 14
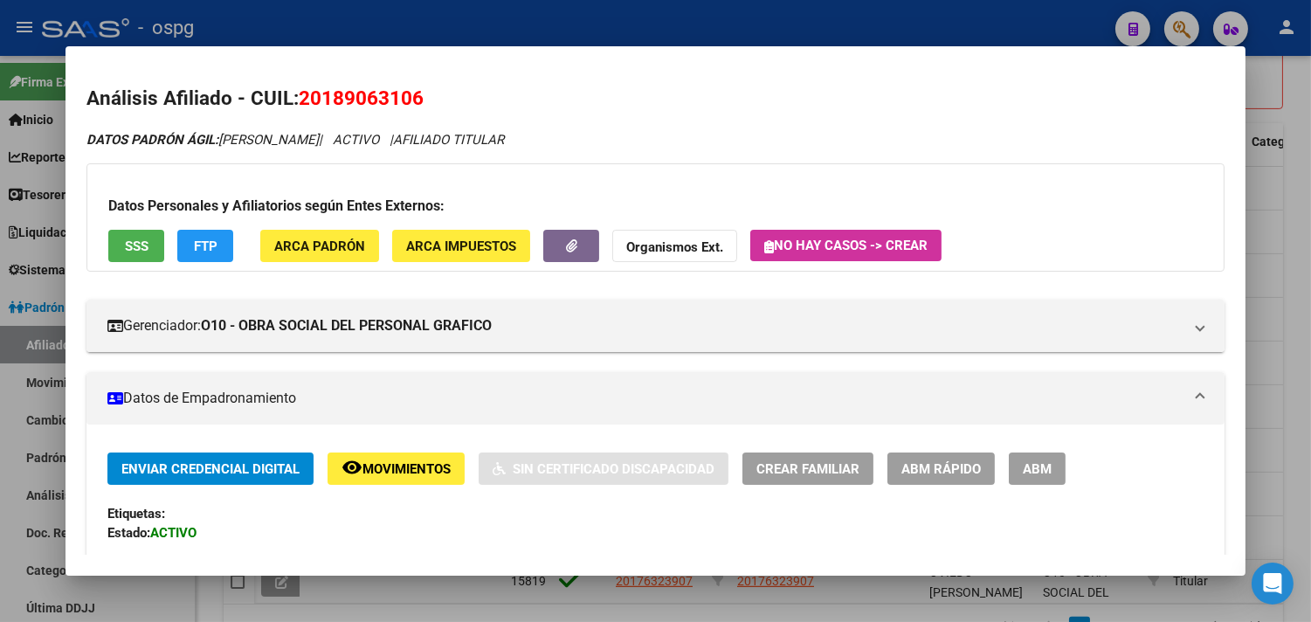
drag, startPoint x: 299, startPoint y: 98, endPoint x: 403, endPoint y: 102, distance: 104.9
click at [424, 109] on h2 "Análisis Afiliado - CUIL: 20189063106" at bounding box center [655, 99] width 1138 height 30
click at [125, 247] on span "SSS" at bounding box center [137, 246] width 24 height 16
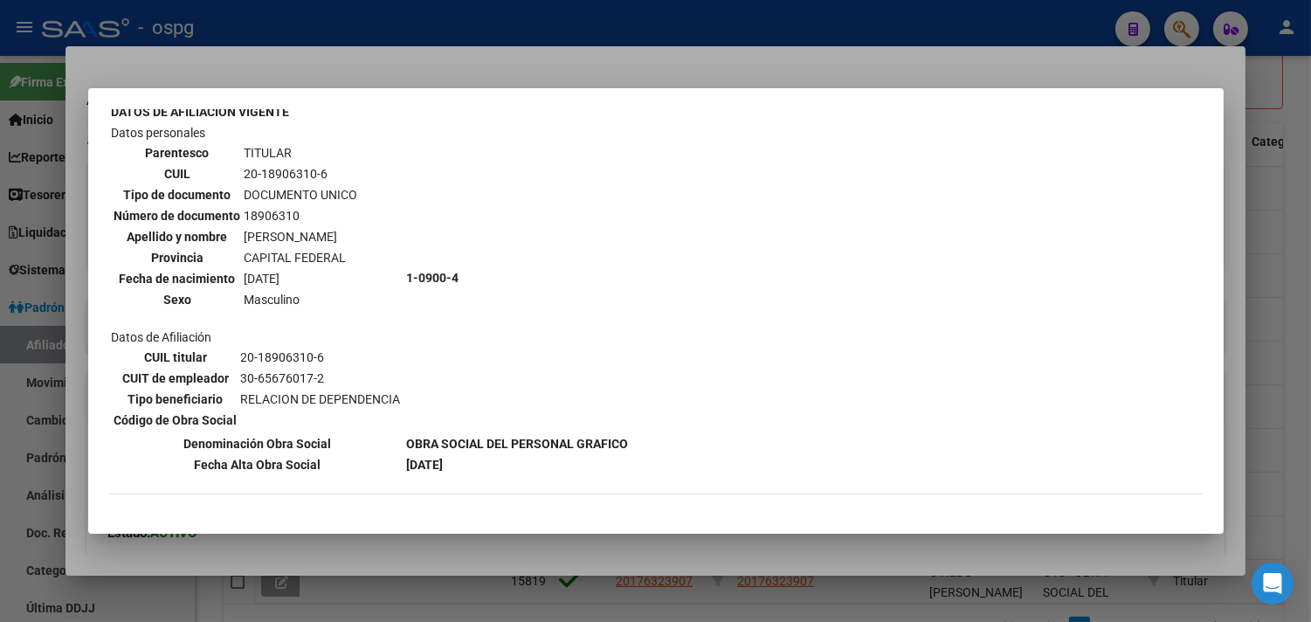
scroll to position [194, 0]
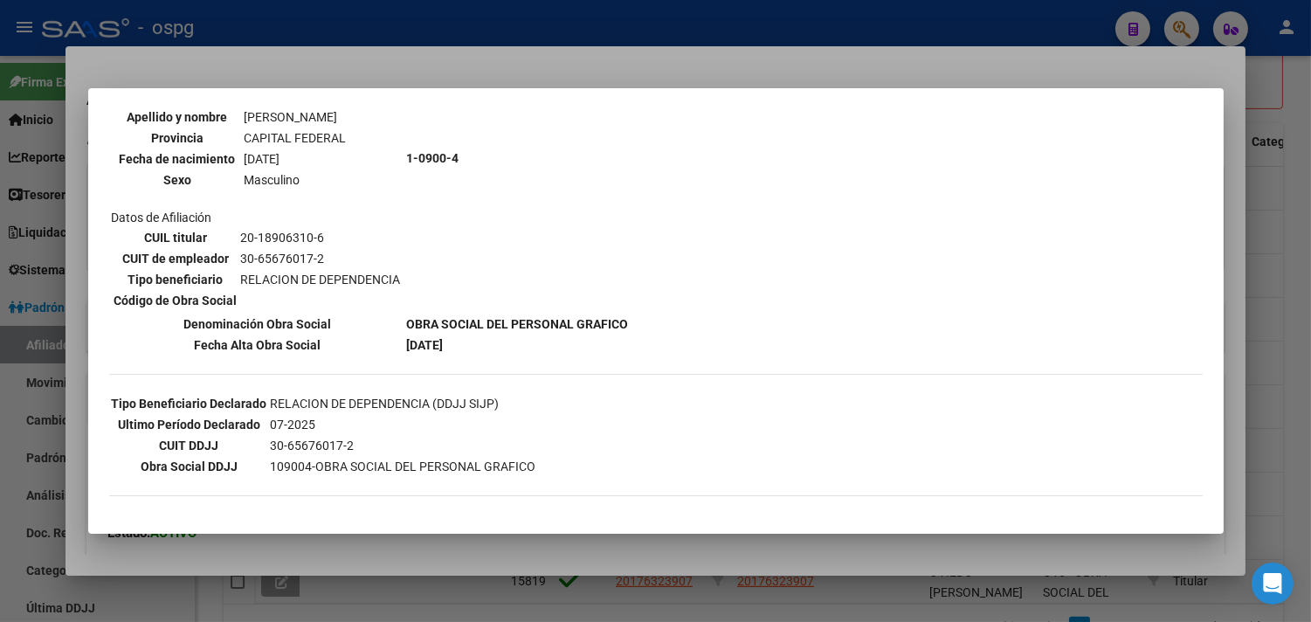
click at [624, 560] on div at bounding box center [655, 311] width 1311 height 622
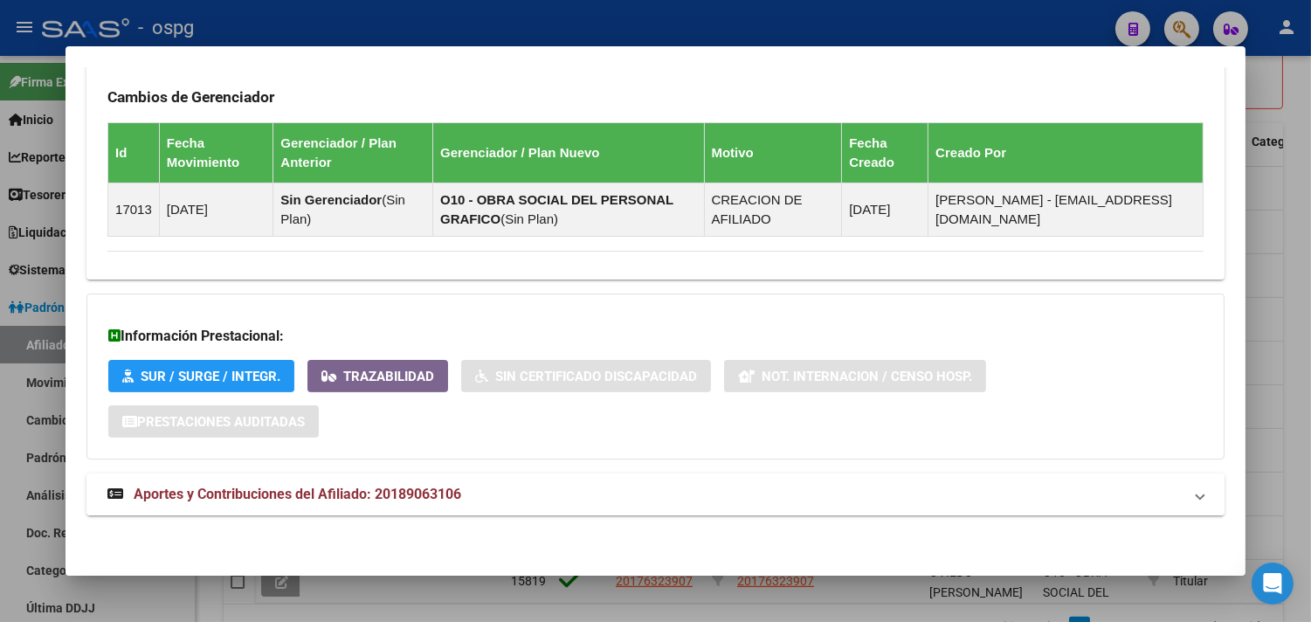
click at [685, 484] on mat-expansion-panel-header "Aportes y Contribuciones del Afiliado: 20189063106" at bounding box center [655, 494] width 1138 height 42
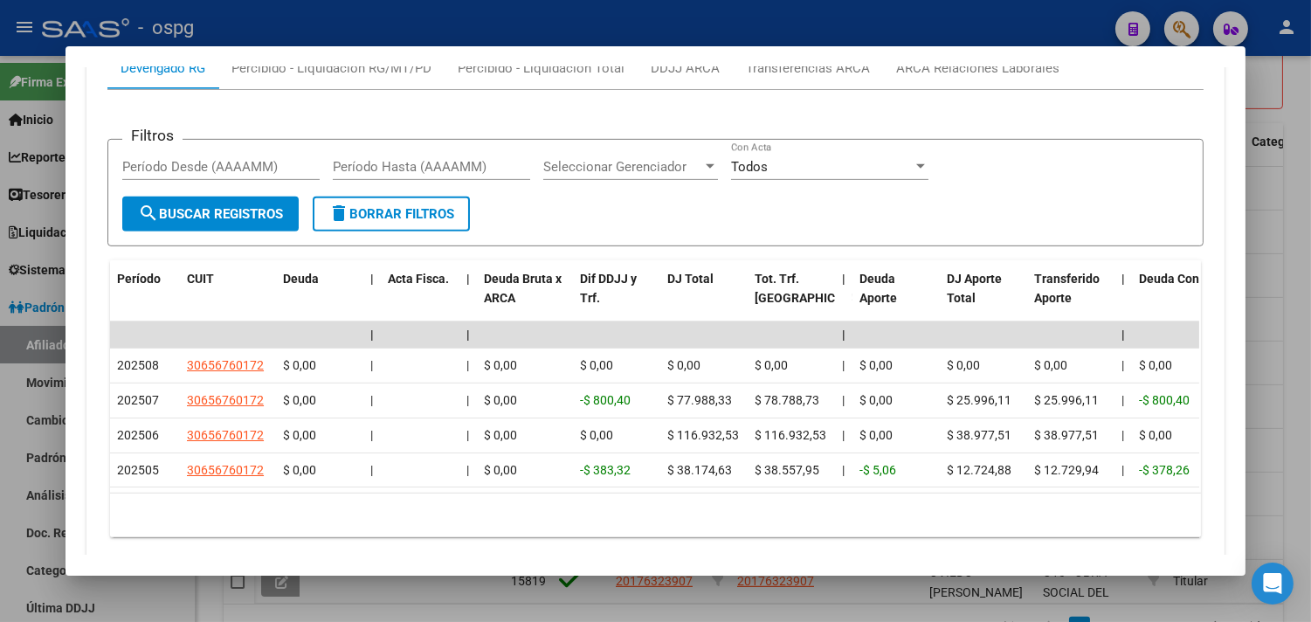
scroll to position [1535, 0]
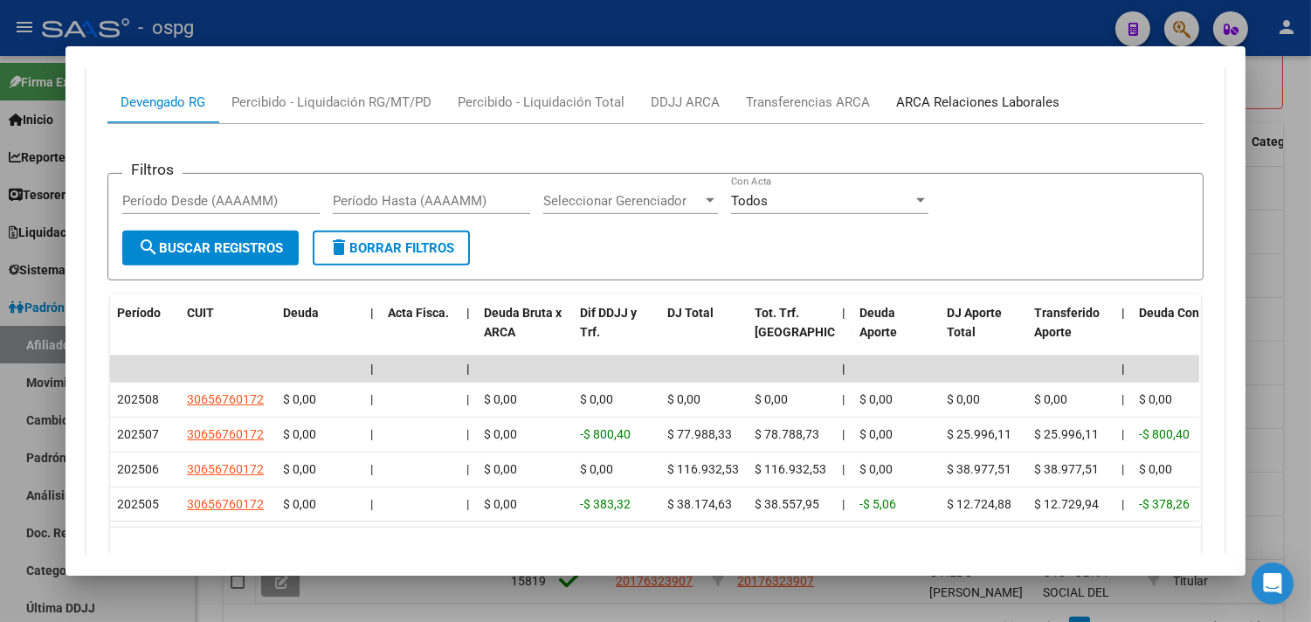
click at [1006, 107] on div "ARCA Relaciones Laborales" at bounding box center [977, 102] width 163 height 19
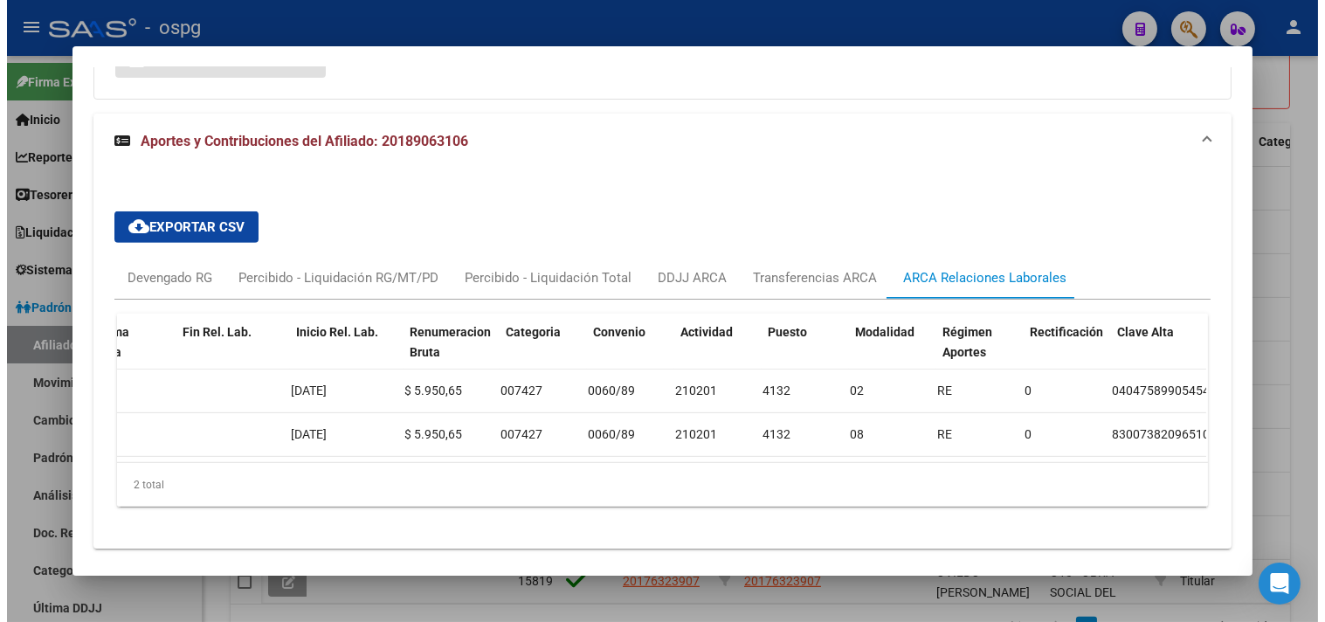
scroll to position [0, 0]
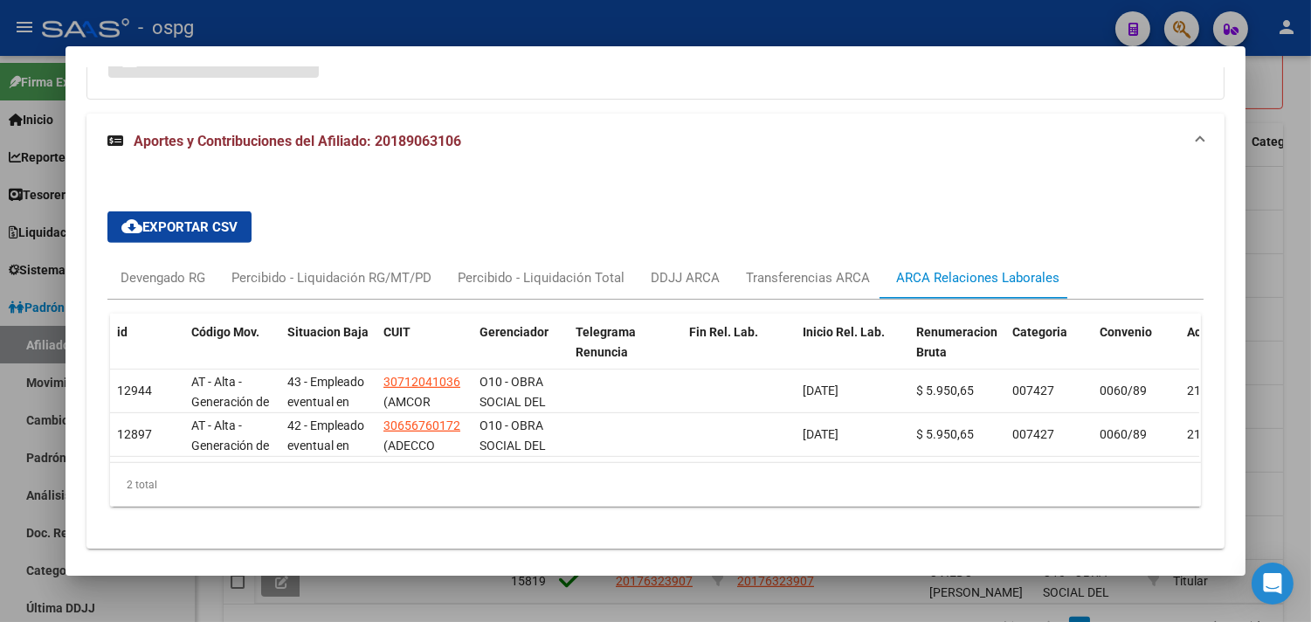
click at [482, 600] on div at bounding box center [655, 311] width 1311 height 622
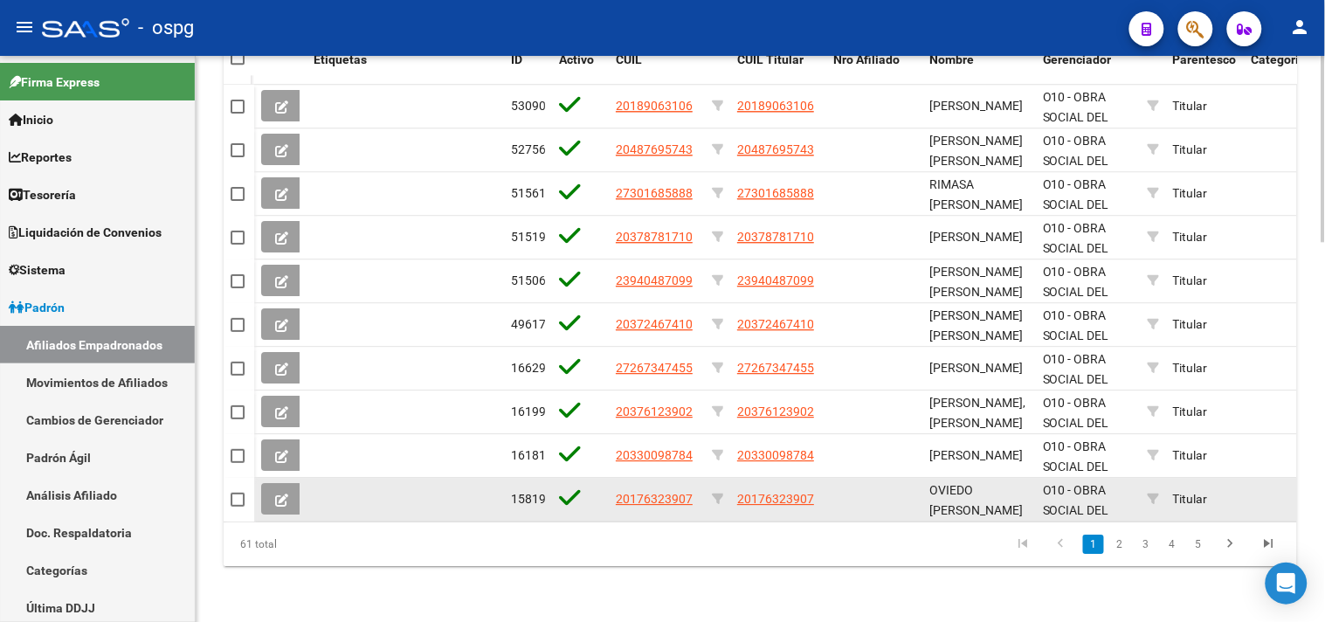
scroll to position [1155, 0]
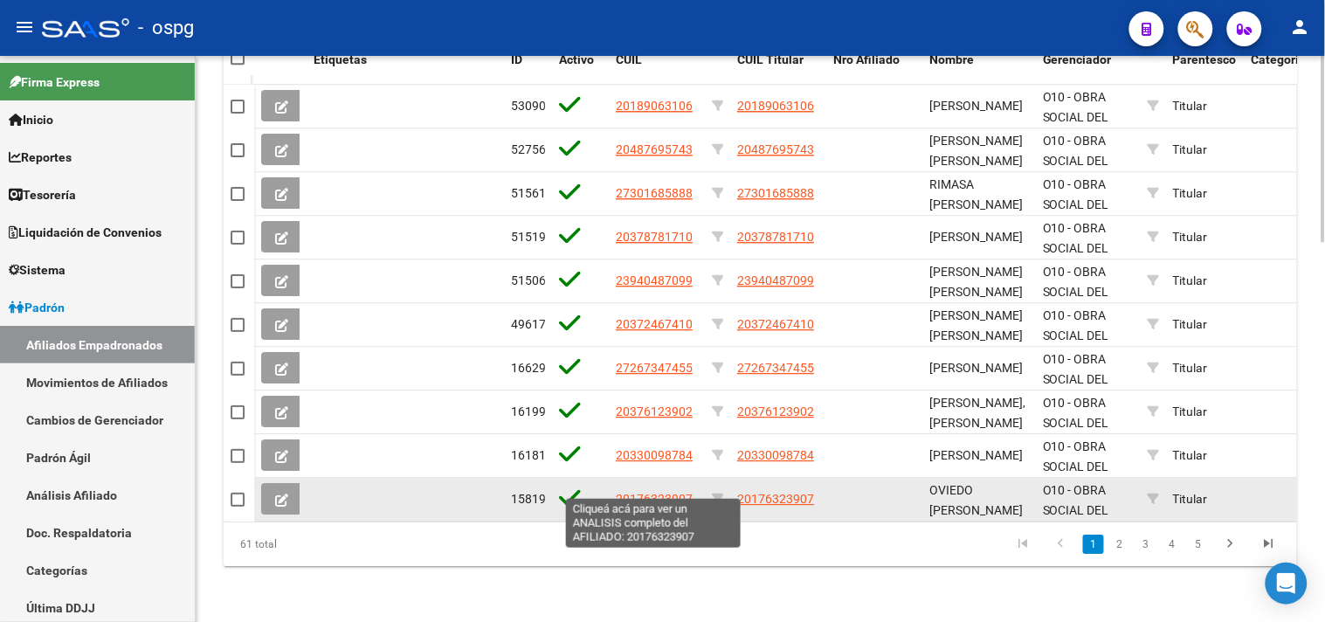
click at [675, 492] on span "20176323907" at bounding box center [654, 499] width 77 height 14
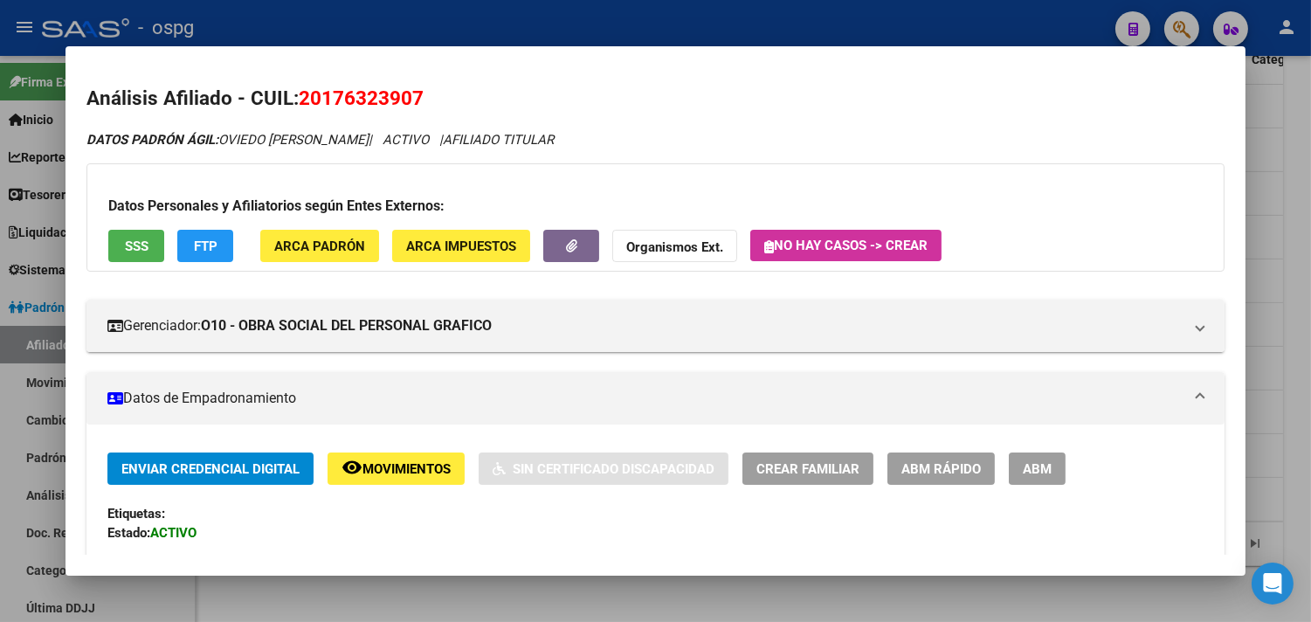
click at [390, 463] on span "Movimientos" at bounding box center [406, 469] width 88 height 16
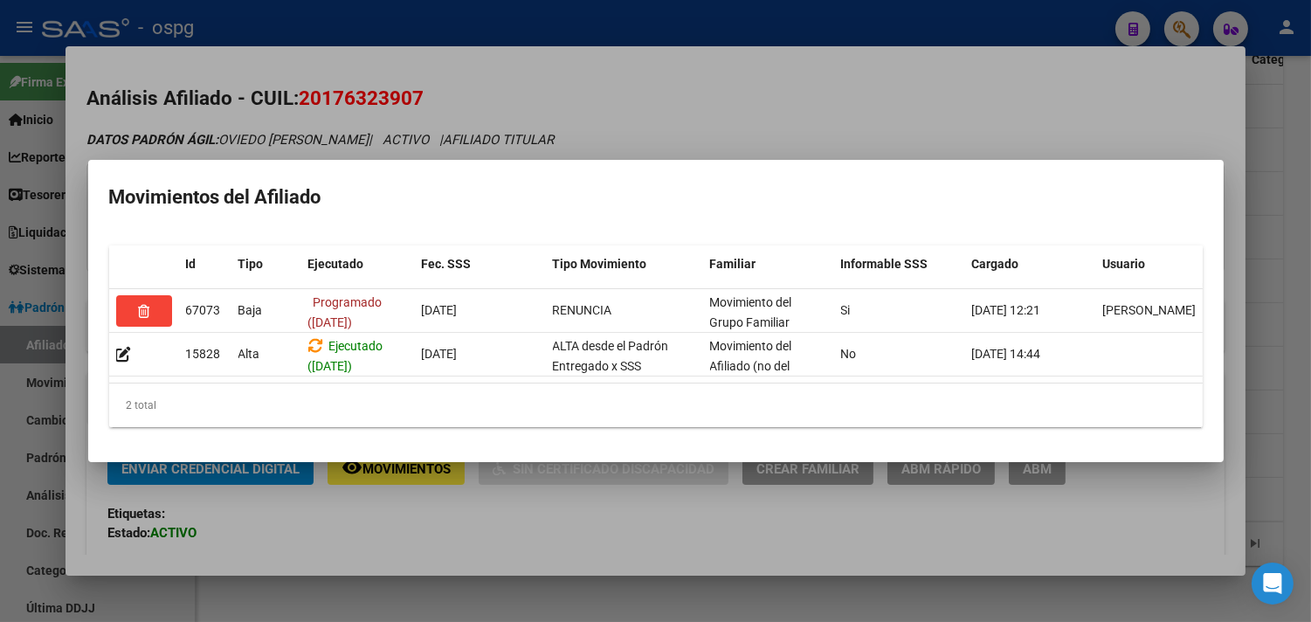
click at [542, 555] on div at bounding box center [655, 311] width 1311 height 622
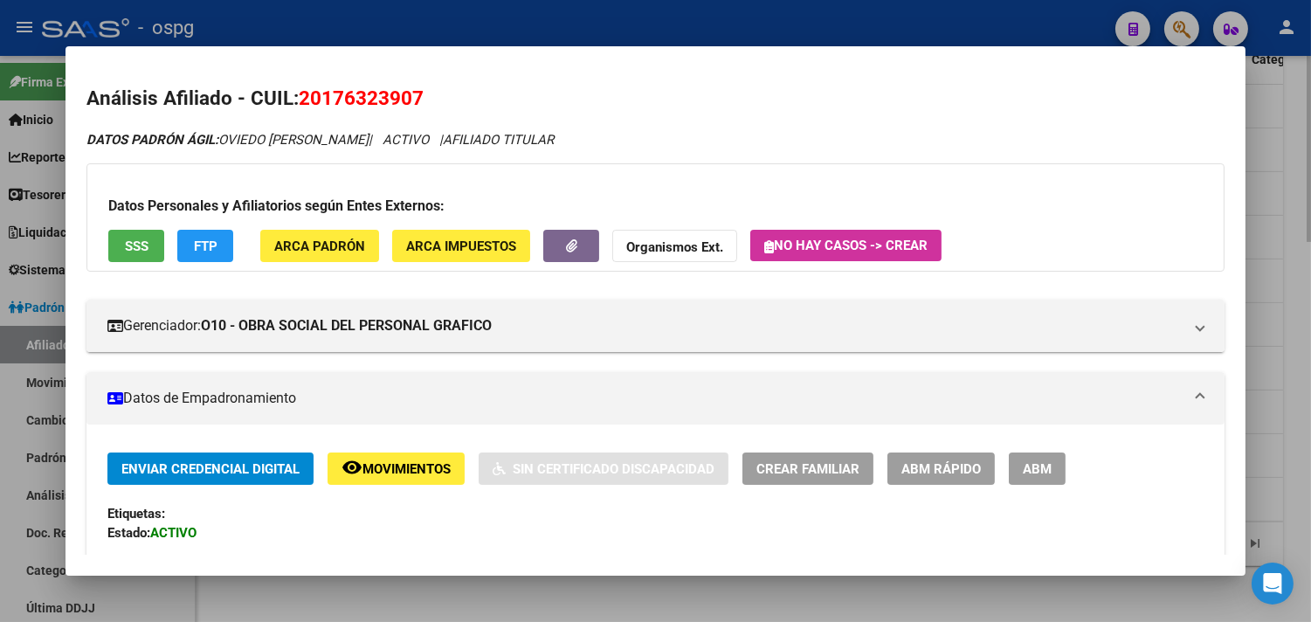
click at [712, 610] on div at bounding box center [655, 311] width 1311 height 622
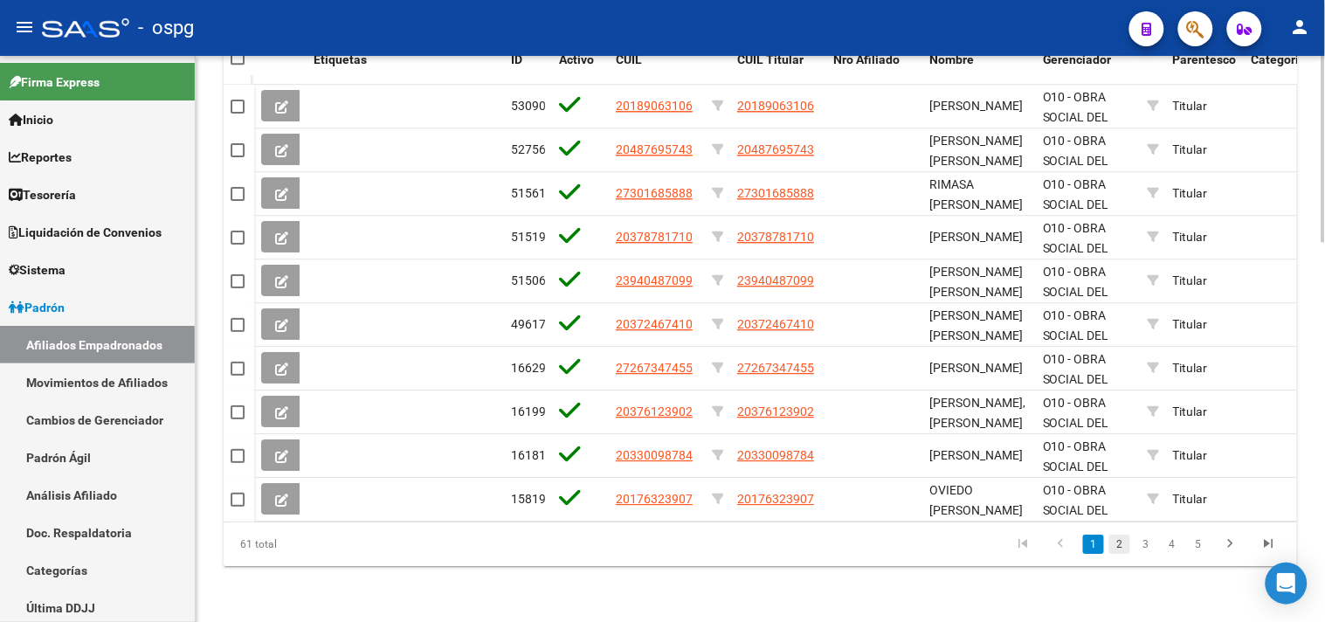
click at [1129, 540] on link "2" at bounding box center [1119, 543] width 21 height 19
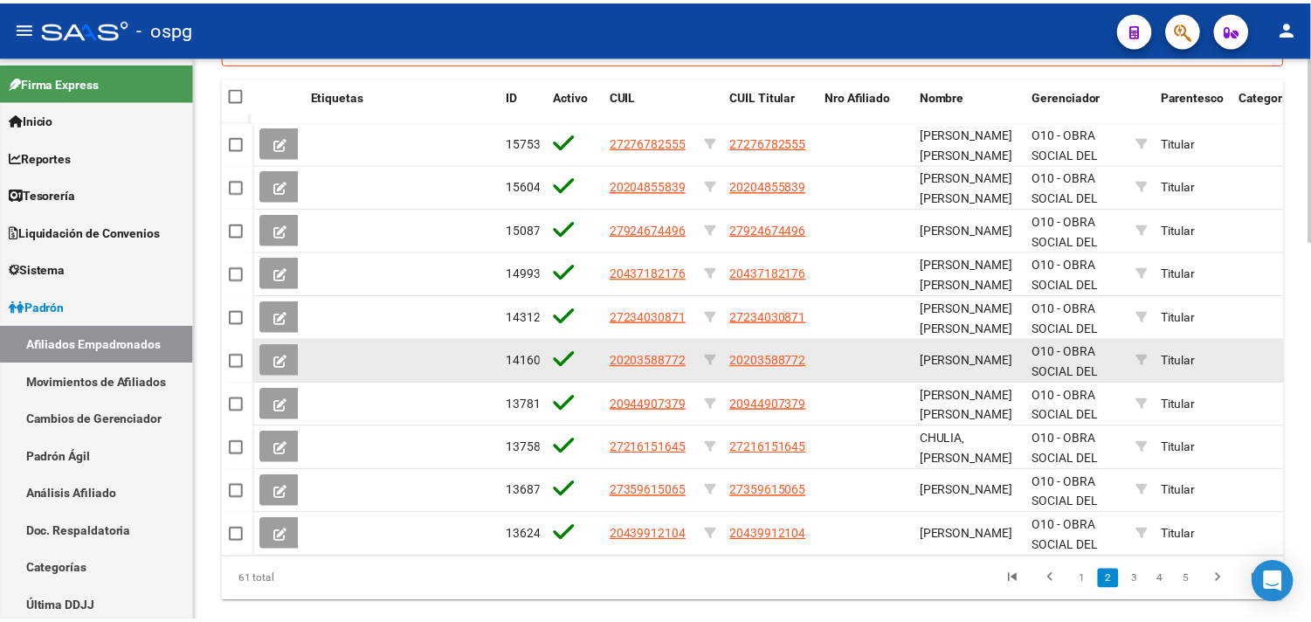
scroll to position [1058, 0]
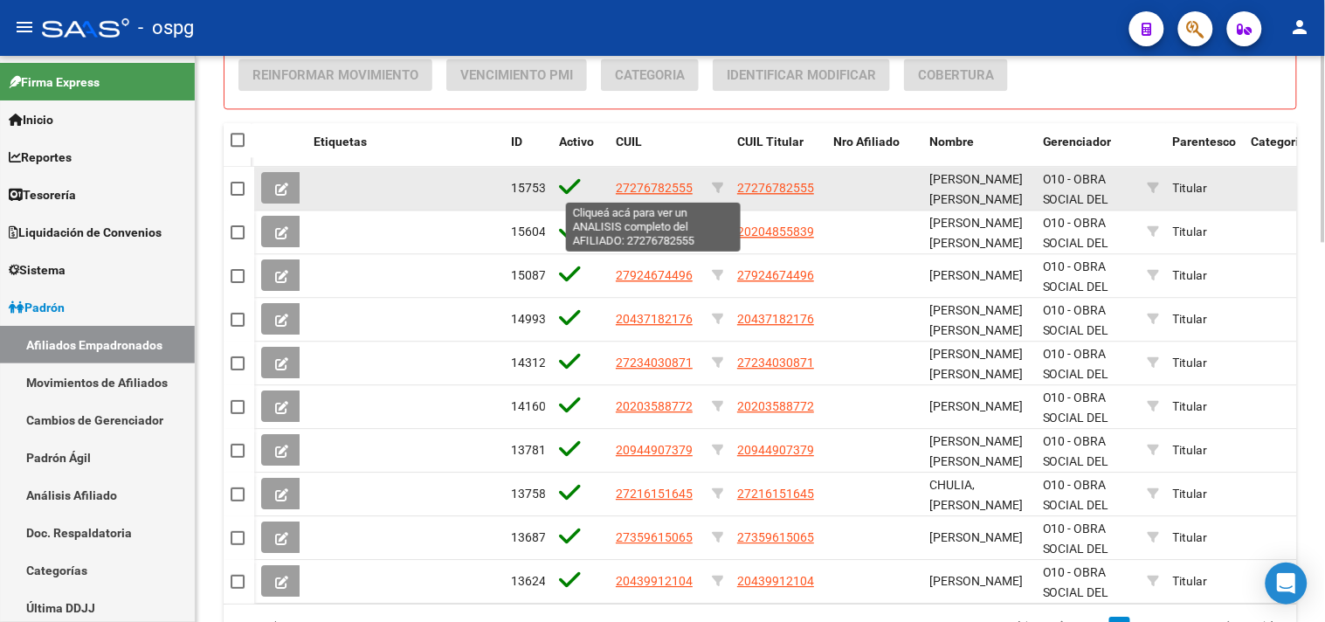
click at [666, 184] on span "27276782555" at bounding box center [654, 188] width 77 height 14
type textarea "27276782555"
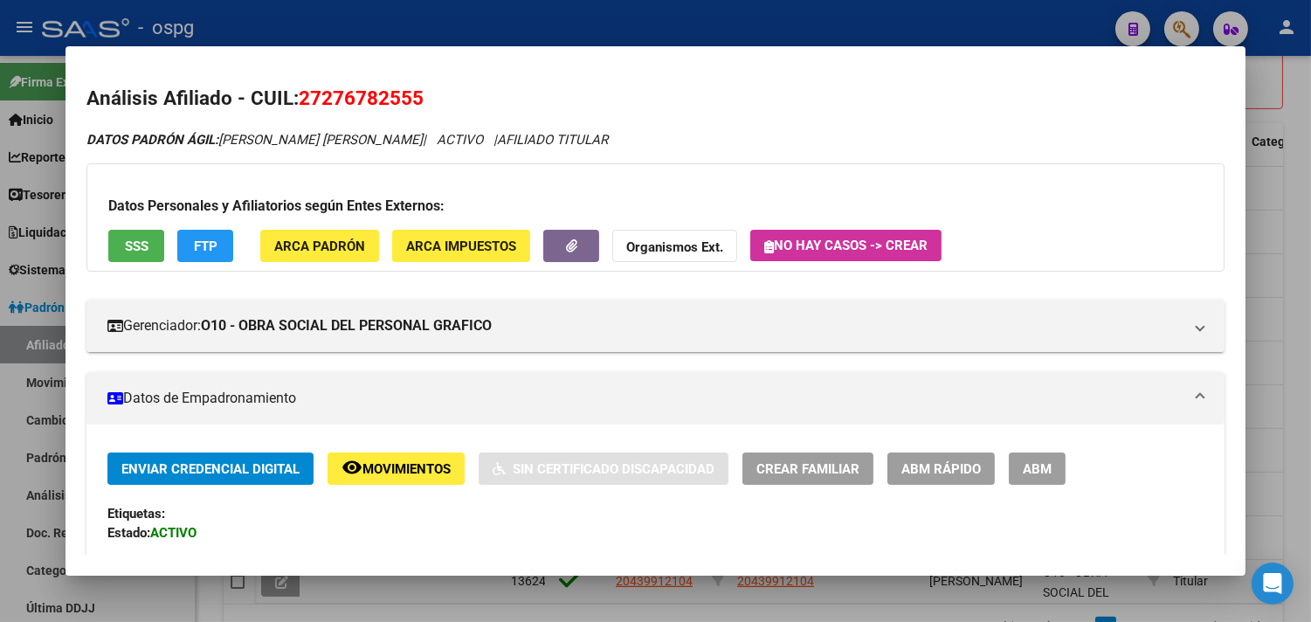
drag, startPoint x: 404, startPoint y: 86, endPoint x: 417, endPoint y: 93, distance: 14.8
click at [417, 93] on h2 "Análisis Afiliado - CUIL: 27276782555" at bounding box center [655, 99] width 1138 height 30
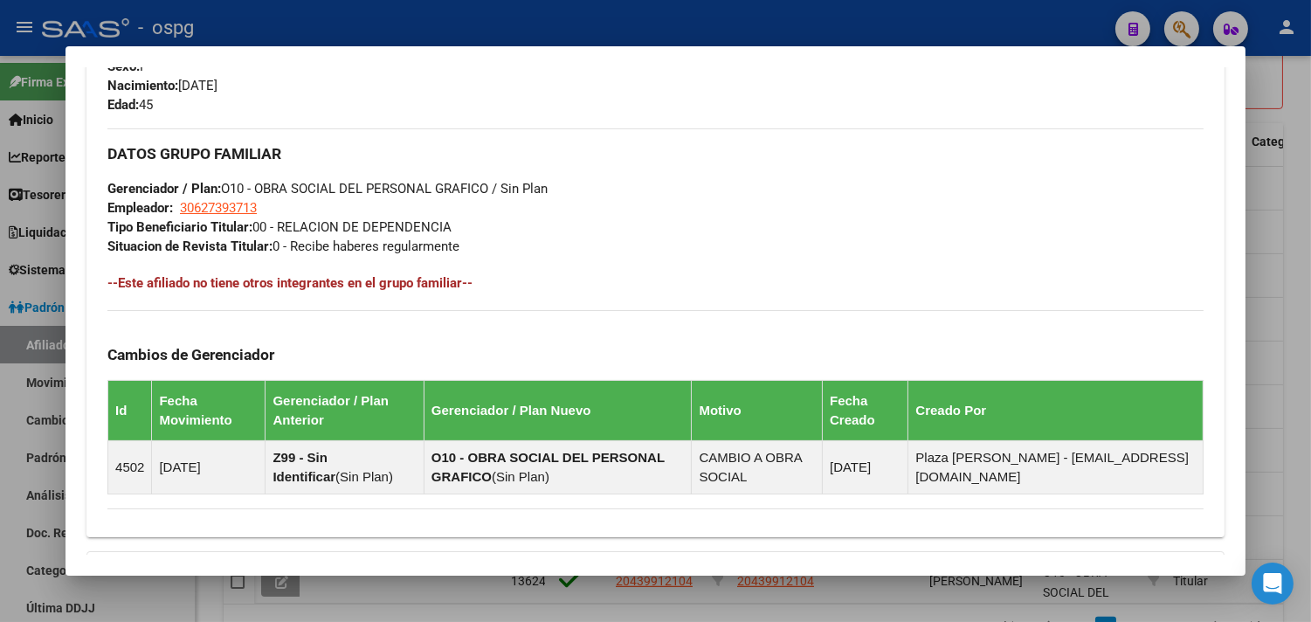
scroll to position [1034, 0]
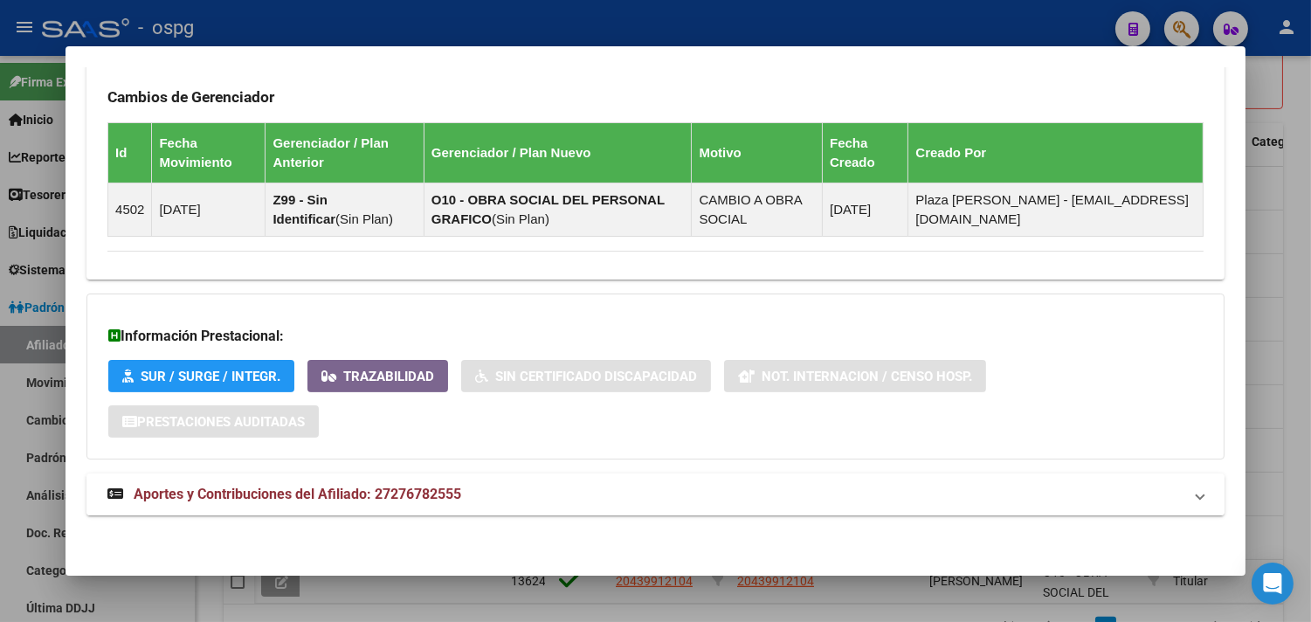
drag, startPoint x: 515, startPoint y: 494, endPoint x: 525, endPoint y: 496, distance: 9.8
click at [519, 493] on mat-panel-title "Aportes y Contribuciones del Afiliado: 27276782555" at bounding box center [644, 494] width 1075 height 21
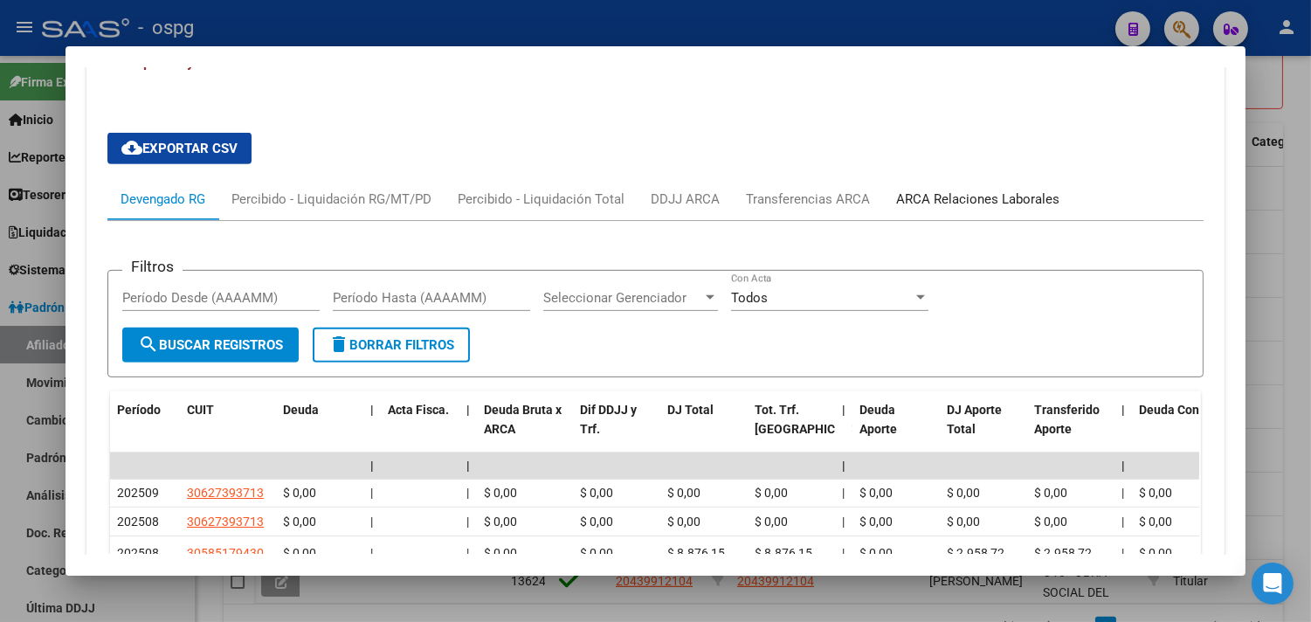
click at [920, 201] on div "ARCA Relaciones Laborales" at bounding box center [977, 199] width 163 height 19
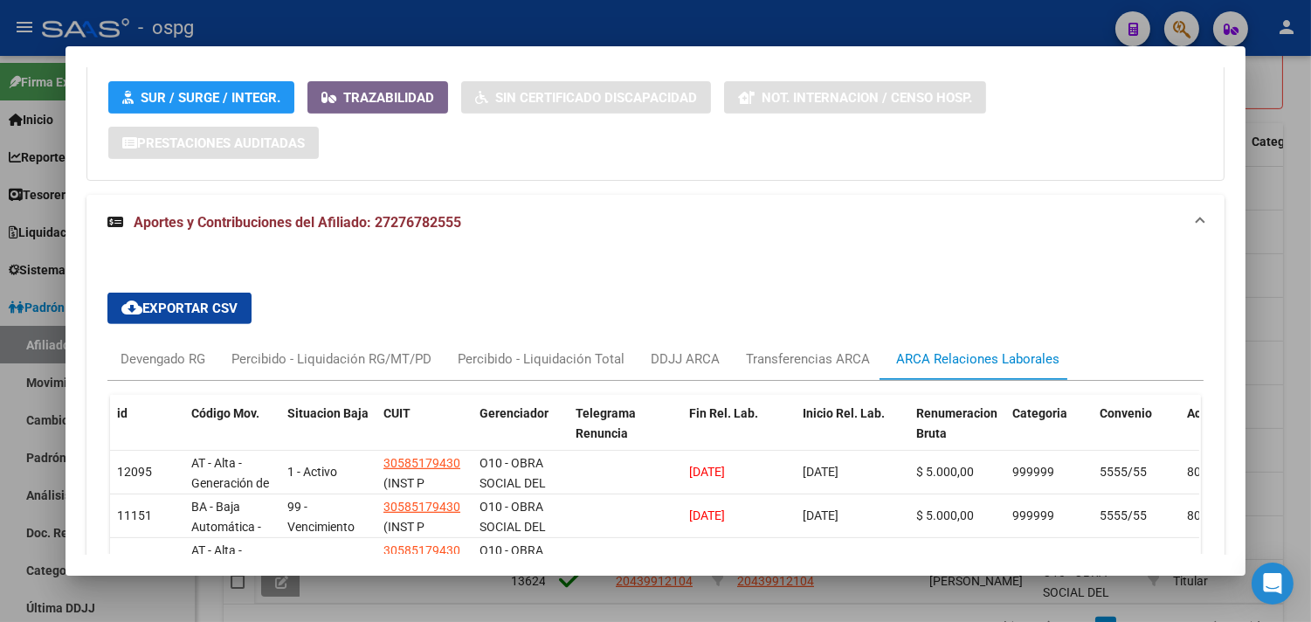
scroll to position [1472, 0]
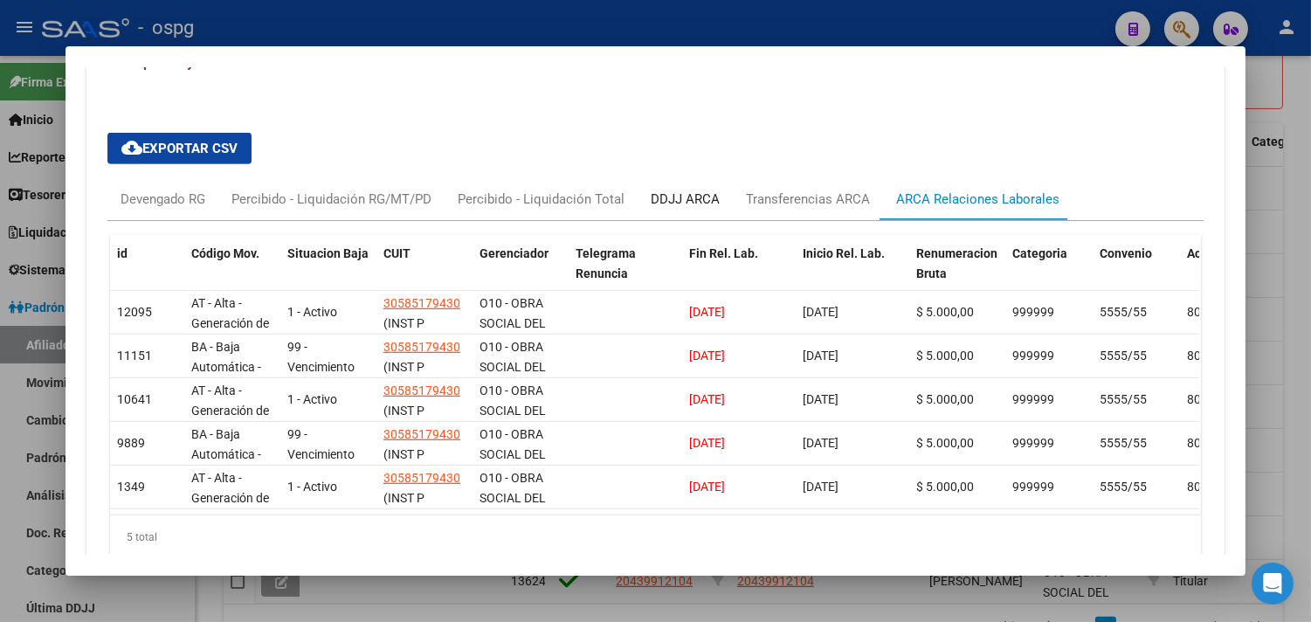
click at [682, 195] on div "DDJJ ARCA" at bounding box center [685, 199] width 69 height 19
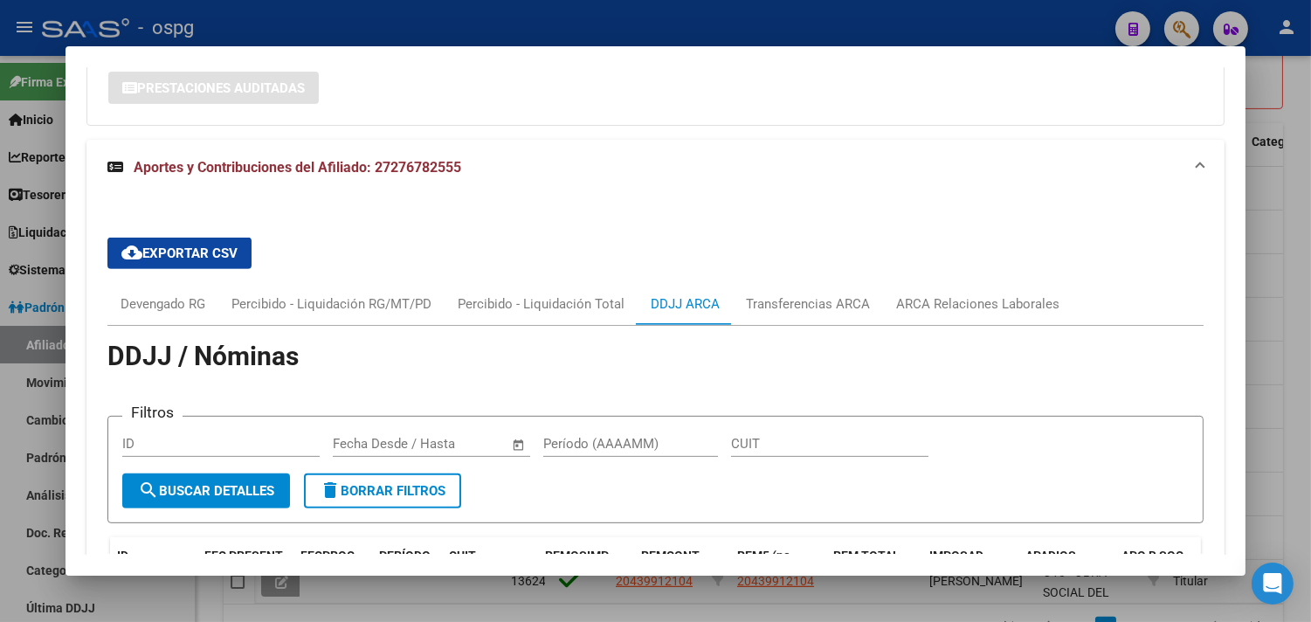
scroll to position [1345, 0]
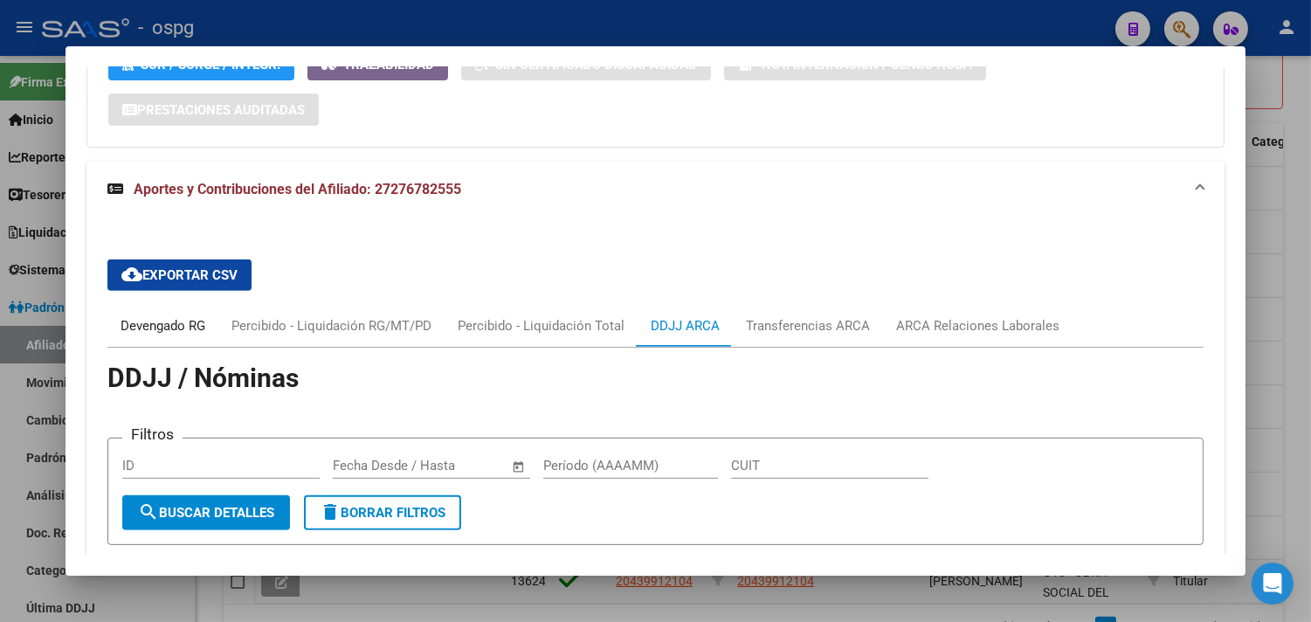
click at [143, 330] on div "Devengado RG" at bounding box center [163, 325] width 85 height 19
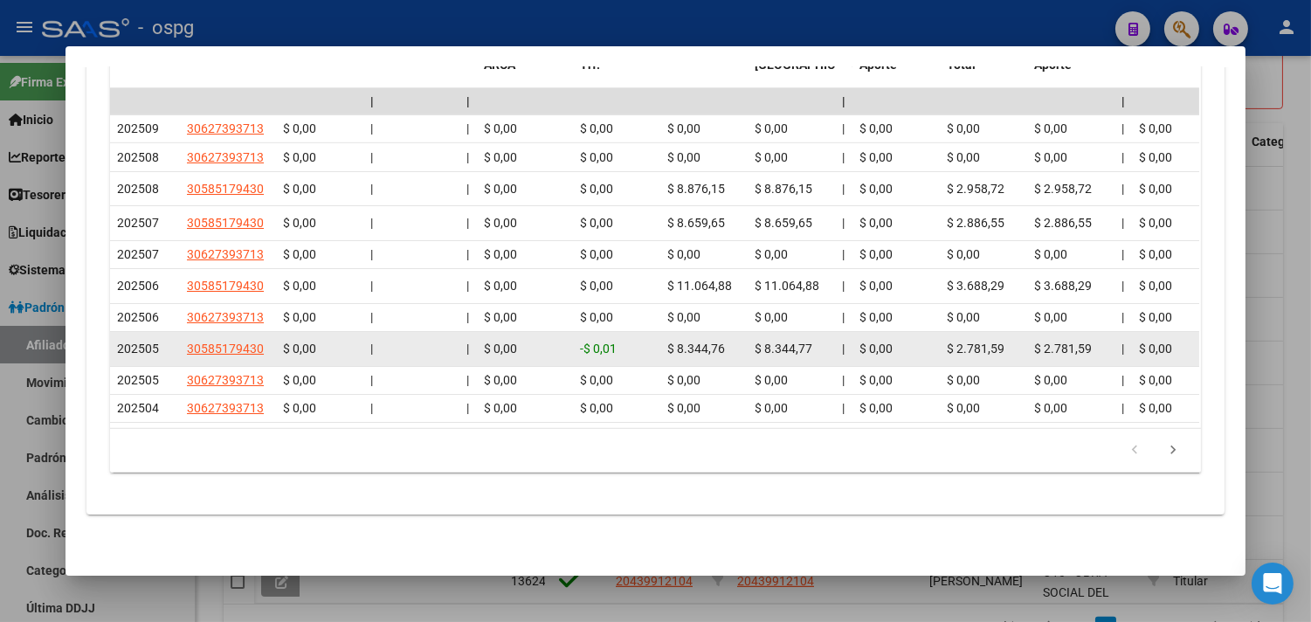
scroll to position [1759, 0]
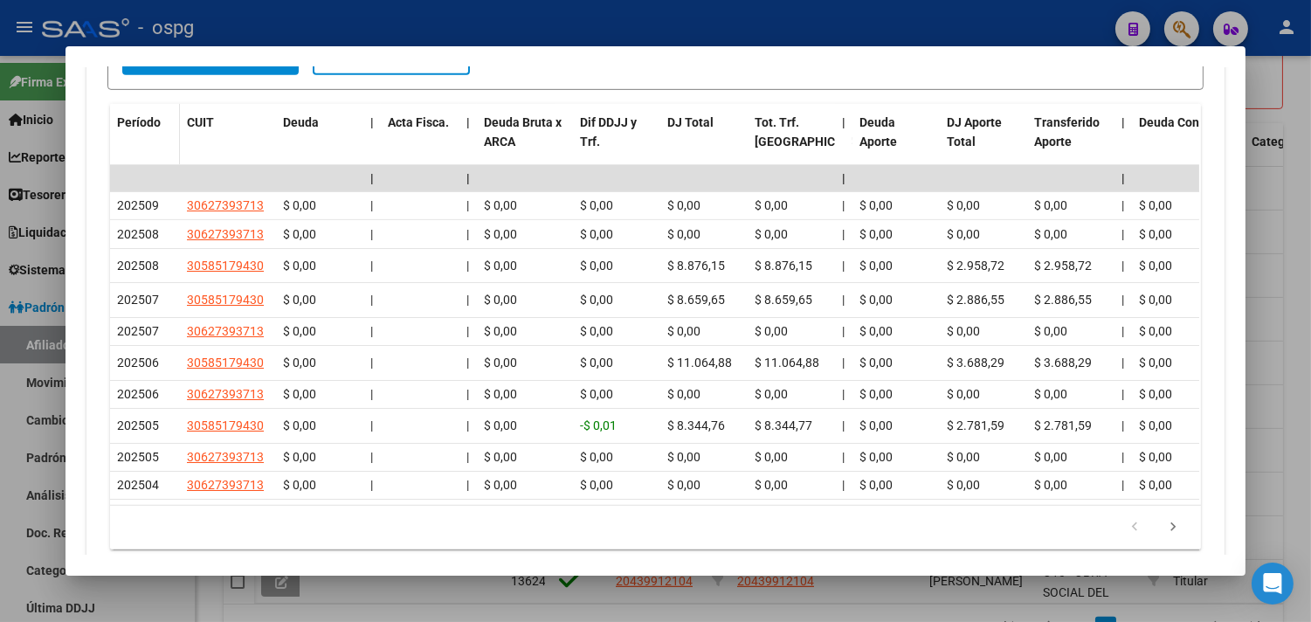
click at [132, 122] on span "Período" at bounding box center [139, 122] width 44 height 14
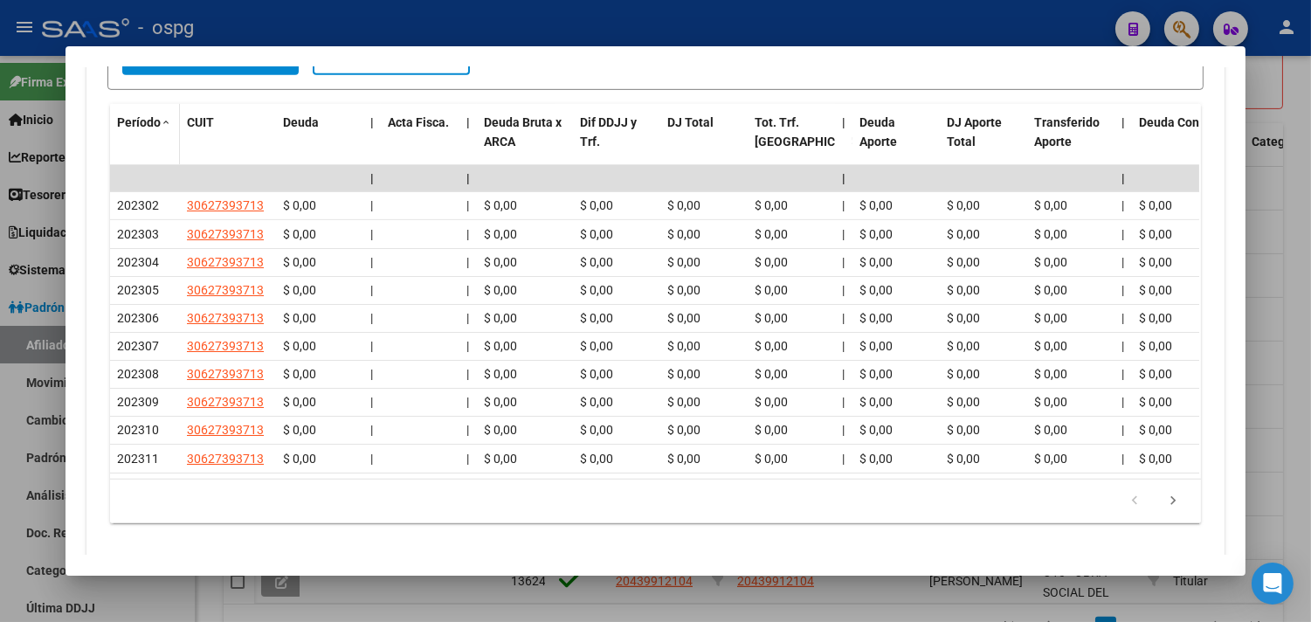
click at [132, 122] on span "Período" at bounding box center [139, 122] width 44 height 14
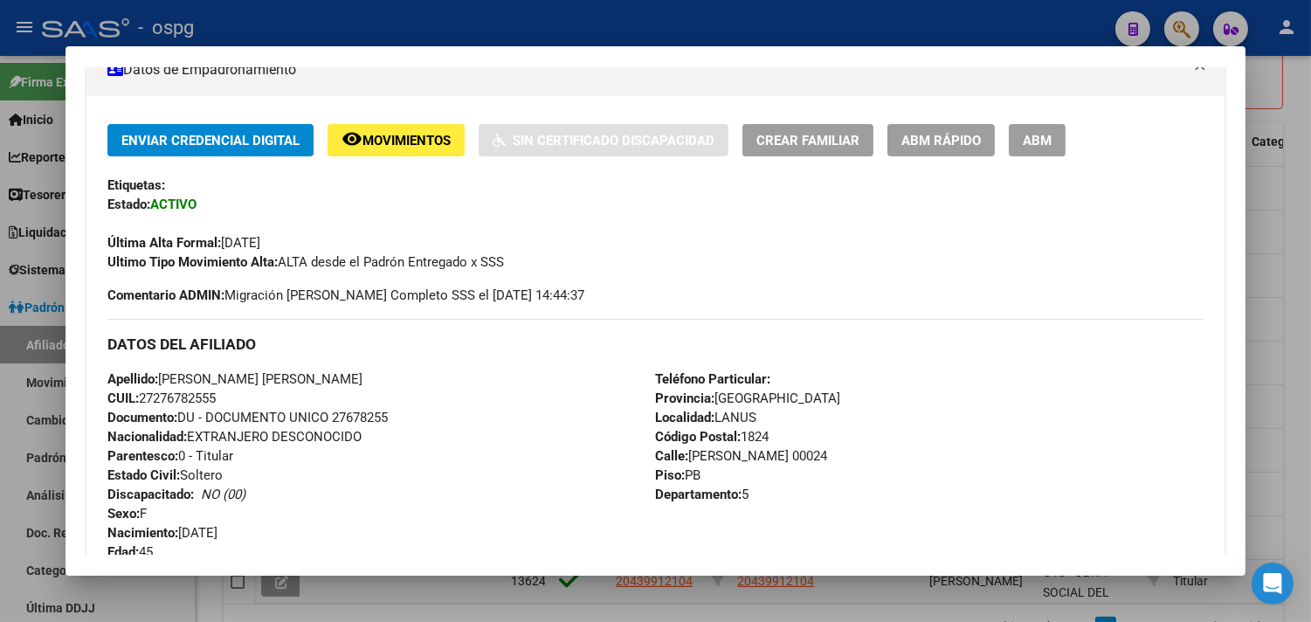
scroll to position [109, 0]
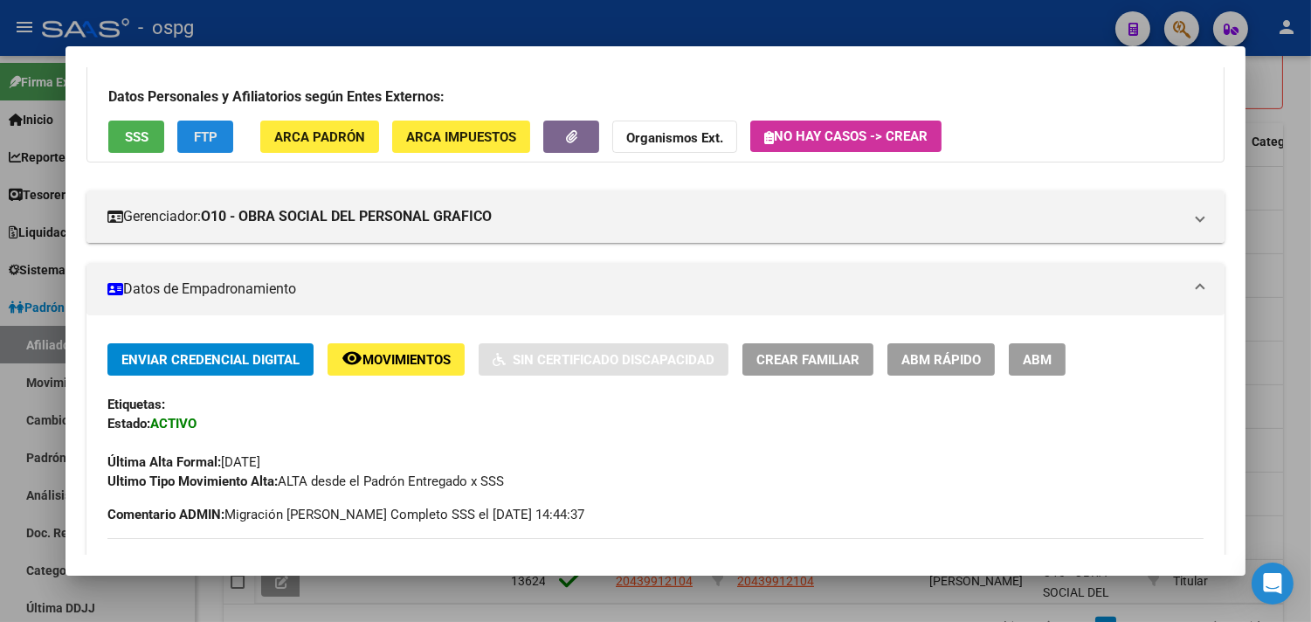
click at [206, 134] on span "FTP" at bounding box center [206, 137] width 24 height 16
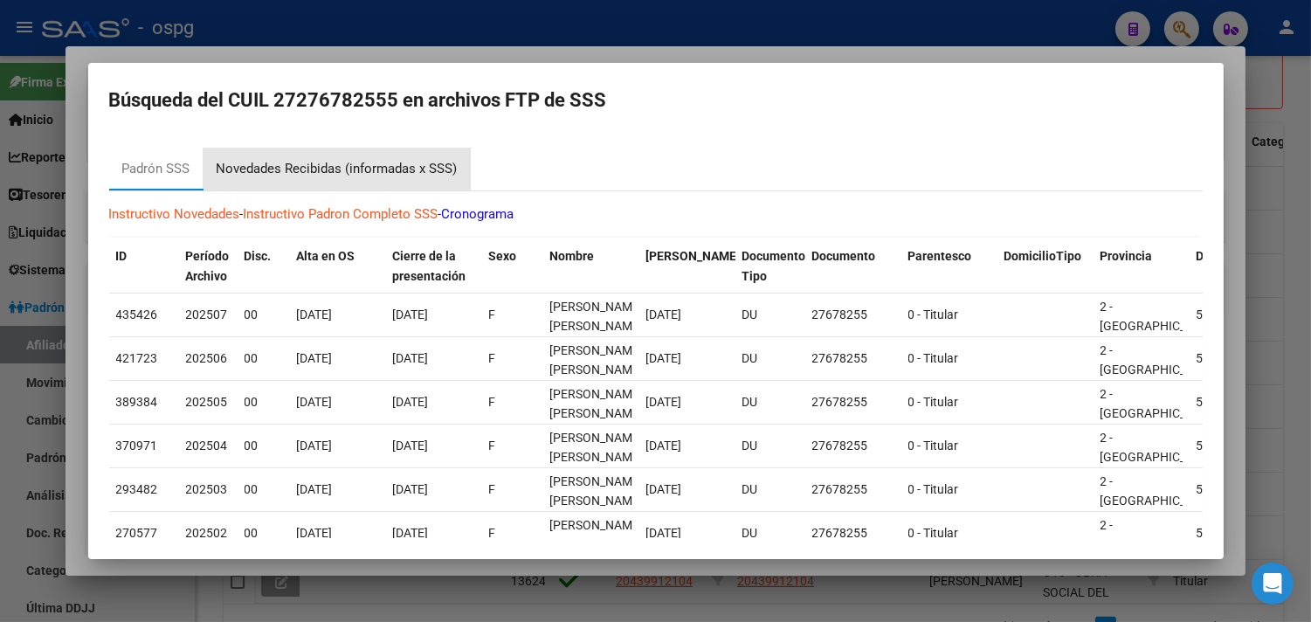
click at [368, 158] on div "Novedades Recibidas (informadas x SSS)" at bounding box center [336, 169] width 267 height 42
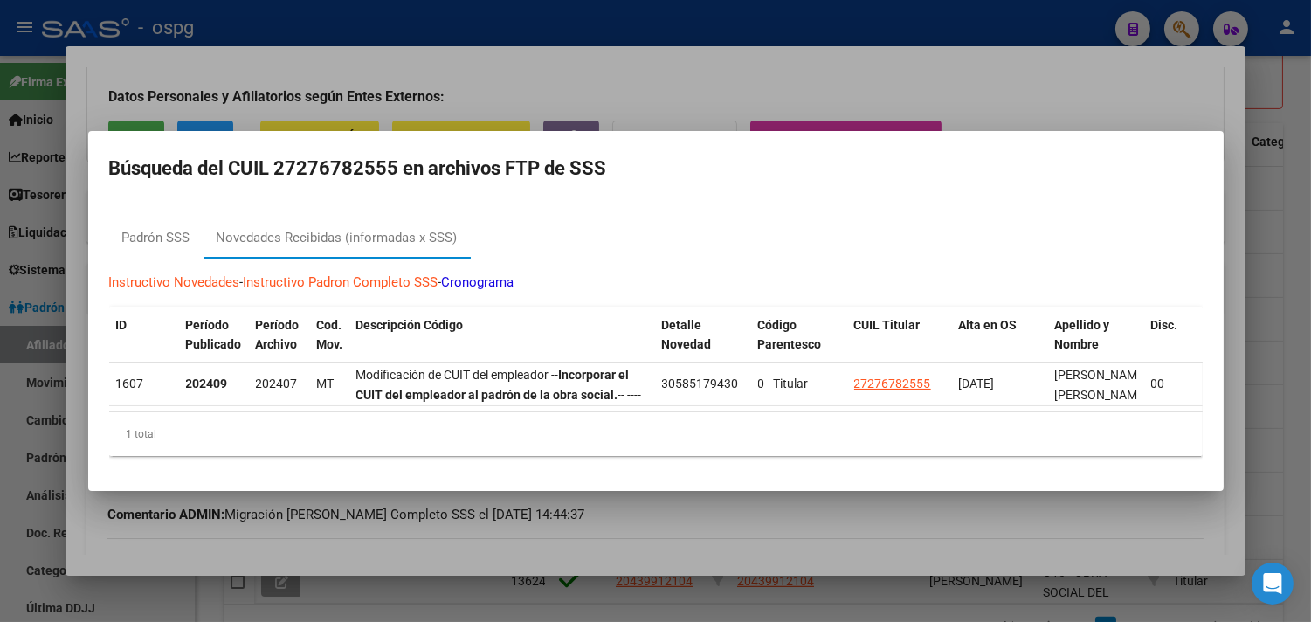
click at [783, 535] on div at bounding box center [655, 311] width 1311 height 622
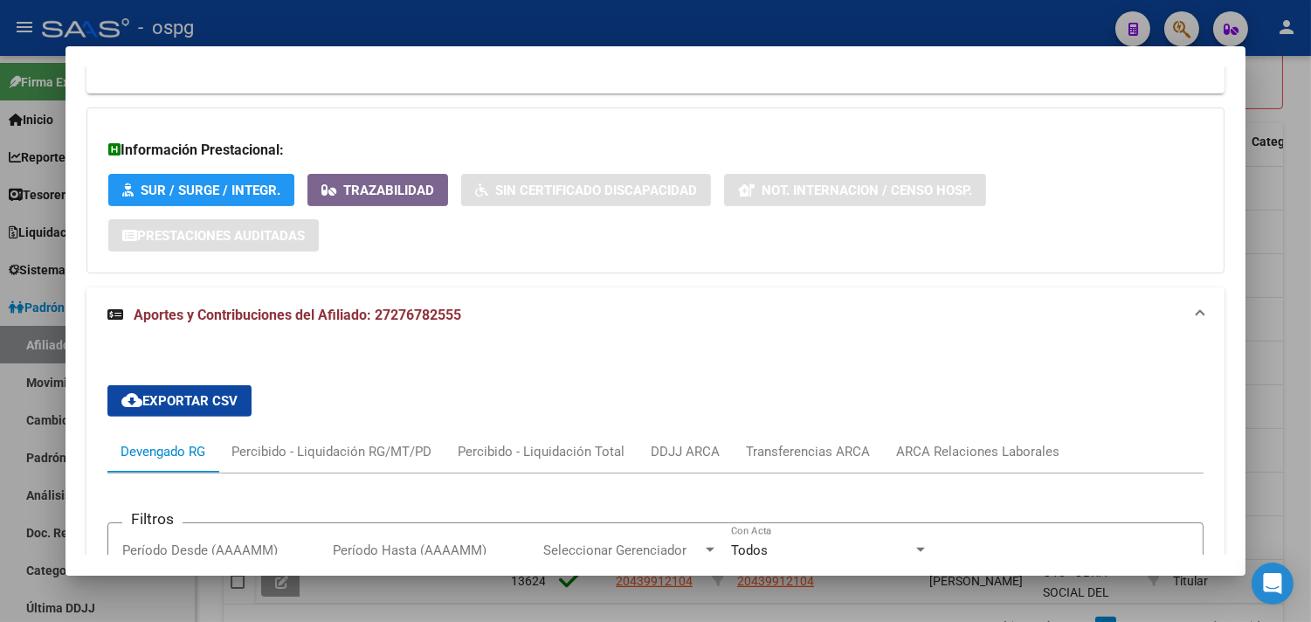
scroll to position [1273, 0]
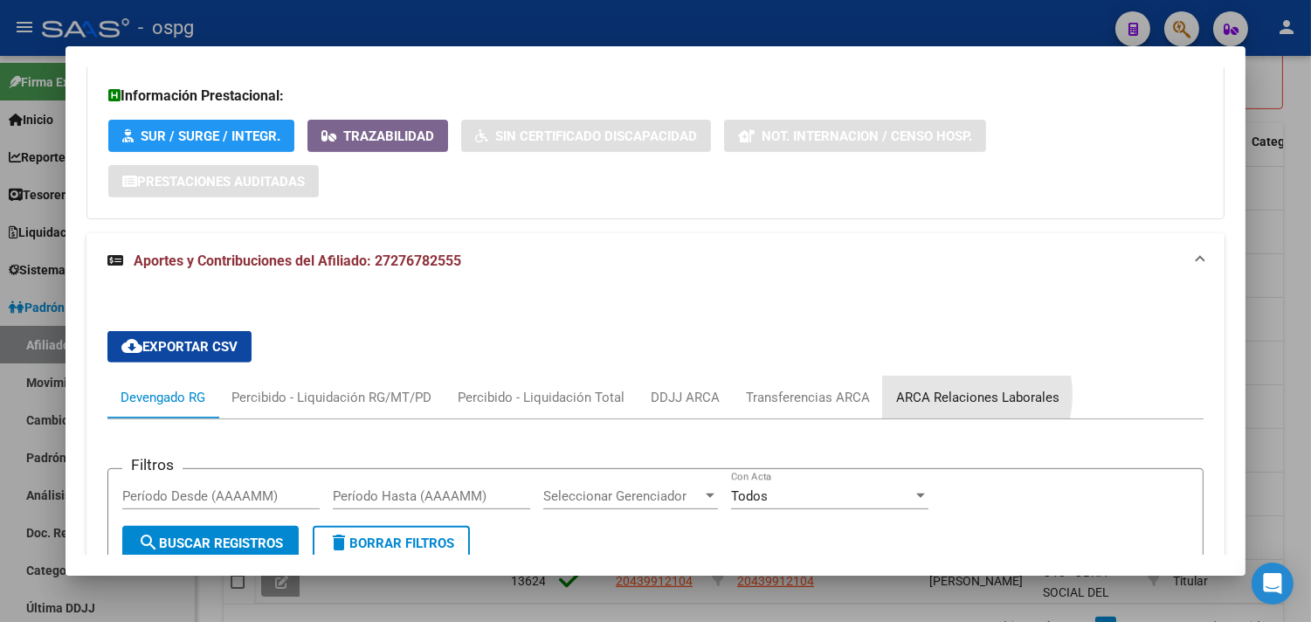
click at [947, 396] on div "ARCA Relaciones Laborales" at bounding box center [977, 397] width 163 height 19
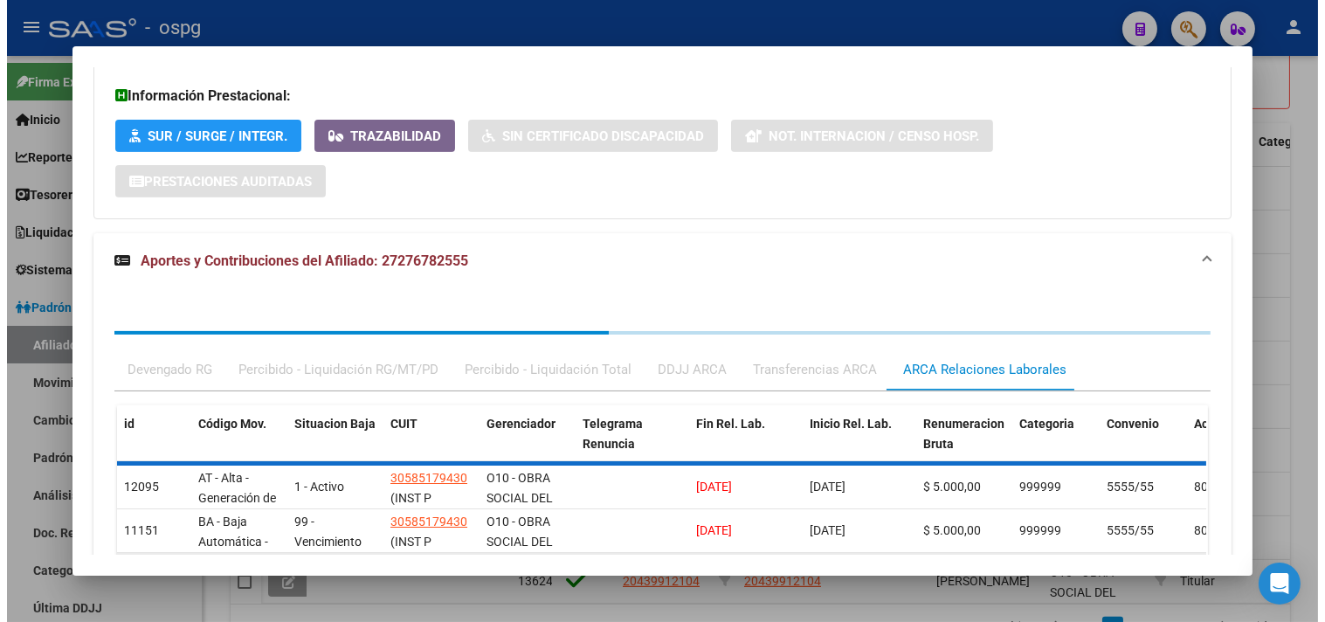
scroll to position [1518, 0]
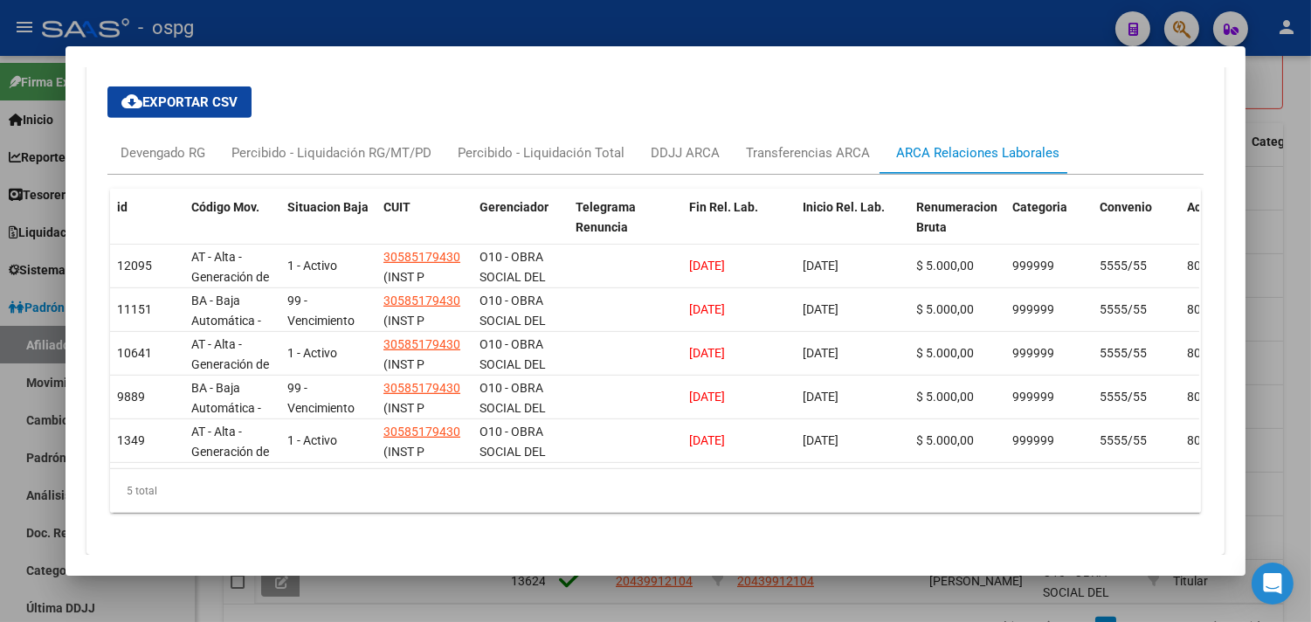
click at [378, 513] on div "5 total" at bounding box center [655, 491] width 1091 height 44
click at [435, 599] on div at bounding box center [655, 311] width 1311 height 622
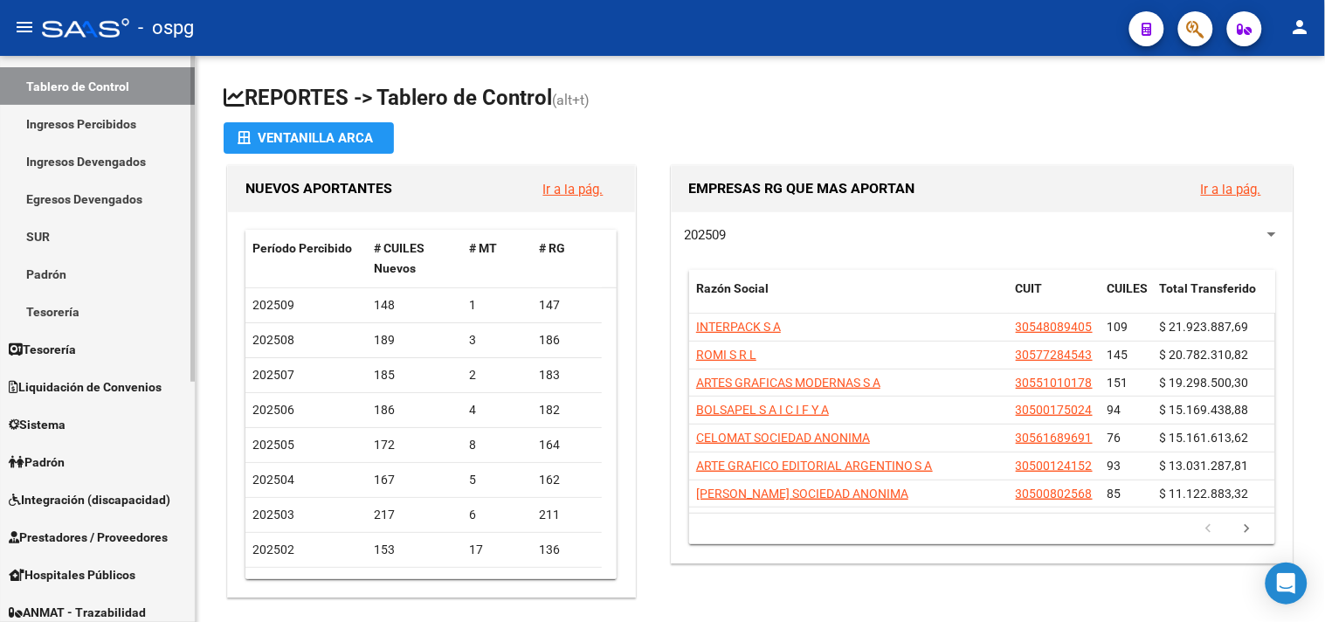
scroll to position [291, 0]
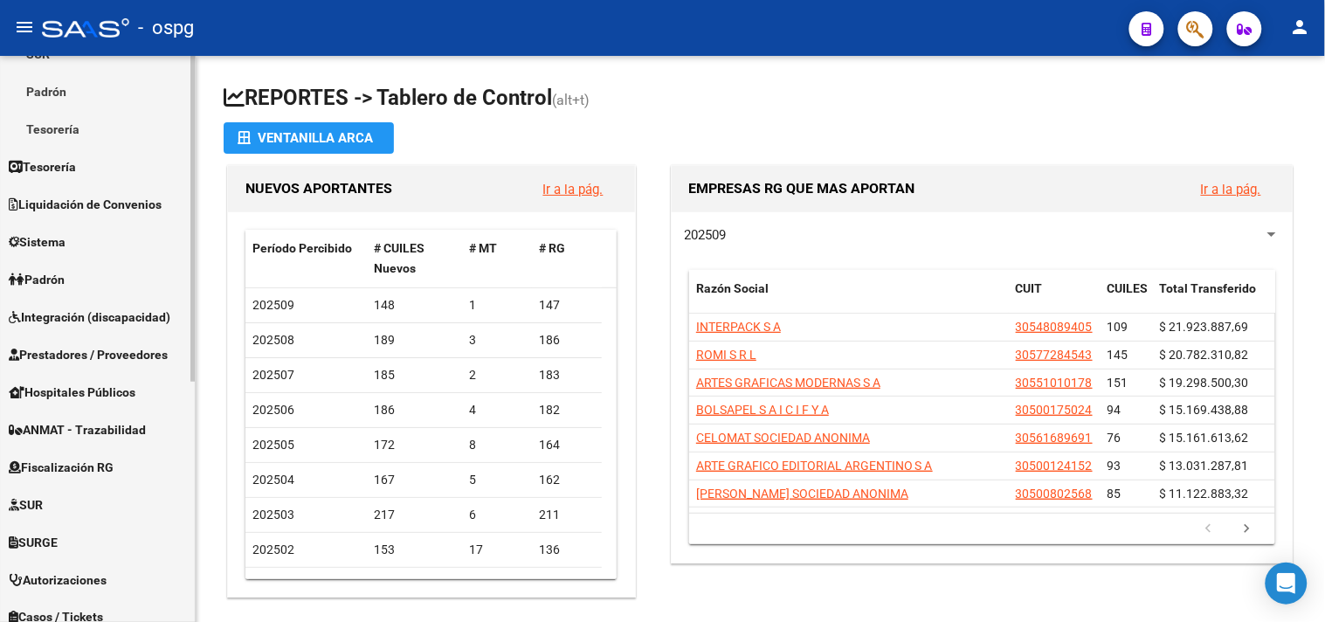
click at [45, 278] on span "Padrón" at bounding box center [37, 279] width 56 height 19
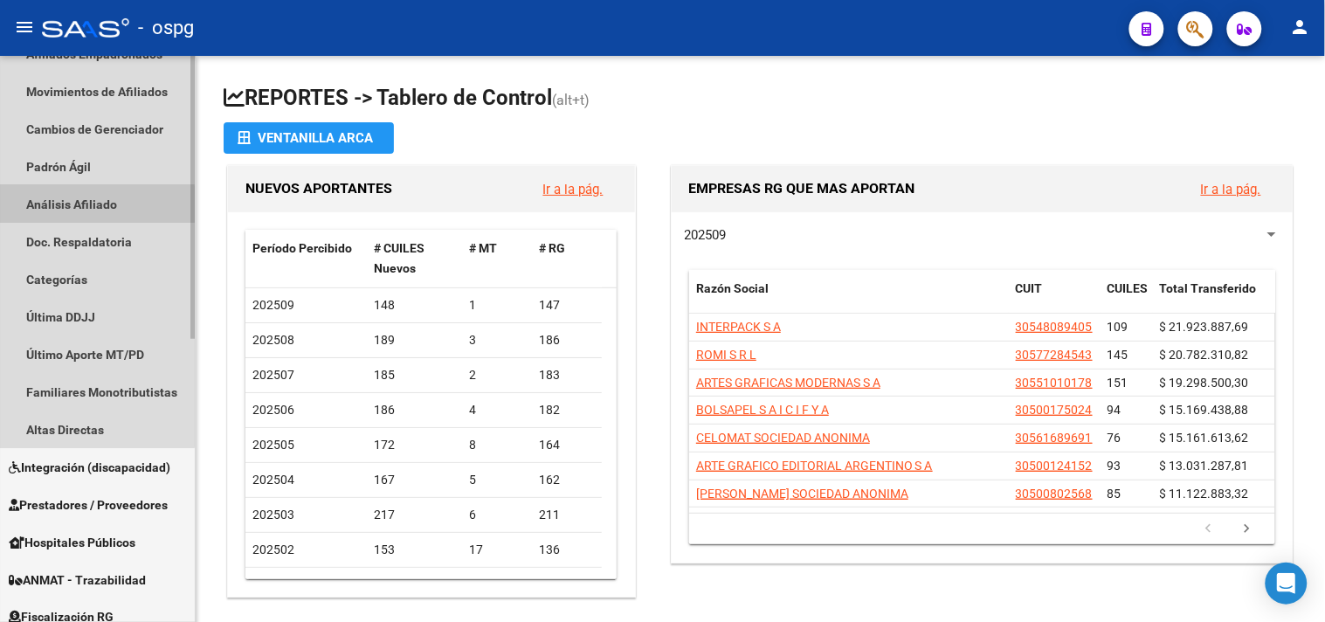
click at [64, 205] on link "Análisis Afiliado" at bounding box center [97, 204] width 195 height 38
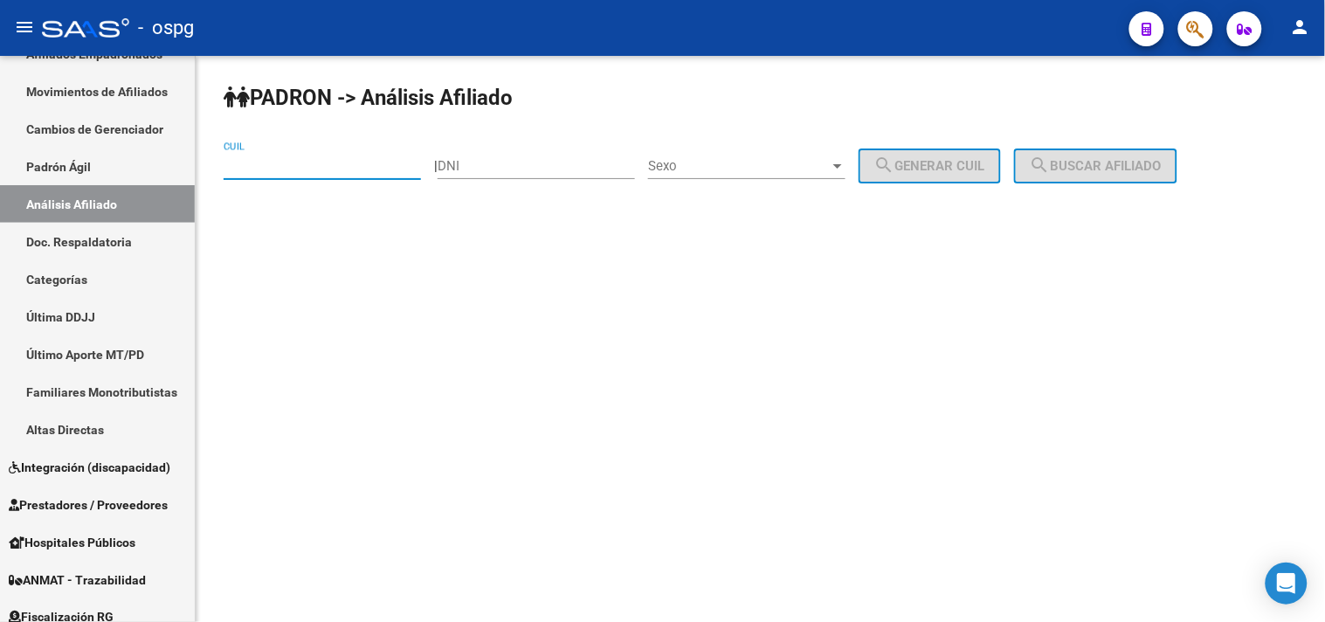
click at [334, 159] on input "CUIL" at bounding box center [322, 166] width 197 height 16
paste input "11-43029"
drag, startPoint x: 304, startPoint y: 173, endPoint x: 0, endPoint y: 141, distance: 305.6
click at [0, 143] on mat-sidenav-container "Firma Express Inicio Calendario SSS Instructivos Contacto OS Reportes Tablero d…" at bounding box center [662, 339] width 1325 height 566
paste input "20-37246741-0"
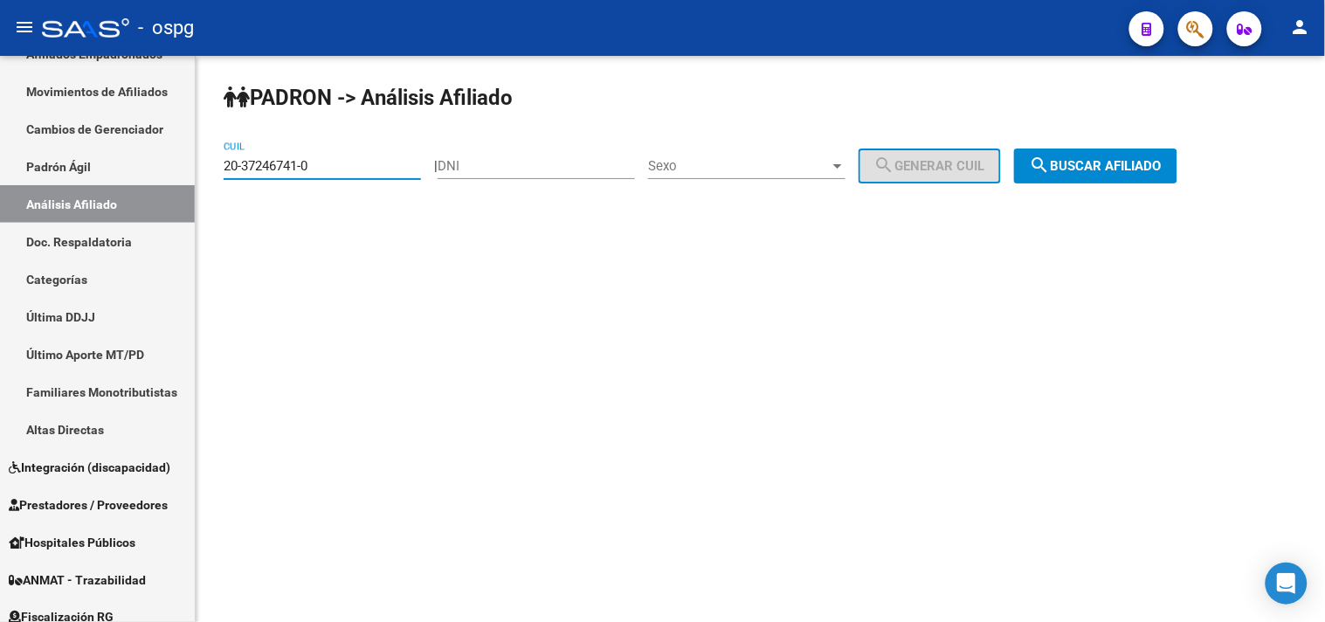
type input "20-37246741-0"
click at [1066, 151] on button "search Buscar afiliado" at bounding box center [1095, 165] width 163 height 35
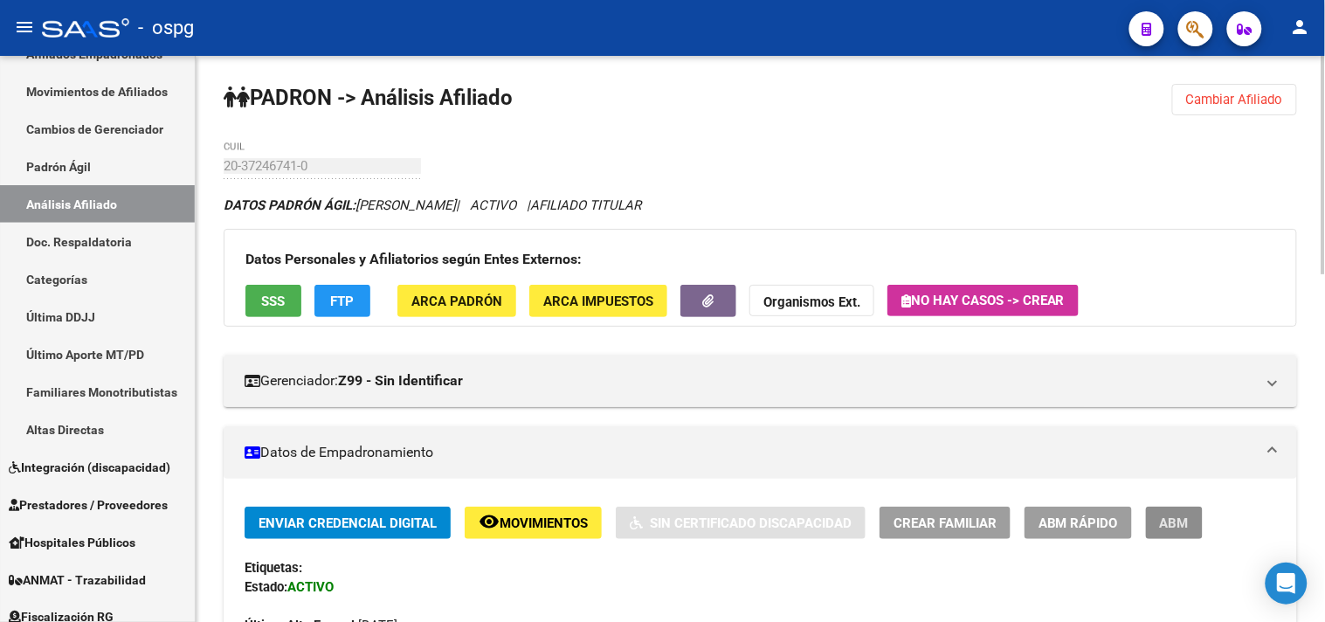
click at [1186, 525] on span "ABM" at bounding box center [1174, 523] width 29 height 16
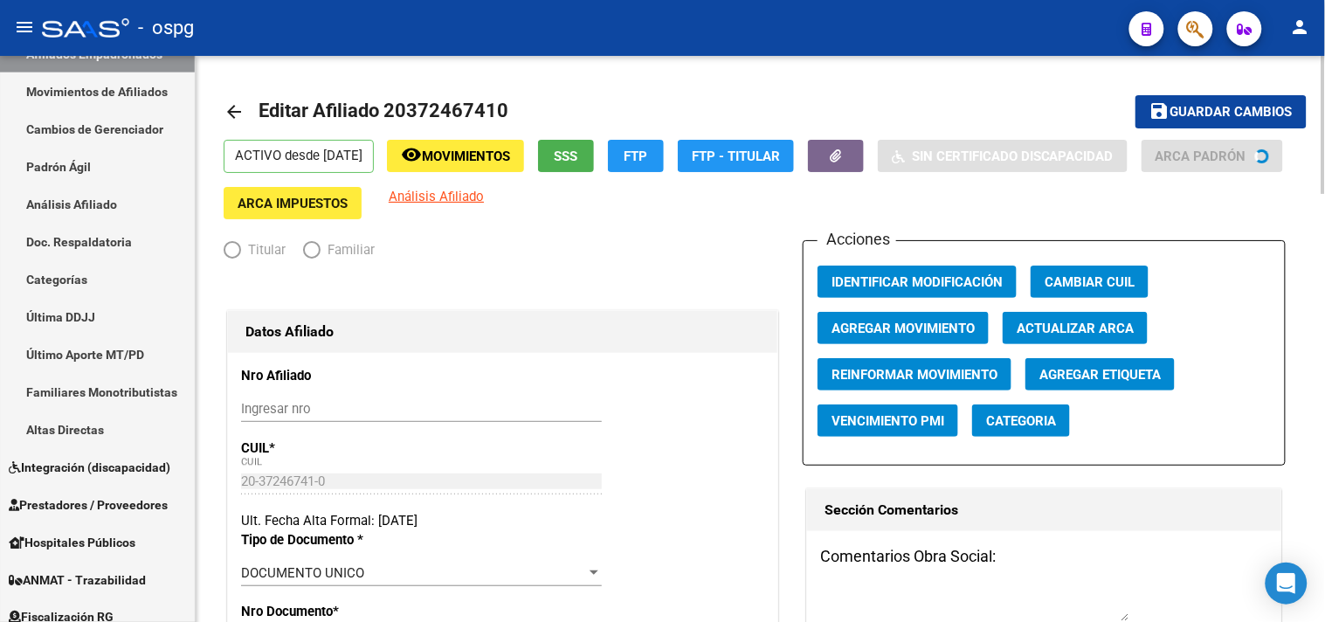
radio input "true"
type input "20-25695633-1"
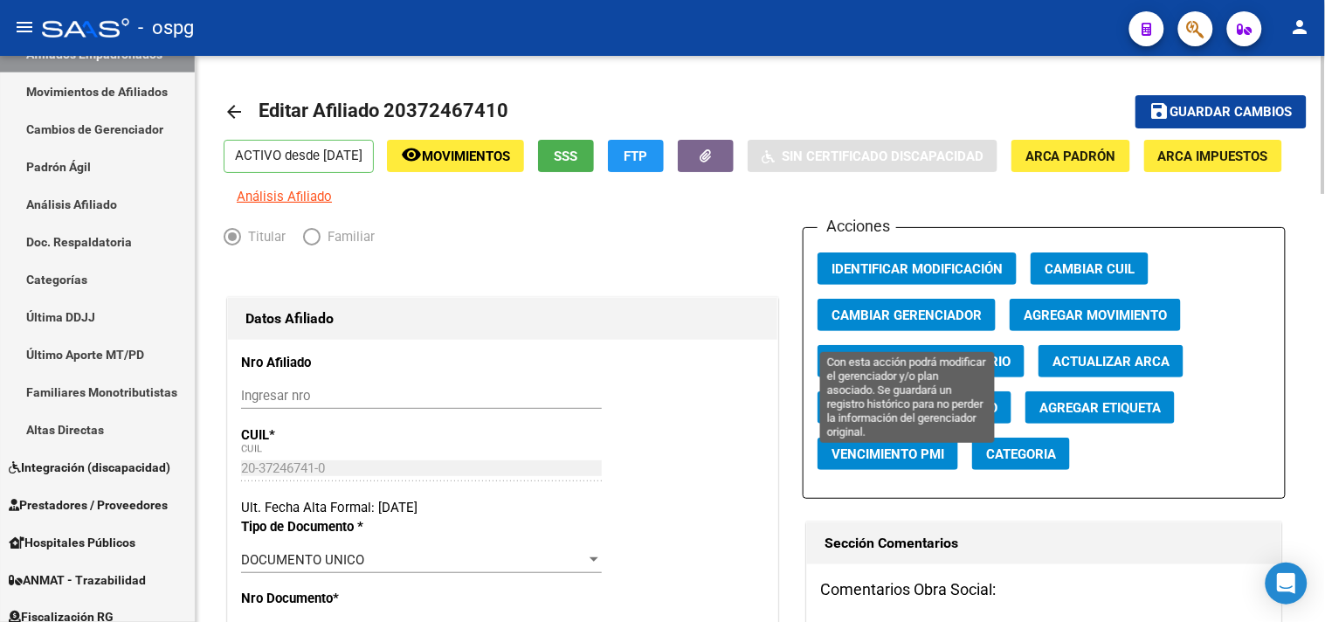
click at [948, 323] on span "Cambiar Gerenciador" at bounding box center [906, 315] width 150 height 16
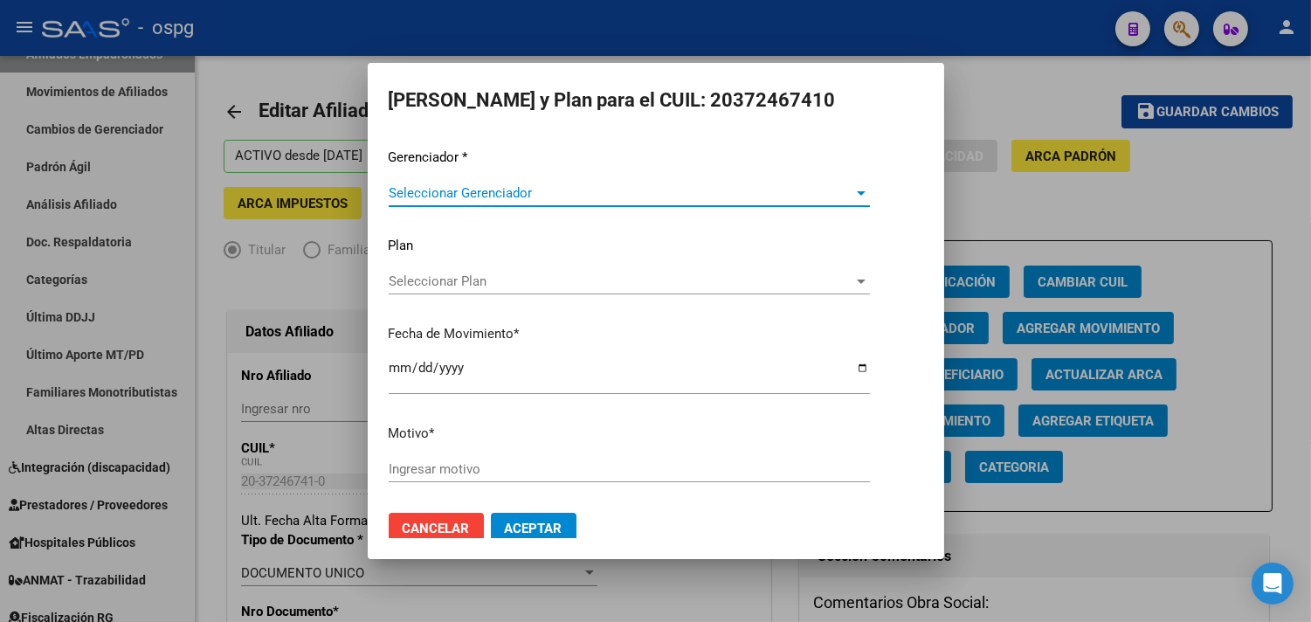
click at [518, 190] on span "Seleccionar Gerenciador" at bounding box center [621, 193] width 465 height 16
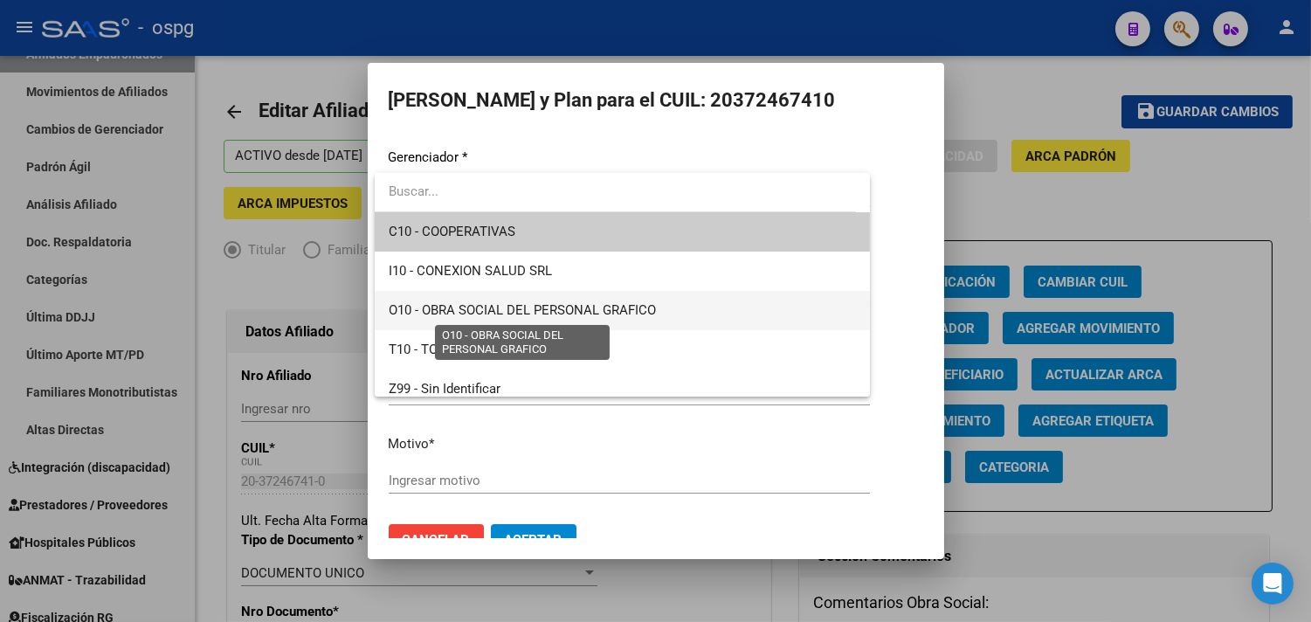
click at [457, 307] on span "O10 - OBRA SOCIAL DEL PERSONAL GRAFICO" at bounding box center [522, 310] width 267 height 16
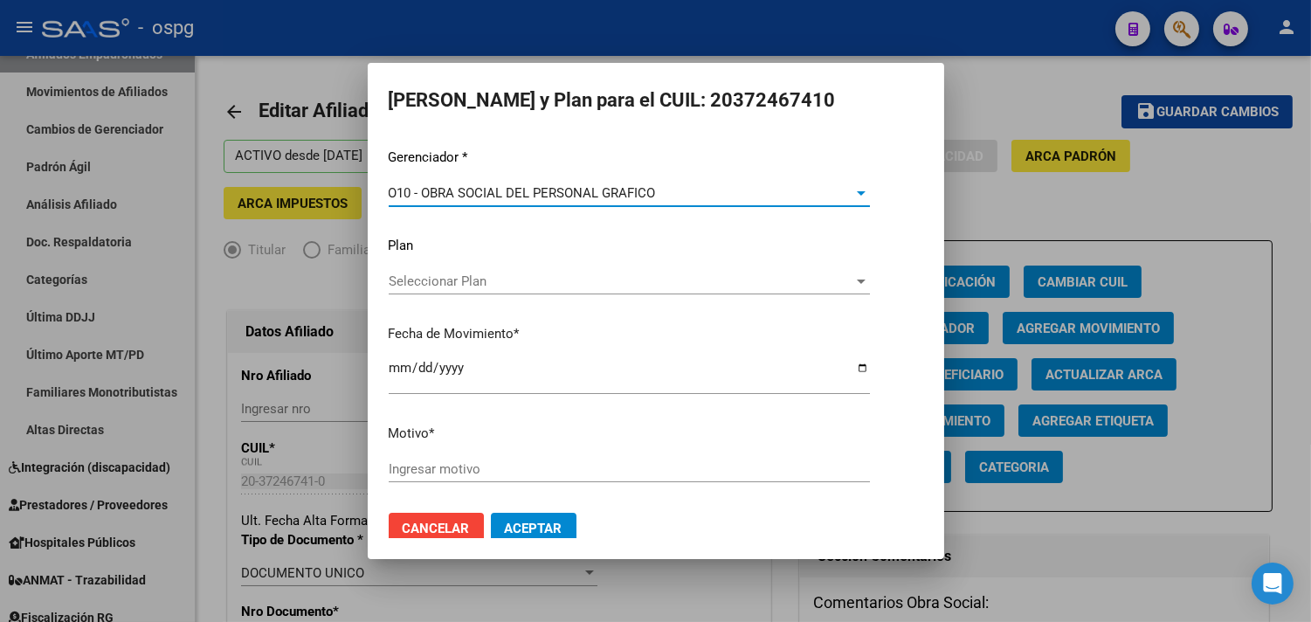
click at [451, 463] on input "Ingresar motivo" at bounding box center [629, 469] width 481 height 16
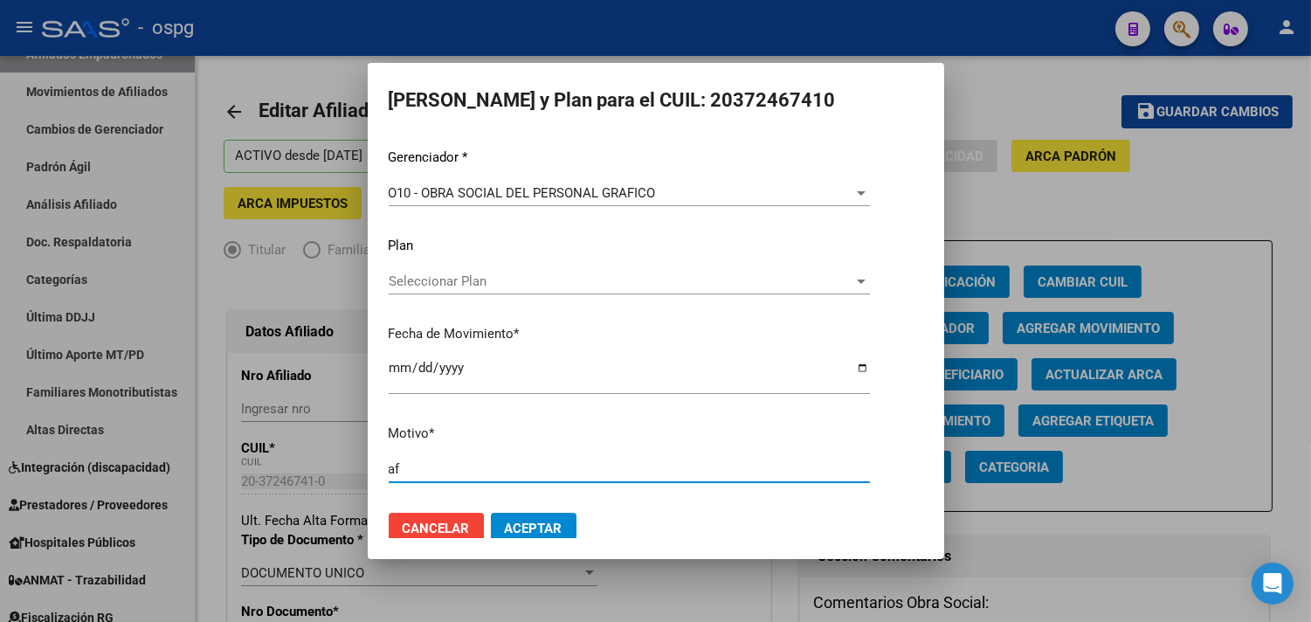
type input "af"
click at [530, 525] on span "Aceptar" at bounding box center [534, 529] width 58 height 16
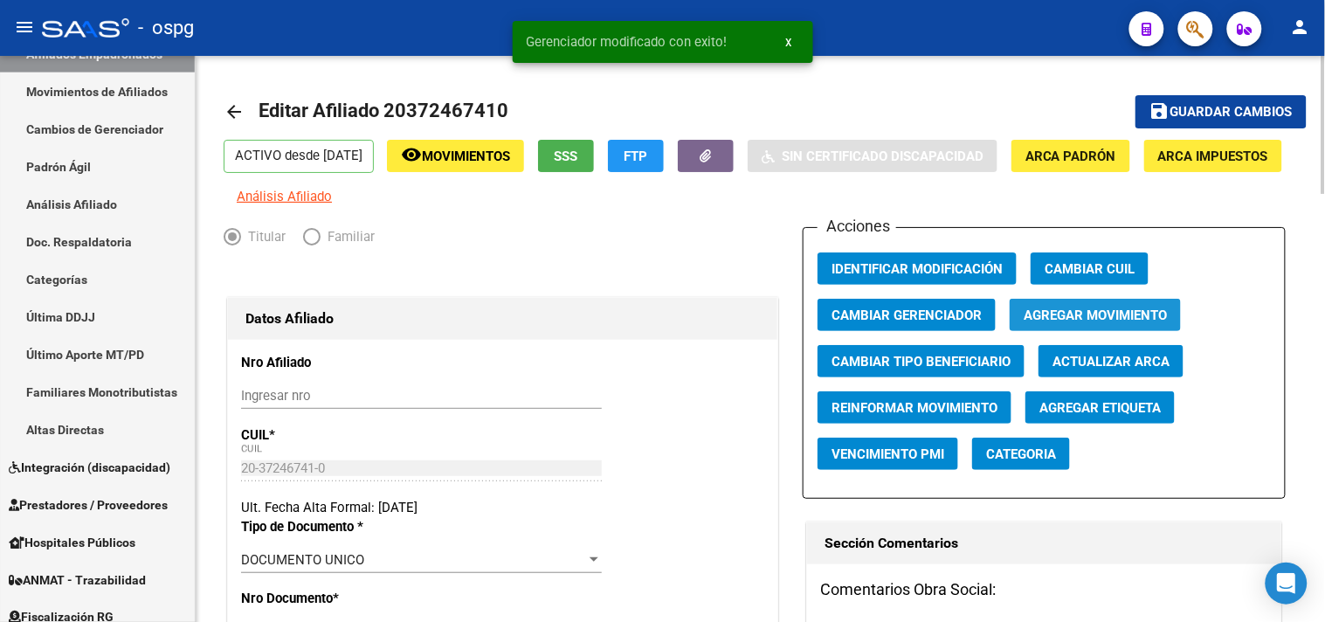
click at [1141, 315] on button "Agregar Movimiento" at bounding box center [1095, 315] width 171 height 32
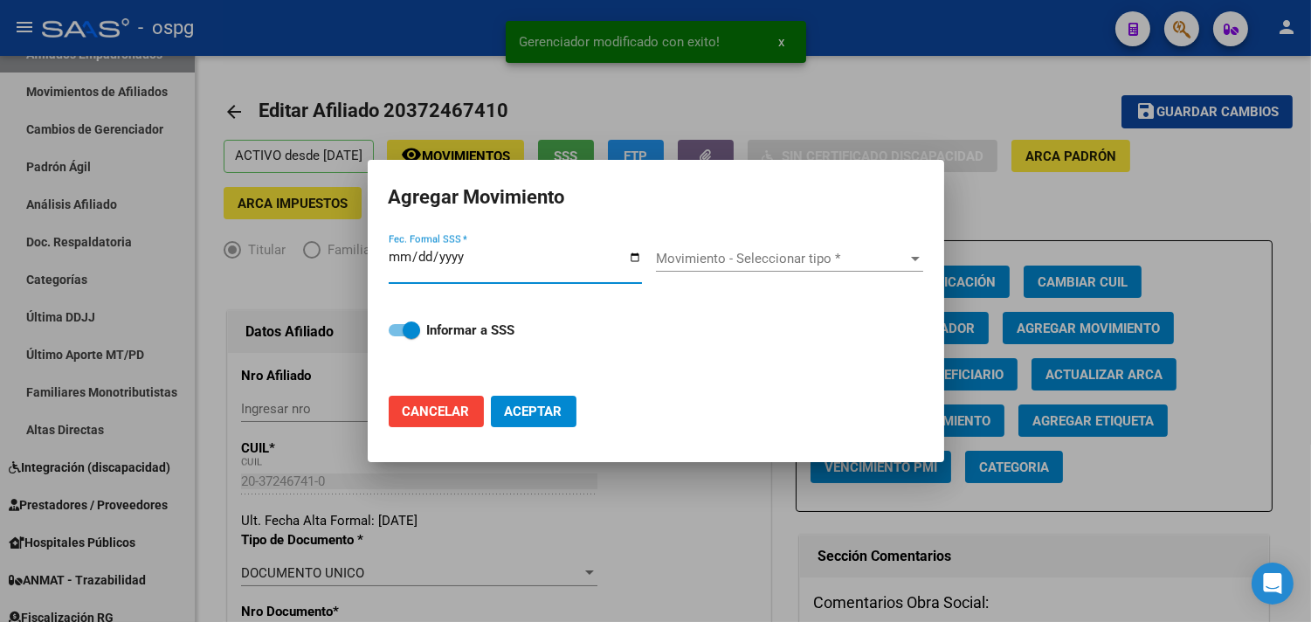
click at [635, 259] on input "Fec. Formal SSS *" at bounding box center [515, 264] width 253 height 28
type input "2025-10-02"
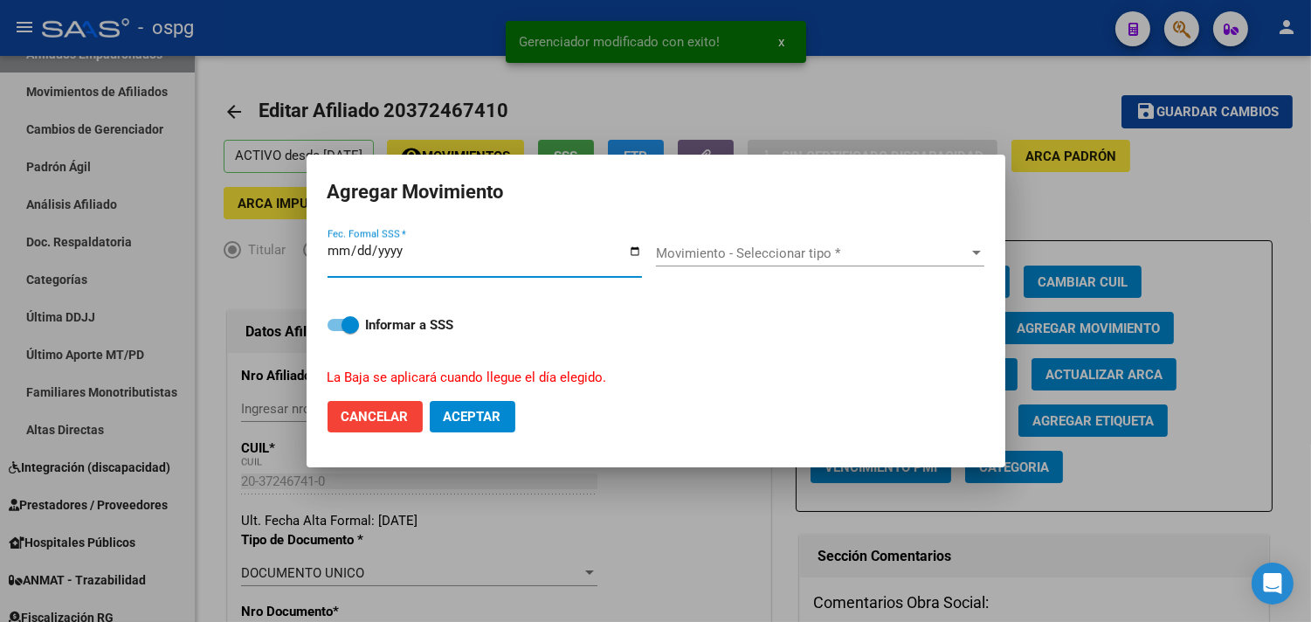
click at [709, 264] on div "Movimiento - Seleccionar tipo * Movimiento - Seleccionar tipo *" at bounding box center [820, 253] width 328 height 26
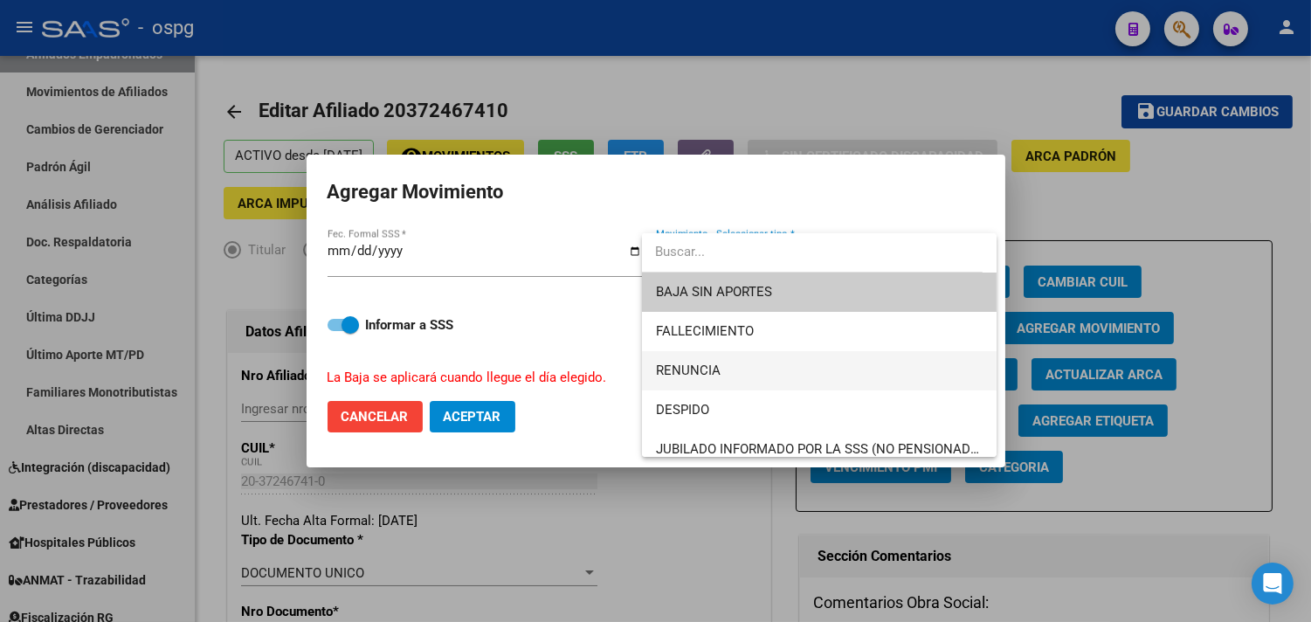
click at [673, 358] on span "RENUNCIA" at bounding box center [820, 370] width 328 height 39
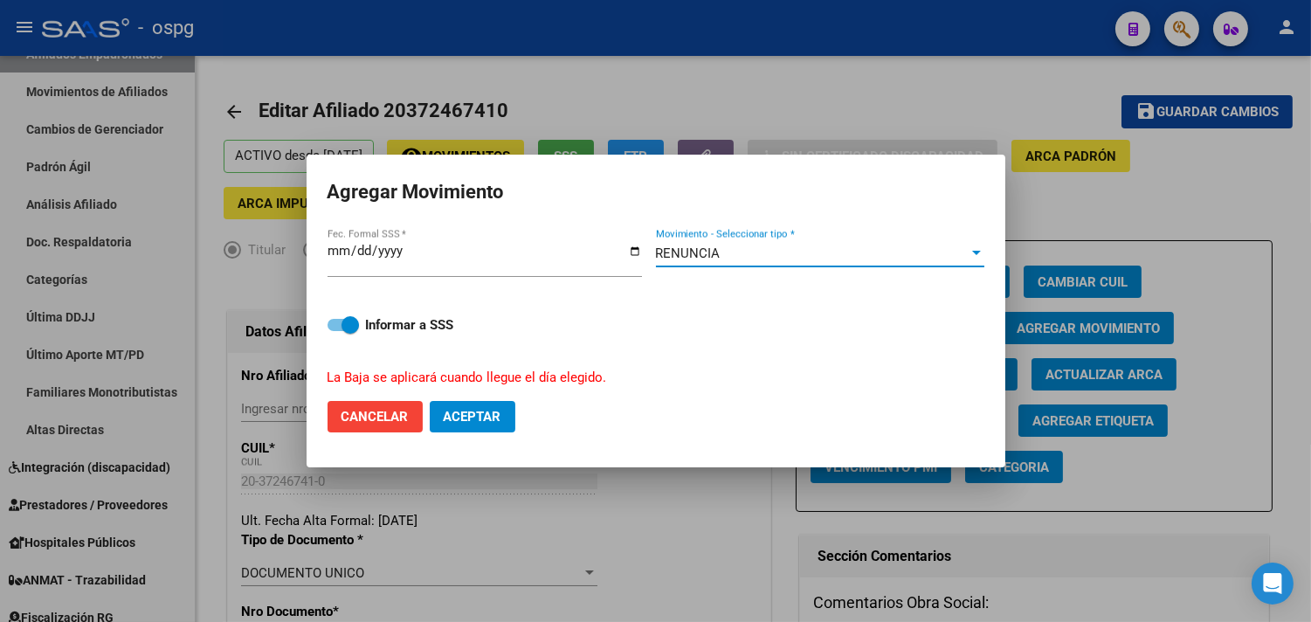
click at [500, 399] on mat-dialog-actions "Cancelar Aceptar" at bounding box center [656, 416] width 657 height 59
click at [487, 412] on span "Aceptar" at bounding box center [473, 417] width 58 height 16
checkbox input "false"
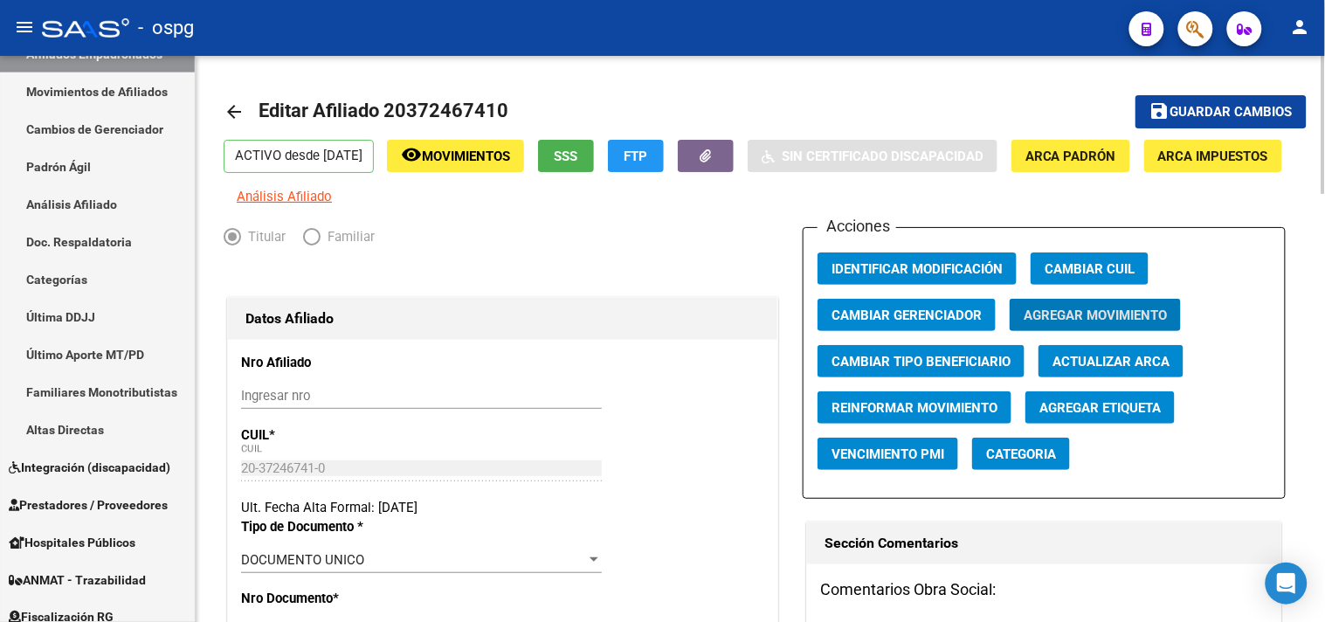
click at [239, 107] on mat-icon "arrow_back" at bounding box center [234, 111] width 21 height 21
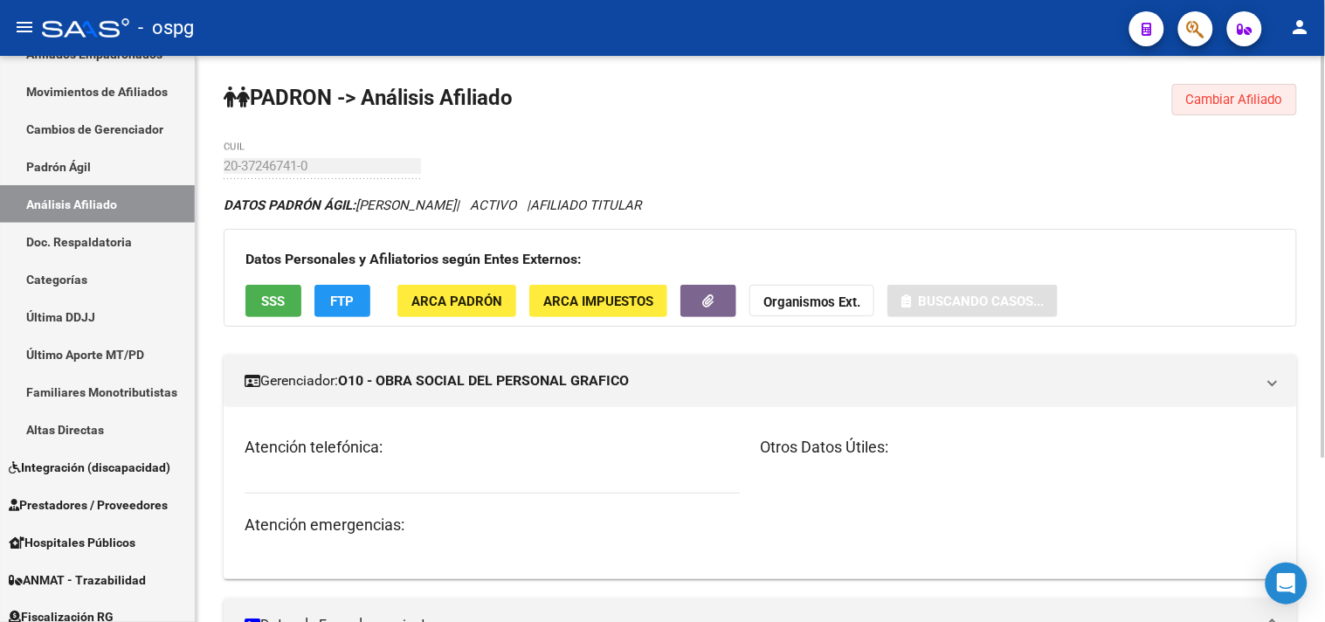
click at [1209, 93] on span "Cambiar Afiliado" at bounding box center [1234, 100] width 97 height 16
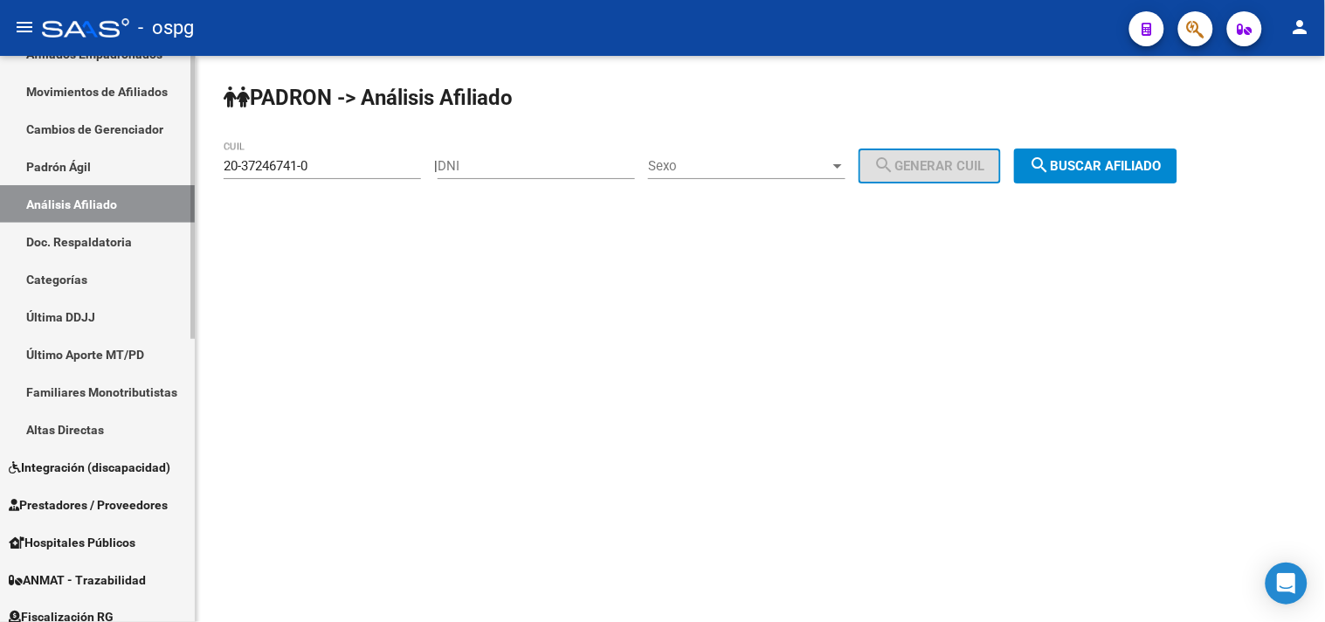
drag, startPoint x: 335, startPoint y: 159, endPoint x: 0, endPoint y: 152, distance: 335.4
click at [0, 154] on mat-sidenav-container "Firma Express Inicio Calendario SSS Instructivos Contacto OS Reportes Tablero d…" at bounding box center [662, 339] width 1325 height 566
click at [297, 185] on div "20-37246741-0 CUIL" at bounding box center [322, 168] width 197 height 54
drag, startPoint x: 319, startPoint y: 166, endPoint x: 141, endPoint y: 175, distance: 177.5
click at [150, 177] on mat-sidenav-container "Firma Express Inicio Calendario SSS Instructivos Contacto OS Reportes Tablero d…" at bounding box center [662, 339] width 1325 height 566
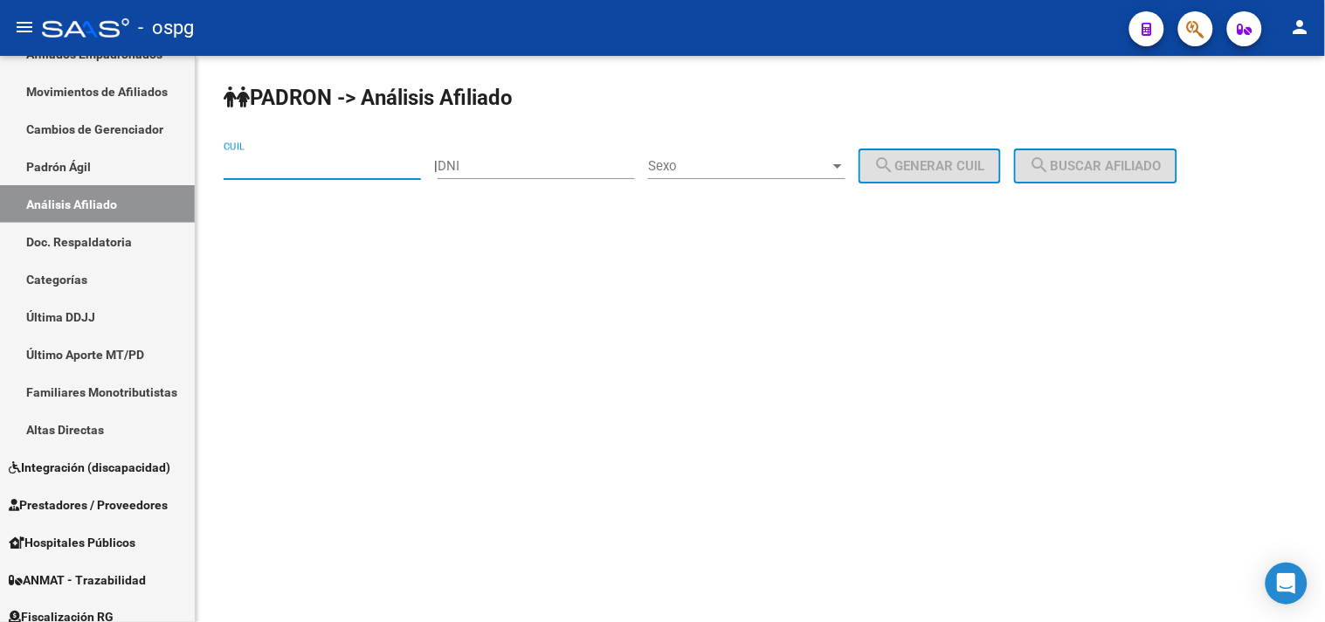
click at [557, 164] on input "DNI" at bounding box center [536, 166] width 197 height 16
paste input "45047838"
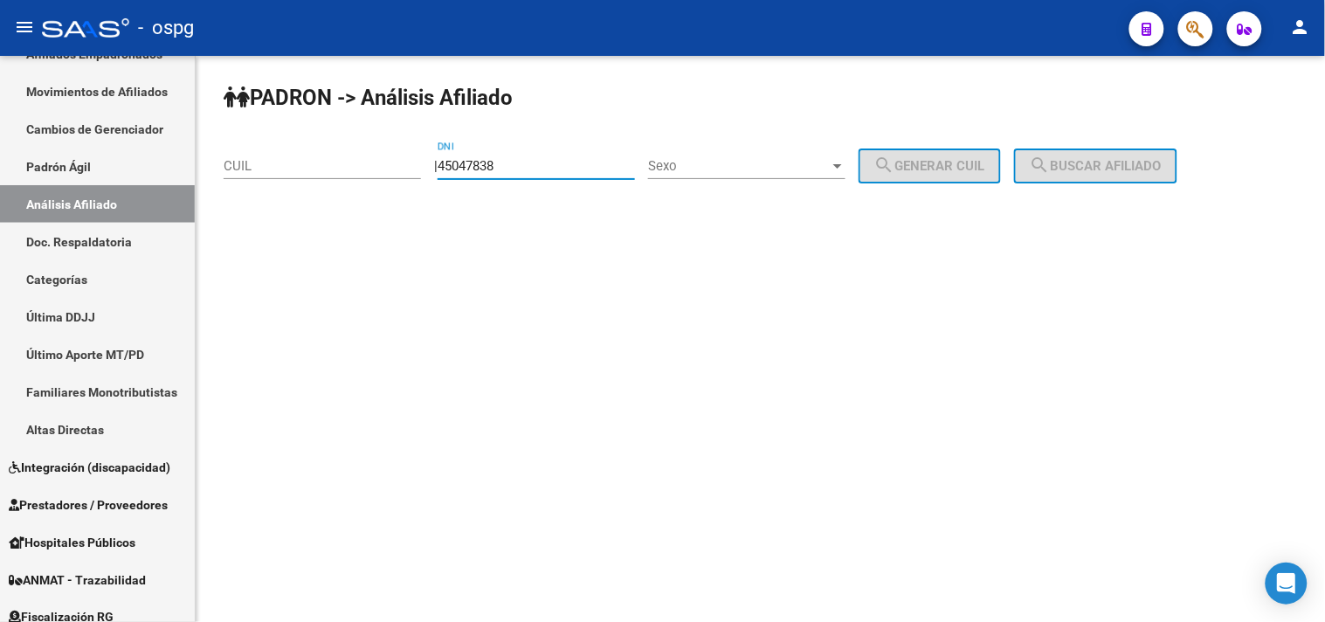
type input "45047838"
click at [712, 158] on span "Sexo" at bounding box center [739, 166] width 182 height 16
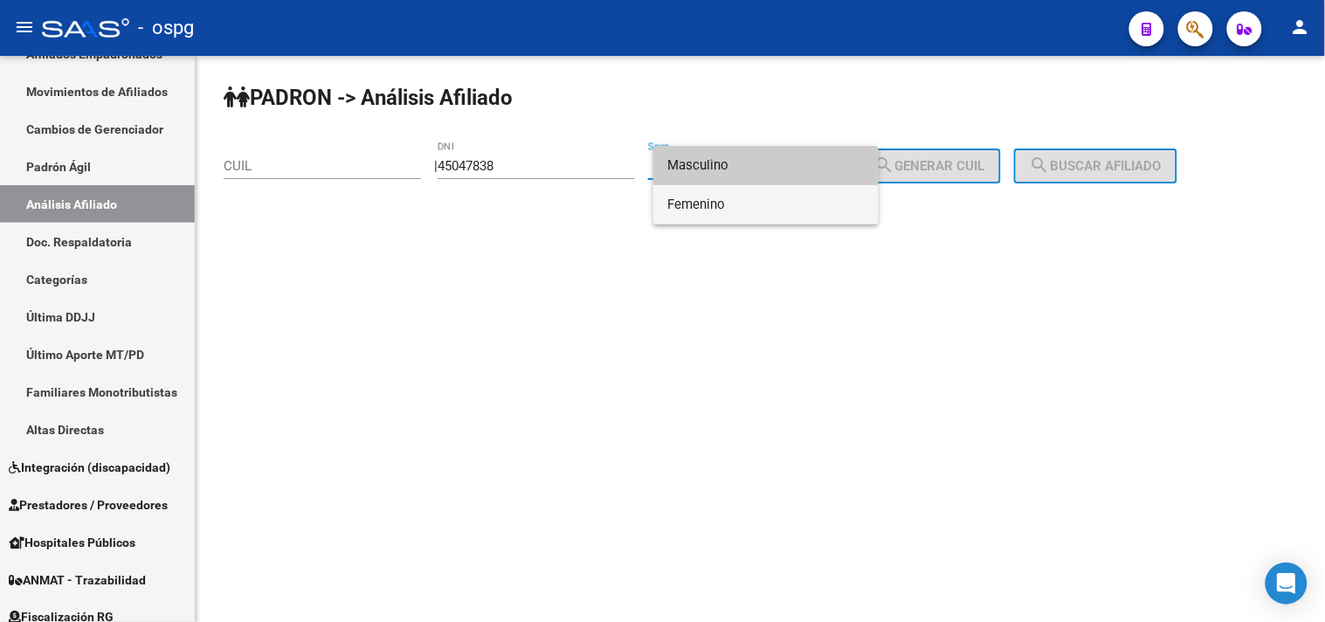
drag, startPoint x: 726, startPoint y: 208, endPoint x: 891, endPoint y: 164, distance: 170.7
click at [725, 208] on span "Femenino" at bounding box center [765, 204] width 197 height 39
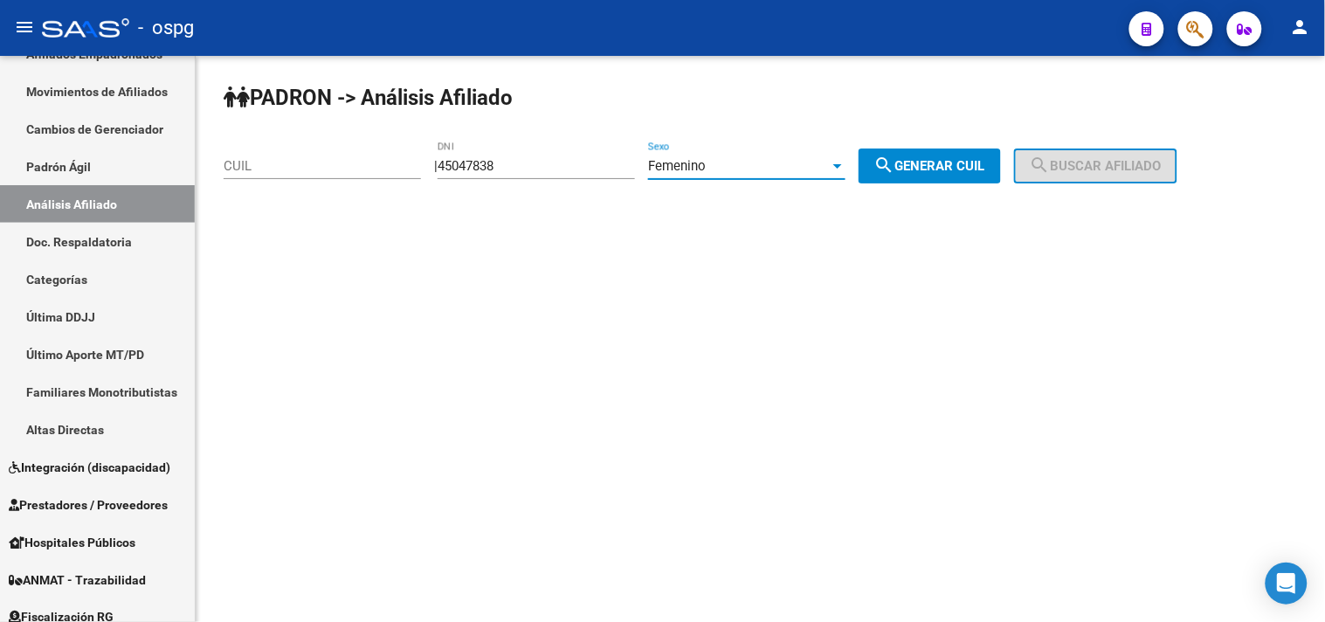
click at [895, 162] on mat-icon "search" at bounding box center [884, 165] width 21 height 21
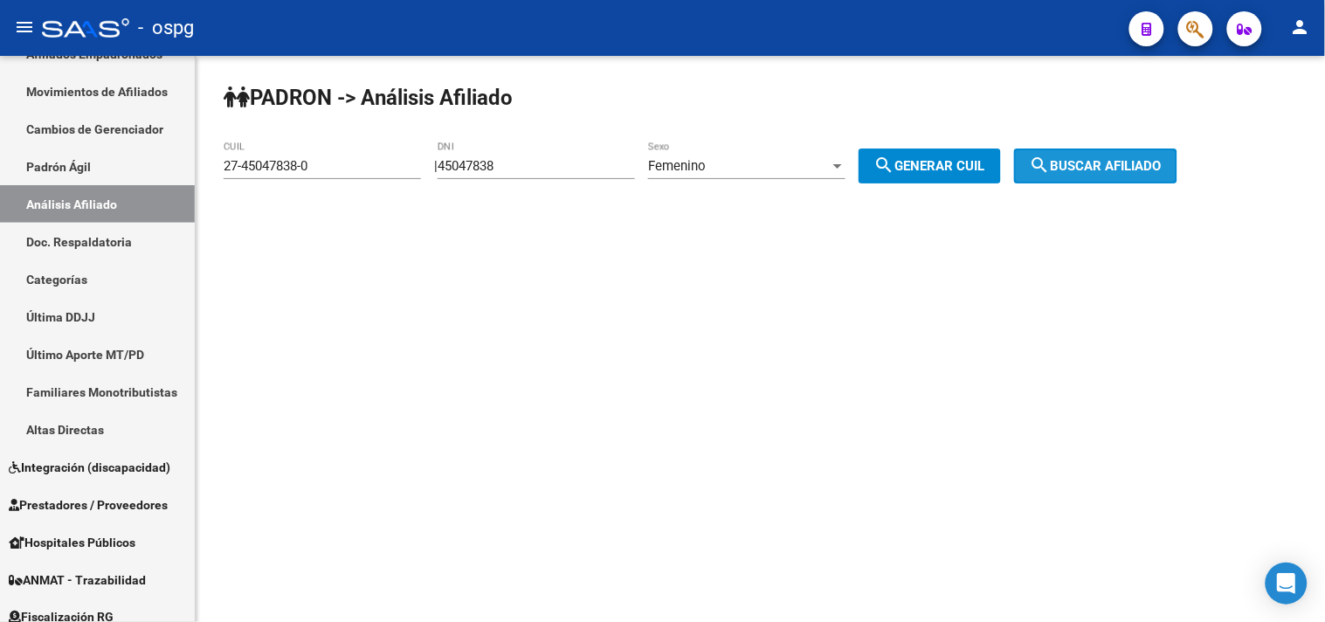
click at [1121, 159] on span "search Buscar afiliado" at bounding box center [1096, 166] width 132 height 16
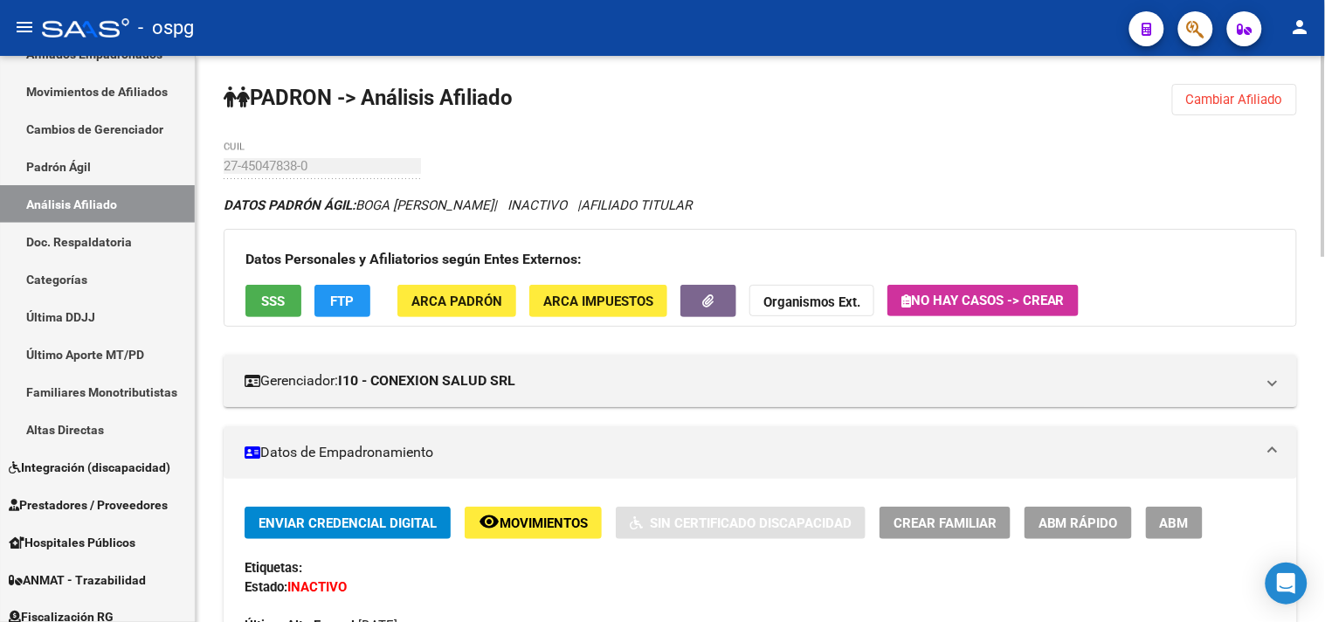
click at [283, 298] on span "SSS" at bounding box center [274, 301] width 24 height 16
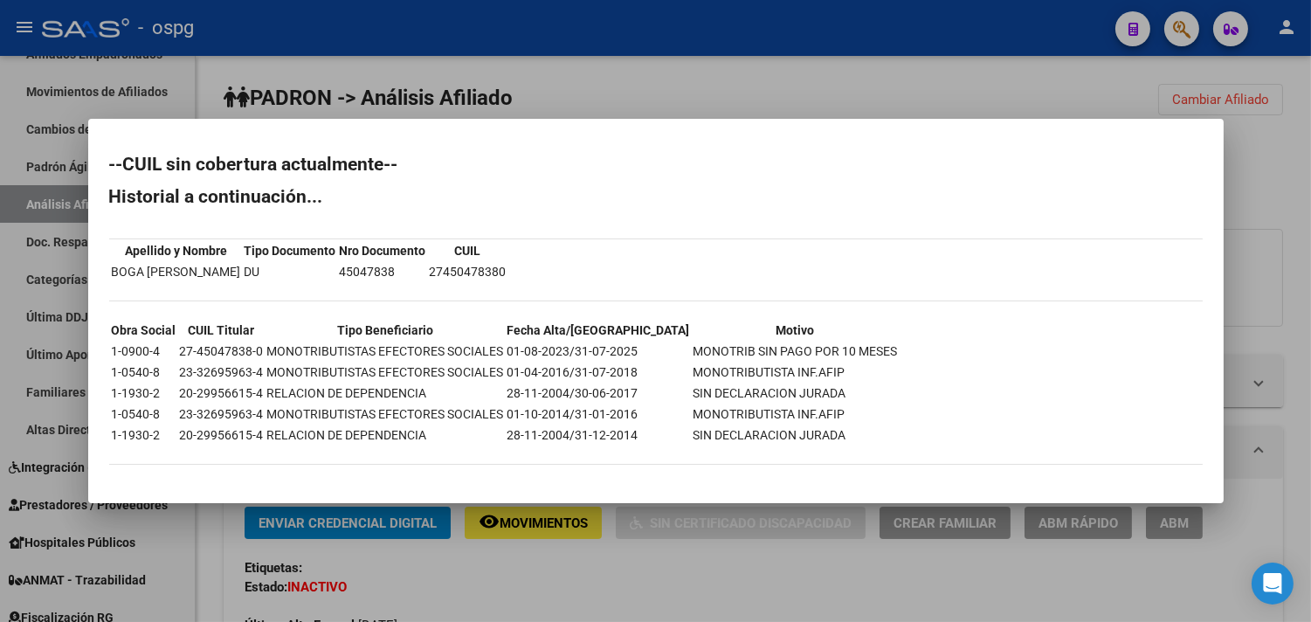
click at [179, 350] on td "27-45047838-0" at bounding box center [222, 350] width 86 height 19
click at [179, 351] on td "27-45047838-0" at bounding box center [222, 350] width 86 height 19
click at [199, 355] on td "27-45047838-0" at bounding box center [222, 350] width 86 height 19
drag, startPoint x: 187, startPoint y: 348, endPoint x: 258, endPoint y: 351, distance: 70.8
click at [258, 351] on td "27-45047838-0" at bounding box center [222, 350] width 86 height 19
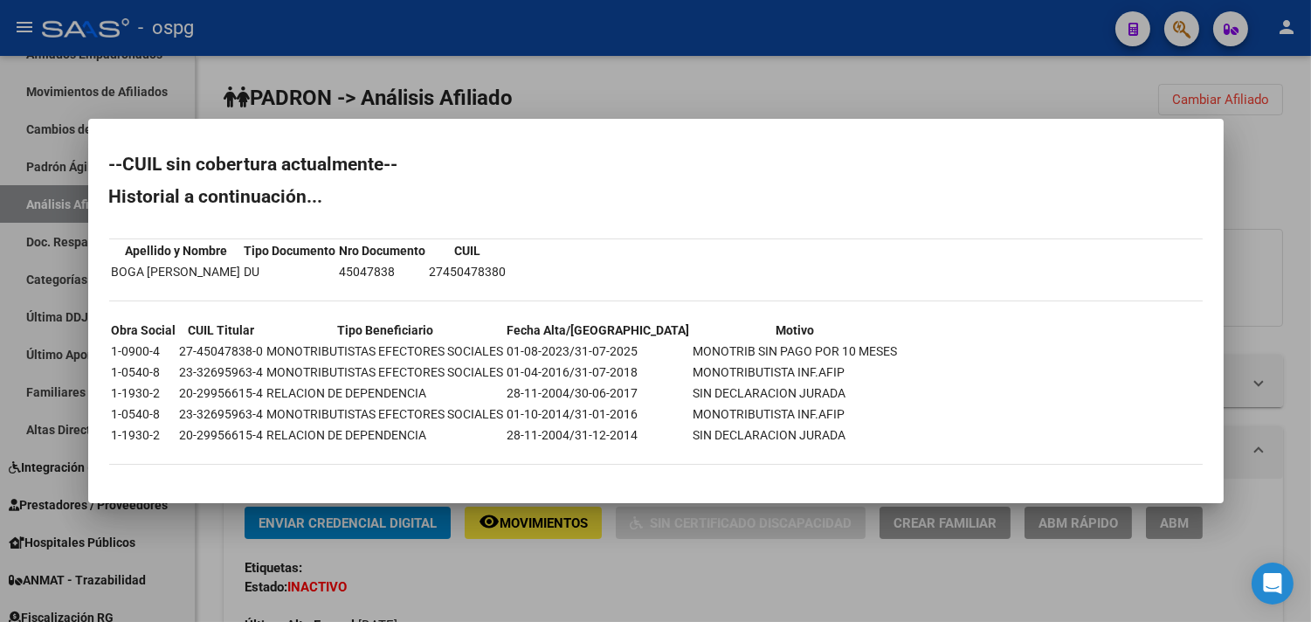
copy td "27-45047838-0"
click at [784, 86] on div at bounding box center [655, 311] width 1311 height 622
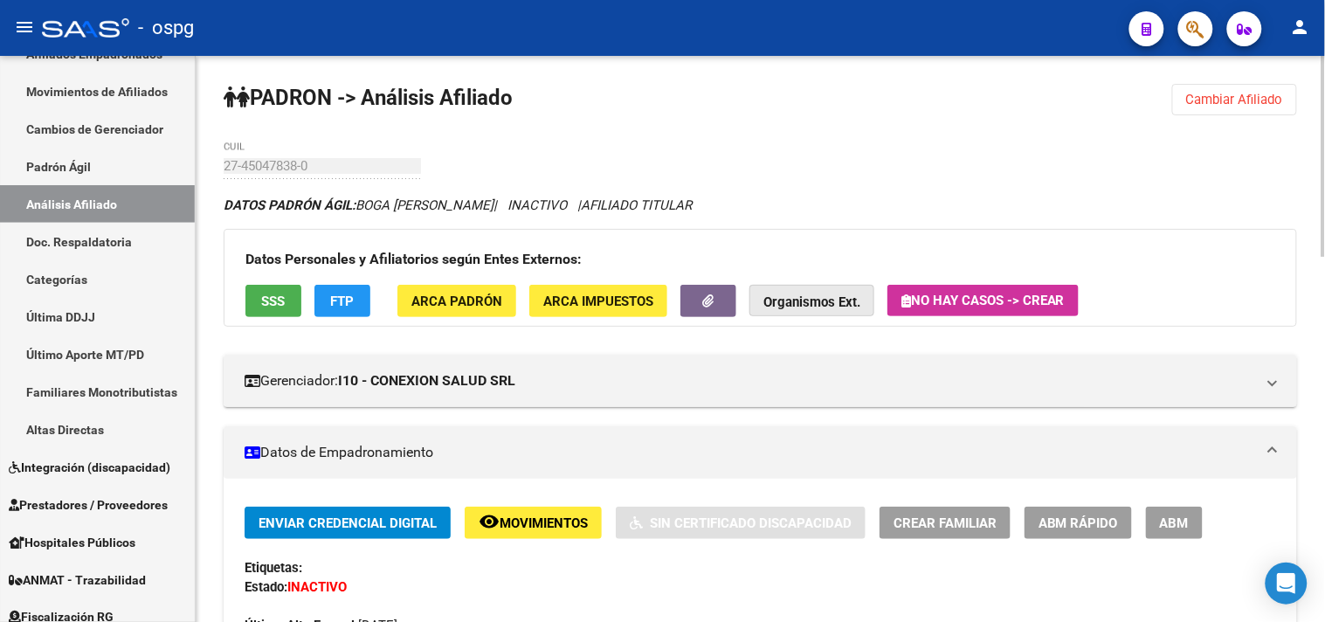
click at [831, 303] on strong "Organismos Ext." at bounding box center [811, 302] width 97 height 16
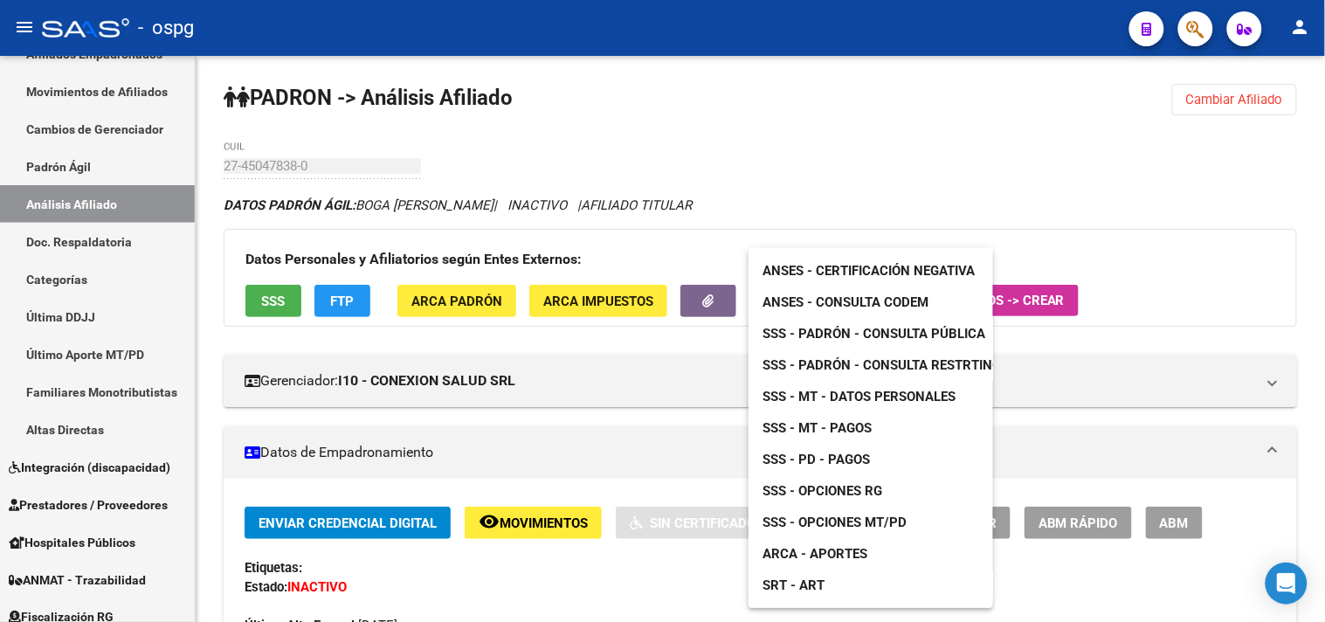
click at [805, 395] on span "SSS - MT - Datos Personales" at bounding box center [858, 397] width 193 height 16
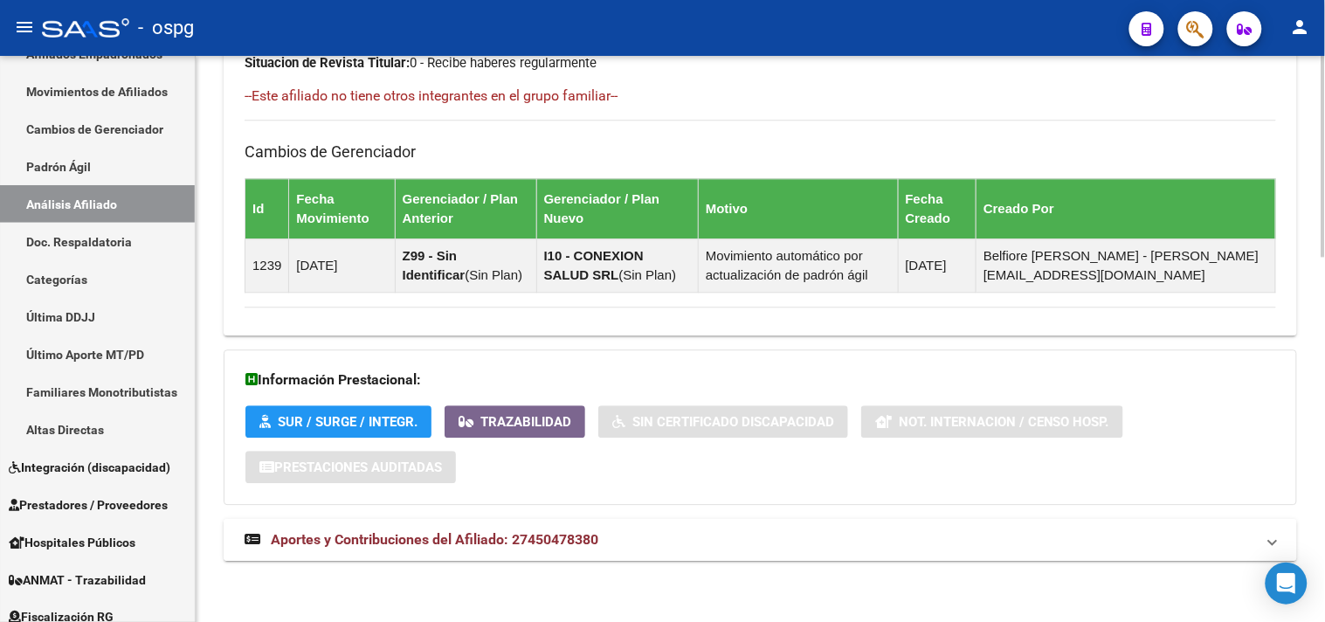
click at [697, 534] on mat-panel-title "Aportes y Contribuciones del Afiliado: 27450478380" at bounding box center [750, 539] width 1010 height 19
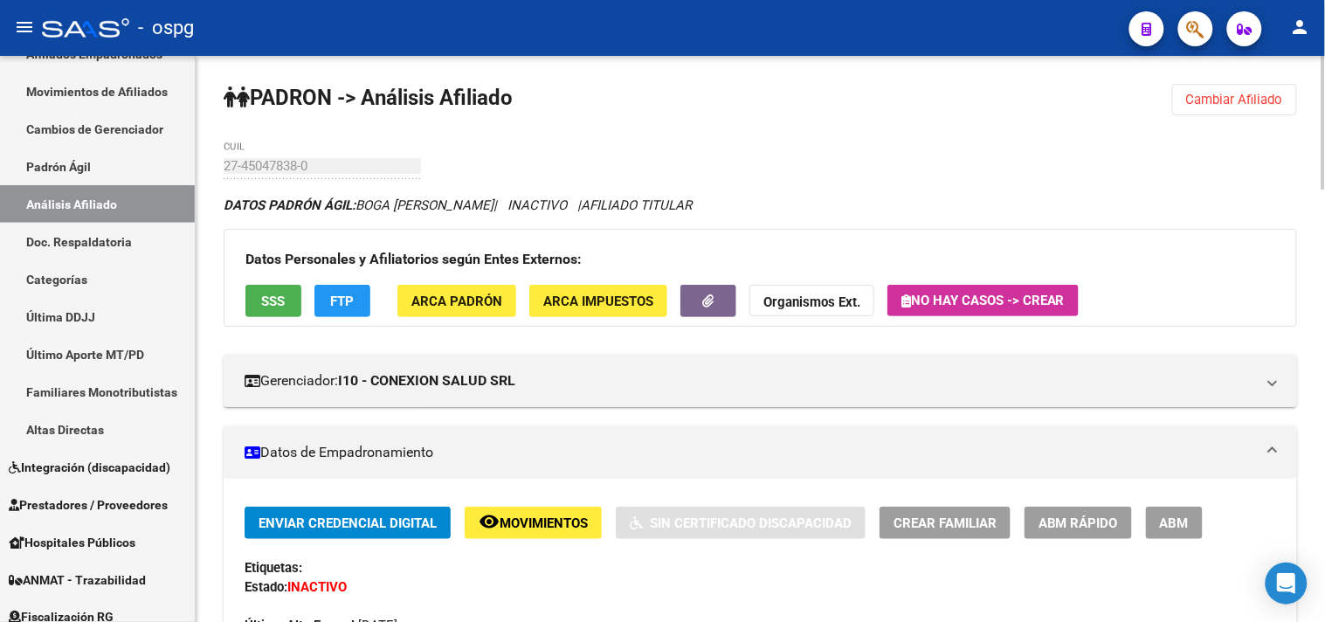
click at [253, 308] on button "SSS" at bounding box center [273, 301] width 56 height 32
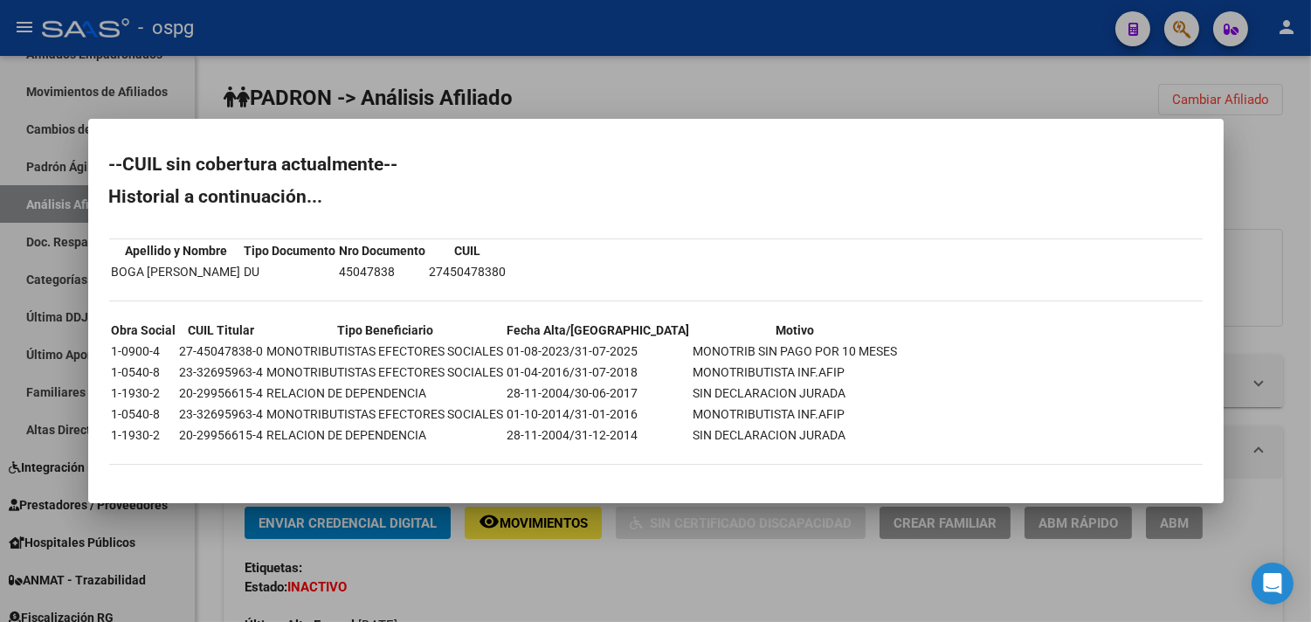
click at [1272, 197] on div at bounding box center [655, 311] width 1311 height 622
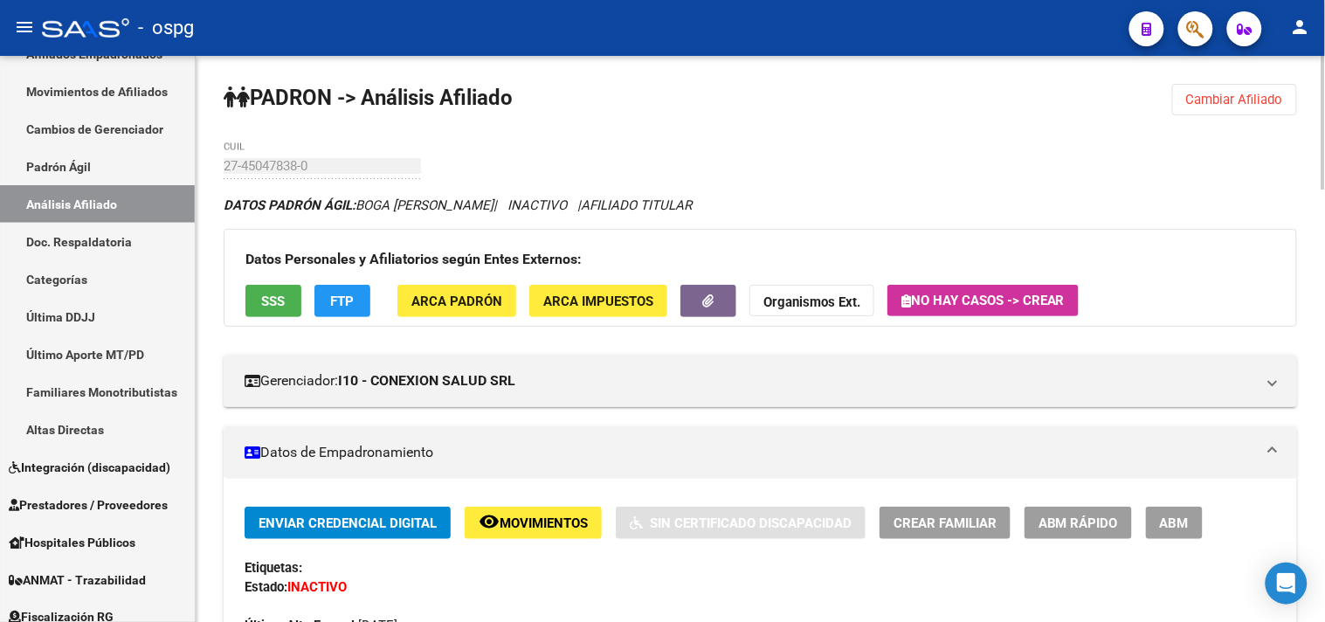
click at [272, 301] on span "SSS" at bounding box center [274, 301] width 24 height 16
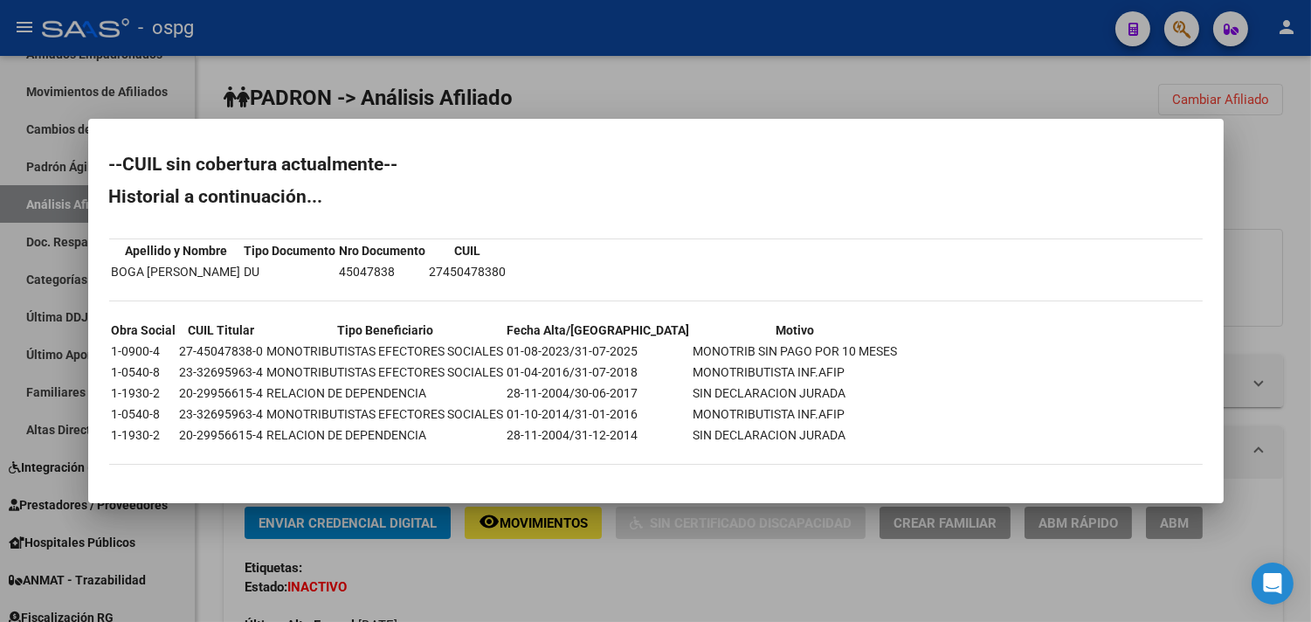
click at [961, 93] on div at bounding box center [655, 311] width 1311 height 622
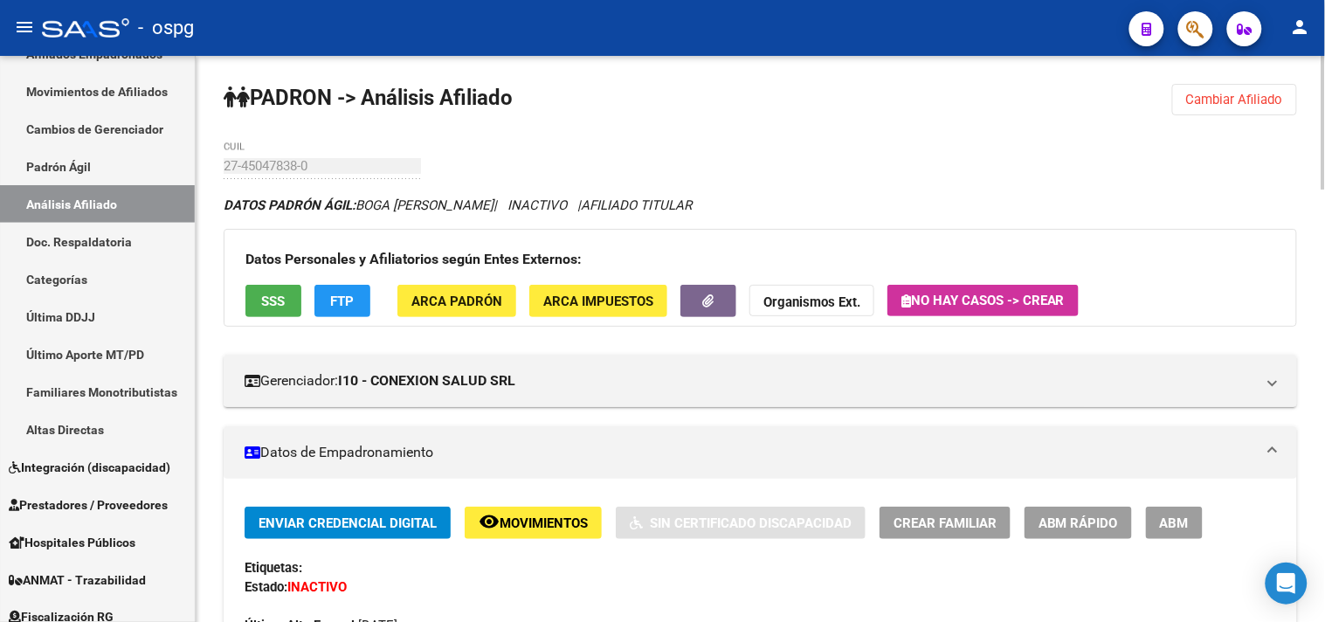
click at [1190, 106] on span "Cambiar Afiliado" at bounding box center [1234, 100] width 97 height 16
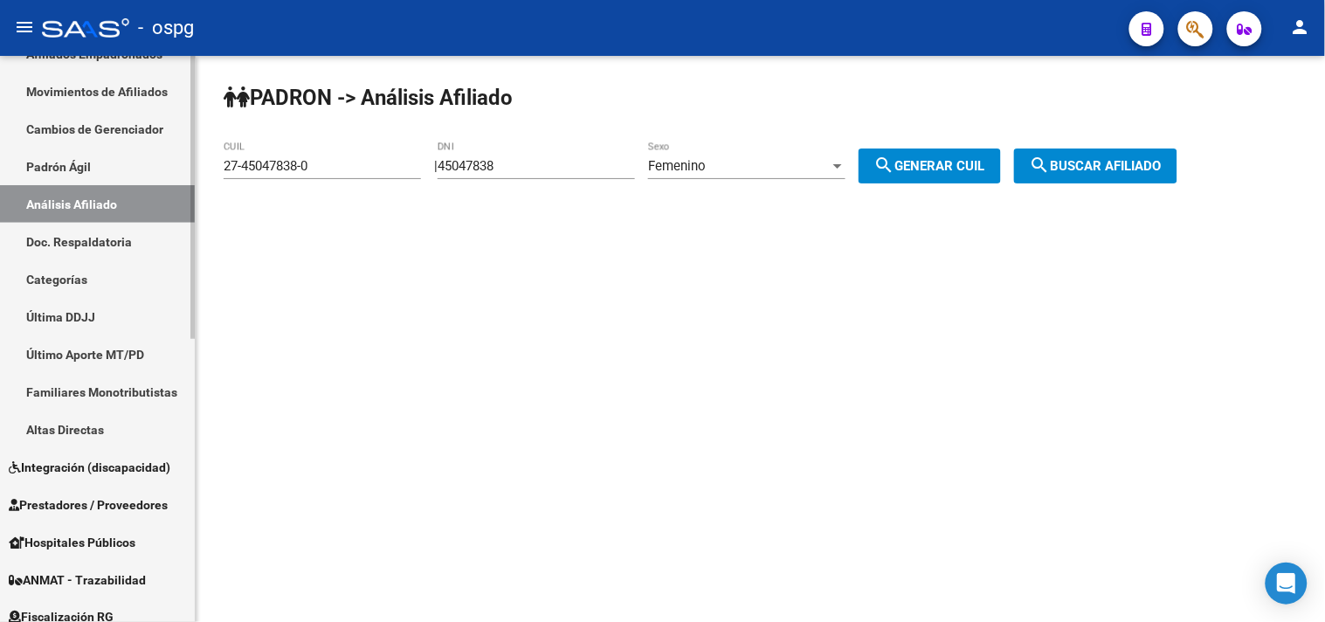
drag, startPoint x: 196, startPoint y: 167, endPoint x: 98, endPoint y: 167, distance: 97.8
click at [98, 167] on mat-sidenav-container "Firma Express Inicio Calendario SSS Instructivos Contacto OS Reportes Tablero d…" at bounding box center [662, 339] width 1325 height 566
paste input "0-37246741"
type input "20-37246741-0"
drag, startPoint x: 1097, startPoint y: 162, endPoint x: 1052, endPoint y: 169, distance: 46.1
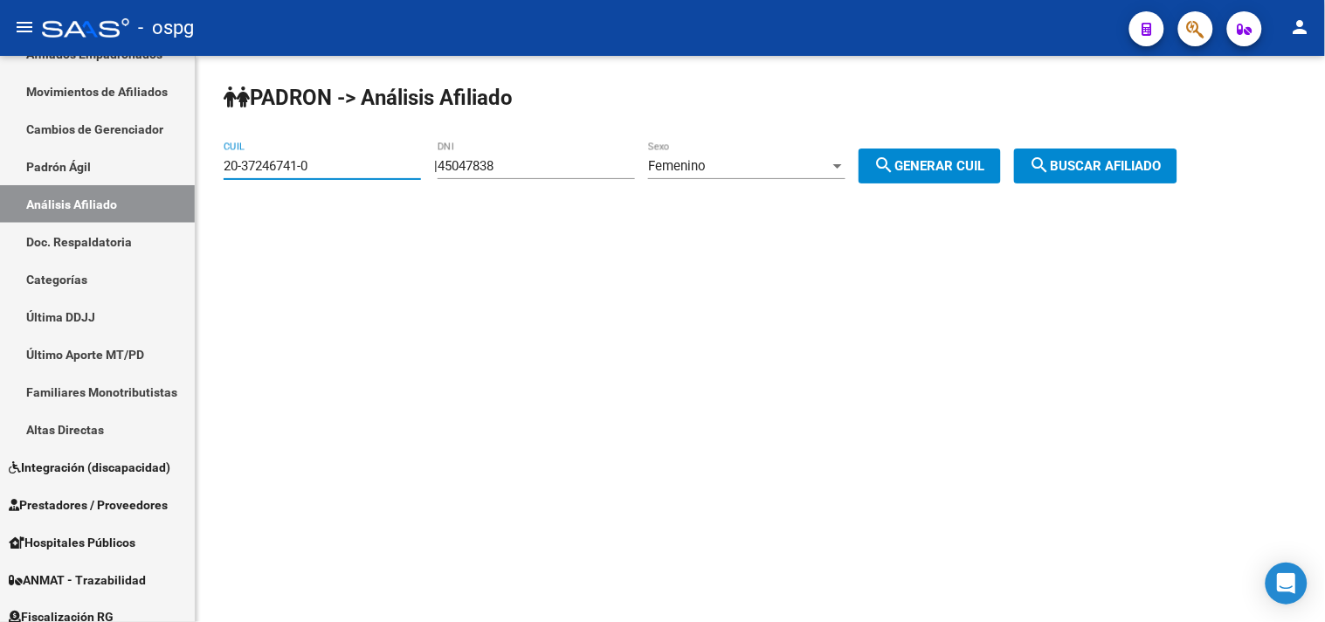
click at [1101, 162] on span "search Buscar afiliado" at bounding box center [1096, 166] width 132 height 16
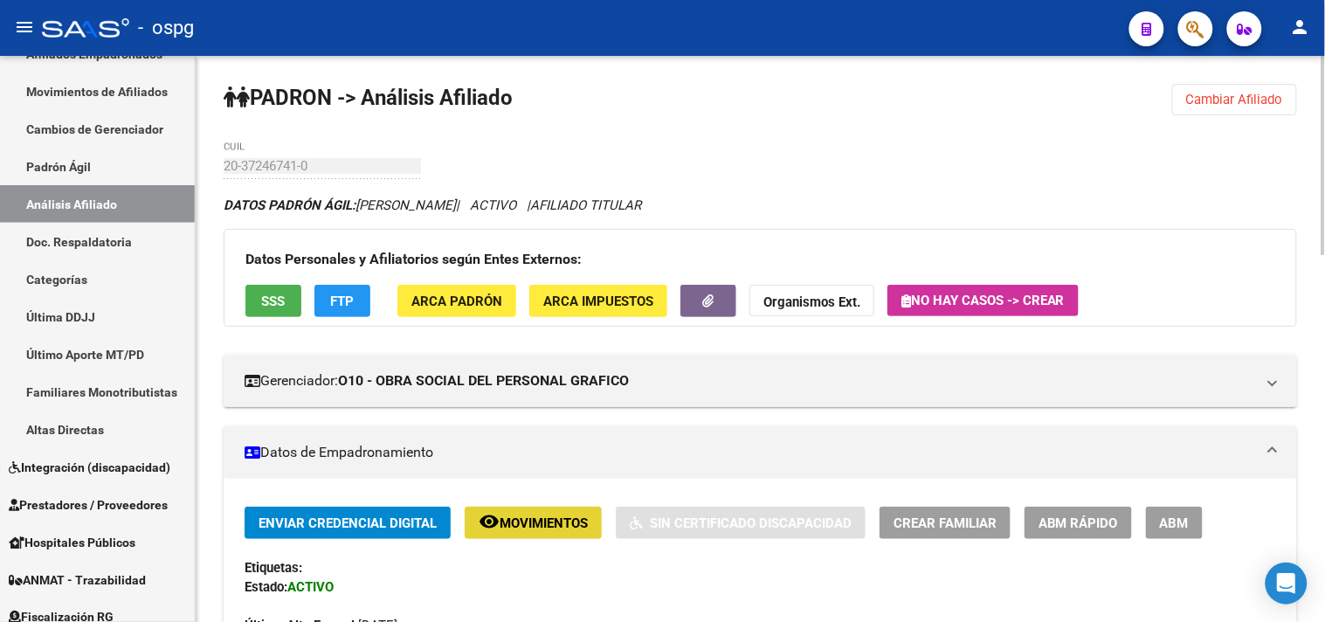
click at [561, 525] on span "Movimientos" at bounding box center [544, 523] width 88 height 16
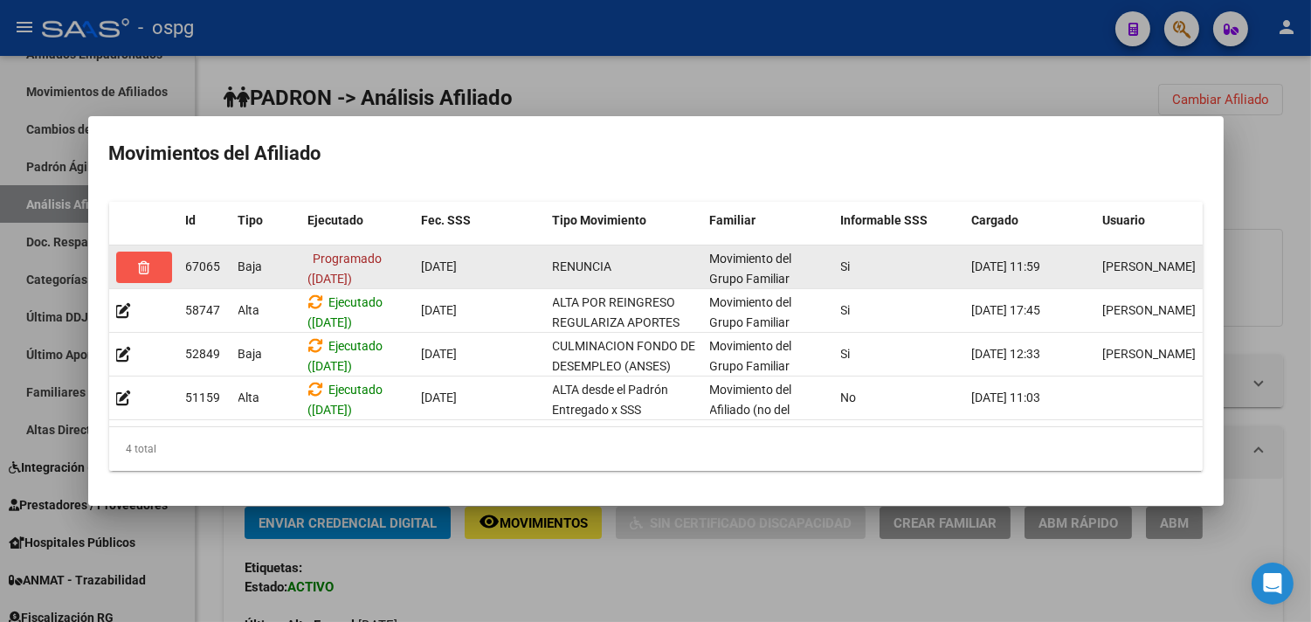
click at [143, 261] on icon "button" at bounding box center [143, 267] width 11 height 13
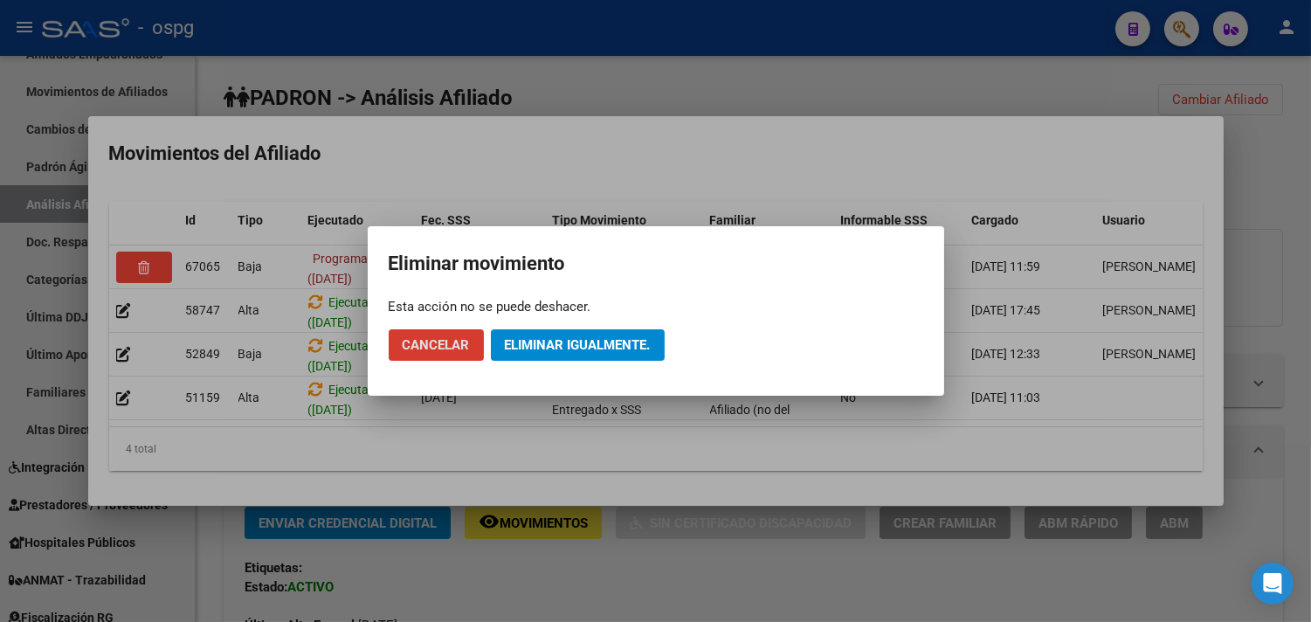
click at [524, 337] on span "Eliminar igualmente." at bounding box center [578, 345] width 146 height 16
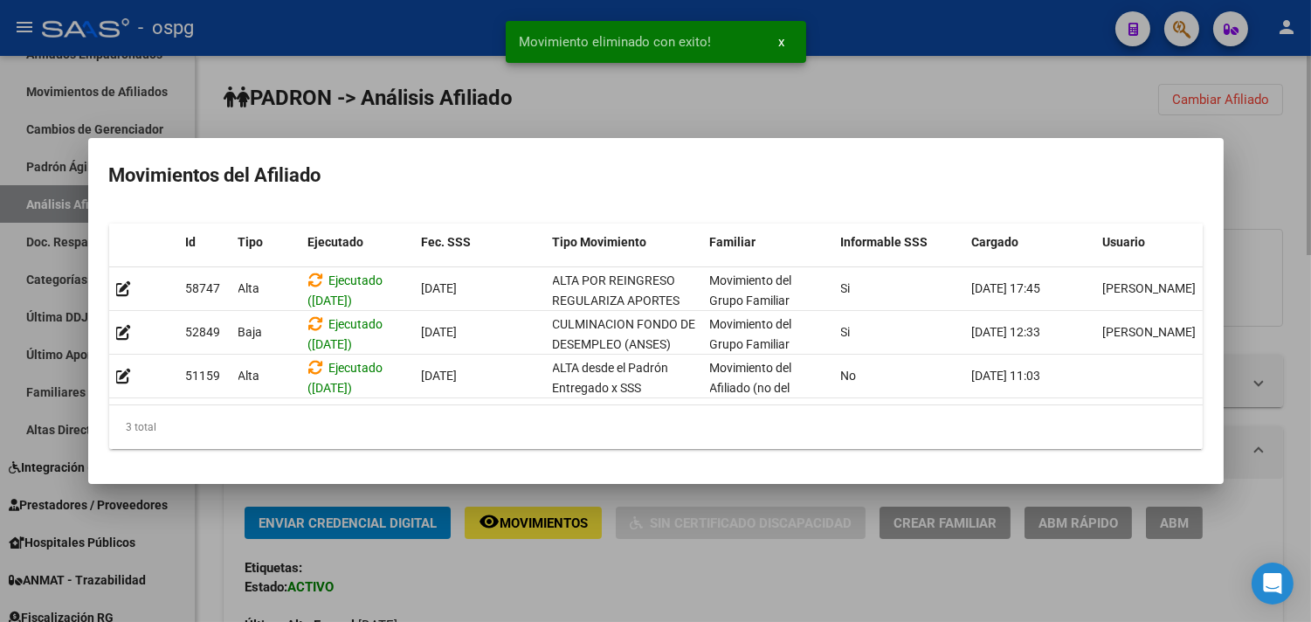
drag, startPoint x: 1080, startPoint y: 587, endPoint x: 1162, endPoint y: 450, distance: 159.8
click at [1080, 582] on div at bounding box center [655, 311] width 1311 height 622
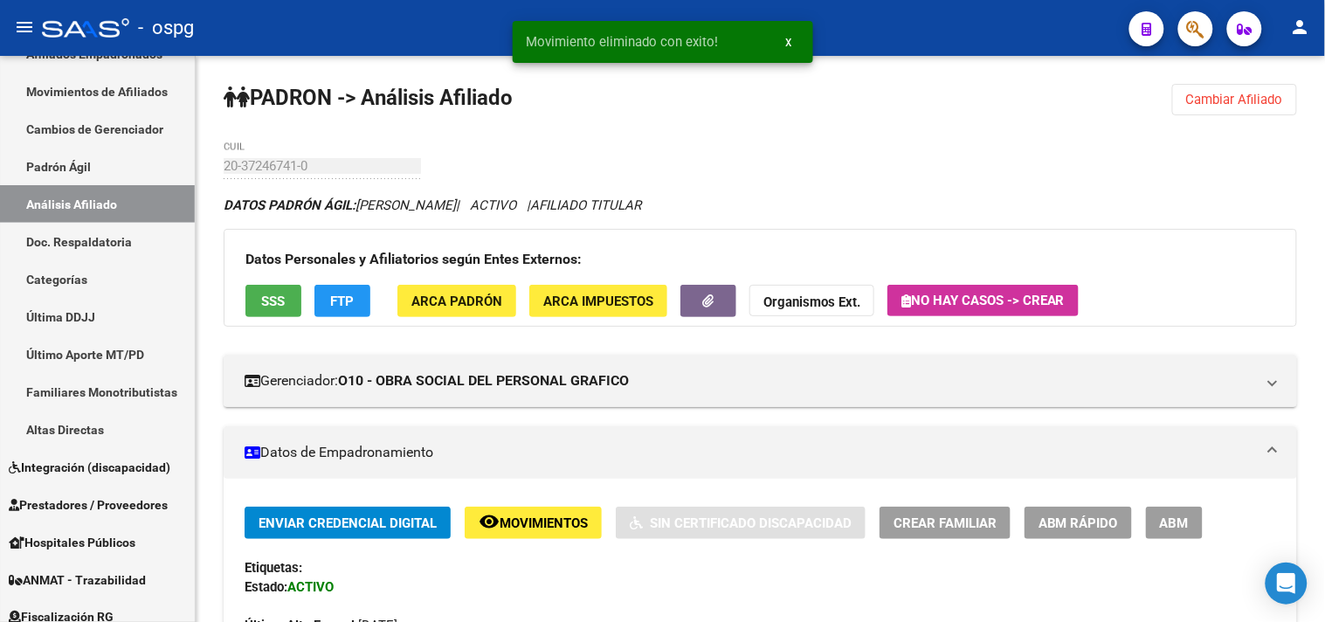
click at [1176, 527] on span "ABM" at bounding box center [1174, 523] width 29 height 16
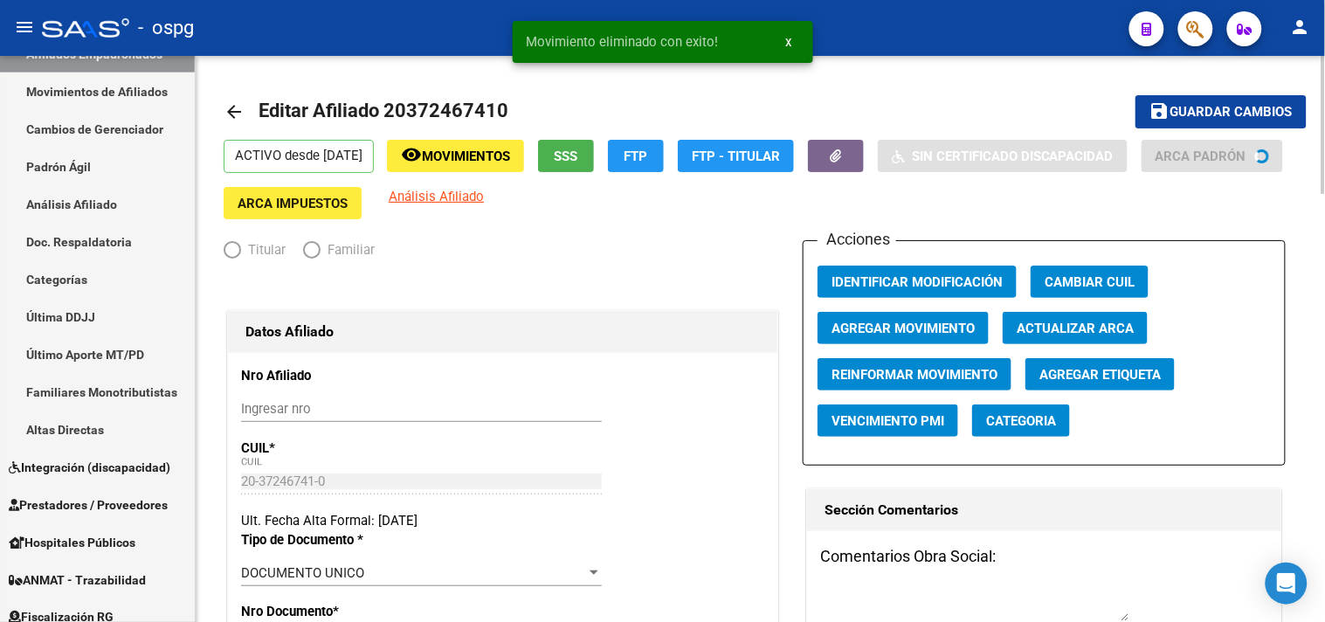
radio input "true"
type input "20-25695633-1"
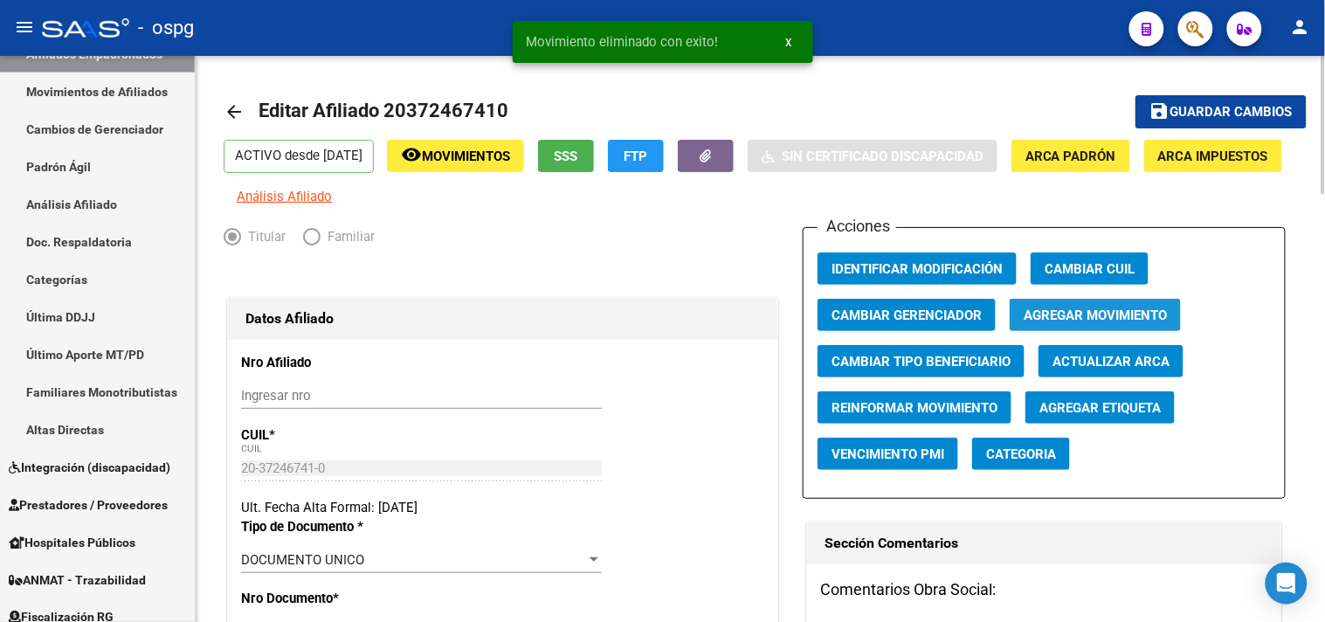
click at [1094, 323] on span "Agregar Movimiento" at bounding box center [1095, 315] width 143 height 16
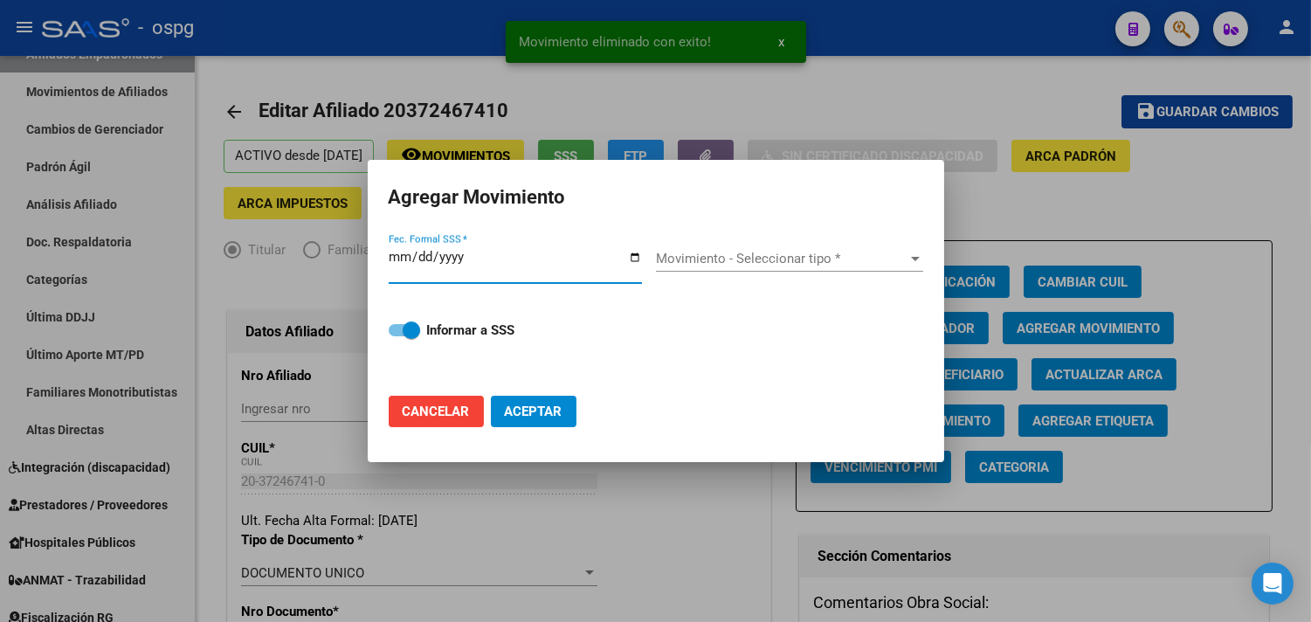
click at [639, 256] on input "Fec. Formal SSS *" at bounding box center [515, 264] width 253 height 28
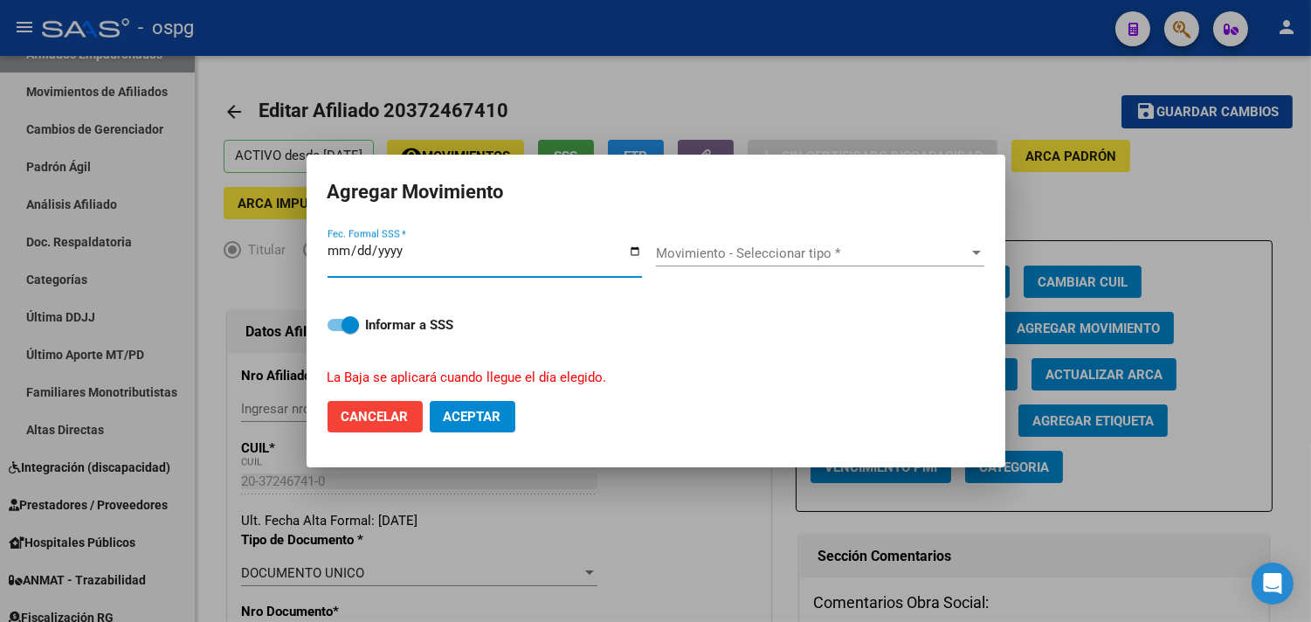
type input "2025-11-13"
click at [686, 262] on div "Movimiento - Seleccionar tipo * Movimiento - Seleccionar tipo *" at bounding box center [820, 253] width 328 height 26
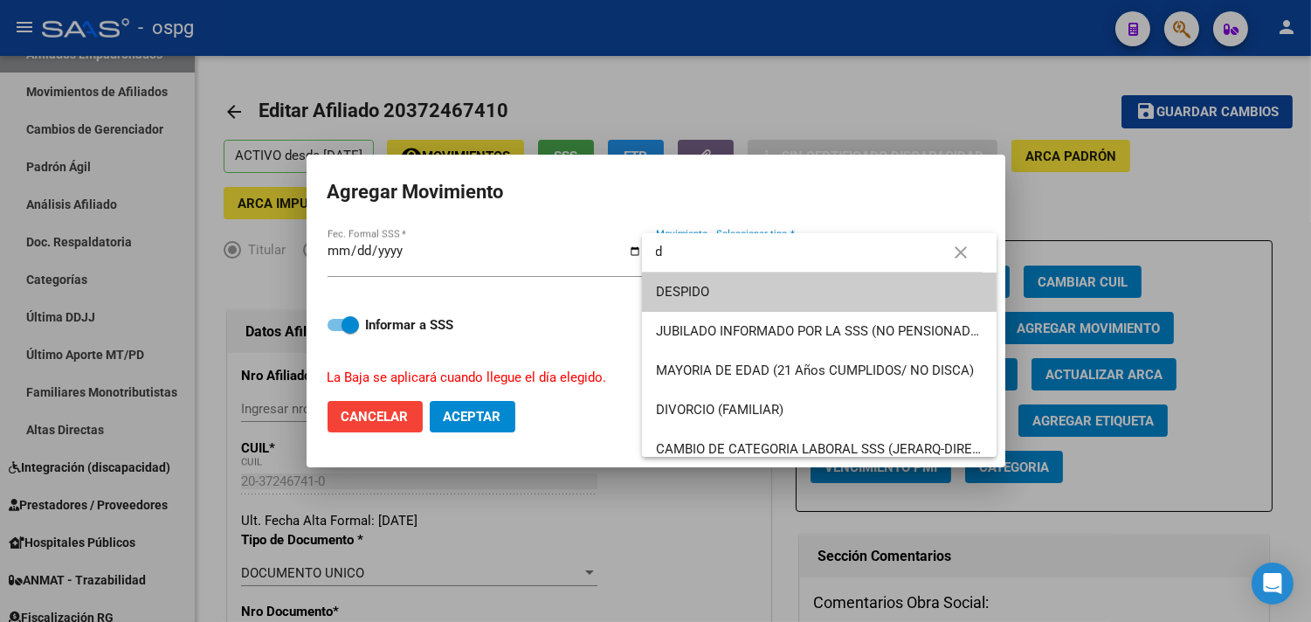
type input "d"
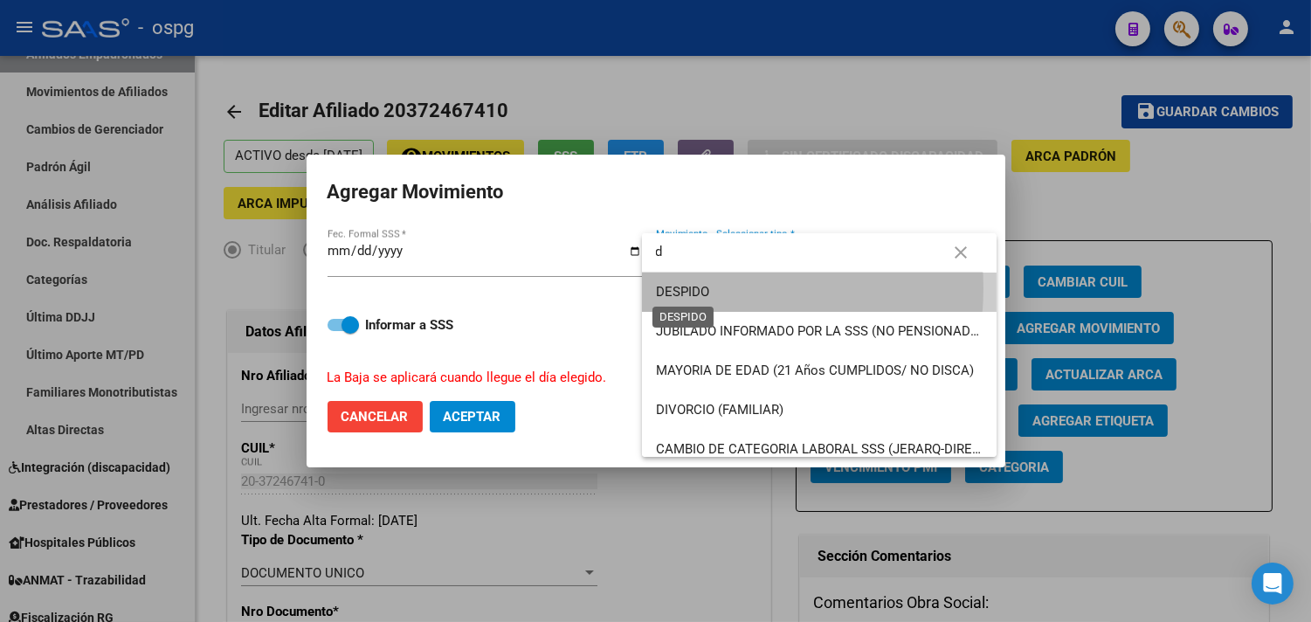
drag, startPoint x: 695, startPoint y: 288, endPoint x: 543, endPoint y: 367, distance: 171.1
click at [694, 288] on span "DESPIDO" at bounding box center [682, 292] width 53 height 16
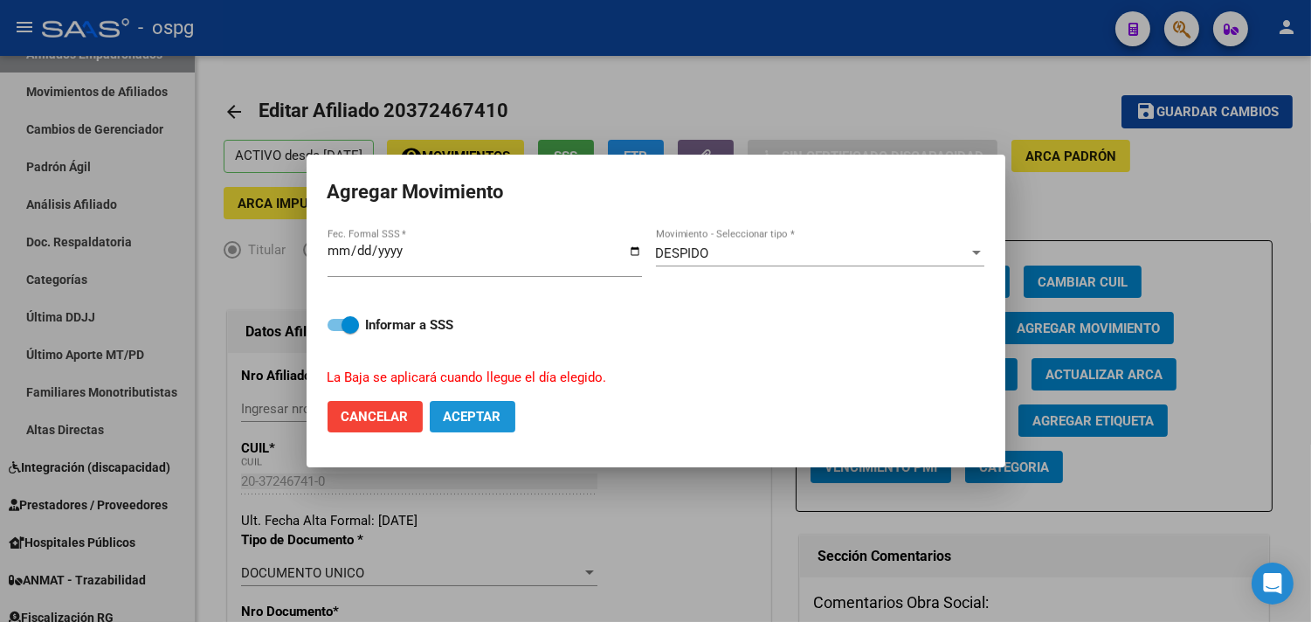
click at [489, 415] on span "Aceptar" at bounding box center [473, 417] width 58 height 16
checkbox input "false"
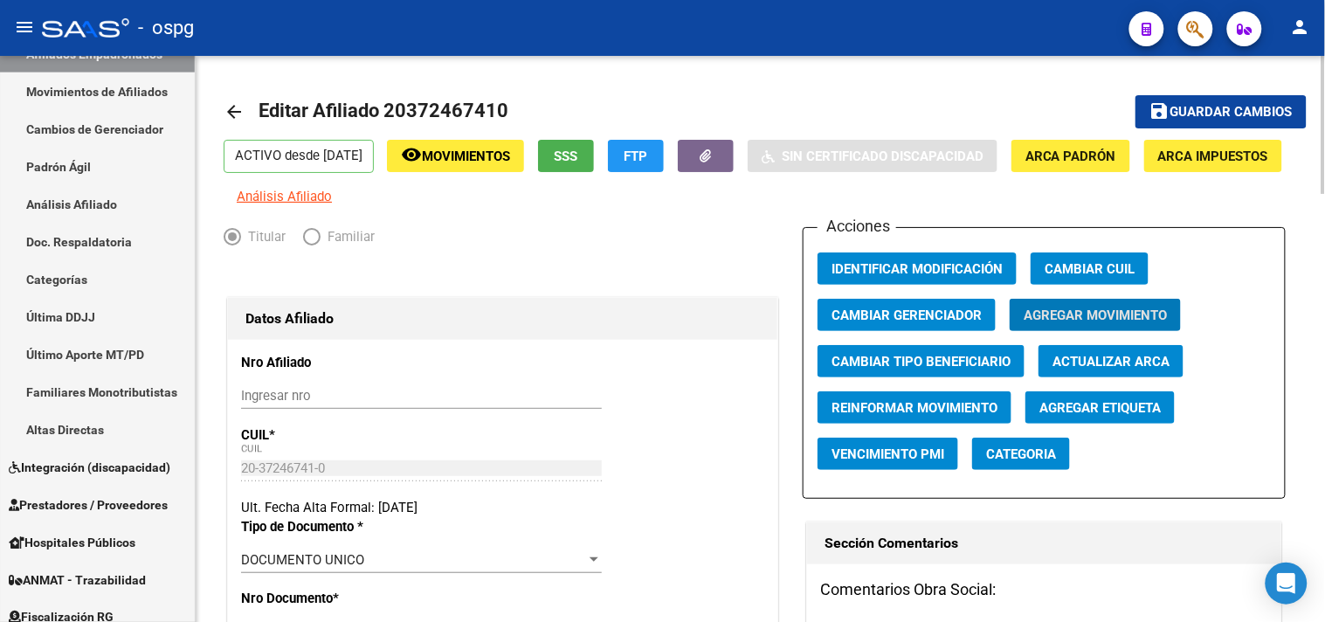
click at [249, 112] on link "arrow_back" at bounding box center [241, 111] width 35 height 41
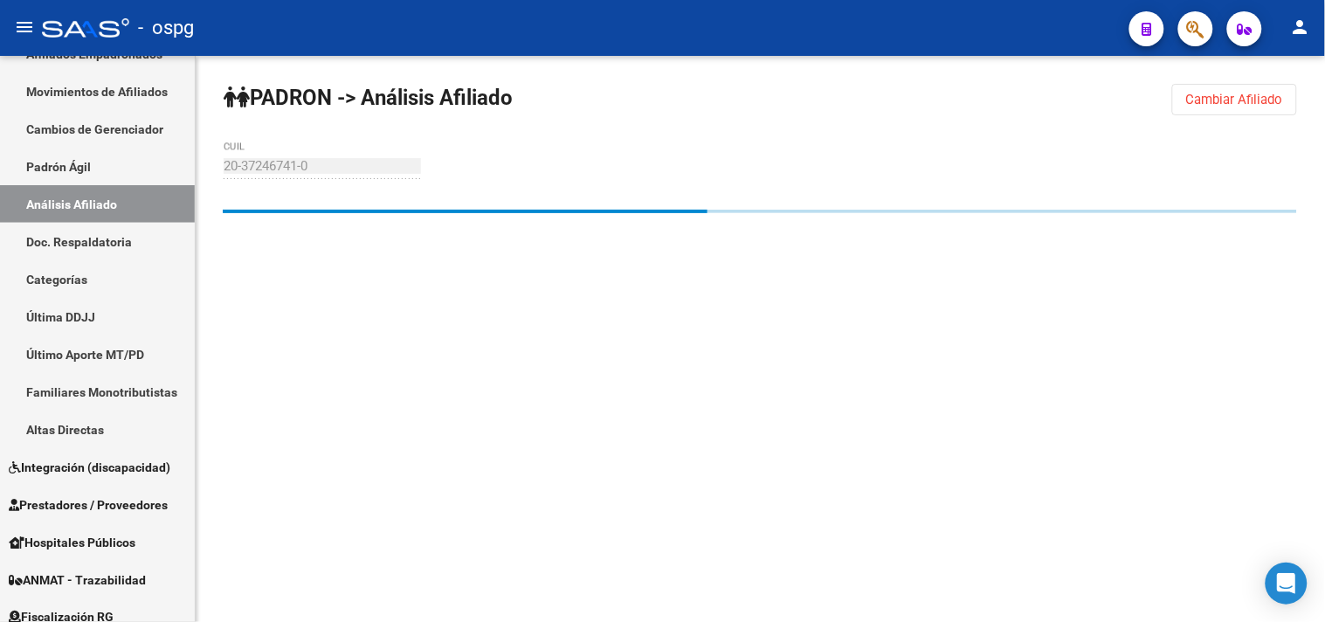
click at [1255, 103] on span "Cambiar Afiliado" at bounding box center [1234, 100] width 97 height 16
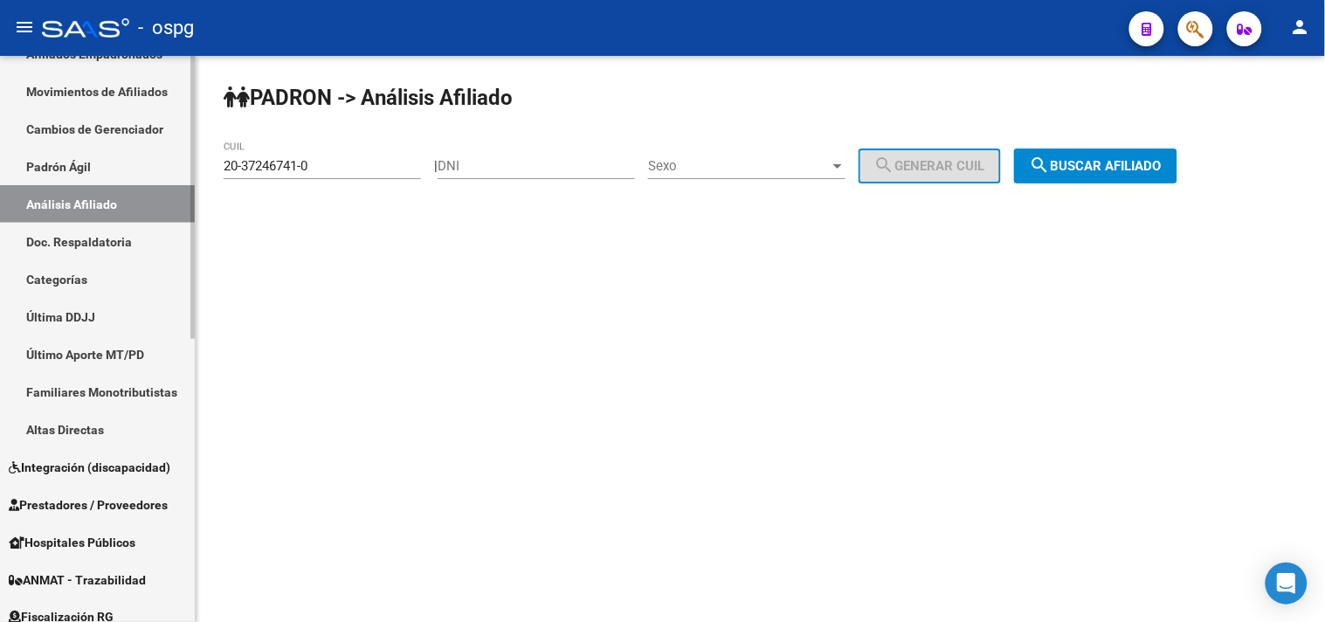
drag, startPoint x: 300, startPoint y: 167, endPoint x: 129, endPoint y: 167, distance: 171.2
click at [129, 167] on mat-sidenav-container "Firma Express Inicio Calendario SSS Instructivos Contacto OS Reportes Tablero d…" at bounding box center [662, 339] width 1325 height 566
paste input "87817"
type input "20-37878171-0"
click at [1094, 162] on span "search Buscar afiliado" at bounding box center [1096, 166] width 132 height 16
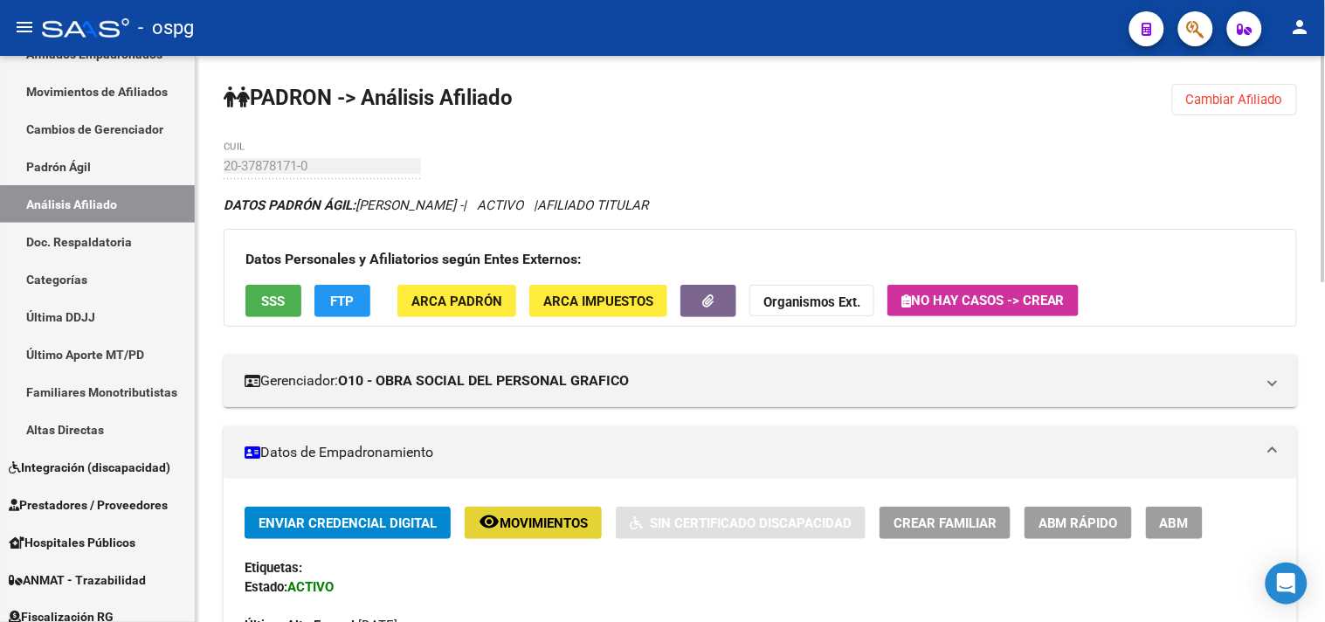
click at [575, 515] on span "Movimientos" at bounding box center [544, 523] width 88 height 16
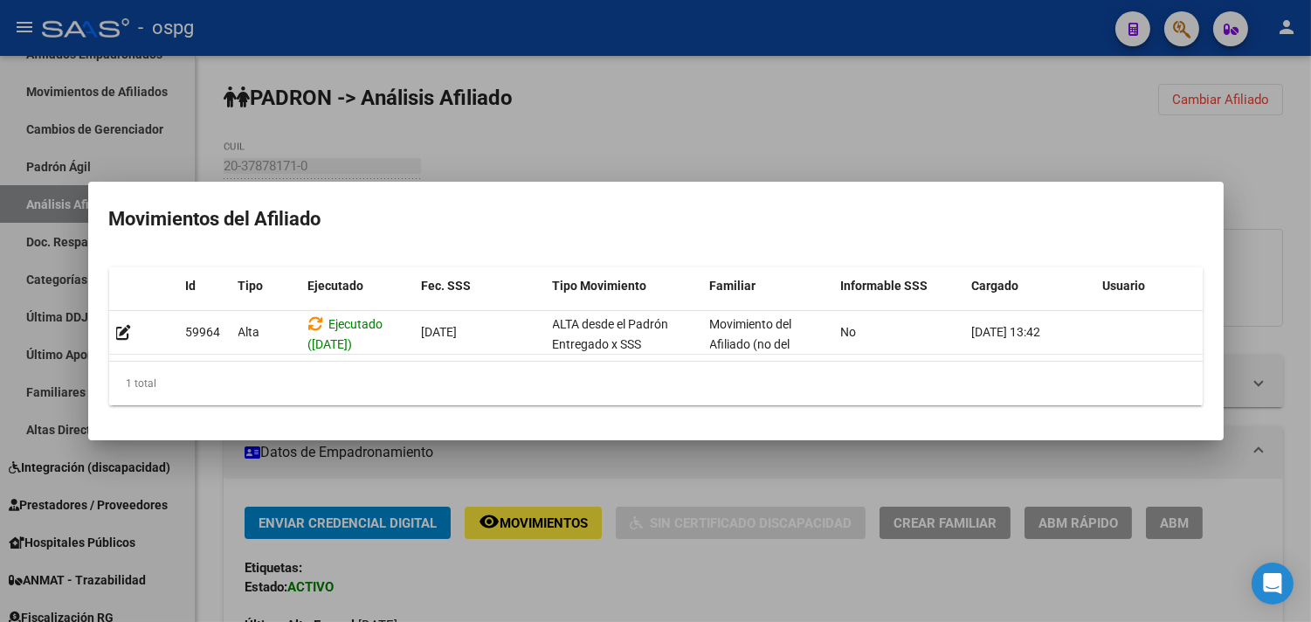
click at [581, 595] on div at bounding box center [655, 311] width 1311 height 622
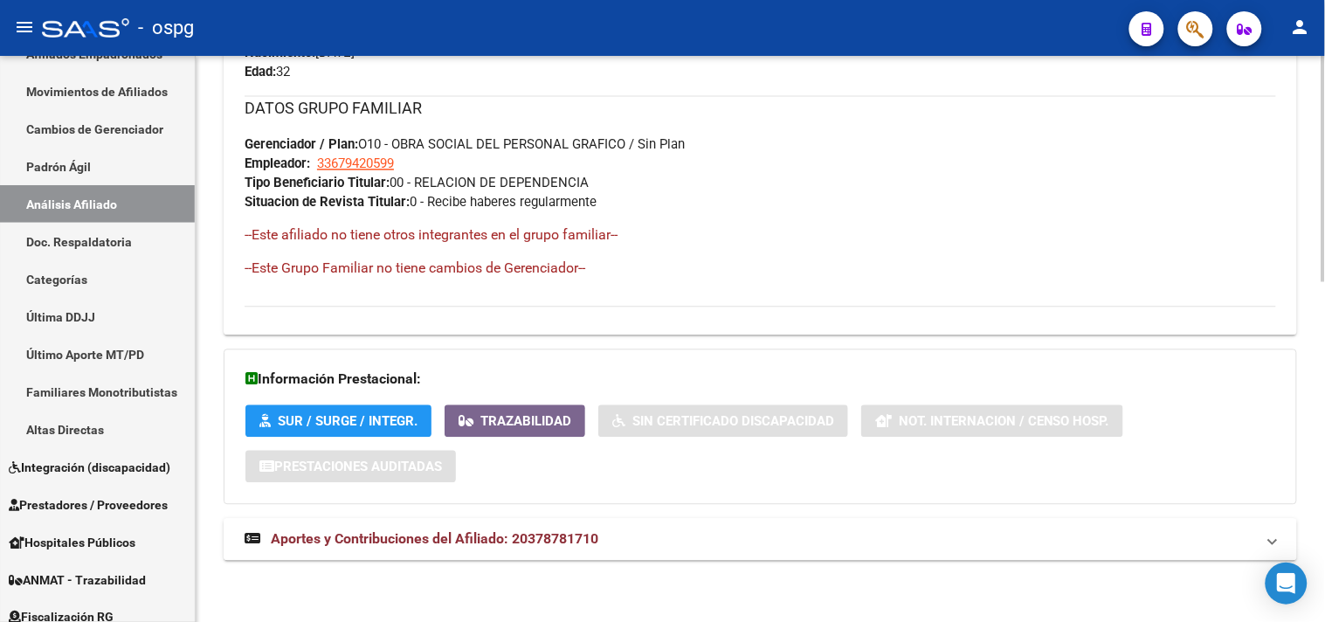
click at [783, 534] on mat-panel-title "Aportes y Contribuciones del Afiliado: 20378781710" at bounding box center [750, 539] width 1010 height 19
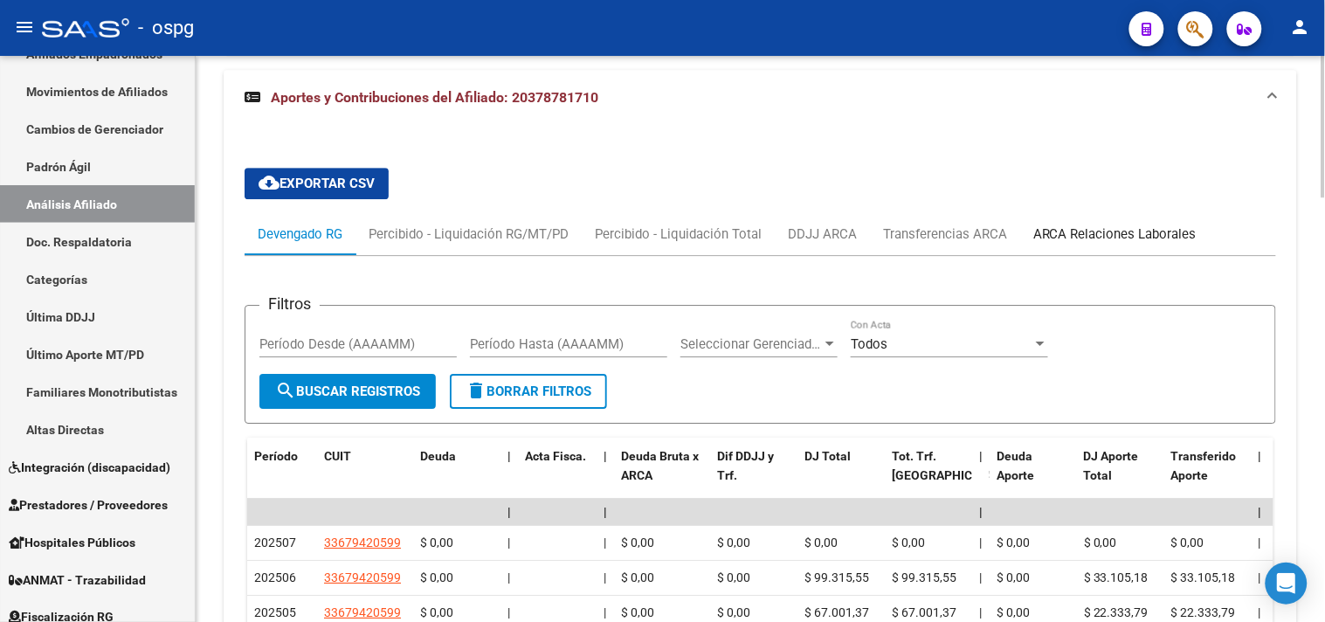
click at [1141, 231] on div "ARCA Relaciones Laborales" at bounding box center [1114, 233] width 163 height 19
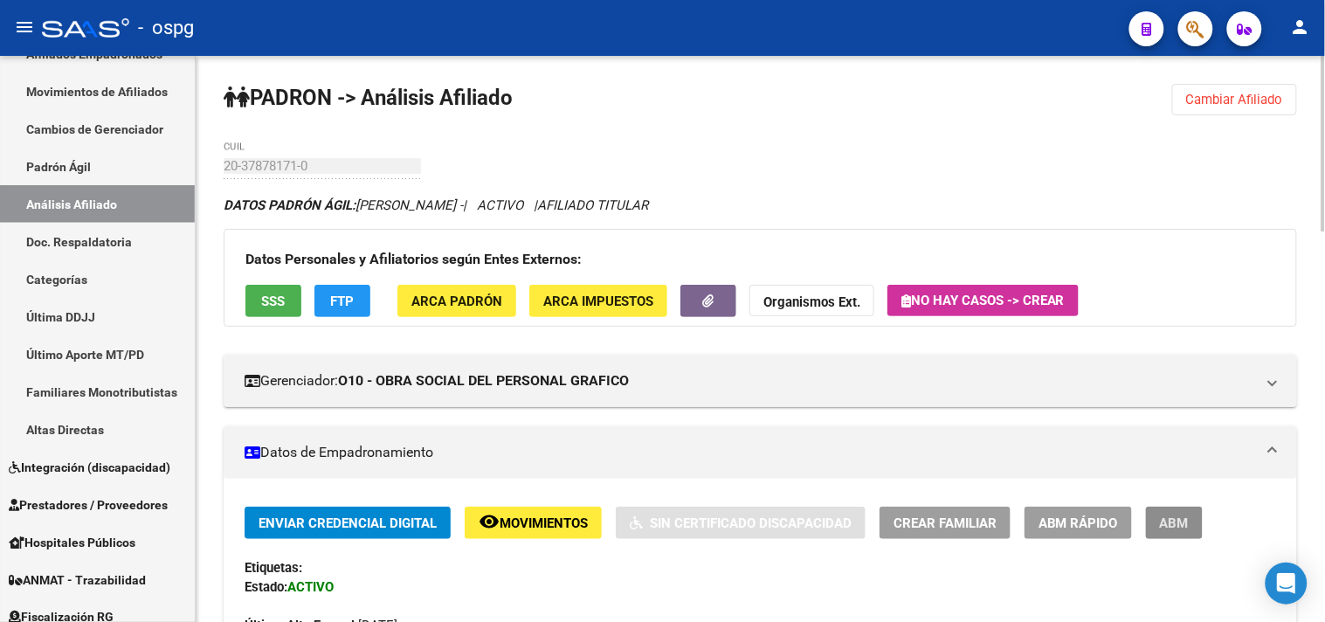
click at [1163, 527] on span "ABM" at bounding box center [1174, 523] width 29 height 16
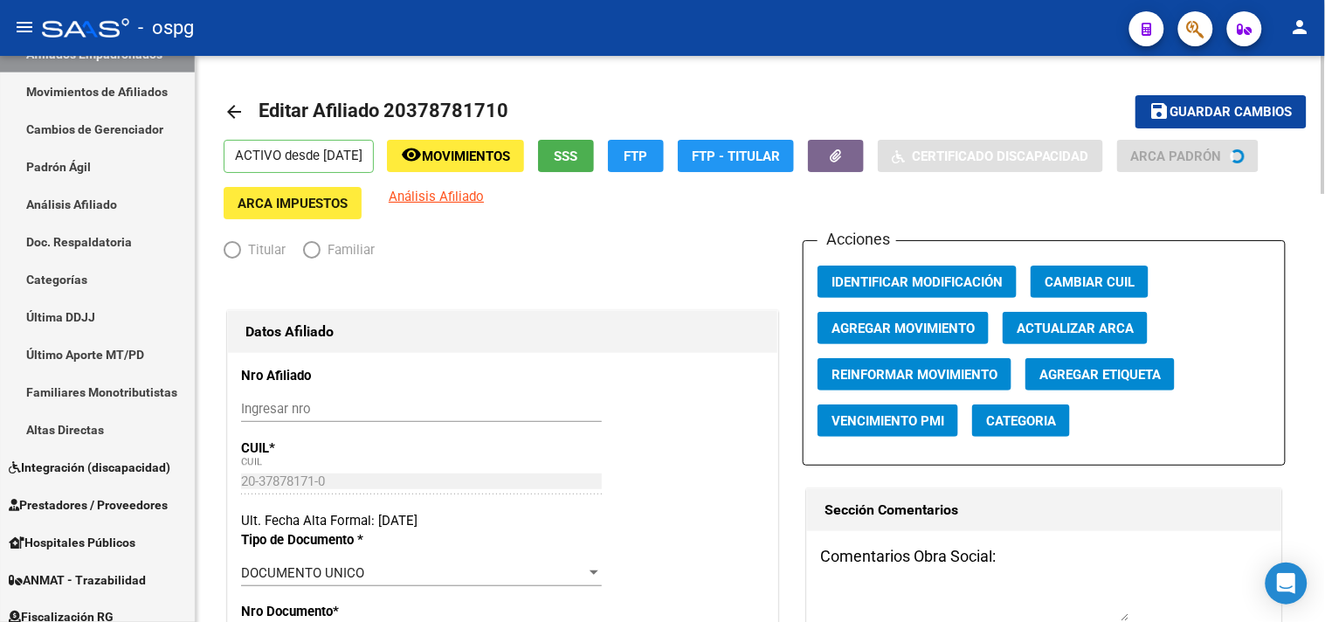
radio input "true"
type input "33-67942059-9"
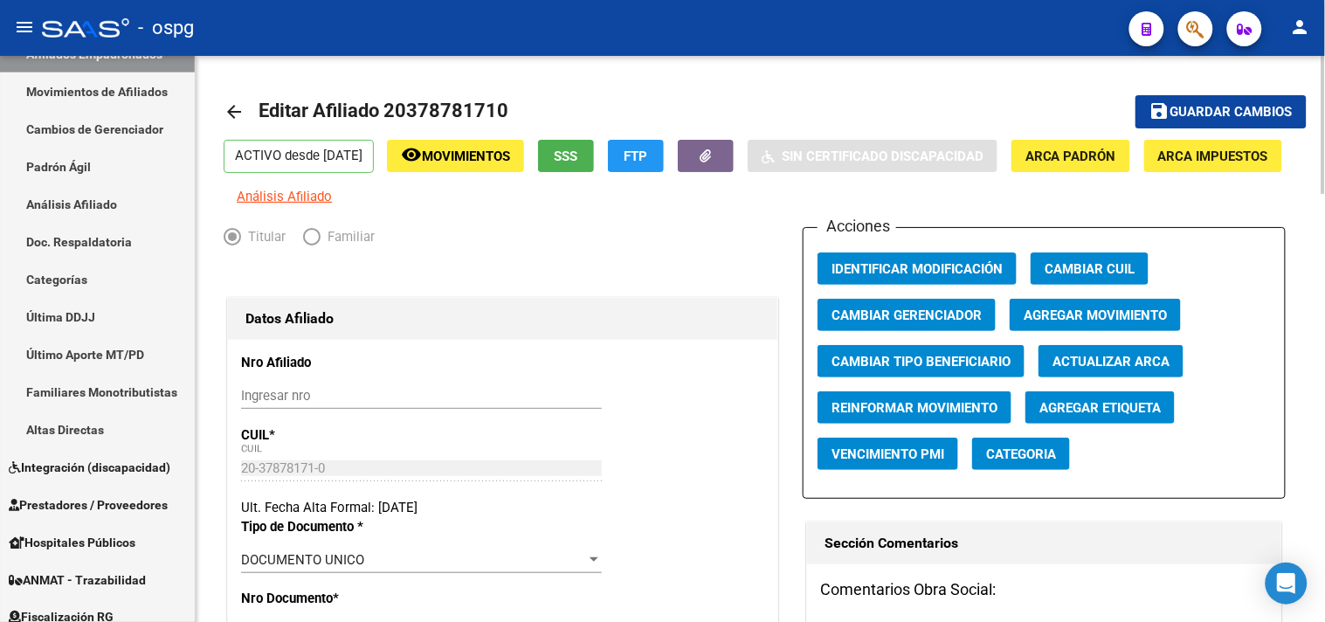
click at [1077, 323] on span "Agregar Movimiento" at bounding box center [1095, 315] width 143 height 16
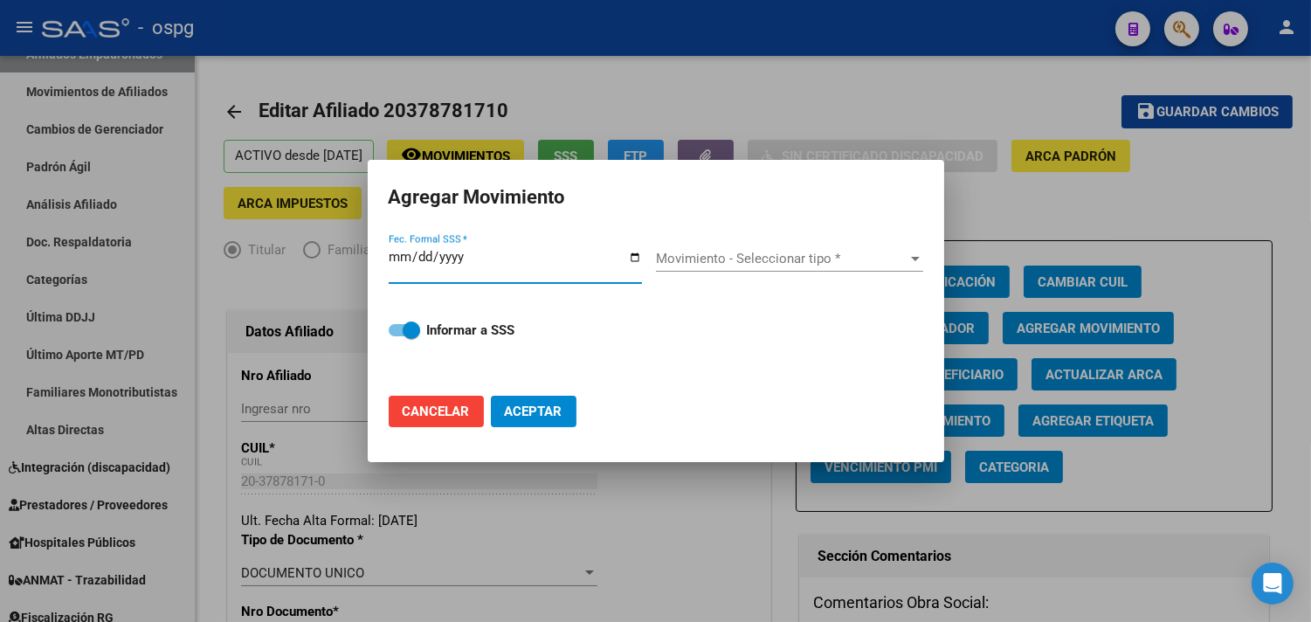
click at [634, 255] on input "Fec. Formal SSS *" at bounding box center [515, 264] width 253 height 28
type input "2025-10-02"
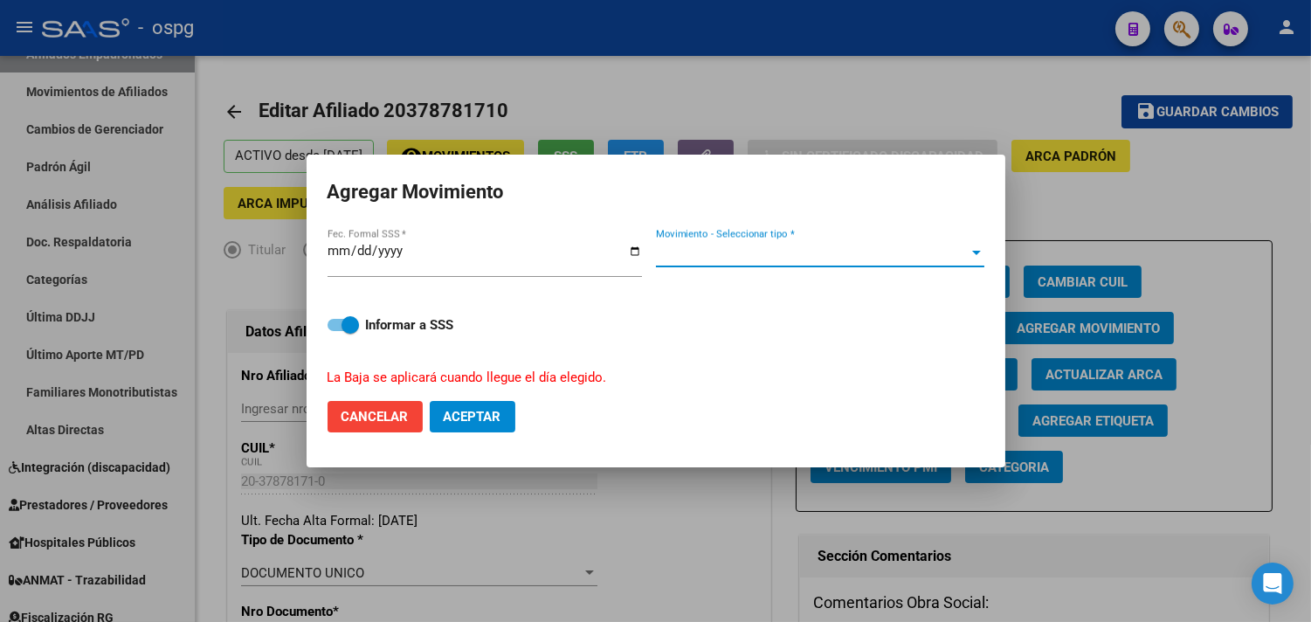
click at [753, 253] on span "Movimiento - Seleccionar tipo *" at bounding box center [812, 253] width 313 height 16
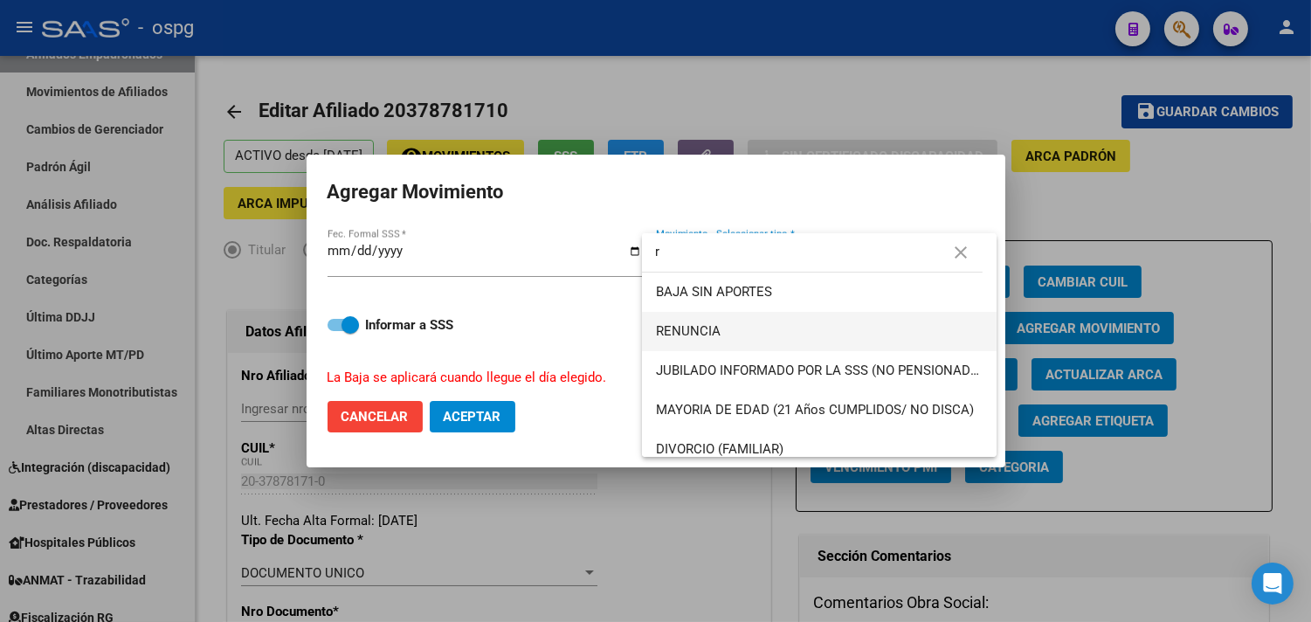
type input "r"
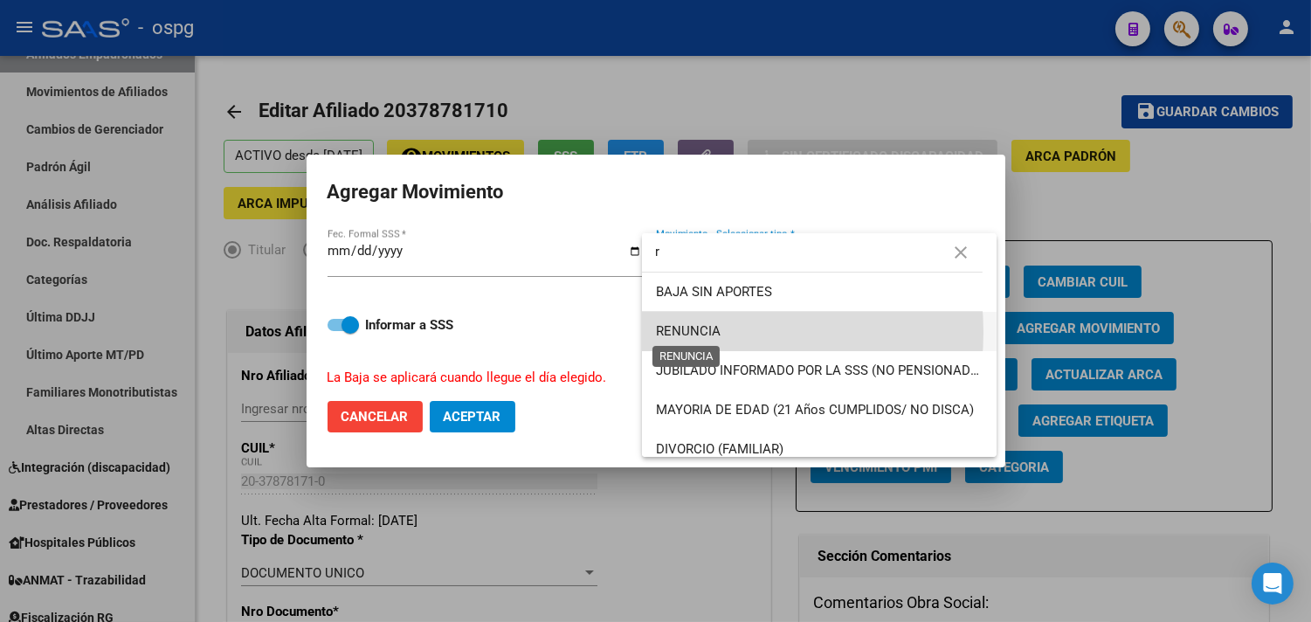
click at [694, 332] on span "RENUNCIA" at bounding box center [688, 331] width 65 height 16
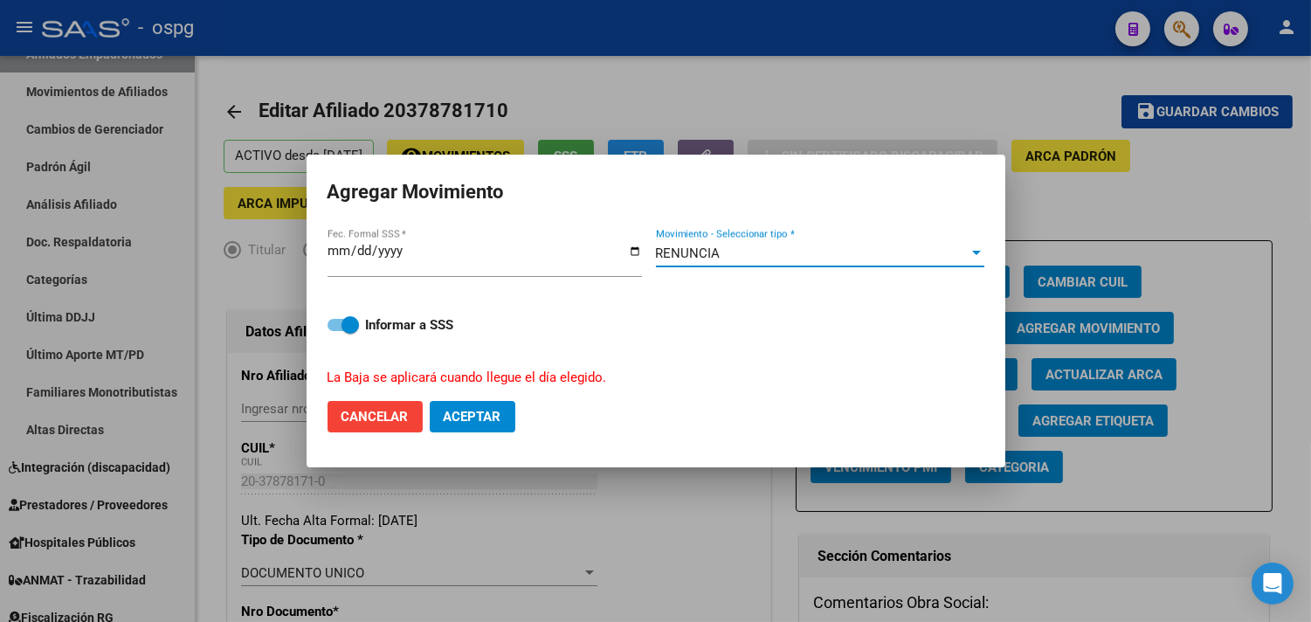
click at [491, 412] on span "Aceptar" at bounding box center [473, 417] width 58 height 16
checkbox input "false"
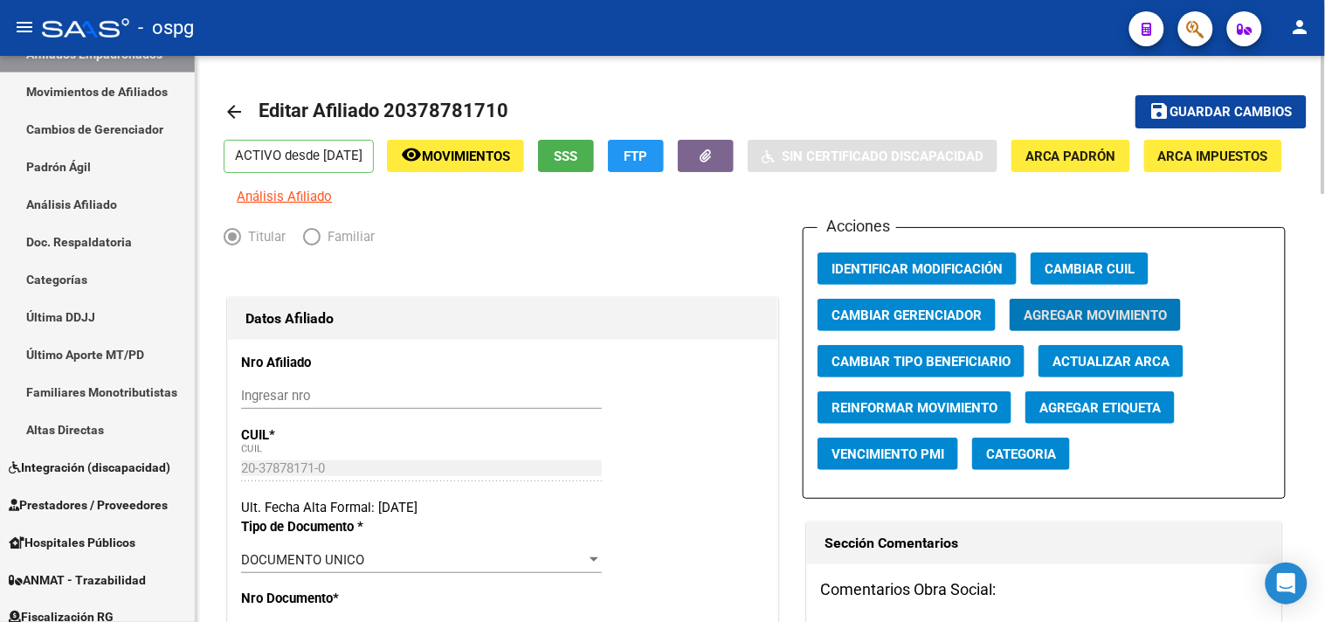
click at [236, 116] on mat-icon "arrow_back" at bounding box center [234, 111] width 21 height 21
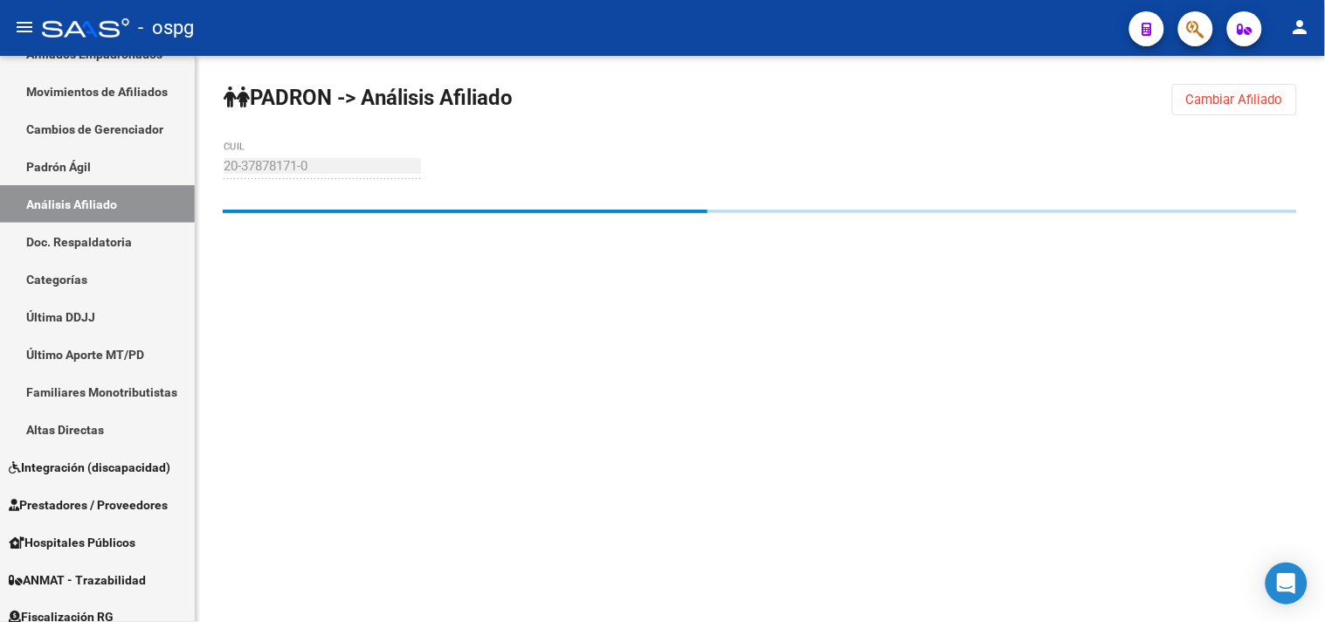
drag, startPoint x: 1209, startPoint y: 99, endPoint x: 762, endPoint y: 129, distance: 447.3
click at [1206, 99] on span "Cambiar Afiliado" at bounding box center [1234, 100] width 97 height 16
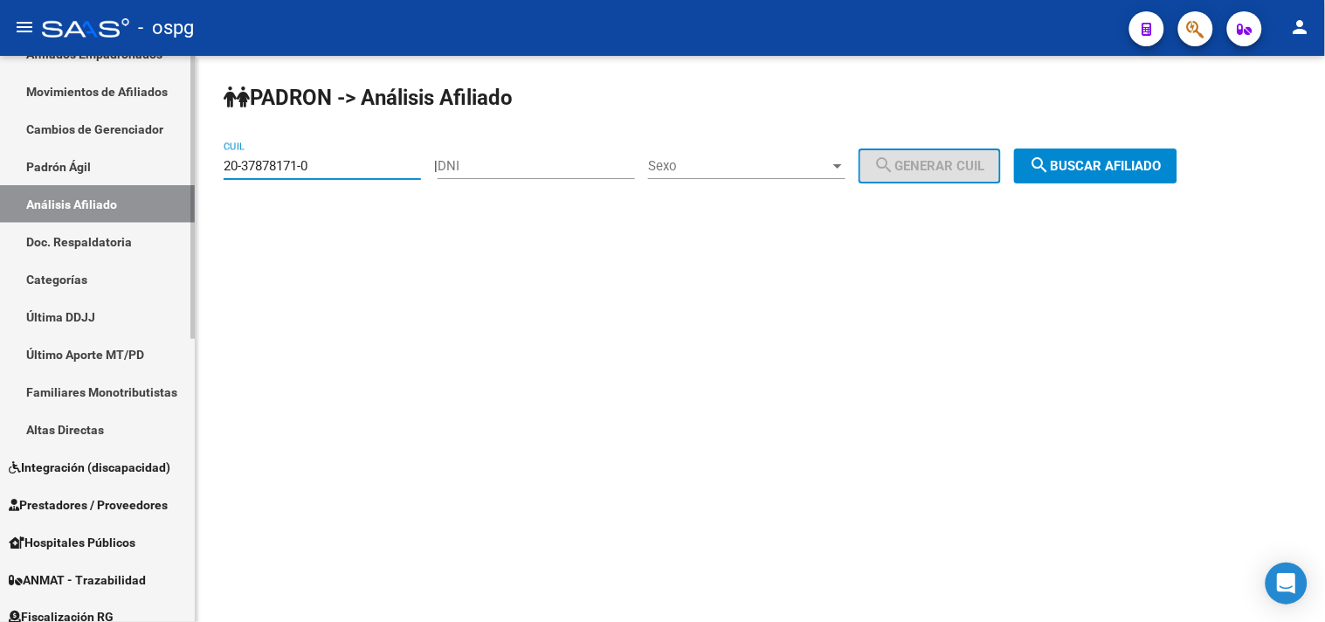
drag, startPoint x: 318, startPoint y: 176, endPoint x: 115, endPoint y: 182, distance: 202.7
click at [117, 190] on mat-sidenav-container "Firma Express Inicio Calendario SSS Instructivos Contacto OS Reportes Tablero d…" at bounding box center [662, 339] width 1325 height 566
paste input "7-30953034-4"
click at [1083, 158] on button "search Buscar afiliado" at bounding box center [1095, 165] width 163 height 35
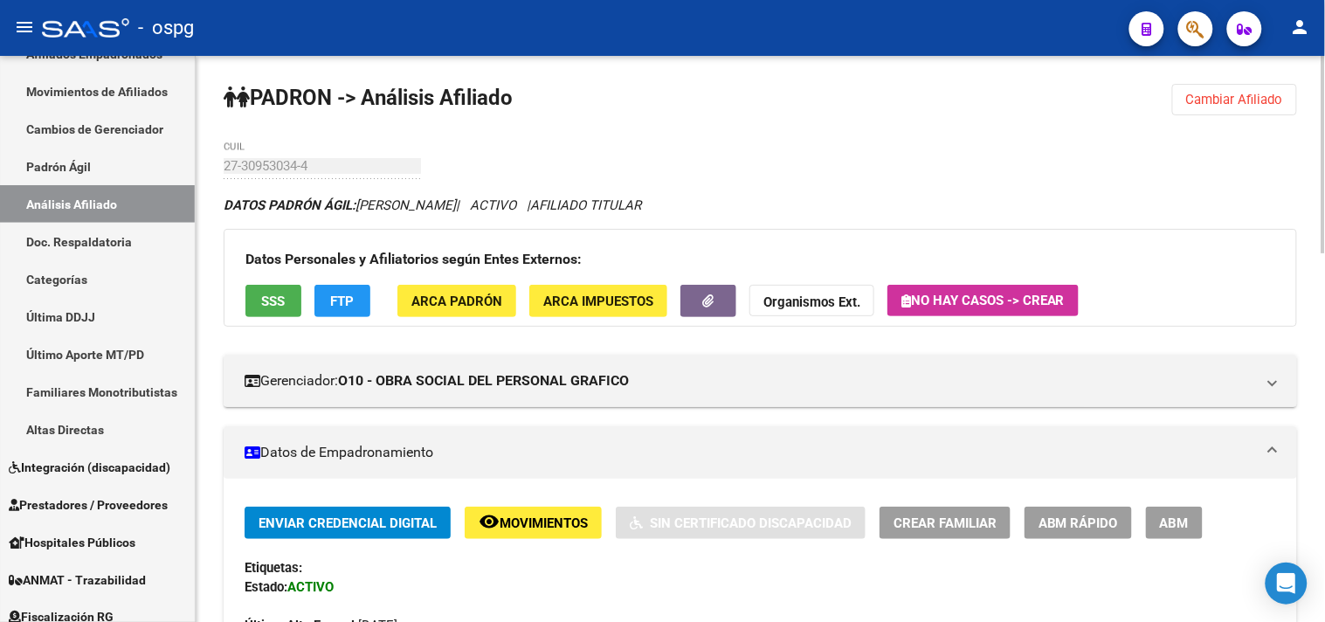
click at [343, 302] on span "FTP" at bounding box center [343, 301] width 24 height 16
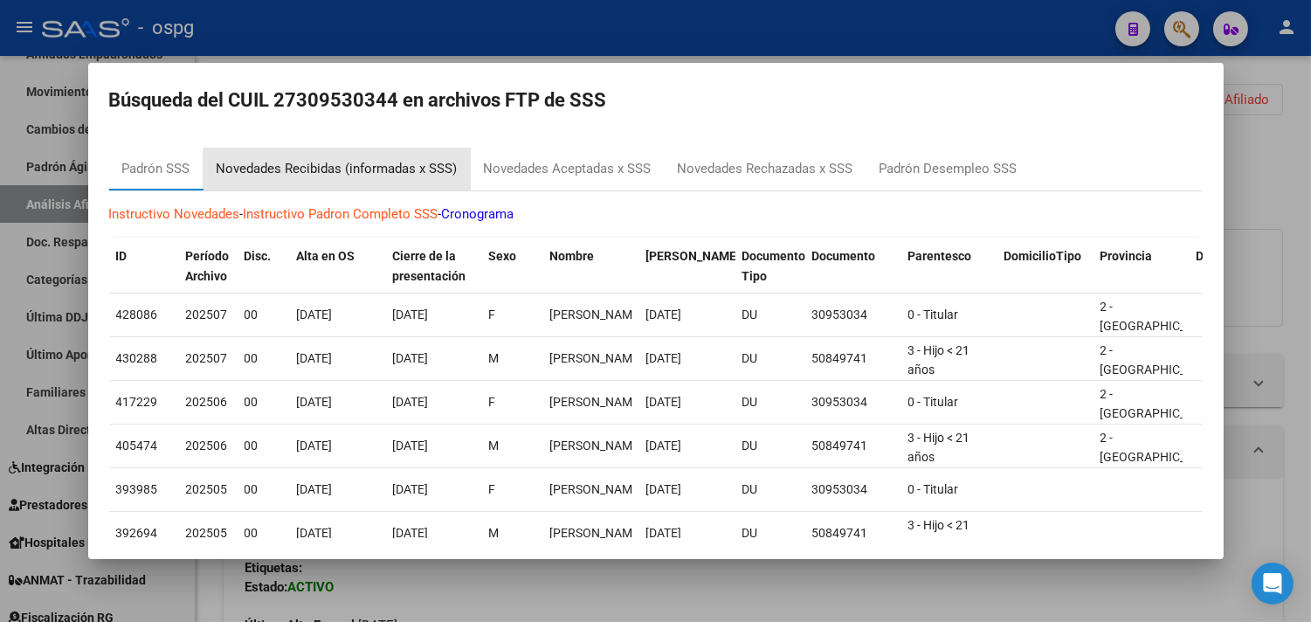
click at [374, 175] on div "Novedades Recibidas (informadas x SSS)" at bounding box center [337, 169] width 241 height 20
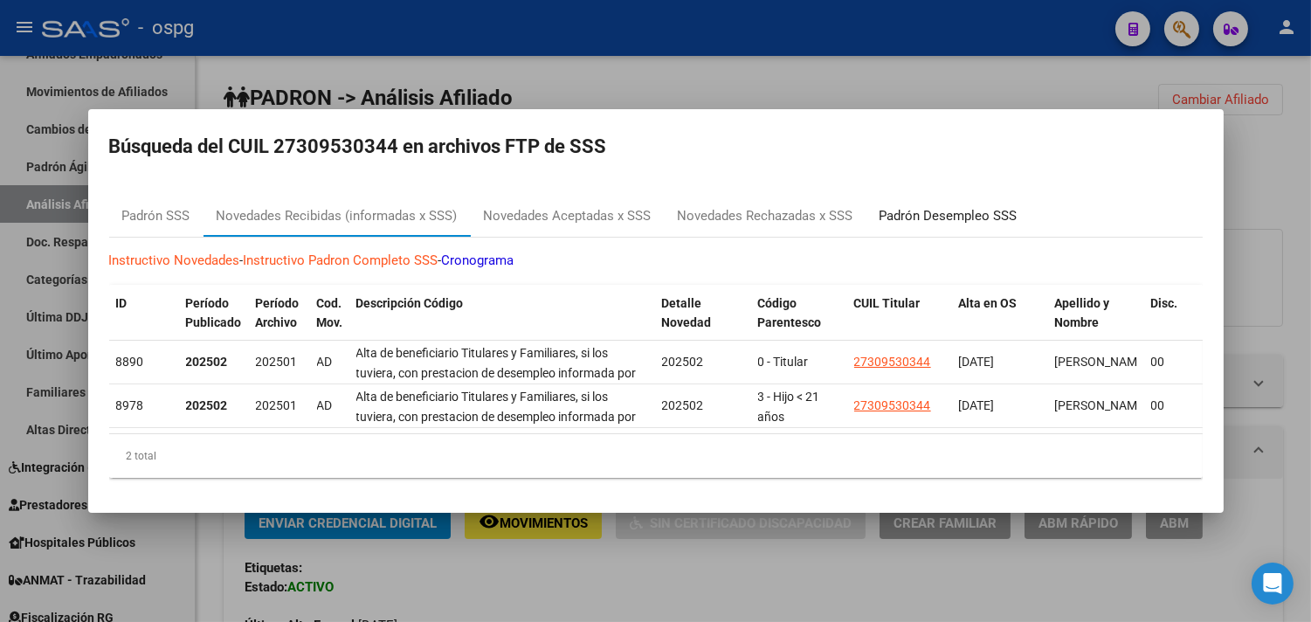
click at [938, 195] on div "Padrón Desempleo SSS" at bounding box center [948, 216] width 164 height 42
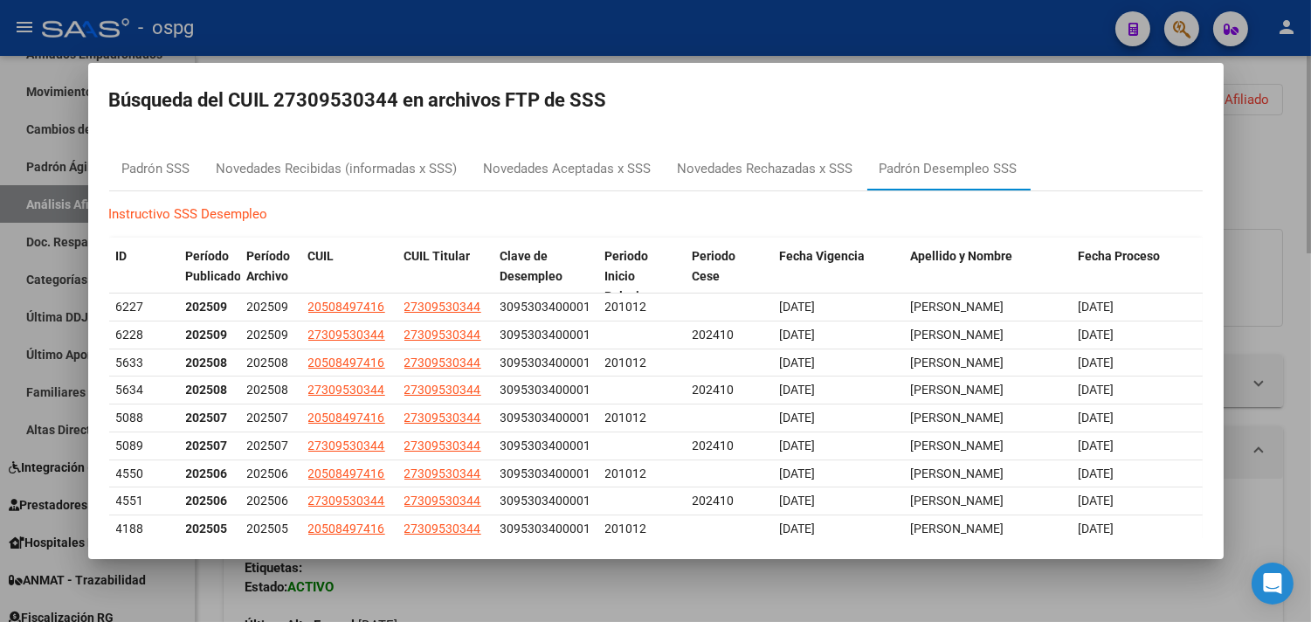
click at [1093, 575] on div at bounding box center [655, 311] width 1311 height 622
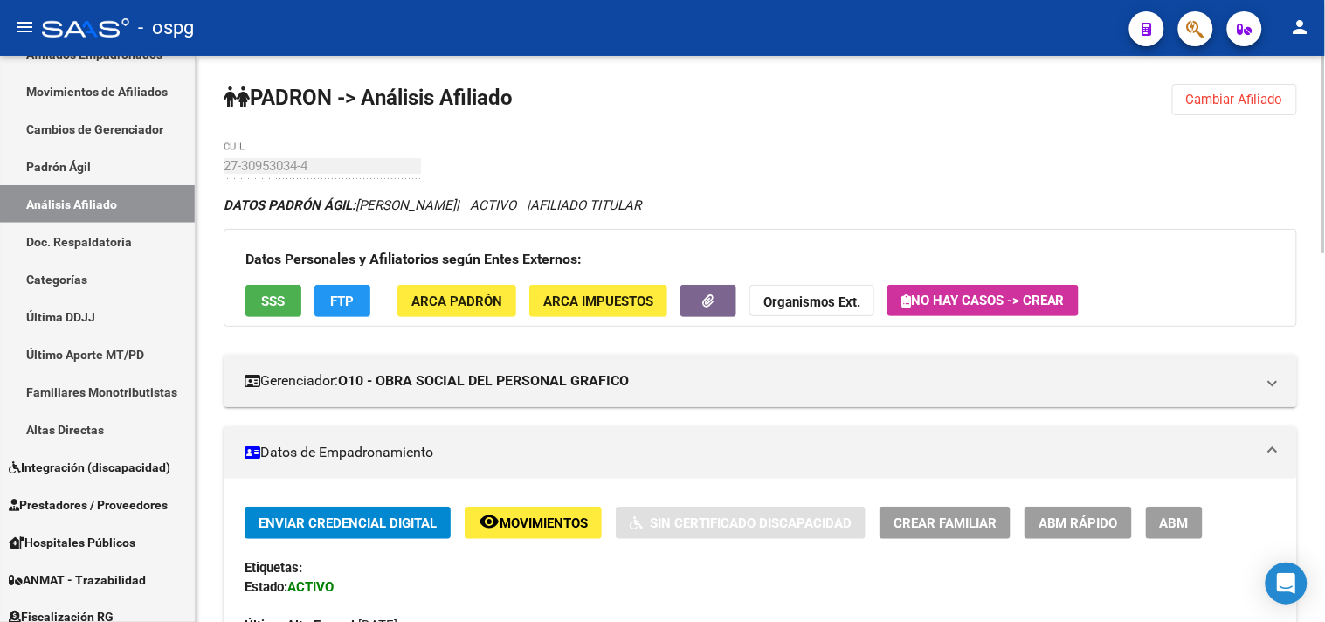
click at [1234, 97] on span "Cambiar Afiliado" at bounding box center [1234, 100] width 97 height 16
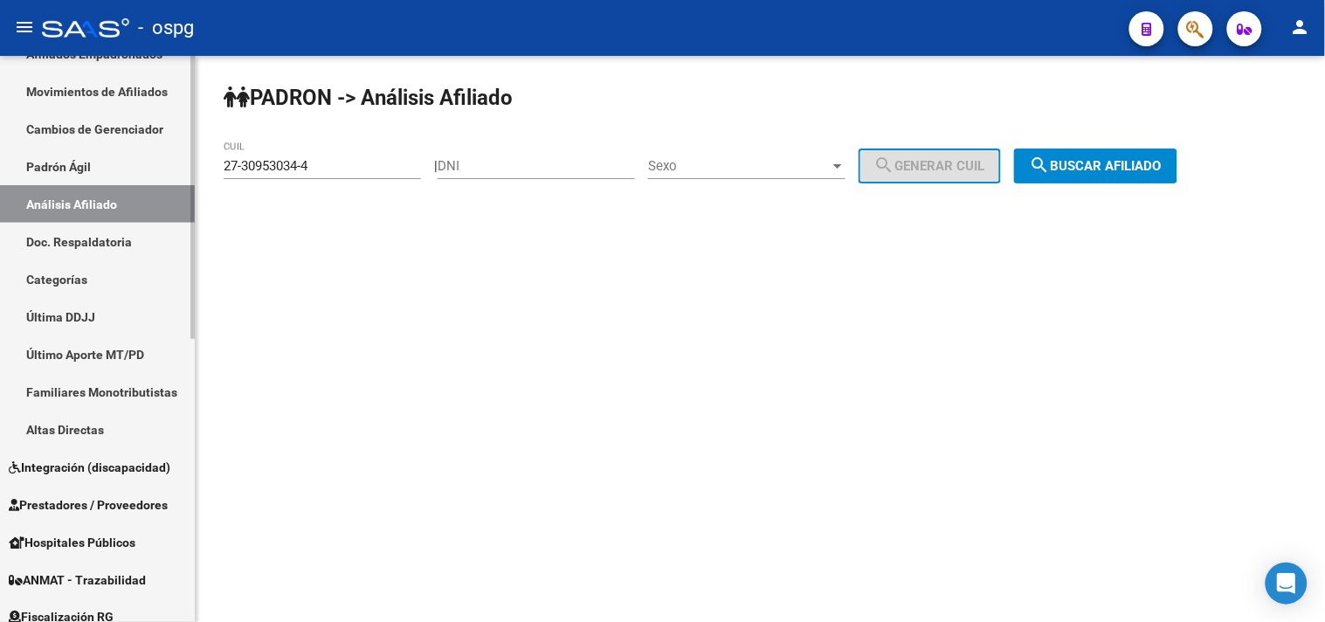
click at [137, 154] on mat-sidenav-container "Firma Express Inicio Calendario SSS Instructivos Contacto OS Reportes Tablero d…" at bounding box center [662, 339] width 1325 height 566
paste input "3-21690553-9"
type input "23-21690553-9"
click at [1113, 170] on span "search Buscar afiliado" at bounding box center [1096, 166] width 132 height 16
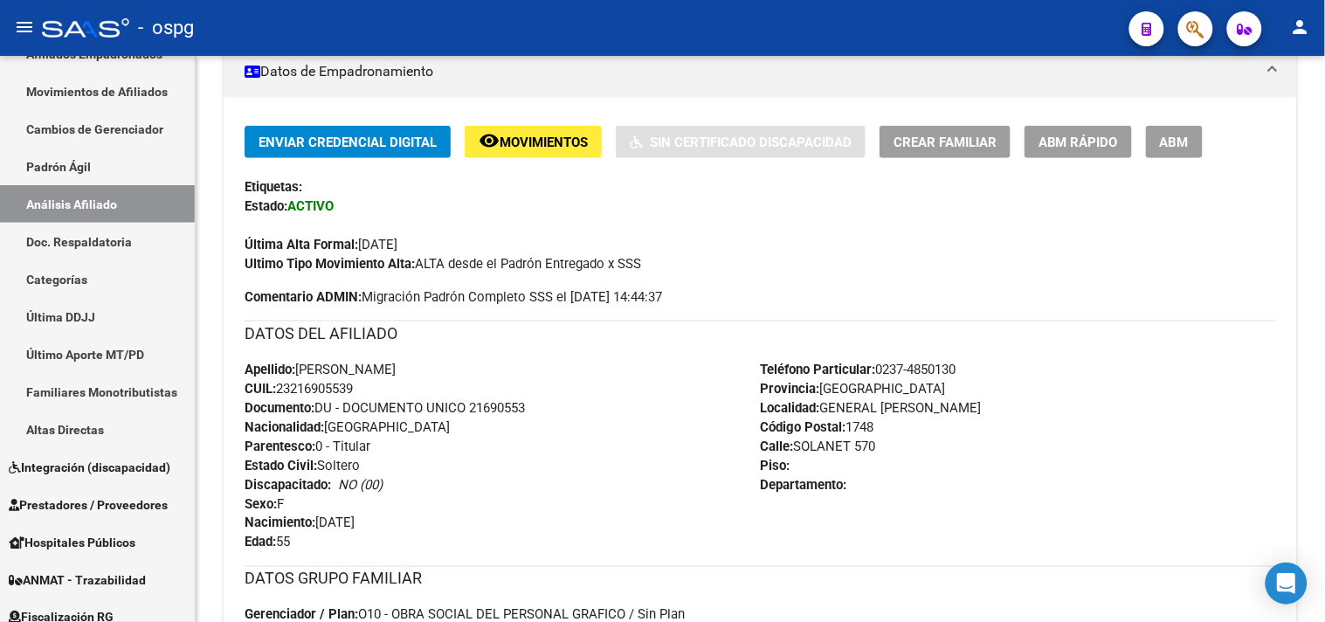
scroll to position [388, 0]
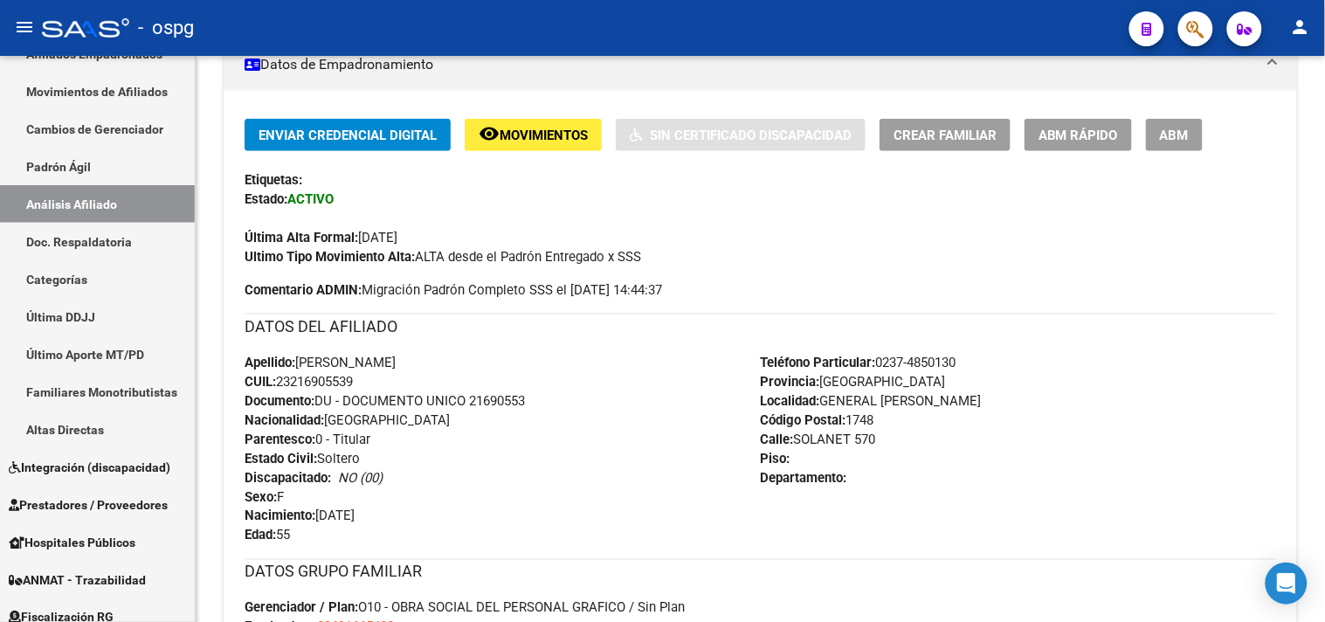
drag, startPoint x: 1181, startPoint y: 127, endPoint x: 932, endPoint y: 160, distance: 251.1
click at [1180, 128] on span "ABM" at bounding box center [1174, 136] width 29 height 16
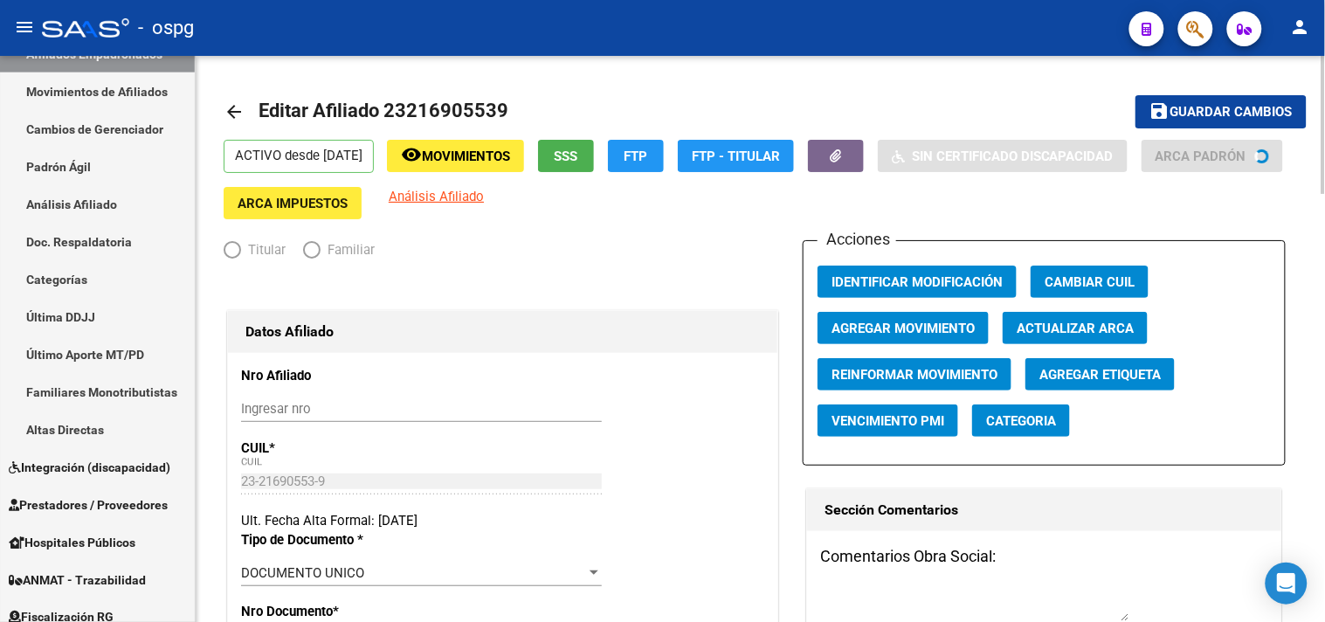
radio input "true"
type input "30-69166543-3"
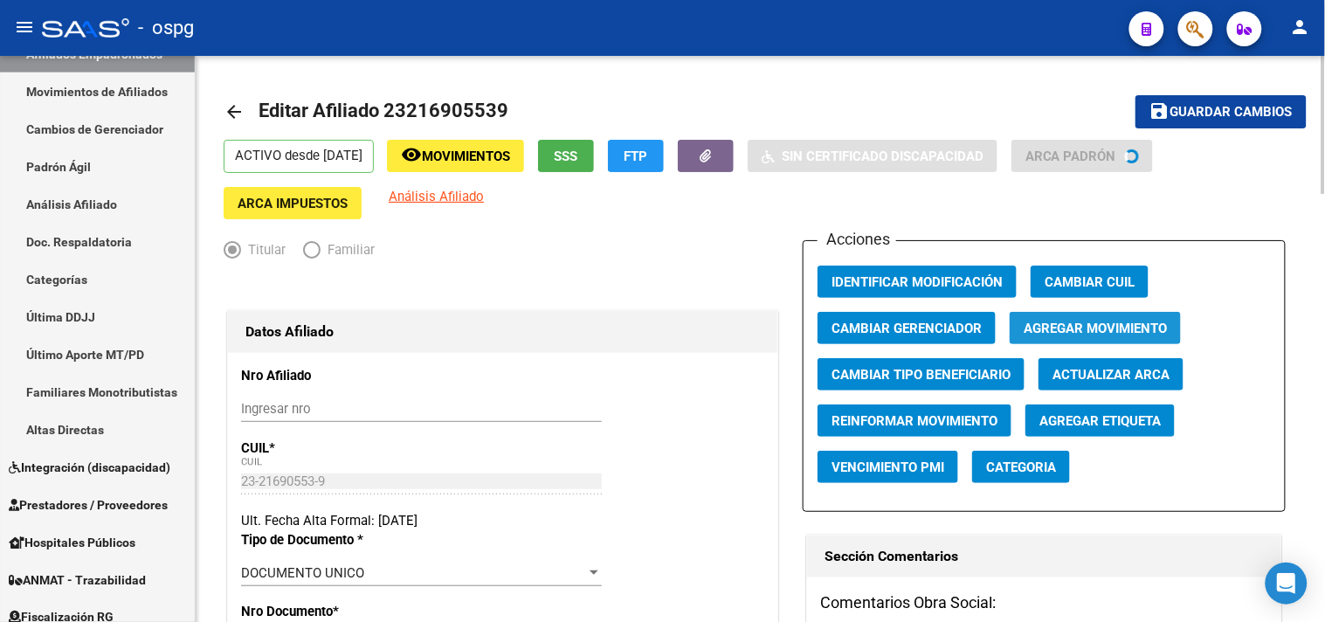
click at [1107, 325] on span "Agregar Movimiento" at bounding box center [1095, 329] width 143 height 16
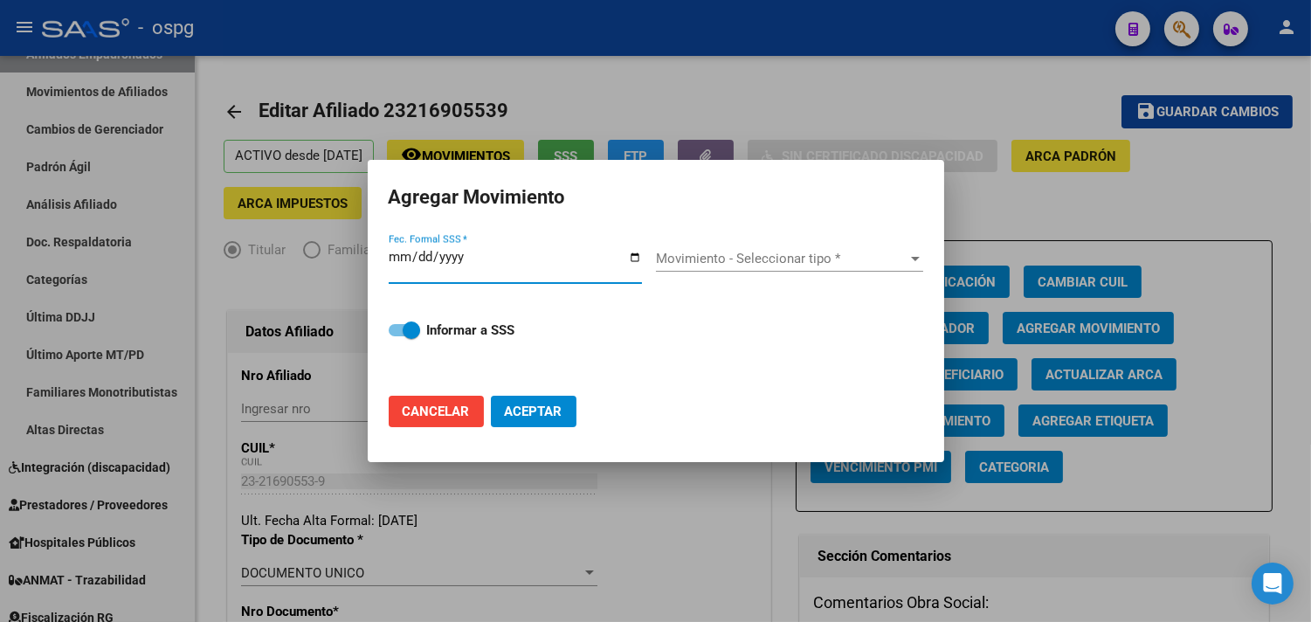
click at [631, 259] on input "Fec. Formal SSS *" at bounding box center [515, 264] width 253 height 28
type input "[DATE]"
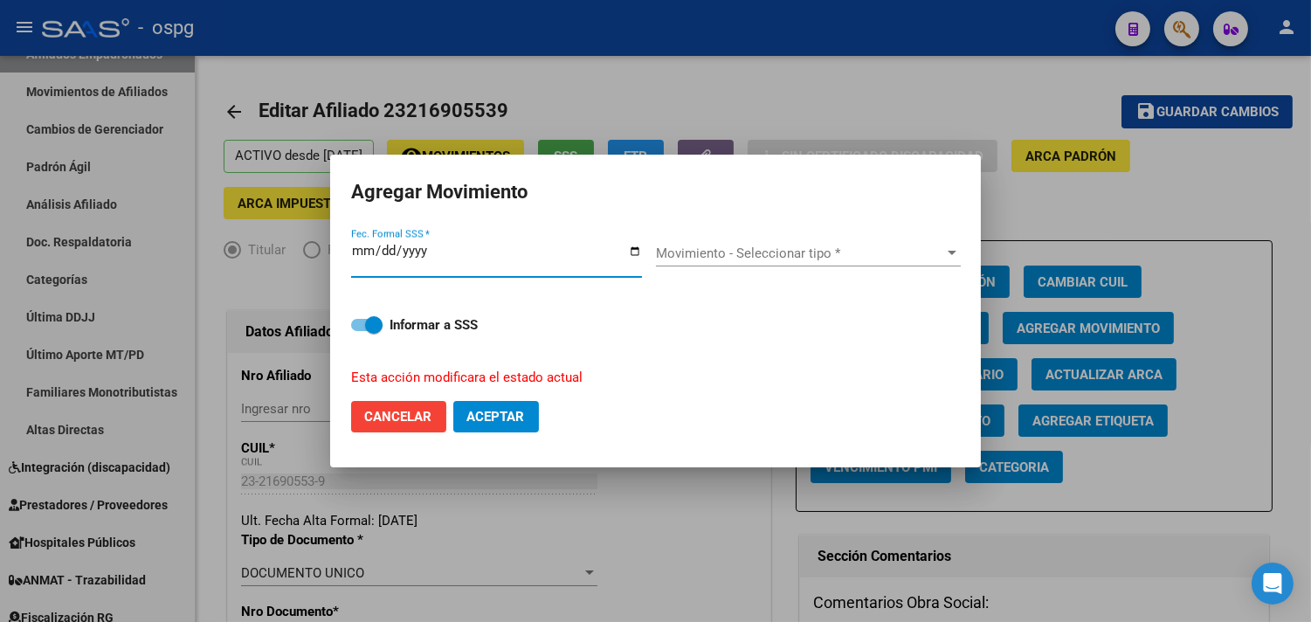
click at [747, 252] on span "Movimiento - Seleccionar tipo *" at bounding box center [800, 253] width 289 height 16
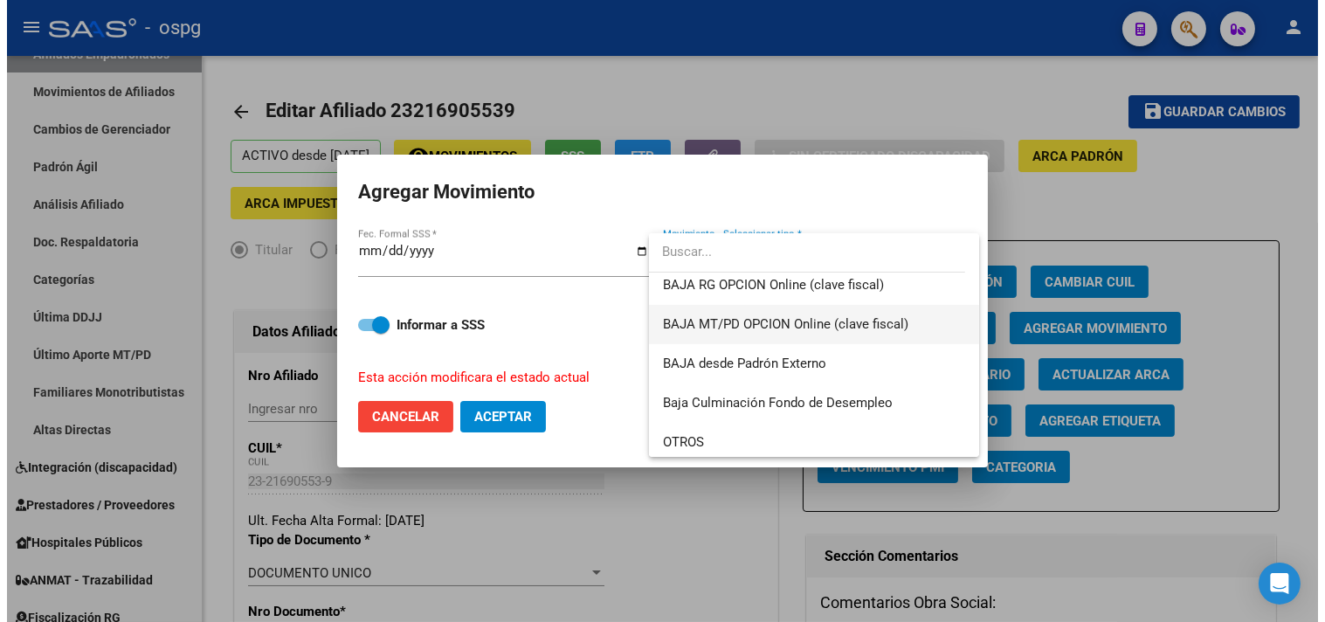
scroll to position [1270, 0]
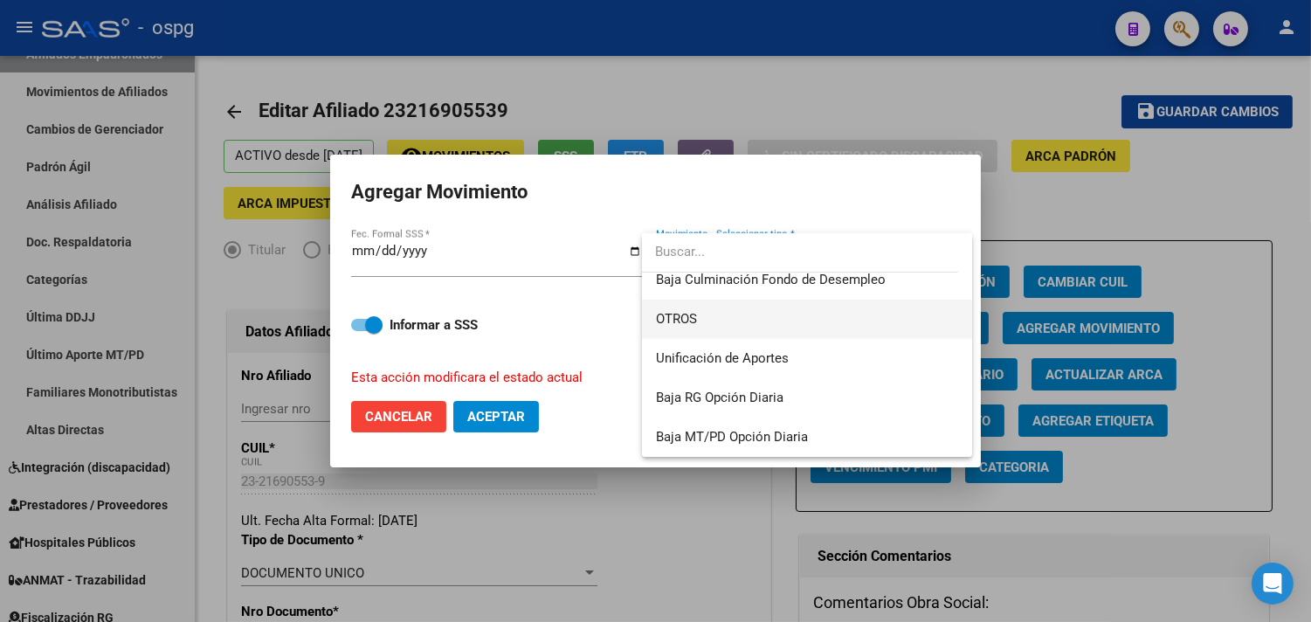
click at [726, 314] on span "OTROS" at bounding box center [807, 319] width 303 height 39
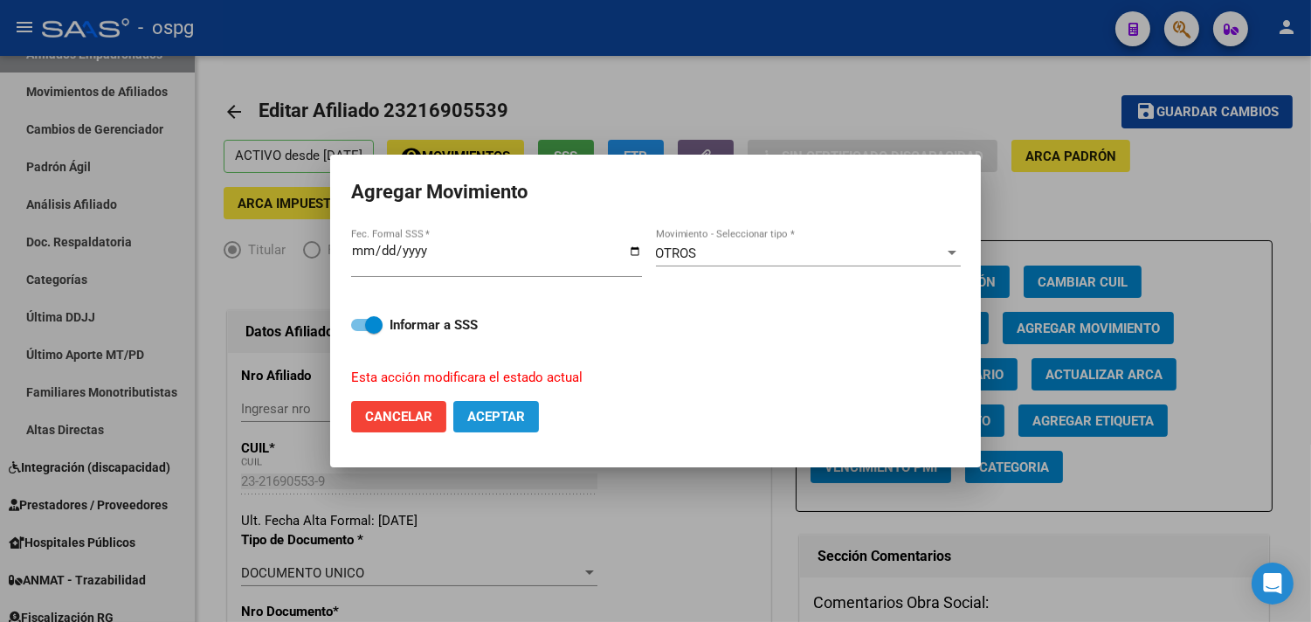
click at [480, 417] on span "Aceptar" at bounding box center [496, 417] width 58 height 16
checkbox input "false"
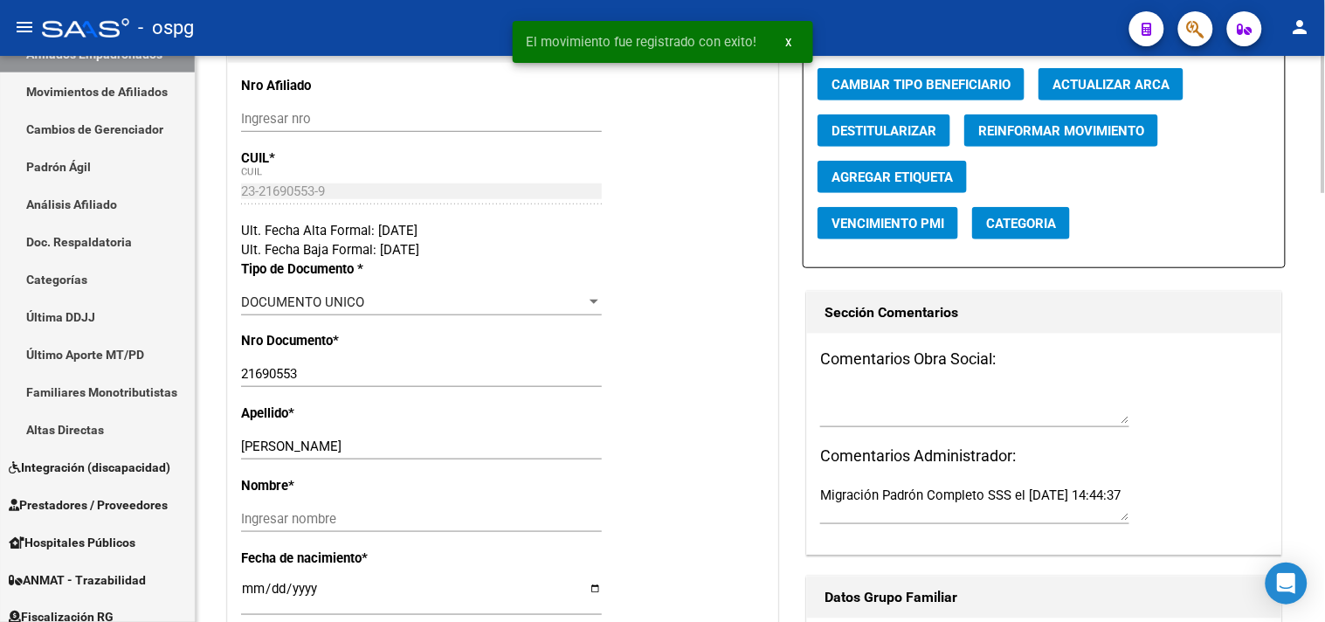
scroll to position [291, 0]
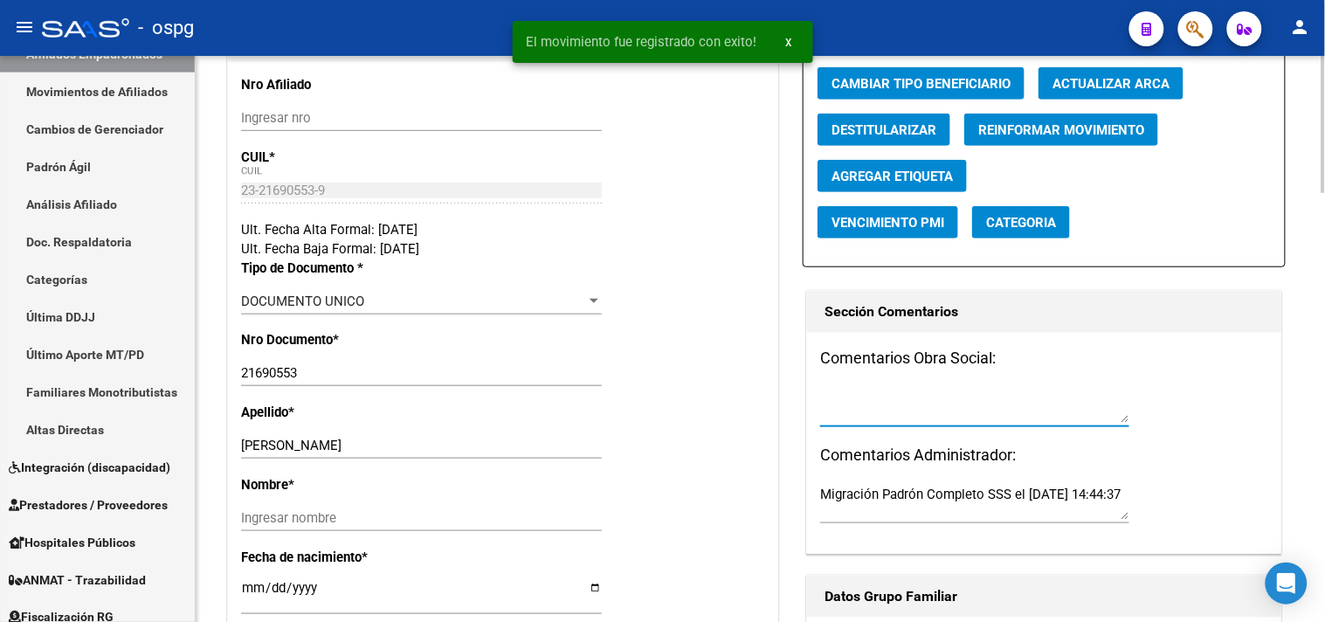
click at [958, 423] on textarea at bounding box center [974, 405] width 309 height 35
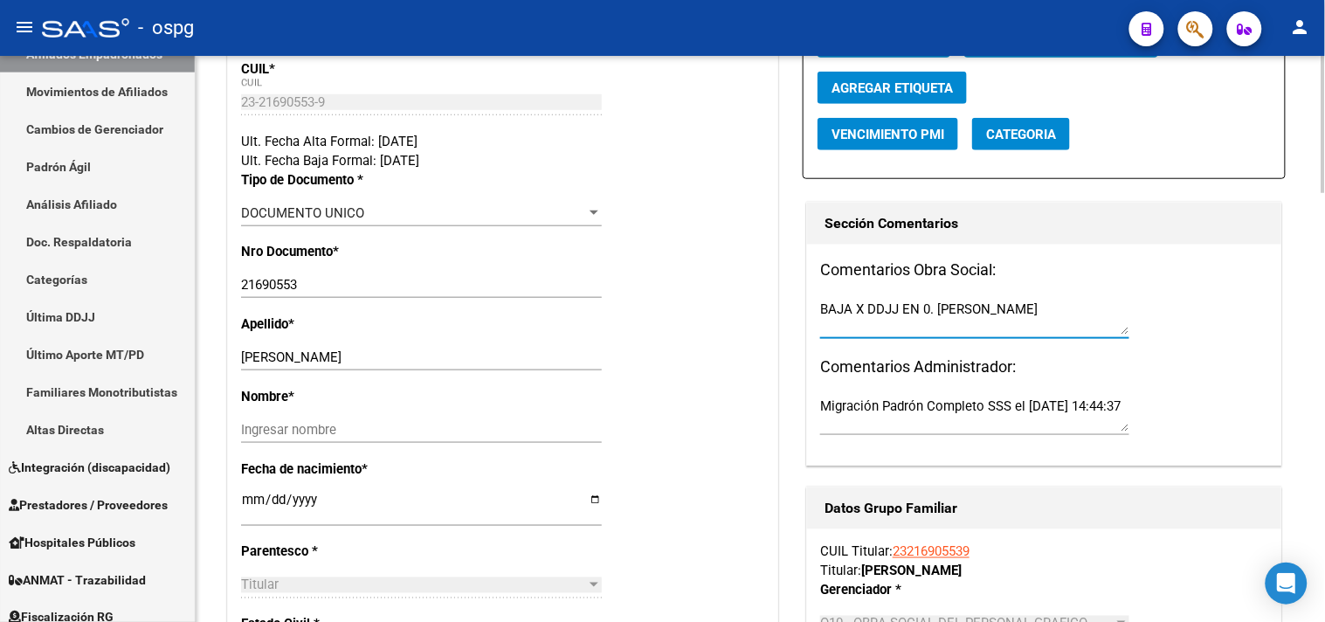
scroll to position [388, 0]
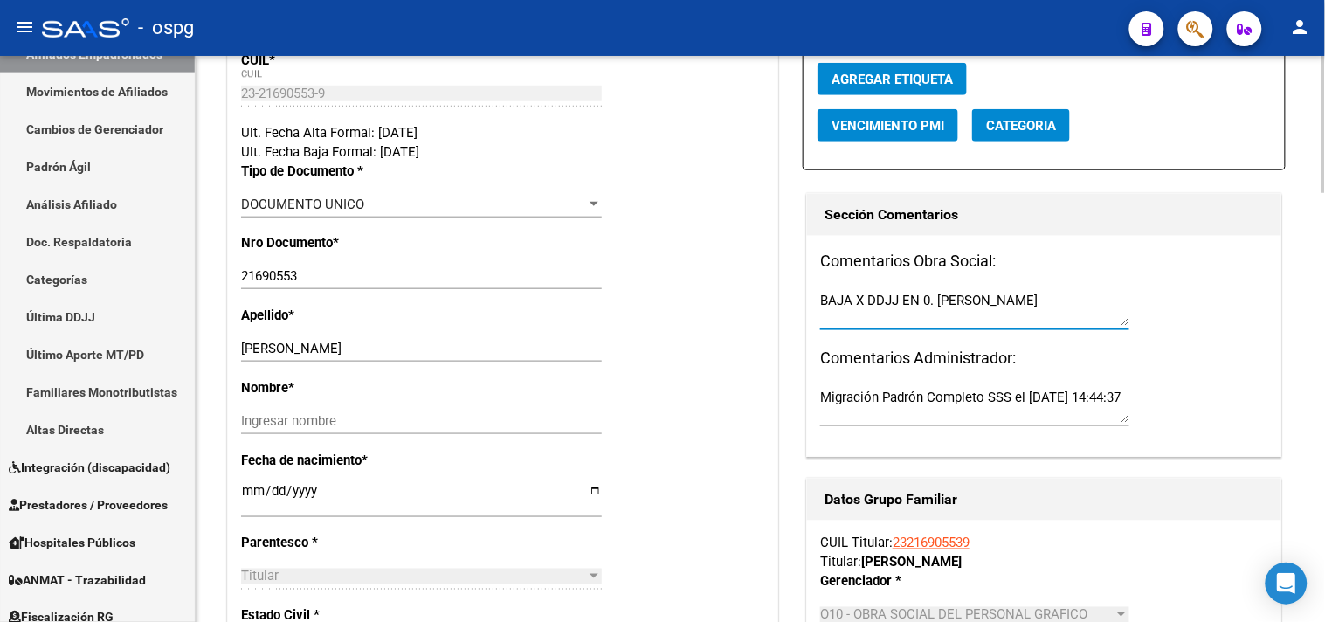
type textarea "BAJA X DDJJ EN 0. NADIA"
drag, startPoint x: 293, startPoint y: 346, endPoint x: 390, endPoint y: 341, distance: 96.2
click at [402, 342] on input "[PERSON_NAME]" at bounding box center [421, 349] width 361 height 16
type input "GAUNA,"
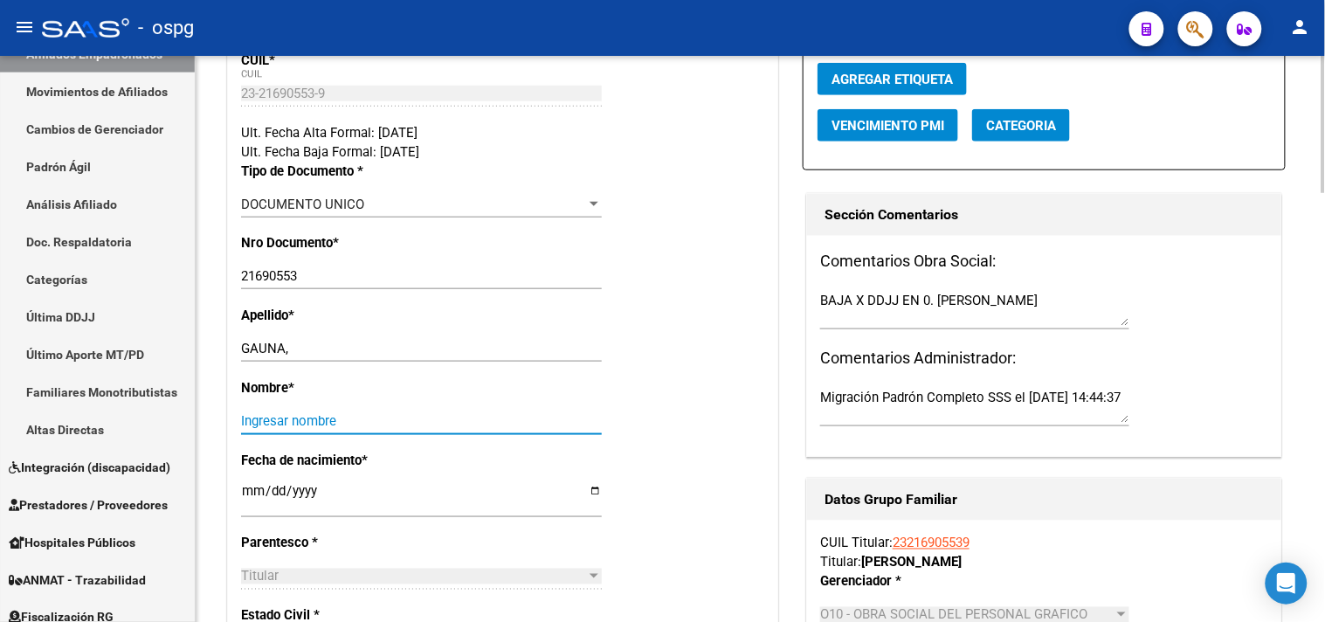
paste input "DANIEL EDUARDO"
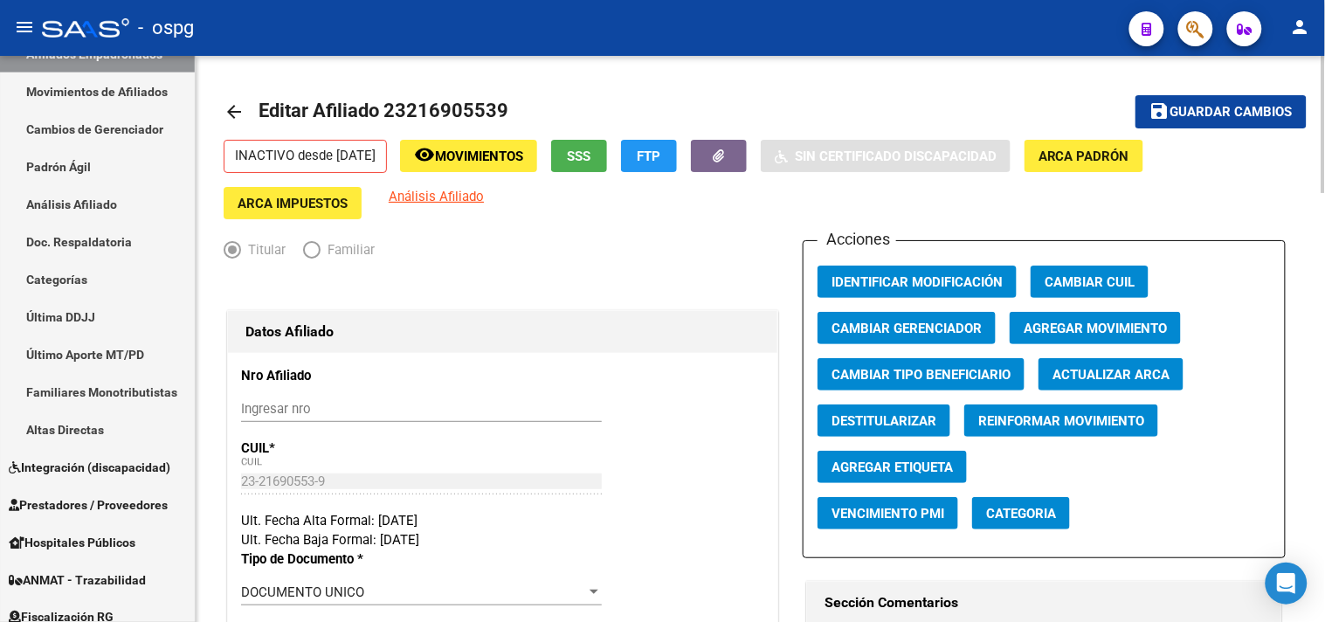
type input "DANIEL EDUARDO"
click at [1231, 107] on span "Guardar cambios" at bounding box center [1231, 113] width 122 height 16
click at [239, 107] on mat-icon "arrow_back" at bounding box center [234, 111] width 21 height 21
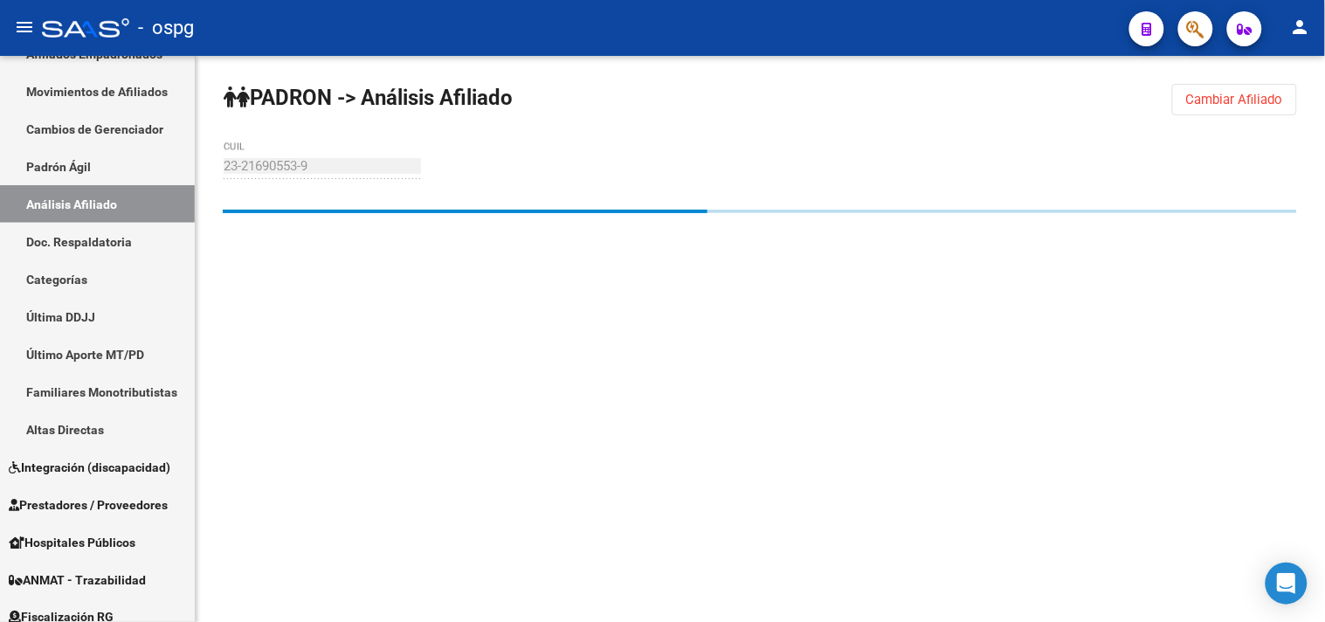
click at [1252, 103] on span "Cambiar Afiliado" at bounding box center [1234, 100] width 97 height 16
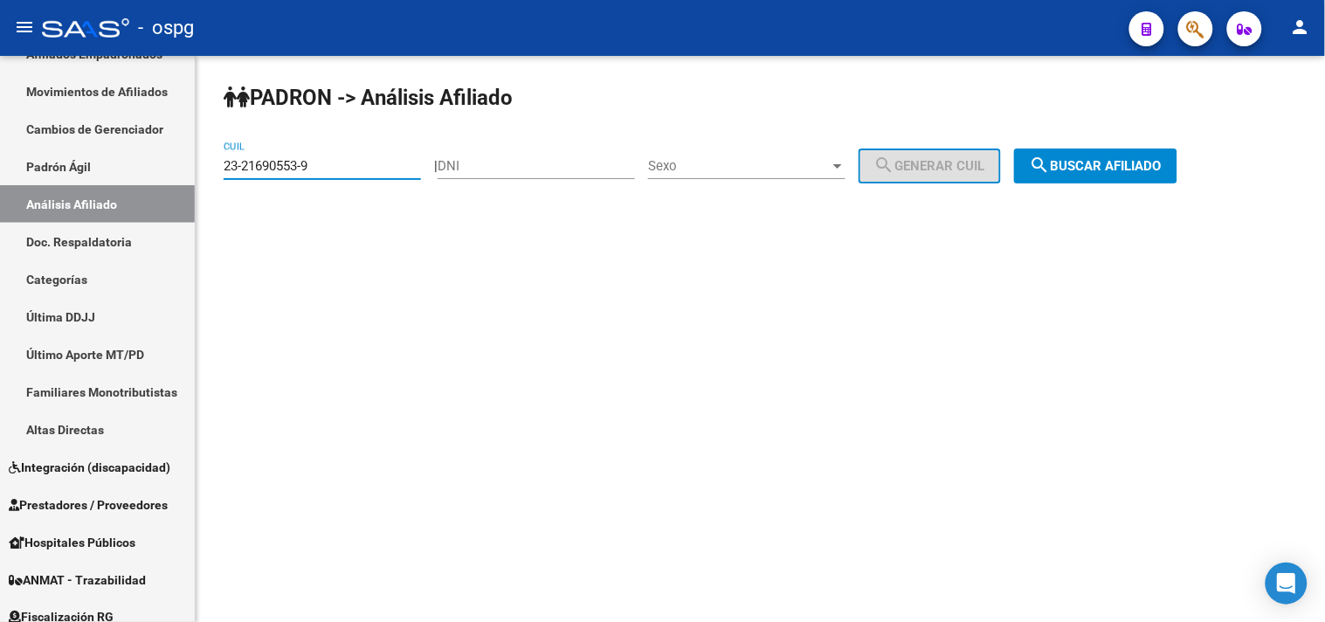
drag, startPoint x: 307, startPoint y: 166, endPoint x: 384, endPoint y: 162, distance: 77.9
click at [119, 163] on mat-sidenav-container "Firma Express Inicio Calendario SSS Instructivos Contacto OS Reportes Tablero d…" at bounding box center [662, 339] width 1325 height 566
paste input "3008683"
type input "23-30086833-9"
click at [1124, 173] on span "search Buscar afiliado" at bounding box center [1096, 166] width 132 height 16
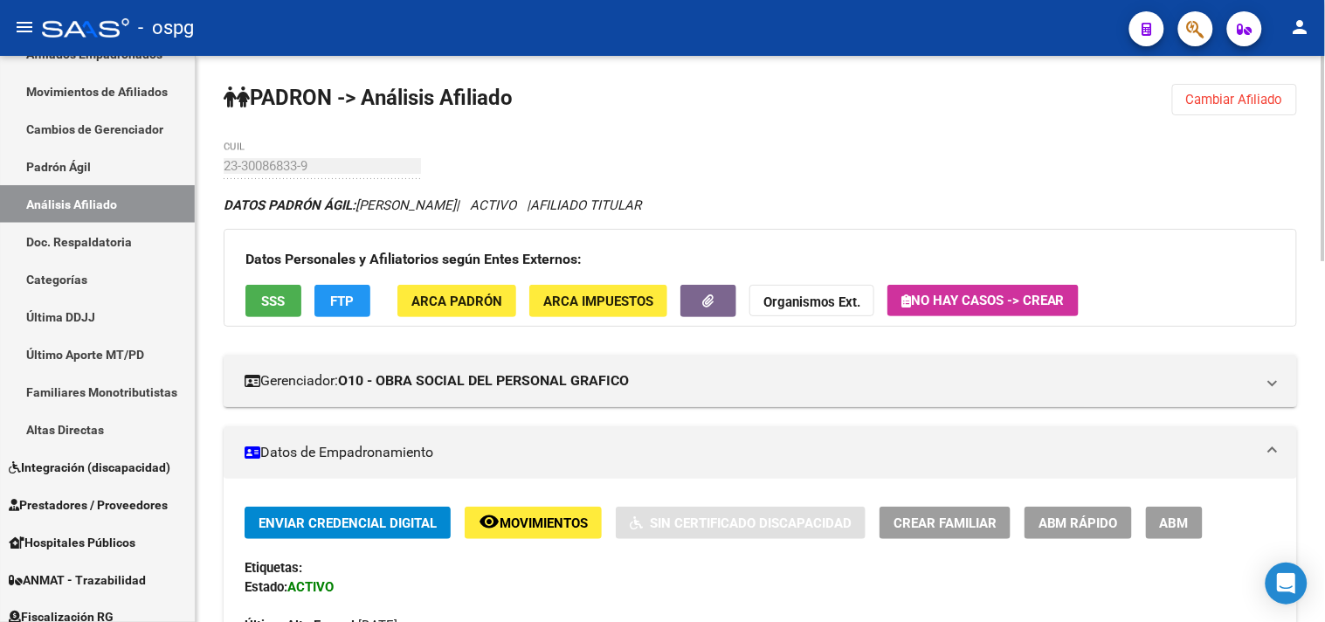
click at [1156, 513] on button "ABM" at bounding box center [1174, 523] width 57 height 32
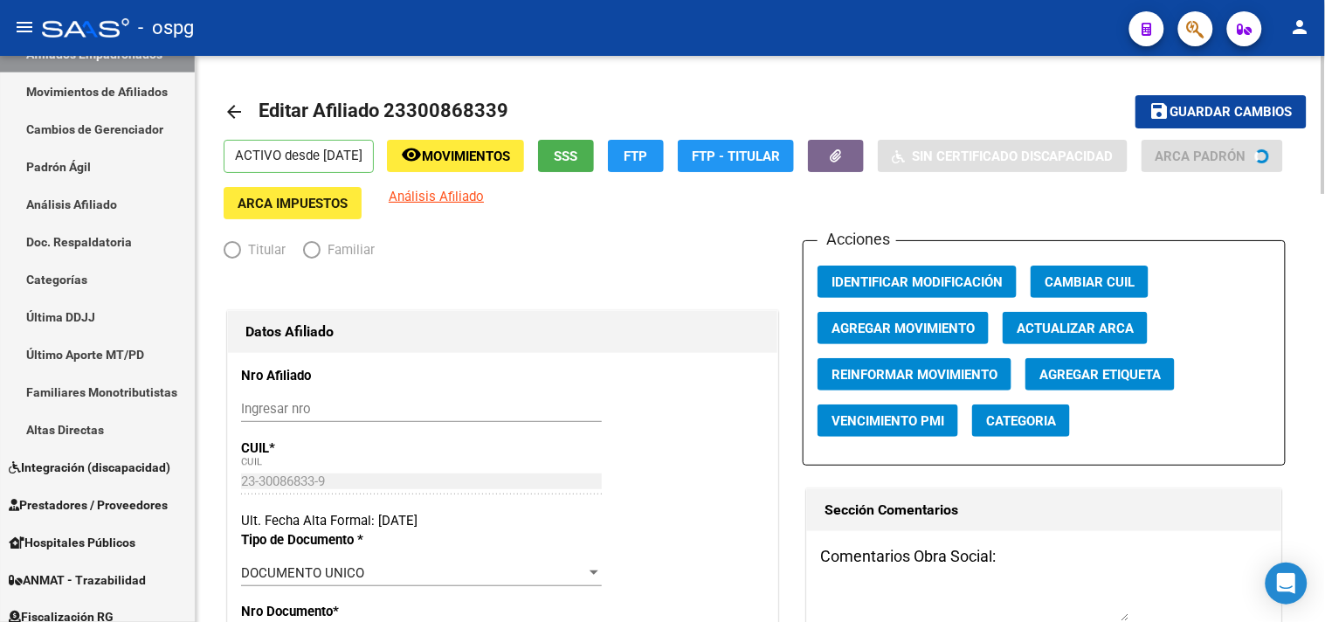
radio input "true"
type input "30-99900155-2"
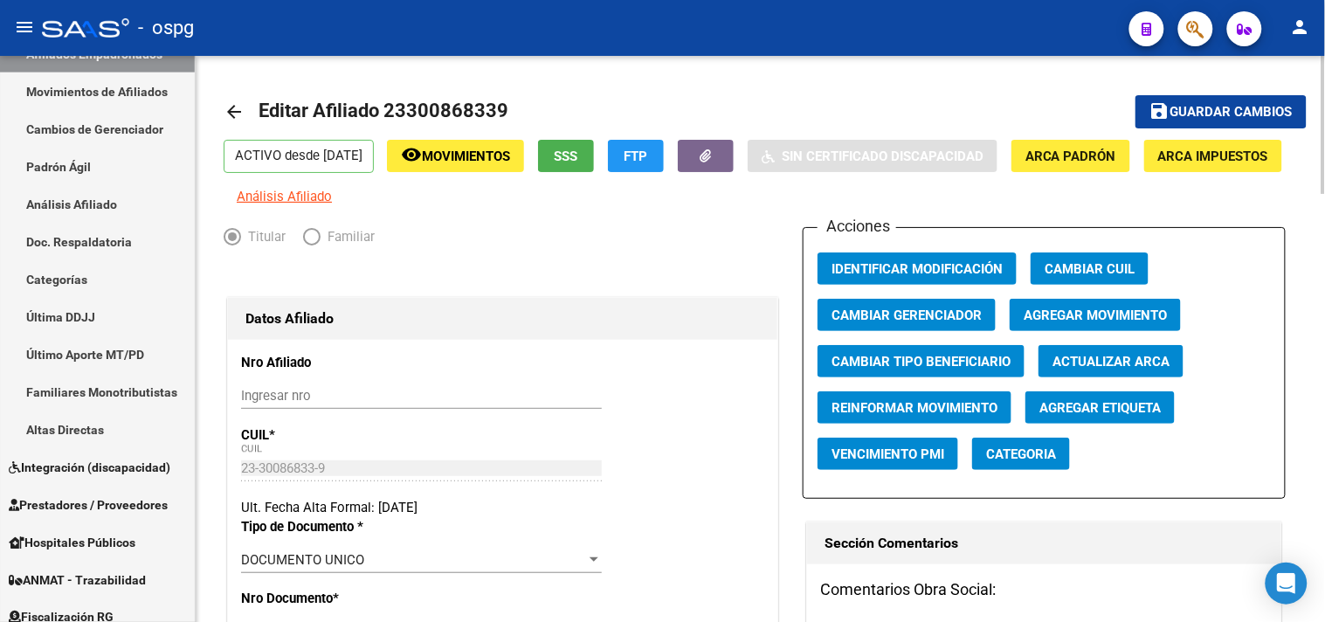
click at [1069, 323] on span "Agregar Movimiento" at bounding box center [1095, 315] width 143 height 16
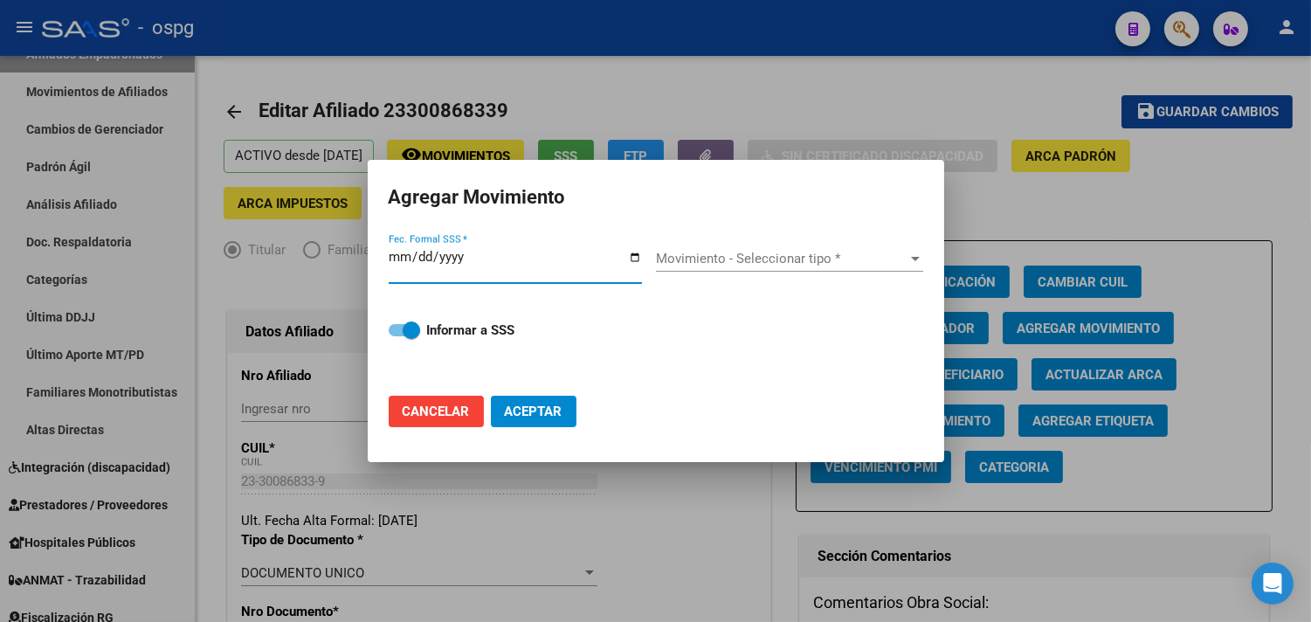
click at [632, 259] on input "Fec. Formal SSS *" at bounding box center [515, 264] width 253 height 28
type input "[DATE]"
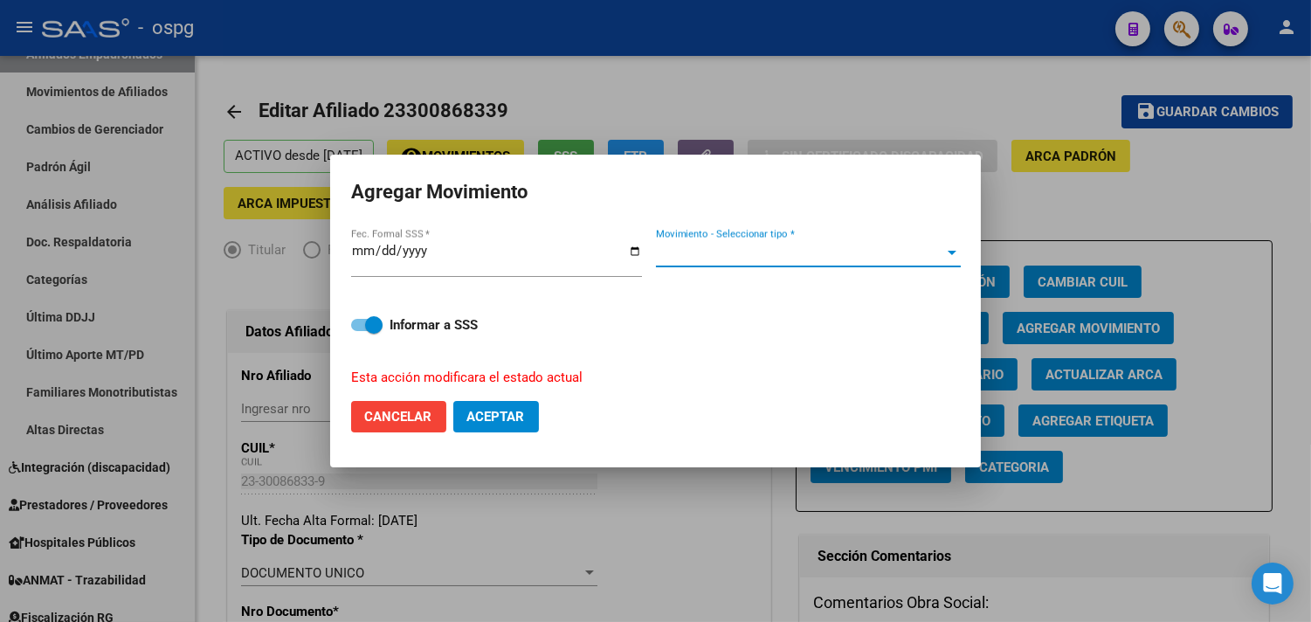
click at [704, 255] on span "Movimiento - Seleccionar tipo *" at bounding box center [800, 253] width 289 height 16
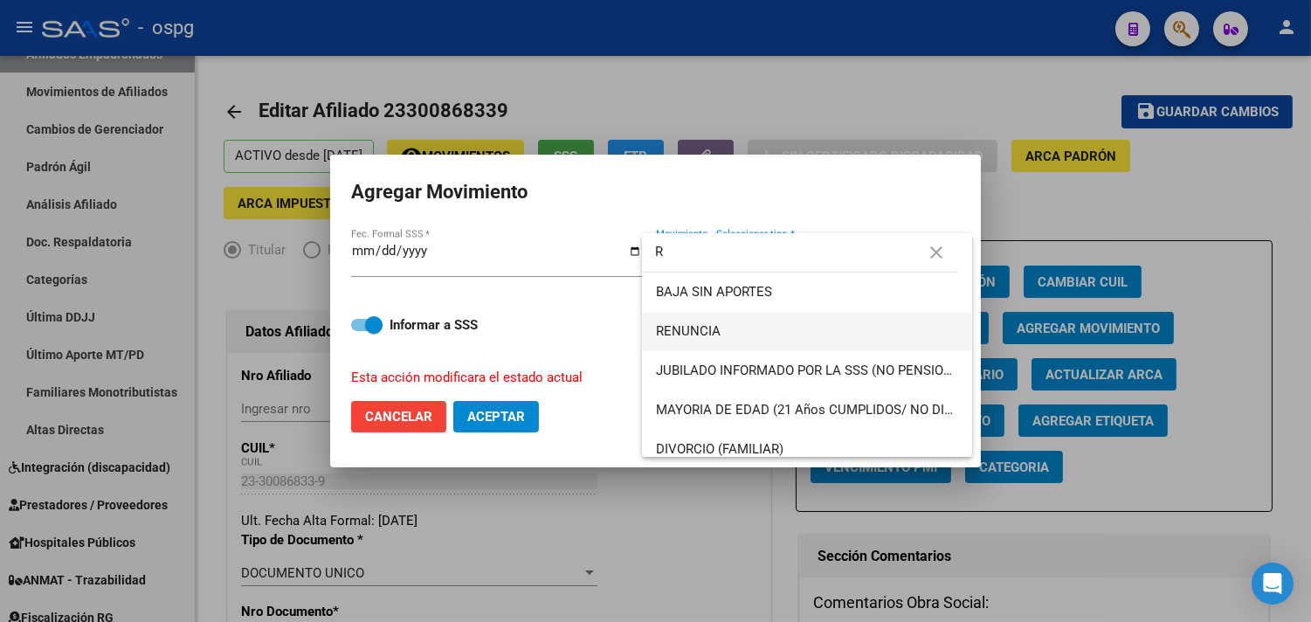
type input "R"
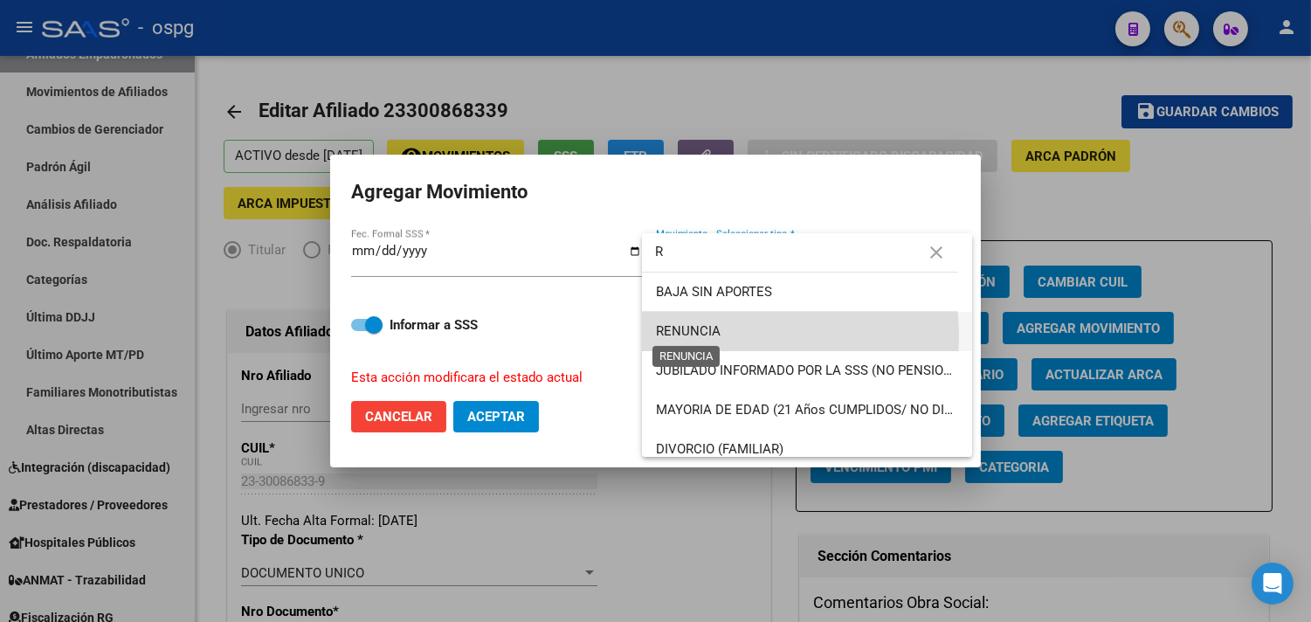
drag, startPoint x: 704, startPoint y: 336, endPoint x: 609, endPoint y: 307, distance: 99.5
click at [703, 335] on span "RENUNCIA" at bounding box center [688, 331] width 65 height 16
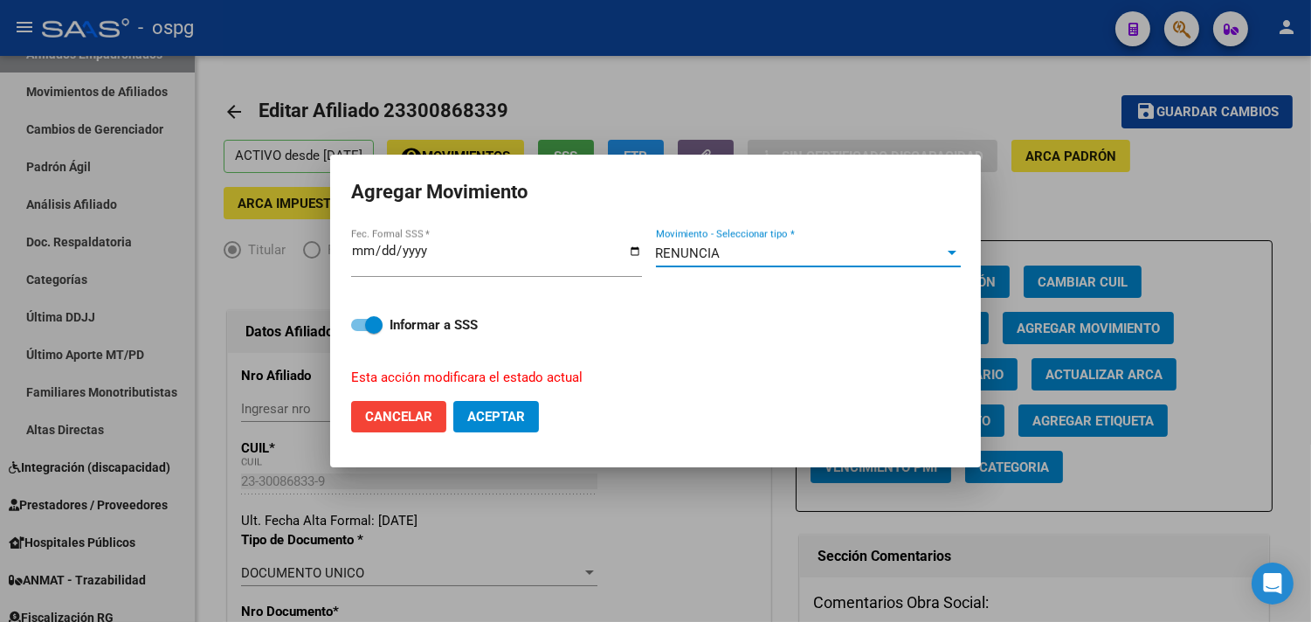
click at [516, 410] on span "Aceptar" at bounding box center [496, 417] width 58 height 16
checkbox input "false"
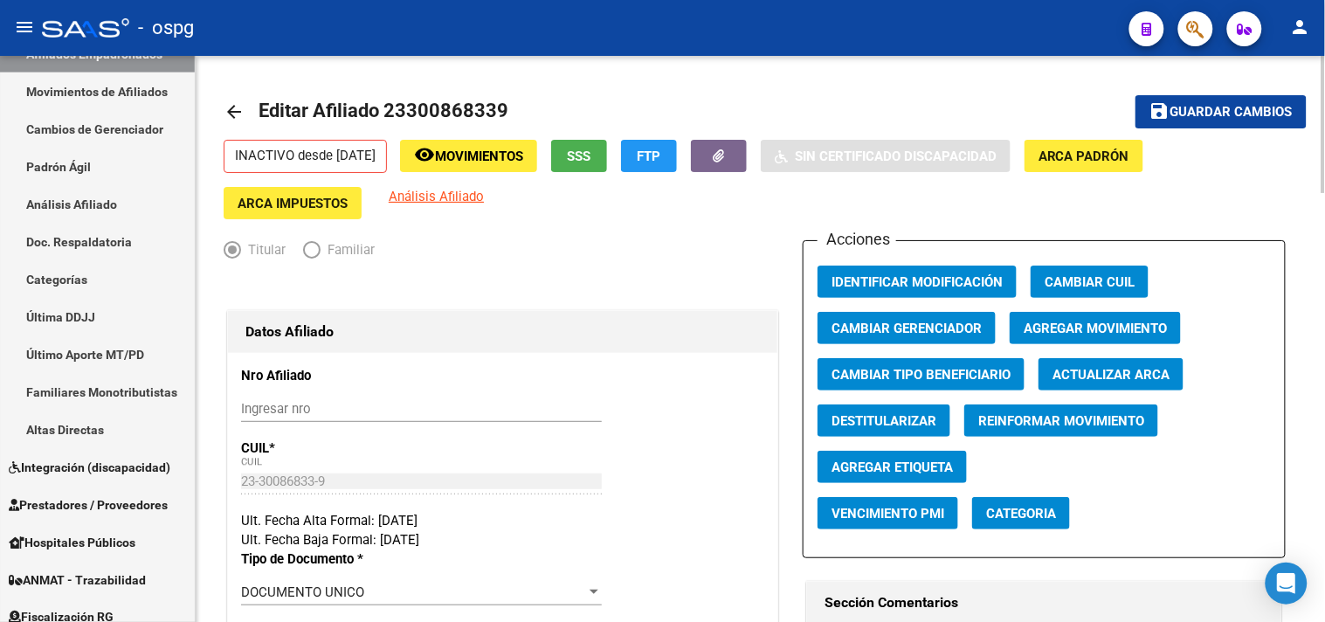
click at [227, 111] on mat-icon "arrow_back" at bounding box center [234, 111] width 21 height 21
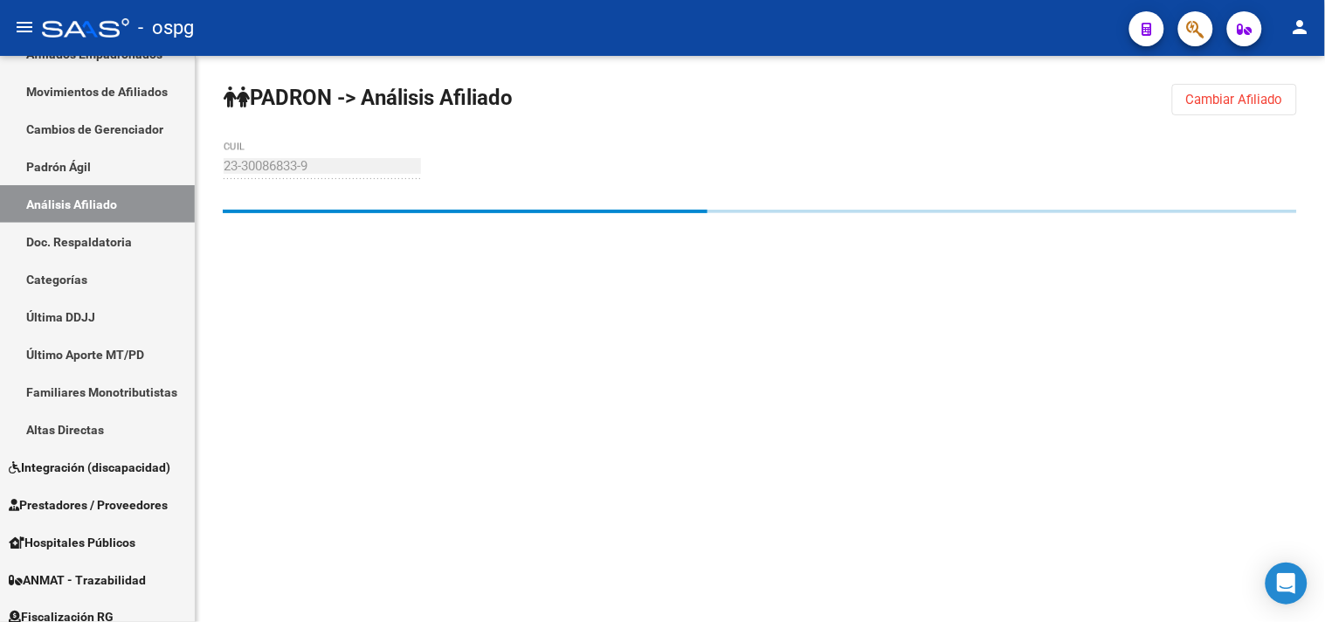
click at [1238, 92] on button "Cambiar Afiliado" at bounding box center [1234, 99] width 125 height 31
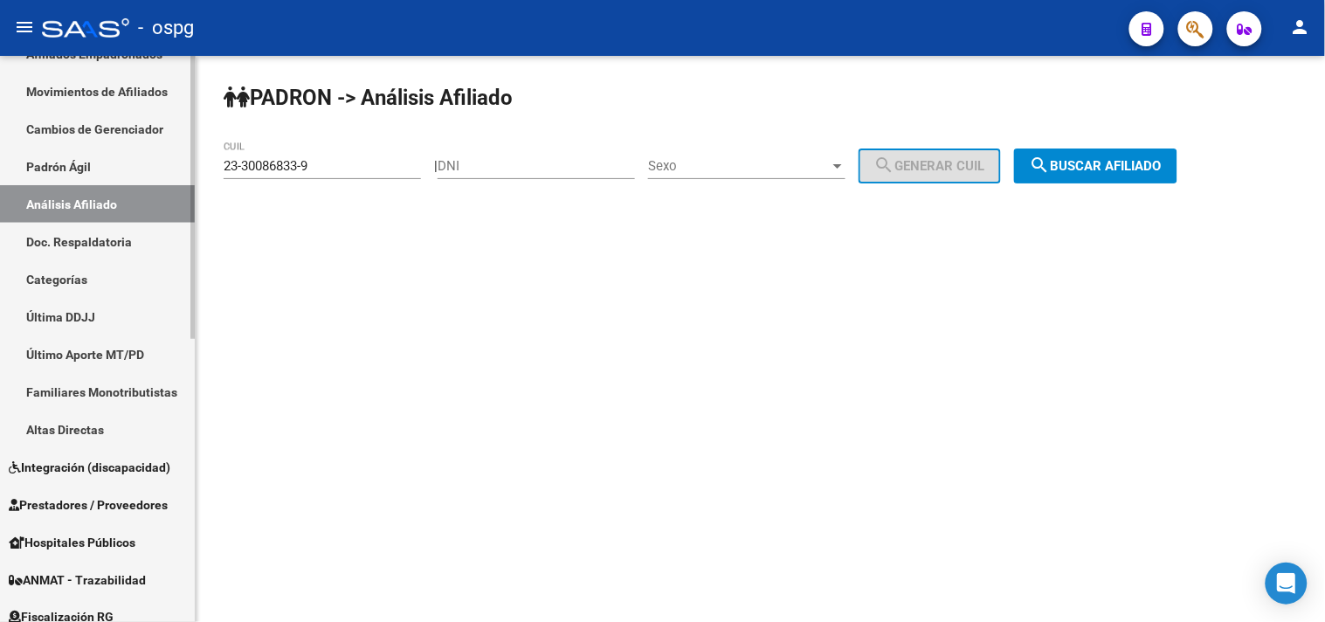
drag, startPoint x: 316, startPoint y: 168, endPoint x: 97, endPoint y: 175, distance: 219.3
click at [99, 176] on mat-sidenav-container "Firma Express Inicio Calendario SSS Instructivos Contacto OS Reportes Tablero d…" at bounding box center [662, 339] width 1325 height 566
paste input "0-33009878-4"
type input "20-33009878-4"
click at [1094, 176] on button "search Buscar afiliado" at bounding box center [1095, 165] width 163 height 35
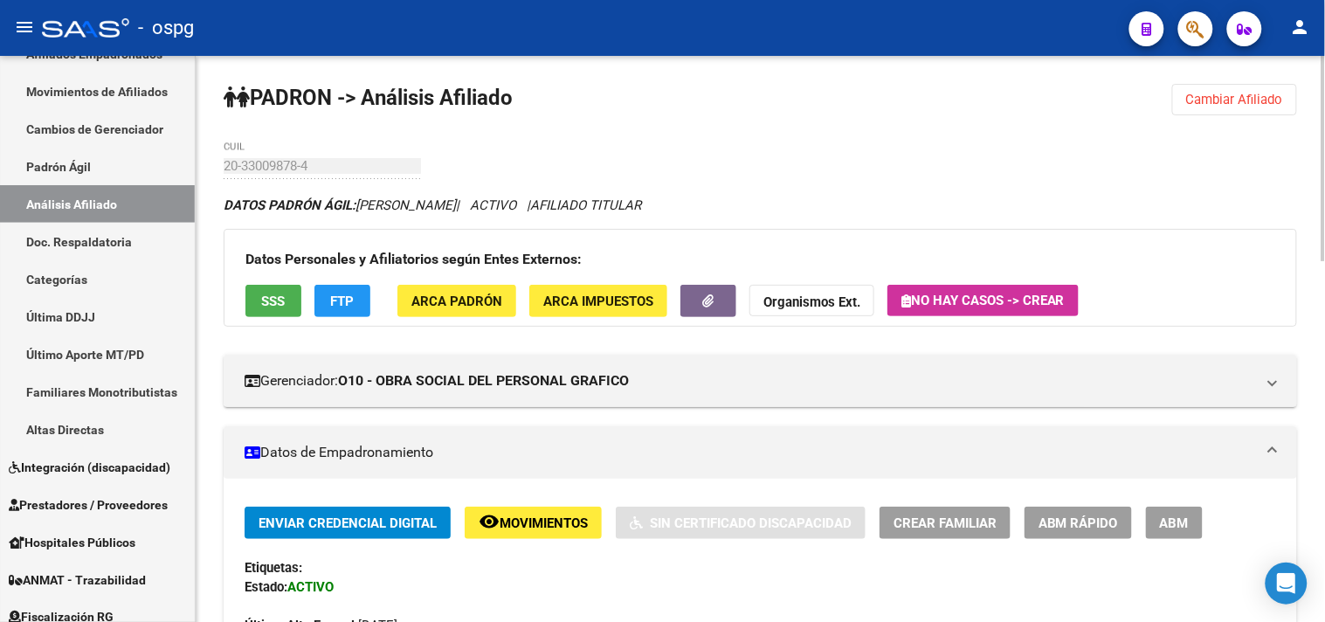
click at [1168, 527] on span "ABM" at bounding box center [1174, 523] width 29 height 16
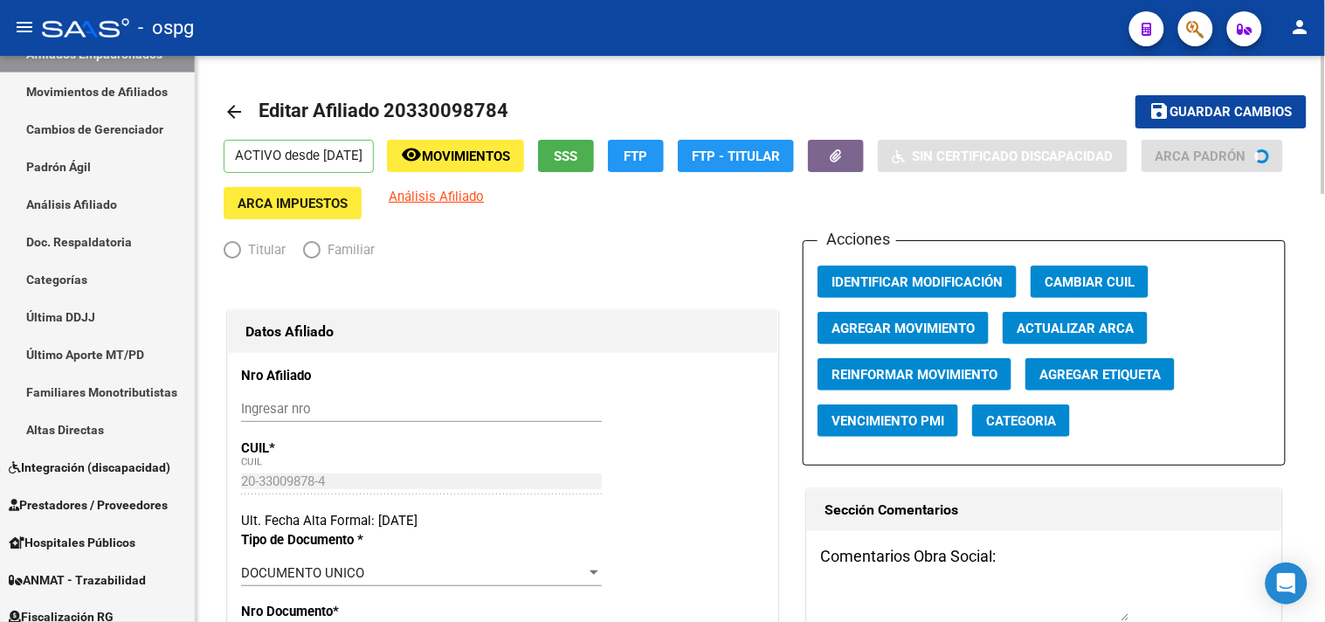
radio input "true"
type input "30-50017502-4"
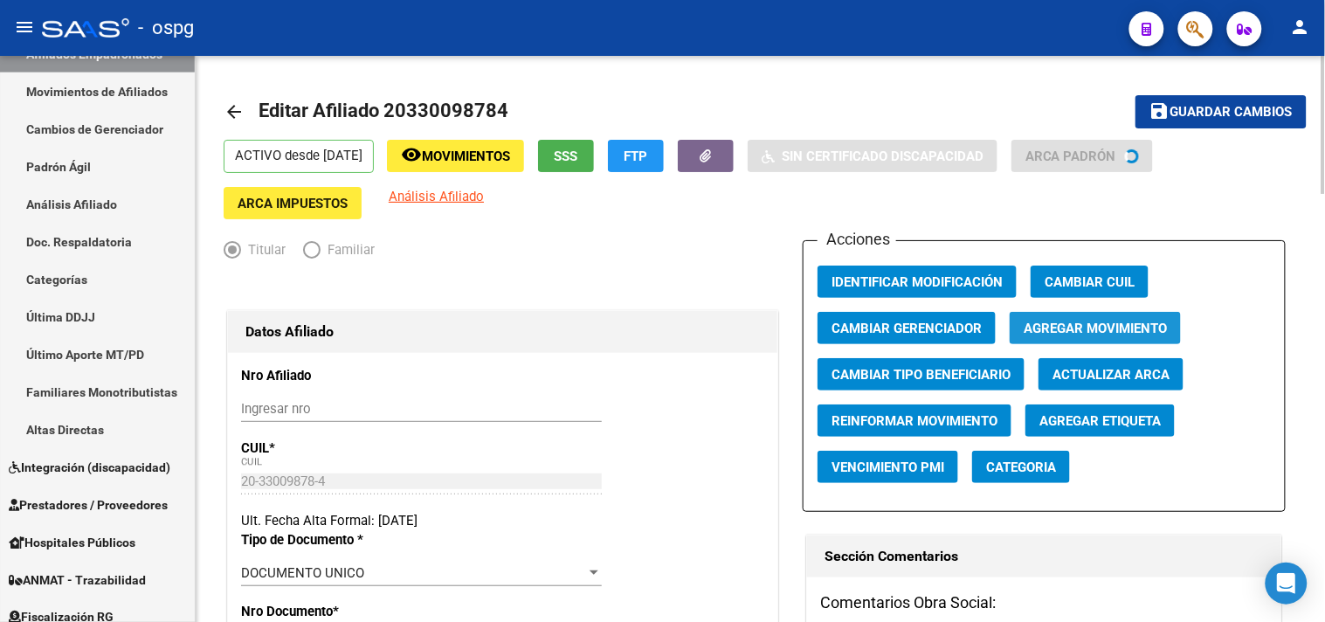
click at [1106, 321] on span "Agregar Movimiento" at bounding box center [1095, 329] width 143 height 16
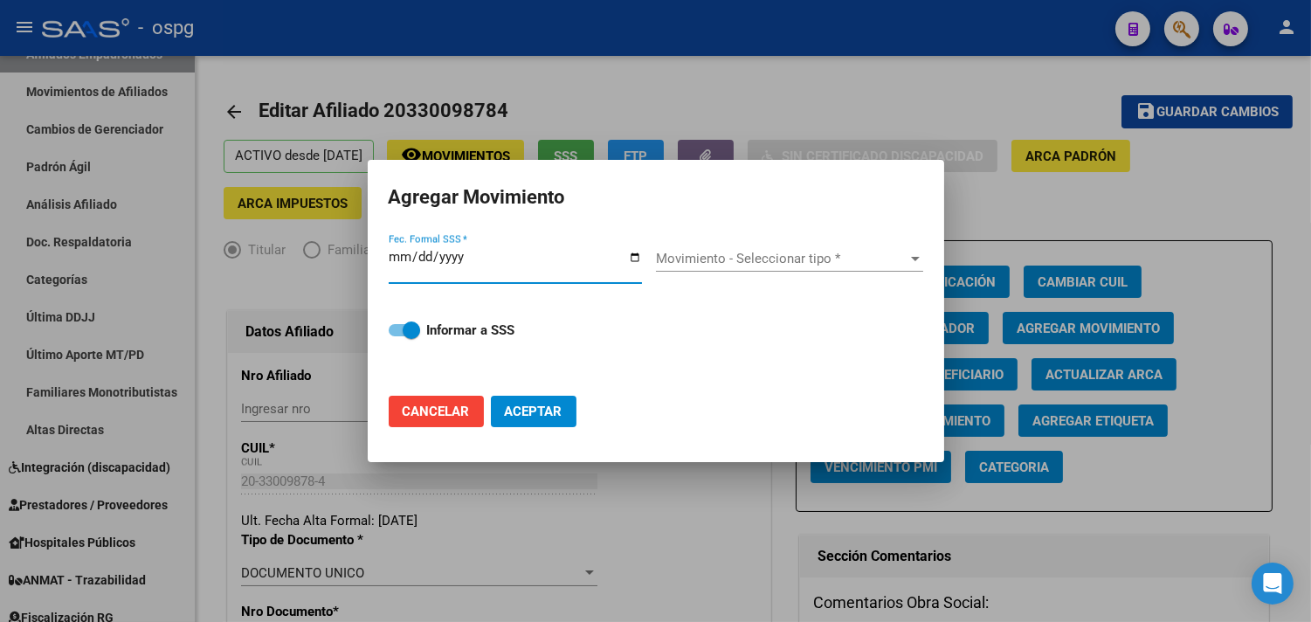
click at [634, 256] on input "Fec. Formal SSS *" at bounding box center [515, 264] width 253 height 28
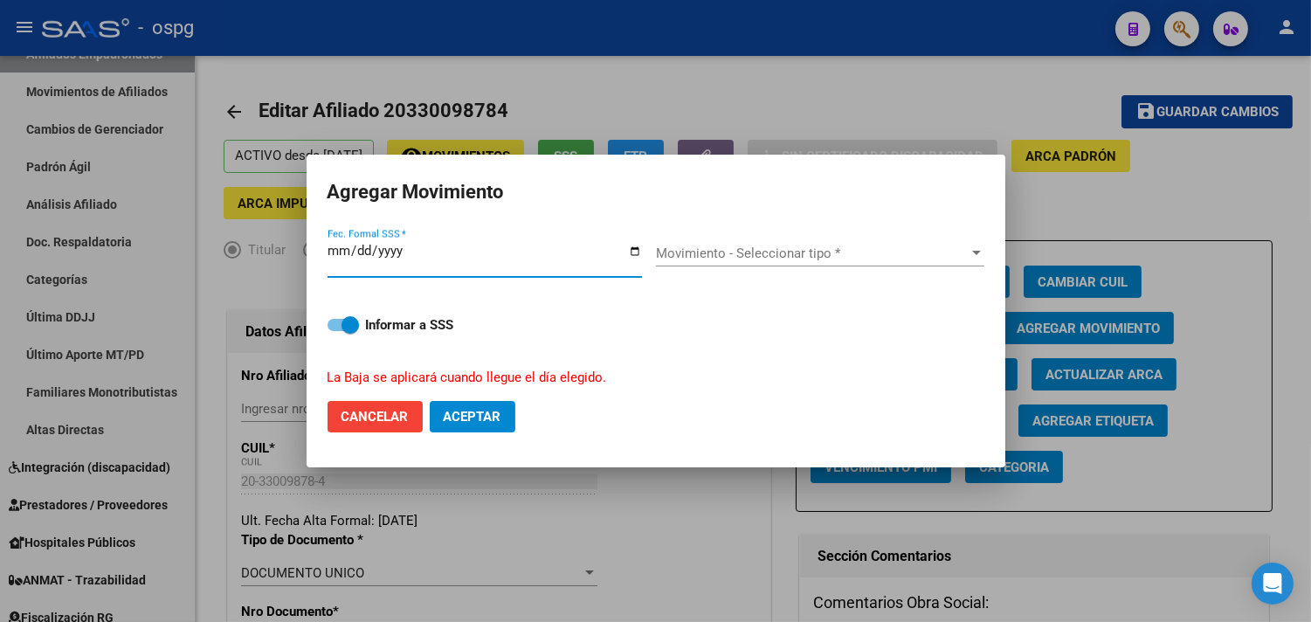
type input "2025-10-02"
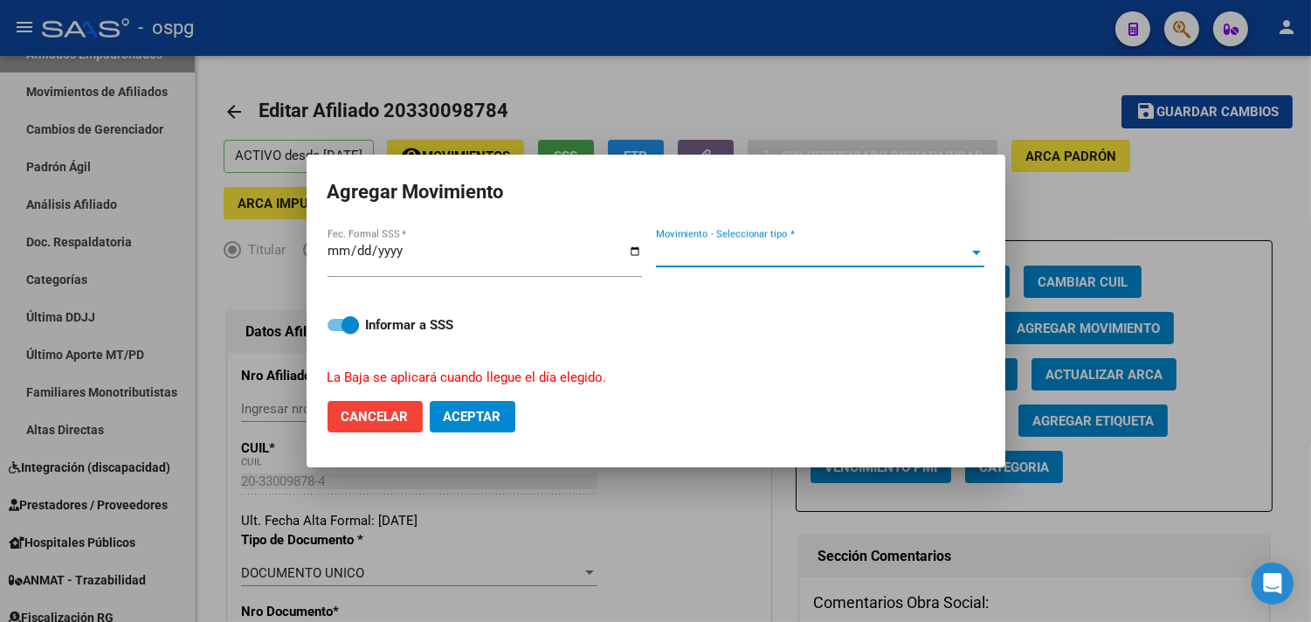
click at [693, 254] on span "Movimiento - Seleccionar tipo *" at bounding box center [812, 253] width 313 height 16
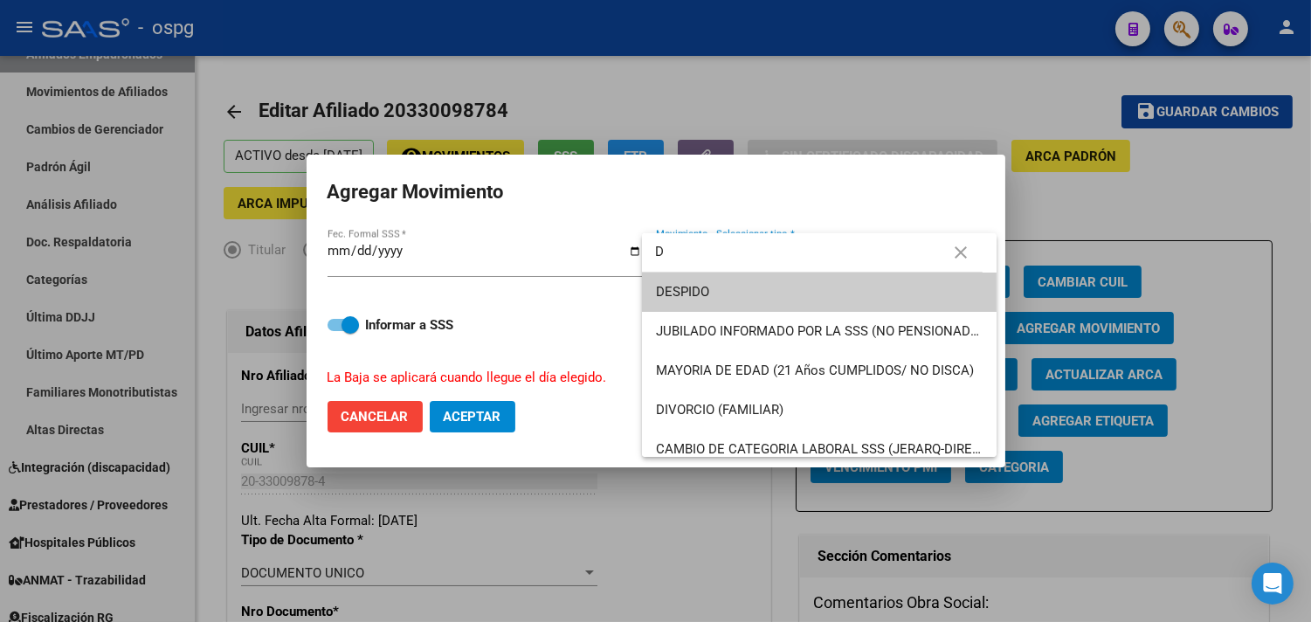
type input "D"
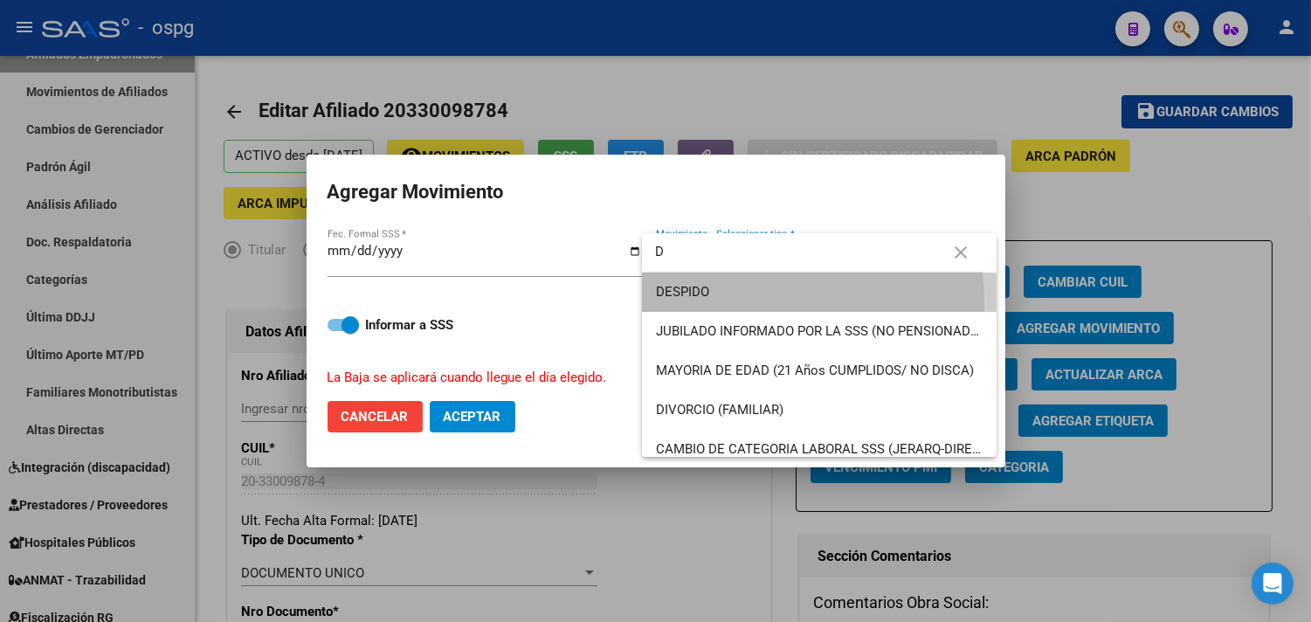
click at [690, 306] on span "DESPIDO" at bounding box center [820, 291] width 328 height 39
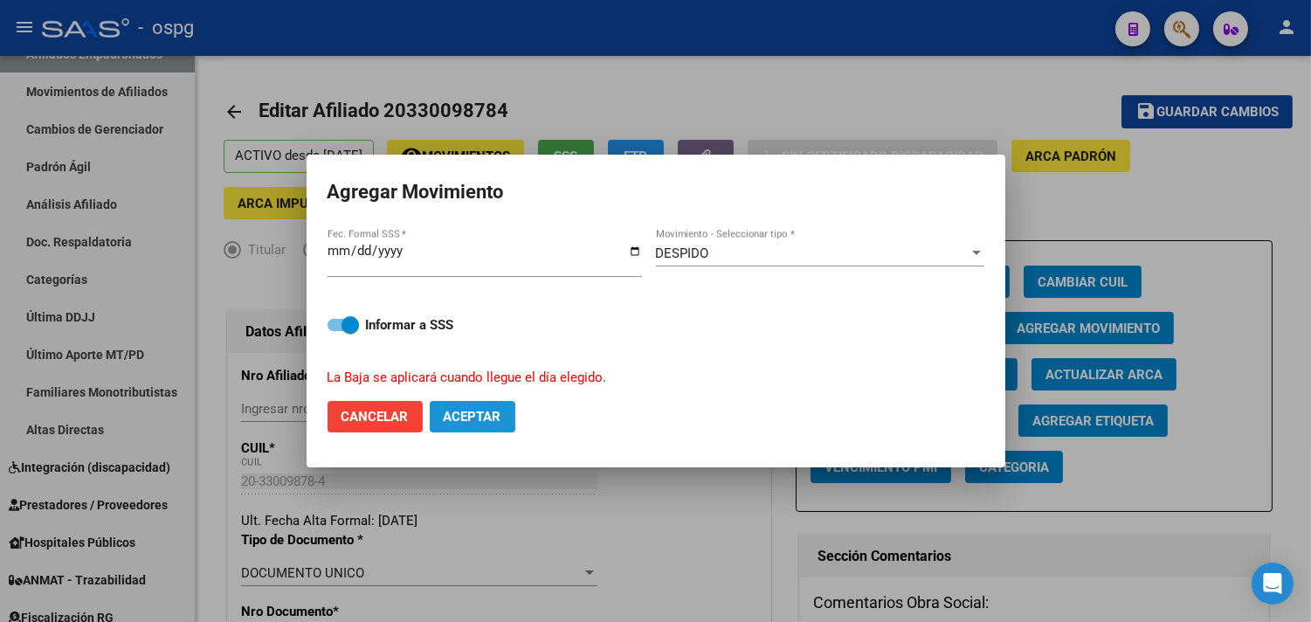
click at [503, 411] on button "Aceptar" at bounding box center [473, 416] width 86 height 31
checkbox input "false"
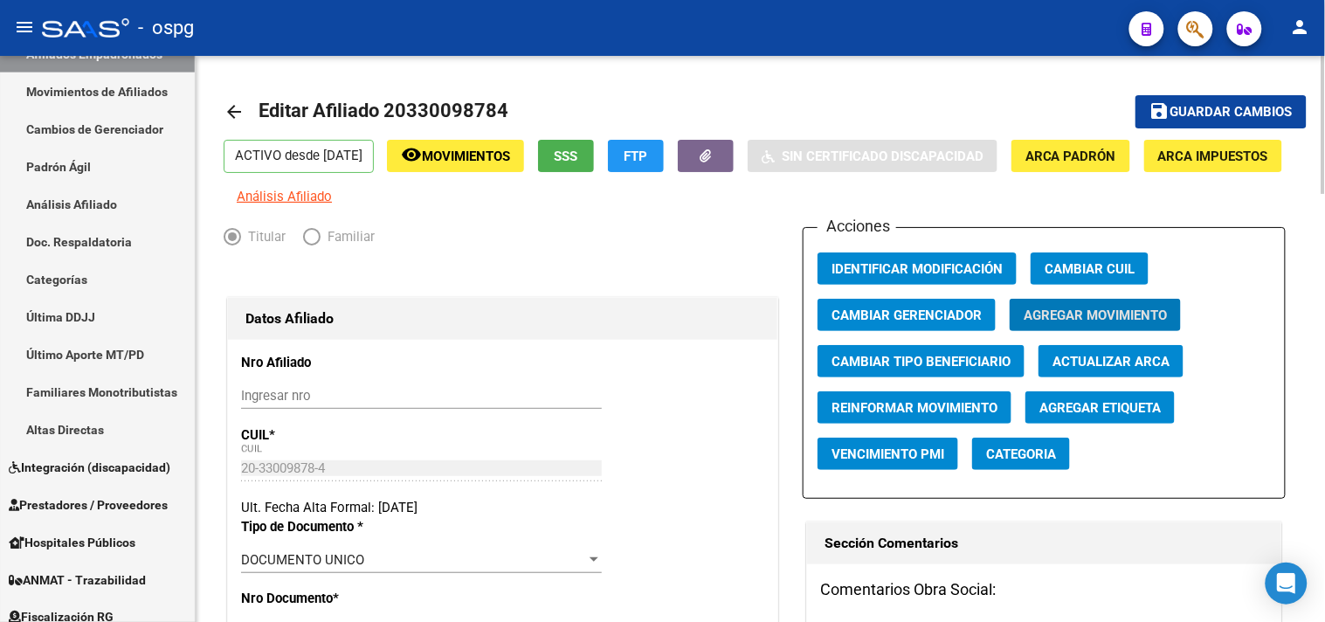
click at [227, 108] on mat-icon "arrow_back" at bounding box center [234, 111] width 21 height 21
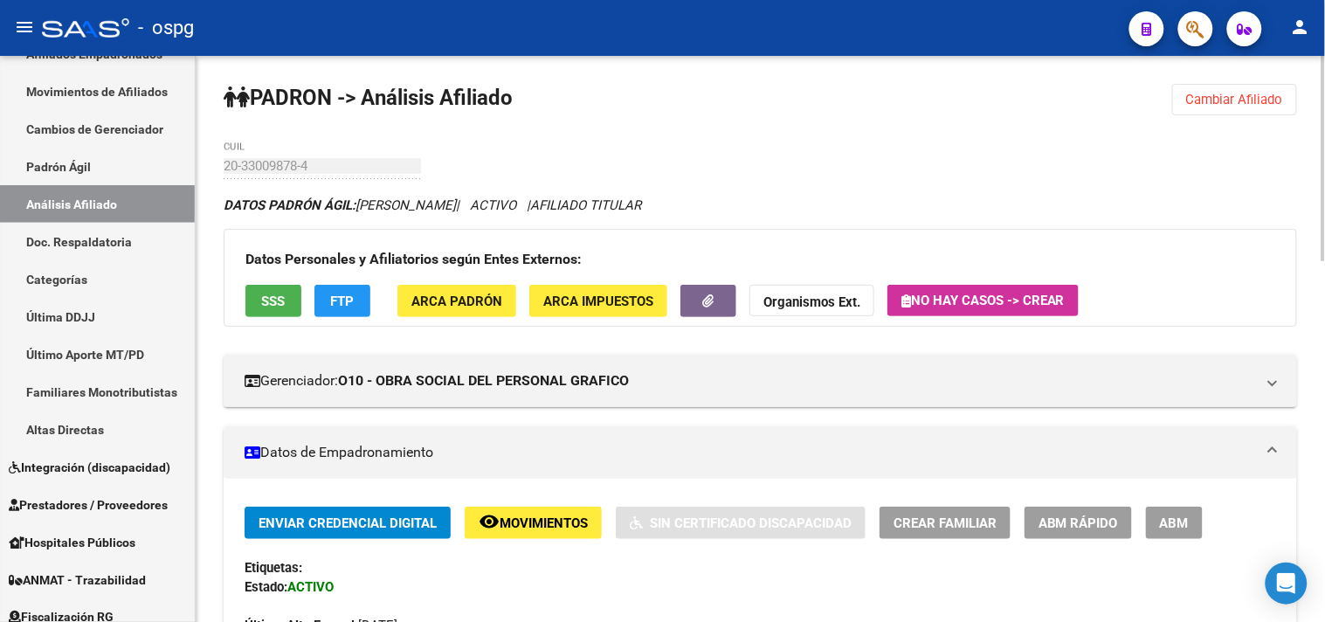
drag, startPoint x: 1210, startPoint y: 81, endPoint x: 1141, endPoint y: 89, distance: 69.4
click at [1225, 100] on span "Cambiar Afiliado" at bounding box center [1234, 100] width 97 height 16
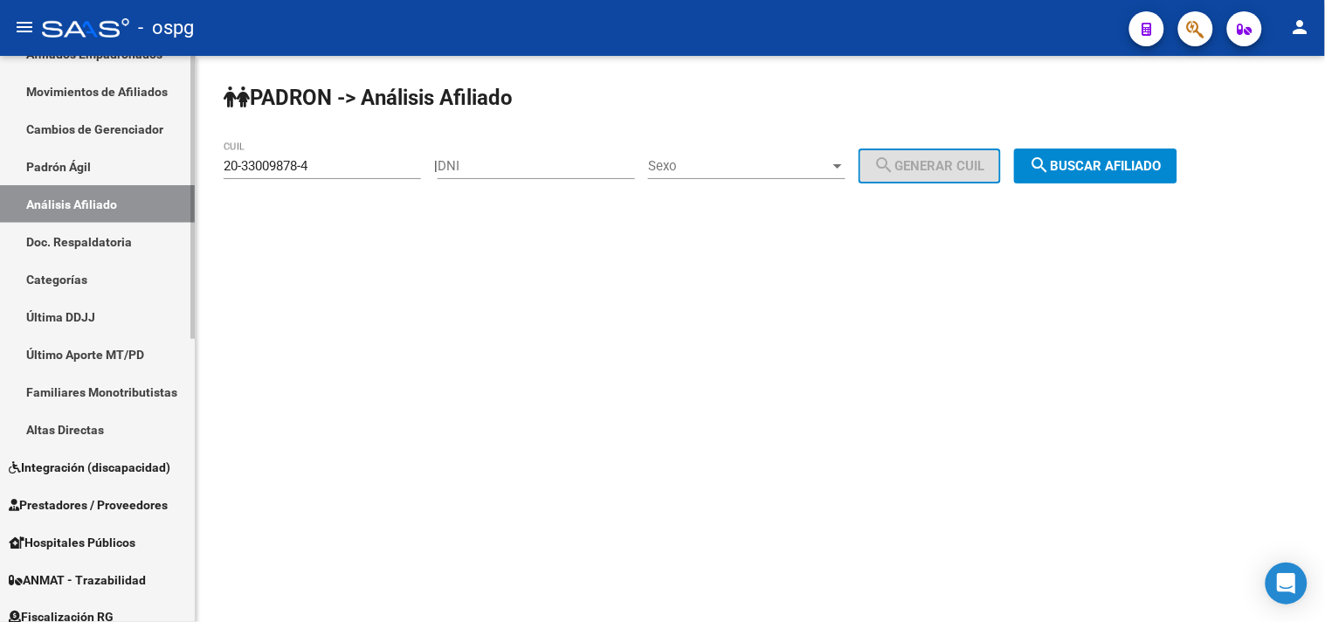
drag, startPoint x: 51, startPoint y: 192, endPoint x: 120, endPoint y: 158, distance: 76.9
click at [0, 190] on mat-sidenav-container "Firma Express Inicio Calendario SSS Instructivos Contacto OS Reportes Tablero d…" at bounding box center [662, 339] width 1325 height 566
paste input "17632390-7"
type input "20-17632390-7"
click at [1134, 176] on button "search Buscar afiliado" at bounding box center [1095, 165] width 163 height 35
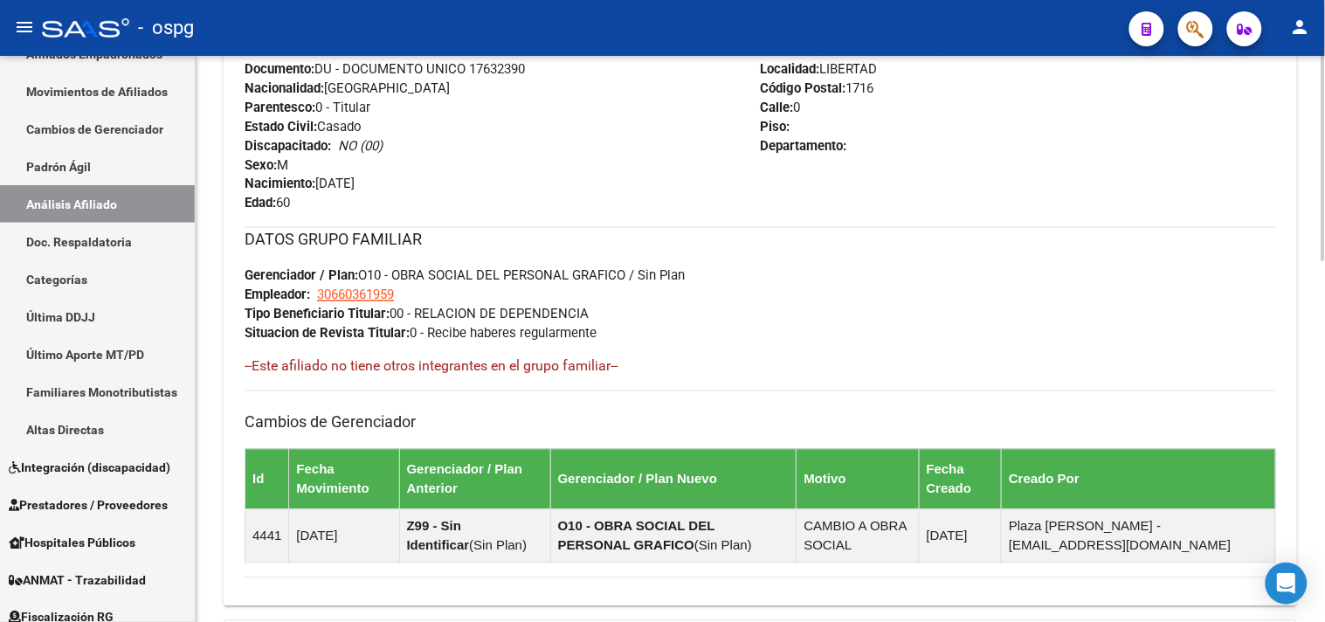
scroll to position [410, 0]
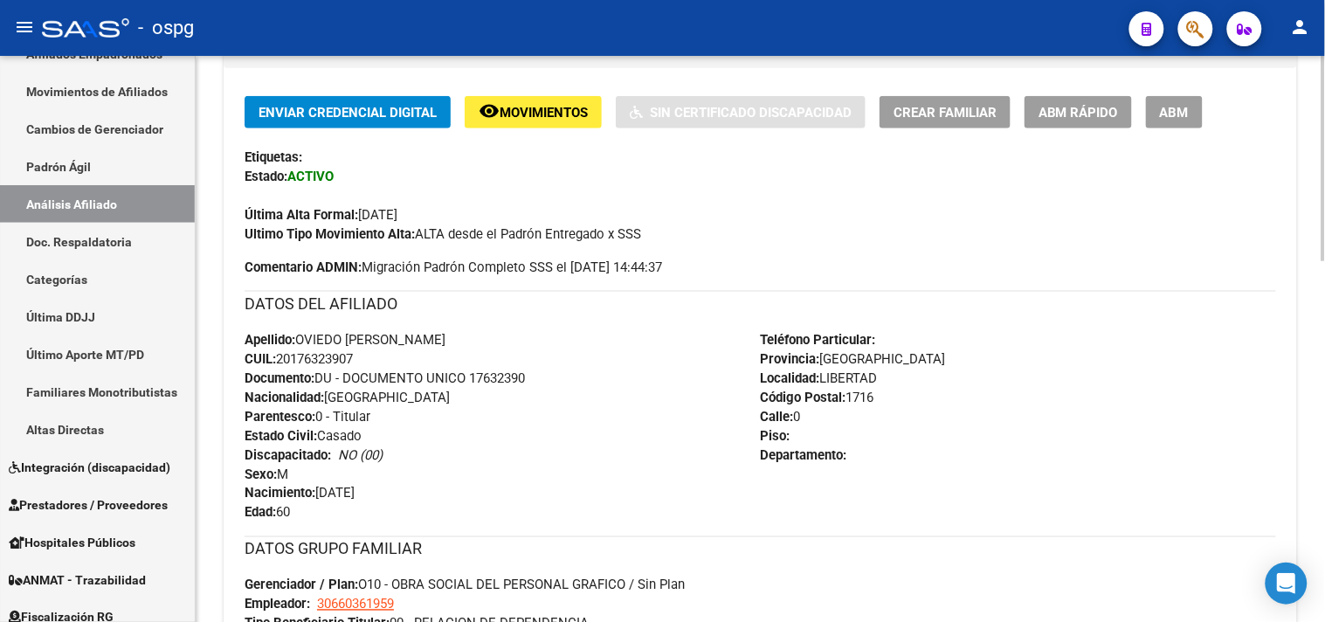
click at [1176, 96] on div "Enviar Credencial Digital remove_red_eye Movimientos Sin Certificado Discapacid…" at bounding box center [760, 491] width 1073 height 847
click at [1180, 116] on span "ABM" at bounding box center [1174, 113] width 29 height 16
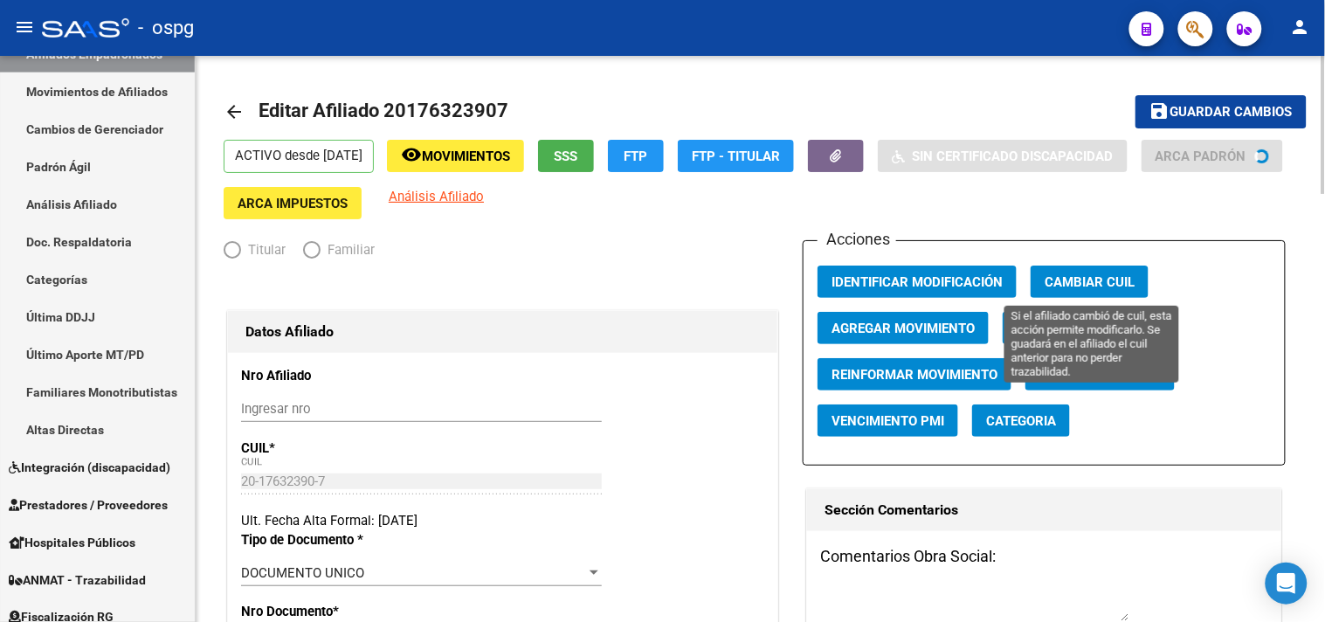
radio input "true"
type input "30-66036195-9"
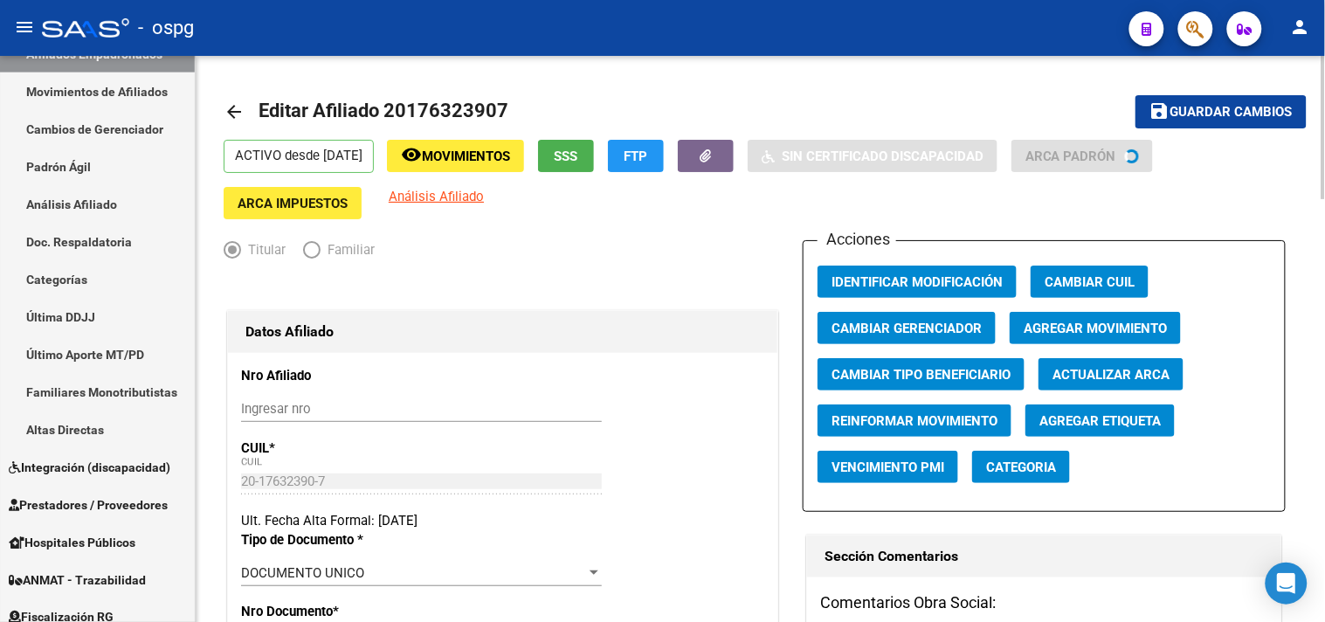
click at [1098, 321] on span "Agregar Movimiento" at bounding box center [1095, 329] width 143 height 16
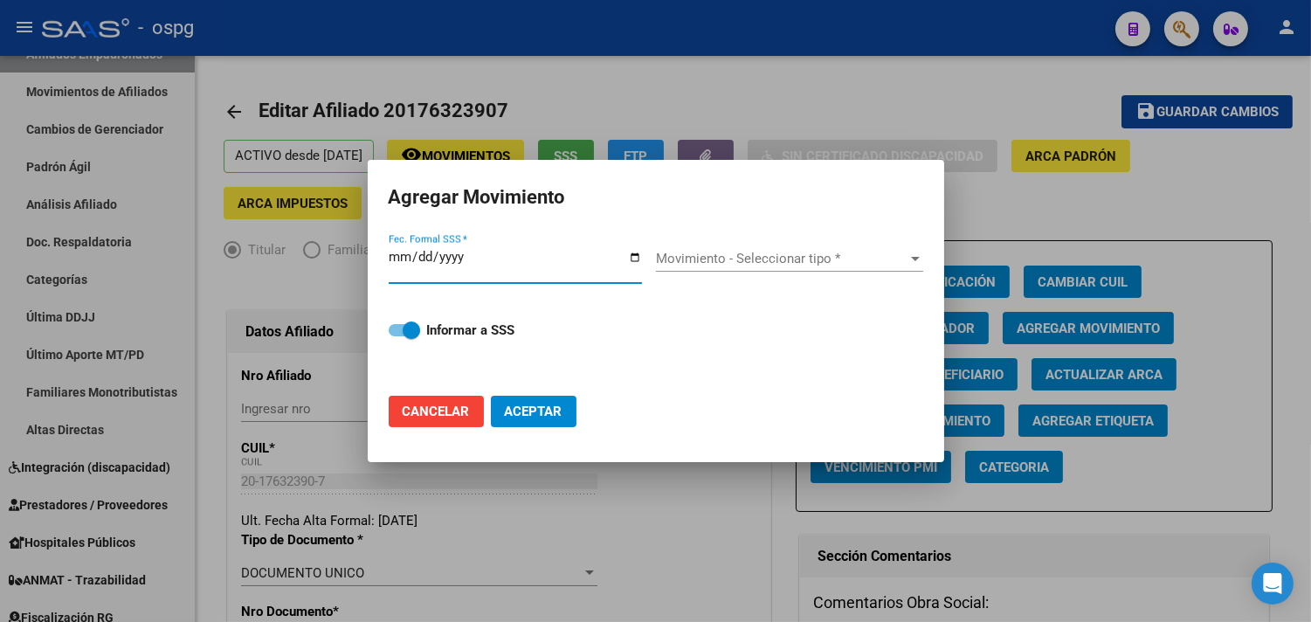
click at [634, 256] on input "Fec. Formal SSS *" at bounding box center [515, 264] width 253 height 28
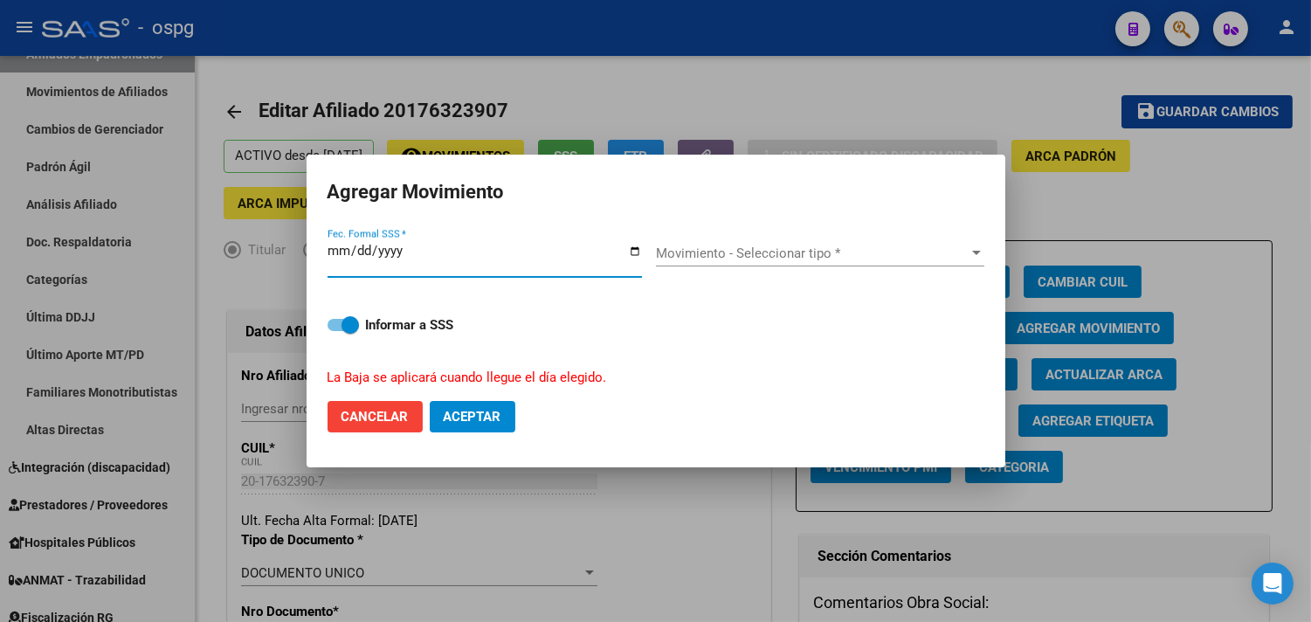
type input "2025-11-01"
click at [726, 245] on span "Movimiento - Seleccionar tipo *" at bounding box center [812, 253] width 313 height 16
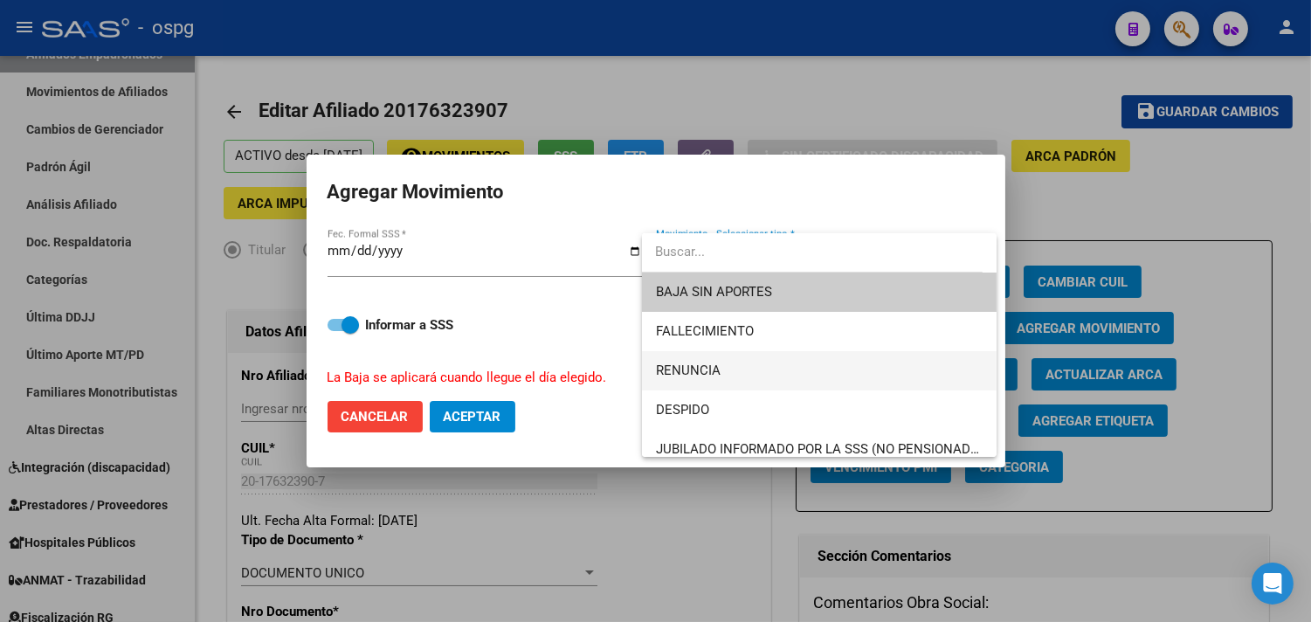
click at [701, 365] on span "RENUNCIA" at bounding box center [688, 370] width 65 height 16
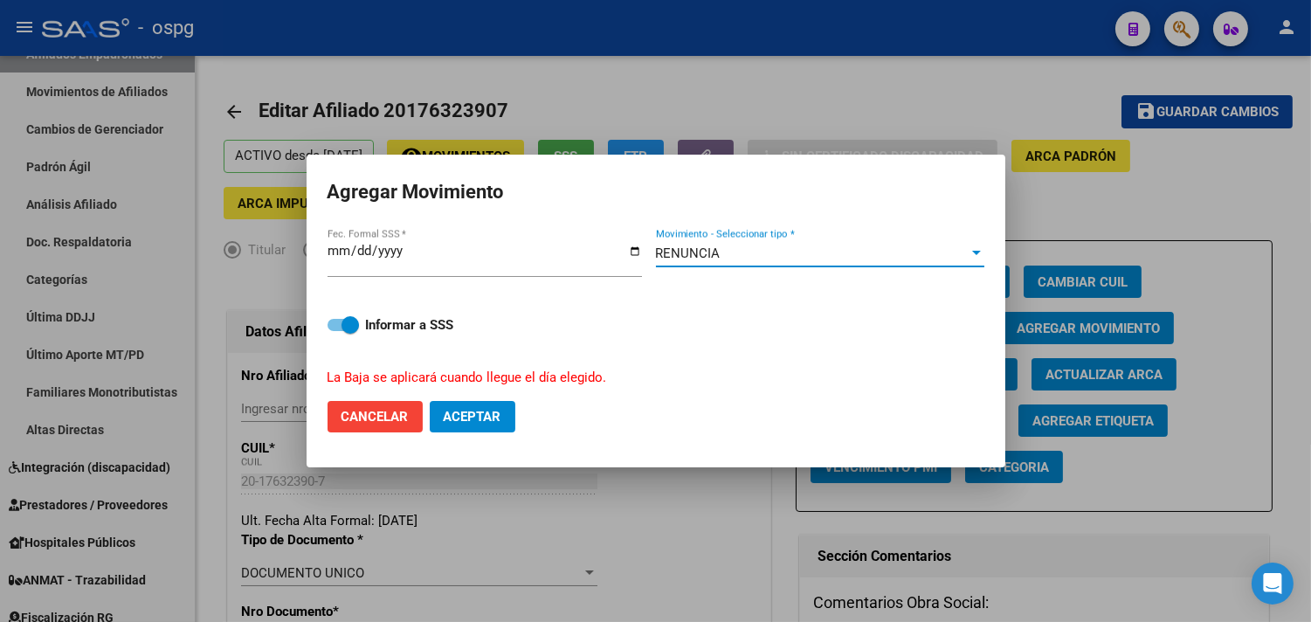
click at [466, 419] on span "Aceptar" at bounding box center [473, 417] width 58 height 16
checkbox input "false"
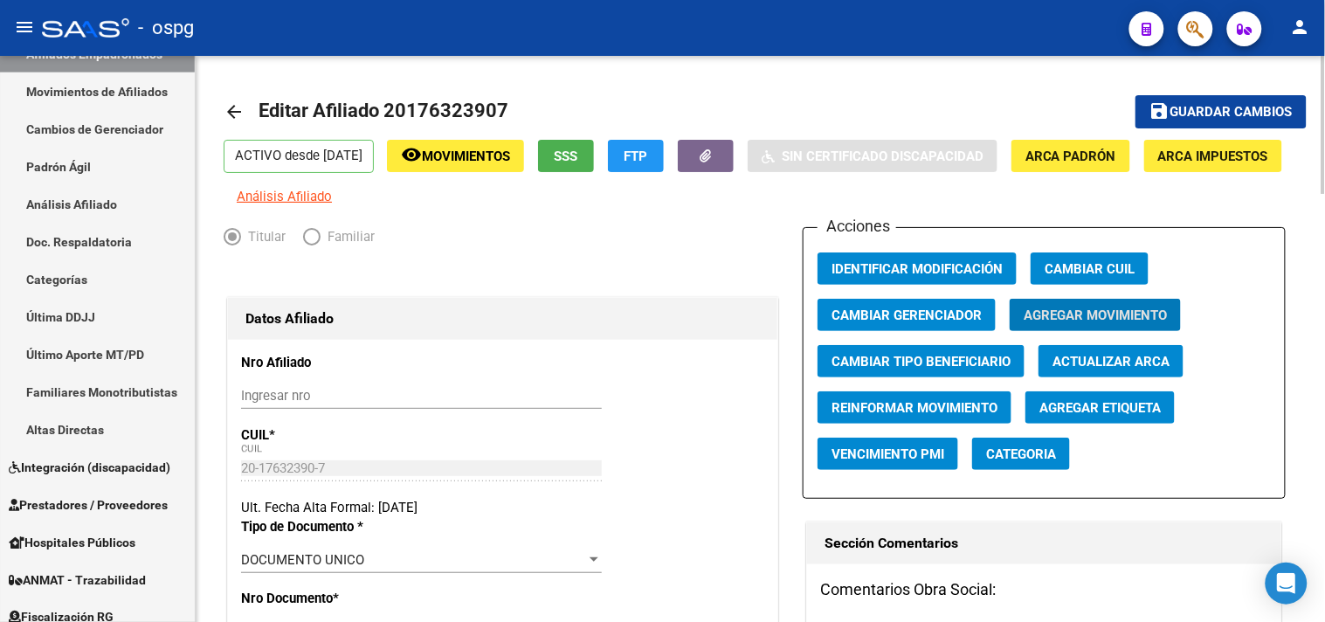
click at [254, 111] on mat-toolbar-row "arrow_back Editar Afiliado 20176323907" at bounding box center [643, 112] width 838 height 56
click at [229, 107] on mat-icon "arrow_back" at bounding box center [234, 111] width 21 height 21
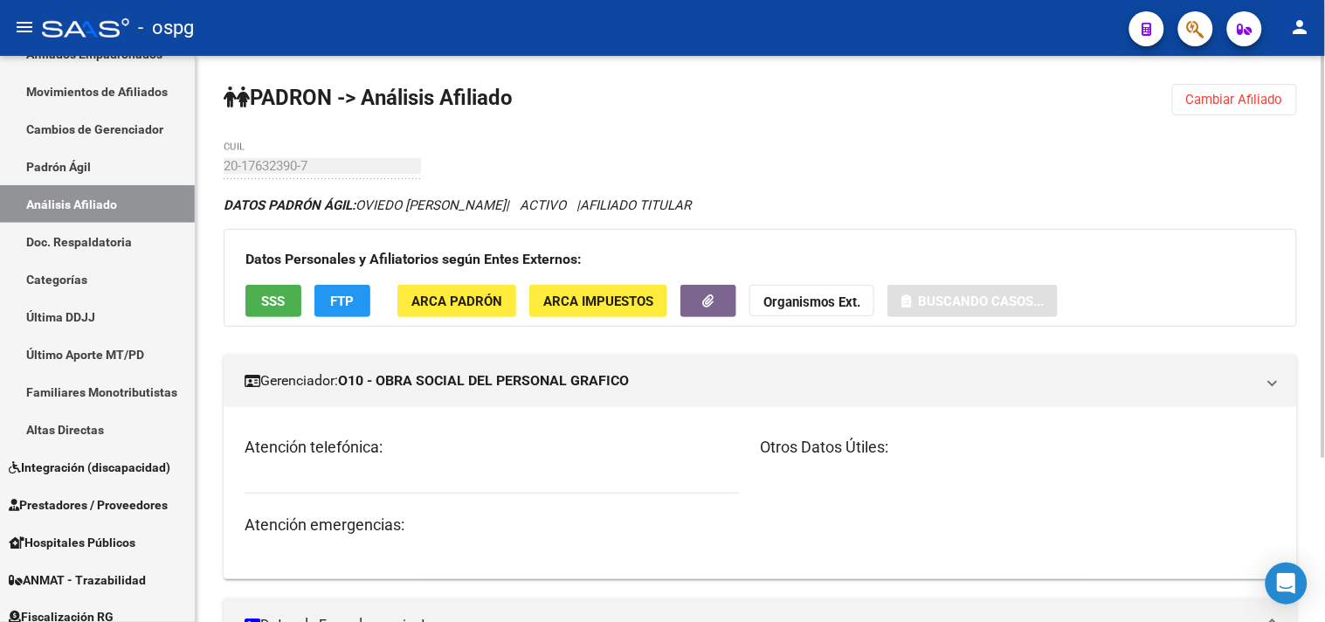
click at [1199, 109] on button "Cambiar Afiliado" at bounding box center [1234, 99] width 125 height 31
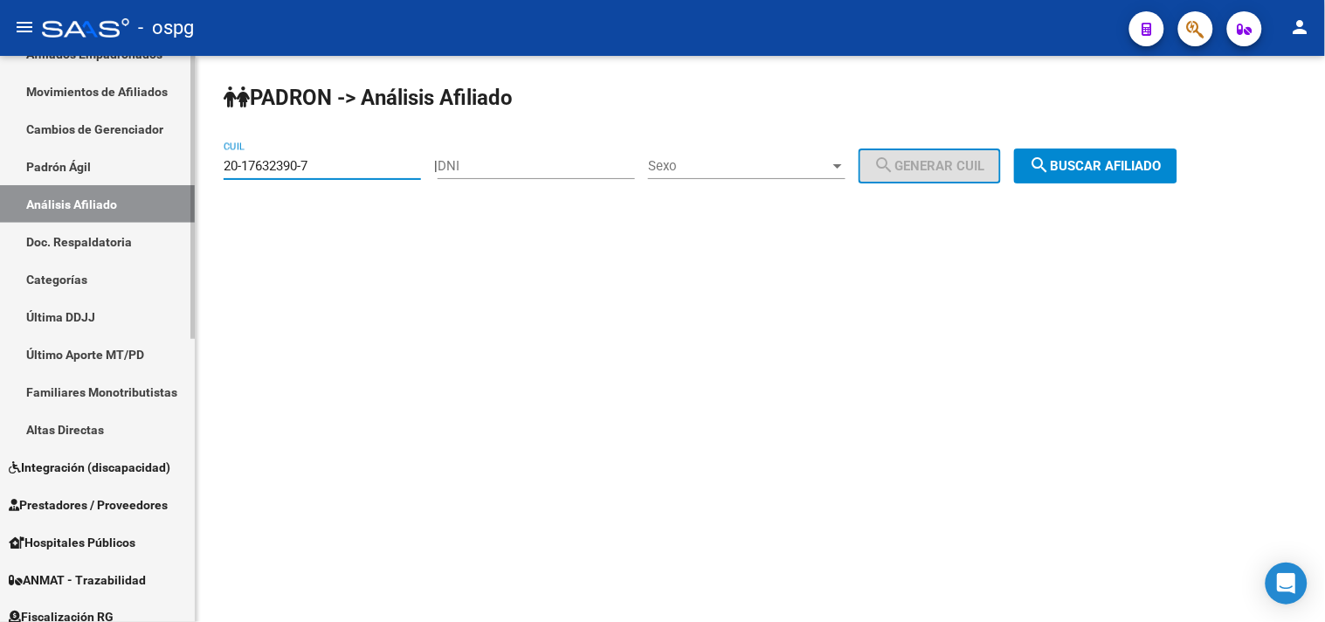
drag, startPoint x: 210, startPoint y: 171, endPoint x: 148, endPoint y: 169, distance: 62.1
click at [148, 169] on mat-sidenav-container "Firma Express Inicio Calendario SSS Instructivos Contacto OS Reportes Tablero d…" at bounding box center [662, 339] width 1325 height 566
paste input "3-49379933-9"
type input "23-49379933-9"
click at [1162, 162] on span "search Buscar afiliado" at bounding box center [1096, 166] width 132 height 16
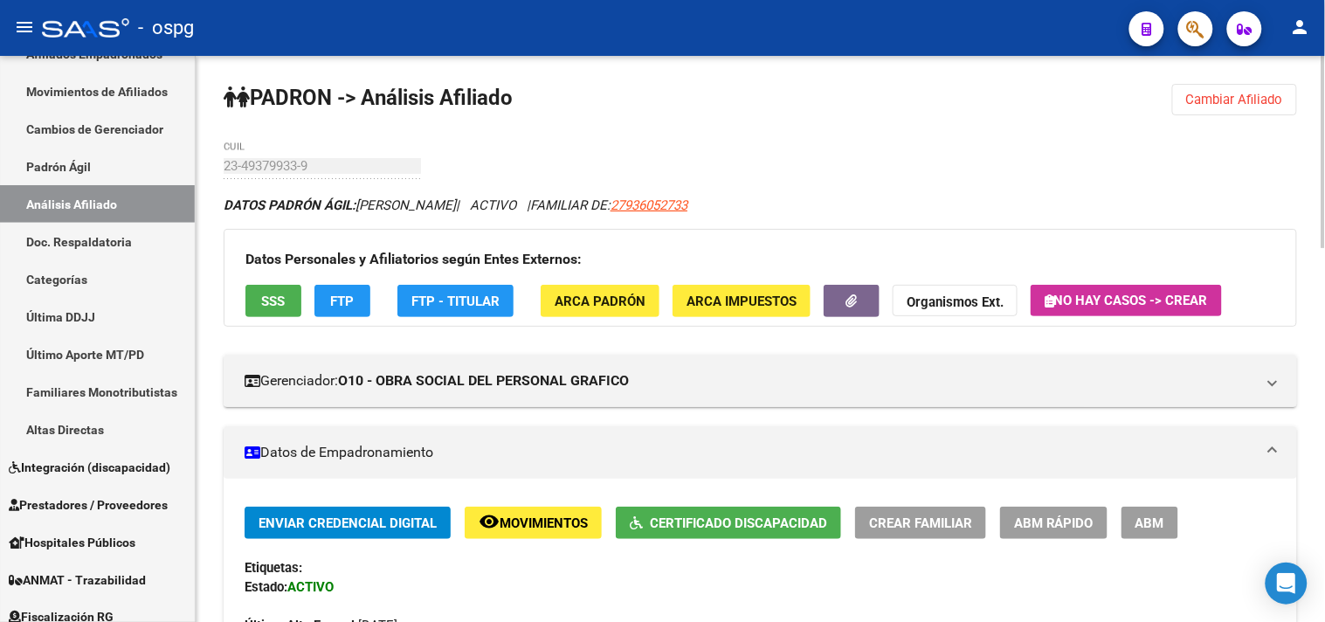
click at [730, 526] on span "Certificado Discapacidad" at bounding box center [738, 523] width 177 height 16
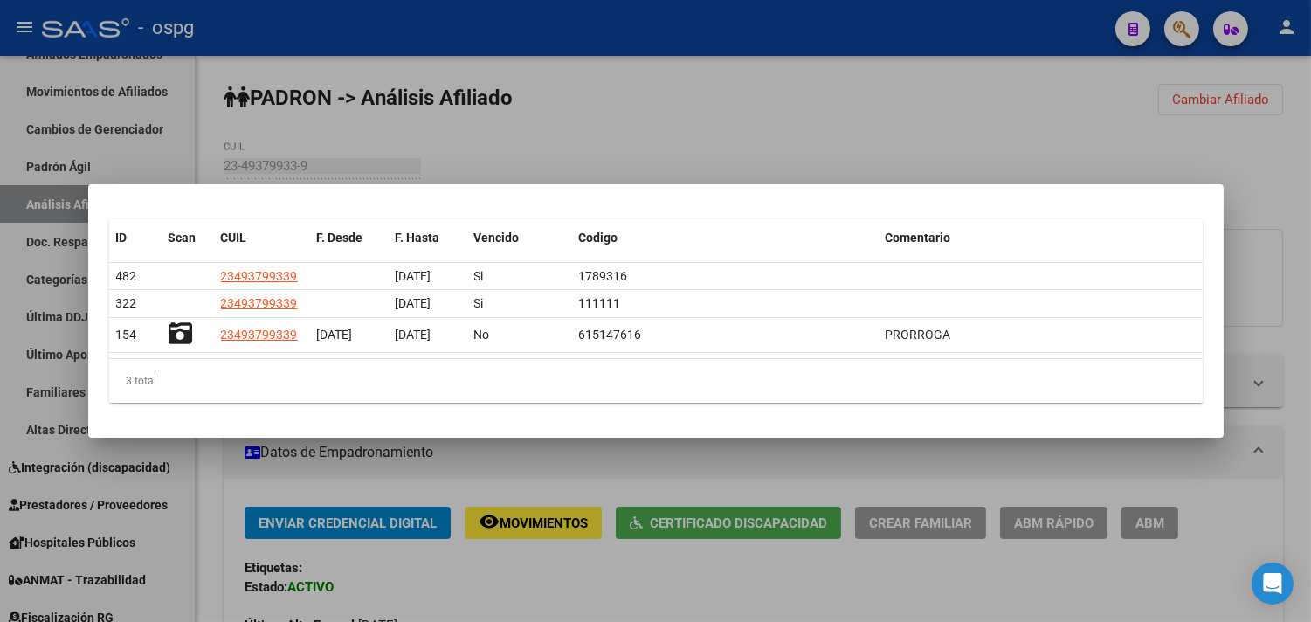
click at [664, 582] on div at bounding box center [655, 311] width 1311 height 622
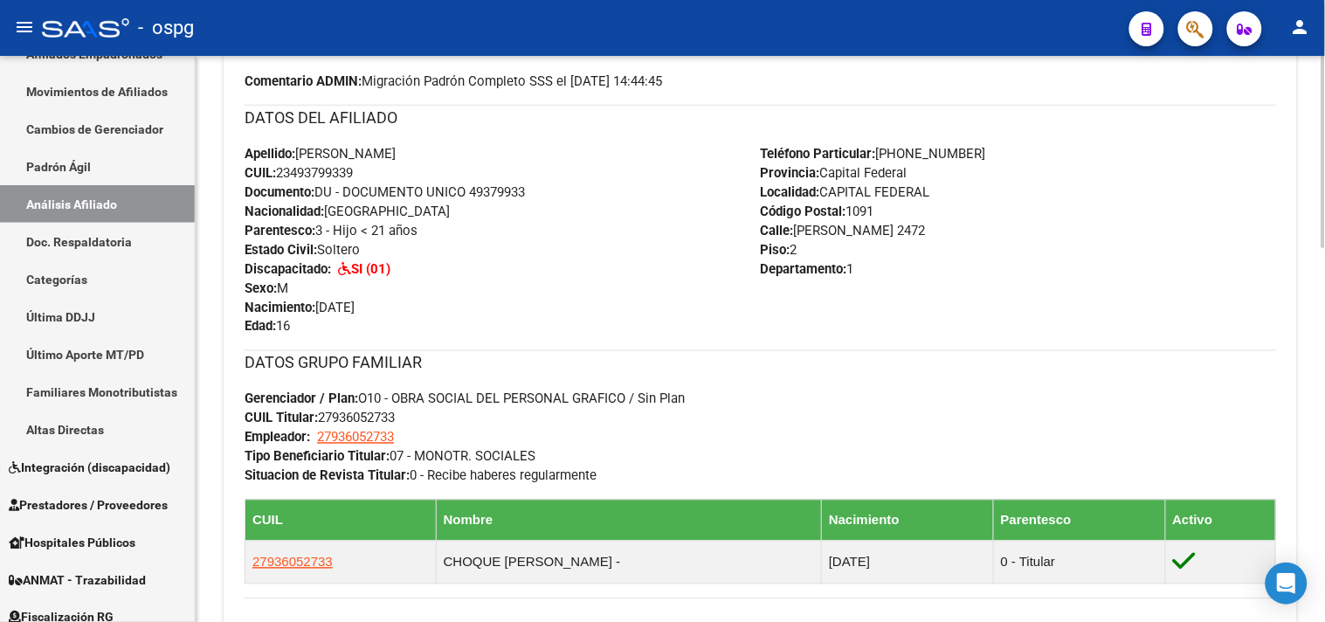
scroll to position [422, 0]
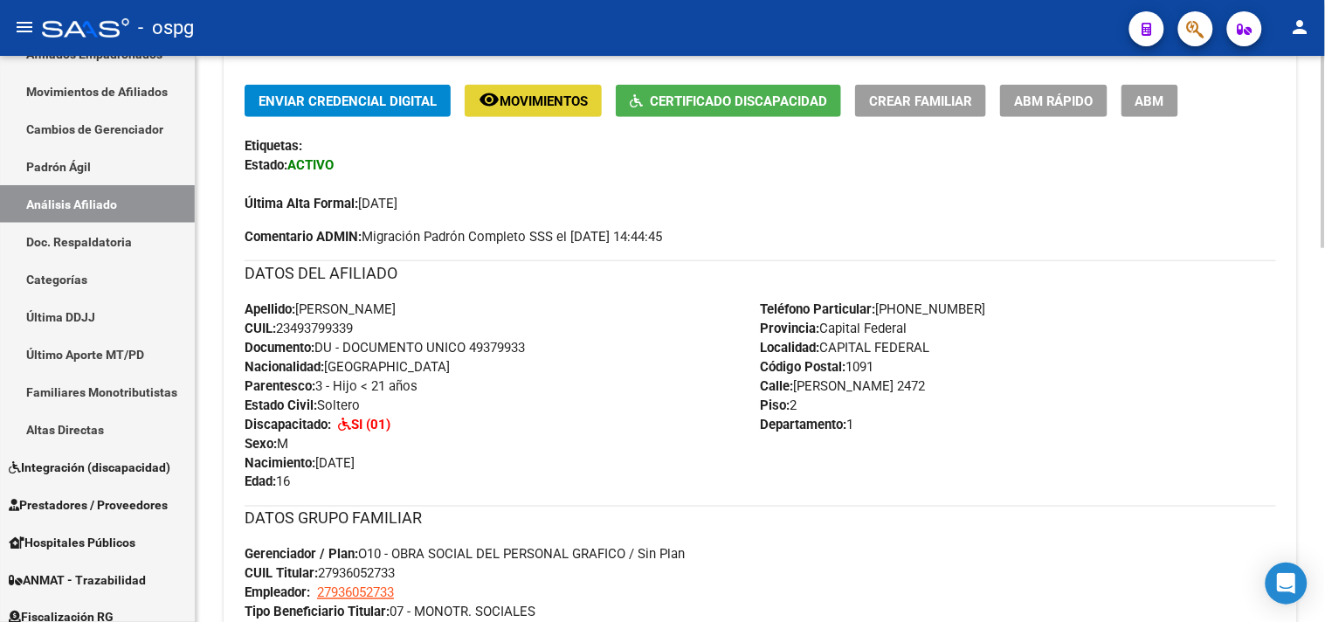
click at [563, 107] on span "Movimientos" at bounding box center [544, 101] width 88 height 16
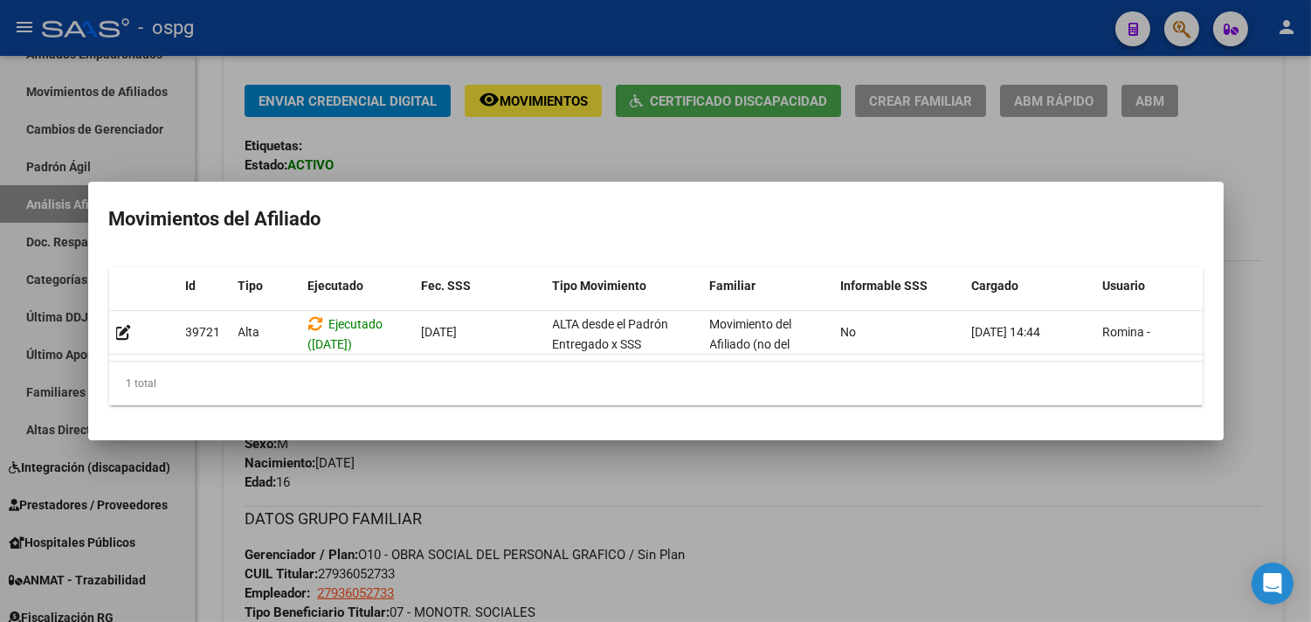
click at [687, 554] on div at bounding box center [655, 311] width 1311 height 622
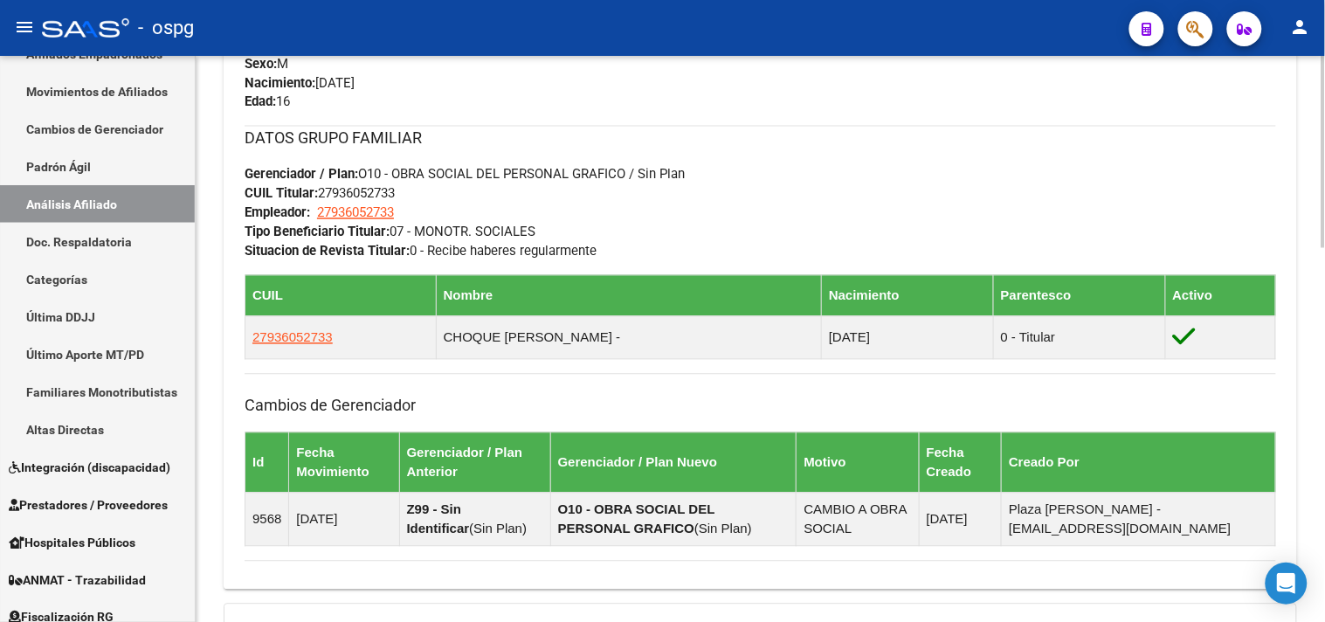
scroll to position [388, 0]
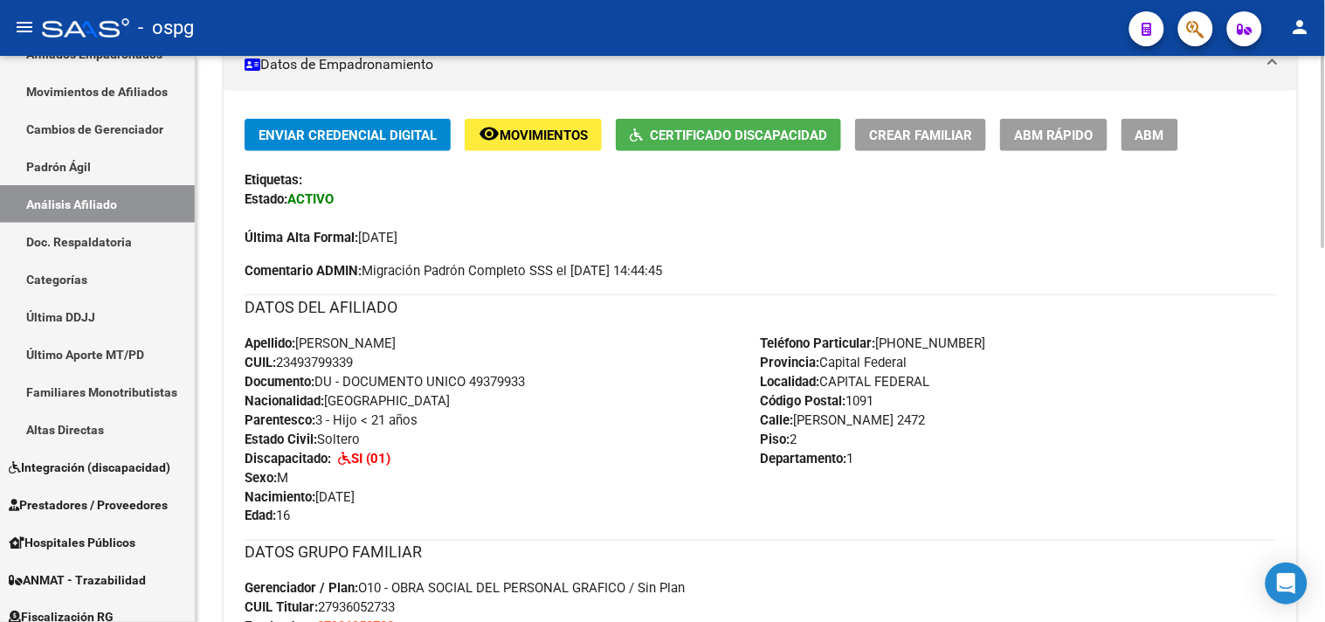
click at [494, 127] on mat-icon "remove_red_eye" at bounding box center [489, 133] width 21 height 21
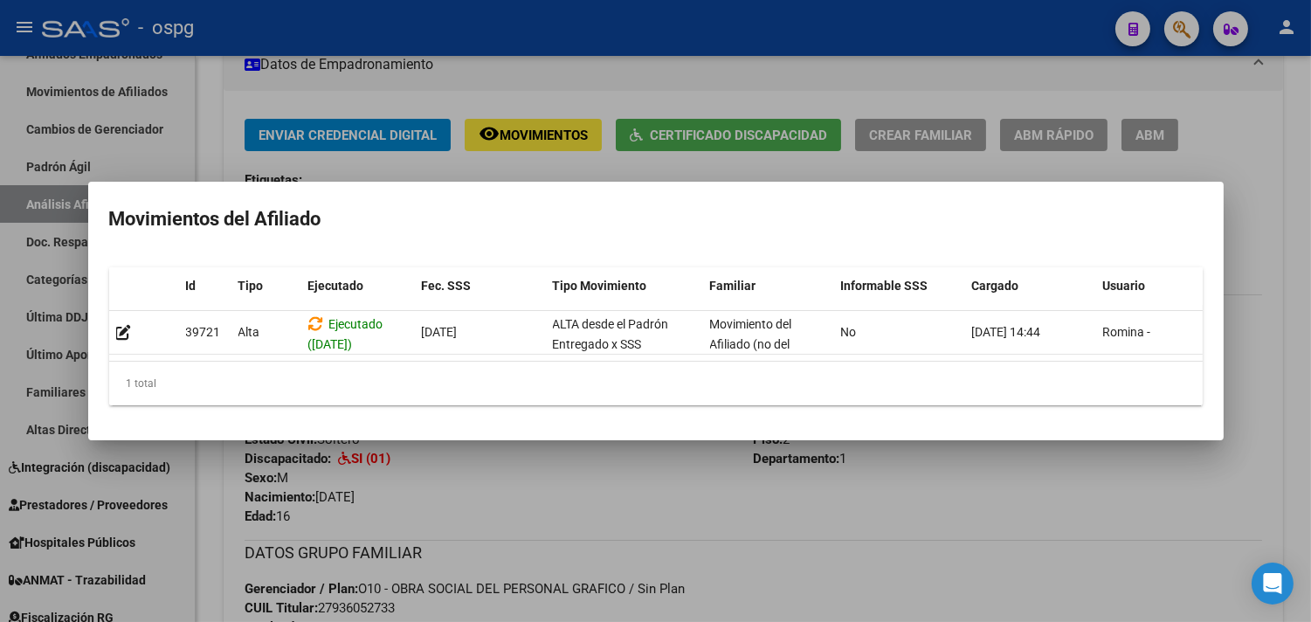
click at [710, 555] on div at bounding box center [655, 311] width 1311 height 622
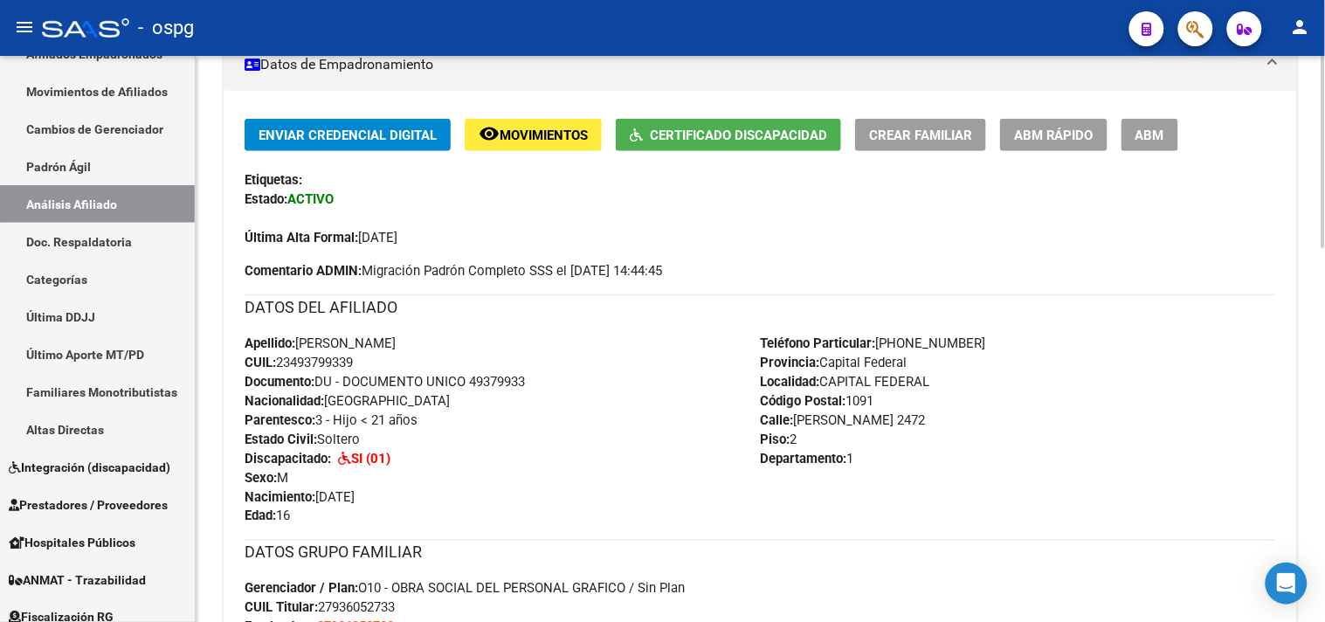
scroll to position [194, 0]
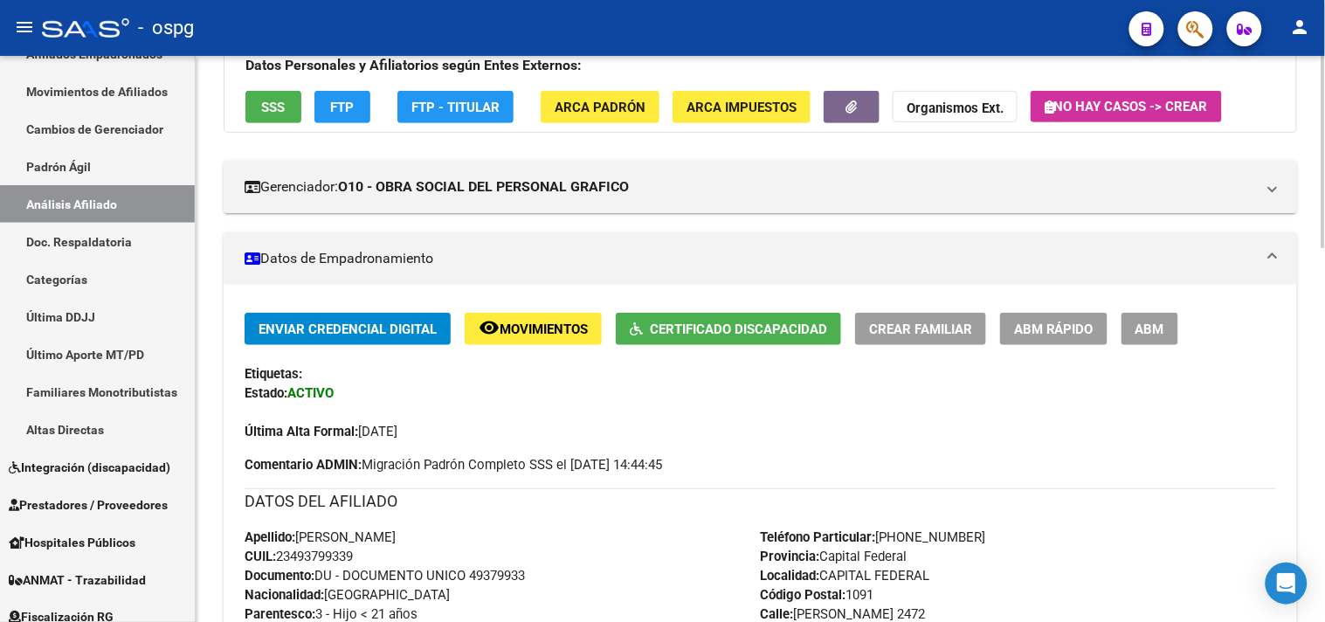
click at [751, 316] on button "Certificado Discapacidad" at bounding box center [728, 329] width 225 height 32
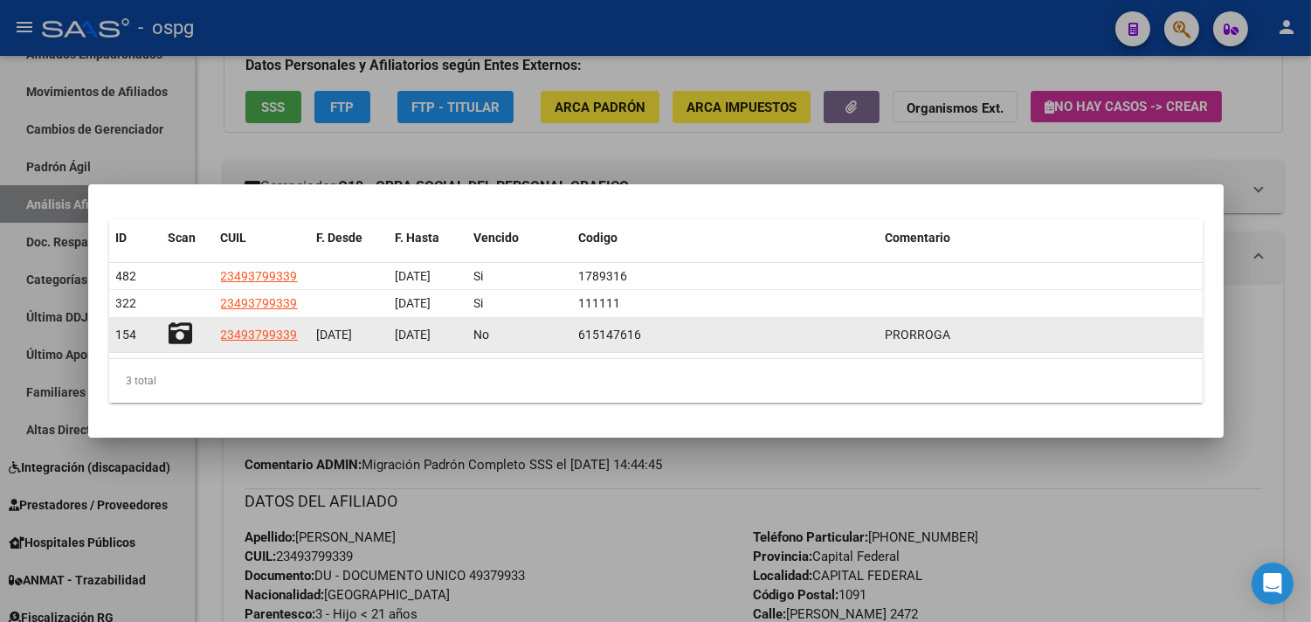
drag, startPoint x: 581, startPoint y: 333, endPoint x: 638, endPoint y: 337, distance: 56.9
click at [638, 337] on span "615147616" at bounding box center [610, 335] width 63 height 14
copy span "615147616"
